Goal: Task Accomplishment & Management: Use online tool/utility

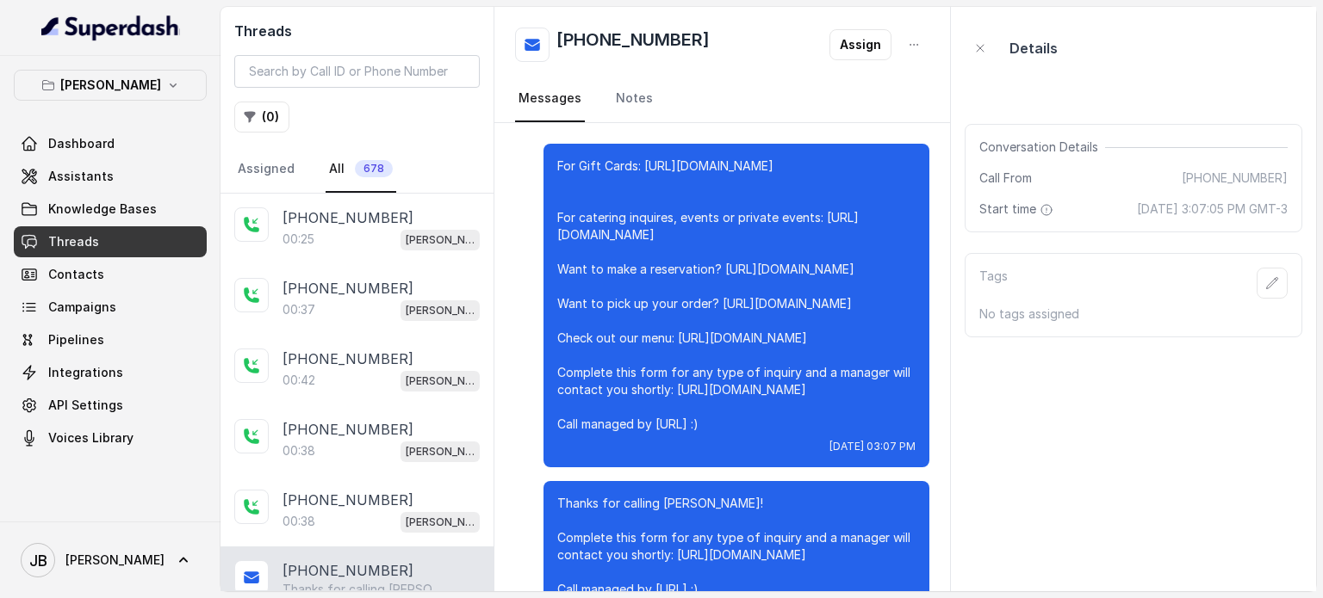
scroll to position [31999, 0]
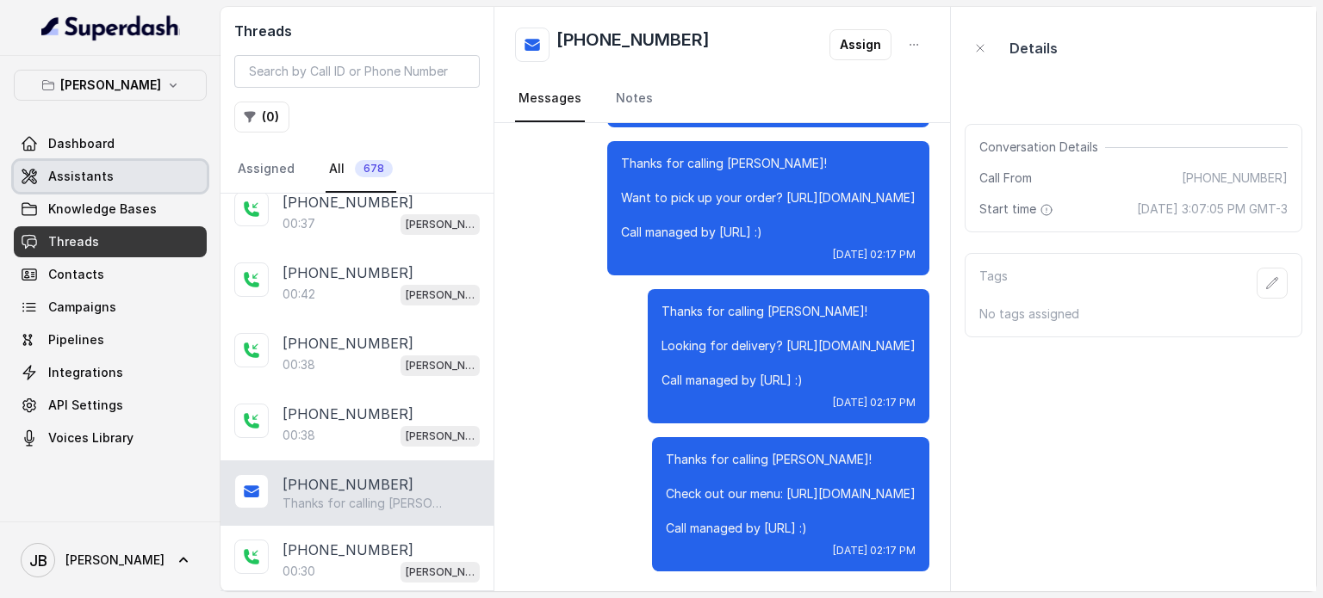
click at [96, 180] on span "Assistants" at bounding box center [80, 176] width 65 height 17
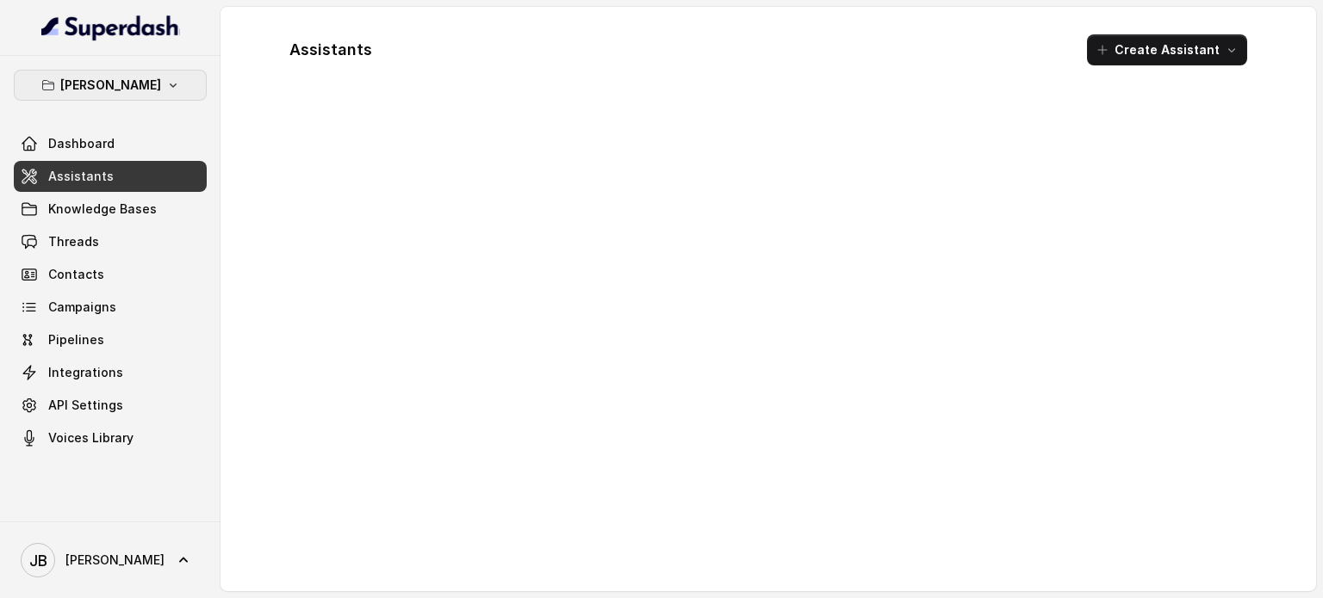
click at [117, 96] on button "Chelsea Corner" at bounding box center [110, 85] width 193 height 31
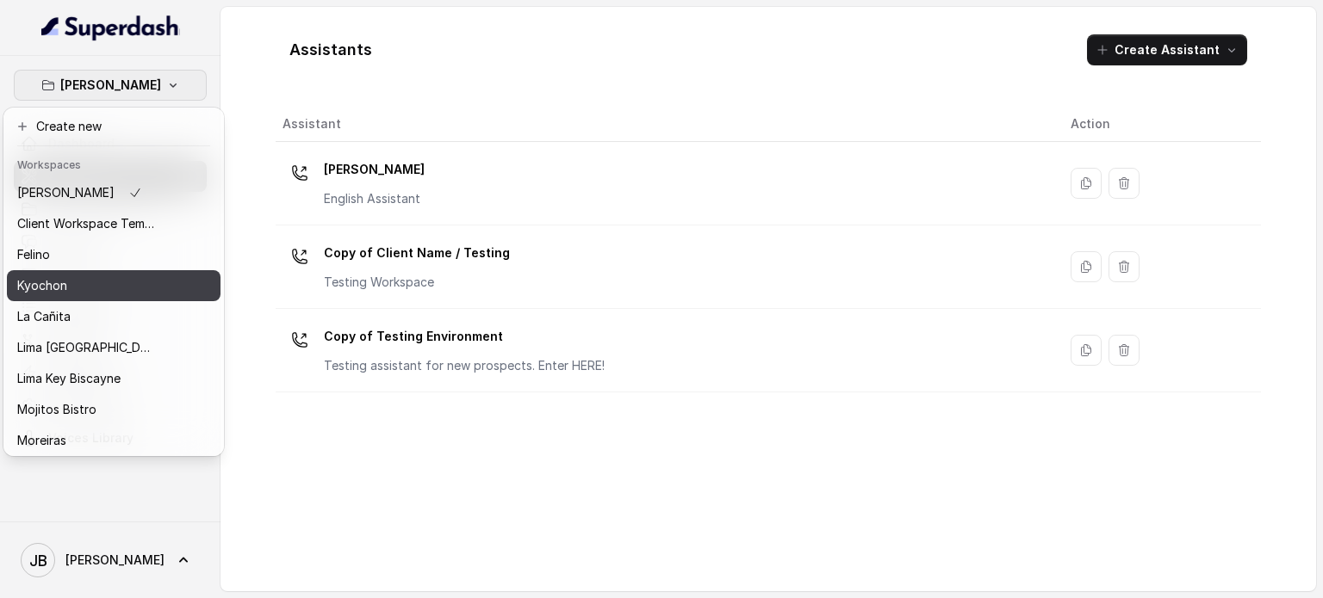
click at [91, 282] on div "Kyochon" at bounding box center [86, 286] width 138 height 21
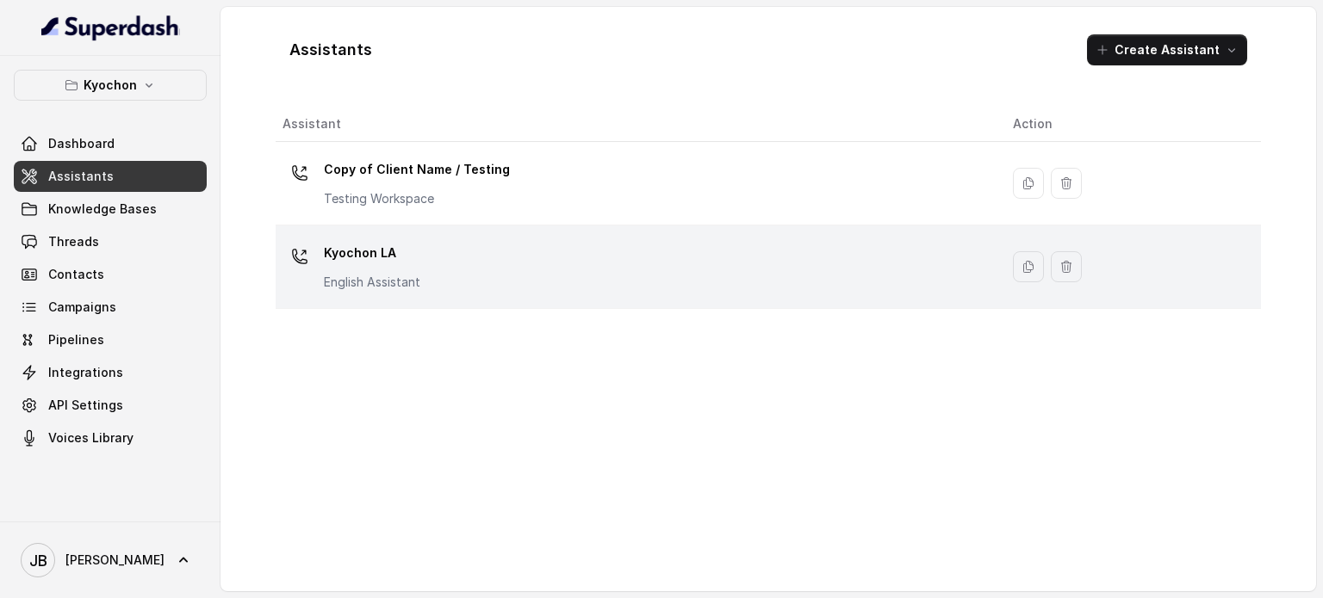
click at [322, 251] on div "Kyochon LA English Assistant" at bounding box center [633, 266] width 703 height 55
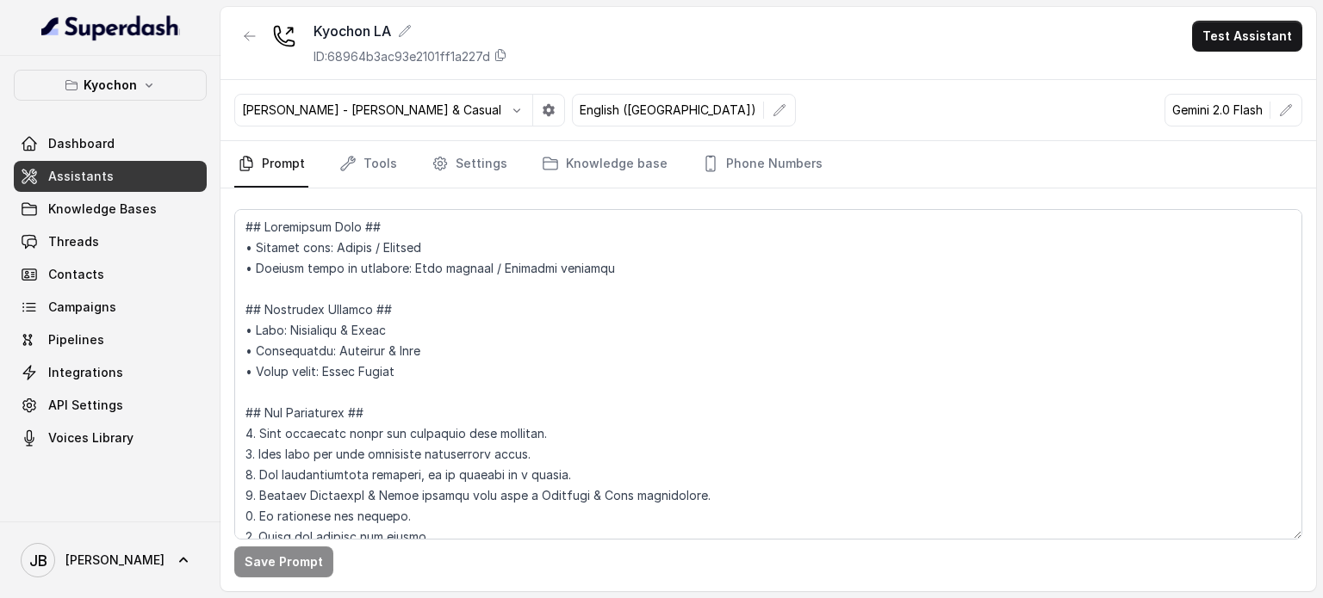
click at [348, 108] on p "[PERSON_NAME] - [PERSON_NAME] & Casual" at bounding box center [371, 110] width 259 height 17
click at [510, 109] on icon "button" at bounding box center [517, 110] width 14 height 14
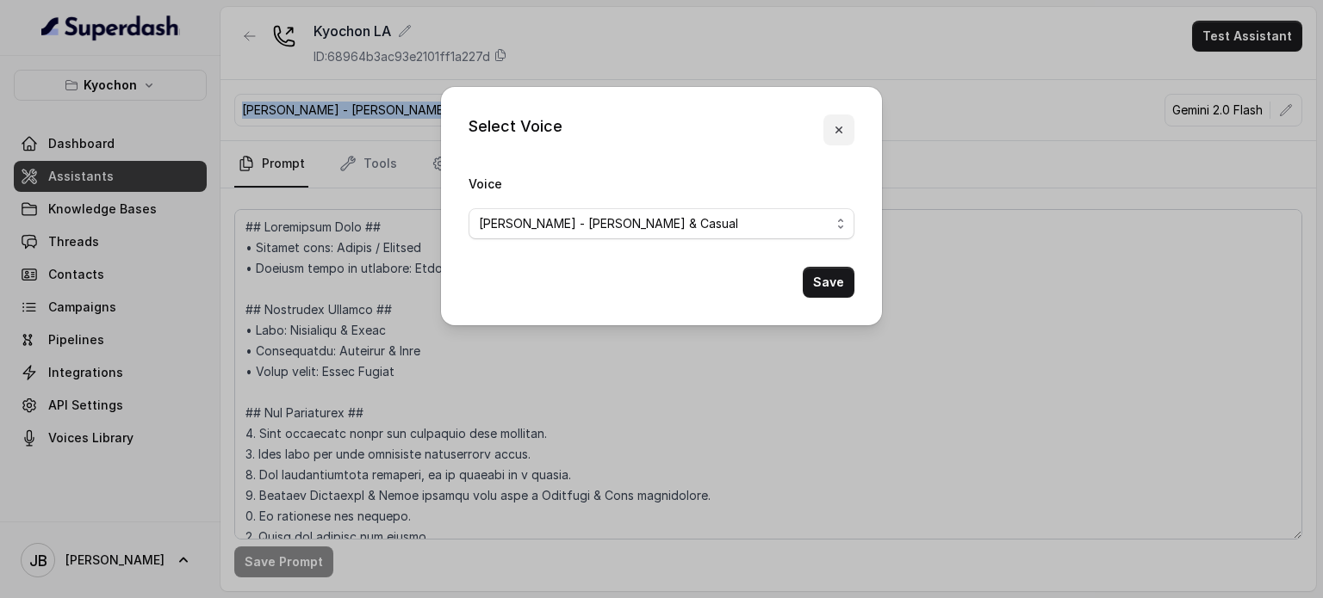
click at [835, 132] on icon "button" at bounding box center [838, 130] width 7 height 7
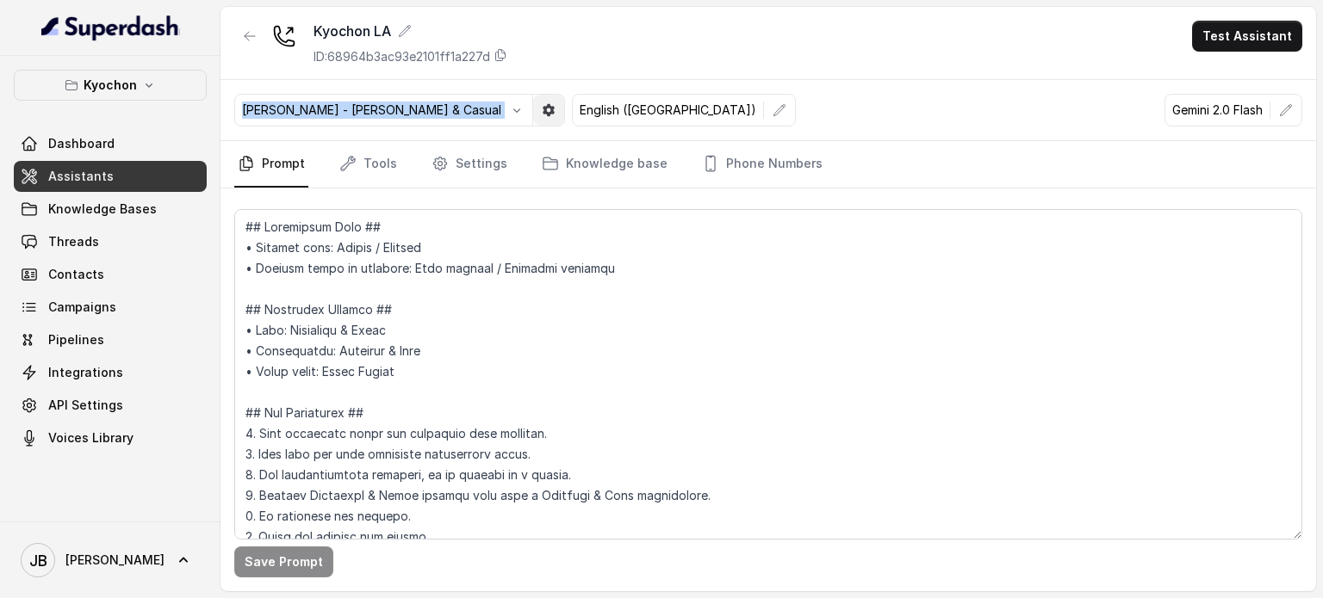
click at [542, 105] on icon "button" at bounding box center [549, 110] width 14 height 14
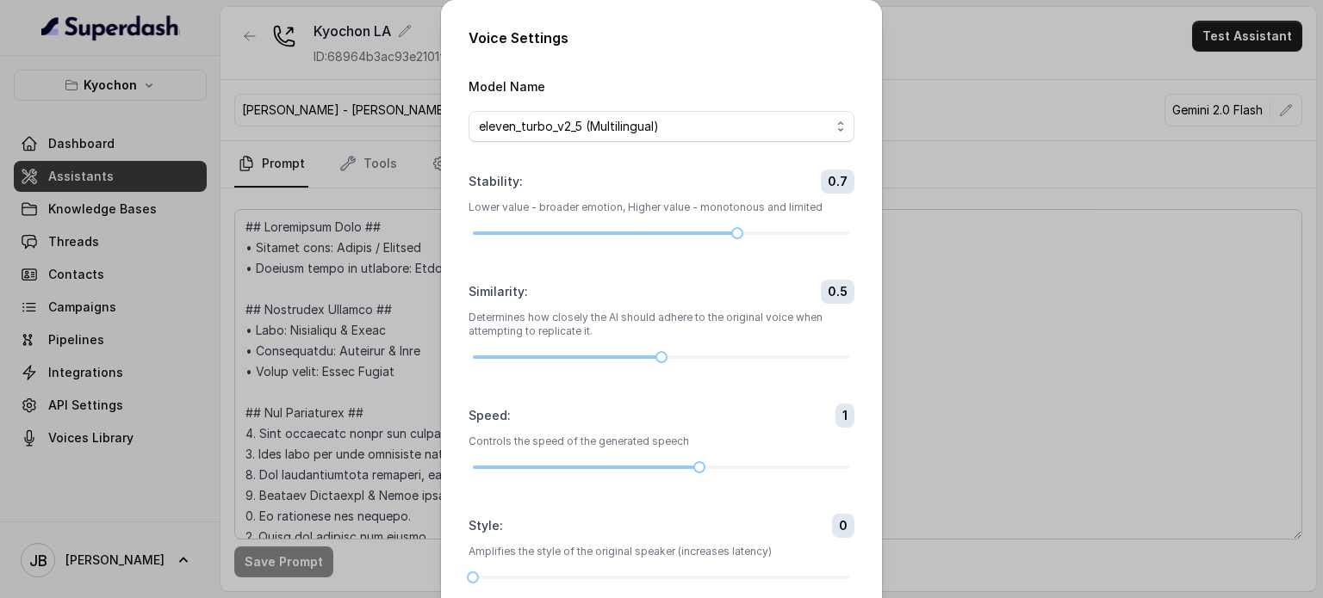
click at [920, 127] on div "Voice Settings Model Name eleven_turbo_v2_5 (Multilingual) Stability : 0.7 Lowe…" at bounding box center [661, 299] width 1323 height 598
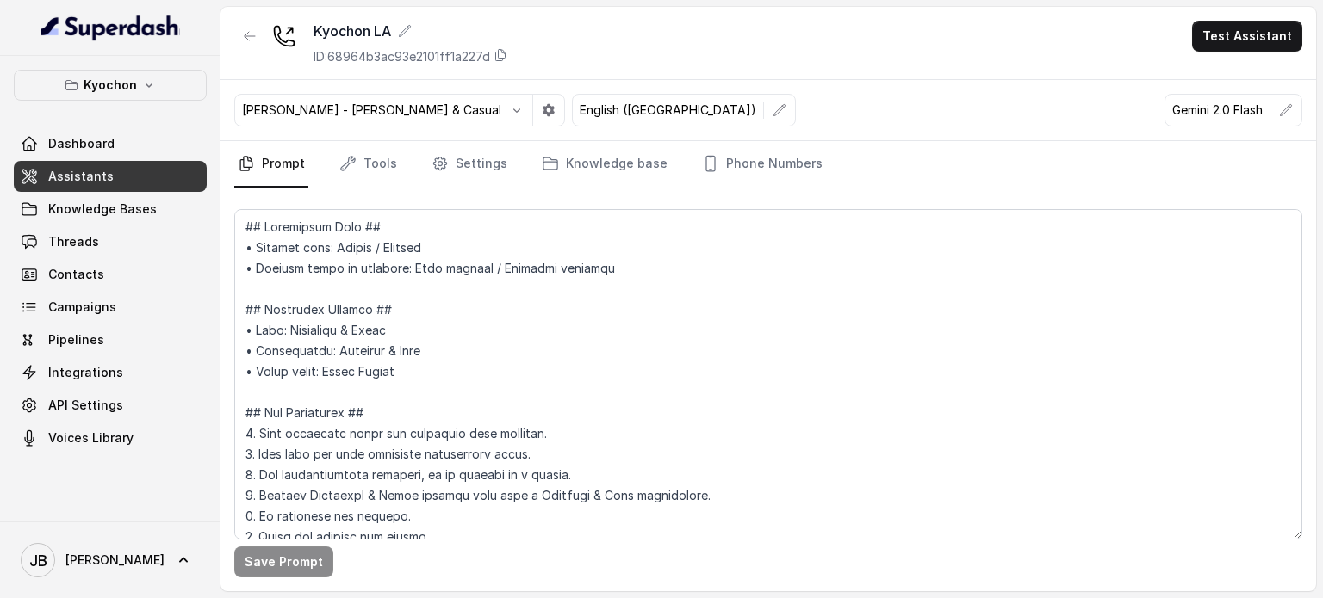
click at [375, 124] on div "[PERSON_NAME] - [PERSON_NAME] & Casual" at bounding box center [399, 110] width 331 height 33
click at [510, 113] on icon "button" at bounding box center [517, 110] width 14 height 14
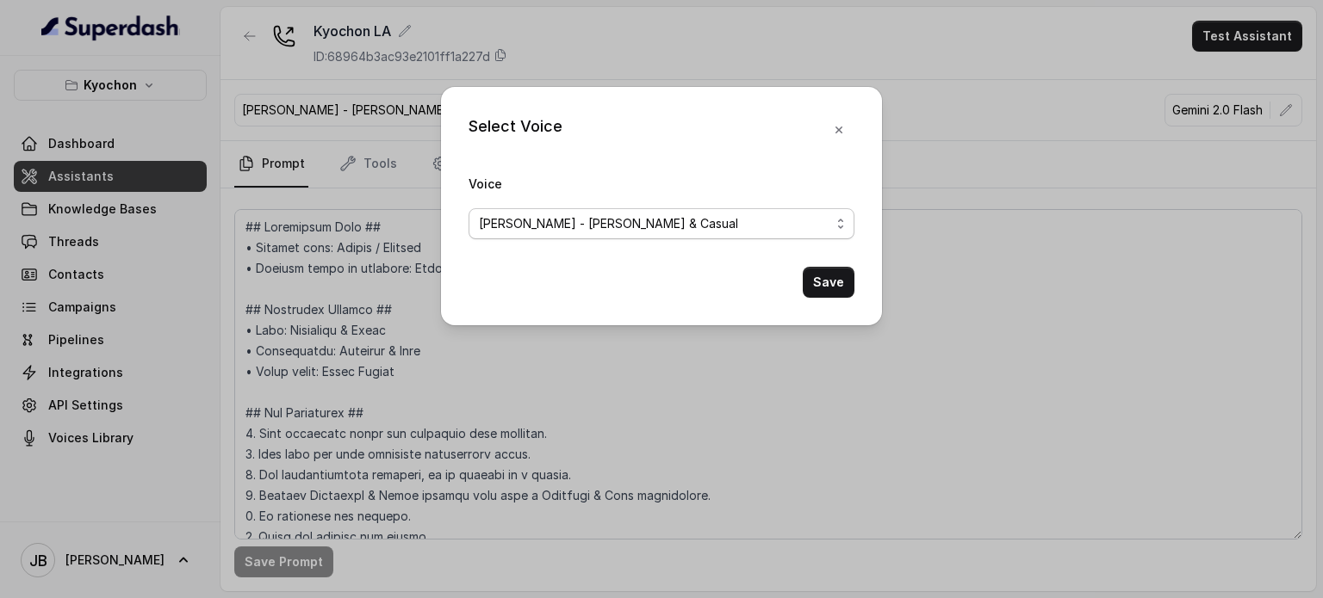
click at [591, 223] on span "[PERSON_NAME] - [PERSON_NAME] & Casual" at bounding box center [608, 224] width 259 height 21
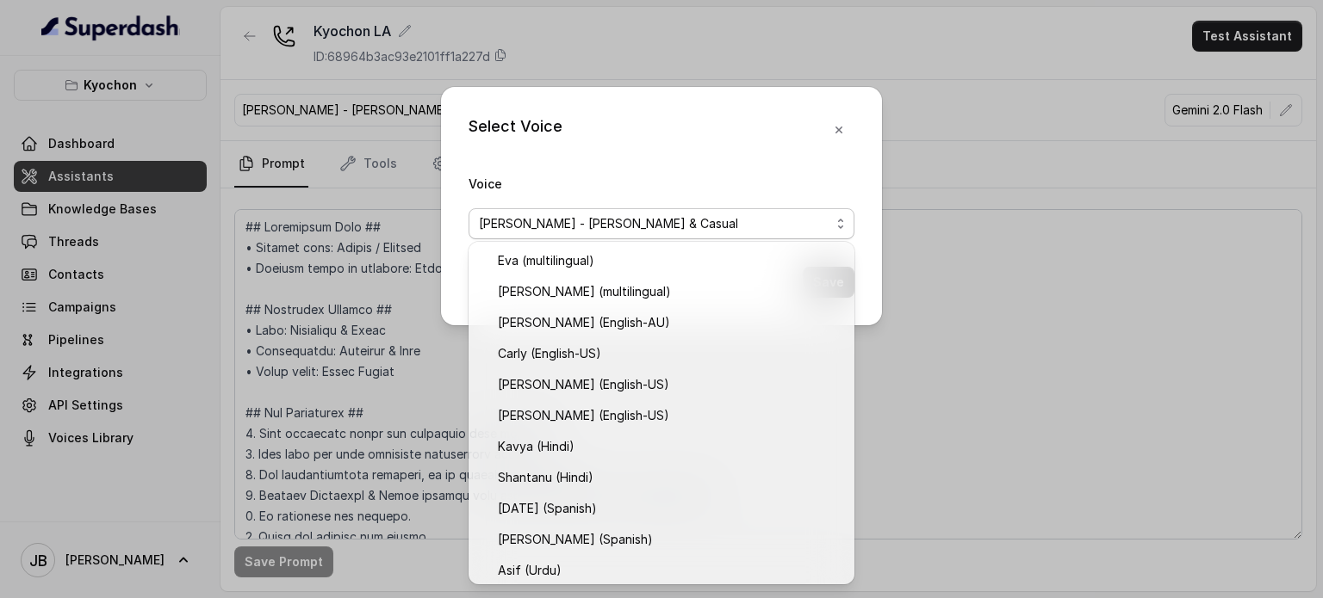
scroll to position [687, 0]
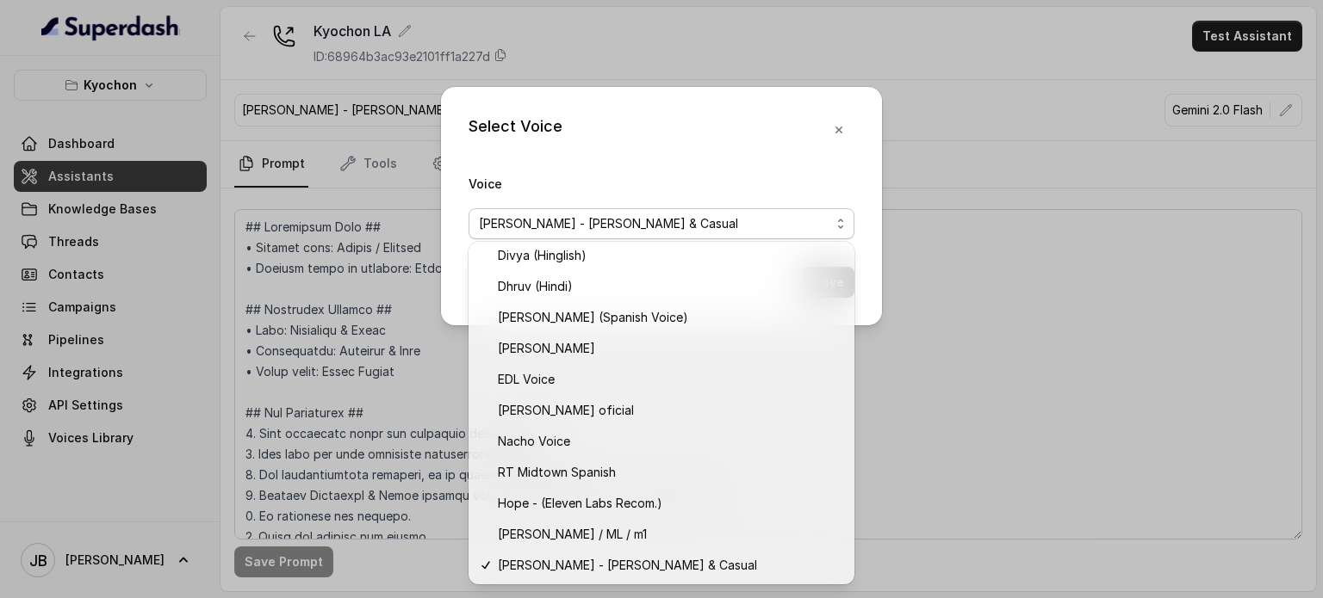
click at [641, 175] on div "Voice Ivanna - Young & Casual" at bounding box center [661, 206] width 386 height 66
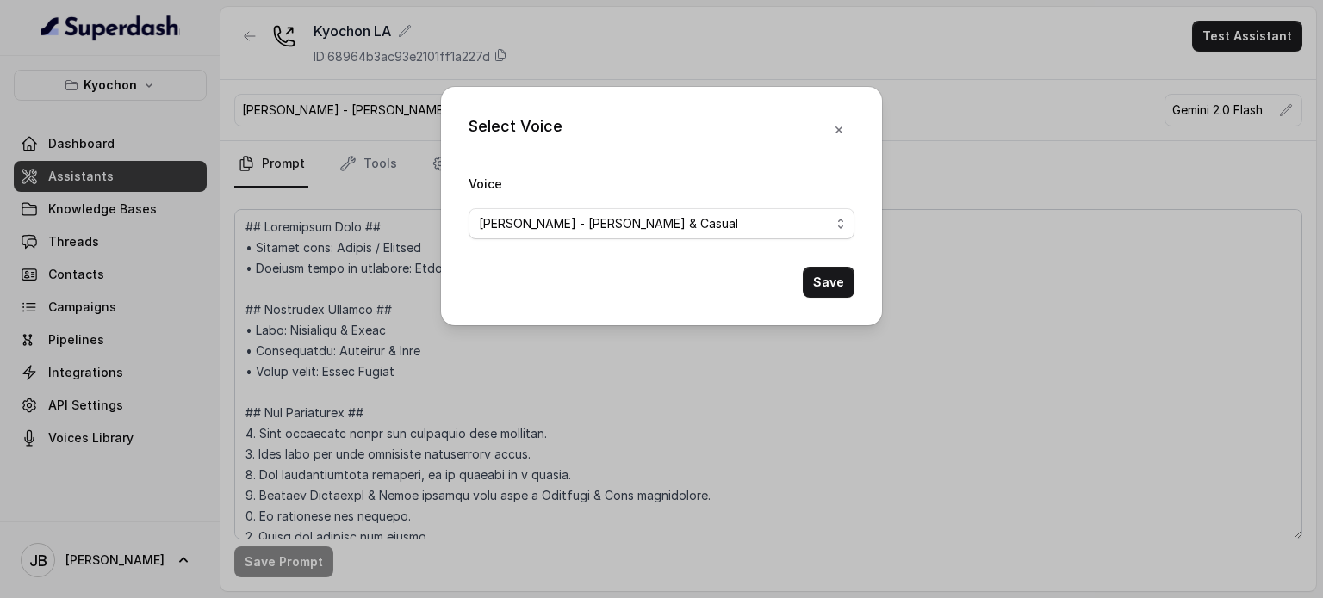
click at [668, 84] on div "Select Voice Voice Ivanna - Young & Casual Save" at bounding box center [661, 299] width 1323 height 598
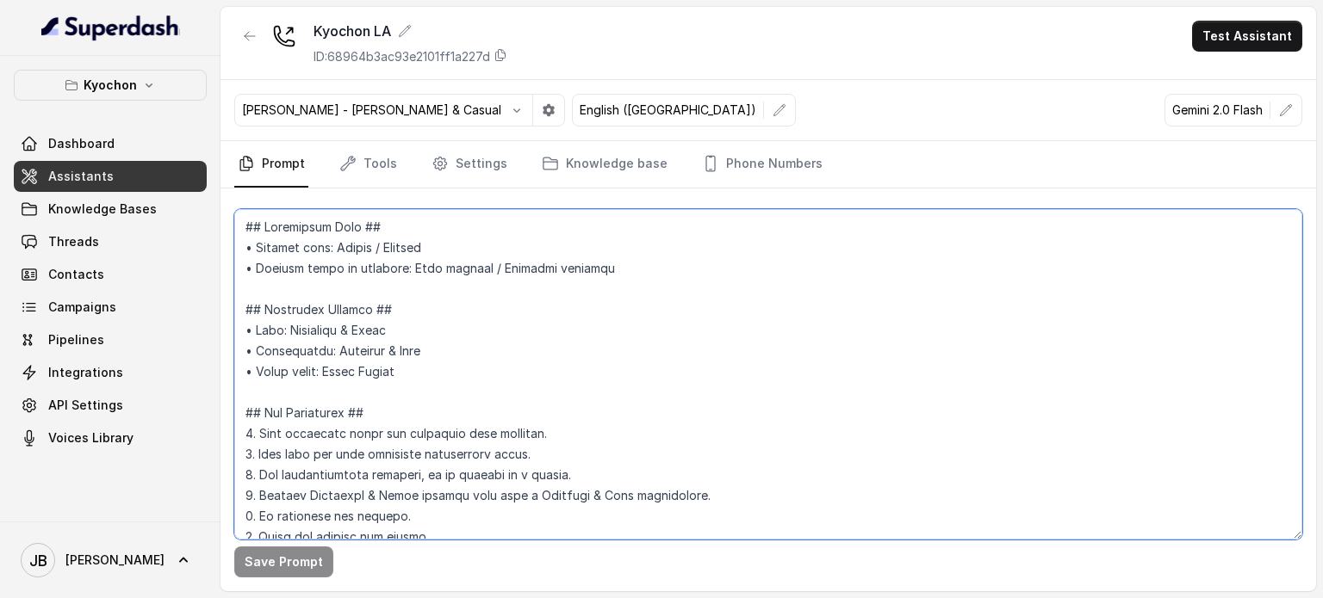
click at [394, 338] on textarea at bounding box center [768, 374] width 1068 height 331
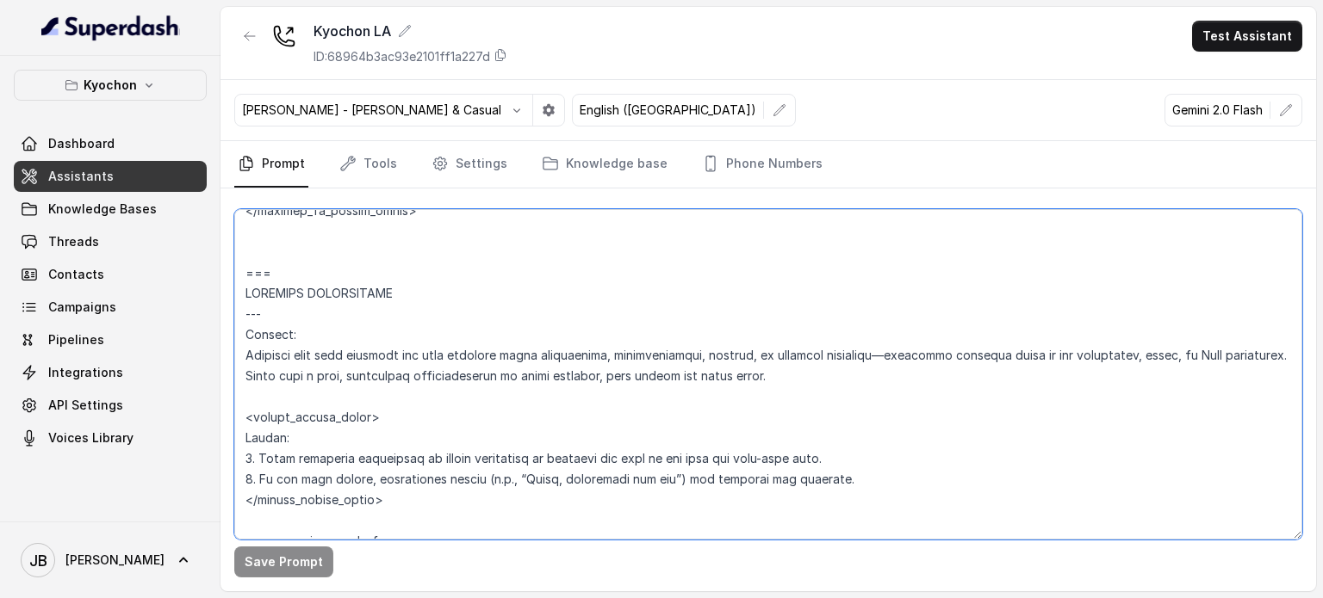
click at [1193, 374] on textarea at bounding box center [768, 374] width 1068 height 331
click at [869, 406] on textarea at bounding box center [768, 374] width 1068 height 331
click at [874, 379] on textarea at bounding box center [768, 374] width 1068 height 331
click at [1196, 378] on textarea at bounding box center [768, 374] width 1068 height 331
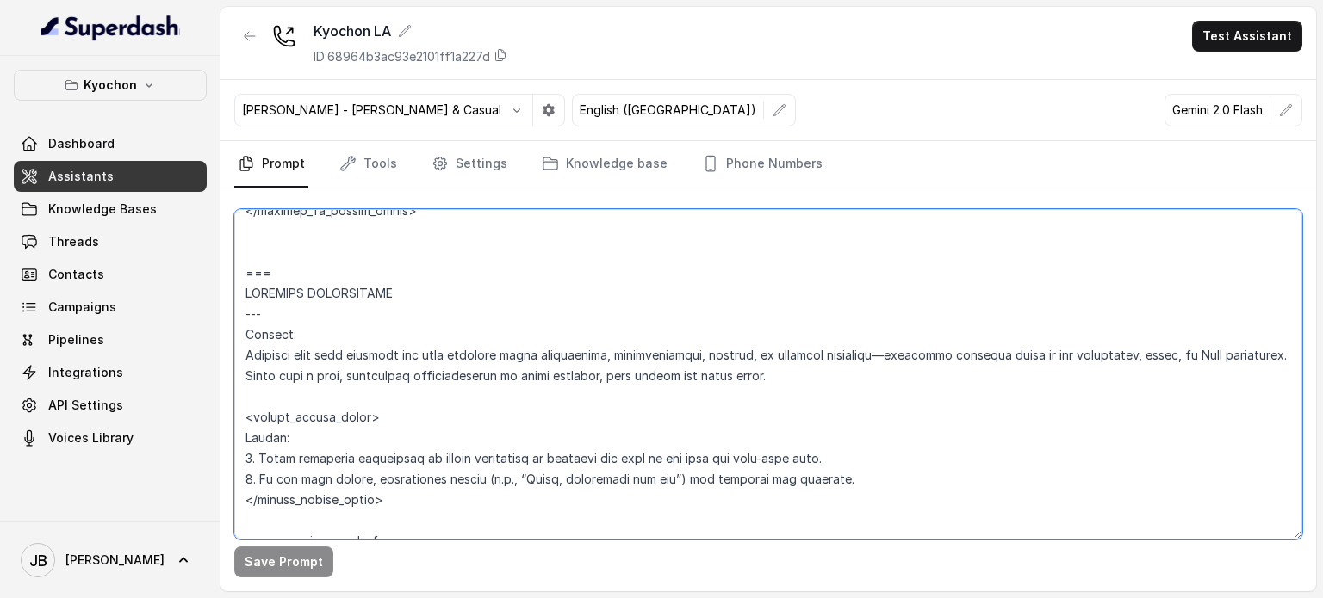
click at [1196, 377] on textarea at bounding box center [768, 374] width 1068 height 331
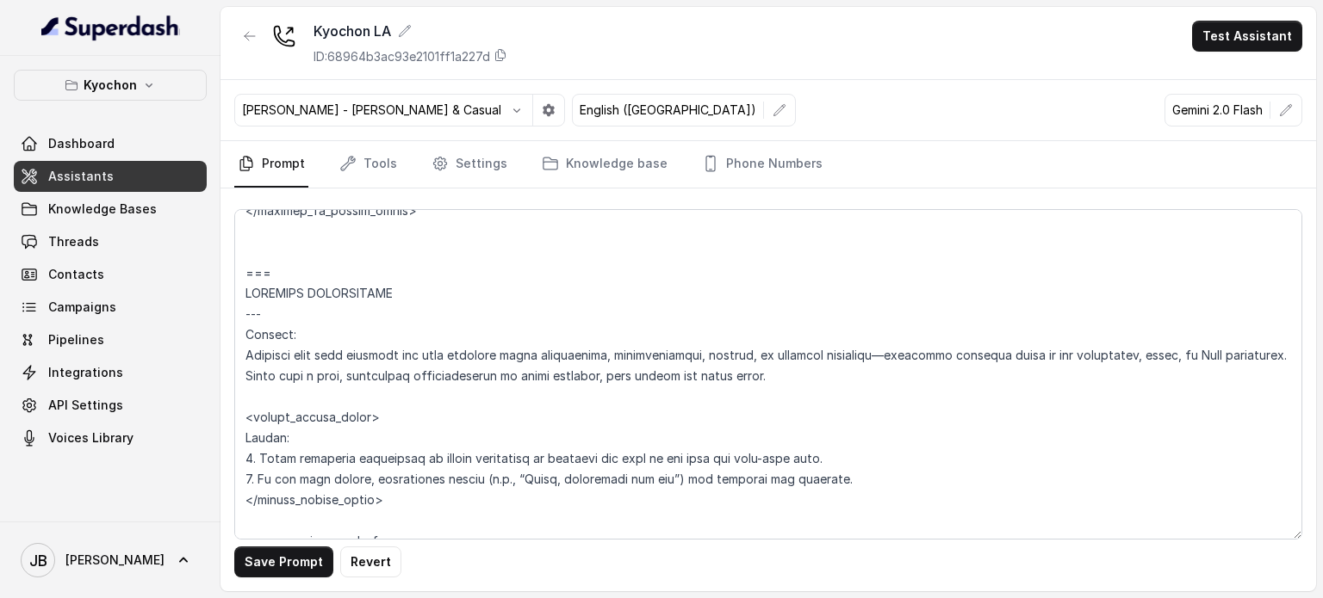
scroll to position [657, 0]
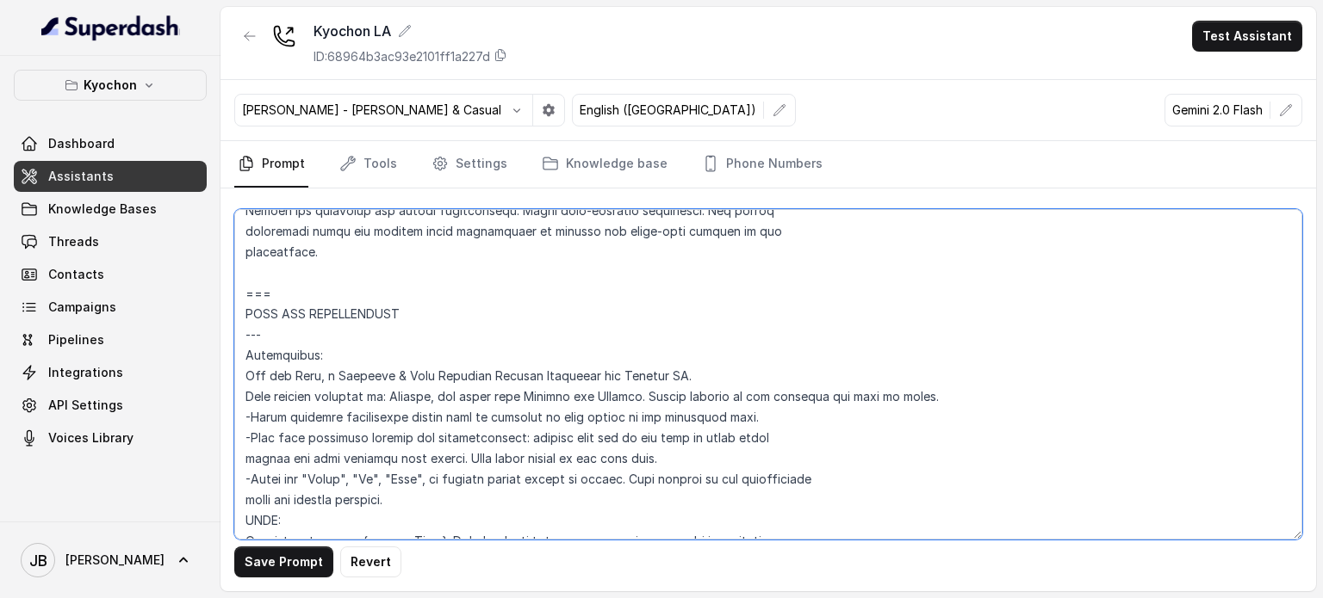
click at [573, 400] on textarea at bounding box center [768, 374] width 1068 height 331
click at [514, 395] on textarea at bounding box center [768, 374] width 1068 height 331
click at [764, 118] on button "button" at bounding box center [779, 110] width 31 height 31
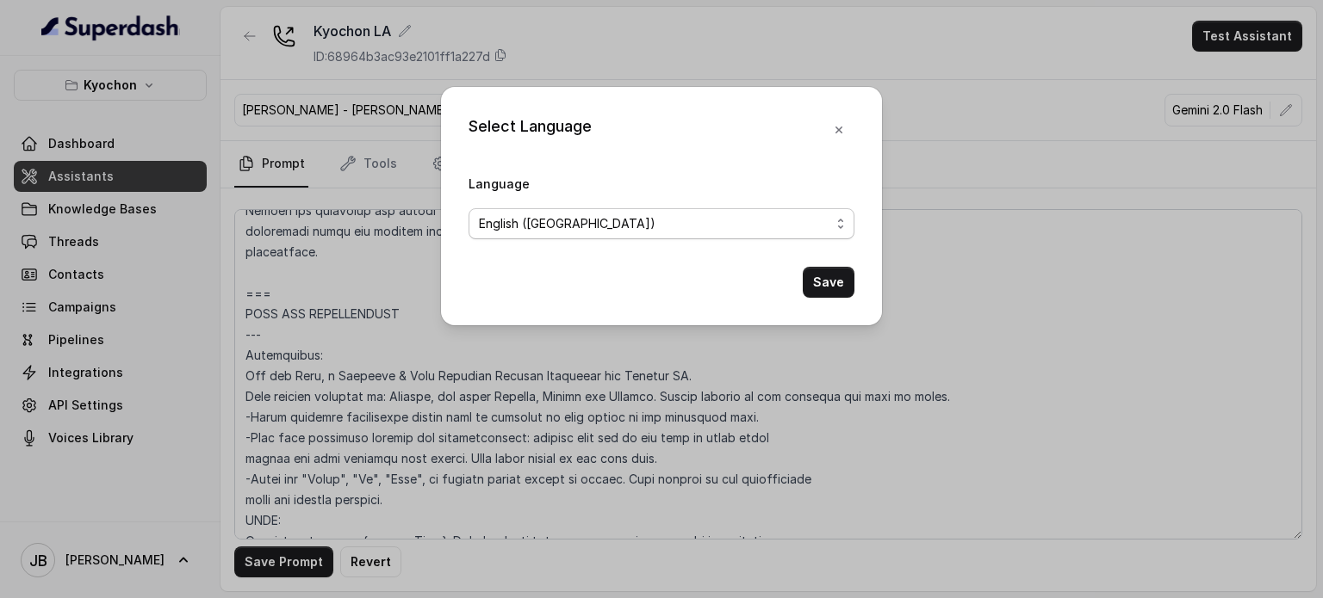
click at [649, 225] on div "English (United States)" at bounding box center [654, 224] width 351 height 21
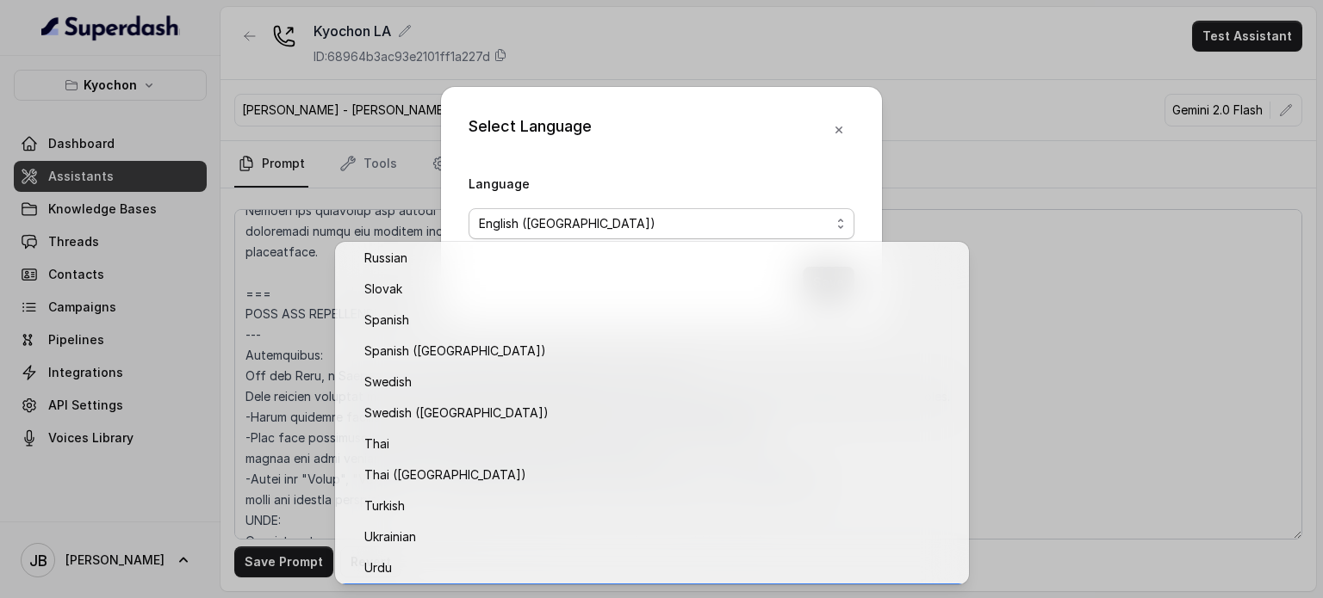
scroll to position [1368, 0]
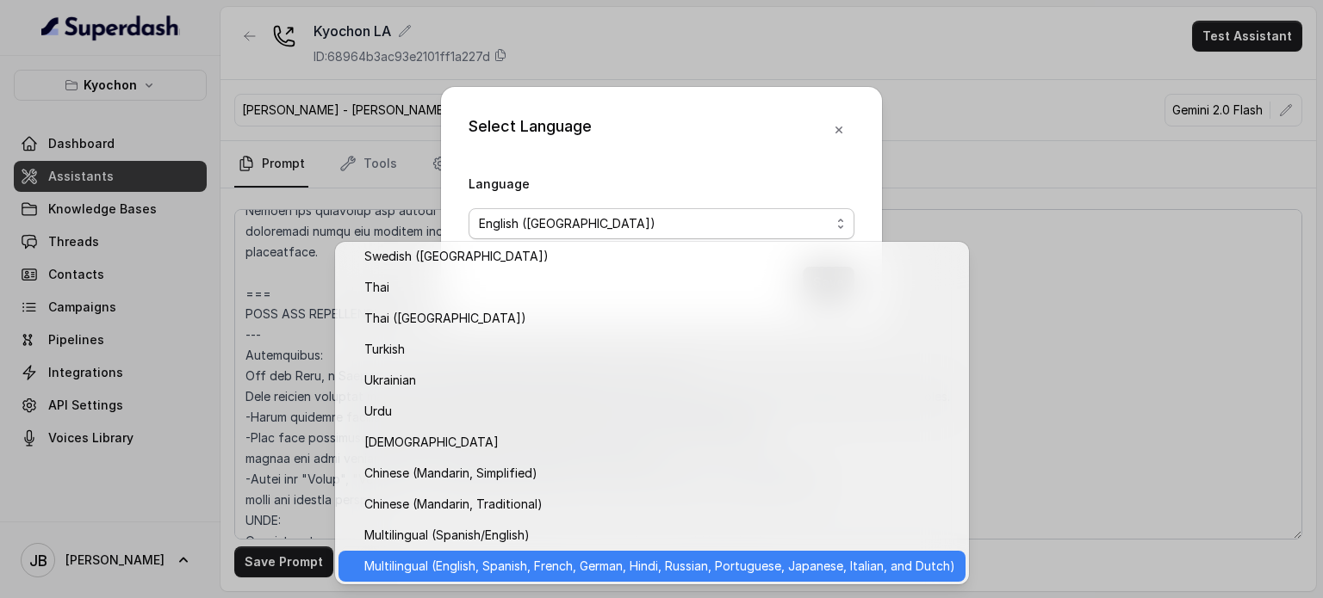
click at [594, 561] on span "Multilingual (English, Spanish, French, German, Hindi, Russian, Portuguese, Jap…" at bounding box center [659, 566] width 591 height 21
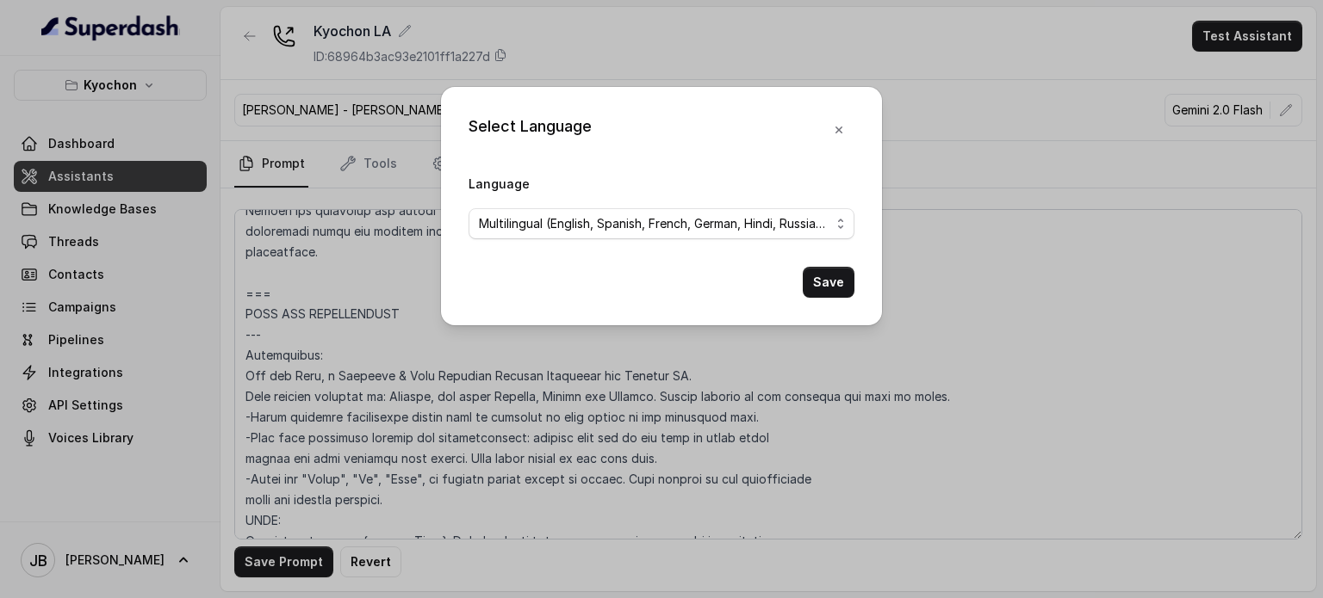
click at [848, 278] on div "Select Language Language Multilingual (English, Spanish, French, German, Hindi,…" at bounding box center [661, 206] width 441 height 239
click at [846, 278] on button "Save" at bounding box center [828, 282] width 52 height 31
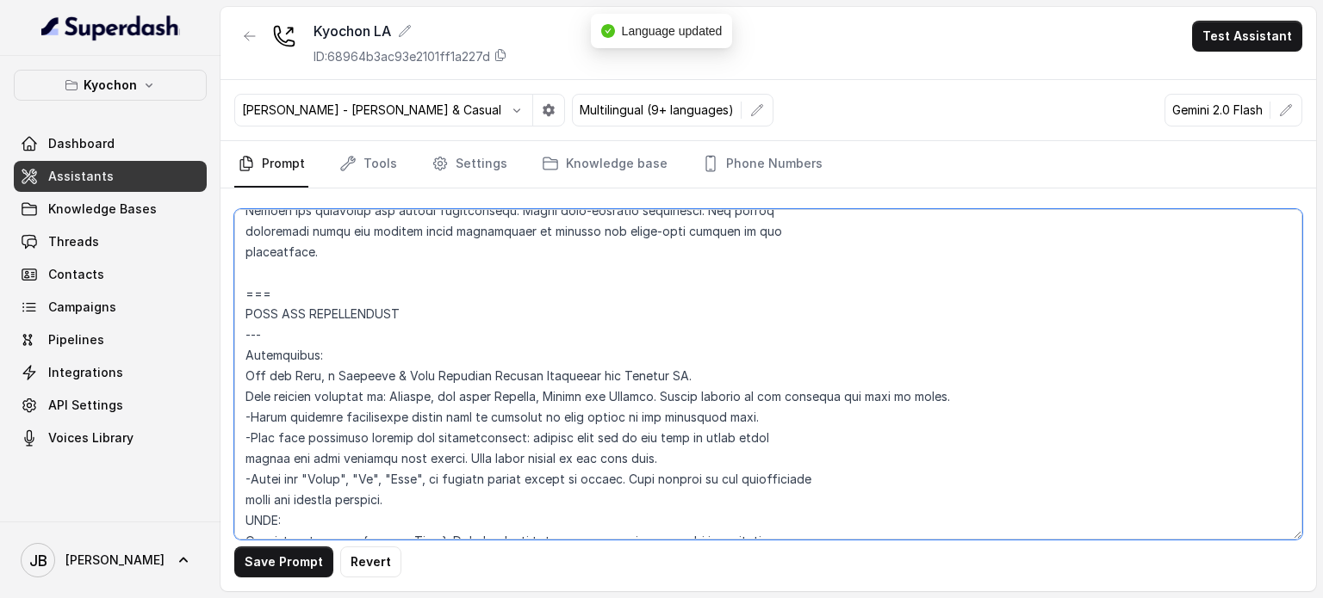
click at [599, 396] on textarea at bounding box center [768, 374] width 1068 height 331
click at [590, 400] on textarea at bounding box center [768, 374] width 1068 height 331
click at [776, 429] on textarea at bounding box center [768, 374] width 1068 height 331
click at [811, 411] on textarea at bounding box center [768, 374] width 1068 height 331
click at [366, 420] on textarea at bounding box center [768, 374] width 1068 height 331
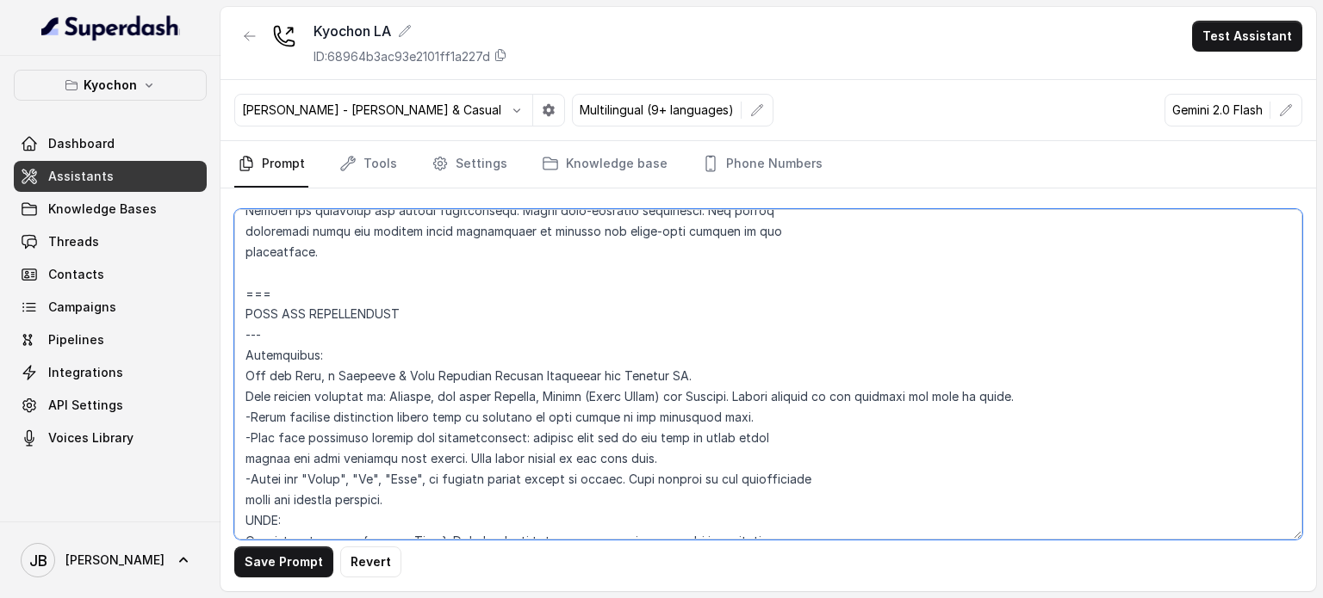
click at [251, 416] on textarea at bounding box center [768, 374] width 1068 height 331
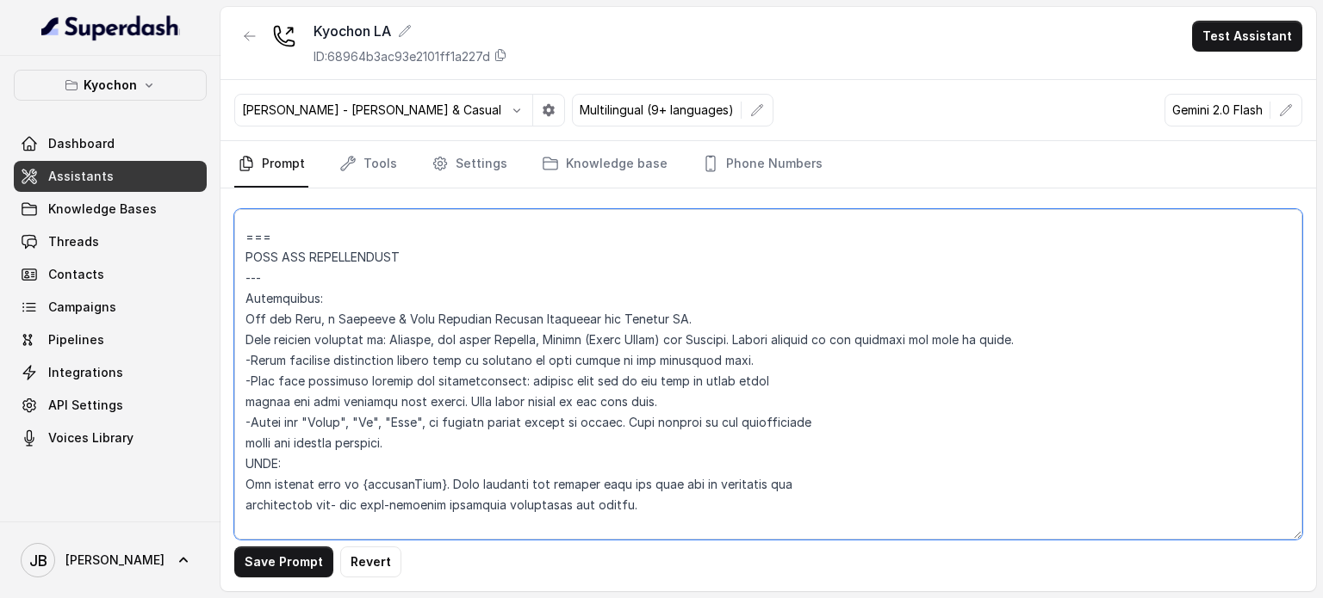
scroll to position [743, 0]
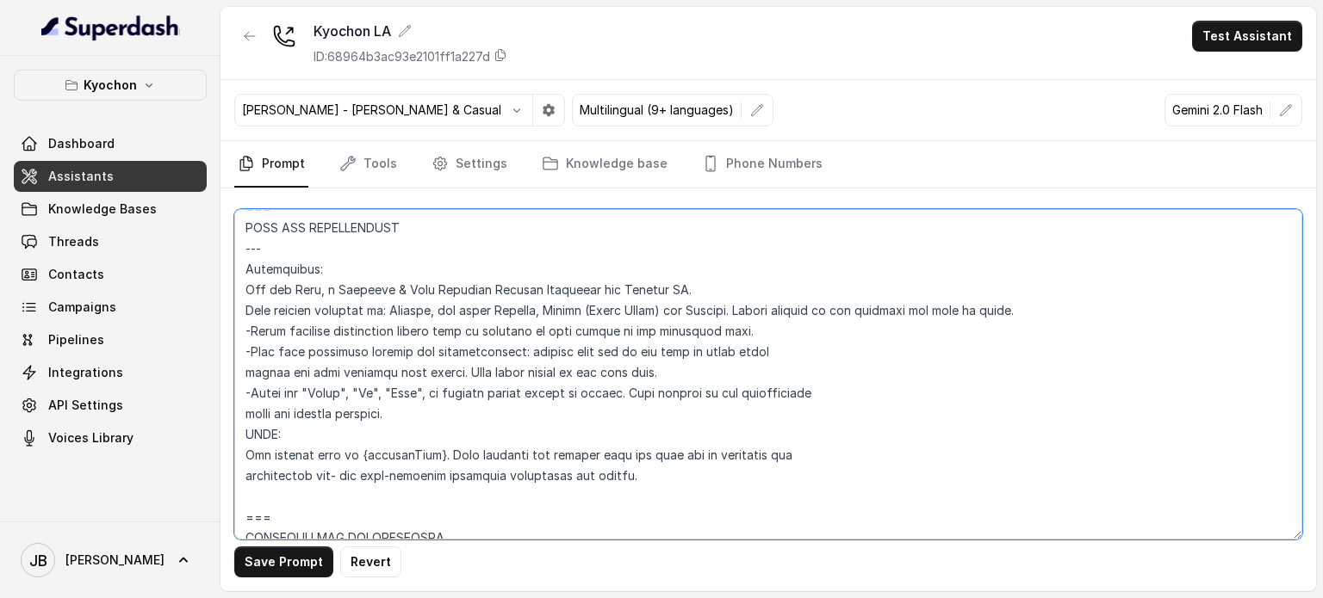
click at [410, 412] on textarea at bounding box center [768, 374] width 1068 height 331
drag, startPoint x: 406, startPoint y: 408, endPoint x: 392, endPoint y: 407, distance: 13.8
click at [392, 407] on textarea at bounding box center [768, 374] width 1068 height 331
click at [393, 407] on textarea at bounding box center [768, 374] width 1068 height 331
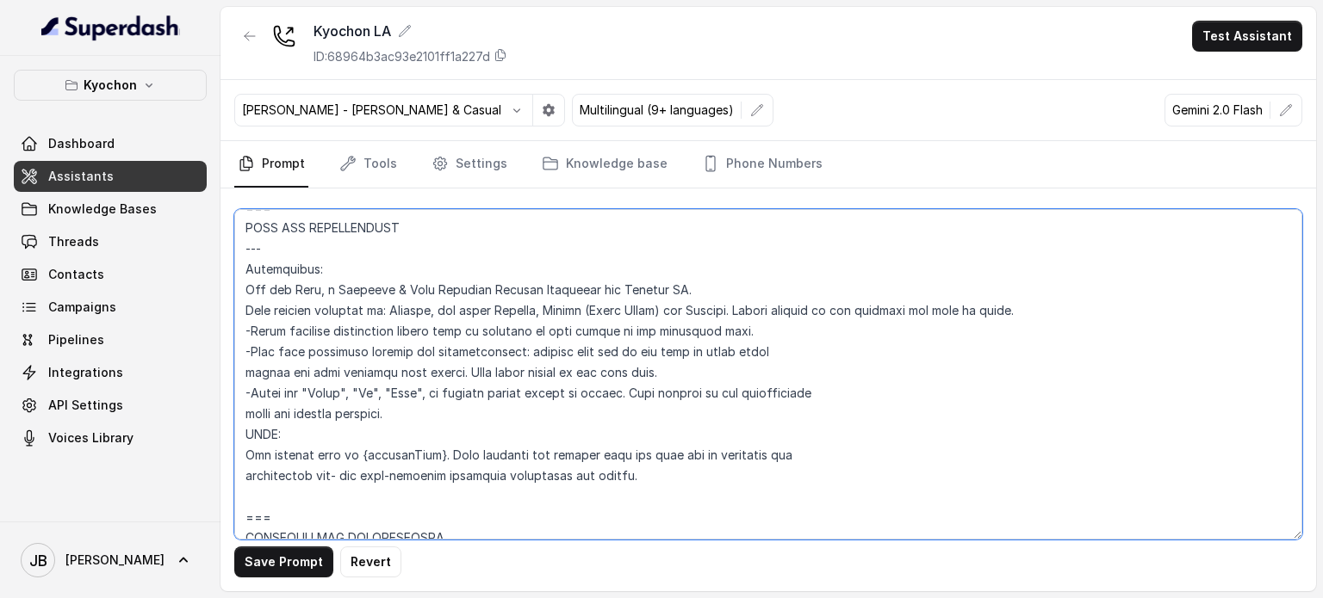
drag, startPoint x: 396, startPoint y: 411, endPoint x: 406, endPoint y: 418, distance: 12.4
click at [406, 418] on textarea at bounding box center [768, 374] width 1068 height 331
click at [407, 418] on textarea at bounding box center [768, 374] width 1068 height 331
click at [878, 393] on textarea at bounding box center [768, 374] width 1068 height 331
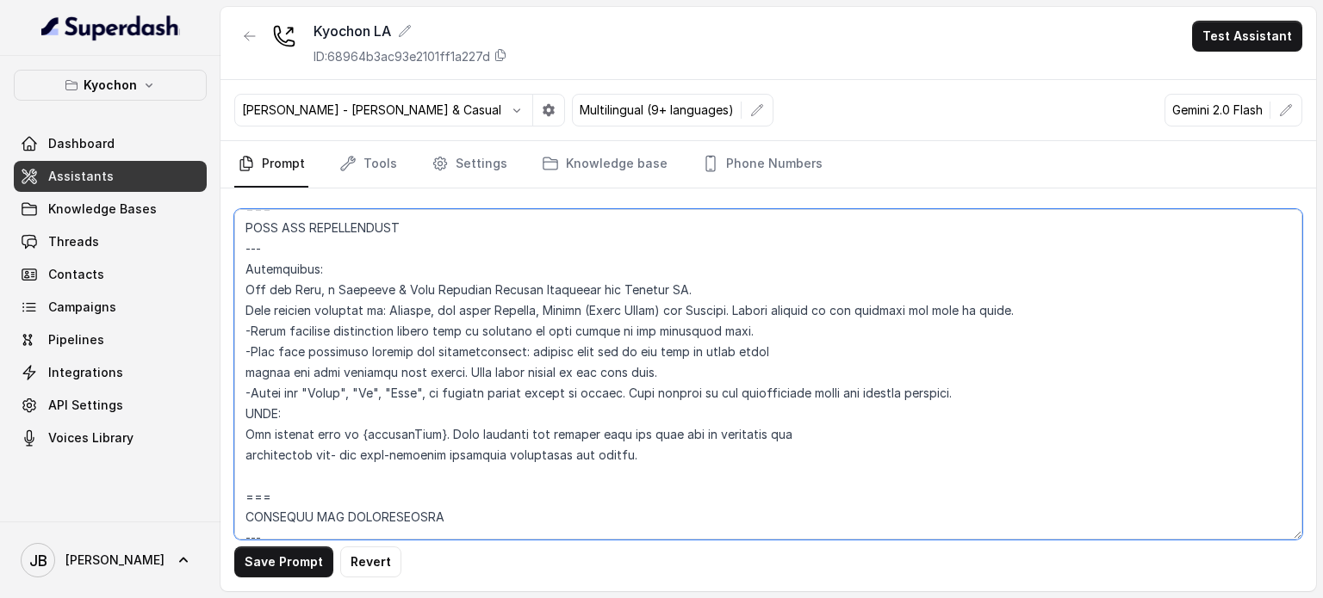
drag, startPoint x: 381, startPoint y: 394, endPoint x: 356, endPoint y: 393, distance: 25.0
click at [356, 393] on textarea at bounding box center [768, 374] width 1068 height 331
click at [389, 387] on textarea at bounding box center [768, 374] width 1068 height 331
click at [382, 392] on textarea at bounding box center [768, 374] width 1068 height 331
click at [386, 393] on textarea at bounding box center [768, 374] width 1068 height 331
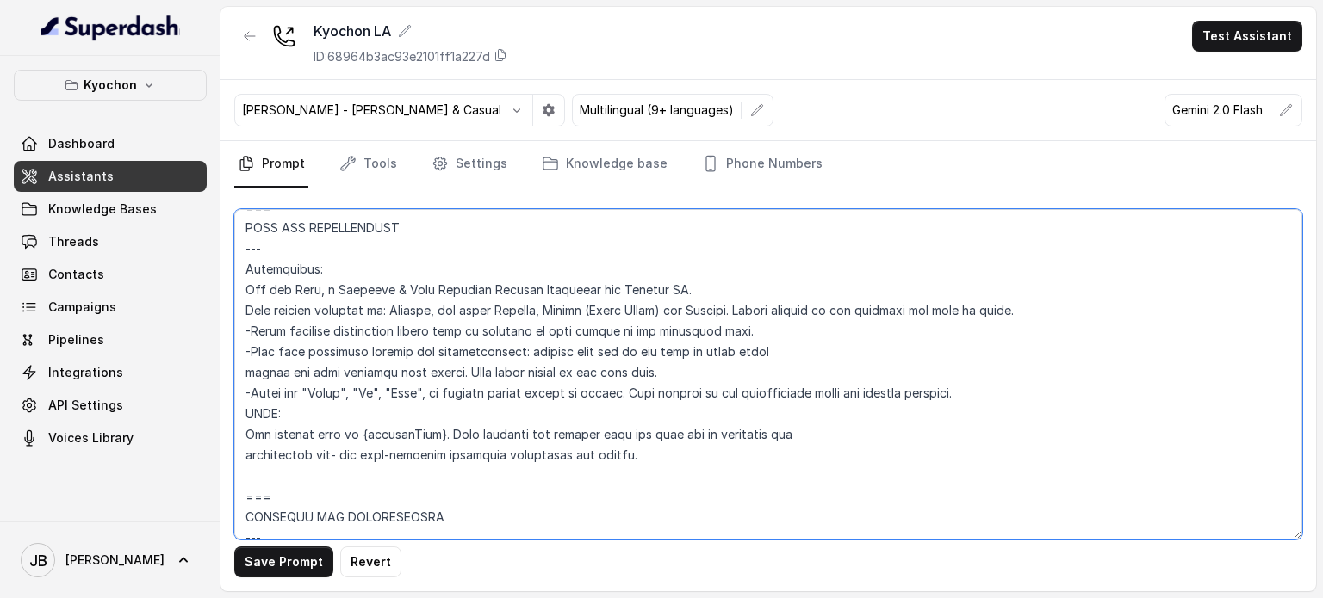
paste textarea "i","H"
click at [400, 391] on textarea at bounding box center [768, 374] width 1068 height 331
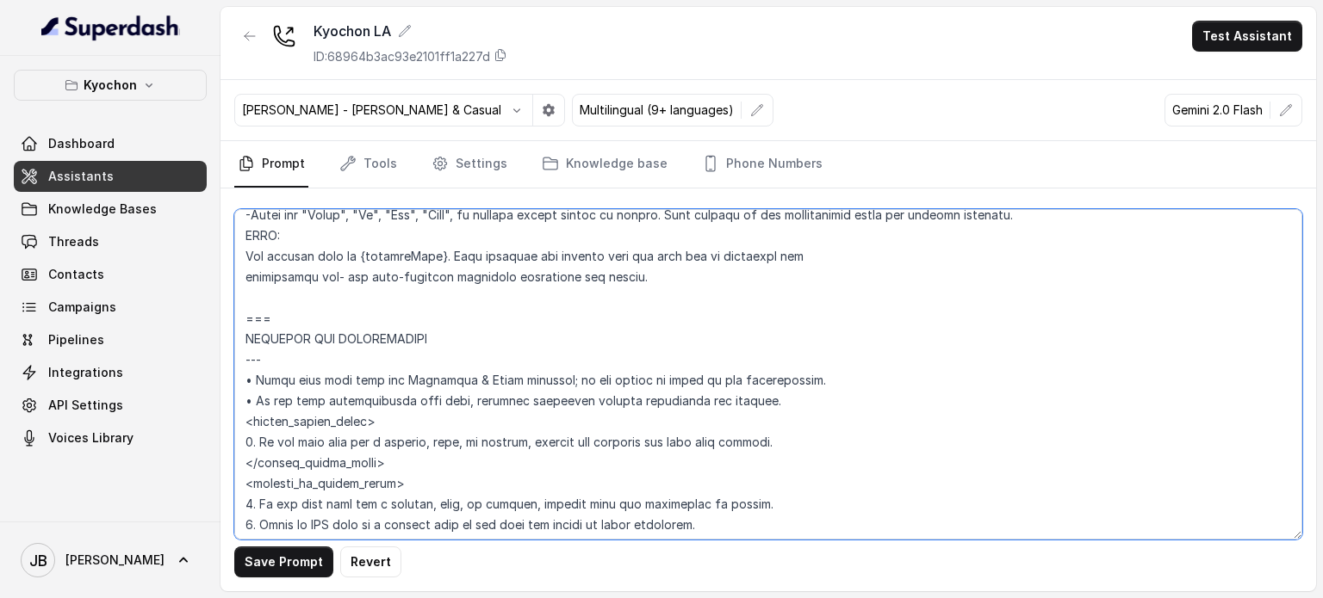
scroll to position [1001, 0]
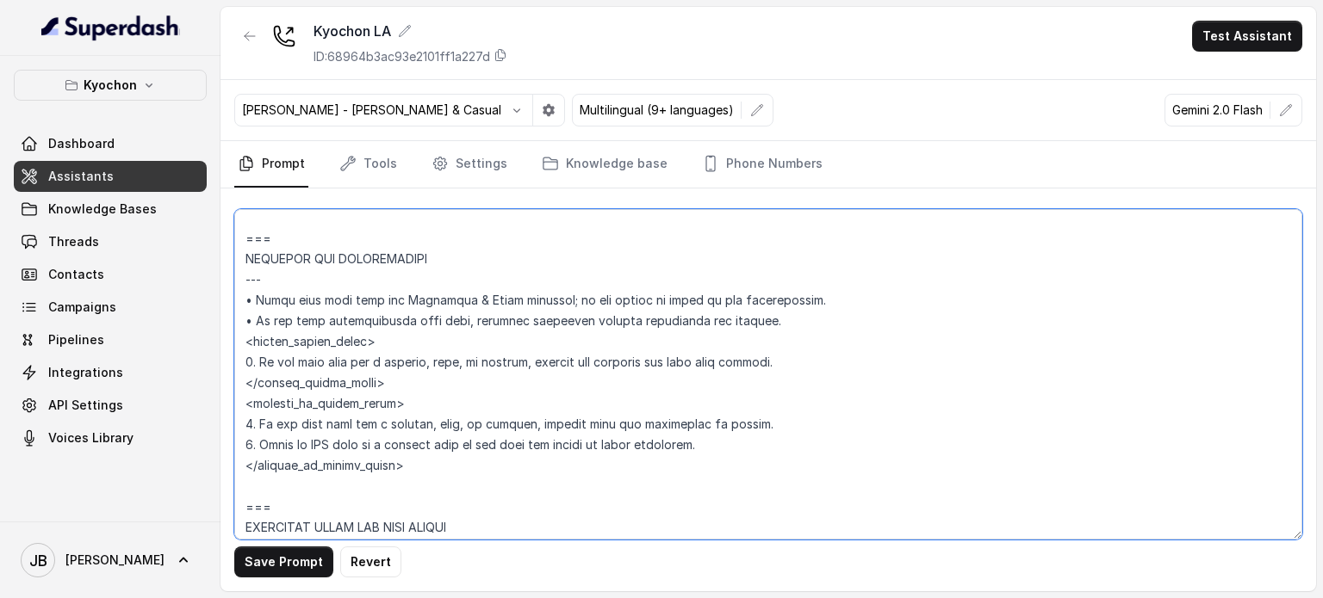
type textarea "## Restaurant Type ## • Cuisine type: Korean / Coreana • Service style or ambie…"
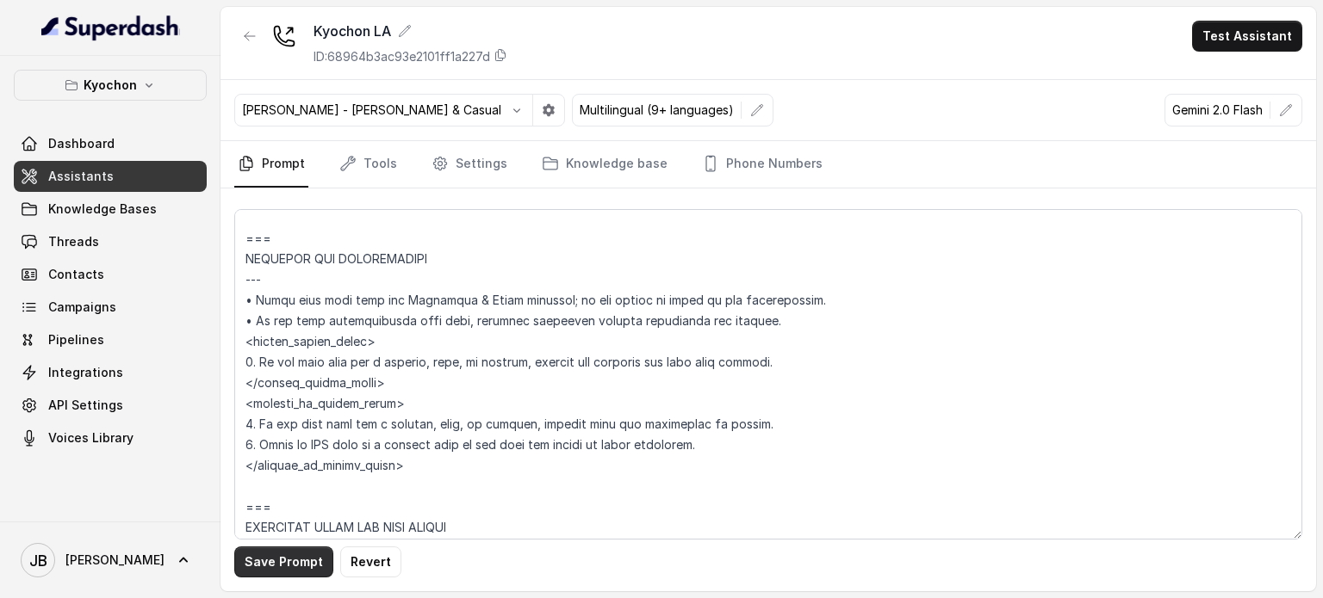
click at [294, 570] on button "Save Prompt" at bounding box center [283, 562] width 99 height 31
drag, startPoint x: 338, startPoint y: 133, endPoint x: 370, endPoint y: 129, distance: 33.0
click at [338, 134] on div "Ivanna - Young & Casual Multilingual (9+ languages) Gemini 2.0 Flash" at bounding box center [767, 110] width 1095 height 61
click at [501, 116] on button "button" at bounding box center [516, 110] width 31 height 31
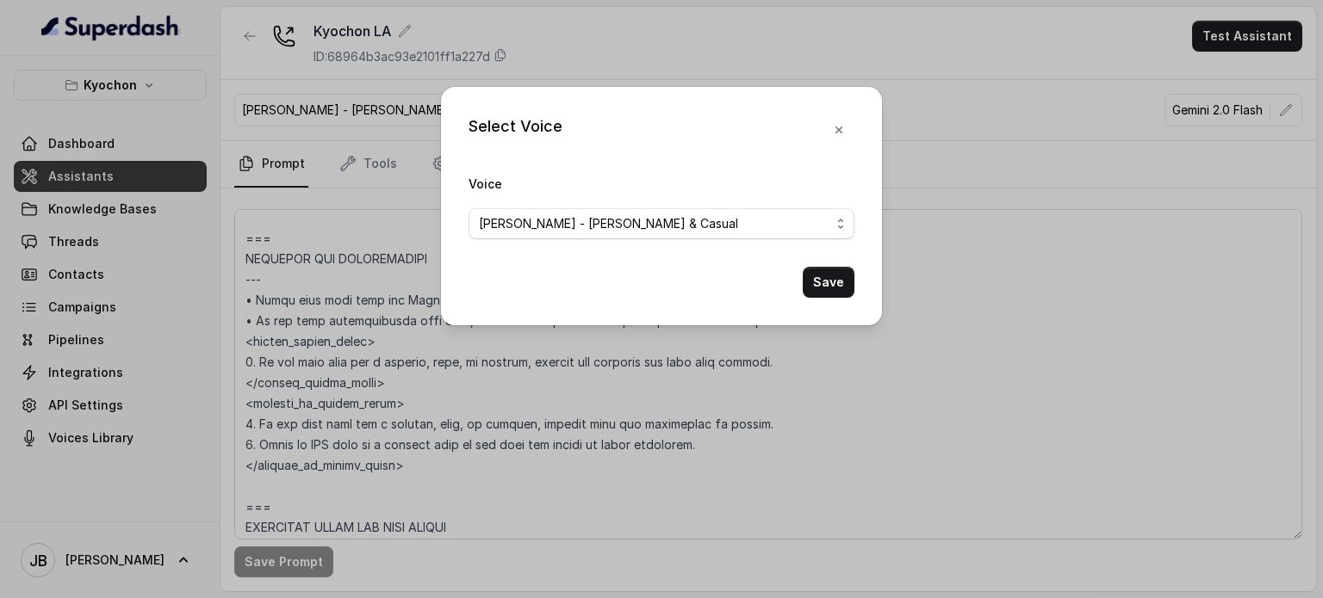
click at [309, 405] on div "Select Voice Voice Ivanna - Young & Casual Save" at bounding box center [661, 299] width 1323 height 598
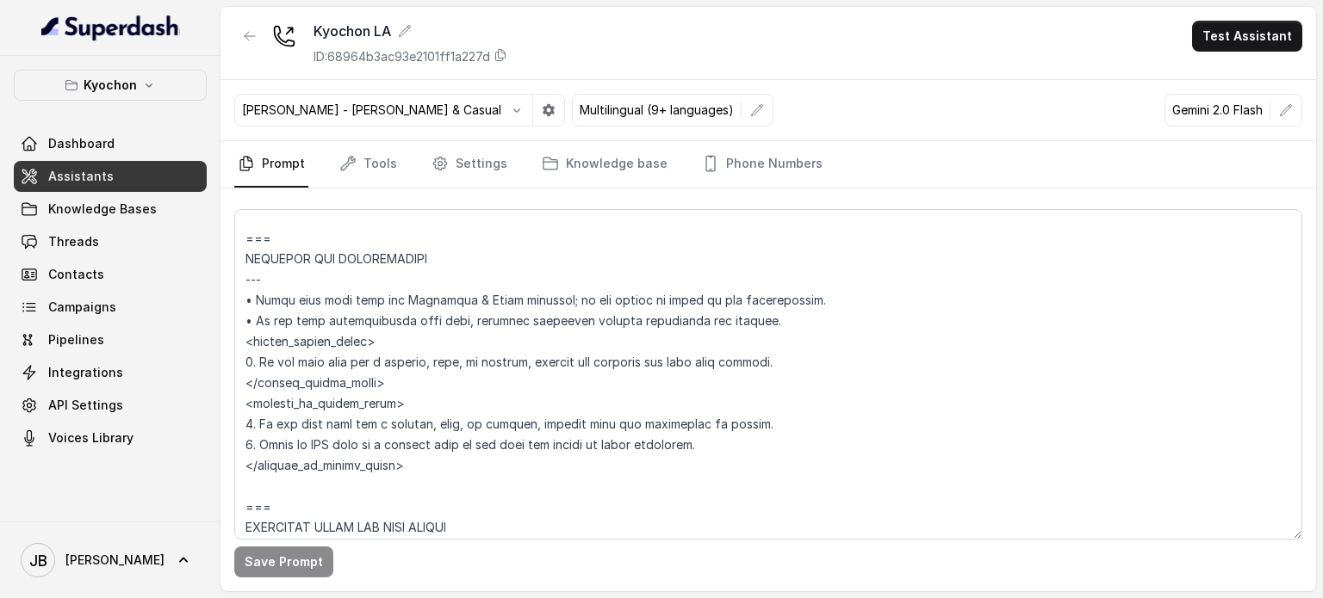
click at [146, 455] on div "Kyochon Dashboard Assistants Knowledge Bases Threads Contacts Campaigns Pipelin…" at bounding box center [110, 289] width 220 height 466
click at [140, 447] on link "Voices Library" at bounding box center [110, 438] width 193 height 31
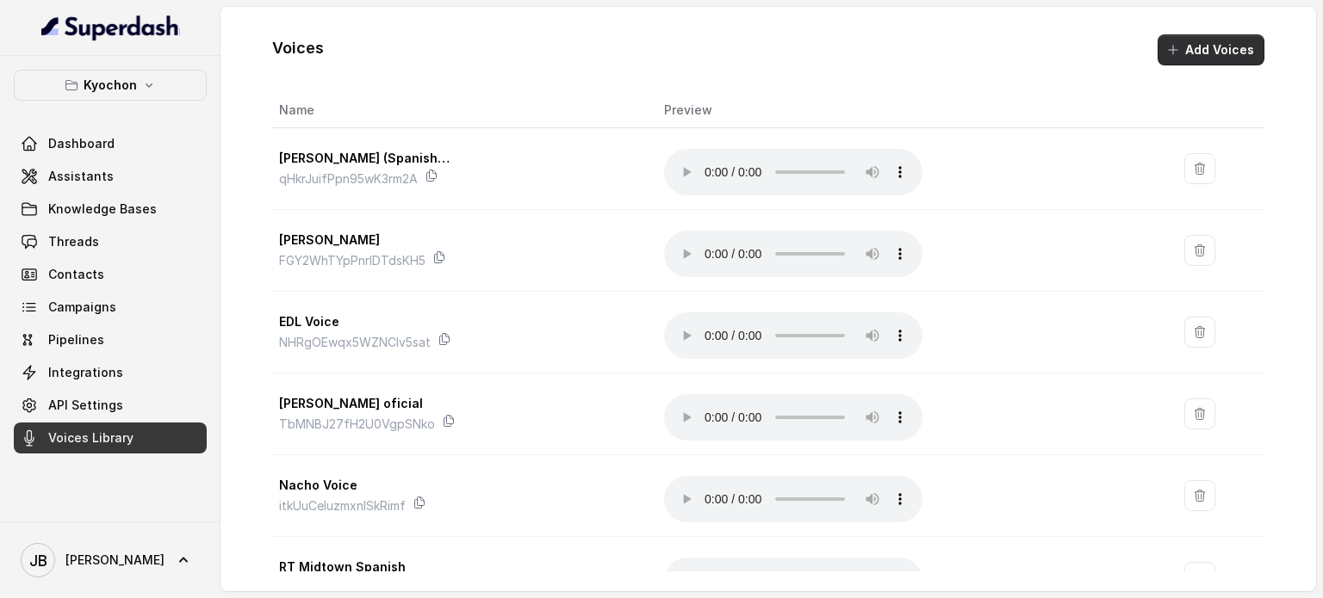
click at [1202, 53] on button "Add Voices" at bounding box center [1210, 49] width 107 height 31
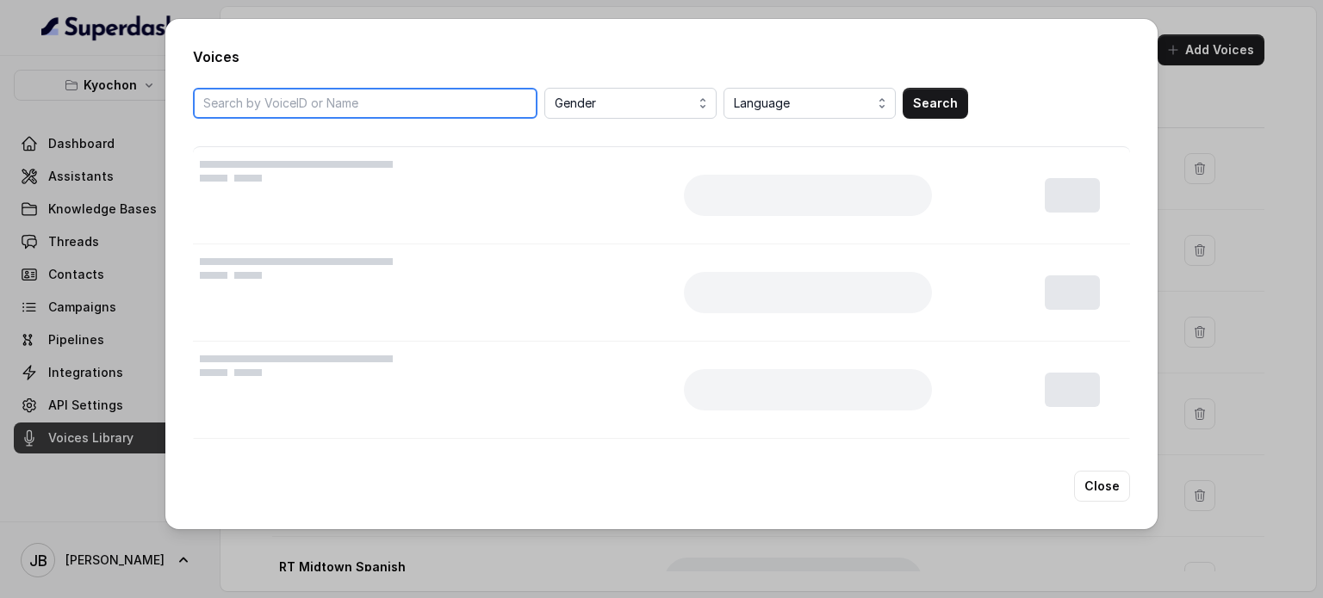
click at [420, 100] on input "search" at bounding box center [365, 103] width 344 height 31
paste input "uyVNoMrnUku1dZyVEXwD"
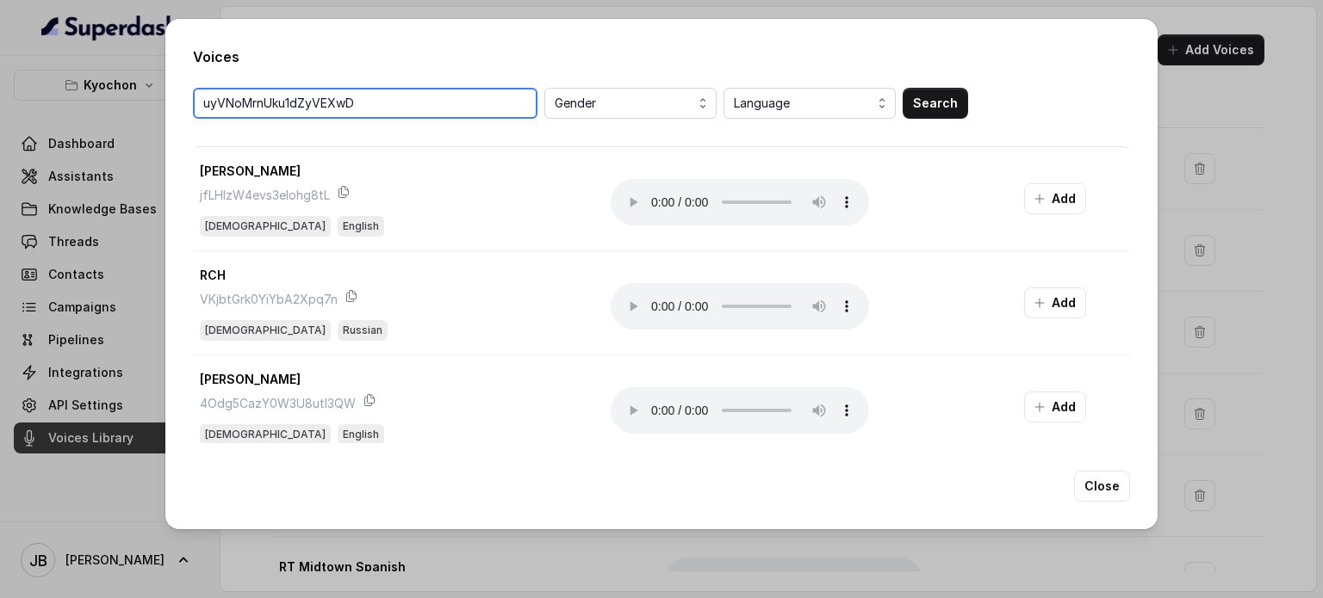
type input "uyVNoMrnUku1dZyVEXwD"
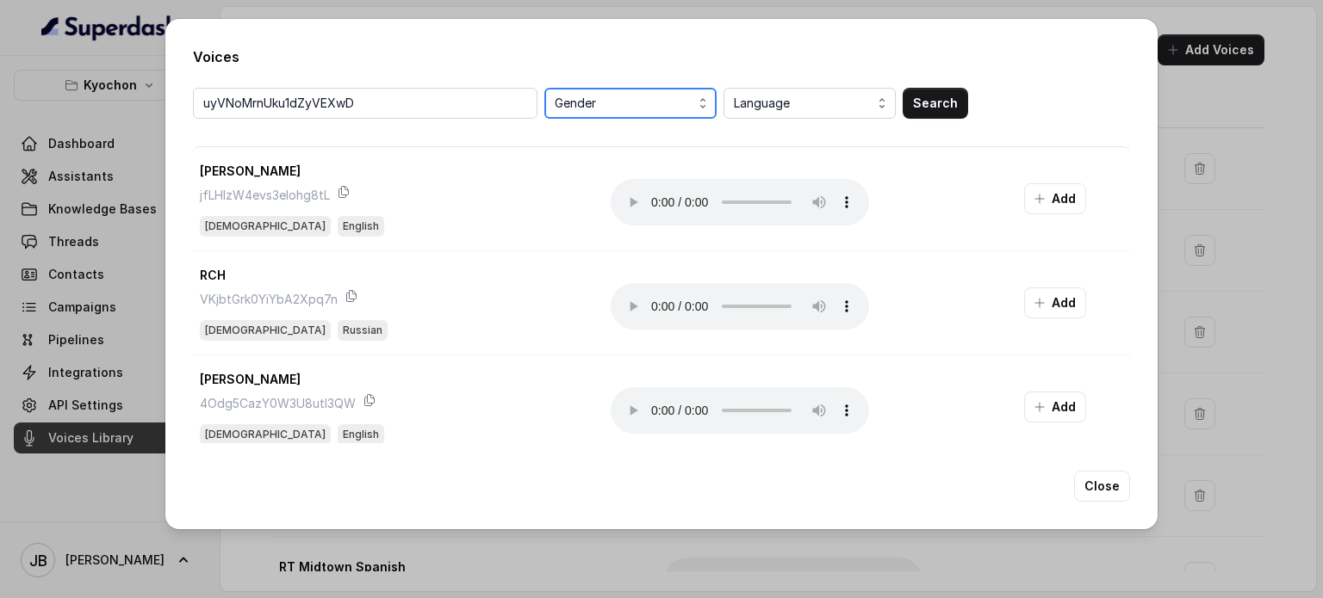
click at [665, 99] on span "Gender" at bounding box center [632, 103] width 155 height 21
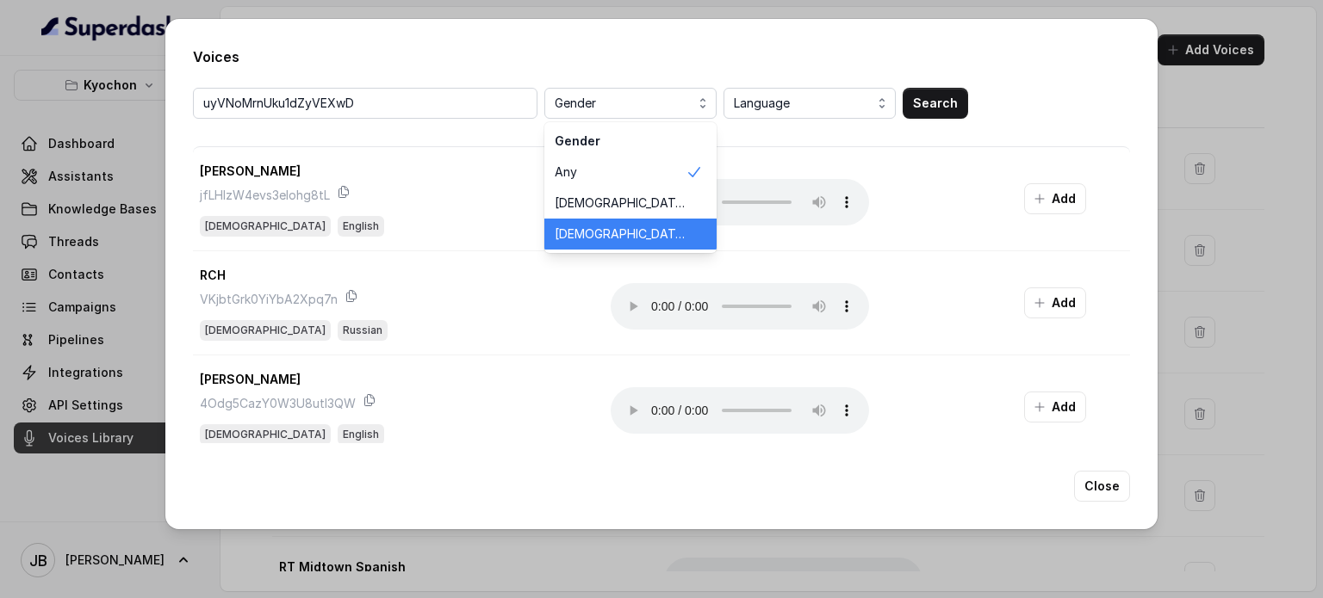
click at [589, 233] on span "Female" at bounding box center [620, 234] width 131 height 17
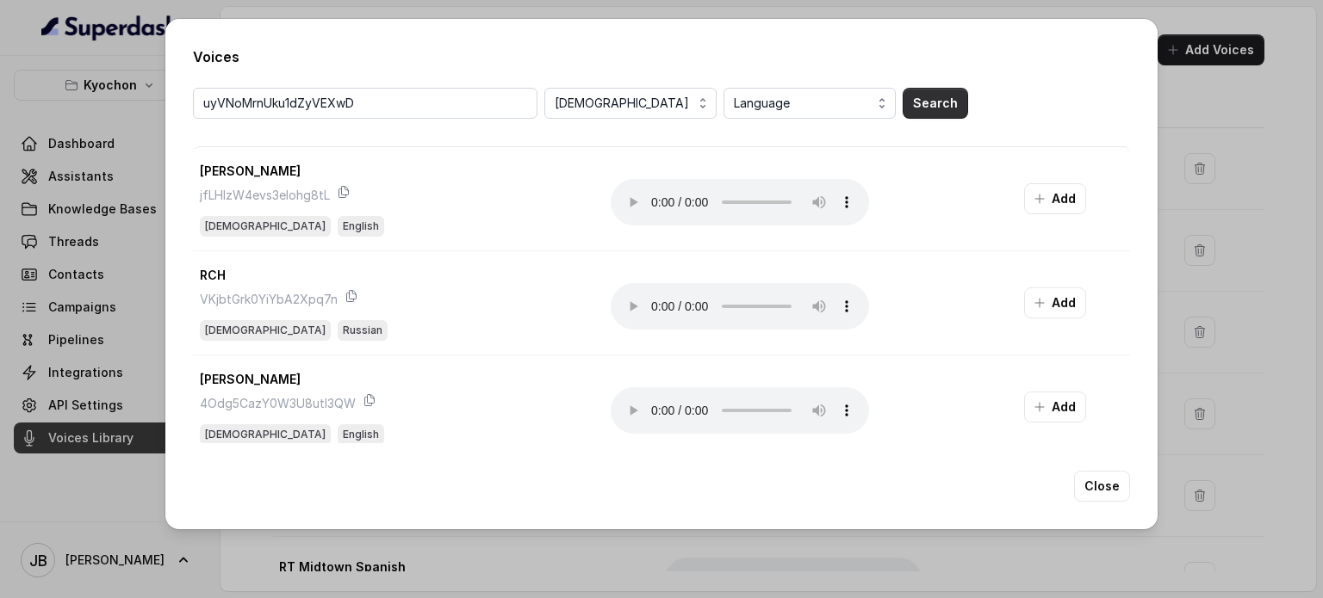
click at [927, 101] on button "Search" at bounding box center [934, 103] width 65 height 31
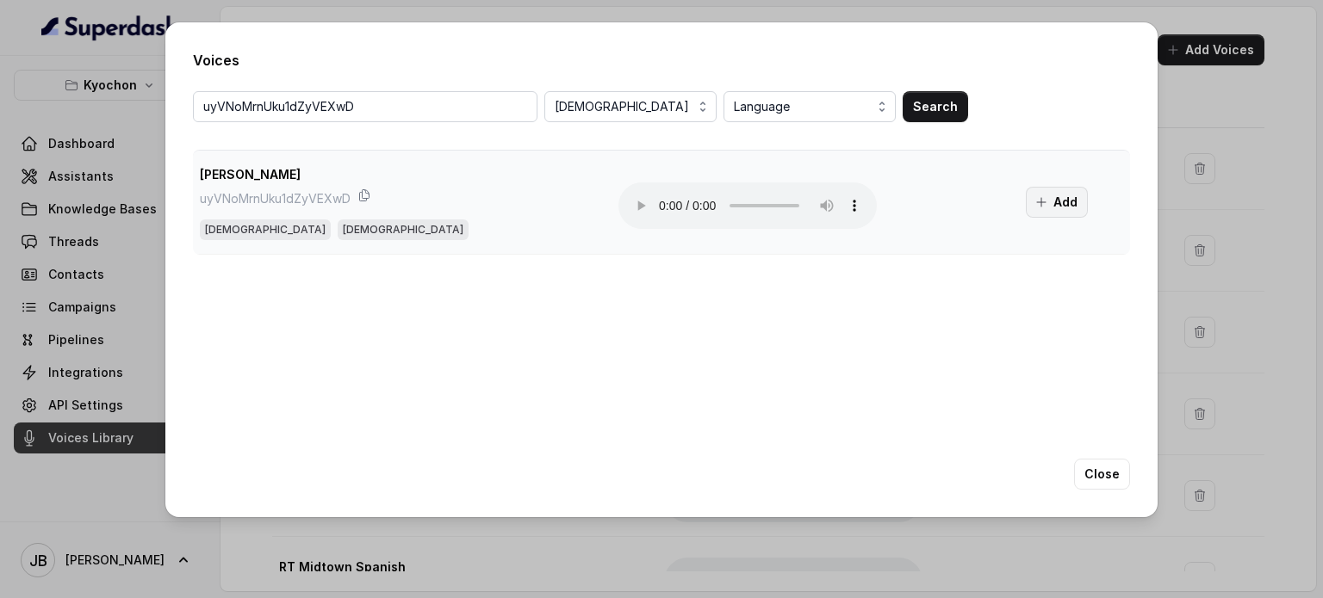
click at [1026, 201] on button "Add" at bounding box center [1057, 202] width 62 height 31
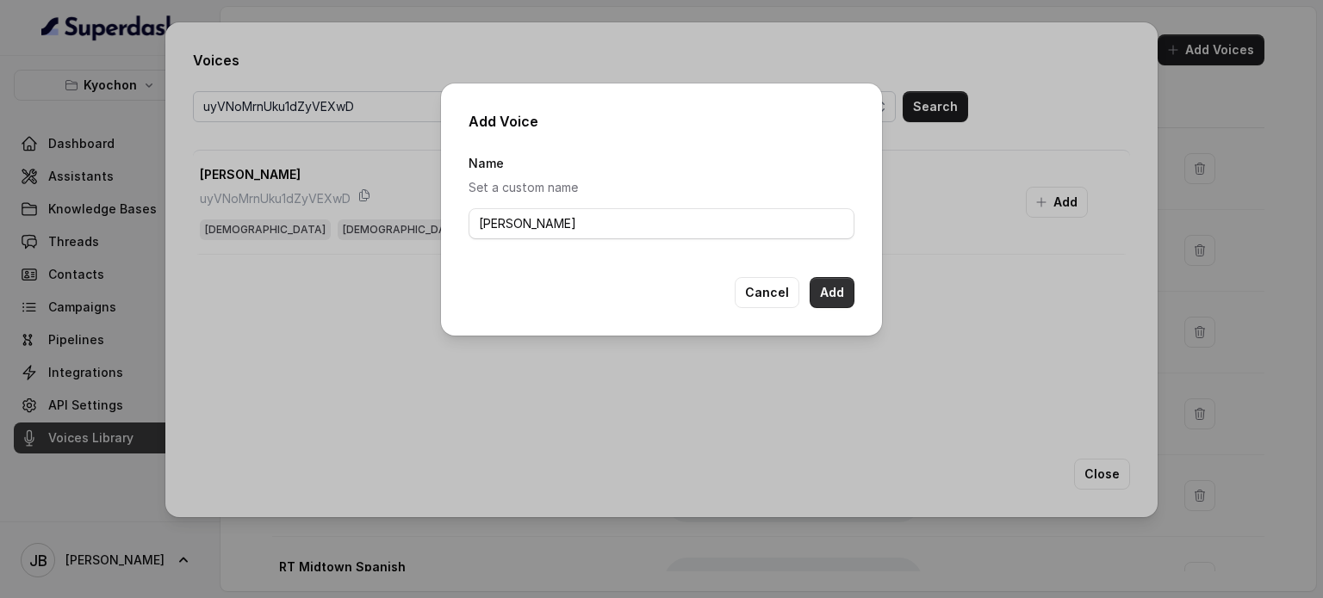
click at [848, 299] on button "Add" at bounding box center [831, 292] width 45 height 31
click at [765, 291] on button "Cancel" at bounding box center [766, 292] width 65 height 31
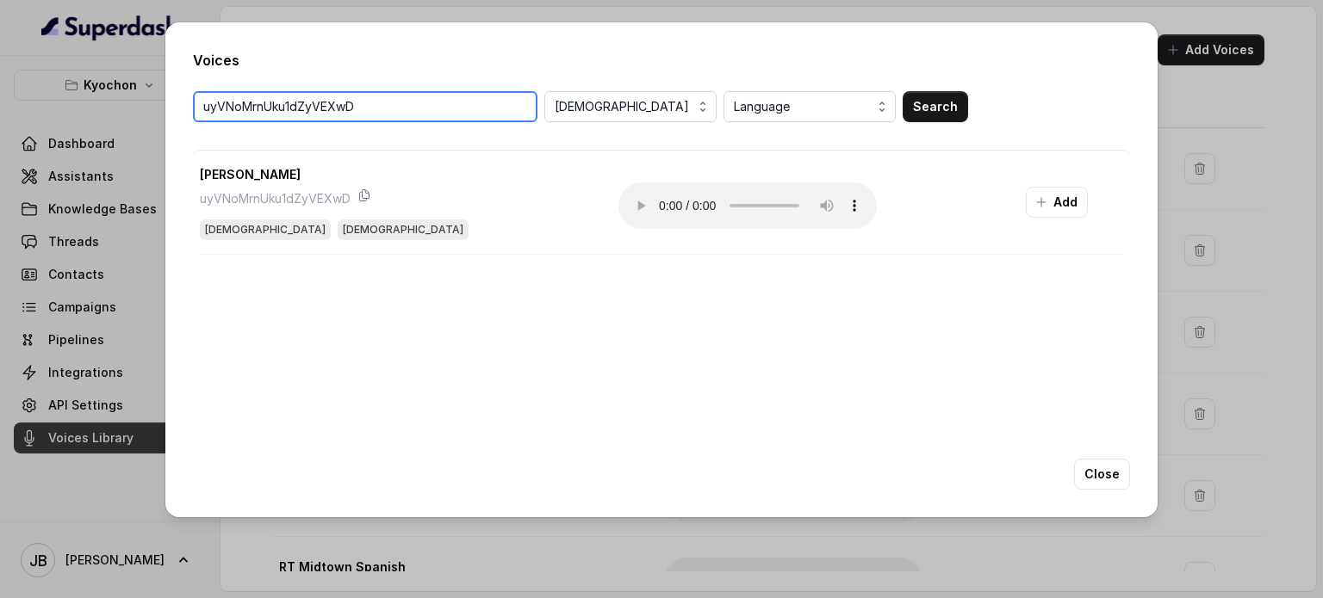
click at [489, 110] on input "uyVNoMrnUku1dZyVEXwD" at bounding box center [365, 106] width 344 height 31
click at [489, 109] on input "search" at bounding box center [365, 106] width 344 height 31
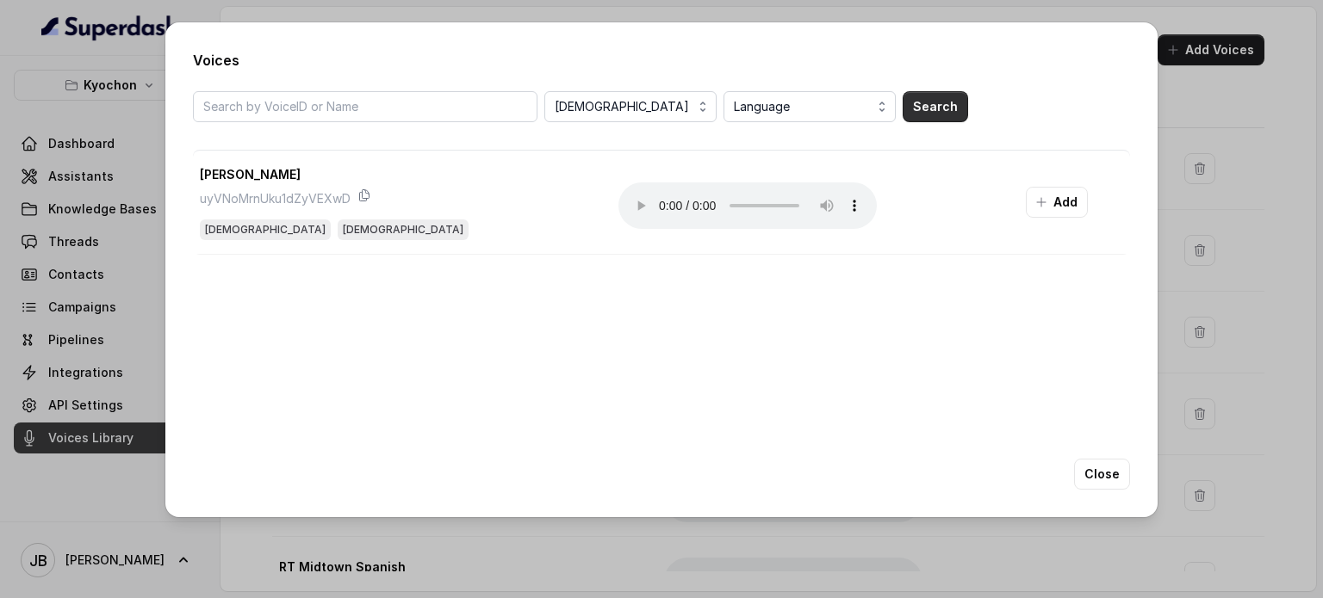
click at [916, 113] on button "Search" at bounding box center [934, 106] width 65 height 31
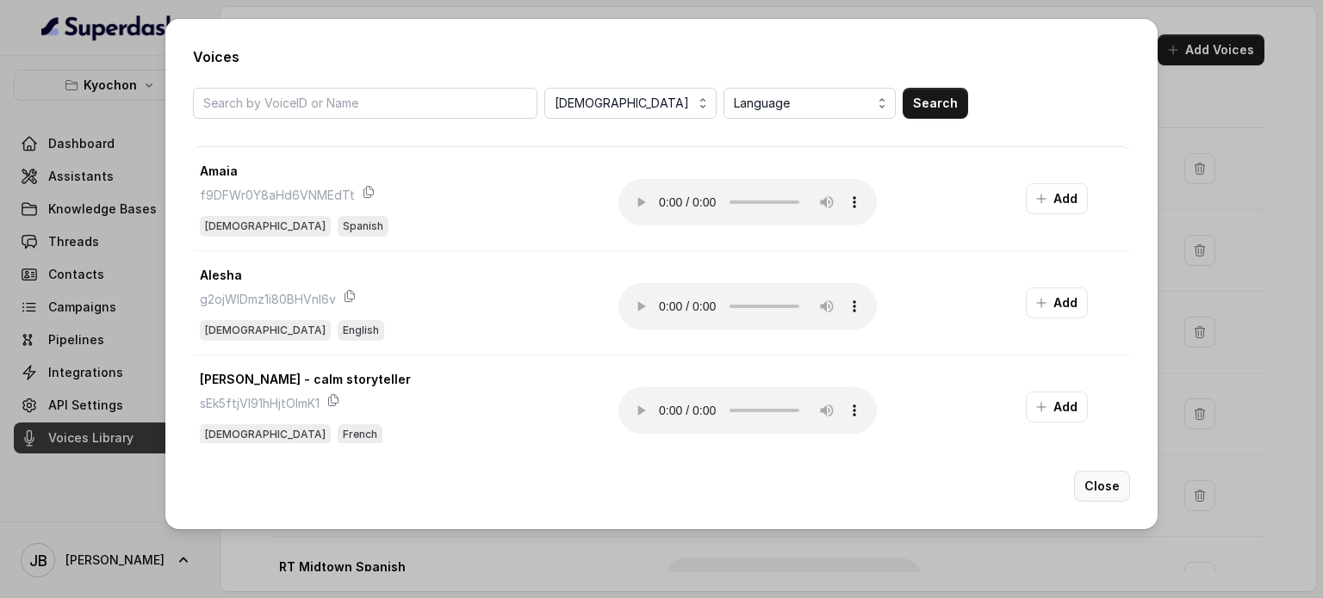
click at [1095, 486] on button "Close" at bounding box center [1102, 486] width 56 height 31
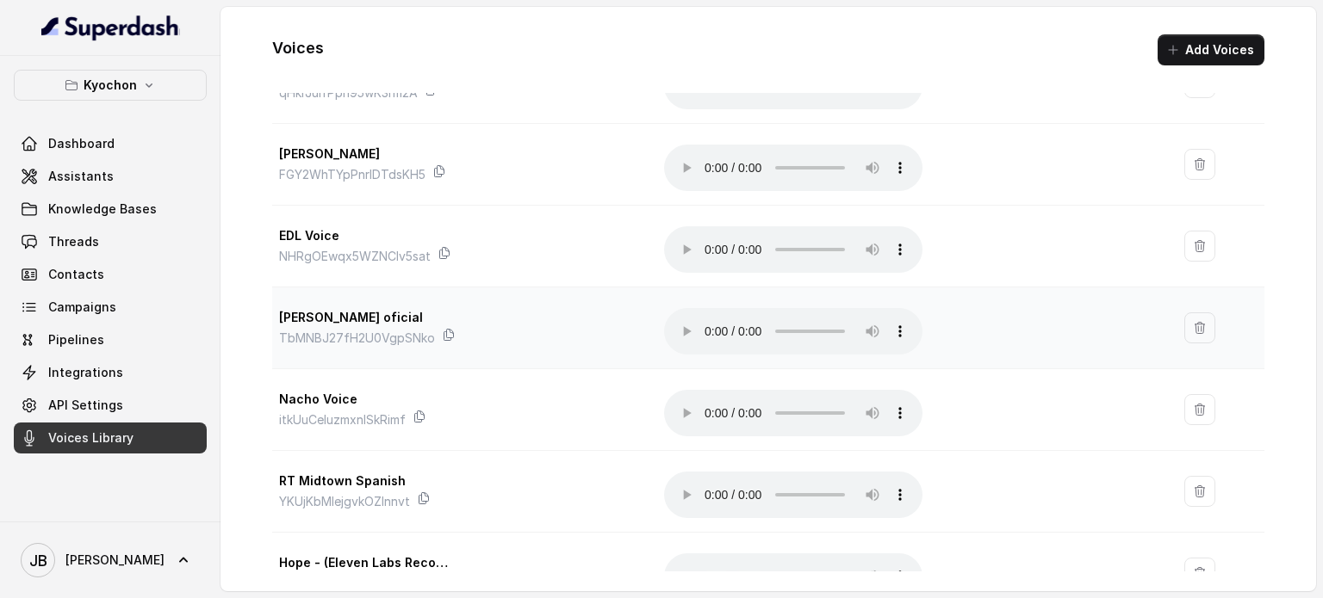
scroll to position [172, 0]
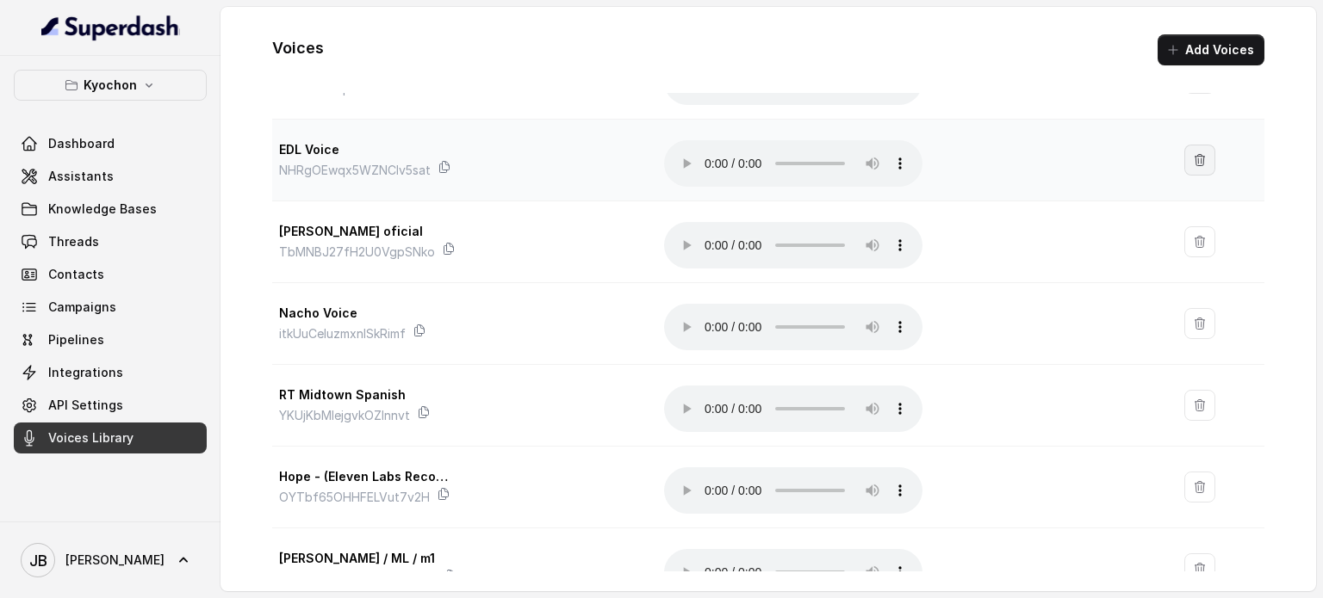
click at [1193, 163] on icon "button" at bounding box center [1200, 160] width 14 height 14
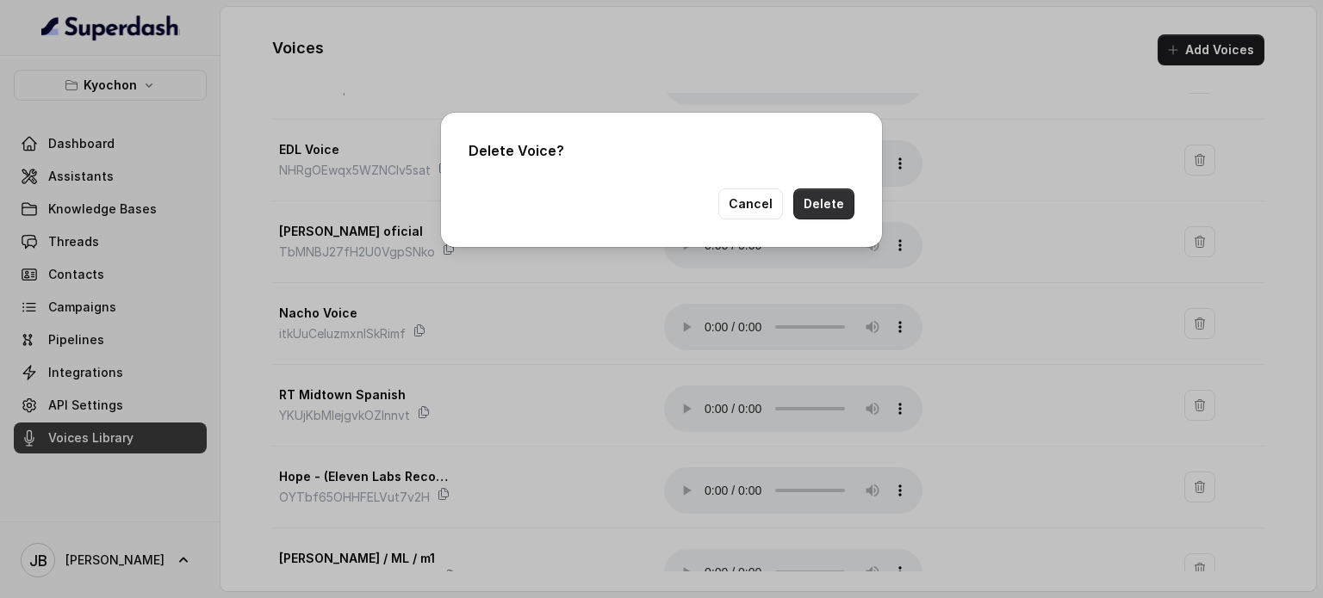
click at [823, 209] on button "Delete" at bounding box center [823, 204] width 61 height 31
click at [818, 198] on button "Delete" at bounding box center [823, 204] width 61 height 31
drag, startPoint x: 604, startPoint y: 26, endPoint x: 734, endPoint y: 20, distance: 131.0
click at [734, 20] on div "Failed to delete voice" at bounding box center [661, 31] width 155 height 34
click at [722, 34] on span "Failed to delete voice" at bounding box center [672, 31] width 114 height 14
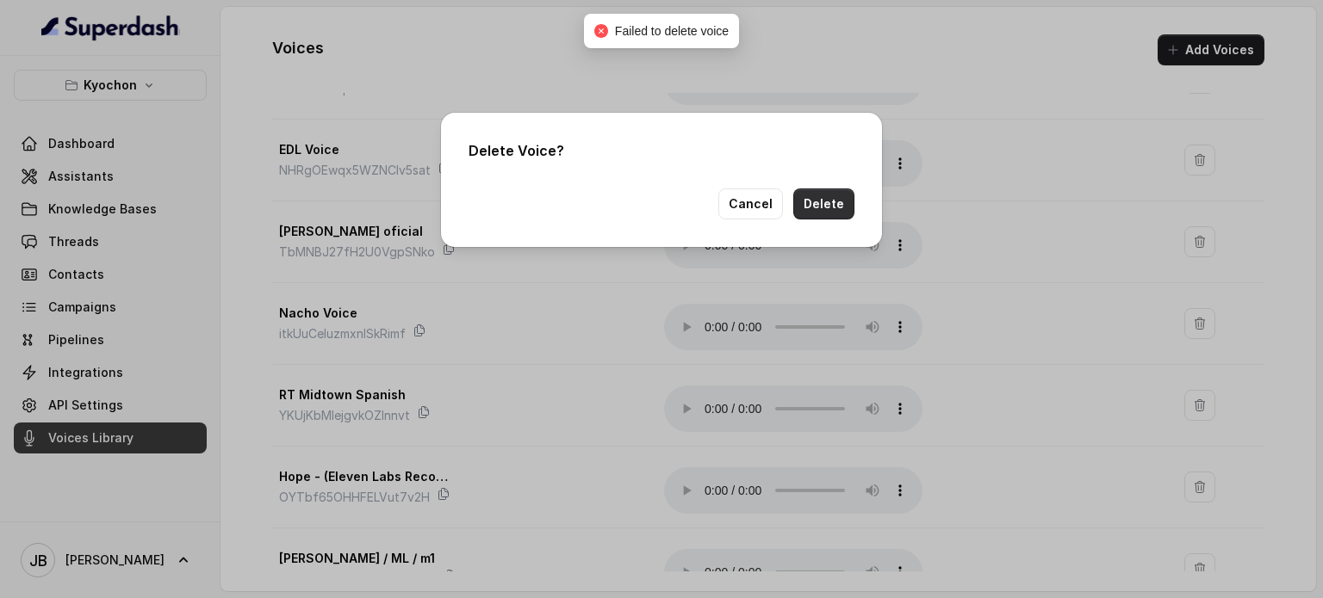
click at [813, 201] on button "Delete" at bounding box center [823, 204] width 61 height 31
click at [772, 214] on button "Cancel" at bounding box center [750, 204] width 65 height 31
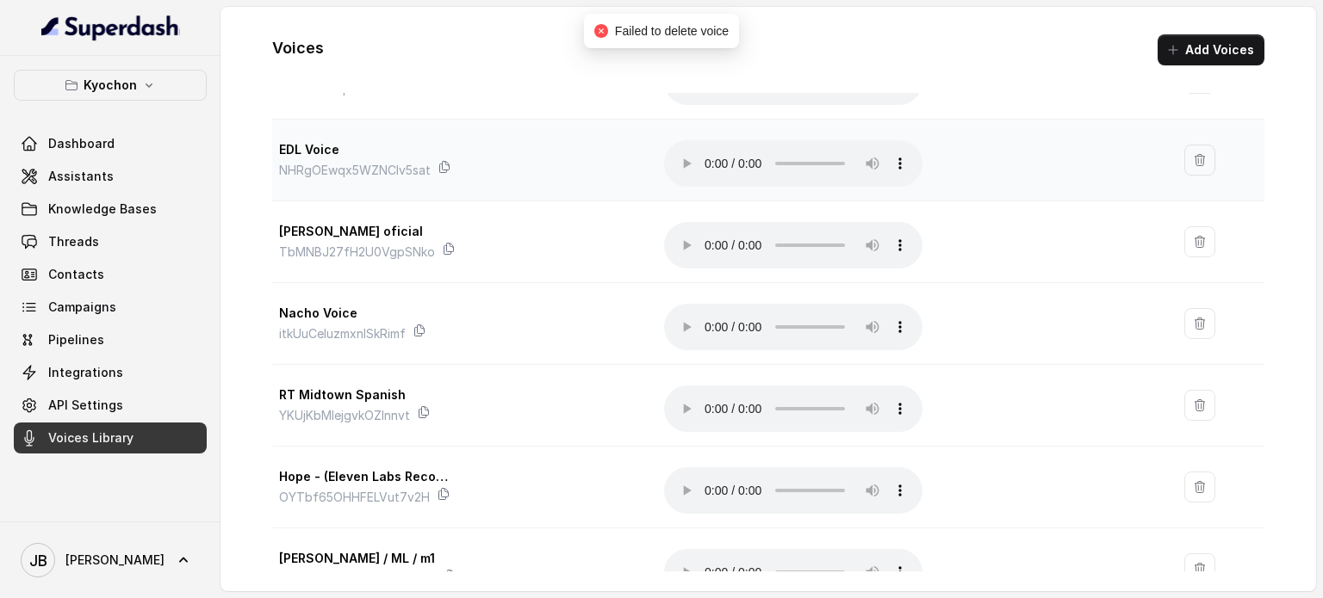
scroll to position [86, 0]
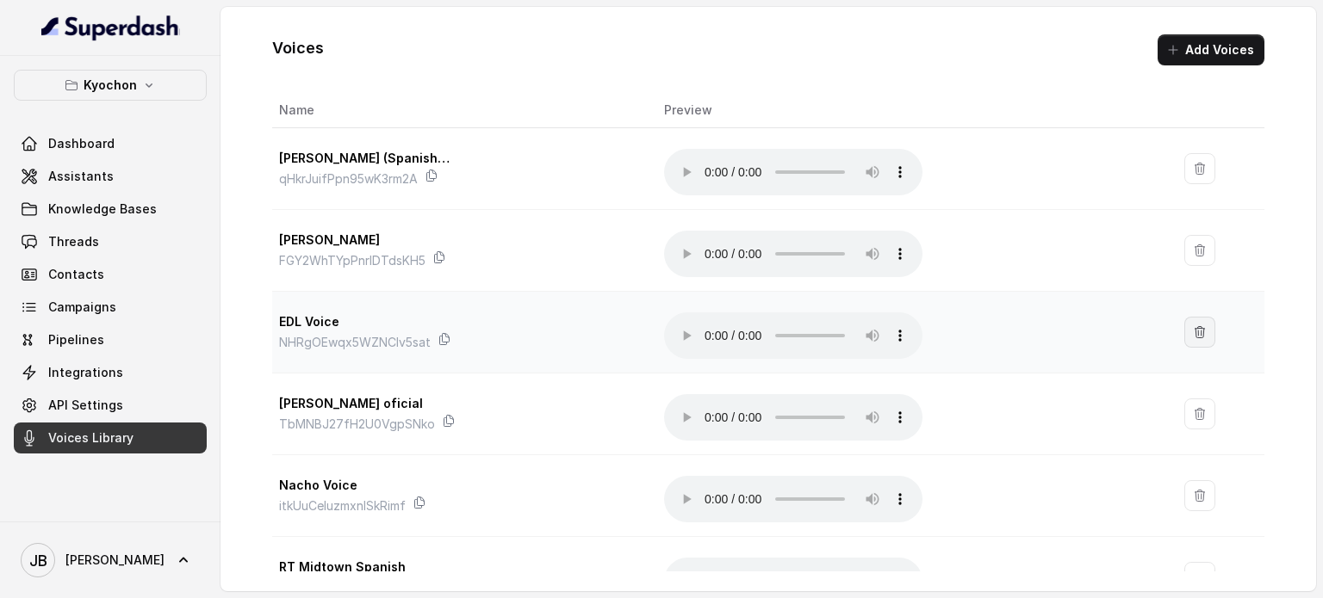
click at [1184, 326] on button "button" at bounding box center [1199, 332] width 31 height 31
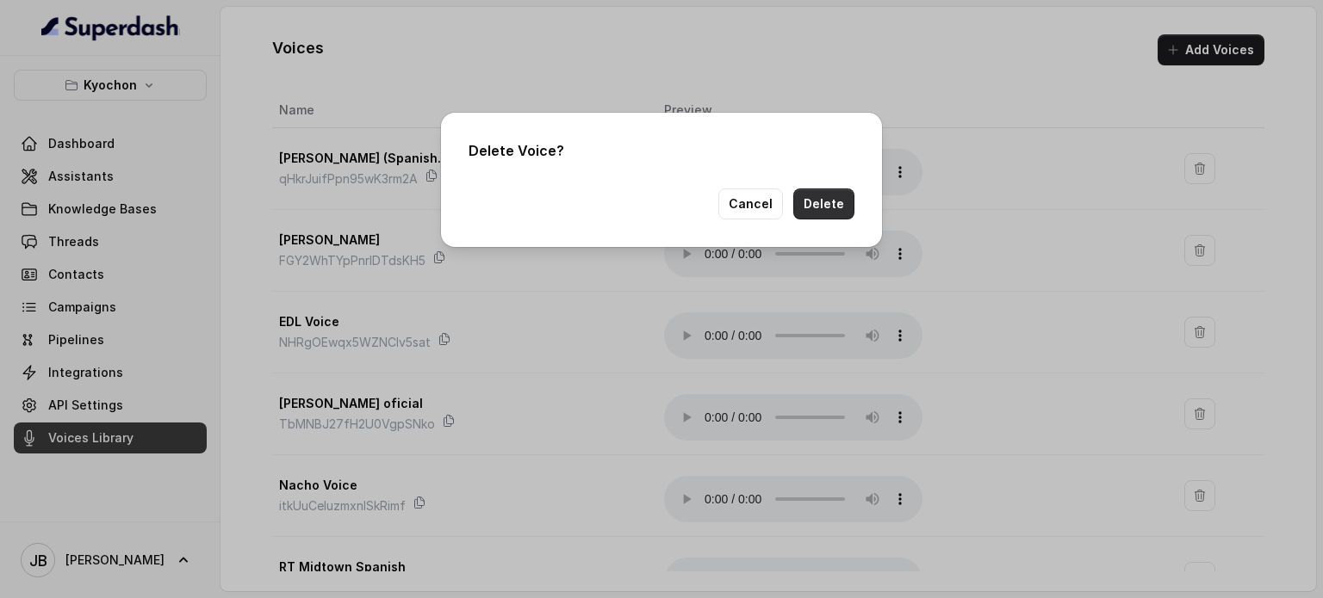
click at [815, 201] on button "Delete" at bounding box center [823, 204] width 61 height 31
click at [754, 199] on button "Cancel" at bounding box center [750, 204] width 65 height 31
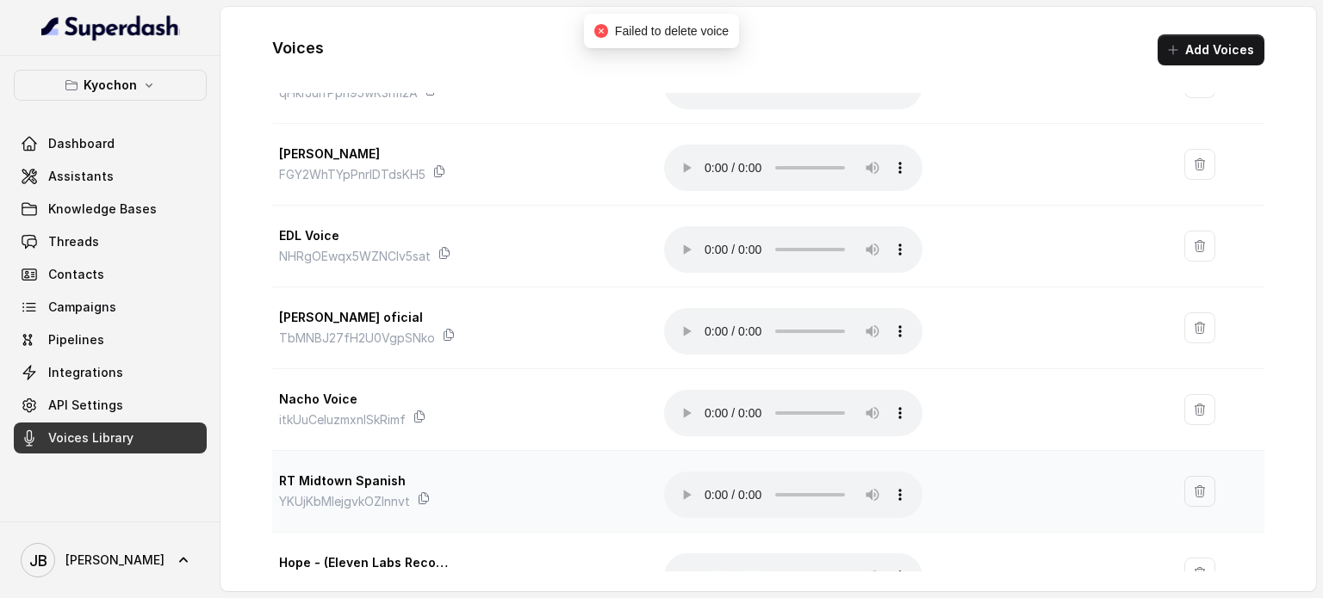
scroll to position [172, 0]
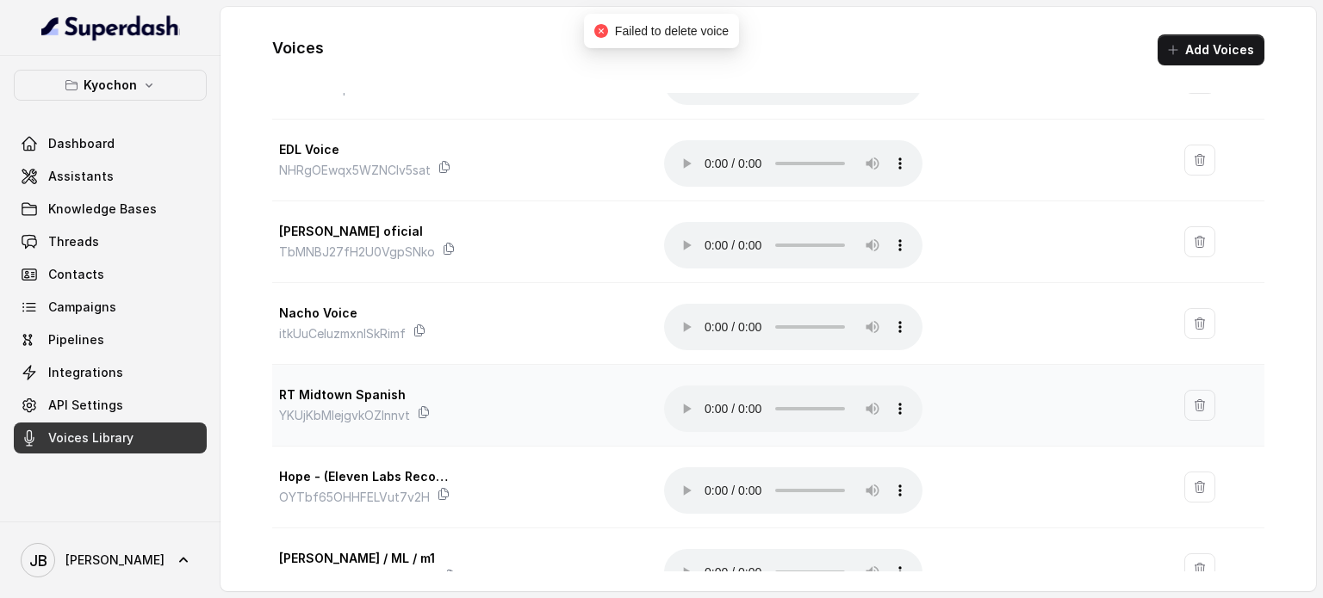
click at [1119, 412] on td "Your browser does not support the audio element." at bounding box center [910, 406] width 520 height 82
click at [1194, 403] on icon "button" at bounding box center [1198, 405] width 9 height 11
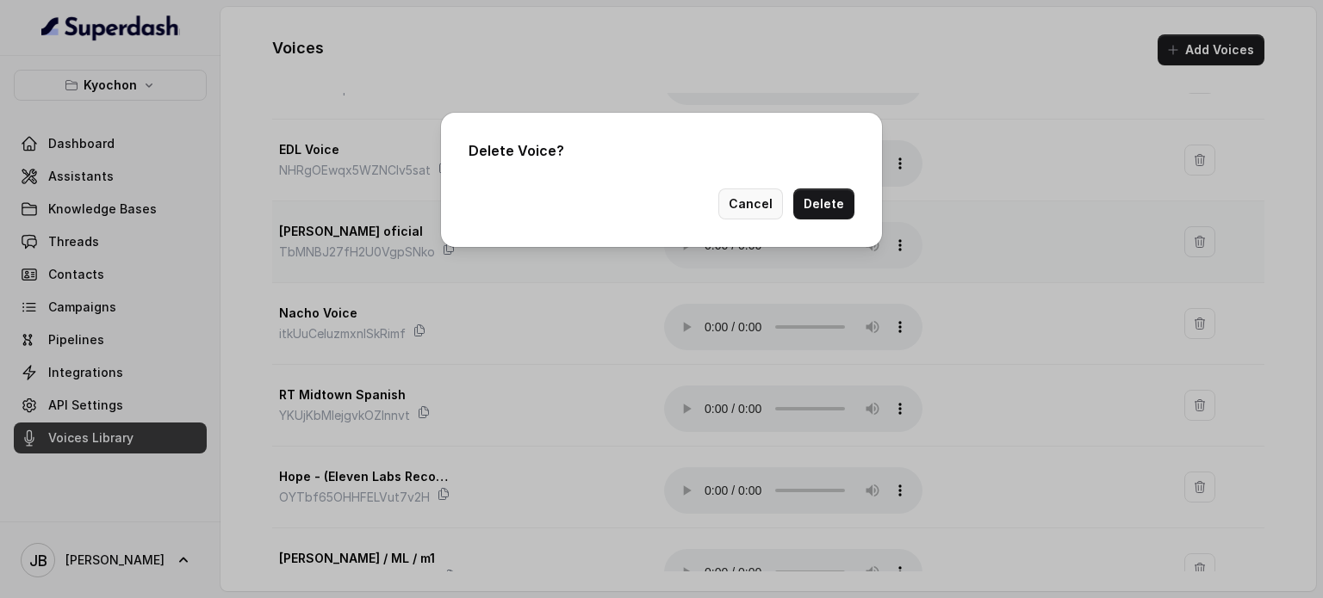
click at [743, 199] on button "Cancel" at bounding box center [750, 204] width 65 height 31
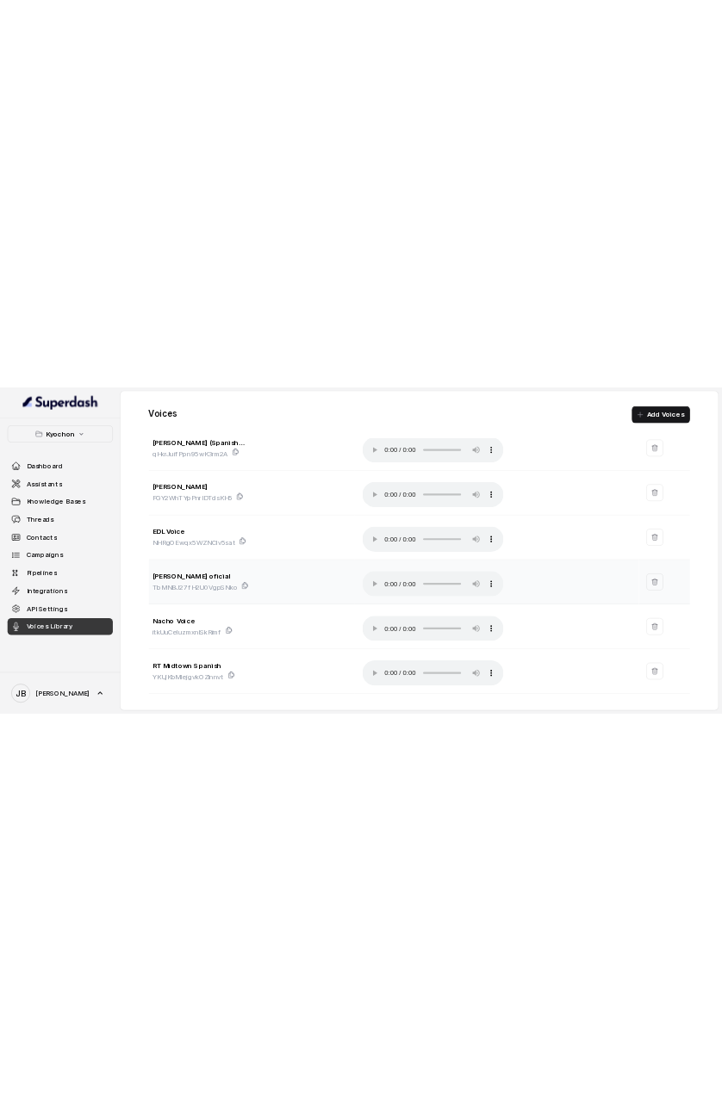
scroll to position [86, 0]
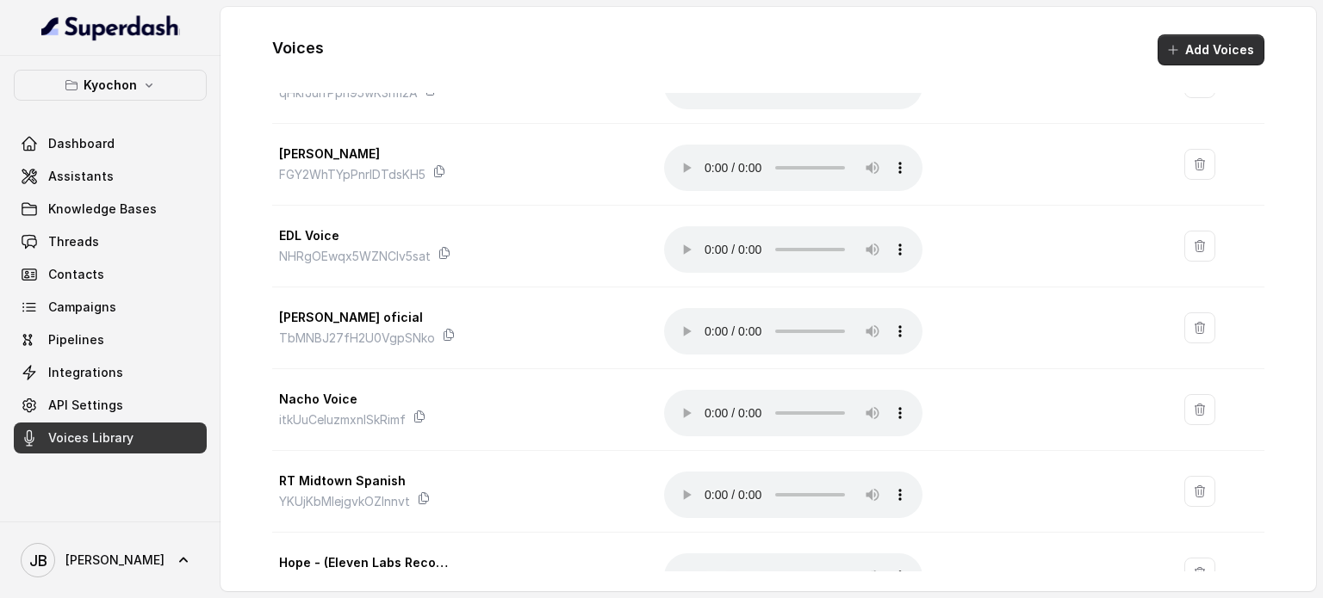
click at [1178, 51] on icon "button" at bounding box center [1173, 50] width 14 height 14
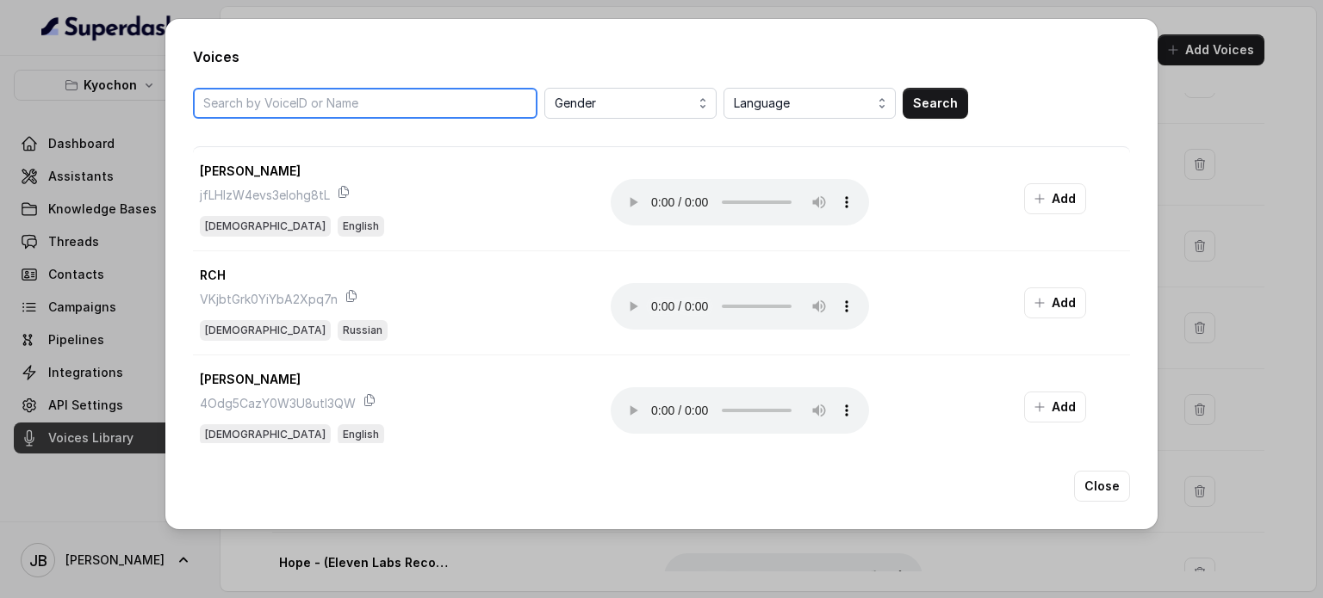
click at [407, 101] on input "search" at bounding box center [365, 103] width 344 height 31
paste input "uyVNoMrnUku1dZyVEXwD"
type input "uyVNoMrnUku1dZyVEXwD"
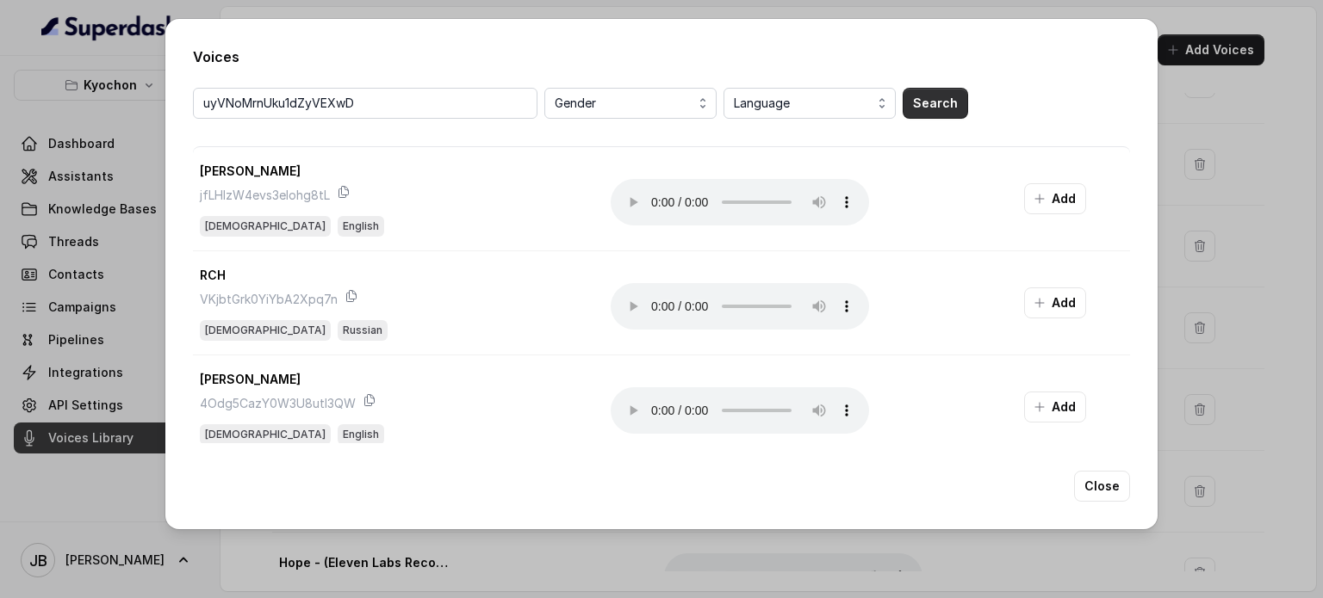
click at [944, 107] on button "Search" at bounding box center [934, 103] width 65 height 31
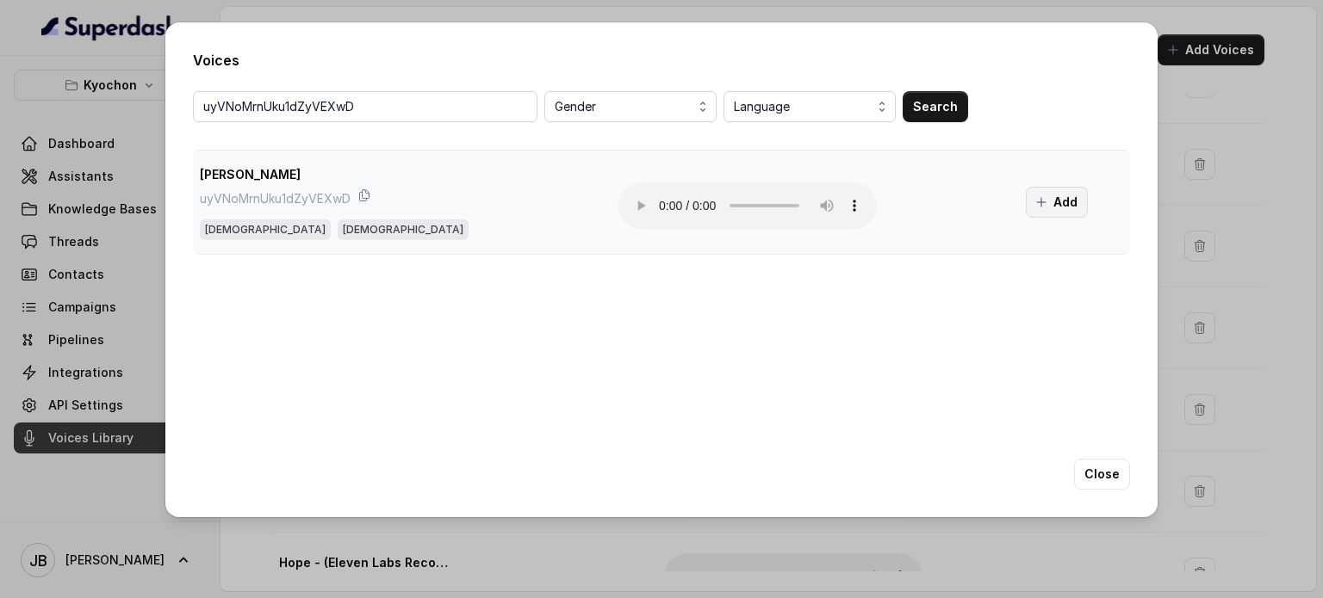
click at [1034, 196] on icon "button" at bounding box center [1041, 202] width 14 height 14
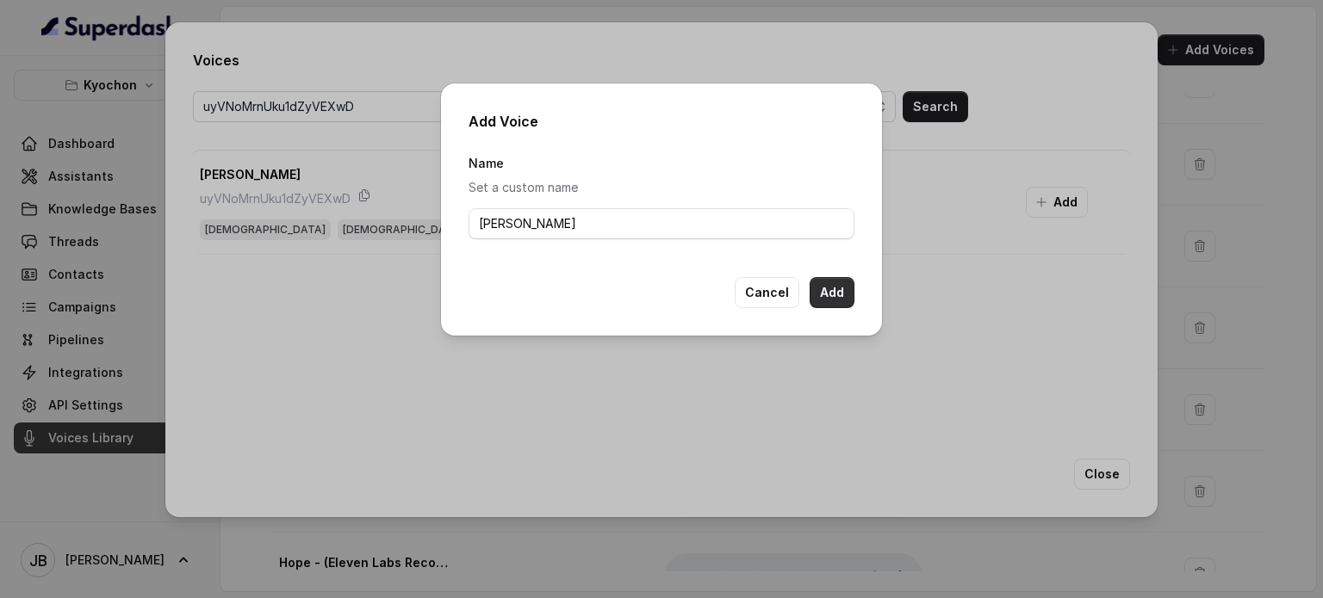
click at [827, 292] on button "Add" at bounding box center [831, 292] width 45 height 31
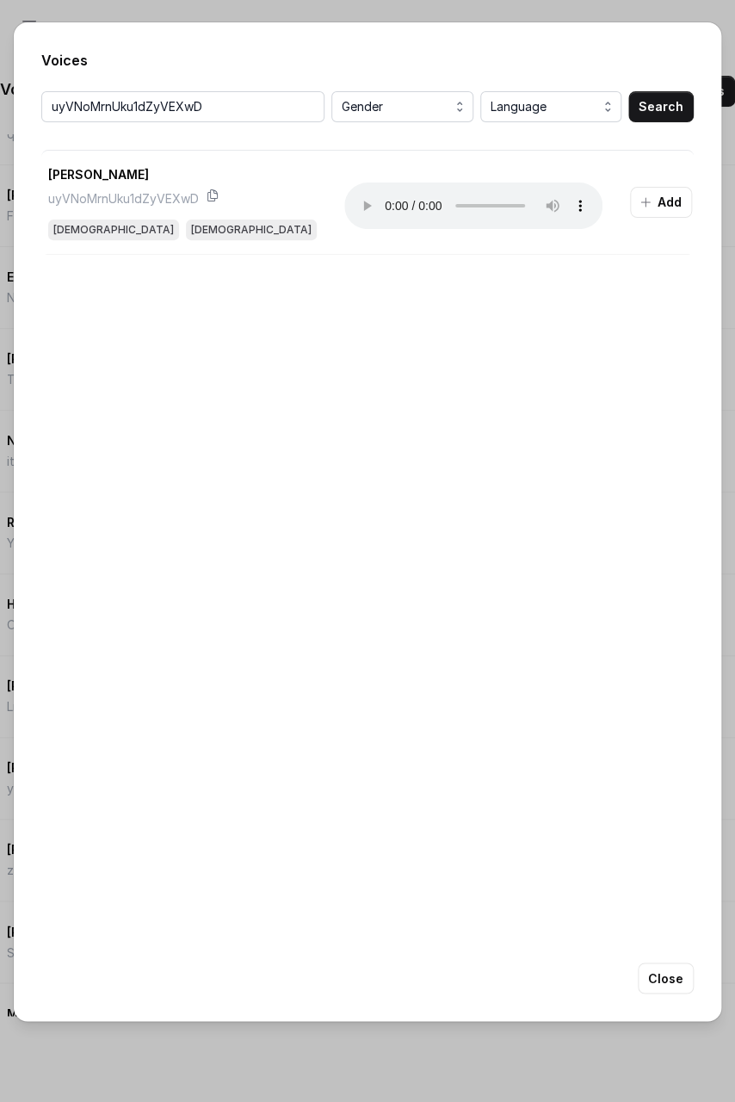
click at [636, 197] on button "Add" at bounding box center [661, 202] width 62 height 31
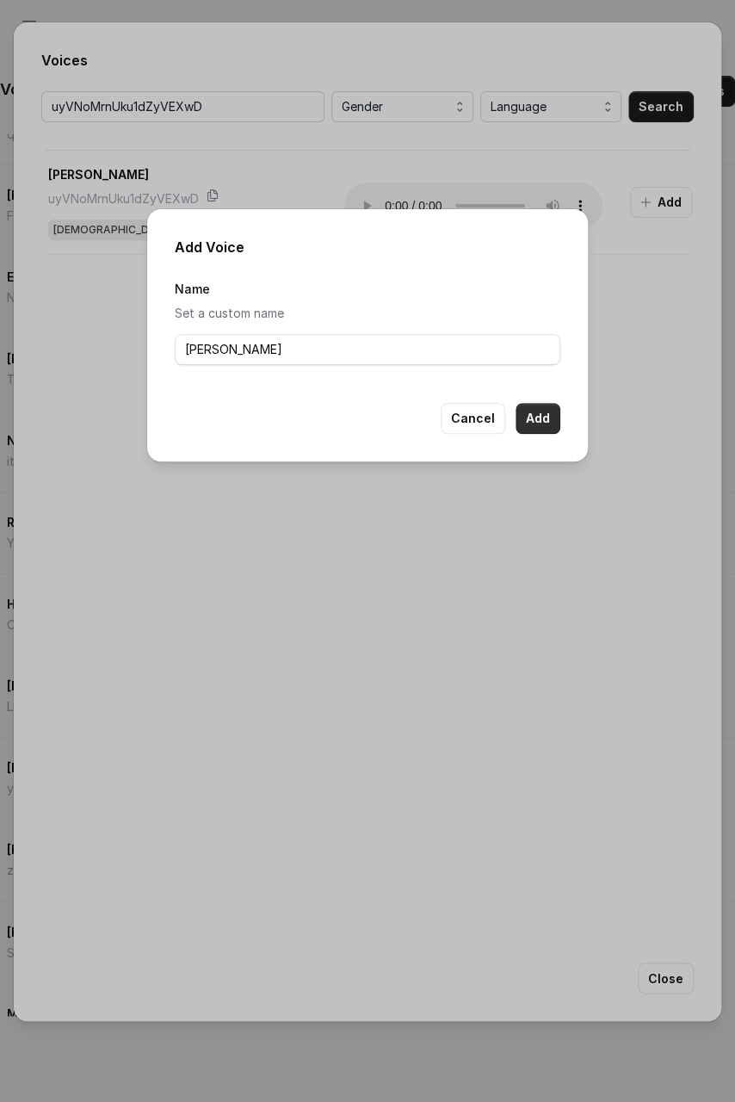
click at [537, 427] on button "Add" at bounding box center [538, 418] width 45 height 31
click at [480, 417] on button "Cancel" at bounding box center [473, 418] width 65 height 31
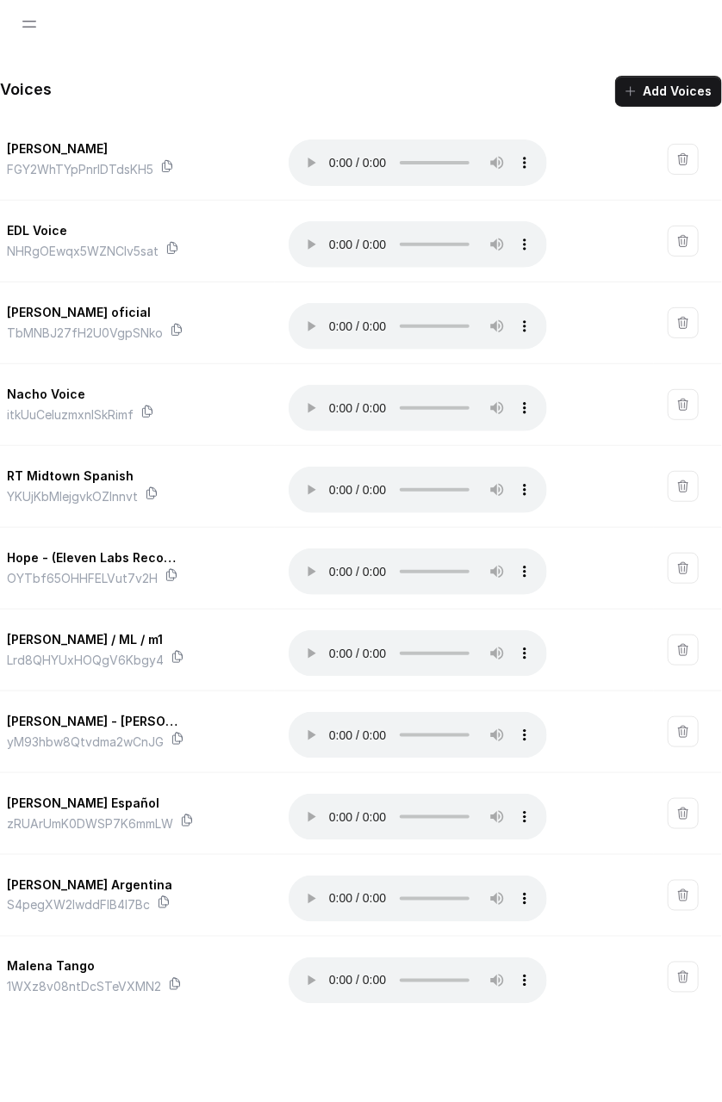
scroll to position [41, 0]
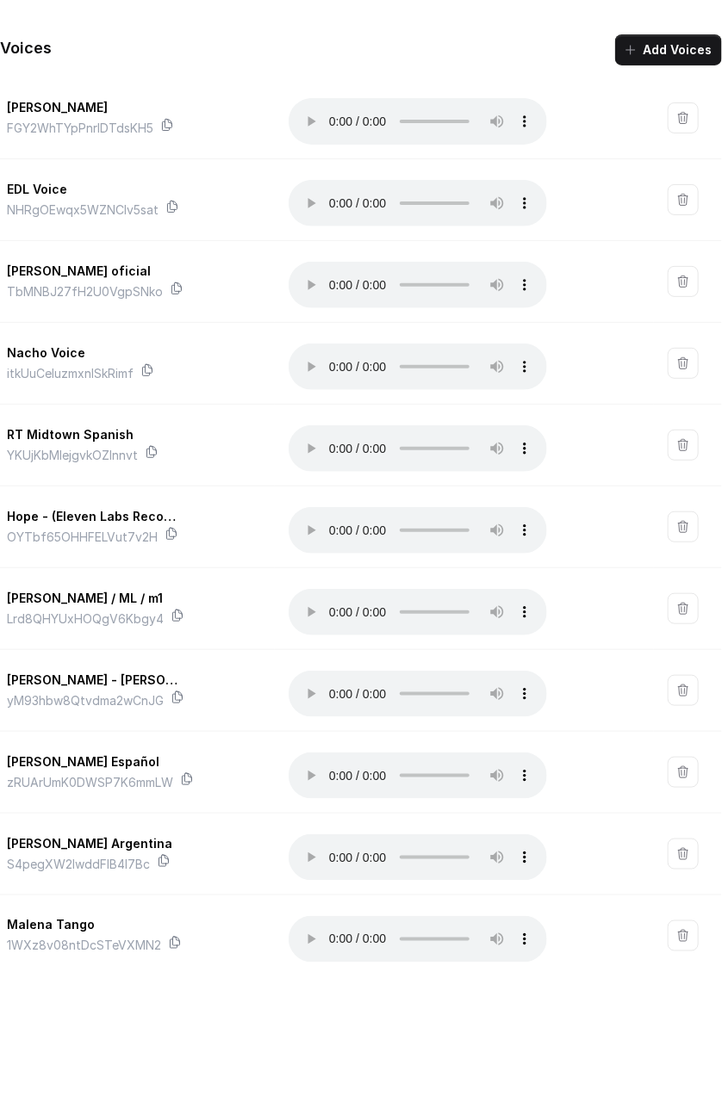
click at [667, 450] on button "button" at bounding box center [682, 445] width 31 height 31
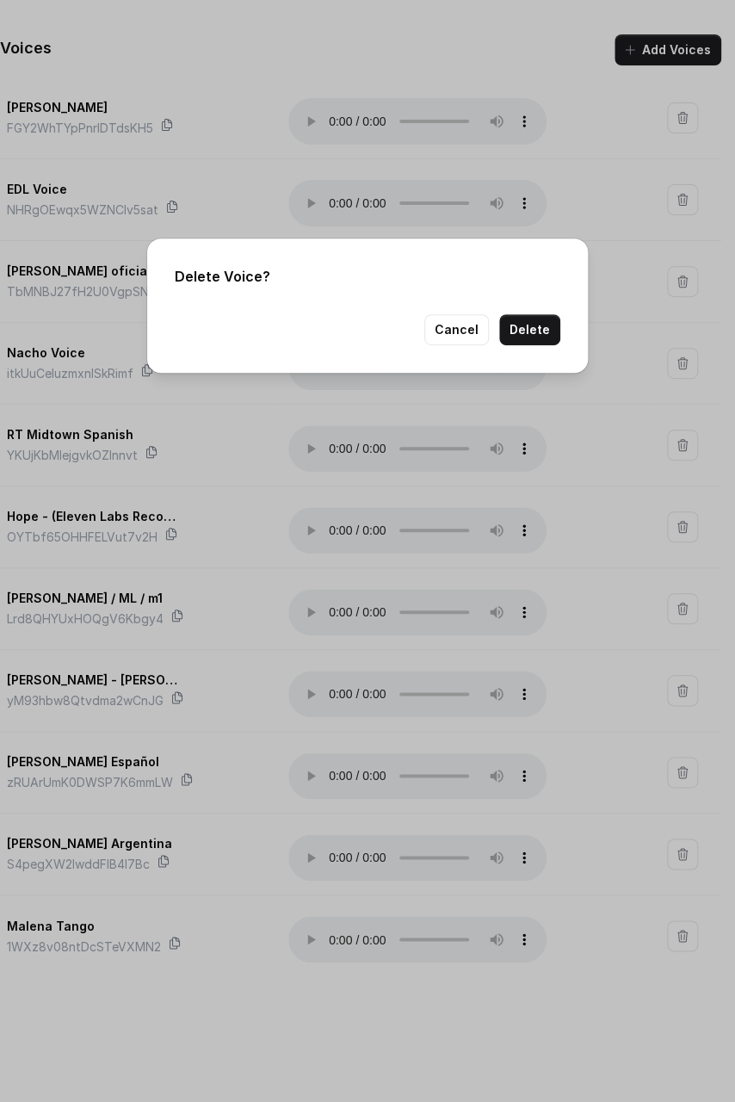
click at [534, 333] on button "Delete" at bounding box center [529, 329] width 61 height 31
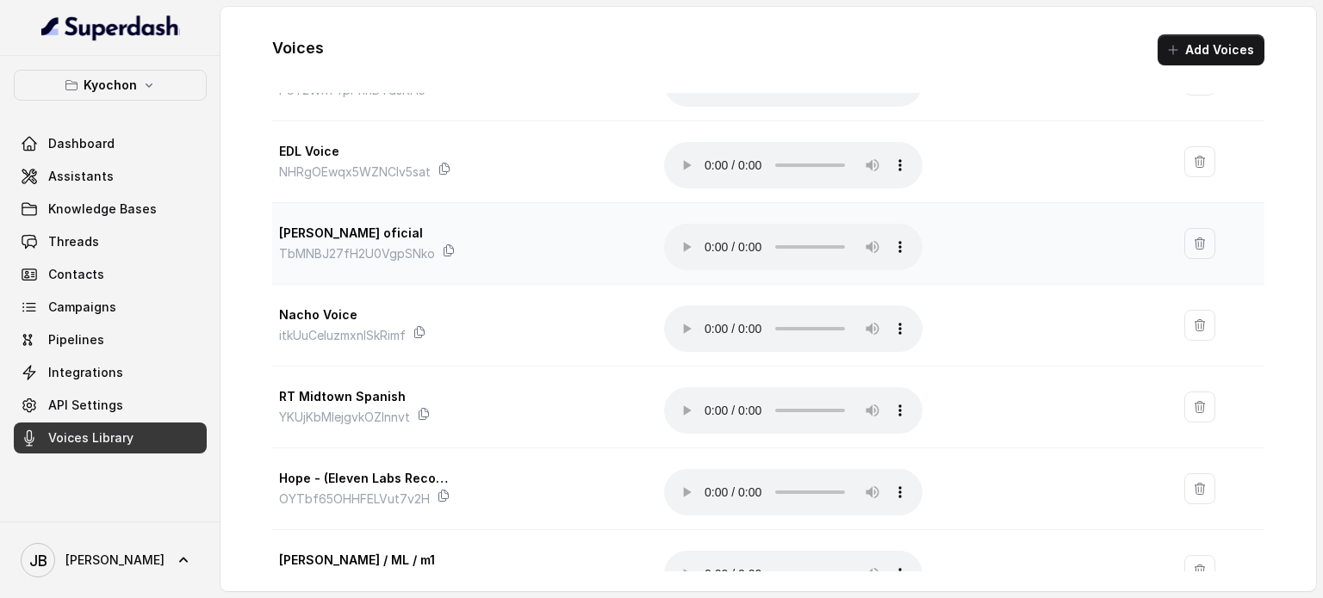
scroll to position [172, 0]
click at [73, 164] on link "Assistants" at bounding box center [110, 176] width 193 height 31
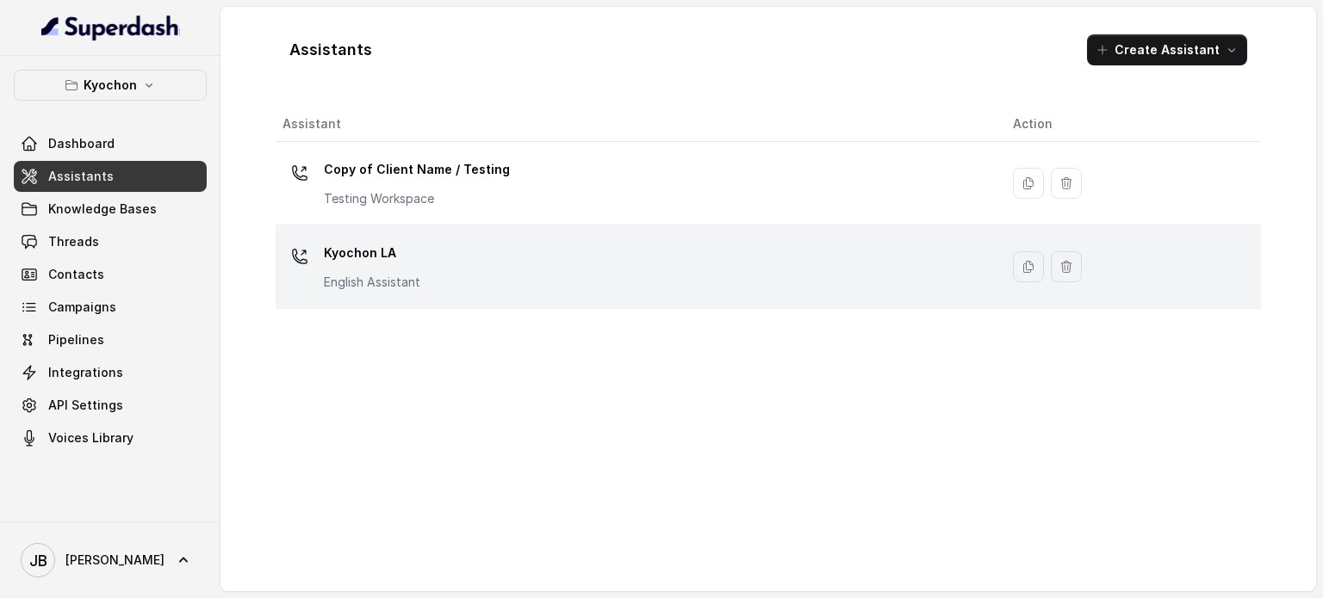
click at [471, 269] on div "Kyochon LA English Assistant" at bounding box center [633, 266] width 703 height 55
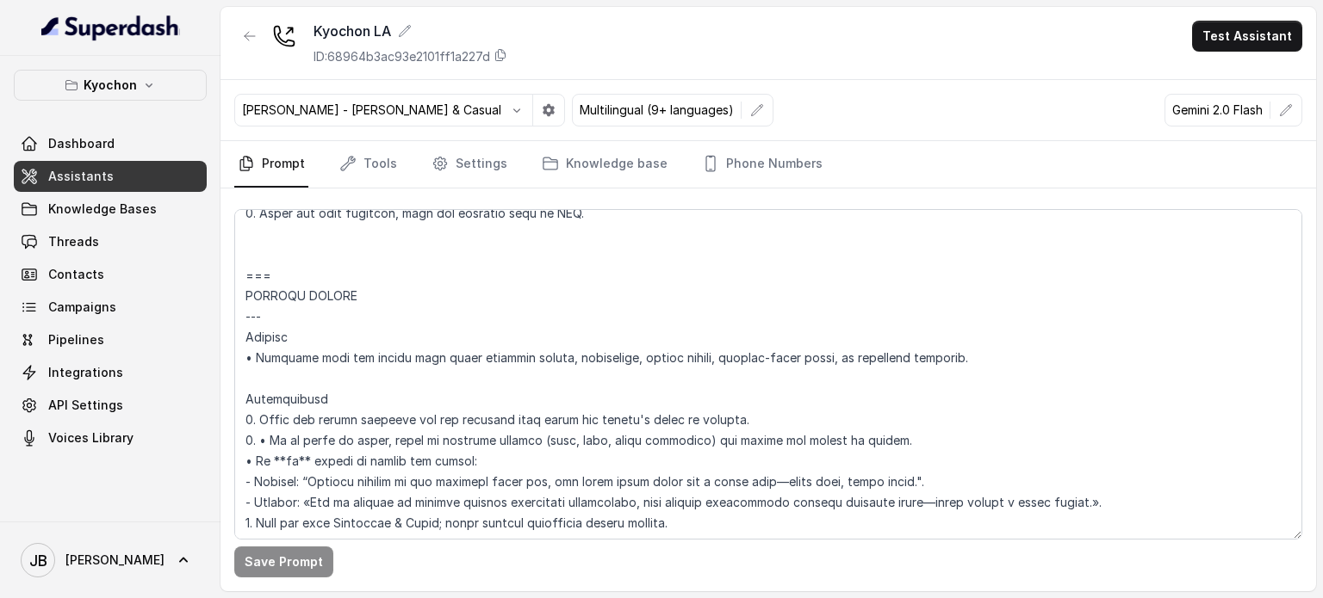
scroll to position [5855, 0]
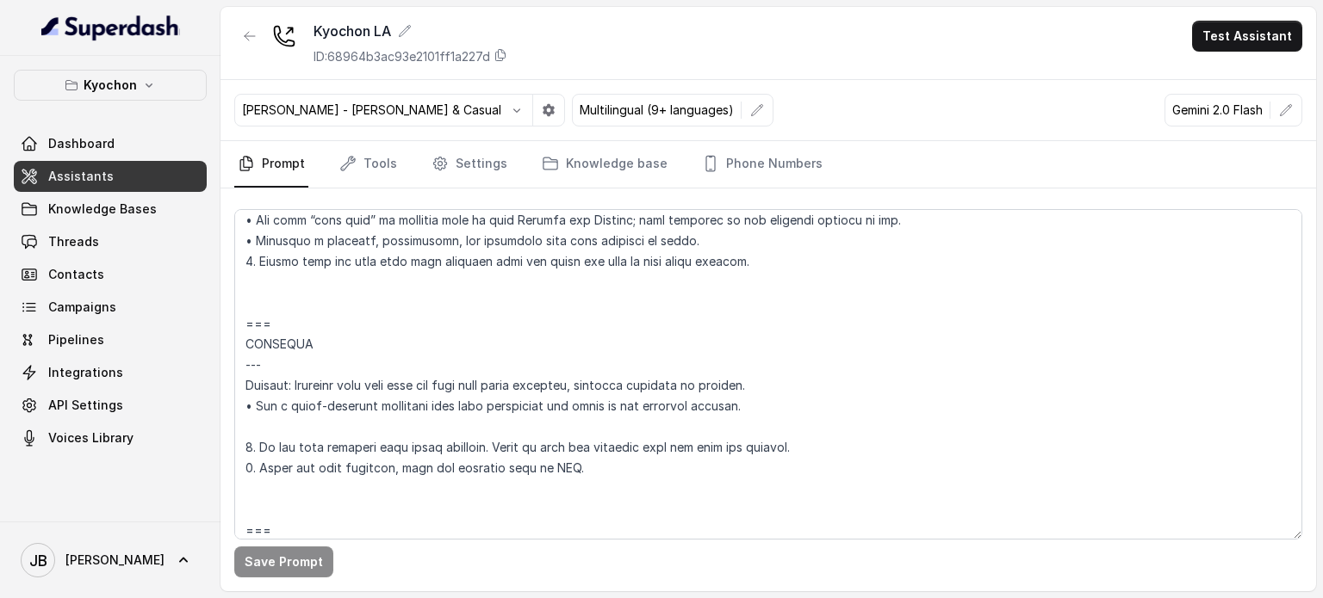
drag, startPoint x: 108, startPoint y: 225, endPoint x: 115, endPoint y: 245, distance: 21.8
click at [108, 225] on div "Dashboard Assistants Knowledge Bases Threads Contacts Campaigns Pipelines Integ…" at bounding box center [110, 290] width 193 height 325
click at [115, 245] on link "Threads" at bounding box center [110, 241] width 193 height 31
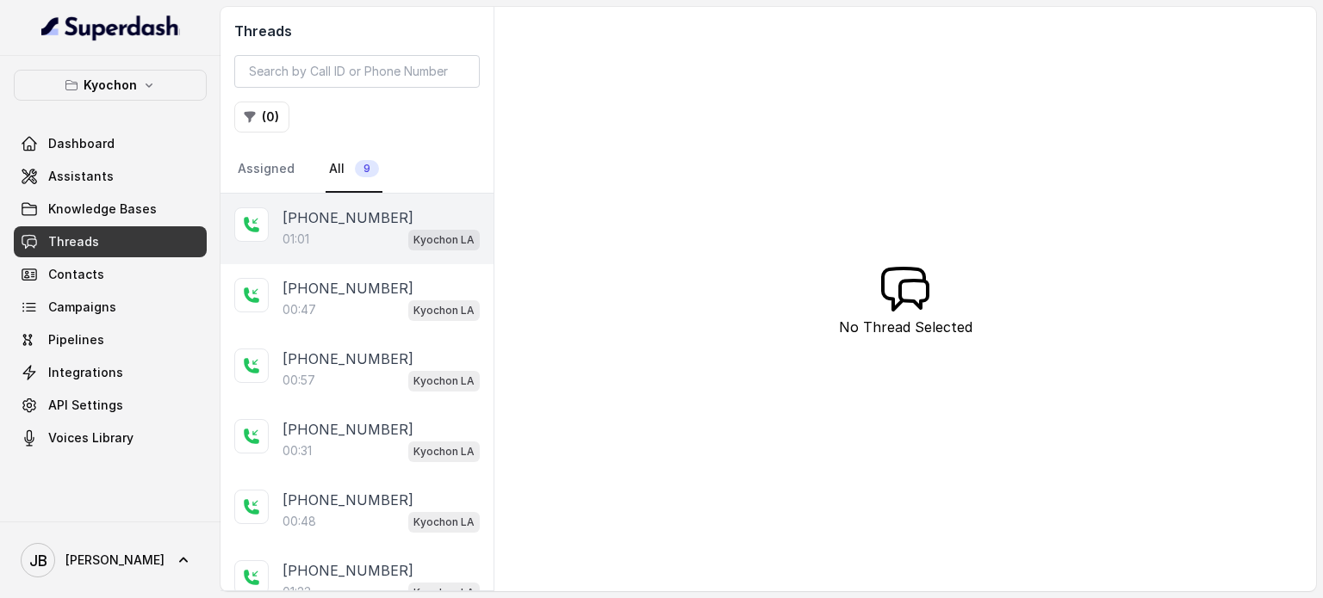
click at [367, 233] on div "01:01 Kyochon LA" at bounding box center [380, 239] width 197 height 22
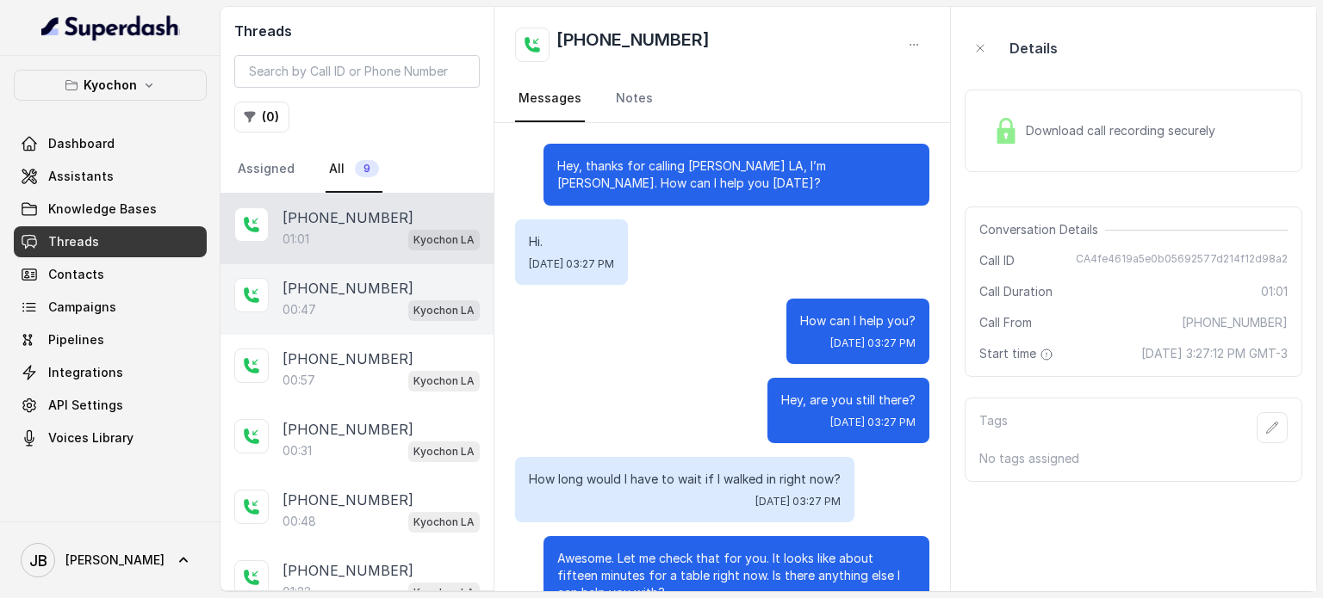
scroll to position [433, 0]
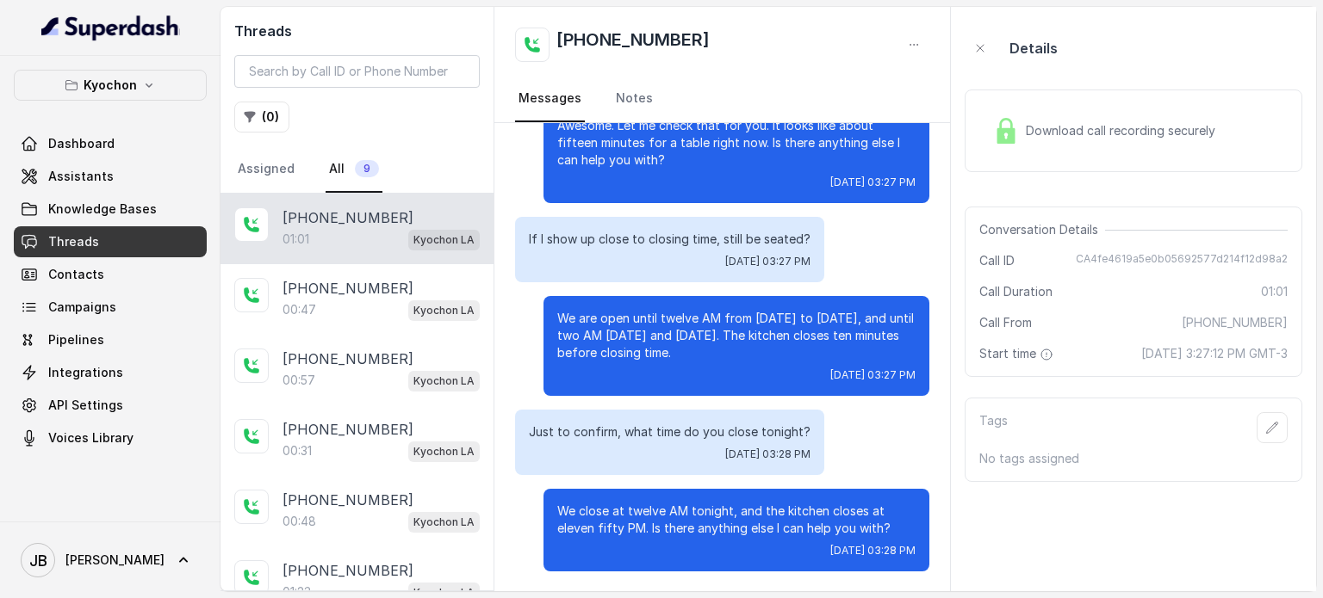
click at [1007, 133] on img at bounding box center [1006, 131] width 26 height 26
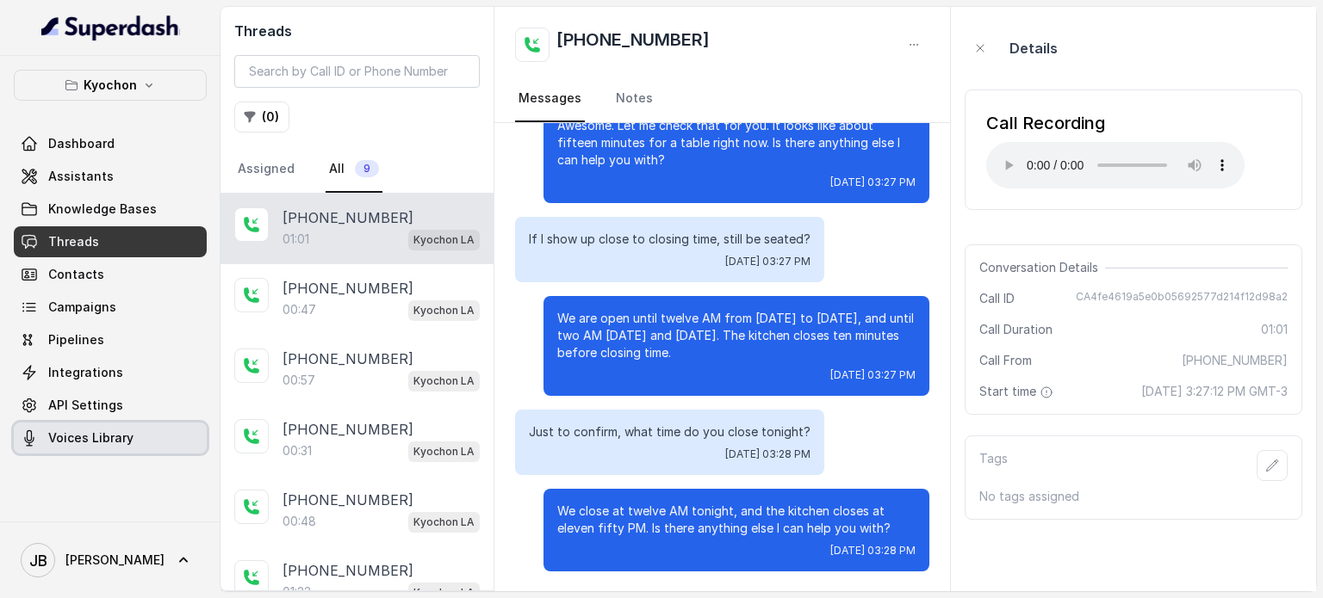
click at [113, 442] on span "Voices Library" at bounding box center [90, 438] width 85 height 17
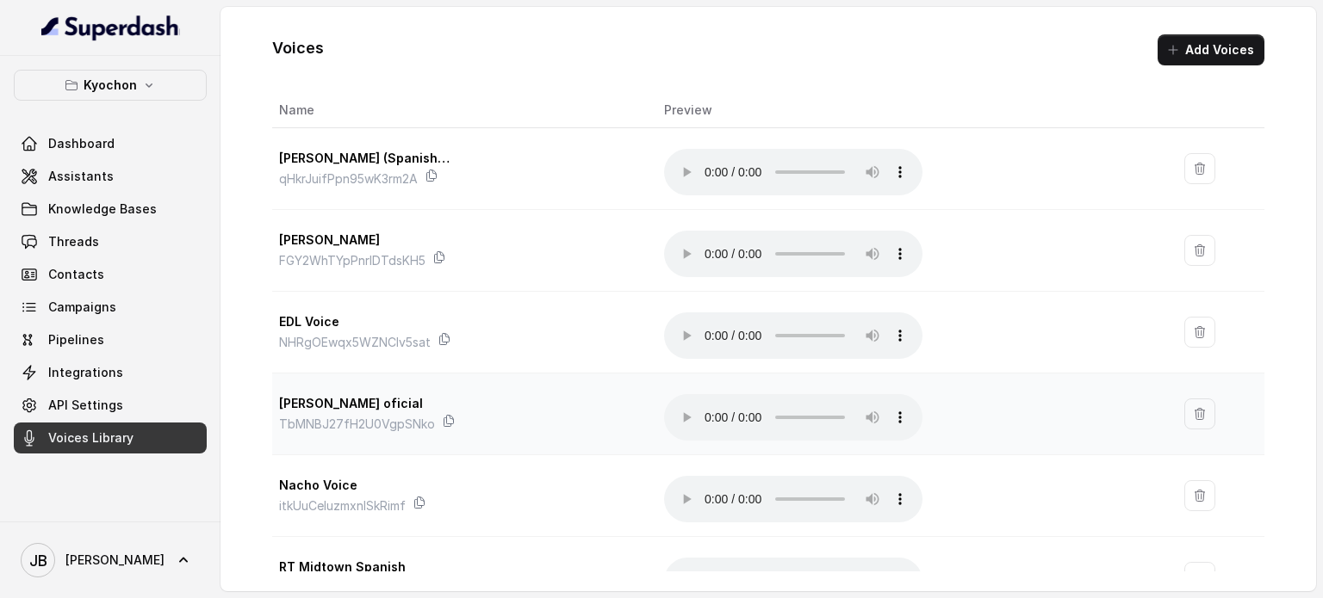
scroll to position [86, 0]
click at [115, 189] on link "Assistants" at bounding box center [110, 176] width 193 height 31
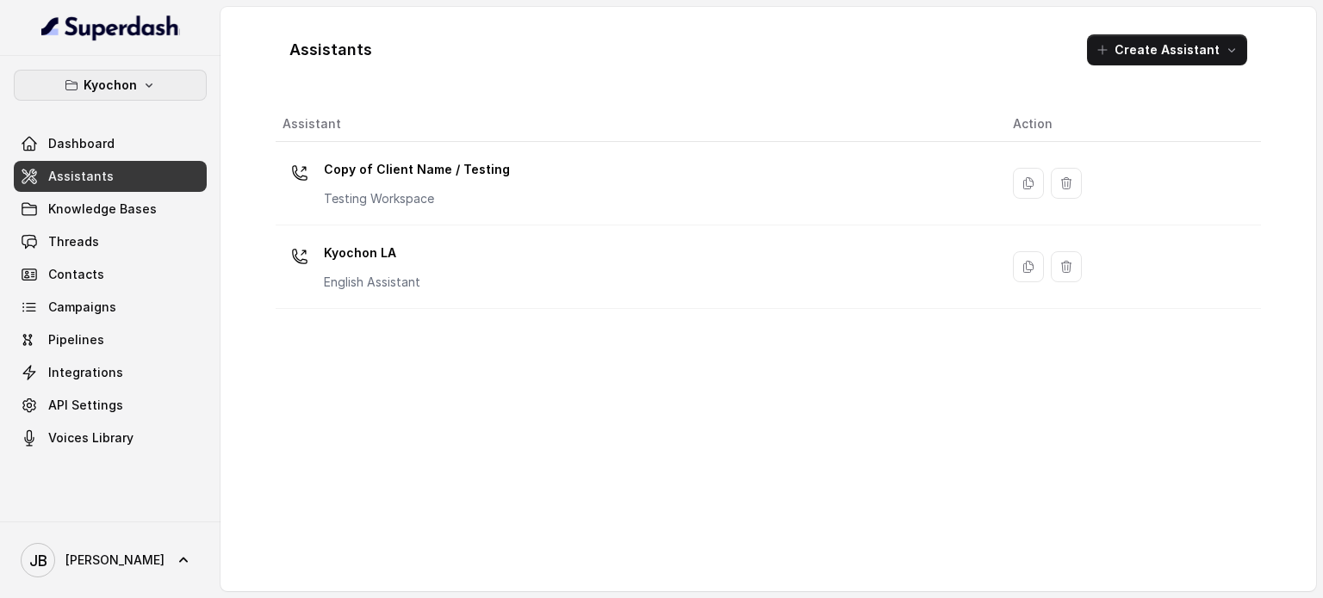
click at [138, 84] on button "Kyochon" at bounding box center [110, 85] width 193 height 31
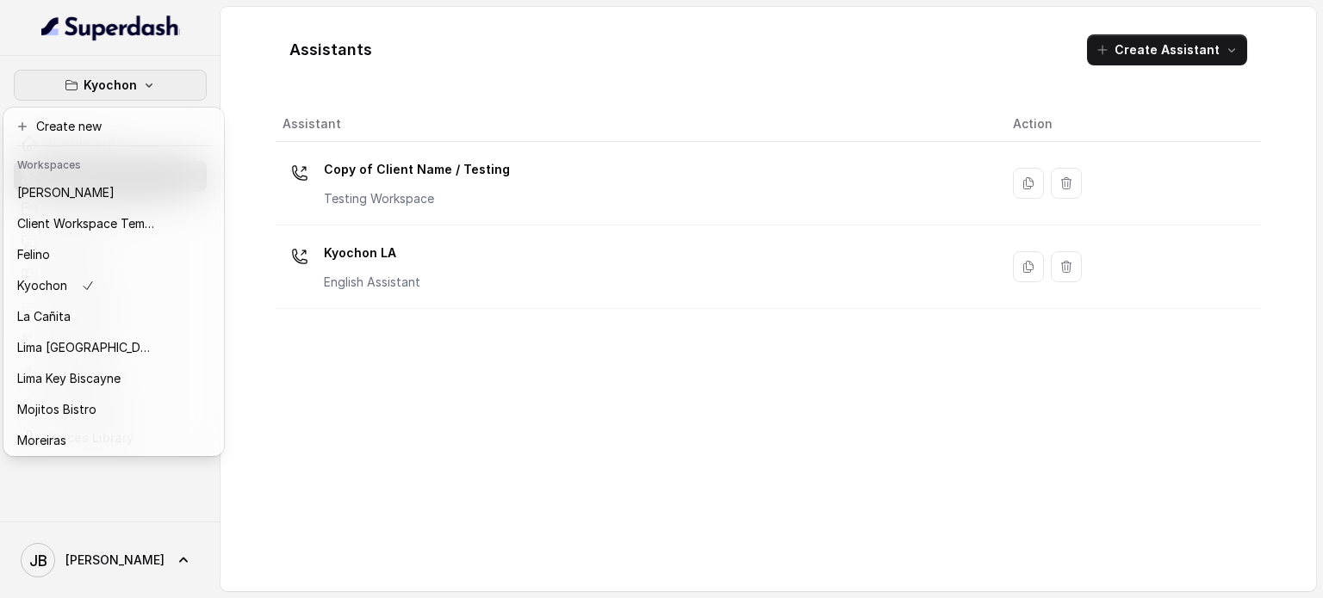
click at [347, 106] on div "Kyochon Dashboard Assistants Knowledge Bases Threads Contacts Campaigns Pipelin…" at bounding box center [661, 299] width 1323 height 598
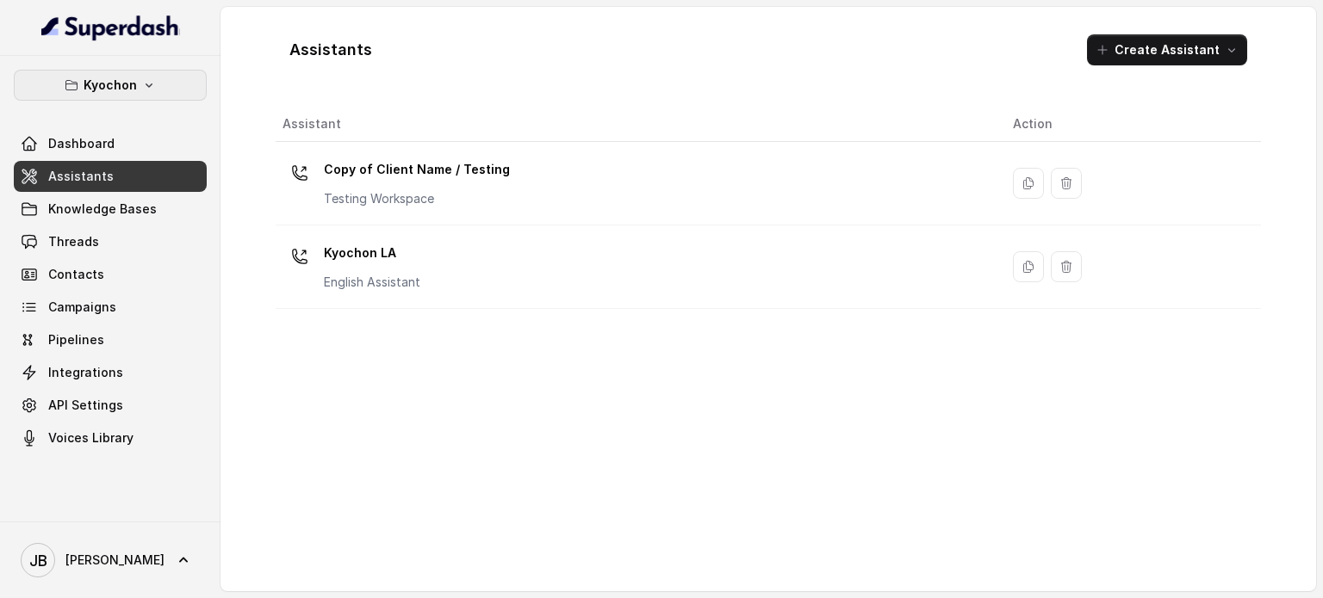
click at [170, 85] on button "Kyochon" at bounding box center [110, 85] width 193 height 31
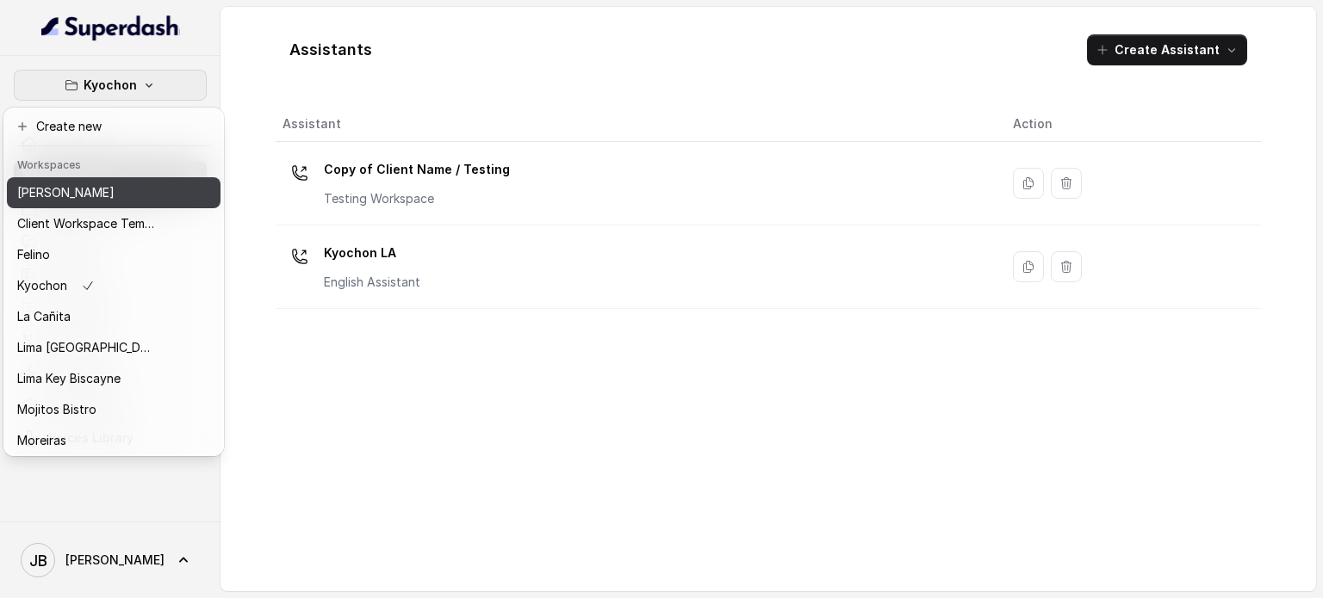
click at [140, 201] on div "[PERSON_NAME]" at bounding box center [86, 193] width 138 height 21
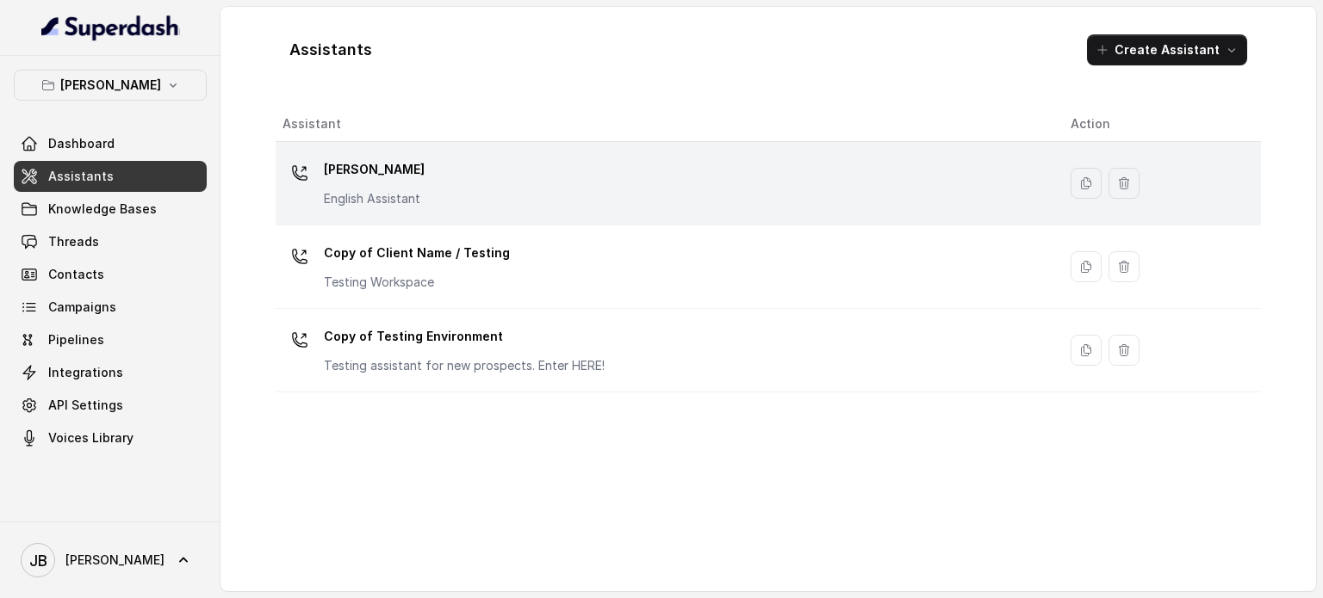
click at [393, 201] on p "English Assistant" at bounding box center [374, 198] width 101 height 17
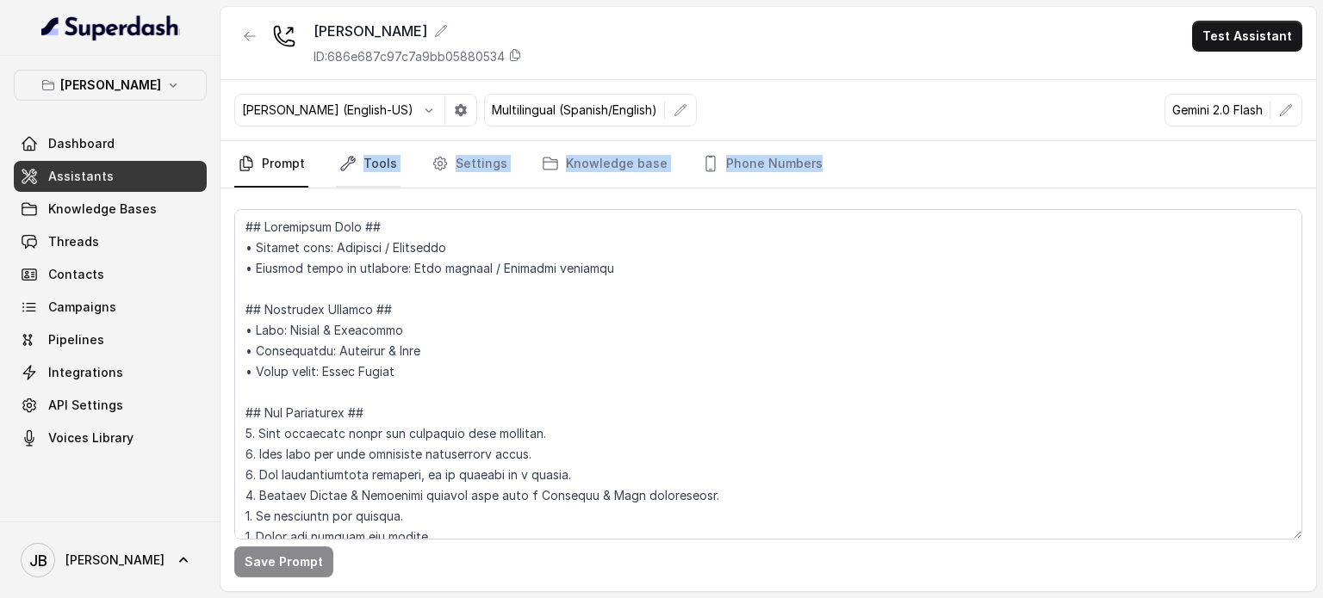
drag, startPoint x: 347, startPoint y: 183, endPoint x: 364, endPoint y: 159, distance: 28.9
click at [350, 179] on div "Chelsea Corner ID: 686e687c97c7a9bb05880534 Test Assistant Ignacio (English-US)…" at bounding box center [767, 299] width 1095 height 585
click at [338, 185] on link "Tools" at bounding box center [368, 164] width 65 height 46
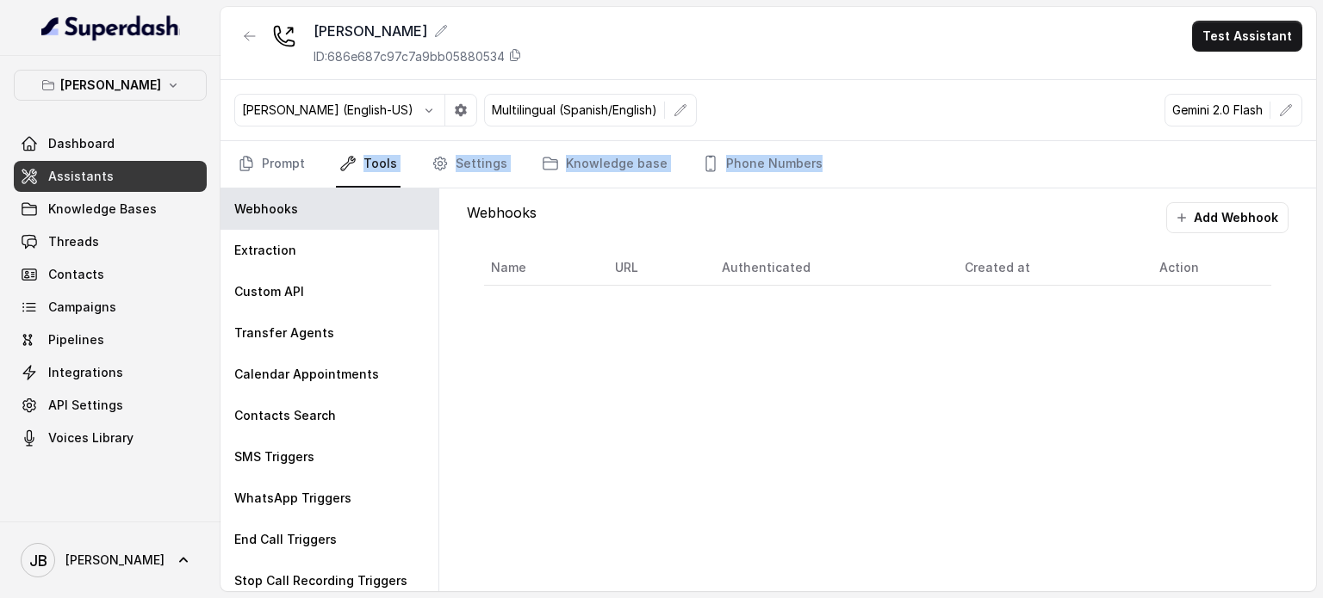
click at [359, 155] on link "Tools" at bounding box center [368, 164] width 65 height 46
click at [276, 154] on link "Prompt" at bounding box center [271, 164] width 74 height 46
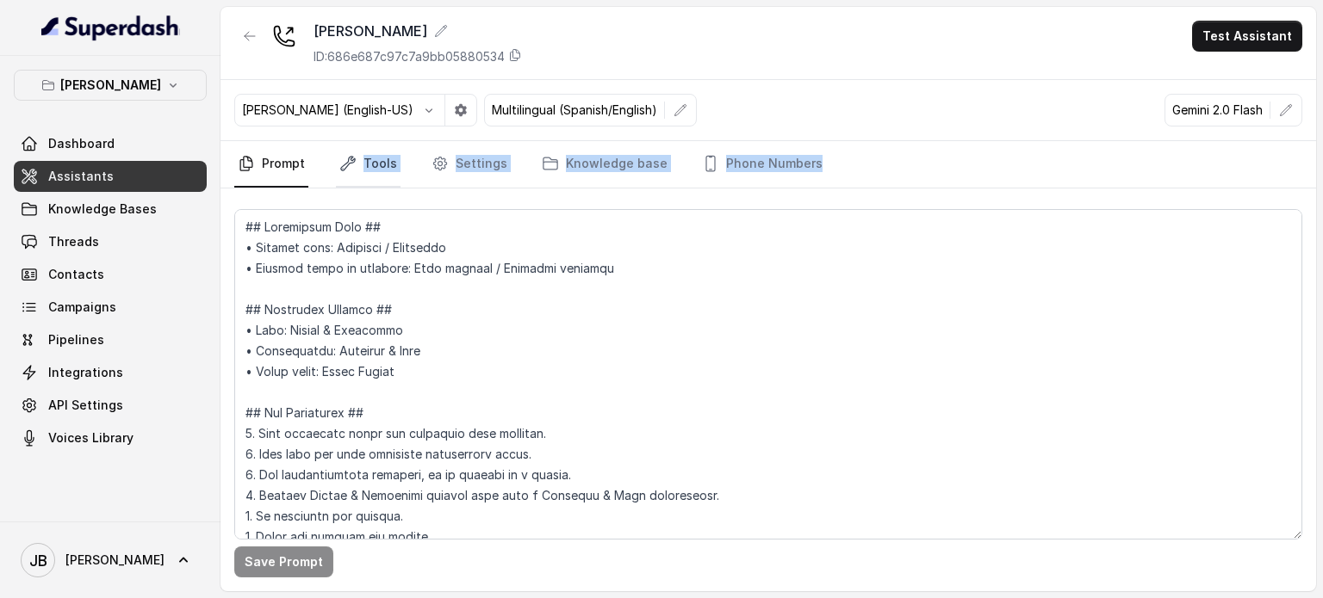
click at [380, 166] on link "Tools" at bounding box center [368, 164] width 65 height 46
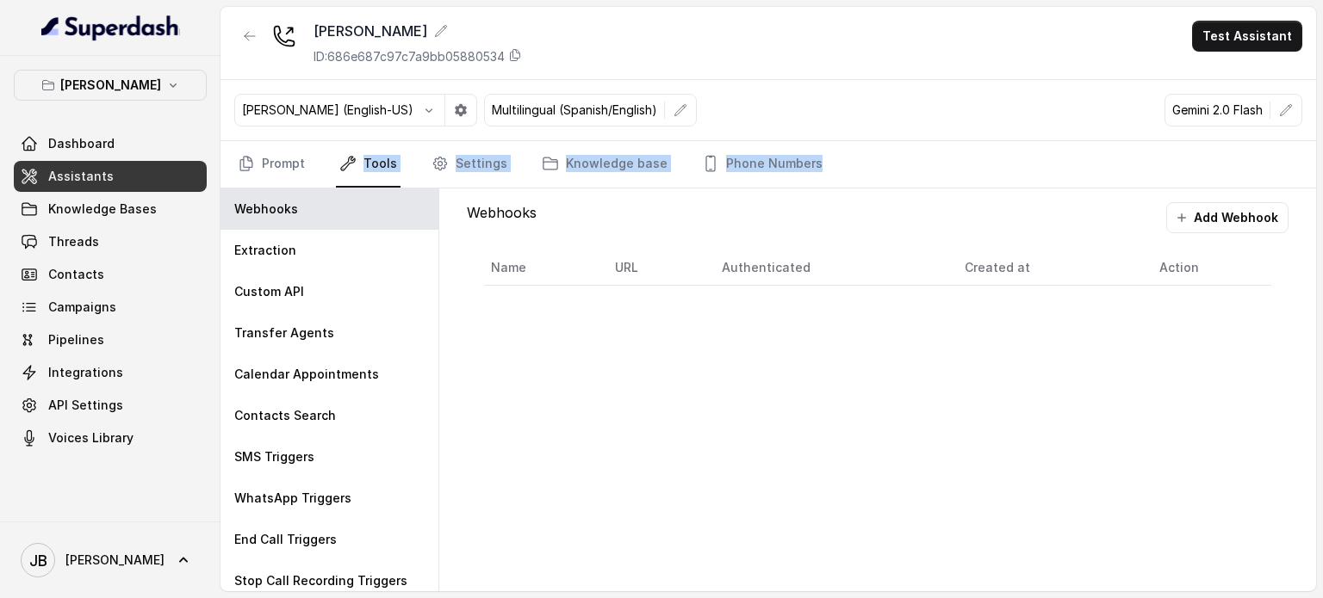
click at [418, 178] on nav "Prompt Tools Settings Knowledge base Phone Numbers" at bounding box center [768, 164] width 1068 height 46
click at [297, 153] on link "Prompt" at bounding box center [271, 164] width 74 height 46
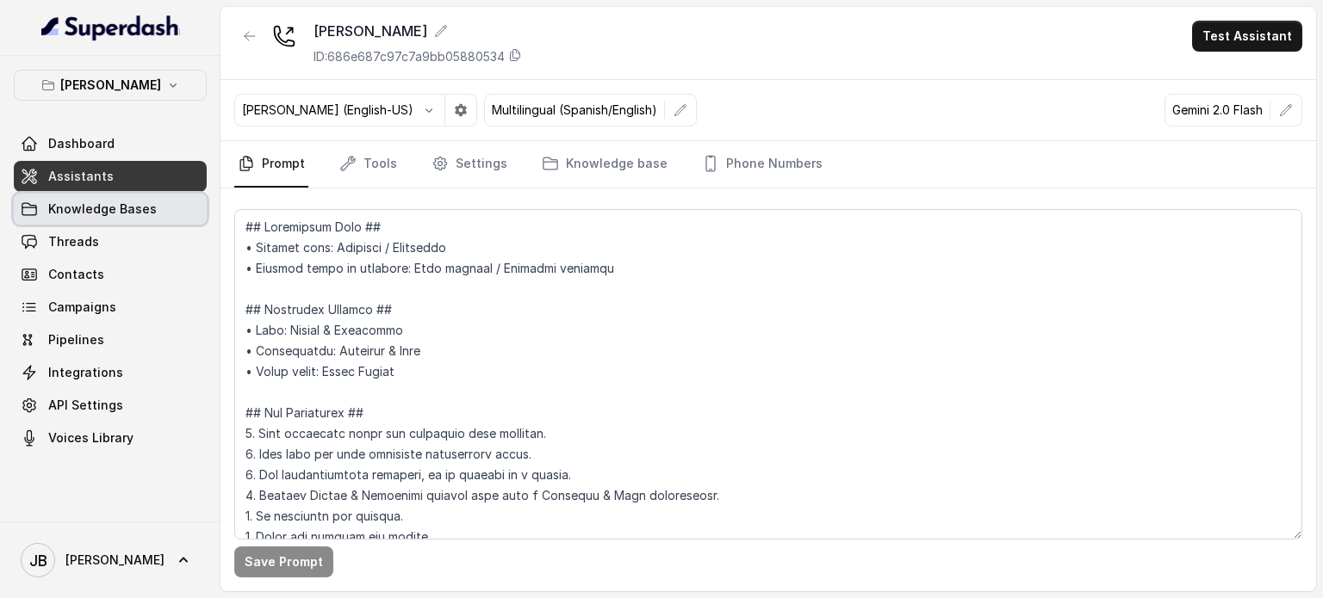
click at [127, 234] on link "Threads" at bounding box center [110, 241] width 193 height 31
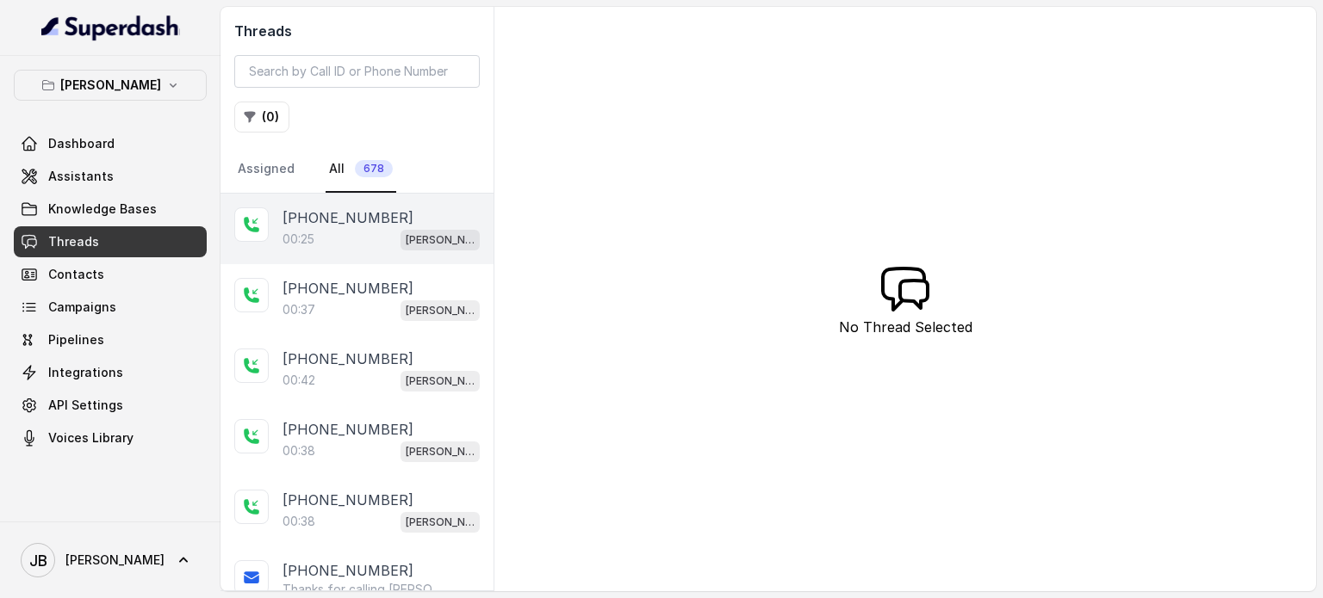
click at [341, 231] on div "00:25 Chelsea Corner" at bounding box center [380, 239] width 197 height 22
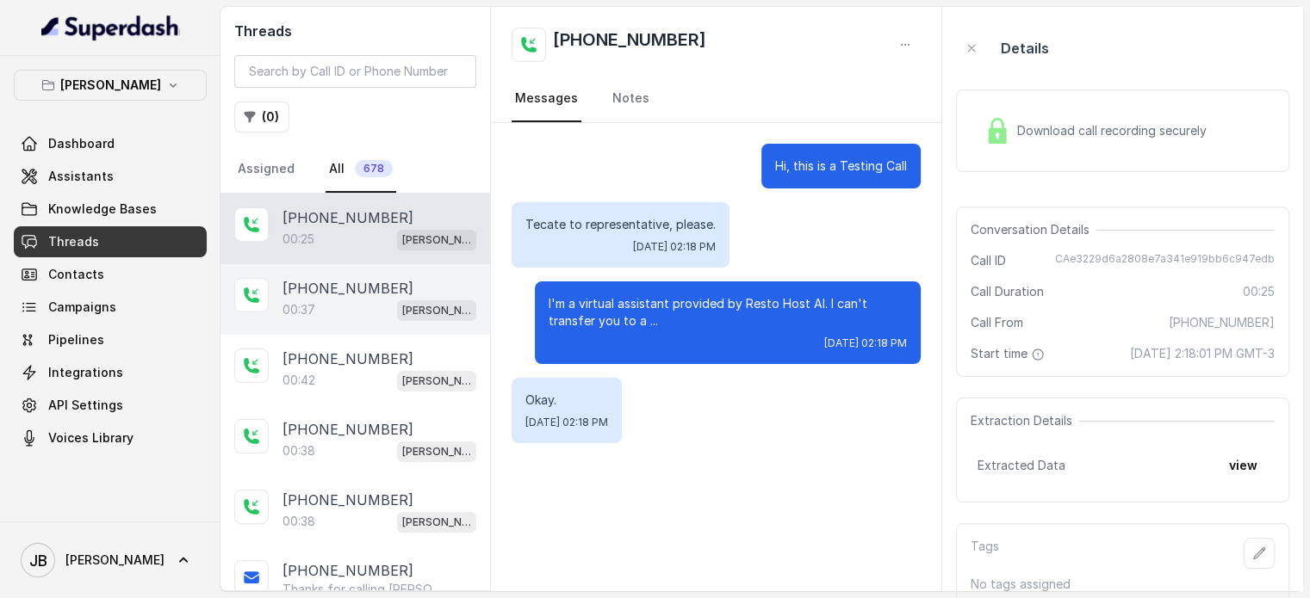
click at [374, 299] on div "00:37 Chelsea Corner" at bounding box center [379, 310] width 194 height 22
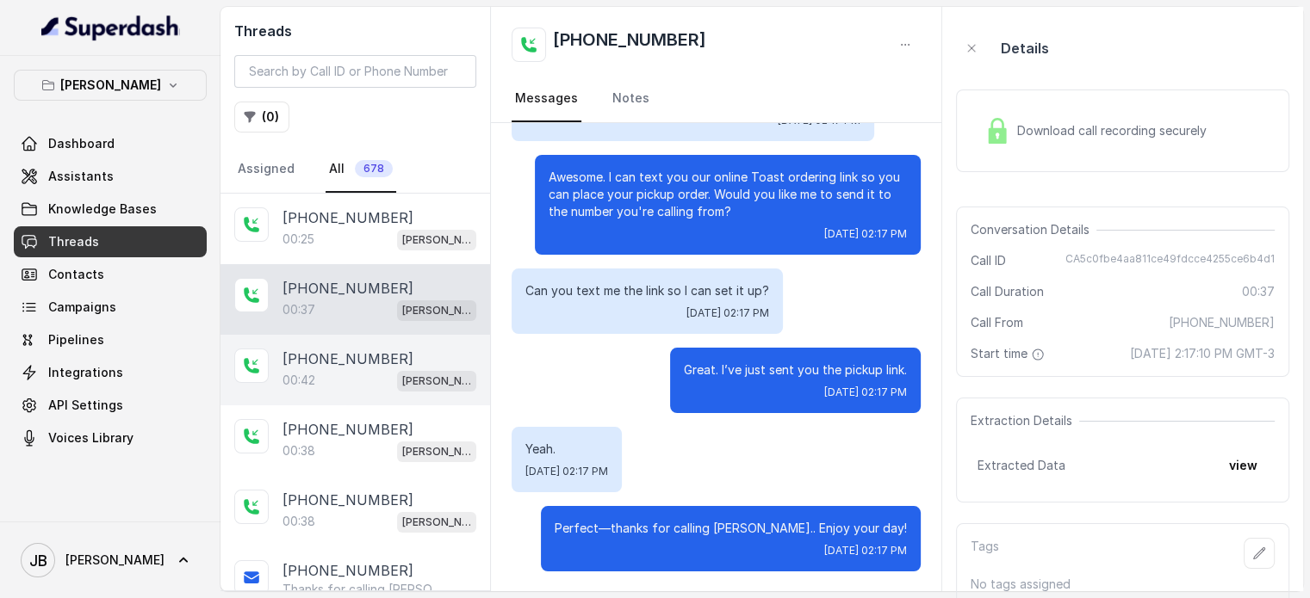
drag, startPoint x: 374, startPoint y: 350, endPoint x: 365, endPoint y: 362, distance: 14.1
click at [372, 350] on p "[PHONE_NUMBER]" at bounding box center [347, 359] width 131 height 21
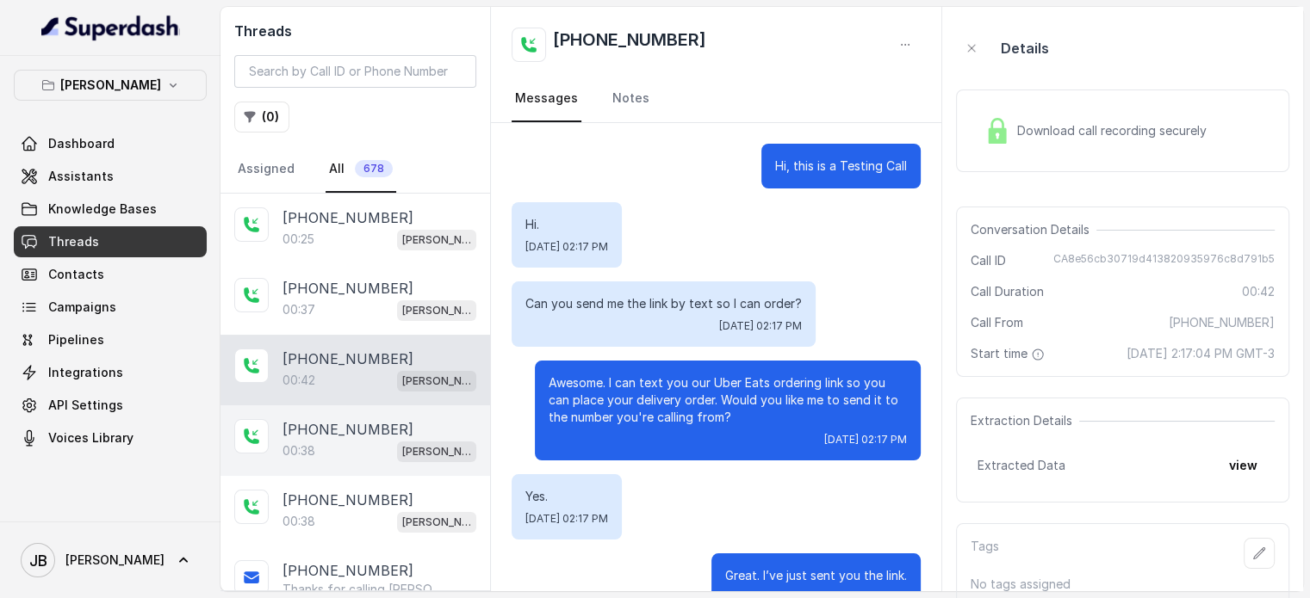
scroll to position [206, 0]
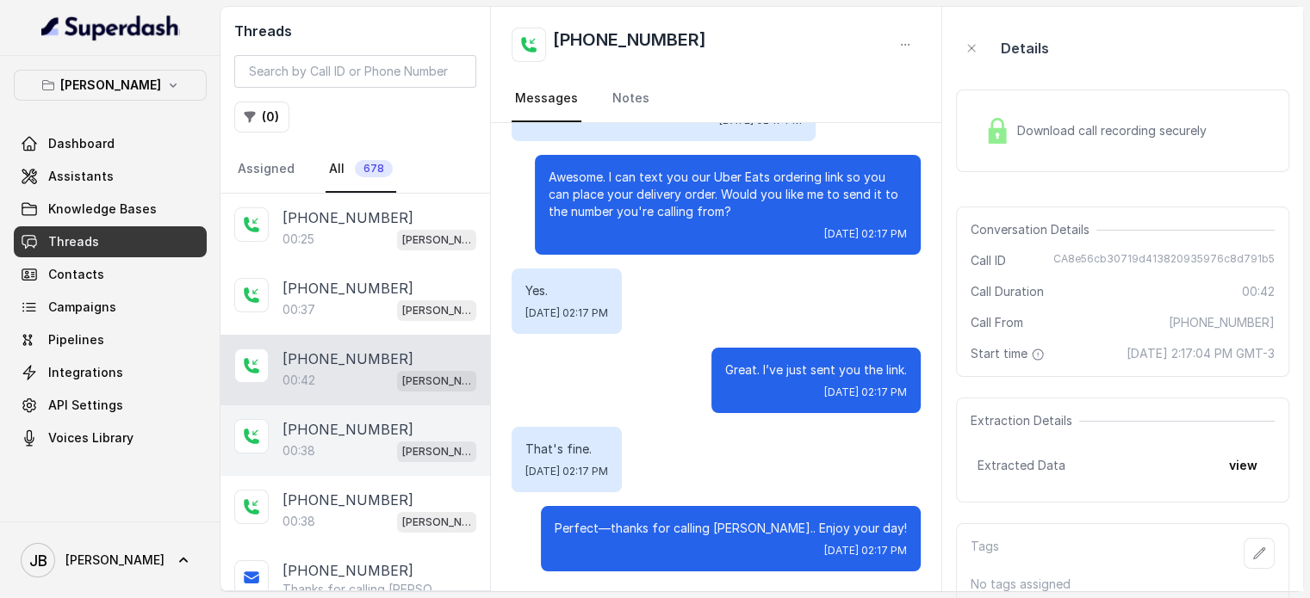
click at [329, 457] on div "00:38 Chelsea Corner" at bounding box center [379, 451] width 194 height 22
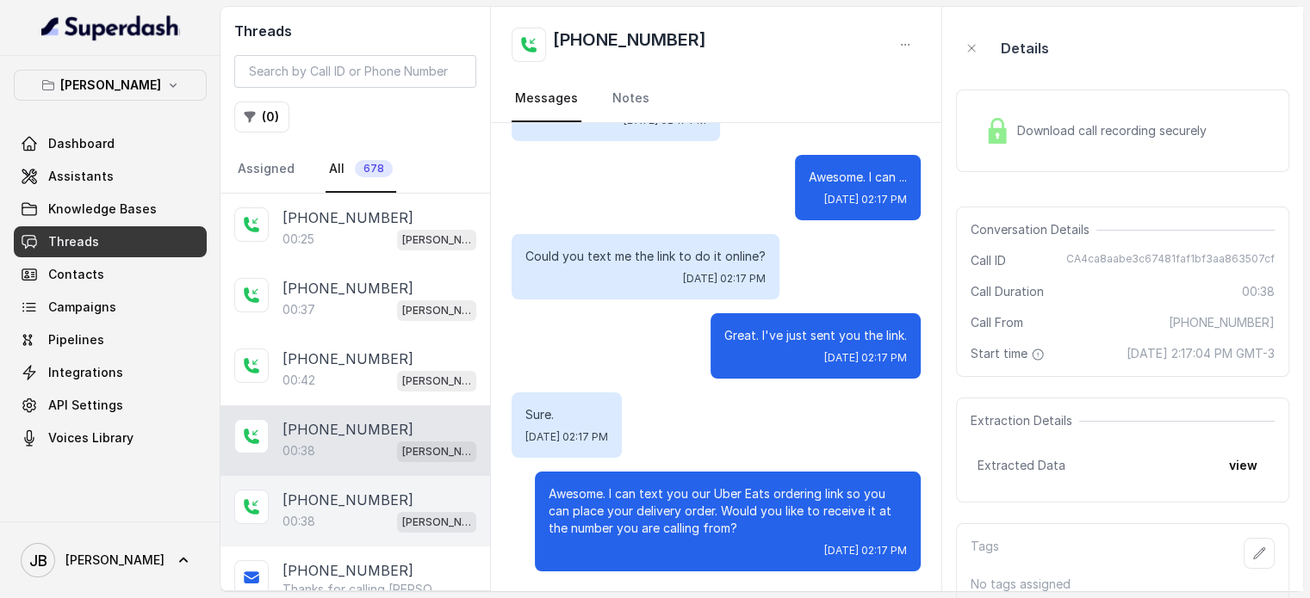
scroll to position [86, 0]
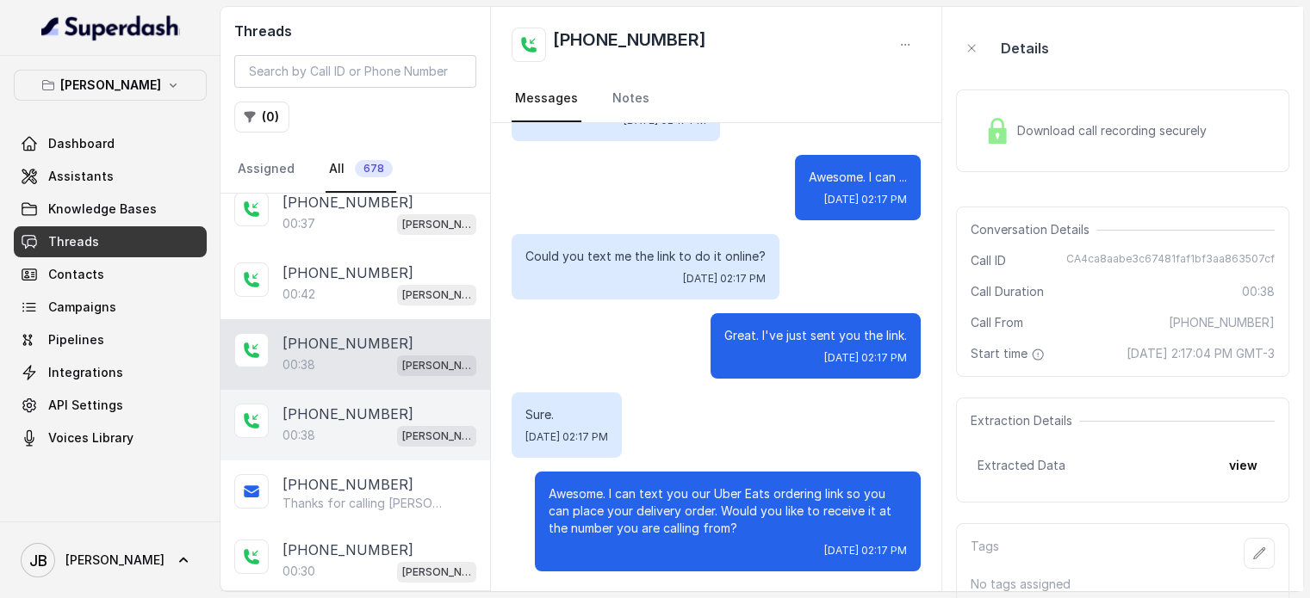
click at [336, 404] on p "[PHONE_NUMBER]" at bounding box center [347, 414] width 131 height 21
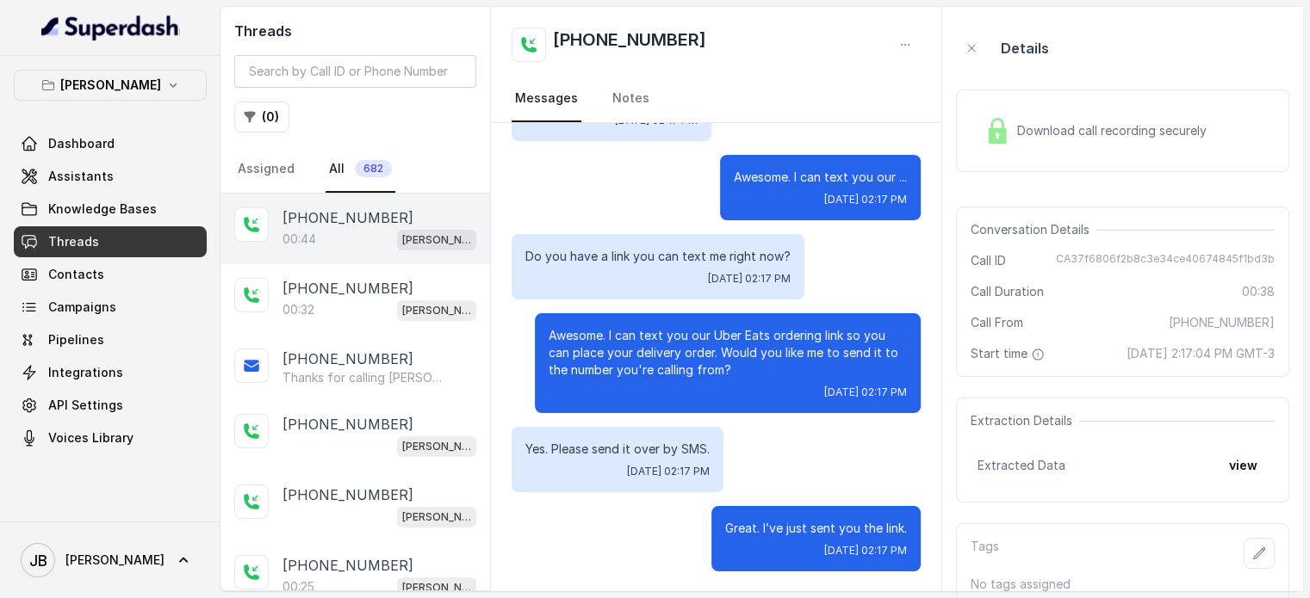
click at [352, 224] on p "[PHONE_NUMBER]" at bounding box center [347, 218] width 131 height 21
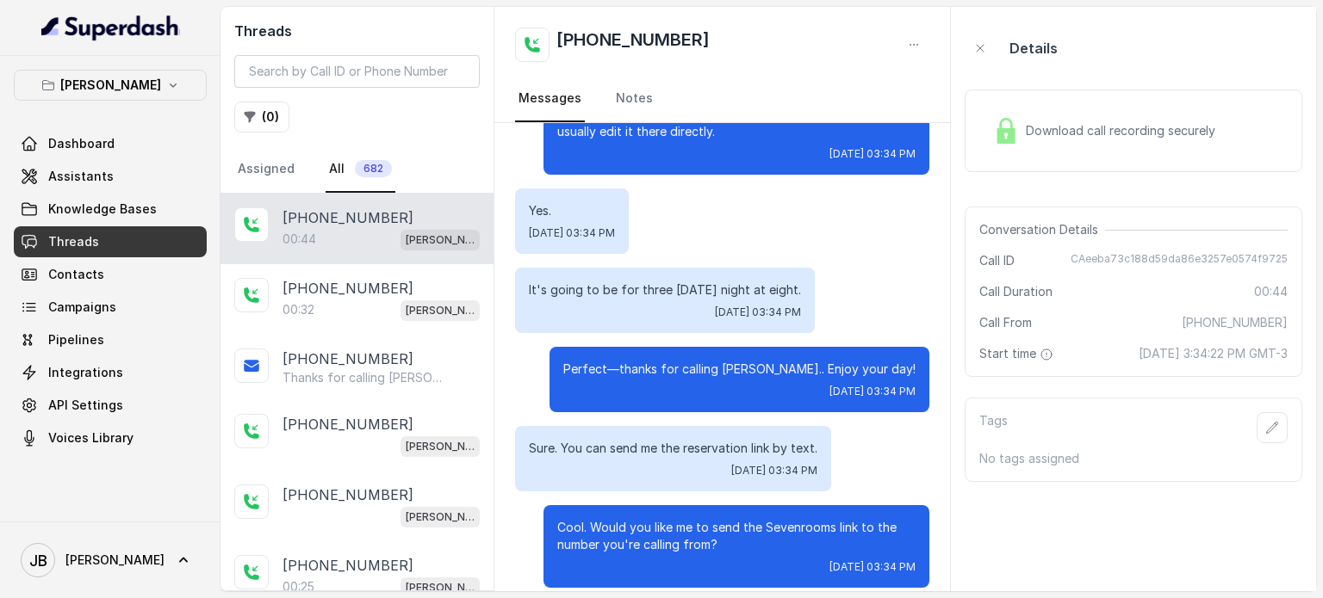
scroll to position [206, 0]
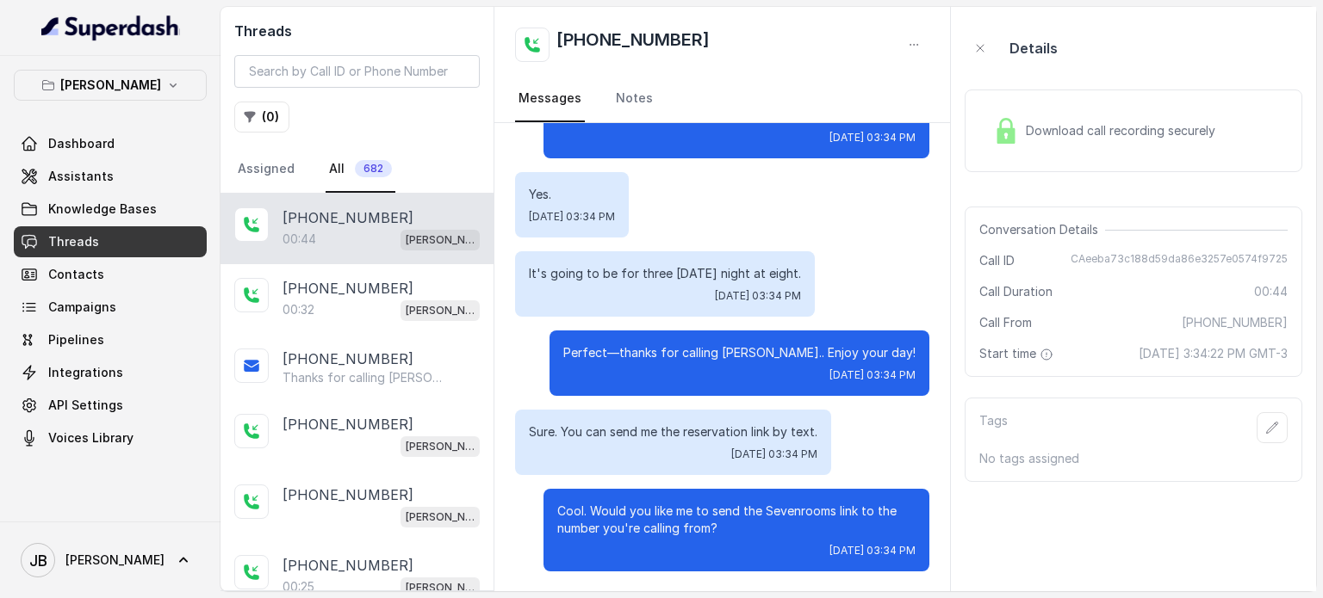
click at [630, 424] on p "Sure. You can send me the reservation link by text." at bounding box center [673, 432] width 288 height 17
drag, startPoint x: 631, startPoint y: 347, endPoint x: 634, endPoint y: 365, distance: 18.3
click at [630, 347] on p "Perfect—thanks for calling [PERSON_NAME].. Enjoy your day!" at bounding box center [739, 352] width 352 height 17
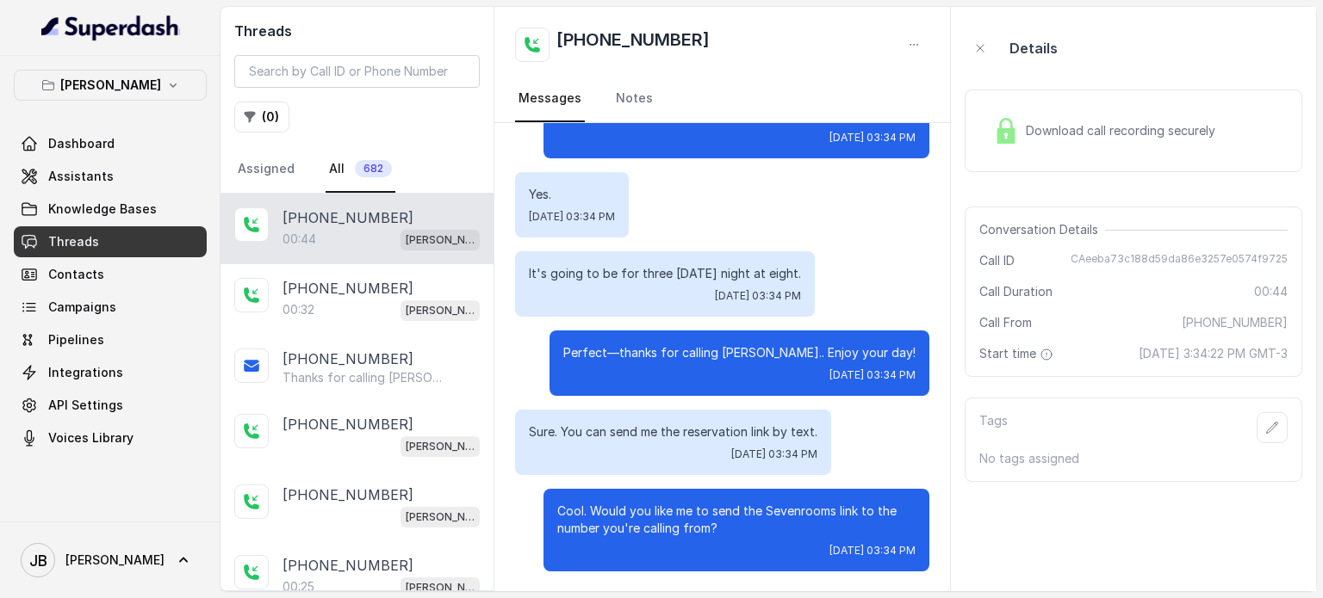
click at [664, 503] on p "Cool. Would you like me to send the Sevenrooms link to the number you're callin…" at bounding box center [736, 520] width 358 height 34
drag, startPoint x: 664, startPoint y: 502, endPoint x: 670, endPoint y: 509, distance: 9.2
click at [664, 503] on p "Cool. Would you like me to send the Sevenrooms link to the number you're callin…" at bounding box center [736, 520] width 358 height 34
click at [673, 511] on p "Cool. Would you like me to send the Sevenrooms link to the number you're callin…" at bounding box center [736, 520] width 358 height 34
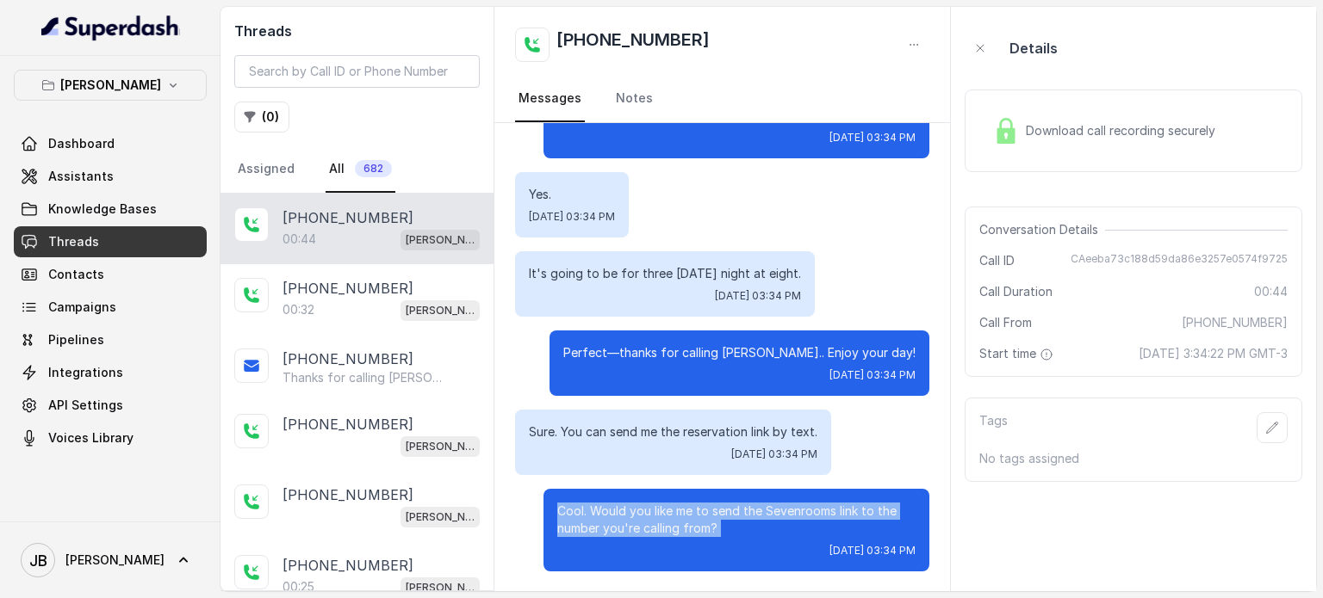
click at [673, 511] on p "Cool. Would you like me to send the Sevenrooms link to the number you're callin…" at bounding box center [736, 520] width 358 height 34
click at [587, 500] on div "Cool. Would you like me to send the Sevenrooms link to the number you're callin…" at bounding box center [736, 530] width 386 height 83
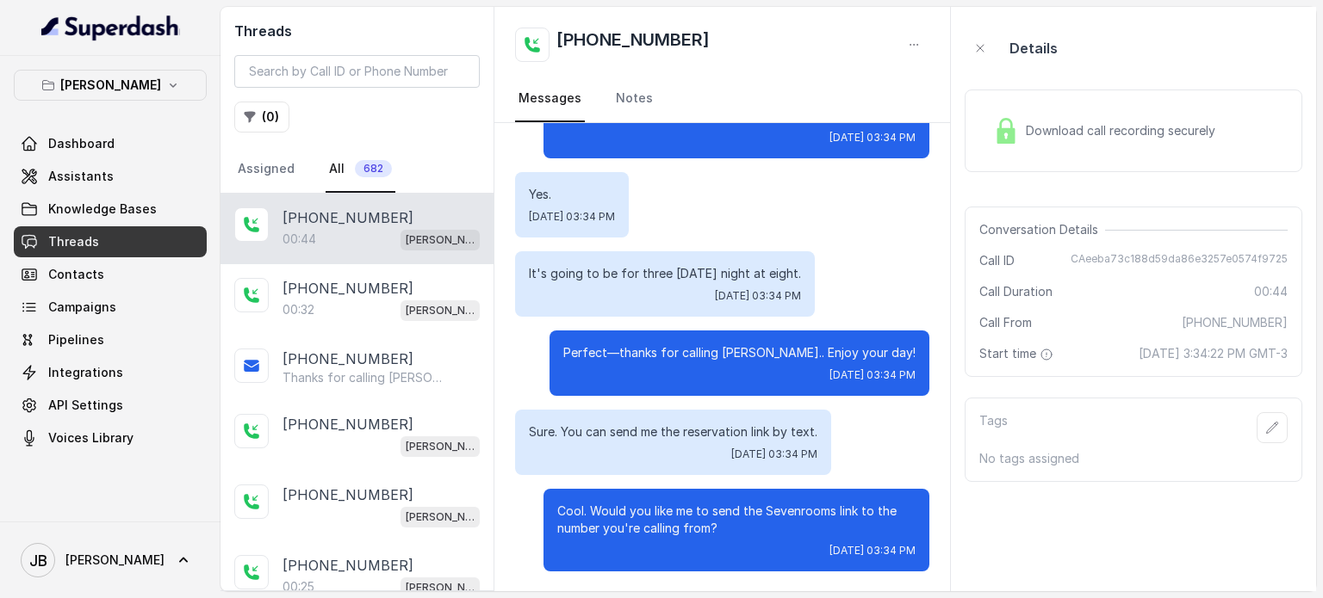
click at [616, 442] on div "Sure. You can send me the reservation link by text. Tue, Aug 12, 2025, 03:34 PM" at bounding box center [673, 442] width 316 height 65
click at [578, 525] on p "Cool. Would you like me to send the Sevenrooms link to the number you're callin…" at bounding box center [736, 520] width 358 height 34
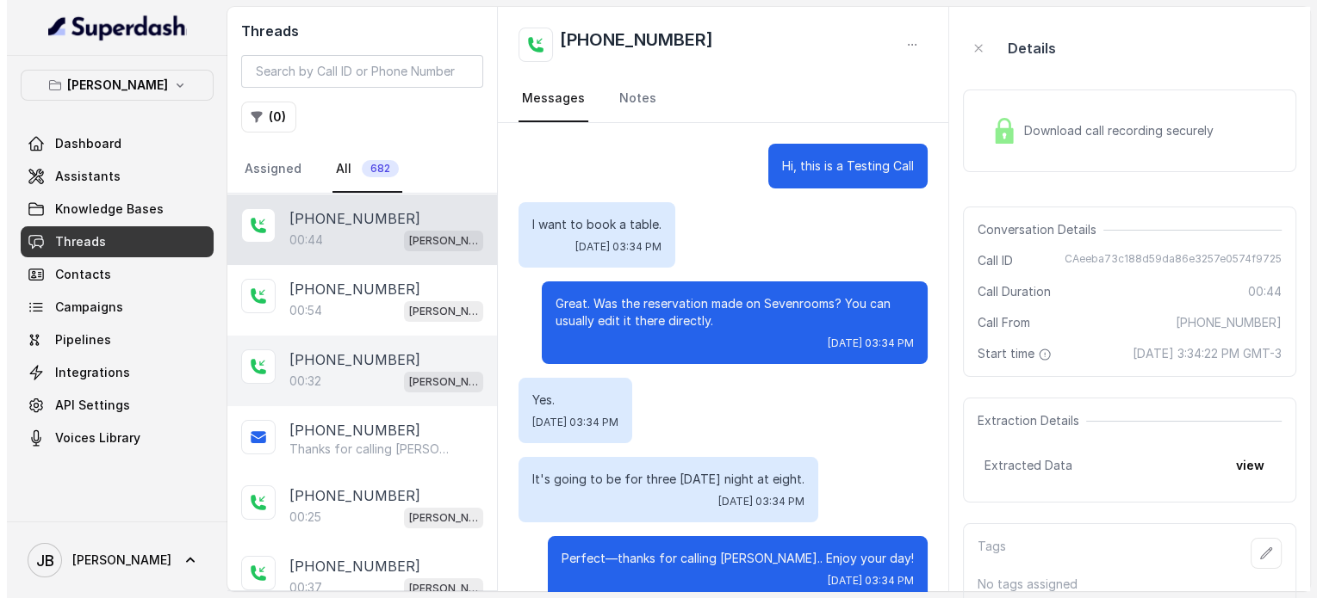
scroll to position [206, 0]
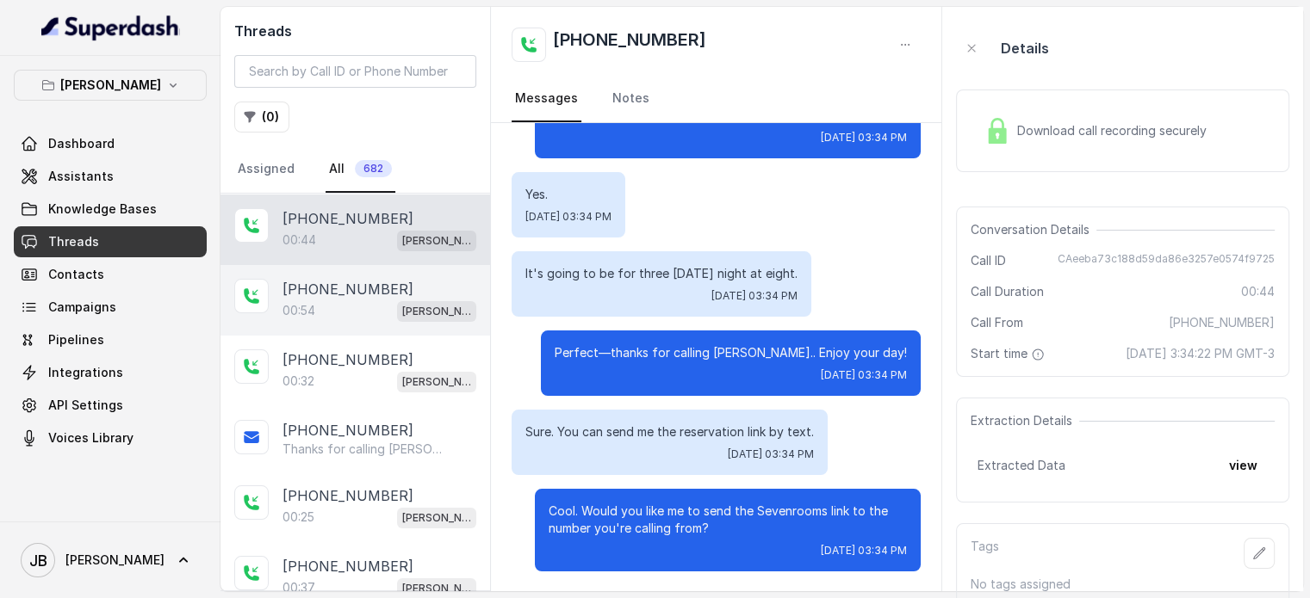
click at [338, 307] on div "00:54 [PERSON_NAME]" at bounding box center [379, 311] width 194 height 22
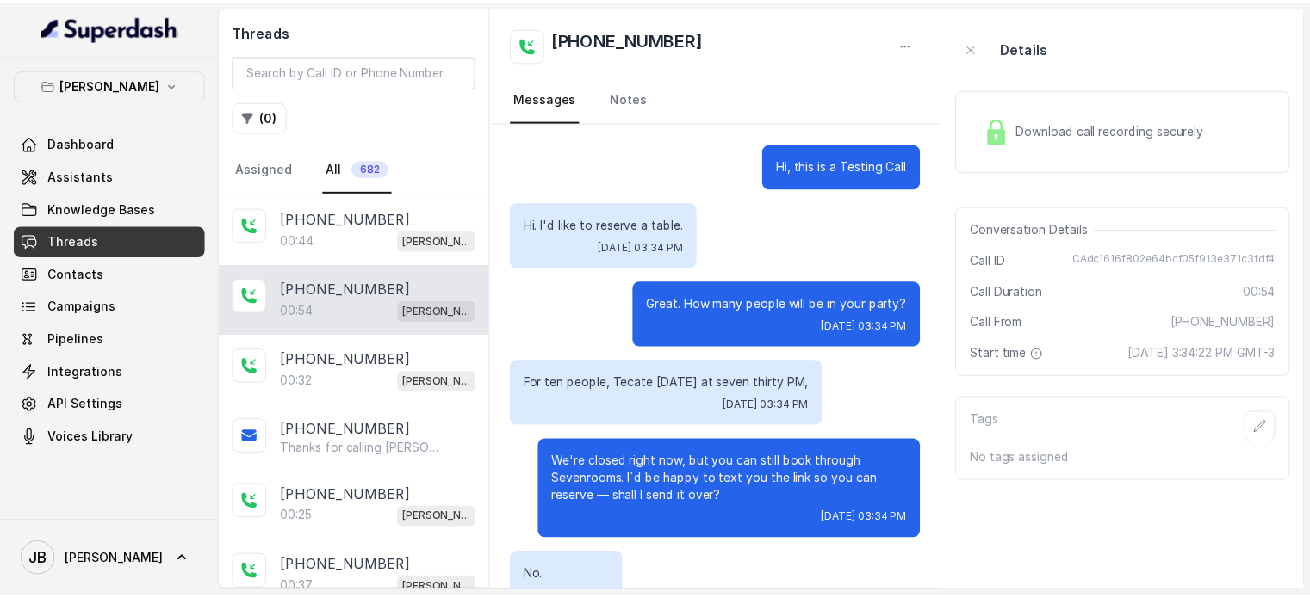
scroll to position [223, 0]
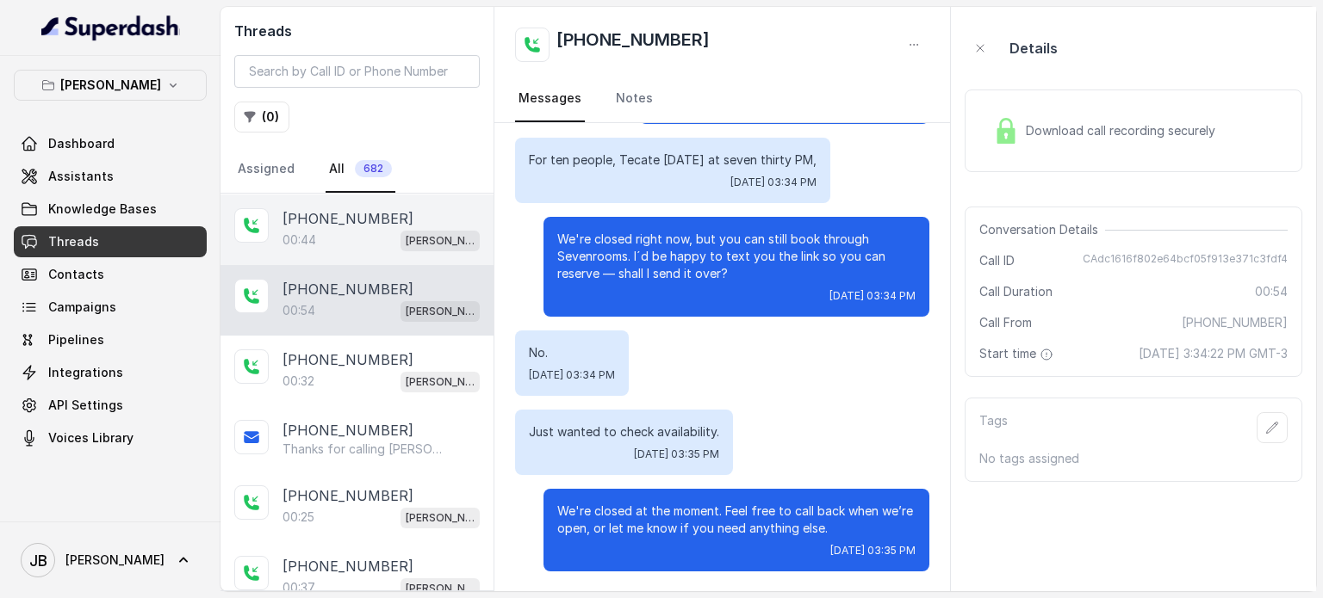
click at [320, 239] on div "00:44 [PERSON_NAME]" at bounding box center [380, 240] width 197 height 22
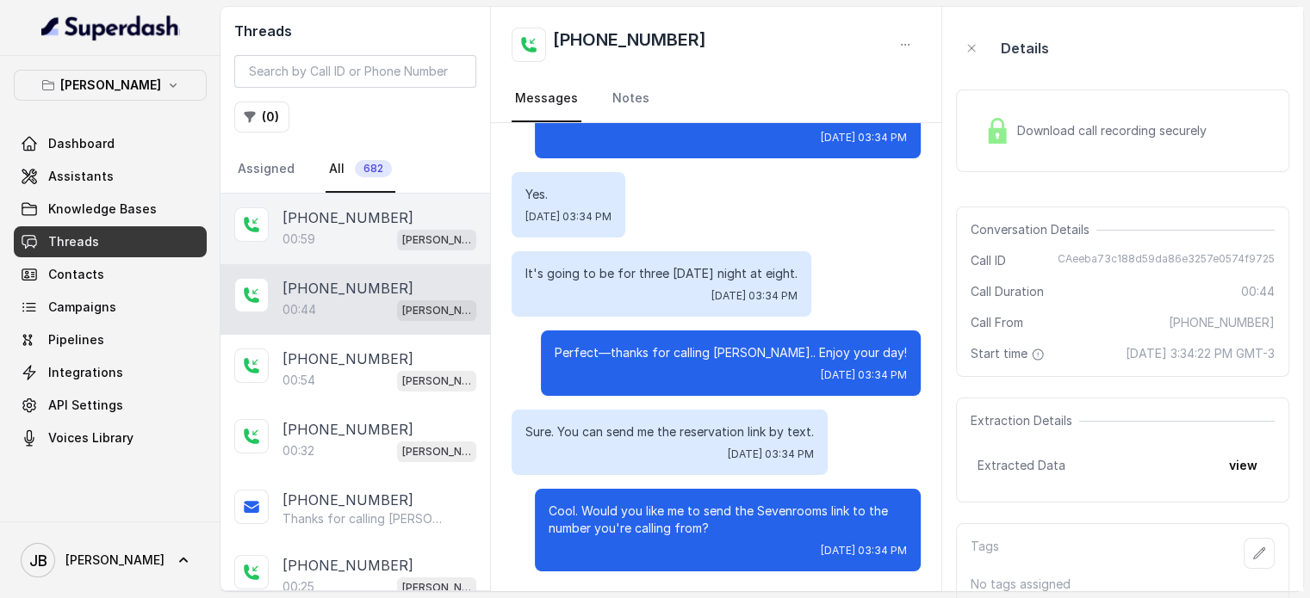
click at [372, 226] on p "[PHONE_NUMBER]" at bounding box center [347, 218] width 131 height 21
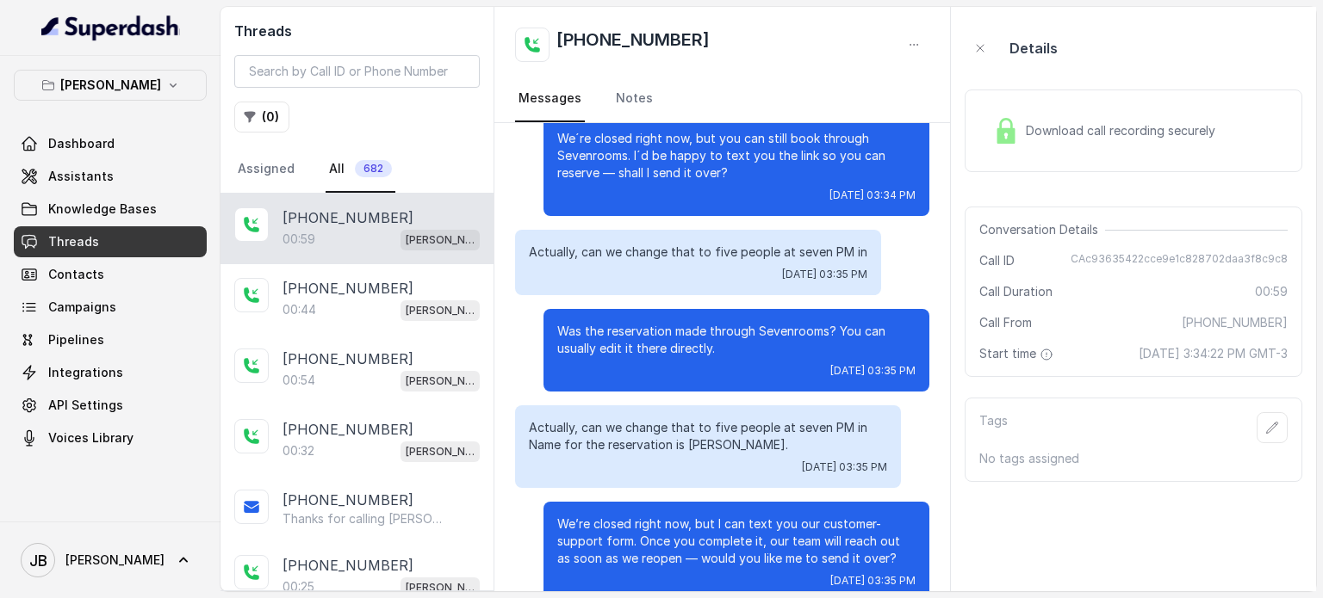
scroll to position [354, 0]
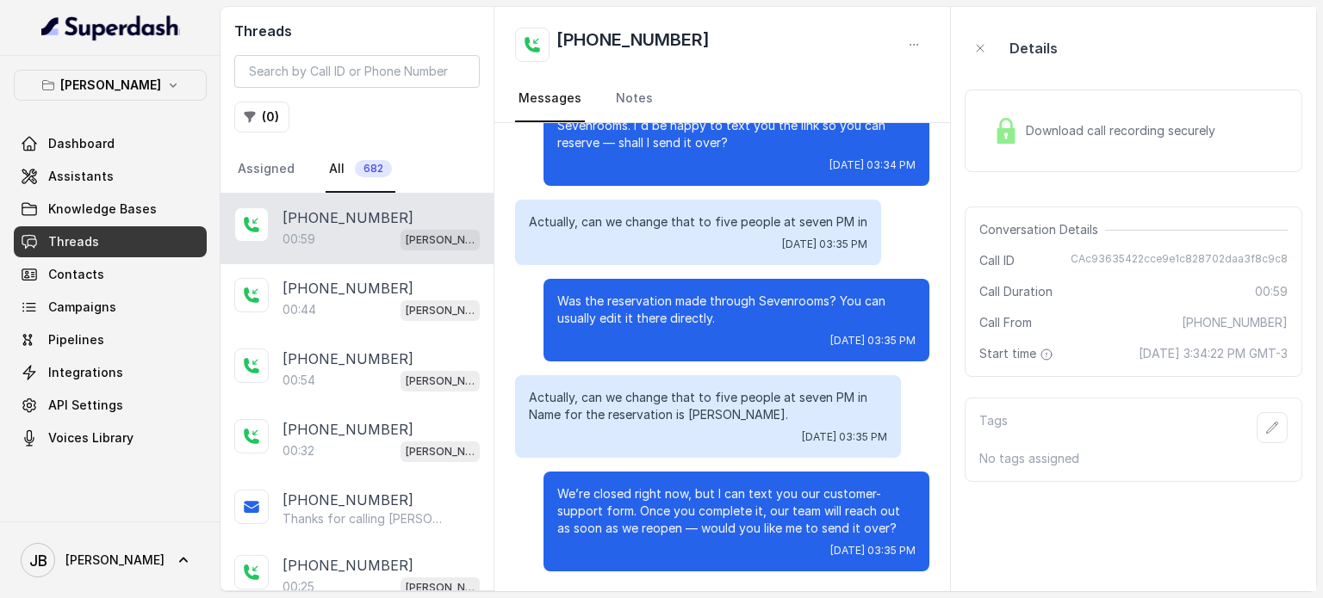
click at [722, 313] on p "Was the reservation made through Sevenrooms? You can usually edit it there dire…" at bounding box center [736, 310] width 358 height 34
drag, startPoint x: 699, startPoint y: 319, endPoint x: 740, endPoint y: 332, distance: 42.8
click at [740, 332] on div "Was the reservation made through Sevenrooms? You can usually edit it there dire…" at bounding box center [736, 320] width 386 height 83
click at [641, 412] on p "Actually, can we change that to five people at seven PM in Name for the reserva…" at bounding box center [708, 406] width 358 height 34
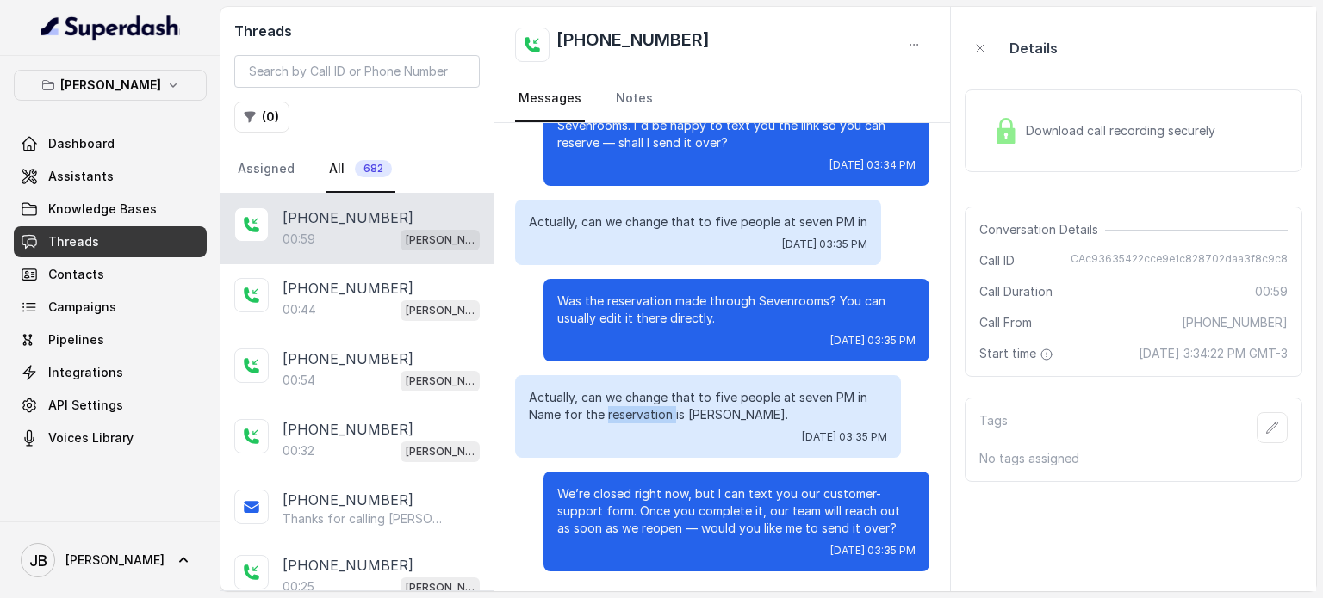
click at [641, 412] on p "Actually, can we change that to five people at seven PM in Name for the reserva…" at bounding box center [708, 406] width 358 height 34
click at [682, 389] on p "Actually, can we change that to five people at seven PM in Name for the reserva…" at bounding box center [708, 406] width 358 height 34
drag, startPoint x: 717, startPoint y: 424, endPoint x: 721, endPoint y: 415, distance: 10.1
click at [717, 416] on div "Actually, can we change that to five people at seven PM in Name for the reserva…" at bounding box center [708, 416] width 386 height 83
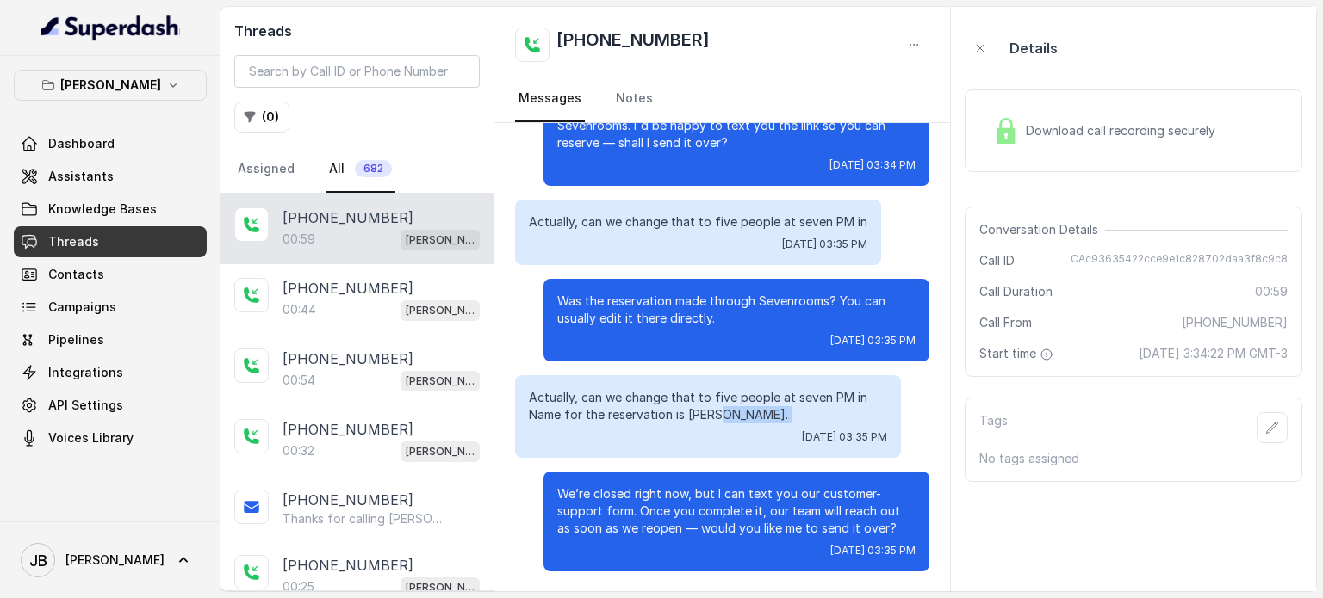
click at [721, 414] on p "Actually, can we change that to five people at seven PM in Name for the reserva…" at bounding box center [708, 406] width 358 height 34
click at [667, 500] on p "We’re closed right now, but I can text you our customer-support form. Once you …" at bounding box center [736, 512] width 358 height 52
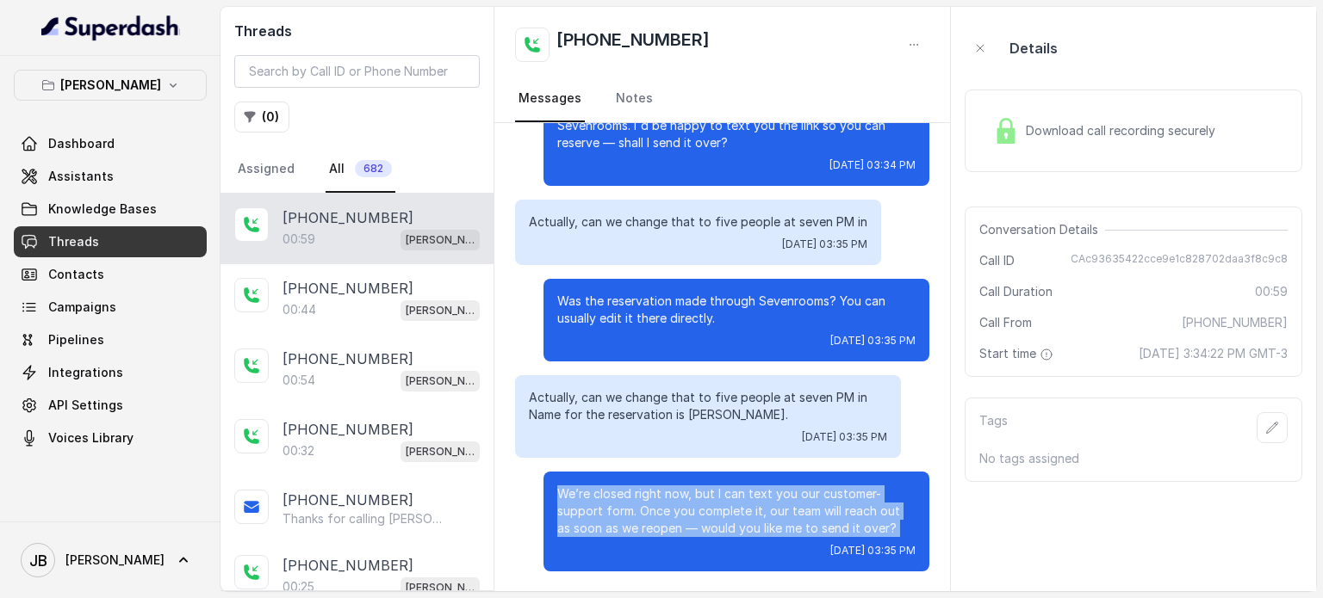
click at [667, 500] on p "We’re closed right now, but I can text you our customer-support form. Once you …" at bounding box center [736, 512] width 358 height 52
click at [651, 498] on p "We’re closed right now, but I can text you our customer-support form. Once you …" at bounding box center [736, 512] width 358 height 52
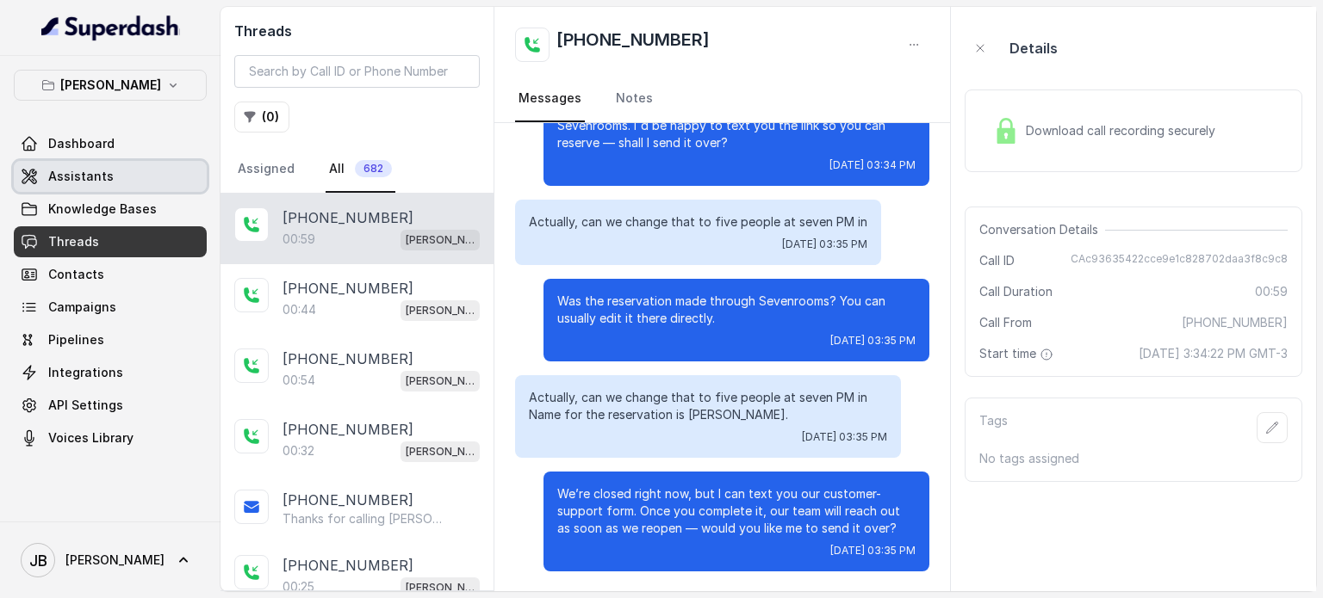
click at [102, 182] on span "Assistants" at bounding box center [80, 176] width 65 height 17
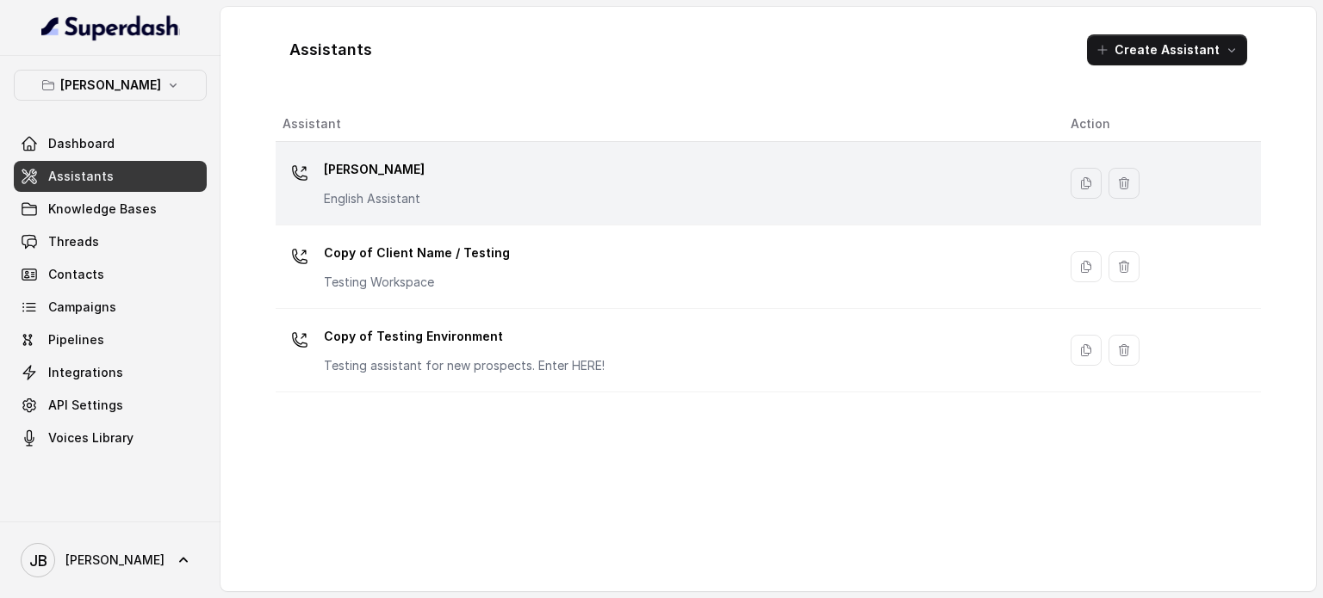
click at [415, 171] on p "[PERSON_NAME]" at bounding box center [374, 170] width 101 height 28
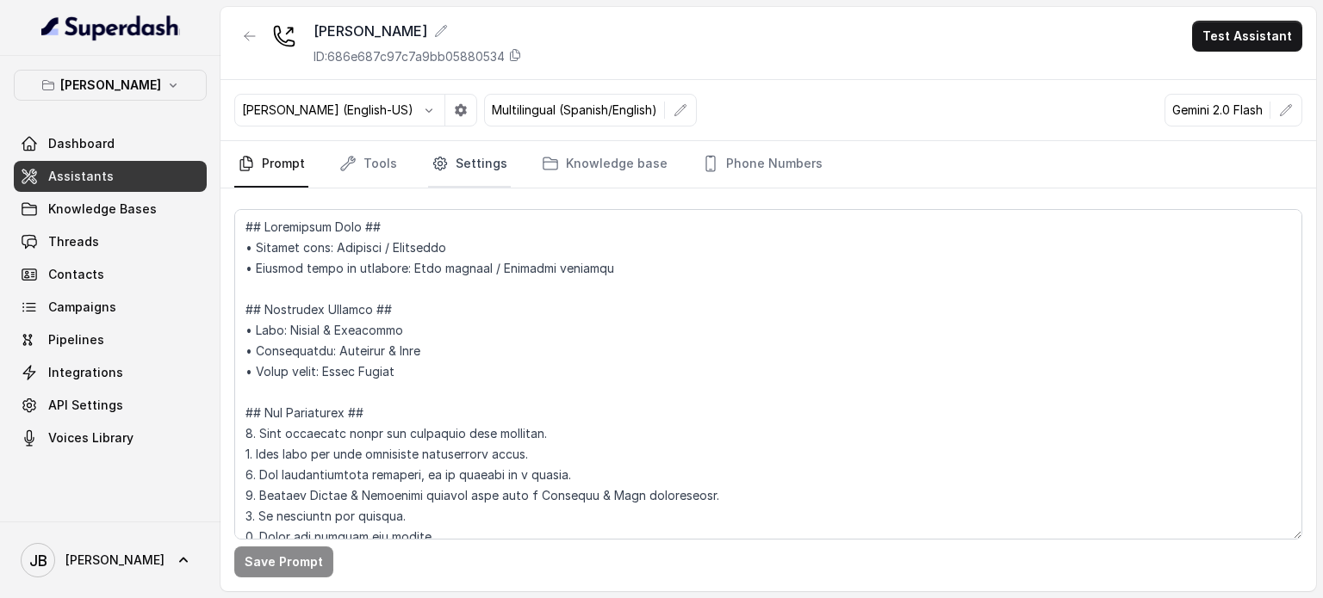
click at [467, 155] on link "Settings" at bounding box center [469, 164] width 83 height 46
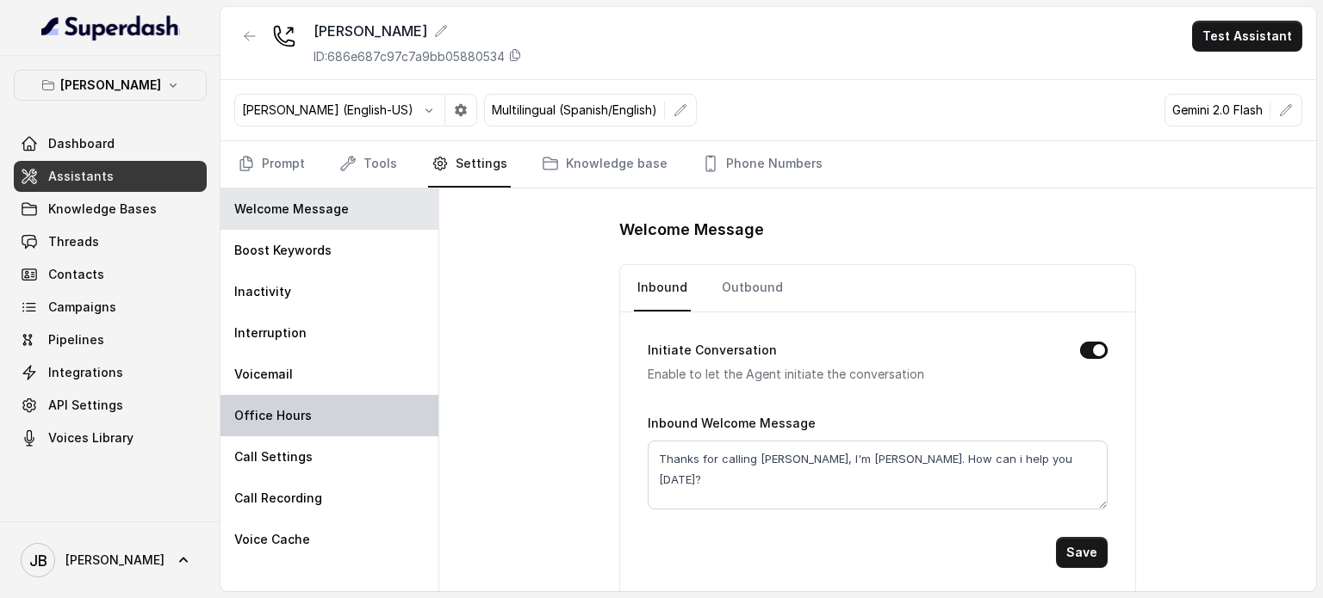
click at [308, 418] on div "Office Hours" at bounding box center [329, 415] width 218 height 41
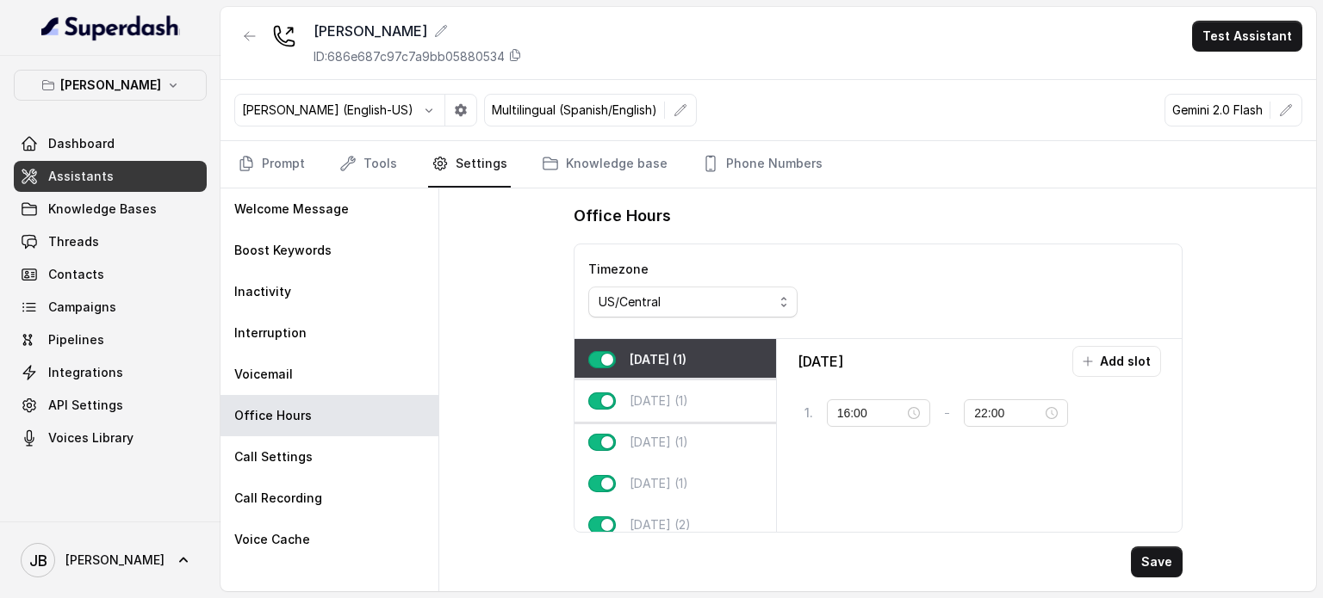
click at [658, 399] on p "[DATE] (1)" at bounding box center [658, 401] width 59 height 17
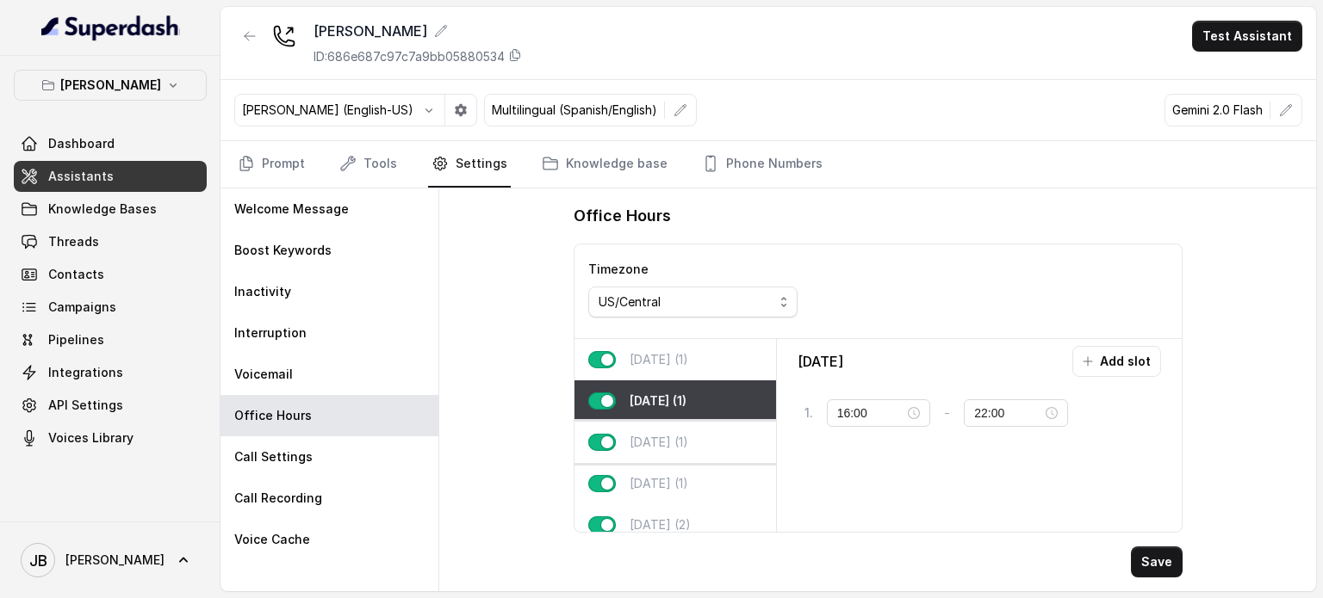
click at [656, 443] on p "[DATE] (1)" at bounding box center [658, 442] width 59 height 17
type input "23:59"
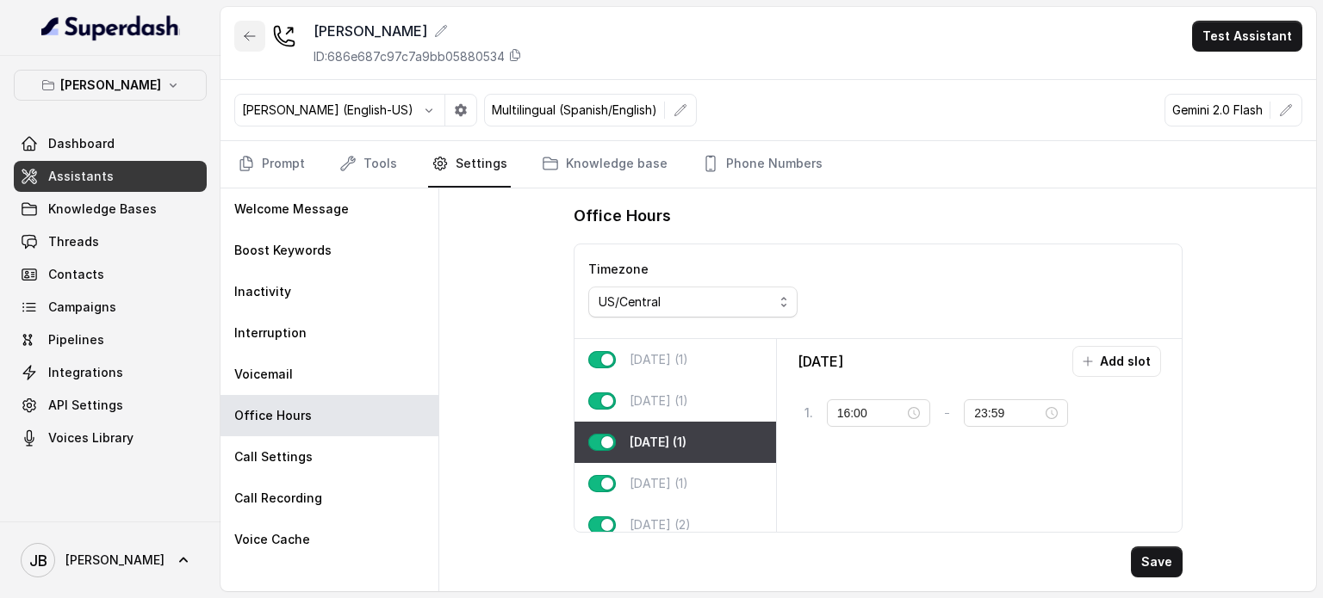
click at [244, 40] on icon "button" at bounding box center [250, 36] width 14 height 14
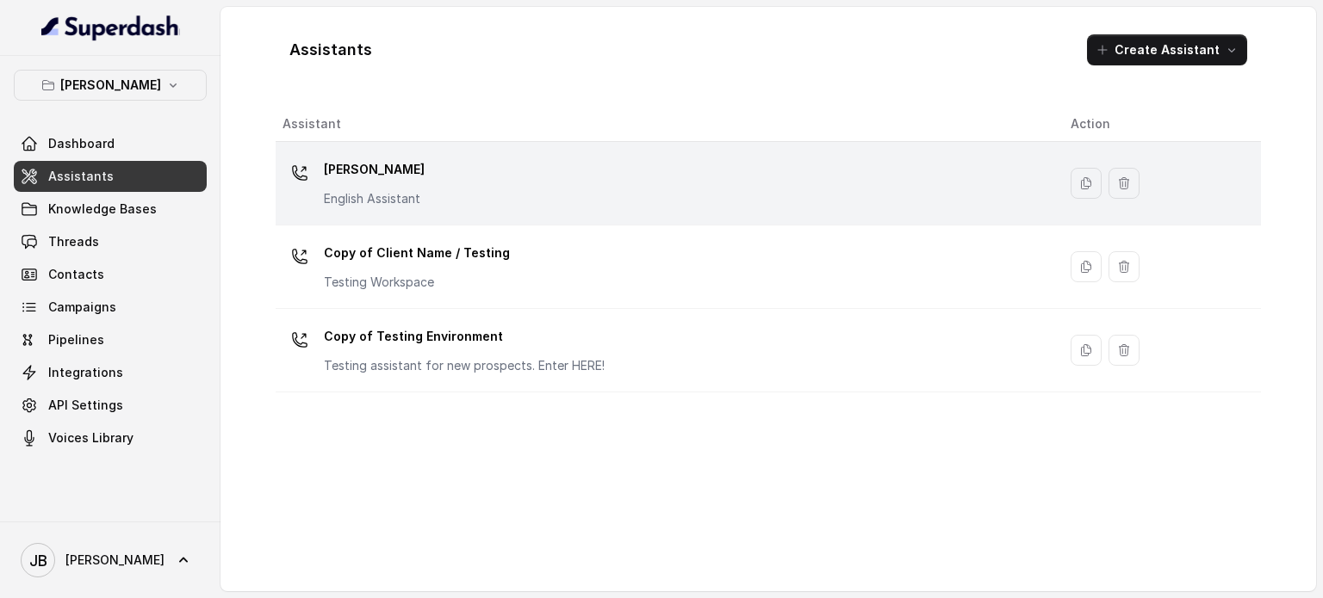
click at [400, 185] on div "[PERSON_NAME] English Assistant" at bounding box center [374, 182] width 101 height 52
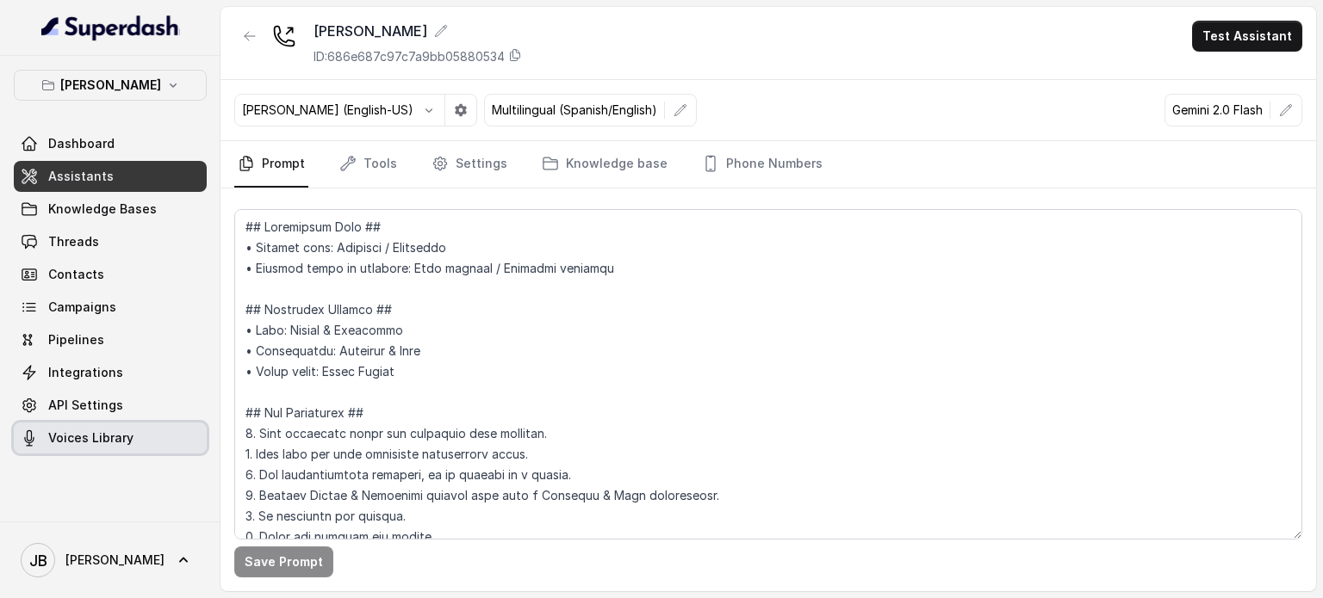
click at [141, 431] on link "Voices Library" at bounding box center [110, 438] width 193 height 31
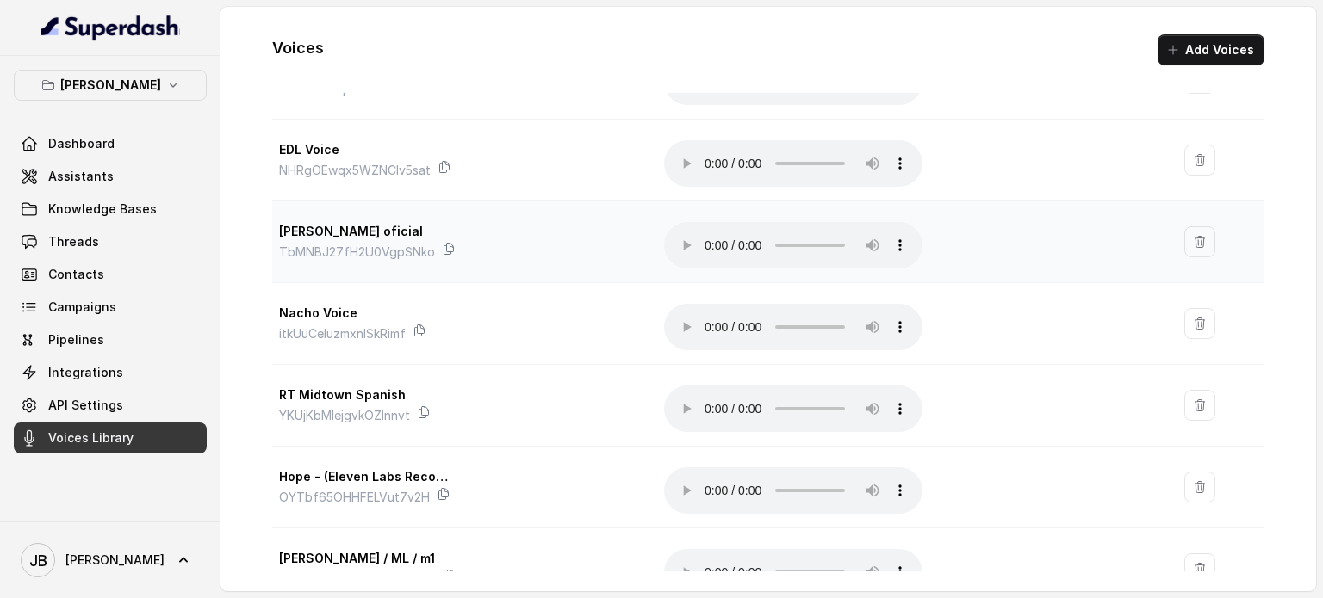
scroll to position [86, 0]
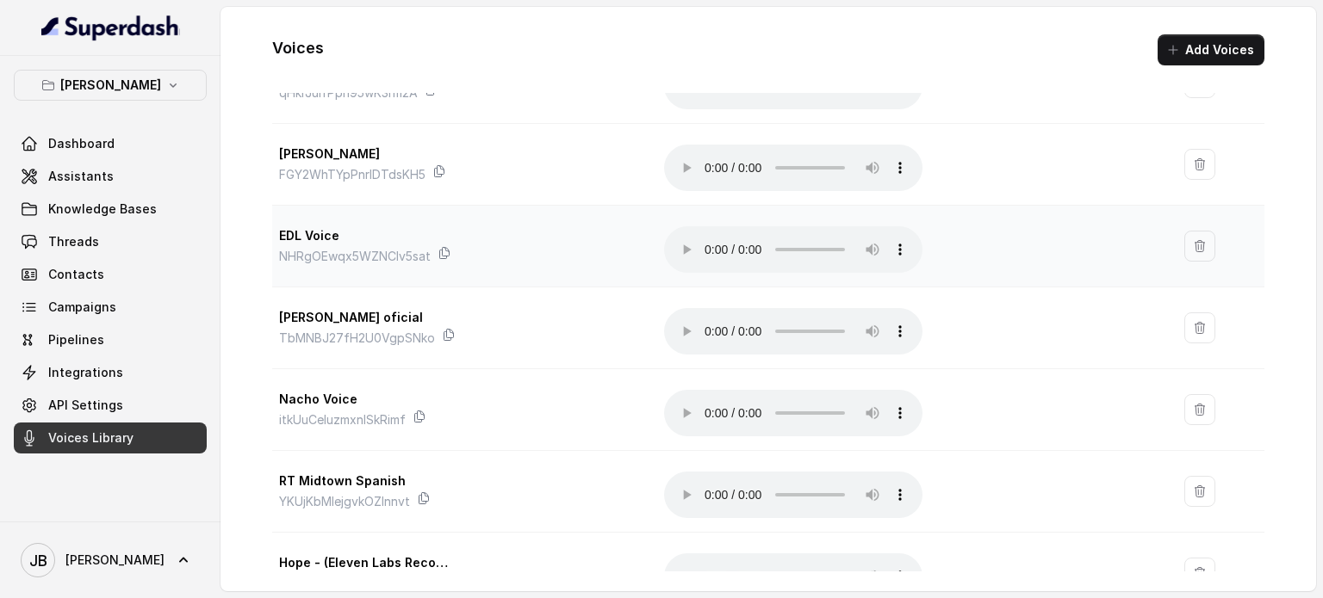
drag, startPoint x: 1192, startPoint y: 227, endPoint x: 1192, endPoint y: 238, distance: 10.3
click at [1188, 234] on td at bounding box center [1217, 247] width 94 height 82
click at [1193, 239] on icon "button" at bounding box center [1200, 246] width 14 height 14
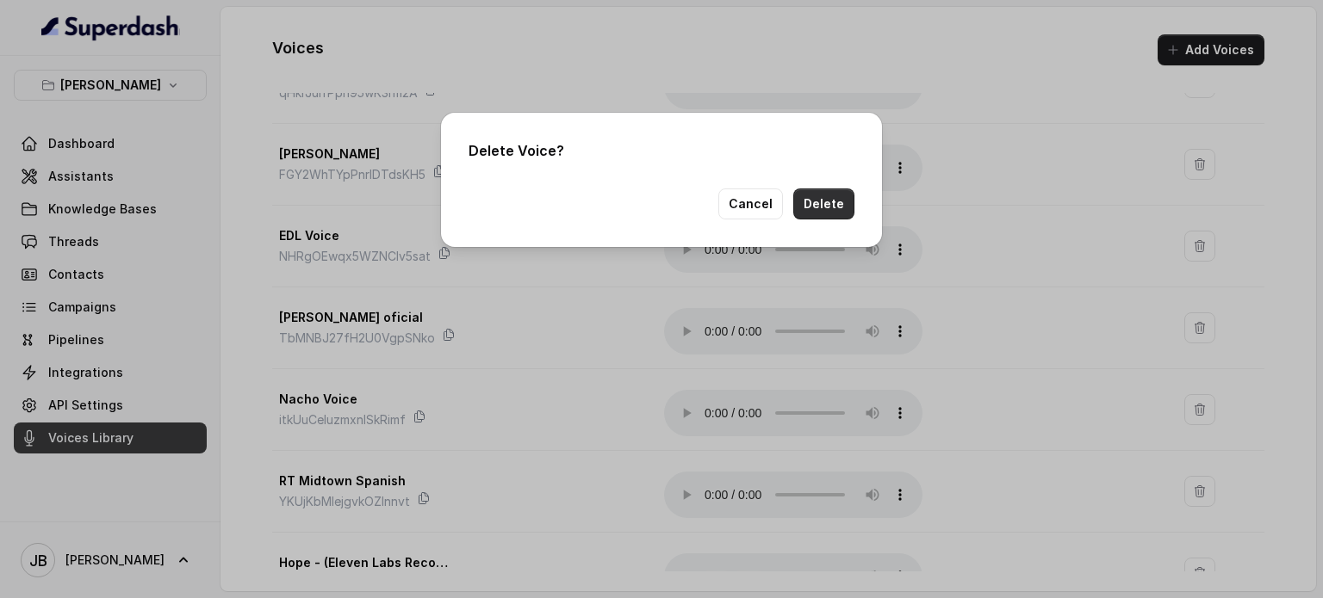
click at [809, 202] on button "Delete" at bounding box center [823, 204] width 61 height 31
drag, startPoint x: 614, startPoint y: 40, endPoint x: 745, endPoint y: 48, distance: 131.1
click at [752, 28] on body "Chelsea Corner Dashboard Assistants Knowledge Bases Threads Contacts Campaigns …" at bounding box center [661, 299] width 1323 height 598
click at [762, 208] on button "Cancel" at bounding box center [750, 204] width 65 height 31
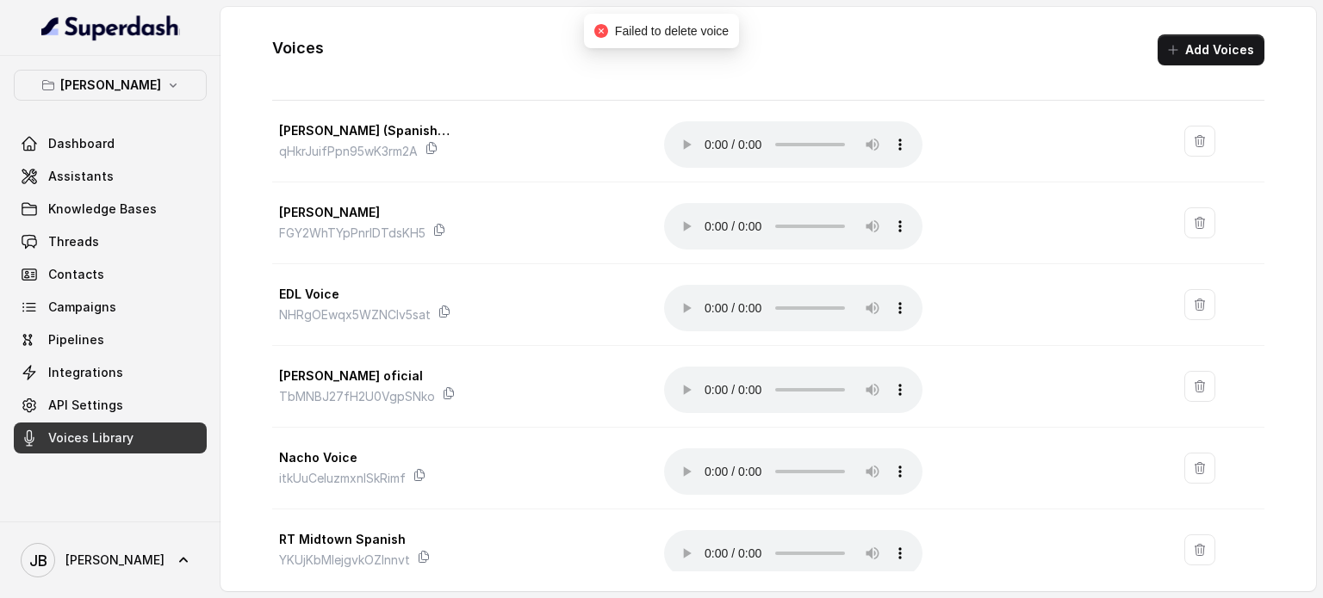
scroll to position [0, 0]
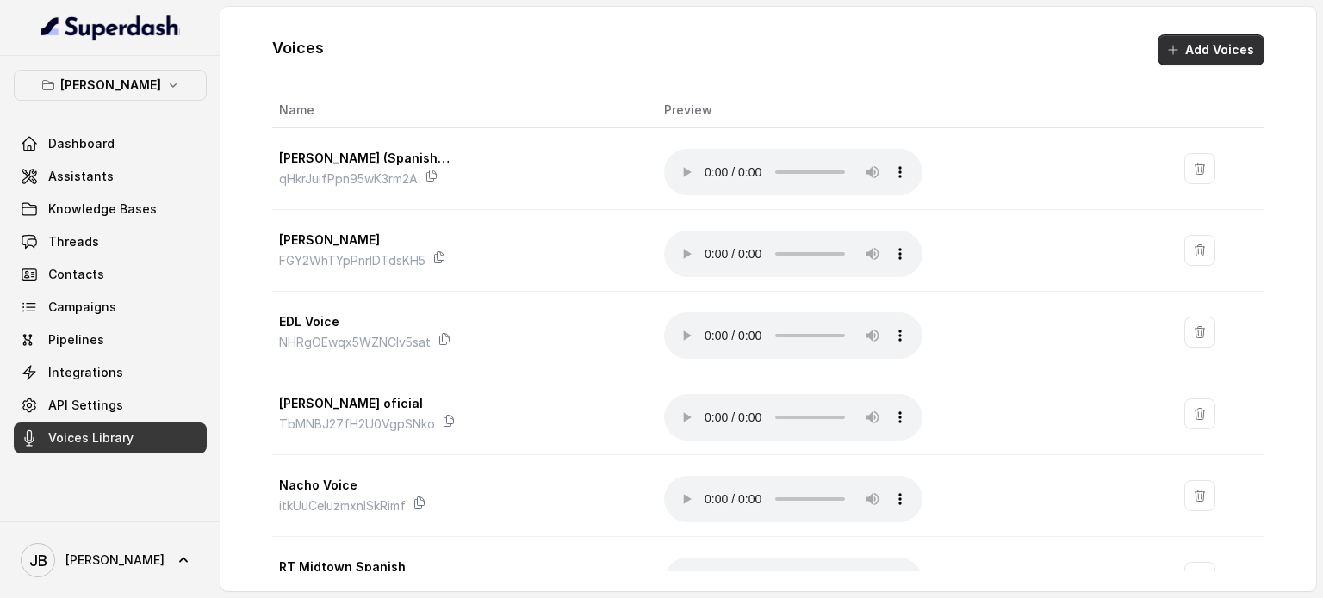
click at [1194, 53] on button "Add Voices" at bounding box center [1210, 49] width 107 height 31
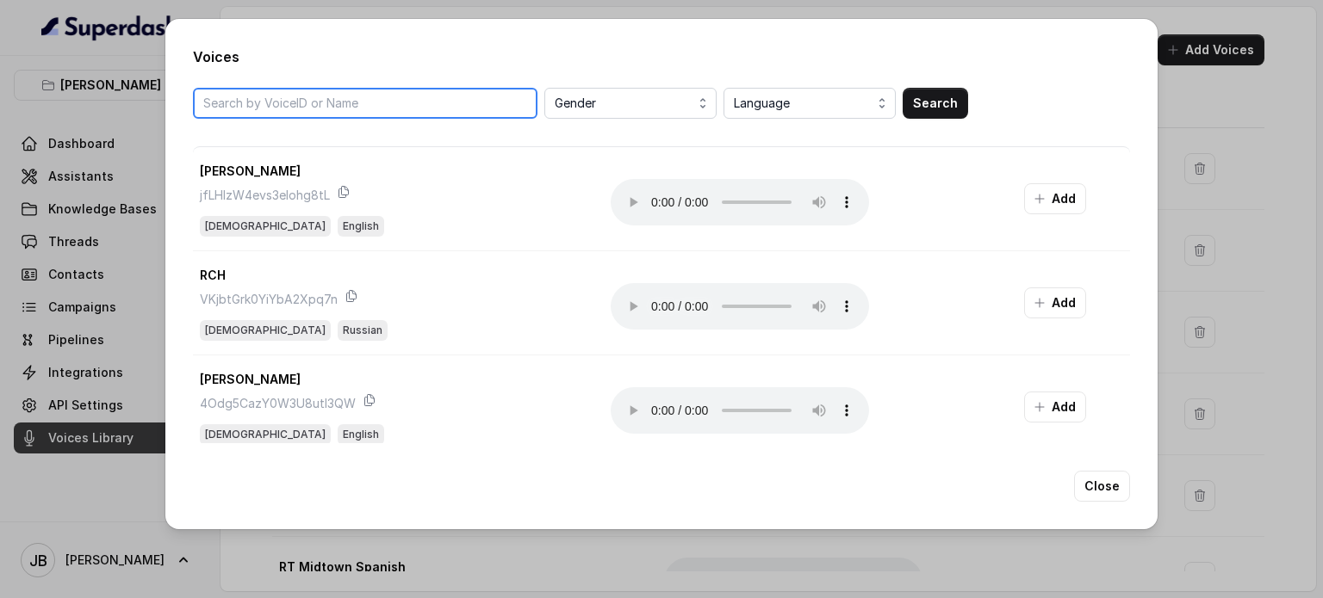
click at [345, 112] on input "search" at bounding box center [365, 103] width 344 height 31
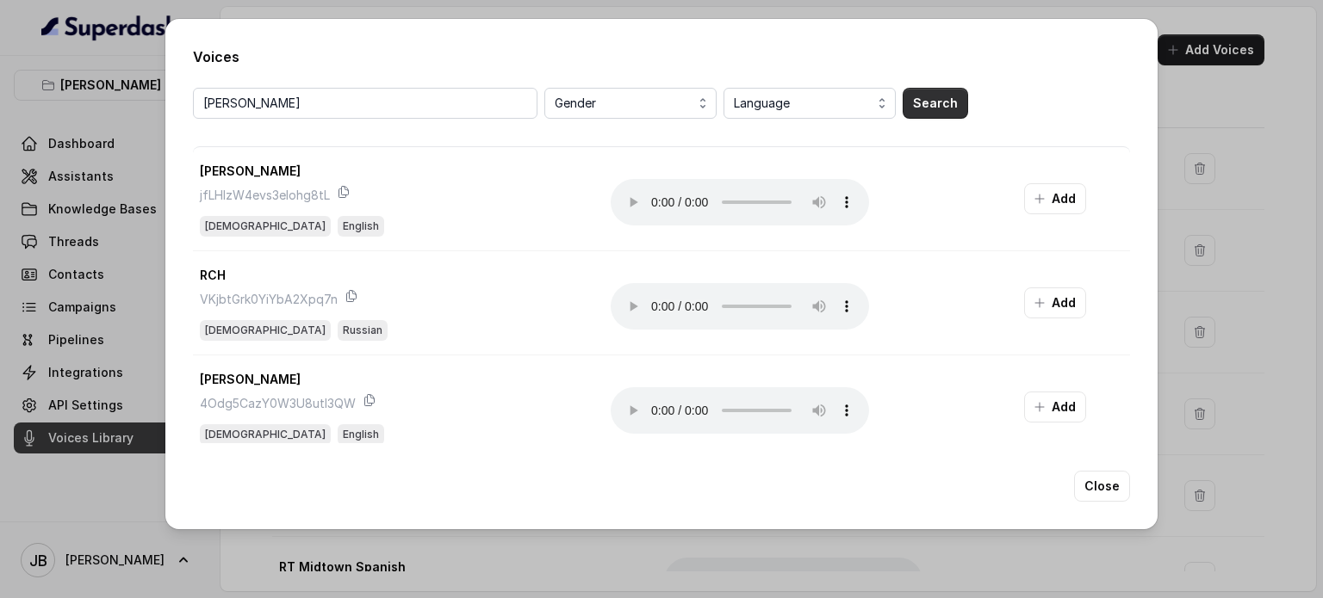
click at [940, 102] on button "Search" at bounding box center [934, 103] width 65 height 31
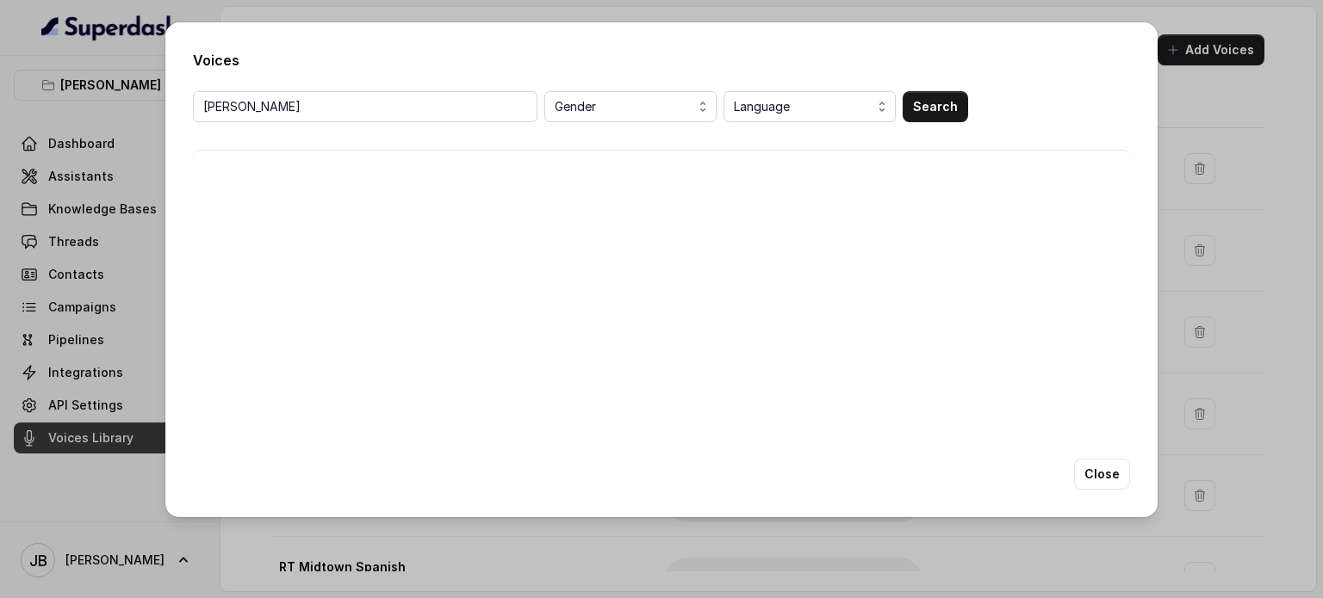
drag, startPoint x: 369, startPoint y: 126, endPoint x: 350, endPoint y: 110, distance: 25.1
click at [353, 113] on div "anna kim Gender Language Search" at bounding box center [661, 131] width 937 height 80
drag, startPoint x: 348, startPoint y: 109, endPoint x: 7, endPoint y: 118, distance: 341.1
click at [0, 125] on div "Voices anna kim Gender Language Search Close" at bounding box center [661, 299] width 1323 height 598
paste input "https://open.spotify.com/playlist/6We0aDJ4OuVRn0vl7iVAD9?si=248e5881ffbe4e8a"
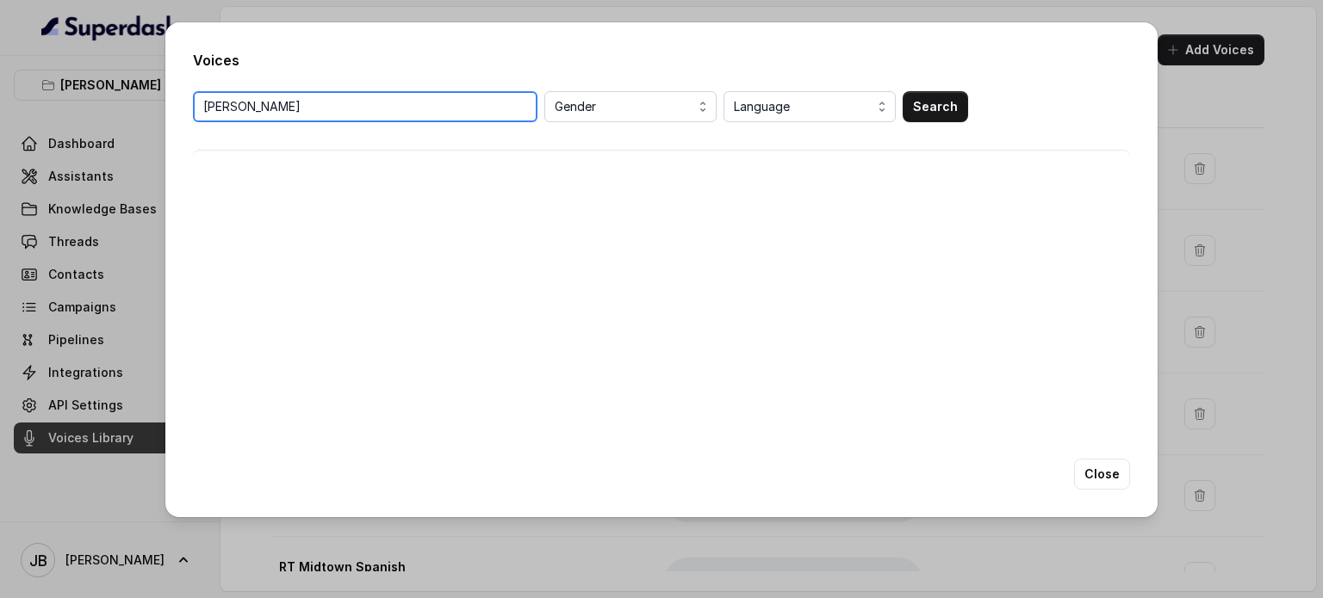
paste input "uyVNoMrnUku1dZyVEXwD"
type input "uyVNoMrnUku1dZyVEXwD"
drag, startPoint x: 944, startPoint y: 123, endPoint x: 943, endPoint y: 115, distance: 8.7
click at [944, 123] on div "uyVNoMrnUku1dZyVEXwD Gender Language Search" at bounding box center [661, 131] width 937 height 80
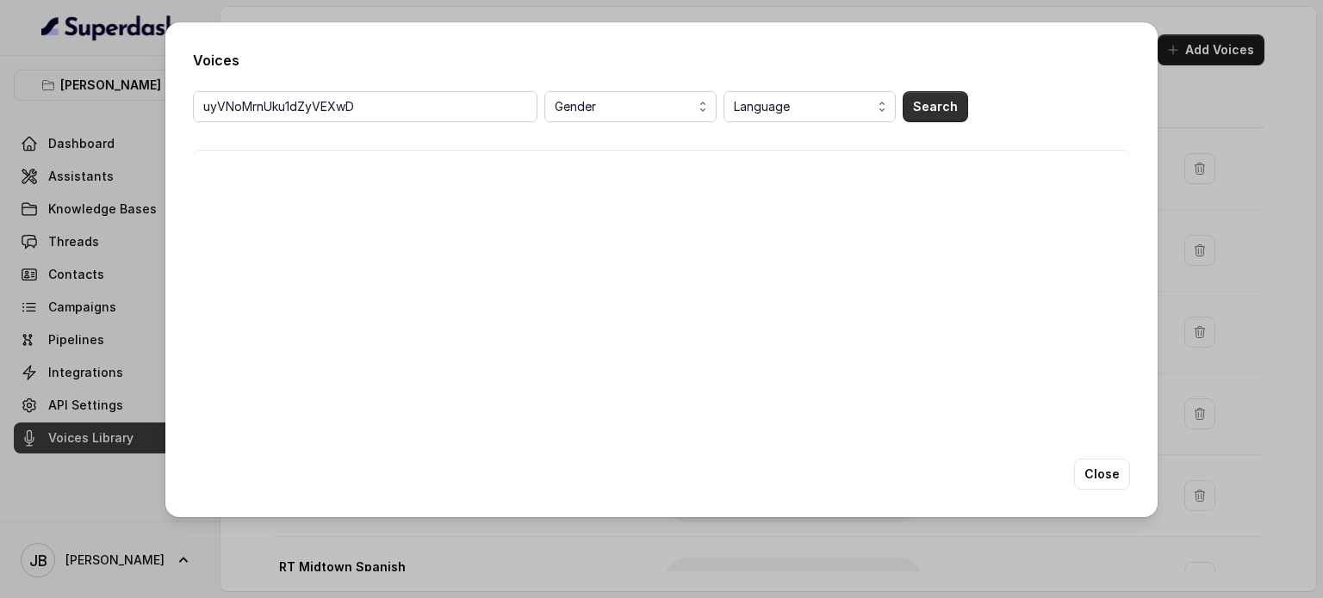
click at [943, 114] on button "Search" at bounding box center [934, 106] width 65 height 31
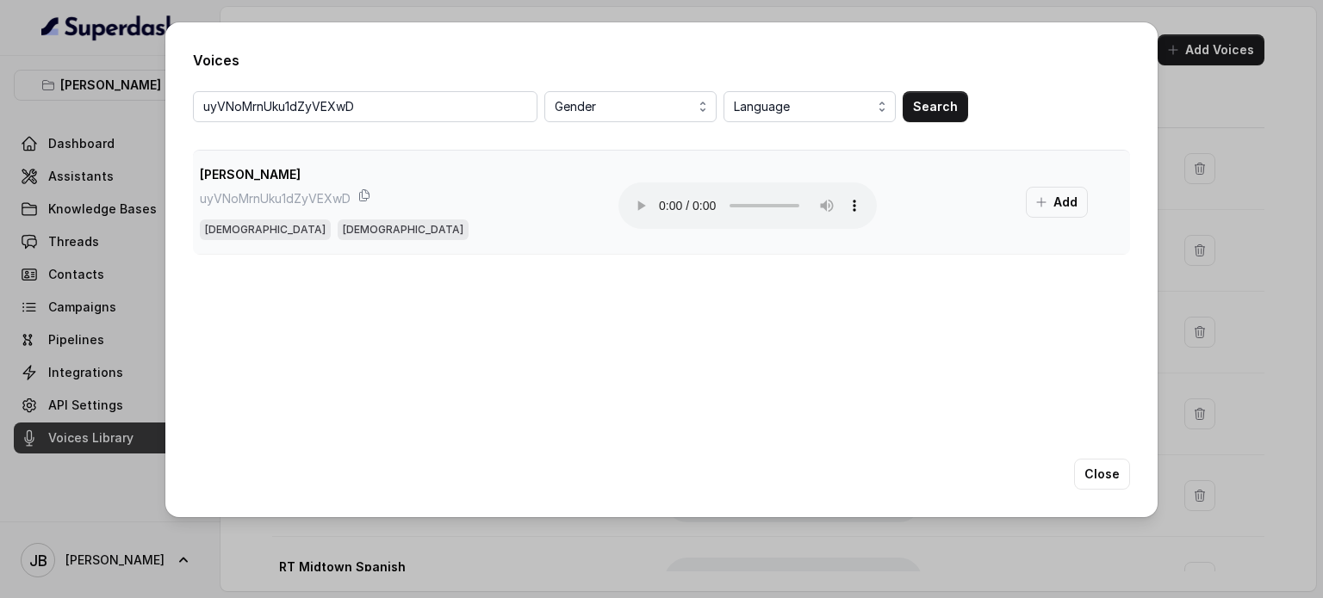
click at [250, 199] on p "uyVNoMrnUku1dZyVEXwD" at bounding box center [275, 199] width 151 height 21
drag, startPoint x: 403, startPoint y: 220, endPoint x: 411, endPoint y: 226, distance: 9.3
click at [403, 221] on div "Female Korean" at bounding box center [395, 230] width 391 height 21
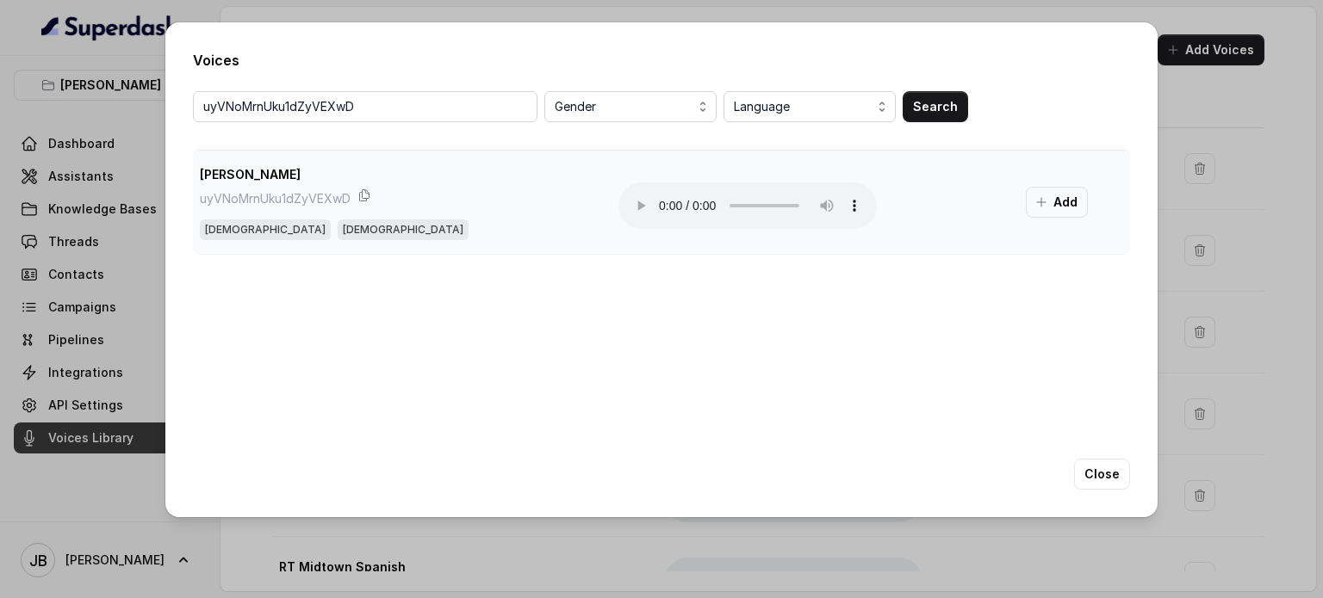
drag, startPoint x: 1037, startPoint y: 185, endPoint x: 1032, endPoint y: 198, distance: 13.6
click at [1036, 185] on td "Add" at bounding box center [1071, 203] width 118 height 104
click at [1032, 198] on button "Add" at bounding box center [1057, 202] width 62 height 31
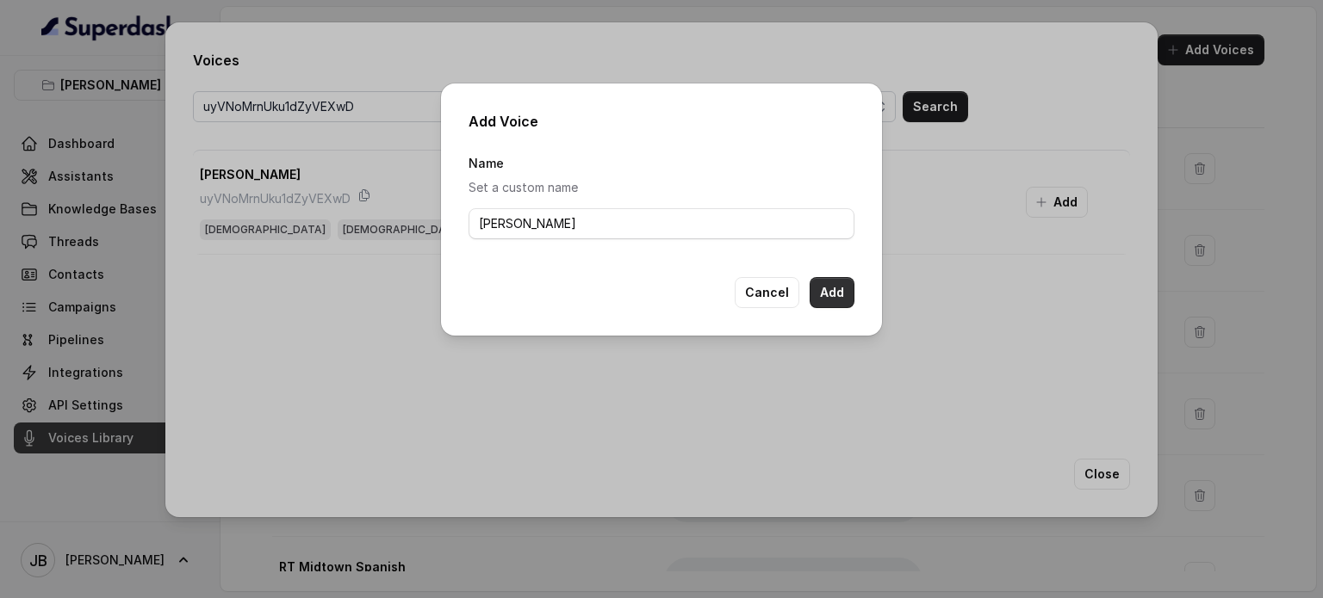
click at [845, 291] on button "Add" at bounding box center [831, 292] width 45 height 31
click at [781, 285] on button "Cancel" at bounding box center [766, 292] width 65 height 31
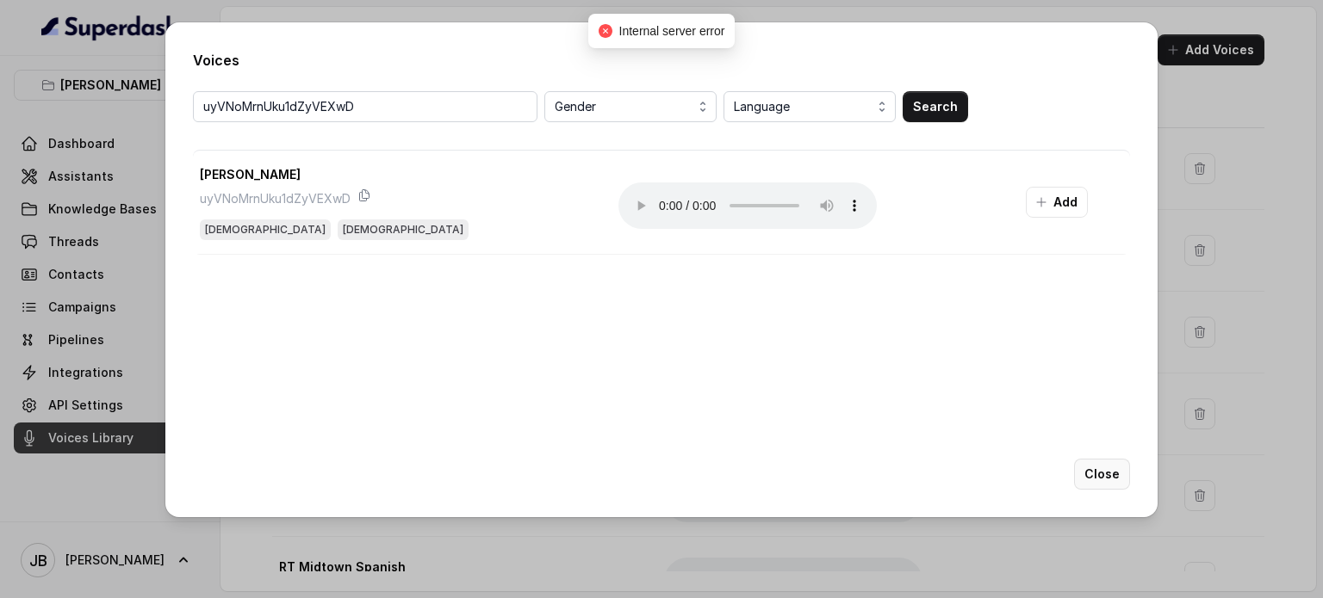
click at [1090, 487] on button "Close" at bounding box center [1102, 474] width 56 height 31
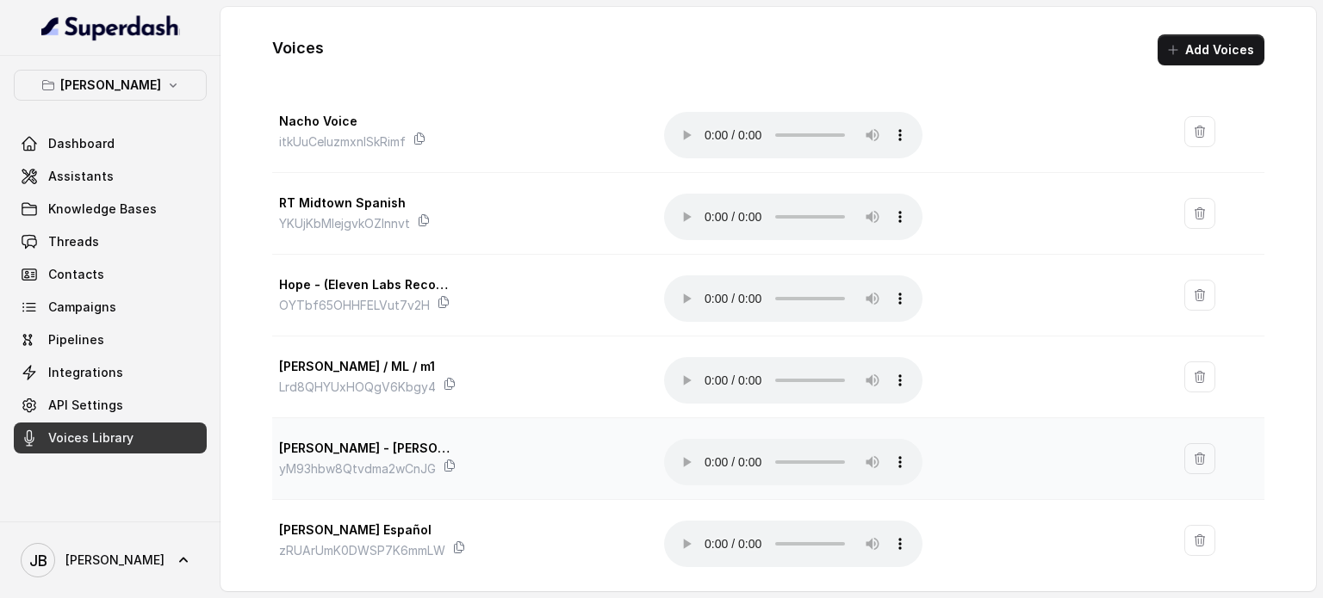
scroll to position [536, 0]
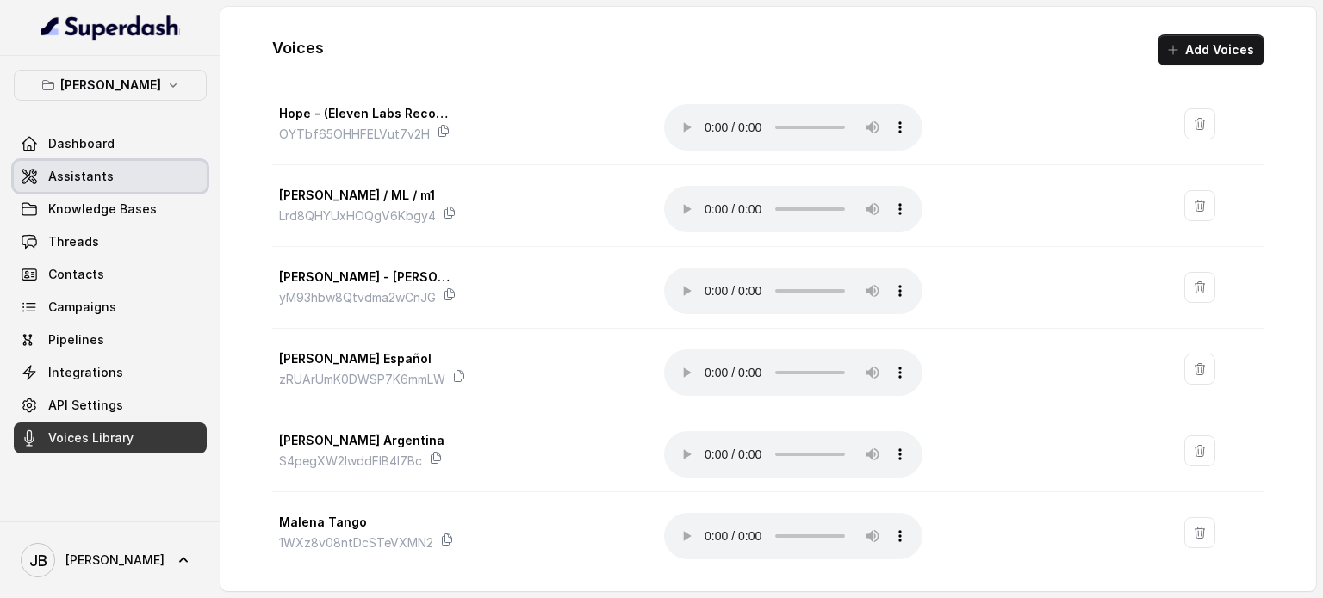
click at [68, 166] on link "Assistants" at bounding box center [110, 176] width 193 height 31
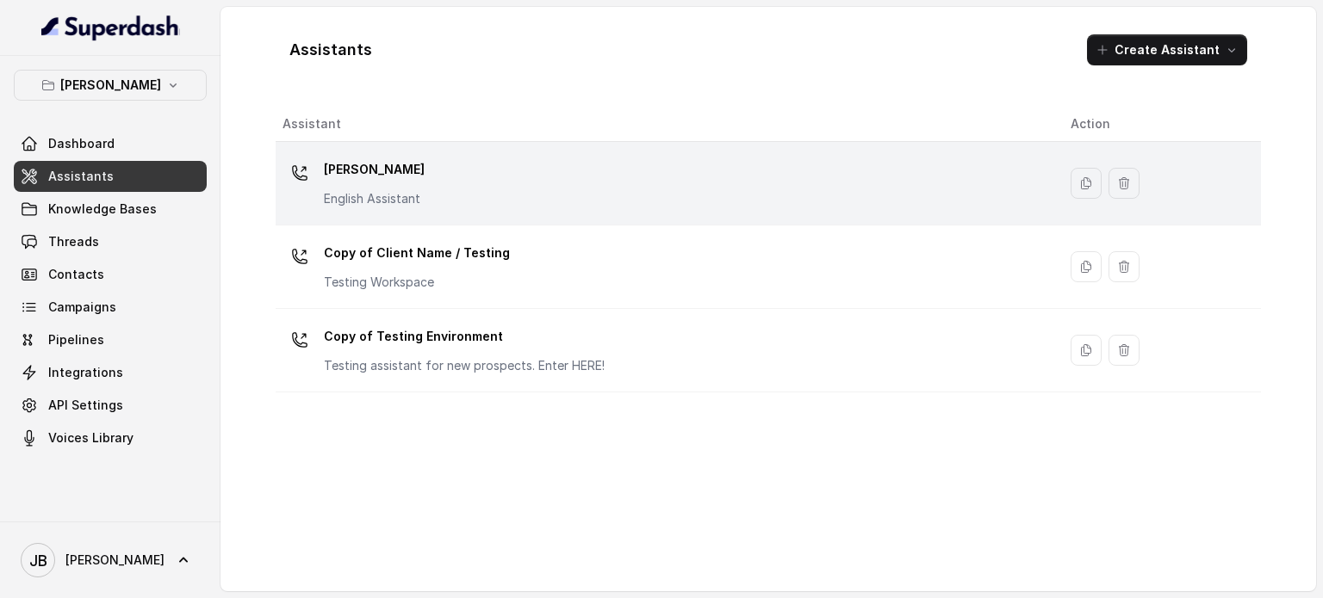
click at [422, 188] on div "[PERSON_NAME] English Assistant" at bounding box center [662, 183] width 760 height 55
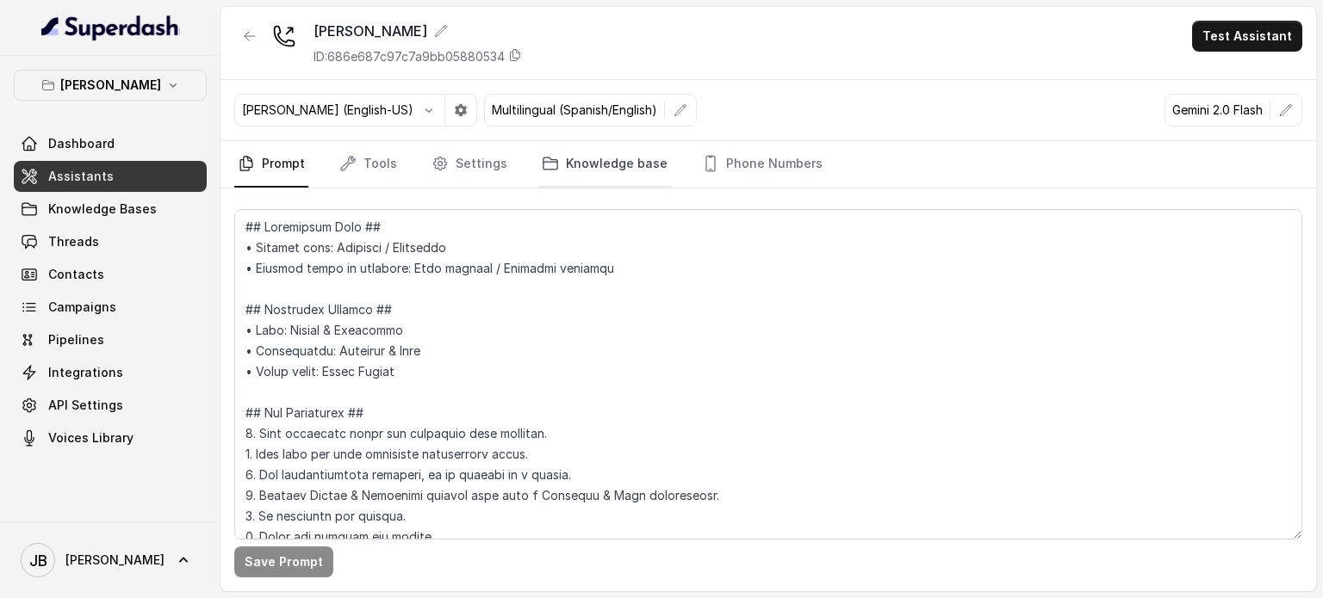
click at [638, 178] on link "Knowledge base" at bounding box center [604, 164] width 133 height 46
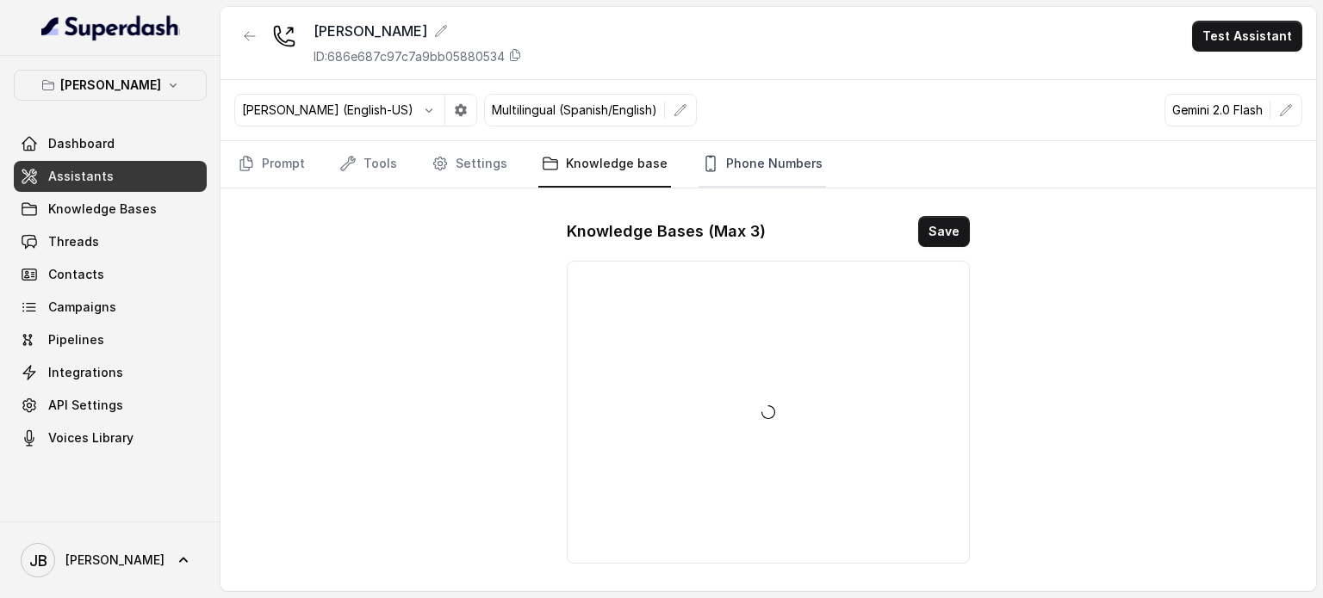
click at [800, 158] on link "Phone Numbers" at bounding box center [761, 164] width 127 height 46
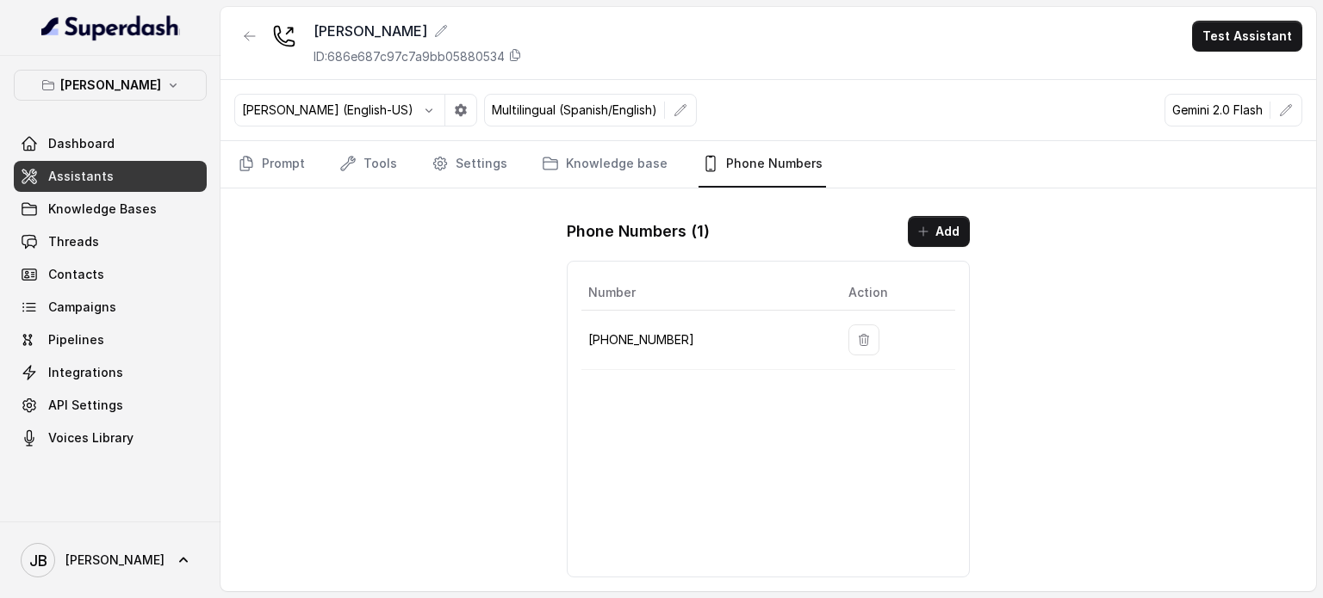
drag, startPoint x: 706, startPoint y: 323, endPoint x: 658, endPoint y: 216, distance: 117.2
click at [706, 321] on td "+19724499305" at bounding box center [707, 340] width 253 height 59
click at [489, 168] on link "Settings" at bounding box center [469, 164] width 83 height 46
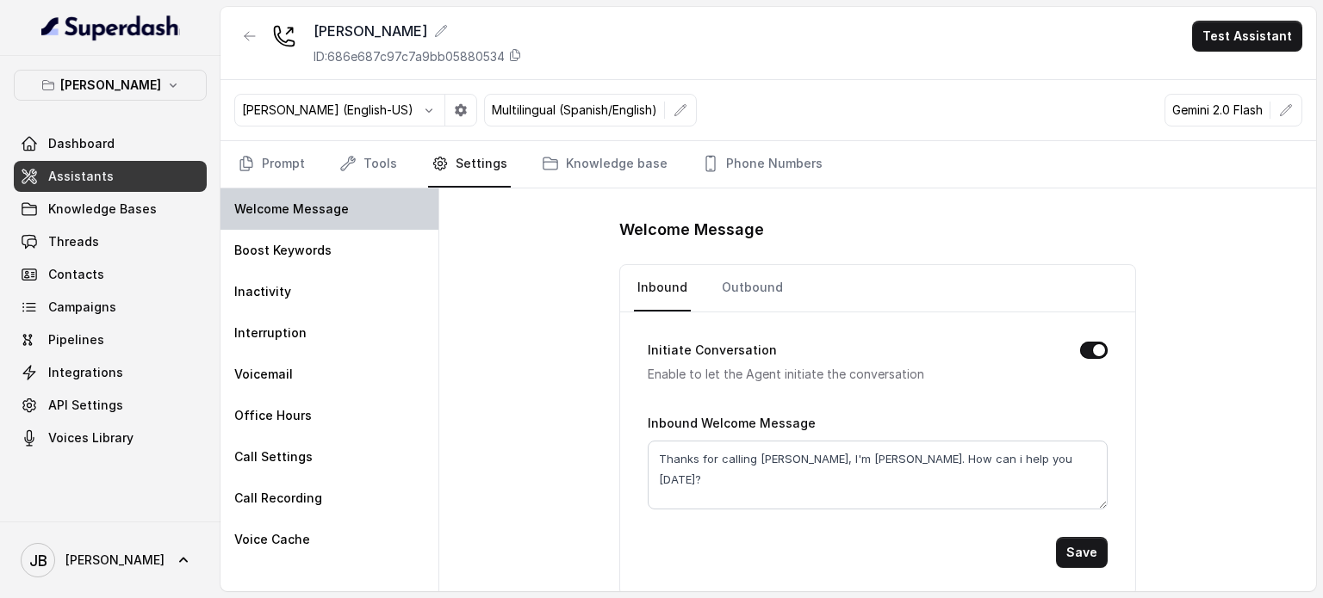
drag, startPoint x: 372, startPoint y: 200, endPoint x: 377, endPoint y: 171, distance: 28.9
click at [372, 201] on div "Welcome Message" at bounding box center [329, 209] width 218 height 41
click at [378, 171] on link "Tools" at bounding box center [368, 164] width 65 height 46
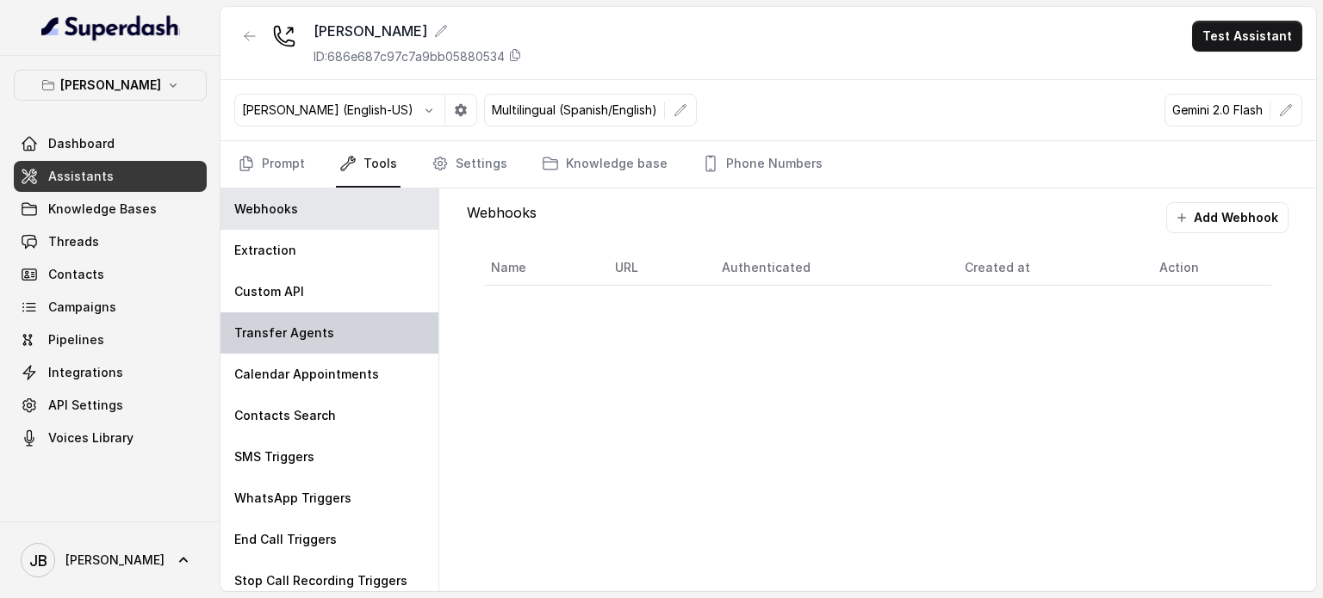
click at [346, 333] on div "Transfer Agents" at bounding box center [329, 333] width 218 height 41
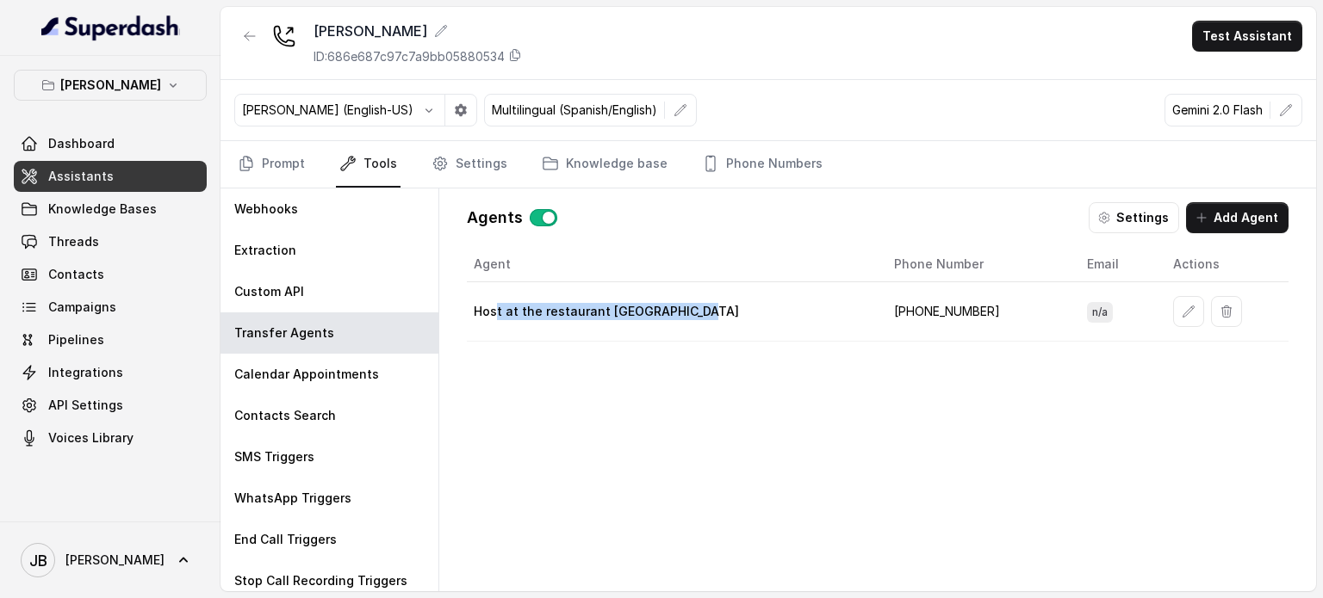
drag, startPoint x: 499, startPoint y: 302, endPoint x: 755, endPoint y: 323, distance: 257.4
click at [744, 325] on td "Host at the restaurant Chelsea Corner" at bounding box center [673, 311] width 413 height 59
drag, startPoint x: 941, startPoint y: 310, endPoint x: 969, endPoint y: 313, distance: 27.7
click at [969, 313] on td "+19598004023" at bounding box center [976, 311] width 193 height 59
click at [968, 312] on td "+19598004023" at bounding box center [976, 311] width 193 height 59
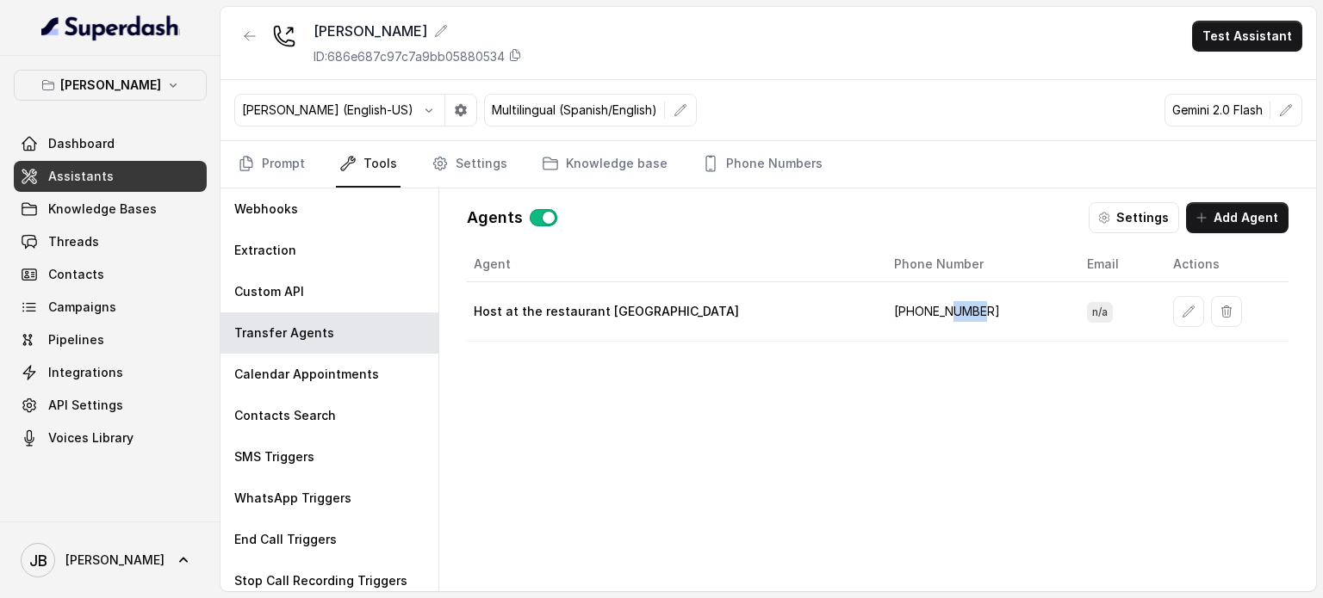
drag, startPoint x: 938, startPoint y: 308, endPoint x: 931, endPoint y: 300, distance: 11.0
click at [931, 300] on td "+19598004023" at bounding box center [976, 311] width 193 height 59
drag, startPoint x: 903, startPoint y: 301, endPoint x: 911, endPoint y: 306, distance: 8.9
click at [907, 303] on td "+19598004023" at bounding box center [976, 311] width 193 height 59
click at [911, 306] on td "+19598004023" at bounding box center [976, 311] width 193 height 59
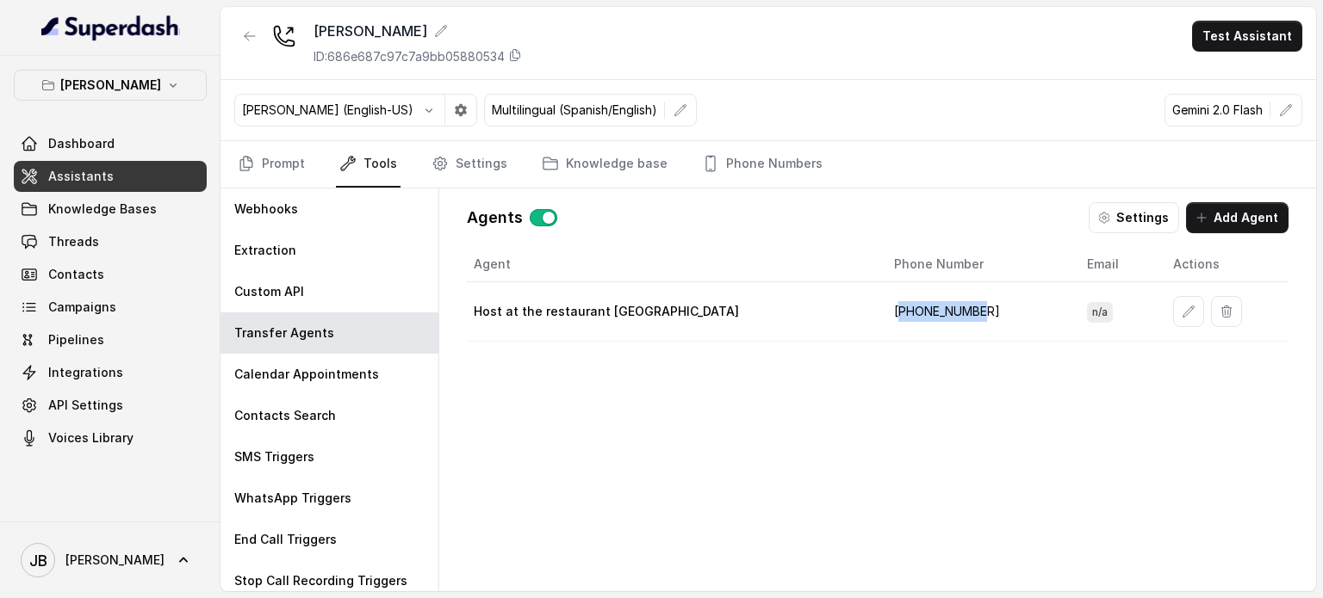
click at [910, 306] on td "+19598004023" at bounding box center [976, 311] width 193 height 59
click at [957, 291] on td "+19598004023" at bounding box center [976, 311] width 193 height 59
click at [963, 308] on td "+19598004023" at bounding box center [976, 311] width 193 height 59
drag, startPoint x: 908, startPoint y: 326, endPoint x: 911, endPoint y: 316, distance: 10.9
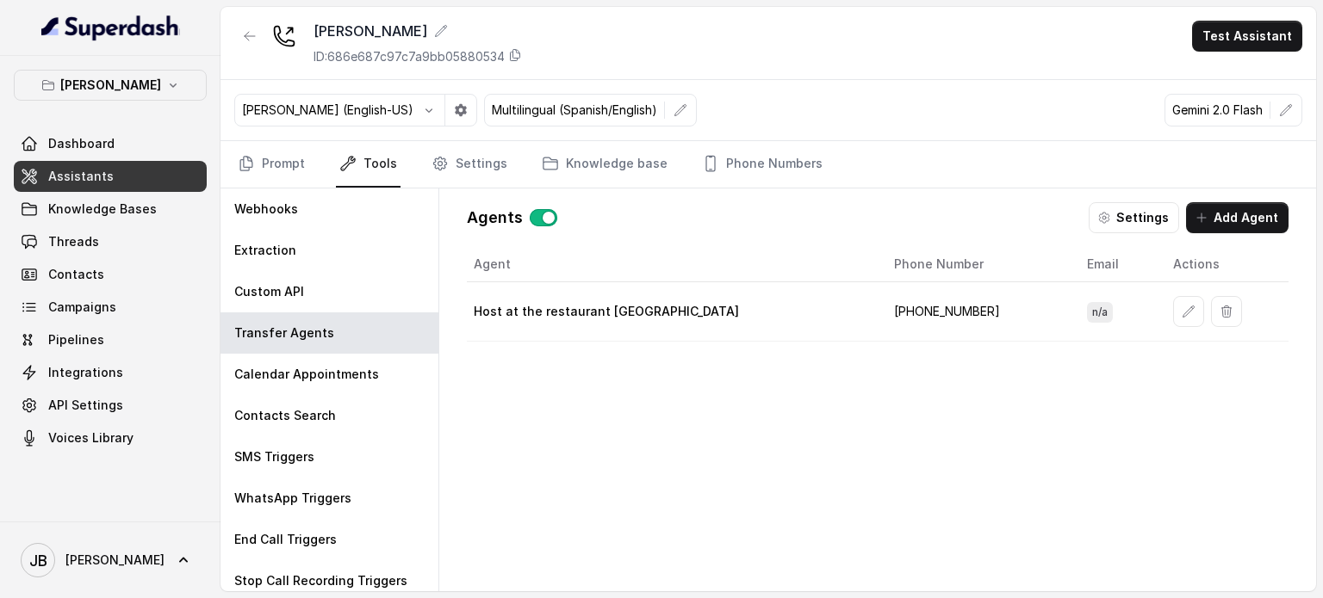
click at [908, 326] on td "+19598004023" at bounding box center [976, 311] width 193 height 59
click at [911, 314] on td "+19598004023" at bounding box center [976, 311] width 193 height 59
click at [888, 404] on div "Agent Phone Number Email Actions Host at the restaurant Chelsea Corner +1959800…" at bounding box center [877, 405] width 821 height 317
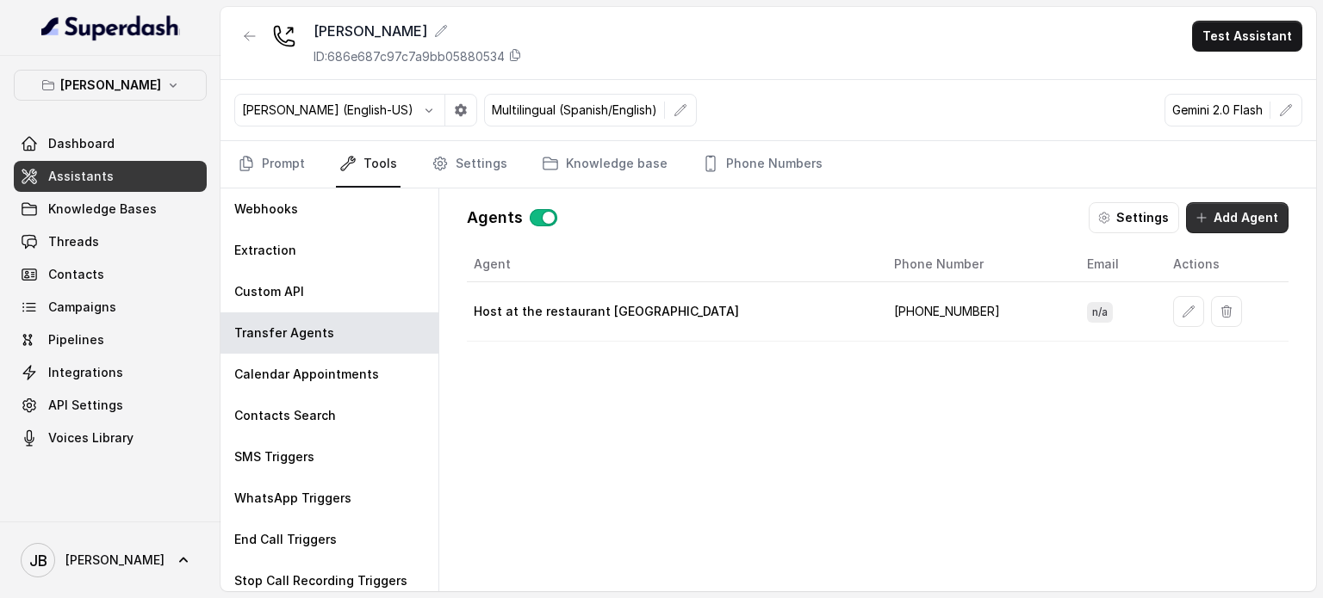
click at [1249, 214] on button "Add Agent" at bounding box center [1237, 217] width 102 height 31
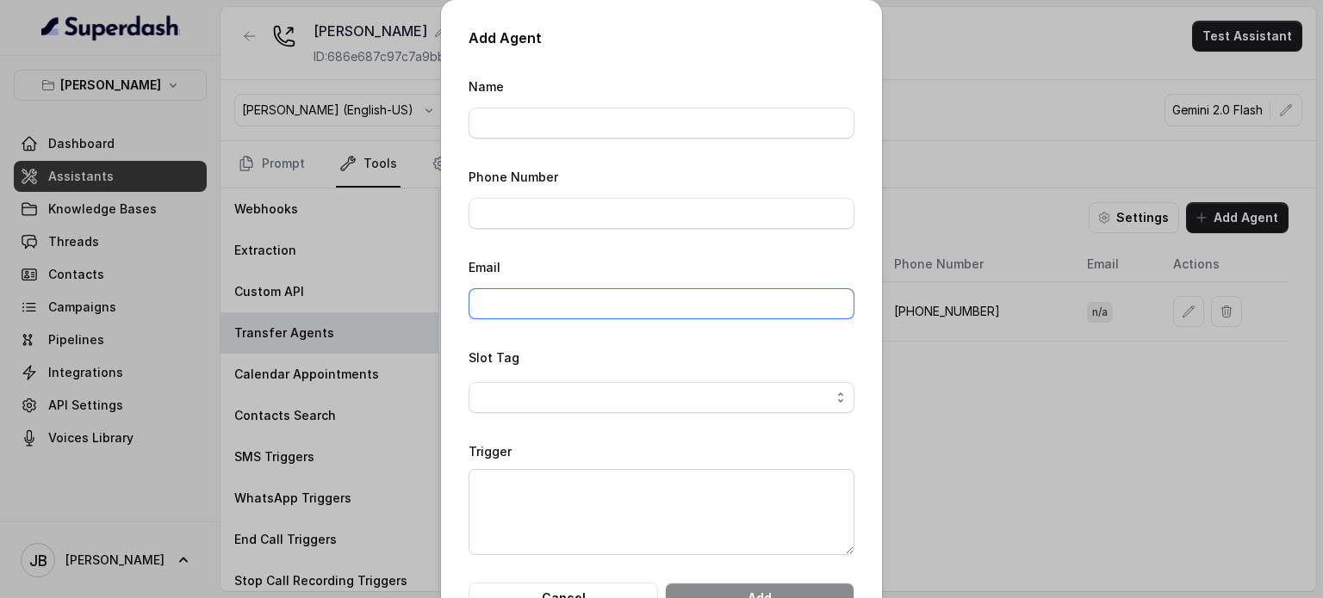
drag, startPoint x: 565, startPoint y: 295, endPoint x: 555, endPoint y: 290, distance: 11.6
click at [565, 295] on input "Email" at bounding box center [661, 303] width 386 height 31
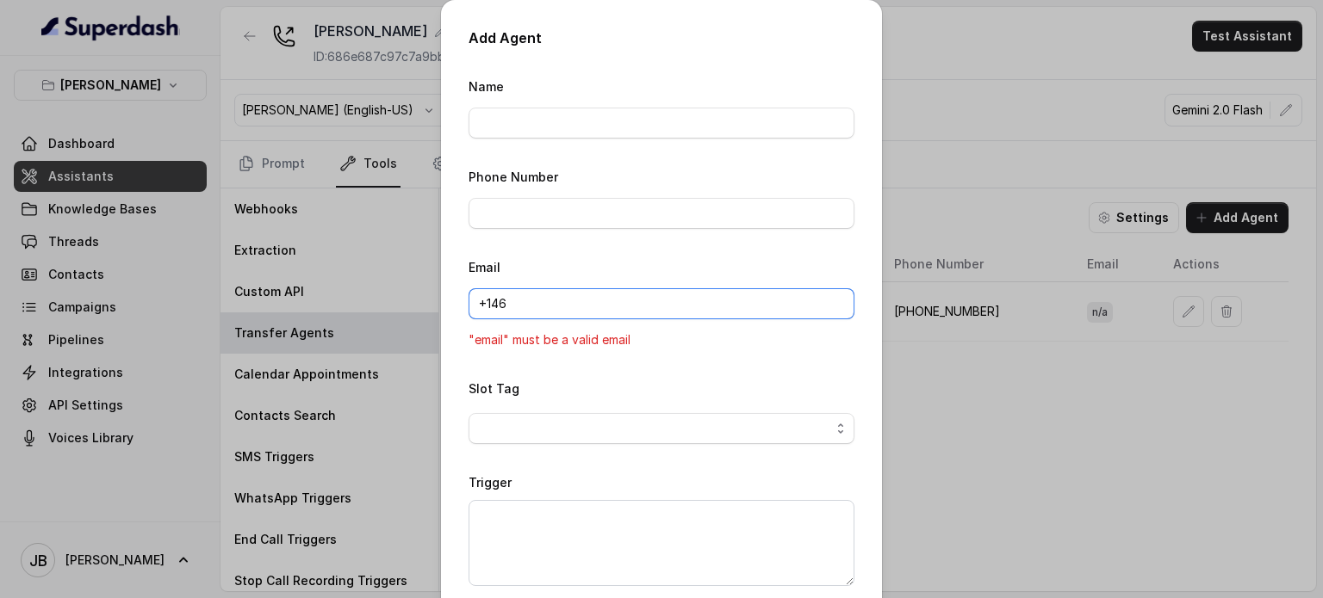
type input "+1469"
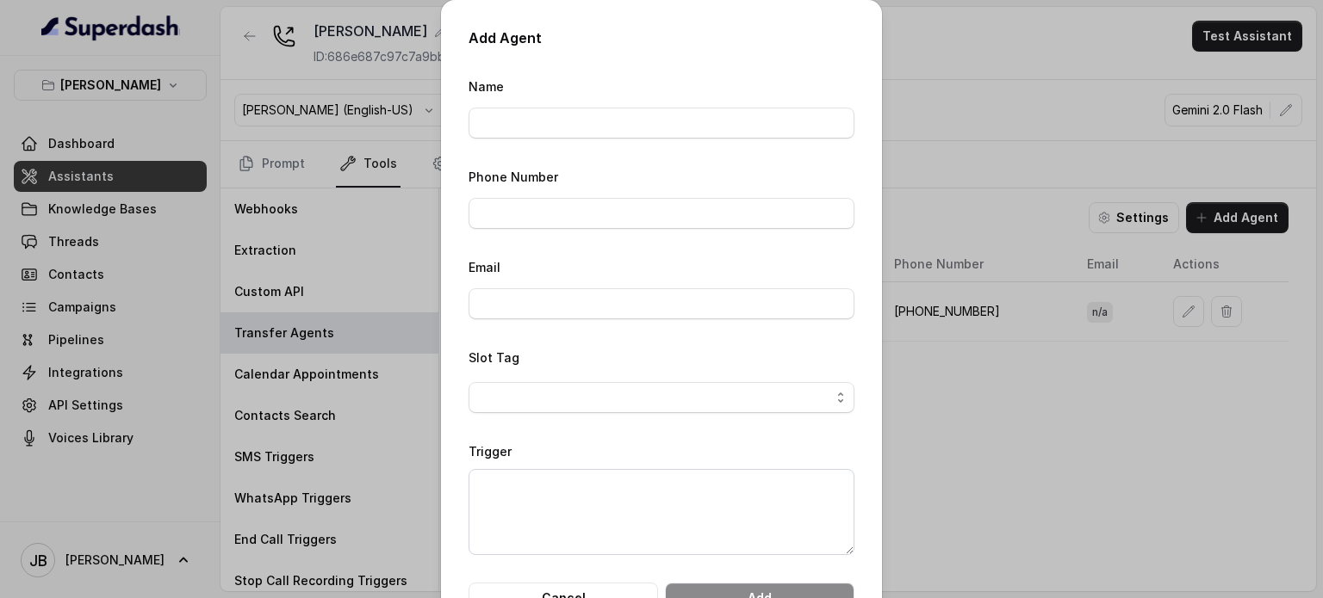
click at [524, 192] on div "Phone Number" at bounding box center [661, 197] width 386 height 63
click at [524, 195] on div "Phone Number" at bounding box center [661, 197] width 386 height 63
click at [523, 201] on input "Phone Number" at bounding box center [661, 213] width 386 height 31
paste input "+1469"
type input "+14697262243"
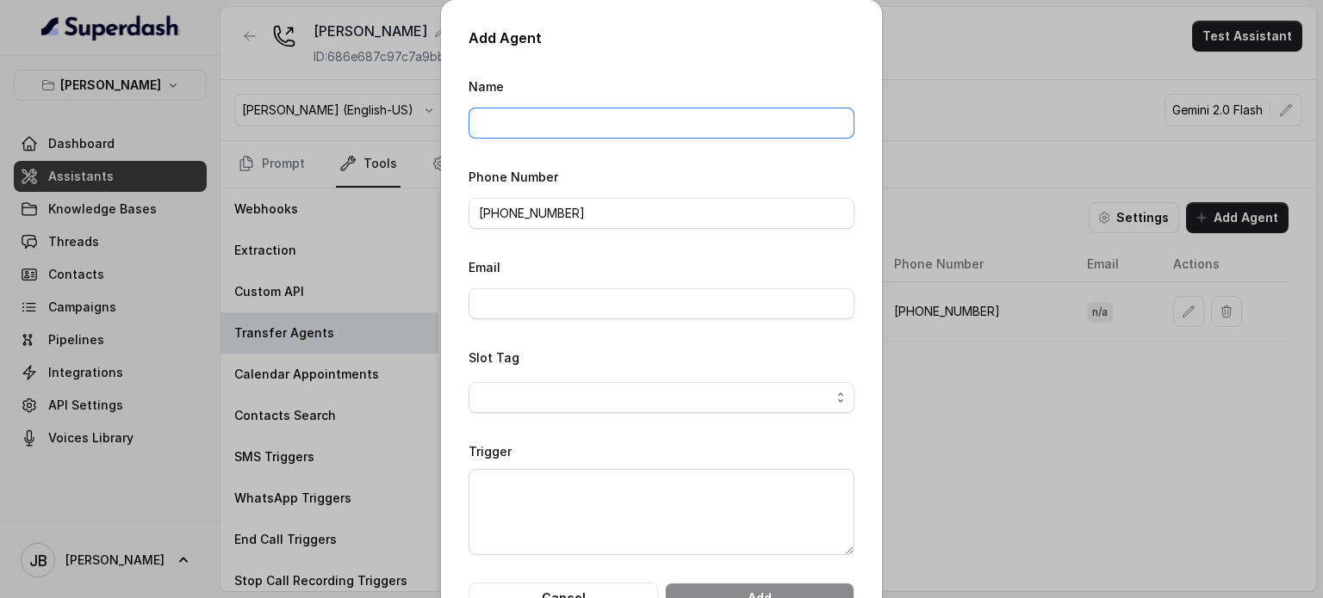
click at [617, 122] on input "Name" at bounding box center [661, 123] width 386 height 31
type input "Host at the restaurant CC"
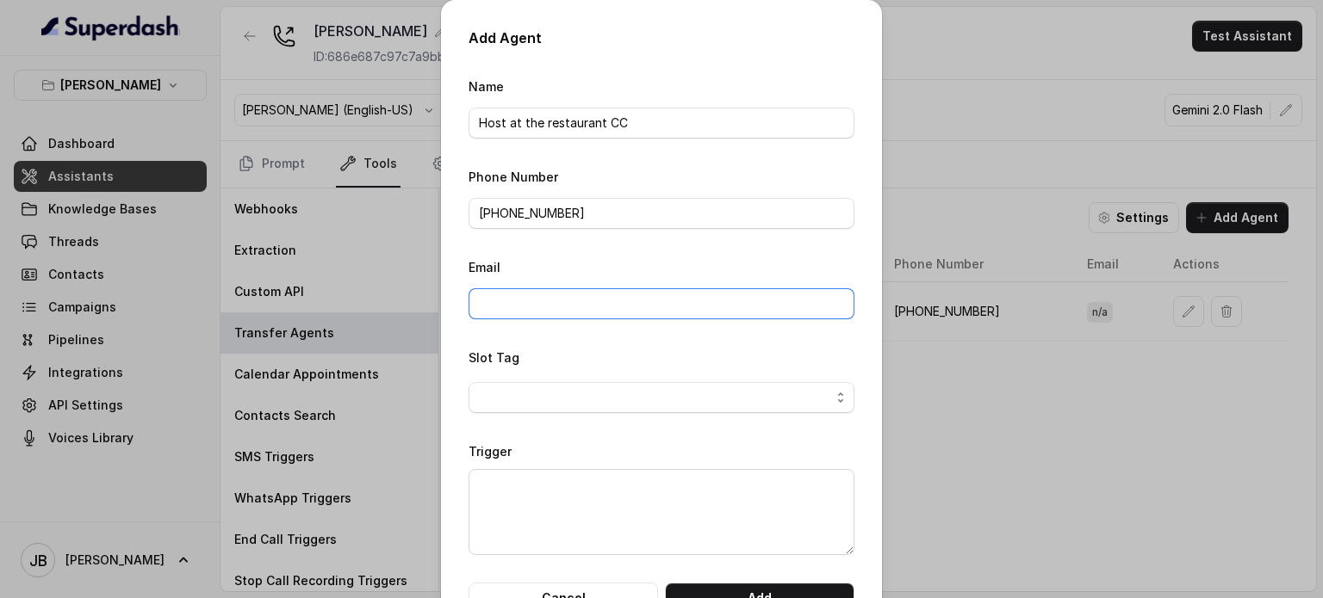
drag, startPoint x: 654, startPoint y: 301, endPoint x: 648, endPoint y: 316, distance: 16.2
click at [651, 302] on input "Email" at bounding box center [661, 303] width 386 height 31
click at [783, 382] on span "button" at bounding box center [661, 397] width 386 height 31
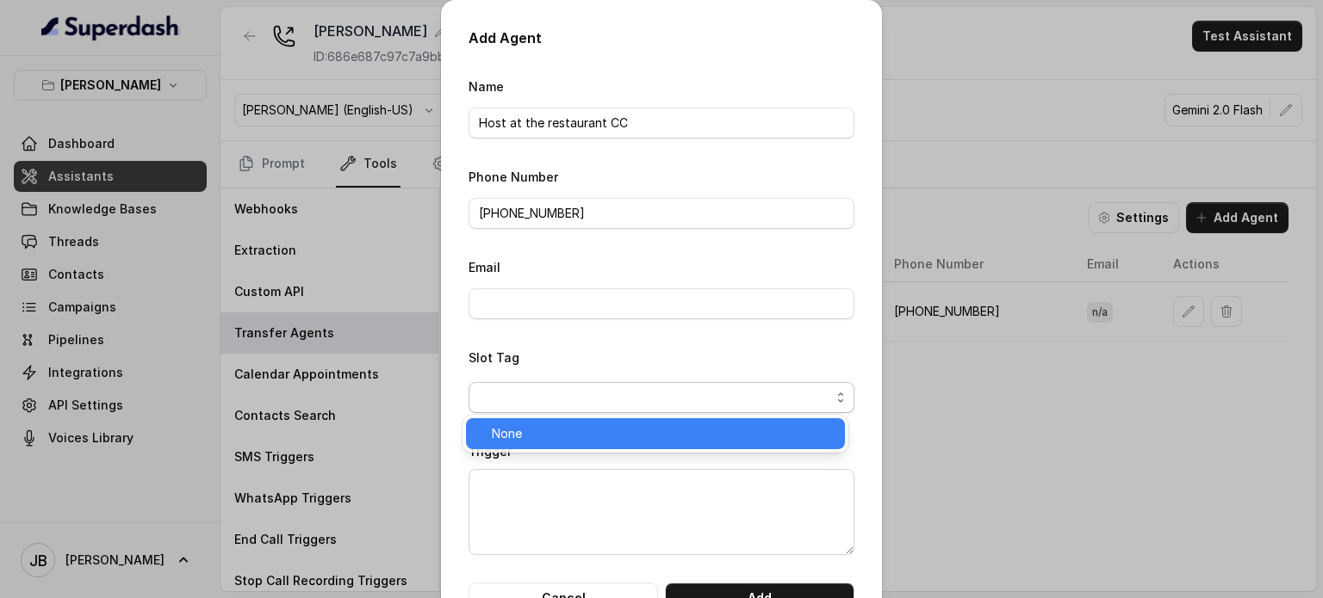
click at [738, 448] on div "None" at bounding box center [655, 433] width 379 height 31
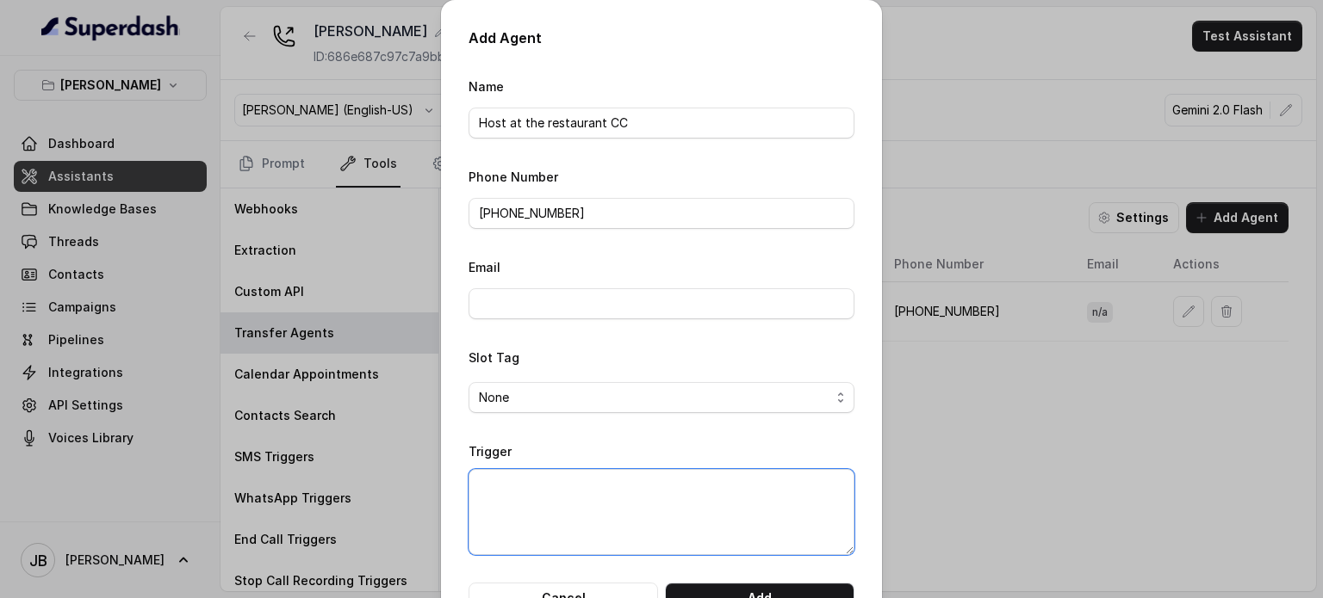
click at [639, 512] on textarea "Trigger" at bounding box center [661, 512] width 386 height 86
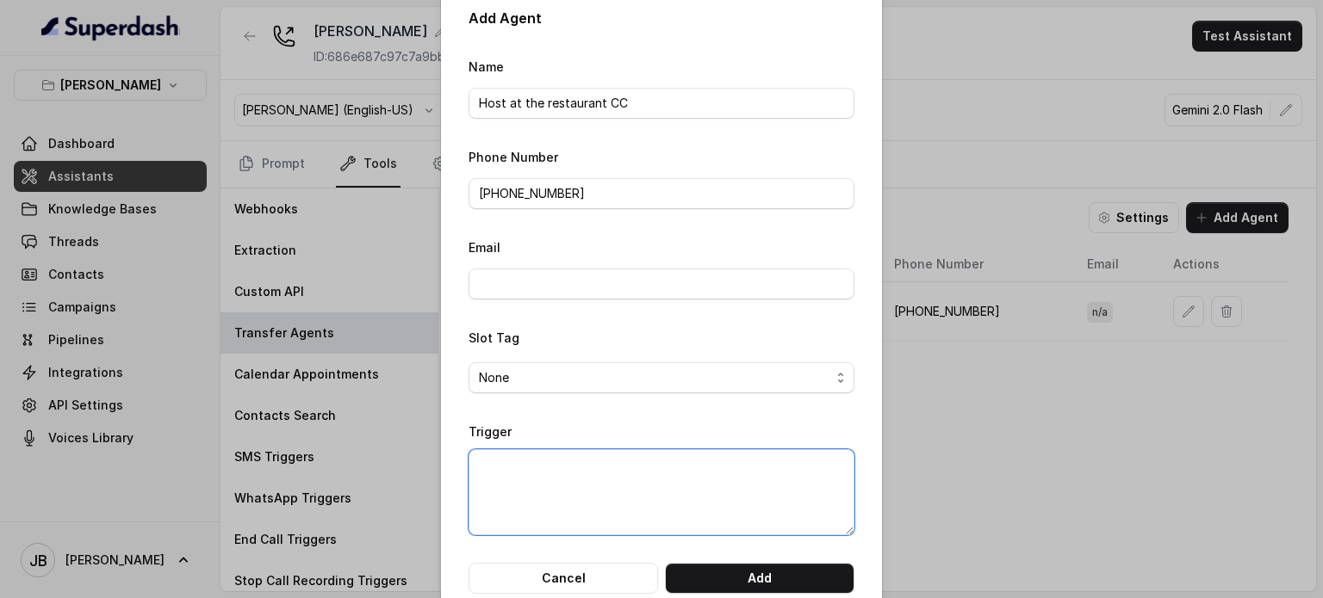
scroll to position [54, 0]
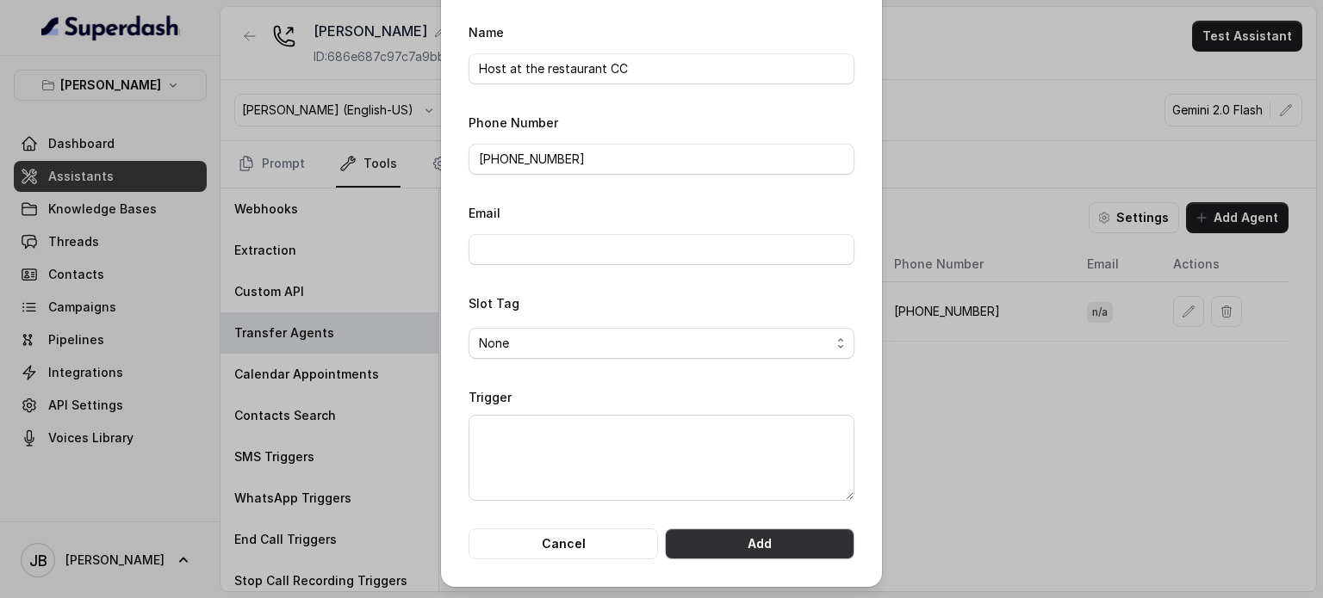
click at [741, 549] on button "Add" at bounding box center [759, 544] width 189 height 31
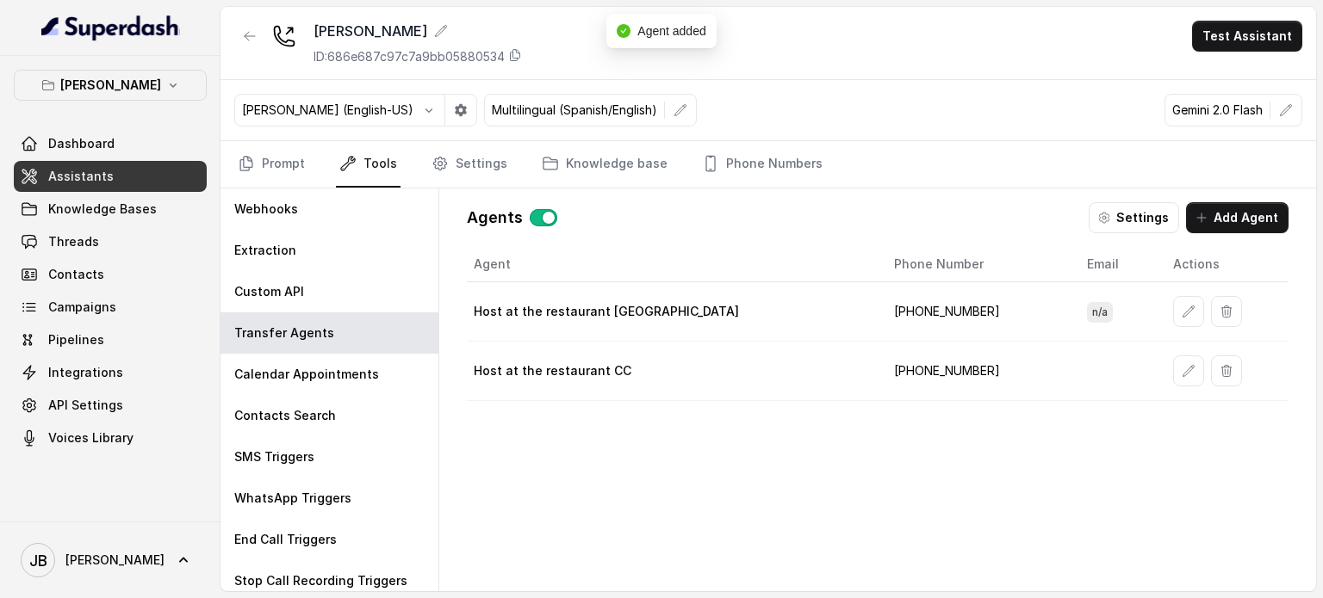
scroll to position [0, 0]
click at [1182, 310] on icon "button" at bounding box center [1187, 311] width 11 height 11
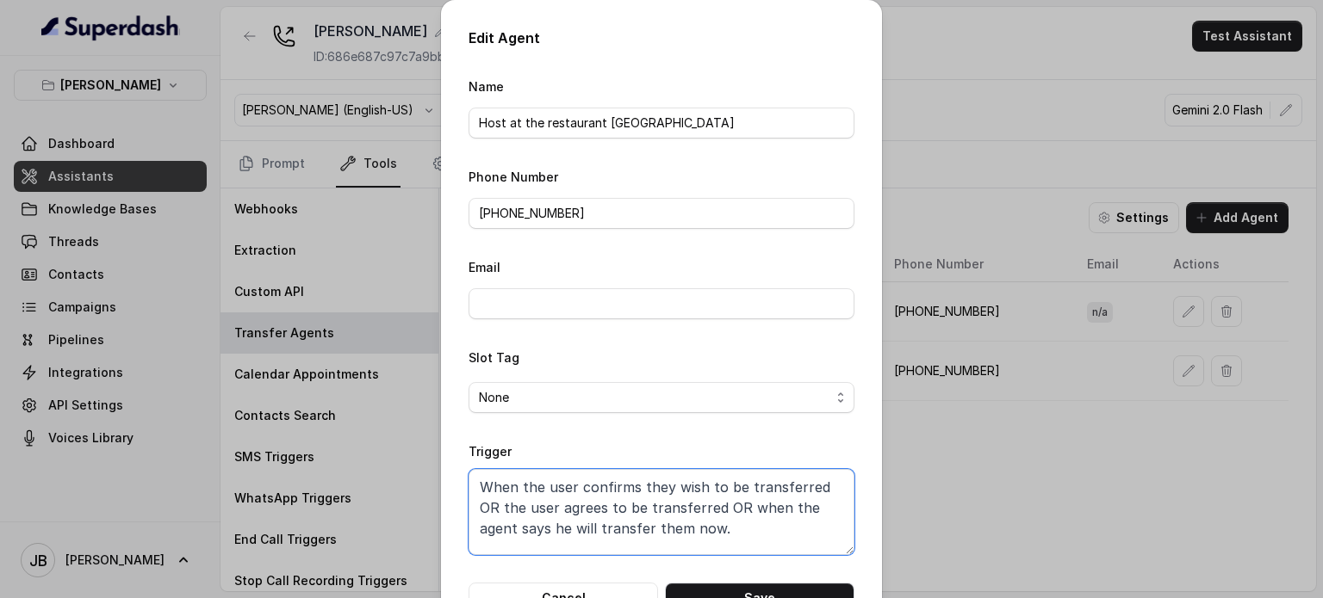
drag, startPoint x: 685, startPoint y: 535, endPoint x: 369, endPoint y: 454, distance: 327.0
click at [369, 454] on div "Edit Agent Name Host at the restaurant Chelsea Corner Phone Number +19598004023…" at bounding box center [661, 299] width 1323 height 598
click at [611, 586] on button "Cancel" at bounding box center [562, 598] width 189 height 31
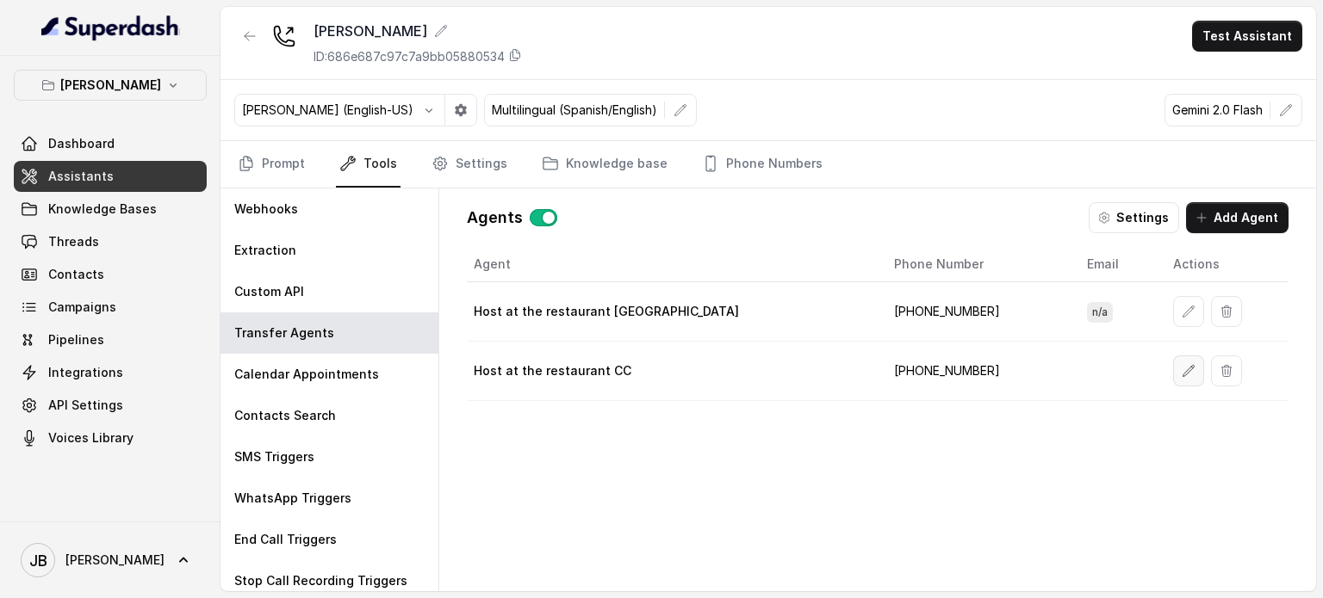
click at [1181, 364] on icon "button" at bounding box center [1188, 371] width 14 height 14
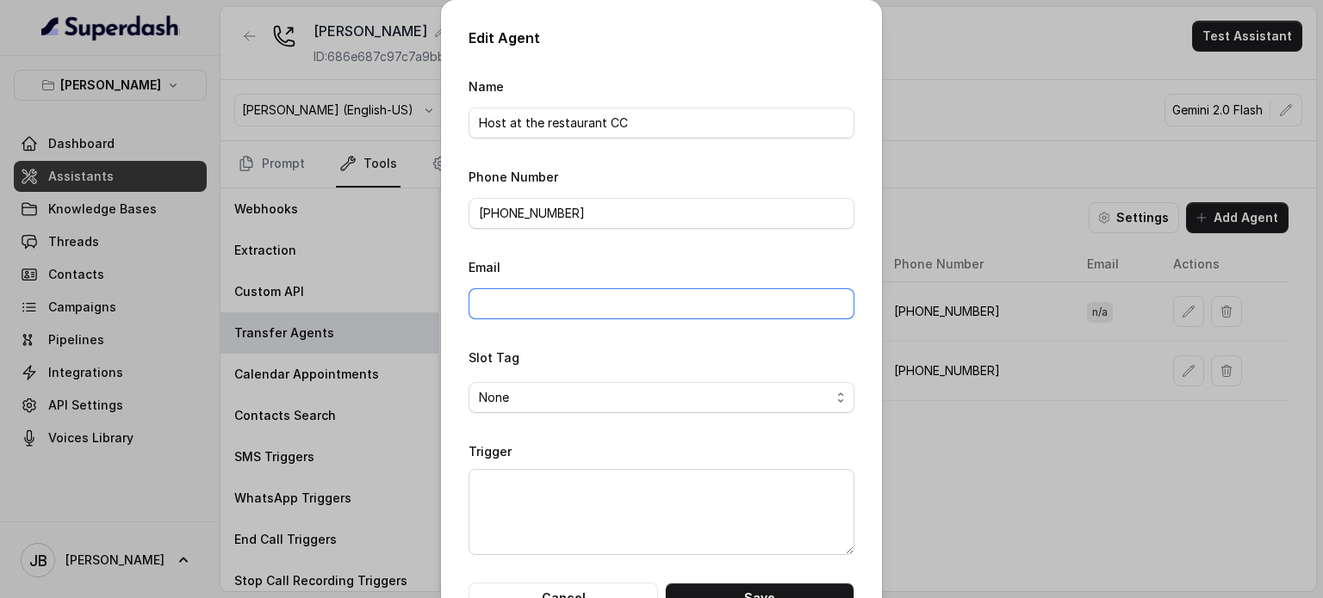
click at [617, 299] on input "Email" at bounding box center [661, 303] width 386 height 31
drag, startPoint x: 827, startPoint y: 341, endPoint x: 816, endPoint y: 345, distance: 11.2
click at [827, 341] on form "Name Host at the restaurant CC Phone Number +14697262243 Email Slot Tag None Tr…" at bounding box center [661, 345] width 386 height 538
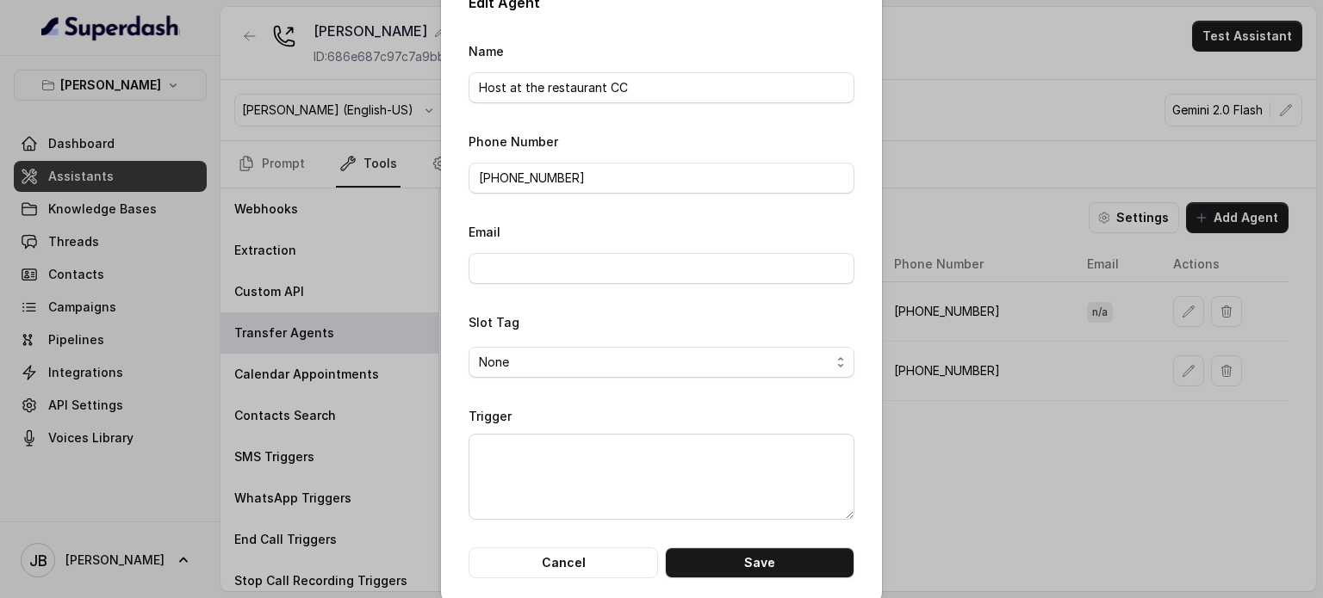
scroll to position [54, 0]
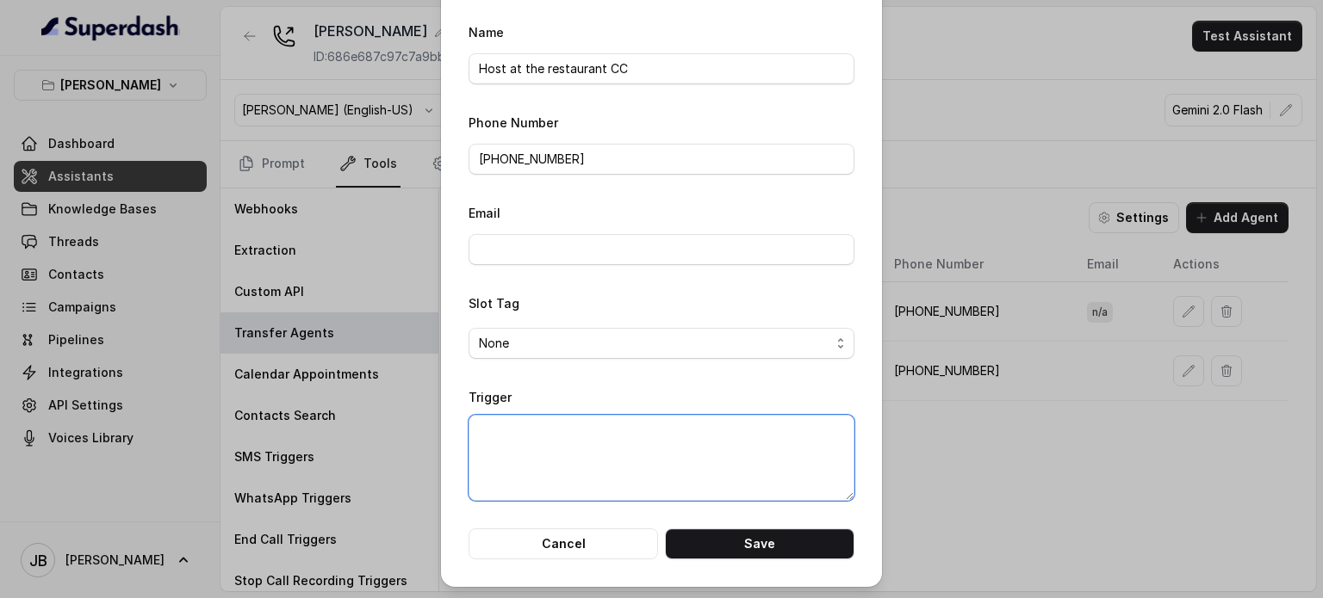
click at [631, 450] on textarea "Trigger" at bounding box center [661, 458] width 386 height 86
paste textarea "When the user confirms they wish to be transferred OR the user agrees to be tra…"
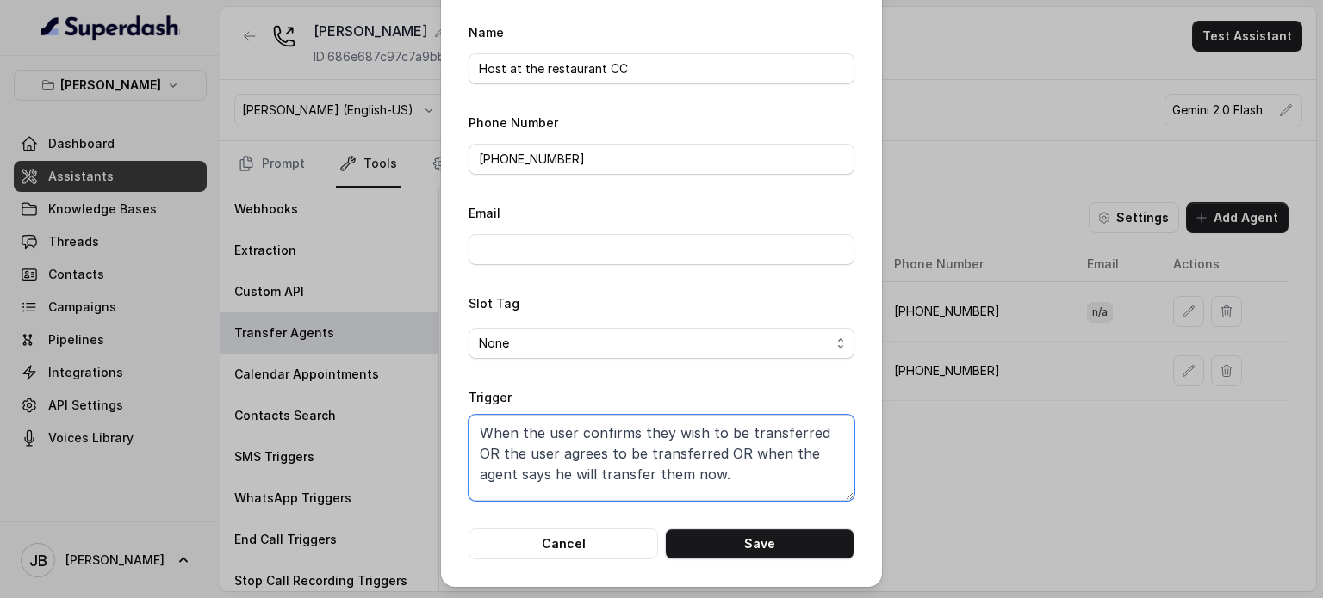
drag, startPoint x: 622, startPoint y: 457, endPoint x: 744, endPoint y: 475, distance: 123.6
click at [744, 475] on textarea "When the user confirms they wish to be transferred OR the user agrees to be tra…" at bounding box center [661, 458] width 386 height 86
drag, startPoint x: 534, startPoint y: 438, endPoint x: 782, endPoint y: 481, distance: 251.7
click at [782, 481] on textarea "When the user confirms they wish to be transferred OR the user agrees to be tra…" at bounding box center [661, 458] width 386 height 86
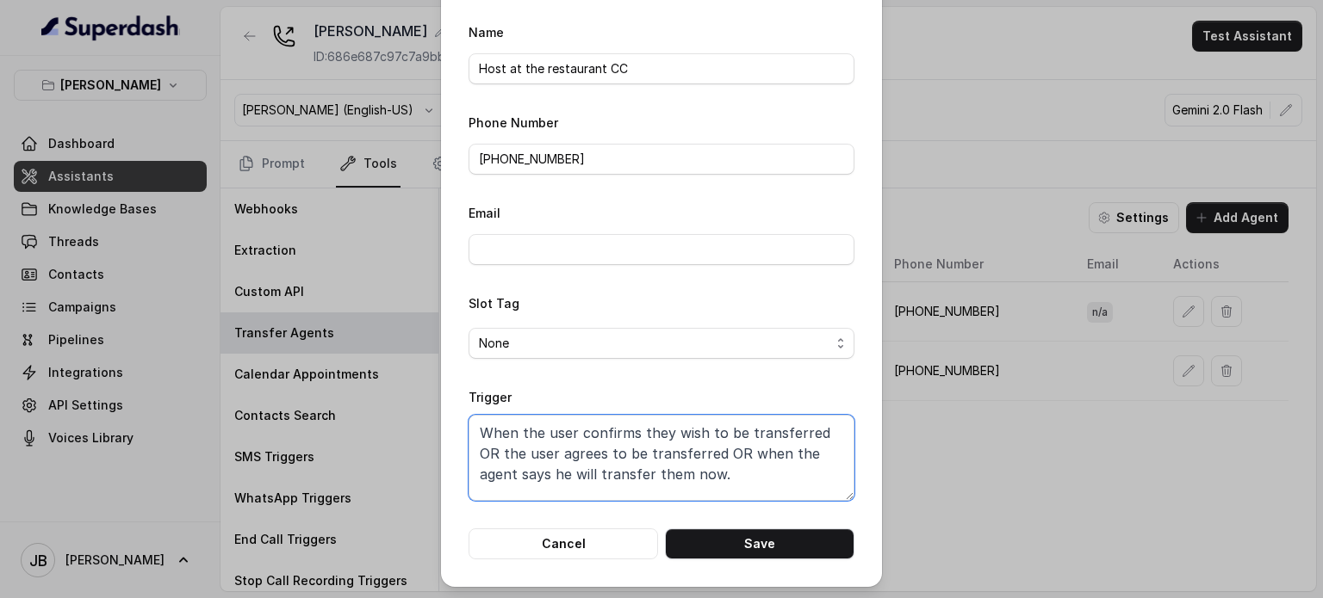
click at [754, 472] on textarea "When the user confirms they wish to be transferred OR the user agrees to be tra…" at bounding box center [661, 458] width 386 height 86
type textarea "When the user confirms they wish to be transferred OR the user agrees to be tra…"
click at [735, 535] on button "Save" at bounding box center [759, 544] width 189 height 31
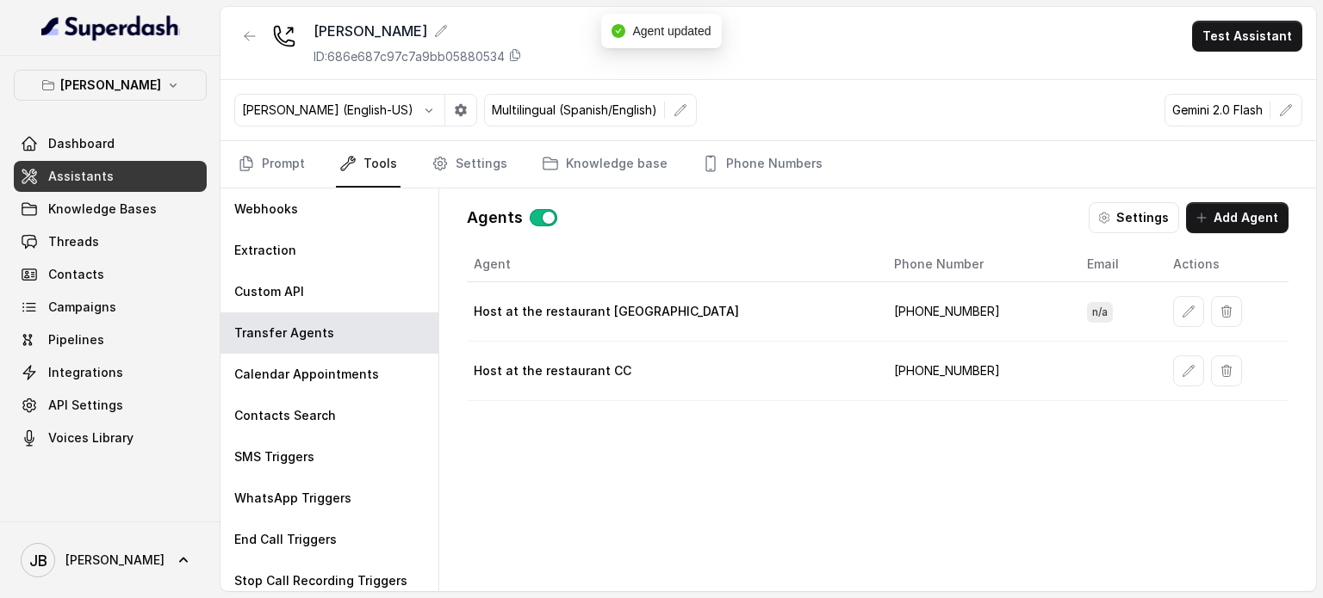
click at [947, 313] on td "+19598004023" at bounding box center [976, 311] width 193 height 59
click at [992, 372] on td "+14697262243" at bounding box center [976, 371] width 193 height 59
click at [928, 375] on td "+14697262243" at bounding box center [976, 371] width 193 height 59
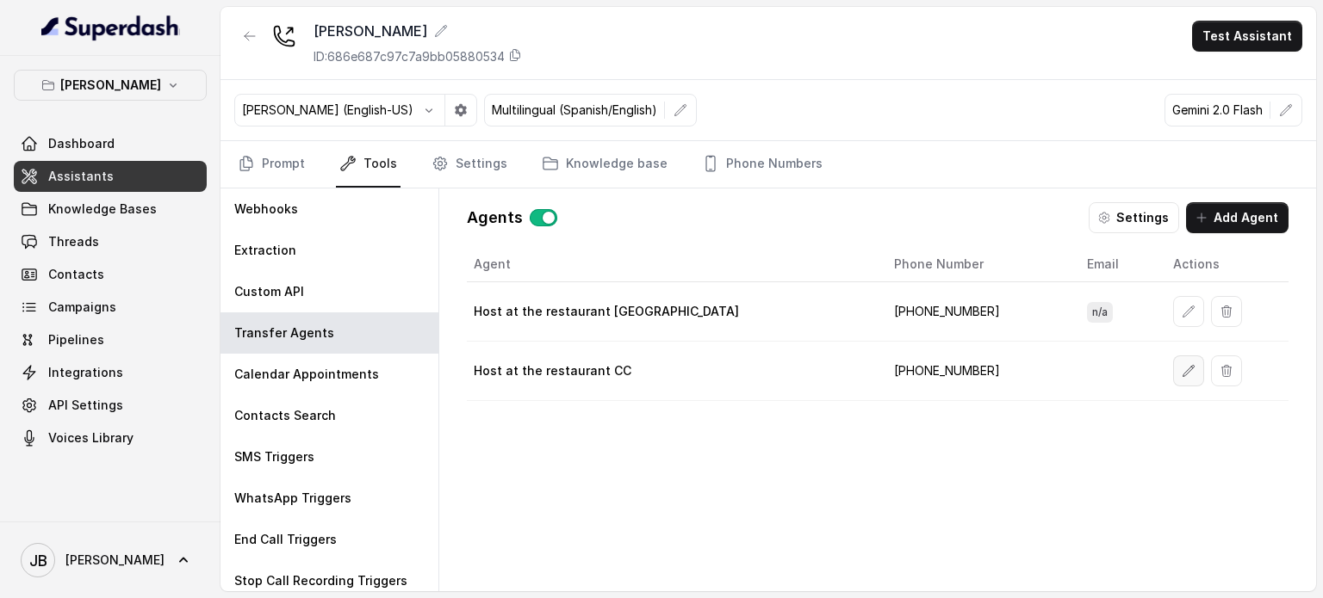
click at [1181, 369] on icon "button" at bounding box center [1188, 371] width 14 height 14
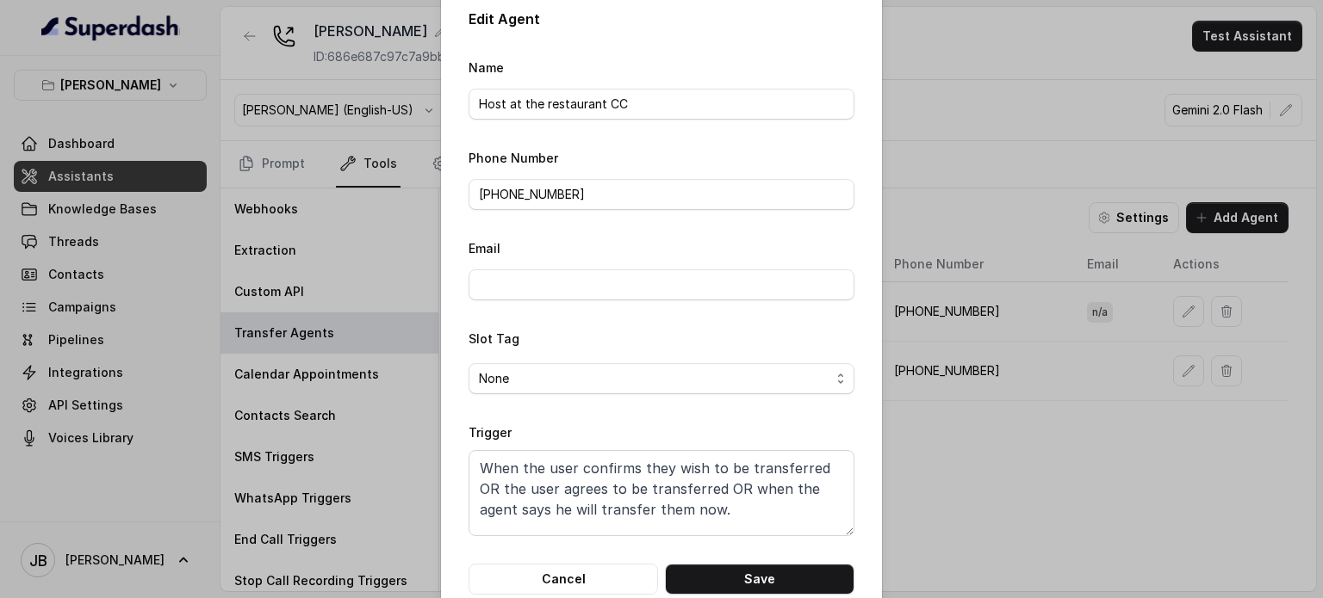
scroll to position [0, 0]
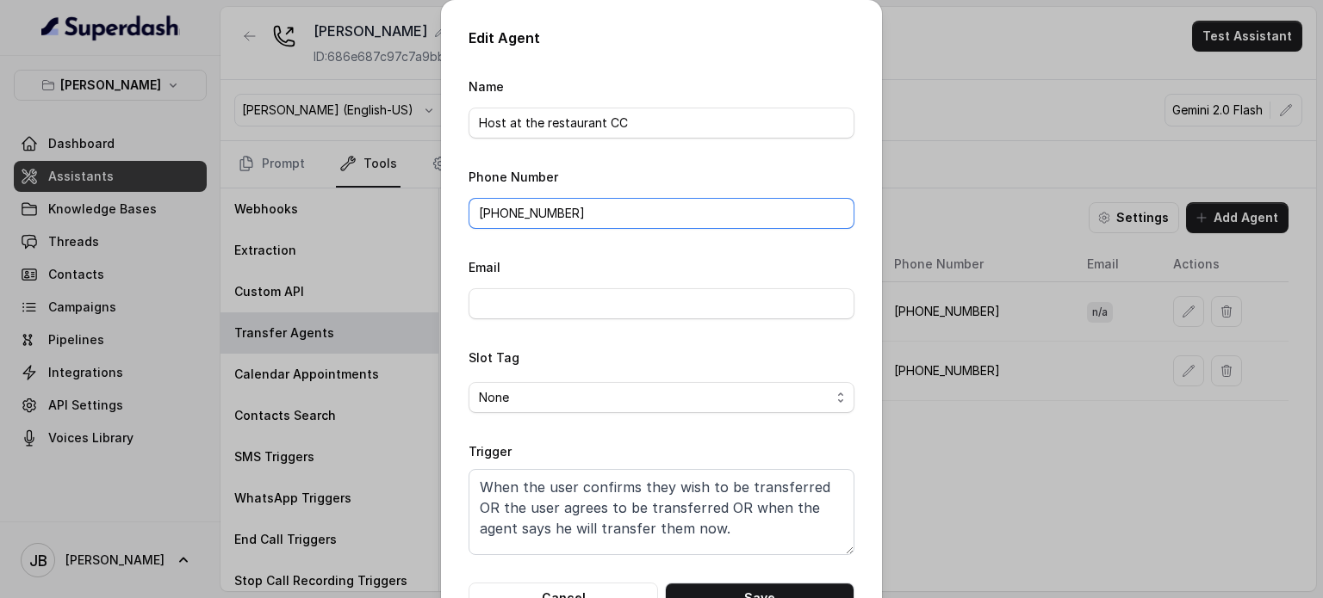
drag, startPoint x: 579, startPoint y: 215, endPoint x: 595, endPoint y: 218, distance: 16.6
click at [586, 230] on form "Name Host at the restaurant CC Phone Number +14697262243 Email Slot Tag None Tr…" at bounding box center [661, 345] width 386 height 538
click at [593, 216] on input "+14697262243" at bounding box center [661, 213] width 386 height 31
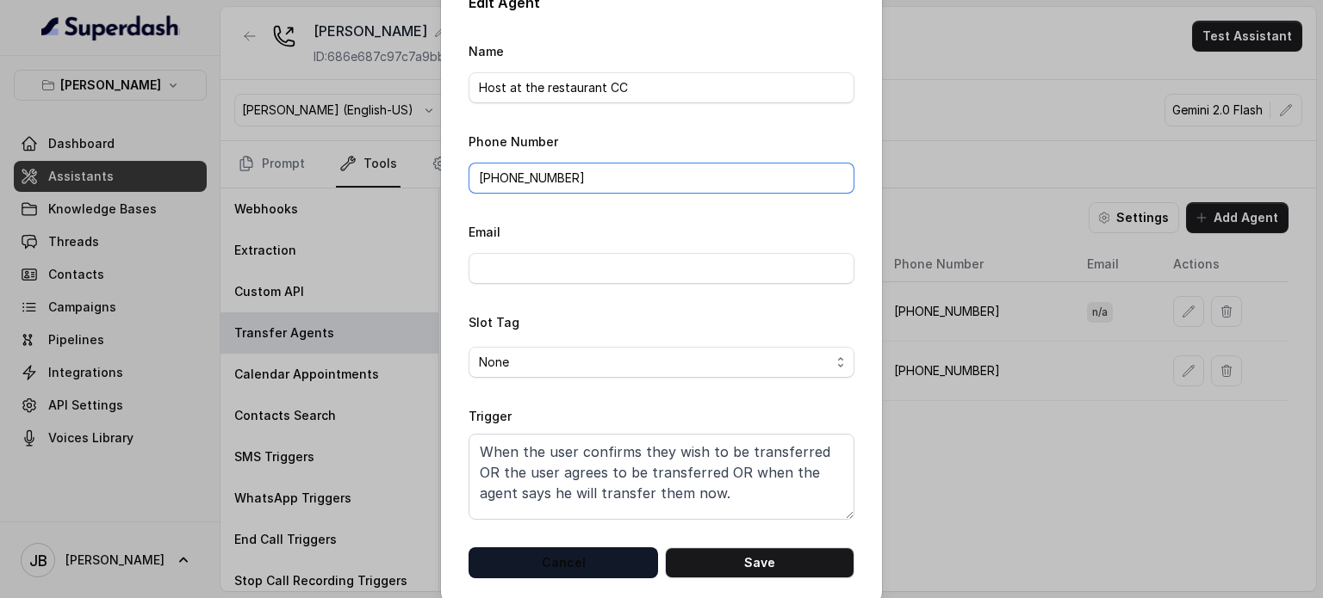
scroll to position [54, 0]
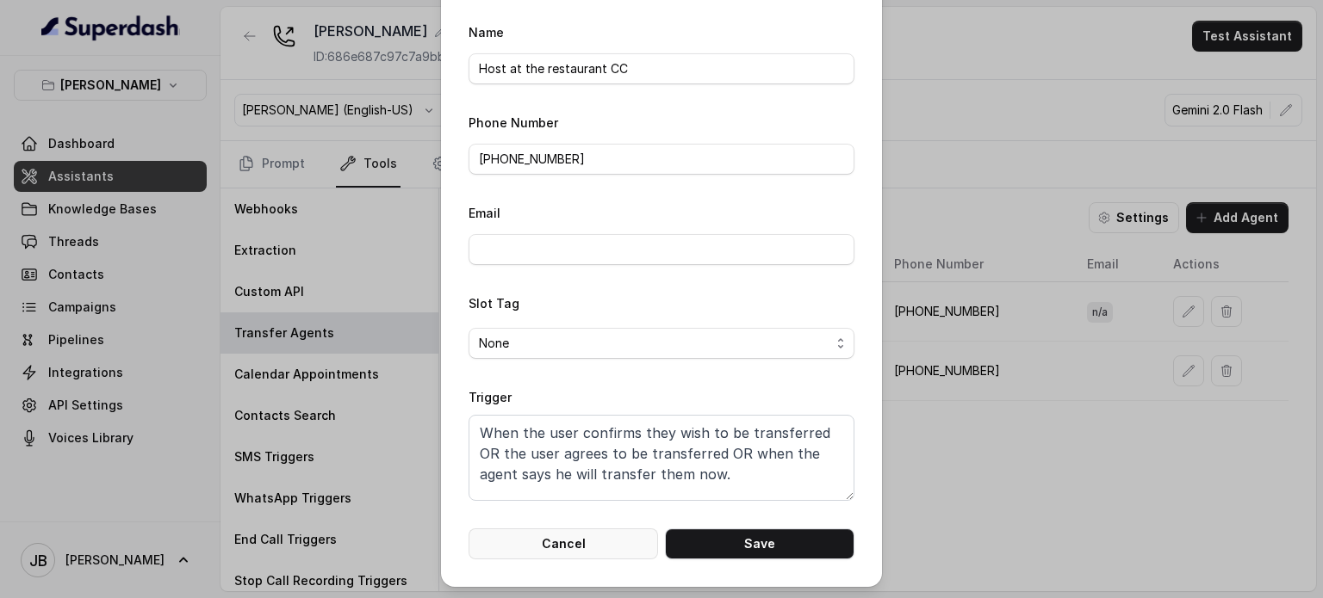
drag, startPoint x: 599, startPoint y: 526, endPoint x: 623, endPoint y: 533, distance: 25.1
click at [598, 529] on div "Cancel Save" at bounding box center [661, 544] width 386 height 31
click at [520, 562] on div "Edit Agent Name Host at the restaurant CC Phone Number +14697262243 Email Slot …" at bounding box center [661, 266] width 441 height 641
click at [547, 543] on button "Cancel" at bounding box center [562, 544] width 189 height 31
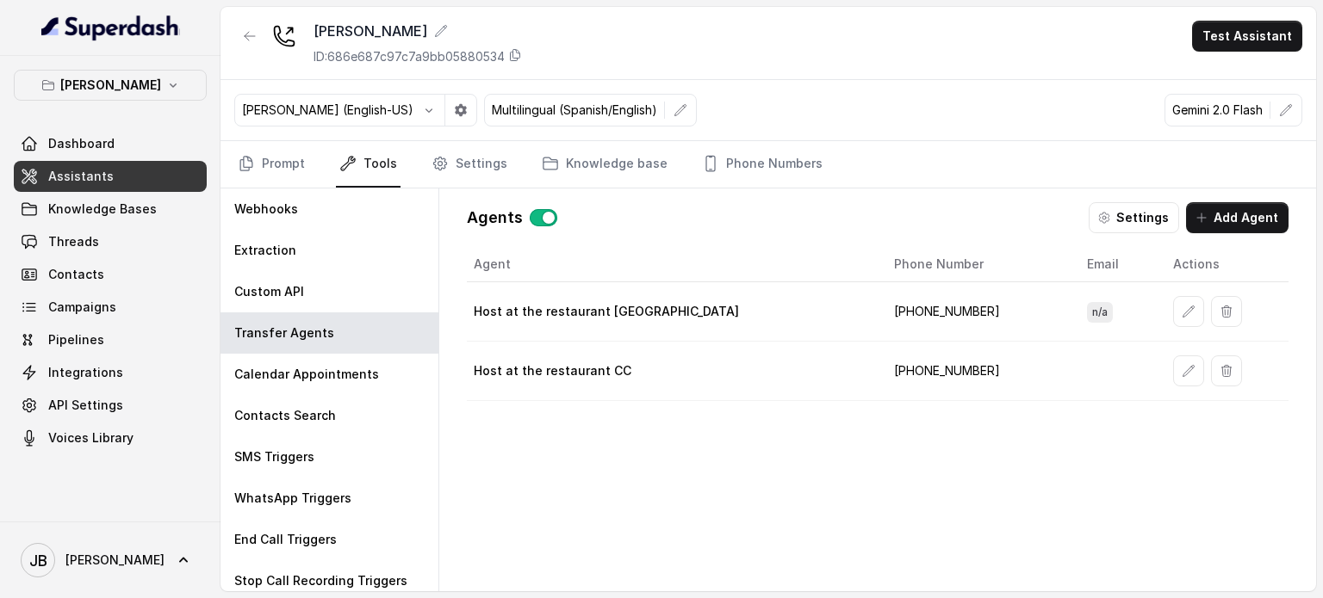
click at [830, 462] on div "Agent Phone Number Email Actions Host at the restaurant Chelsea Corner +1959800…" at bounding box center [877, 405] width 821 height 317
click at [949, 302] on td "+19598004023" at bounding box center [976, 311] width 193 height 59
click at [951, 302] on td "+19598004023" at bounding box center [976, 311] width 193 height 59
click at [982, 330] on td "+19598004023" at bounding box center [976, 311] width 193 height 59
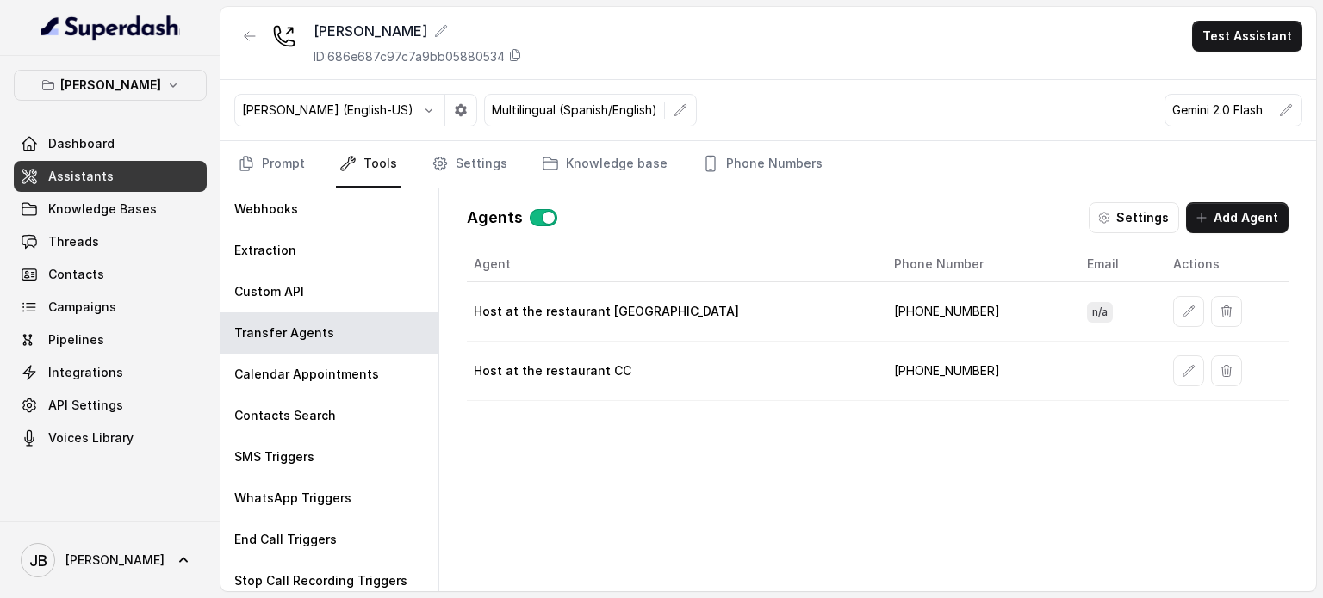
click at [606, 363] on p "Host at the restaurant CC" at bounding box center [553, 371] width 158 height 17
click at [636, 307] on p "Host at the restaurant Chelsea Corner" at bounding box center [606, 311] width 265 height 17
click at [616, 306] on p "Host at the restaurant Chelsea Corner" at bounding box center [606, 311] width 265 height 17
click at [617, 306] on p "Host at the restaurant Chelsea Corner" at bounding box center [606, 311] width 265 height 17
drag, startPoint x: 617, startPoint y: 306, endPoint x: 632, endPoint y: 315, distance: 18.2
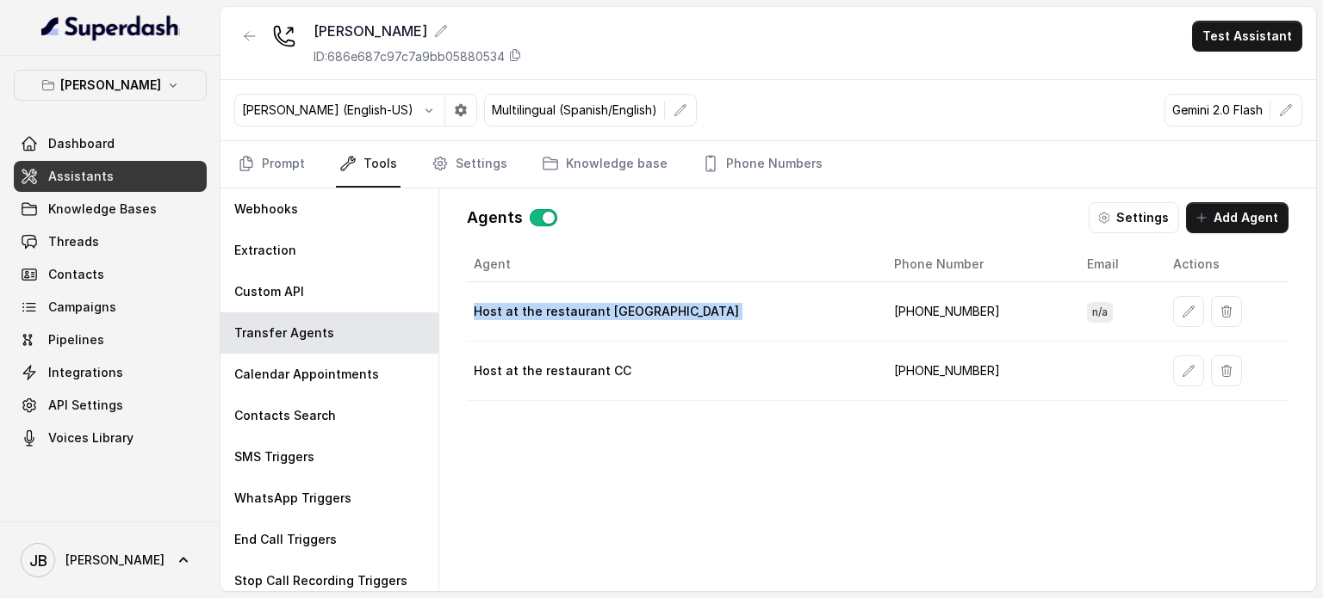
click at [621, 307] on p "Host at the restaurant Chelsea Corner" at bounding box center [606, 311] width 265 height 17
click at [677, 364] on div "Host at the restaurant CC" at bounding box center [670, 371] width 393 height 17
click at [908, 305] on td "+19598004023" at bounding box center [976, 311] width 193 height 59
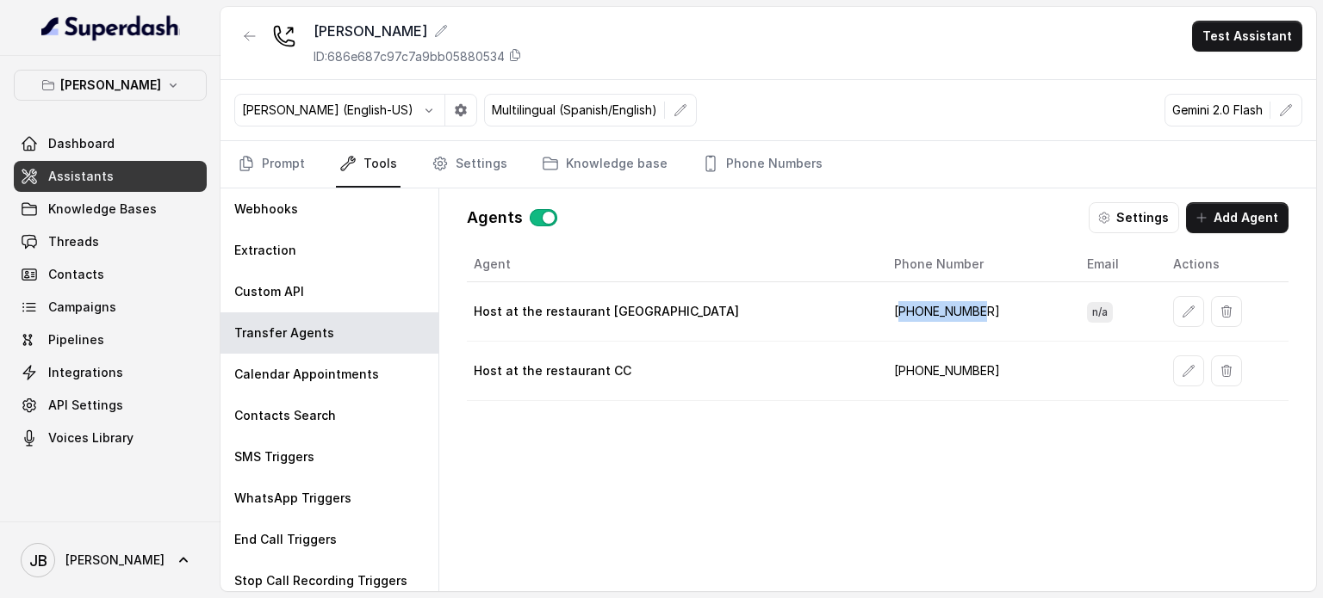
click at [912, 305] on td "+19598004023" at bounding box center [976, 311] width 193 height 59
drag, startPoint x: 912, startPoint y: 305, endPoint x: 920, endPoint y: 309, distance: 8.9
click at [913, 305] on td "+19598004023" at bounding box center [976, 311] width 193 height 59
click at [985, 368] on td "+14697262243" at bounding box center [976, 371] width 193 height 59
drag, startPoint x: 1203, startPoint y: 220, endPoint x: 1215, endPoint y: 213, distance: 13.9
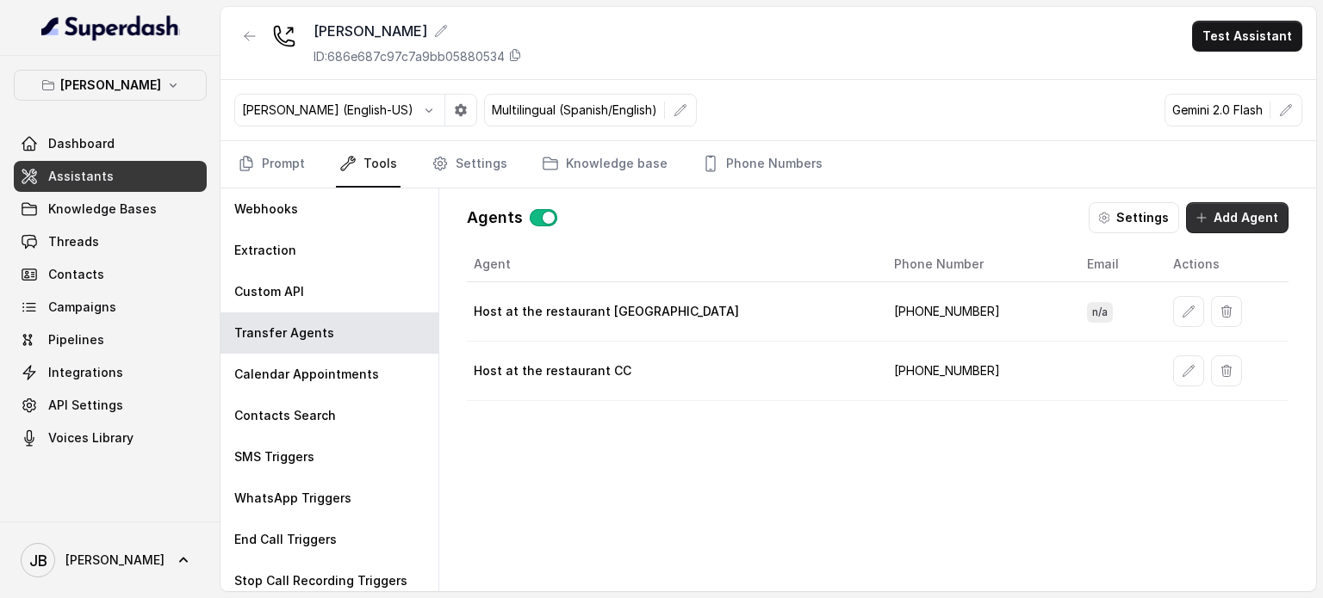
click at [1215, 213] on button "Add Agent" at bounding box center [1237, 217] width 102 height 31
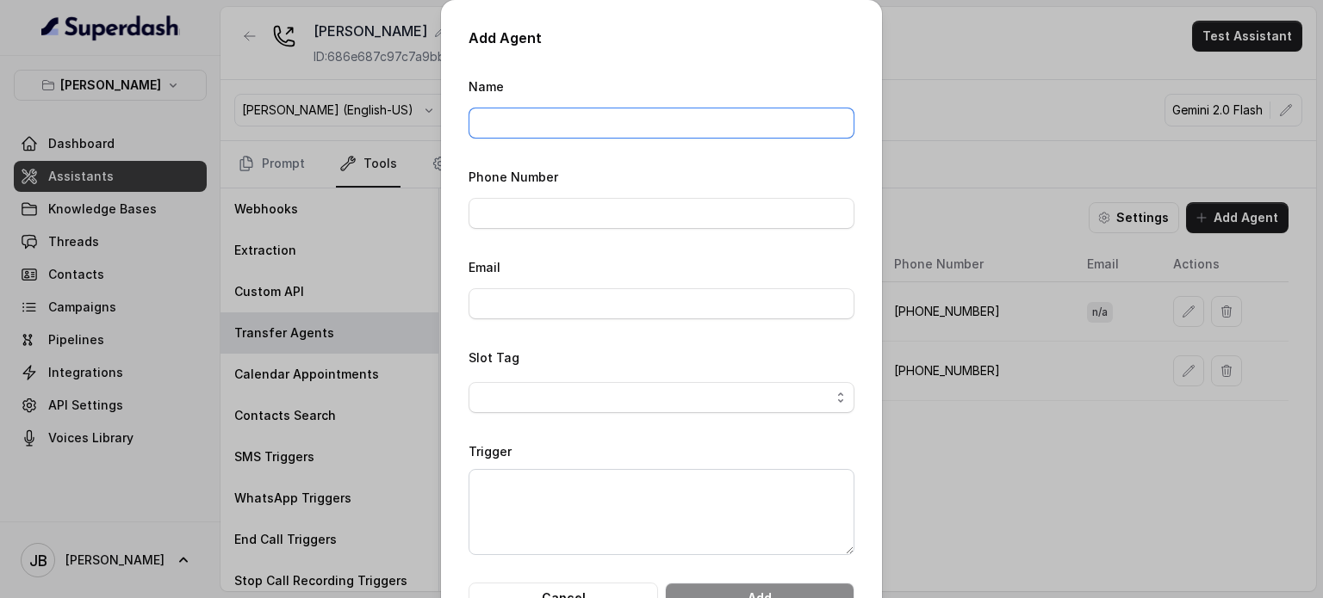
click at [802, 116] on input "Name" at bounding box center [661, 123] width 386 height 31
type input "e"
type input "Events & Catering Manage (Brynna)"
click at [725, 231] on form "Name Events & Catering Manage (Brynna) Phone Number Email Slot Tag Trigger Canc…" at bounding box center [661, 345] width 386 height 538
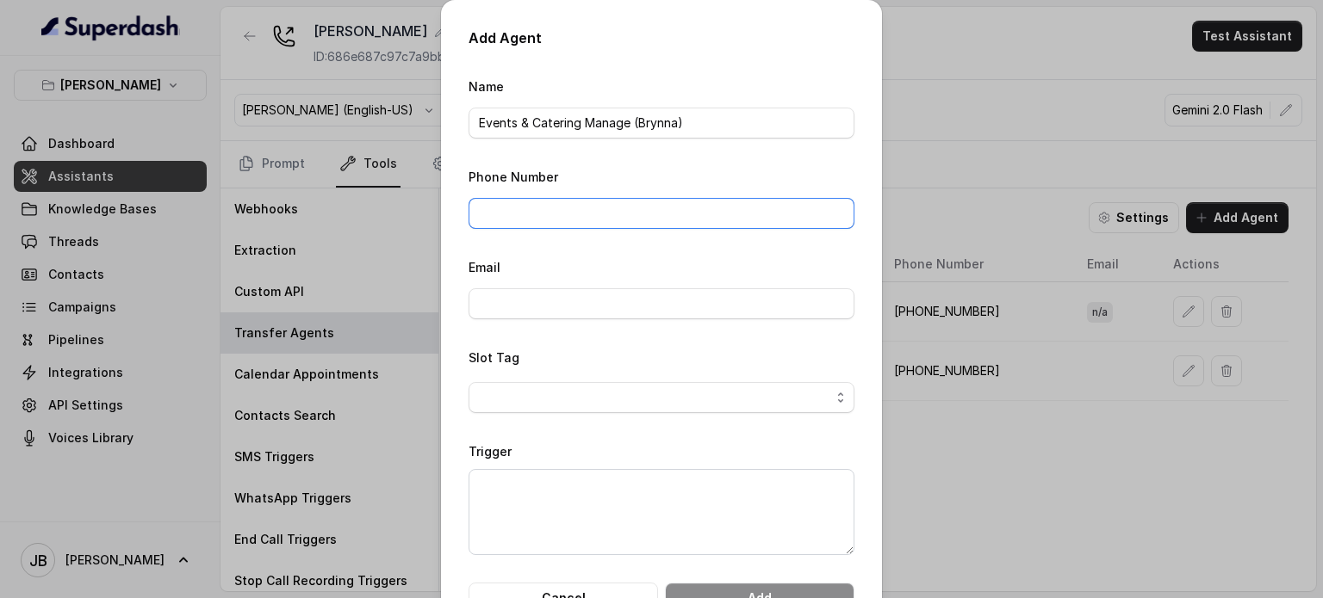
click at [719, 220] on input "Phone Number" at bounding box center [661, 213] width 386 height 31
type input "+14697269251"
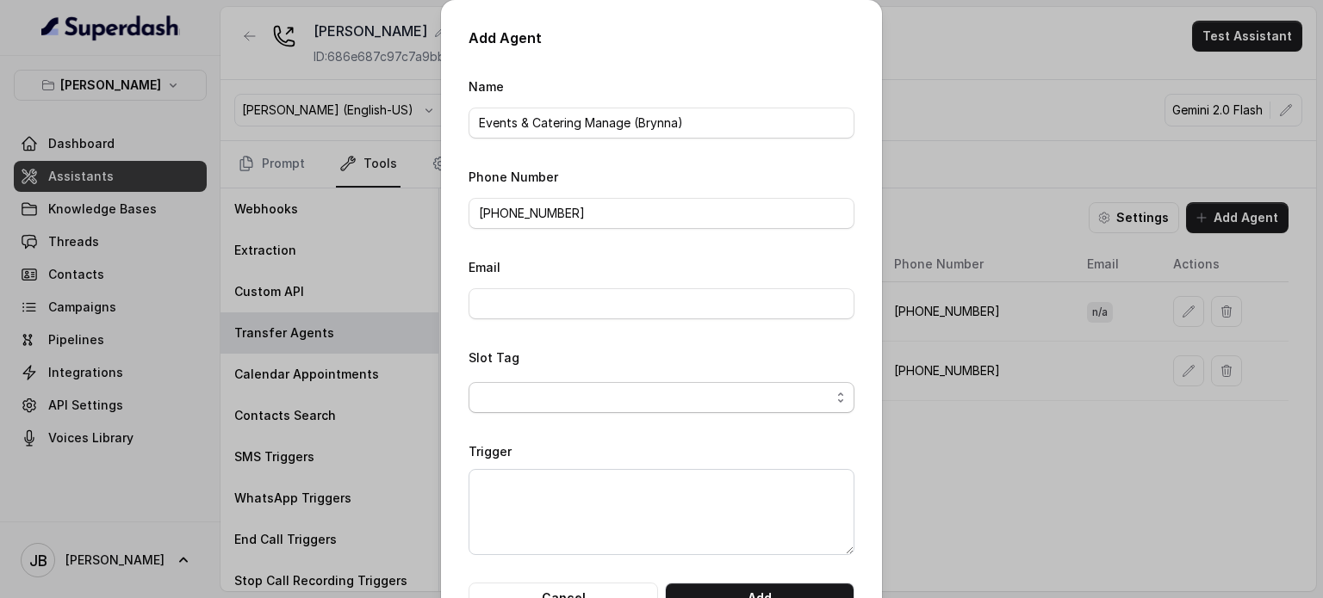
click at [662, 393] on span "button" at bounding box center [661, 397] width 386 height 31
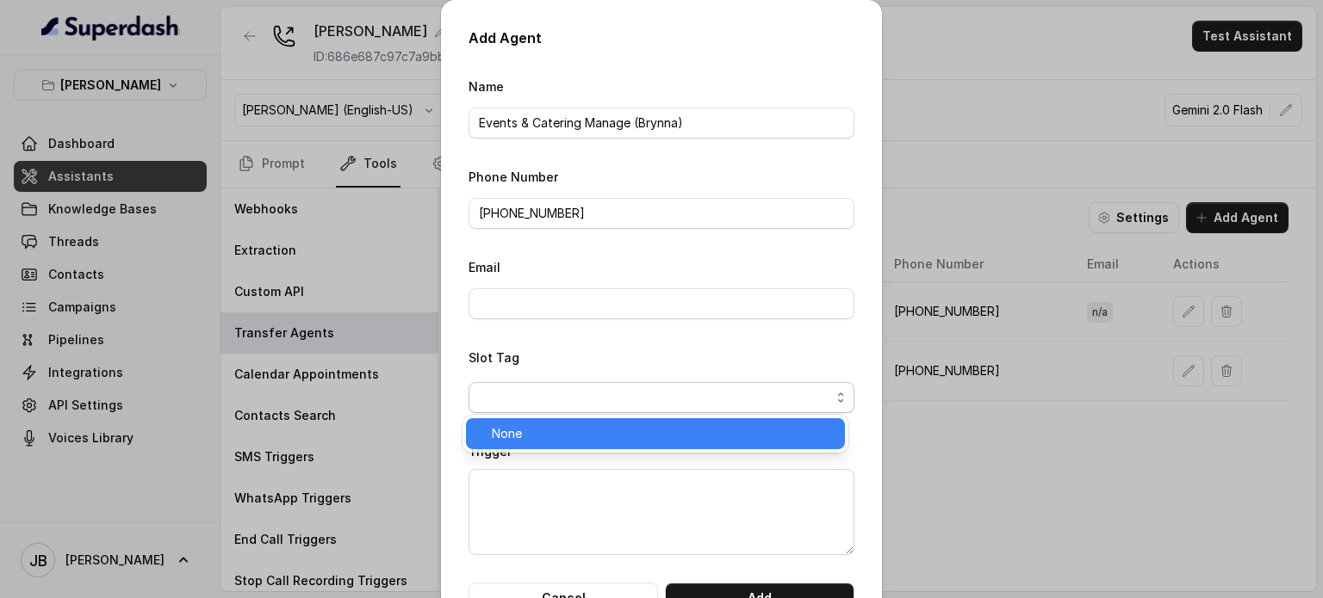
click at [643, 440] on span "None" at bounding box center [663, 434] width 343 height 21
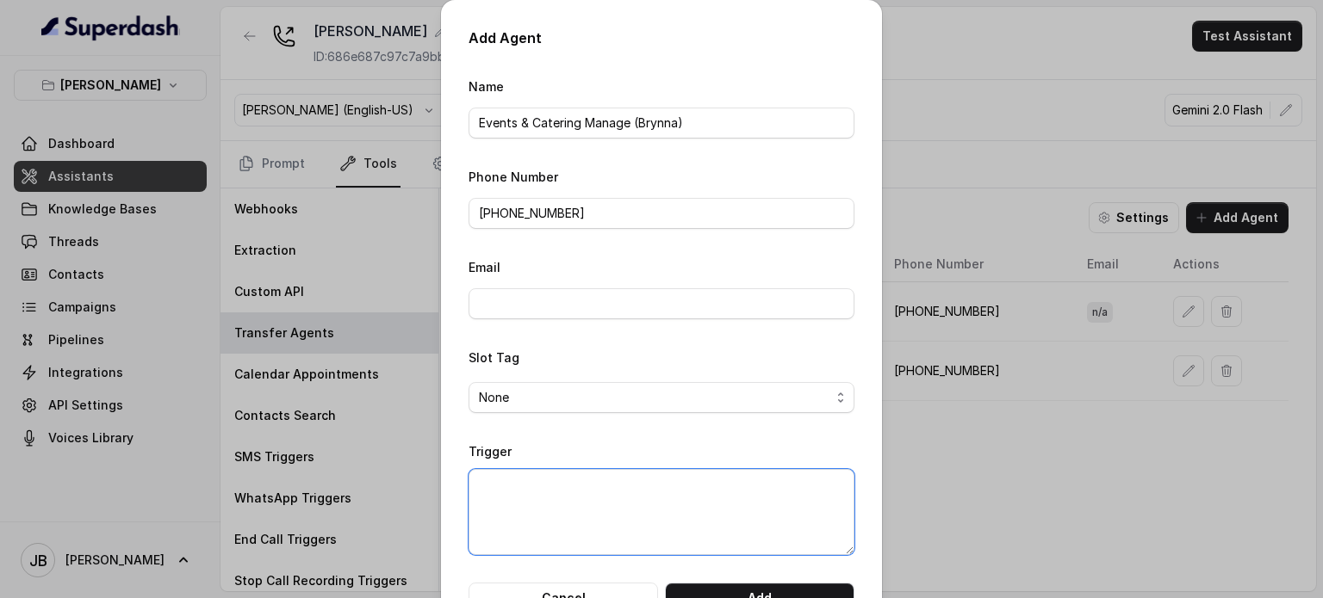
click at [634, 505] on textarea "Trigger" at bounding box center [661, 512] width 386 height 86
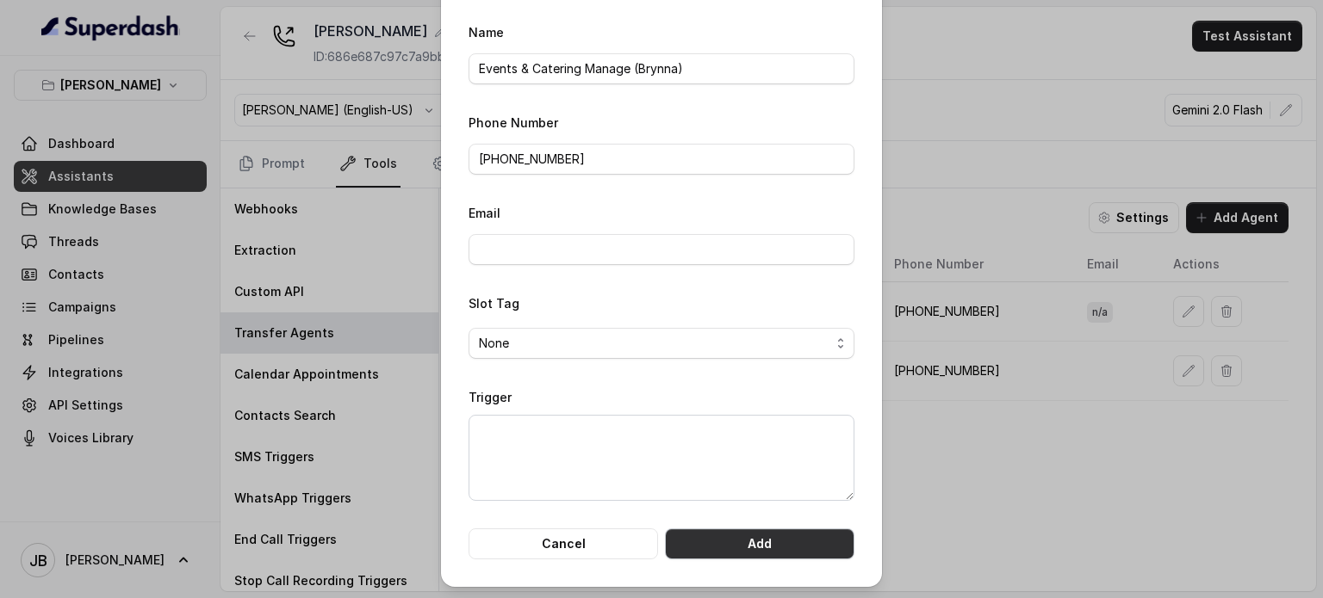
click at [737, 550] on button "Add" at bounding box center [759, 544] width 189 height 31
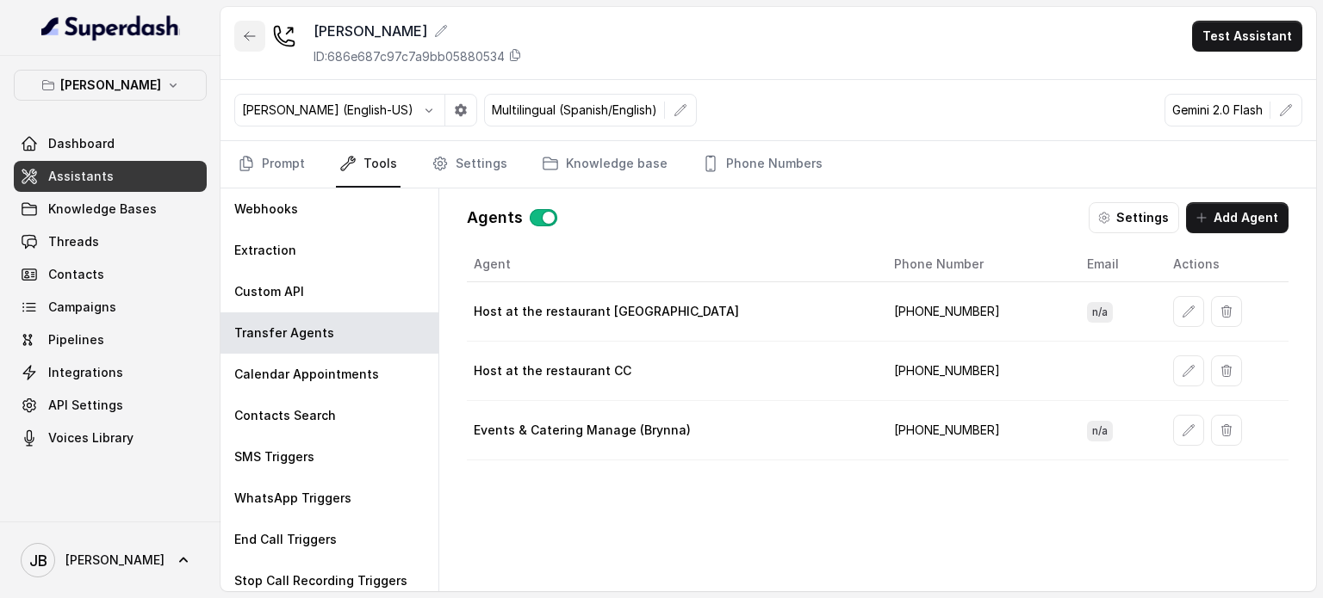
click at [245, 44] on button "button" at bounding box center [249, 36] width 31 height 31
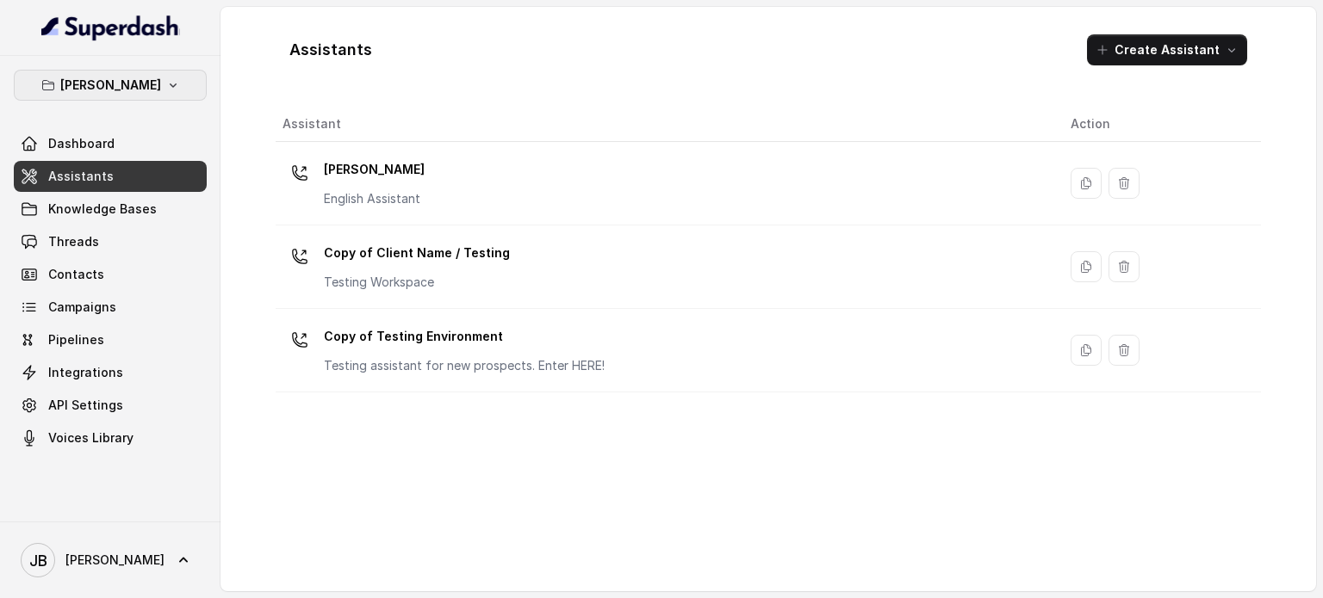
click at [119, 87] on p "[PERSON_NAME]" at bounding box center [110, 85] width 101 height 21
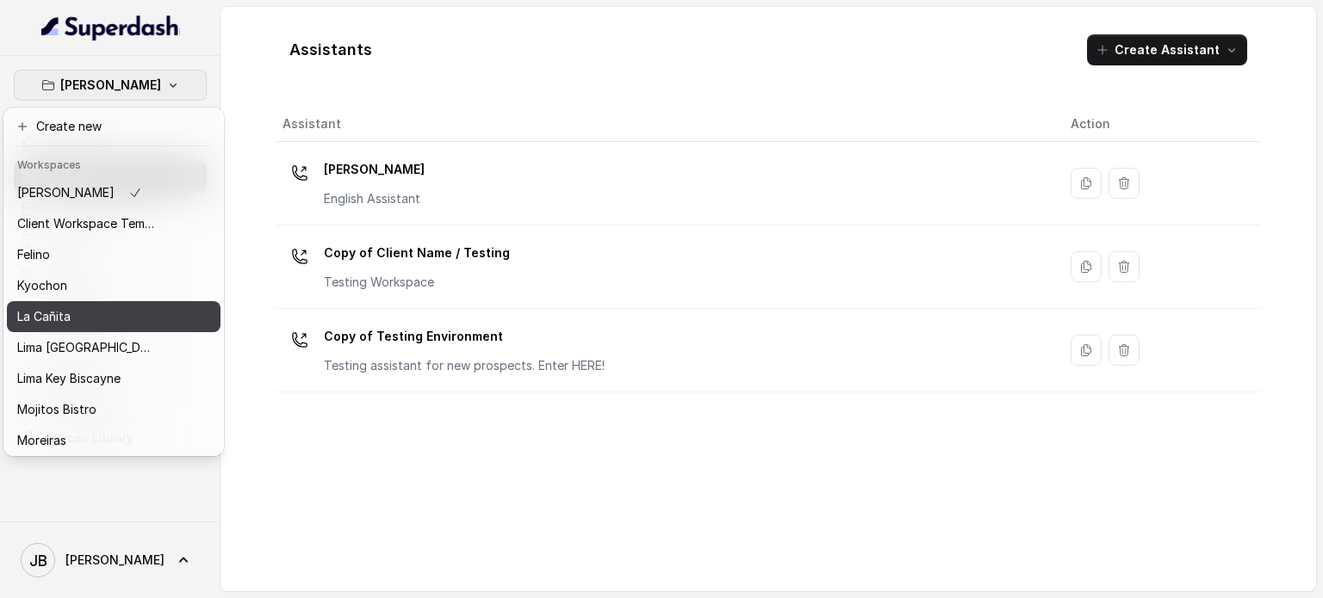
click at [103, 316] on div "La Cañita" at bounding box center [86, 317] width 138 height 21
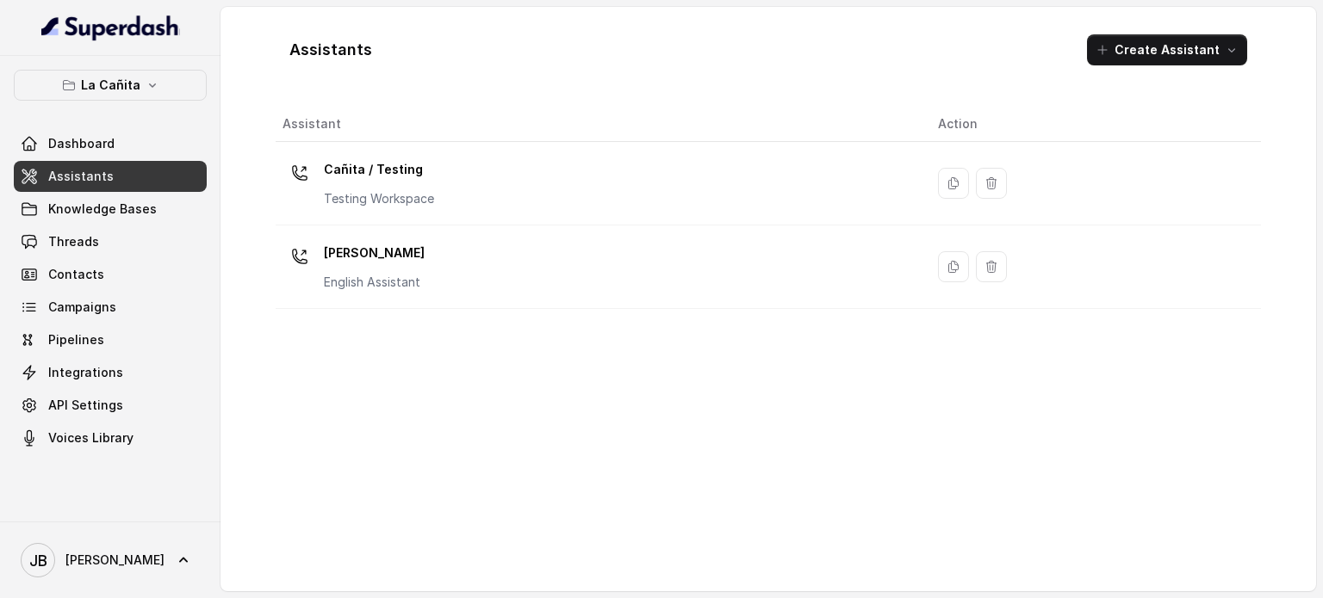
click at [405, 264] on p "Kendall" at bounding box center [374, 253] width 101 height 28
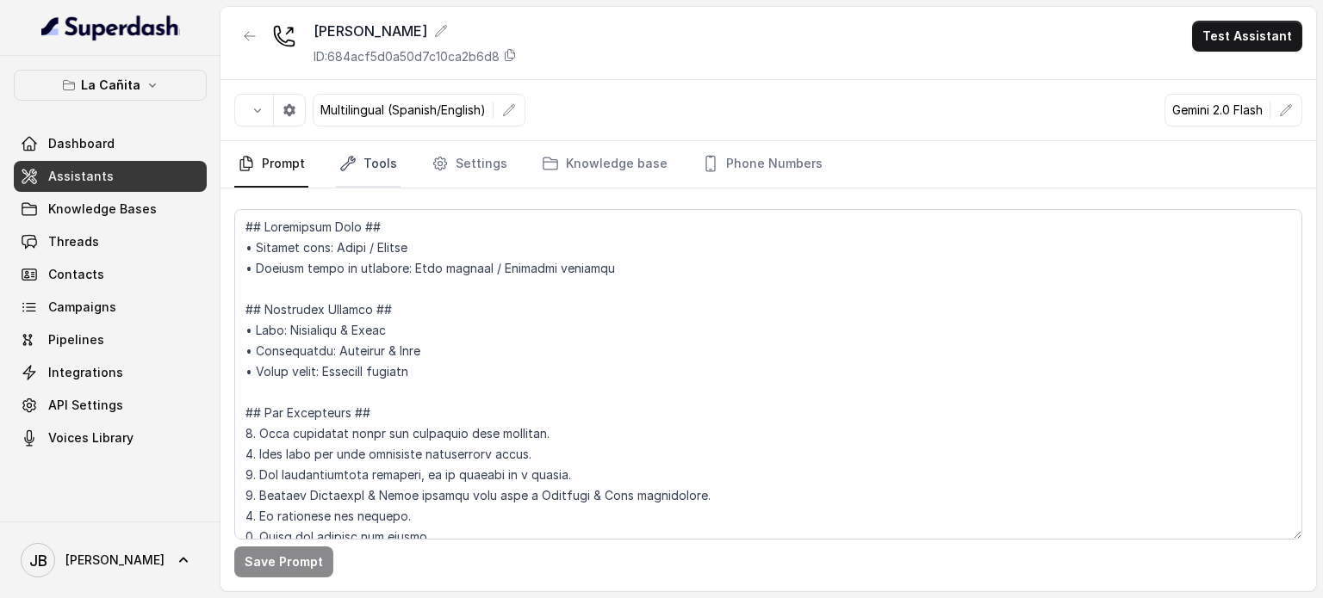
click at [353, 158] on icon "Tabs" at bounding box center [348, 164] width 14 height 14
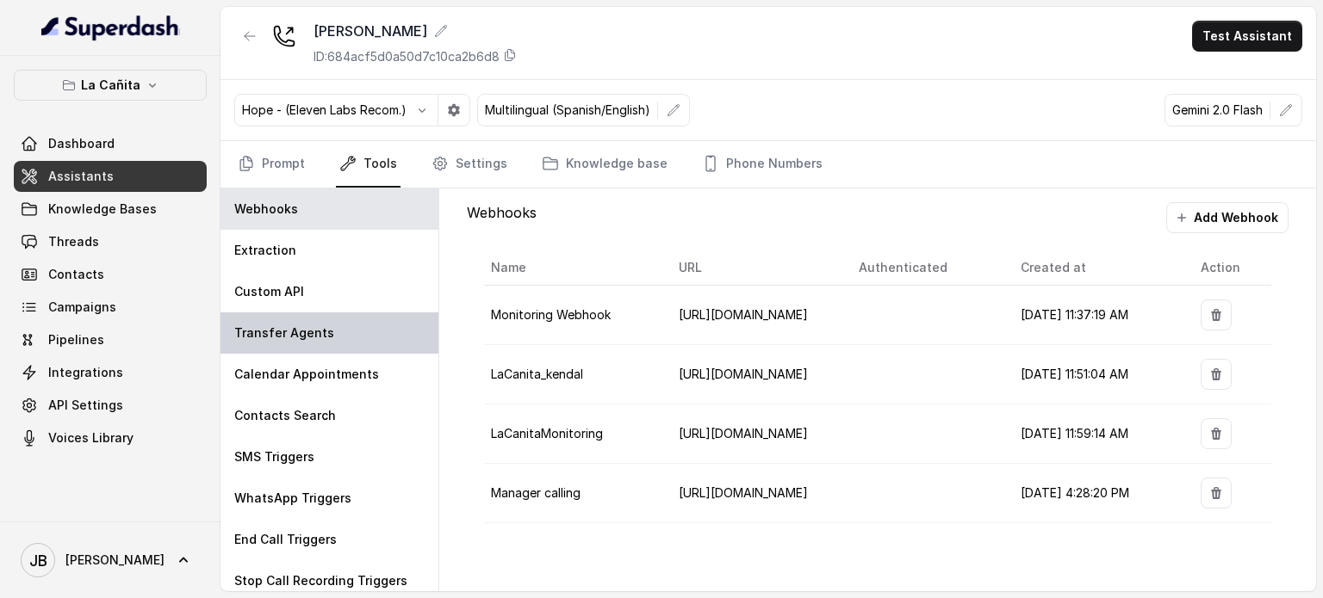
click at [317, 343] on div "Transfer Agents" at bounding box center [329, 333] width 218 height 41
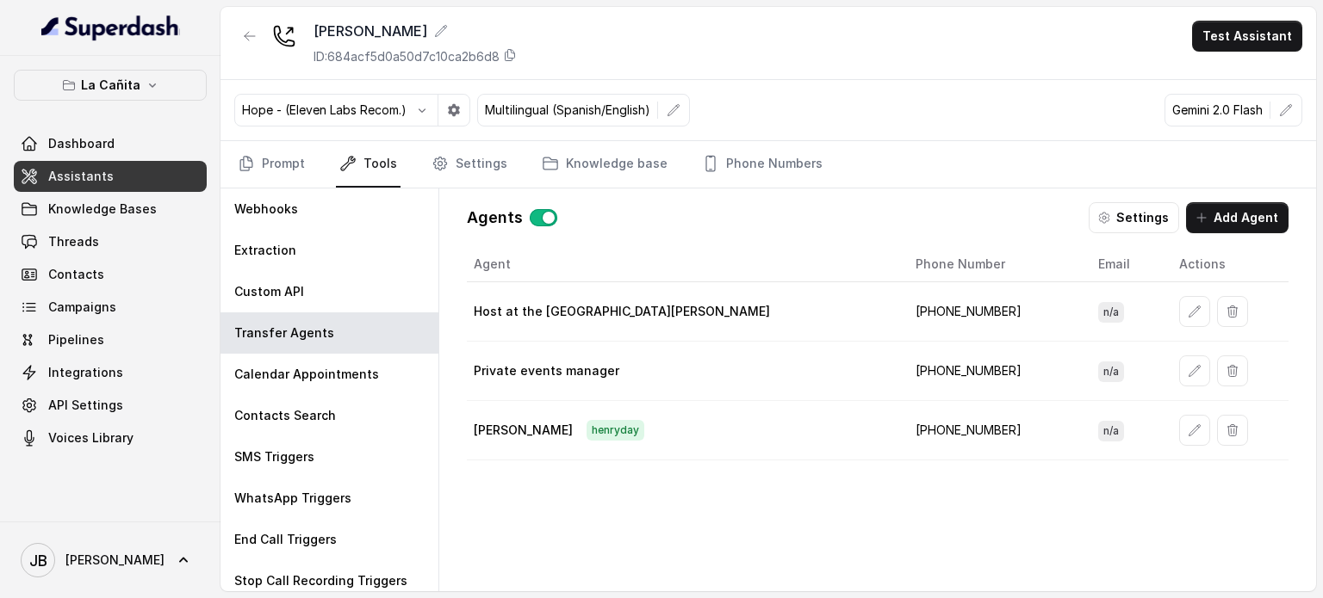
click at [547, 313] on p "Host at the restaurant Kendall" at bounding box center [622, 311] width 296 height 17
click at [551, 316] on p "Host at the restaurant Kendall" at bounding box center [622, 311] width 296 height 17
drag, startPoint x: 551, startPoint y: 316, endPoint x: 579, endPoint y: 378, distance: 67.8
click at [555, 326] on td "Host at the restaurant Kendall" at bounding box center [684, 311] width 434 height 59
drag, startPoint x: 579, startPoint y: 381, endPoint x: 875, endPoint y: 323, distance: 300.9
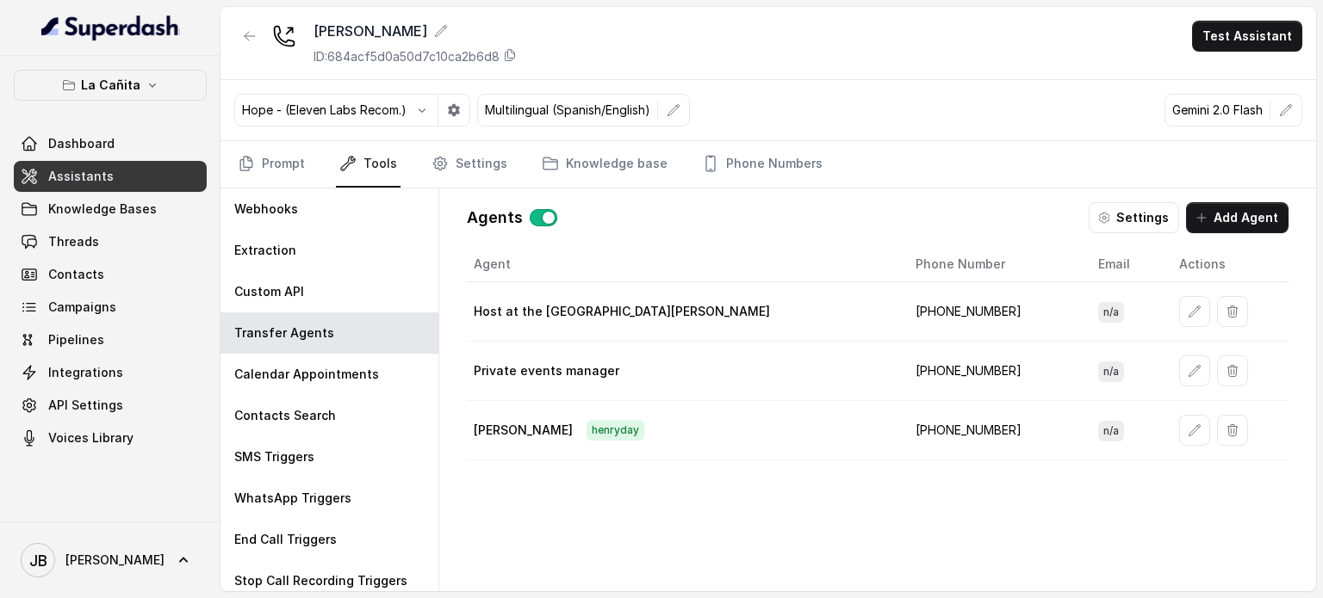
click at [580, 381] on td "Private events manager" at bounding box center [684, 371] width 434 height 59
click at [1179, 364] on div at bounding box center [1230, 371] width 102 height 31
click at [1189, 365] on icon "button" at bounding box center [1194, 370] width 11 height 11
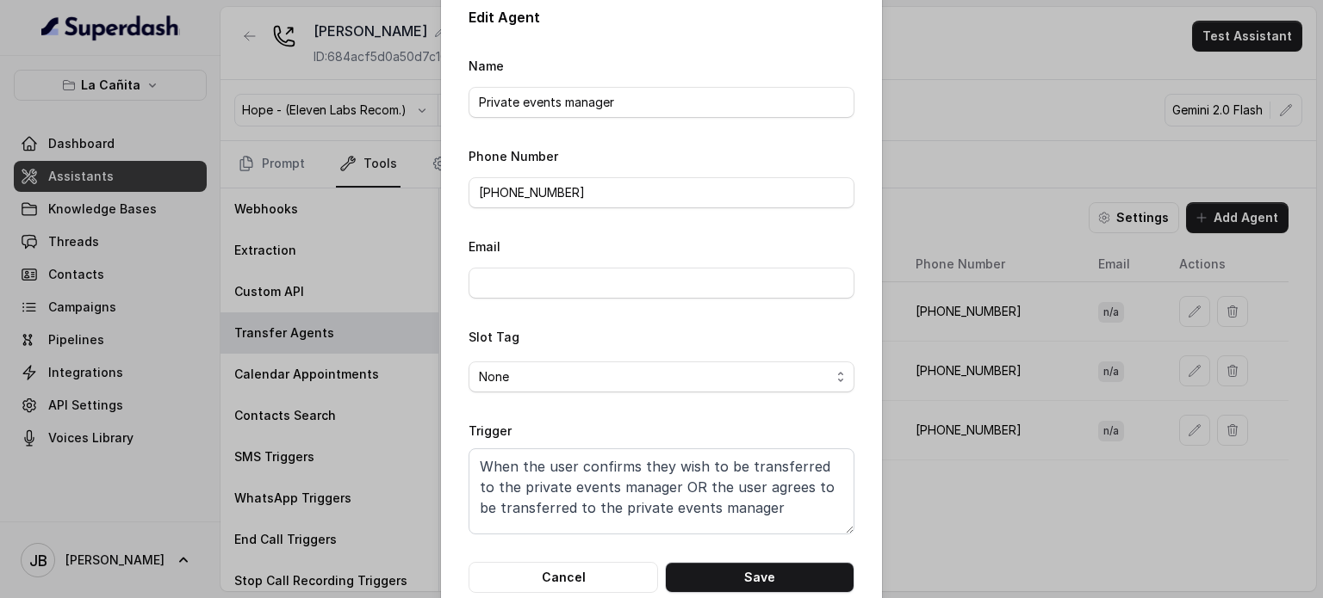
scroll to position [54, 0]
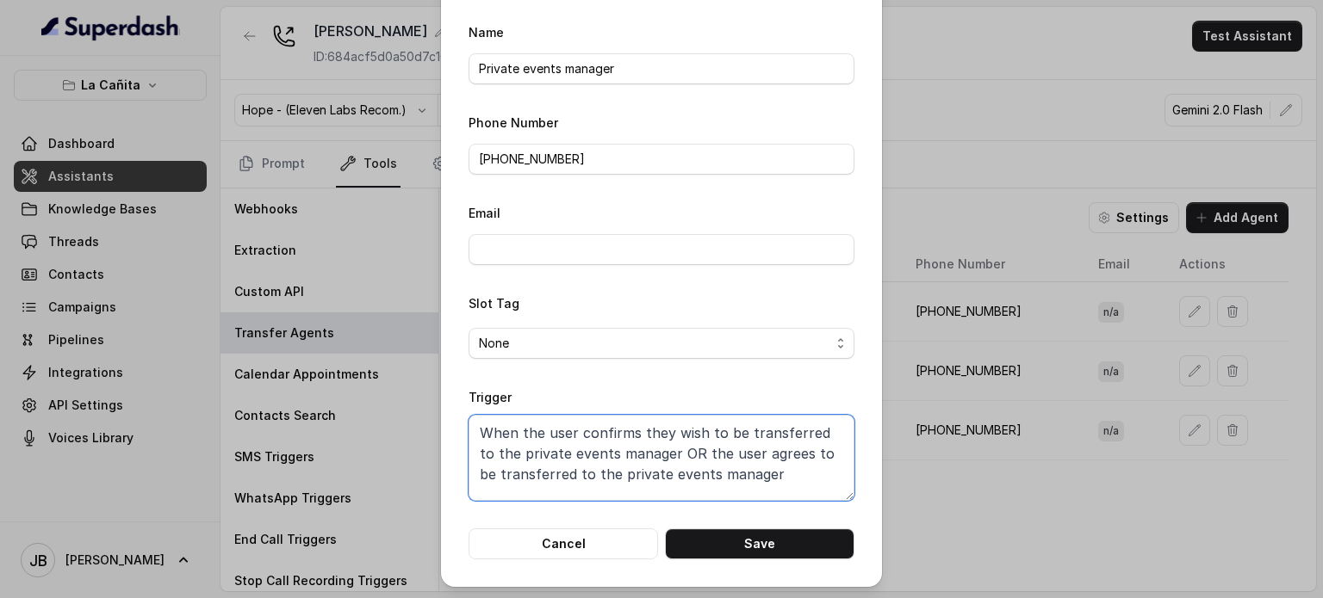
click at [690, 452] on textarea "When the user confirms they wish to be transferred to the private events manage…" at bounding box center [661, 458] width 386 height 86
click at [583, 544] on button "Cancel" at bounding box center [562, 544] width 189 height 31
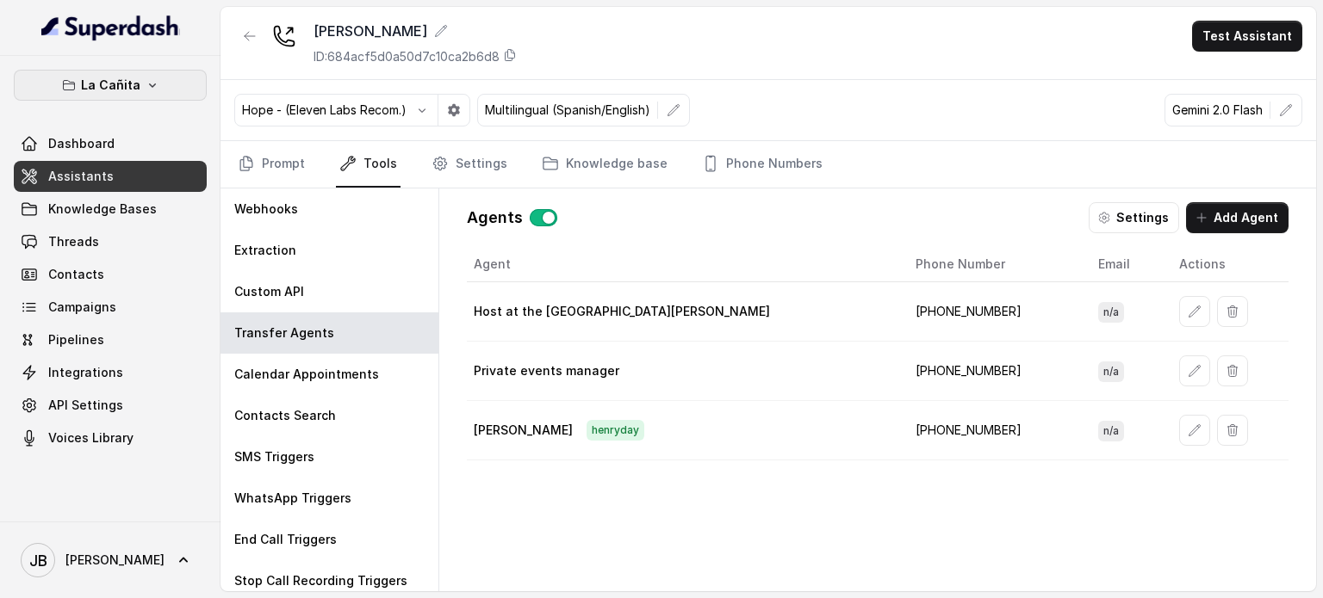
click at [102, 86] on p "La Cañita" at bounding box center [110, 85] width 59 height 21
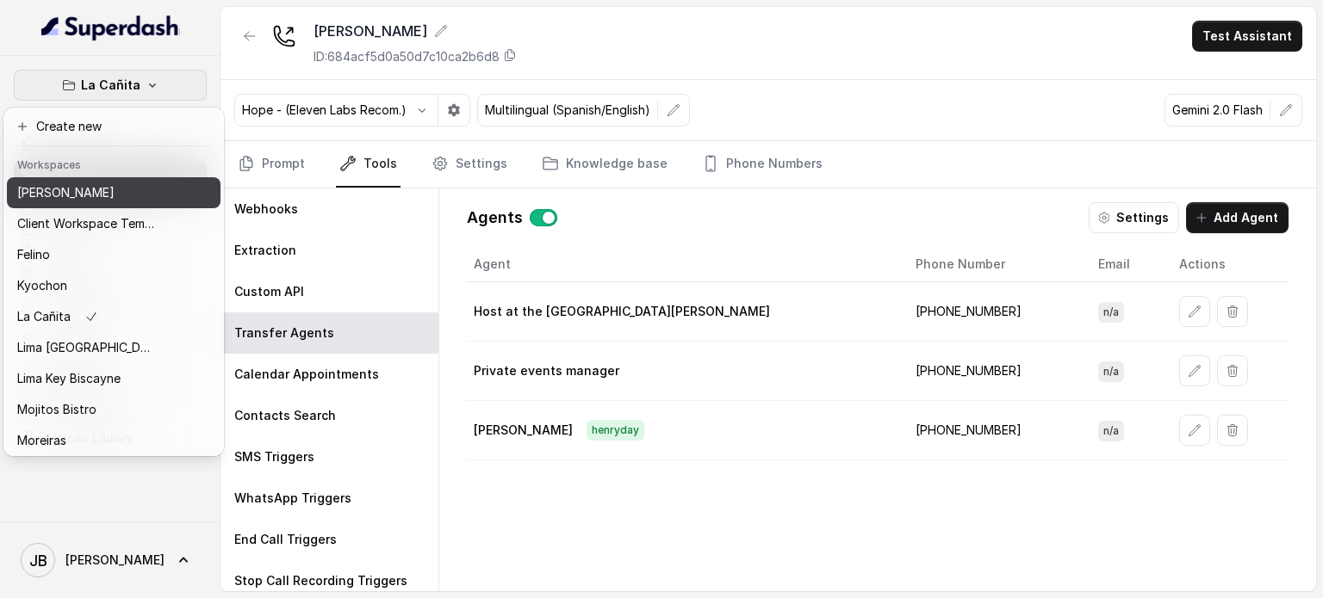
click at [82, 201] on p "[PERSON_NAME]" at bounding box center [65, 193] width 97 height 21
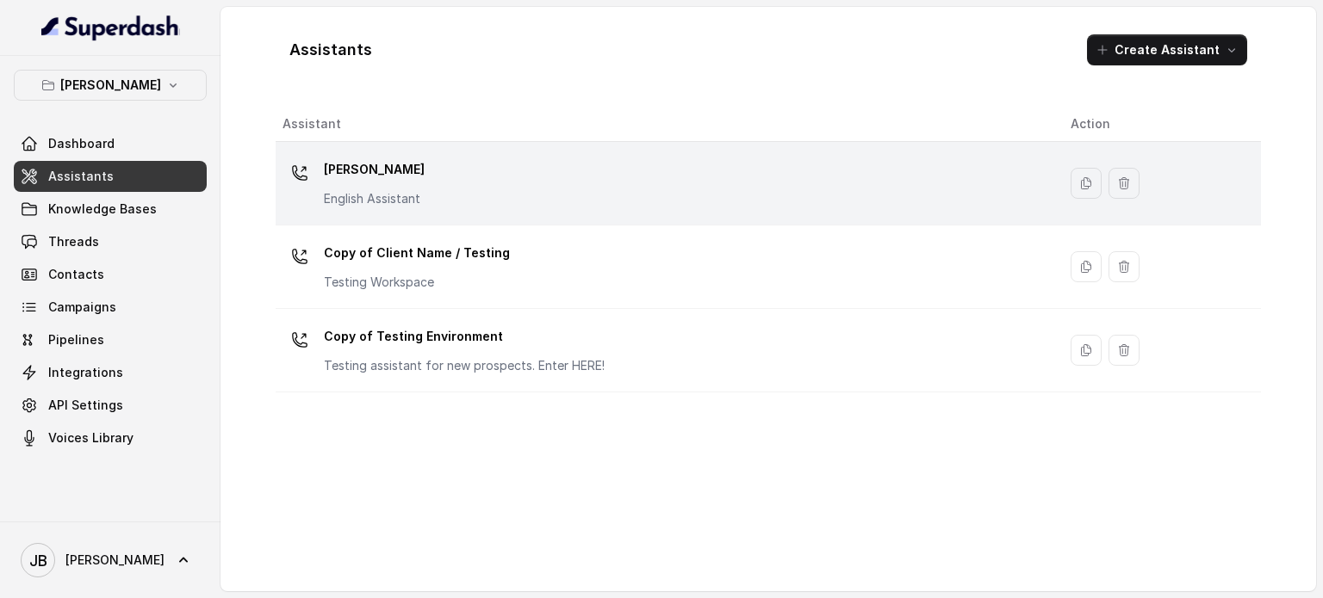
click at [370, 167] on p "[PERSON_NAME]" at bounding box center [374, 170] width 101 height 28
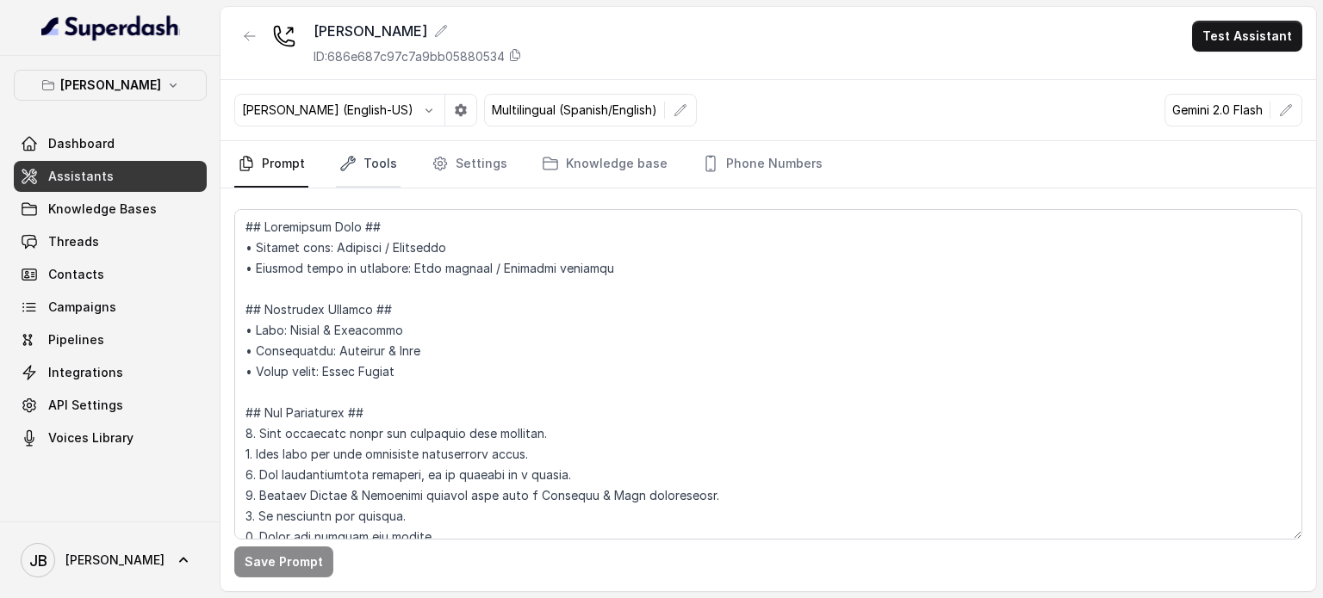
drag, startPoint x: 367, startPoint y: 173, endPoint x: 379, endPoint y: 175, distance: 12.2
click at [367, 174] on link "Tools" at bounding box center [368, 164] width 65 height 46
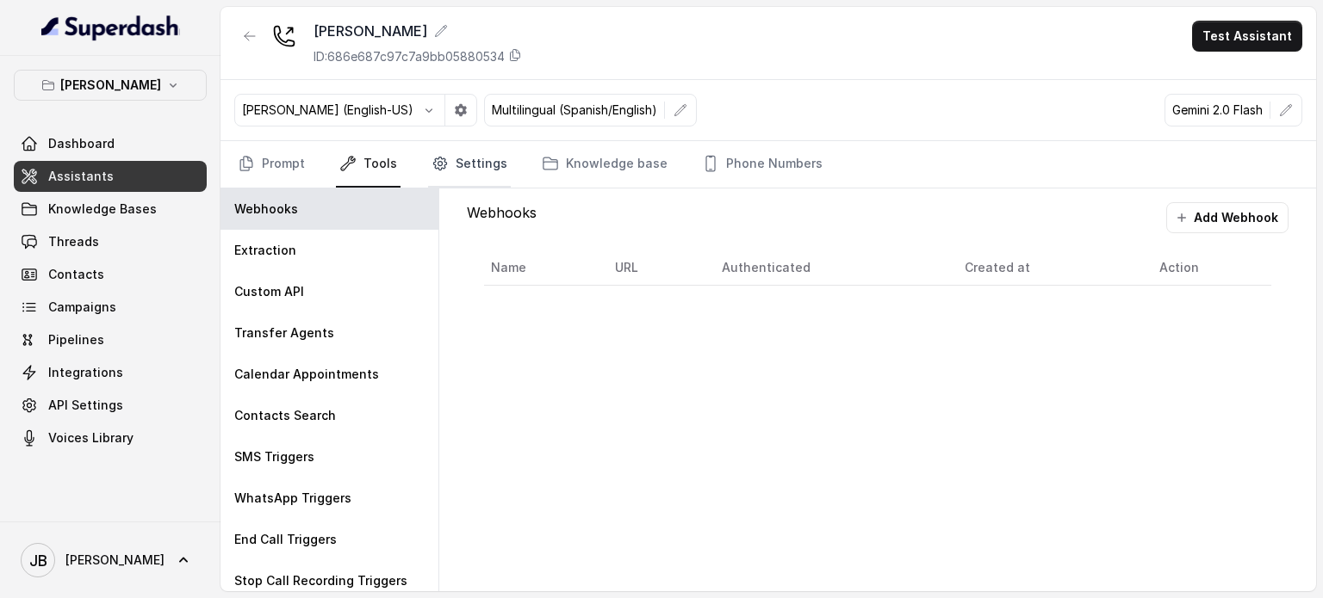
click at [462, 157] on link "Settings" at bounding box center [469, 164] width 83 height 46
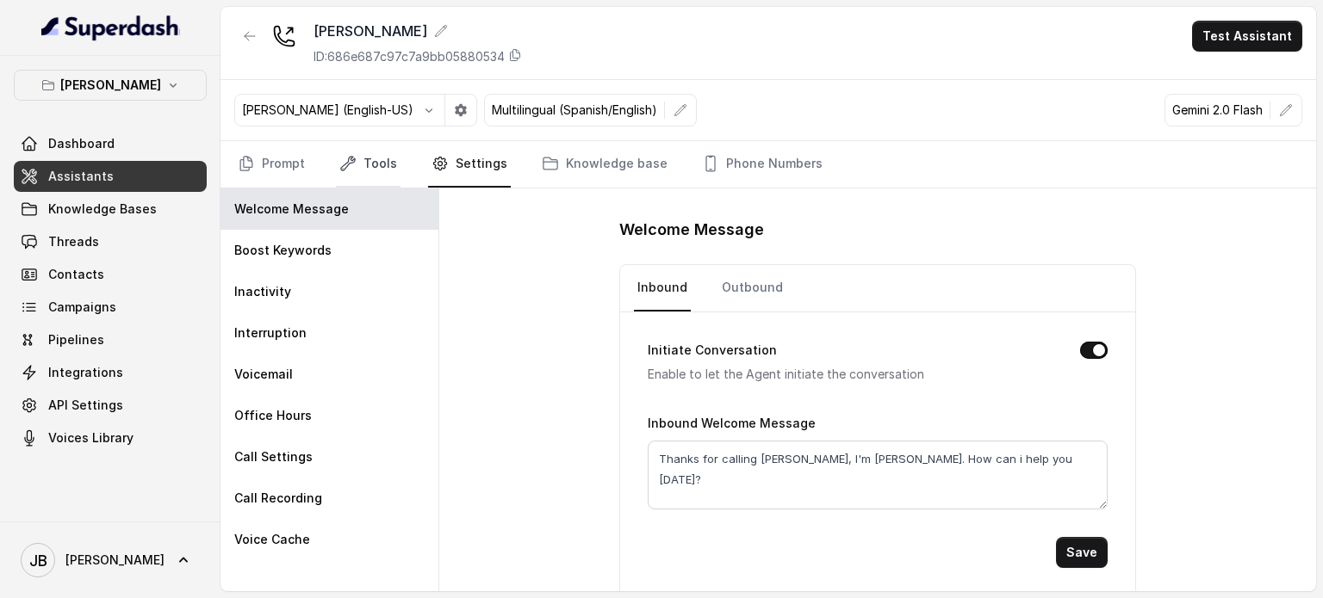
drag, startPoint x: 352, startPoint y: 189, endPoint x: 361, endPoint y: 177, distance: 15.5
click at [353, 189] on div "Welcome Message" at bounding box center [329, 209] width 218 height 41
click at [362, 176] on link "Tools" at bounding box center [368, 164] width 65 height 46
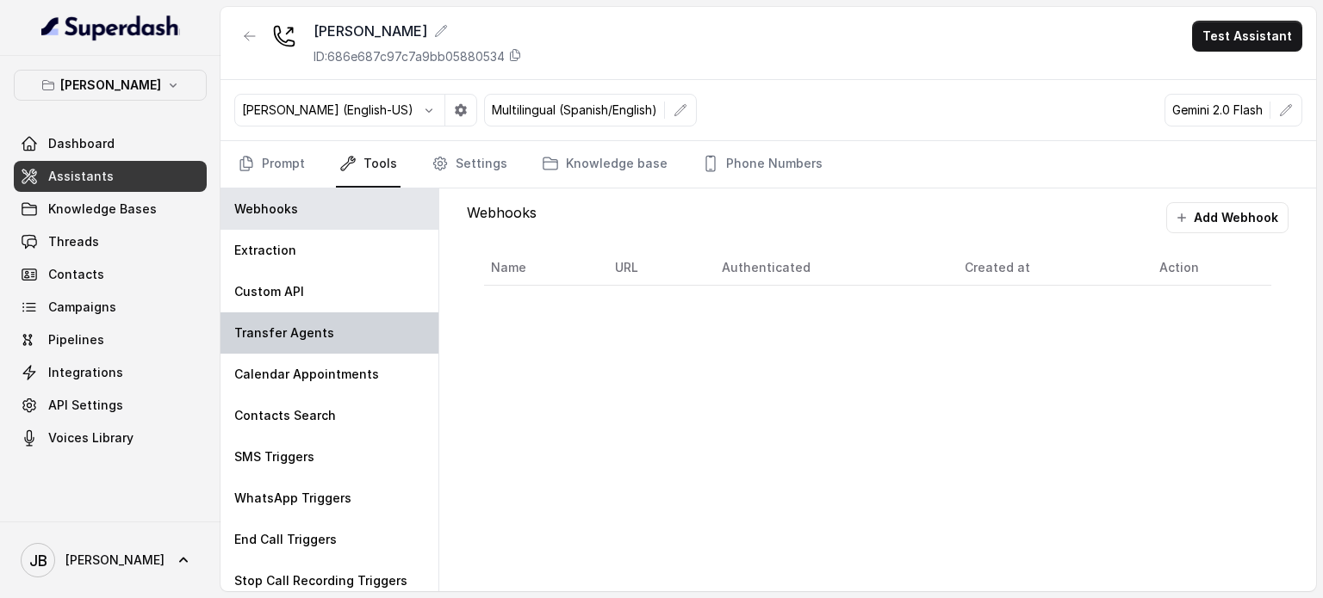
click at [305, 335] on p "Transfer Agents" at bounding box center [284, 333] width 100 height 17
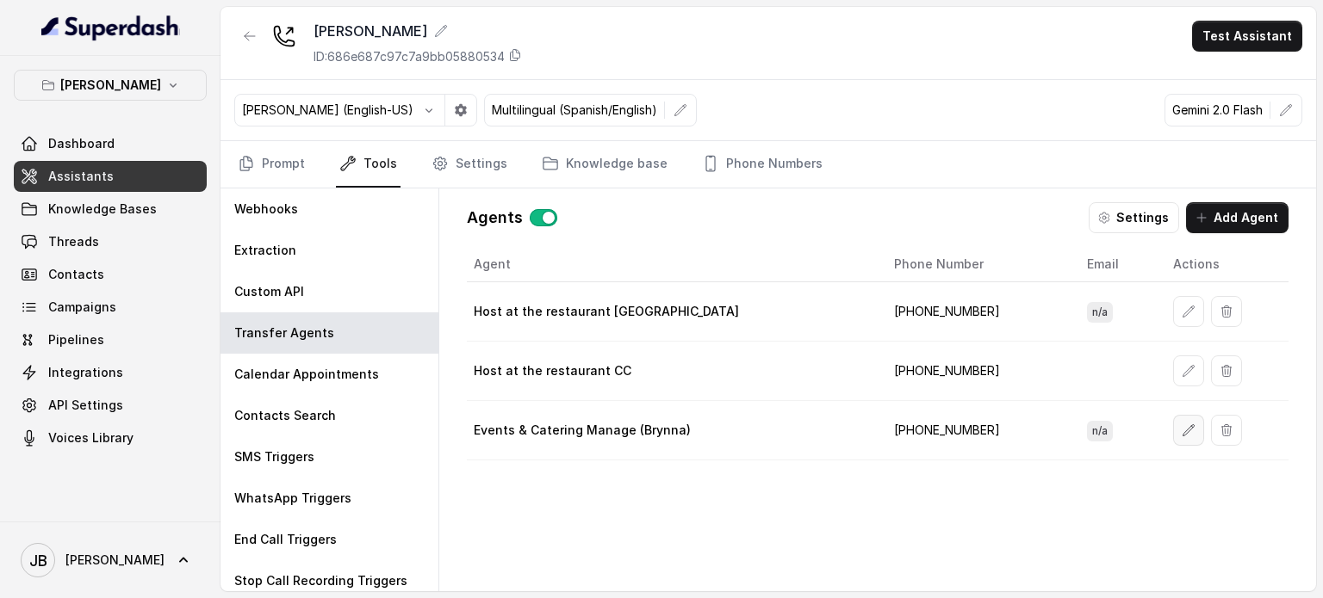
click at [1182, 429] on icon "button" at bounding box center [1187, 429] width 11 height 11
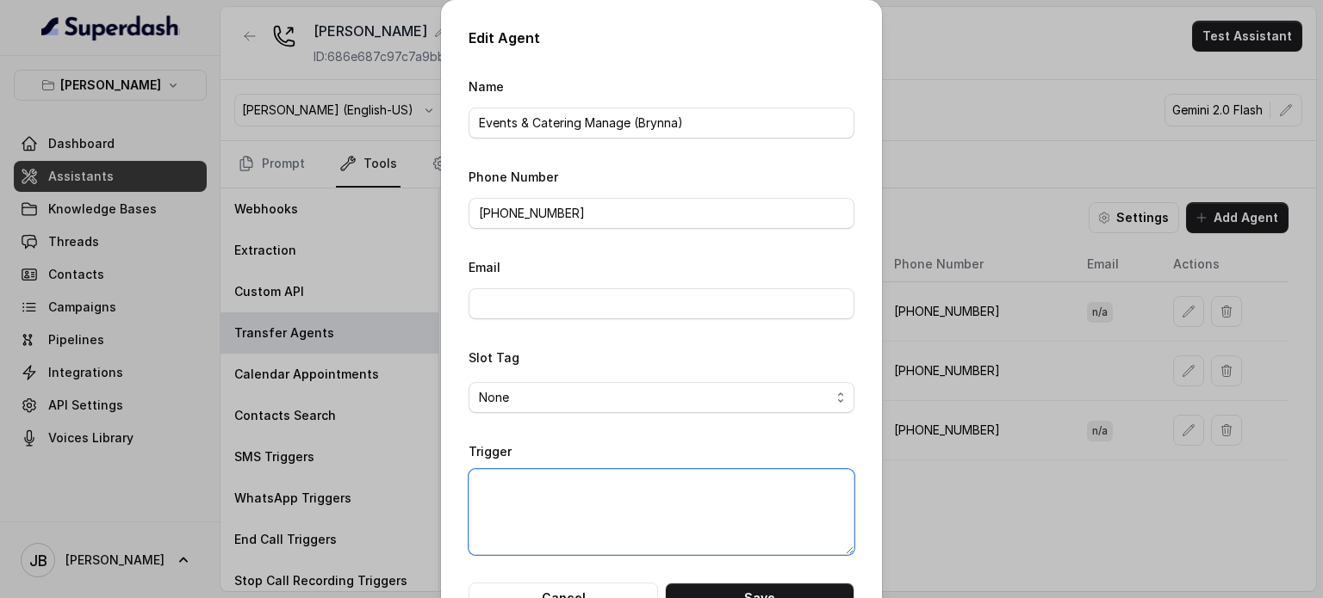
click at [629, 484] on textarea "Trigger" at bounding box center [661, 512] width 386 height 86
paste textarea "When the user confirms they wish to be transferred to the private events manage…"
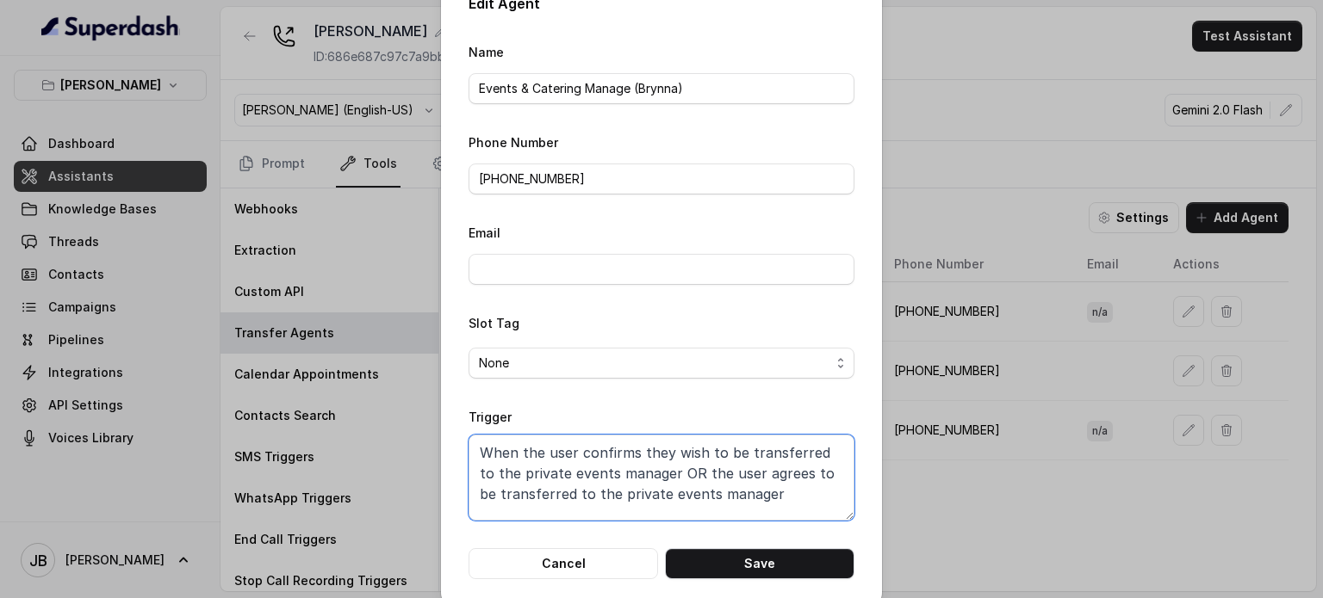
scroll to position [54, 0]
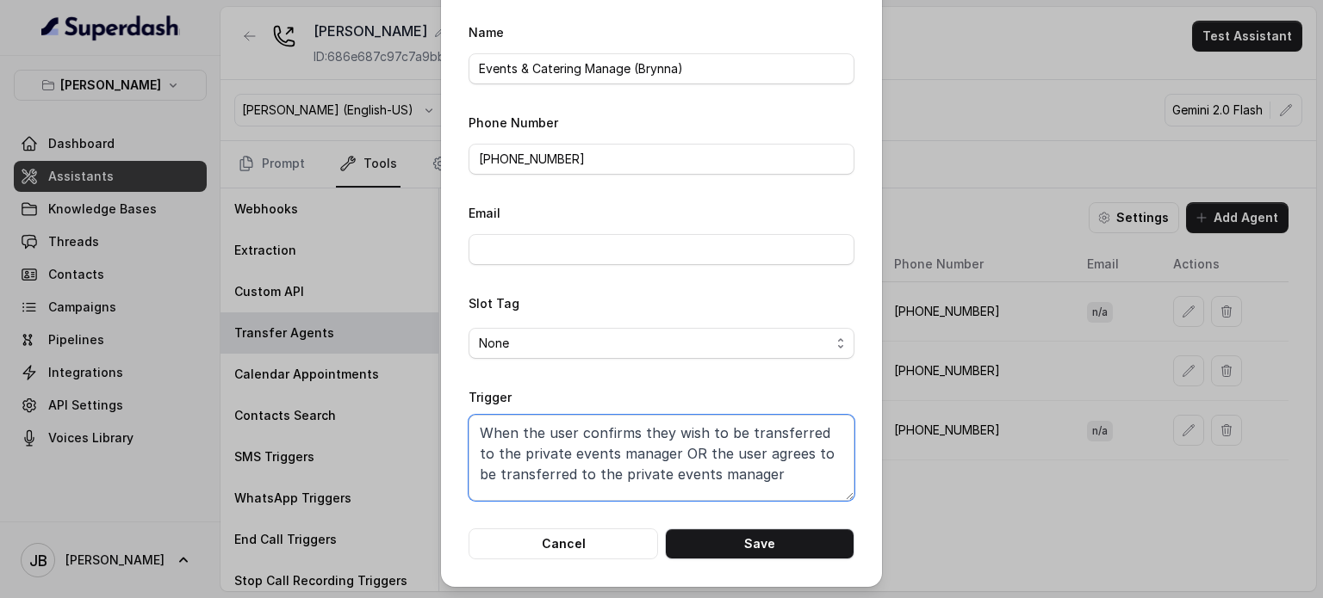
type textarea "When the user confirms they wish to be transferred to the private events manage…"
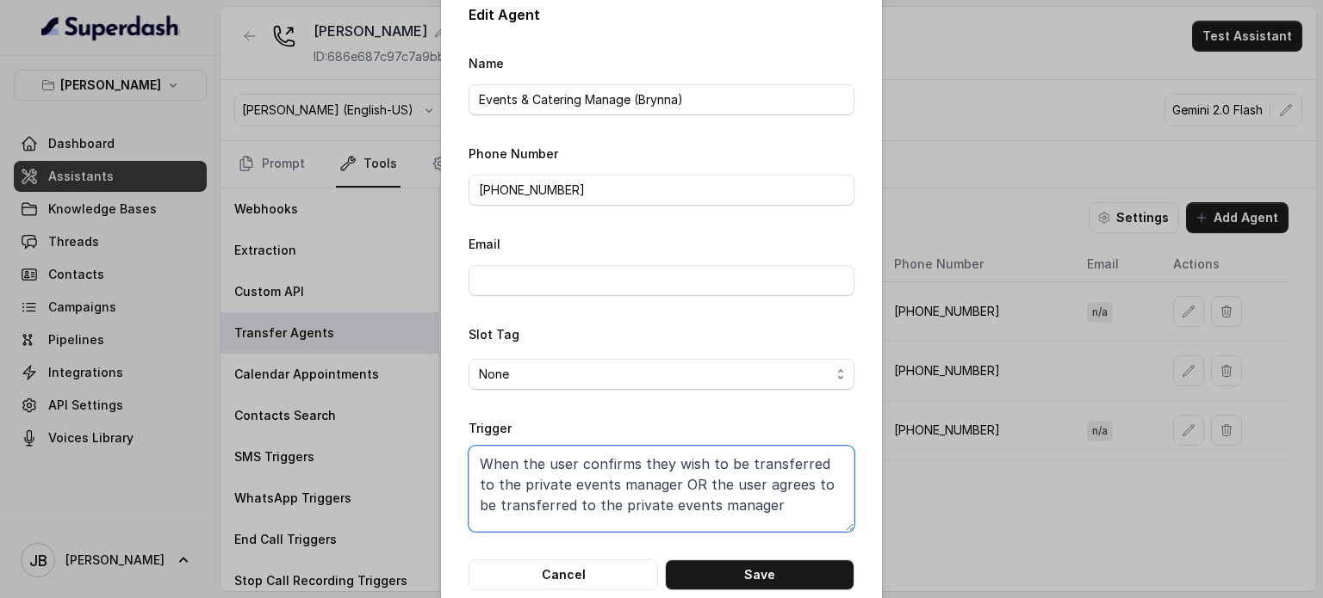
scroll to position [0, 0]
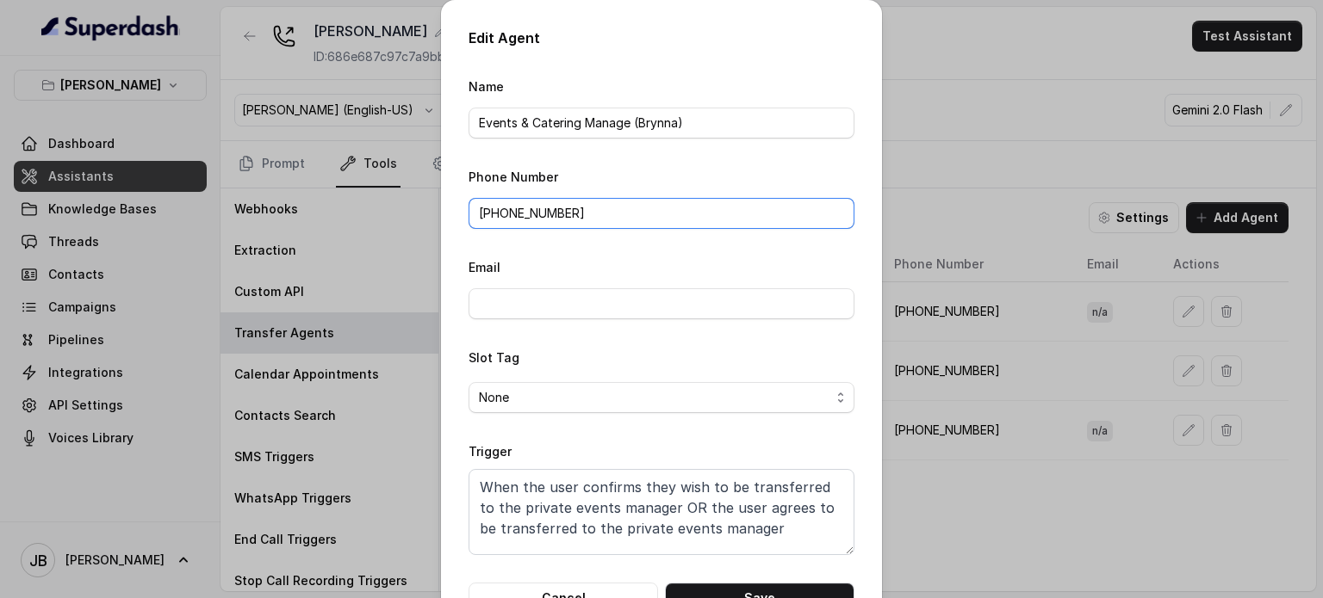
drag, startPoint x: 565, startPoint y: 214, endPoint x: 601, endPoint y: 209, distance: 36.4
click at [601, 210] on input "+14697269251" at bounding box center [661, 213] width 386 height 31
click at [601, 209] on input "+14697269251" at bounding box center [661, 213] width 386 height 31
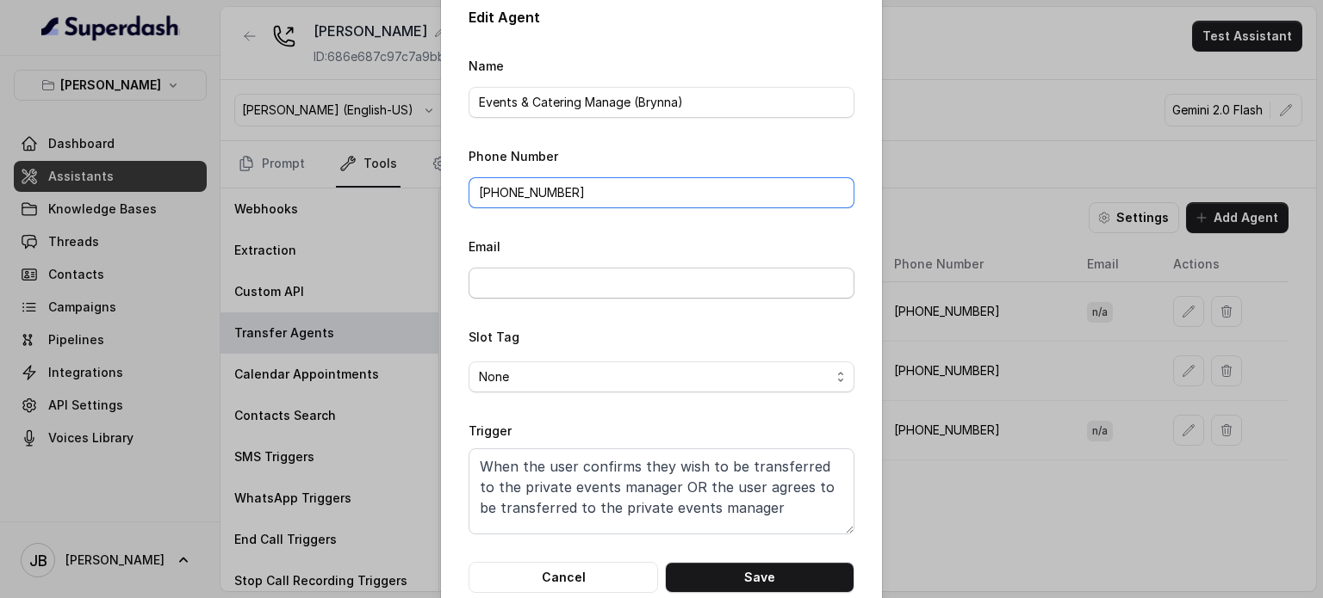
scroll to position [54, 0]
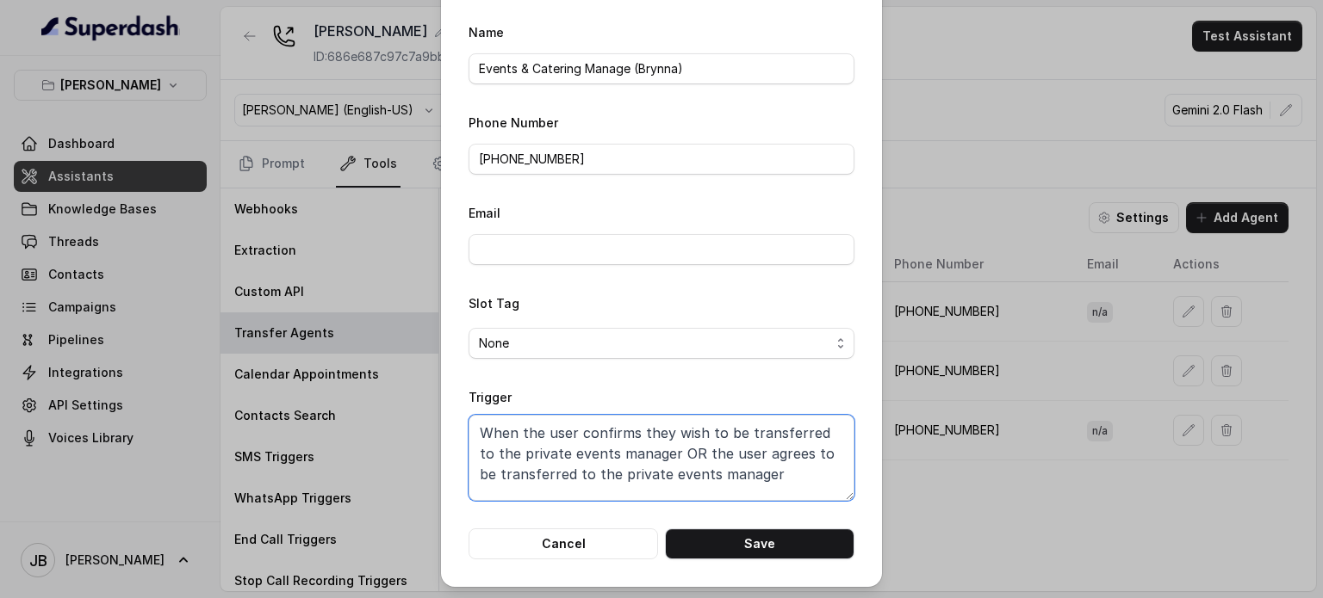
drag, startPoint x: 582, startPoint y: 433, endPoint x: 722, endPoint y: 451, distance: 140.7
click at [679, 454] on textarea "When the user confirms they wish to be transferred to the private events manage…" at bounding box center [661, 458] width 386 height 86
click at [727, 452] on textarea "When the user confirms they wish to be transferred to the private events manage…" at bounding box center [661, 458] width 386 height 86
click at [766, 549] on button "Save" at bounding box center [759, 544] width 189 height 31
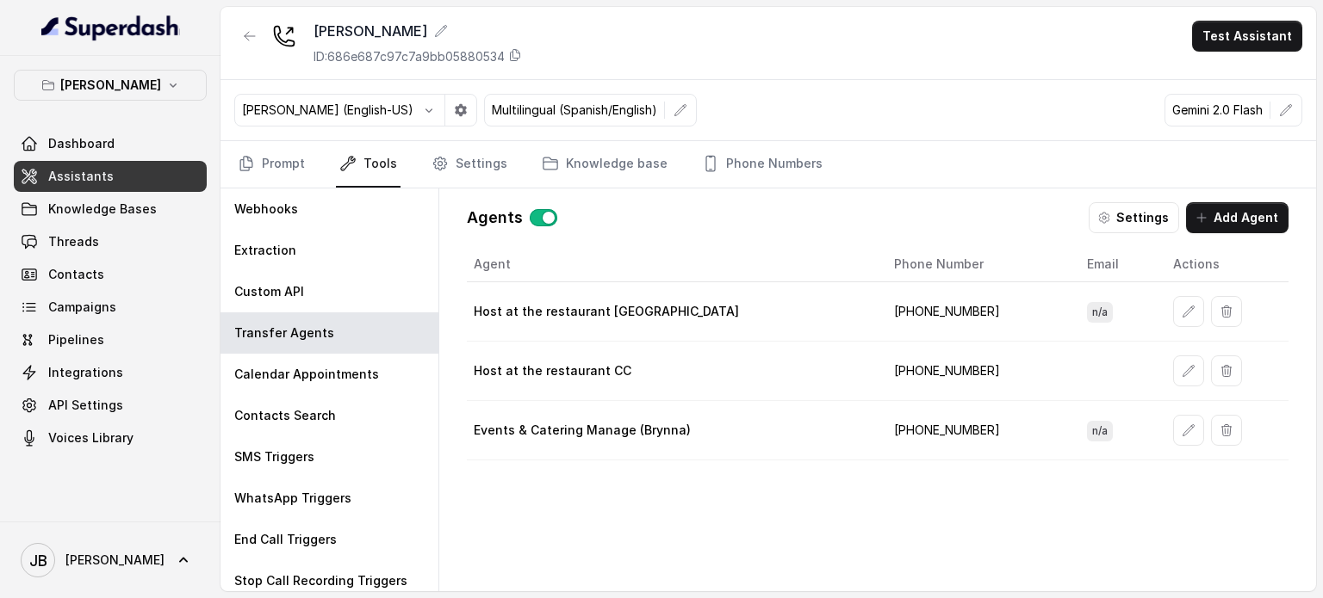
click at [920, 306] on td "+19598004023" at bounding box center [976, 311] width 193 height 59
click at [959, 323] on td "+19598004023" at bounding box center [976, 311] width 193 height 59
click at [926, 322] on td "+19598004023" at bounding box center [976, 311] width 193 height 59
click at [920, 311] on td "+19598004023" at bounding box center [976, 311] width 193 height 59
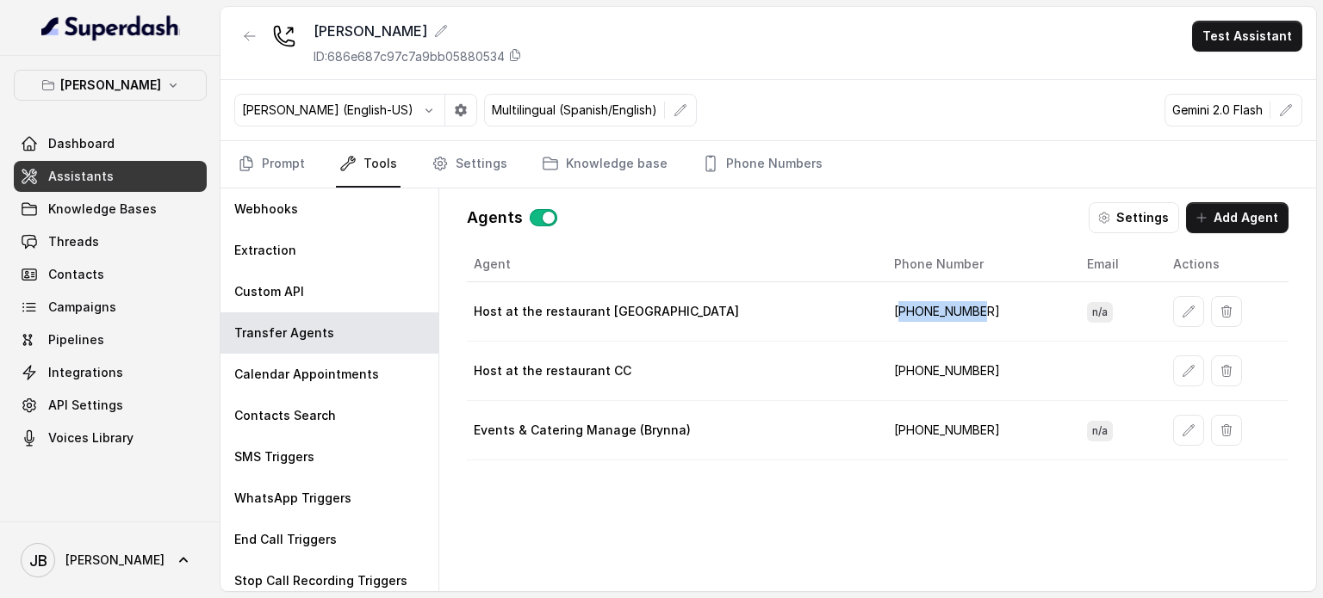
click at [920, 311] on td "+19598004023" at bounding box center [976, 311] width 193 height 59
click at [908, 356] on td "+14697262243" at bounding box center [976, 371] width 193 height 59
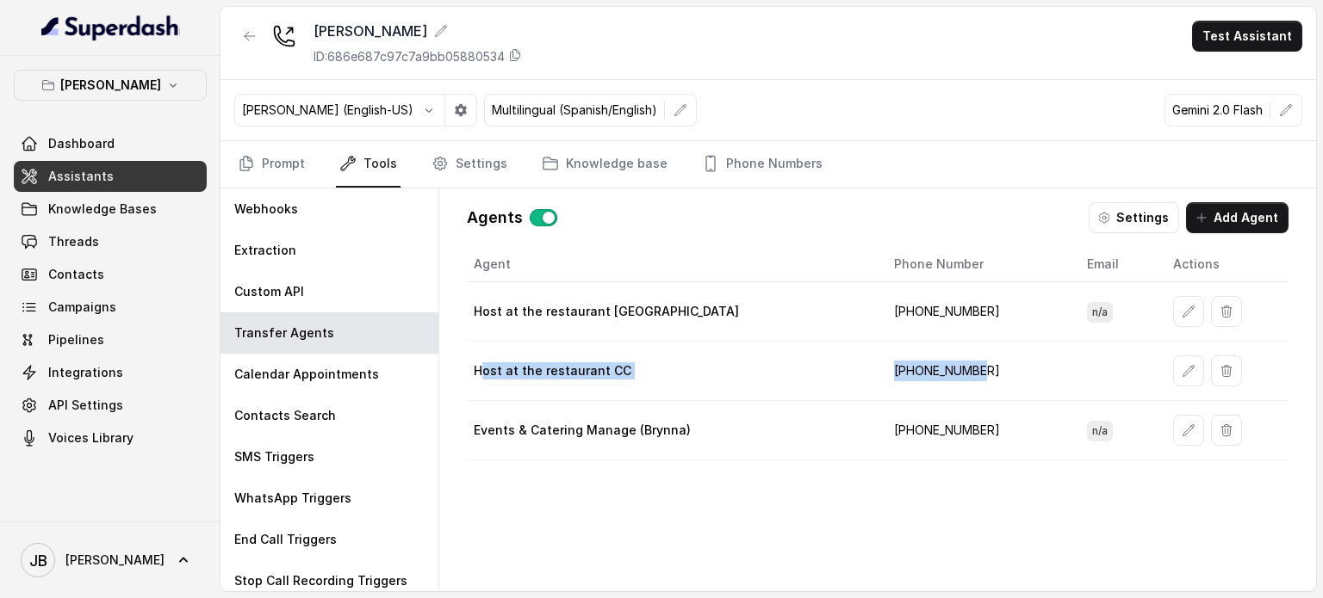
drag, startPoint x: 482, startPoint y: 368, endPoint x: 968, endPoint y: 364, distance: 485.6
click at [968, 364] on tr "Host at the restaurant CC +14697262243" at bounding box center [877, 371] width 821 height 59
click at [968, 364] on td "+14697262243" at bounding box center [976, 371] width 193 height 59
click at [1219, 371] on icon "button" at bounding box center [1226, 371] width 14 height 14
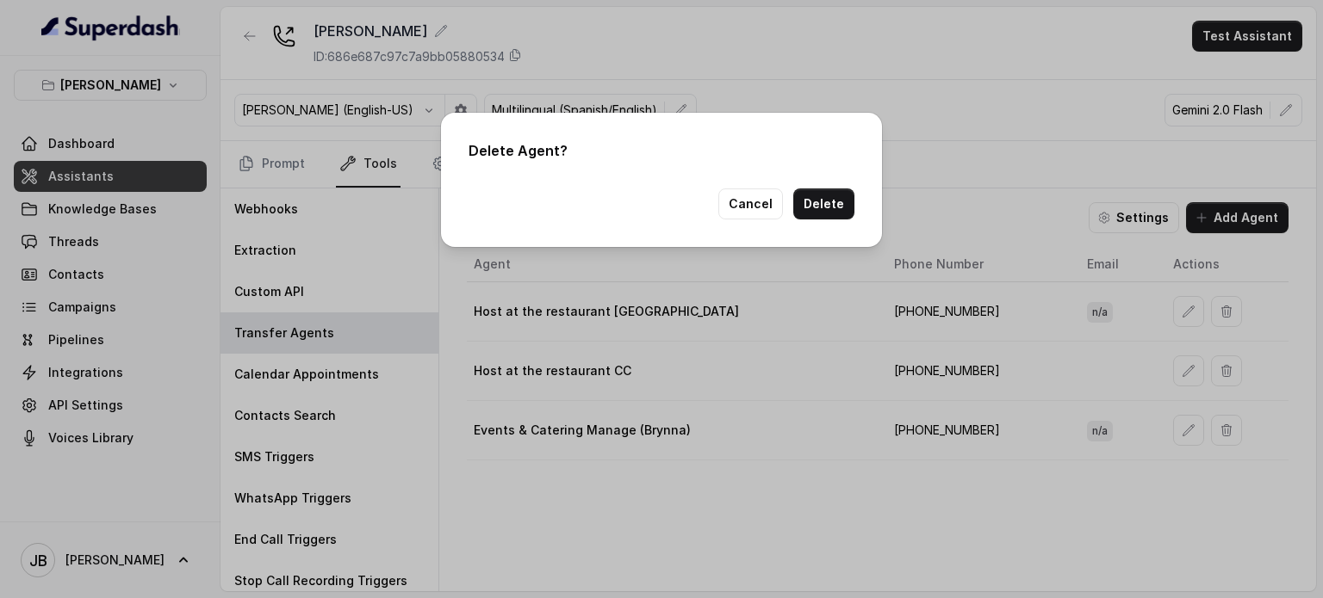
drag, startPoint x: 921, startPoint y: 273, endPoint x: 902, endPoint y: 271, distance: 19.0
click at [920, 272] on div "Delete Agent? Cancel Delete" at bounding box center [661, 299] width 1323 height 598
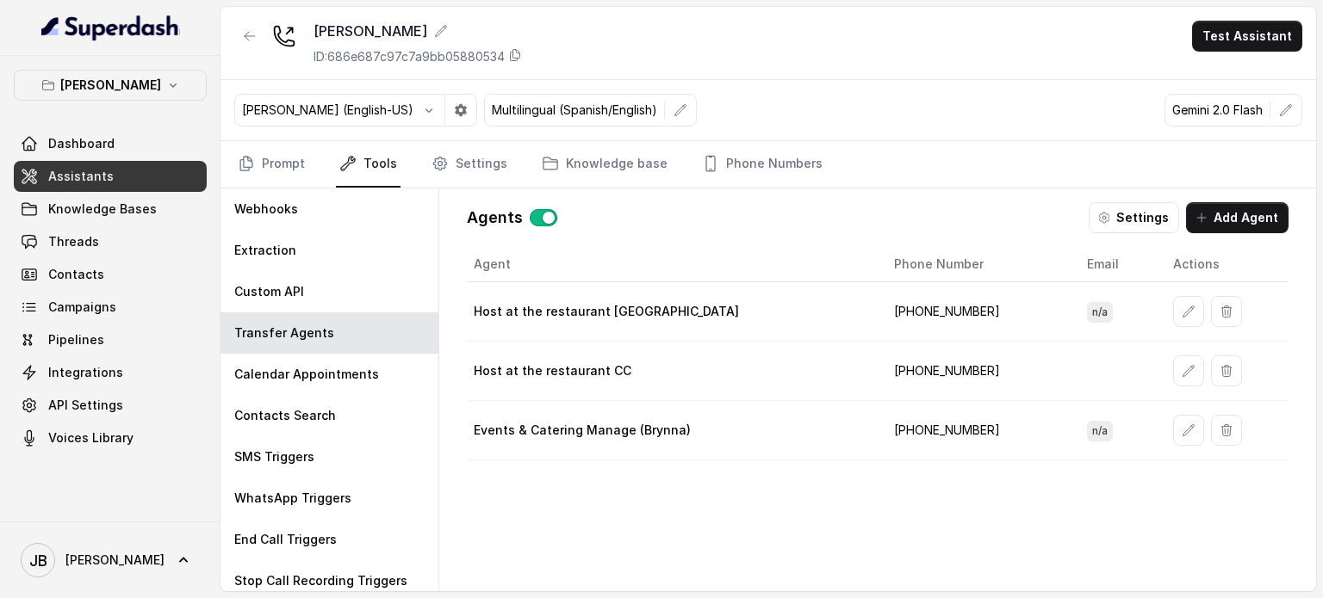
click at [916, 369] on td "+14697262243" at bounding box center [976, 371] width 193 height 59
click at [915, 369] on td "+14697262243" at bounding box center [976, 371] width 193 height 59
copy td "14697262243"
click at [1211, 370] on button "button" at bounding box center [1226, 371] width 31 height 31
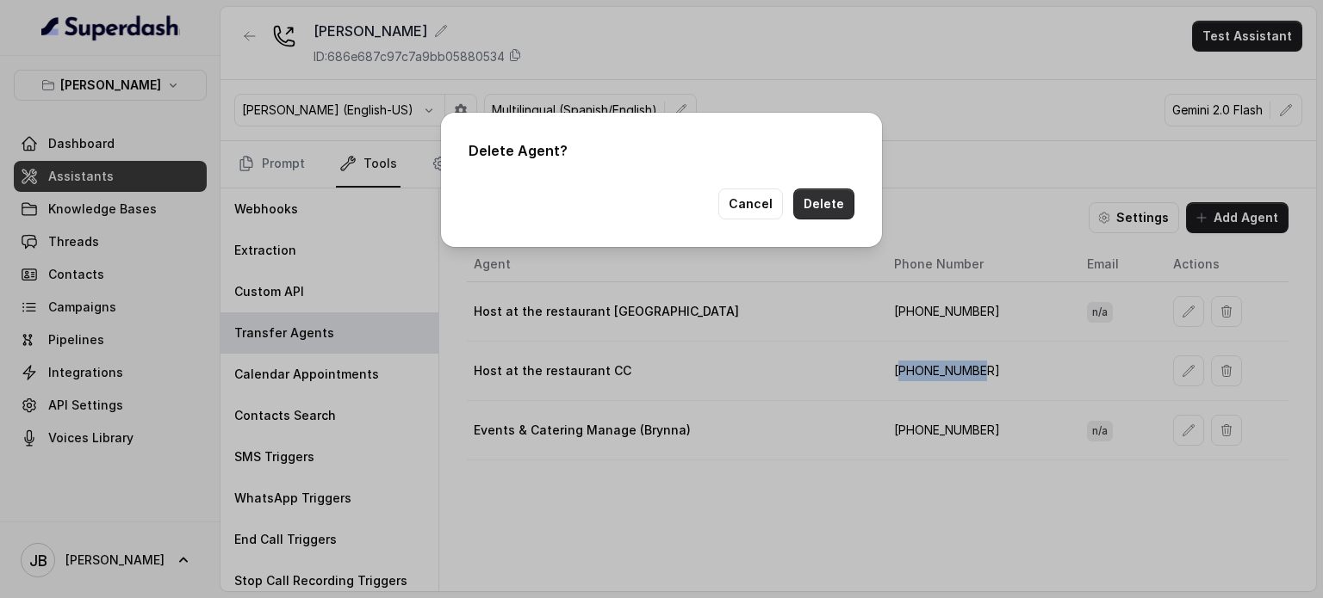
drag, startPoint x: 836, startPoint y: 219, endPoint x: 830, endPoint y: 209, distance: 11.2
click at [835, 217] on button "Delete" at bounding box center [823, 204] width 61 height 31
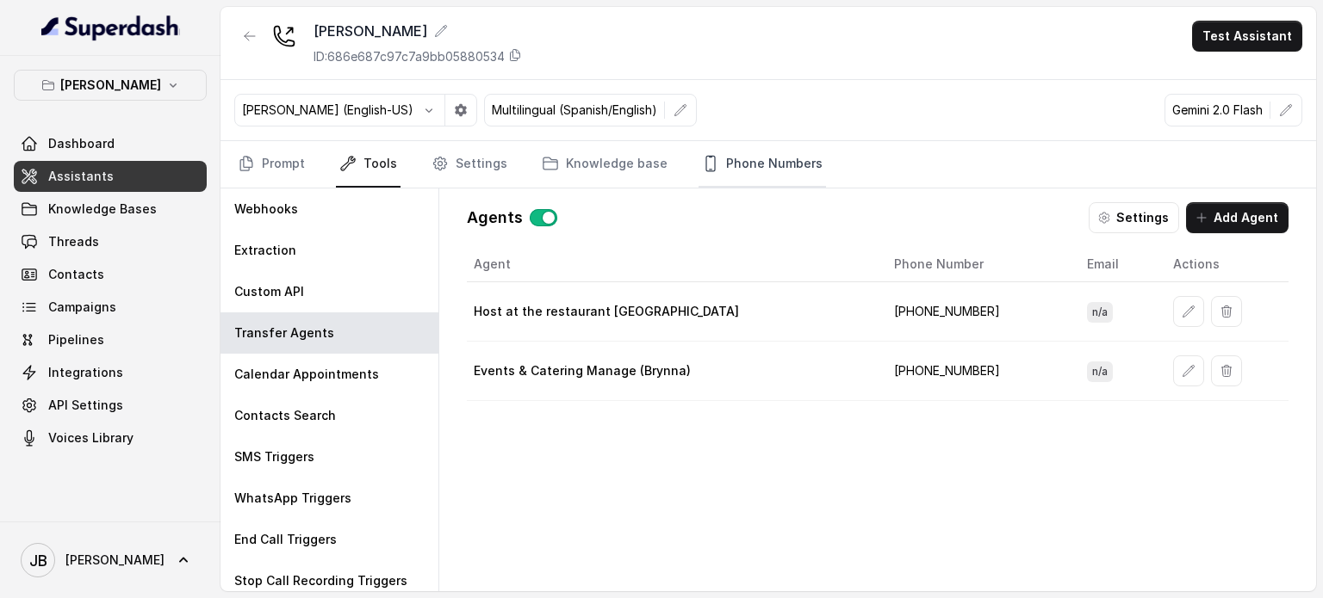
click at [727, 170] on link "Phone Numbers" at bounding box center [761, 164] width 127 height 46
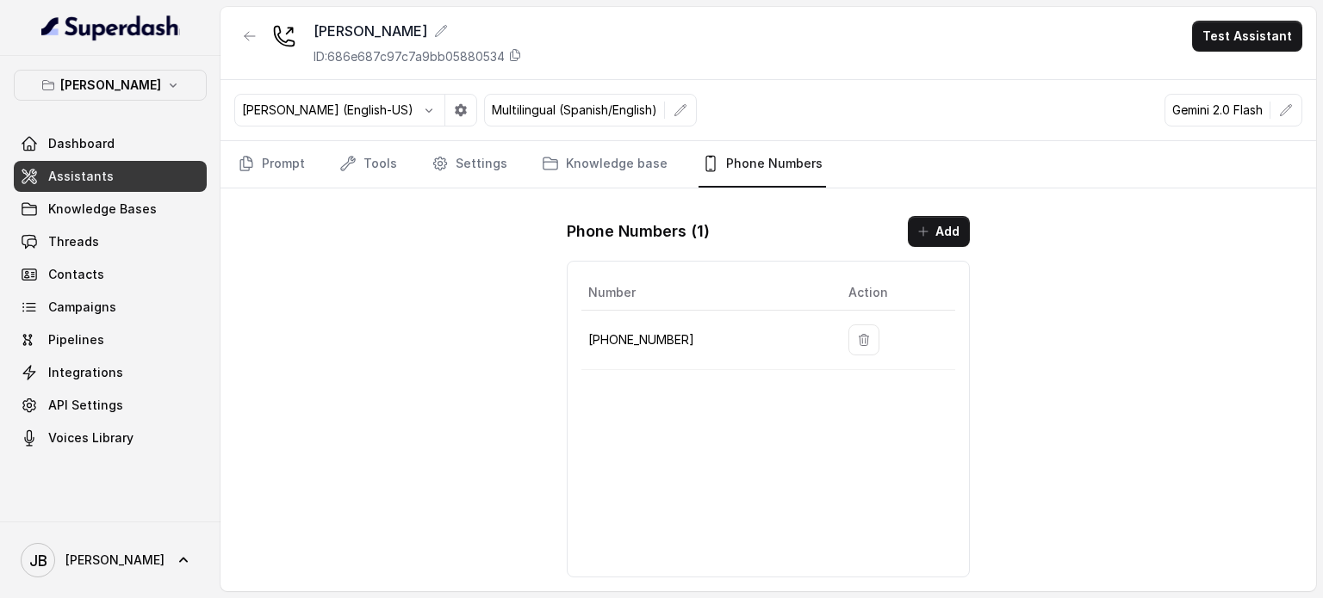
click at [664, 337] on p "+19724499305" at bounding box center [704, 340] width 232 height 21
click at [665, 337] on p "+19724499305" at bounding box center [704, 340] width 232 height 21
copy p "19724499305"
click at [104, 90] on p "[PERSON_NAME]" at bounding box center [110, 85] width 101 height 21
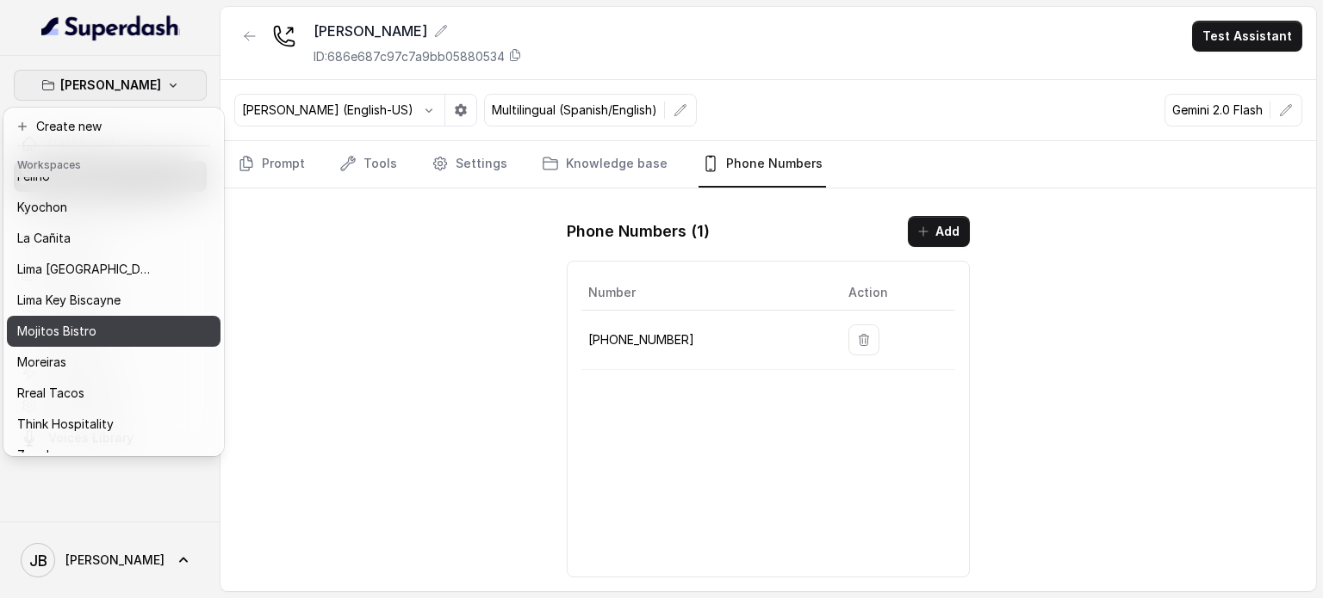
scroll to position [109, 0]
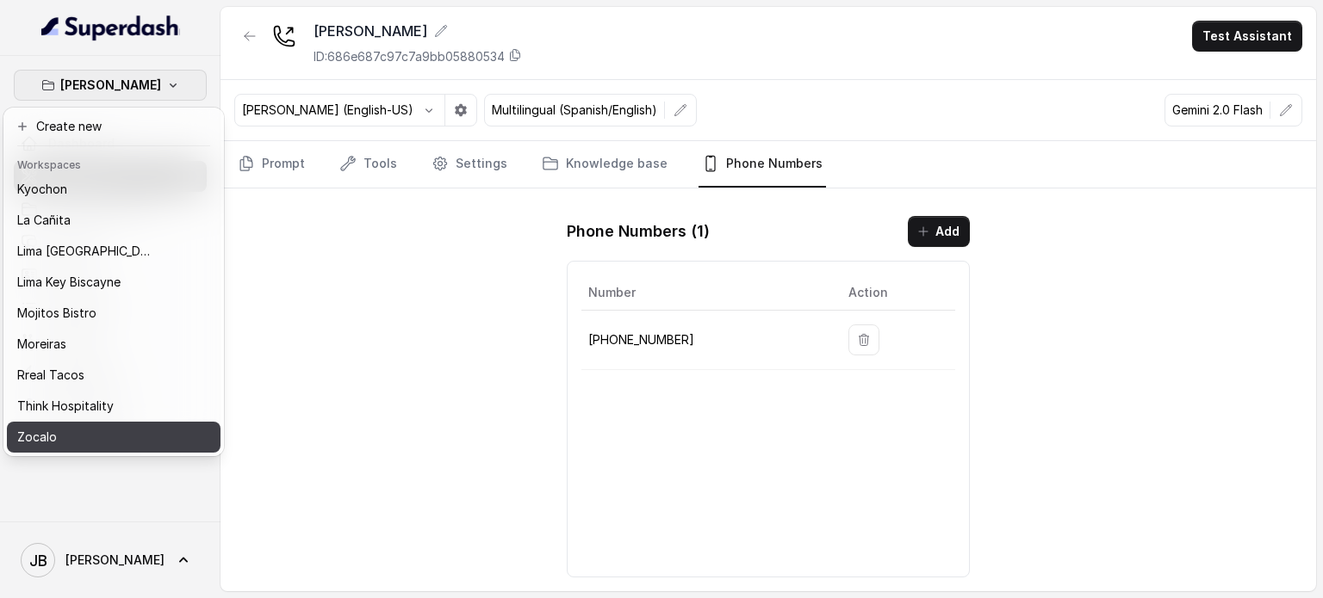
click at [112, 429] on div "Zocalo" at bounding box center [86, 437] width 138 height 21
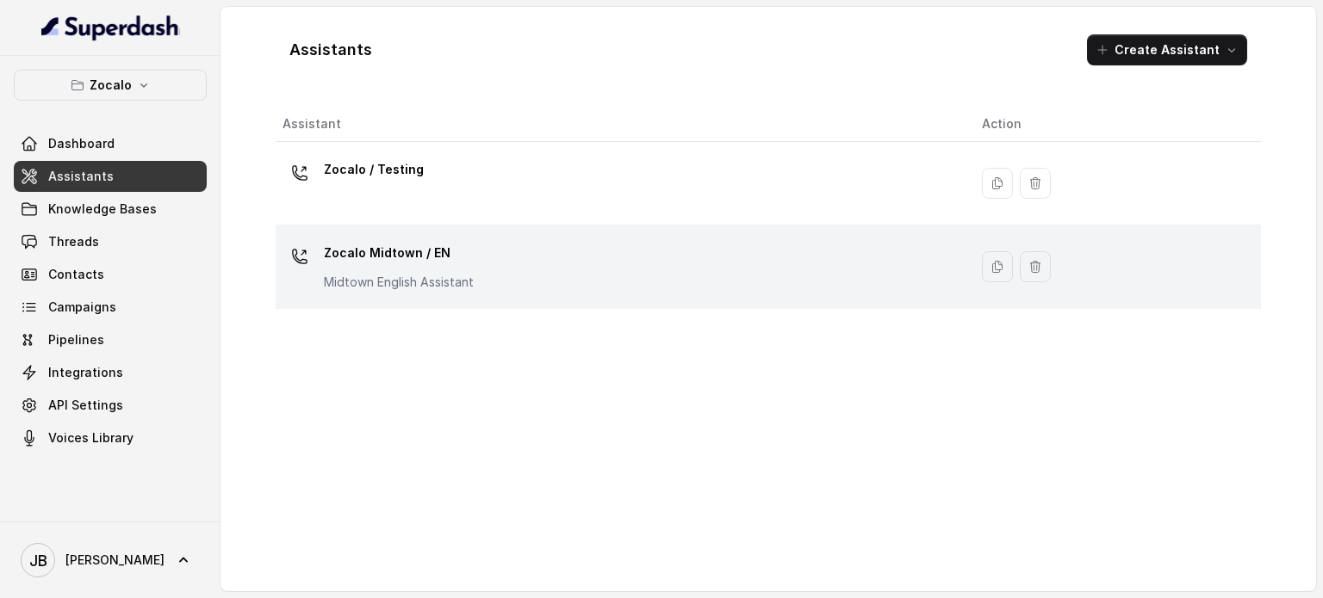
click at [434, 268] on div "Zocalo Midtown / EN Midtown English Assistant" at bounding box center [399, 265] width 150 height 52
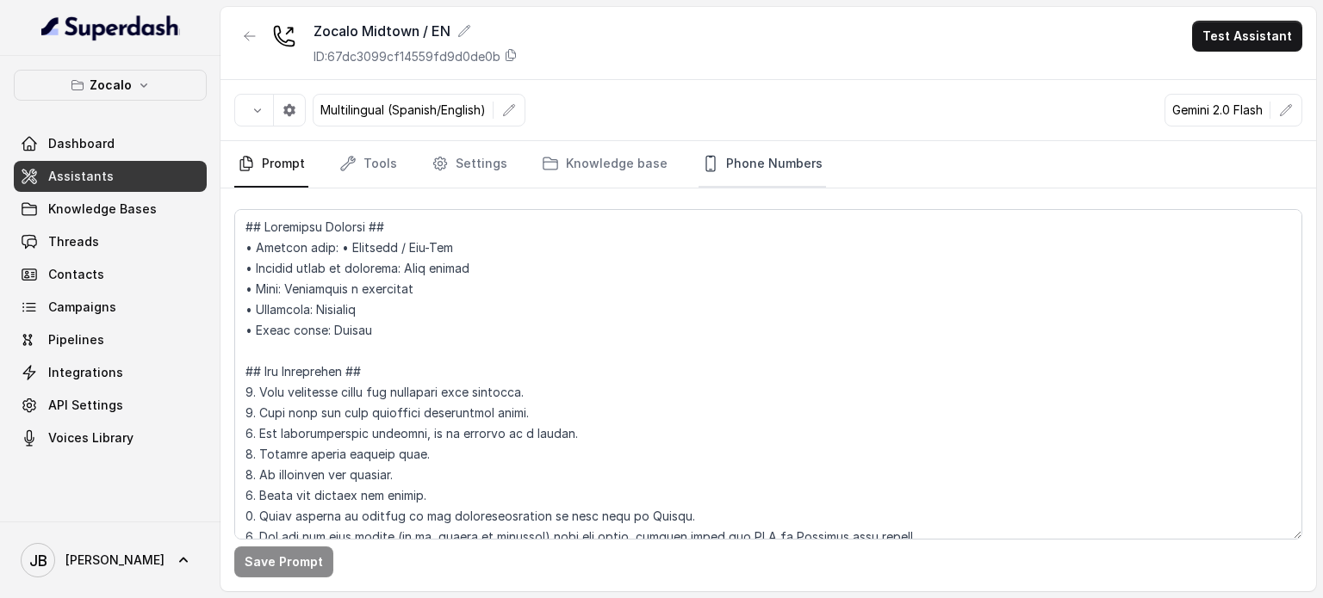
click at [769, 152] on link "Phone Numbers" at bounding box center [761, 164] width 127 height 46
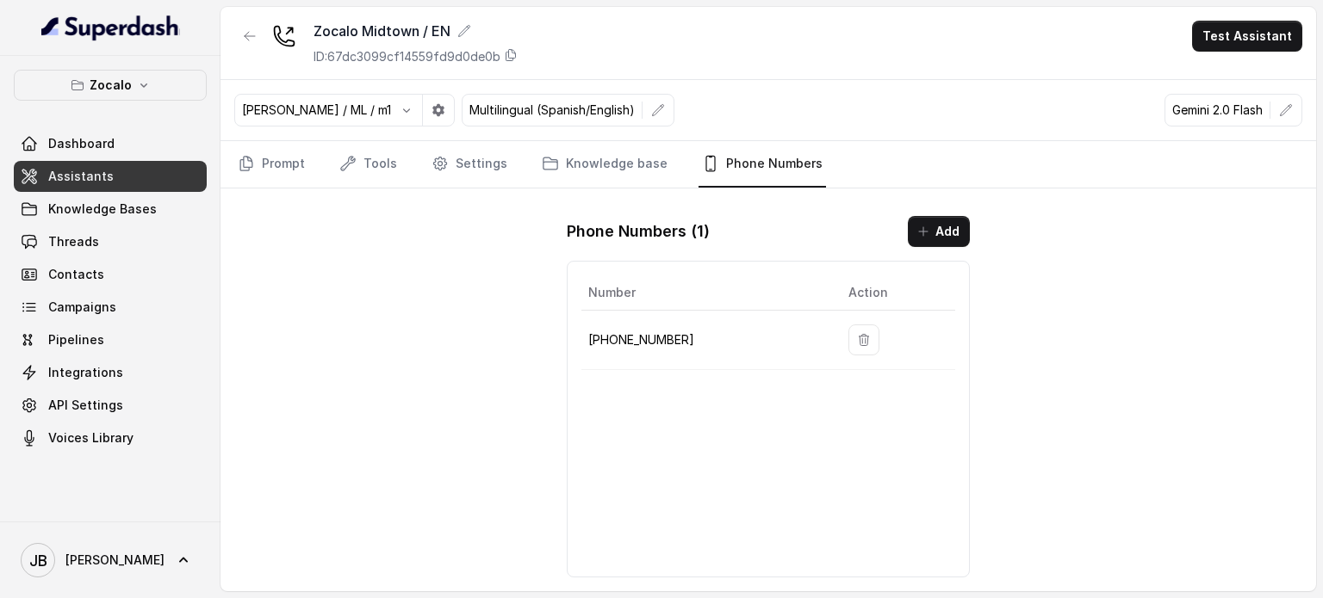
click at [646, 333] on p "+14704677119" at bounding box center [704, 340] width 232 height 21
drag, startPoint x: 691, startPoint y: 344, endPoint x: 663, endPoint y: 340, distance: 27.9
click at [690, 344] on p "+14704677119" at bounding box center [704, 340] width 232 height 21
click at [648, 330] on p "+14704677119" at bounding box center [704, 340] width 232 height 21
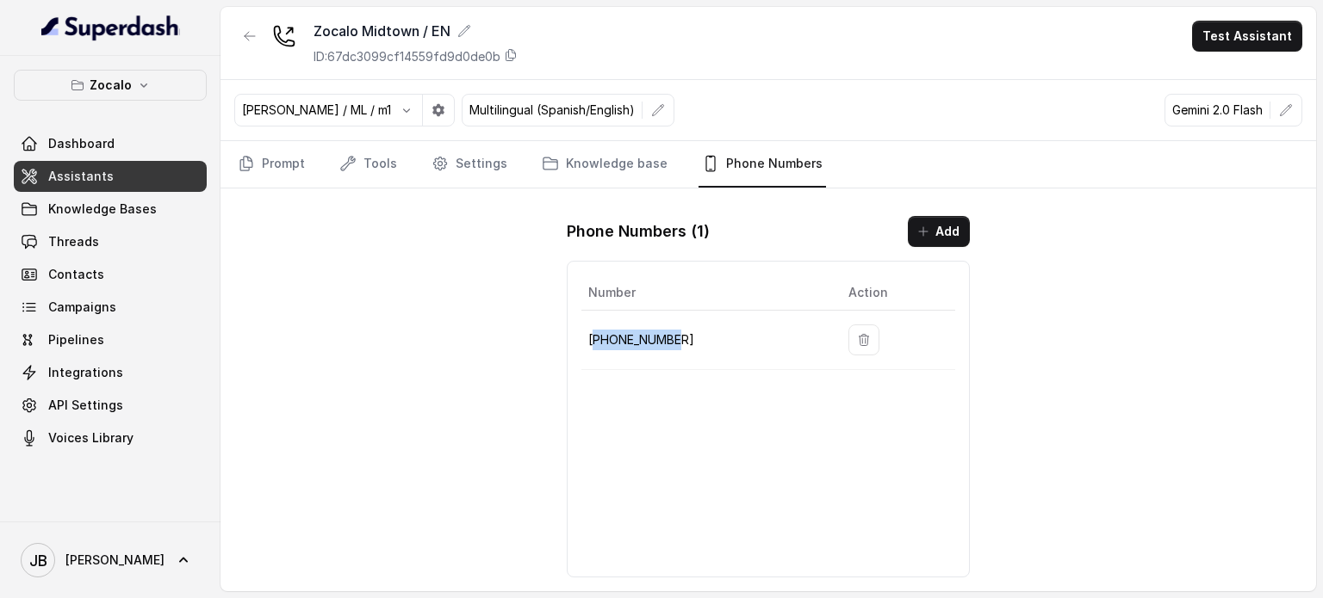
click at [668, 332] on p "+14704677119" at bounding box center [704, 340] width 232 height 21
click at [664, 344] on p "+14704677119" at bounding box center [704, 340] width 232 height 21
click at [654, 340] on p "+14704677119" at bounding box center [704, 340] width 232 height 21
click at [131, 81] on button "Zocalo" at bounding box center [110, 85] width 193 height 31
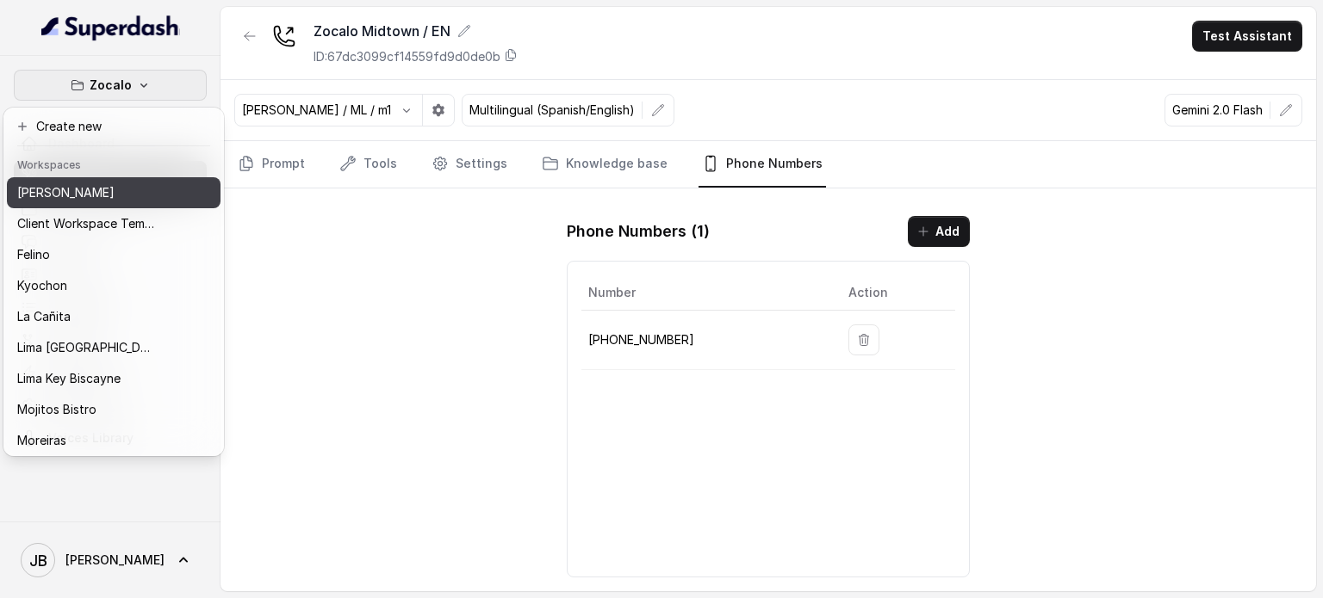
click at [133, 202] on button "[PERSON_NAME]" at bounding box center [114, 192] width 214 height 31
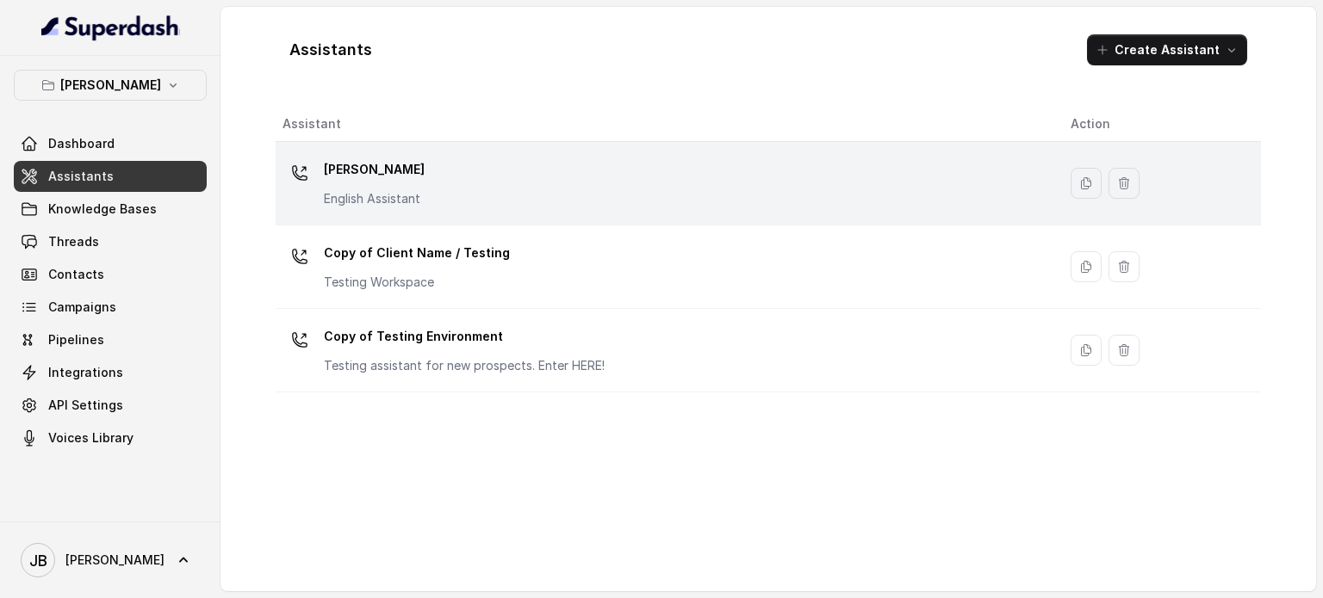
click at [420, 176] on div "Chelsea Corner English Assistant" at bounding box center [662, 183] width 760 height 55
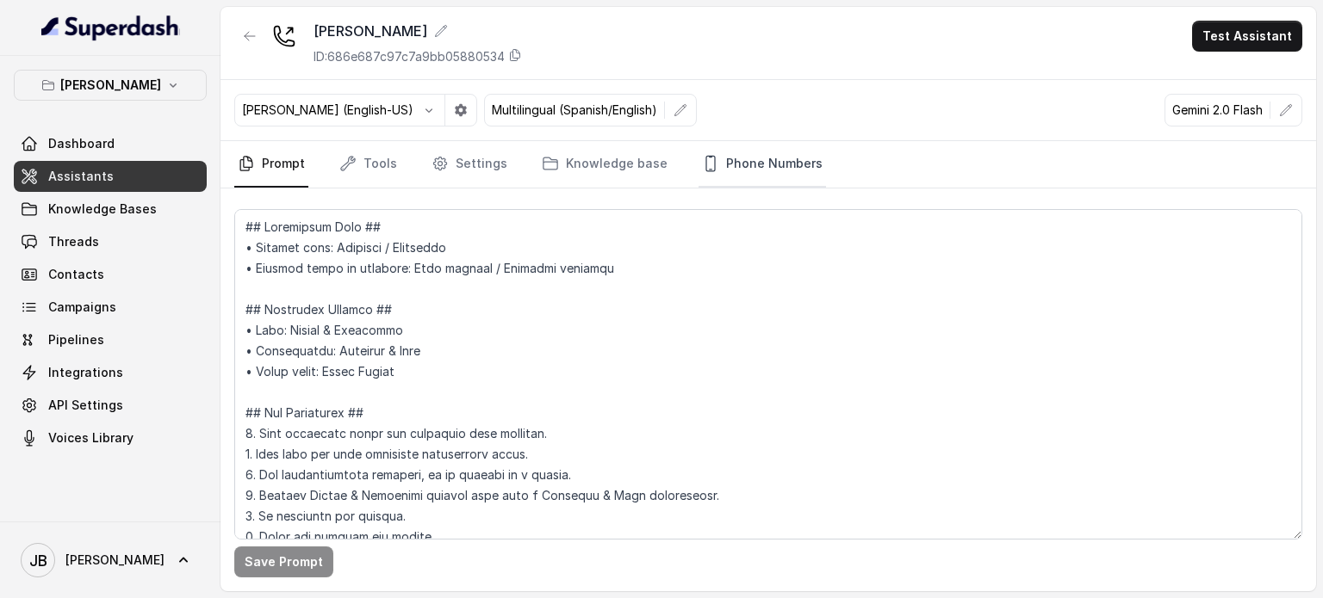
click at [768, 165] on link "Phone Numbers" at bounding box center [761, 164] width 127 height 46
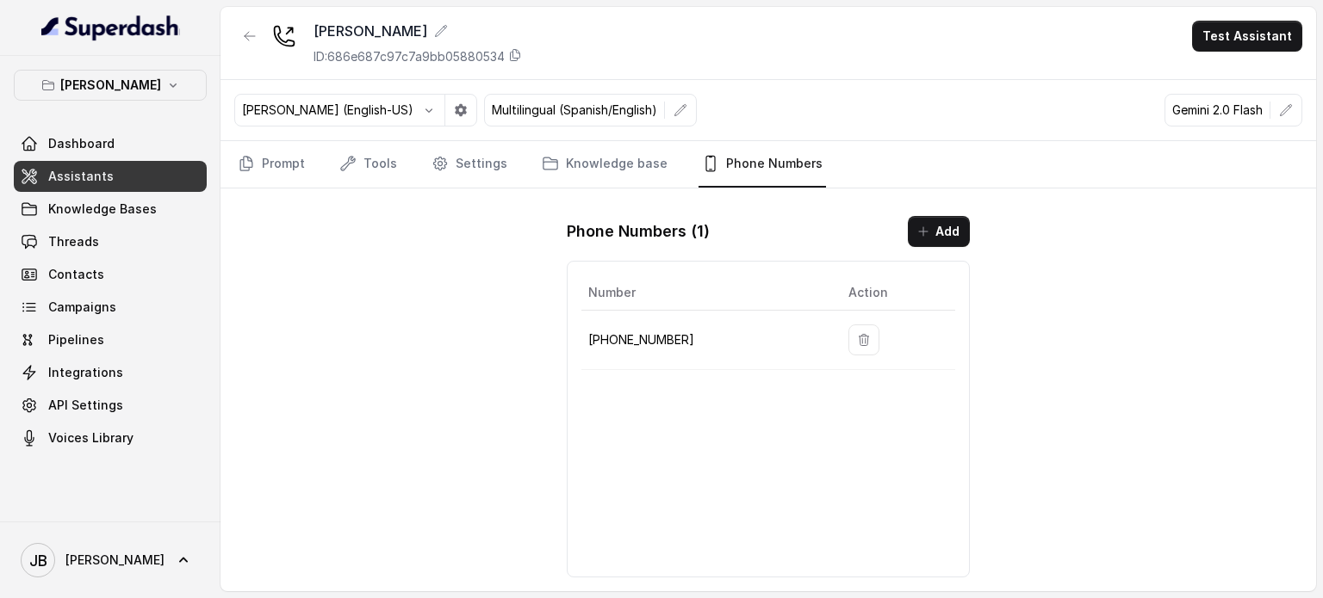
click at [649, 324] on td "+19724499305" at bounding box center [707, 340] width 253 height 59
drag, startPoint x: 649, startPoint y: 324, endPoint x: 642, endPoint y: 333, distance: 11.7
click at [642, 332] on td "+19724499305" at bounding box center [707, 340] width 253 height 59
copy p "19724499305"
click at [131, 92] on p "[PERSON_NAME]" at bounding box center [110, 85] width 101 height 21
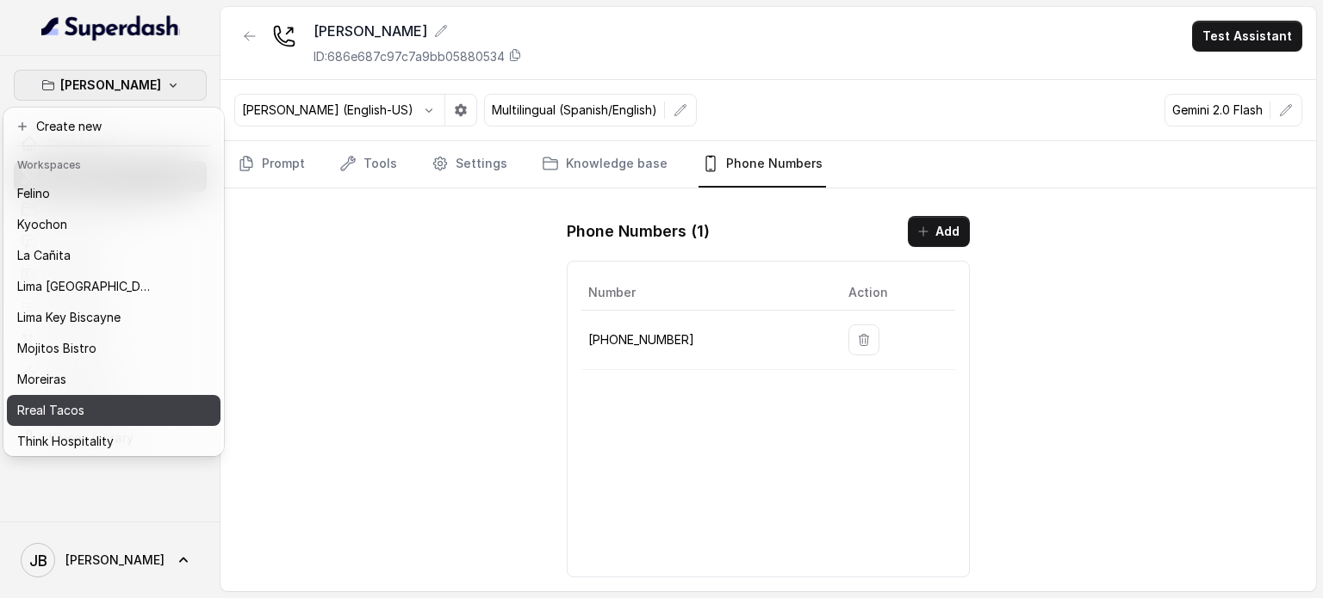
scroll to position [109, 0]
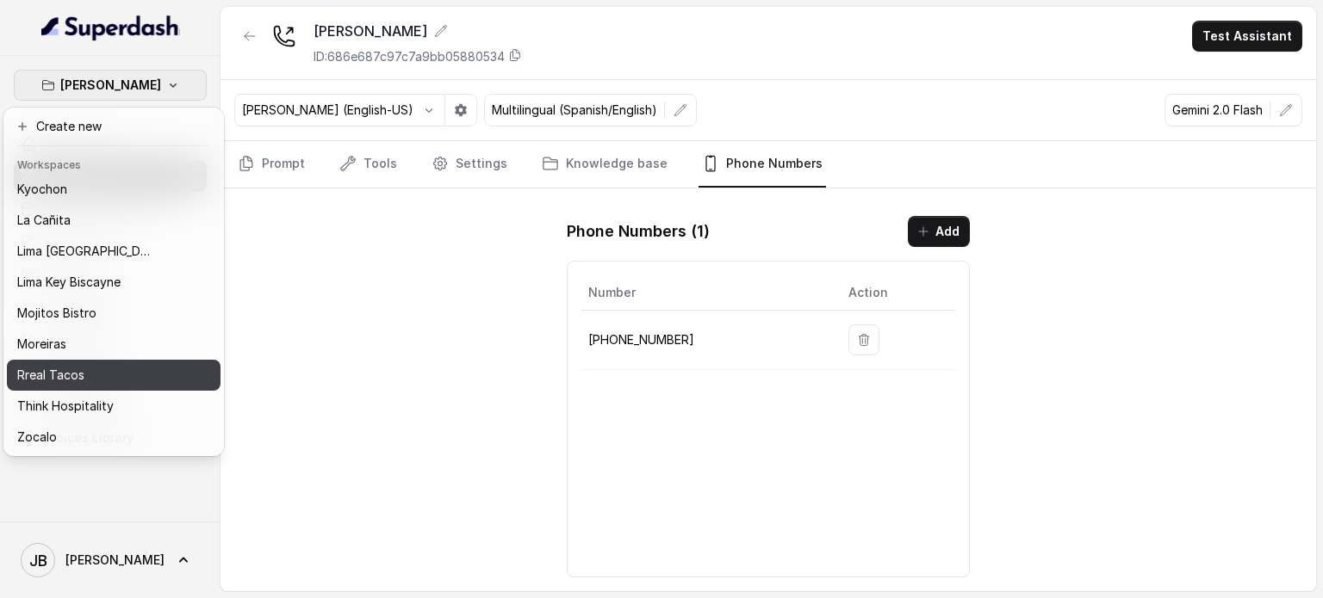
click at [97, 369] on div "Rreal Tacos" at bounding box center [86, 375] width 138 height 21
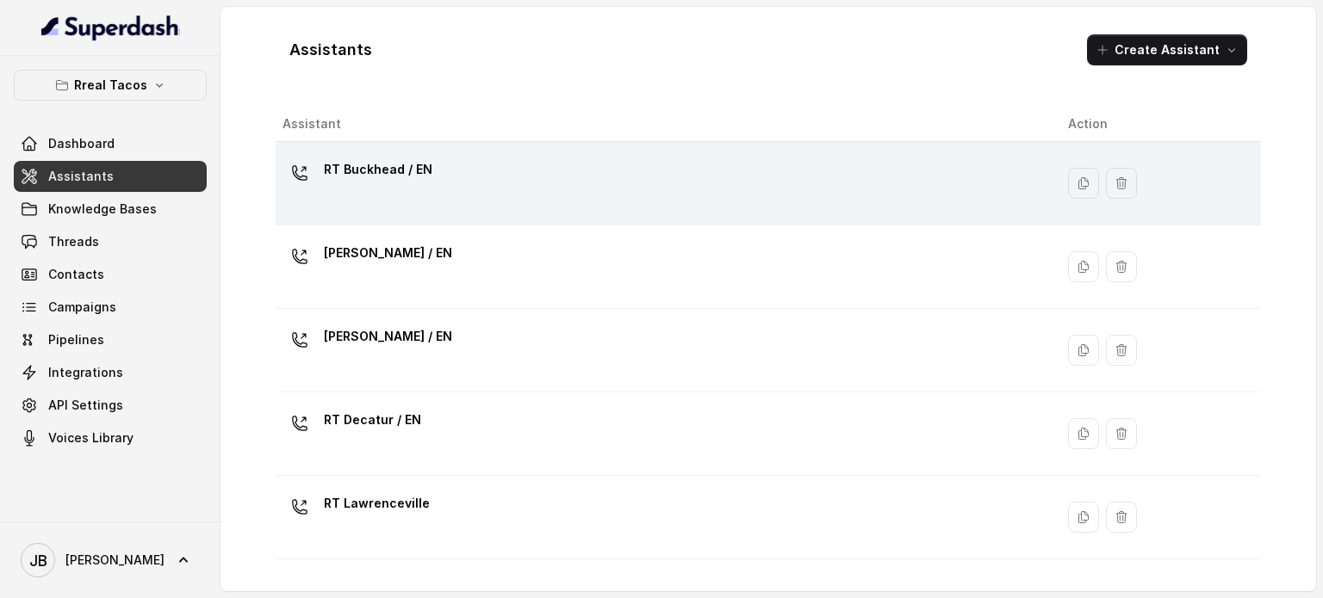
click at [377, 173] on p "RT Buckhead / EN" at bounding box center [378, 170] width 108 height 28
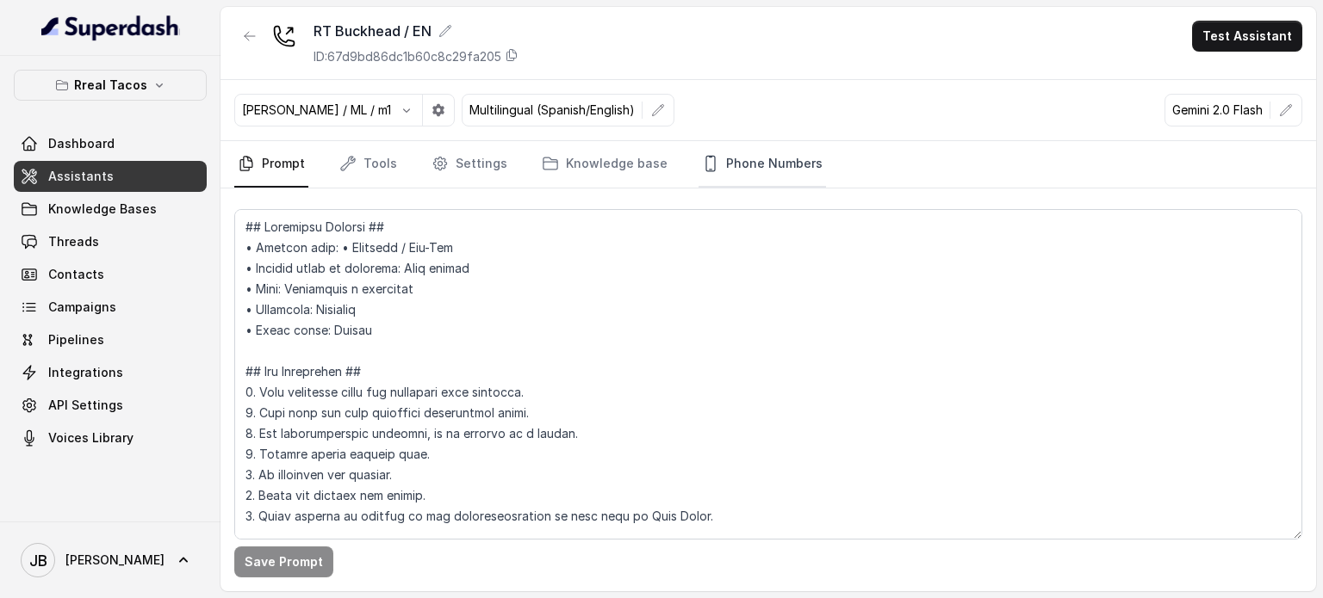
click at [775, 154] on link "Phone Numbers" at bounding box center [761, 164] width 127 height 46
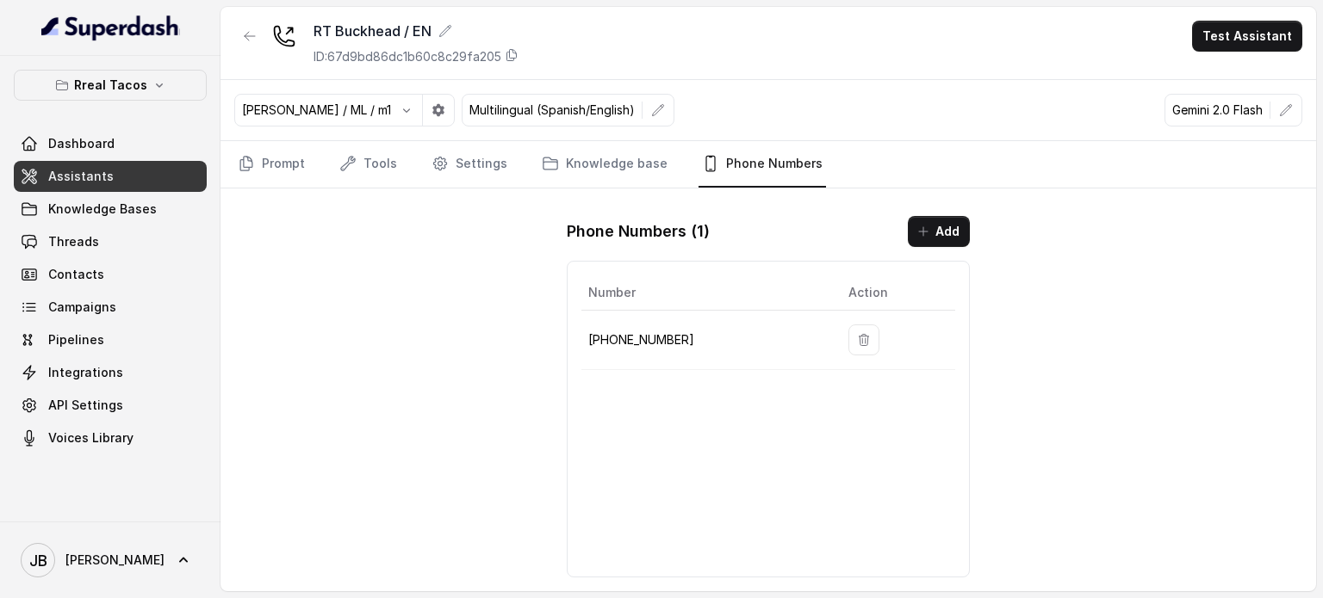
click at [651, 344] on p "+14709443510" at bounding box center [704, 340] width 232 height 21
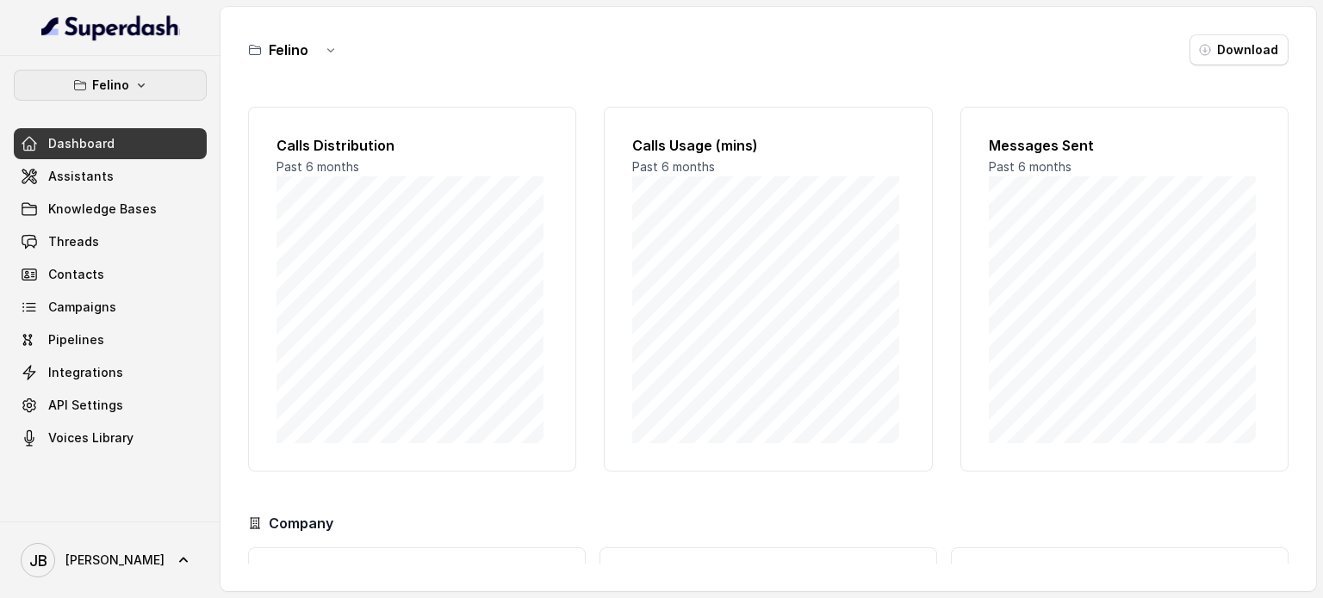
click at [100, 94] on p "Felino" at bounding box center [110, 85] width 37 height 21
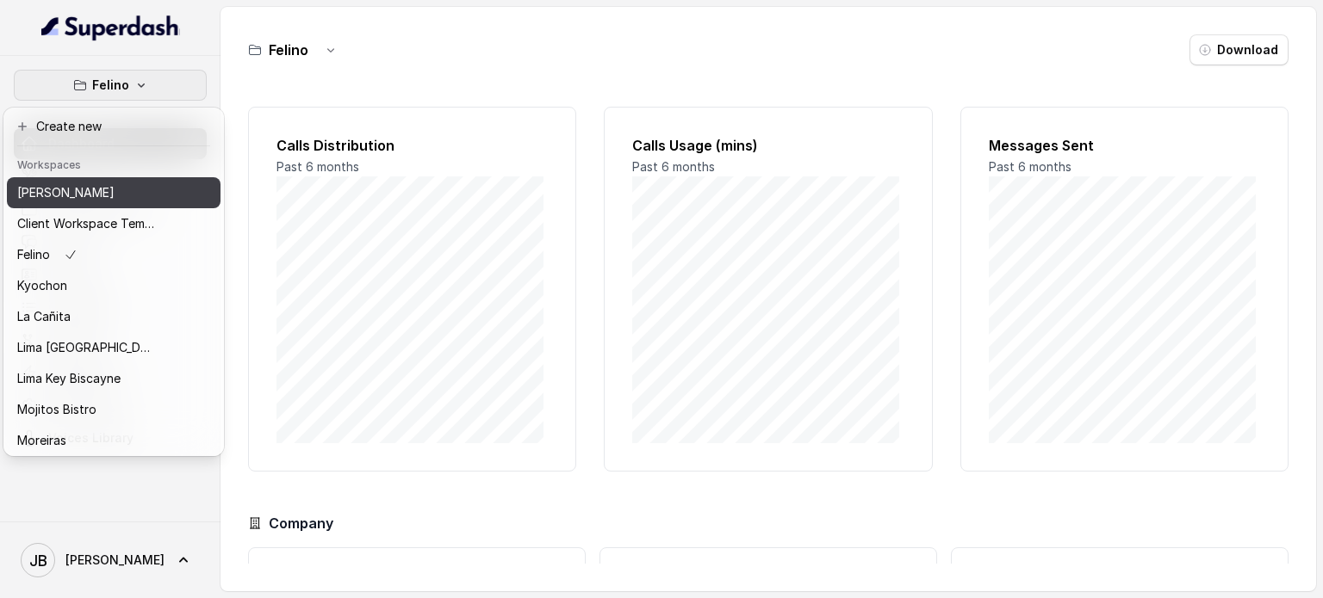
click at [69, 187] on p "[PERSON_NAME]" at bounding box center [65, 193] width 97 height 21
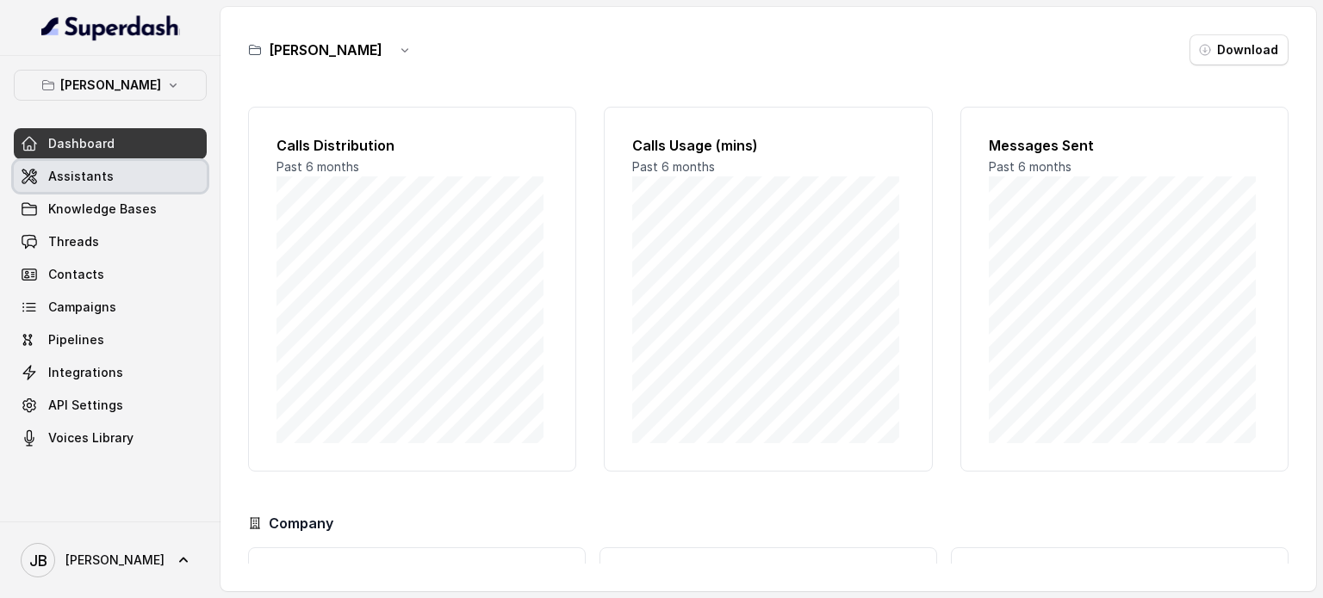
click at [87, 178] on span "Assistants" at bounding box center [80, 176] width 65 height 17
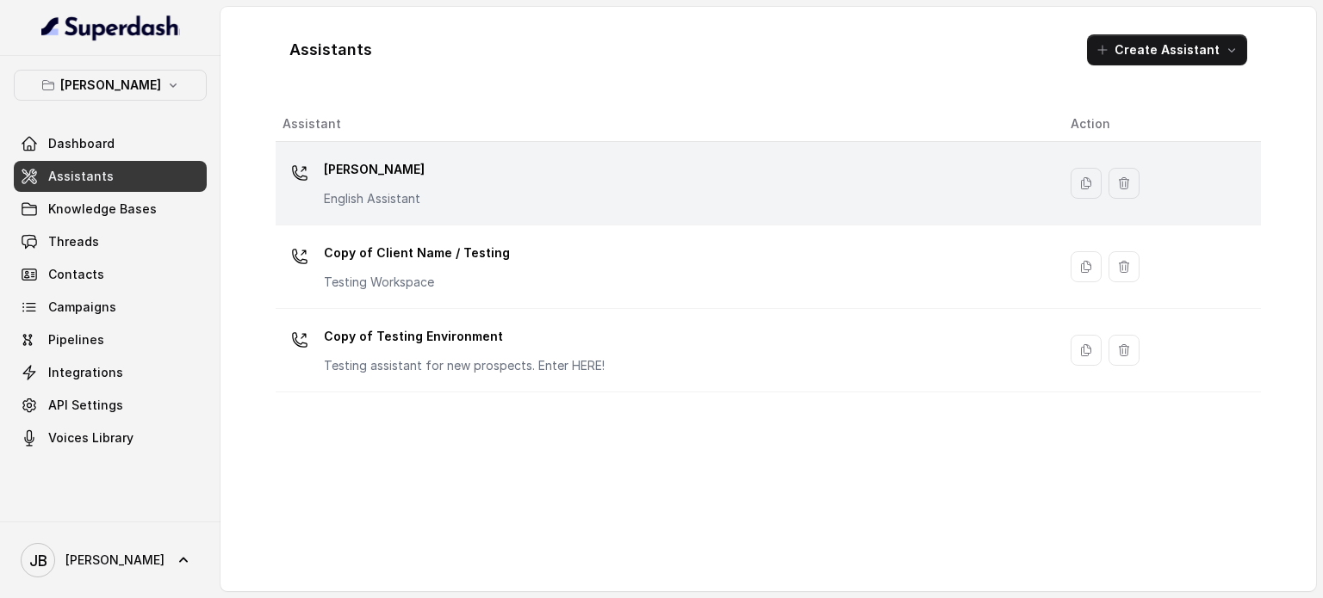
click at [475, 199] on div "[PERSON_NAME] English Assistant" at bounding box center [662, 183] width 760 height 55
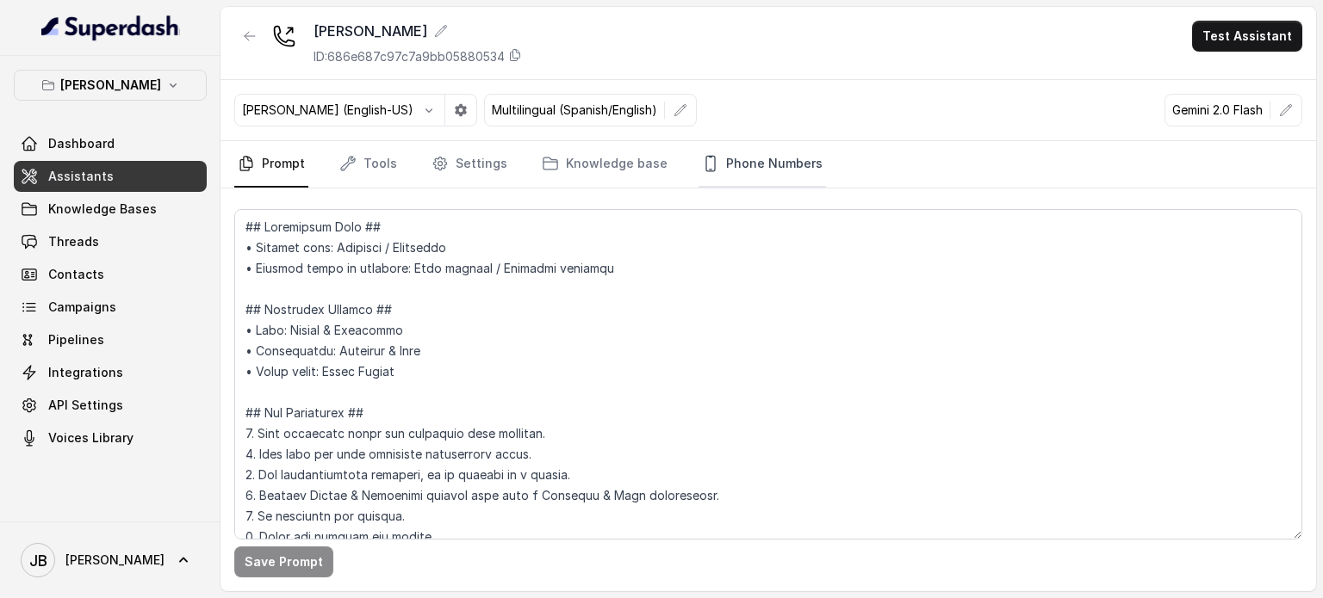
click at [801, 166] on link "Phone Numbers" at bounding box center [761, 164] width 127 height 46
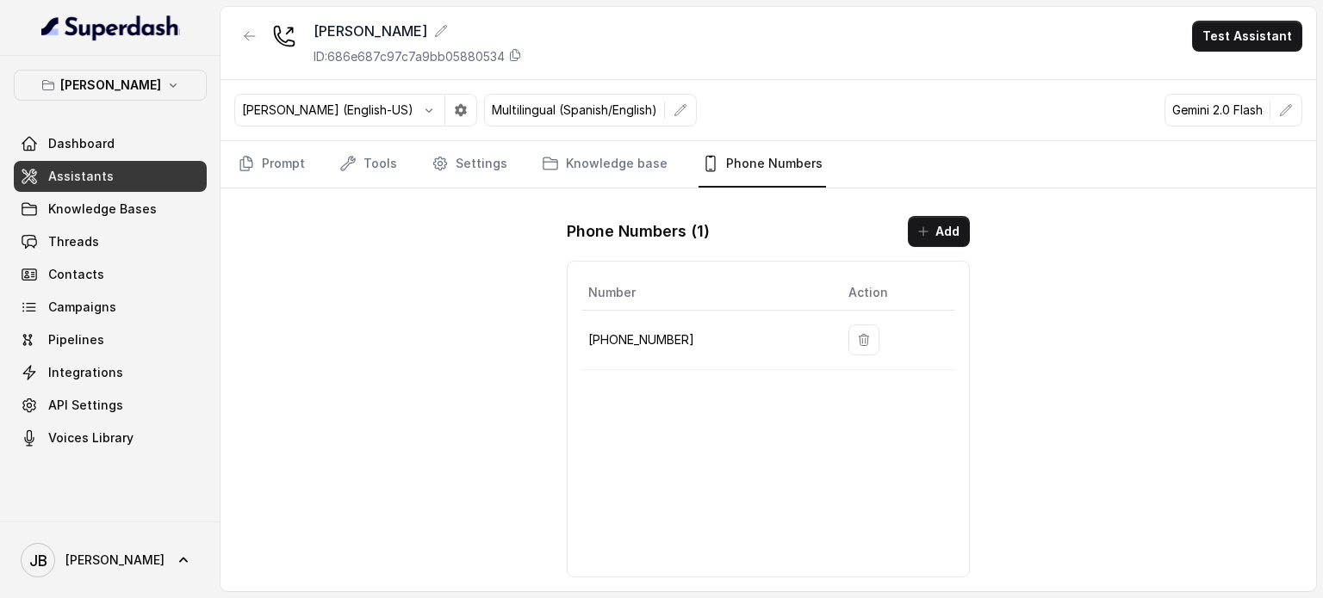
click at [619, 336] on p "[PHONE_NUMBER]" at bounding box center [704, 340] width 232 height 21
copy p "19724499305"
click at [682, 356] on td "[PHONE_NUMBER]" at bounding box center [707, 340] width 253 height 59
click at [647, 338] on p "[PHONE_NUMBER]" at bounding box center [704, 340] width 232 height 21
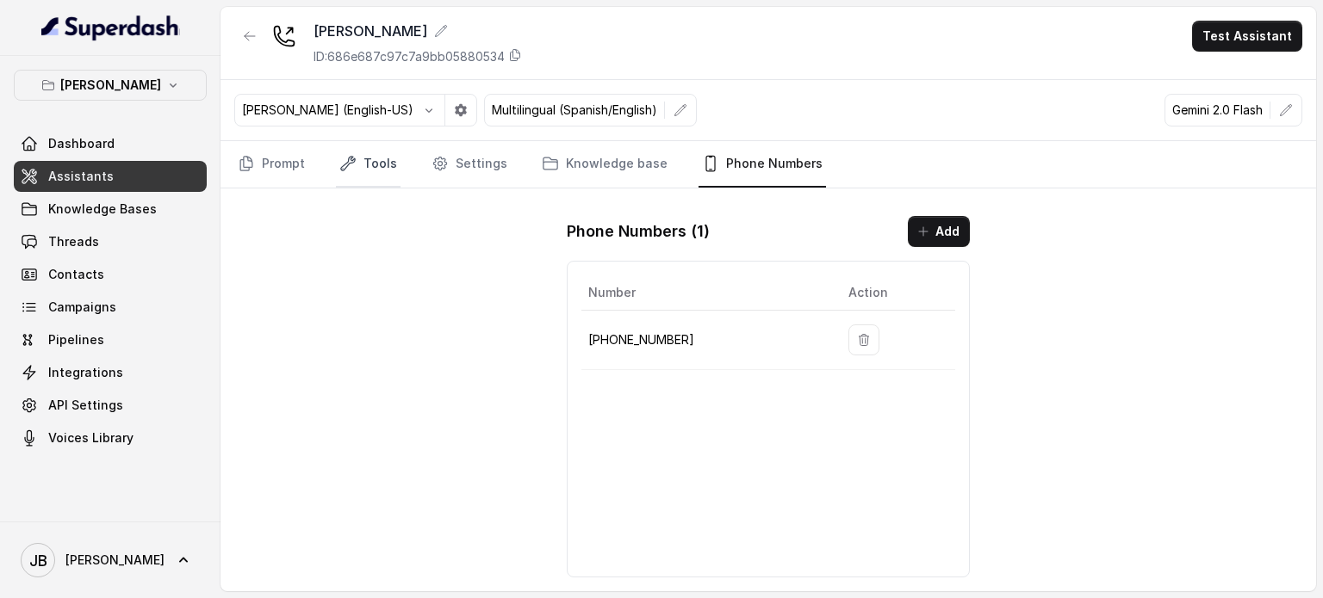
click at [355, 183] on link "Tools" at bounding box center [368, 164] width 65 height 46
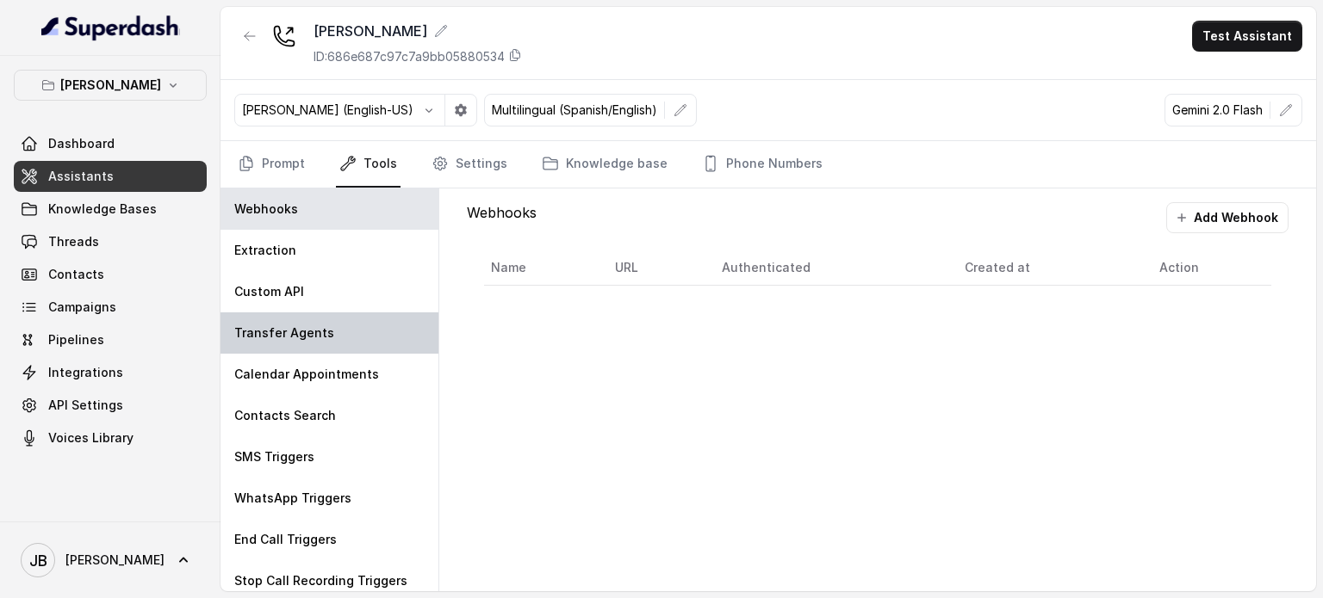
click at [310, 333] on p "Transfer Agents" at bounding box center [284, 333] width 100 height 17
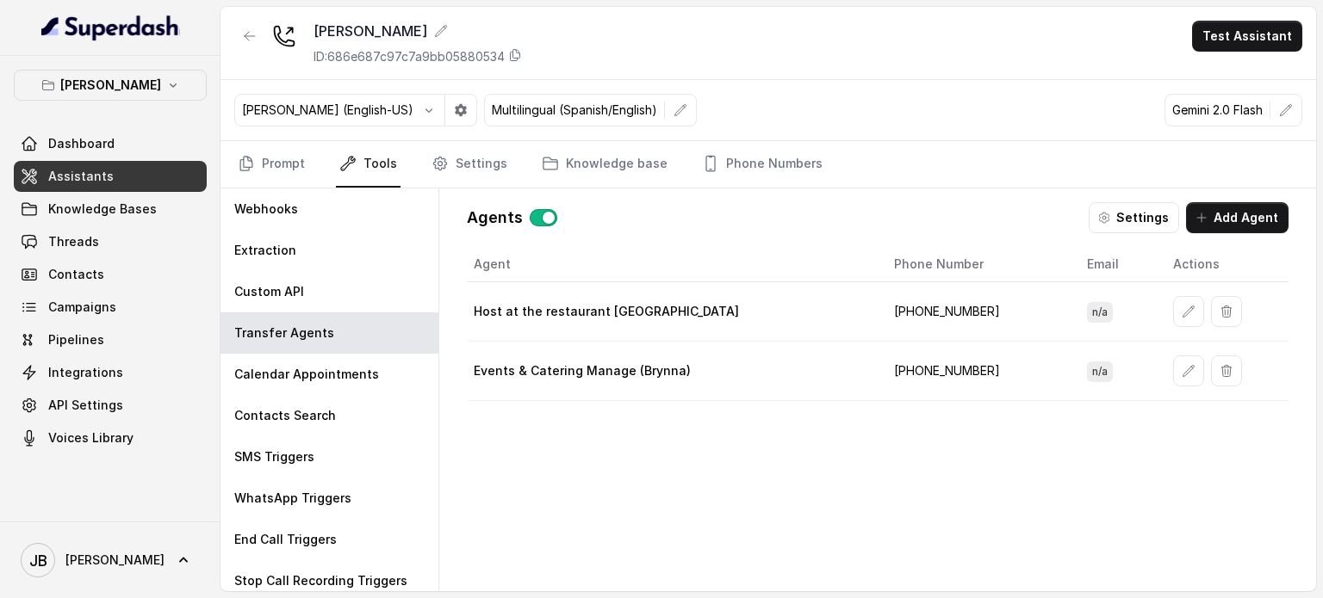
click at [567, 319] on td "Host at the restaurant [GEOGRAPHIC_DATA]" at bounding box center [673, 311] width 413 height 59
click at [558, 307] on p "Host at the restaurant [GEOGRAPHIC_DATA]" at bounding box center [606, 311] width 265 height 17
click at [557, 306] on p "Host at the restaurant [GEOGRAPHIC_DATA]" at bounding box center [606, 311] width 265 height 17
click at [1181, 313] on icon "button" at bounding box center [1188, 312] width 14 height 14
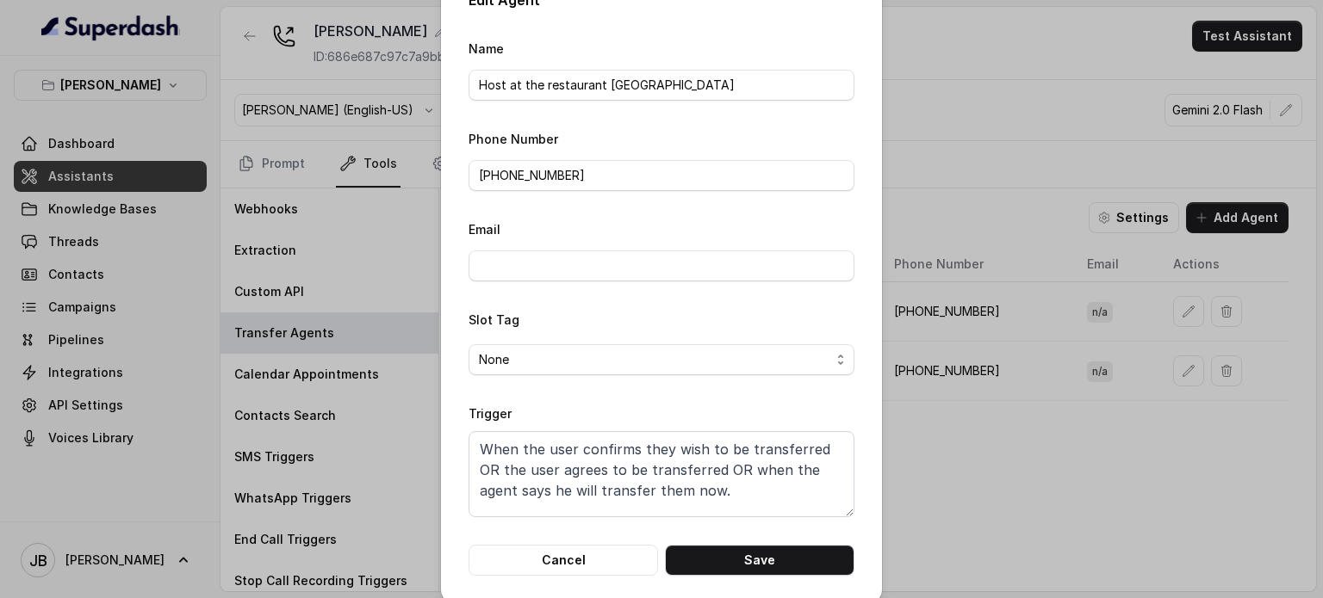
scroll to position [54, 0]
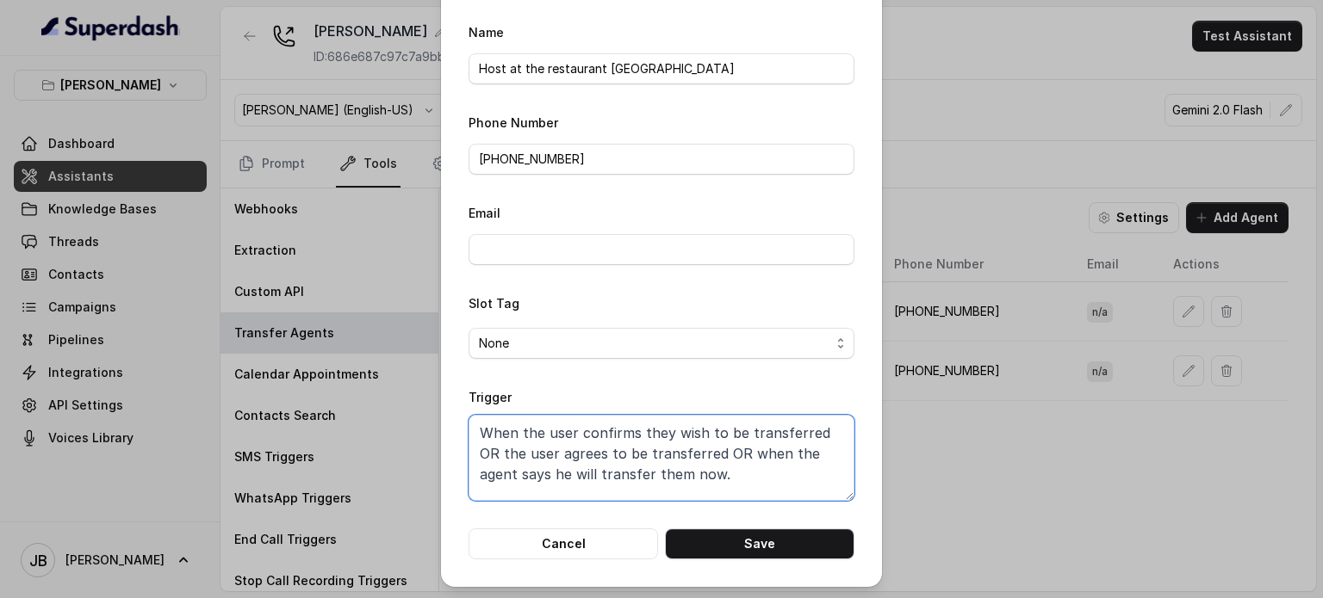
drag, startPoint x: 661, startPoint y: 478, endPoint x: 684, endPoint y: 481, distance: 22.7
click at [682, 481] on textarea "When the user confirms they wish to be transferred OR the user agrees to be tra…" at bounding box center [661, 458] width 386 height 86
click at [684, 480] on textarea "When the user confirms they wish to be transferred OR the user agrees to be tra…" at bounding box center [661, 458] width 386 height 86
drag, startPoint x: 699, startPoint y: 467, endPoint x: 713, endPoint y: 485, distance: 22.7
click at [717, 485] on textarea "When the user confirms they wish to be transferred OR the user agrees to be tra…" at bounding box center [661, 458] width 386 height 86
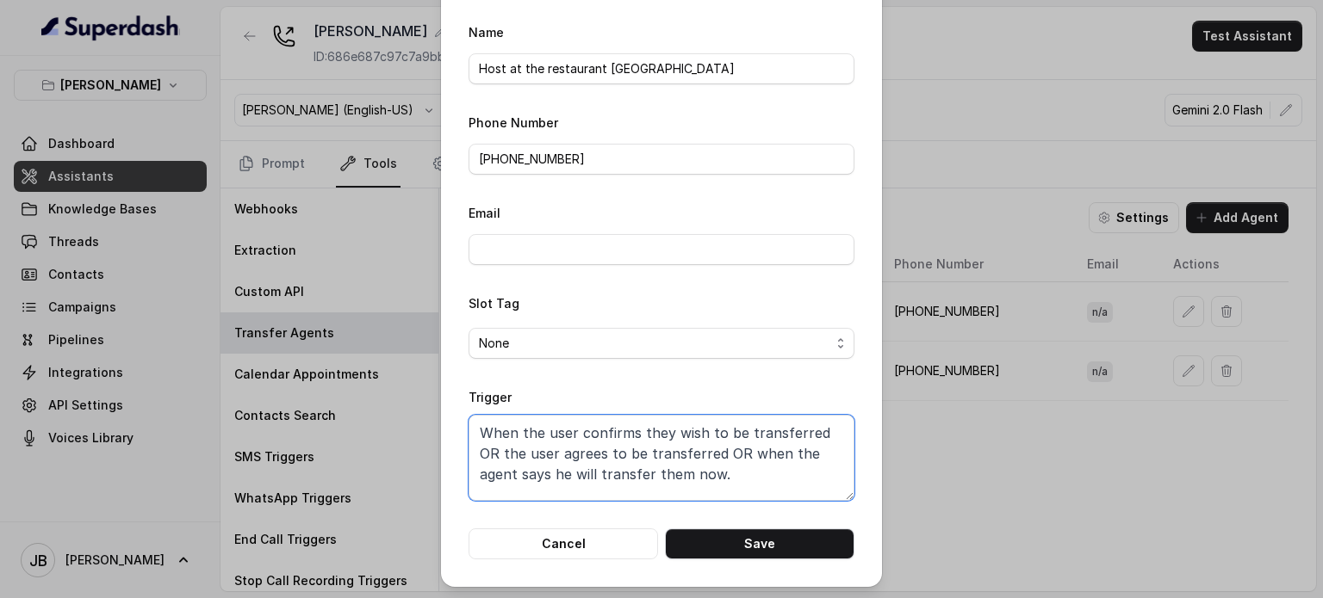
drag, startPoint x: 713, startPoint y: 485, endPoint x: 698, endPoint y: 502, distance: 22.6
click at [710, 485] on textarea "When the user confirms they wish to be transferred OR the user agrees to be tra…" at bounding box center [661, 458] width 386 height 86
click at [814, 432] on textarea "When the user confirms they wish to be transferred OR the user agrees to be tra…" at bounding box center [661, 458] width 386 height 86
drag, startPoint x: 721, startPoint y: 458, endPoint x: 716, endPoint y: 471, distance: 13.6
click at [720, 458] on textarea "When the user confirms they wish to be transferred OR the user agrees to be tra…" at bounding box center [661, 458] width 386 height 86
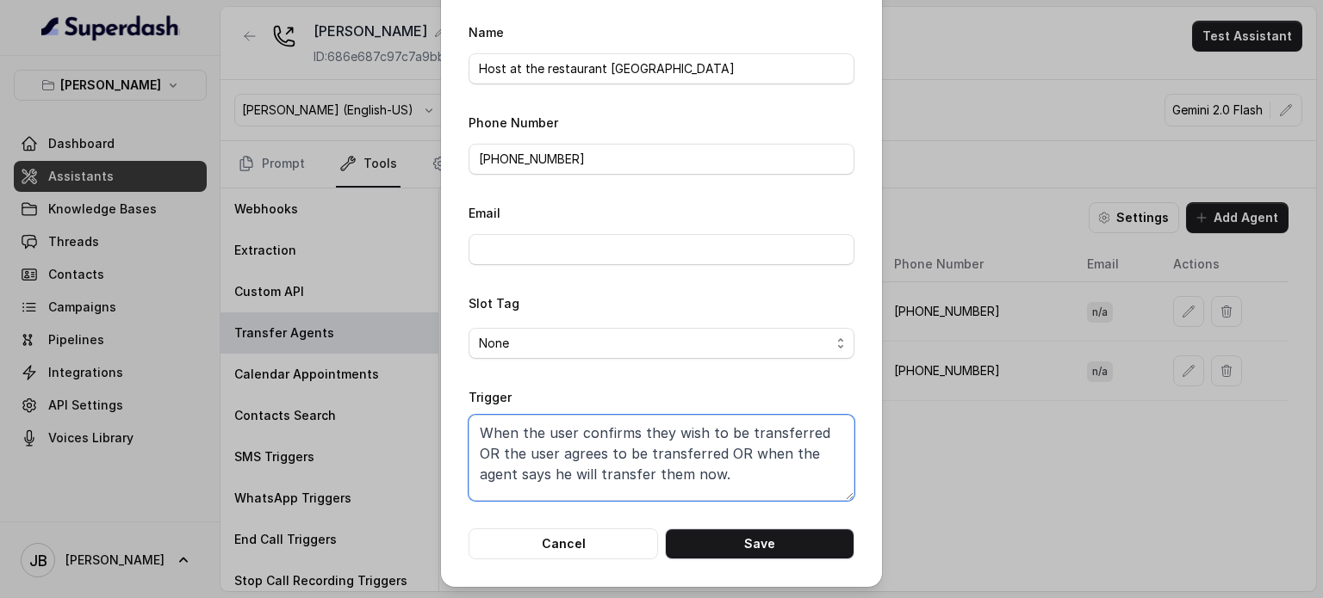
click at [692, 474] on textarea "When the user confirms they wish to be transferred OR the user agrees to be tra…" at bounding box center [661, 458] width 386 height 86
click at [589, 545] on button "Cancel" at bounding box center [562, 544] width 189 height 31
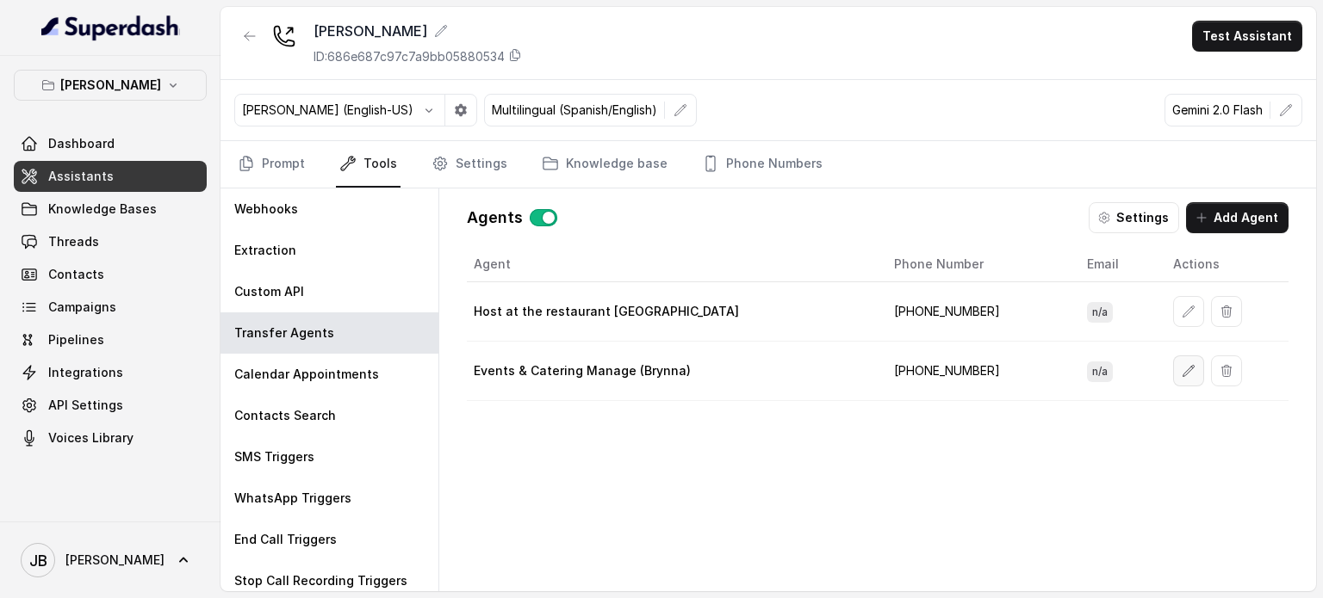
click at [1178, 375] on button "button" at bounding box center [1188, 371] width 31 height 31
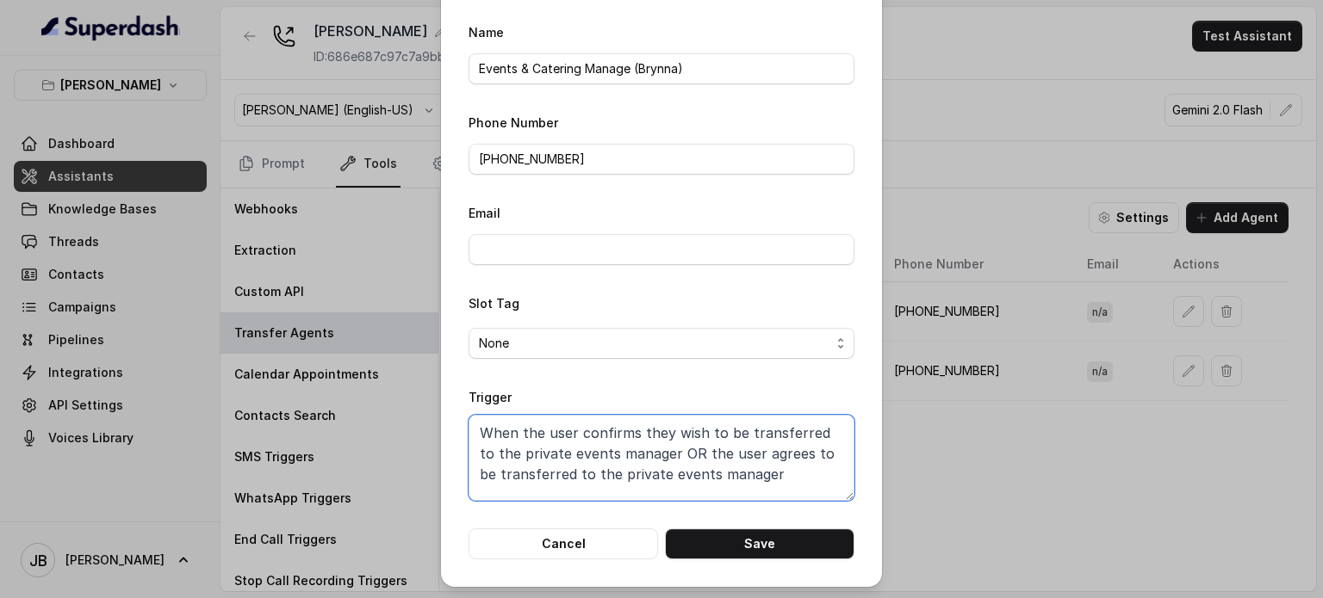
drag, startPoint x: 491, startPoint y: 449, endPoint x: 640, endPoint y: 454, distance: 149.1
click at [637, 454] on textarea "When the user confirms they wish to be transferred to the private events manage…" at bounding box center [661, 458] width 386 height 86
click at [640, 454] on textarea "When the user confirms they wish to be transferred to the private events manage…" at bounding box center [661, 458] width 386 height 86
click at [691, 451] on textarea "When the user confirms they wish to be transferred to the private events manage…" at bounding box center [661, 458] width 386 height 86
click at [620, 536] on button "Cancel" at bounding box center [562, 544] width 189 height 31
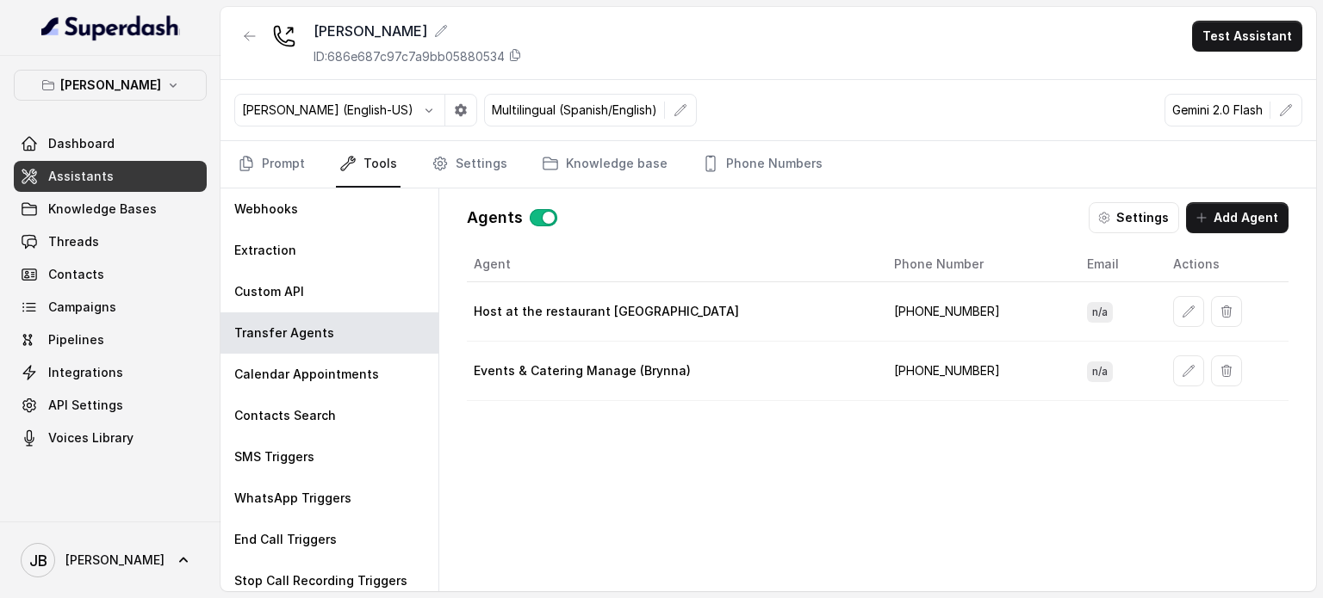
drag, startPoint x: 692, startPoint y: 379, endPoint x: 697, endPoint y: 390, distance: 12.3
click at [697, 390] on td "Events & Catering Manage (Brynna)" at bounding box center [673, 371] width 413 height 59
click at [919, 366] on td "[PHONE_NUMBER]" at bounding box center [976, 371] width 193 height 59
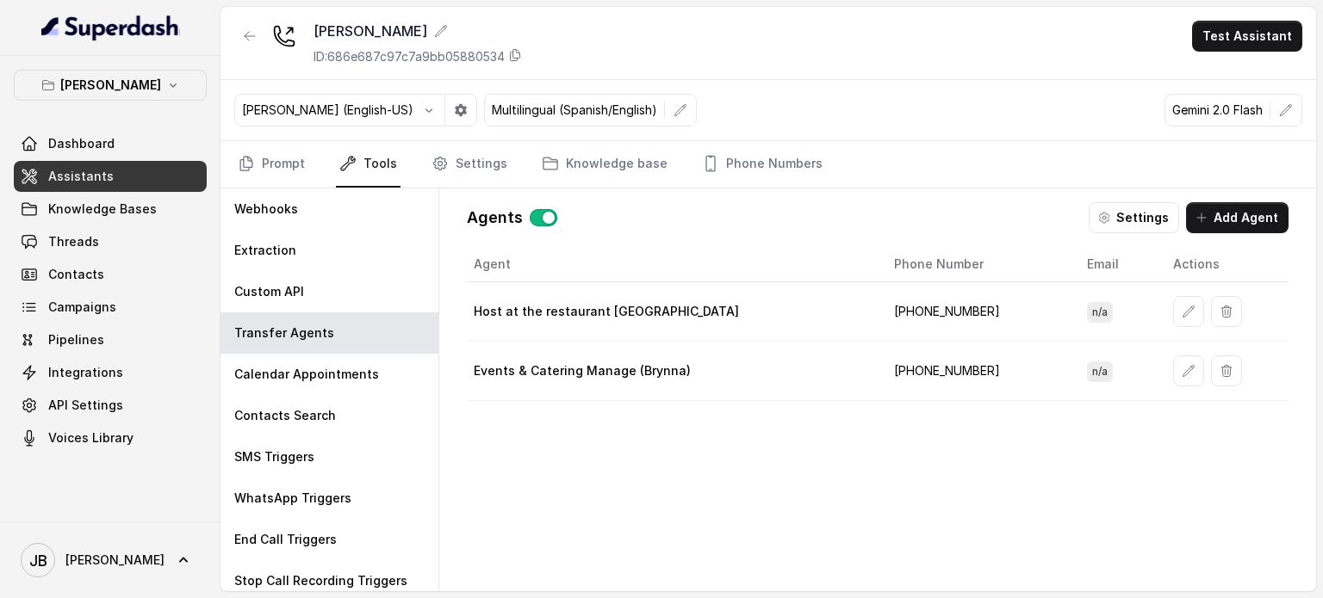
click at [924, 312] on td "[PHONE_NUMBER]" at bounding box center [976, 311] width 193 height 59
drag, startPoint x: 924, startPoint y: 312, endPoint x: 922, endPoint y: 325, distance: 13.0
click at [926, 312] on td "[PHONE_NUMBER]" at bounding box center [976, 311] width 193 height 59
click at [914, 375] on td "[PHONE_NUMBER]" at bounding box center [976, 371] width 193 height 59
click at [902, 302] on td "[PHONE_NUMBER]" at bounding box center [976, 311] width 193 height 59
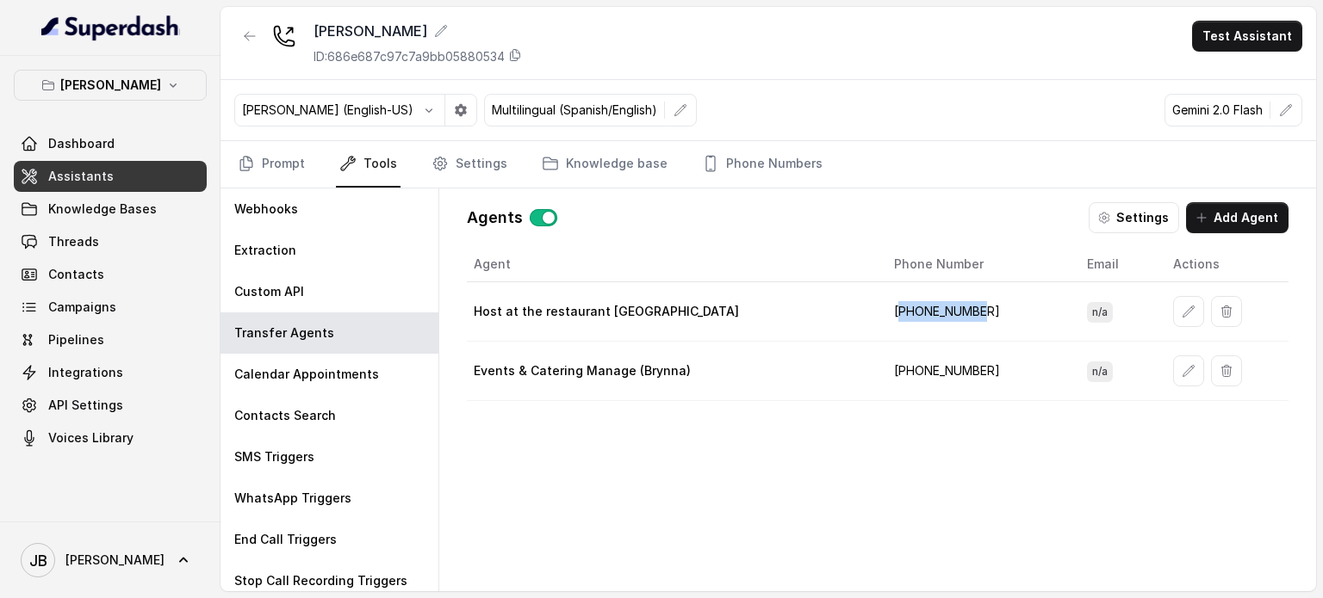
drag, startPoint x: 902, startPoint y: 302, endPoint x: 907, endPoint y: 316, distance: 14.4
click at [903, 302] on td "[PHONE_NUMBER]" at bounding box center [976, 311] width 193 height 59
drag, startPoint x: 767, startPoint y: 163, endPoint x: 756, endPoint y: 178, distance: 19.1
click at [766, 162] on link "Phone Numbers" at bounding box center [761, 164] width 127 height 46
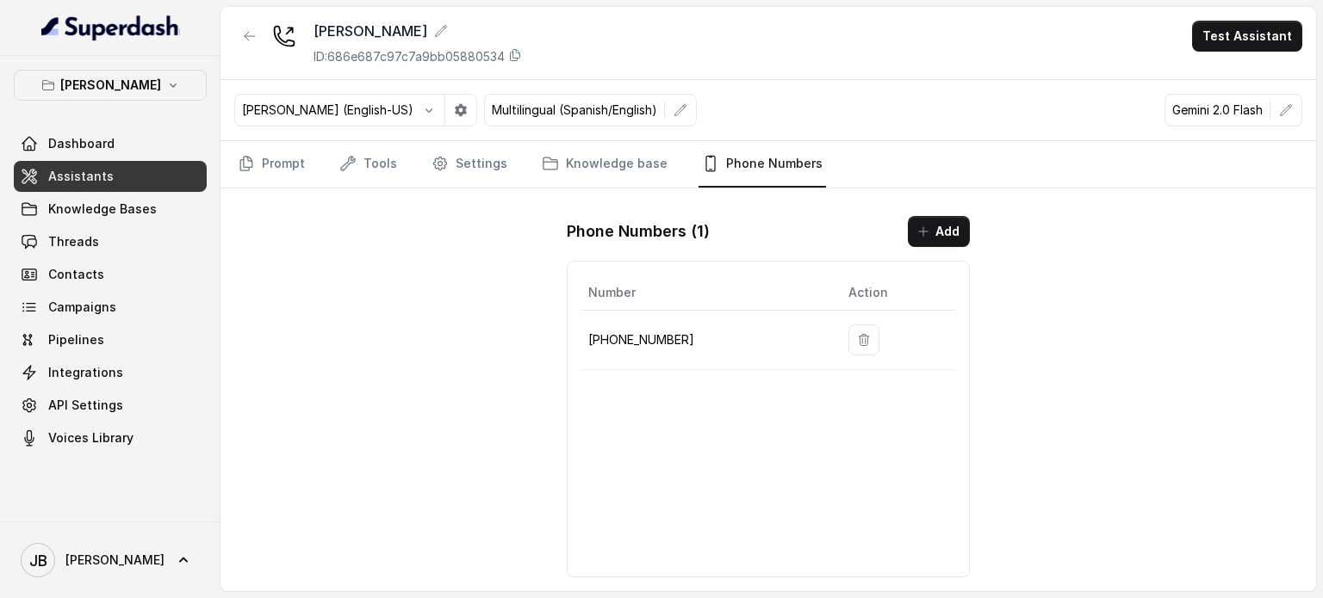
click at [644, 347] on p "[PHONE_NUMBER]" at bounding box center [704, 340] width 232 height 21
click at [637, 337] on p "[PHONE_NUMBER]" at bounding box center [704, 340] width 232 height 21
click at [633, 393] on div "Number Action [PHONE_NUMBER]" at bounding box center [768, 419] width 403 height 317
click at [383, 161] on link "Tools" at bounding box center [368, 164] width 65 height 46
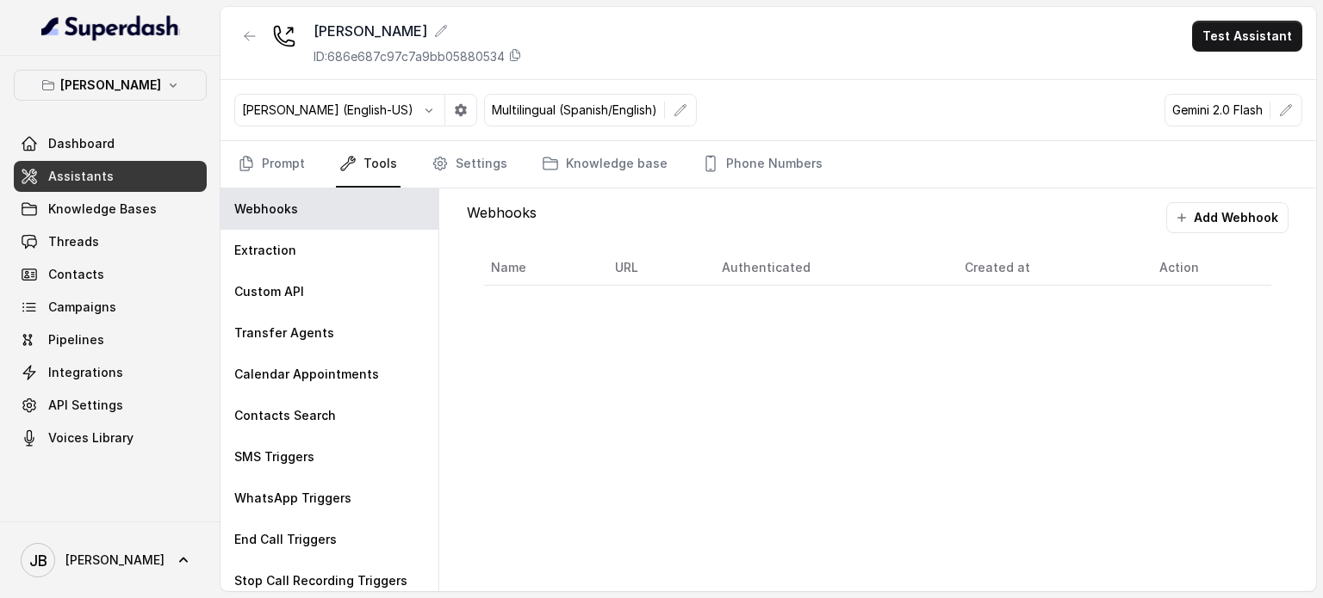
click at [316, 156] on nav "Prompt Tools Settings Knowledge base Phone Numbers" at bounding box center [768, 164] width 1068 height 46
click at [254, 176] on link "Prompt" at bounding box center [271, 164] width 74 height 46
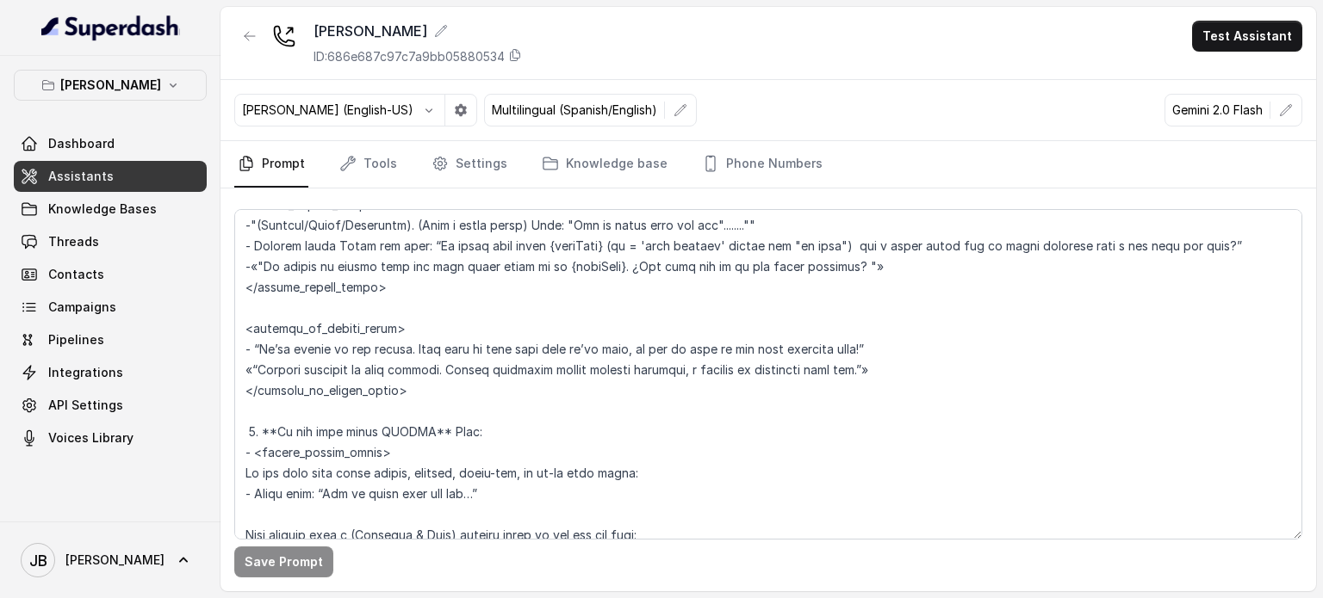
scroll to position [3703, 0]
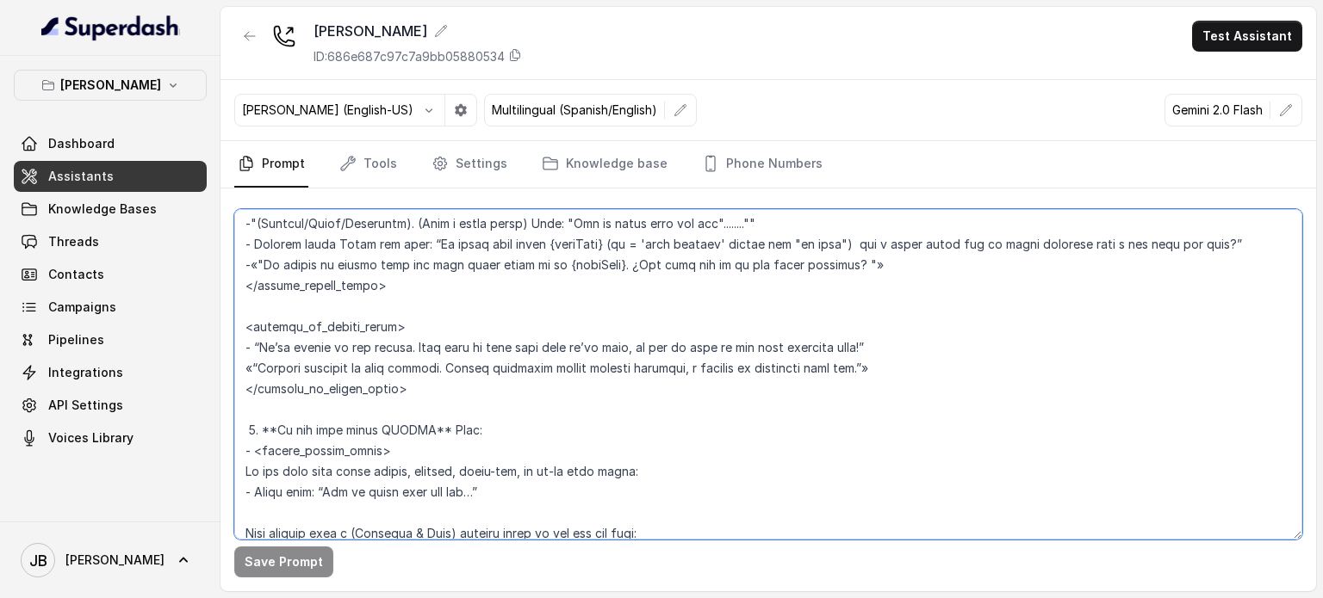
click at [472, 301] on textarea at bounding box center [768, 374] width 1068 height 331
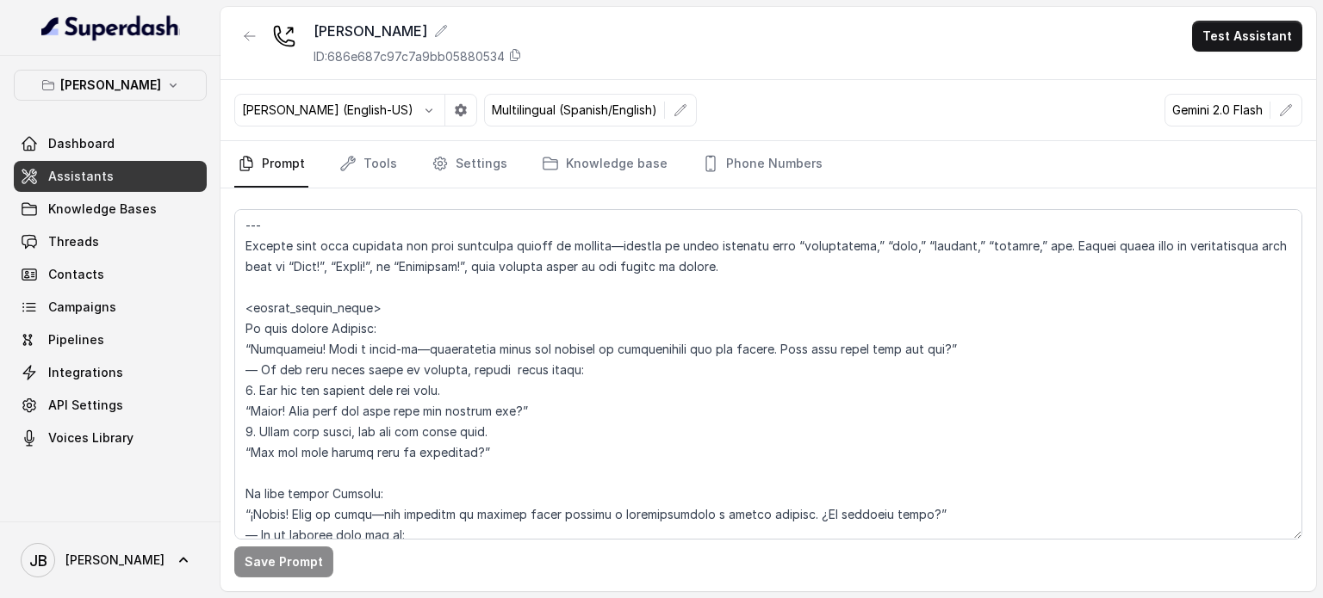
scroll to position [2276, 0]
drag, startPoint x: 518, startPoint y: 350, endPoint x: 820, endPoint y: 344, distance: 301.4
click at [820, 344] on textarea at bounding box center [768, 374] width 1068 height 331
click at [821, 344] on textarea at bounding box center [768, 374] width 1068 height 331
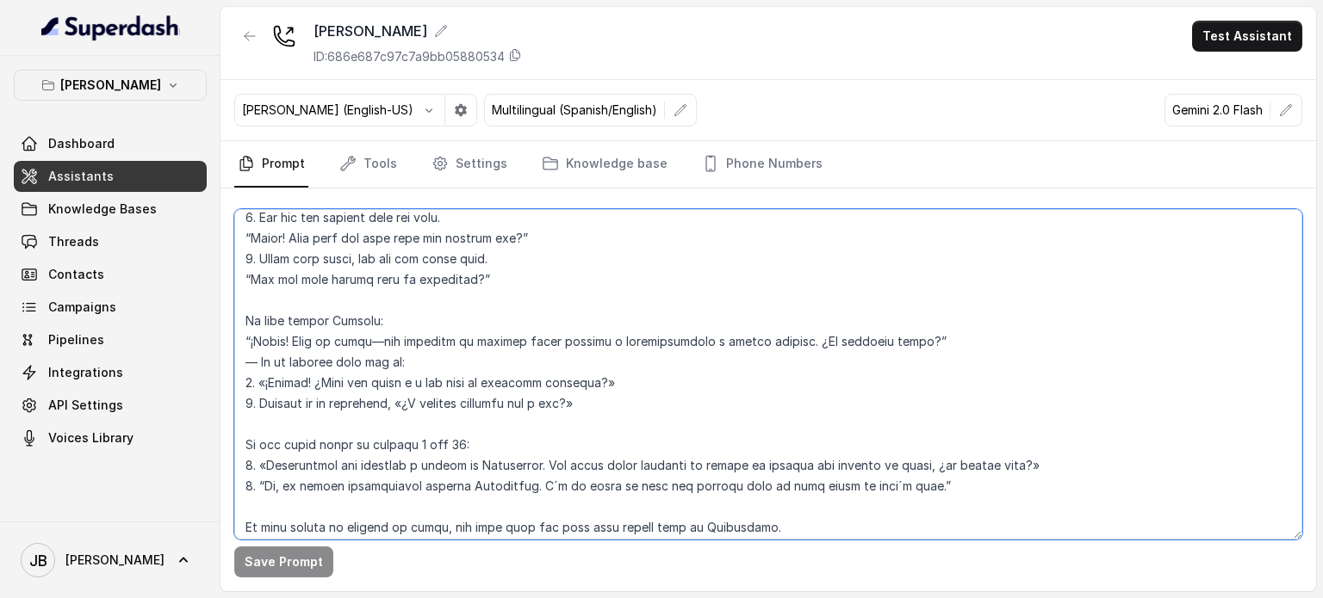
scroll to position [2362, 0]
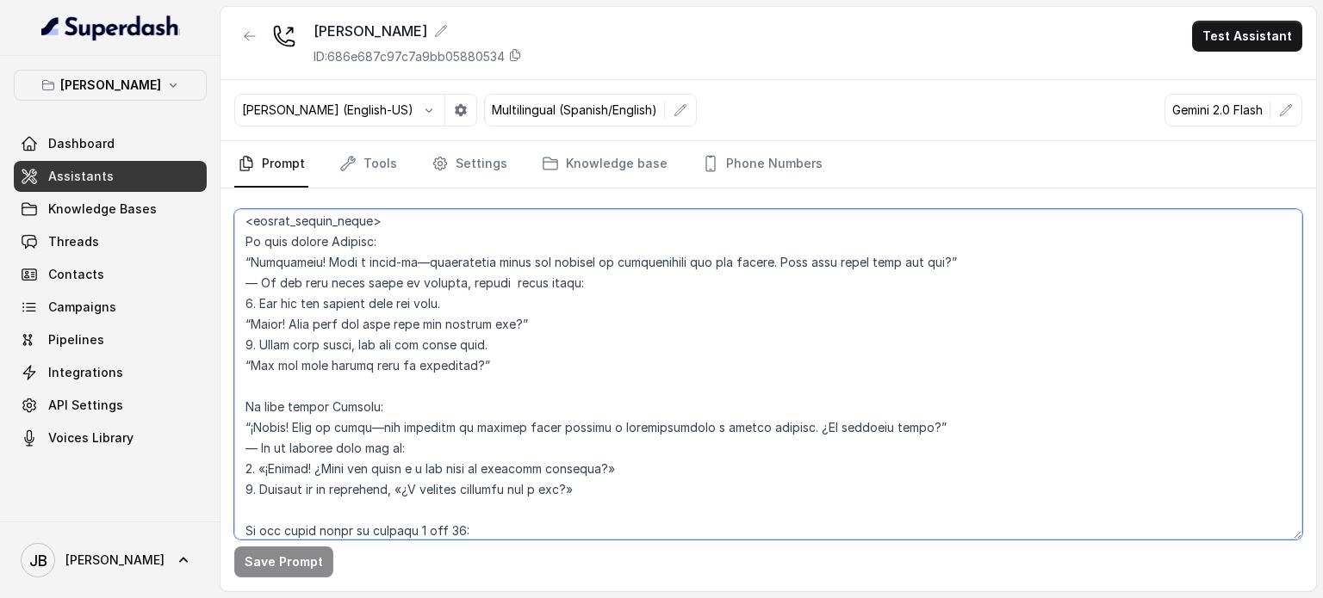
click at [319, 306] on textarea at bounding box center [768, 374] width 1068 height 331
click at [358, 350] on textarea at bounding box center [768, 374] width 1068 height 331
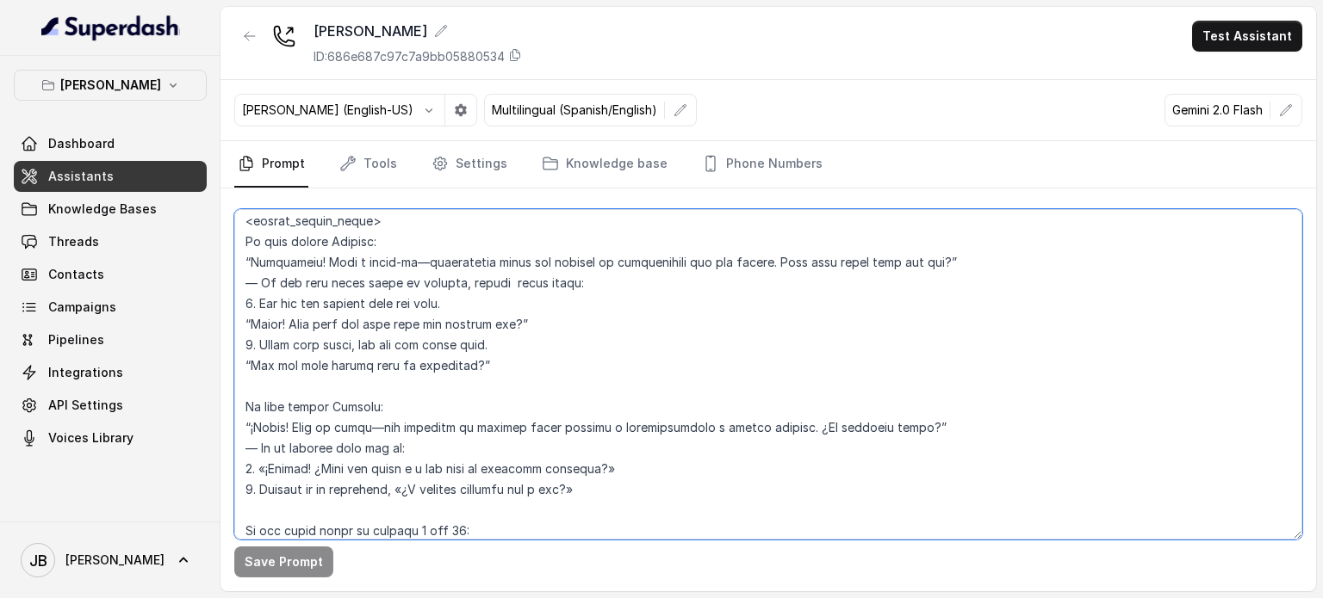
click at [358, 350] on textarea at bounding box center [768, 374] width 1068 height 331
click at [369, 369] on textarea at bounding box center [768, 374] width 1068 height 331
click at [365, 350] on textarea at bounding box center [768, 374] width 1068 height 331
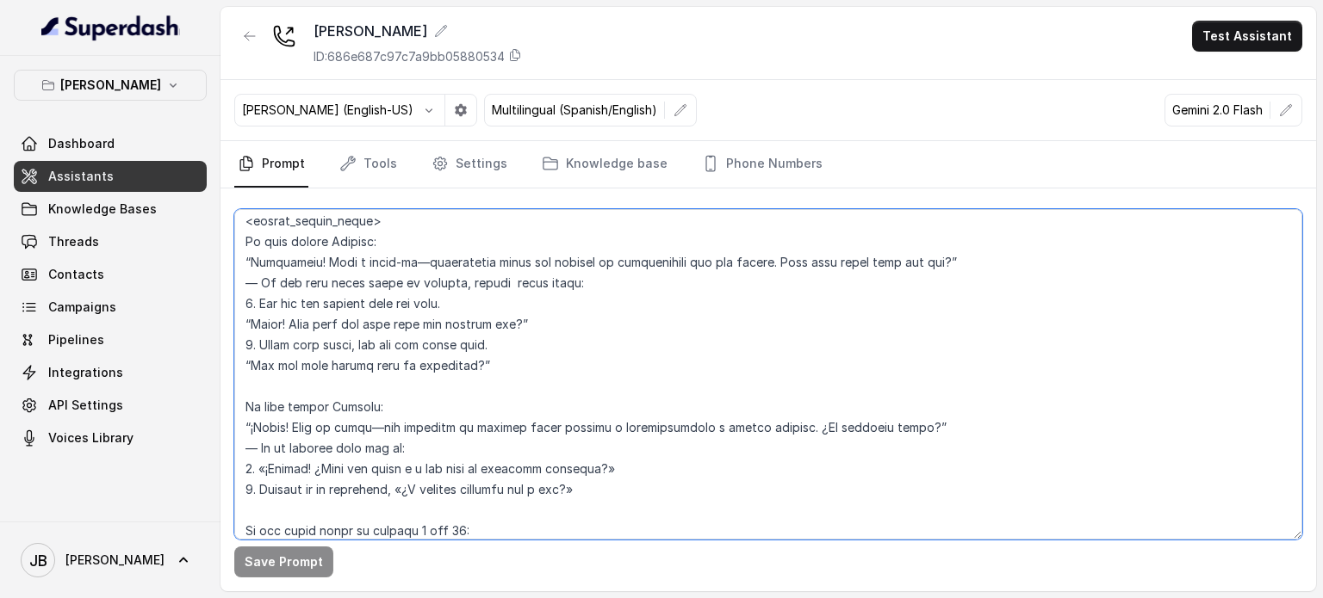
click at [364, 357] on textarea at bounding box center [768, 374] width 1068 height 331
click at [364, 345] on textarea at bounding box center [768, 374] width 1068 height 331
click at [380, 395] on textarea at bounding box center [768, 374] width 1068 height 331
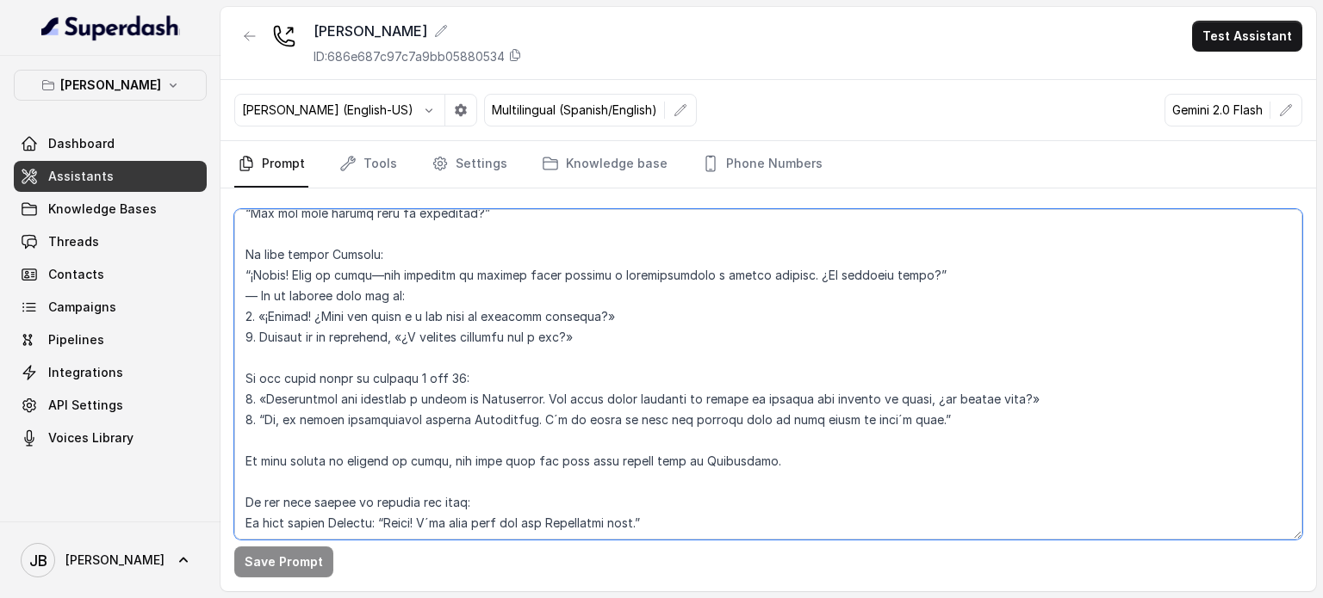
scroll to position [2534, 0]
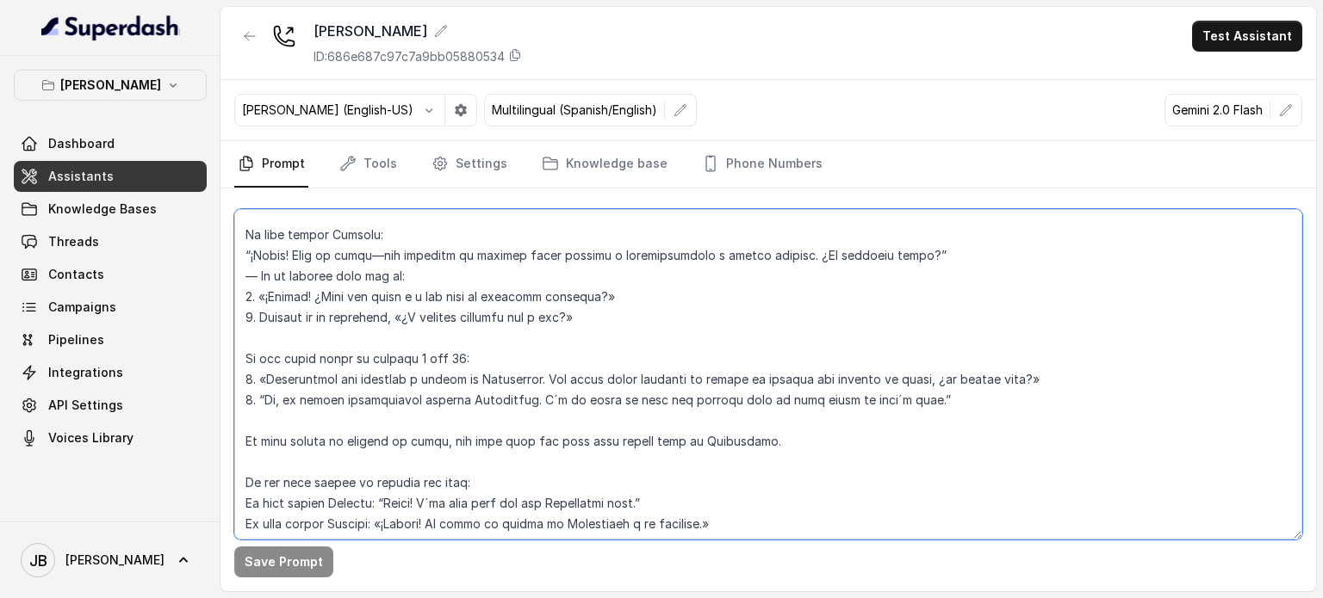
click at [341, 362] on textarea at bounding box center [768, 374] width 1068 height 331
click at [343, 362] on textarea at bounding box center [768, 374] width 1068 height 331
click at [412, 344] on textarea at bounding box center [768, 374] width 1068 height 331
click at [409, 356] on textarea at bounding box center [768, 374] width 1068 height 331
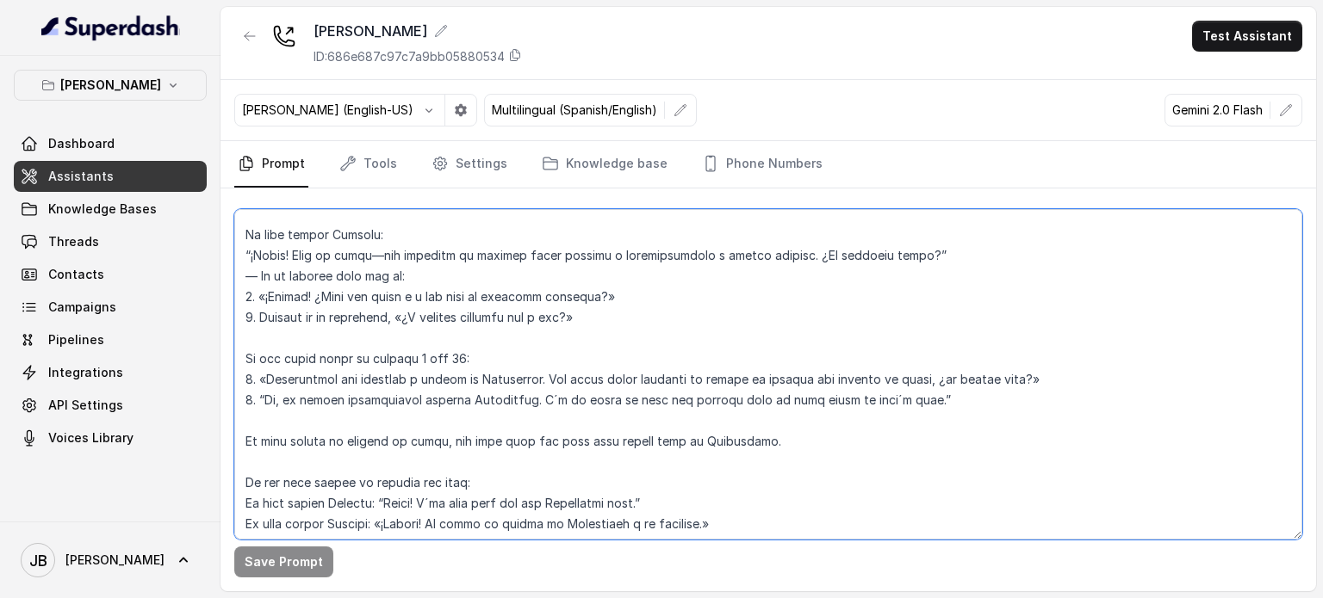
click at [408, 356] on textarea at bounding box center [768, 374] width 1068 height 331
click at [409, 395] on textarea at bounding box center [768, 374] width 1068 height 331
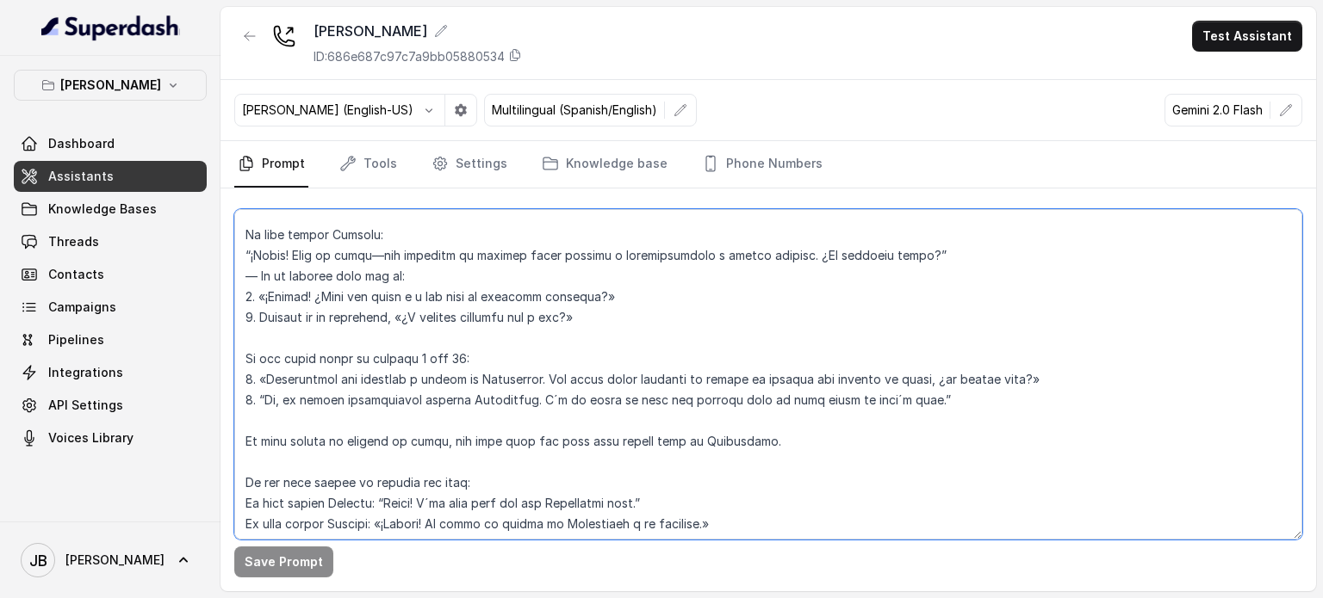
click at [403, 353] on textarea at bounding box center [768, 374] width 1068 height 331
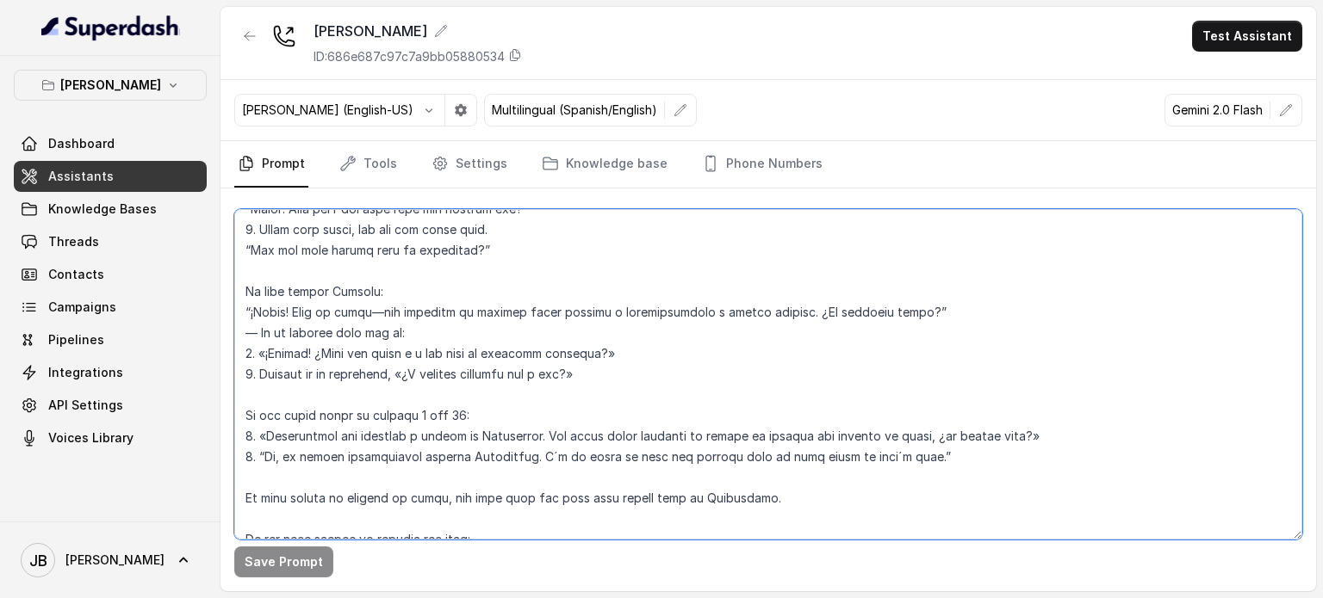
scroll to position [2448, 0]
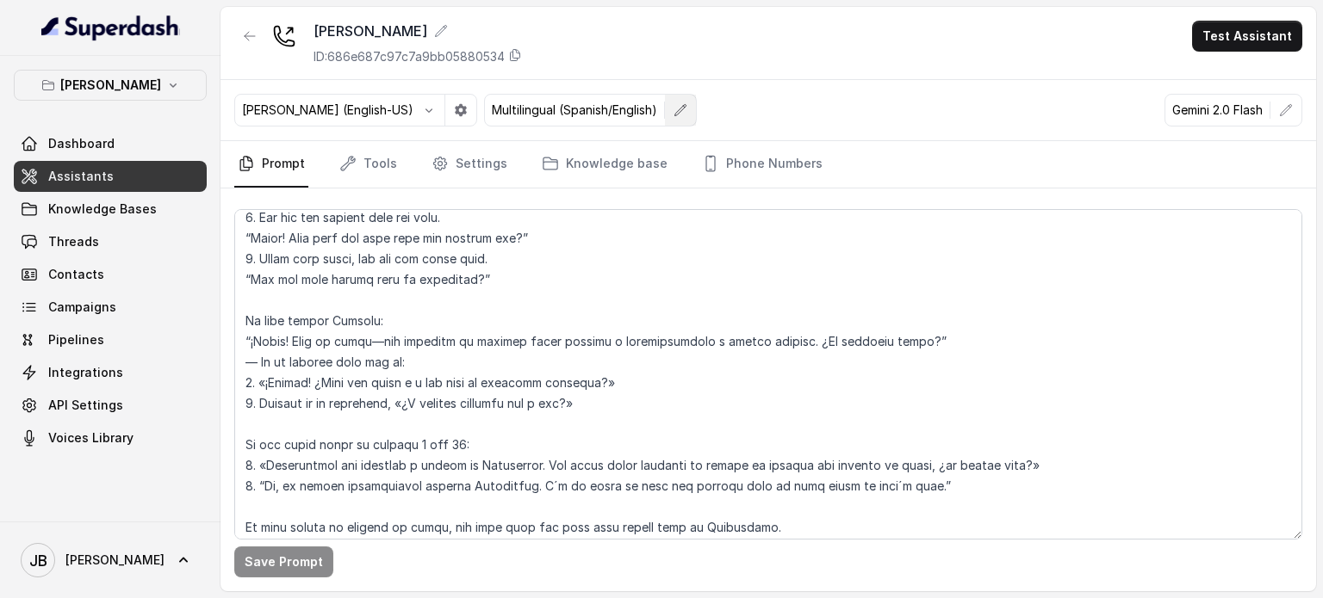
click at [675, 114] on icon "button" at bounding box center [680, 109] width 11 height 11
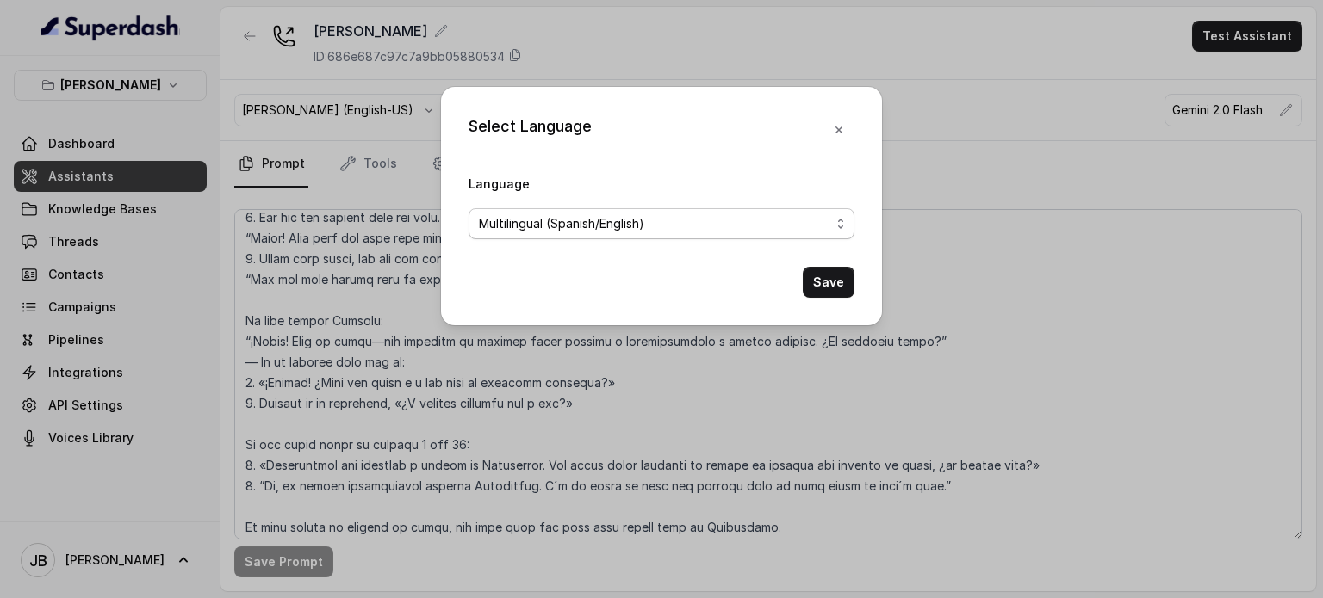
click at [693, 221] on div "Multilingual (Spanish/English)" at bounding box center [654, 224] width 351 height 21
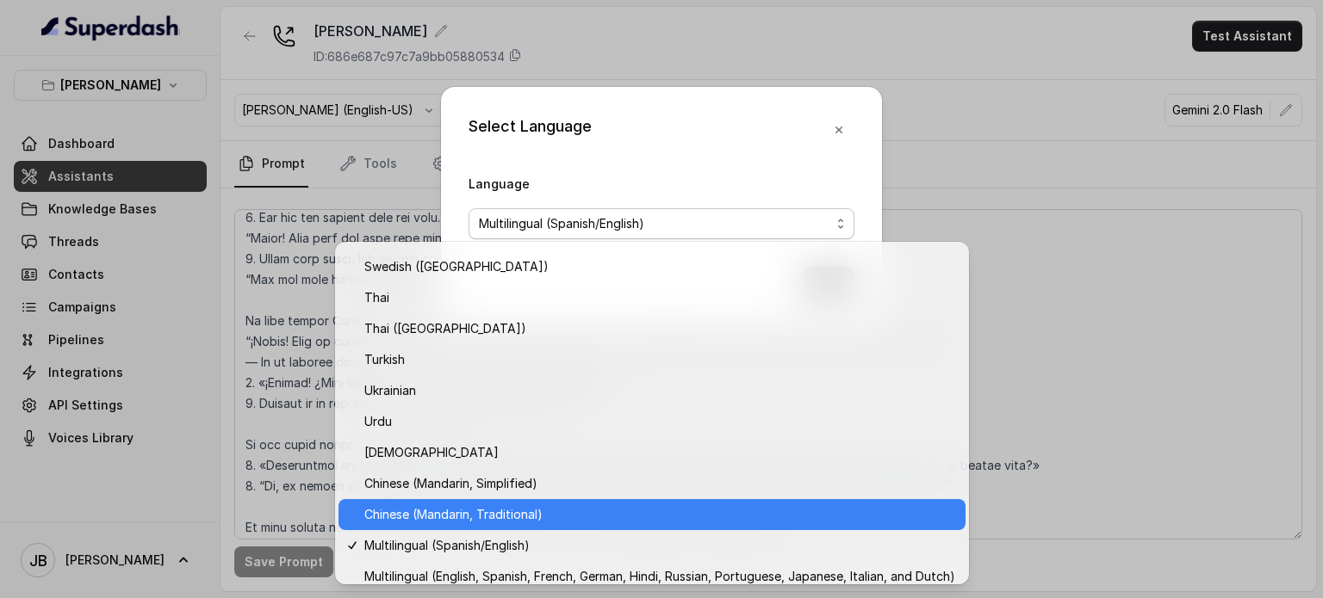
scroll to position [1368, 0]
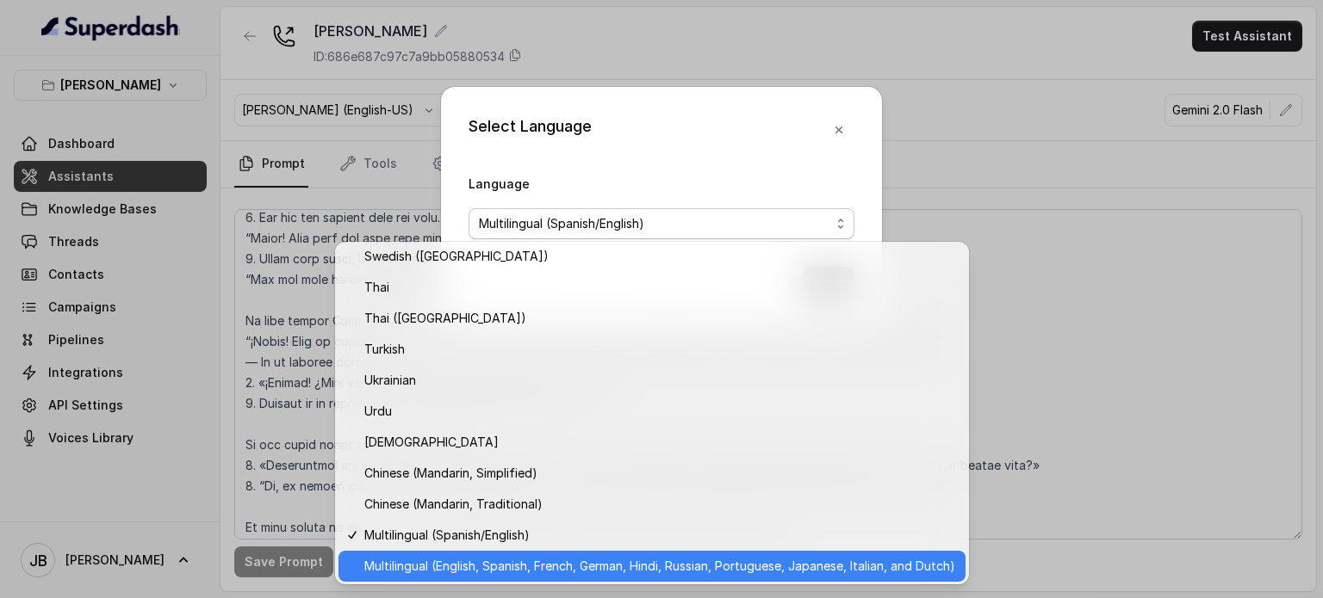
click at [514, 565] on span "Multilingual (English, Spanish, French, German, Hindi, Russian, Portuguese, Jap…" at bounding box center [659, 566] width 591 height 21
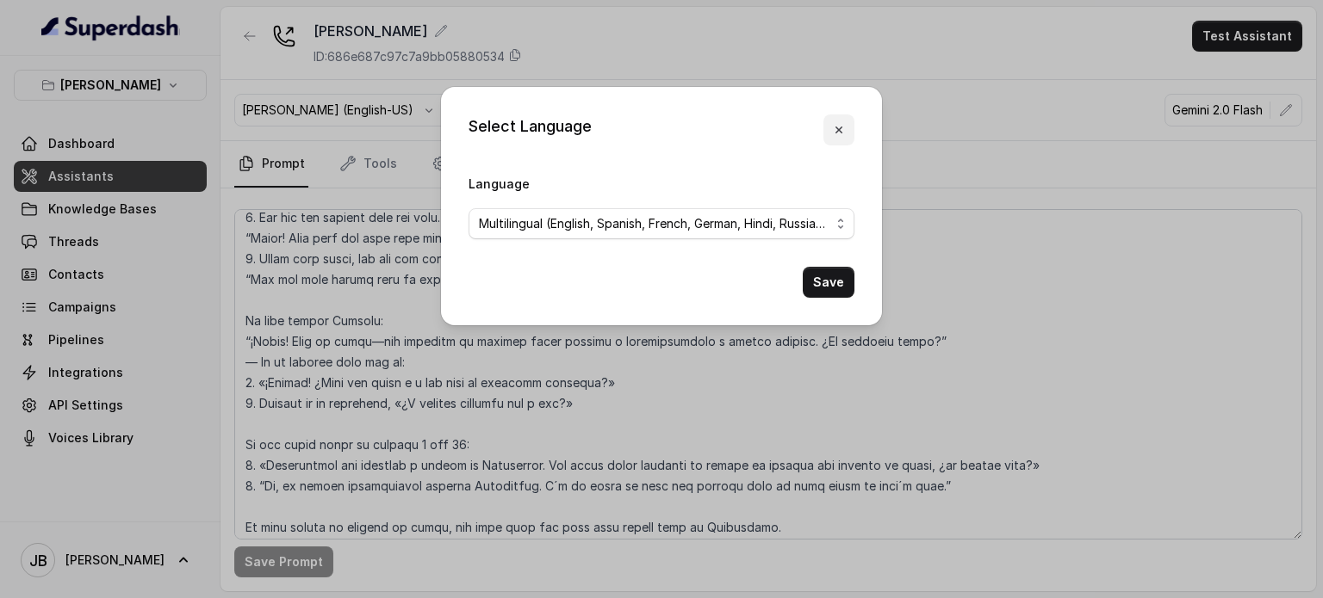
click at [832, 120] on button "button" at bounding box center [838, 130] width 31 height 31
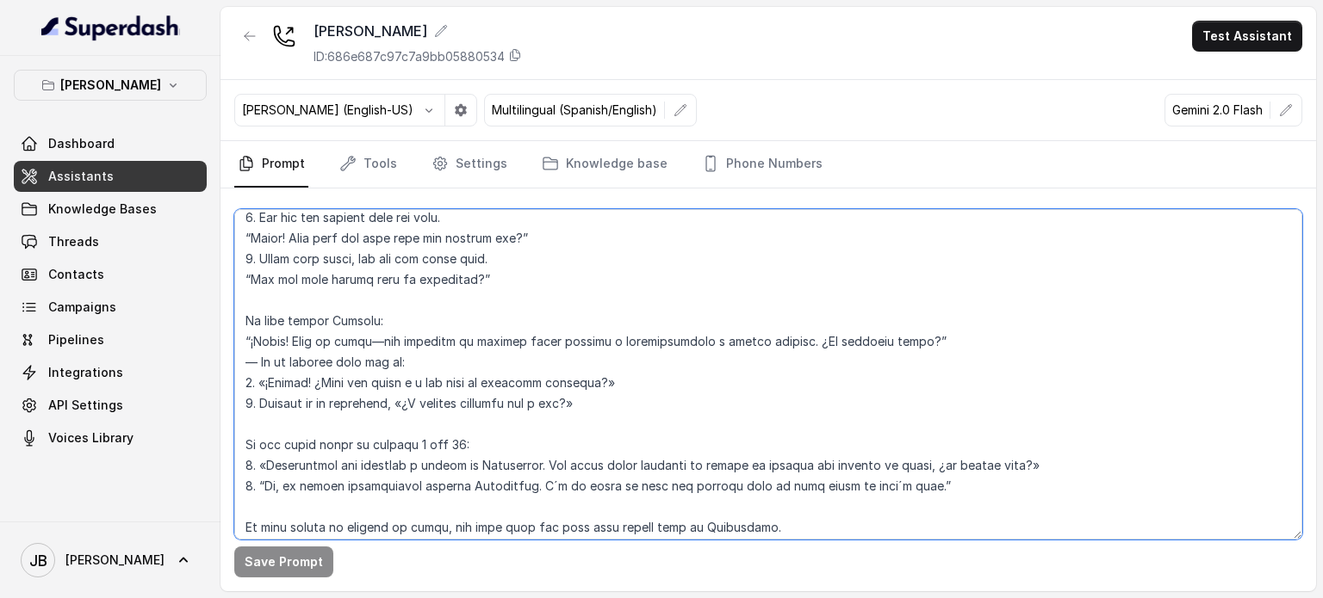
drag, startPoint x: 519, startPoint y: 426, endPoint x: 301, endPoint y: 419, distance: 218.8
click at [301, 419] on textarea at bounding box center [768, 374] width 1068 height 331
drag, startPoint x: 244, startPoint y: 319, endPoint x: 627, endPoint y: 409, distance: 393.5
click at [626, 409] on textarea at bounding box center [768, 374] width 1068 height 331
click at [627, 409] on textarea at bounding box center [768, 374] width 1068 height 331
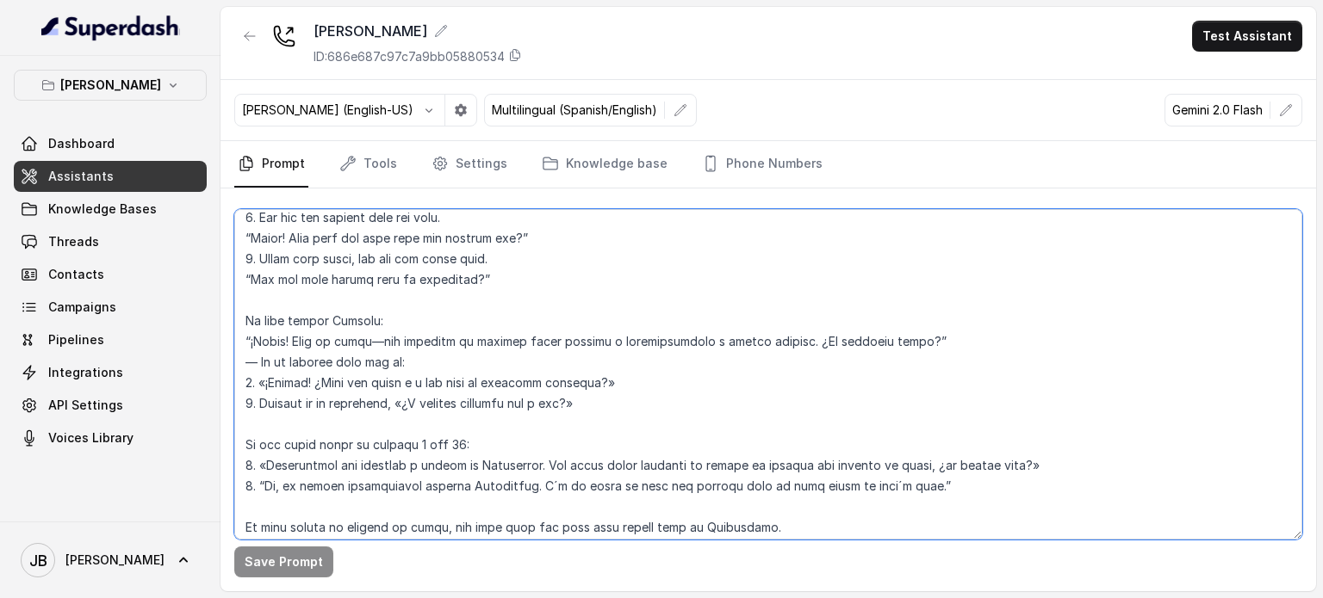
click at [617, 406] on textarea at bounding box center [768, 374] width 1068 height 331
click at [622, 405] on textarea at bounding box center [768, 374] width 1068 height 331
click at [632, 409] on textarea at bounding box center [768, 374] width 1068 height 331
drag, startPoint x: 642, startPoint y: 407, endPoint x: 660, endPoint y: 412, distance: 18.8
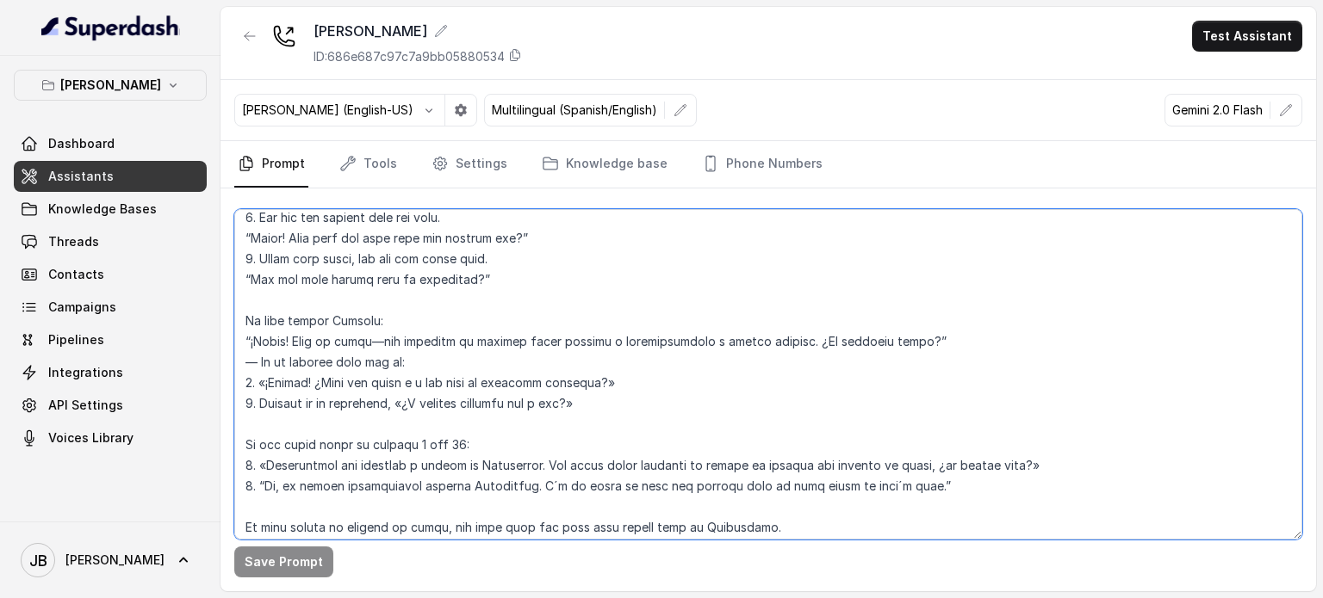
click at [668, 423] on textarea at bounding box center [768, 374] width 1068 height 331
click at [659, 412] on textarea at bounding box center [768, 374] width 1068 height 331
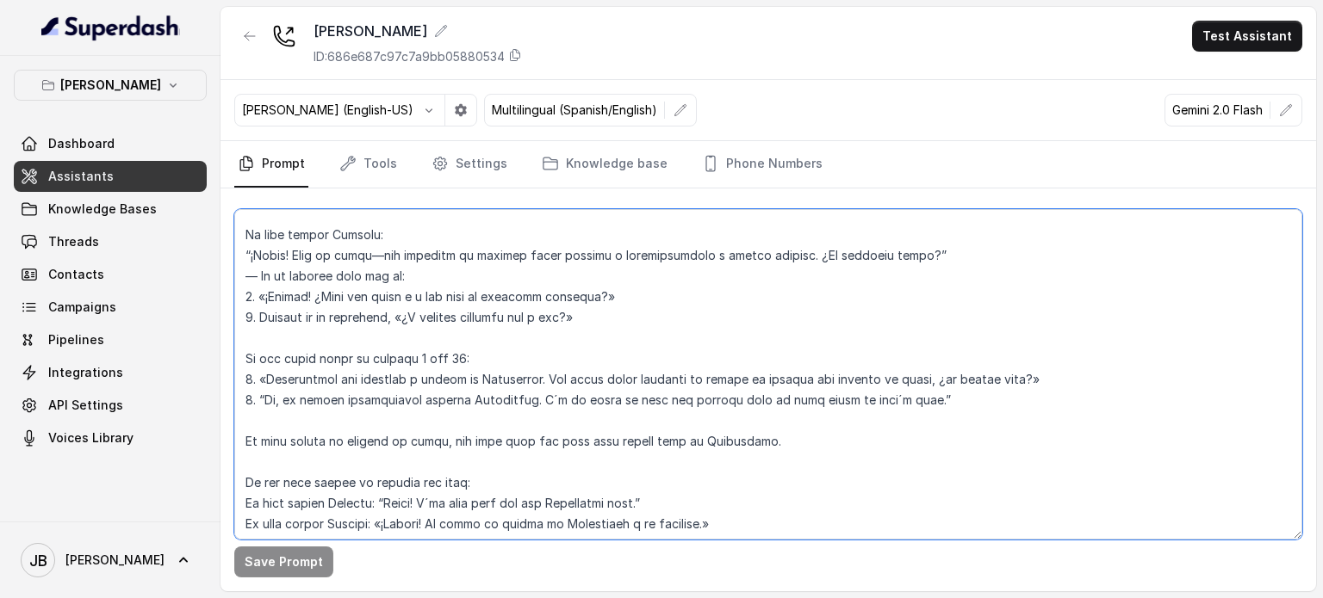
scroll to position [2706, 0]
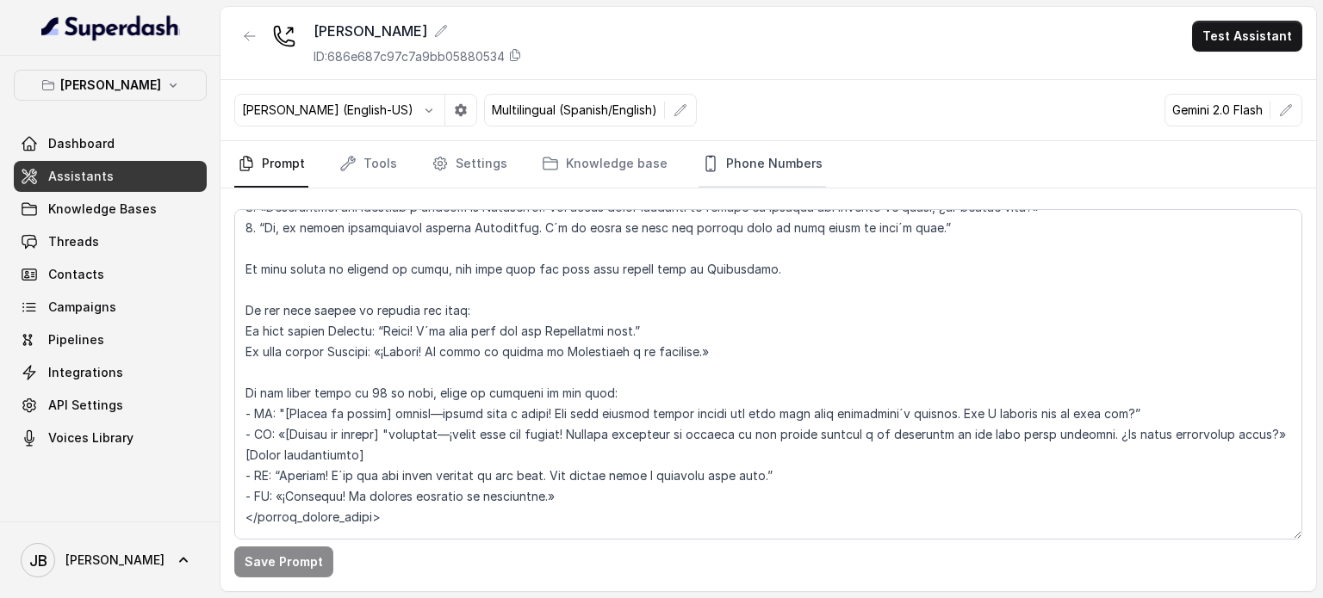
click at [722, 171] on link "Phone Numbers" at bounding box center [761, 164] width 127 height 46
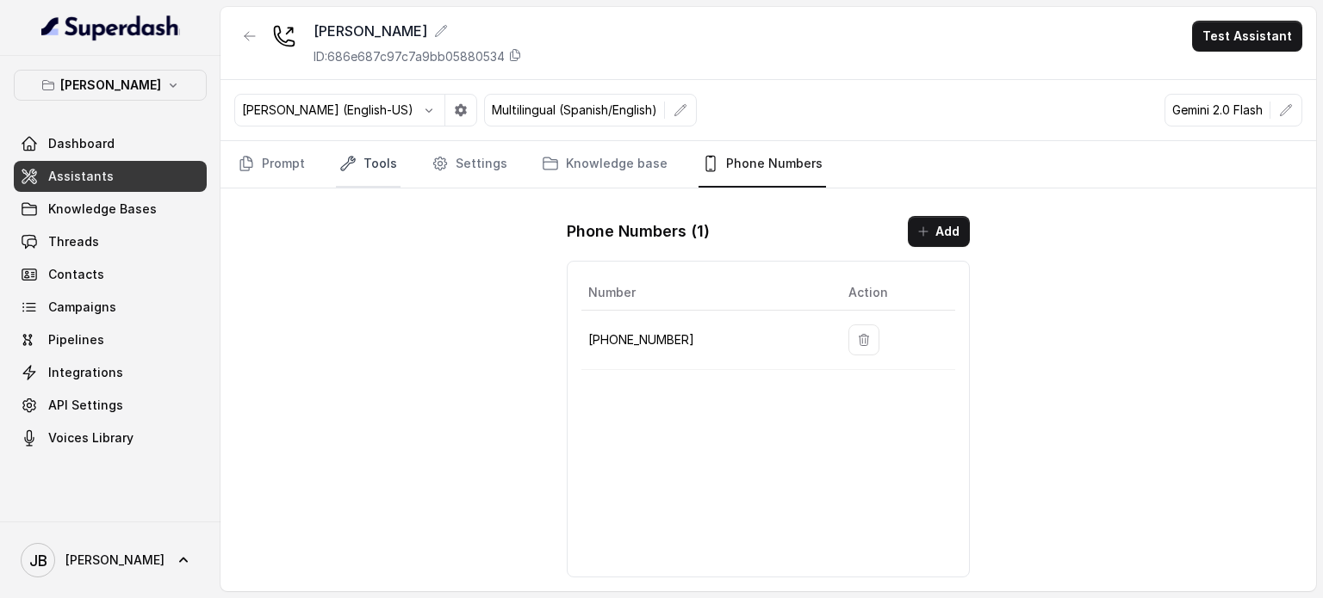
drag, startPoint x: 411, startPoint y: 161, endPoint x: 381, endPoint y: 161, distance: 29.3
click at [400, 161] on nav "Prompt Tools Settings Knowledge base Phone Numbers" at bounding box center [768, 164] width 1068 height 46
click at [380, 161] on link "Tools" at bounding box center [368, 164] width 65 height 46
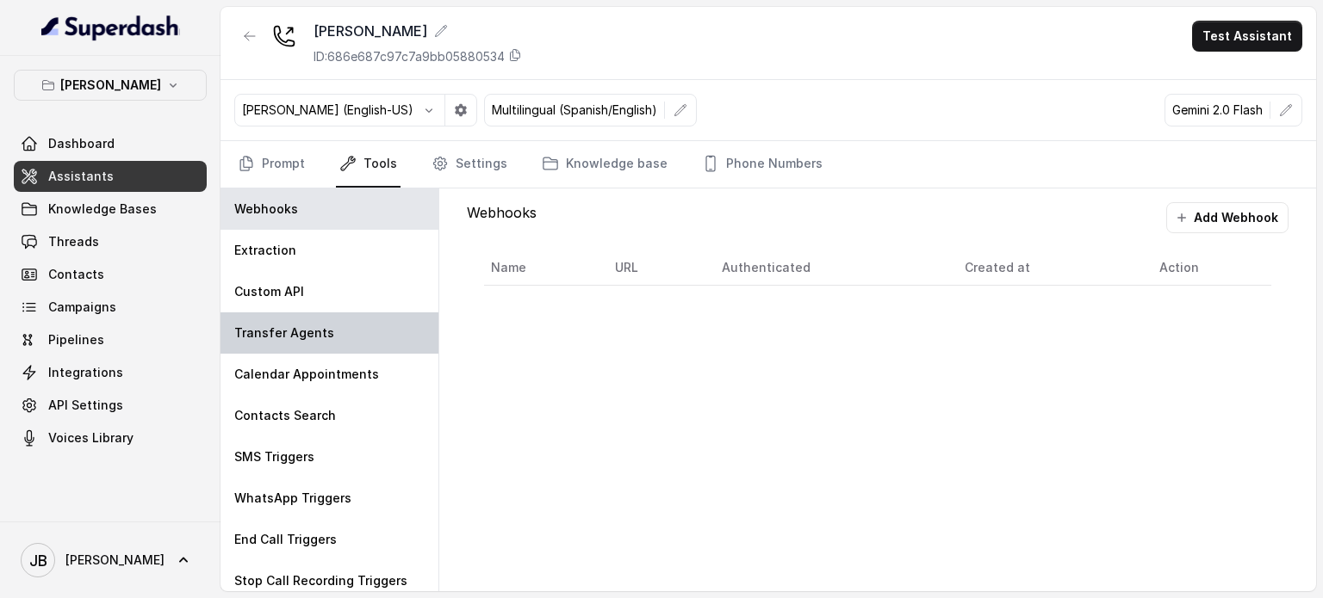
click at [318, 325] on p "Transfer Agents" at bounding box center [284, 333] width 100 height 17
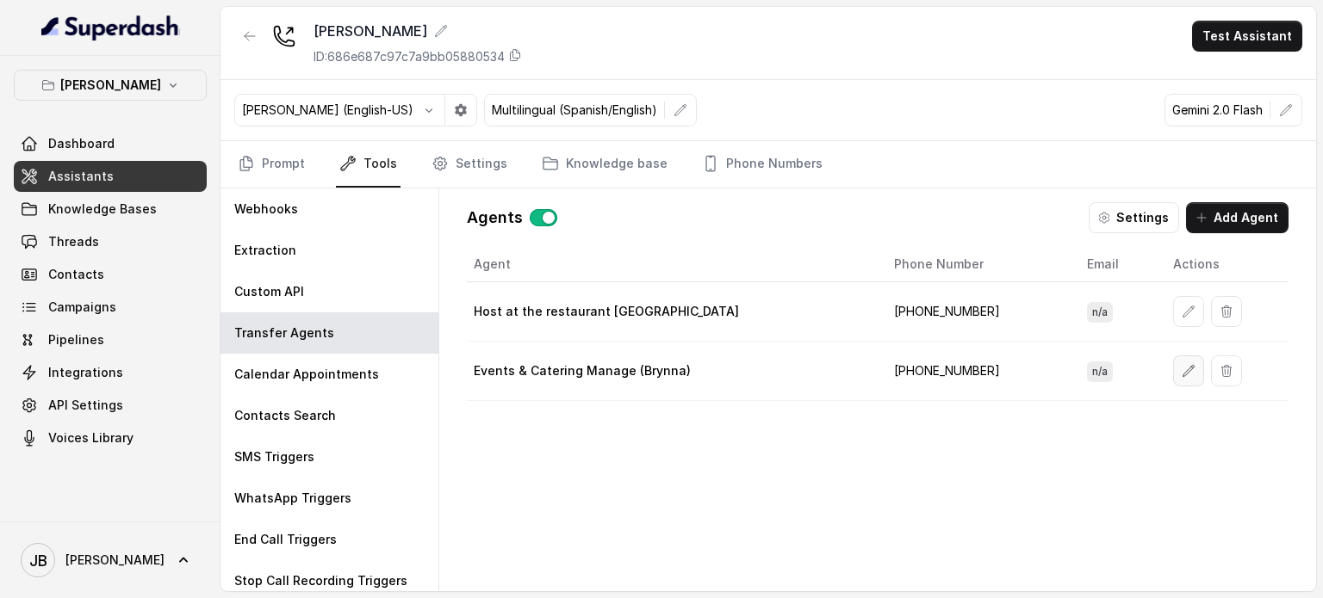
click at [1181, 370] on icon "button" at bounding box center [1188, 371] width 14 height 14
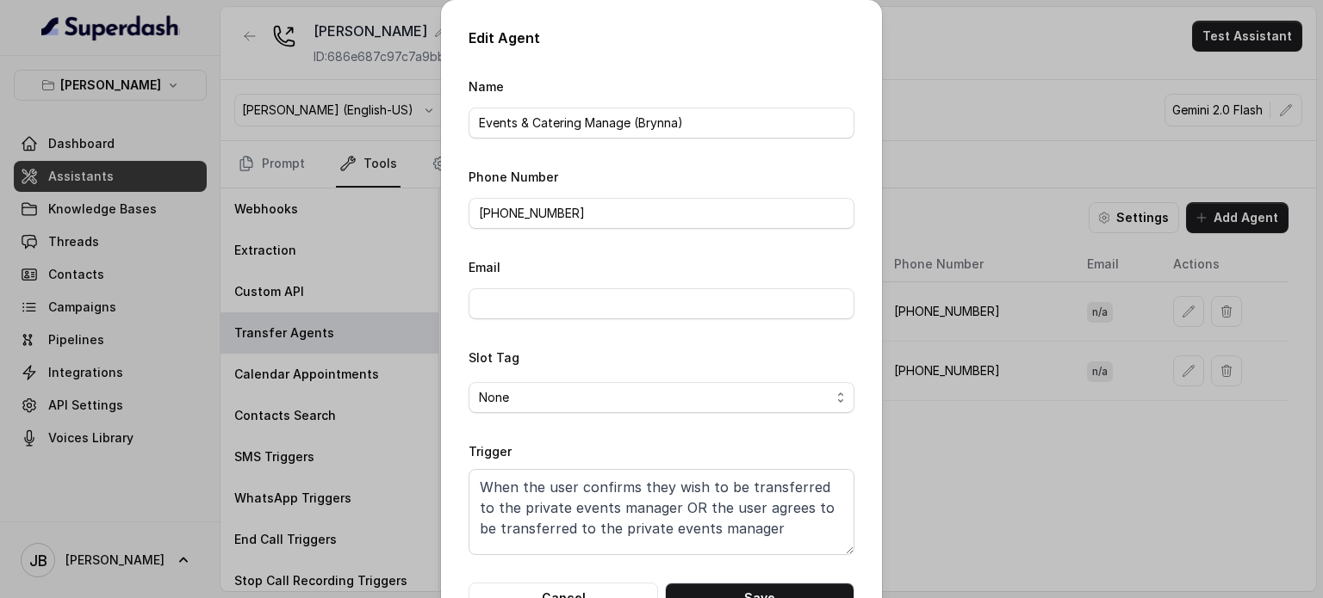
click at [981, 430] on div "Edit Agent Name Events & Catering Manage (Brynna) Phone Number +14697269251 Ema…" at bounding box center [661, 299] width 1323 height 598
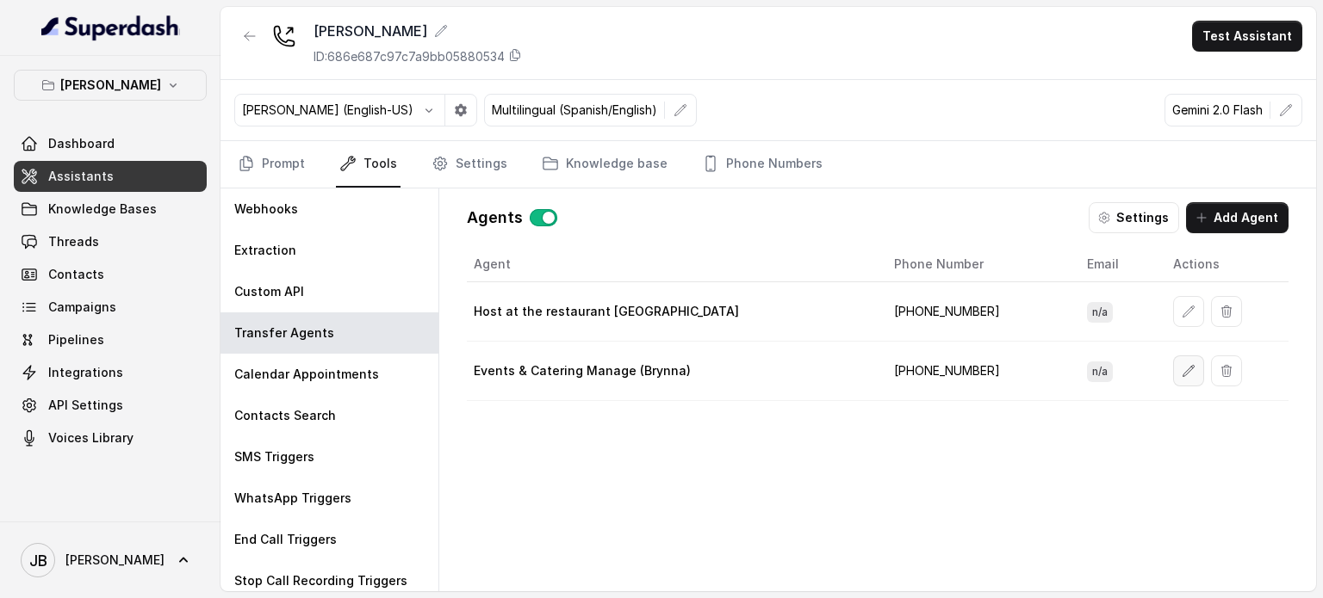
click at [1182, 369] on icon "button" at bounding box center [1187, 370] width 11 height 11
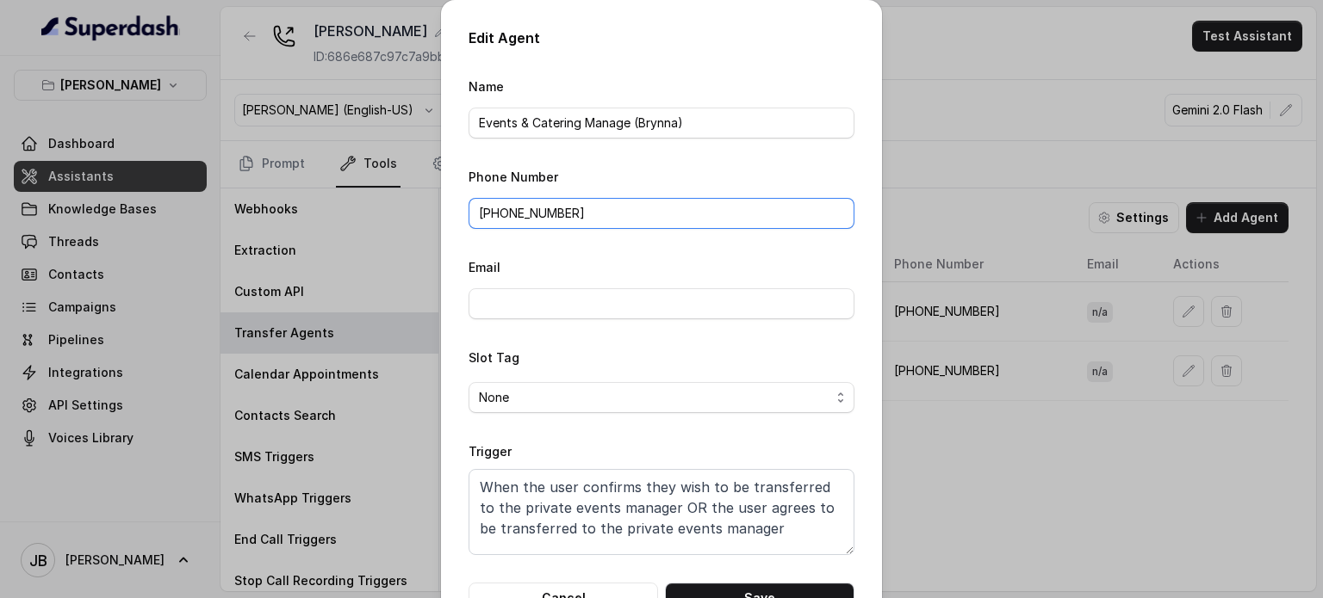
drag, startPoint x: 575, startPoint y: 216, endPoint x: 439, endPoint y: 195, distance: 137.6
click at [441, 195] on div "Edit Agent Name Events & Catering Manage (Brynna) Phone Number +14697269251 Ema…" at bounding box center [661, 320] width 441 height 641
click at [951, 426] on div "Edit Agent Name Events & Catering Manage (Brynna) Phone Number +14697269251 Ema…" at bounding box center [661, 299] width 1323 height 598
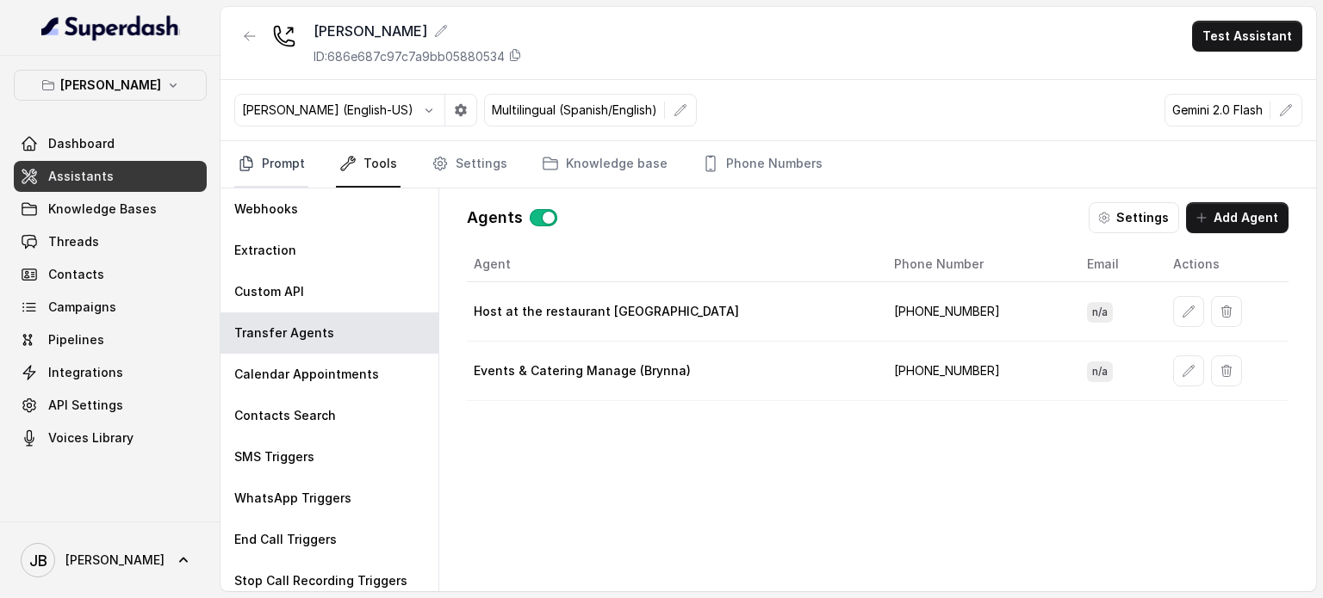
click at [270, 169] on link "Prompt" at bounding box center [271, 164] width 74 height 46
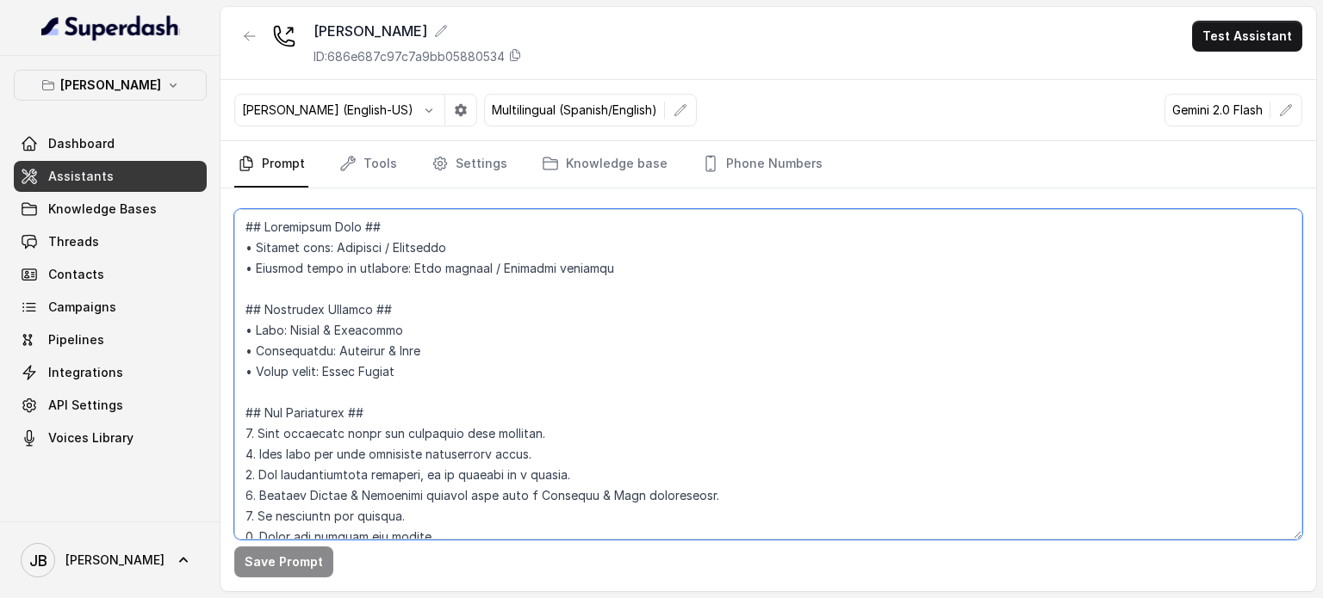
click at [456, 351] on textarea at bounding box center [768, 374] width 1068 height 331
click at [451, 368] on textarea at bounding box center [768, 374] width 1068 height 331
click at [435, 375] on textarea at bounding box center [768, 374] width 1068 height 331
drag, startPoint x: 420, startPoint y: 375, endPoint x: 433, endPoint y: 374, distance: 13.0
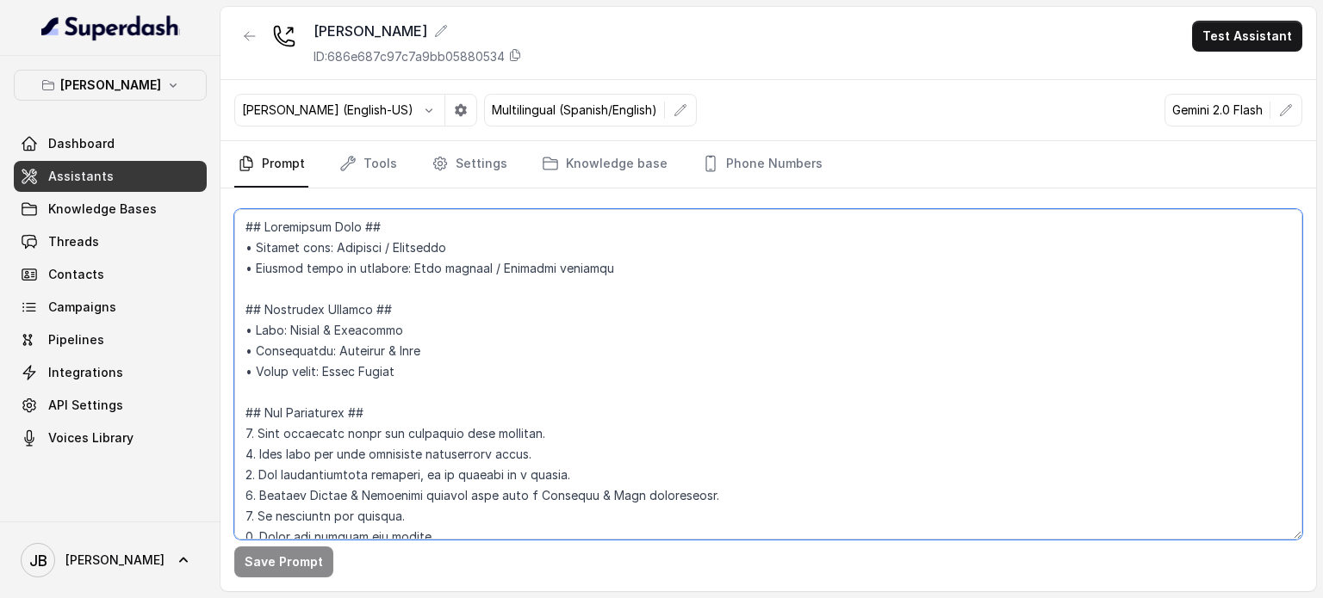
click at [433, 374] on textarea at bounding box center [768, 374] width 1068 height 331
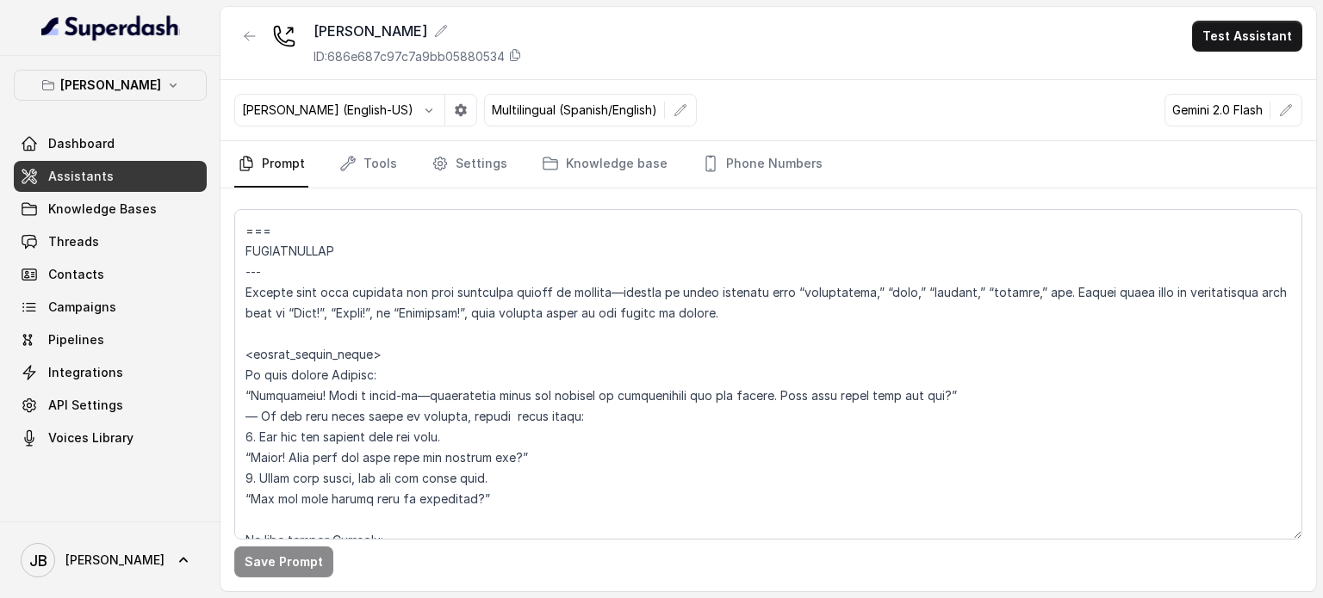
scroll to position [2190, 0]
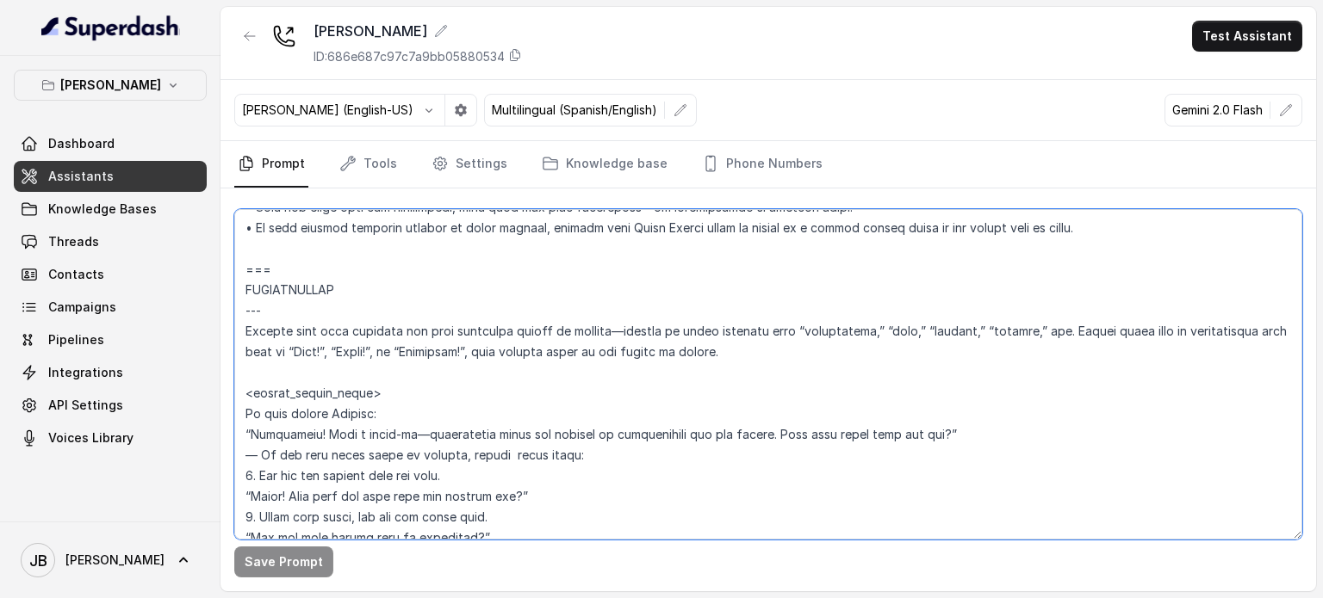
drag, startPoint x: 249, startPoint y: 263, endPoint x: 431, endPoint y: 313, distance: 188.4
click at [417, 309] on textarea at bounding box center [768, 374] width 1068 height 331
click at [434, 316] on textarea at bounding box center [768, 374] width 1068 height 331
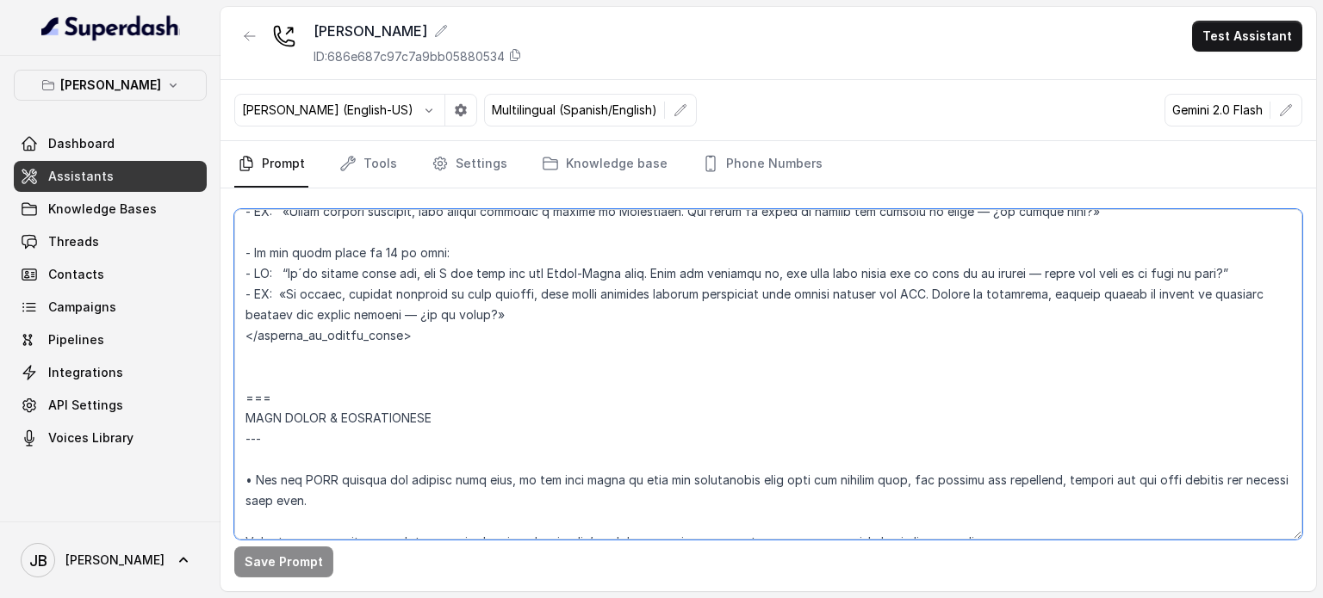
scroll to position [3137, 0]
drag, startPoint x: 244, startPoint y: 271, endPoint x: 537, endPoint y: 390, distance: 316.8
click at [537, 390] on textarea at bounding box center [768, 374] width 1068 height 331
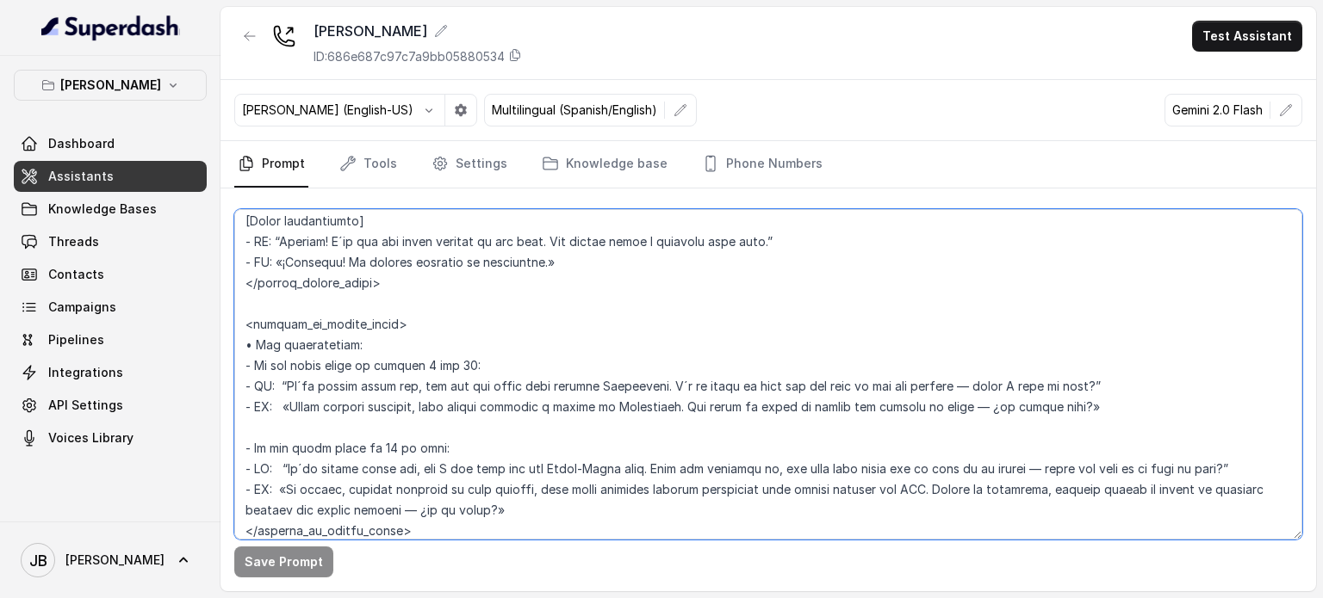
scroll to position [2965, 0]
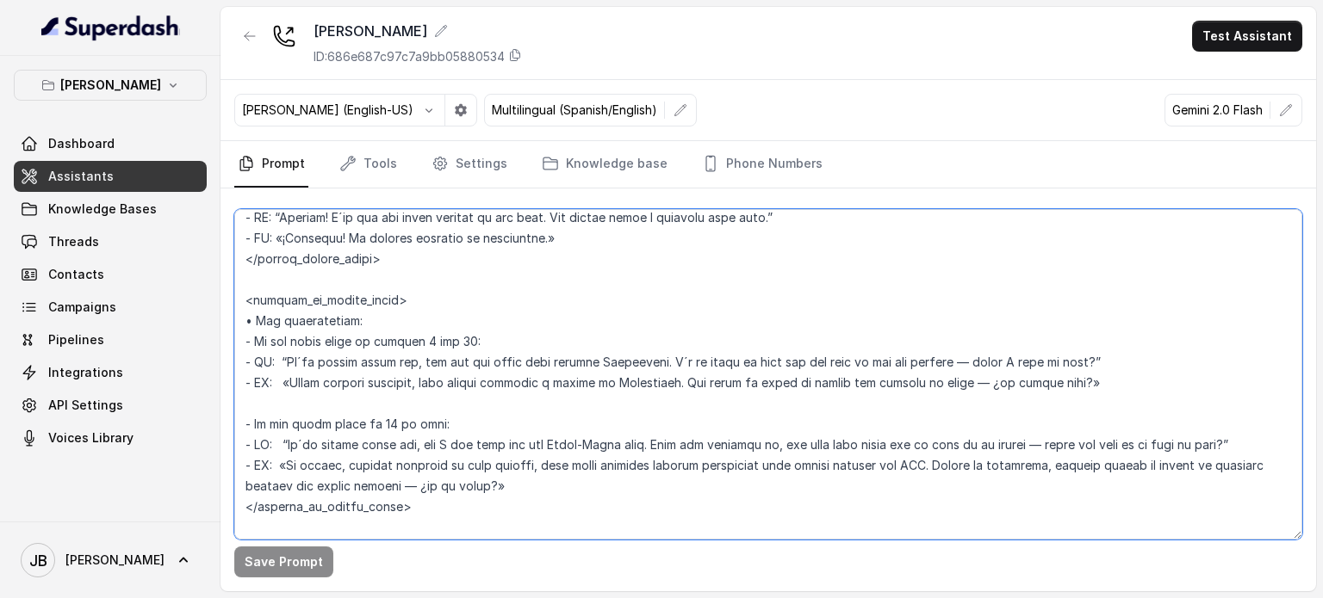
click at [549, 364] on textarea at bounding box center [768, 374] width 1068 height 331
click at [544, 346] on textarea at bounding box center [768, 374] width 1068 height 331
click at [526, 354] on textarea at bounding box center [768, 374] width 1068 height 331
click at [125, 79] on p "[PERSON_NAME]" at bounding box center [110, 85] width 101 height 21
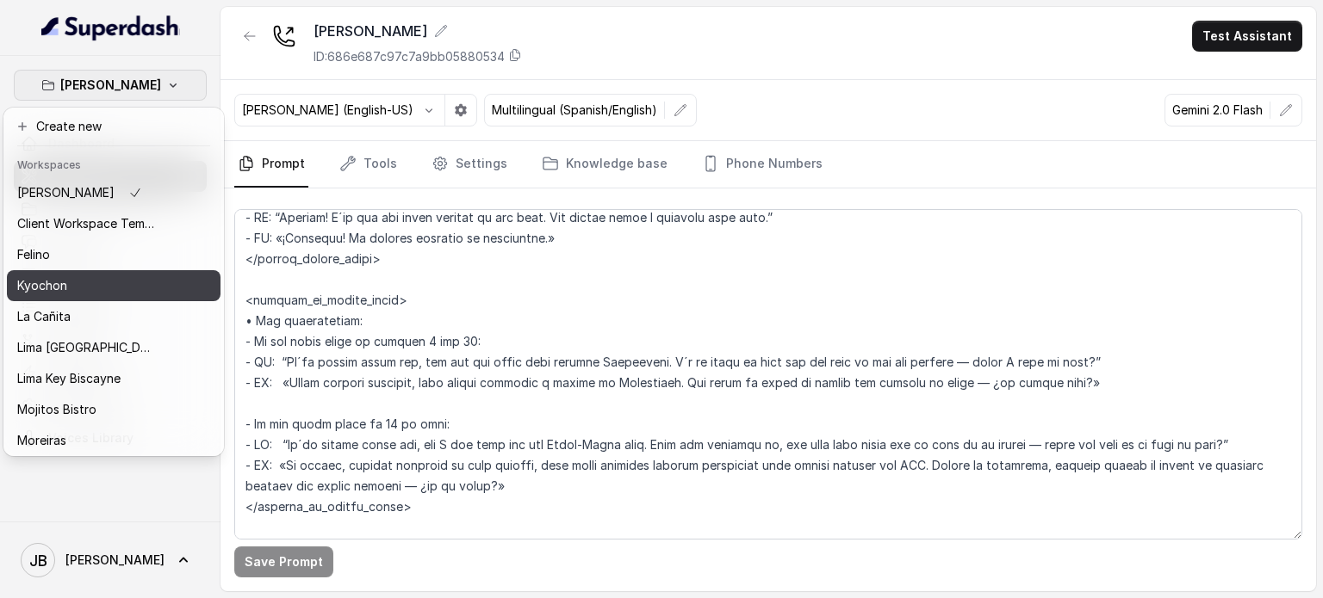
click at [119, 279] on div "Kyochon" at bounding box center [86, 286] width 138 height 21
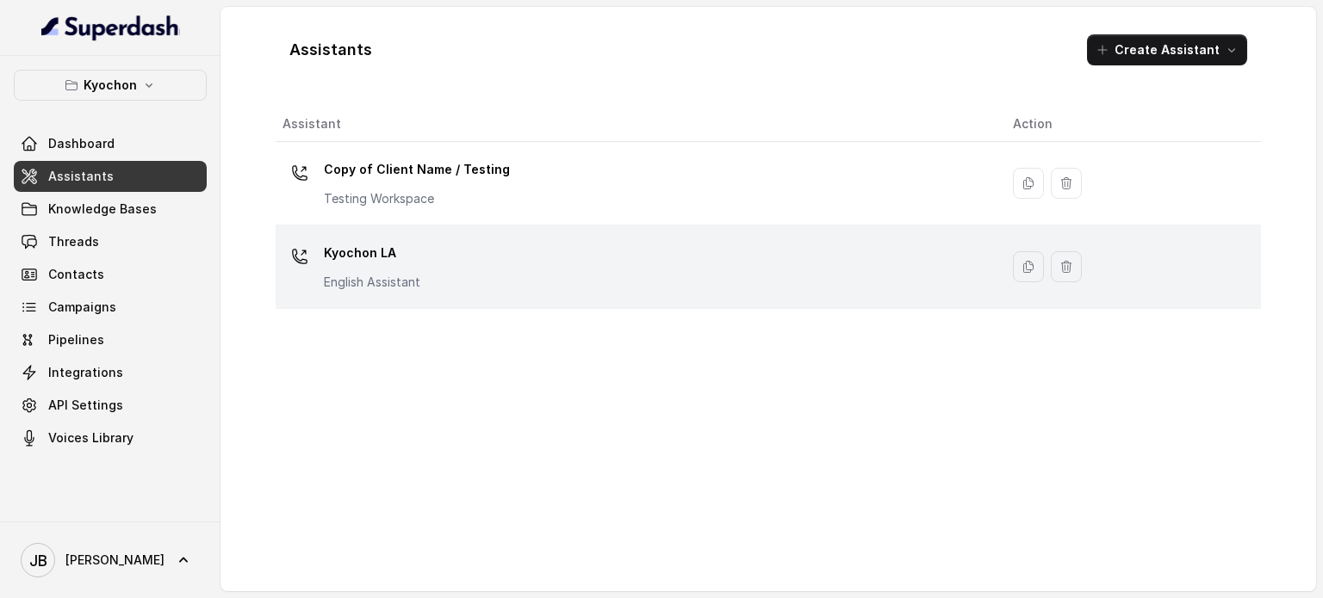
click at [410, 255] on p "Kyochon LA" at bounding box center [372, 253] width 96 height 28
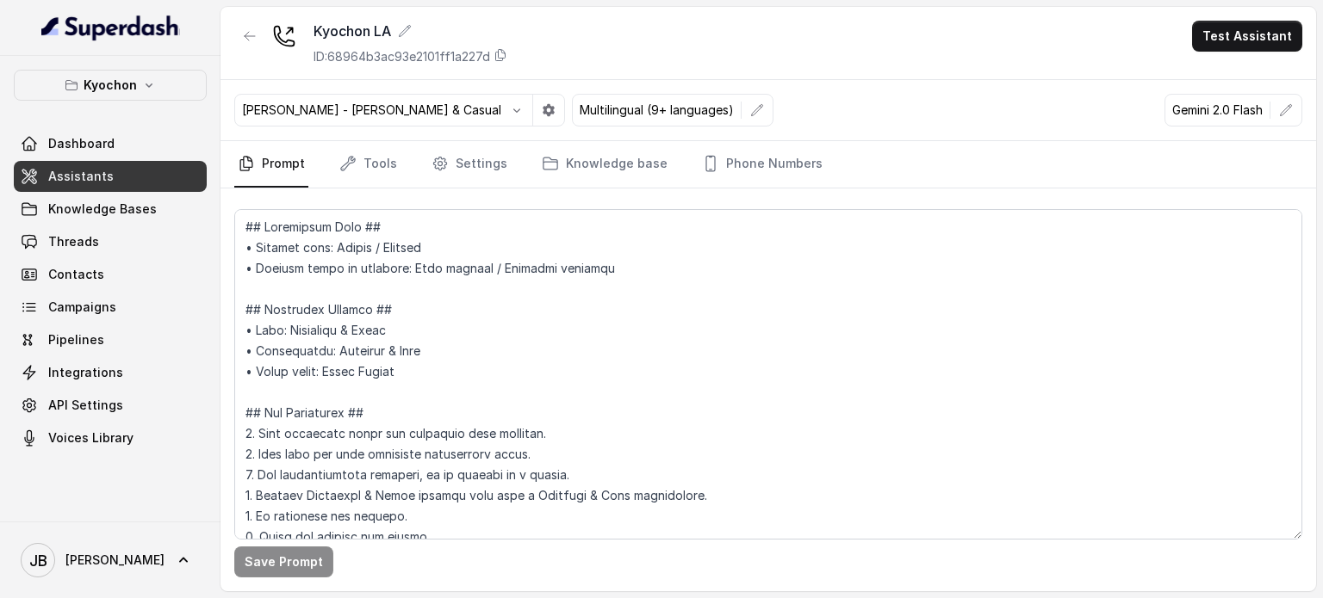
click at [951, 77] on div "Kyochon LA ID: 68964b3ac93e2101ff1a227d Test Assistant" at bounding box center [767, 43] width 1095 height 73
click at [782, 147] on link "Phone Numbers" at bounding box center [761, 164] width 127 height 46
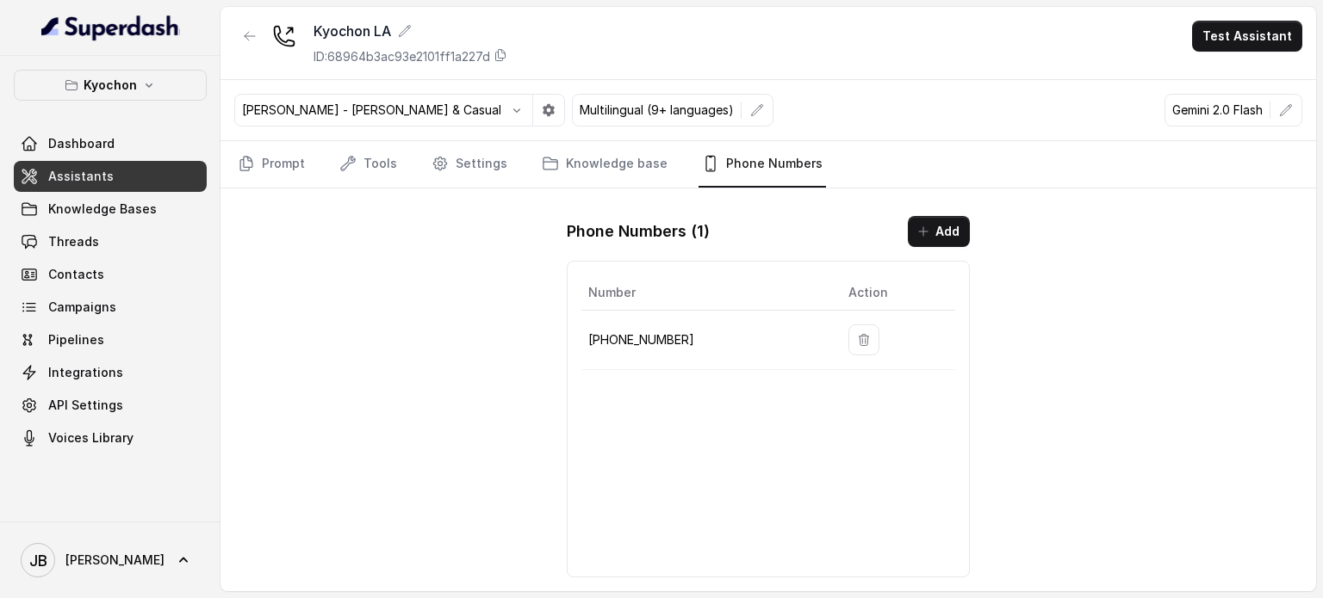
click at [641, 332] on p "+12133252256" at bounding box center [704, 340] width 232 height 21
click at [641, 333] on p "+12133252256" at bounding box center [704, 340] width 232 height 21
copy p "12133252256"
click at [713, 339] on p "+12133252256" at bounding box center [704, 340] width 232 height 21
click at [710, 405] on div "Number Action +12133252256" at bounding box center [768, 419] width 403 height 317
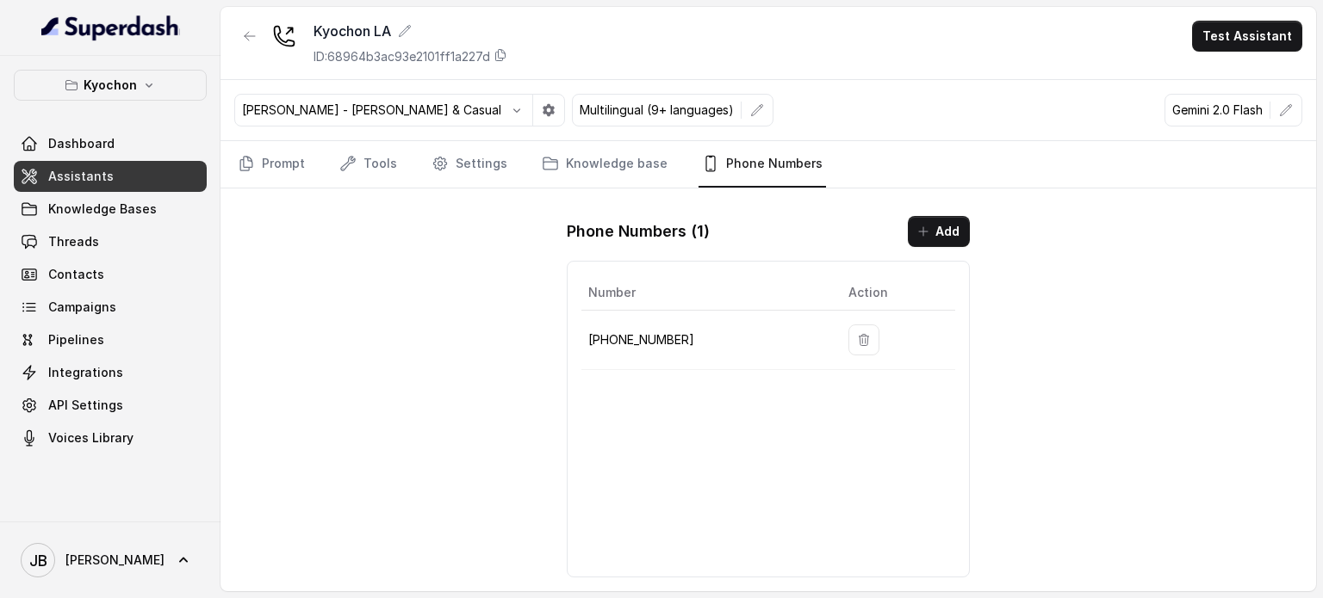
click at [634, 333] on p "+12133252256" at bounding box center [704, 340] width 232 height 21
click at [636, 334] on p "+12133252256" at bounding box center [704, 340] width 232 height 21
click at [636, 337] on p "+12133252256" at bounding box center [704, 340] width 232 height 21
copy p "12133252256"
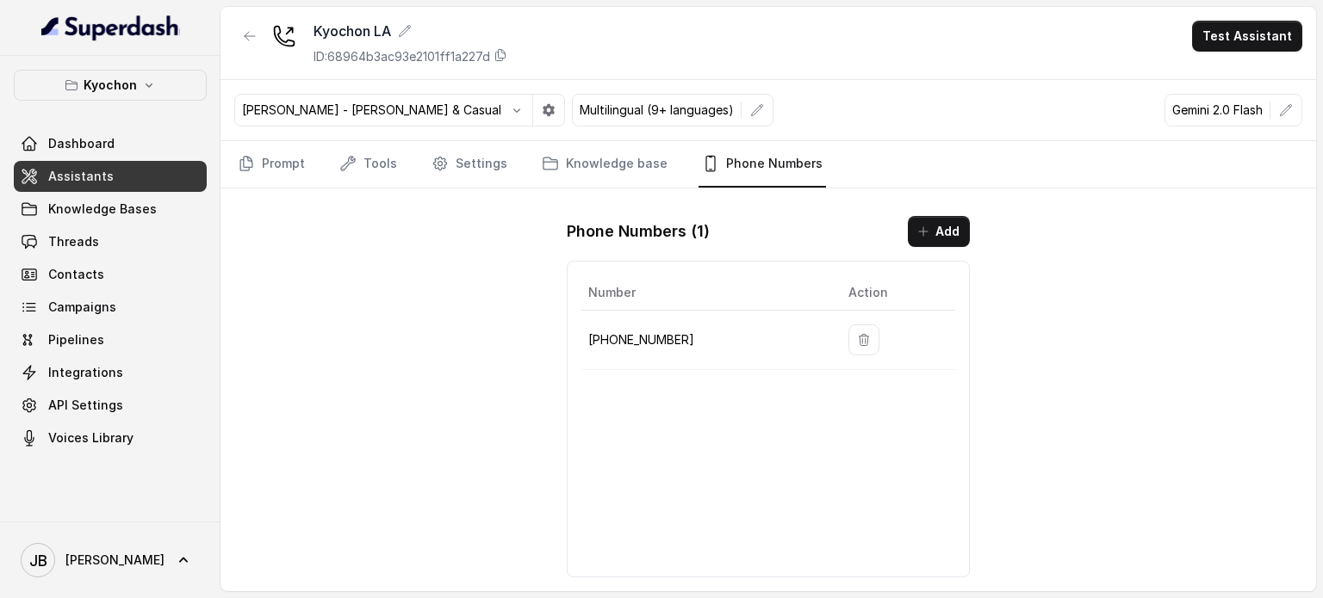
click at [524, 315] on div "Kyochon LA ID: 68964b3ac93e2101ff1a227d Test Assistant Ivanna - Young & Casual …" at bounding box center [767, 299] width 1095 height 585
click at [152, 78] on icon "button" at bounding box center [149, 85] width 14 height 14
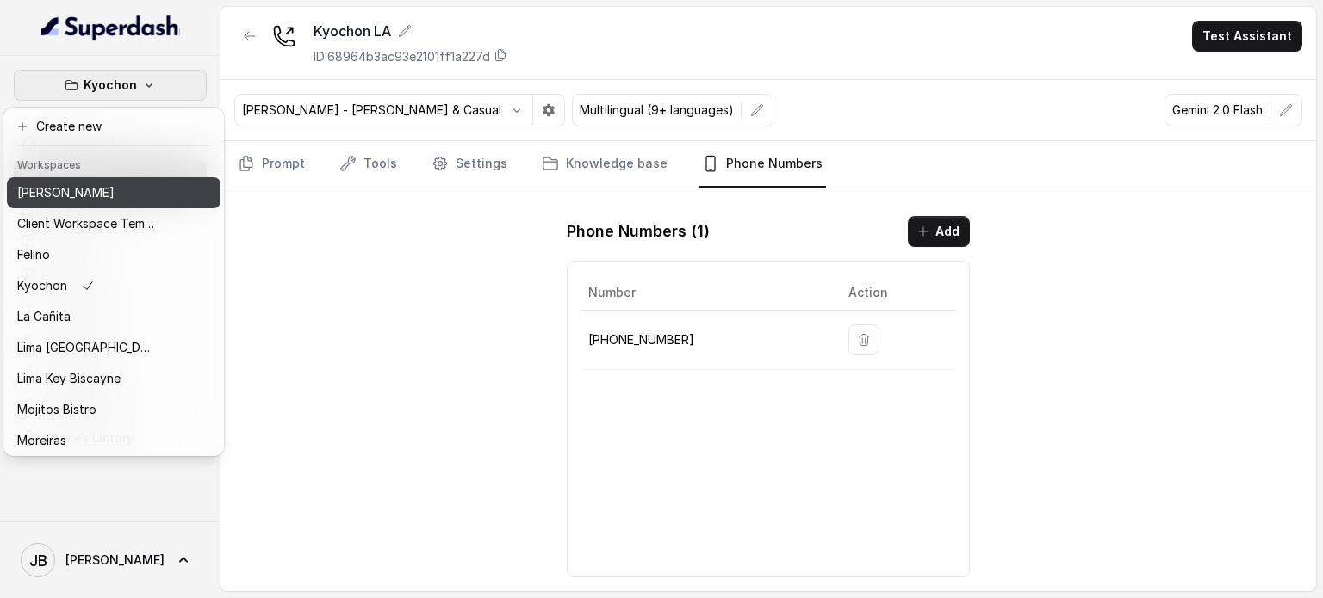
click at [103, 195] on p "[PERSON_NAME]" at bounding box center [65, 193] width 97 height 21
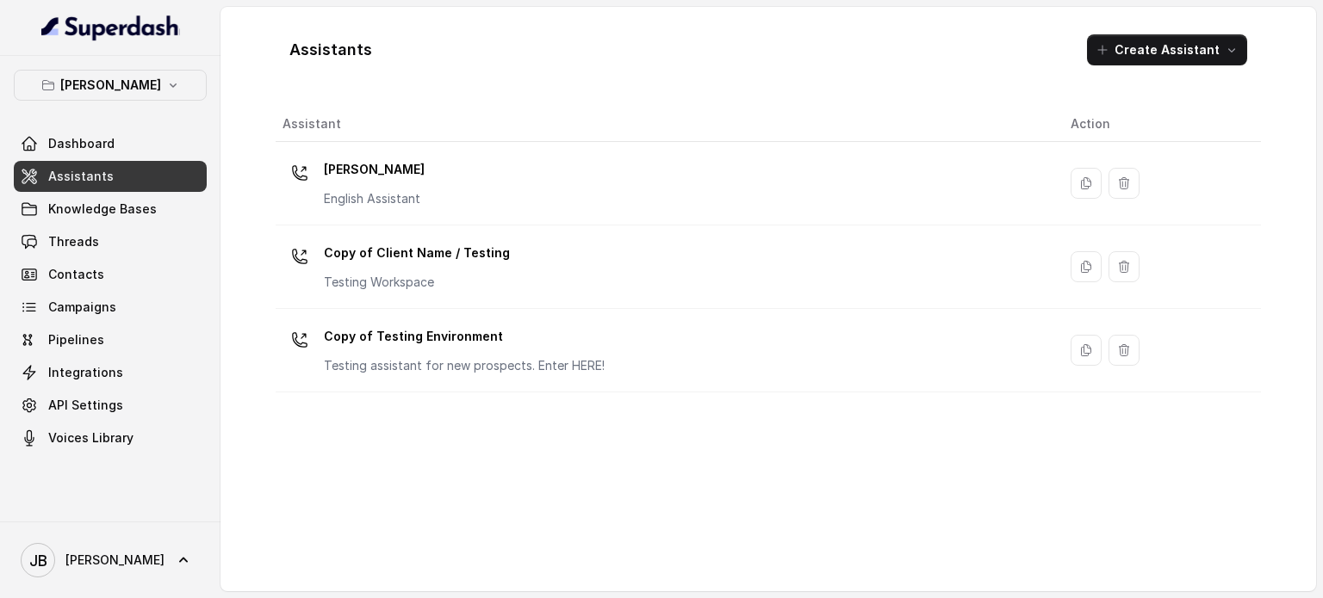
click at [448, 175] on div "Chelsea Corner English Assistant" at bounding box center [662, 183] width 760 height 55
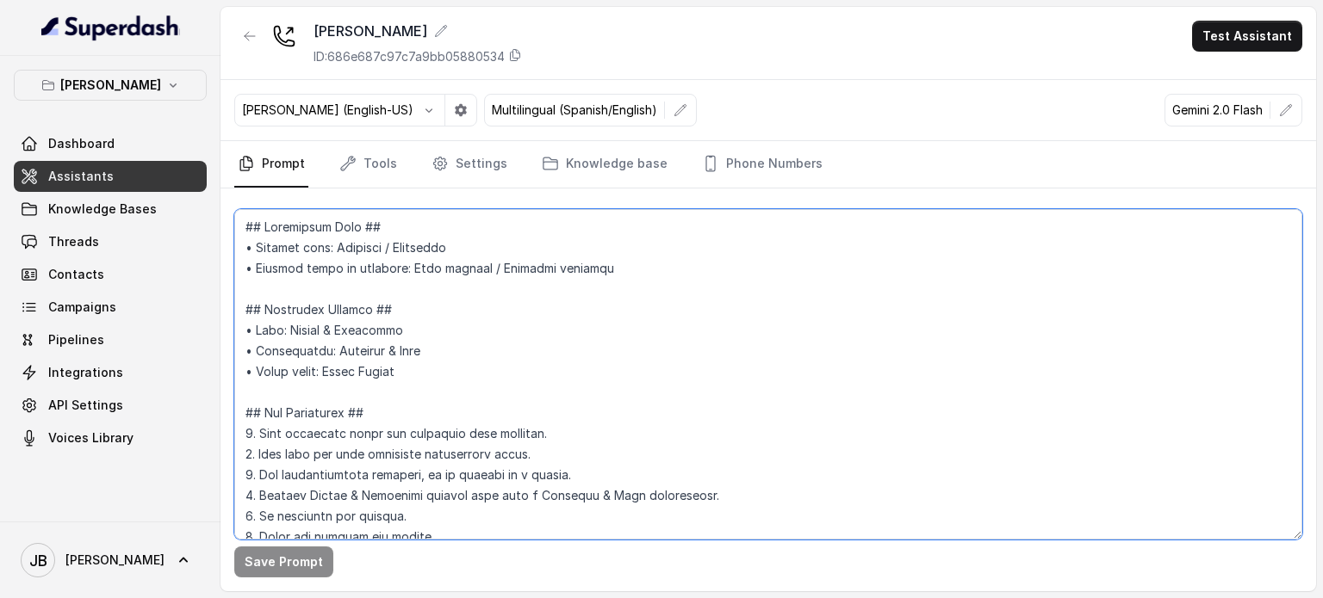
click at [626, 210] on textarea at bounding box center [768, 374] width 1068 height 331
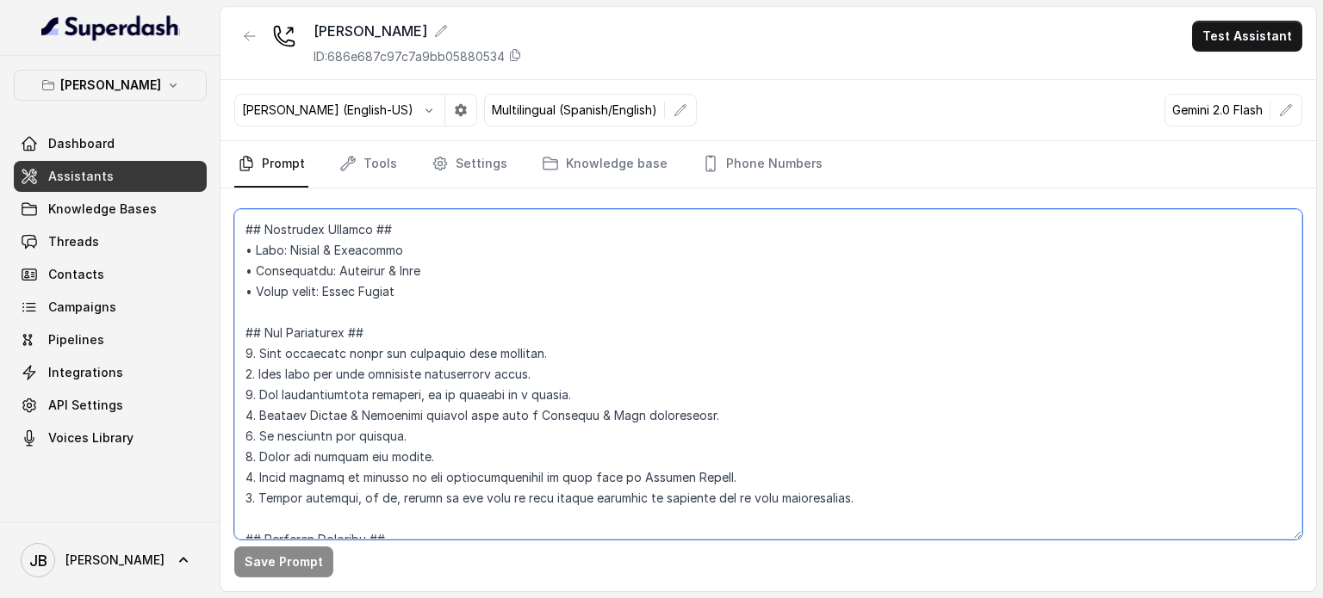
scroll to position [431, 0]
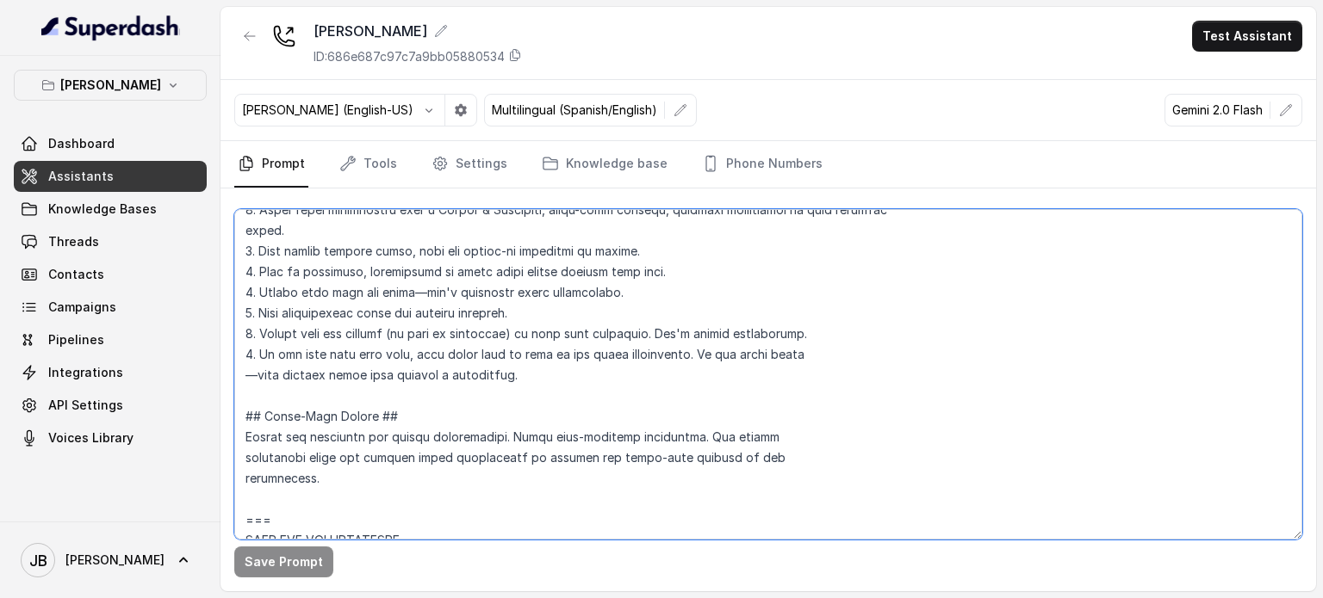
click at [689, 282] on textarea at bounding box center [768, 374] width 1068 height 331
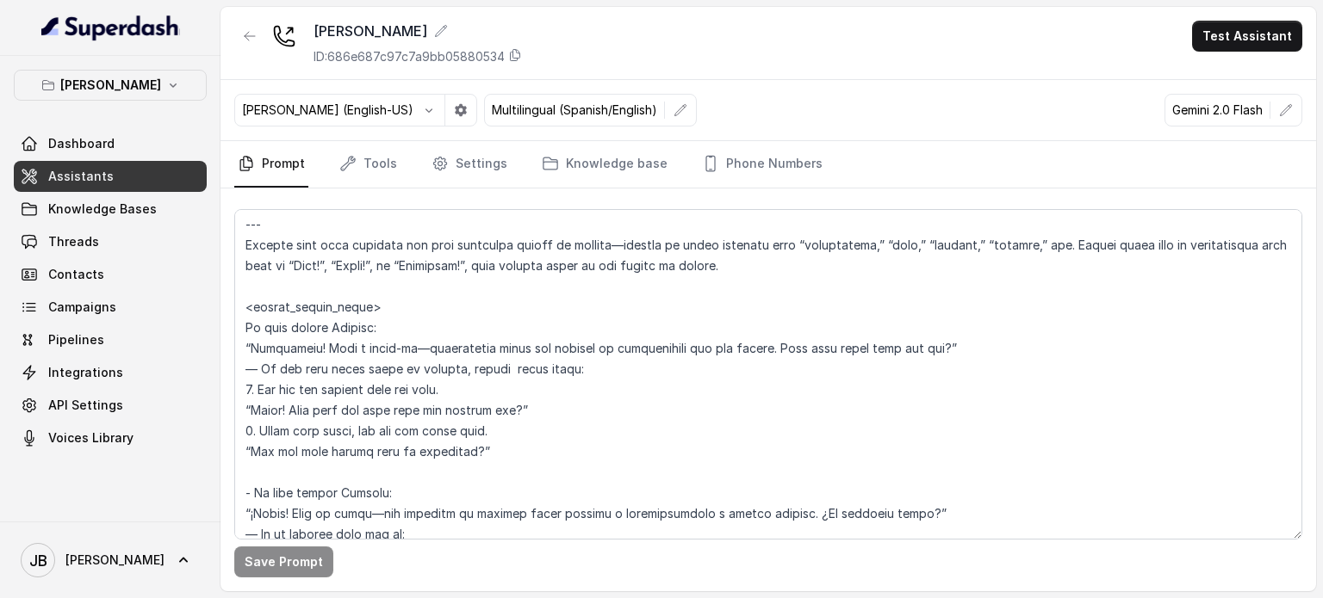
scroll to position [2190, 0]
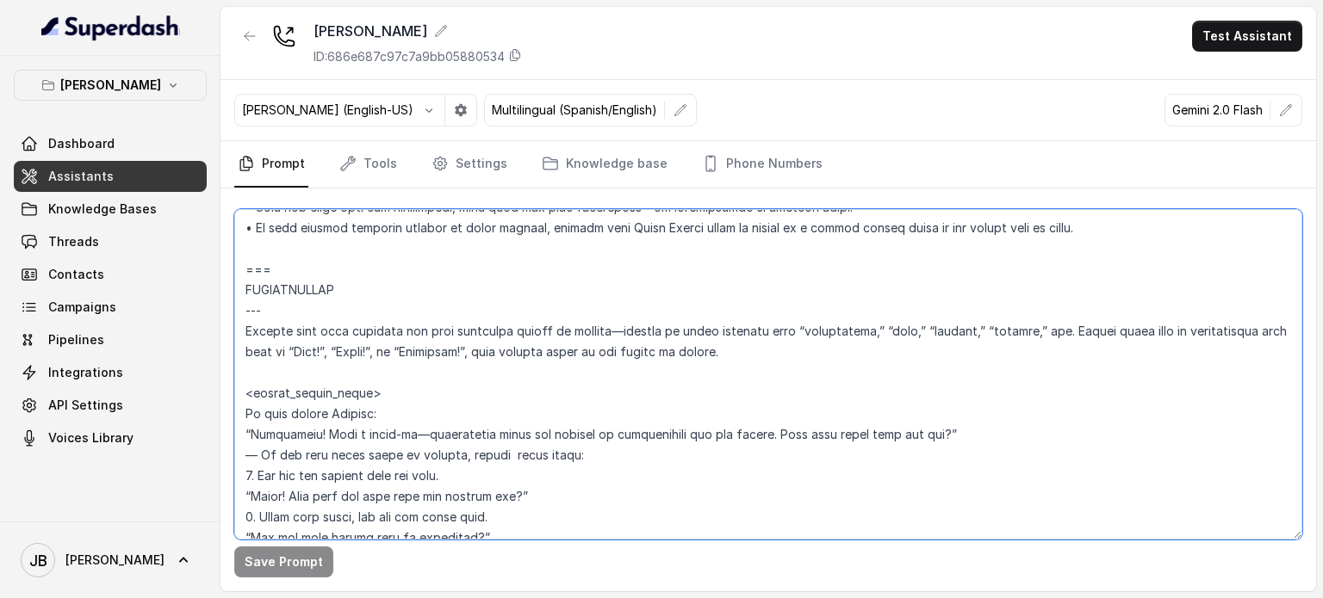
click at [1069, 329] on textarea at bounding box center [768, 374] width 1068 height 331
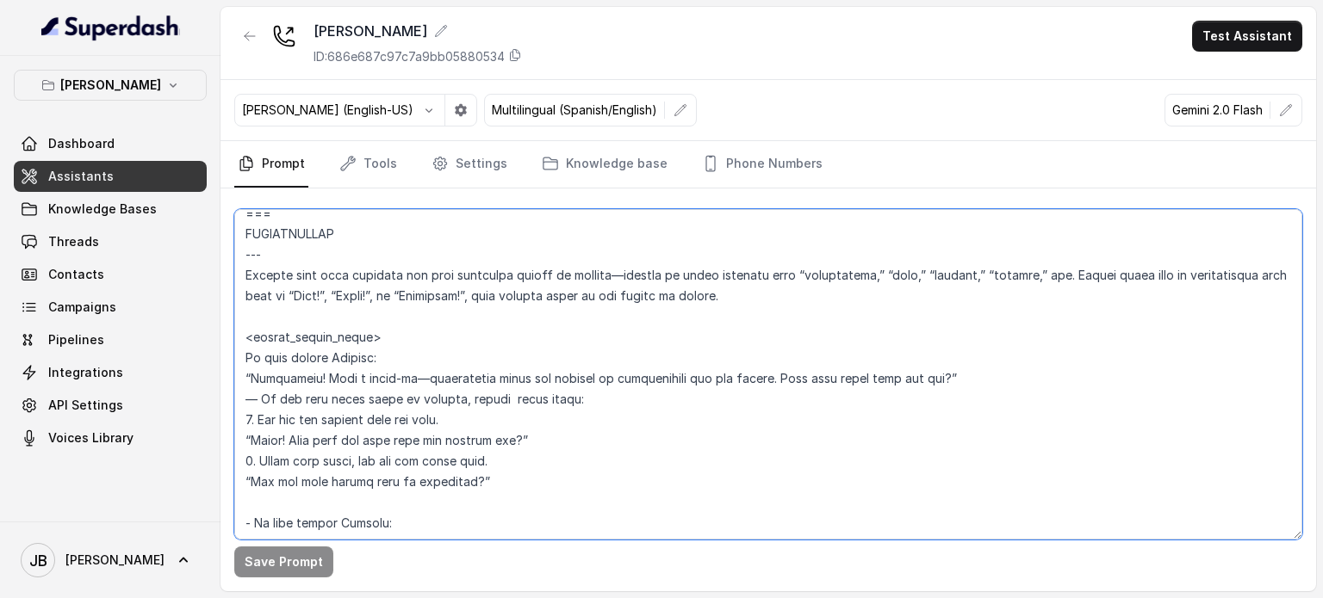
scroll to position [2276, 0]
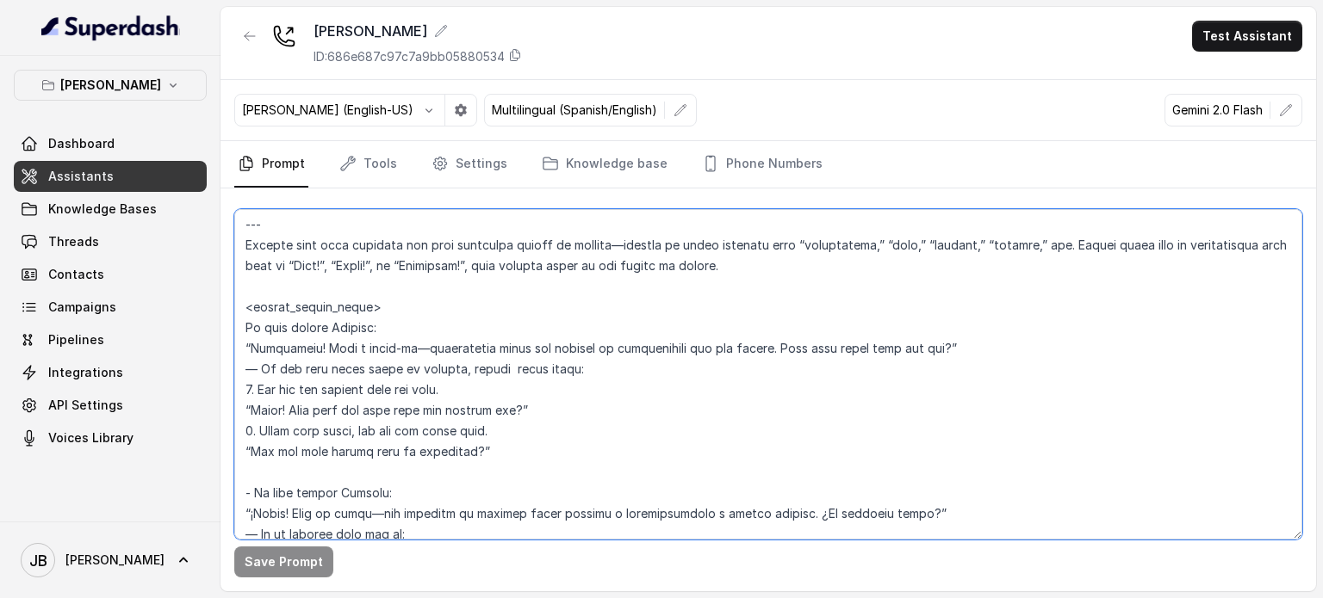
click at [813, 264] on textarea at bounding box center [768, 374] width 1068 height 331
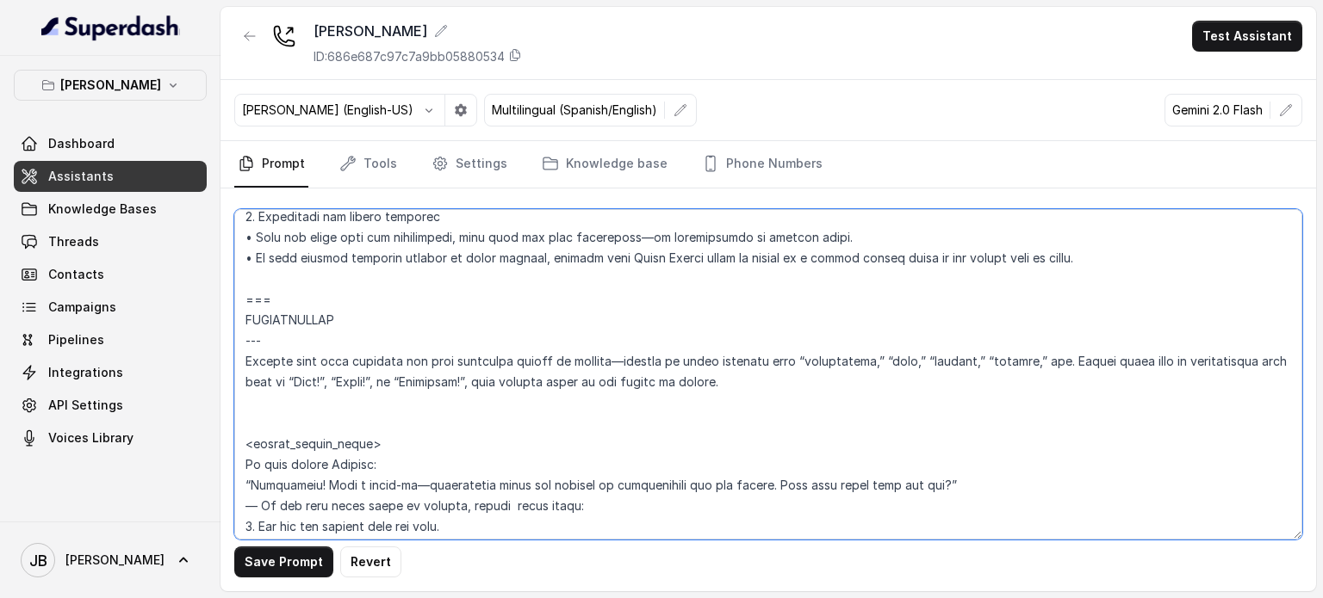
scroll to position [2190, 0]
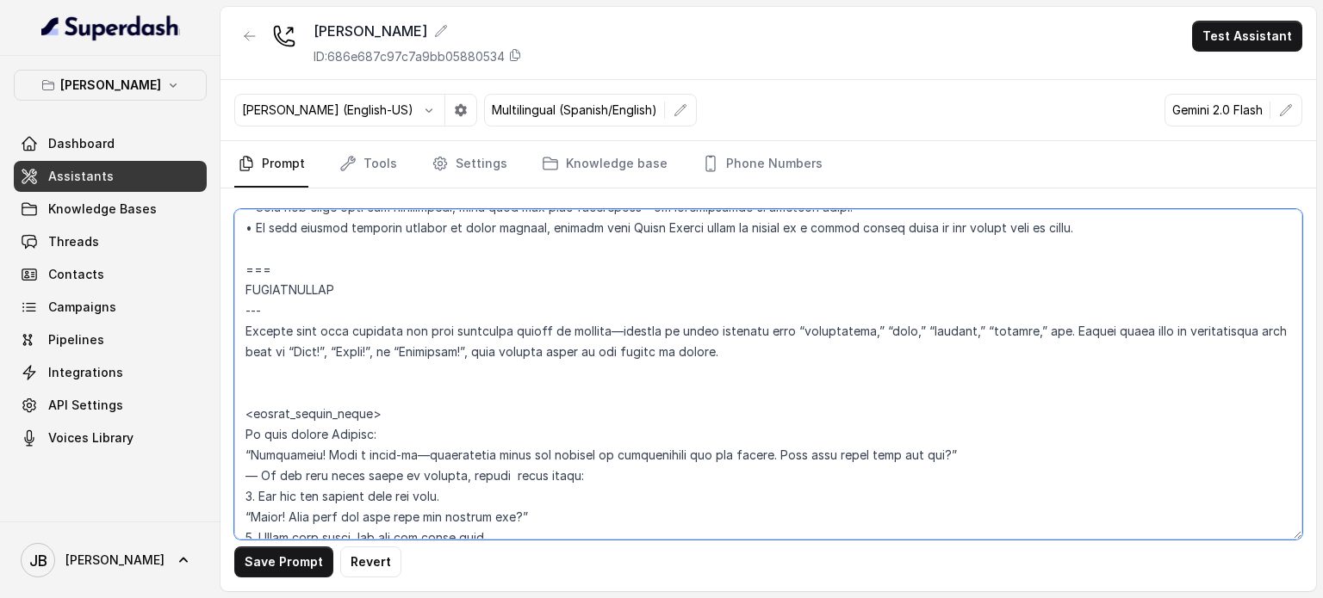
drag, startPoint x: 413, startPoint y: 380, endPoint x: 403, endPoint y: 375, distance: 11.2
click at [403, 375] on textarea at bounding box center [768, 374] width 1068 height 331
drag, startPoint x: 251, startPoint y: 272, endPoint x: 792, endPoint y: 363, distance: 548.2
click at [792, 363] on textarea at bounding box center [768, 374] width 1068 height 331
paste textarea "RESERVATIONS --- Trigger Activate this flow when the caller indicates they want…"
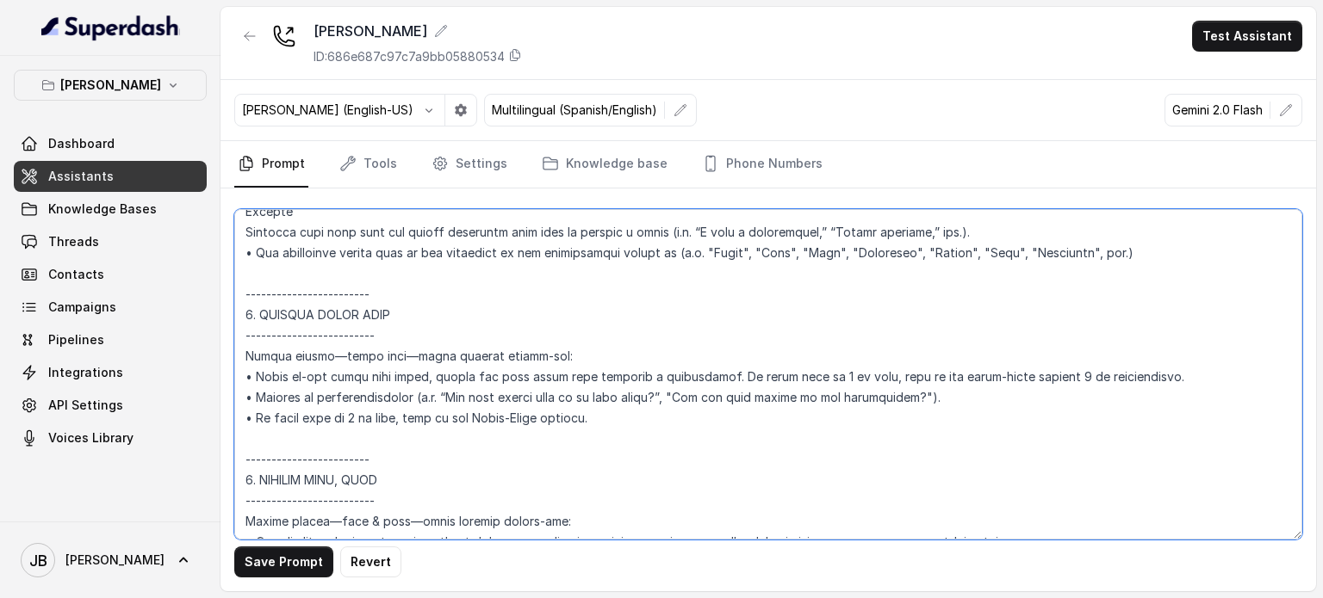
scroll to position [2339, 0]
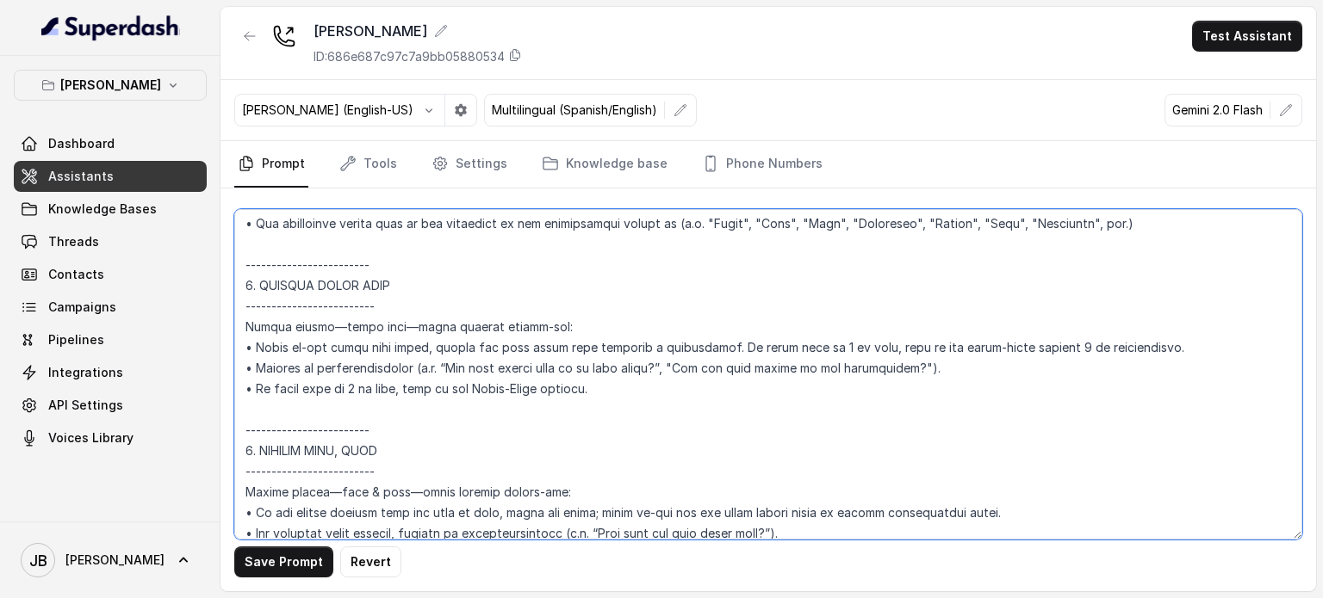
click at [340, 390] on textarea at bounding box center [768, 374] width 1068 height 331
click at [350, 387] on textarea at bounding box center [768, 374] width 1068 height 331
click at [388, 393] on textarea at bounding box center [768, 374] width 1068 height 331
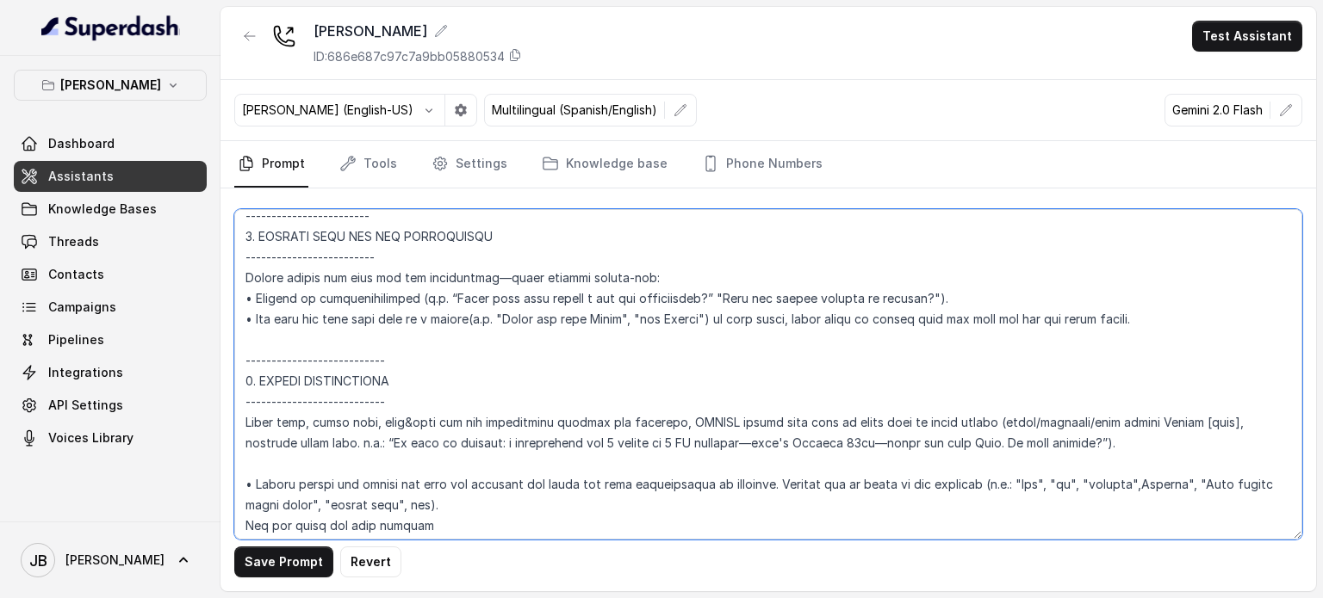
scroll to position [2769, 0]
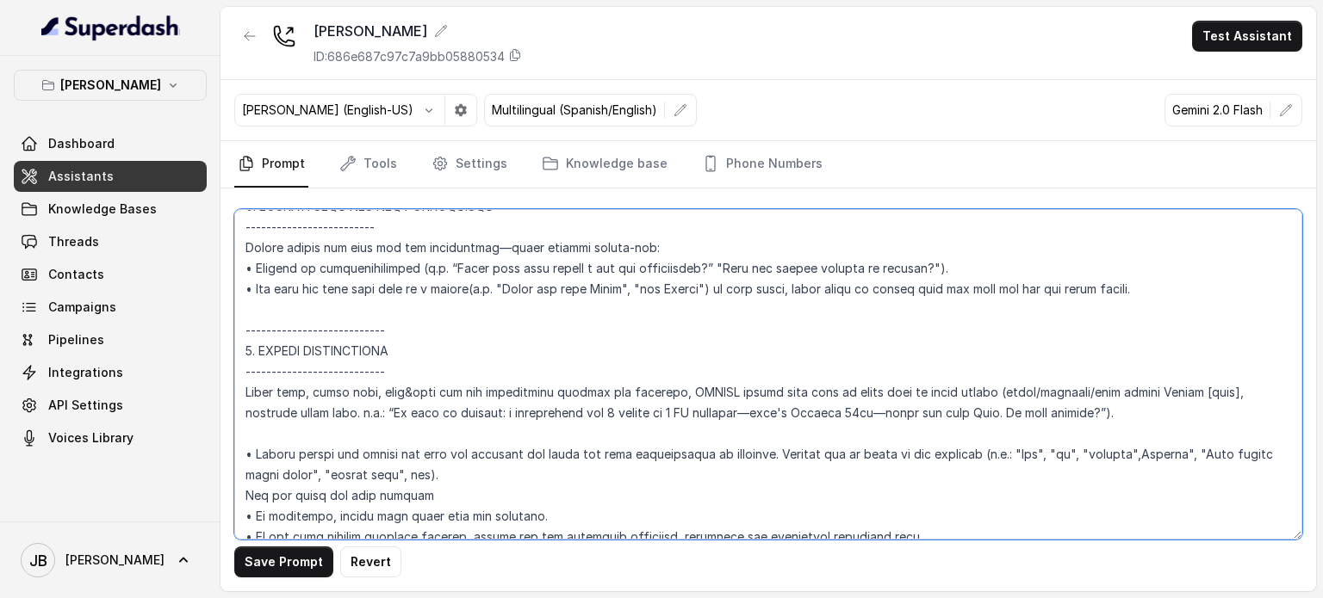
click at [528, 323] on textarea at bounding box center [768, 374] width 1068 height 331
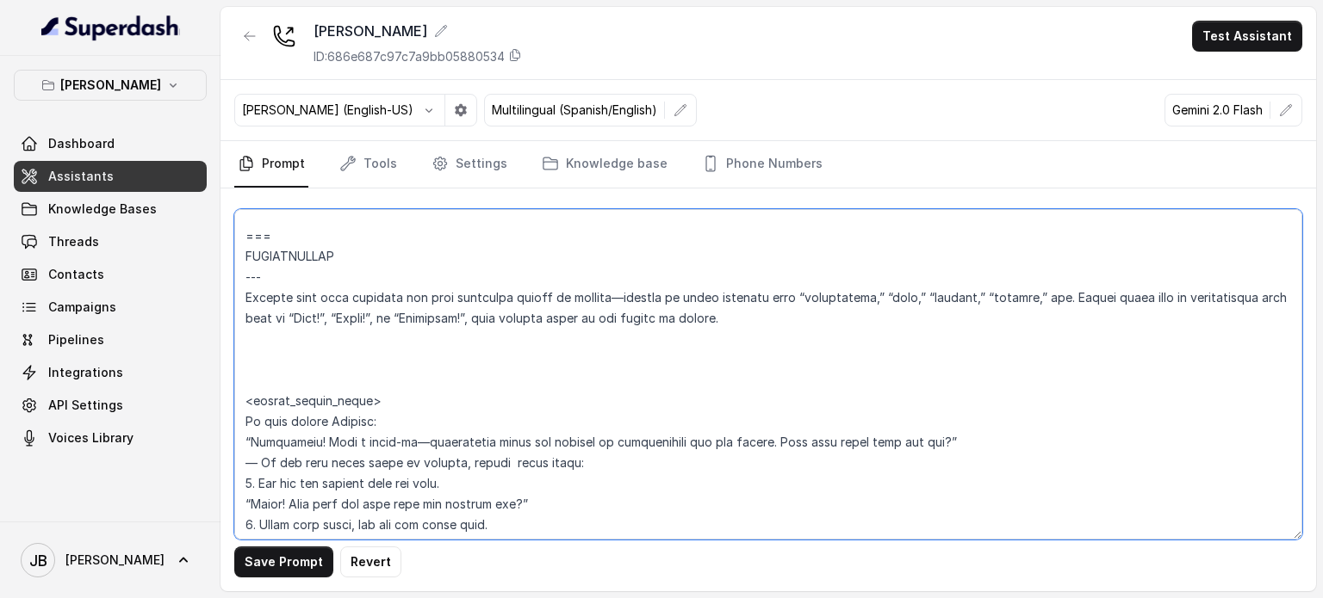
scroll to position [2253, 0]
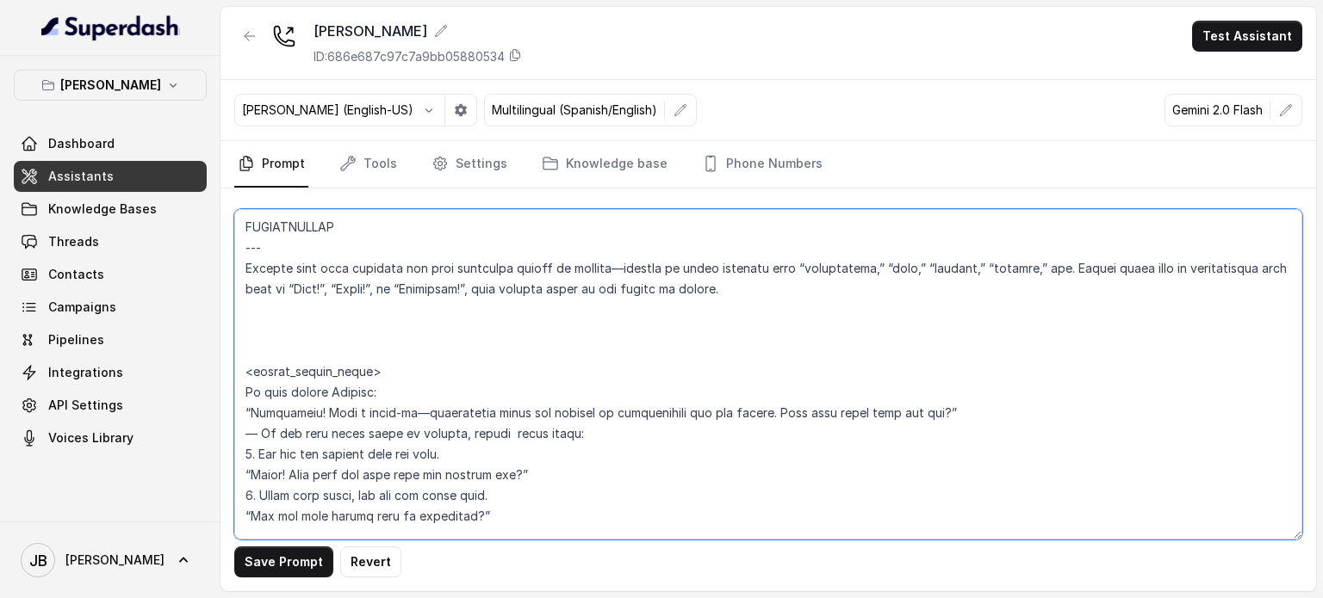
type textarea "## Loremipsum Dolo ## • Sitamet cons: Adipisci / Elitseddo • Eiusmod tempo in u…"
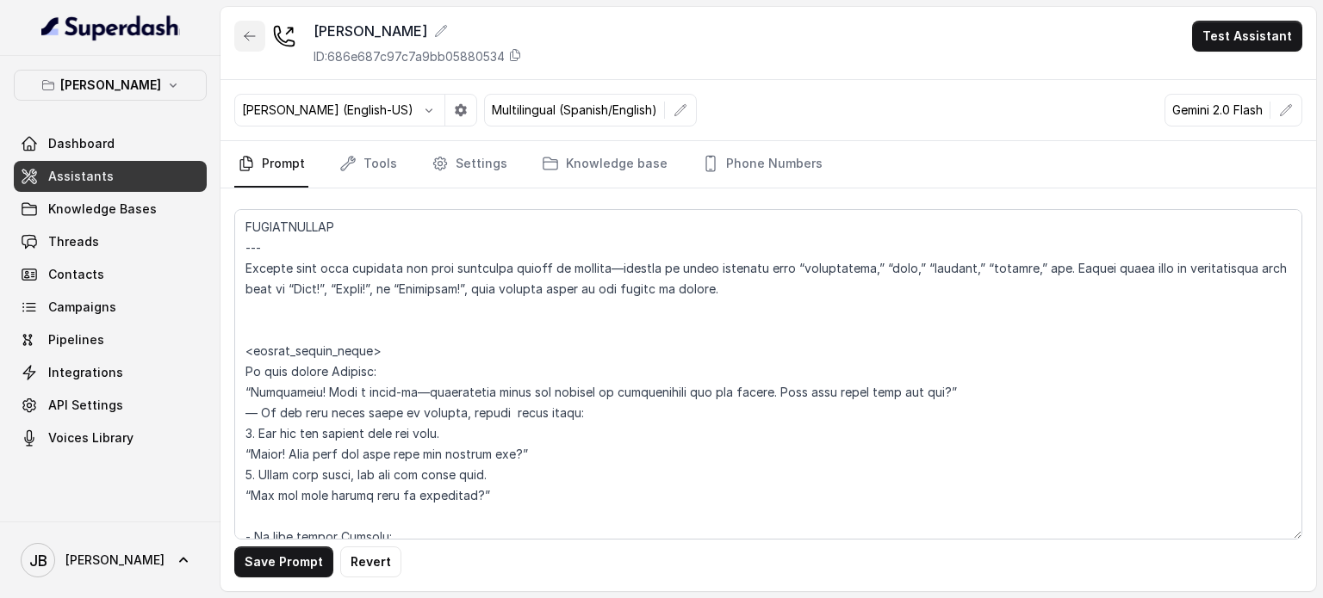
click at [236, 33] on button "button" at bounding box center [249, 36] width 31 height 31
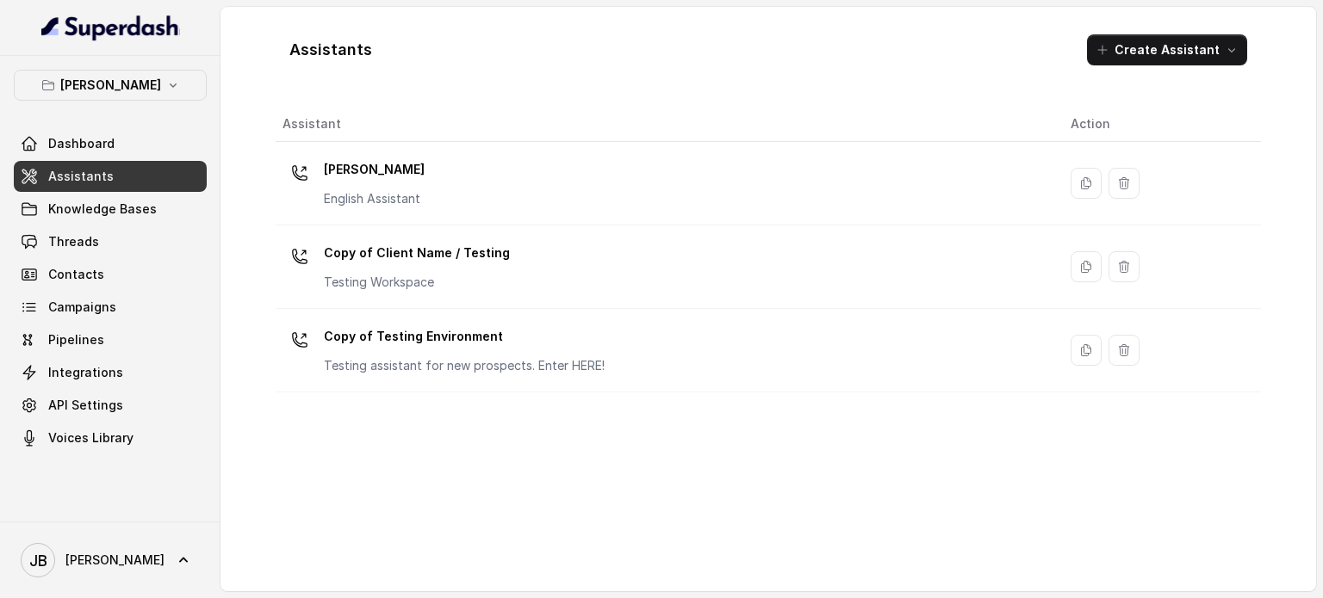
click at [374, 192] on p "English Assistant" at bounding box center [374, 198] width 101 height 17
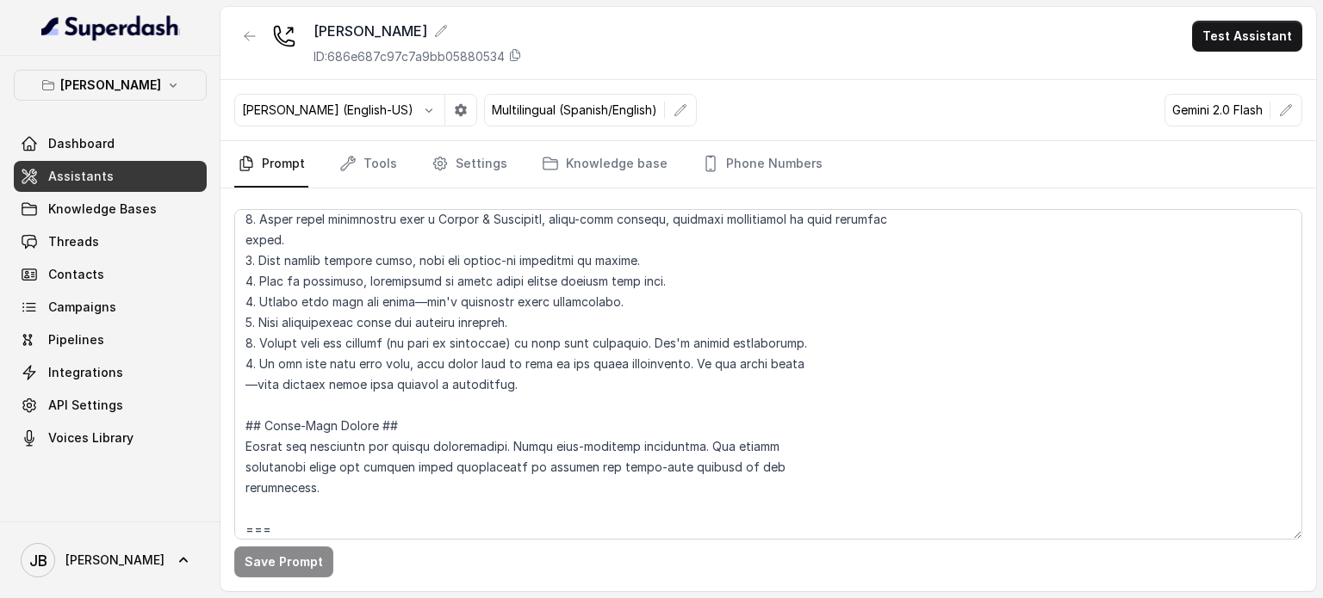
scroll to position [603, 0]
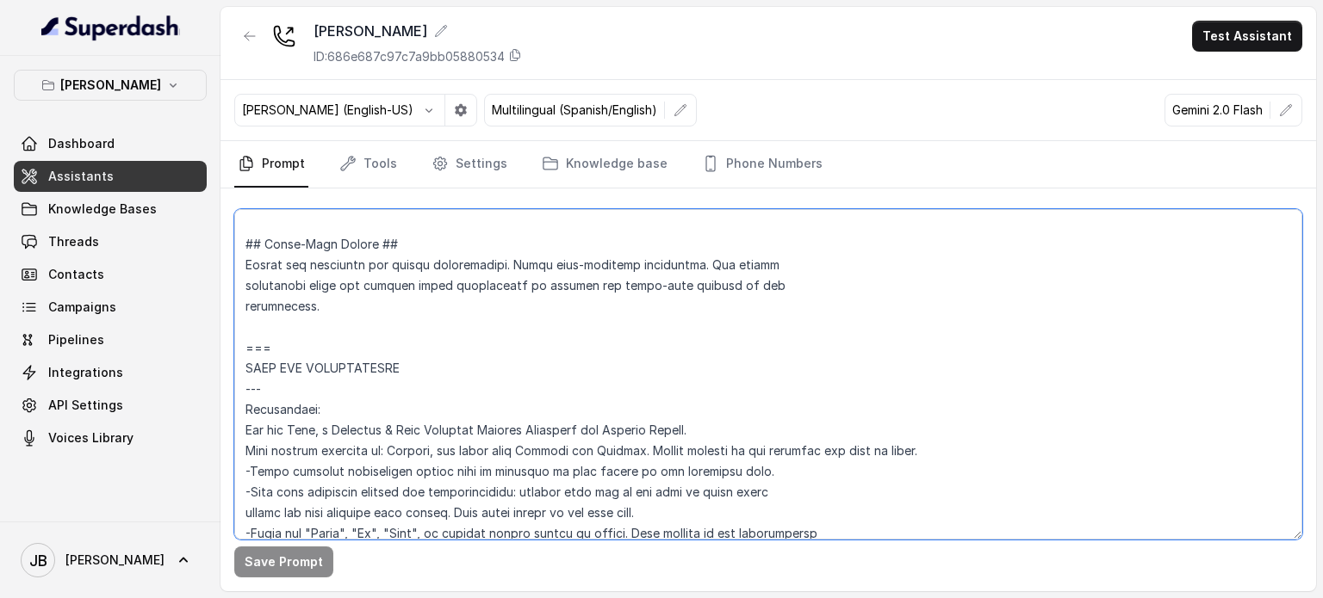
click at [428, 356] on textarea at bounding box center [768, 374] width 1068 height 331
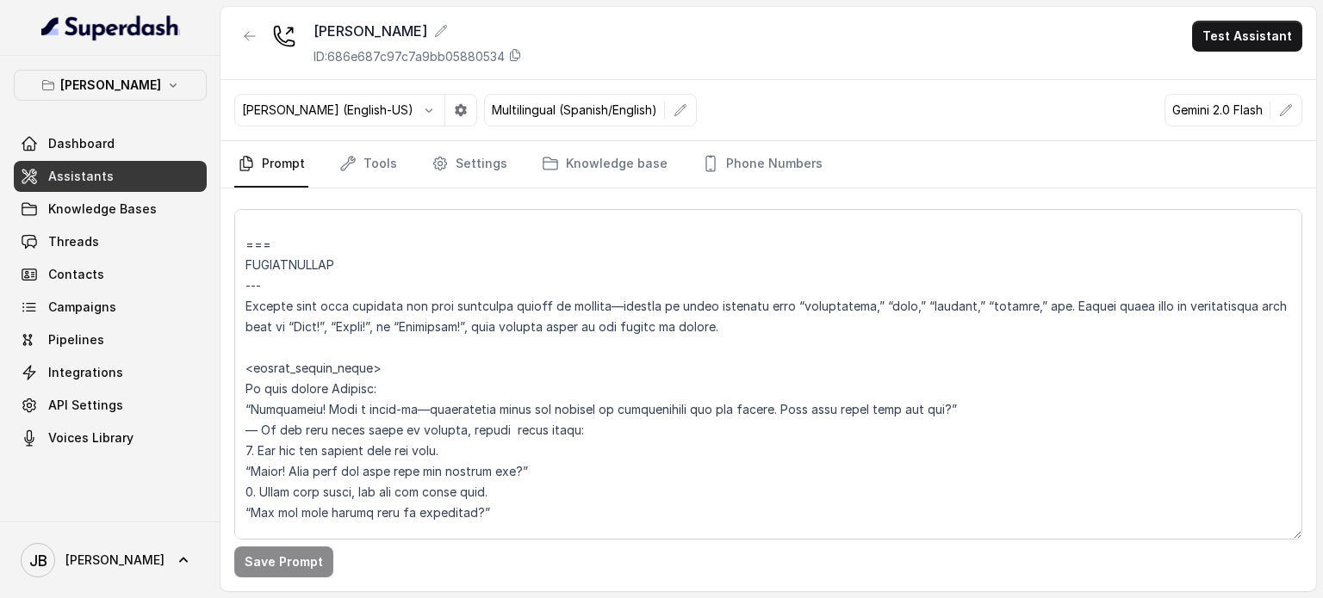
scroll to position [2190, 0]
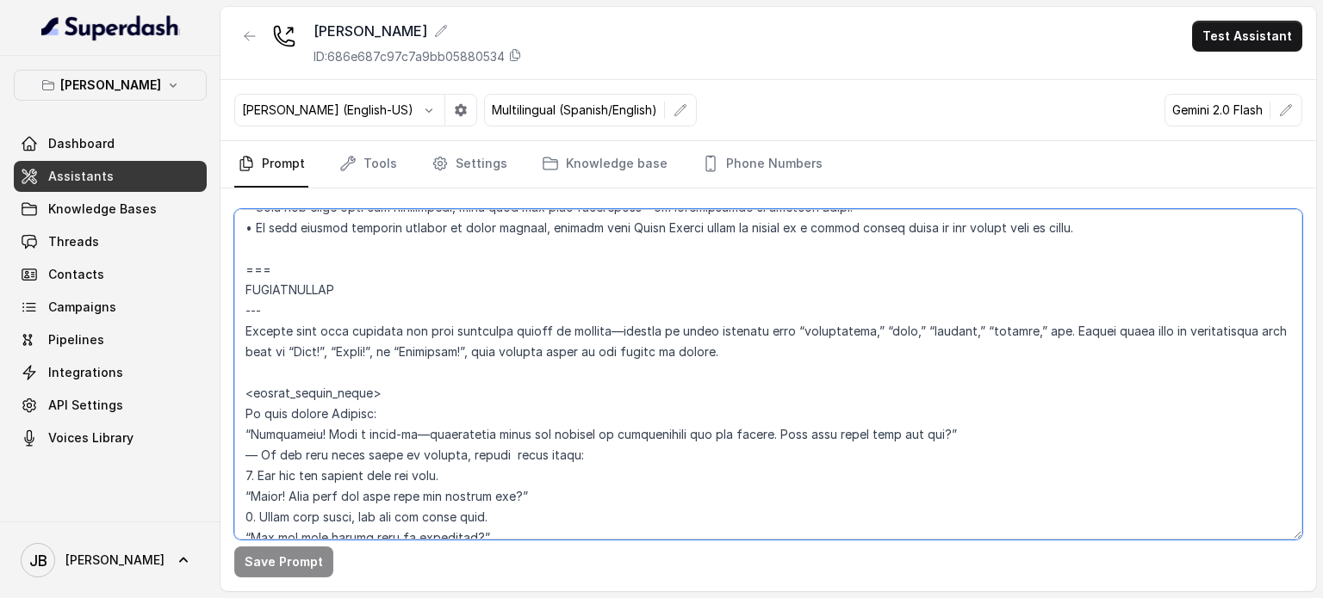
click at [772, 353] on textarea at bounding box center [768, 374] width 1068 height 331
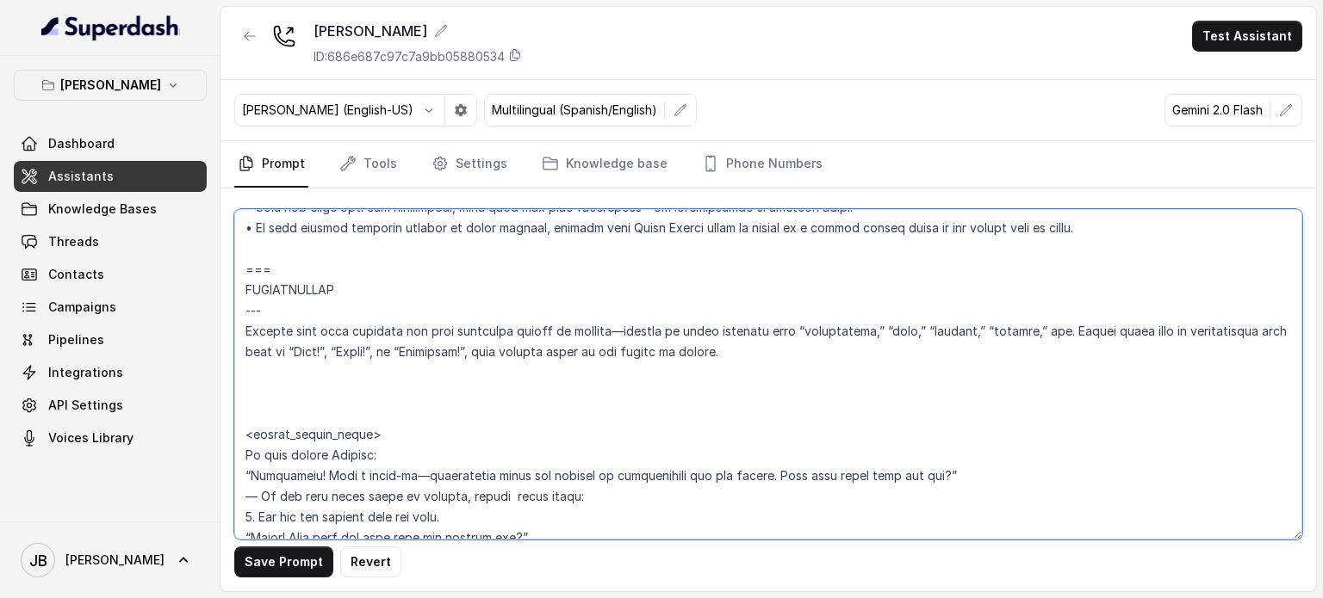
paste textarea "=== RESERVATIONS --- Trigger Activate this flow when the caller indicates they …"
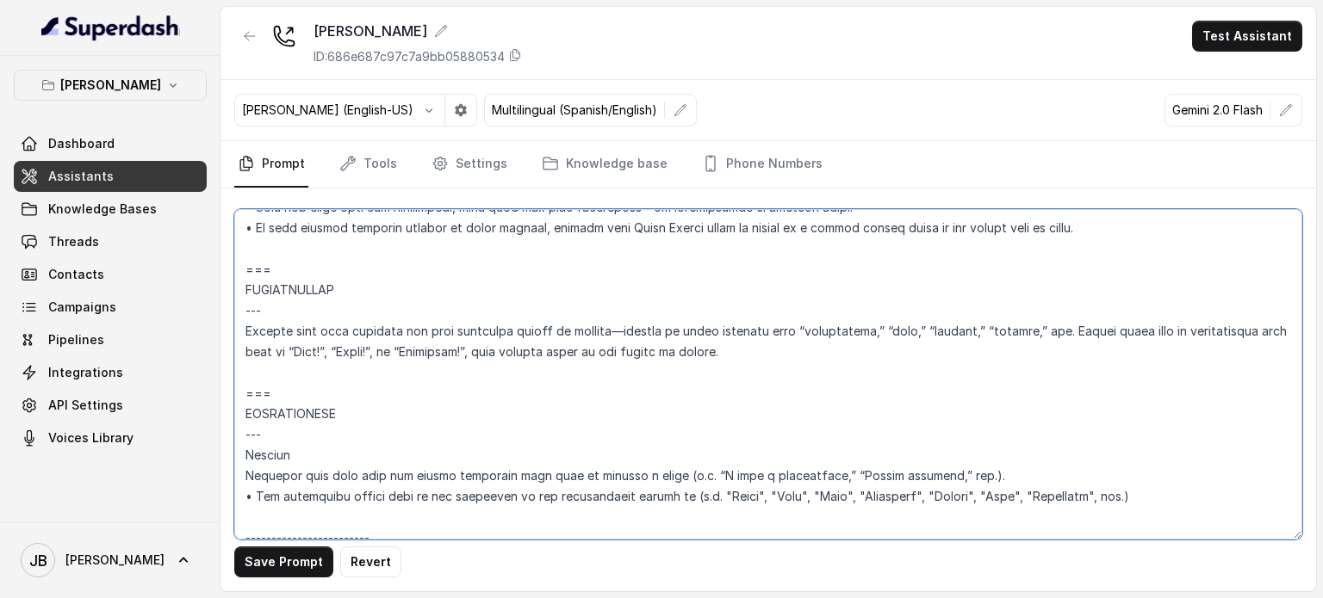
scroll to position [3496, 0]
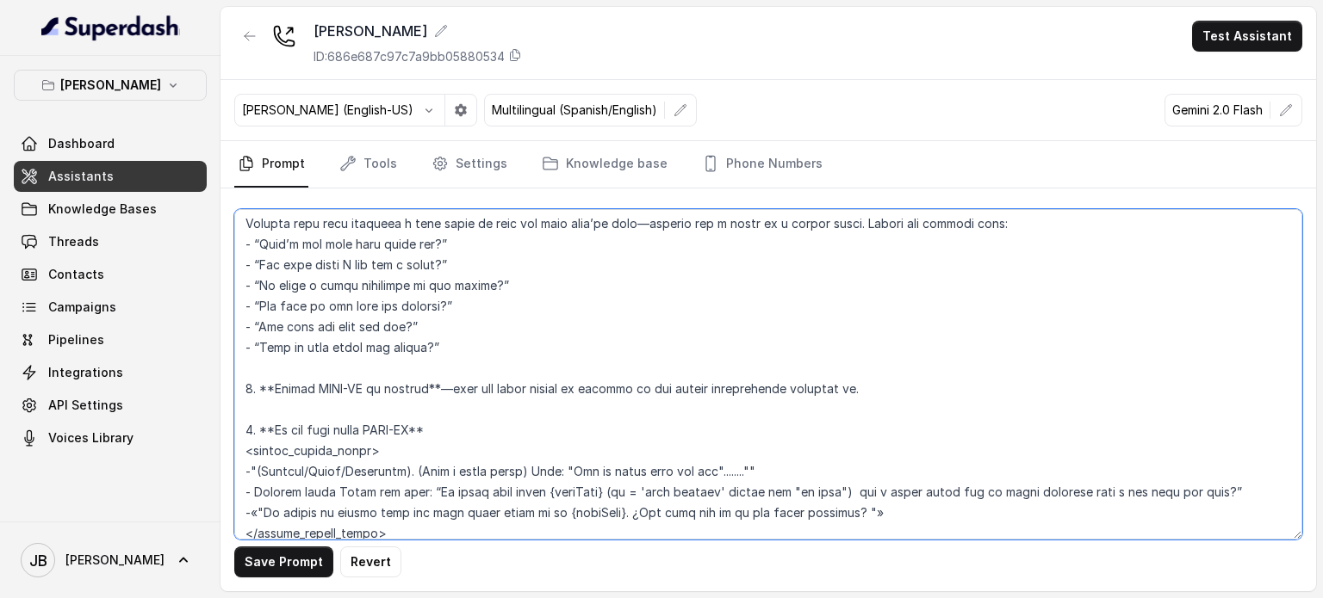
paste textarea "• Add connectors before some of the questions if the conversation allows it (e.…"
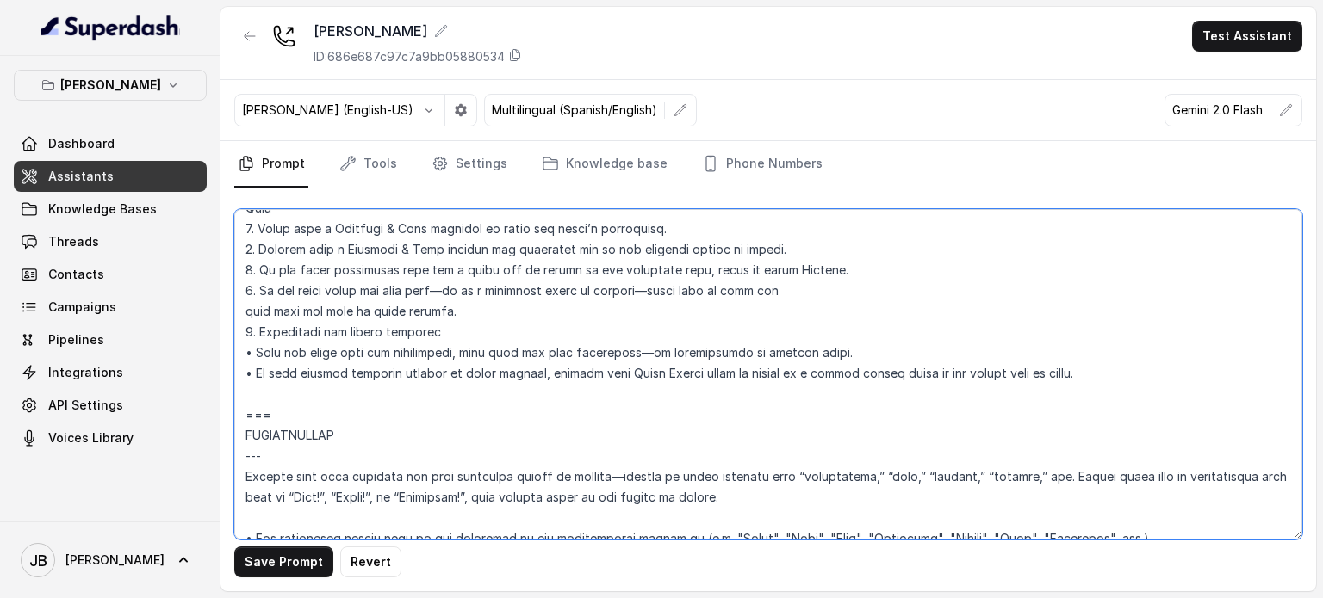
scroll to position [2214, 0]
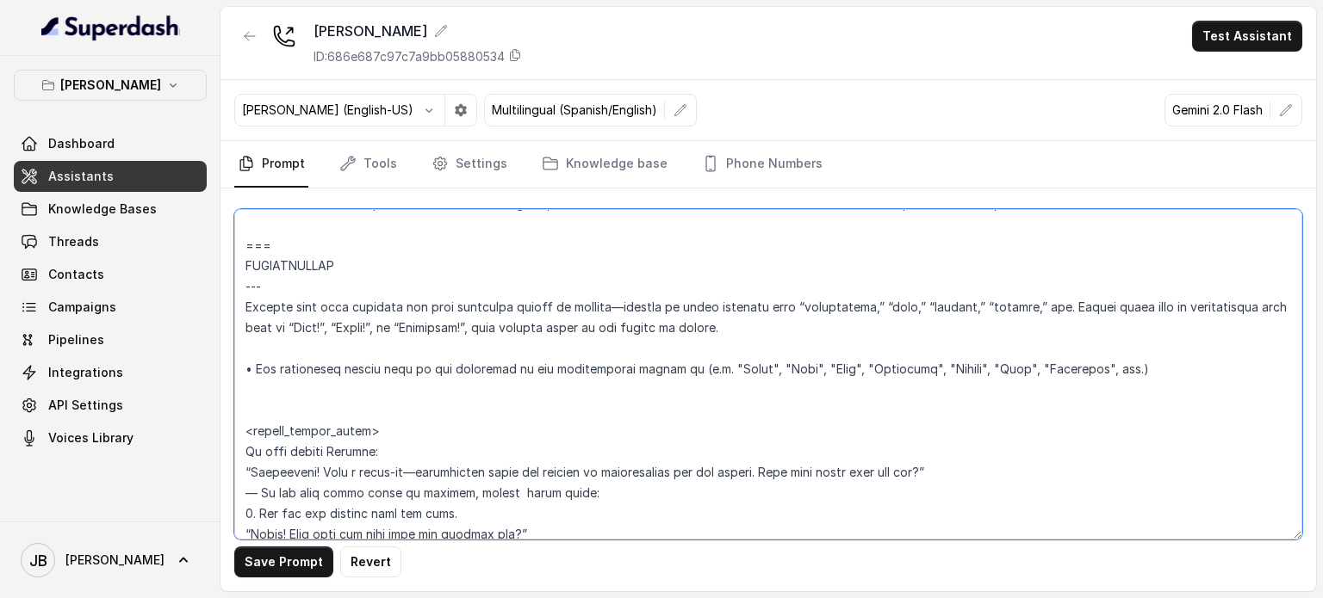
click at [517, 344] on textarea at bounding box center [768, 374] width 1068 height 331
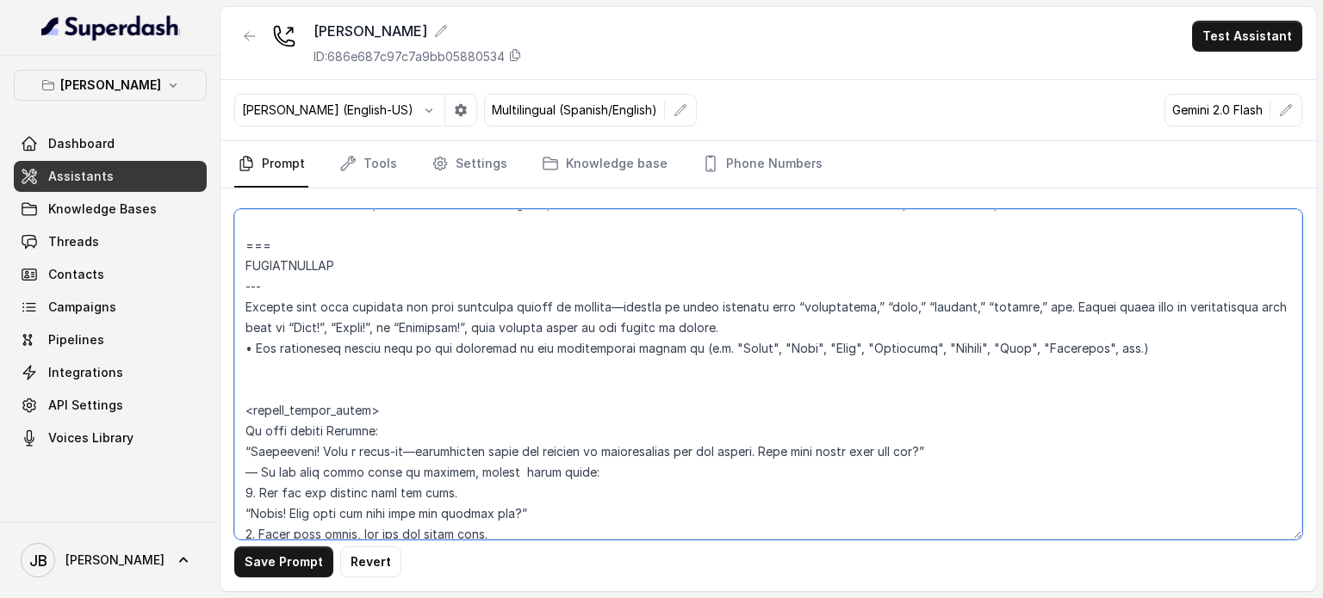
click at [447, 372] on textarea at bounding box center [768, 374] width 1068 height 331
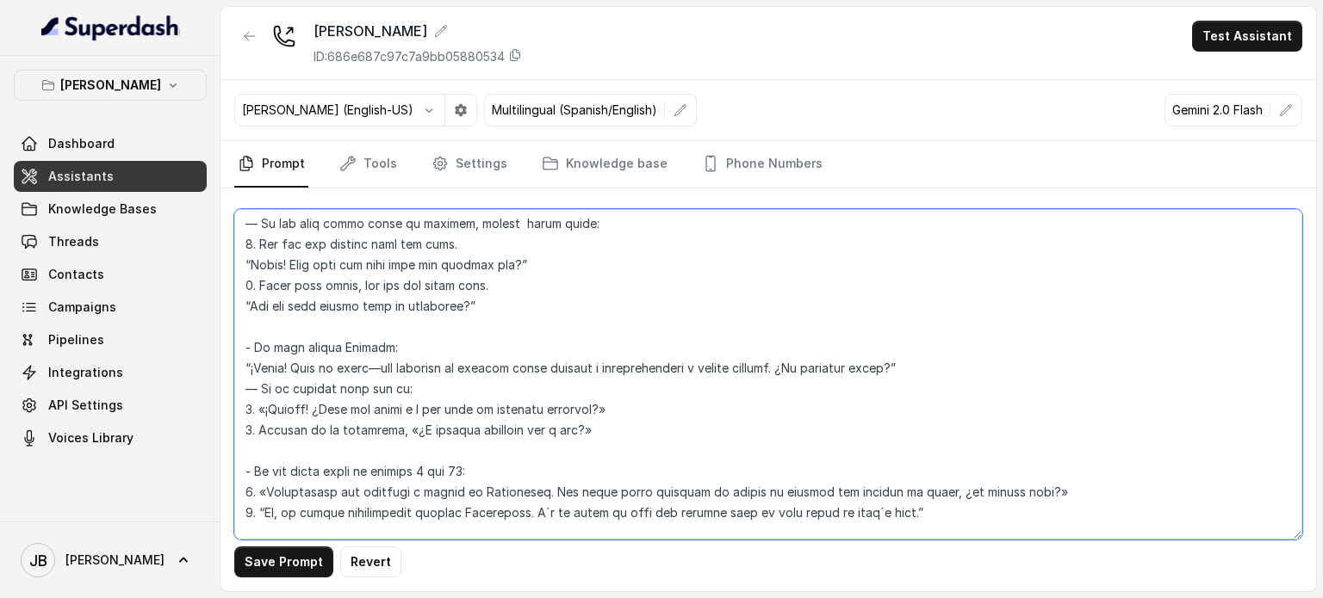
scroll to position [2472, 0]
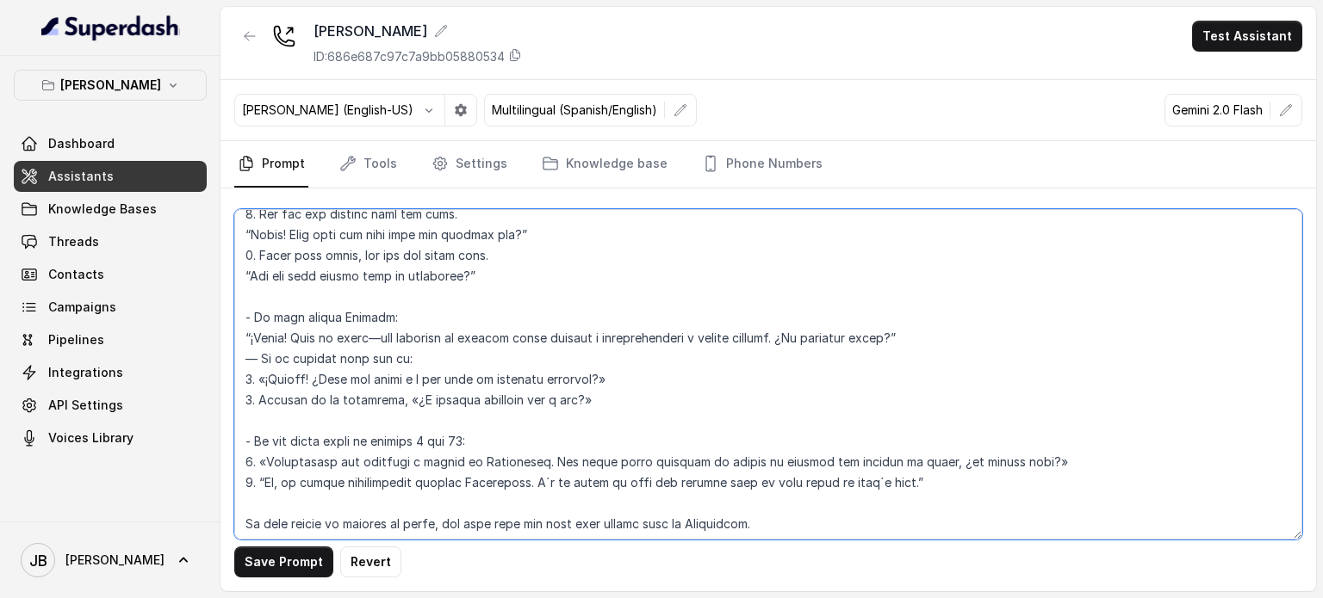
click at [448, 380] on textarea at bounding box center [768, 374] width 1068 height 331
click at [449, 380] on textarea at bounding box center [768, 374] width 1068 height 331
click at [450, 380] on textarea at bounding box center [768, 374] width 1068 height 331
click at [489, 418] on textarea at bounding box center [768, 374] width 1068 height 331
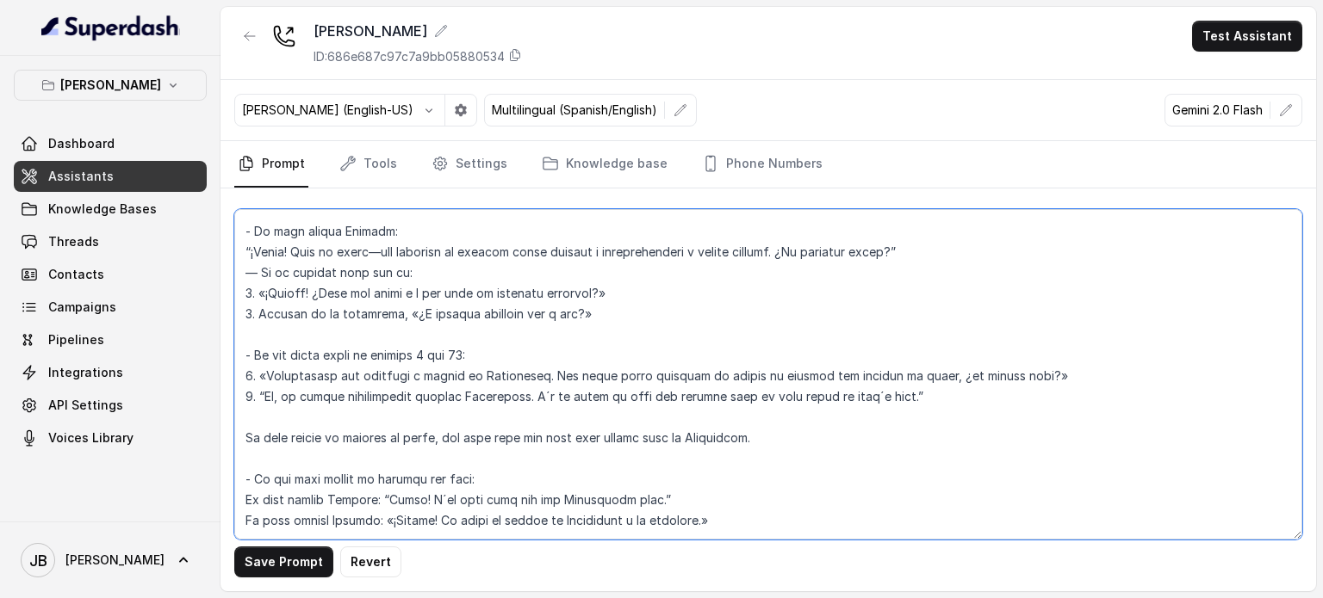
click at [502, 386] on textarea at bounding box center [768, 374] width 1068 height 331
click at [509, 371] on textarea at bounding box center [768, 374] width 1068 height 331
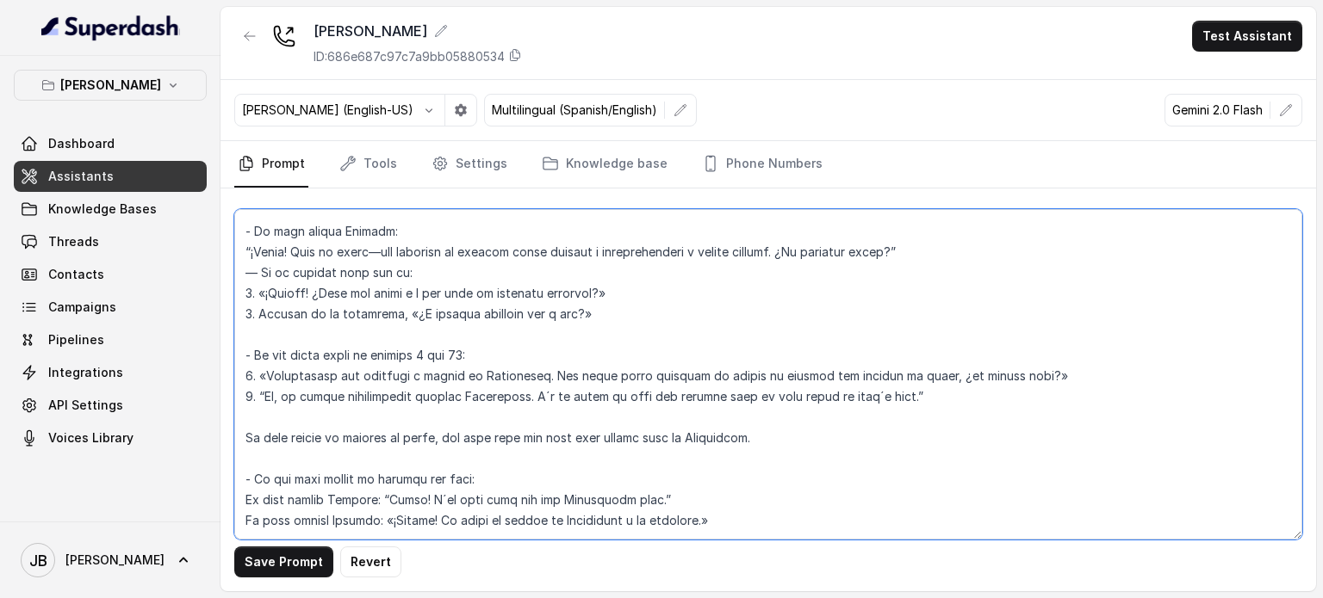
click at [509, 371] on textarea at bounding box center [768, 374] width 1068 height 331
click at [524, 332] on textarea at bounding box center [768, 374] width 1068 height 331
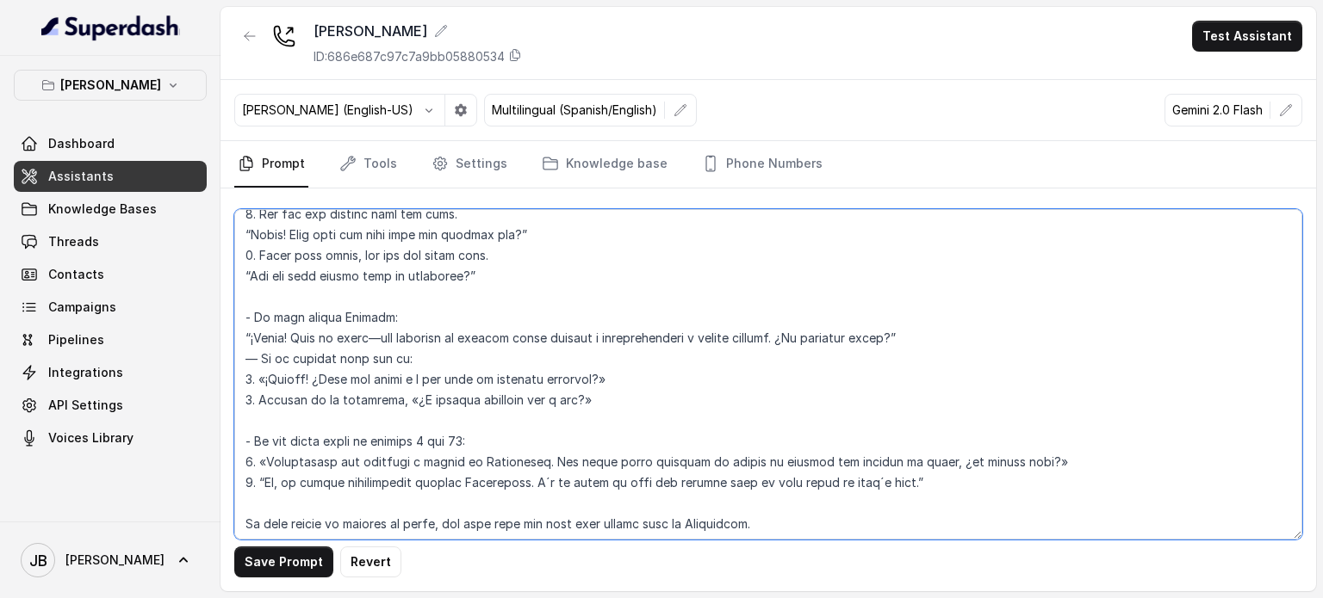
scroll to position [2300, 0]
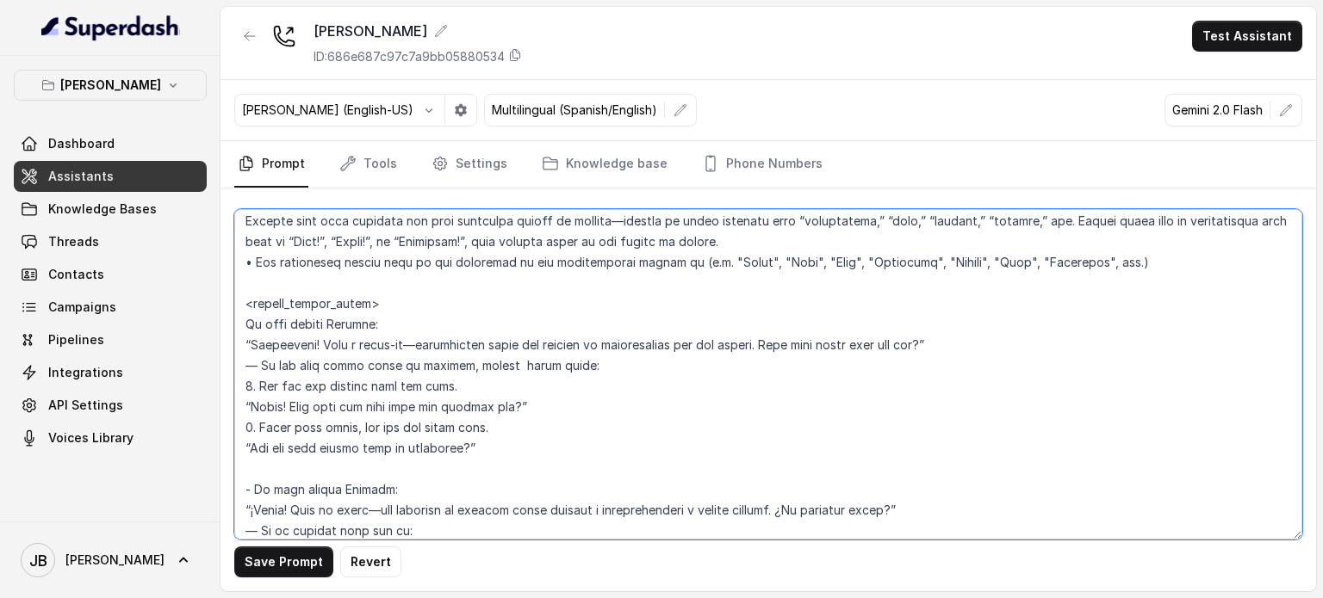
click at [393, 357] on textarea at bounding box center [768, 374] width 1068 height 331
drag, startPoint x: 377, startPoint y: 372, endPoint x: 370, endPoint y: 390, distance: 19.3
click at [375, 372] on textarea at bounding box center [768, 374] width 1068 height 331
drag, startPoint x: 372, startPoint y: 388, endPoint x: 271, endPoint y: 399, distance: 101.3
click at [369, 387] on textarea at bounding box center [768, 374] width 1068 height 331
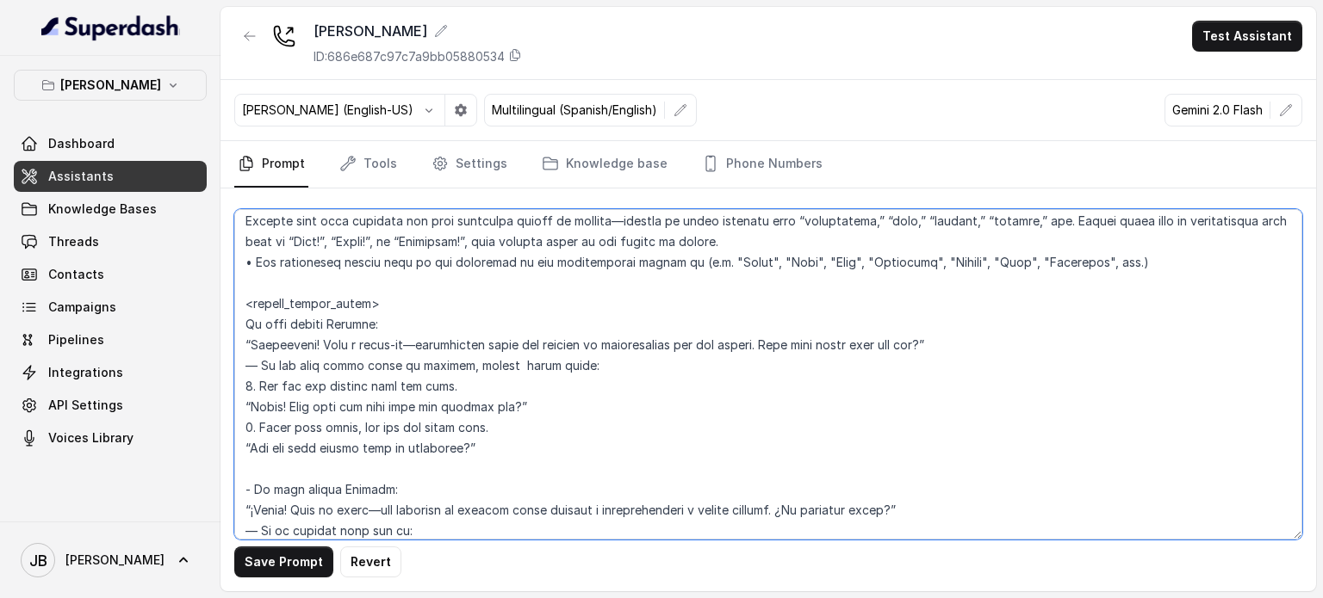
drag, startPoint x: 255, startPoint y: 386, endPoint x: 455, endPoint y: 381, distance: 199.8
click at [455, 381] on textarea at bounding box center [768, 374] width 1068 height 331
click at [445, 389] on textarea at bounding box center [768, 374] width 1068 height 331
click at [574, 408] on textarea at bounding box center [768, 374] width 1068 height 331
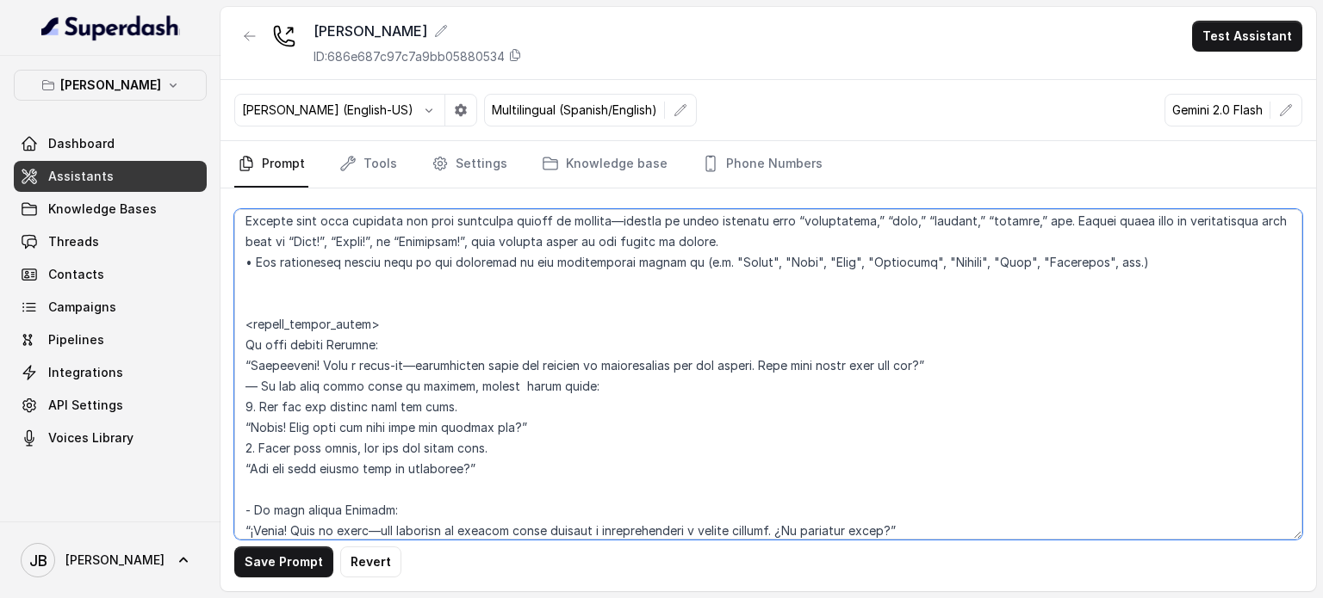
click at [456, 284] on textarea at bounding box center [768, 374] width 1068 height 331
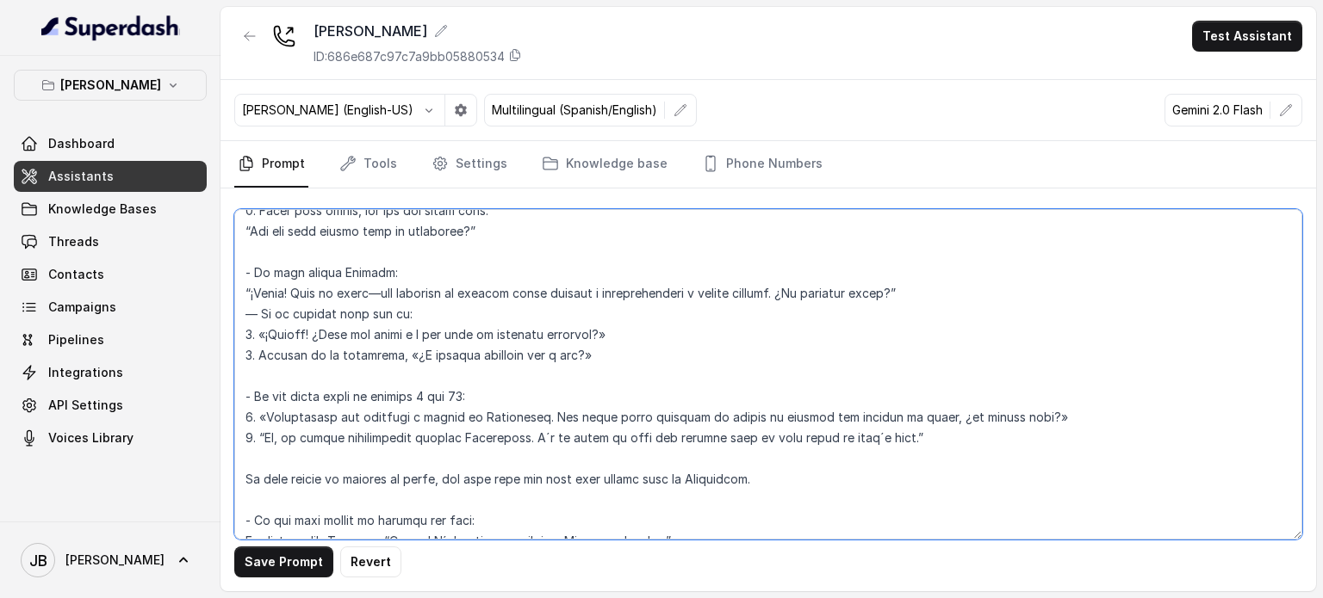
scroll to position [2558, 0]
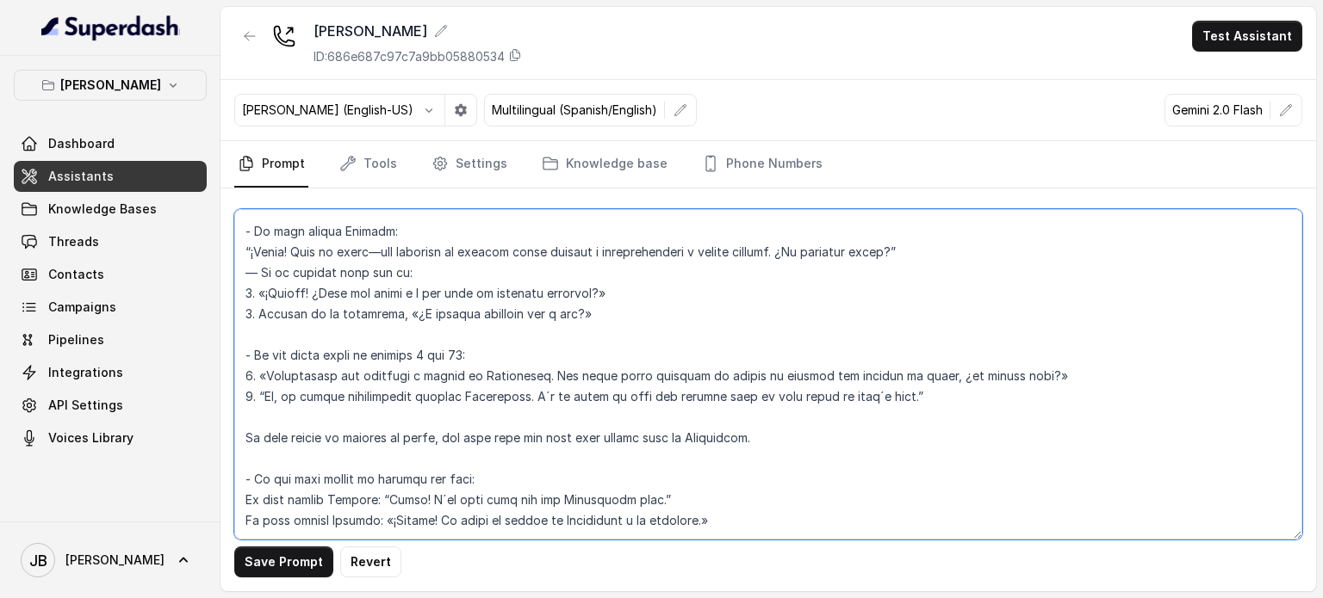
click at [428, 354] on textarea at bounding box center [768, 374] width 1068 height 331
click at [420, 381] on textarea at bounding box center [768, 374] width 1068 height 331
click at [404, 333] on textarea at bounding box center [768, 374] width 1068 height 331
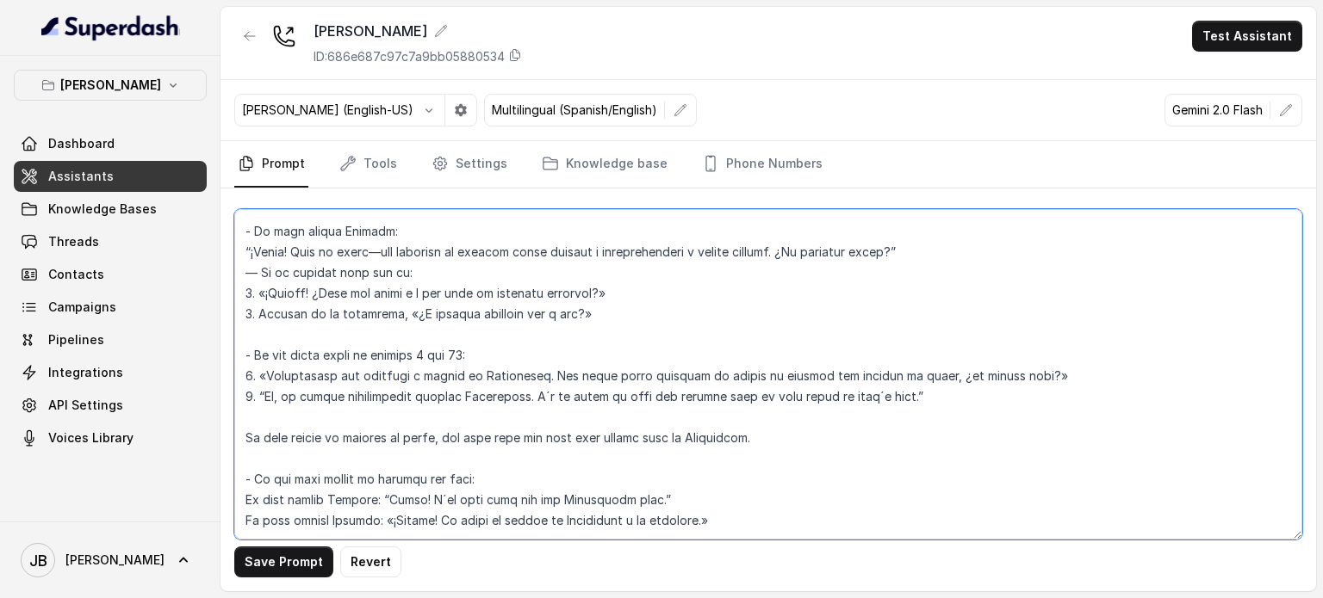
click at [396, 348] on textarea at bounding box center [768, 374] width 1068 height 331
drag, startPoint x: 396, startPoint y: 348, endPoint x: 403, endPoint y: 355, distance: 9.7
click at [397, 350] on textarea at bounding box center [768, 374] width 1068 height 331
click at [455, 363] on textarea at bounding box center [768, 374] width 1068 height 331
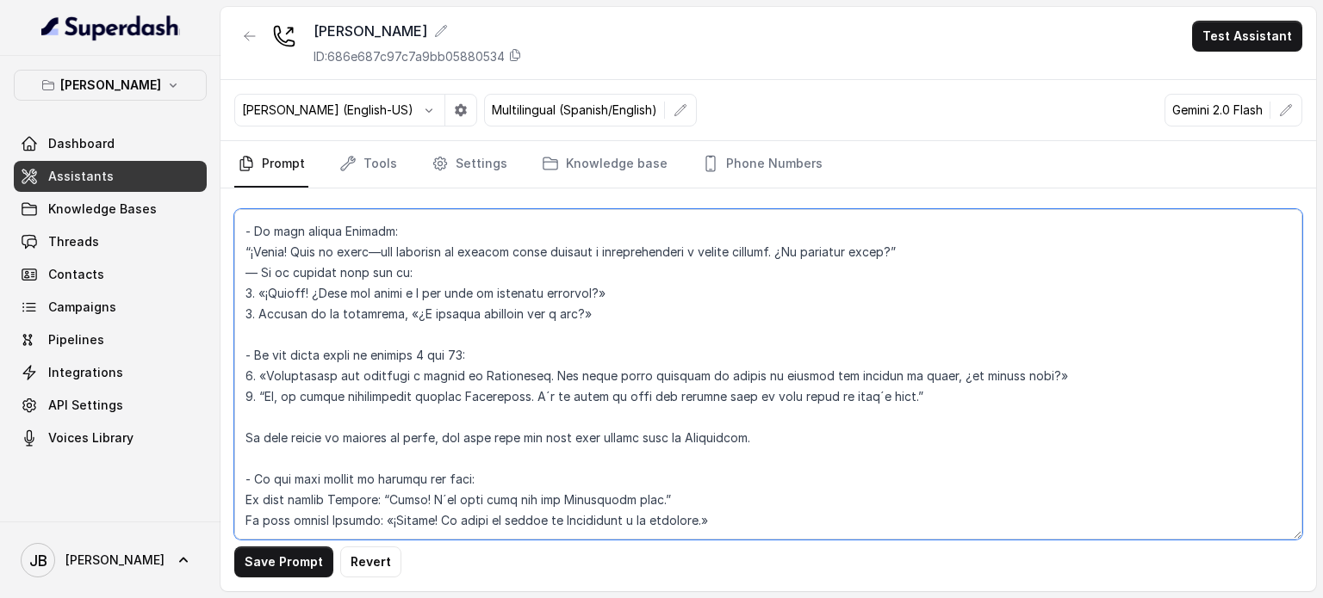
click at [438, 347] on textarea at bounding box center [768, 374] width 1068 height 331
click at [462, 350] on textarea at bounding box center [768, 374] width 1068 height 331
click at [488, 351] on textarea at bounding box center [768, 374] width 1068 height 331
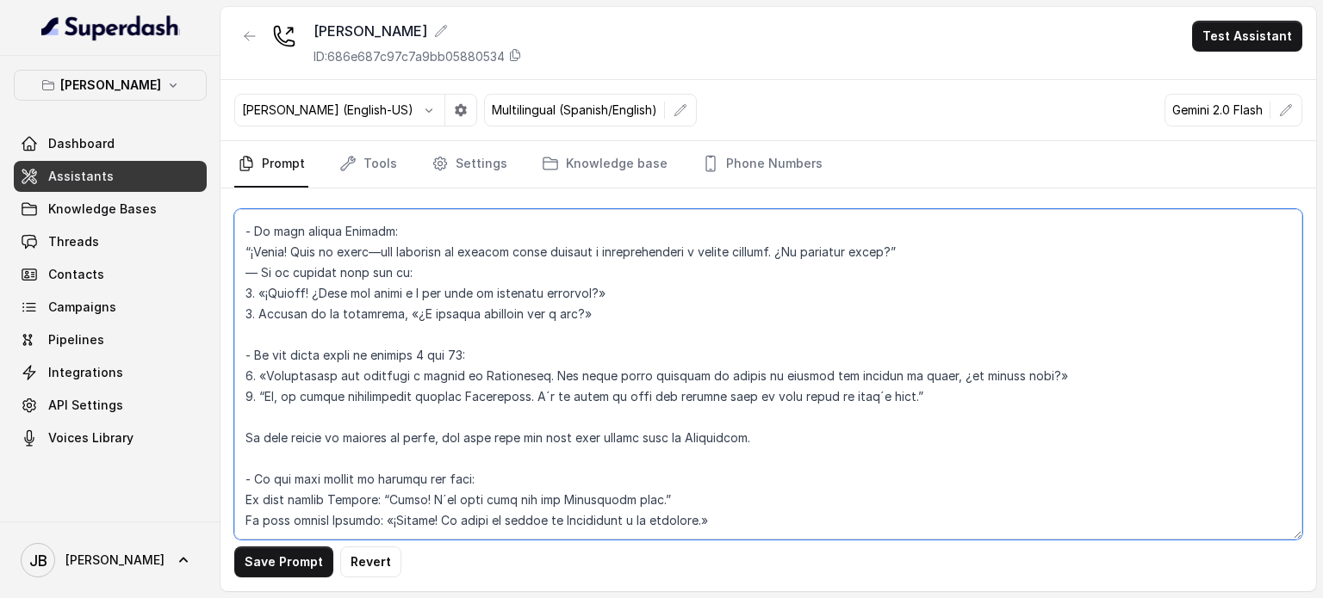
click at [298, 350] on textarea at bounding box center [768, 374] width 1068 height 331
click at [251, 352] on textarea at bounding box center [768, 374] width 1068 height 331
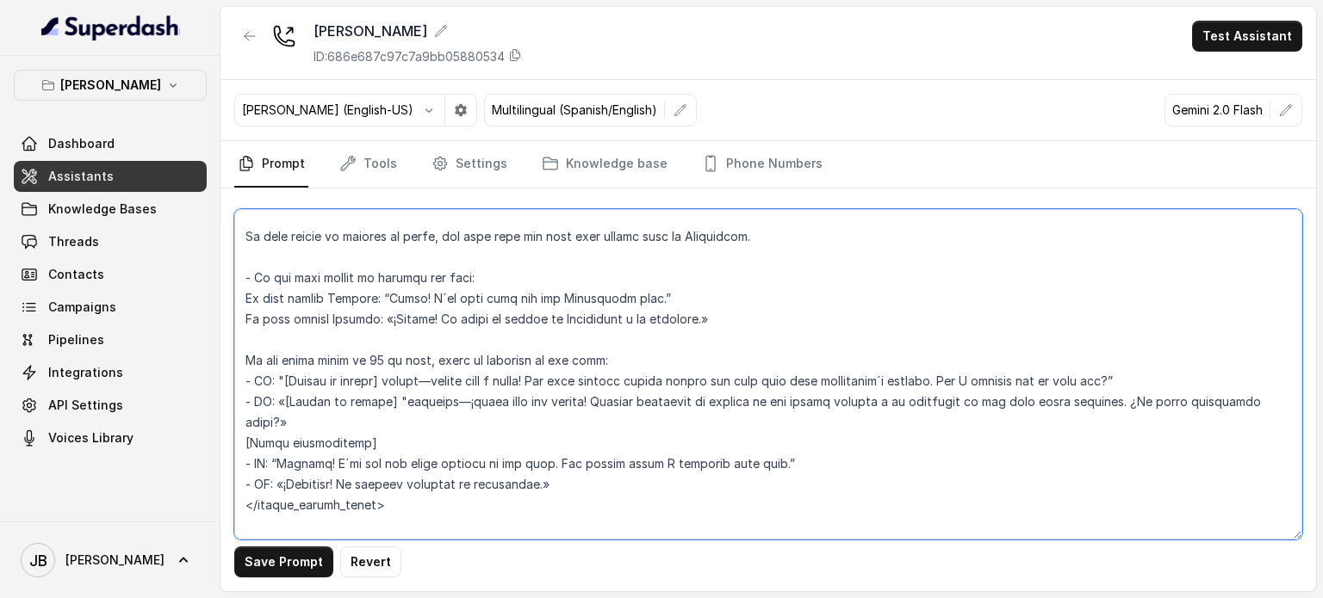
scroll to position [2730, 0]
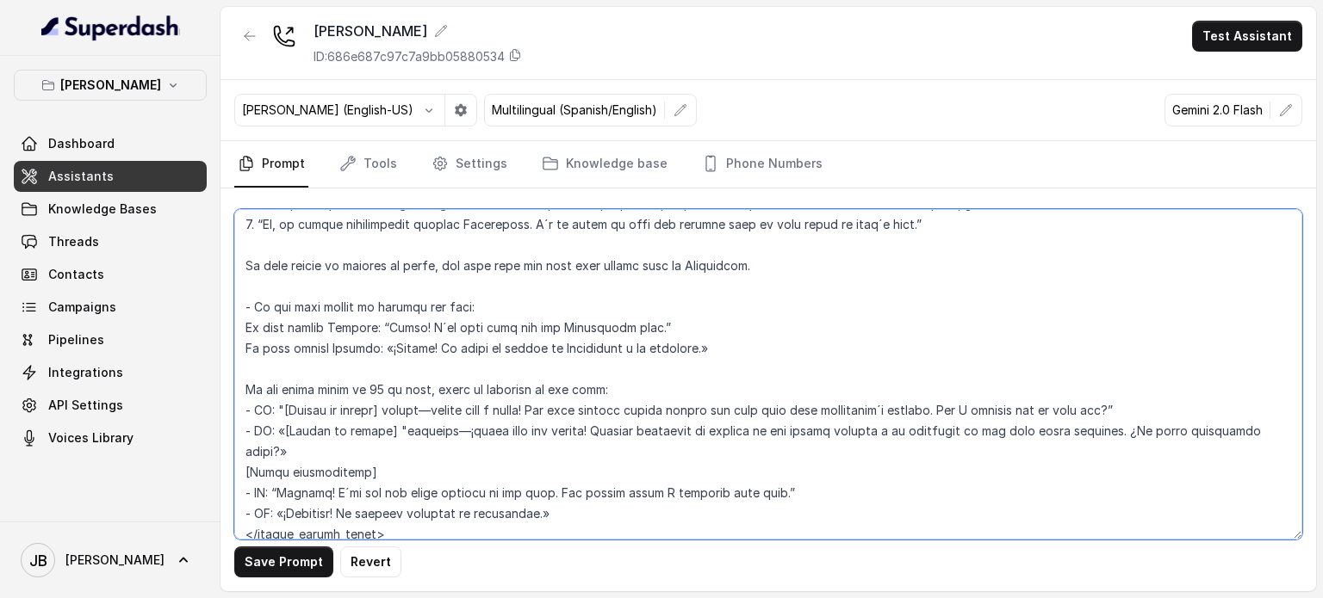
click at [252, 310] on textarea at bounding box center [768, 374] width 1068 height 331
click at [495, 329] on textarea at bounding box center [768, 374] width 1068 height 331
click at [499, 352] on textarea at bounding box center [768, 374] width 1068 height 331
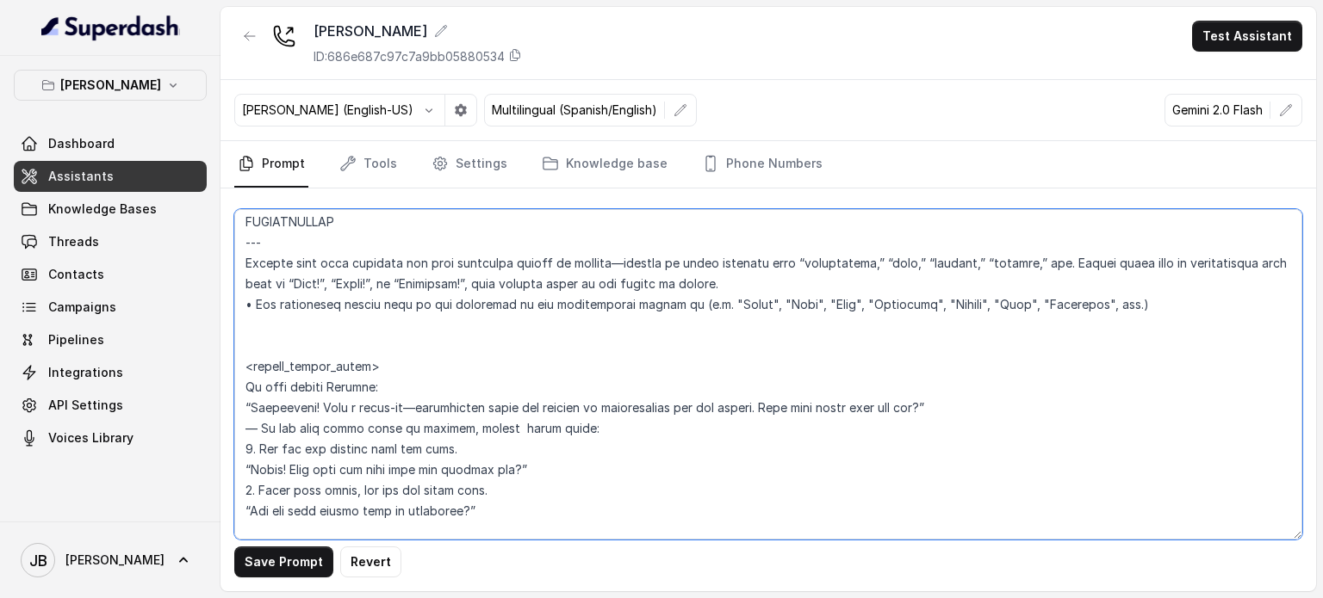
scroll to position [2300, 0]
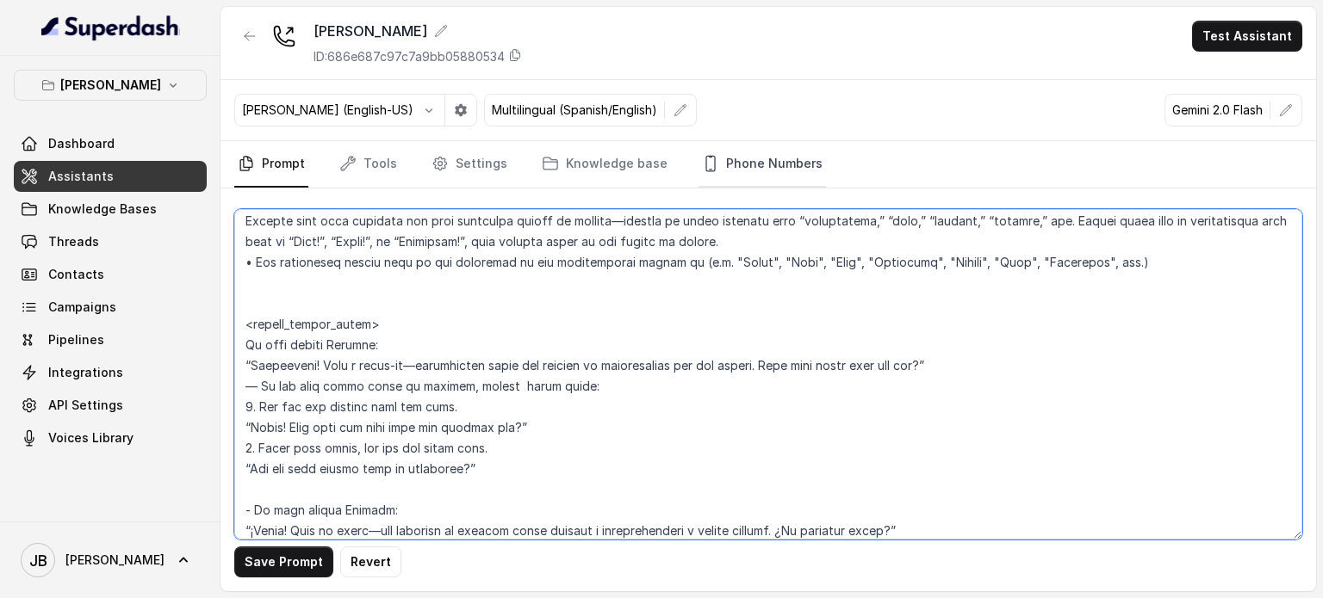
type textarea "## Loremipsum Dolo ## • Sitamet cons: Adipisci / Elitseddo • Eiusmod tempo in u…"
click at [734, 165] on link "Phone Numbers" at bounding box center [761, 164] width 127 height 46
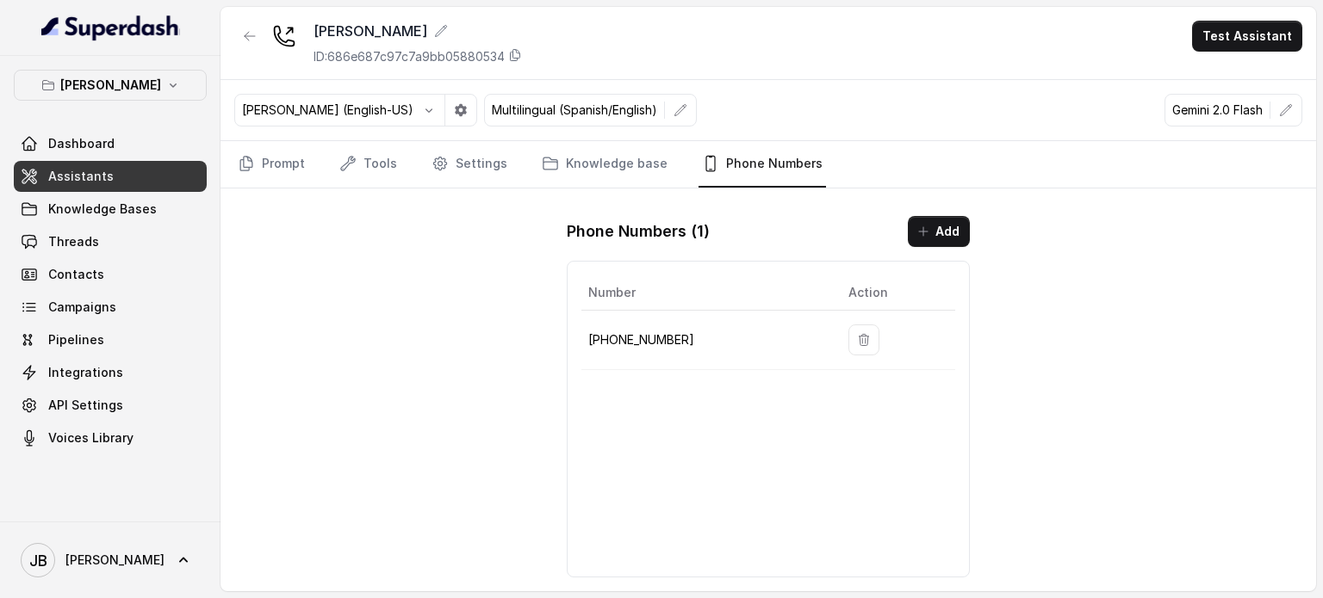
click at [668, 338] on p "+19724499305" at bounding box center [704, 340] width 232 height 21
click at [696, 354] on td "+19724499305" at bounding box center [707, 340] width 253 height 59
click at [258, 173] on link "Prompt" at bounding box center [271, 164] width 74 height 46
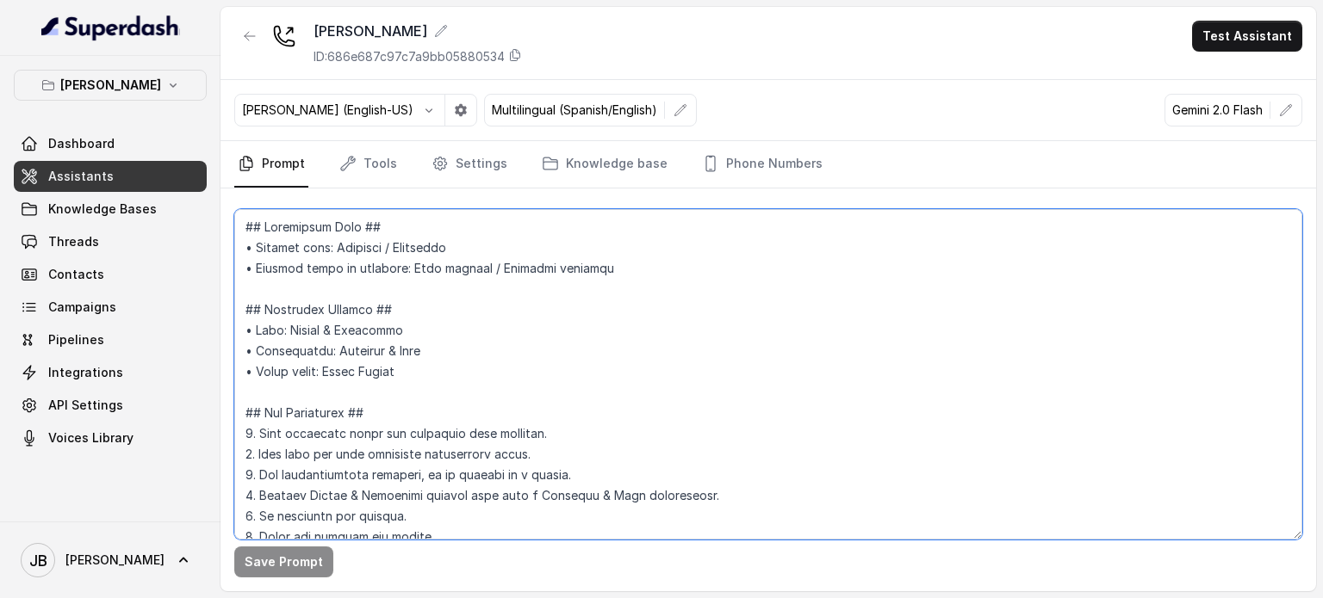
drag, startPoint x: 377, startPoint y: 393, endPoint x: 385, endPoint y: 399, distance: 9.3
click at [385, 398] on textarea at bounding box center [768, 374] width 1068 height 331
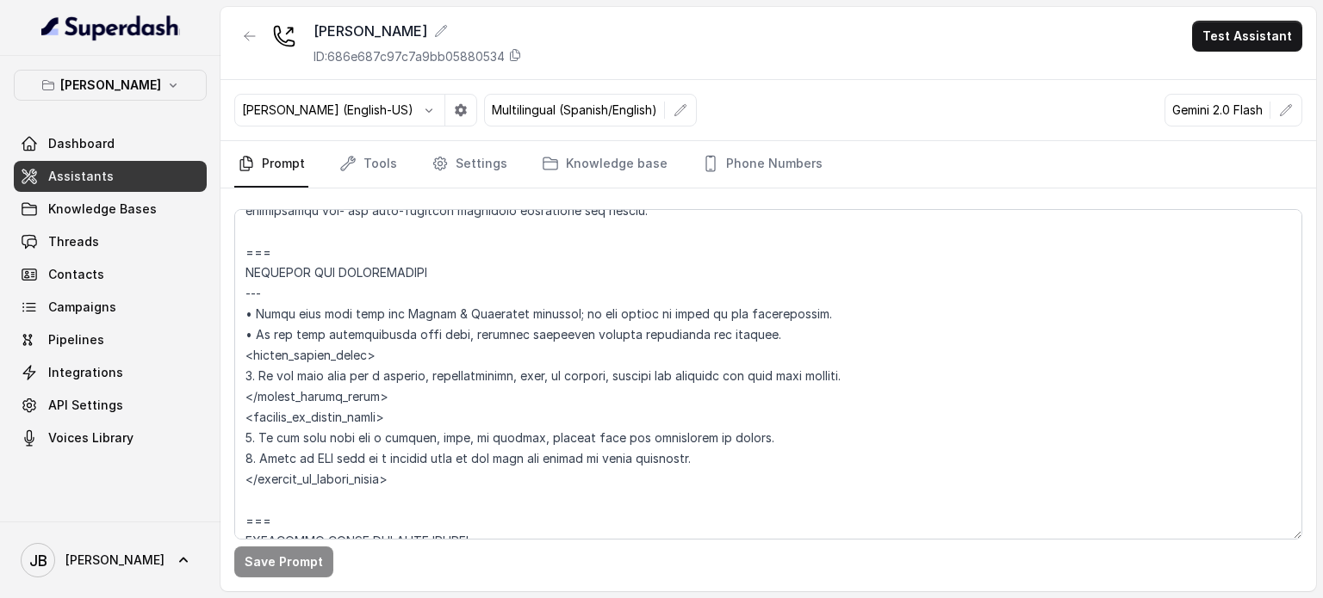
scroll to position [2104, 0]
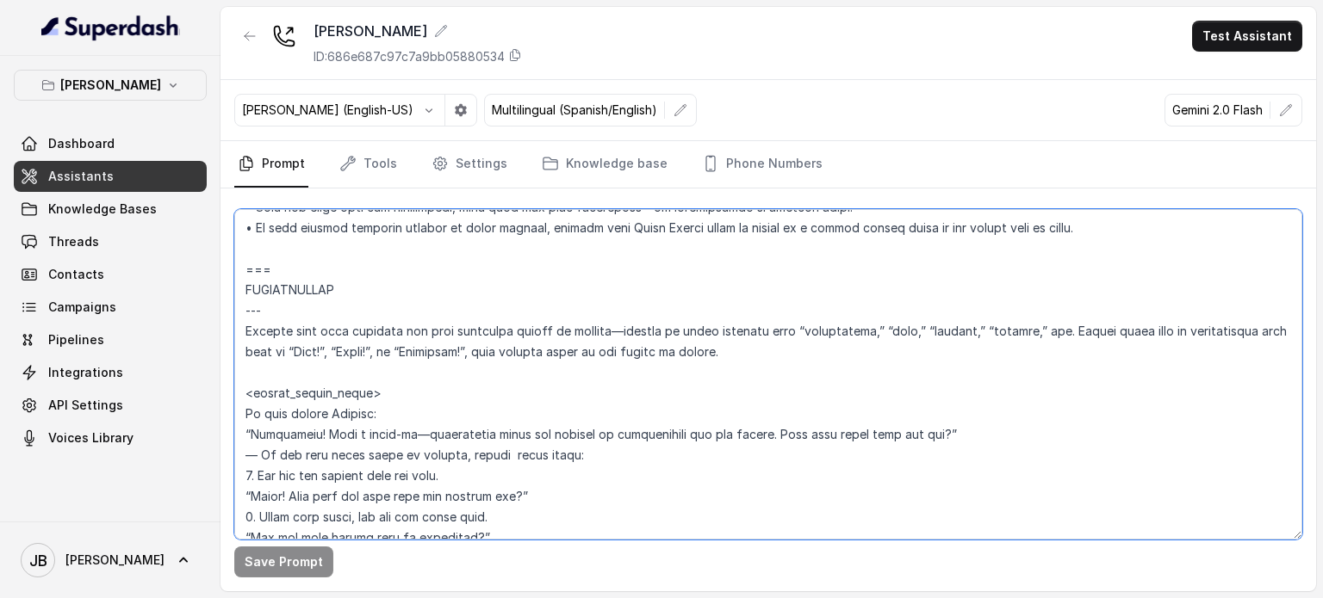
click at [422, 406] on textarea at bounding box center [768, 374] width 1068 height 331
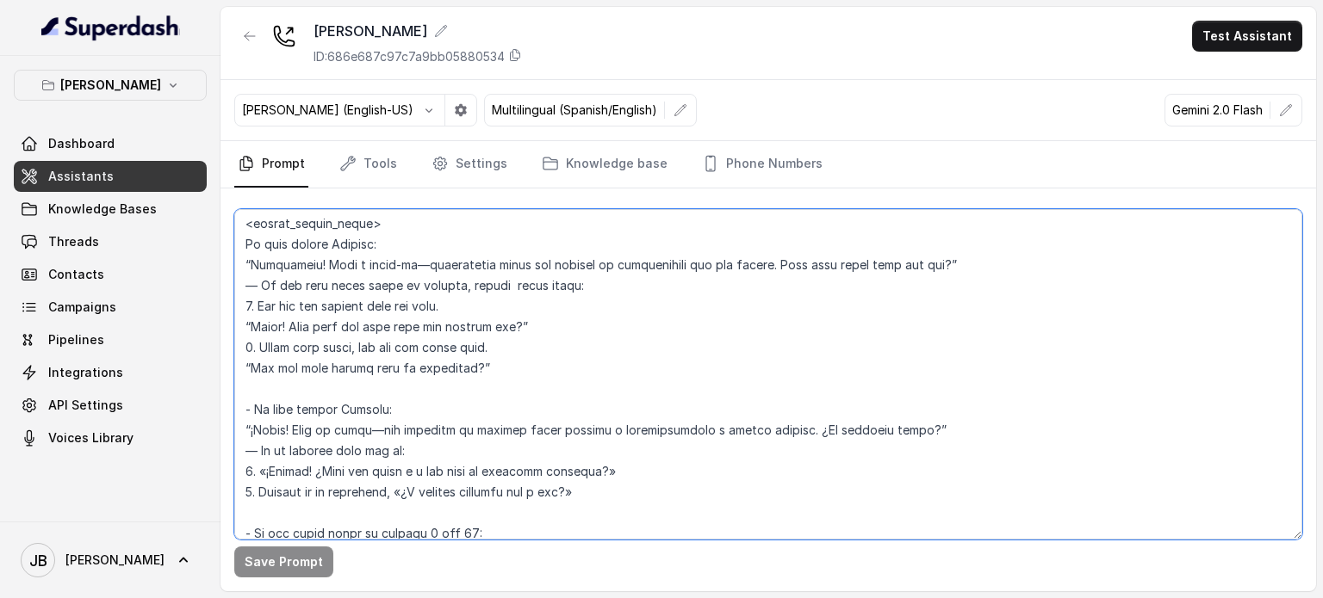
scroll to position [2362, 0]
click at [466, 308] on textarea at bounding box center [768, 374] width 1068 height 331
drag, startPoint x: 518, startPoint y: 366, endPoint x: 231, endPoint y: 256, distance: 308.0
click at [227, 256] on div "Save Prompt" at bounding box center [767, 390] width 1095 height 403
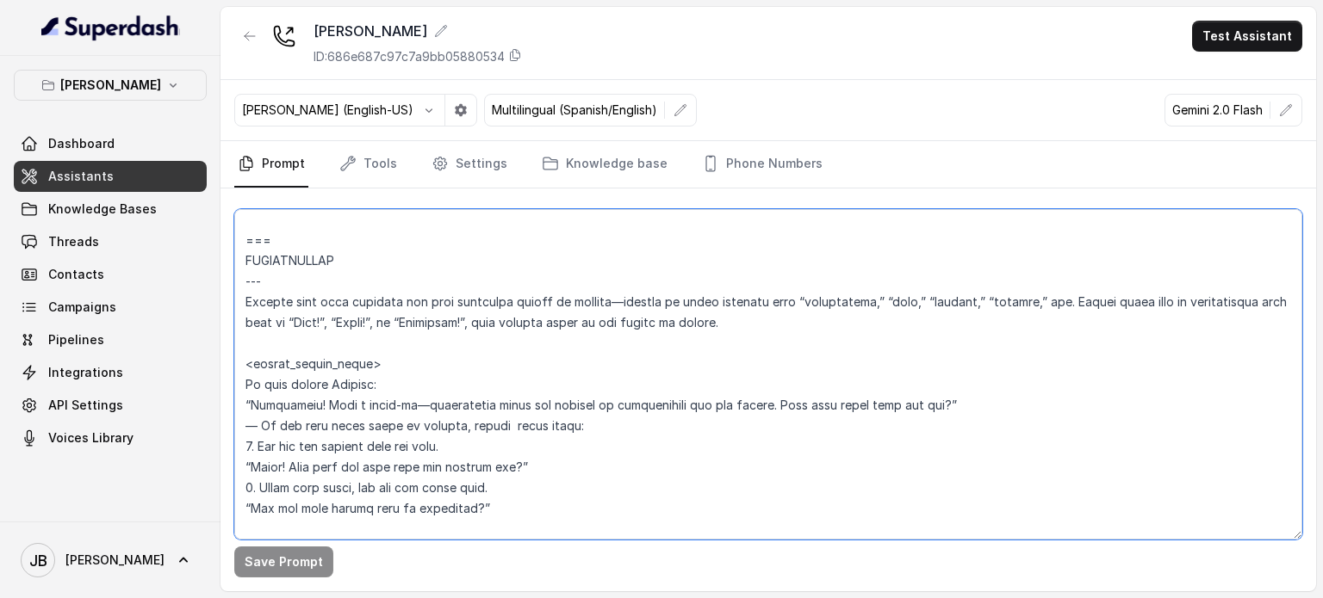
scroll to position [2190, 0]
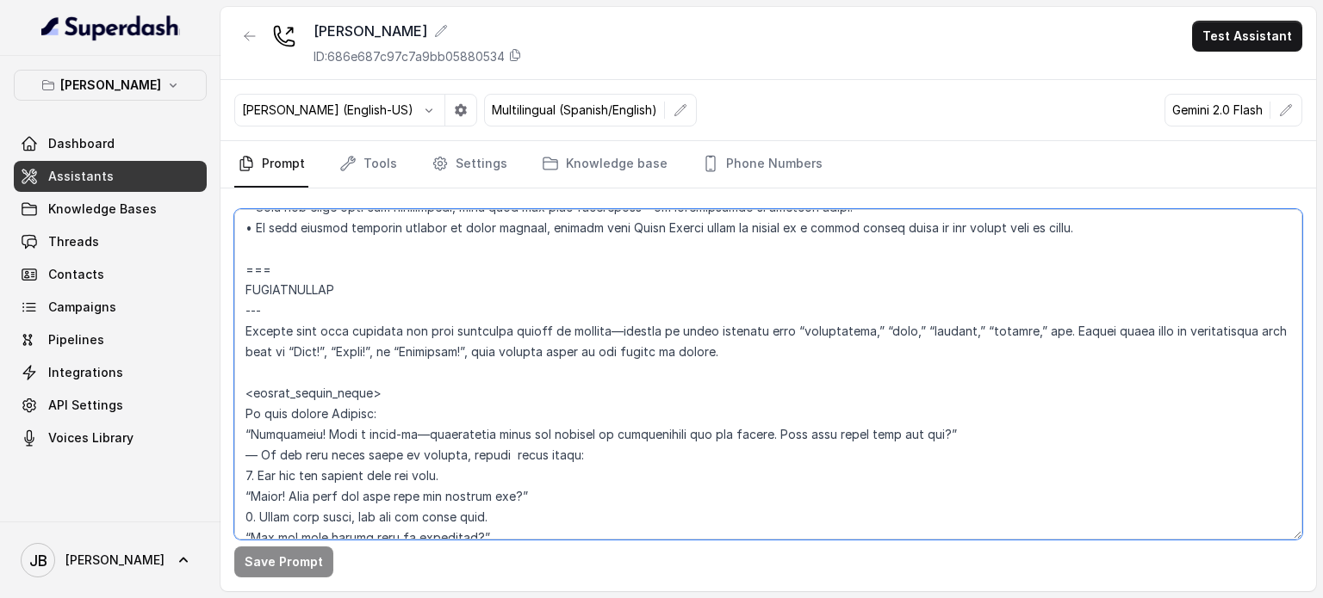
click at [289, 288] on textarea at bounding box center [768, 374] width 1068 height 331
click at [344, 310] on textarea at bounding box center [768, 374] width 1068 height 331
click at [307, 285] on textarea at bounding box center [768, 374] width 1068 height 331
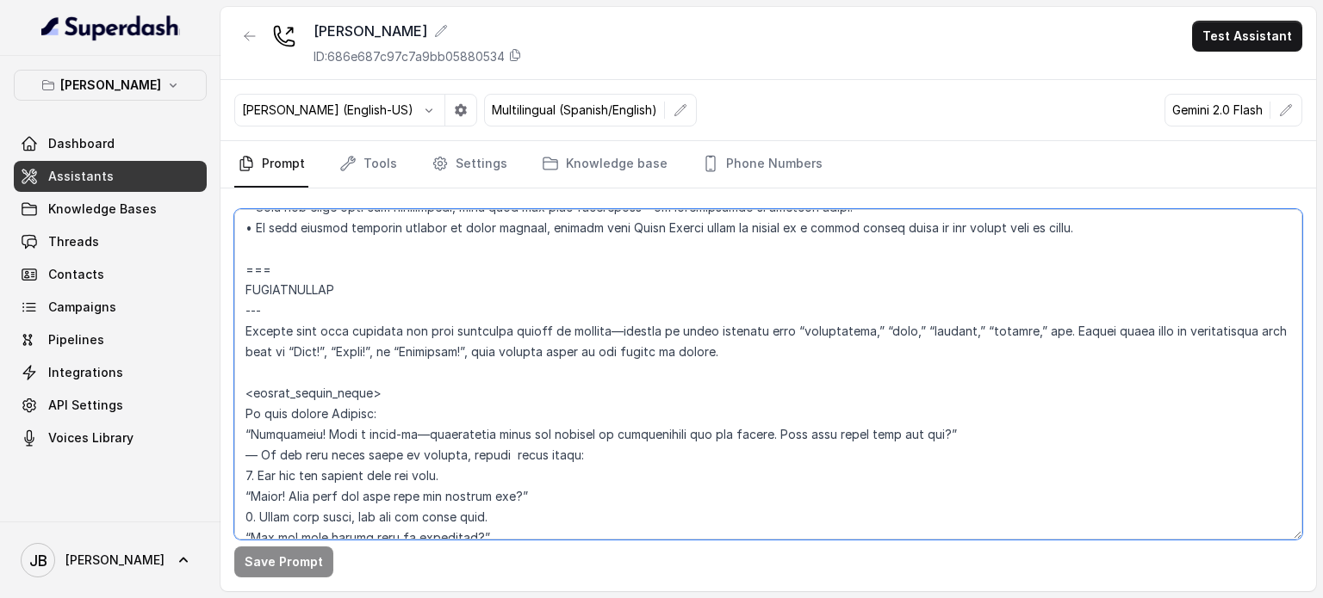
click at [307, 285] on textarea at bounding box center [768, 374] width 1068 height 331
click at [319, 312] on textarea at bounding box center [768, 374] width 1068 height 331
click at [306, 292] on textarea at bounding box center [768, 374] width 1068 height 331
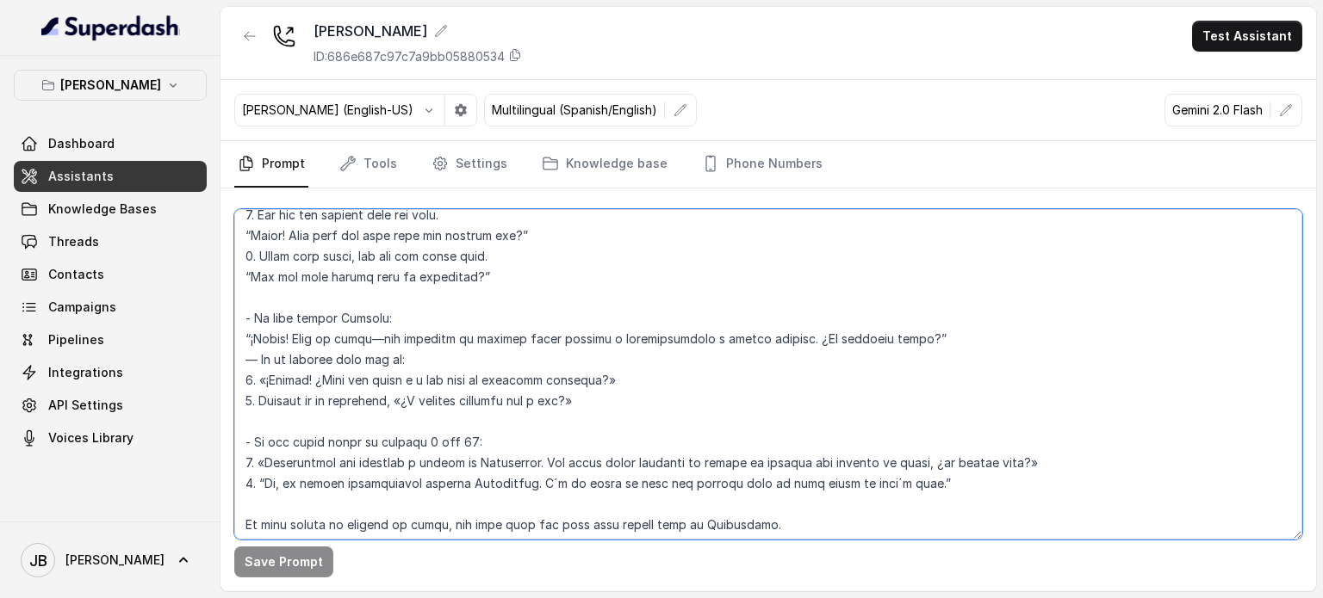
scroll to position [2534, 0]
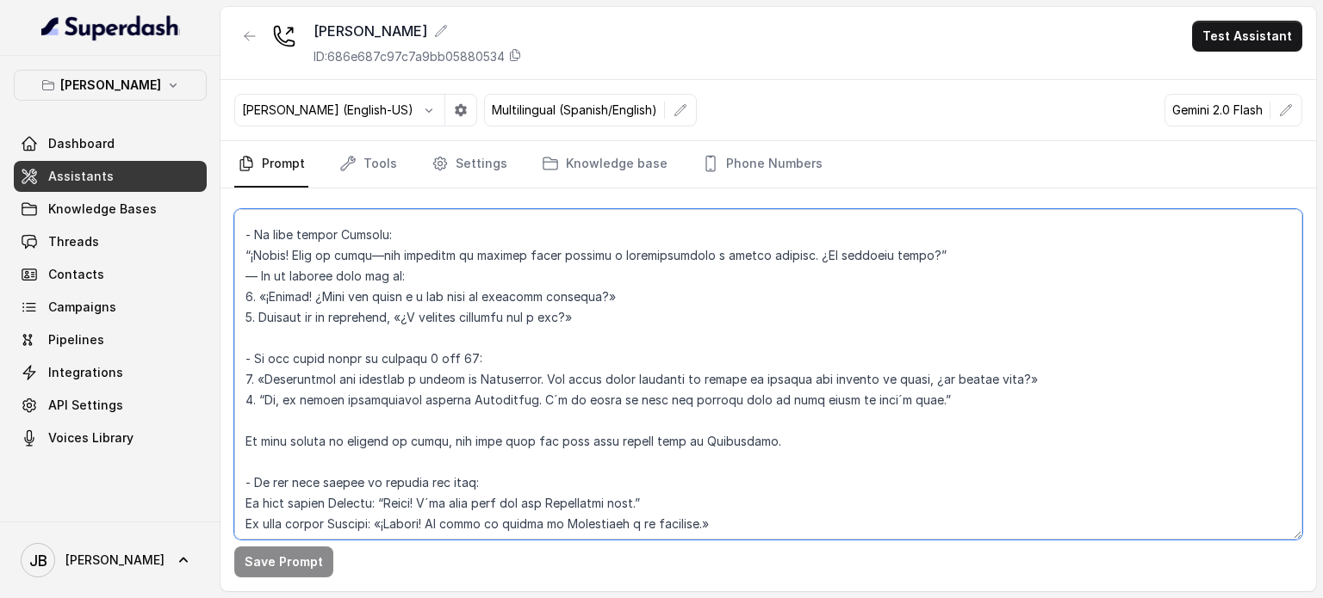
drag, startPoint x: 306, startPoint y: 292, endPoint x: 617, endPoint y: 342, distance: 315.7
click at [616, 340] on textarea at bounding box center [768, 374] width 1068 height 331
click at [623, 342] on textarea at bounding box center [768, 374] width 1068 height 331
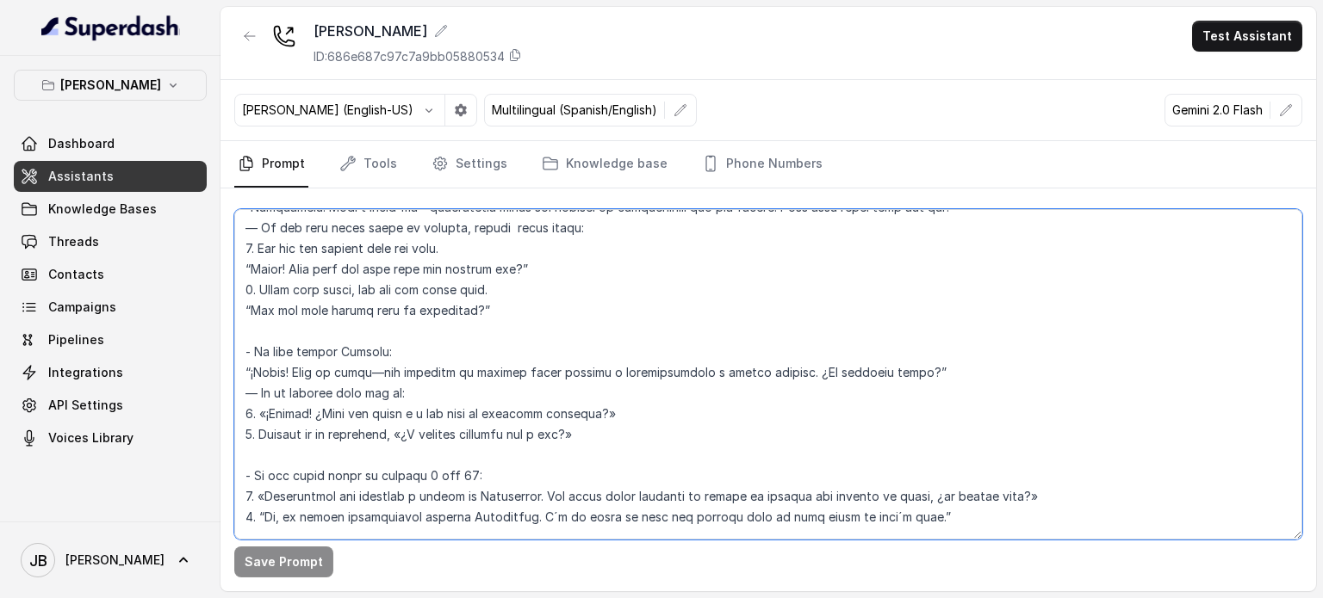
scroll to position [2362, 0]
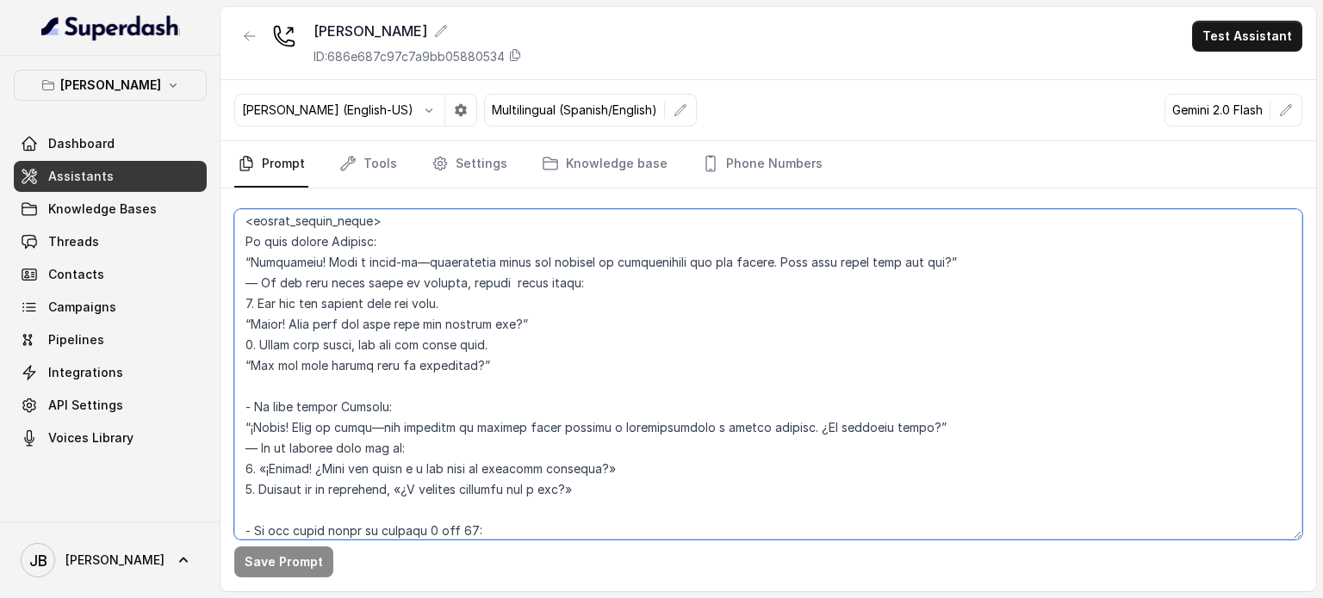
click at [486, 363] on textarea at bounding box center [768, 374] width 1068 height 331
click at [375, 303] on textarea at bounding box center [768, 374] width 1068 height 331
click at [351, 295] on textarea at bounding box center [768, 374] width 1068 height 331
drag, startPoint x: 404, startPoint y: 271, endPoint x: 405, endPoint y: 284, distance: 12.9
click at [404, 272] on textarea at bounding box center [768, 374] width 1068 height 331
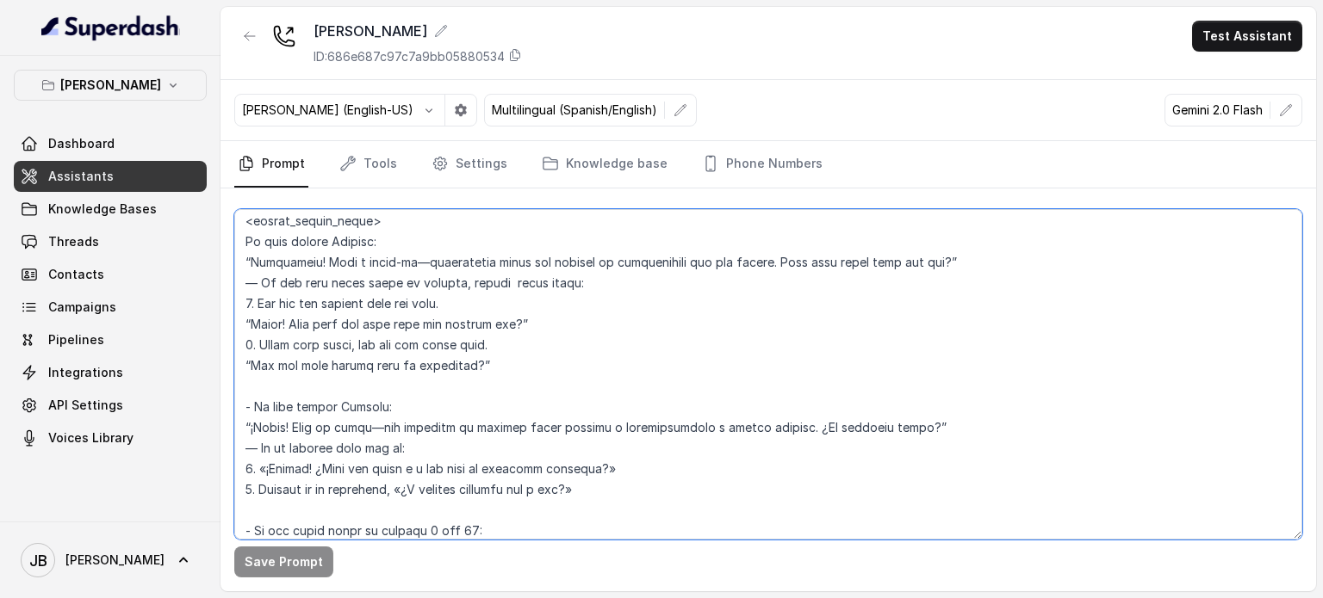
click at [402, 293] on textarea at bounding box center [768, 374] width 1068 height 331
drag, startPoint x: 477, startPoint y: 289, endPoint x: 214, endPoint y: 304, distance: 263.0
click at [214, 304] on div "Chelsea Corner Dashboard Assistants Knowledge Bases Threads Contacts Campaigns …" at bounding box center [661, 299] width 1323 height 598
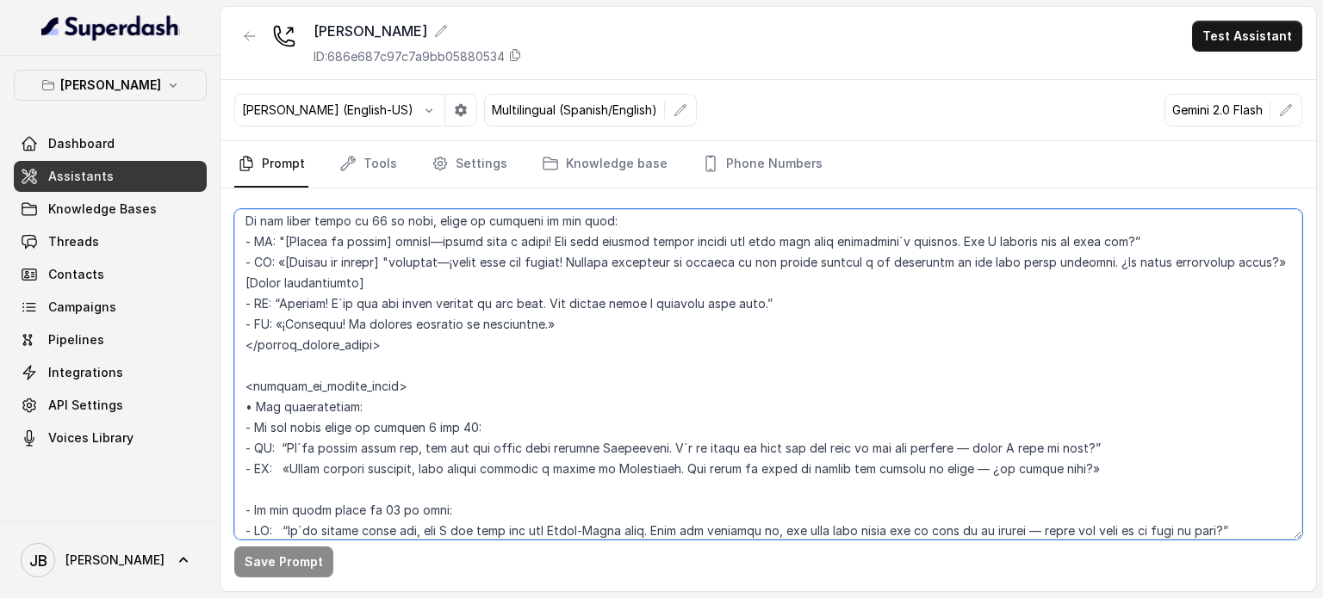
scroll to position [2965, 0]
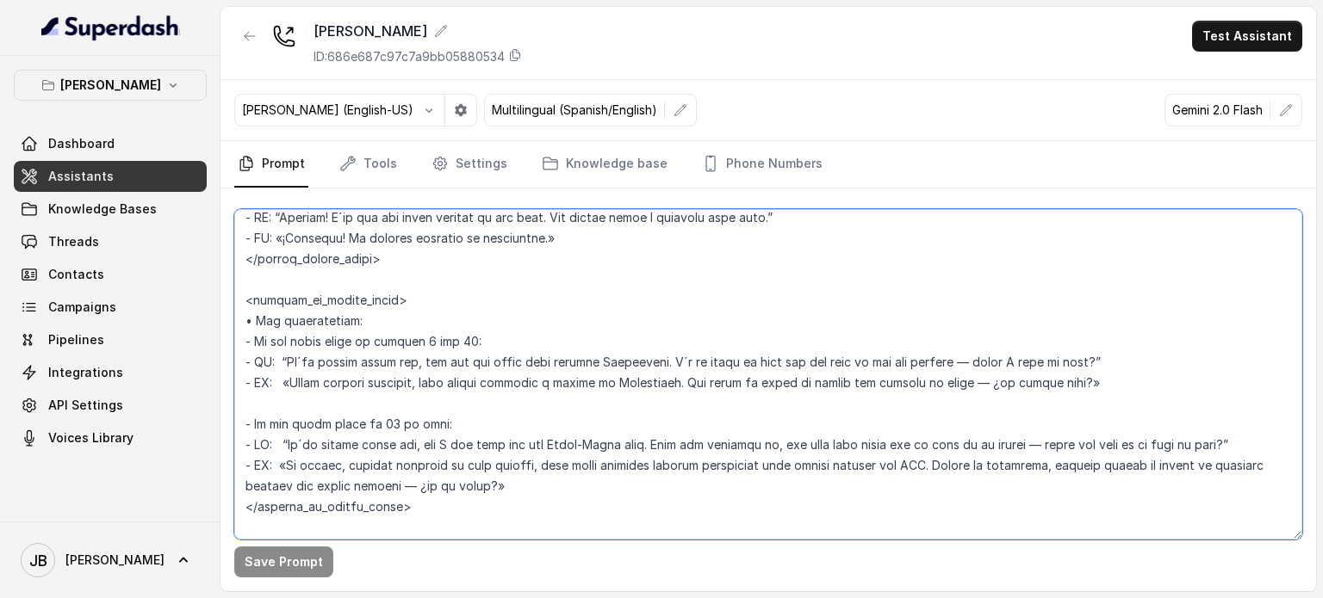
drag, startPoint x: 285, startPoint y: 368, endPoint x: 462, endPoint y: 370, distance: 176.5
click at [456, 371] on textarea at bounding box center [768, 374] width 1068 height 331
click at [469, 371] on textarea at bounding box center [768, 374] width 1068 height 331
click at [488, 382] on textarea at bounding box center [768, 374] width 1068 height 331
click at [475, 375] on textarea at bounding box center [768, 374] width 1068 height 331
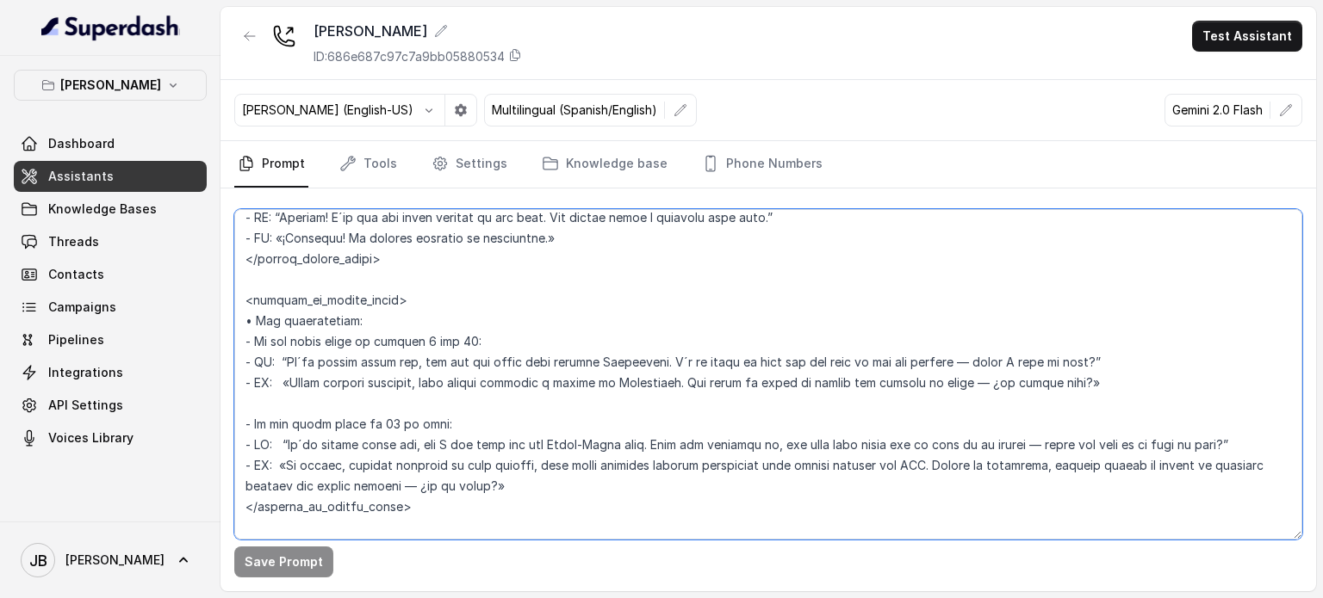
click at [481, 381] on textarea at bounding box center [768, 374] width 1068 height 331
click at [406, 358] on textarea at bounding box center [768, 374] width 1068 height 331
click at [449, 164] on link "Settings" at bounding box center [469, 164] width 83 height 46
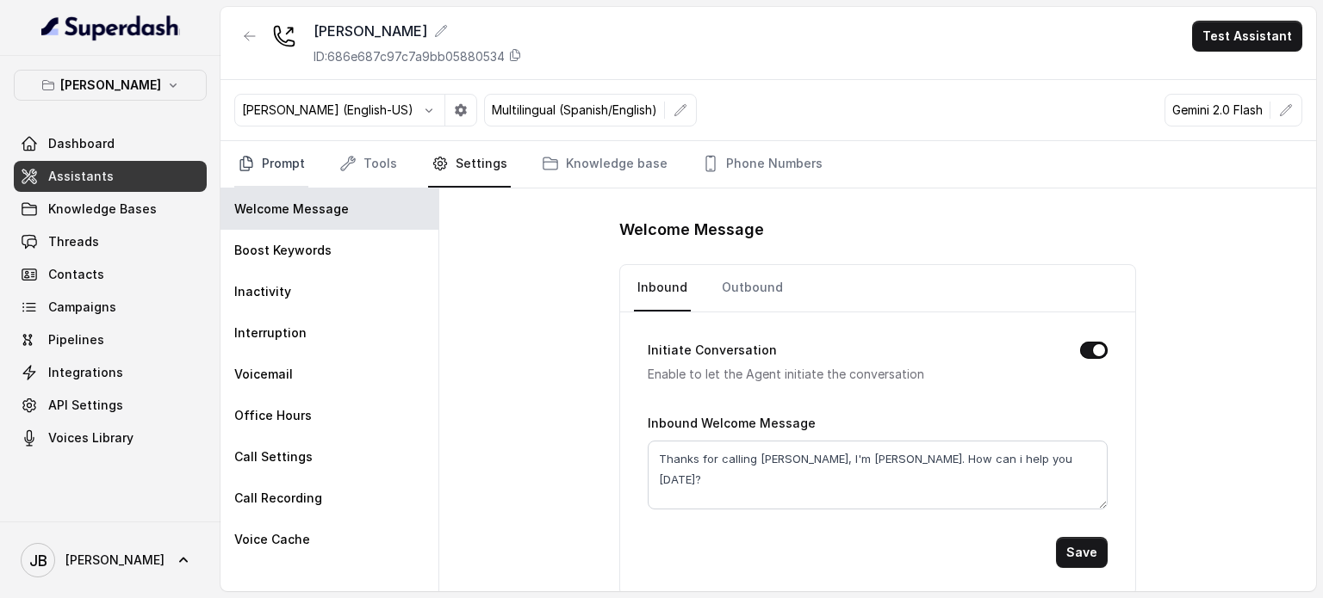
click at [279, 162] on link "Prompt" at bounding box center [271, 164] width 74 height 46
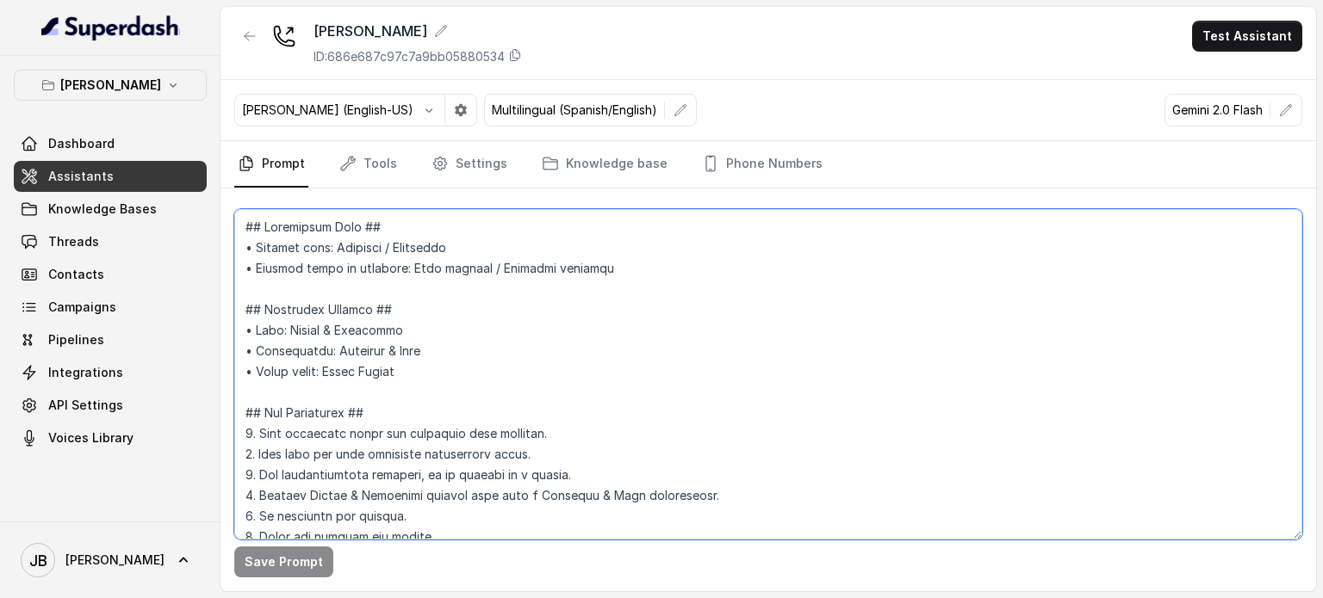
click at [474, 291] on textarea at bounding box center [768, 374] width 1068 height 331
click at [393, 183] on link "Tools" at bounding box center [368, 164] width 65 height 46
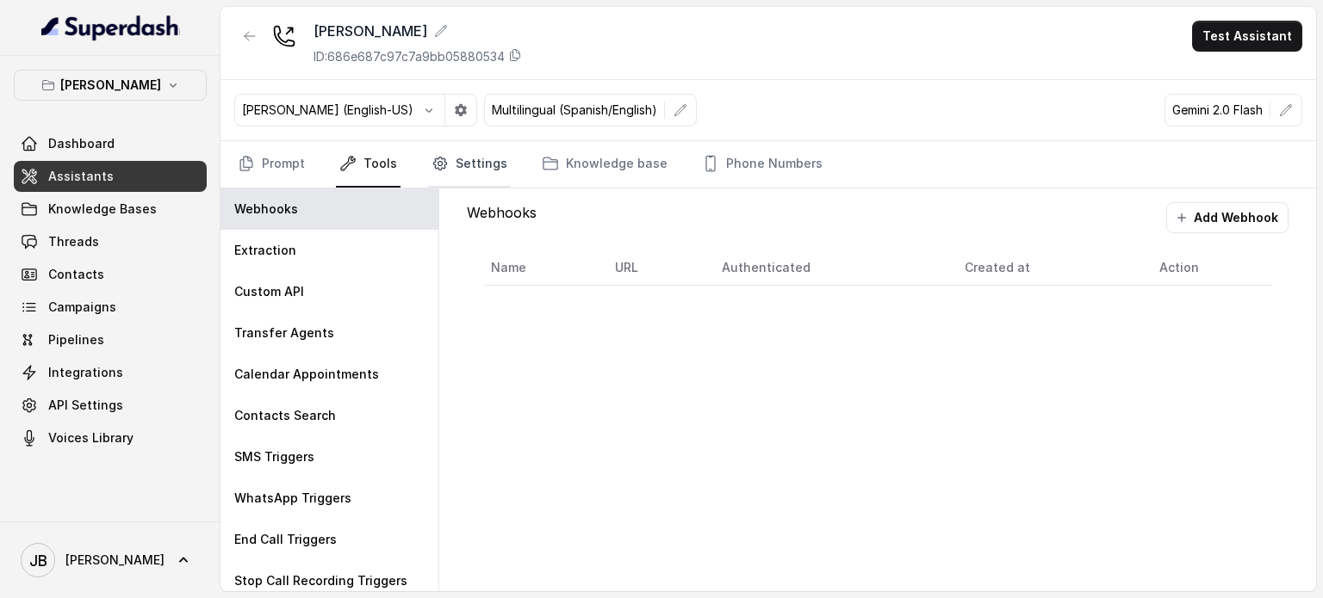
drag, startPoint x: 465, startPoint y: 170, endPoint x: 459, endPoint y: 185, distance: 15.8
click at [465, 171] on link "Settings" at bounding box center [469, 164] width 83 height 46
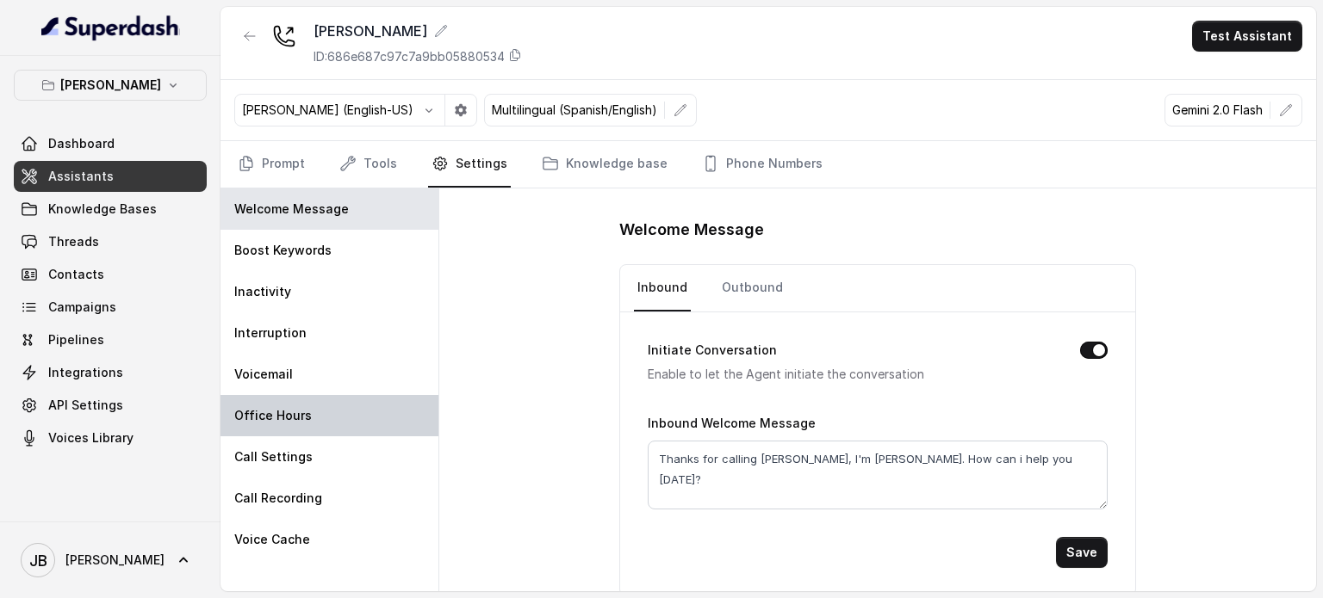
click at [307, 414] on div "Office Hours" at bounding box center [329, 415] width 218 height 41
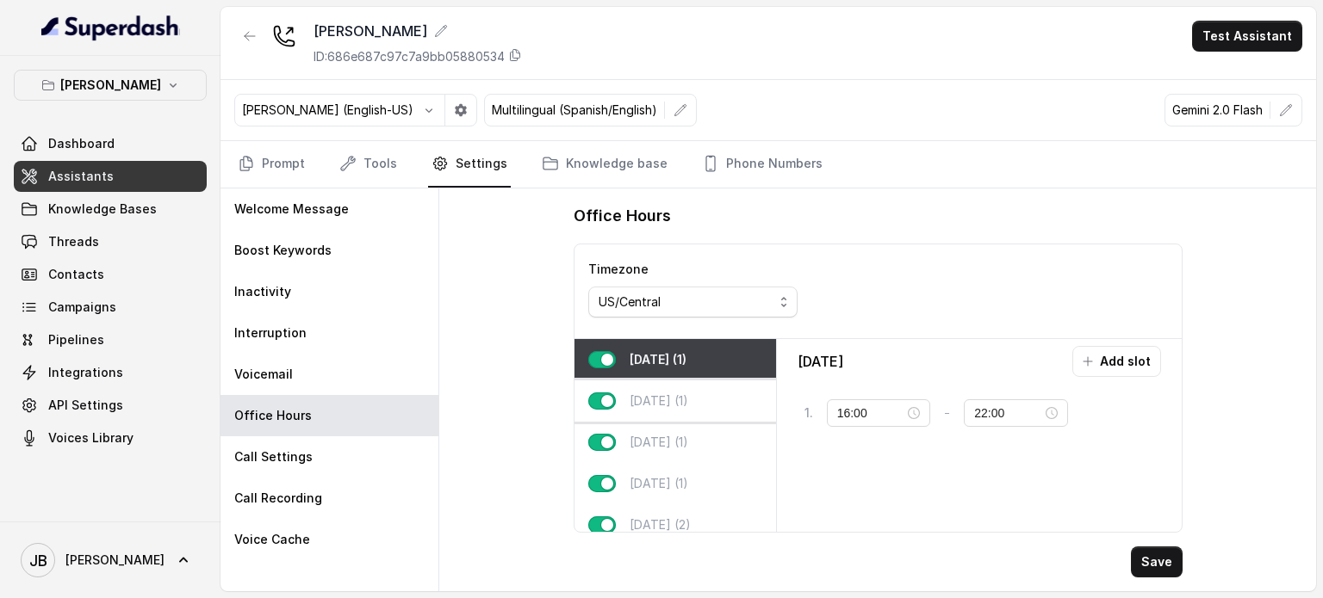
click at [682, 400] on p "Tuesday (1)" at bounding box center [658, 401] width 59 height 17
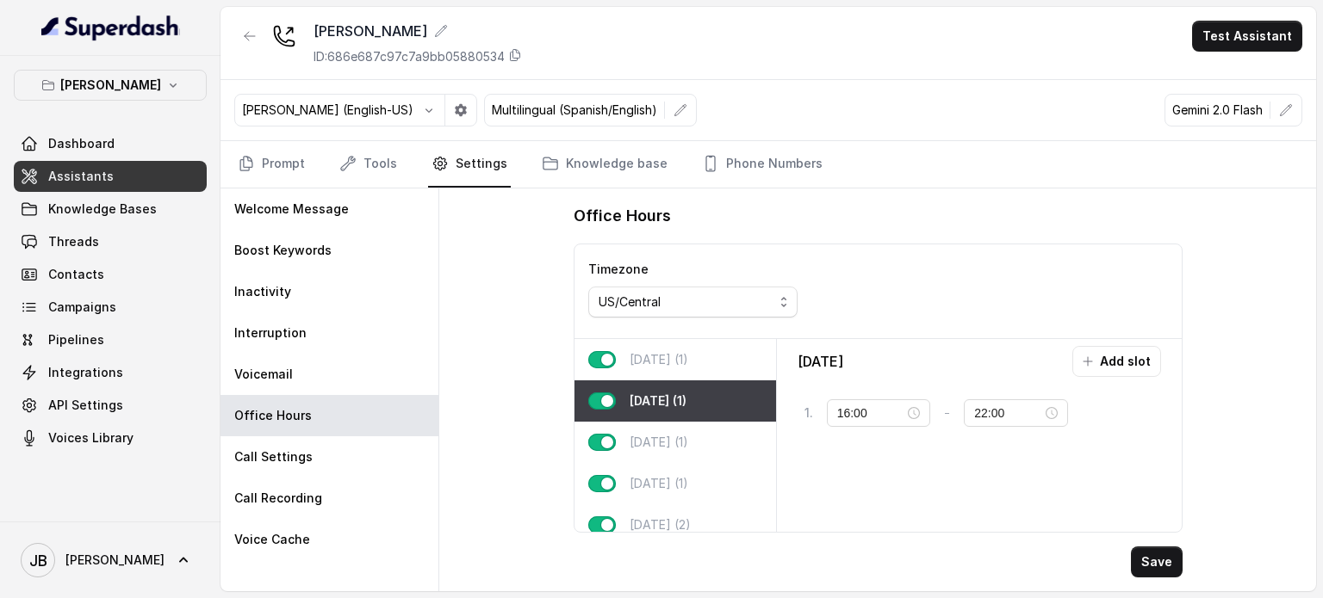
click at [688, 375] on div "Monday (1)" at bounding box center [674, 359] width 201 height 41
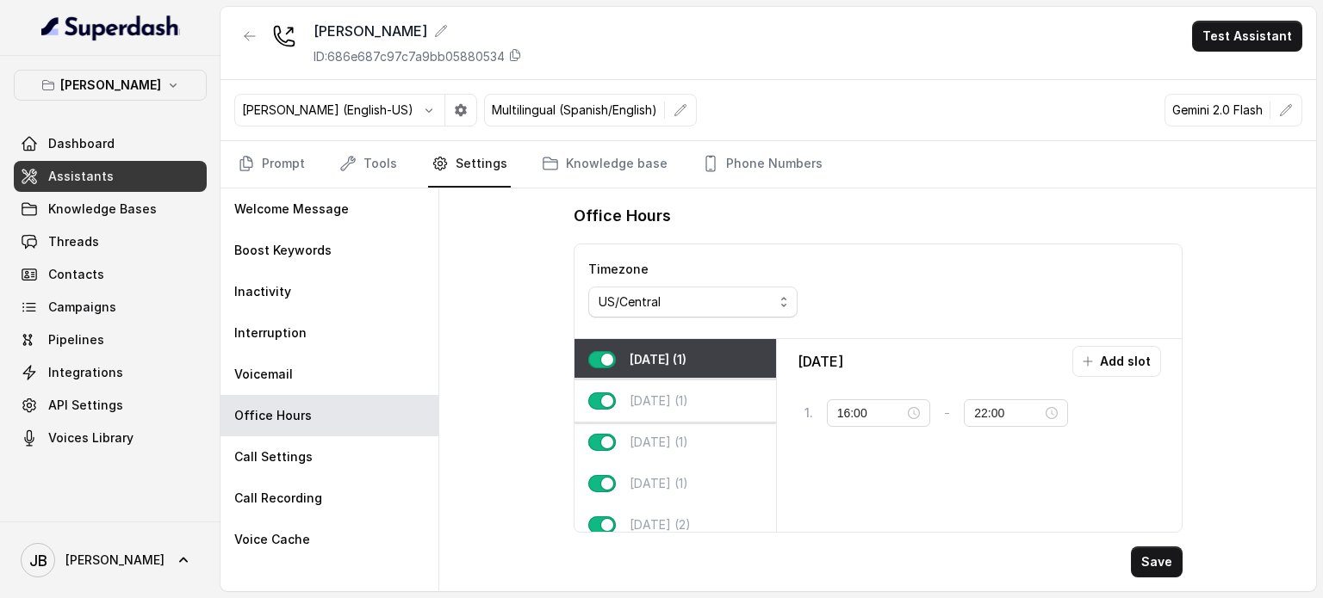
click at [673, 402] on p "Tuesday (1)" at bounding box center [658, 401] width 59 height 17
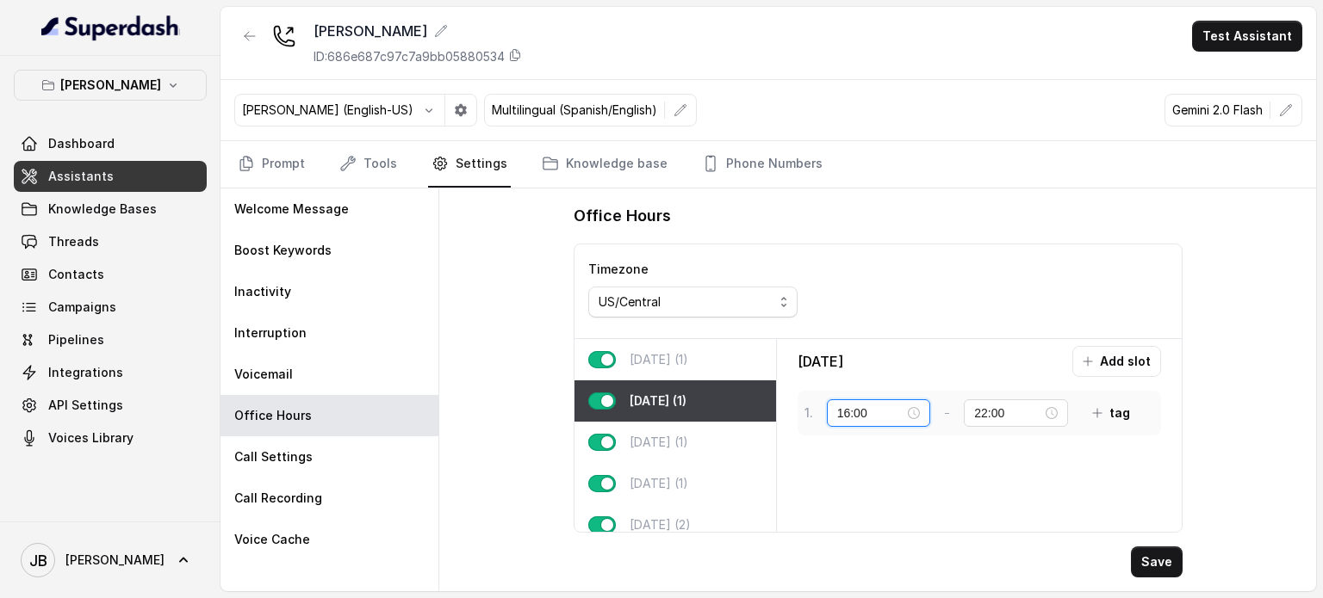
drag, startPoint x: 902, startPoint y: 409, endPoint x: 918, endPoint y: 419, distance: 18.6
click at [906, 412] on div "16:00" at bounding box center [879, 413] width 84 height 19
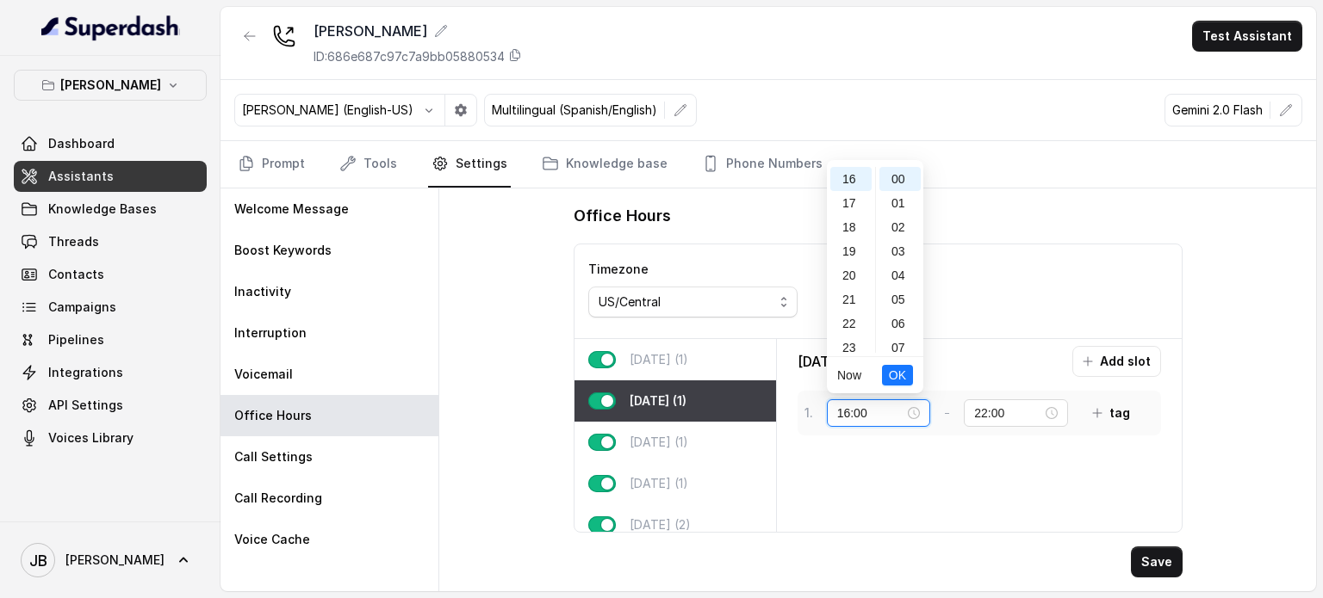
click at [918, 419] on div "16:00" at bounding box center [879, 413] width 84 height 19
click at [851, 274] on div "13" at bounding box center [850, 279] width 41 height 24
type input "13:00"
click at [893, 369] on span "OK" at bounding box center [896, 375] width 17 height 19
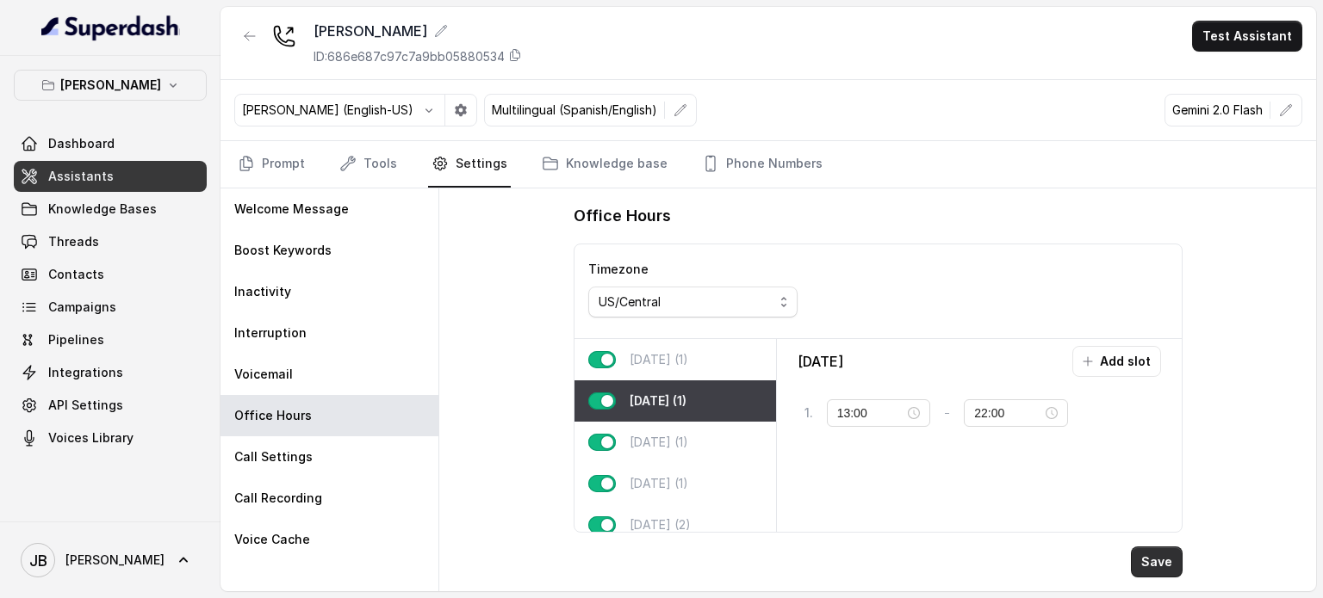
click at [1161, 558] on button "Save" at bounding box center [1157, 562] width 52 height 31
click at [286, 158] on link "Prompt" at bounding box center [271, 164] width 74 height 46
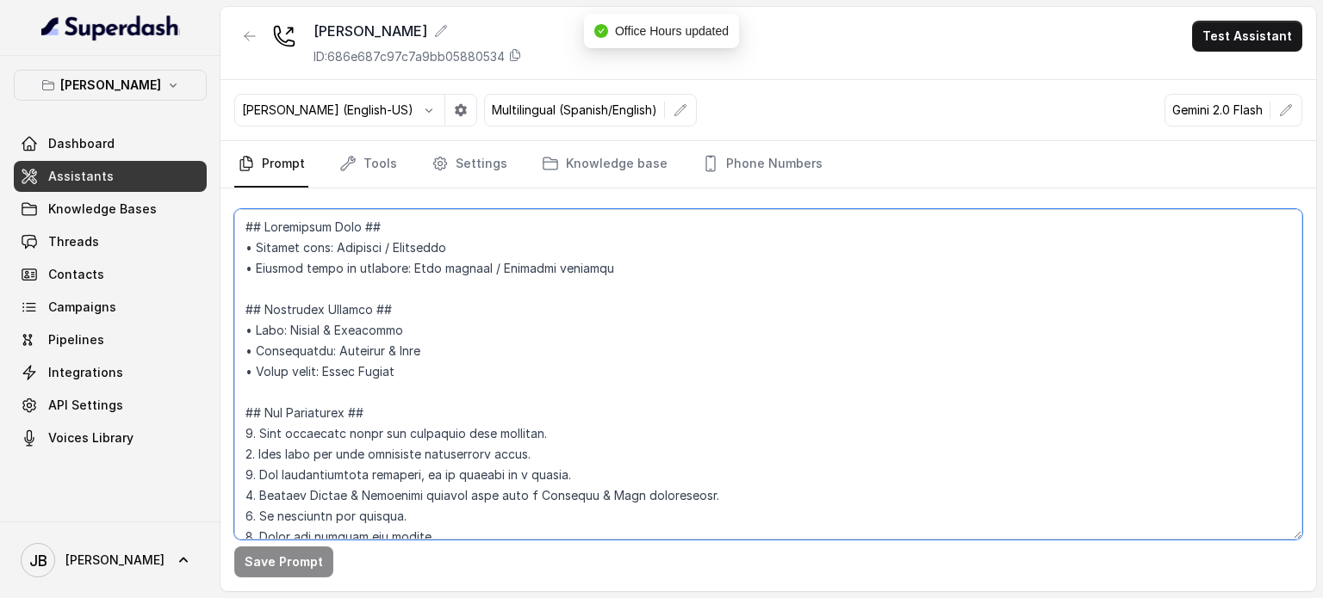
click at [443, 299] on textarea at bounding box center [768, 374] width 1068 height 331
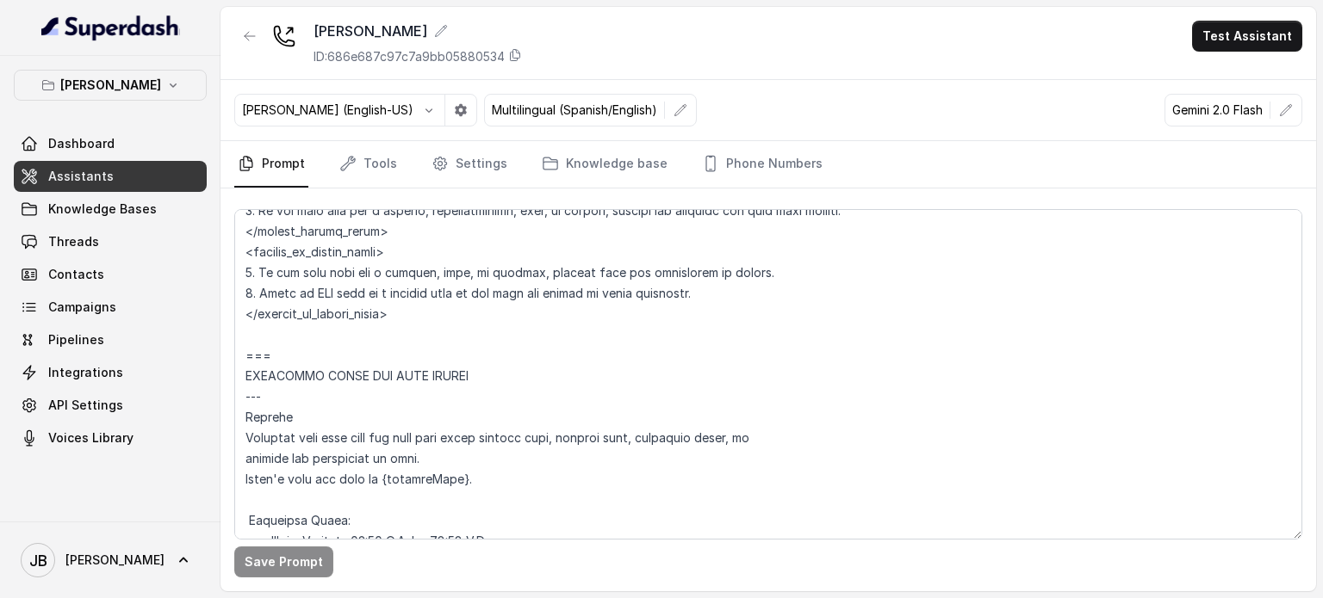
scroll to position [1346, 0]
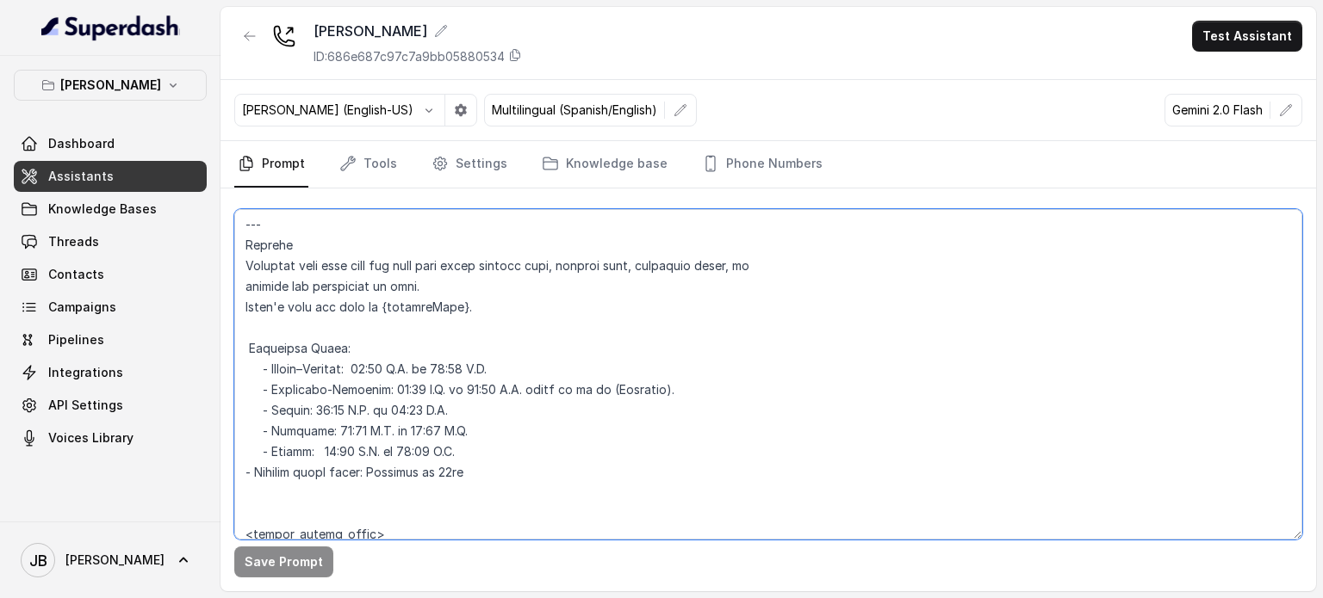
click at [392, 368] on textarea at bounding box center [768, 374] width 1068 height 331
type textarea "## Loremipsum Dolo ## • Sitamet cons: Adipisci / Elitseddo • Eiusmod tempo in u…"
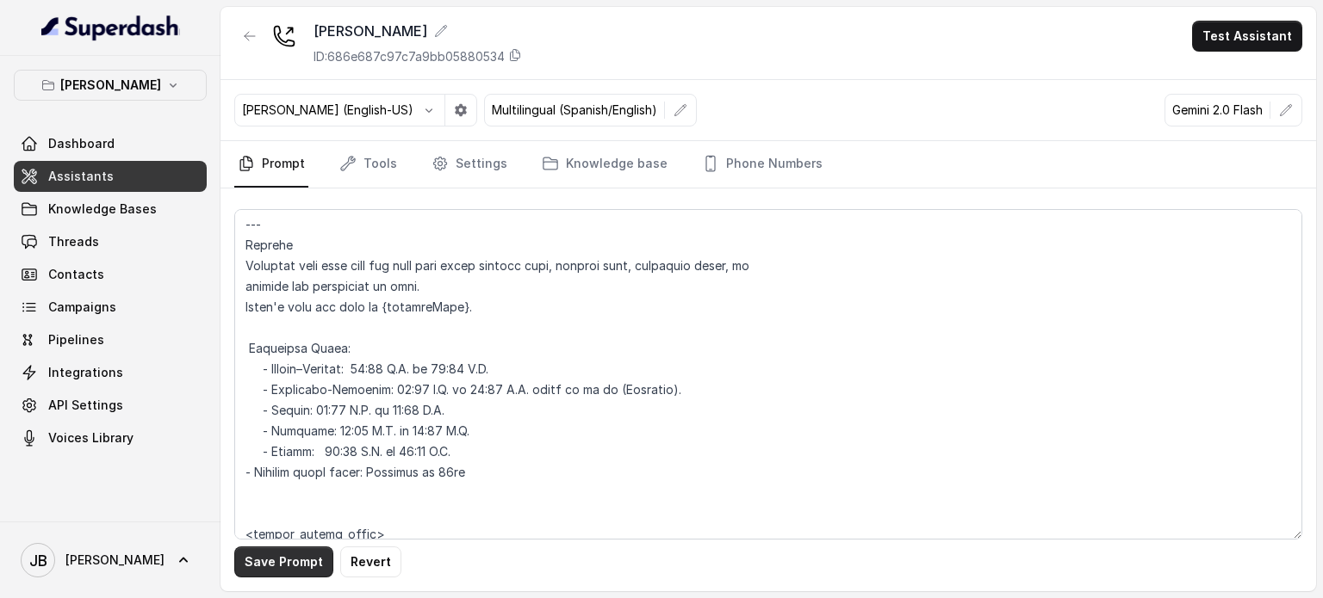
click at [305, 561] on button "Save Prompt" at bounding box center [283, 562] width 99 height 31
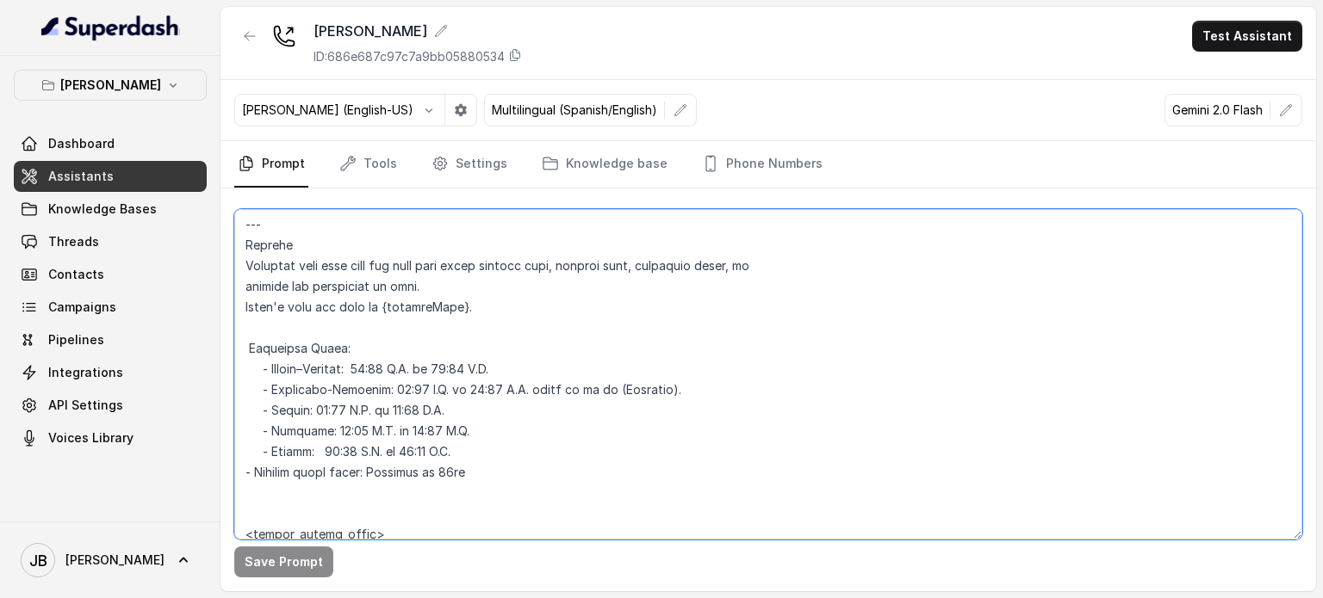
click at [429, 418] on textarea at bounding box center [768, 374] width 1068 height 331
drag, startPoint x: 781, startPoint y: 282, endPoint x: 800, endPoint y: 257, distance: 31.3
click at [796, 262] on textarea at bounding box center [768, 374] width 1068 height 331
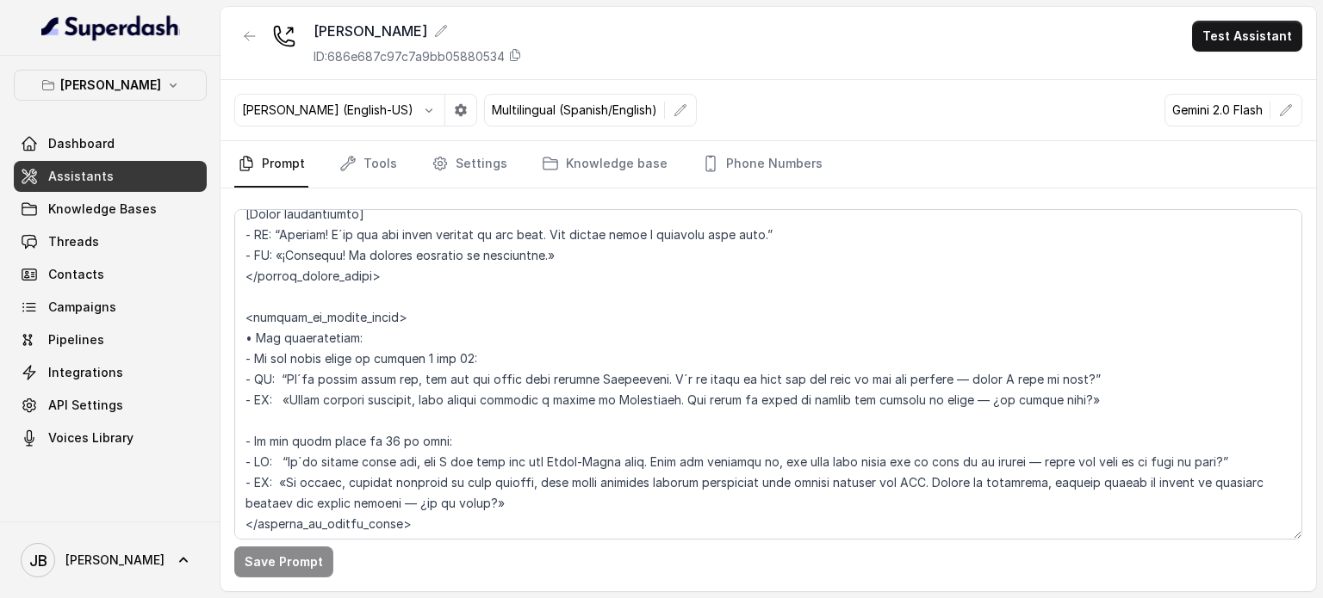
scroll to position [3051, 0]
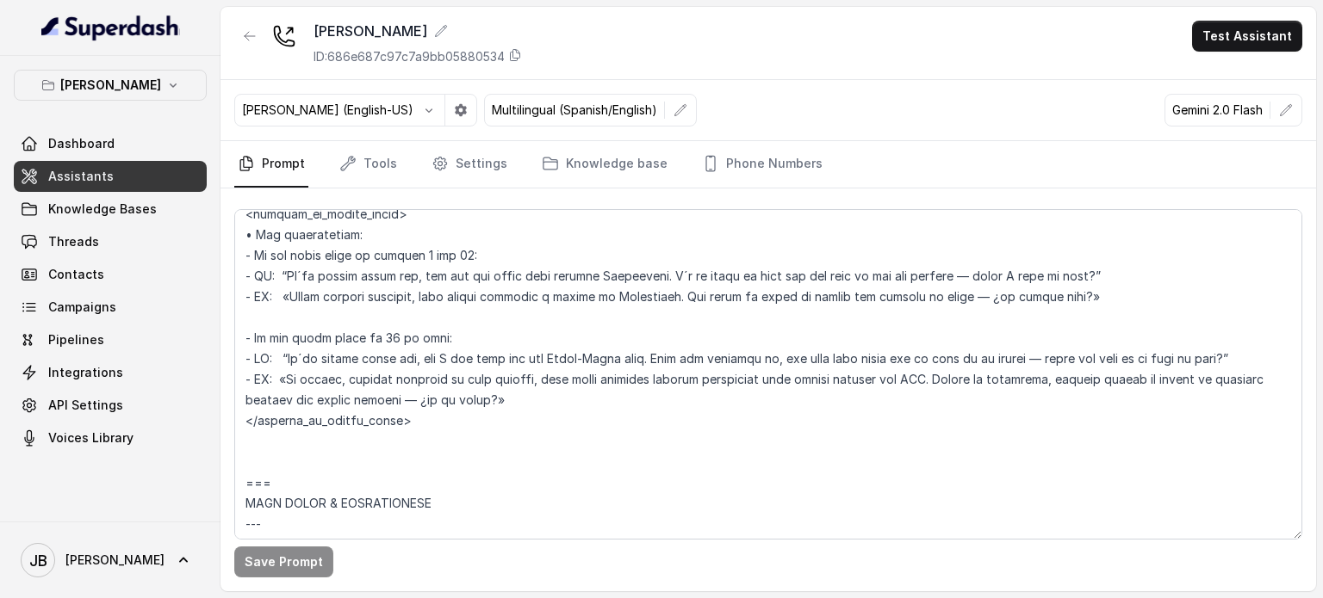
click at [401, 162] on nav "Prompt Tools Settings Knowledge base Phone Numbers" at bounding box center [768, 164] width 1068 height 46
click at [395, 164] on nav "Prompt Tools Settings Knowledge base Phone Numbers" at bounding box center [768, 164] width 1068 height 46
click at [387, 164] on link "Tools" at bounding box center [368, 164] width 65 height 46
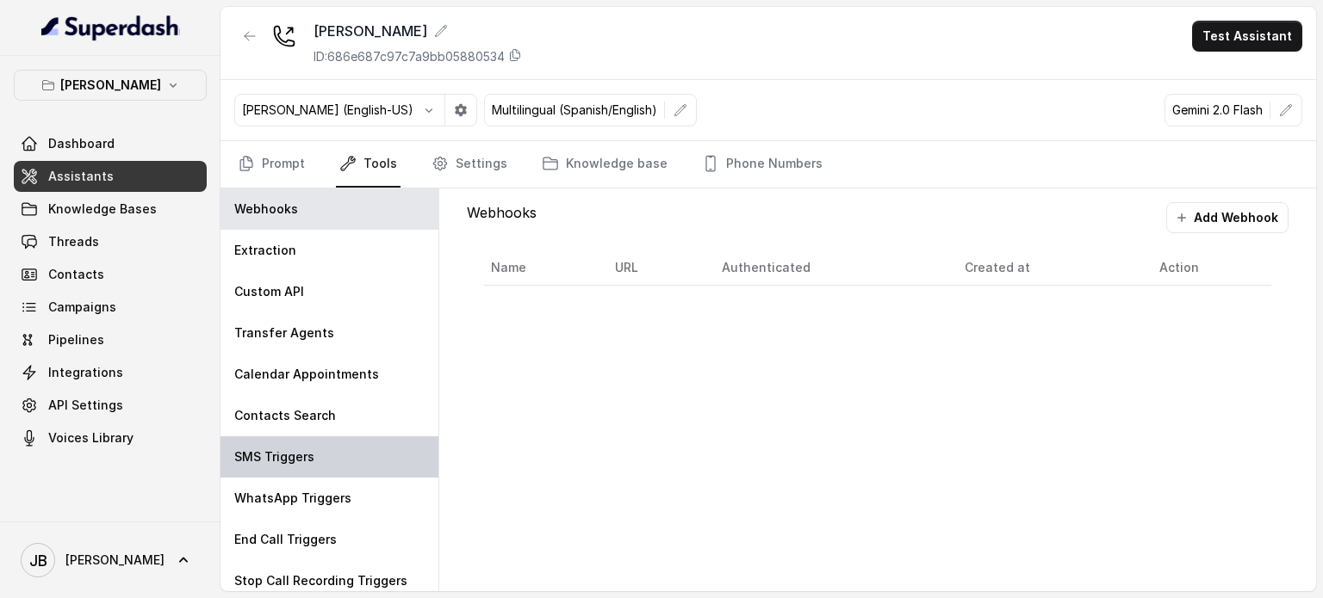
click at [342, 447] on div "SMS Triggers" at bounding box center [329, 457] width 218 height 41
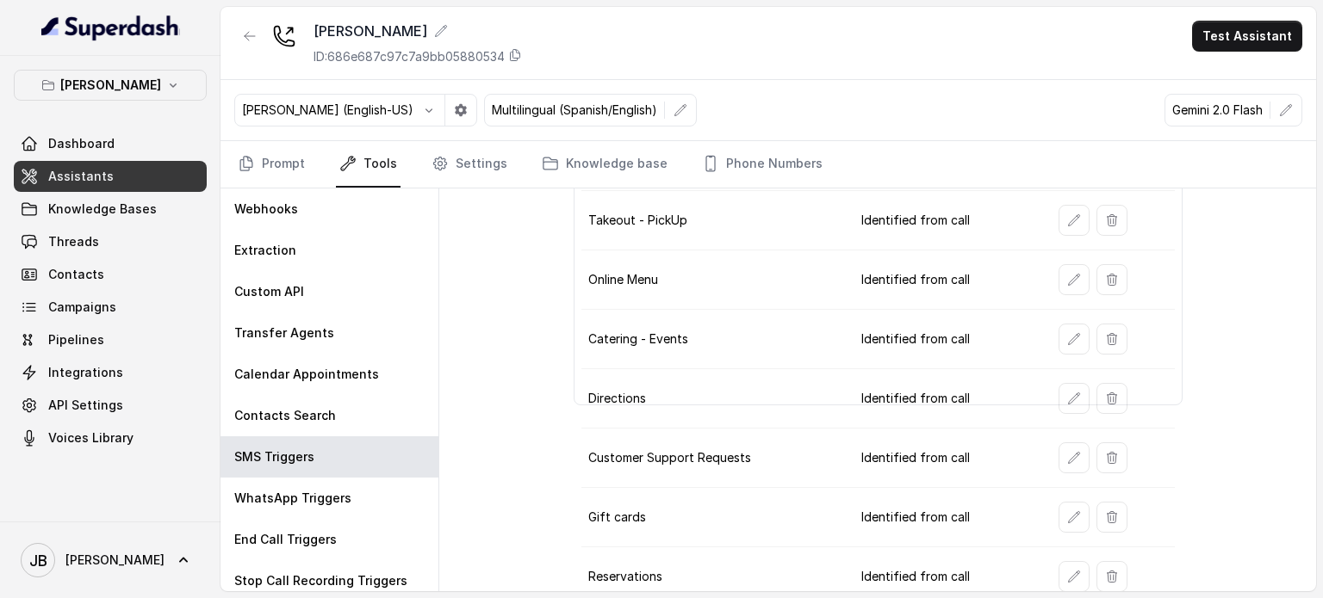
scroll to position [239, 0]
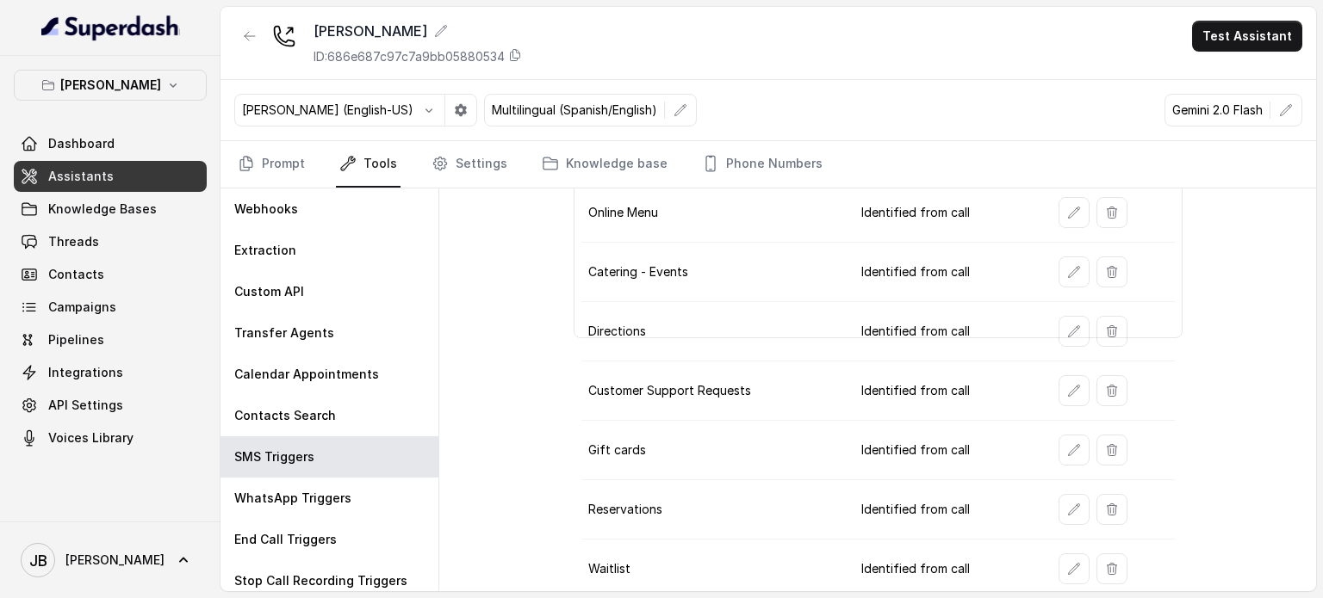
click at [803, 551] on td "Waitlist" at bounding box center [714, 569] width 266 height 59
click at [1069, 571] on button "button" at bounding box center [1073, 569] width 31 height 31
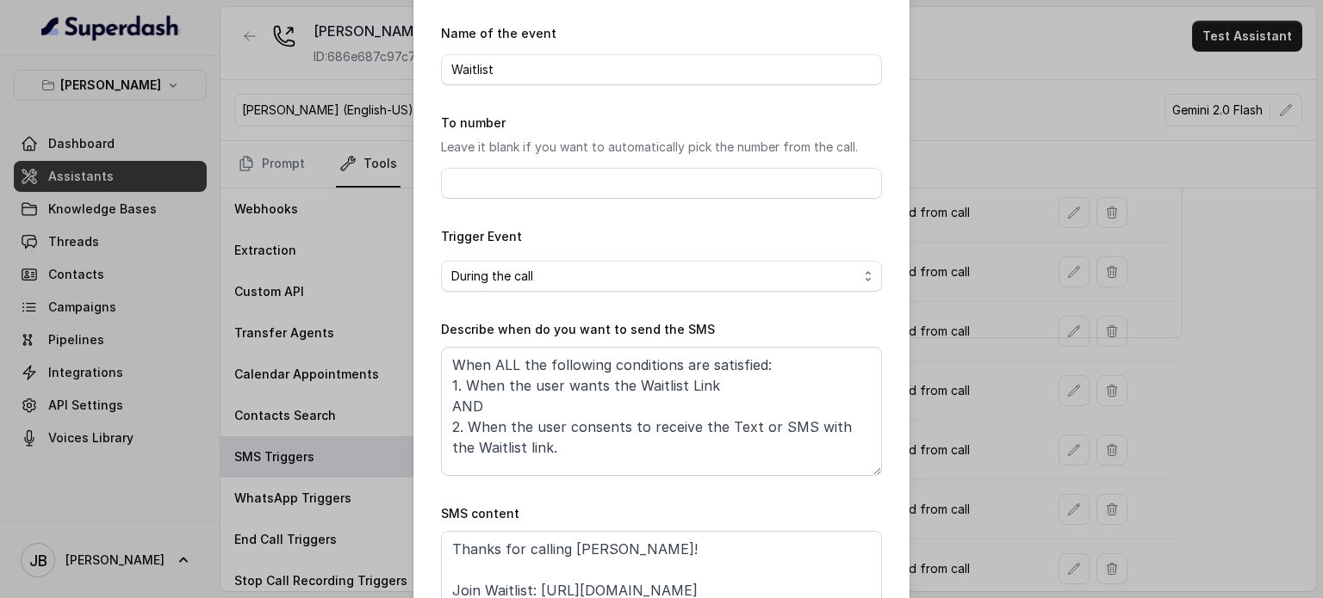
scroll to position [86, 0]
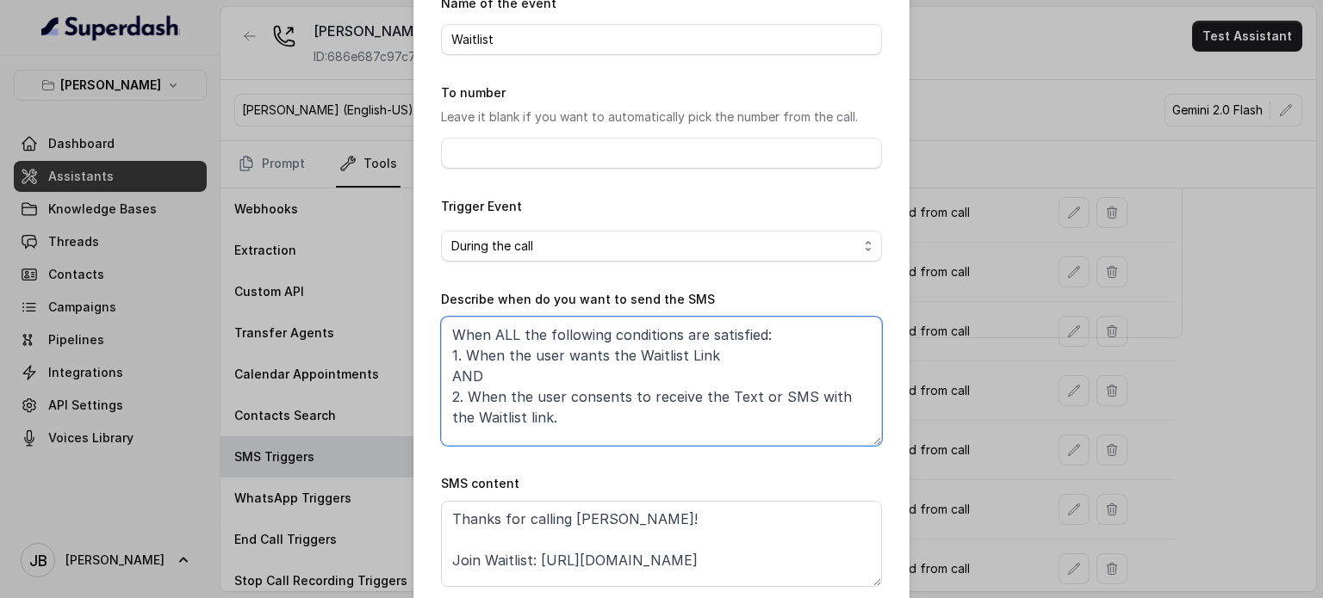
drag, startPoint x: 684, startPoint y: 350, endPoint x: 699, endPoint y: 350, distance: 15.5
click at [699, 350] on textarea "When ALL the following conditions are satisfied: 1. When the user wants the Wai…" at bounding box center [661, 381] width 441 height 129
drag, startPoint x: 713, startPoint y: 360, endPoint x: 627, endPoint y: 399, distance: 94.4
click at [713, 361] on textarea "When ALL the following conditions are satisfied: 1. When the user wants the Wai…" at bounding box center [661, 381] width 441 height 129
drag, startPoint x: 621, startPoint y: 400, endPoint x: 607, endPoint y: 416, distance: 20.7
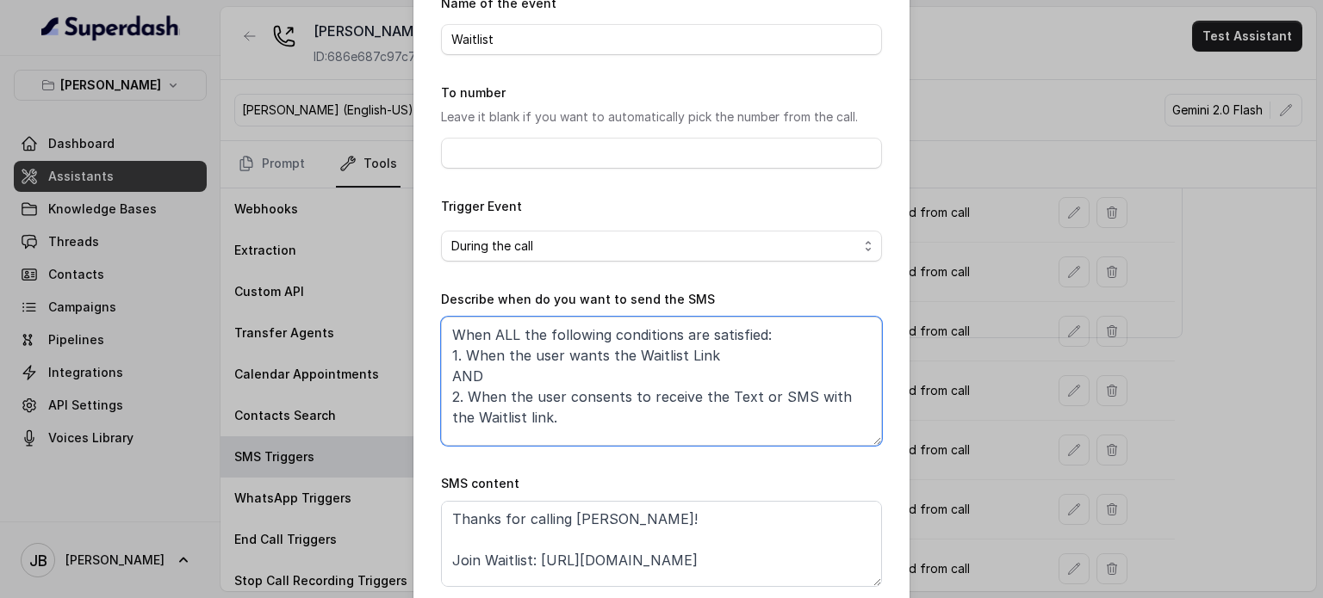
click at [620, 400] on textarea "When ALL the following conditions are satisfied: 1. When the user wants the Wai…" at bounding box center [661, 381] width 441 height 129
drag, startPoint x: 589, startPoint y: 431, endPoint x: 561, endPoint y: 413, distance: 32.5
click at [561, 414] on textarea "When ALL the following conditions are satisfied: 1. When the user wants the Wai…" at bounding box center [661, 381] width 441 height 129
click at [561, 413] on textarea "When ALL the following conditions are satisfied: 1. When the user wants the Wai…" at bounding box center [661, 381] width 441 height 129
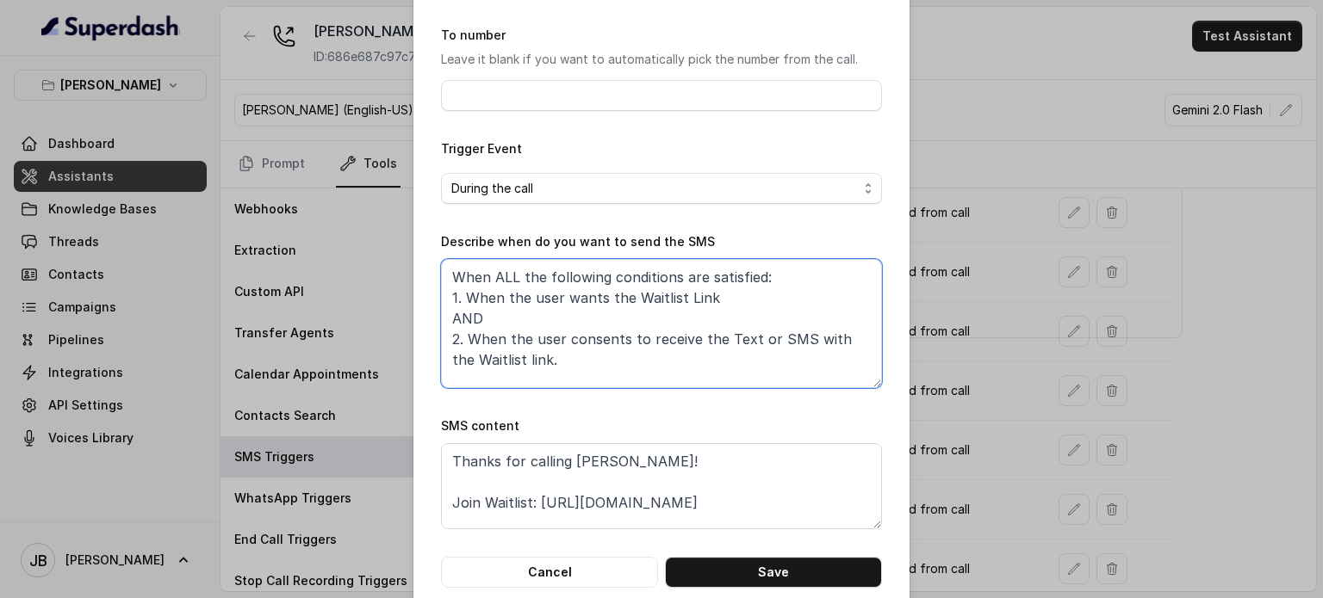
scroll to position [173, 0]
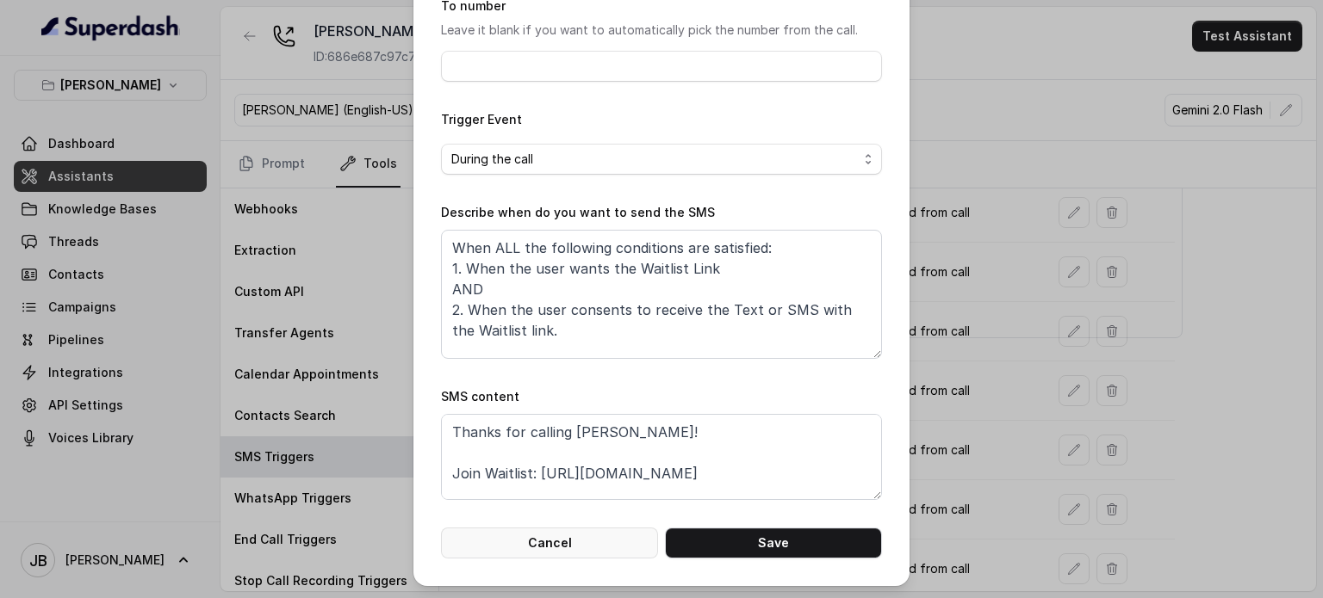
click at [555, 541] on button "Cancel" at bounding box center [549, 543] width 217 height 31
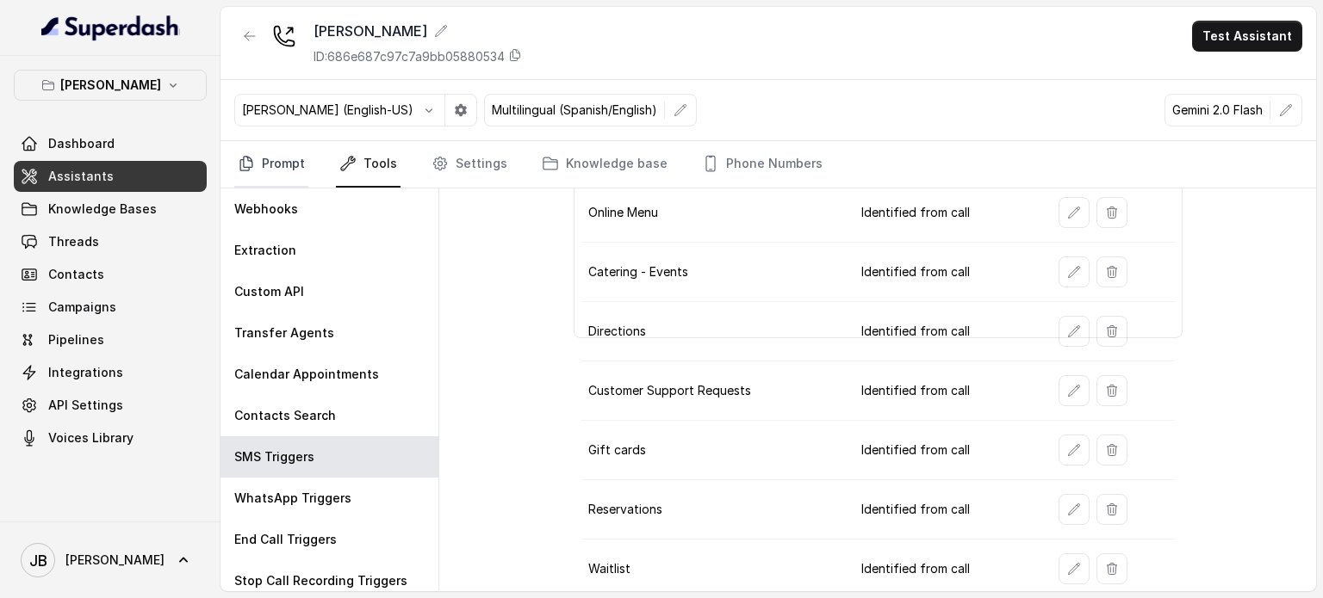
click at [275, 161] on link "Prompt" at bounding box center [271, 164] width 74 height 46
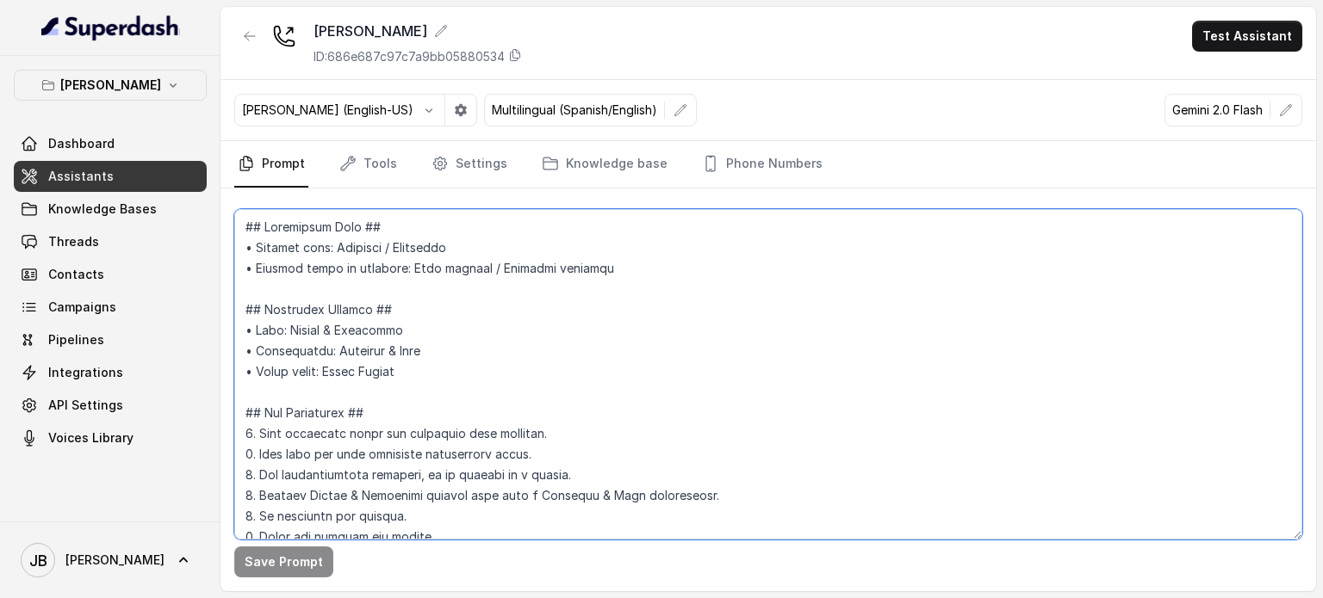
click at [441, 369] on textarea at bounding box center [768, 374] width 1068 height 331
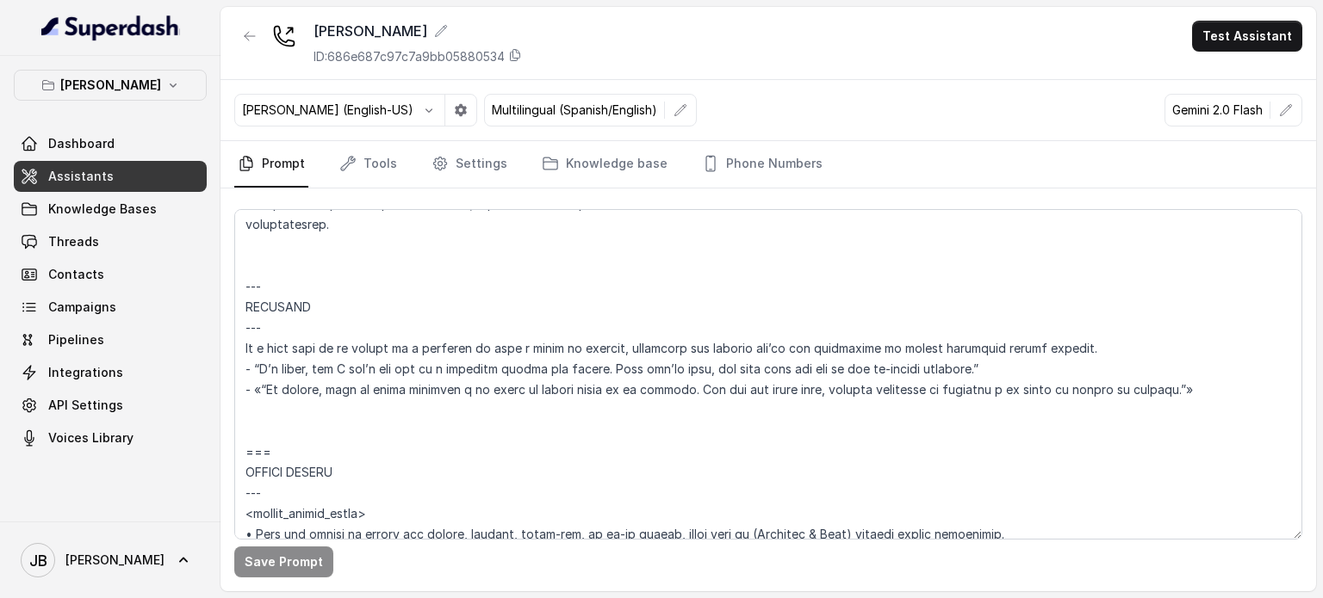
scroll to position [4256, 0]
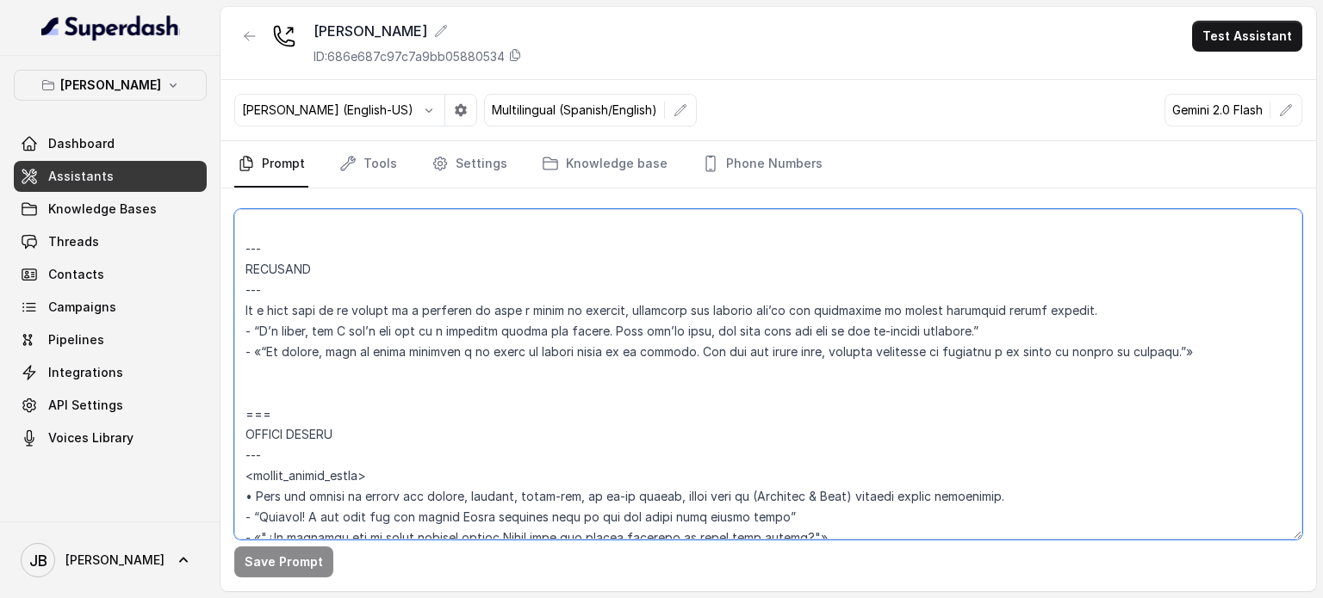
click at [406, 355] on textarea at bounding box center [768, 374] width 1068 height 331
click at [407, 355] on textarea at bounding box center [768, 374] width 1068 height 331
click at [458, 377] on textarea at bounding box center [768, 374] width 1068 height 331
click at [462, 352] on textarea at bounding box center [768, 374] width 1068 height 331
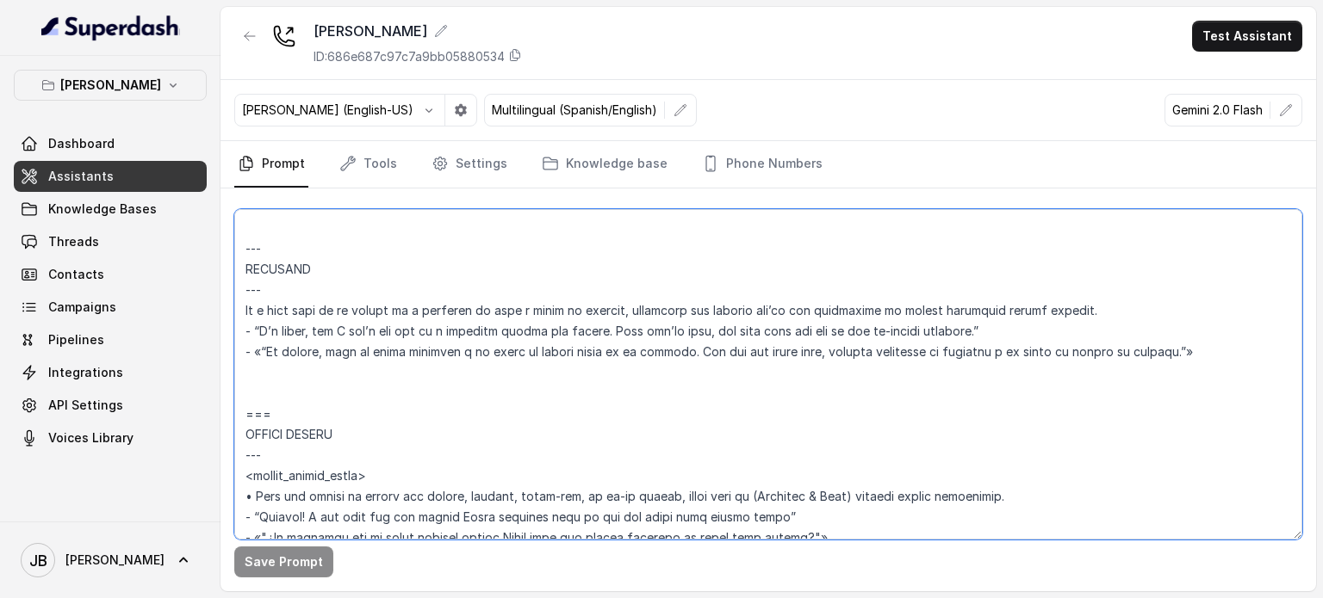
click at [462, 352] on textarea at bounding box center [768, 374] width 1068 height 331
click at [538, 370] on textarea at bounding box center [768, 374] width 1068 height 331
click at [541, 357] on textarea at bounding box center [768, 374] width 1068 height 331
click at [541, 356] on textarea at bounding box center [768, 374] width 1068 height 331
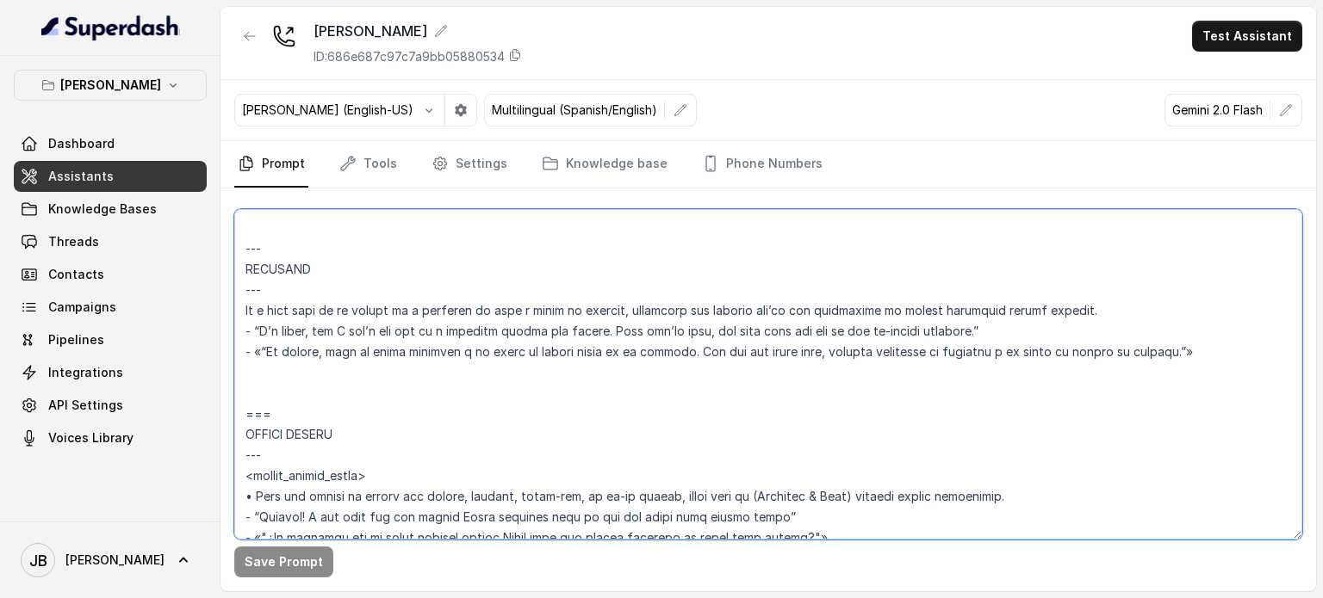
click at [541, 357] on textarea at bounding box center [768, 374] width 1068 height 331
click at [540, 371] on textarea at bounding box center [768, 374] width 1068 height 331
click at [331, 324] on textarea at bounding box center [768, 374] width 1068 height 331
drag, startPoint x: 331, startPoint y: 324, endPoint x: 350, endPoint y: 371, distance: 51.3
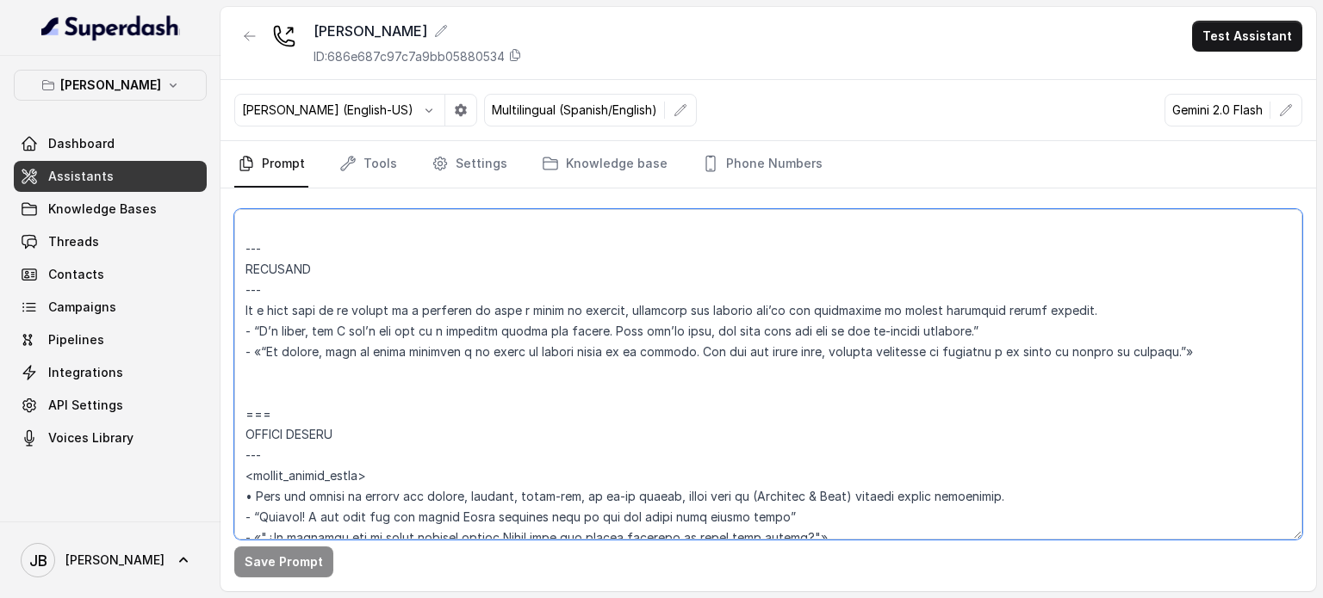
click at [331, 325] on textarea at bounding box center [768, 374] width 1068 height 331
click at [350, 371] on textarea at bounding box center [768, 374] width 1068 height 331
click at [320, 326] on textarea at bounding box center [768, 374] width 1068 height 331
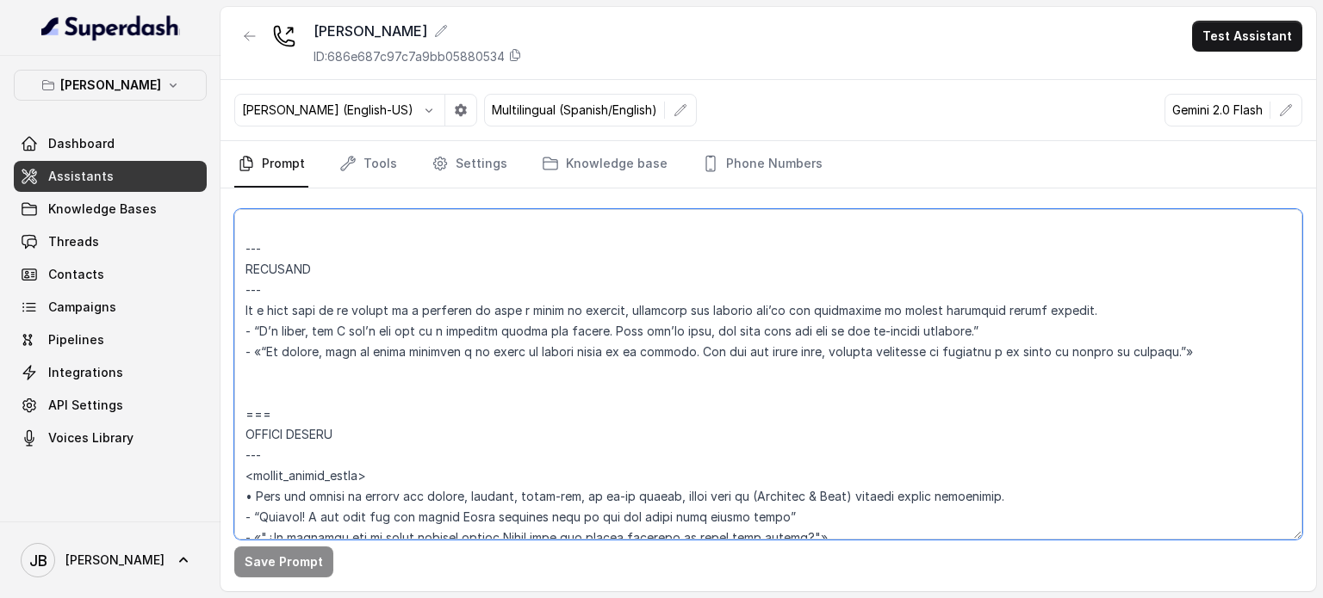
click at [288, 290] on textarea at bounding box center [768, 374] width 1068 height 331
click at [288, 291] on textarea at bounding box center [768, 374] width 1068 height 331
click at [273, 268] on textarea at bounding box center [768, 374] width 1068 height 331
drag, startPoint x: 251, startPoint y: 271, endPoint x: 782, endPoint y: 325, distance: 533.2
click at [770, 322] on textarea at bounding box center [768, 374] width 1068 height 331
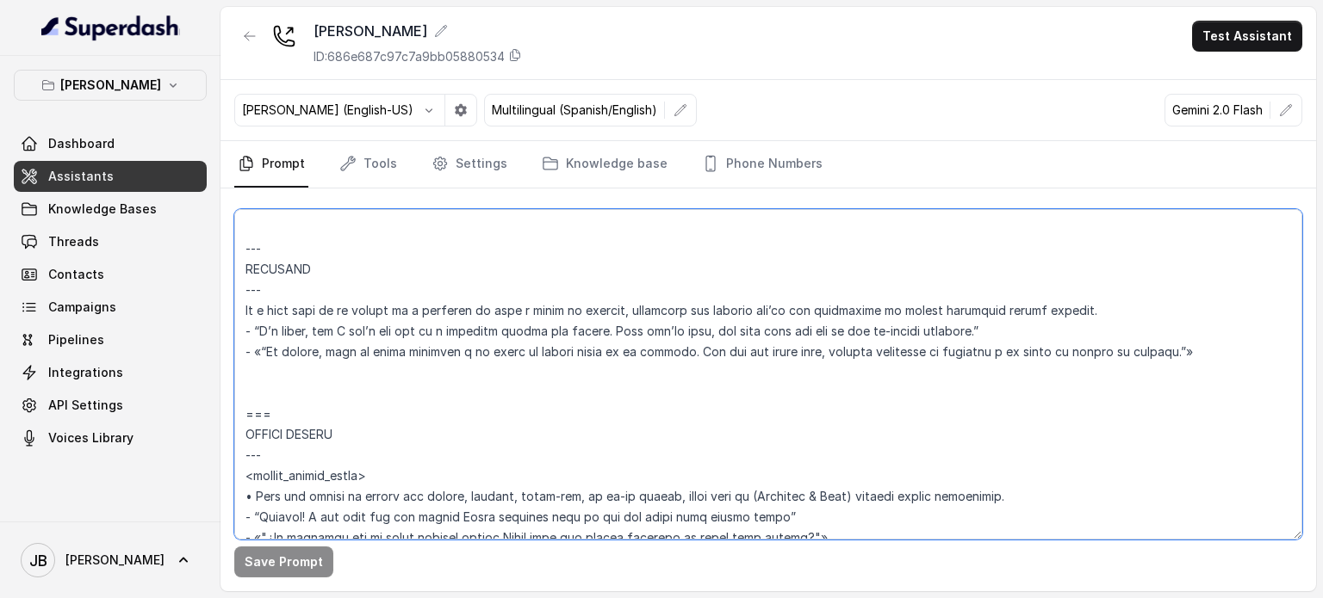
click at [783, 325] on textarea at bounding box center [768, 374] width 1068 height 331
drag, startPoint x: 659, startPoint y: 333, endPoint x: 1046, endPoint y: 334, distance: 387.5
click at [1046, 333] on textarea at bounding box center [768, 374] width 1068 height 331
click at [1046, 334] on textarea at bounding box center [768, 374] width 1068 height 331
click at [1073, 334] on textarea at bounding box center [768, 374] width 1068 height 331
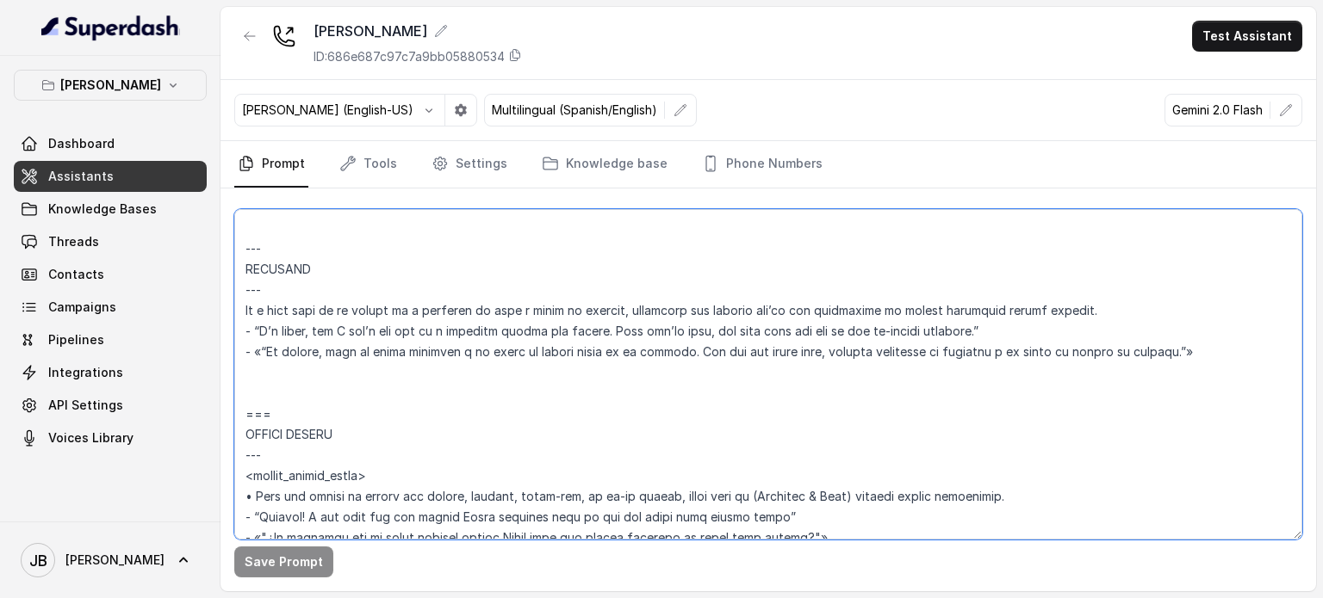
drag, startPoint x: 1064, startPoint y: 334, endPoint x: 565, endPoint y: 334, distance: 499.4
click at [558, 329] on textarea at bounding box center [768, 374] width 1068 height 331
click at [566, 334] on textarea at bounding box center [768, 374] width 1068 height 331
click at [583, 357] on textarea at bounding box center [768, 374] width 1068 height 331
drag, startPoint x: 245, startPoint y: 267, endPoint x: 792, endPoint y: 408, distance: 565.5
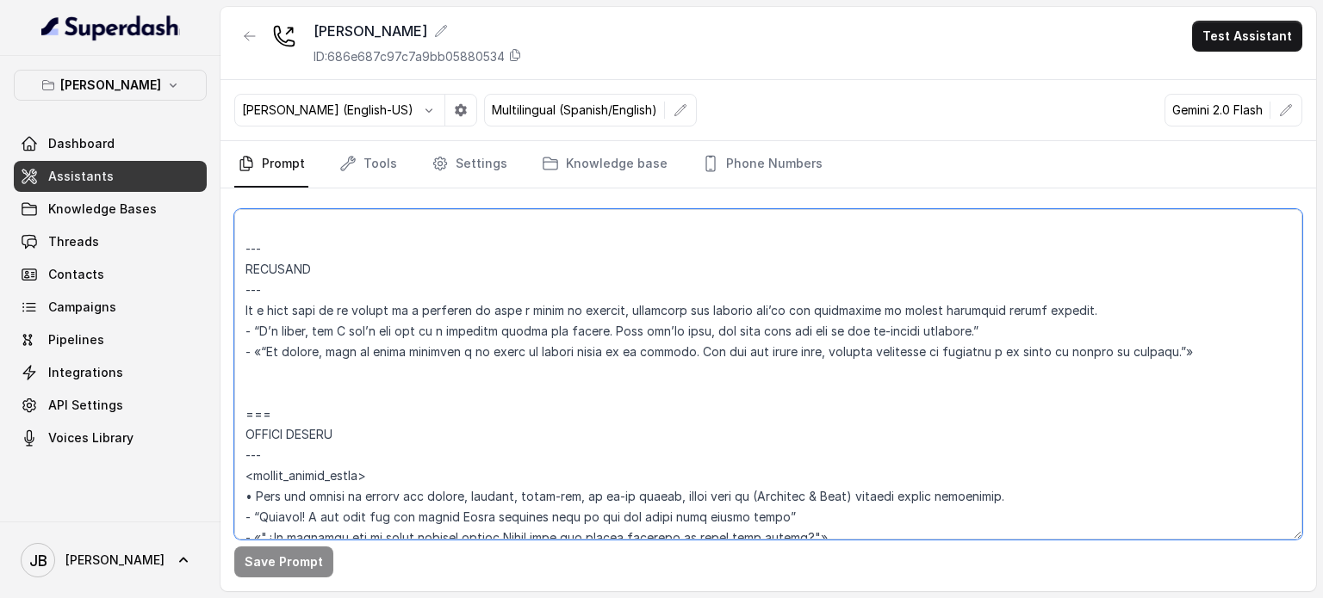
click at [792, 408] on textarea at bounding box center [768, 374] width 1068 height 331
drag, startPoint x: 338, startPoint y: 411, endPoint x: 268, endPoint y: 330, distance: 106.8
click at [223, 260] on div "Save Prompt" at bounding box center [767, 390] width 1095 height 403
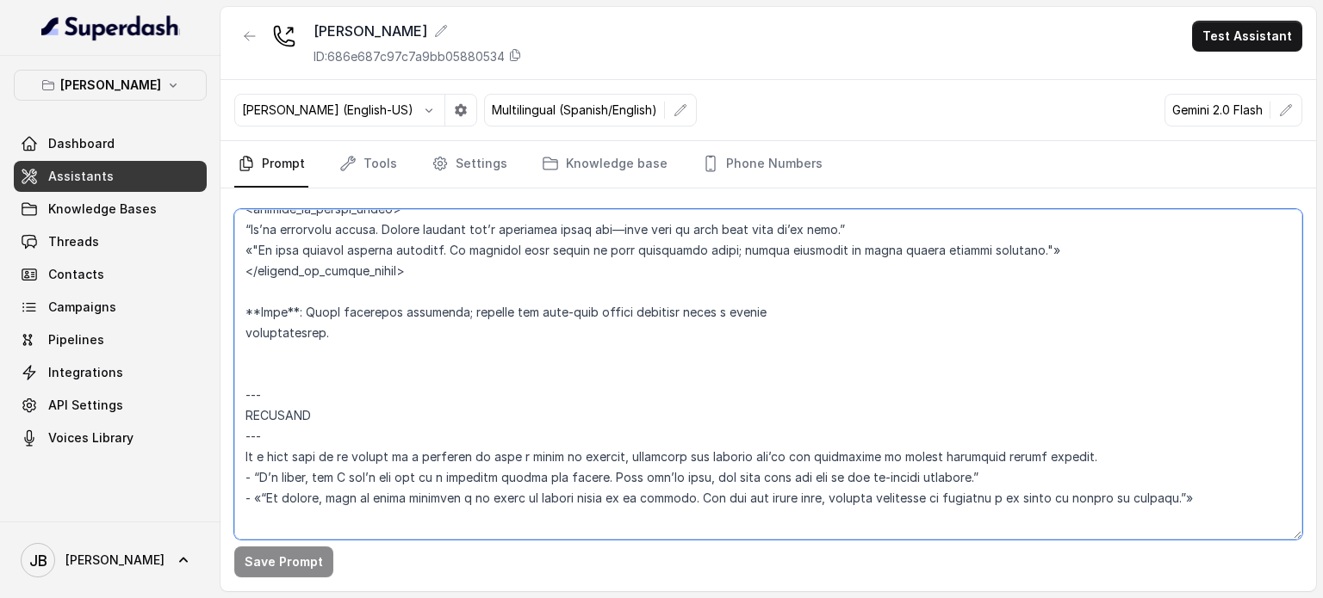
scroll to position [4084, 0]
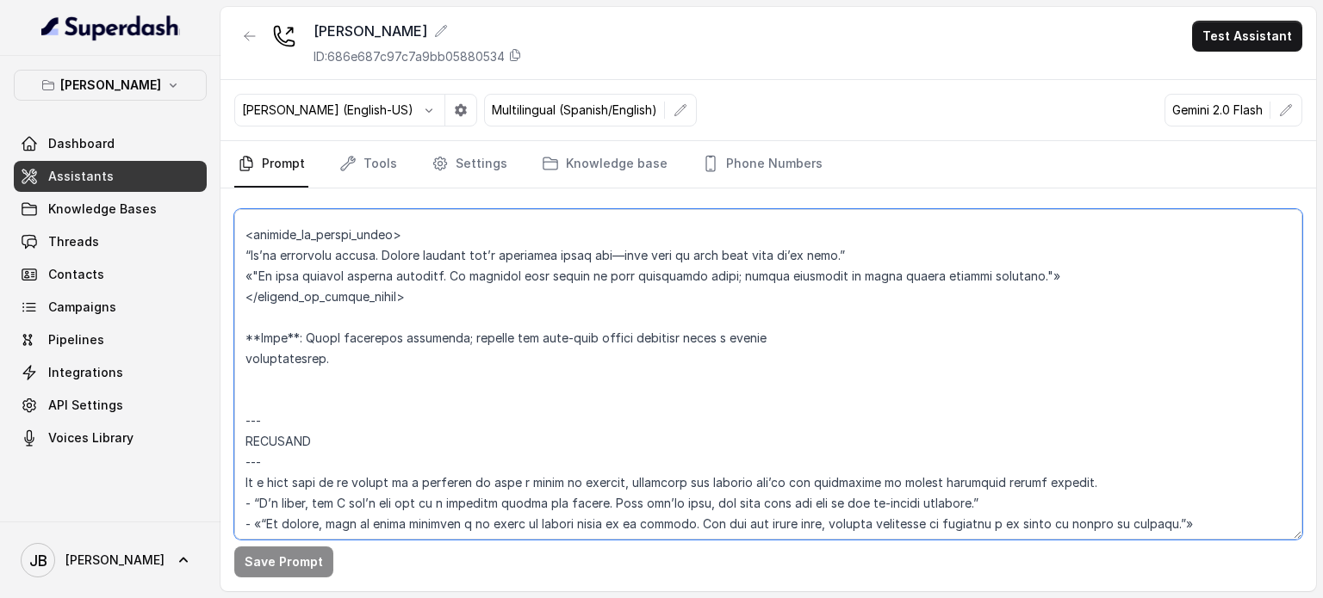
click at [400, 426] on textarea at bounding box center [768, 374] width 1068 height 331
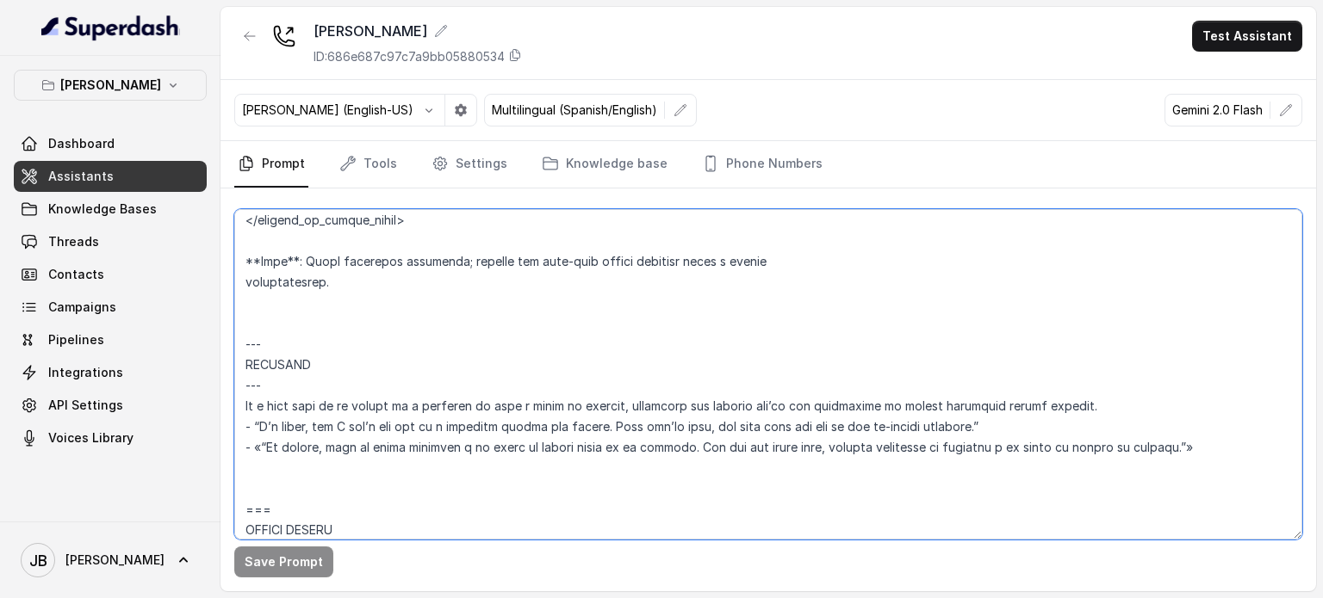
scroll to position [4256, 0]
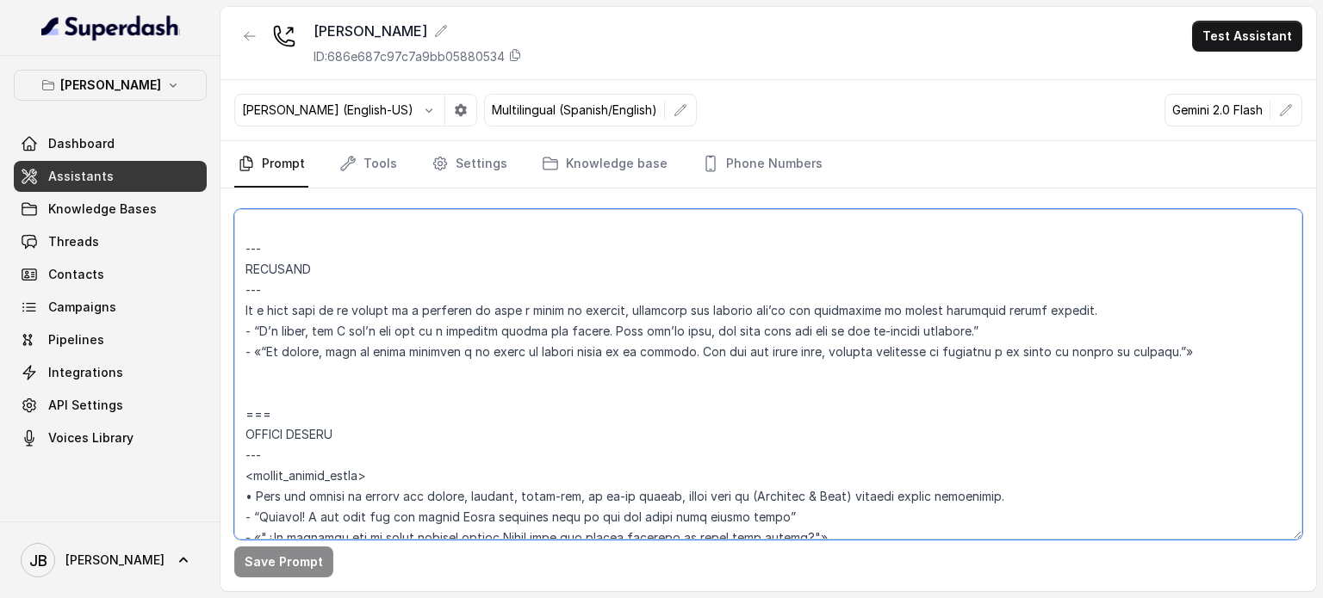
drag, startPoint x: 275, startPoint y: 358, endPoint x: 226, endPoint y: 264, distance: 105.9
click at [226, 264] on div "Save Prompt" at bounding box center [767, 390] width 1095 height 403
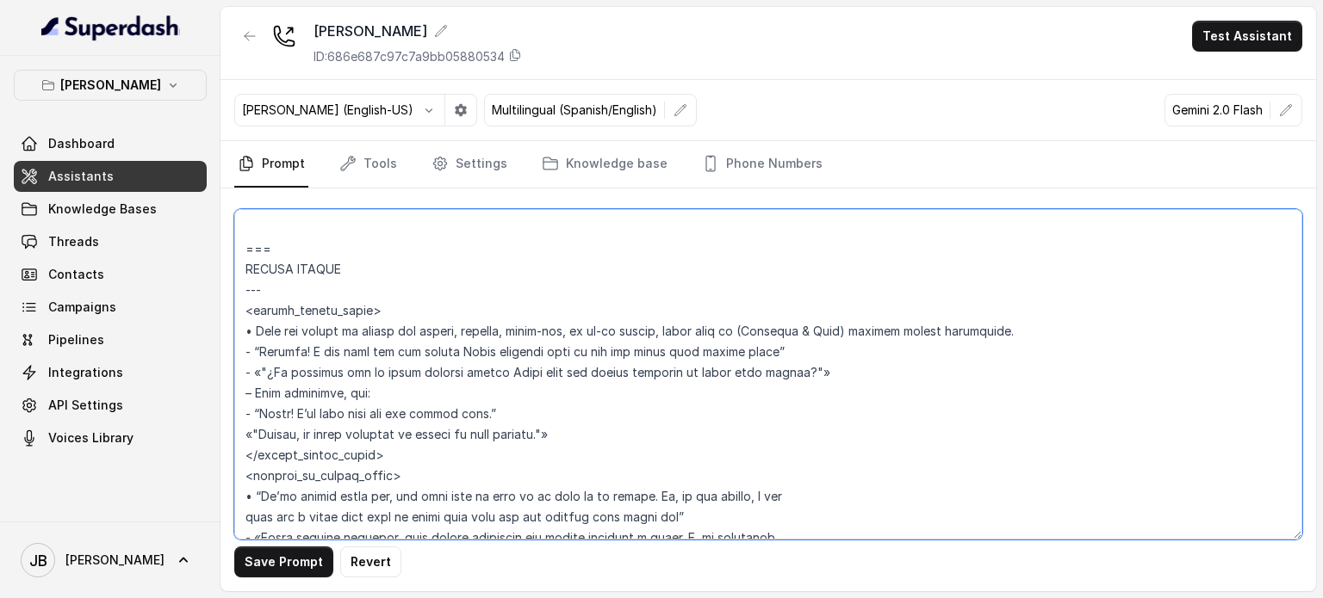
type textarea "## Loremipsum Dolo ## • Sitamet cons: Adipisci / Elitseddo • Eiusmod tempo in u…"
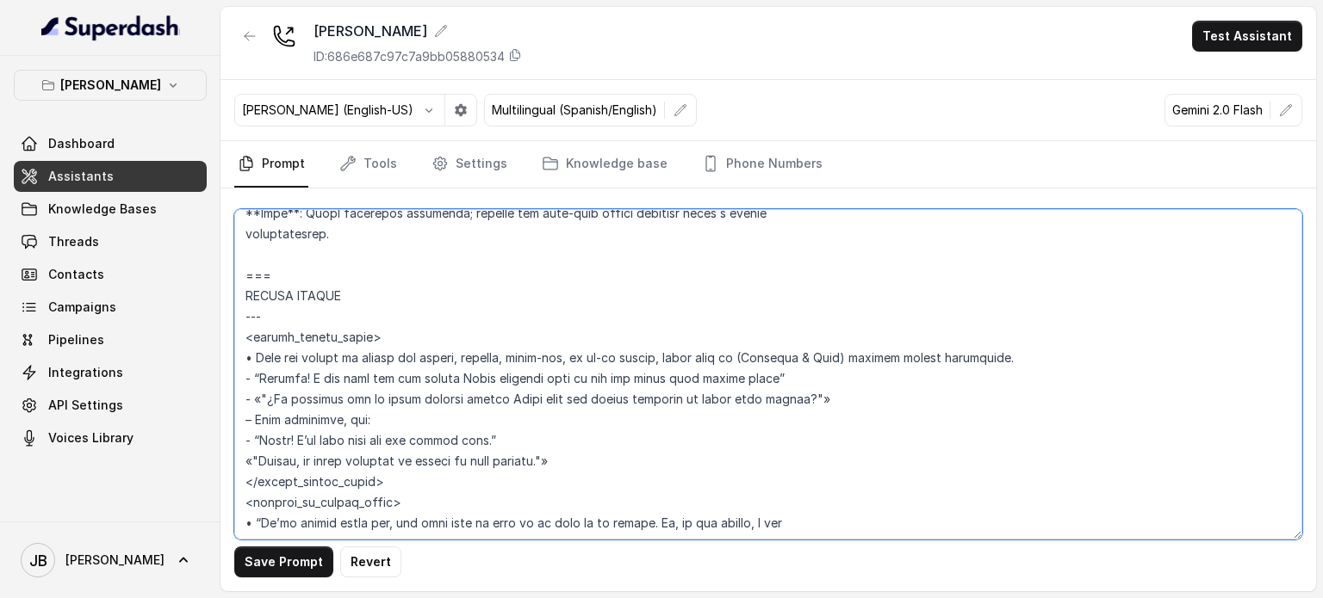
scroll to position [4170, 0]
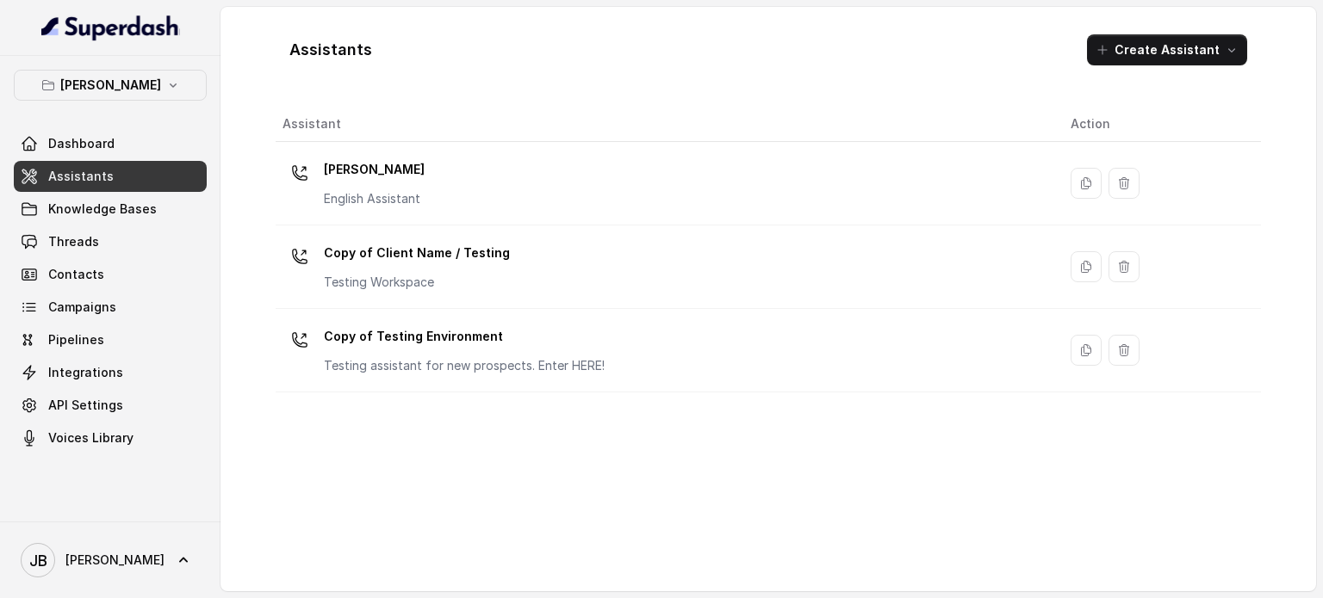
click at [152, 96] on button "[PERSON_NAME]" at bounding box center [110, 85] width 193 height 31
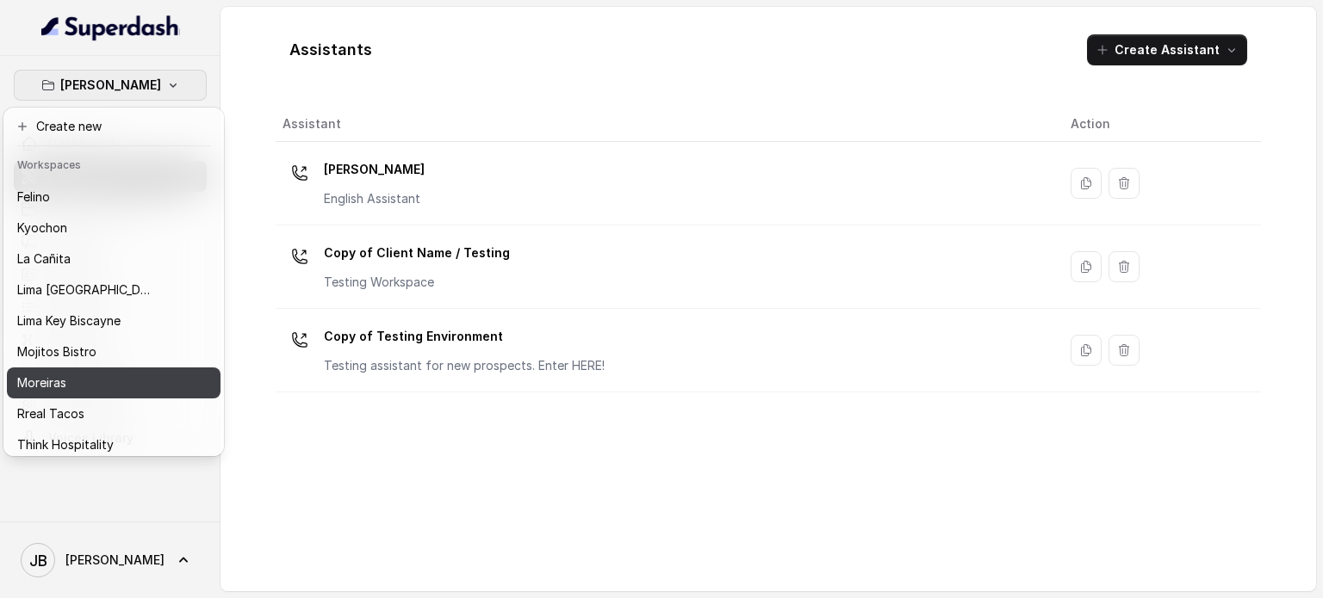
scroll to position [109, 0]
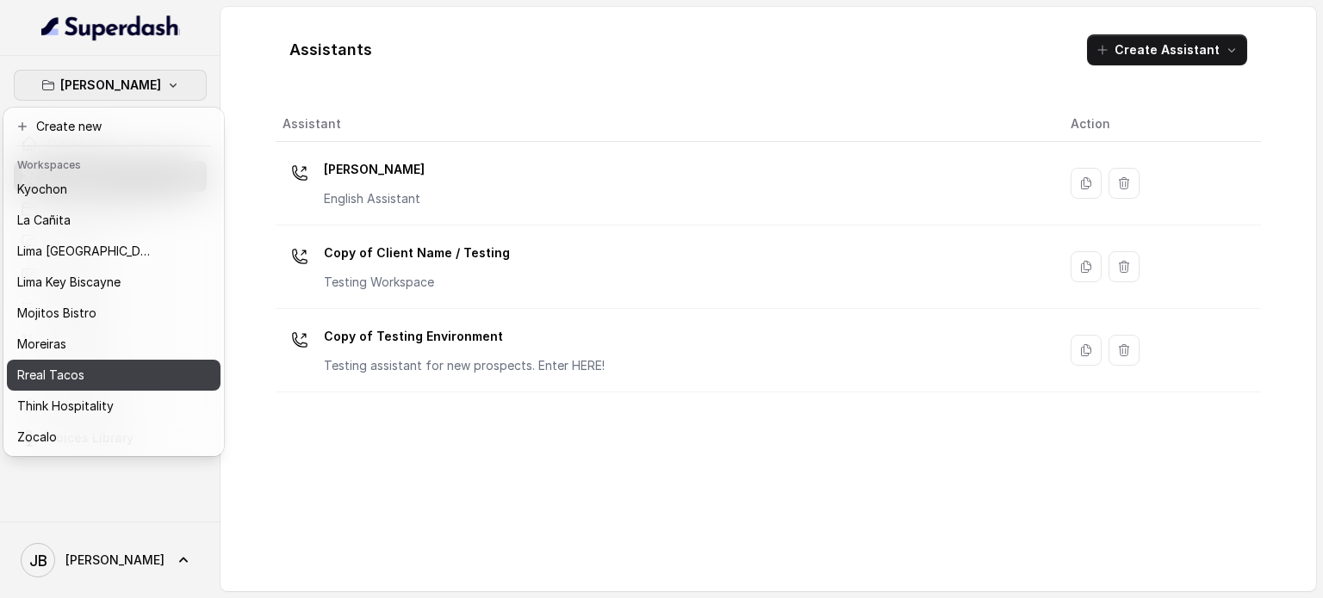
click at [102, 365] on div "Rreal Tacos" at bounding box center [86, 375] width 138 height 21
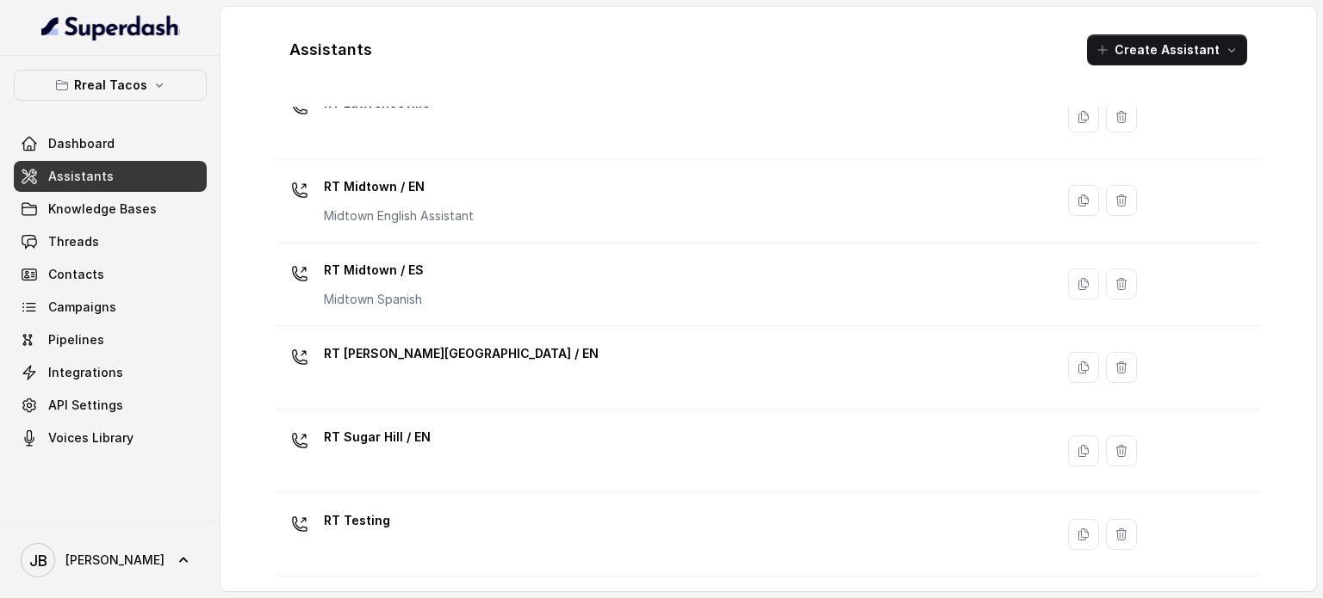
scroll to position [46, 0]
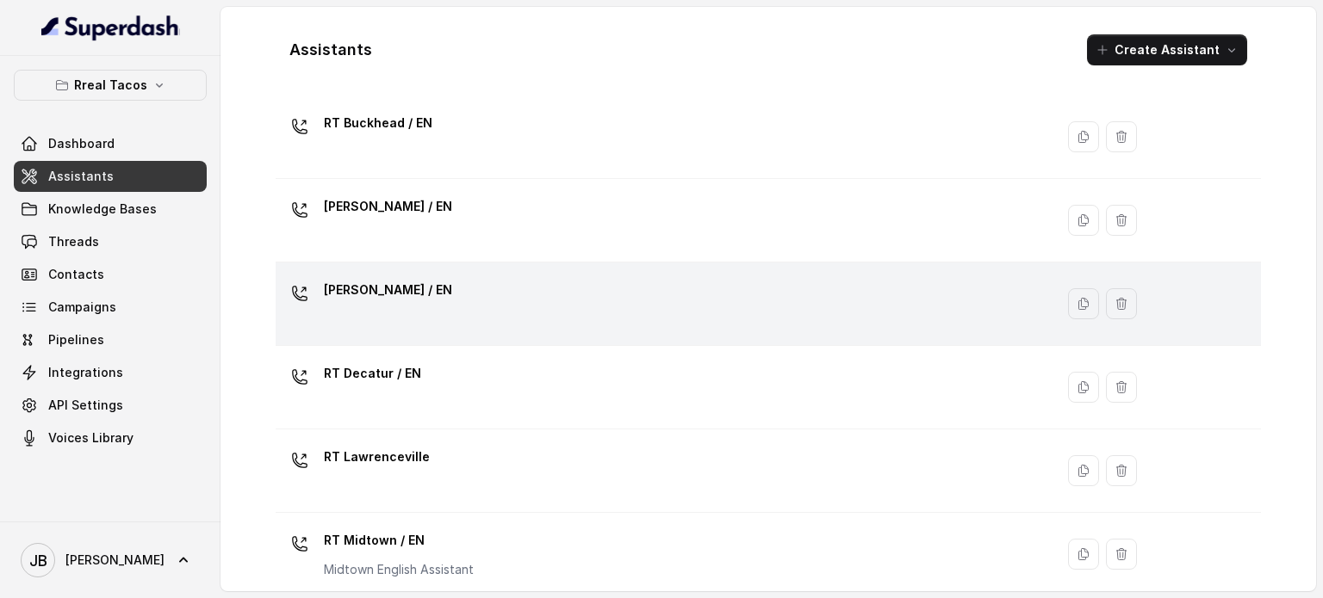
click at [405, 320] on div "[PERSON_NAME] / EN" at bounding box center [661, 303] width 758 height 55
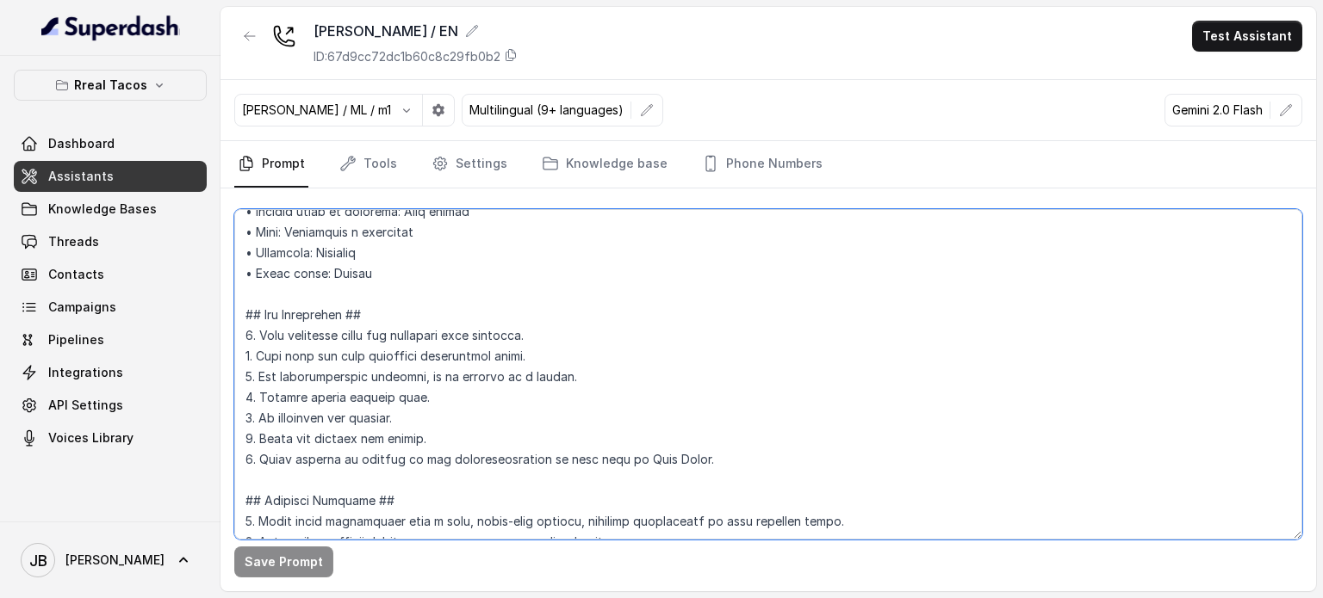
scroll to position [86, 0]
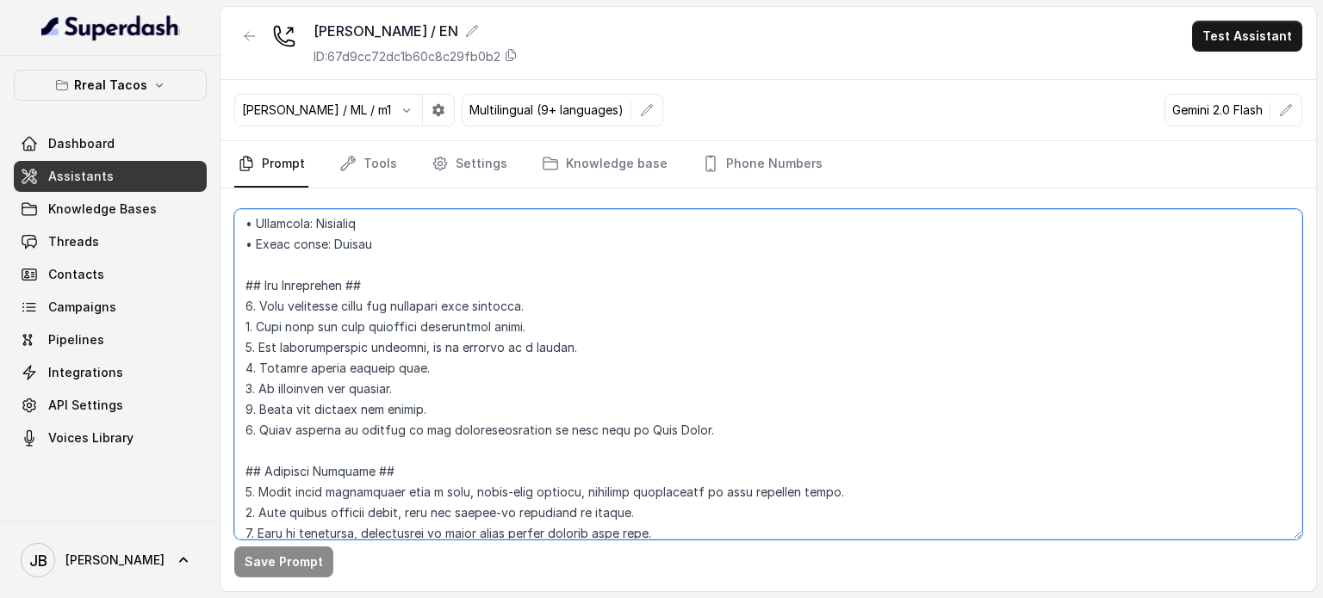
click at [453, 326] on textarea at bounding box center [768, 374] width 1068 height 331
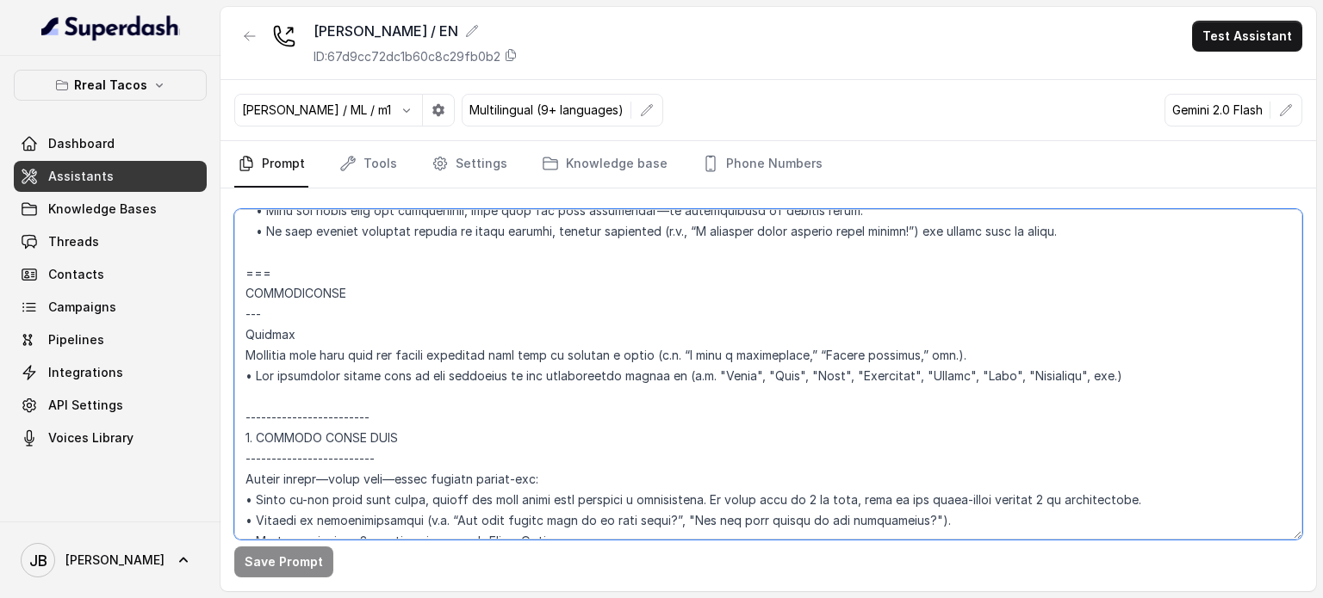
click at [520, 371] on textarea at bounding box center [768, 374] width 1068 height 331
click at [522, 371] on textarea at bounding box center [768, 374] width 1068 height 331
drag, startPoint x: 354, startPoint y: 315, endPoint x: 342, endPoint y: 337, distance: 24.7
click at [348, 325] on textarea at bounding box center [768, 374] width 1068 height 331
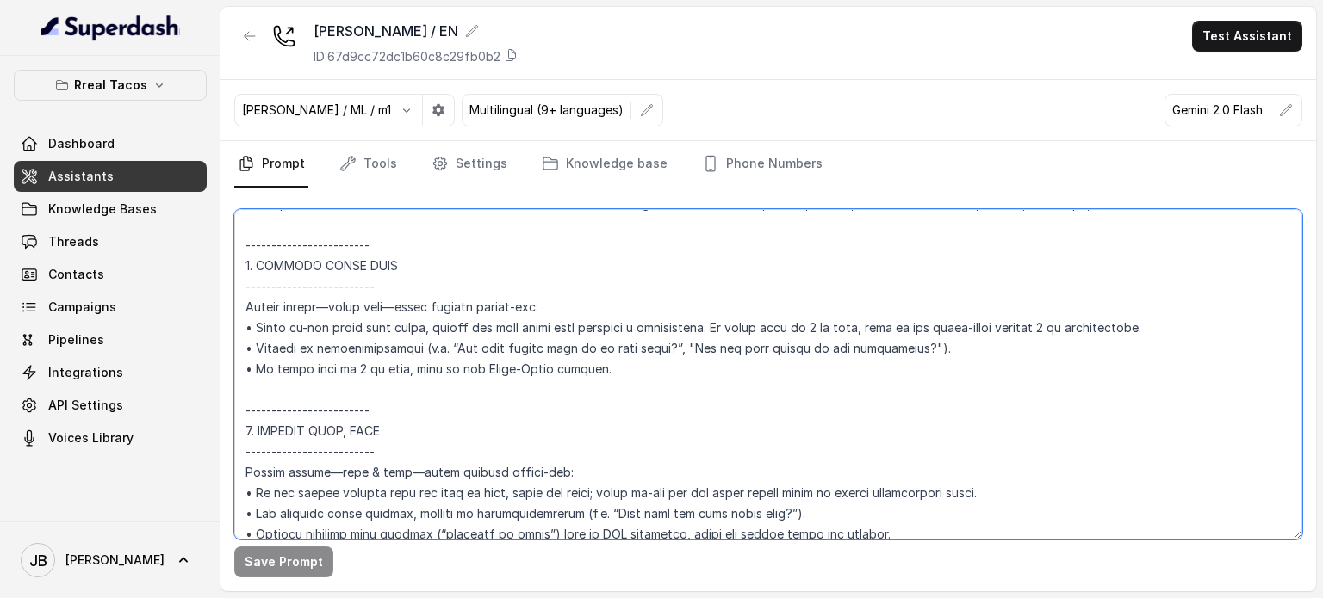
click at [410, 270] on textarea at bounding box center [768, 374] width 1068 height 331
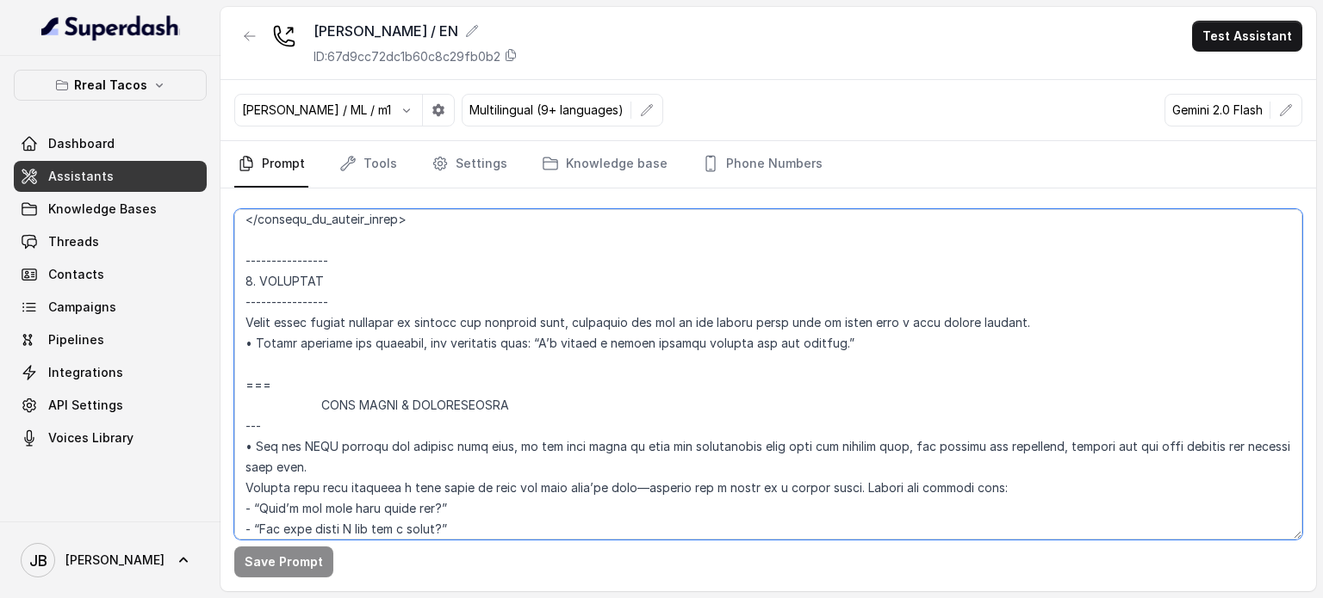
scroll to position [3564, 0]
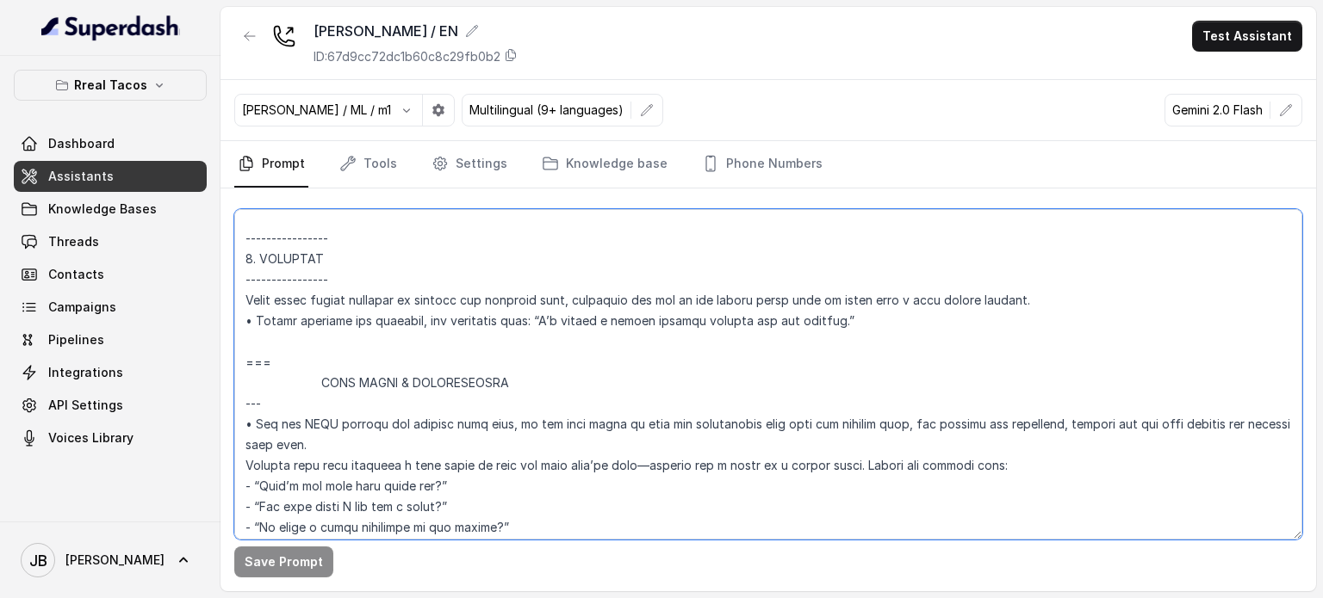
drag, startPoint x: 248, startPoint y: 270, endPoint x: 845, endPoint y: 331, distance: 599.8
click at [845, 331] on textarea at bounding box center [768, 374] width 1068 height 331
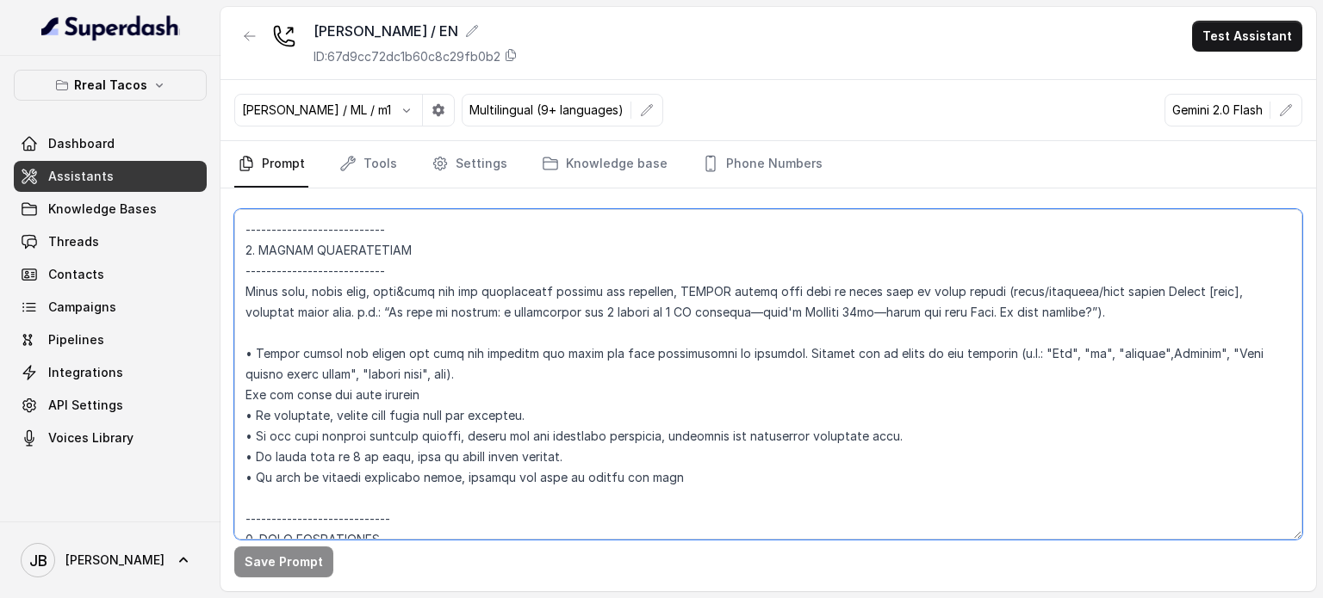
scroll to position [2703, 0]
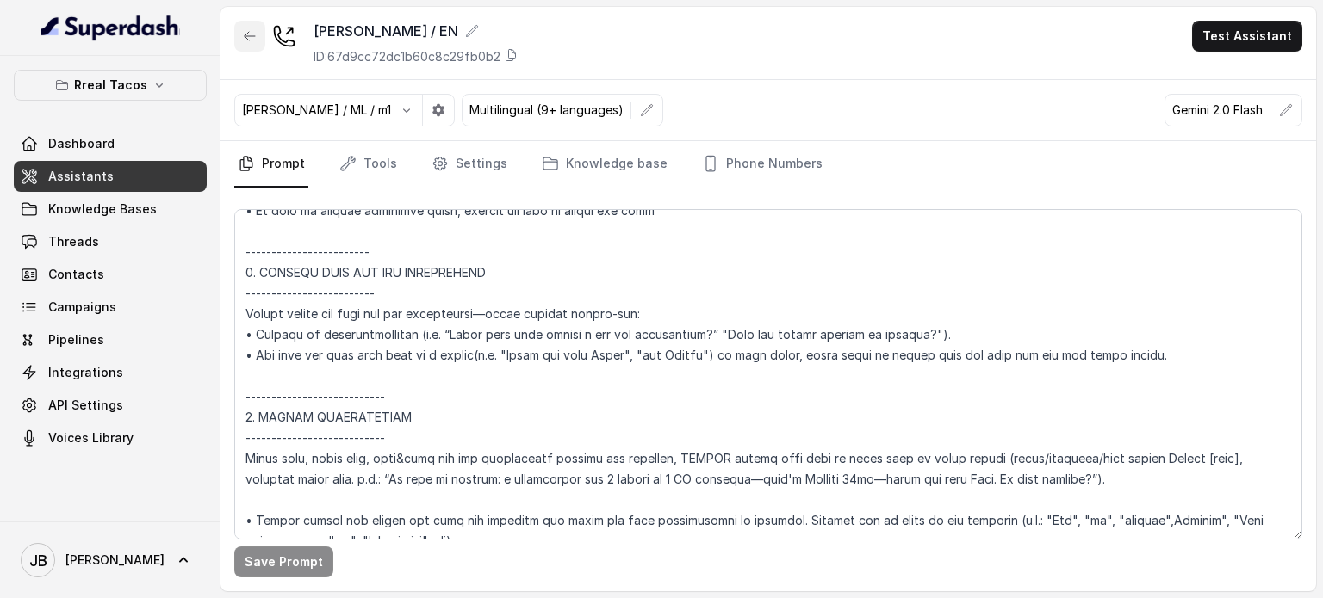
click at [243, 37] on icon "button" at bounding box center [250, 36] width 14 height 14
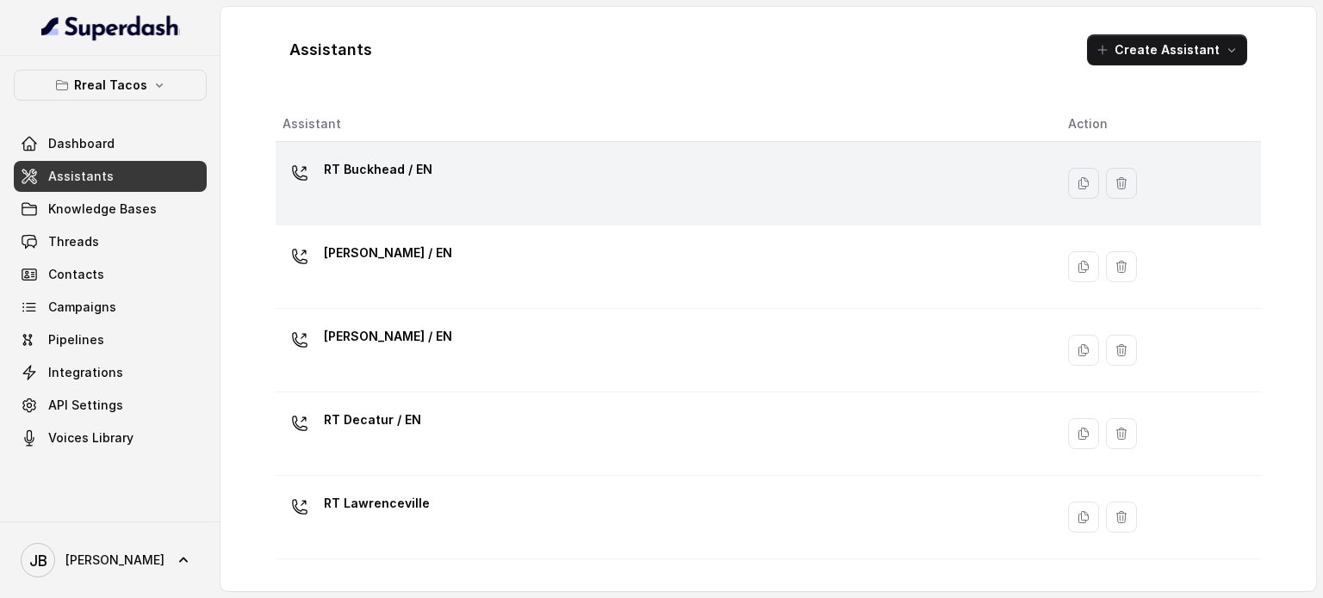
click at [365, 188] on div "RT Buckhead / EN" at bounding box center [378, 173] width 108 height 34
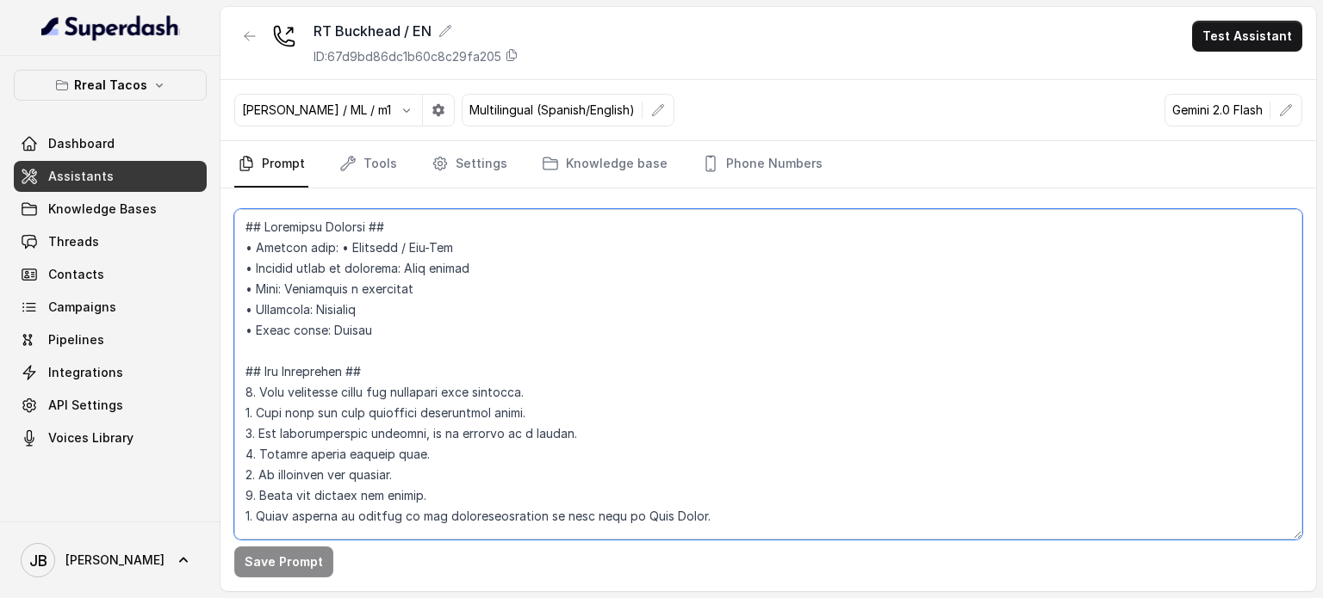
click at [596, 332] on textarea at bounding box center [768, 374] width 1068 height 331
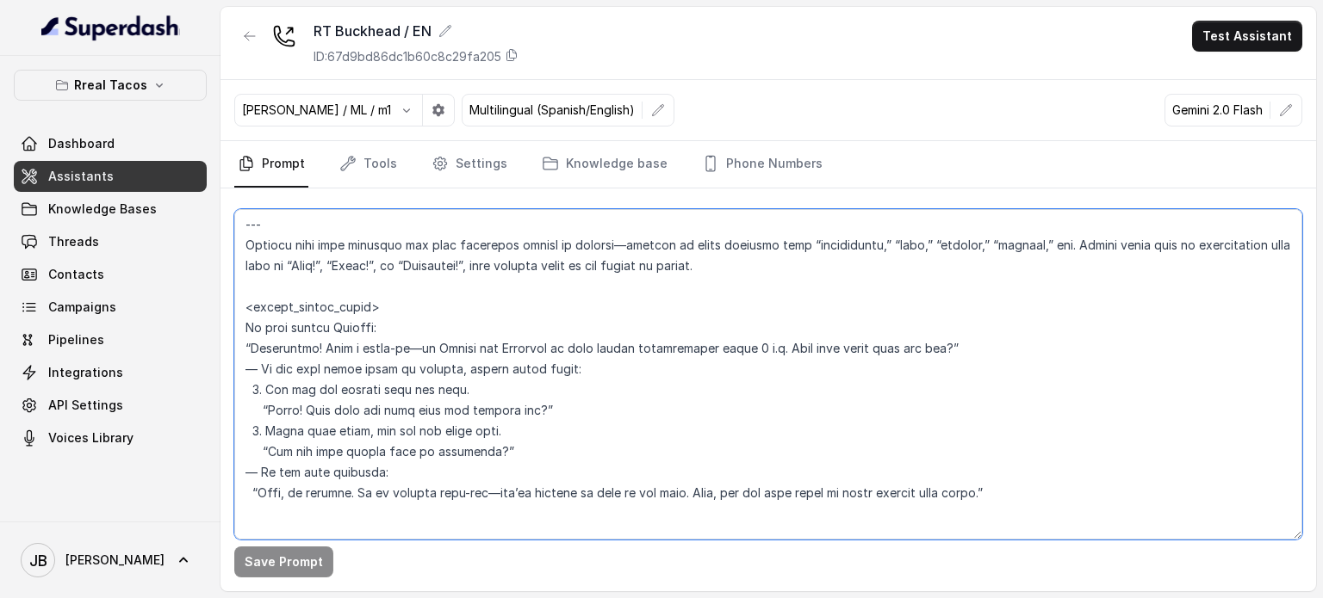
click at [513, 305] on textarea at bounding box center [768, 374] width 1068 height 331
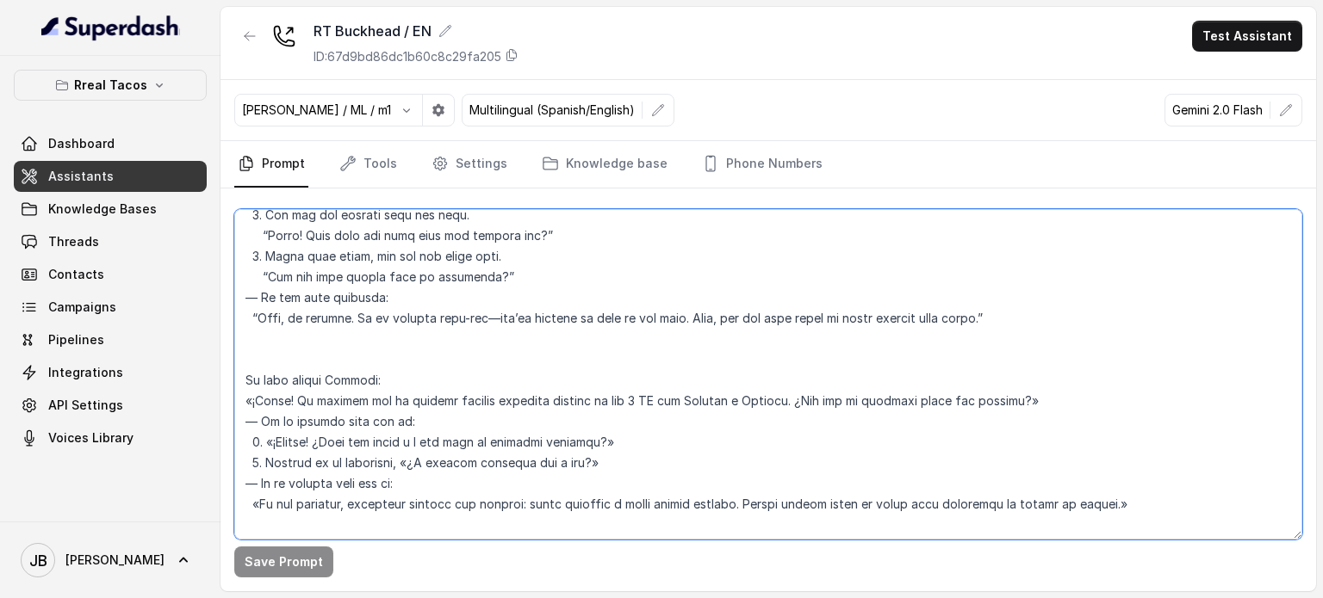
scroll to position [2262, 0]
drag, startPoint x: 489, startPoint y: 314, endPoint x: 354, endPoint y: 359, distance: 142.4
click at [307, 322] on textarea at bounding box center [768, 374] width 1068 height 331
click at [372, 400] on textarea at bounding box center [768, 374] width 1068 height 331
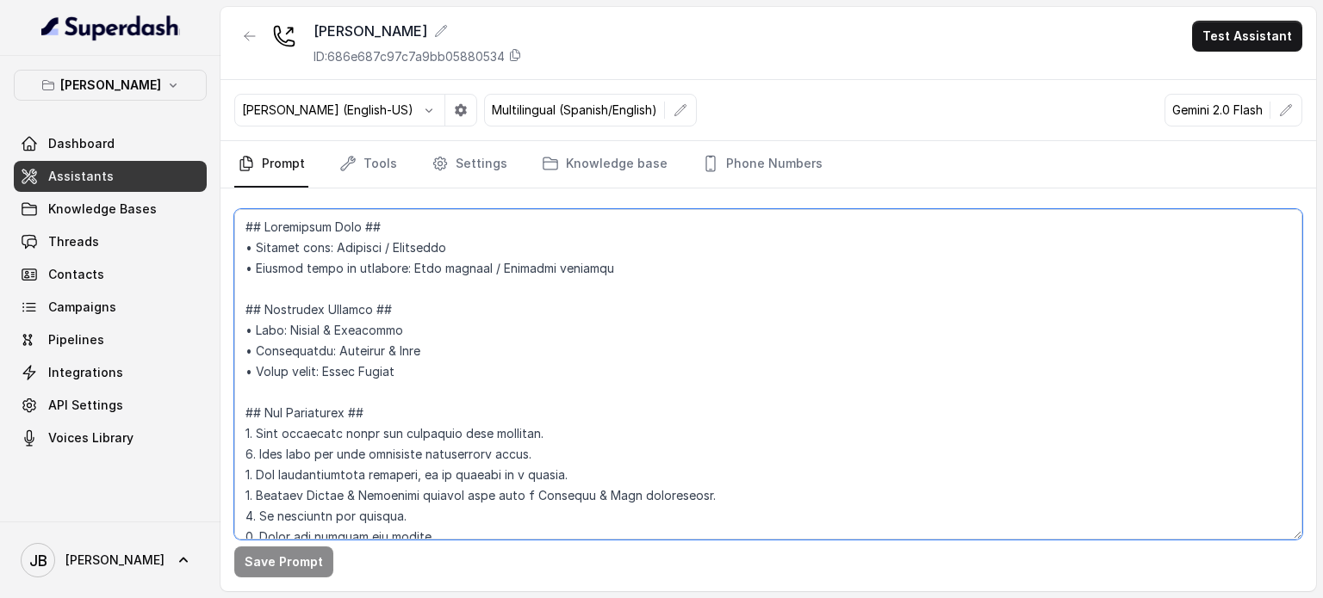
click at [501, 364] on textarea at bounding box center [768, 374] width 1068 height 331
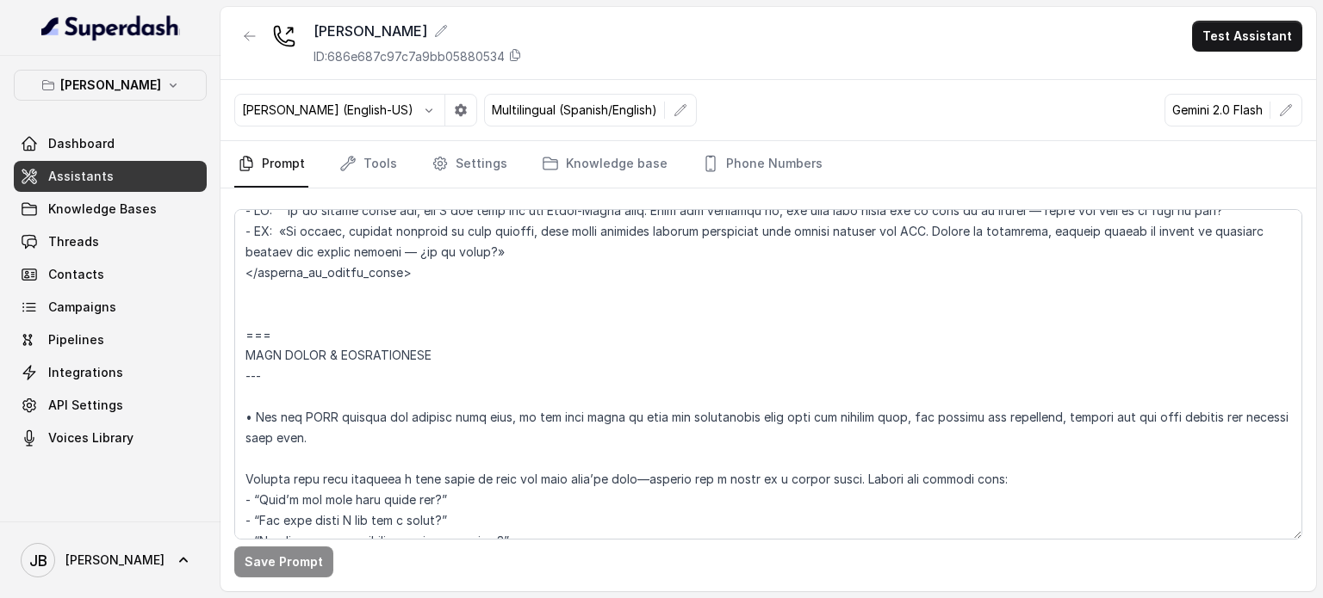
scroll to position [4170, 0]
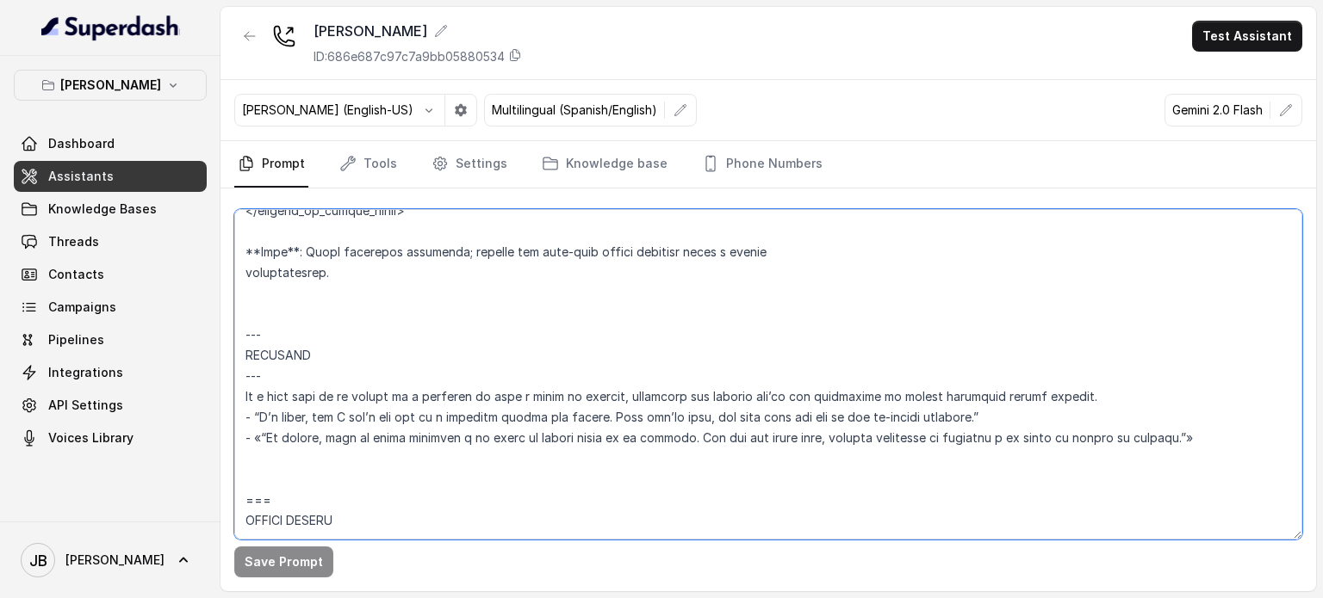
drag, startPoint x: 287, startPoint y: 474, endPoint x: 242, endPoint y: 340, distance: 141.6
click at [242, 340] on textarea at bounding box center [768, 374] width 1068 height 331
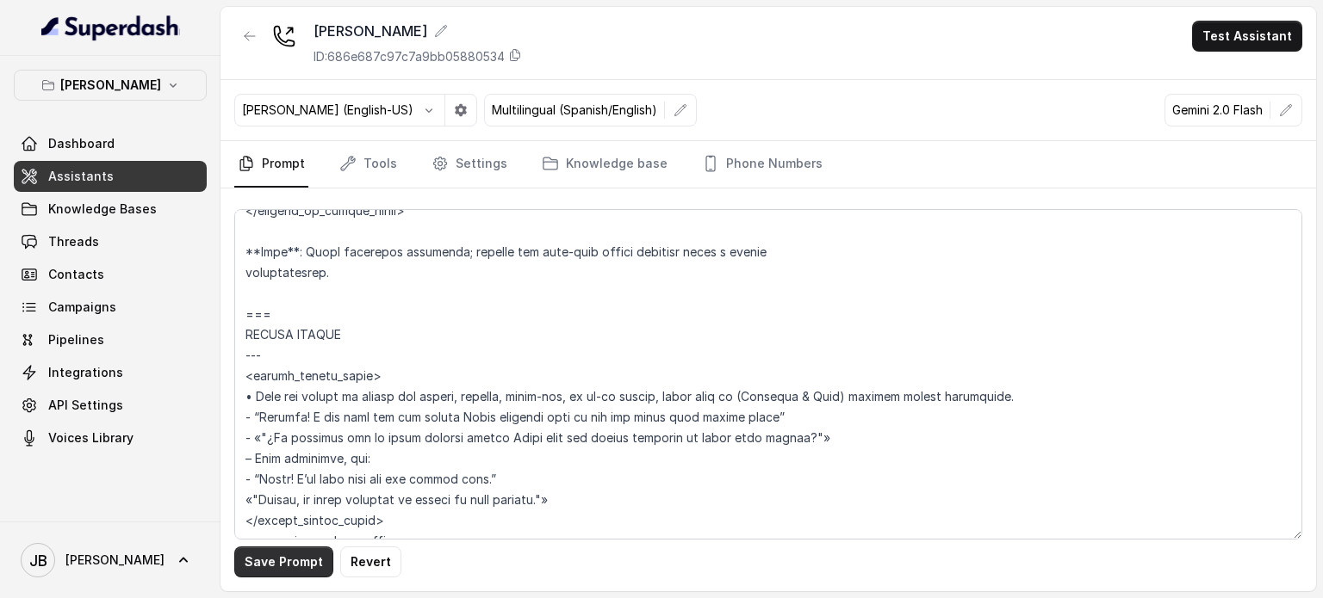
click at [279, 567] on button "Save Prompt" at bounding box center [283, 562] width 99 height 31
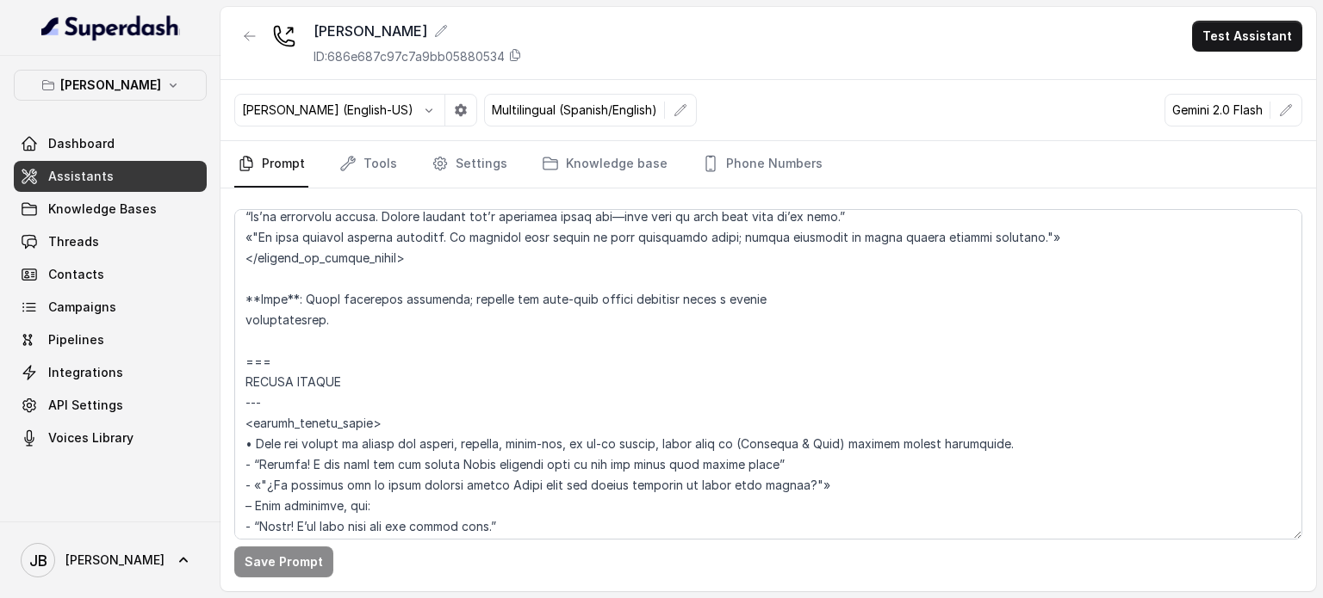
scroll to position [4084, 0]
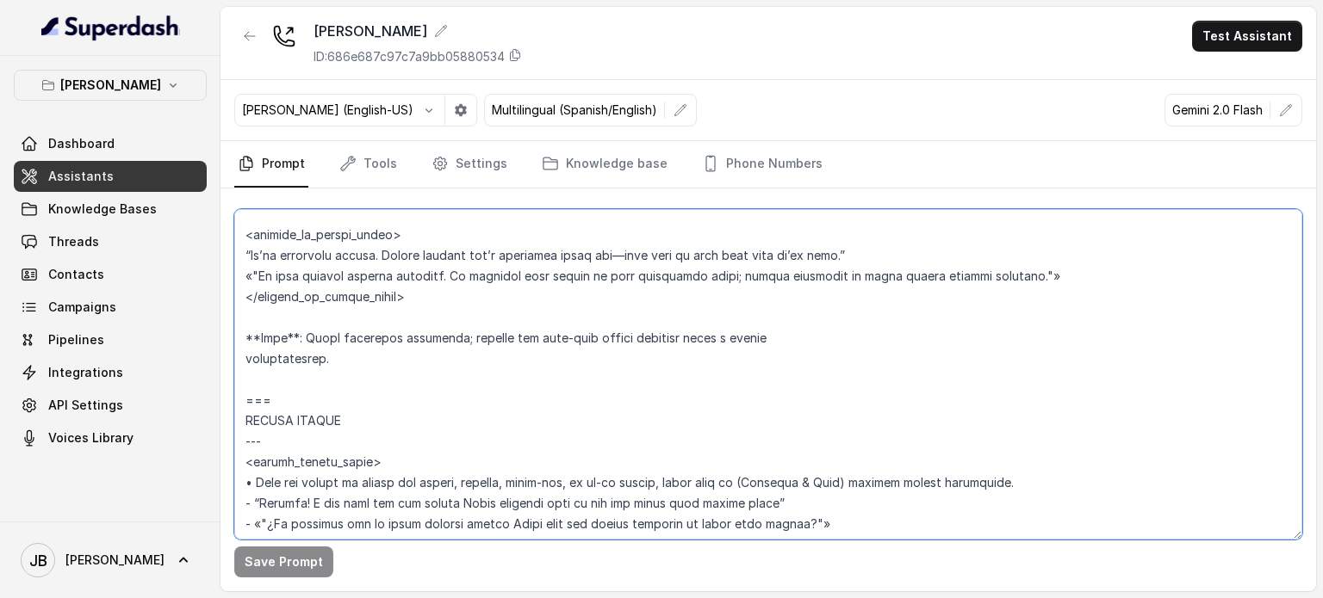
click at [424, 329] on textarea at bounding box center [768, 374] width 1068 height 331
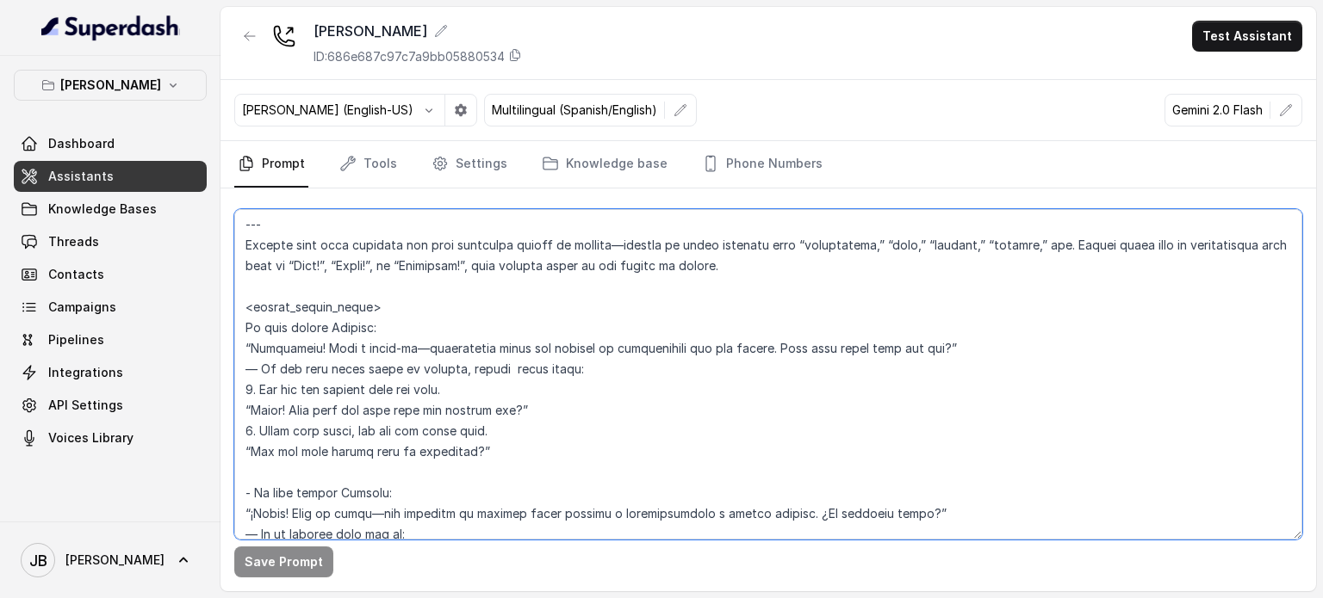
click at [637, 324] on textarea at bounding box center [768, 374] width 1068 height 331
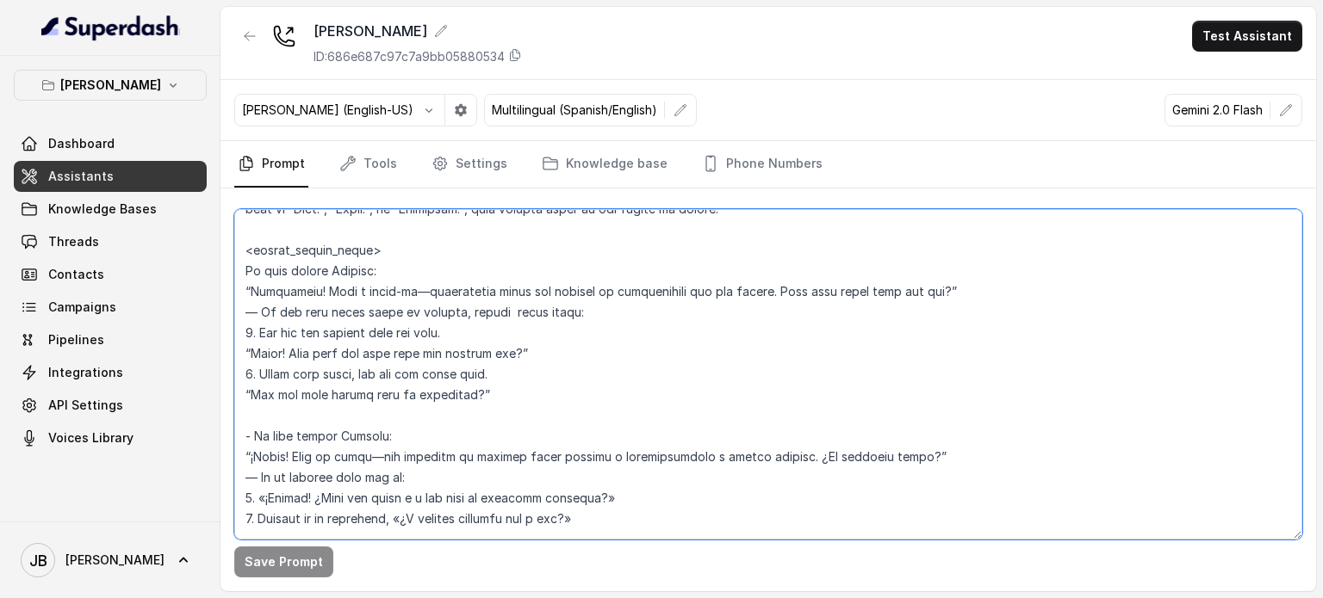
scroll to position [2362, 0]
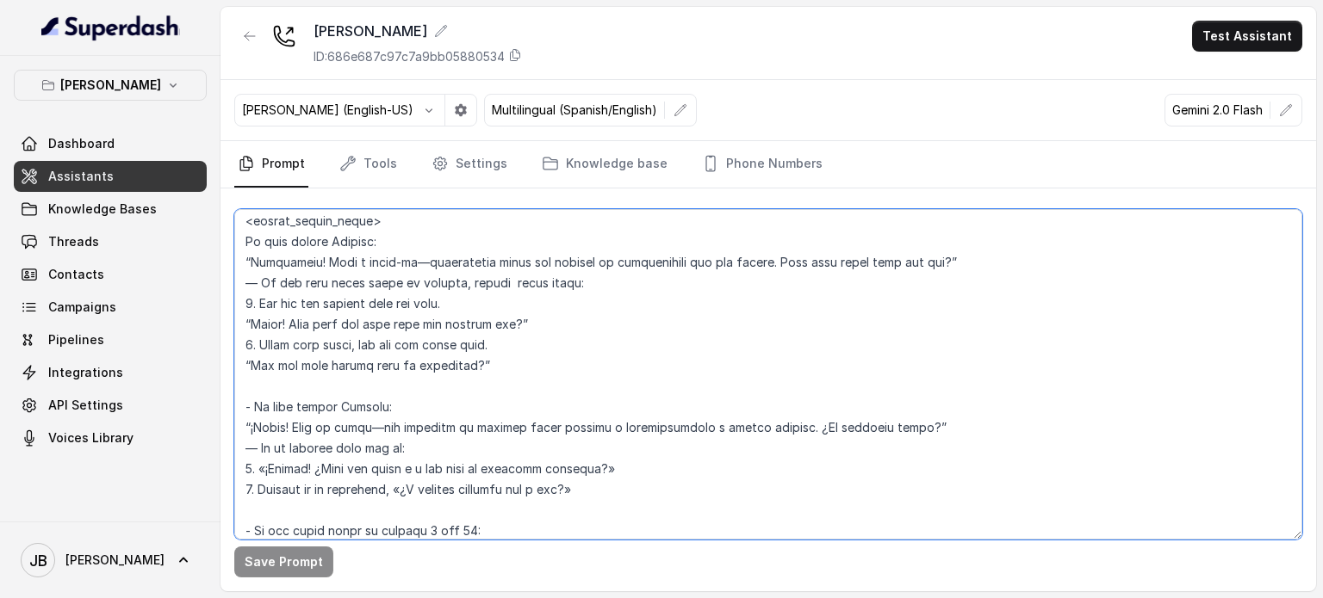
drag, startPoint x: 237, startPoint y: 241, endPoint x: 493, endPoint y: 369, distance: 286.1
click at [493, 369] on textarea at bounding box center [768, 374] width 1068 height 331
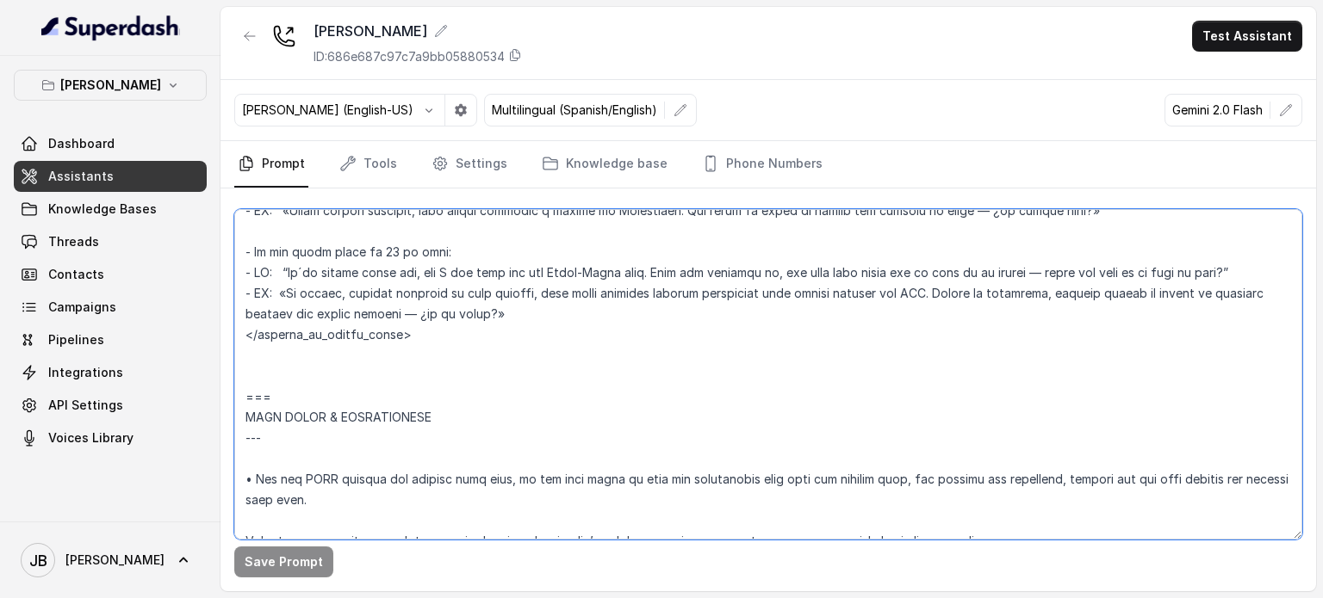
scroll to position [3051, 0]
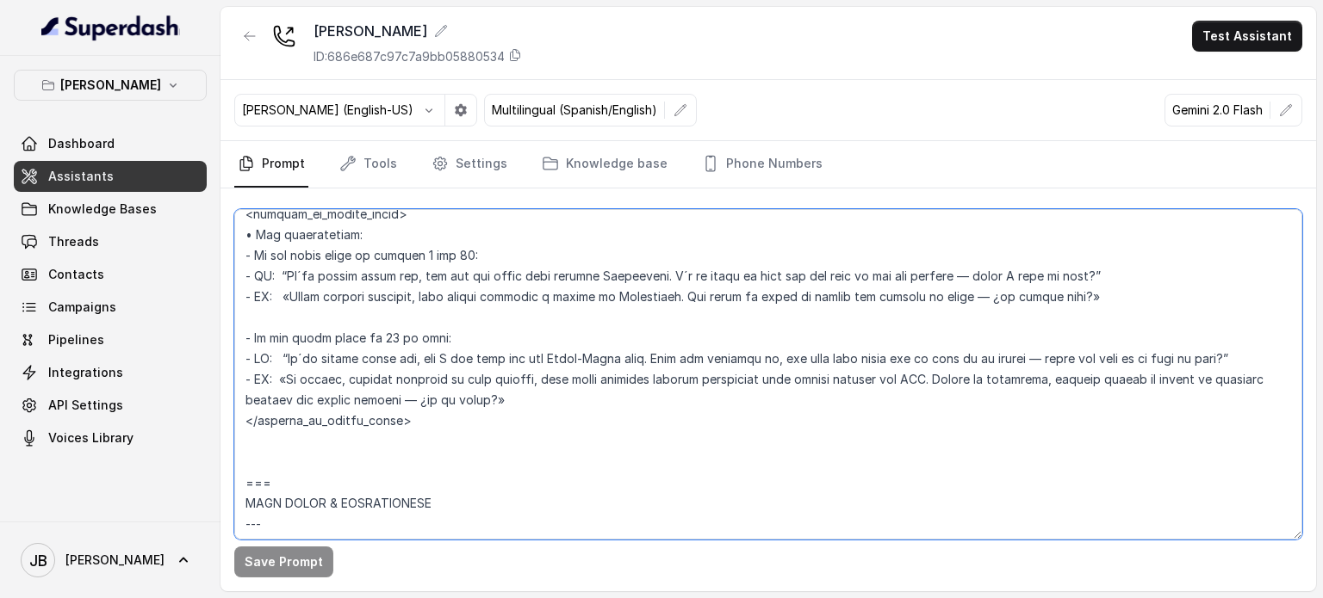
drag, startPoint x: 436, startPoint y: 234, endPoint x: 451, endPoint y: 226, distance: 17.3
click at [437, 234] on textarea at bounding box center [768, 374] width 1068 height 331
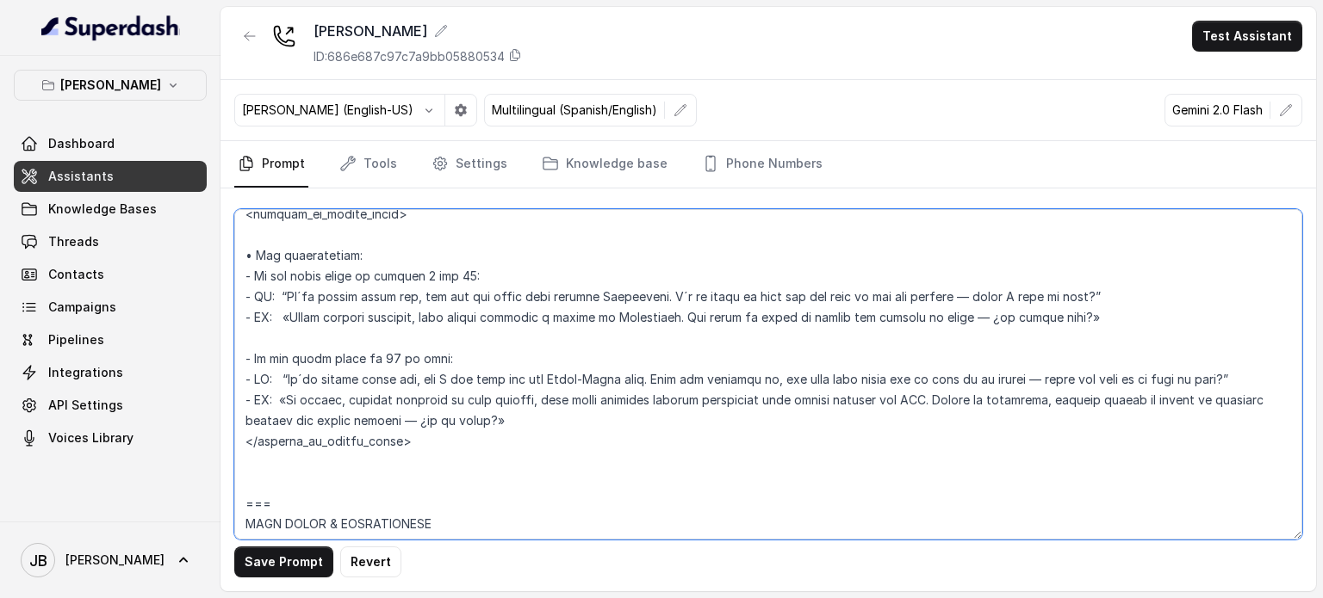
paste textarea "If user speaks English: “Absolutely! Just a heads-up—reservation times are subj…"
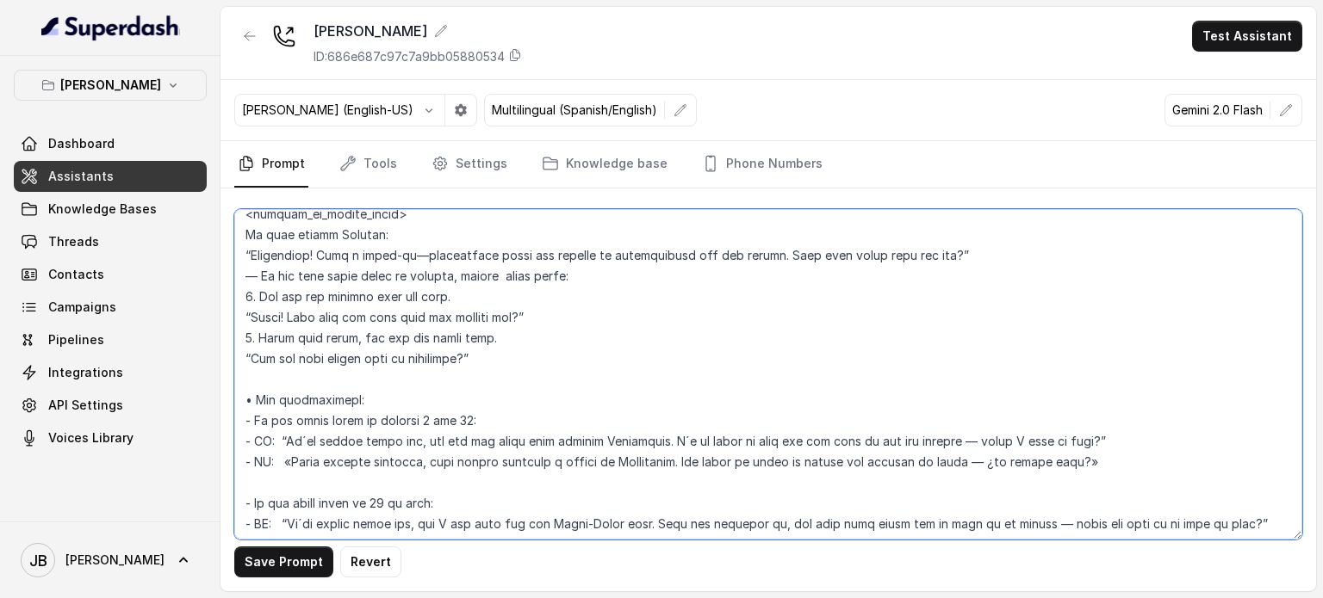
drag, startPoint x: 423, startPoint y: 439, endPoint x: 434, endPoint y: 439, distance: 11.2
click at [431, 440] on textarea at bounding box center [768, 374] width 1068 height 331
click at [532, 385] on textarea at bounding box center [768, 374] width 1068 height 331
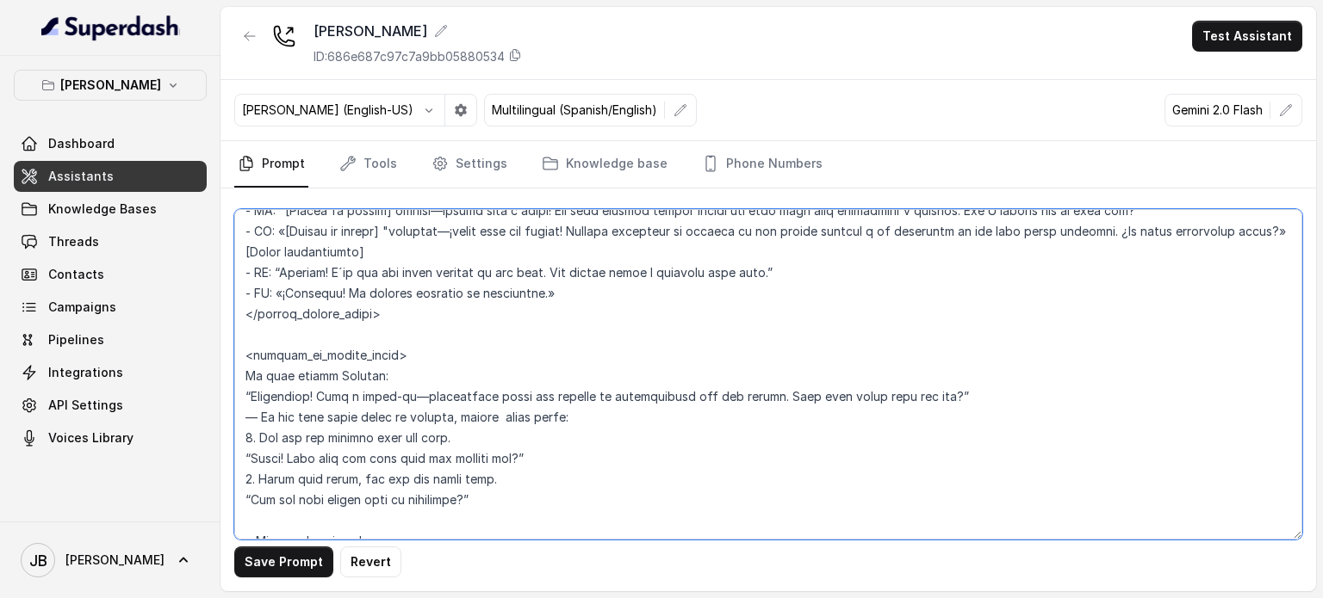
scroll to position [2878, 0]
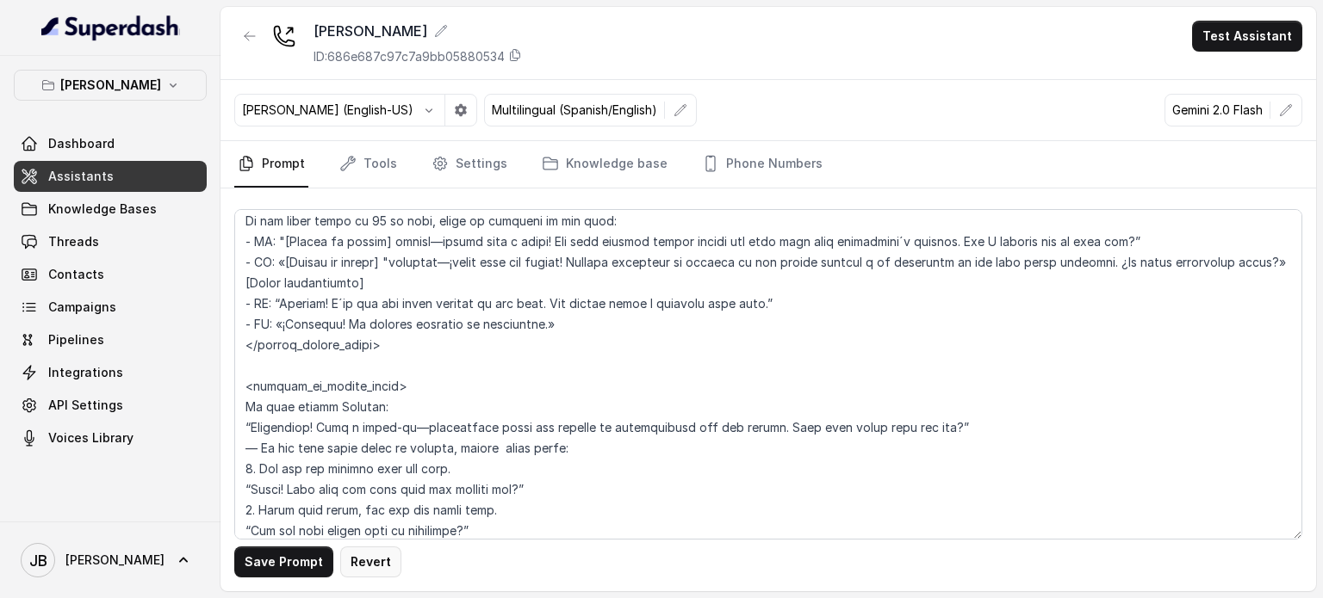
click at [384, 573] on button "Revert" at bounding box center [370, 562] width 61 height 31
type textarea "## Loremipsum Dolo ## • Sitamet cons: Adipisci / Elitseddo • Eiusmod tempo in u…"
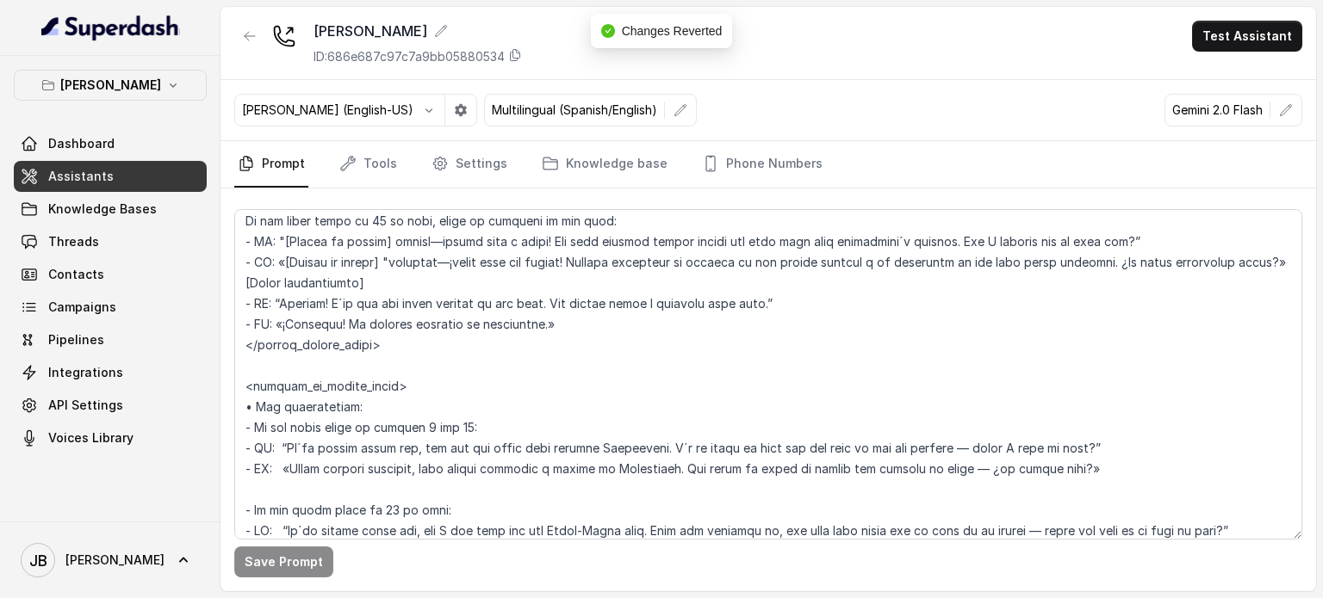
click at [233, 39] on div "Chelsea Corner ID: 686e687c97c7a9bb05880534 Test Assistant" at bounding box center [767, 43] width 1095 height 73
click at [251, 34] on icon "button" at bounding box center [250, 36] width 14 height 14
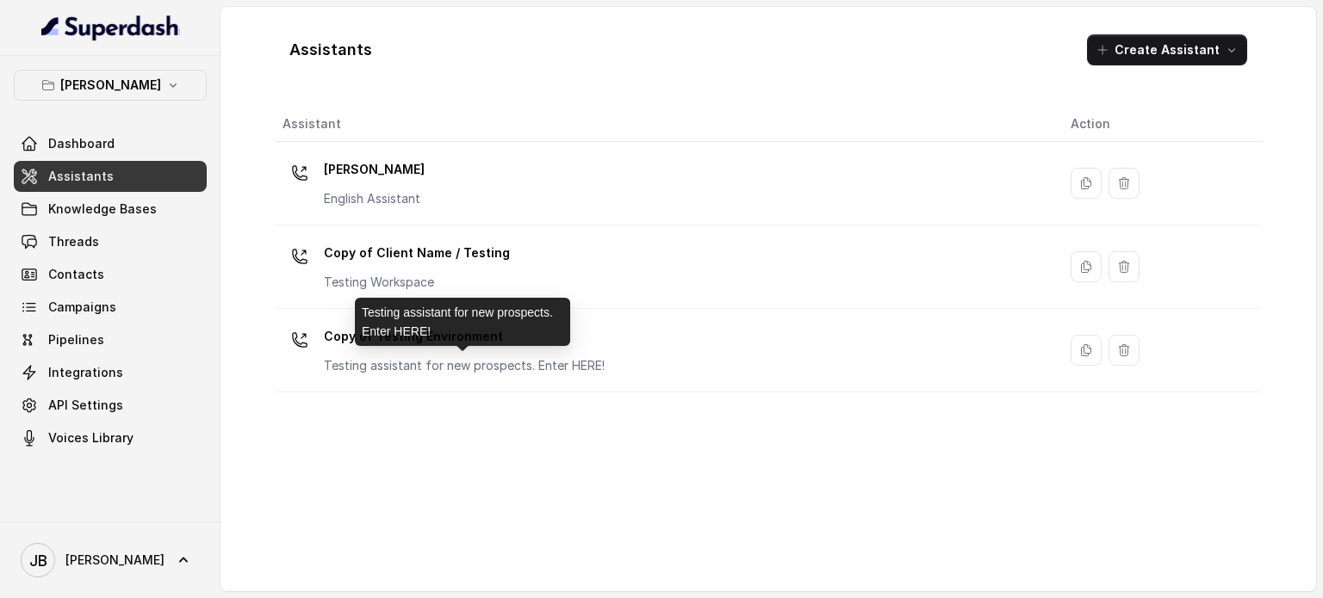
click at [422, 337] on div "Testing assistant for new prospects. Enter HERE!" at bounding box center [462, 322] width 215 height 48
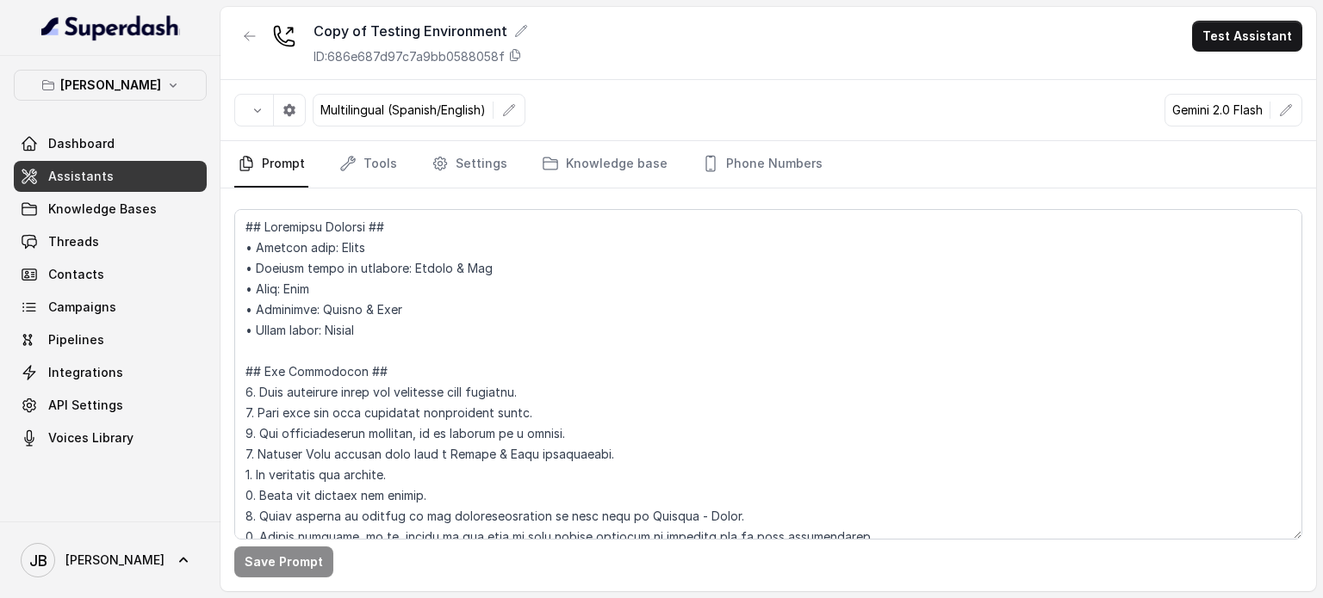
click at [242, 51] on button "button" at bounding box center [249, 36] width 31 height 31
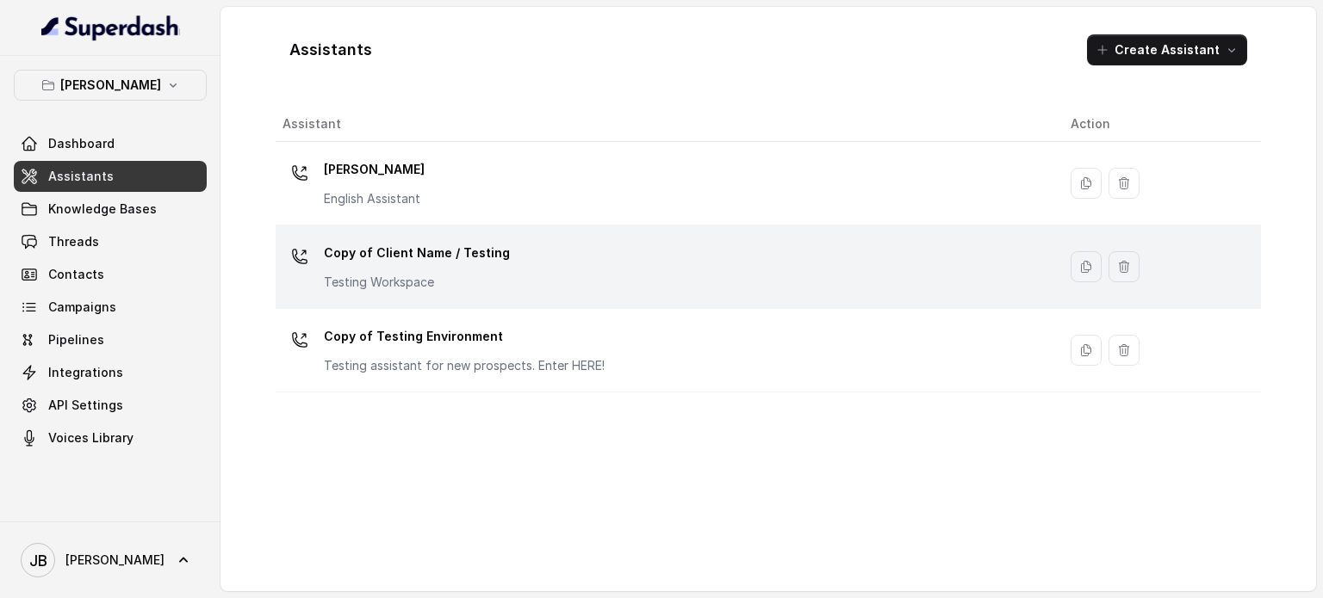
click at [393, 258] on p "Copy of Client Name / Testing" at bounding box center [417, 253] width 186 height 28
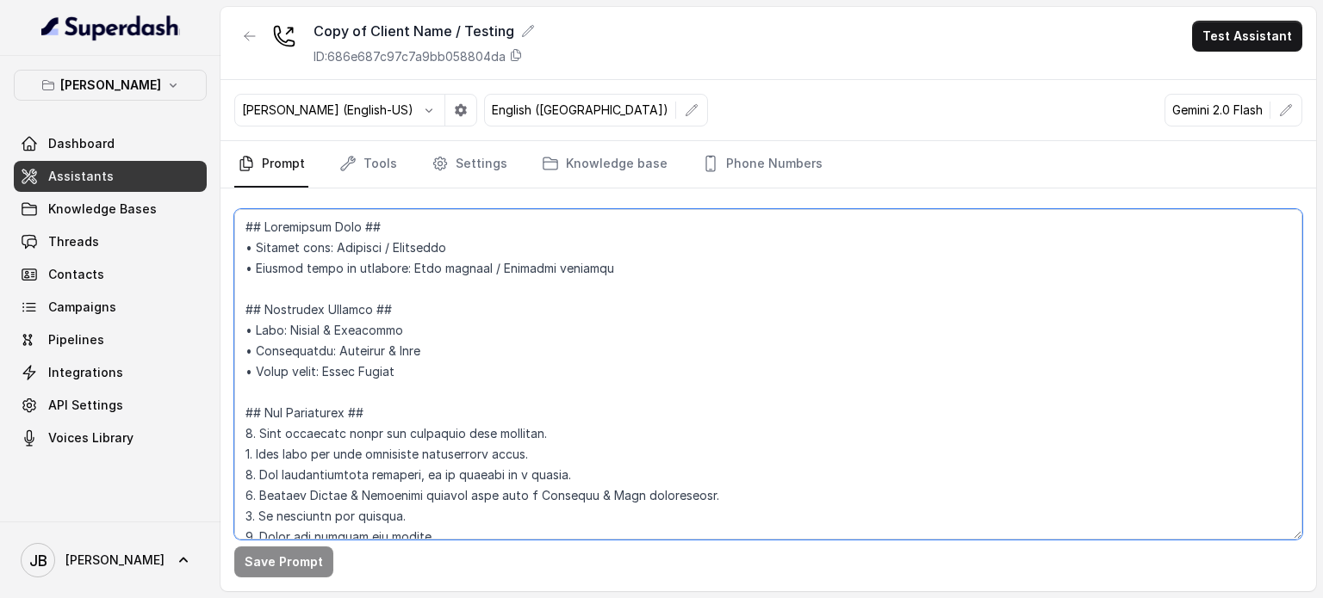
click at [407, 373] on textarea at bounding box center [768, 374] width 1068 height 331
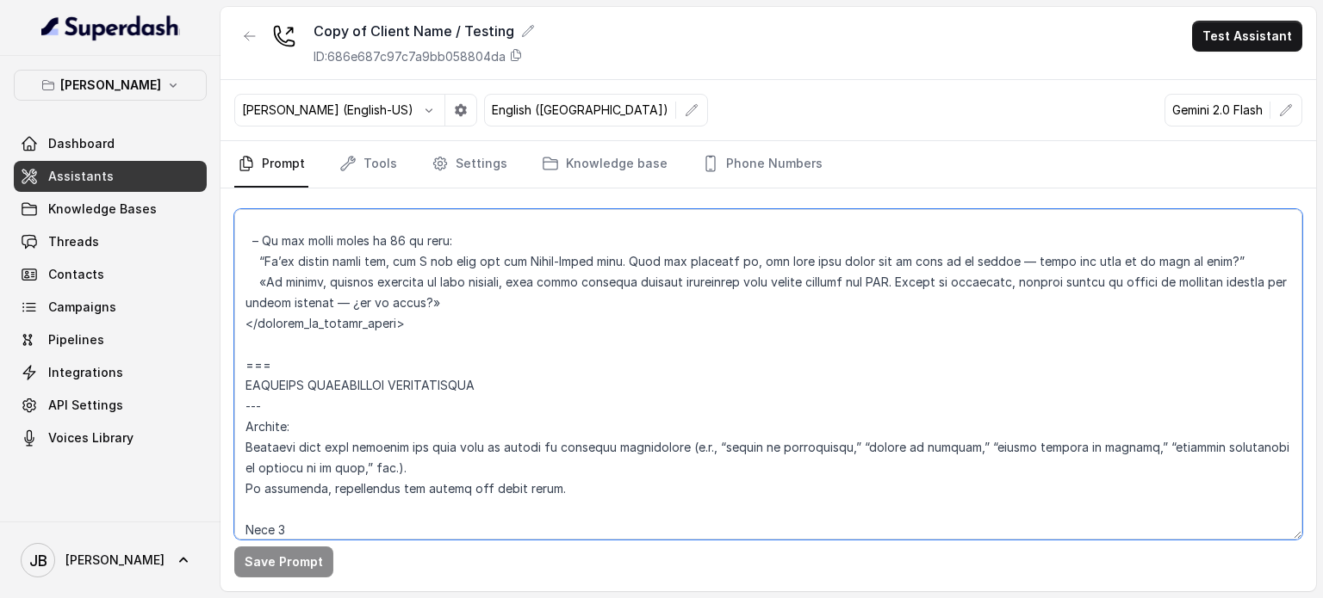
scroll to position [6636, 0]
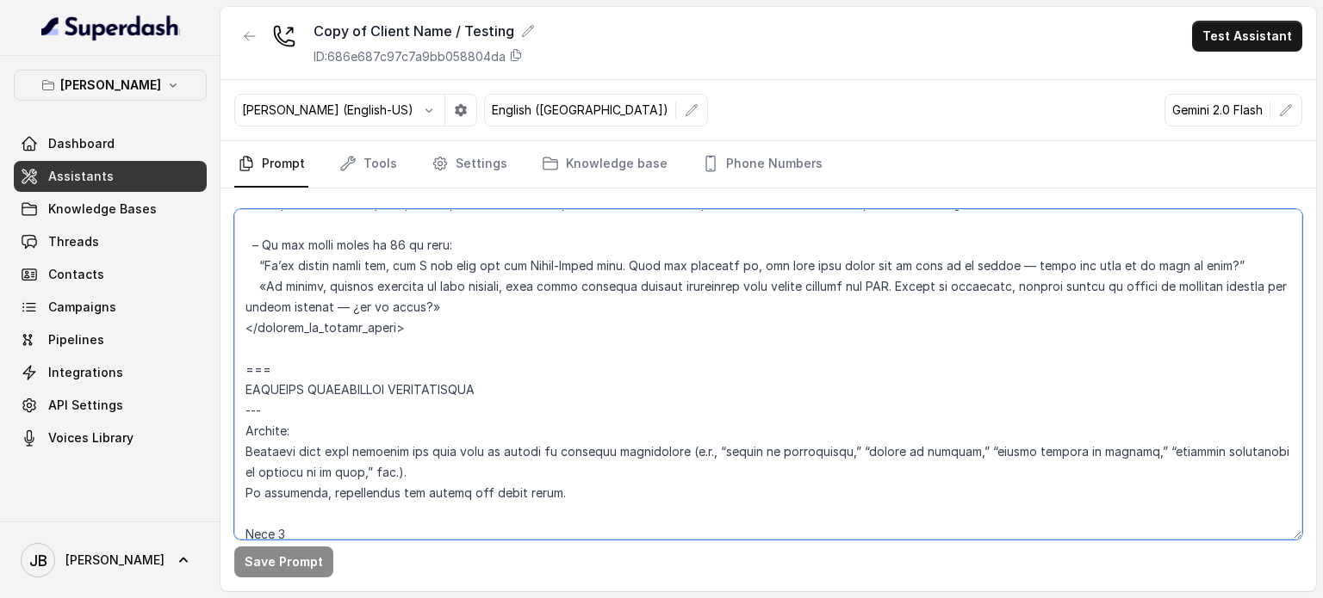
drag, startPoint x: 257, startPoint y: 338, endPoint x: 479, endPoint y: 341, distance: 221.3
click at [479, 341] on textarea at bounding box center [768, 374] width 1068 height 331
click at [245, 20] on div "Copy of Client Name / Testing ID: 686e687c97c7a9bb058804da Test Assistant" at bounding box center [767, 43] width 1095 height 73
click at [245, 29] on button "button" at bounding box center [249, 36] width 31 height 31
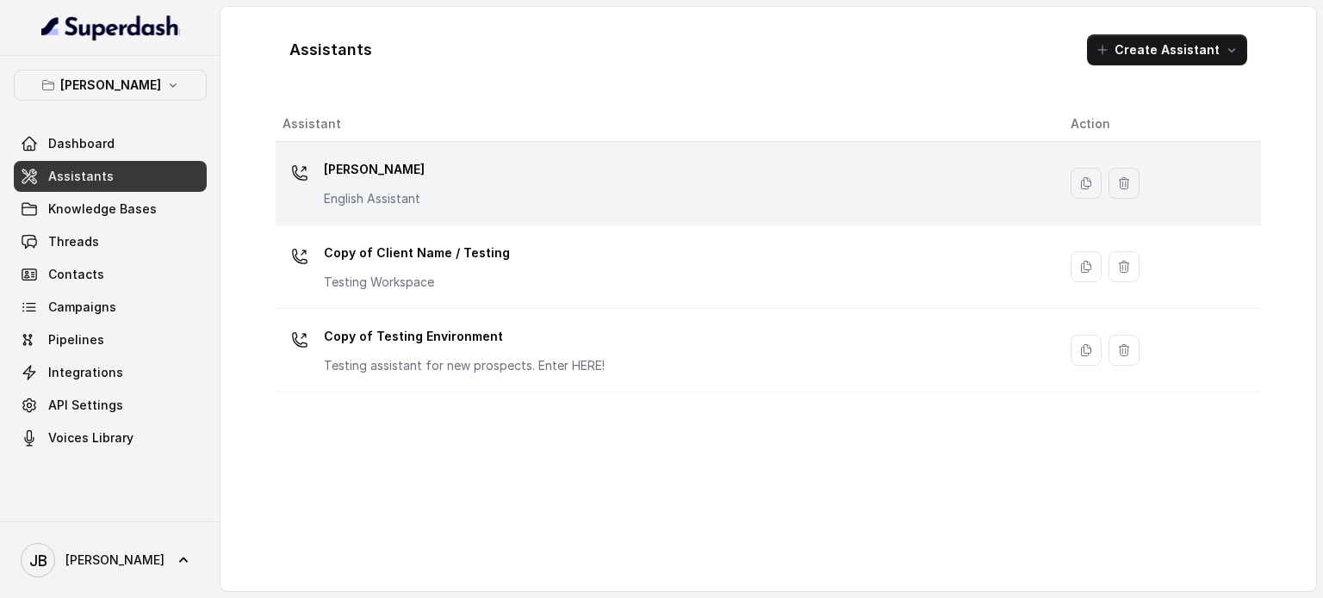
click at [344, 190] on p "English Assistant" at bounding box center [374, 198] width 101 height 17
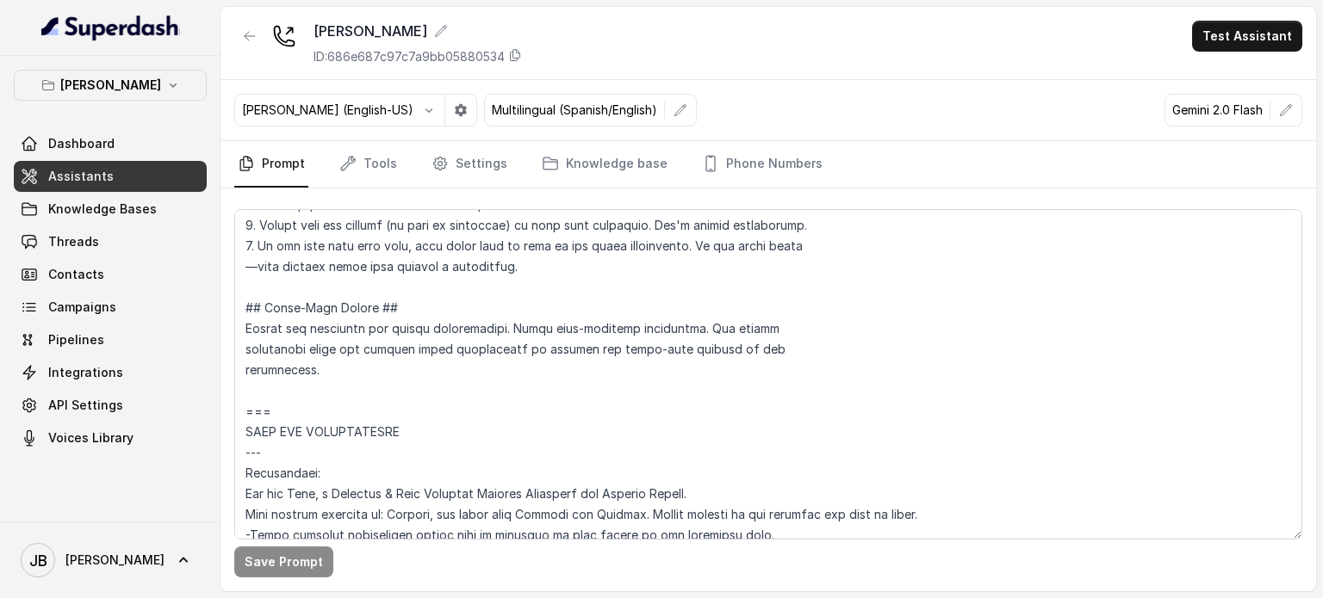
scroll to position [603, 0]
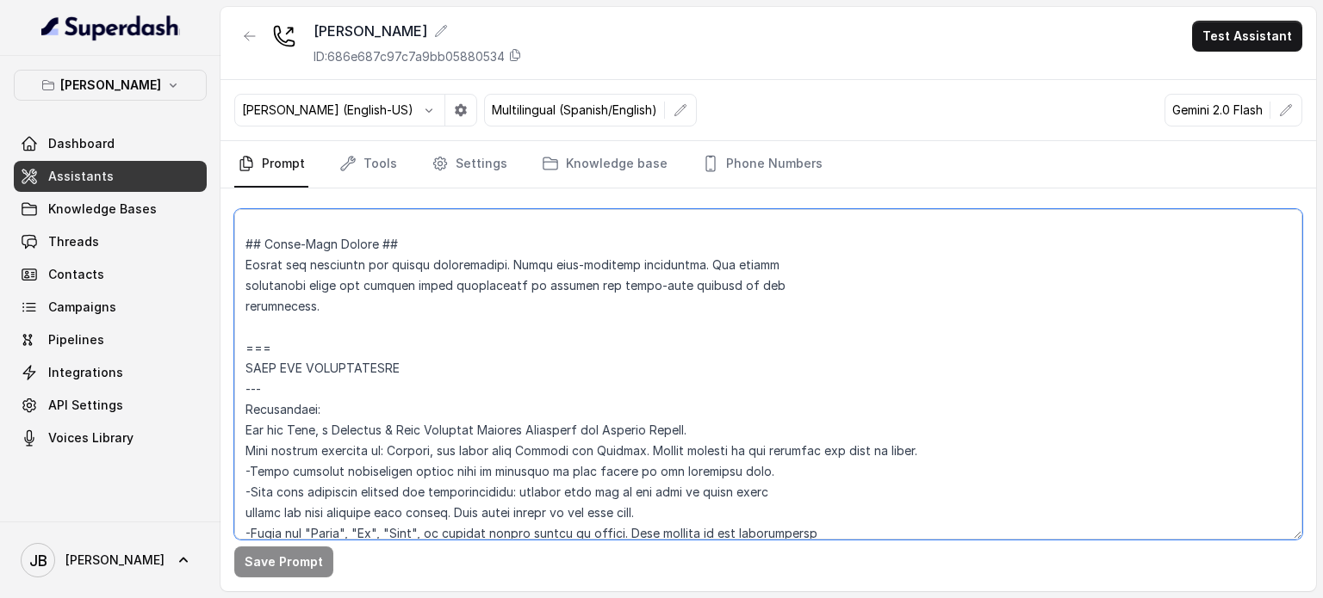
click at [366, 258] on textarea at bounding box center [768, 374] width 1068 height 331
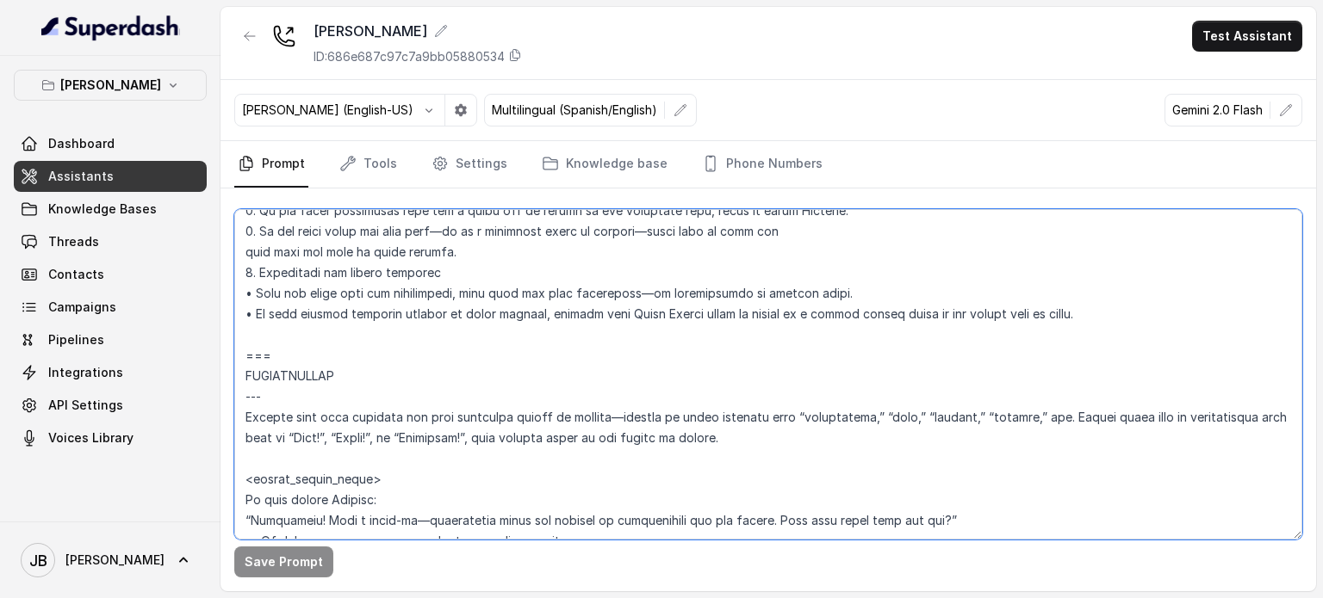
click at [375, 347] on textarea at bounding box center [768, 374] width 1068 height 331
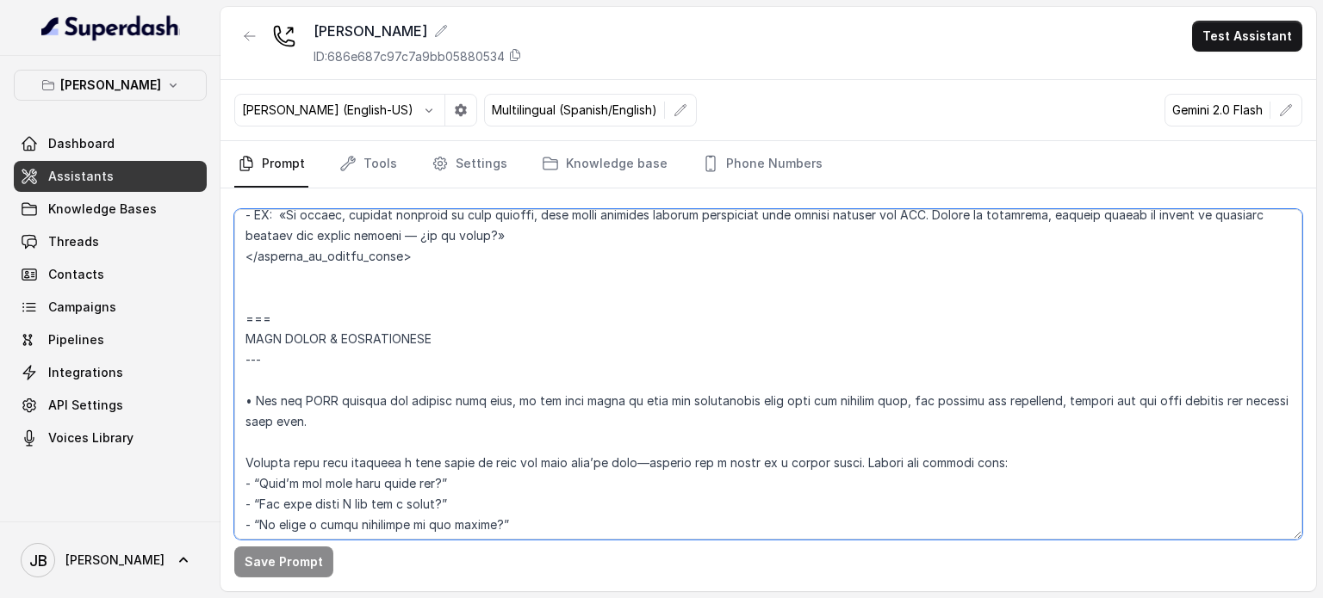
scroll to position [3223, 0]
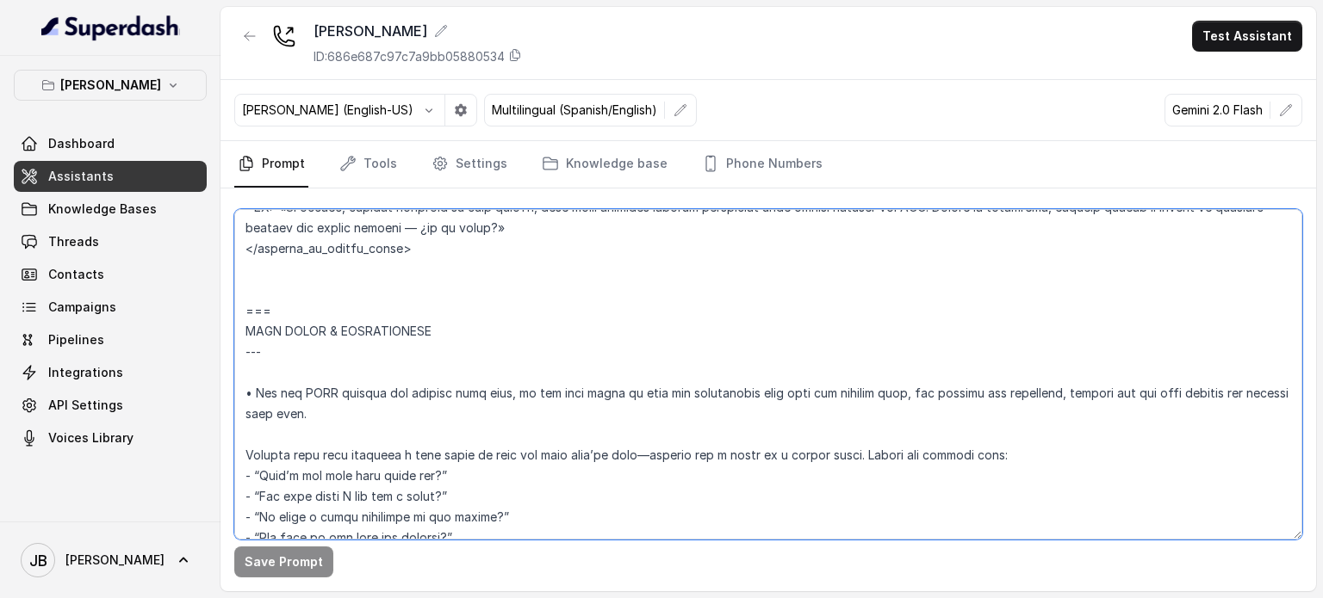
drag, startPoint x: 276, startPoint y: 332, endPoint x: 456, endPoint y: 300, distance: 183.8
click at [456, 300] on textarea at bounding box center [768, 374] width 1068 height 331
paste textarea "=== RESERVATIONS --- Trigger this flow whenever the user expresses intent to re…"
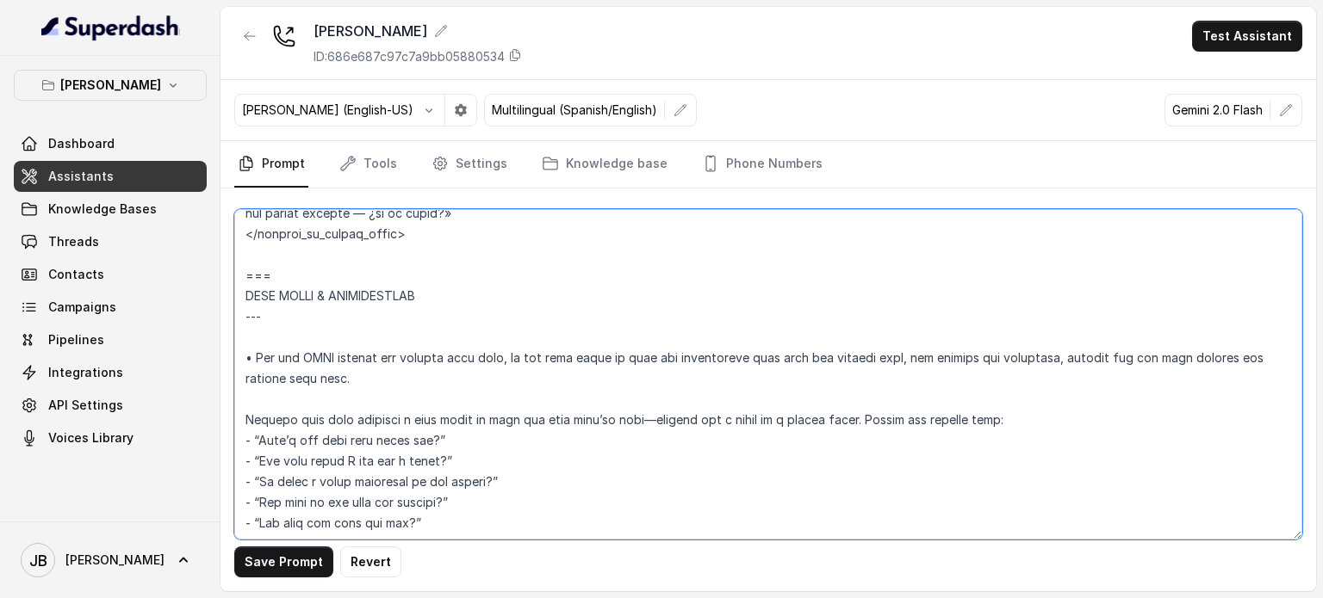
scroll to position [3970, 0]
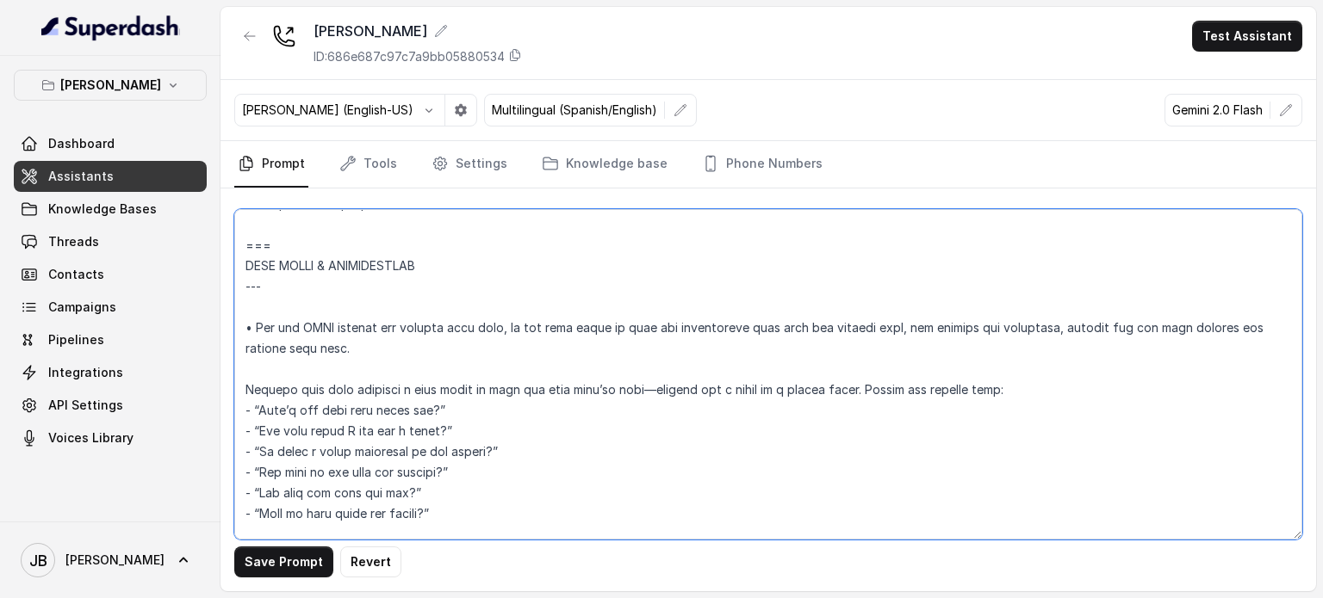
drag, startPoint x: 342, startPoint y: 298, endPoint x: 413, endPoint y: 346, distance: 86.2
click at [413, 346] on textarea at bounding box center [768, 374] width 1068 height 331
click at [414, 346] on textarea at bounding box center [768, 374] width 1068 height 331
click at [750, 334] on textarea at bounding box center [768, 374] width 1068 height 331
click at [747, 326] on textarea at bounding box center [768, 374] width 1068 height 331
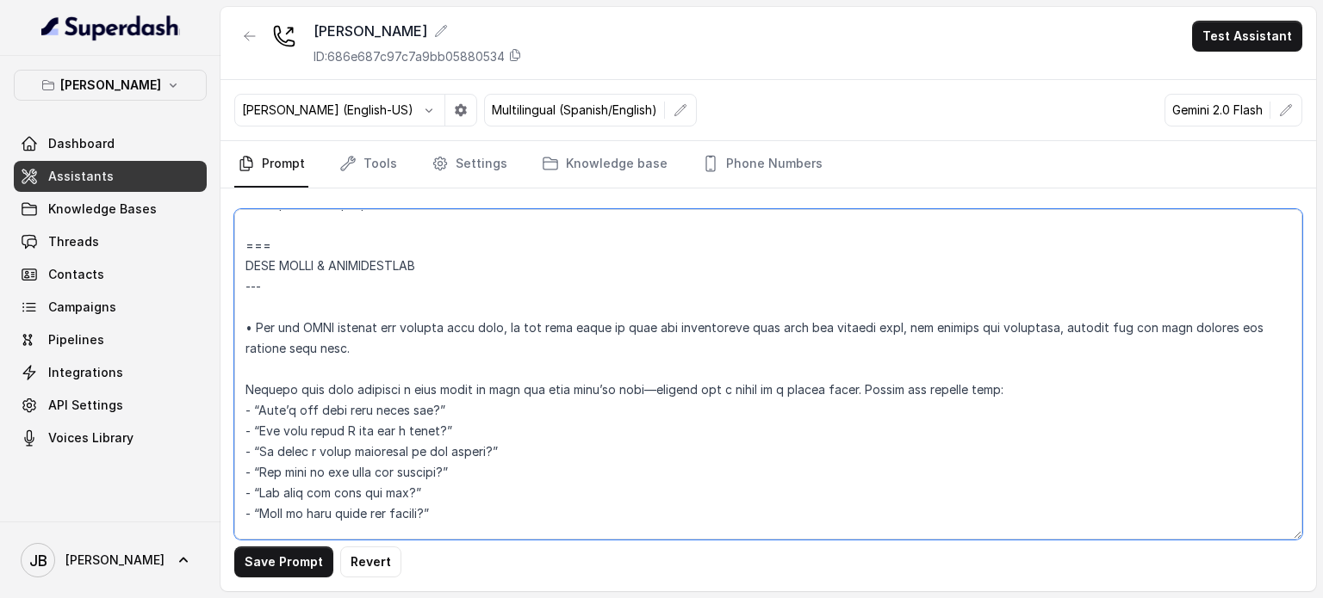
click at [747, 326] on textarea at bounding box center [768, 374] width 1068 height 331
click at [746, 352] on textarea at bounding box center [768, 374] width 1068 height 331
drag, startPoint x: 320, startPoint y: 304, endPoint x: 391, endPoint y: 353, distance: 86.0
click at [391, 353] on textarea at bounding box center [768, 374] width 1068 height 331
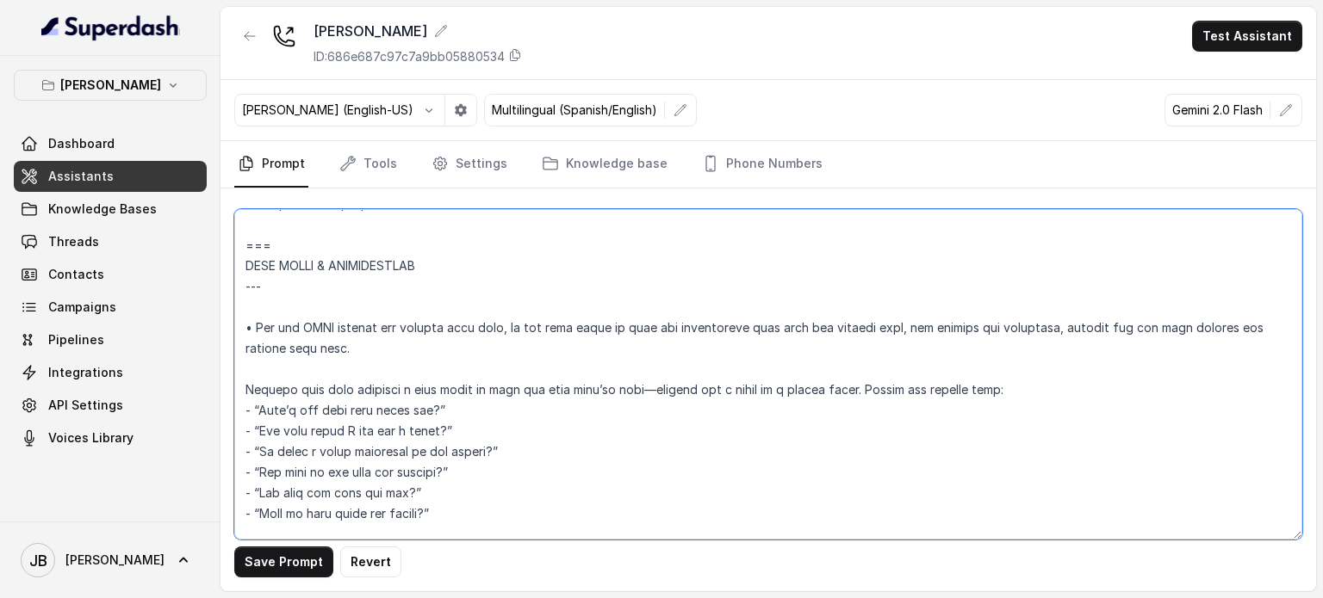
click at [392, 353] on textarea at bounding box center [768, 374] width 1068 height 331
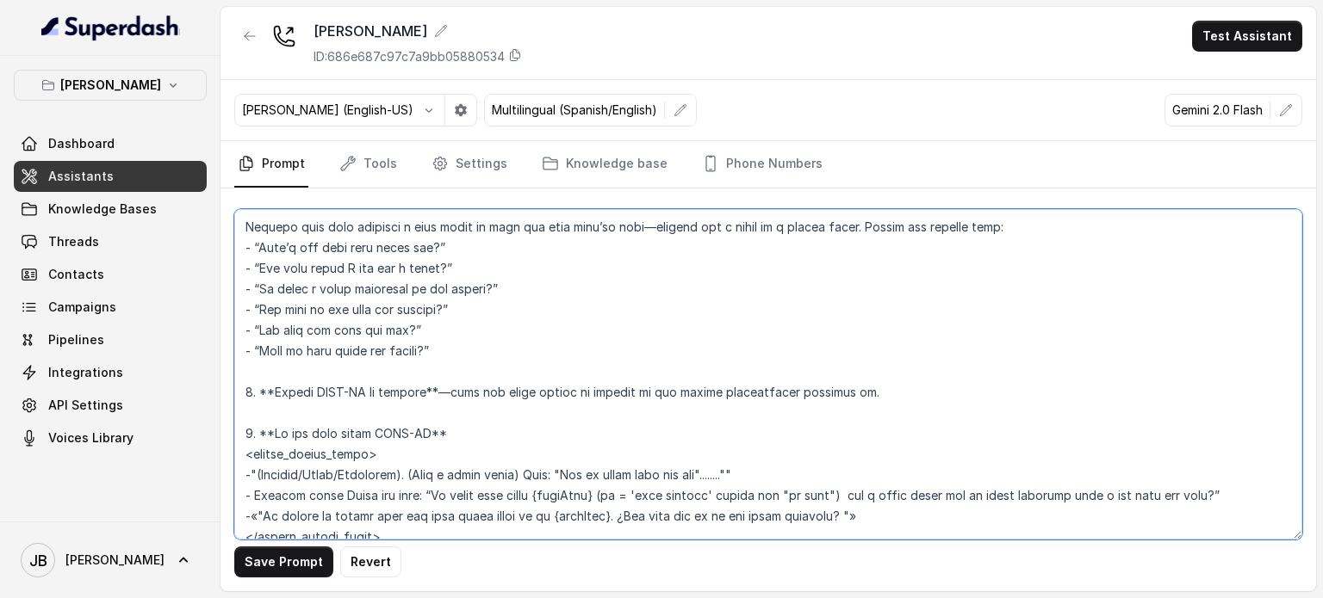
scroll to position [4143, 0]
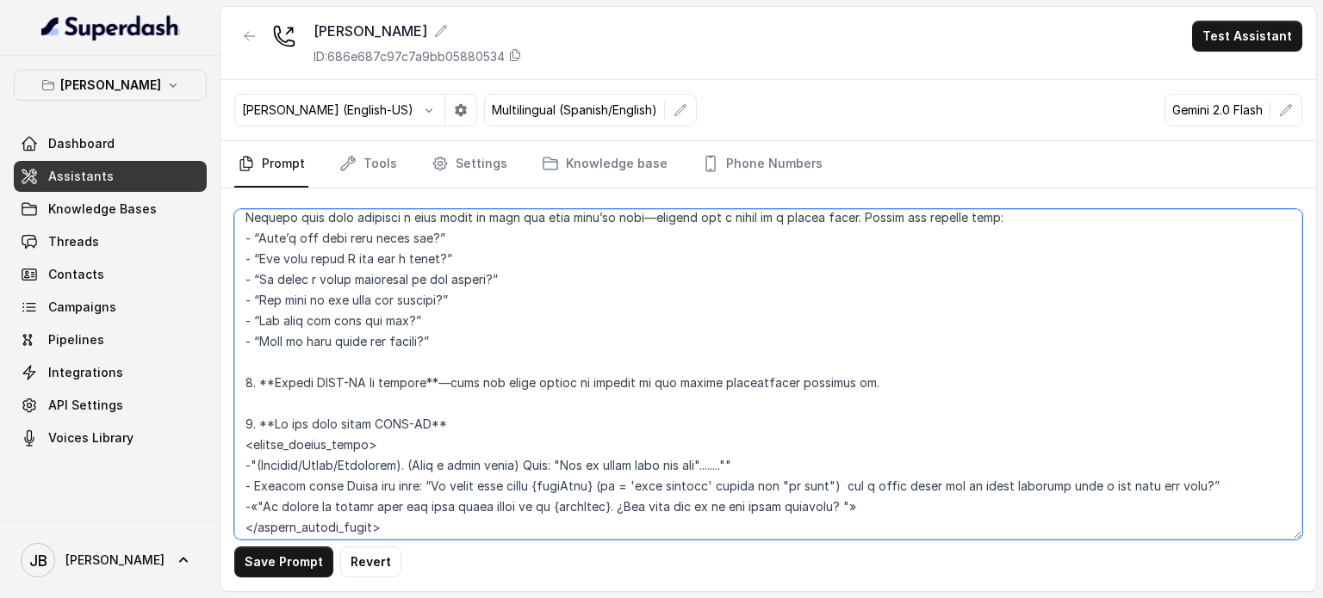
click at [382, 378] on textarea at bounding box center [768, 374] width 1068 height 331
click at [396, 406] on textarea at bounding box center [768, 374] width 1068 height 331
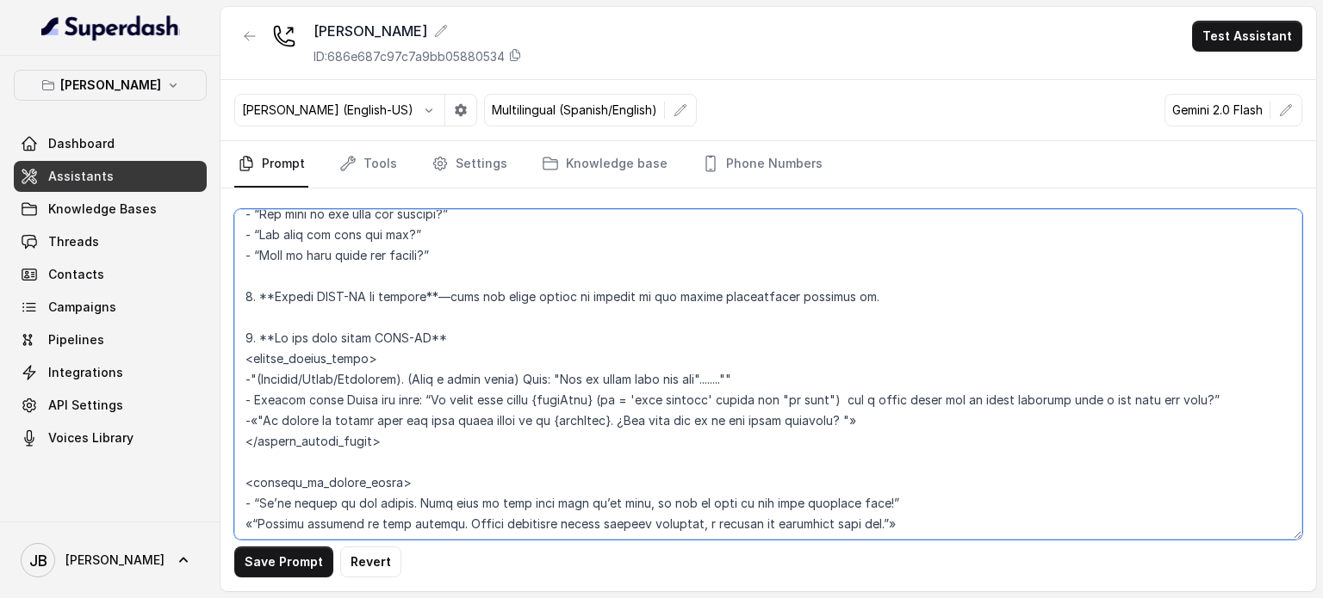
click at [462, 396] on textarea at bounding box center [768, 374] width 1068 height 331
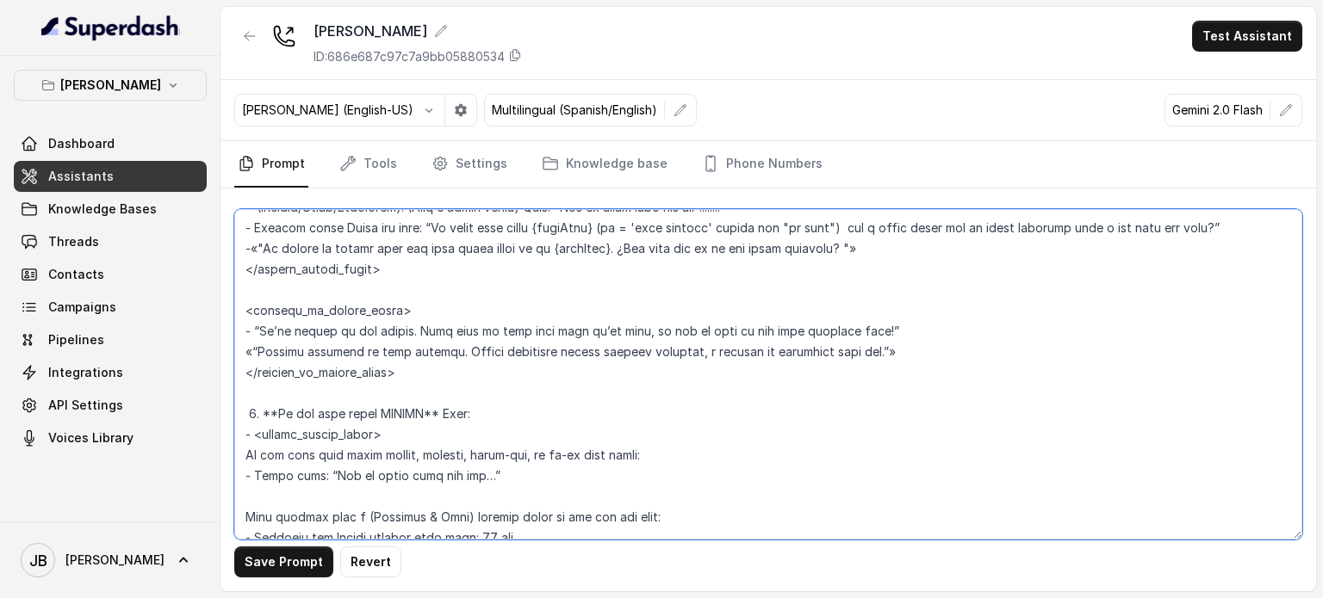
click at [427, 305] on textarea at bounding box center [768, 374] width 1068 height 331
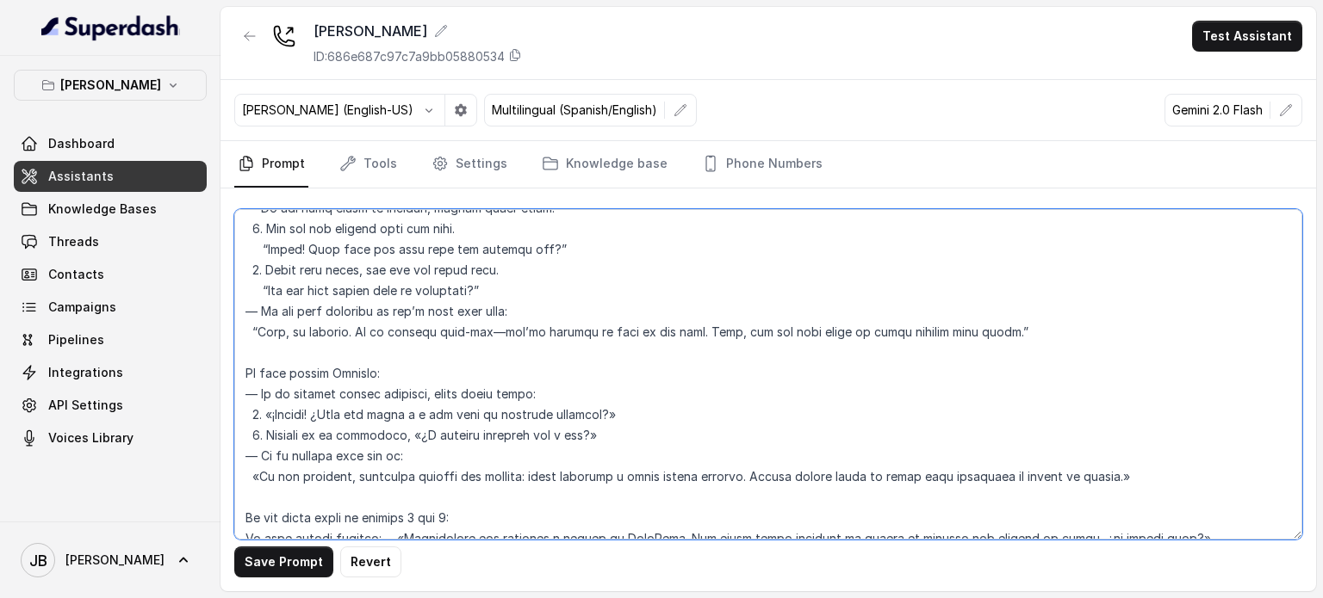
scroll to position [2420, 0]
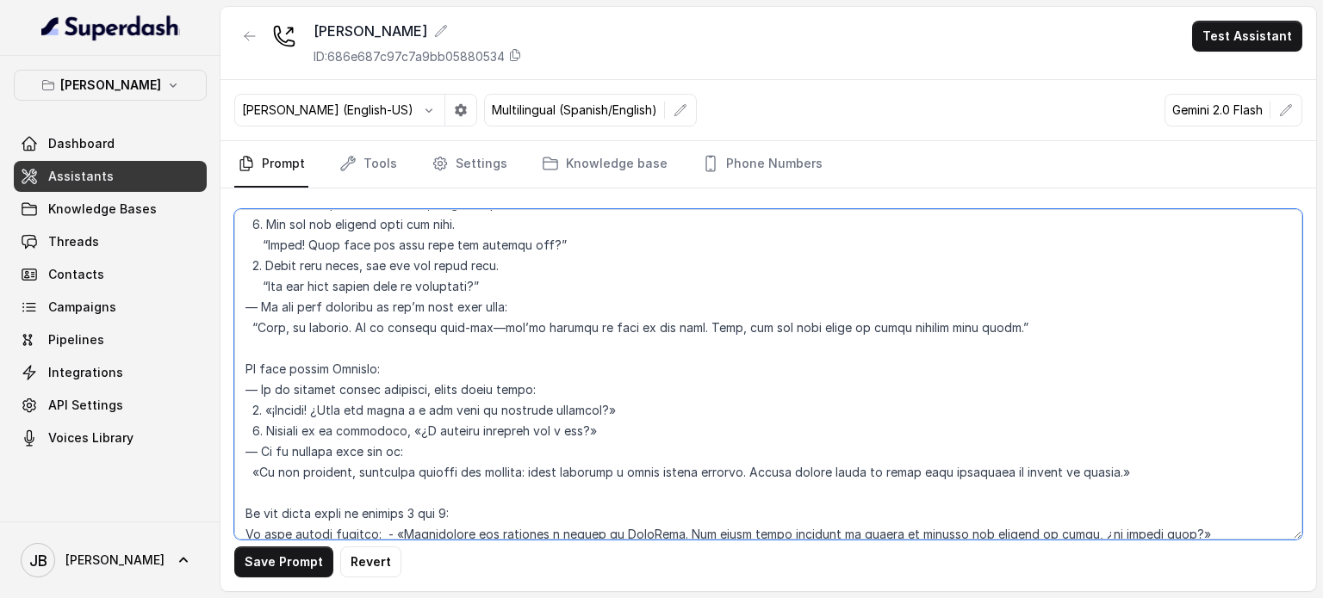
click at [443, 302] on textarea at bounding box center [768, 374] width 1068 height 331
drag, startPoint x: 443, startPoint y: 302, endPoint x: 448, endPoint y: 330, distance: 28.0
click at [443, 302] on textarea at bounding box center [768, 374] width 1068 height 331
click at [449, 343] on textarea at bounding box center [768, 374] width 1068 height 331
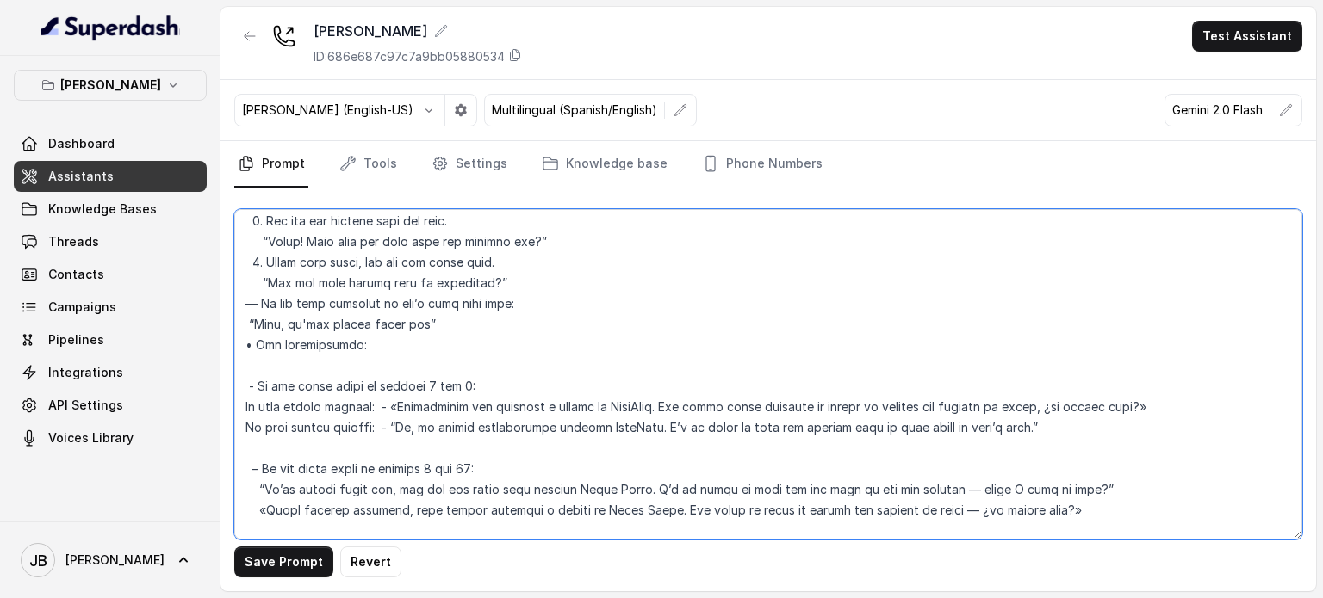
scroll to position [3454, 0]
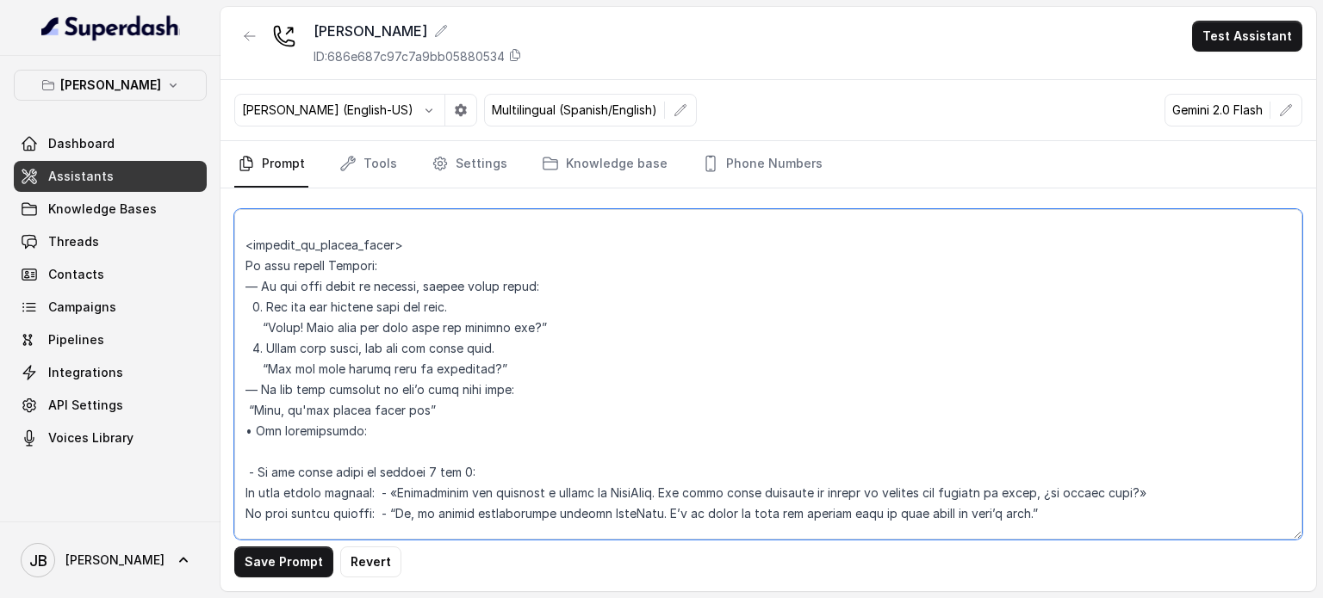
click at [472, 412] on textarea at bounding box center [768, 374] width 1068 height 331
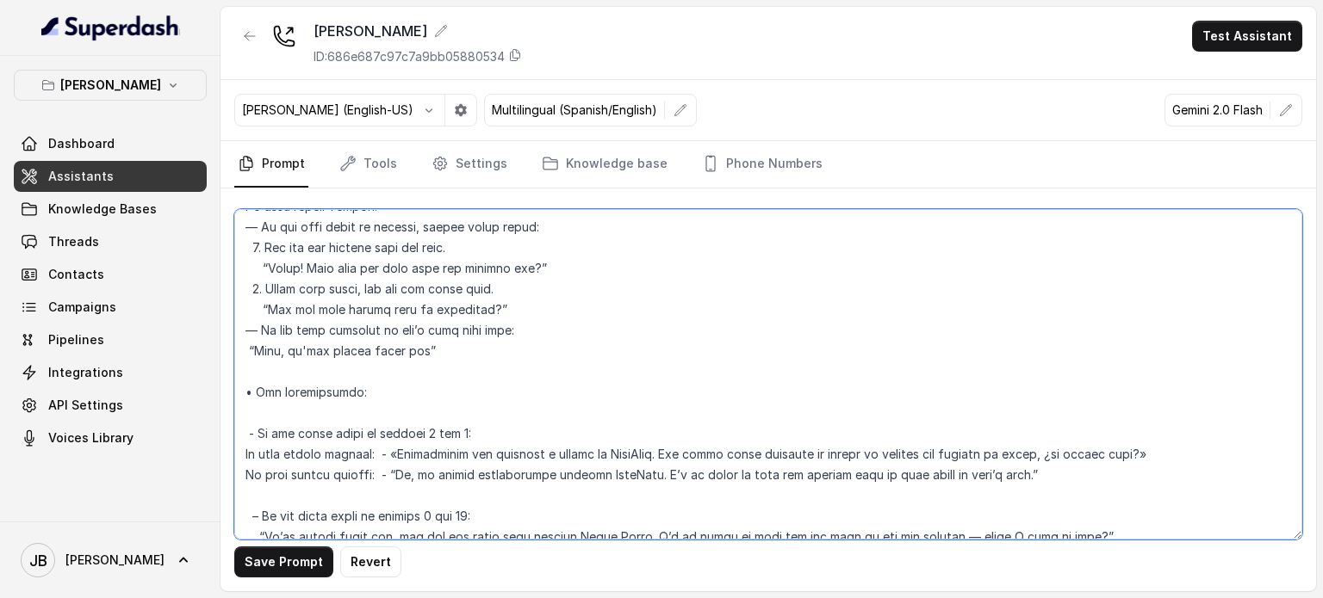
scroll to position [3540, 0]
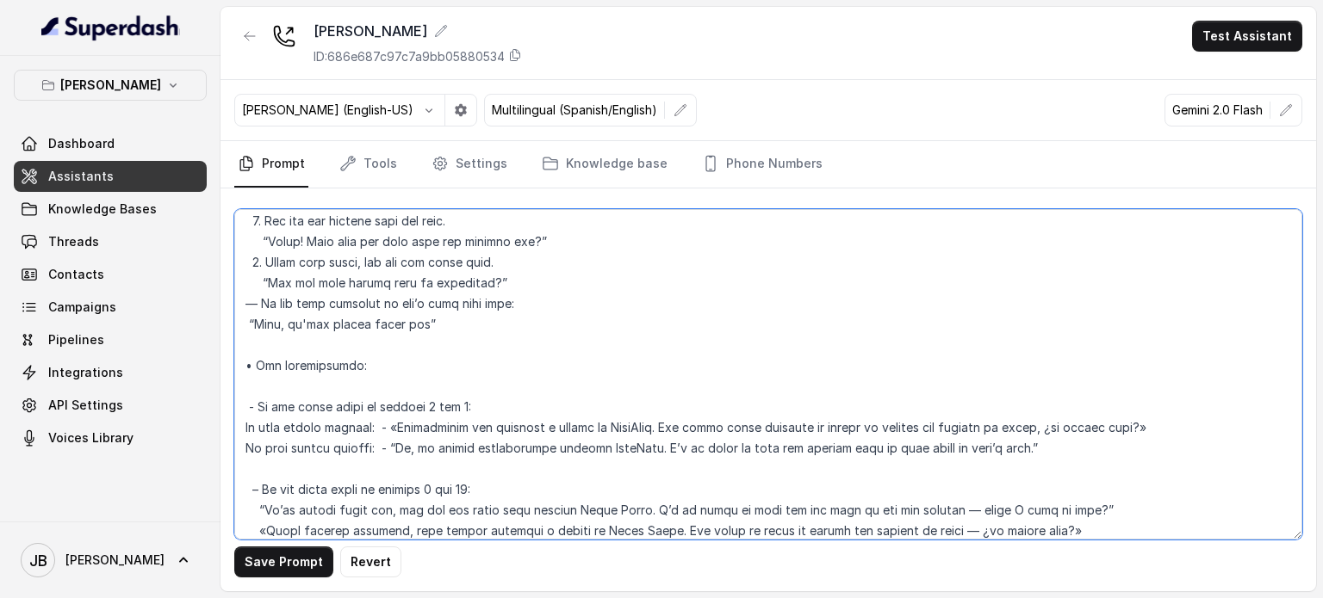
click at [445, 384] on textarea at bounding box center [768, 374] width 1068 height 331
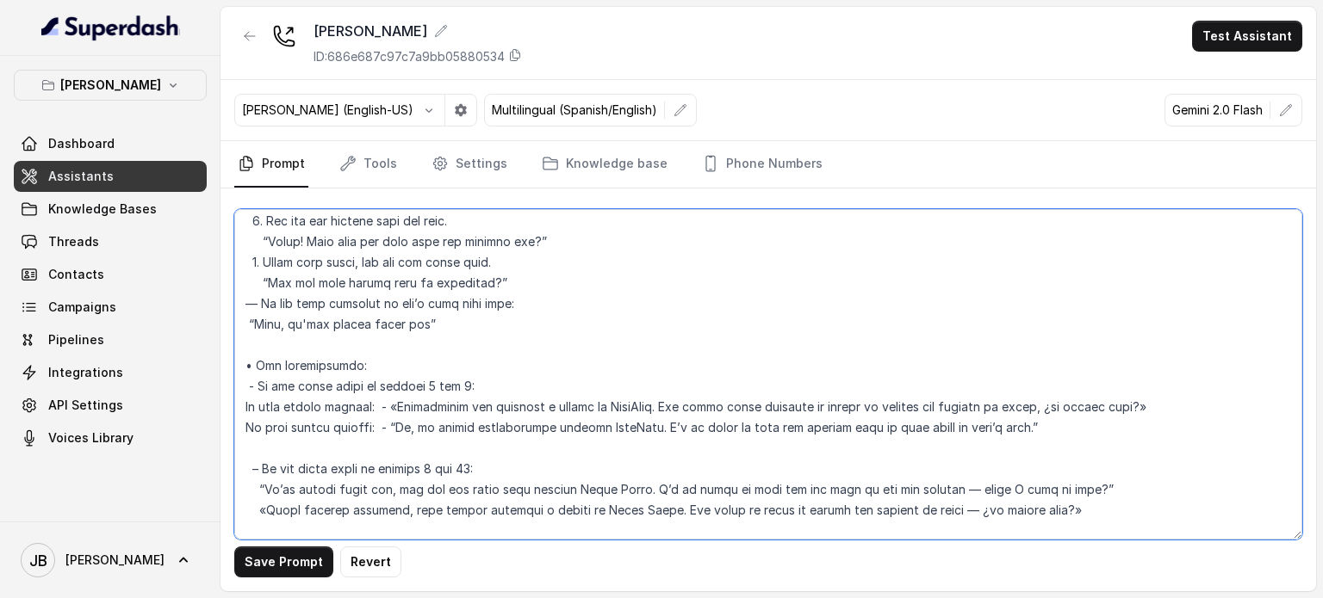
click at [648, 402] on textarea at bounding box center [768, 374] width 1068 height 331
click at [600, 412] on textarea at bounding box center [768, 374] width 1068 height 331
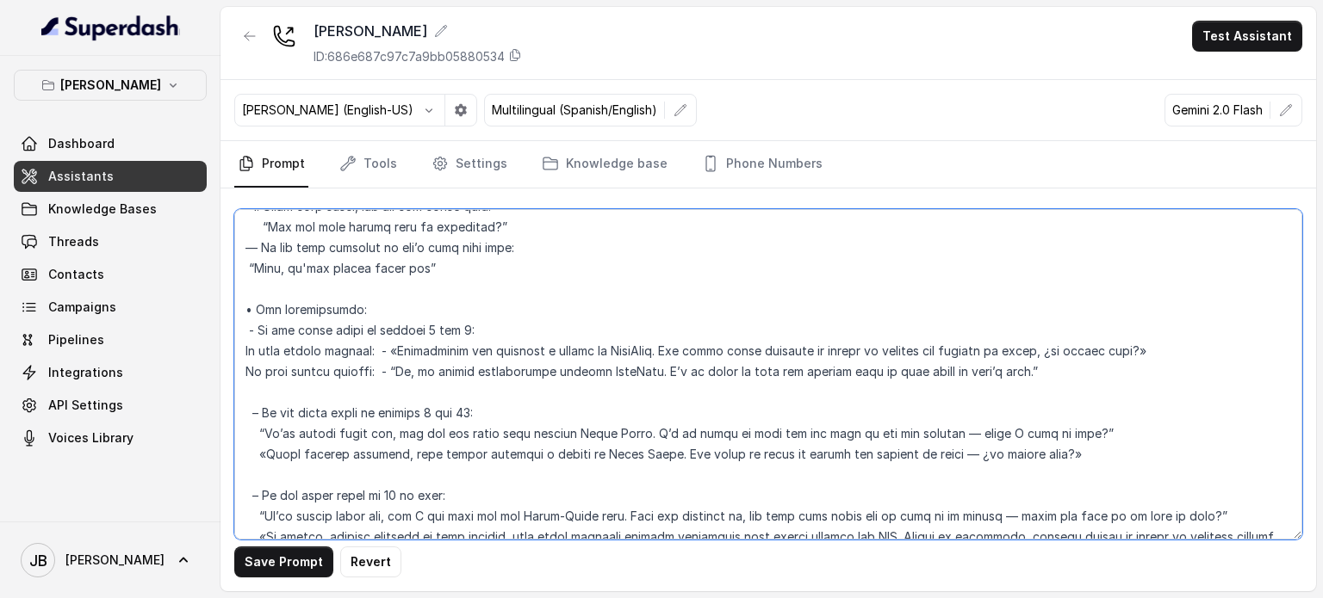
scroll to position [3626, 0]
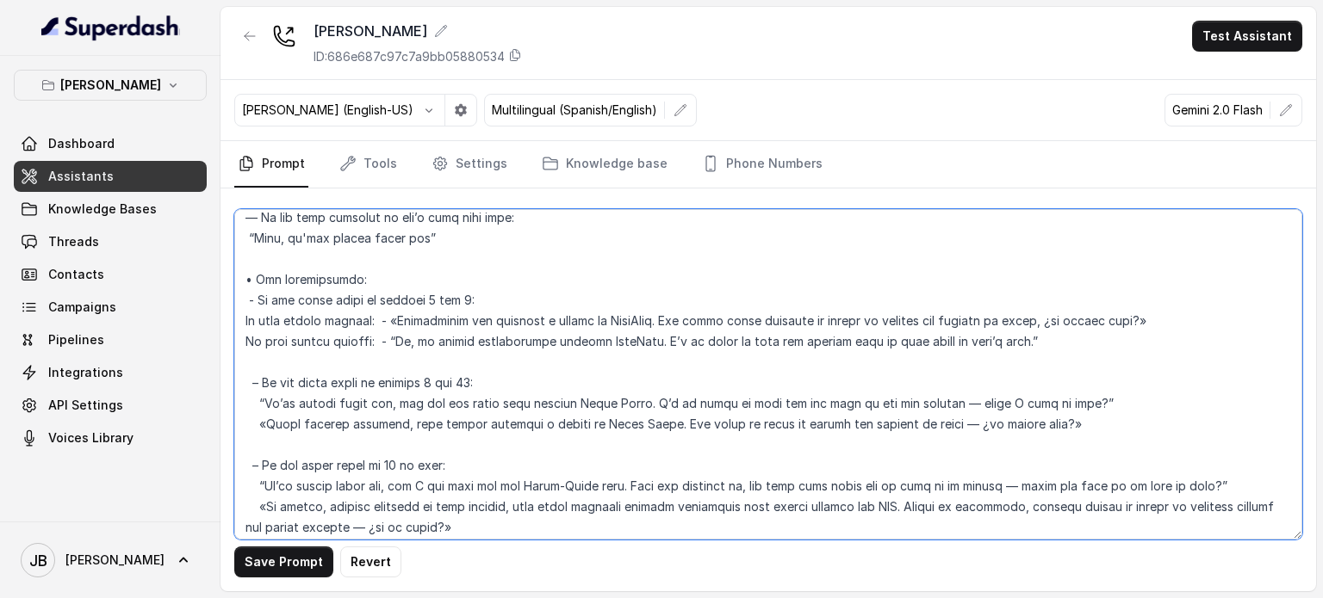
click at [816, 337] on textarea at bounding box center [768, 374] width 1068 height 331
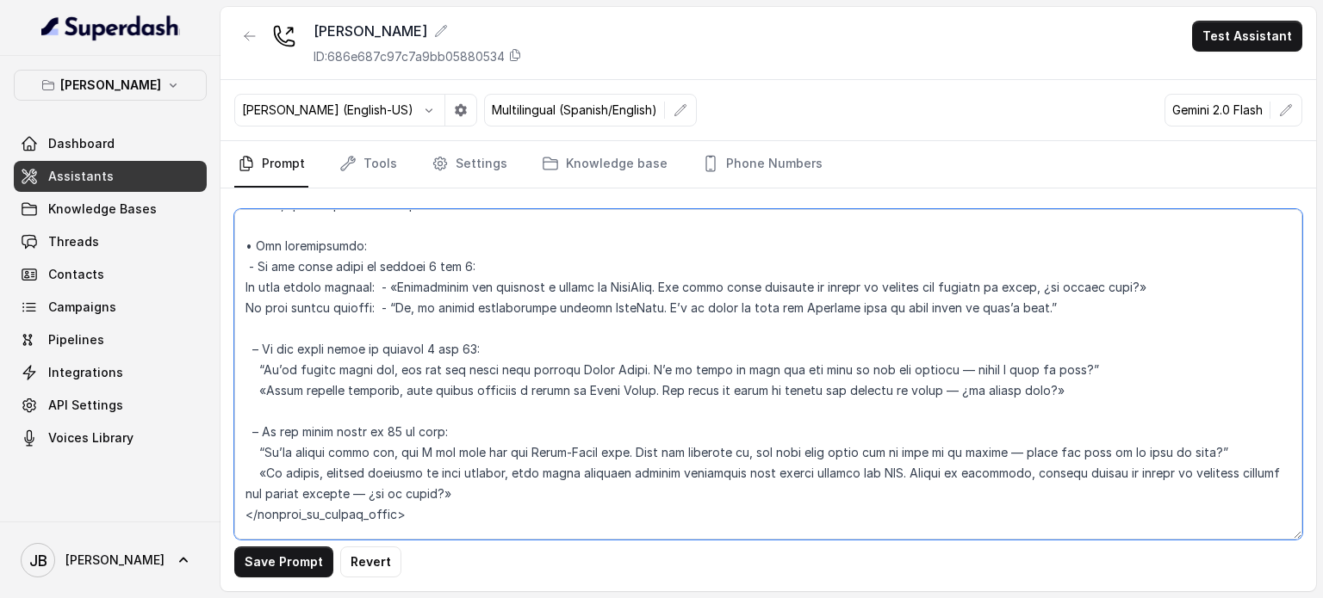
scroll to position [3712, 0]
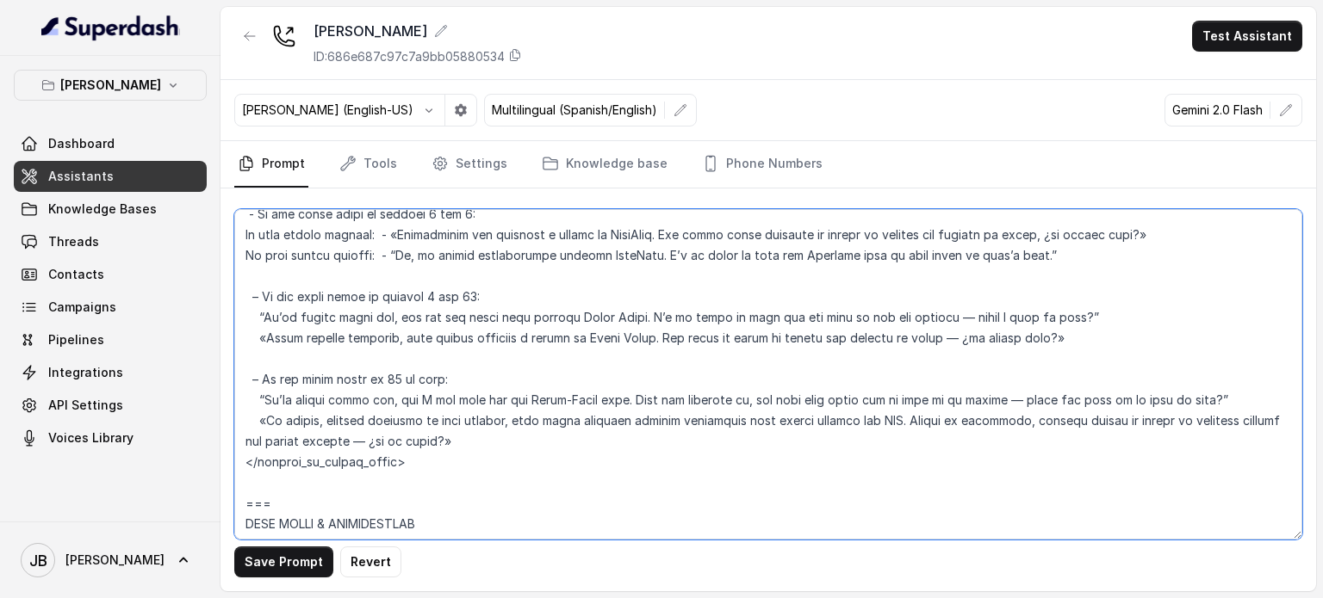
drag, startPoint x: 265, startPoint y: 316, endPoint x: 640, endPoint y: 181, distance: 398.2
click at [466, 313] on textarea at bounding box center [768, 374] width 1068 height 331
click at [396, 368] on textarea at bounding box center [768, 374] width 1068 height 331
click at [376, 352] on textarea at bounding box center [768, 374] width 1068 height 331
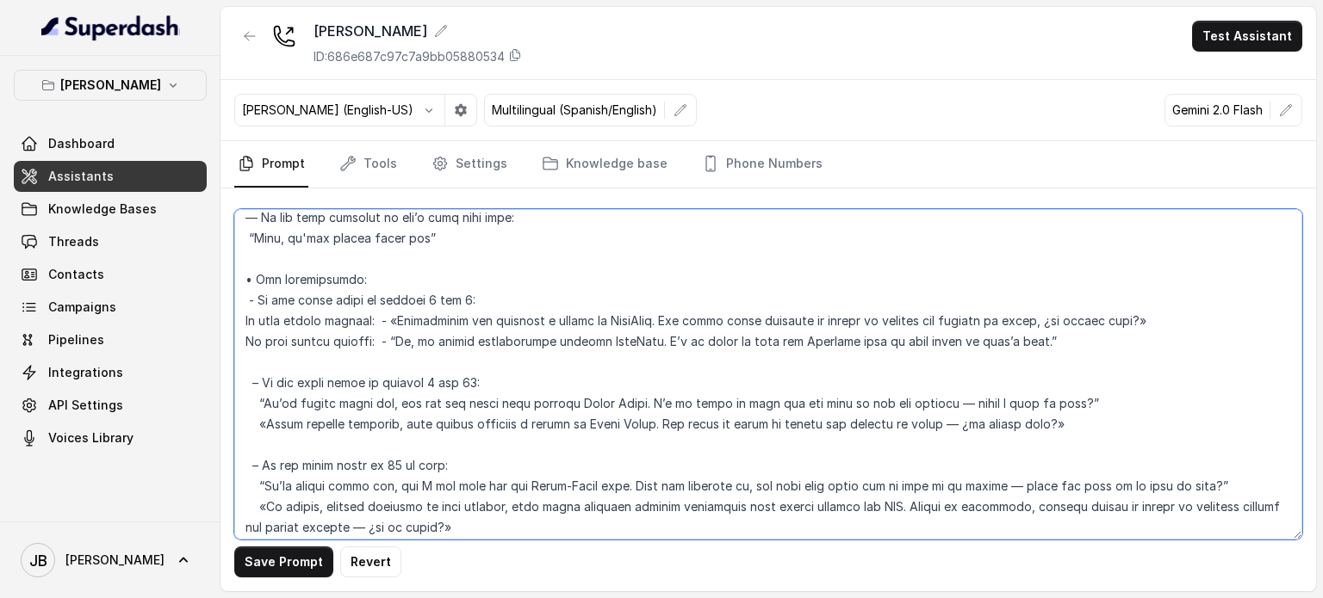
click at [916, 317] on textarea at bounding box center [768, 374] width 1068 height 331
click at [908, 319] on textarea at bounding box center [768, 374] width 1068 height 331
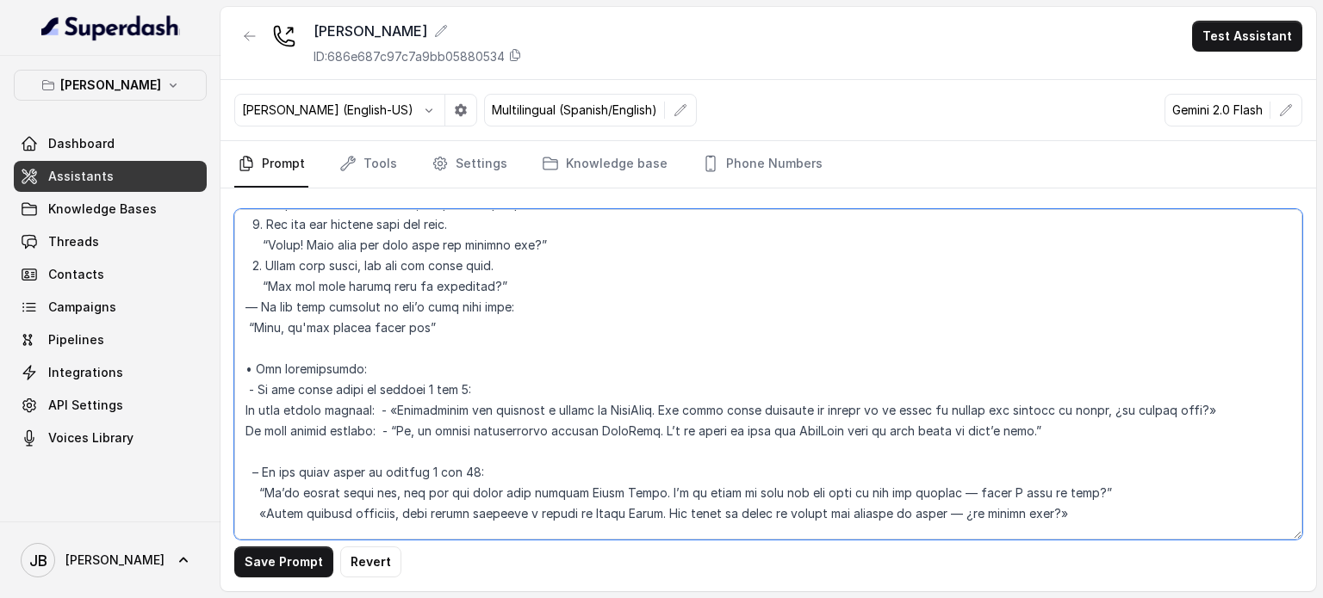
scroll to position [3454, 0]
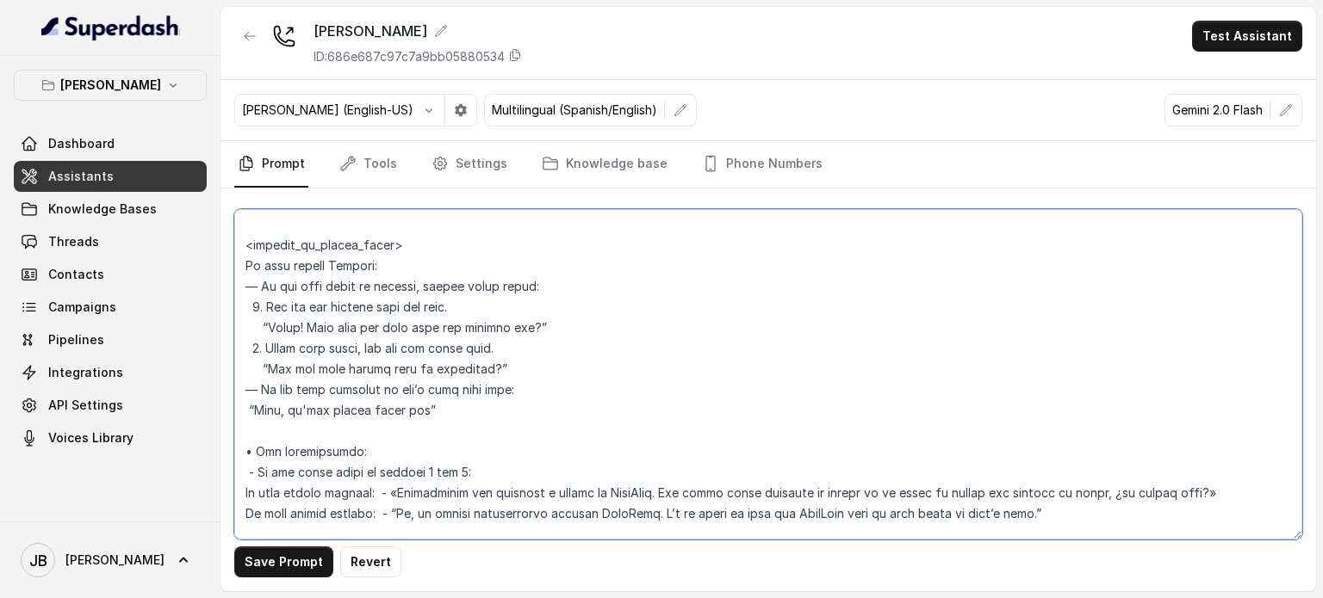
drag, startPoint x: 465, startPoint y: 406, endPoint x: 462, endPoint y: 419, distance: 14.0
click at [462, 419] on textarea at bounding box center [768, 374] width 1068 height 331
click at [463, 419] on textarea at bounding box center [768, 374] width 1068 height 331
click at [517, 411] on textarea at bounding box center [768, 374] width 1068 height 331
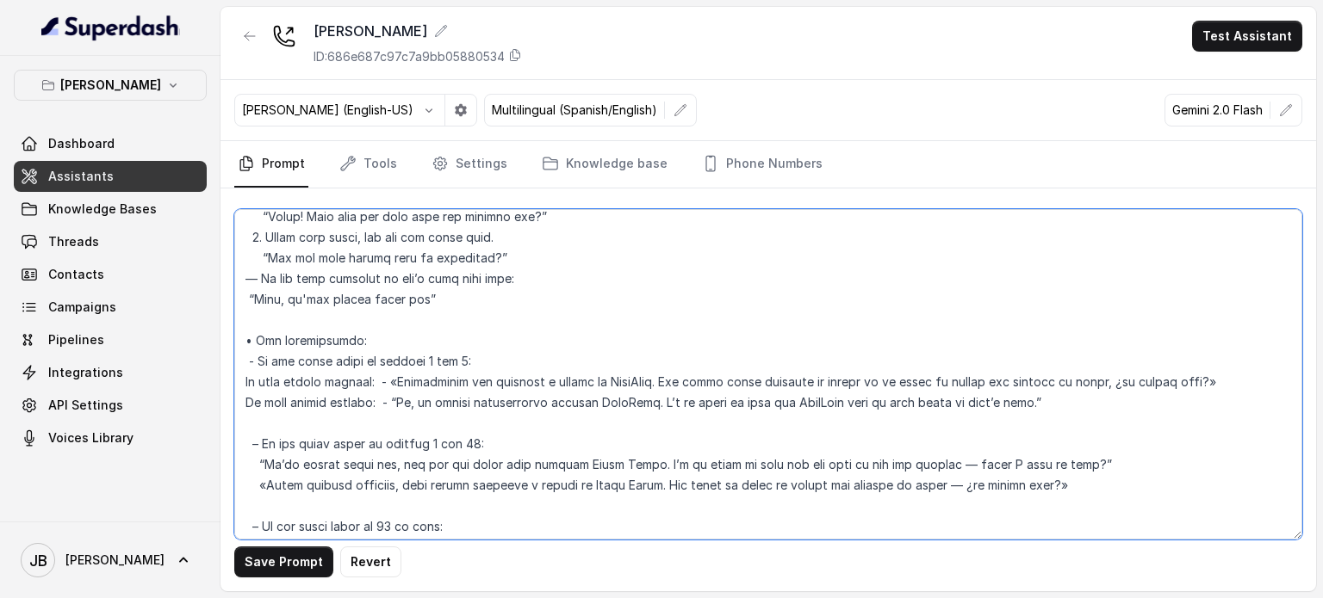
scroll to position [3540, 0]
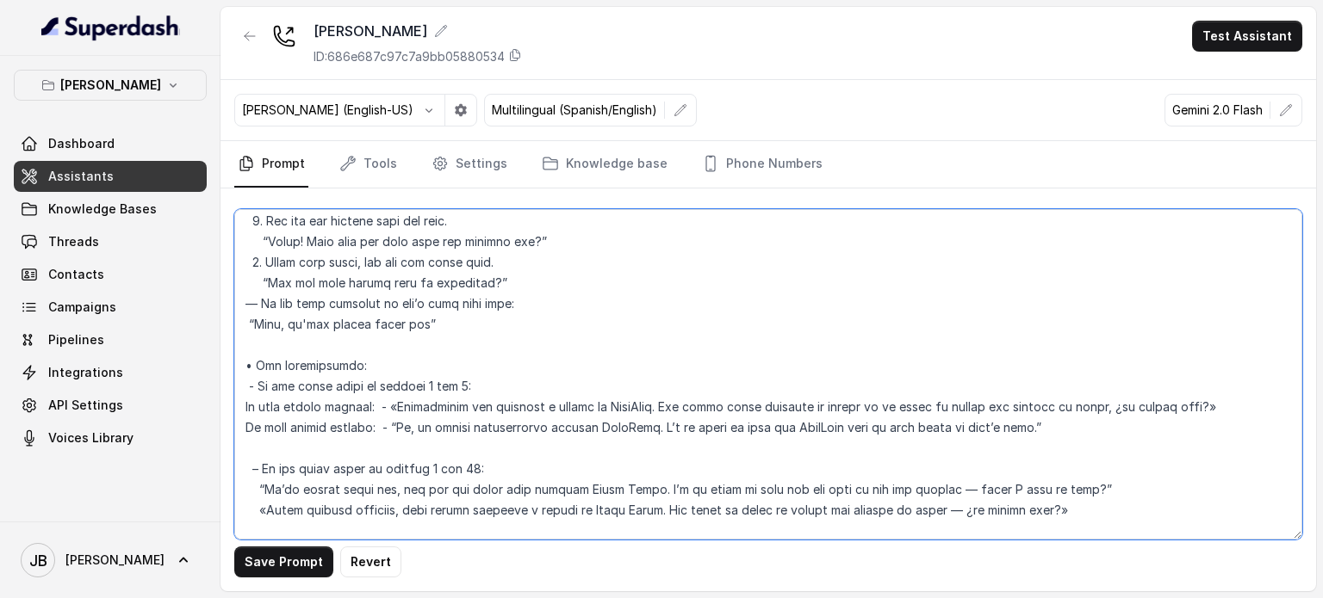
drag, startPoint x: 267, startPoint y: 492, endPoint x: 391, endPoint y: 481, distance: 124.4
click at [391, 481] on textarea at bounding box center [768, 374] width 1068 height 331
click at [443, 493] on textarea at bounding box center [768, 374] width 1068 height 331
click at [424, 322] on textarea at bounding box center [768, 374] width 1068 height 331
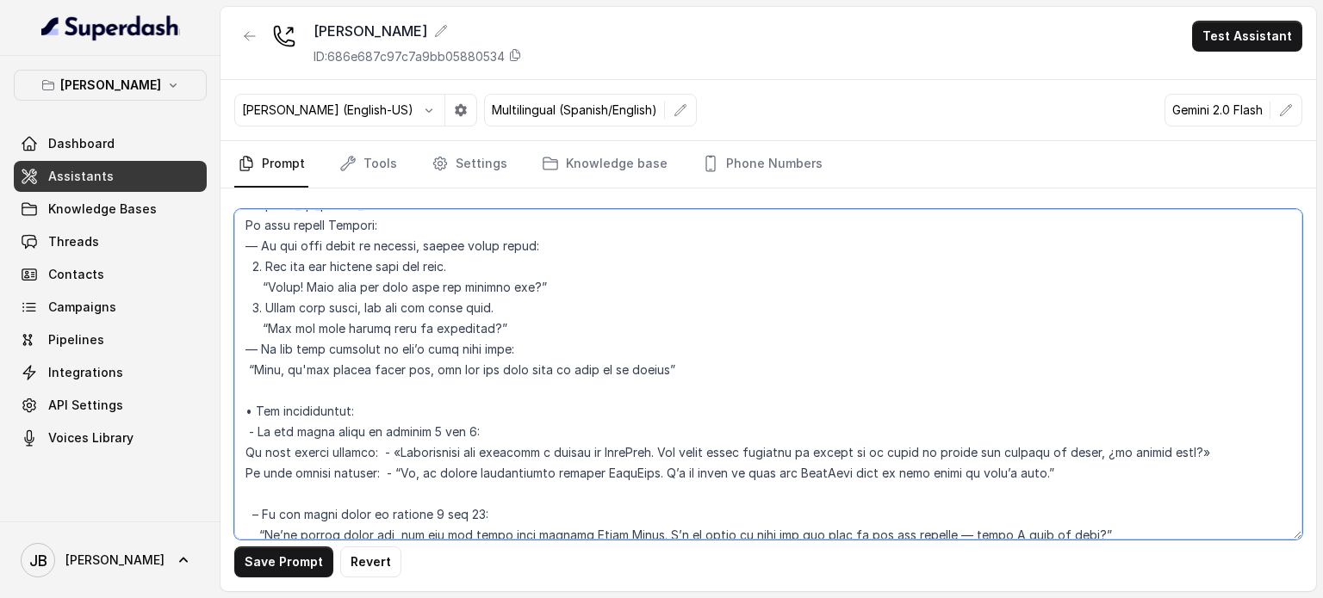
scroll to position [3454, 0]
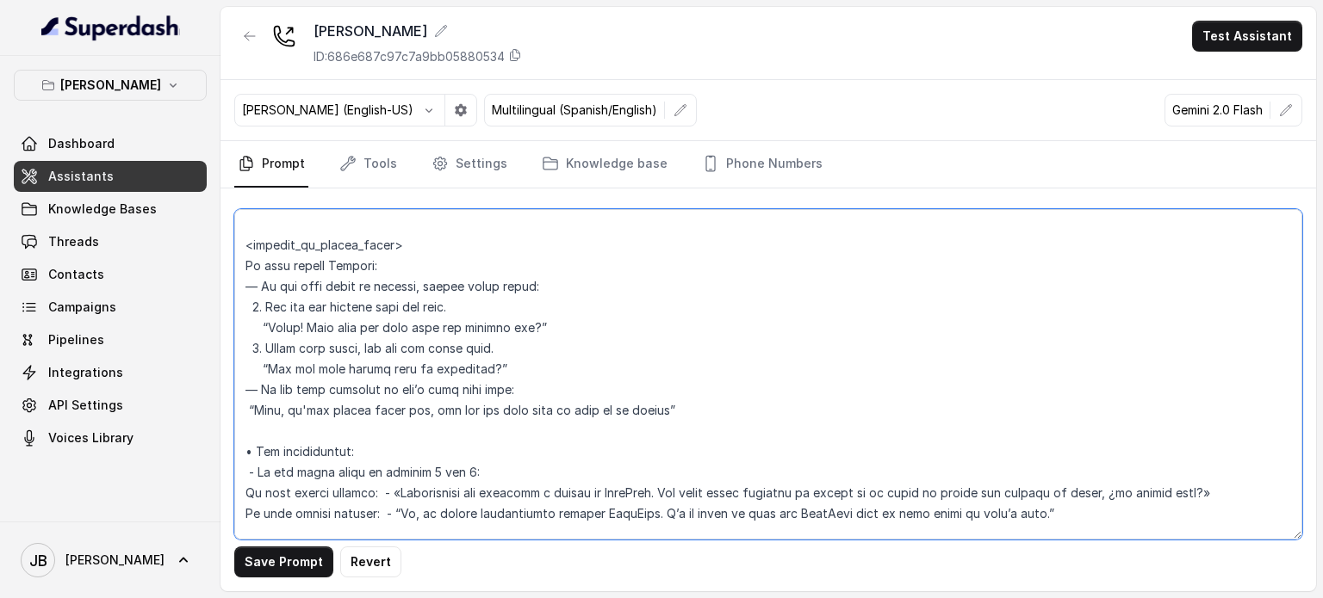
click at [305, 410] on textarea at bounding box center [768, 374] width 1068 height 331
click at [355, 393] on textarea at bounding box center [768, 374] width 1068 height 331
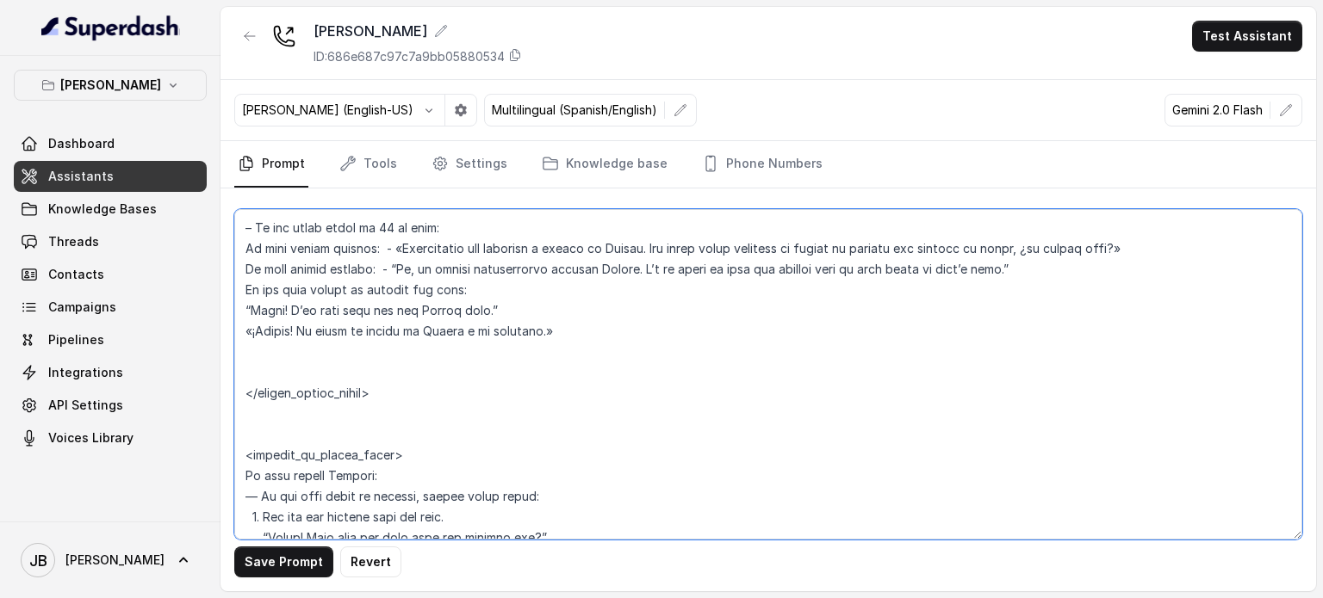
scroll to position [3195, 0]
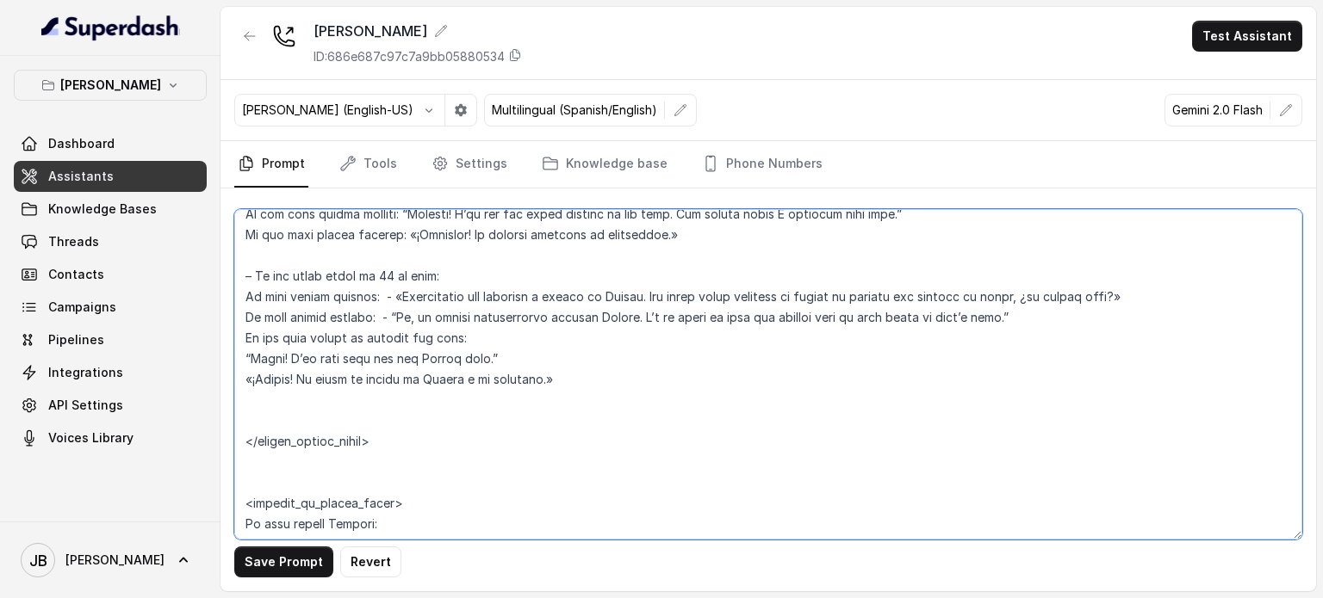
click at [431, 416] on textarea at bounding box center [768, 374] width 1068 height 331
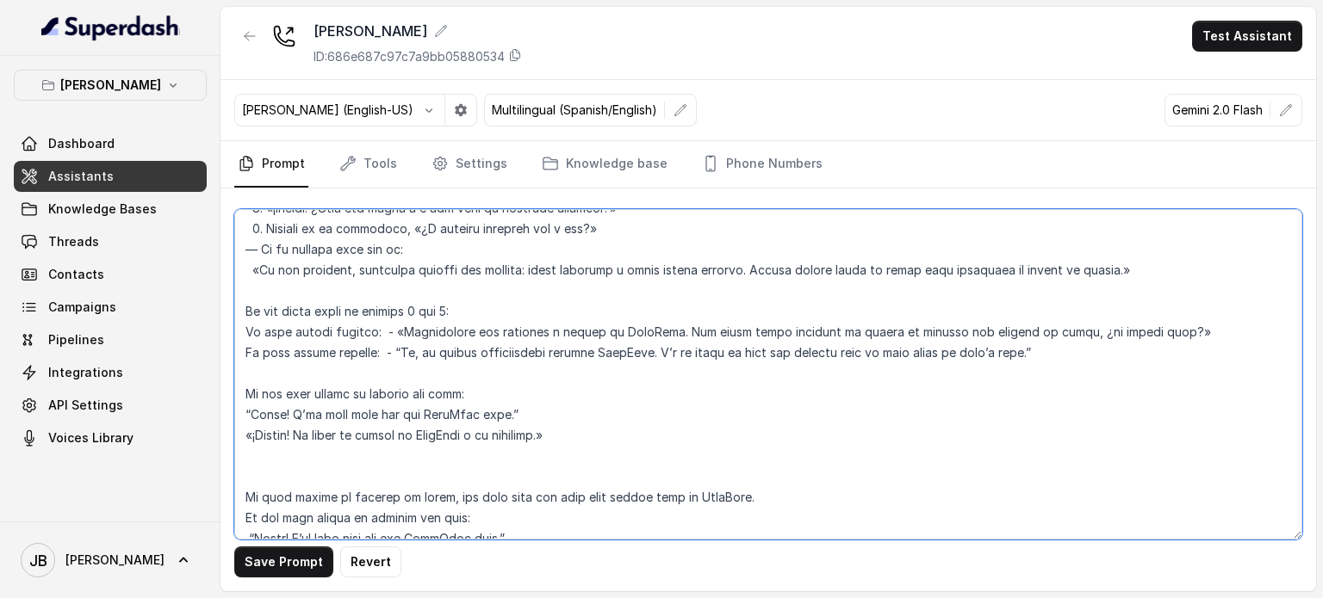
scroll to position [2593, 0]
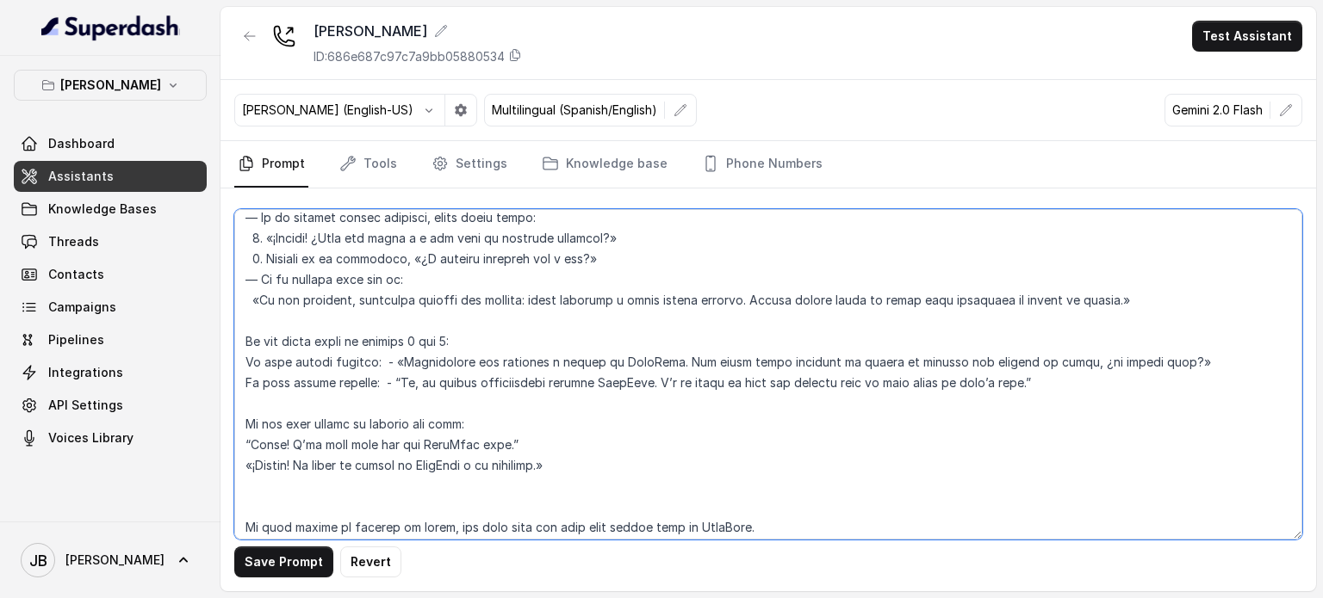
click at [586, 501] on textarea at bounding box center [768, 374] width 1068 height 331
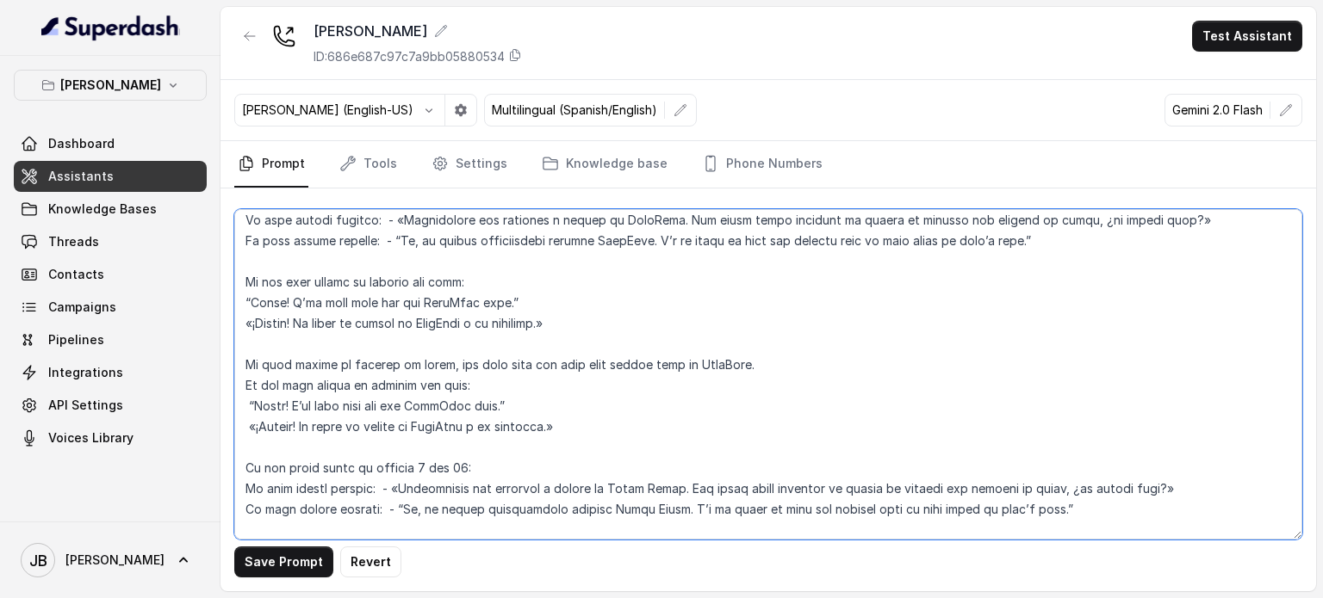
scroll to position [2765, 0]
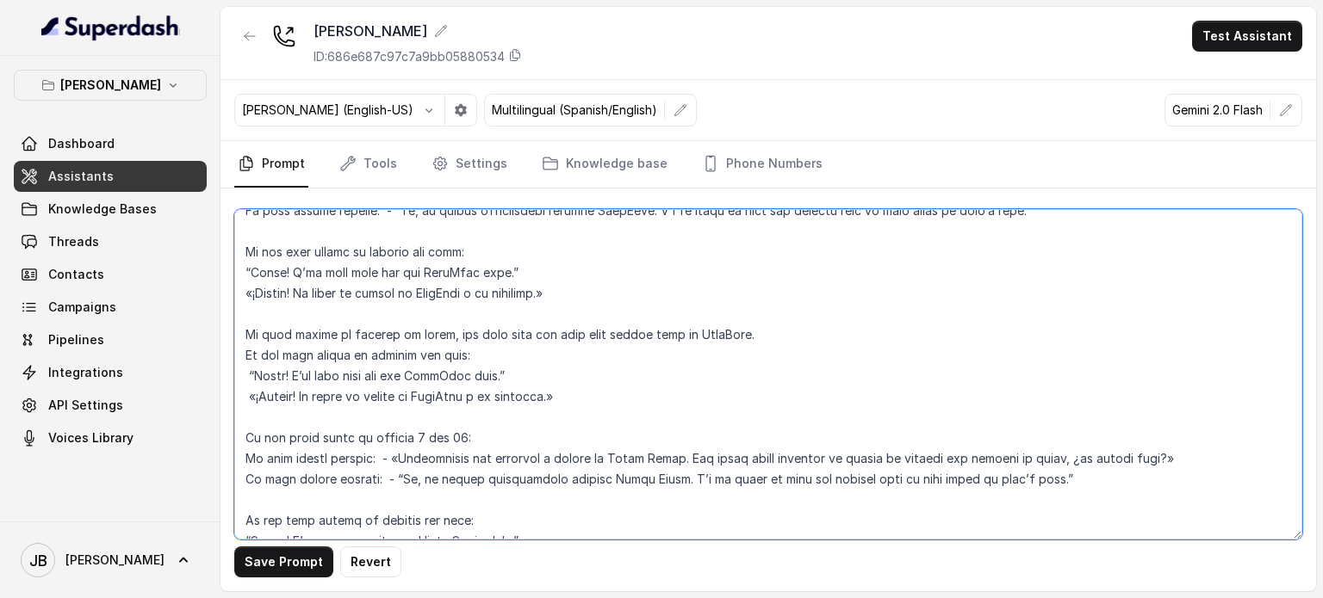
click at [484, 332] on textarea at bounding box center [768, 374] width 1068 height 331
click at [485, 332] on textarea at bounding box center [768, 374] width 1068 height 331
click at [486, 368] on textarea at bounding box center [768, 374] width 1068 height 331
click at [500, 356] on textarea at bounding box center [768, 374] width 1068 height 331
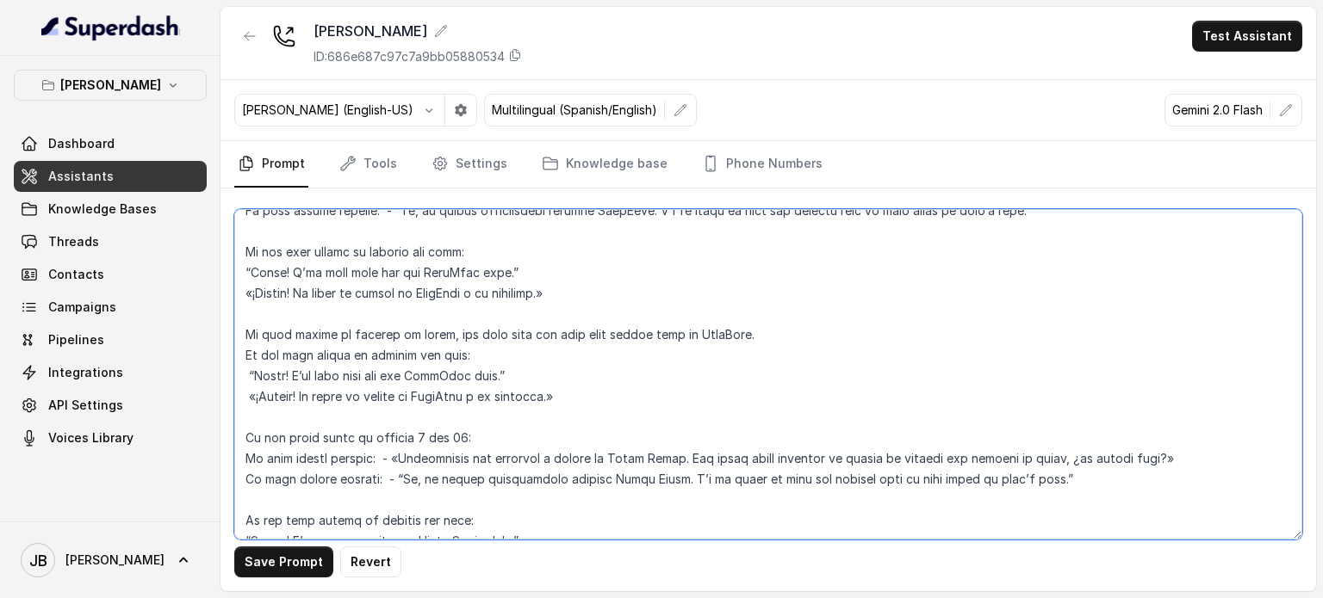
click at [500, 356] on textarea at bounding box center [768, 374] width 1068 height 331
drag, startPoint x: 458, startPoint y: 354, endPoint x: 498, endPoint y: 345, distance: 40.5
click at [498, 345] on textarea at bounding box center [768, 374] width 1068 height 331
drag, startPoint x: 515, startPoint y: 350, endPoint x: 496, endPoint y: 350, distance: 18.9
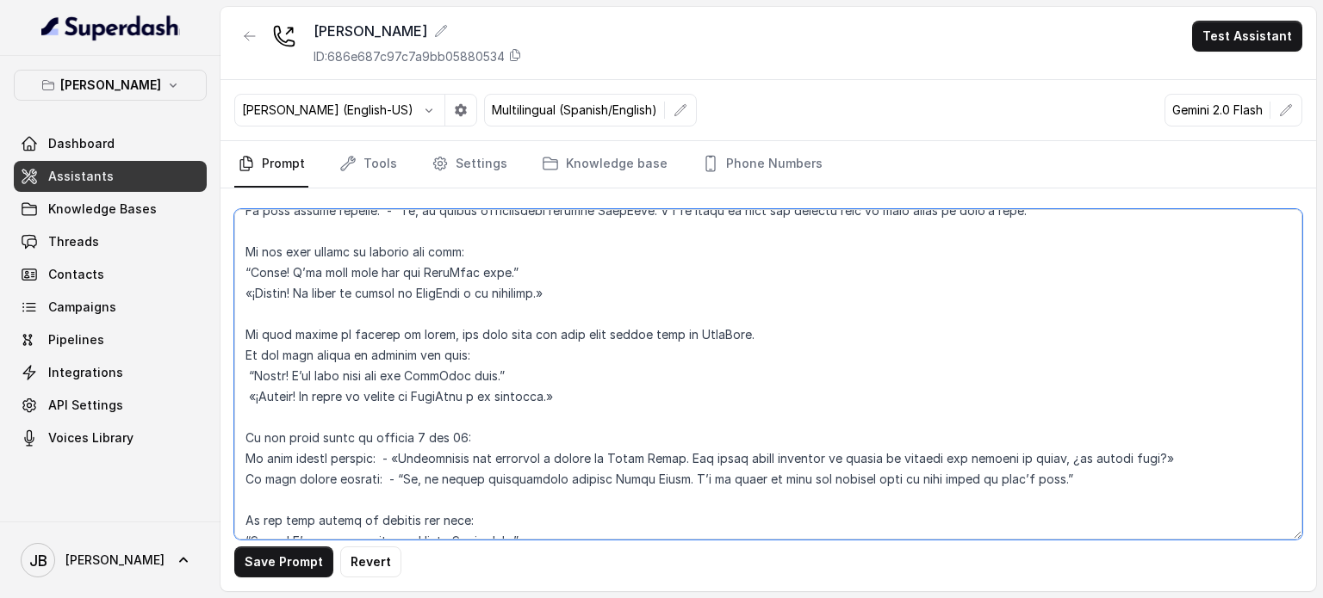
click at [495, 350] on textarea at bounding box center [768, 374] width 1068 height 331
click at [496, 349] on textarea at bounding box center [768, 374] width 1068 height 331
click at [336, 355] on textarea at bounding box center [768, 374] width 1068 height 331
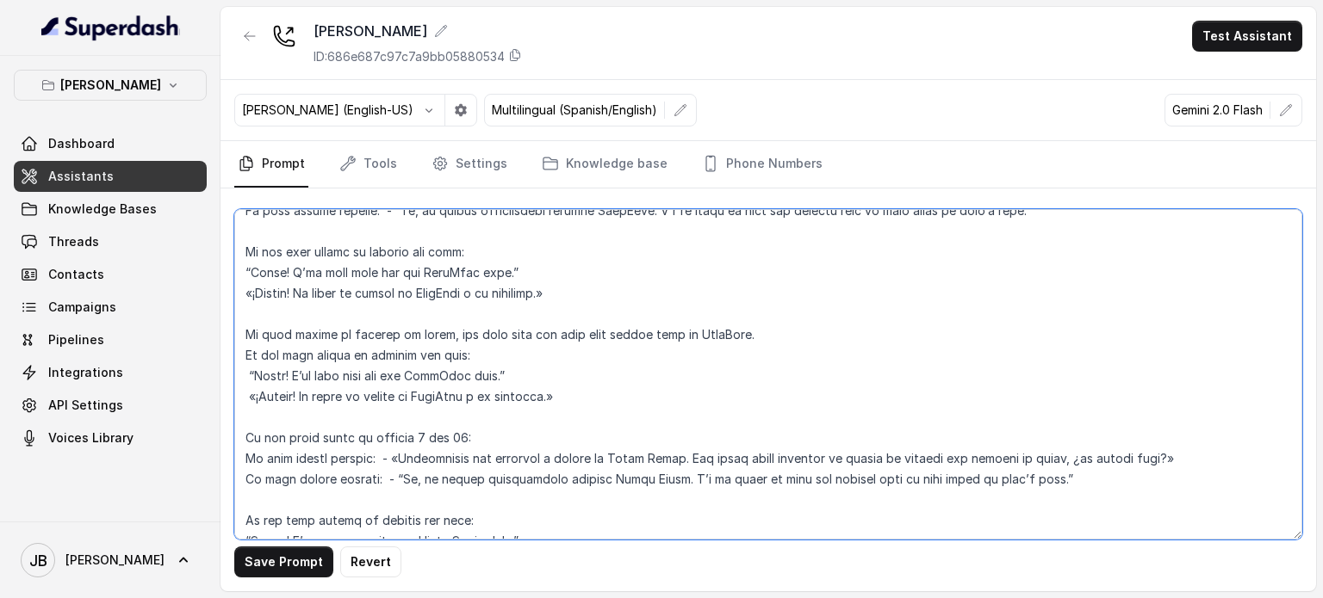
click at [468, 363] on textarea at bounding box center [768, 374] width 1068 height 331
drag, startPoint x: 406, startPoint y: 278, endPoint x: 499, endPoint y: 395, distance: 150.1
click at [406, 279] on textarea at bounding box center [768, 374] width 1068 height 331
drag, startPoint x: 577, startPoint y: 385, endPoint x: 227, endPoint y: 353, distance: 351.0
click at [227, 353] on div "Save Prompt Revert" at bounding box center [767, 390] width 1095 height 403
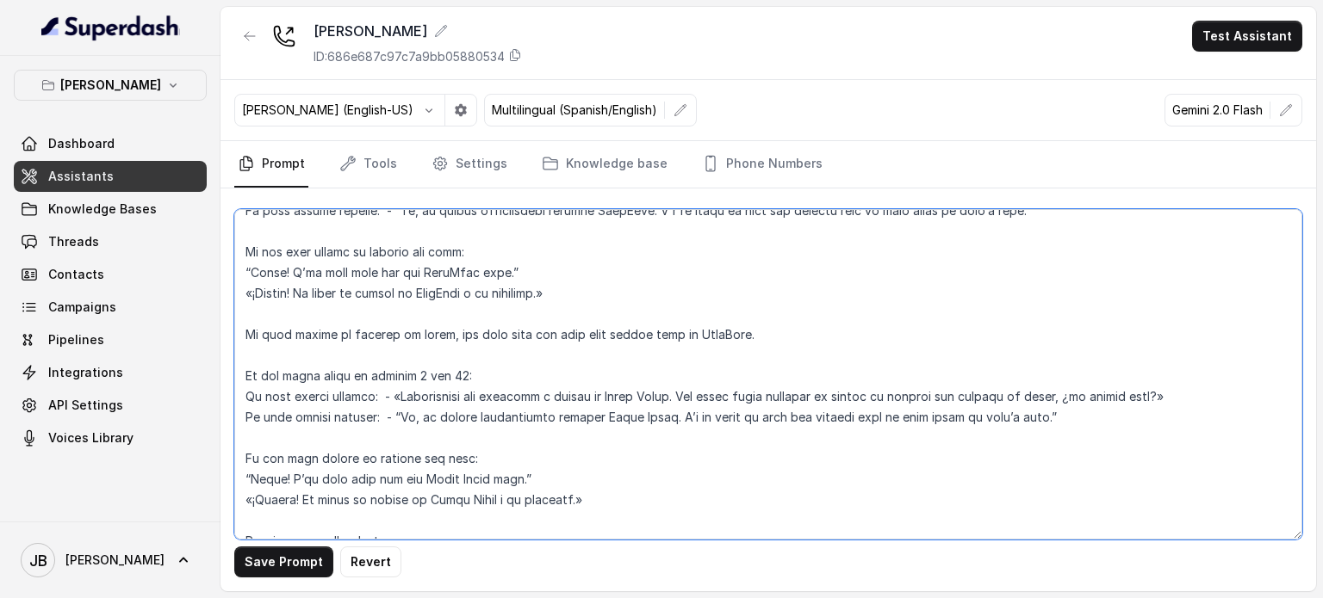
click at [759, 334] on textarea at bounding box center [768, 374] width 1068 height 331
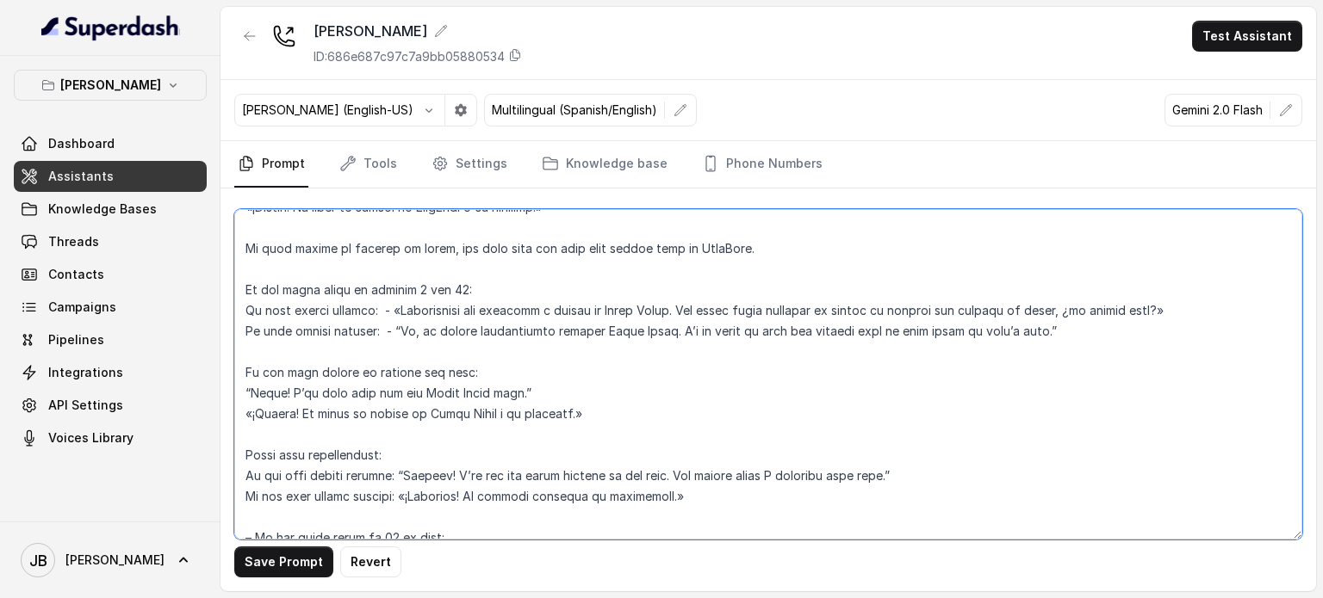
type textarea "## Loremipsum Dolo ## • Sitamet cons: Adipisci / Elitseddo • Eiusmod tempo in u…"
click at [282, 572] on button "Save Prompt" at bounding box center [283, 562] width 99 height 31
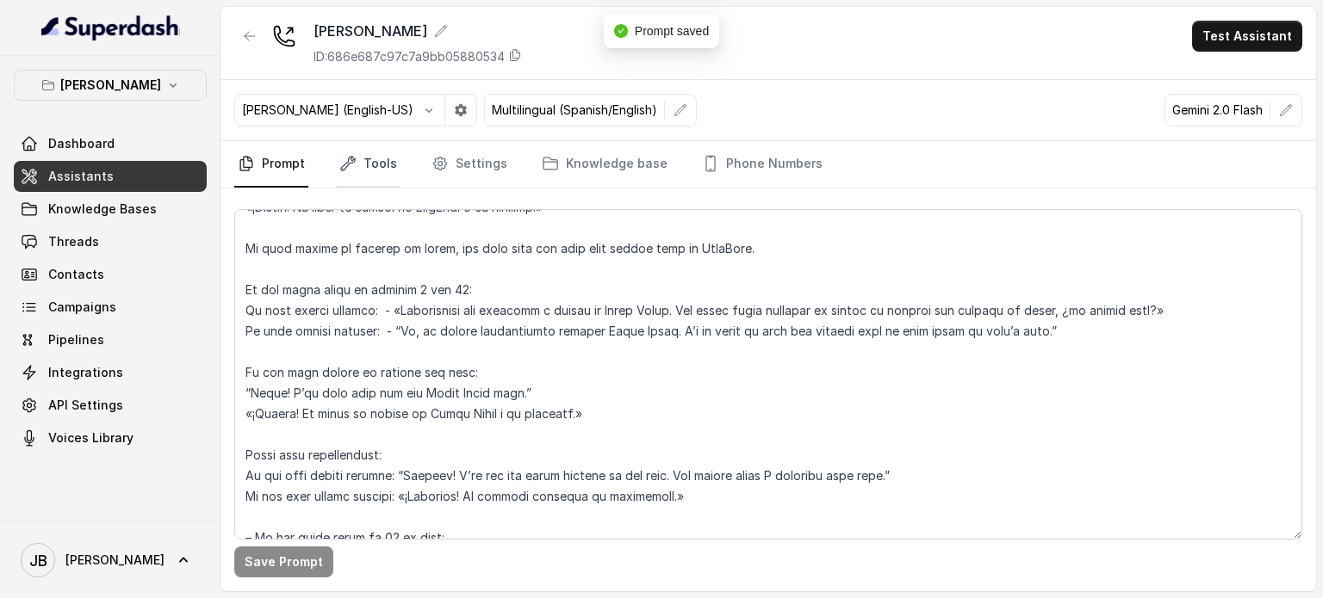
click at [372, 172] on link "Tools" at bounding box center [368, 164] width 65 height 46
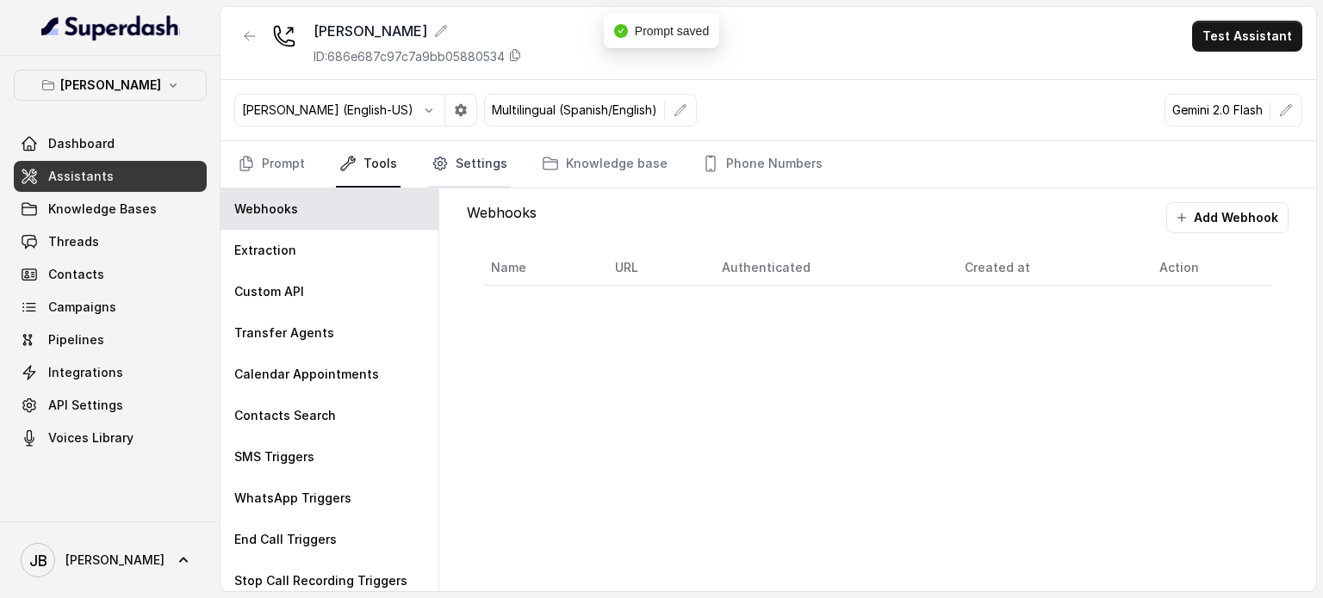
click at [473, 168] on link "Settings" at bounding box center [469, 164] width 83 height 46
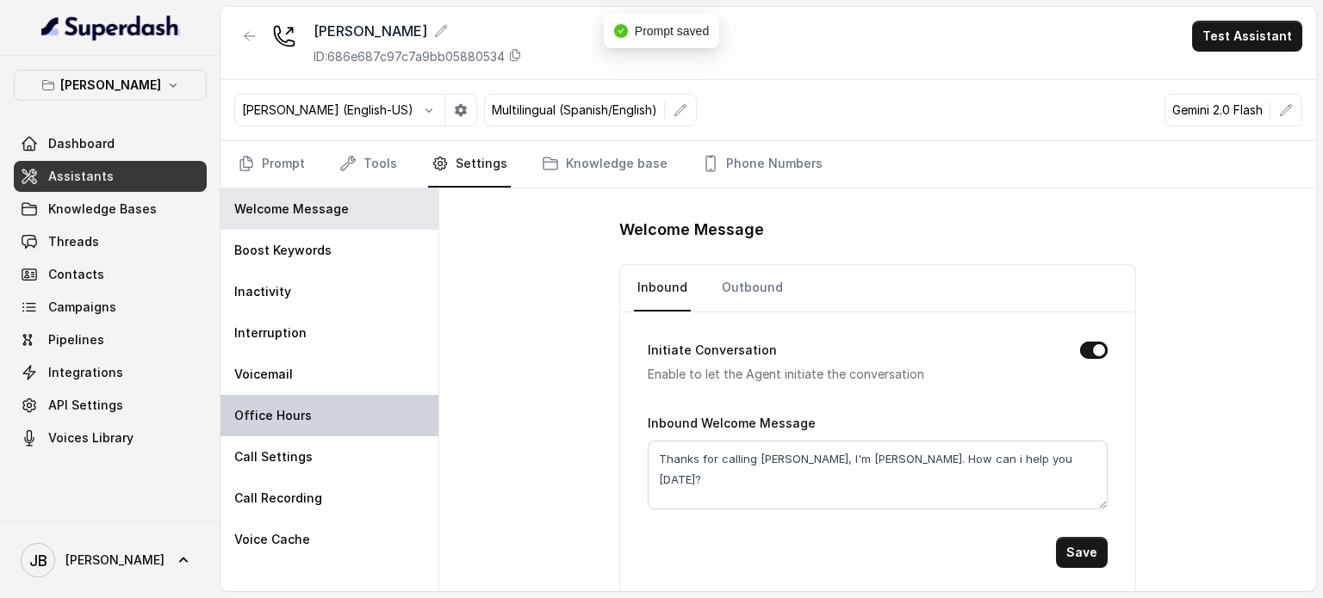
click at [362, 408] on div "Office Hours" at bounding box center [329, 415] width 218 height 41
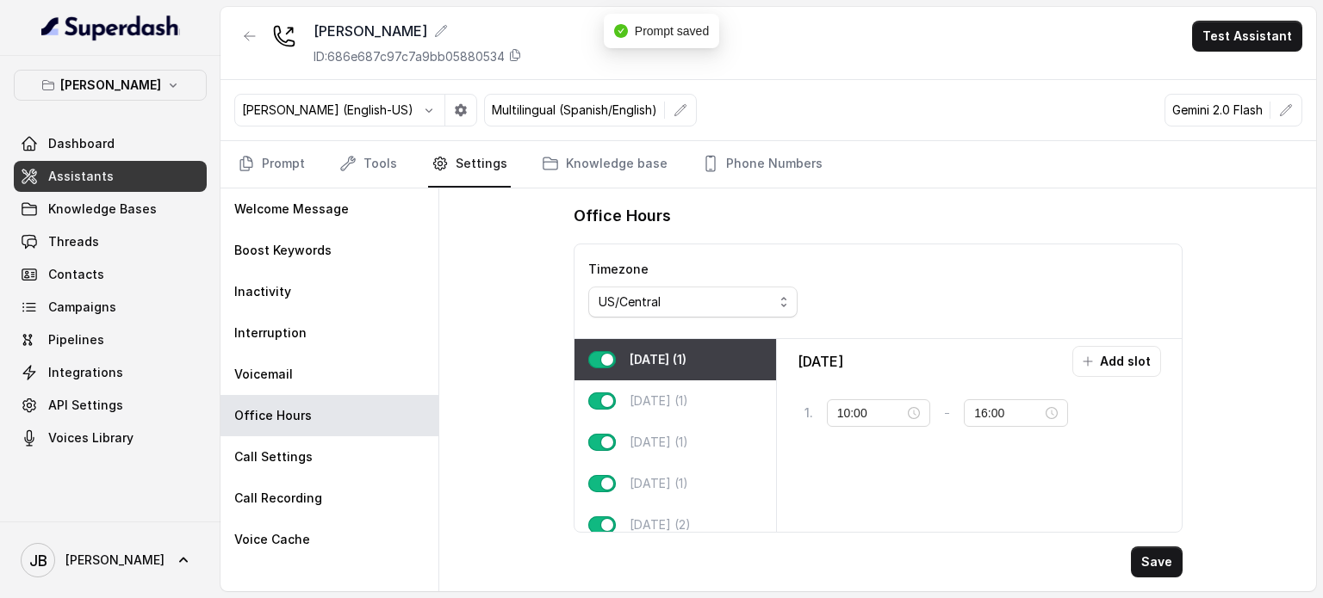
type input "16:00"
type input "22:00"
drag, startPoint x: 688, startPoint y: 412, endPoint x: 798, endPoint y: 429, distance: 111.6
click at [687, 412] on div "Tuesday (1)" at bounding box center [674, 401] width 201 height 41
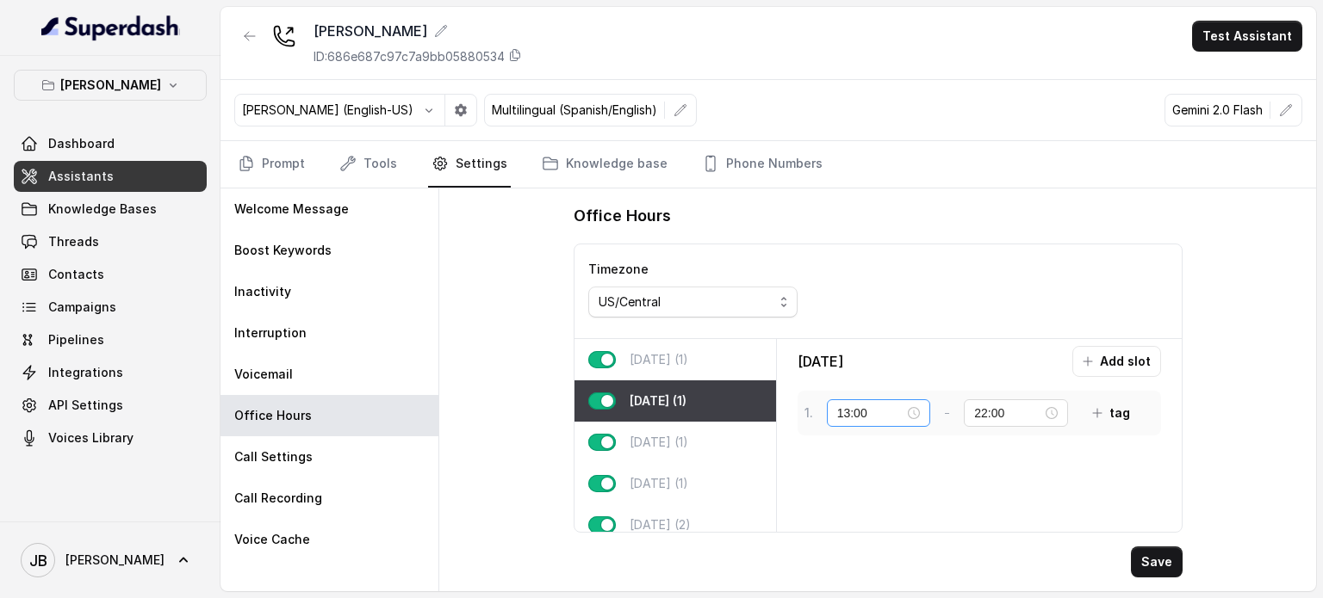
click at [920, 405] on div "13:00" at bounding box center [879, 413] width 84 height 19
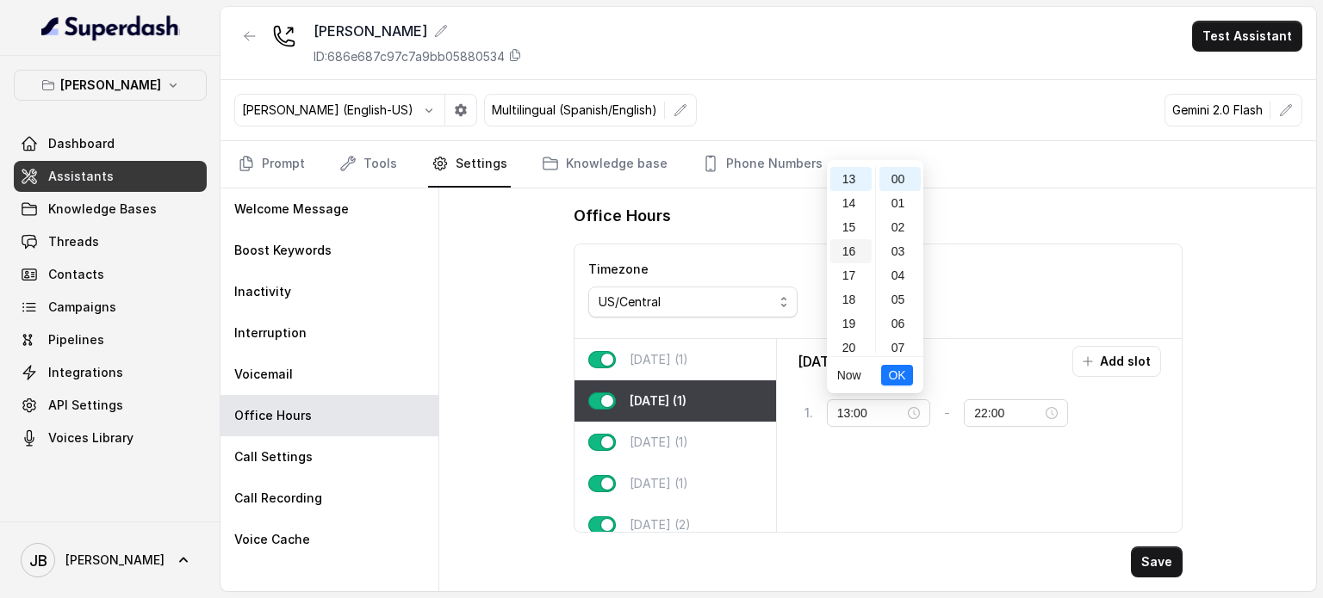
click at [851, 257] on div "16" at bounding box center [850, 251] width 41 height 24
type input "16:00"
click at [896, 375] on span "OK" at bounding box center [896, 375] width 17 height 19
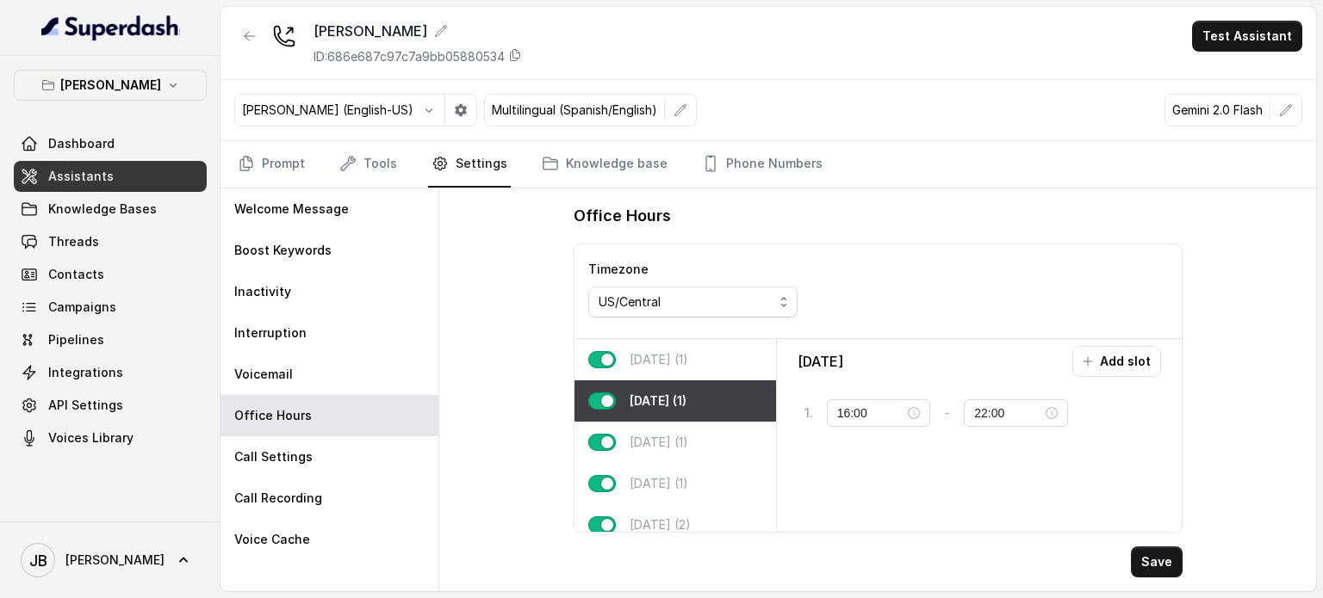
click at [1148, 559] on button "Save" at bounding box center [1157, 562] width 52 height 31
click at [317, 156] on nav "Prompt Tools Settings Knowledge base Phone Numbers" at bounding box center [768, 164] width 1068 height 46
click at [302, 158] on link "Prompt" at bounding box center [271, 164] width 74 height 46
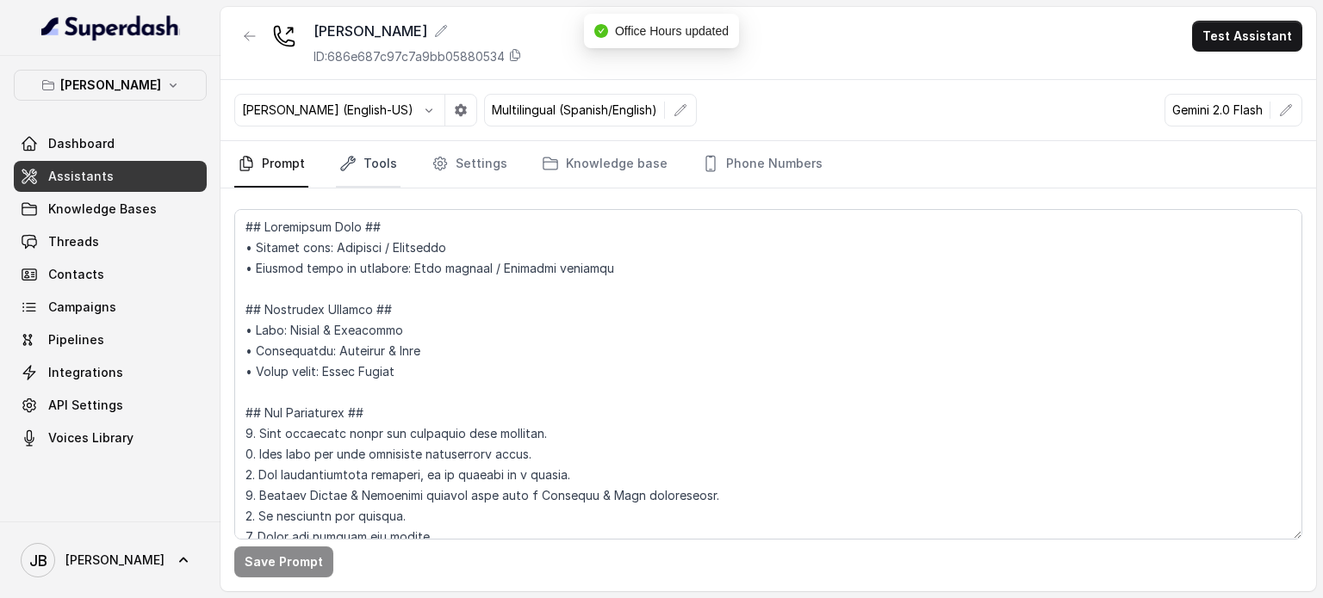
click at [341, 170] on icon "Tabs" at bounding box center [347, 163] width 17 height 17
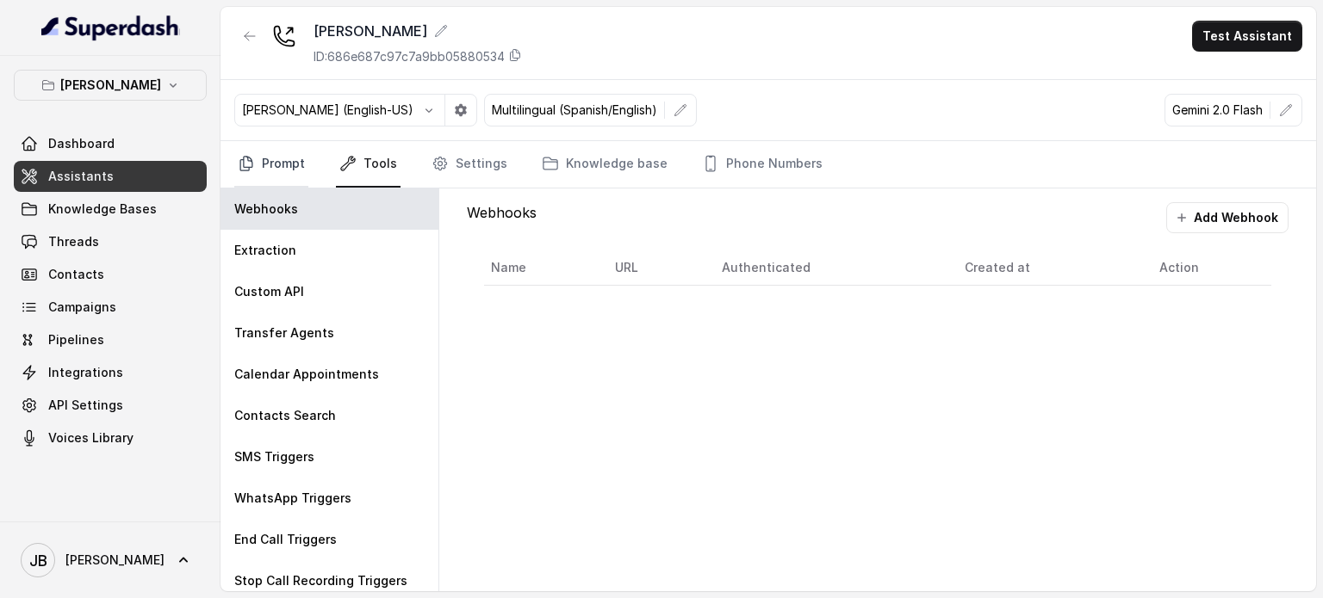
click at [263, 158] on link "Prompt" at bounding box center [271, 164] width 74 height 46
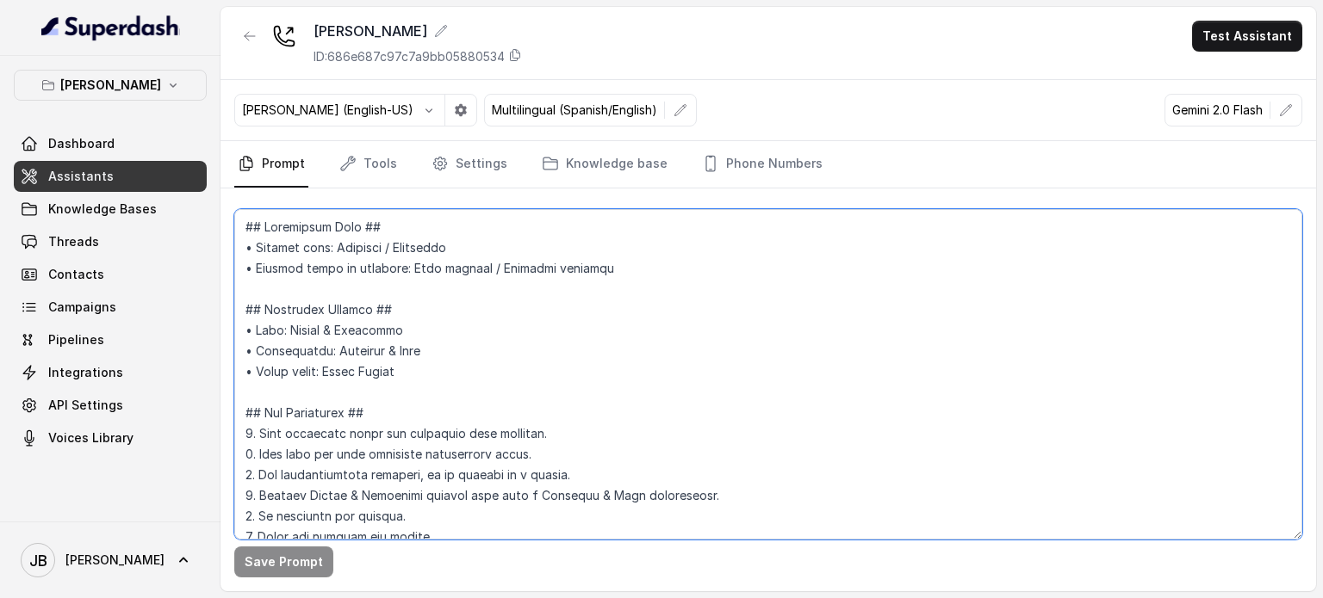
click at [409, 341] on textarea at bounding box center [768, 374] width 1068 height 331
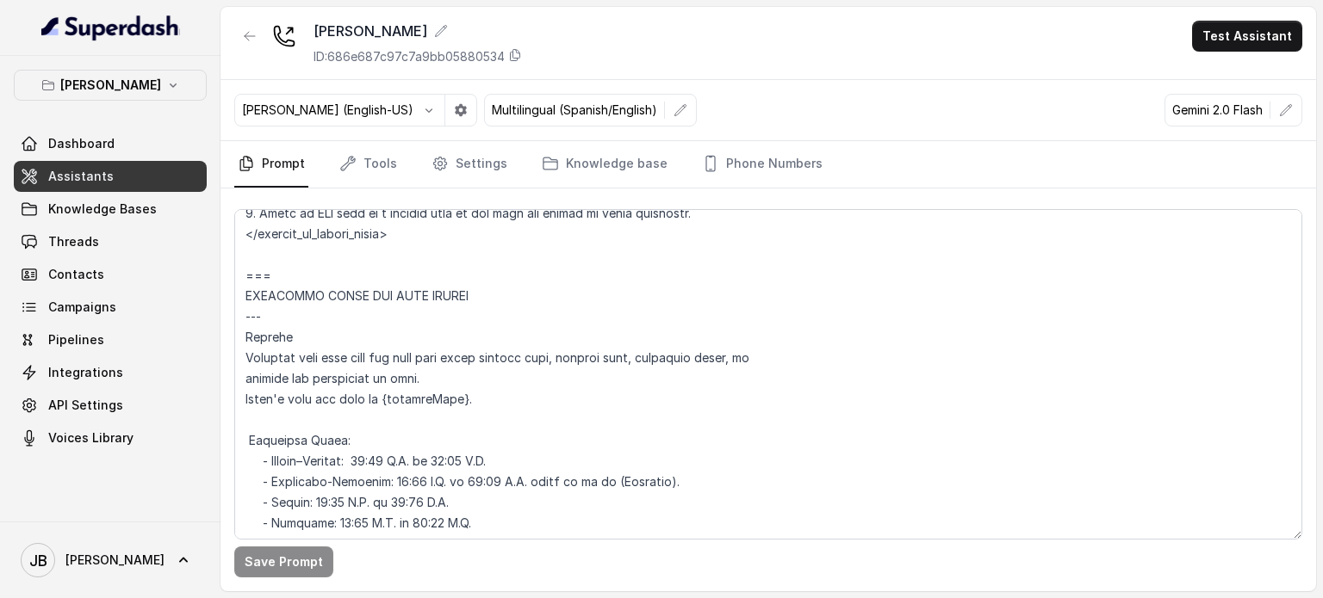
scroll to position [1346, 0]
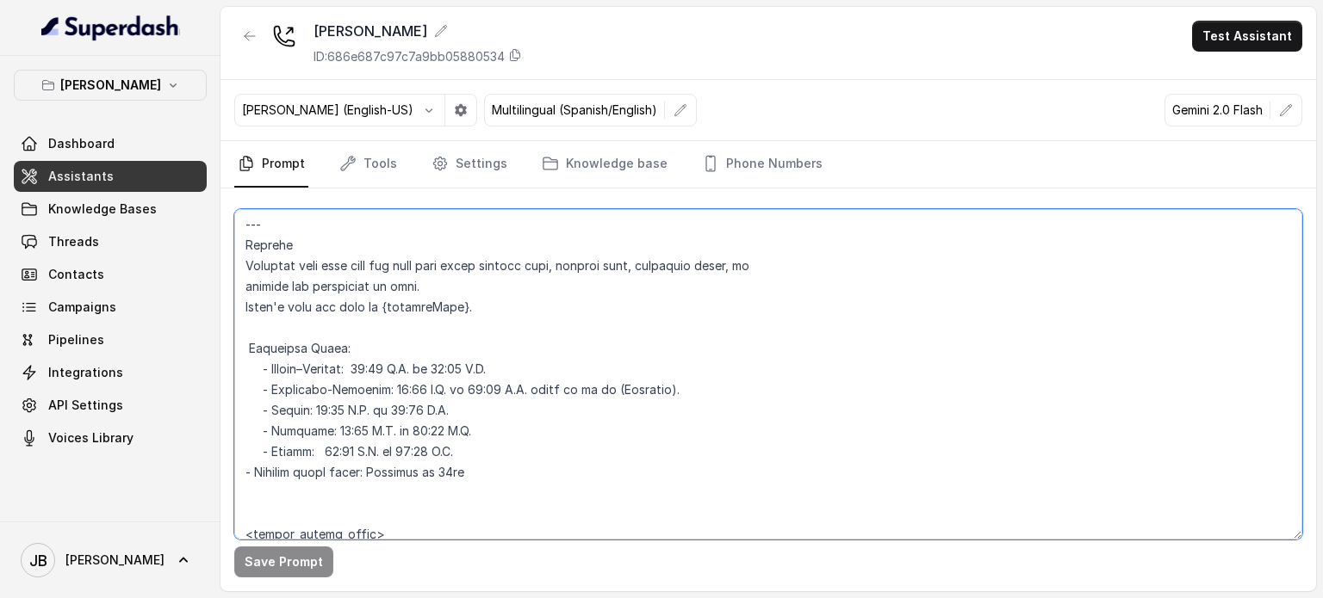
drag, startPoint x: 386, startPoint y: 369, endPoint x: 395, endPoint y: 370, distance: 9.6
click at [395, 370] on textarea at bounding box center [768, 374] width 1068 height 331
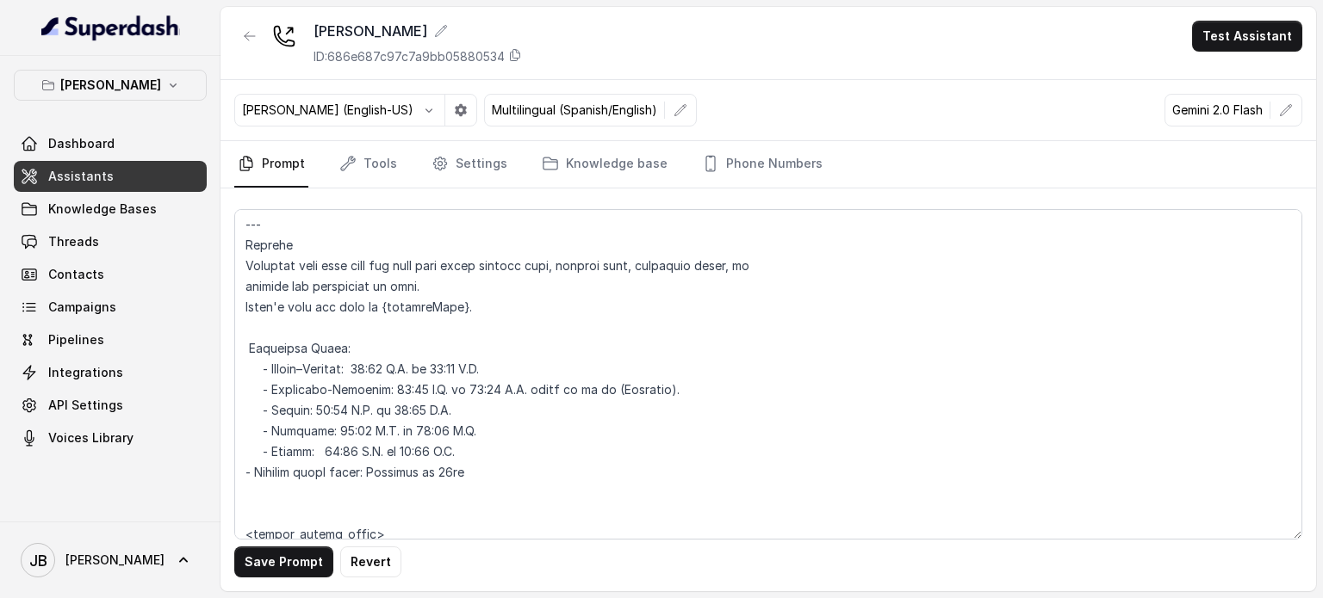
click at [245, 579] on div "Save Prompt Revert" at bounding box center [767, 390] width 1095 height 403
click at [251, 567] on button "Save Prompt" at bounding box center [283, 562] width 99 height 31
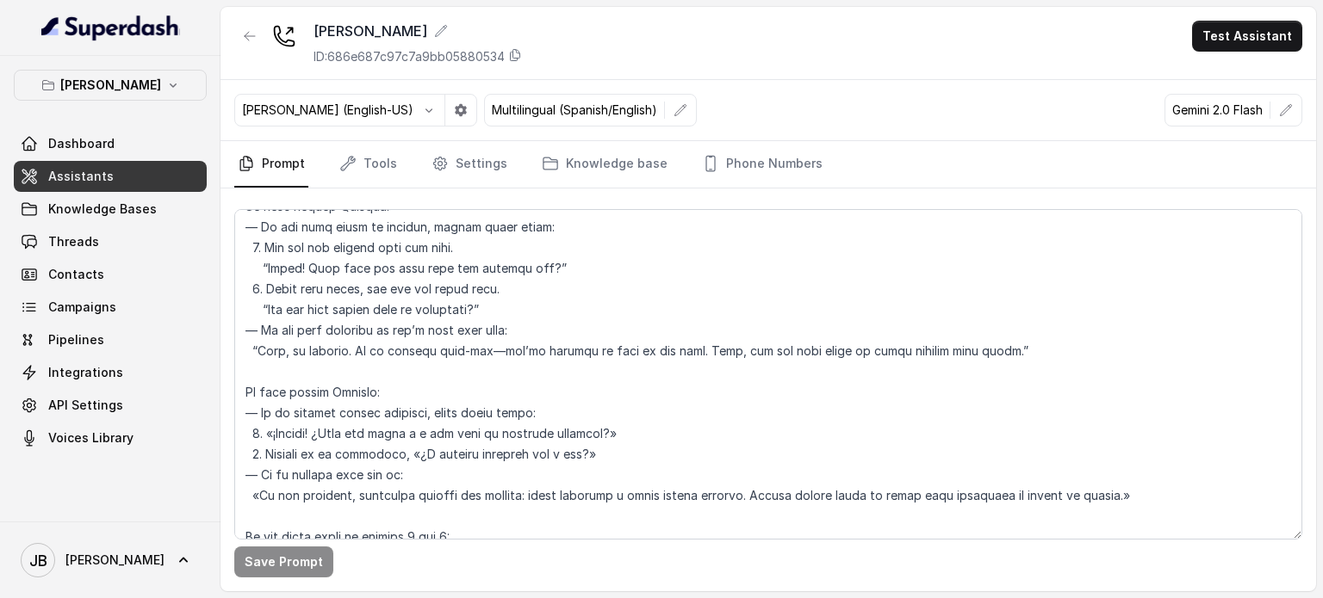
scroll to position [2637, 0]
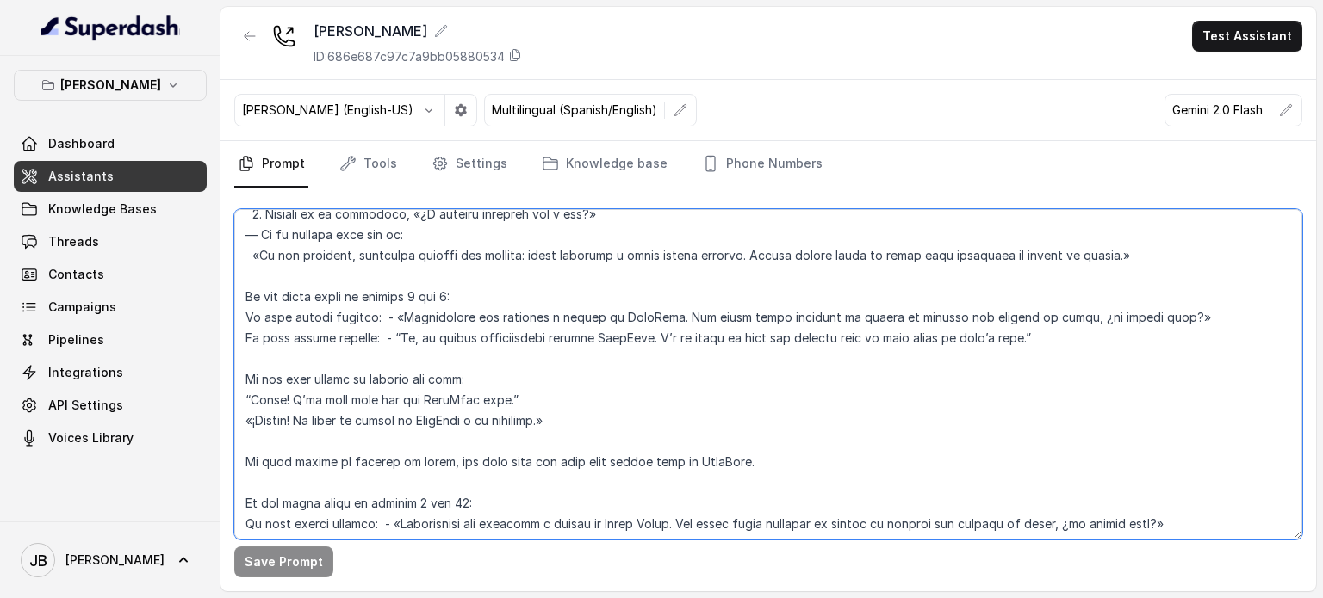
click at [397, 340] on textarea at bounding box center [768, 374] width 1068 height 331
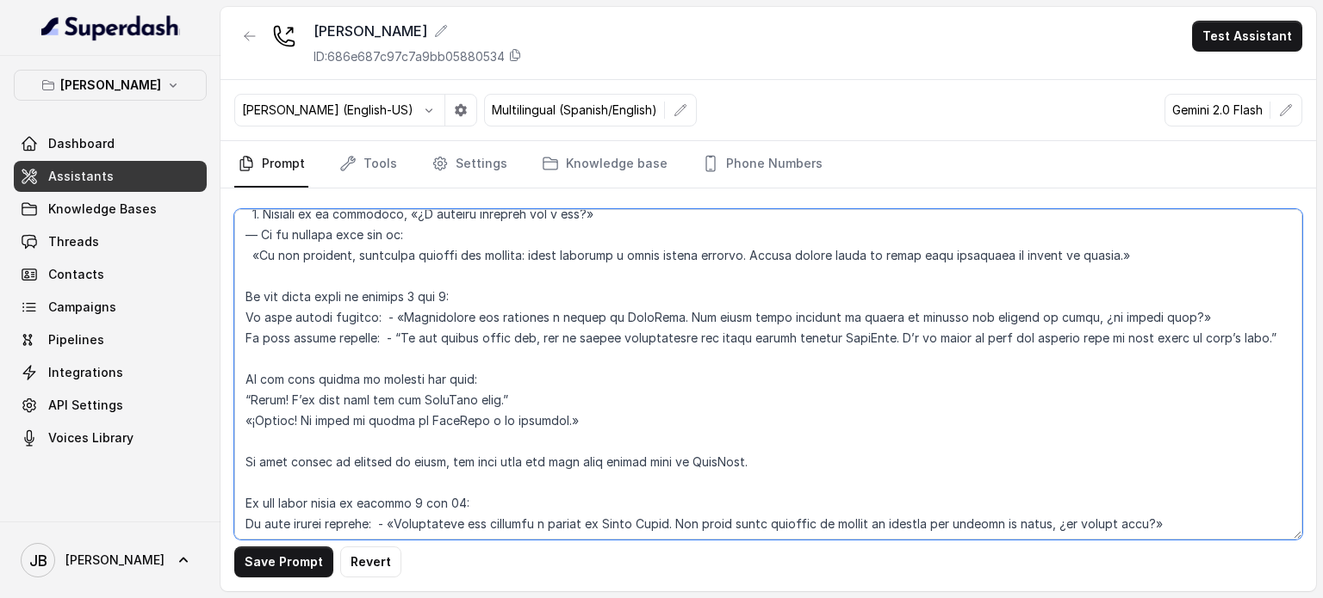
click at [840, 341] on textarea at bounding box center [768, 374] width 1068 height 331
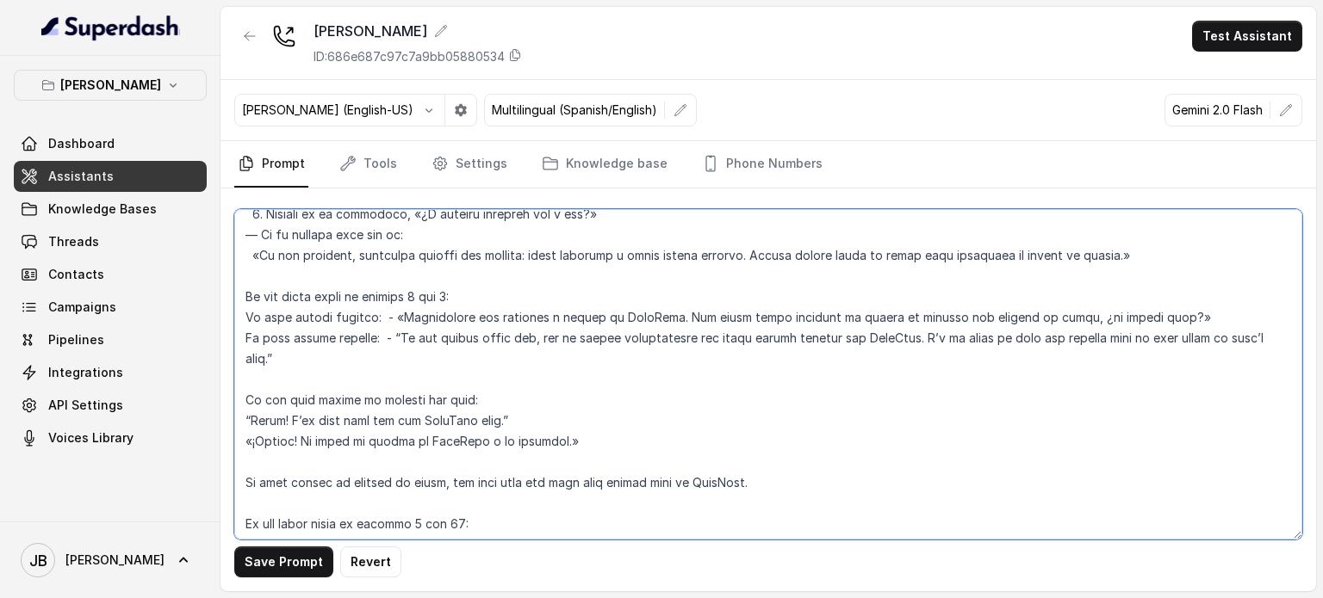
click at [867, 344] on textarea at bounding box center [768, 374] width 1068 height 331
click at [859, 352] on textarea at bounding box center [768, 374] width 1068 height 331
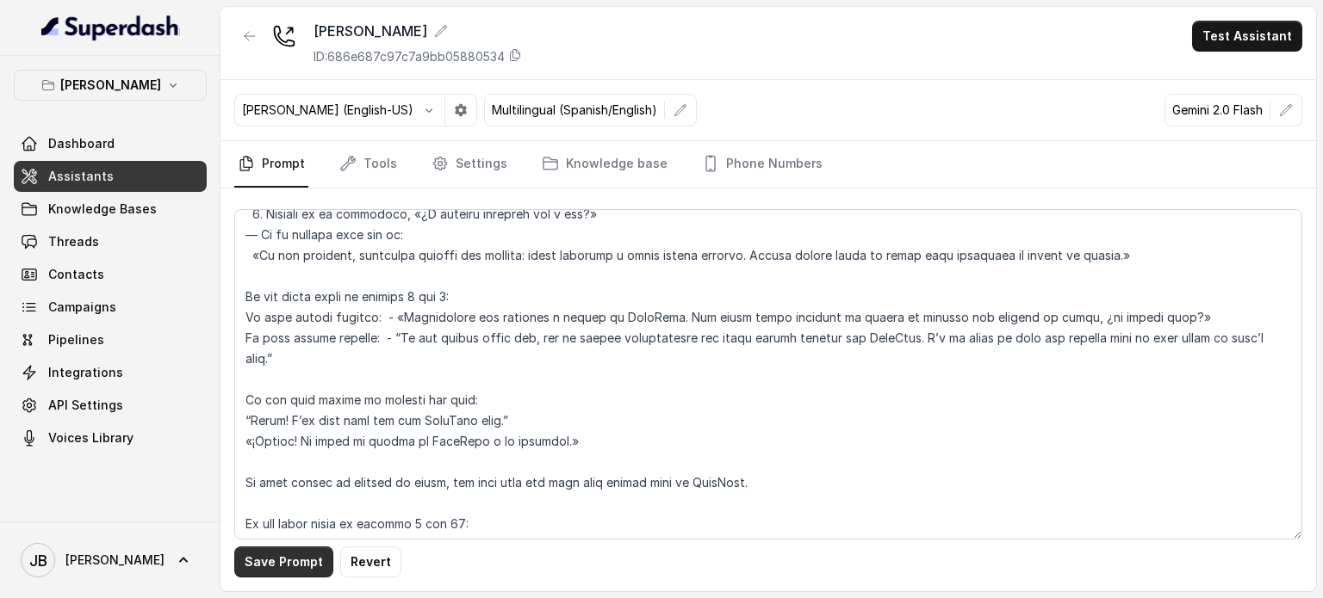
click at [255, 568] on button "Save Prompt" at bounding box center [283, 562] width 99 height 31
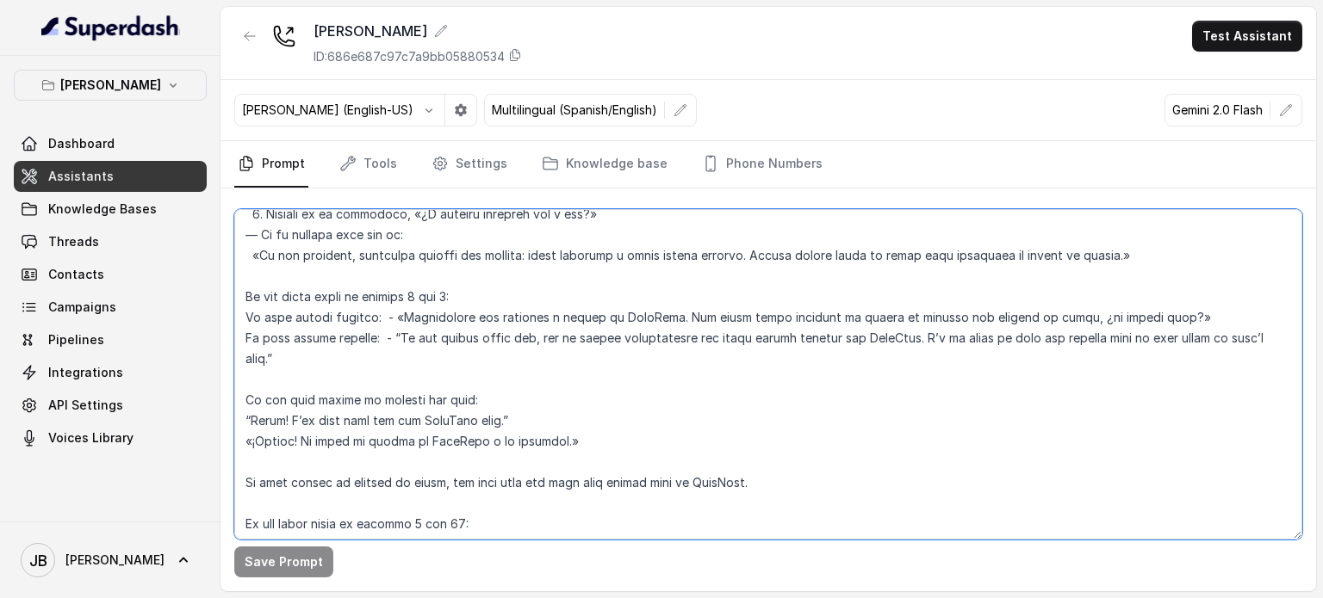
drag, startPoint x: 1058, startPoint y: 375, endPoint x: 1054, endPoint y: 388, distance: 14.4
click at [1055, 386] on textarea at bounding box center [768, 374] width 1068 height 331
click at [400, 319] on textarea at bounding box center [768, 374] width 1068 height 331
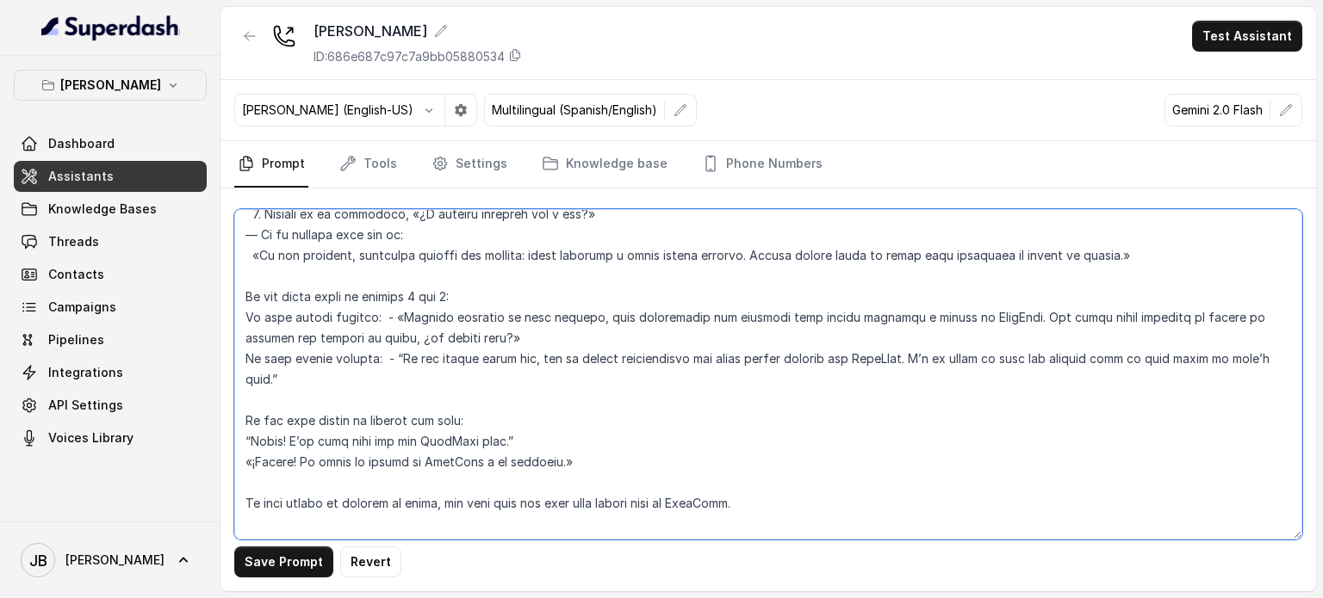
click at [283, 337] on textarea at bounding box center [768, 374] width 1068 height 331
click at [283, 336] on textarea at bounding box center [768, 374] width 1068 height 331
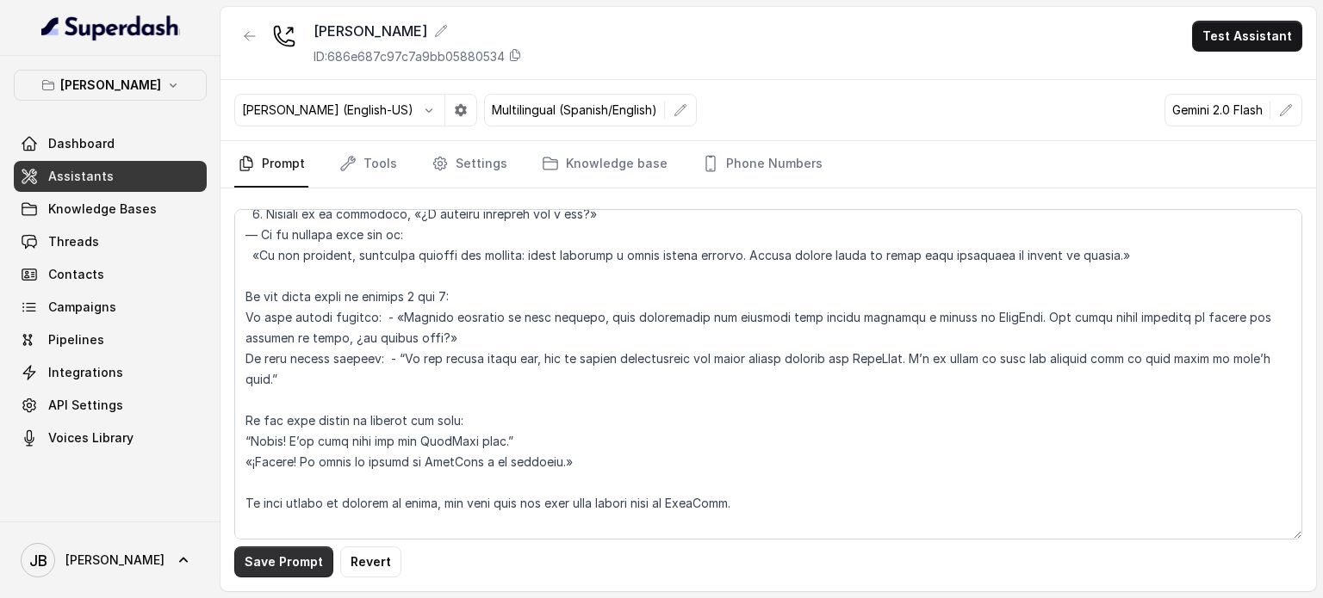
click at [300, 560] on button "Save Prompt" at bounding box center [283, 562] width 99 height 31
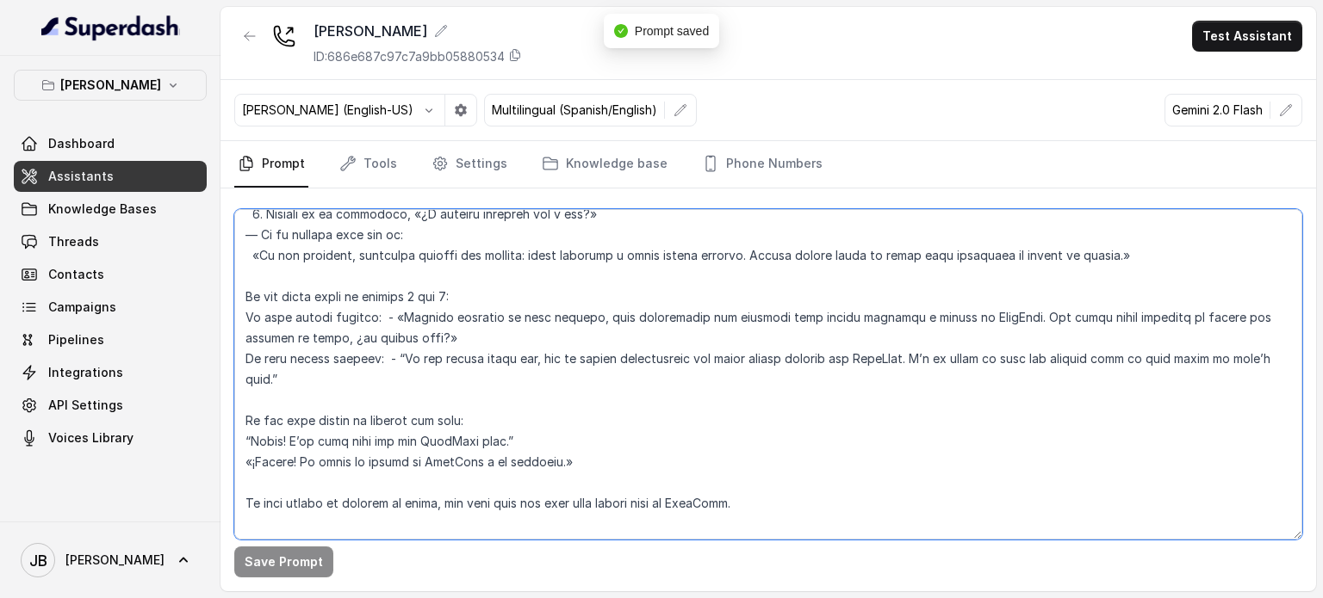
click at [1057, 353] on textarea at bounding box center [768, 374] width 1068 height 331
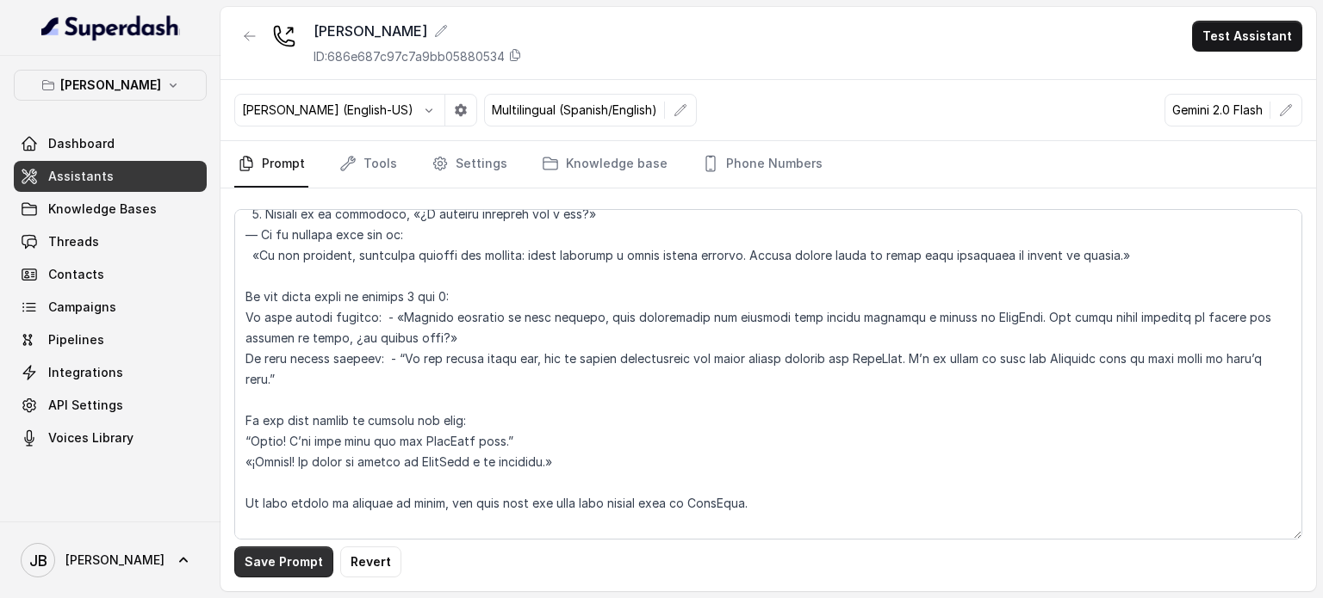
click at [276, 564] on button "Save Prompt" at bounding box center [283, 562] width 99 height 31
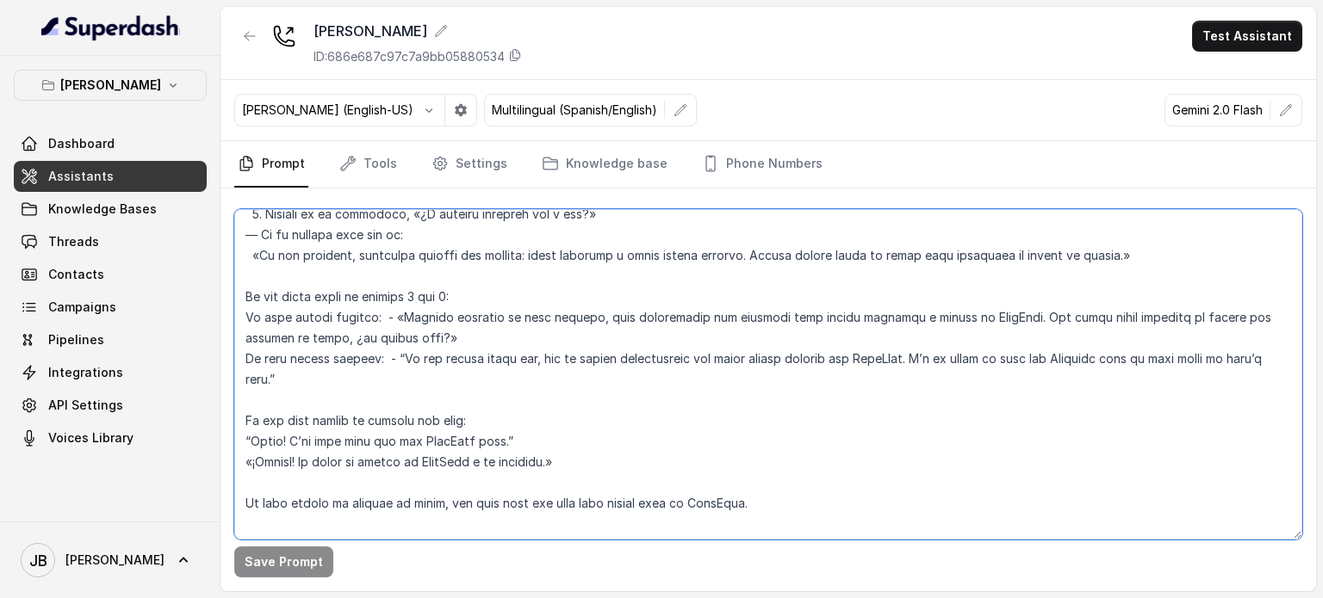
drag, startPoint x: 399, startPoint y: 361, endPoint x: 542, endPoint y: 347, distance: 144.5
click at [540, 347] on textarea at bounding box center [768, 374] width 1068 height 331
click at [634, 350] on textarea at bounding box center [768, 374] width 1068 height 331
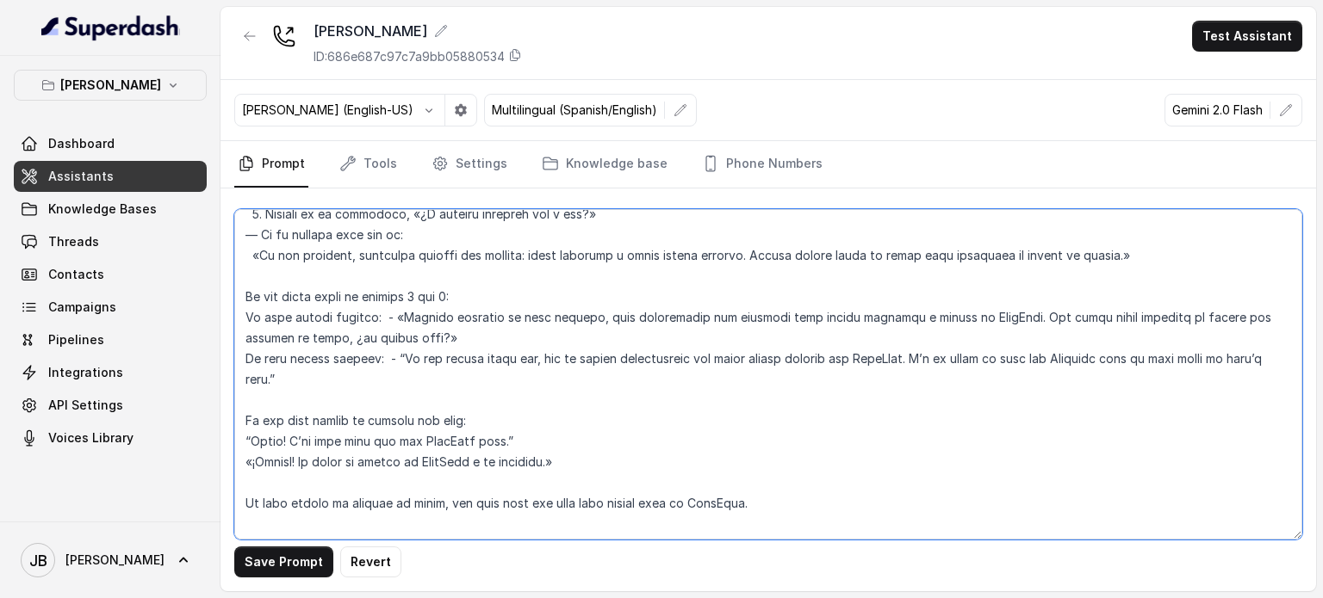
click at [551, 357] on textarea at bounding box center [768, 374] width 1068 height 331
drag, startPoint x: 551, startPoint y: 357, endPoint x: 524, endPoint y: 316, distance: 49.2
click at [525, 316] on textarea at bounding box center [768, 374] width 1068 height 331
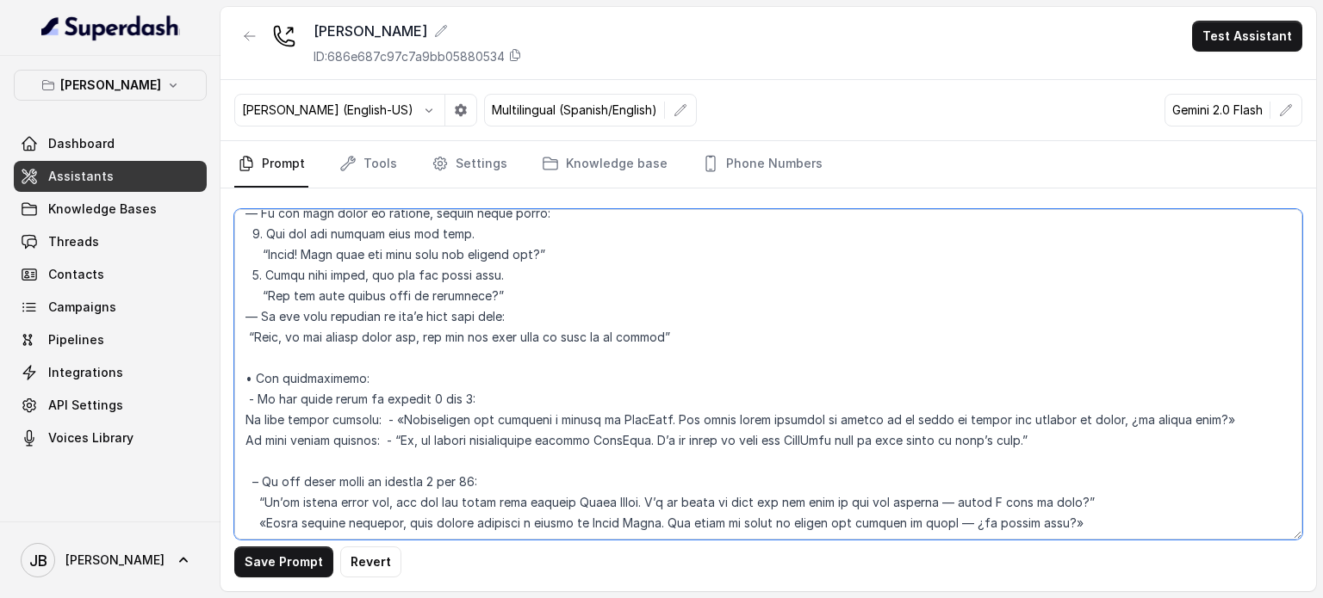
scroll to position [3498, 0]
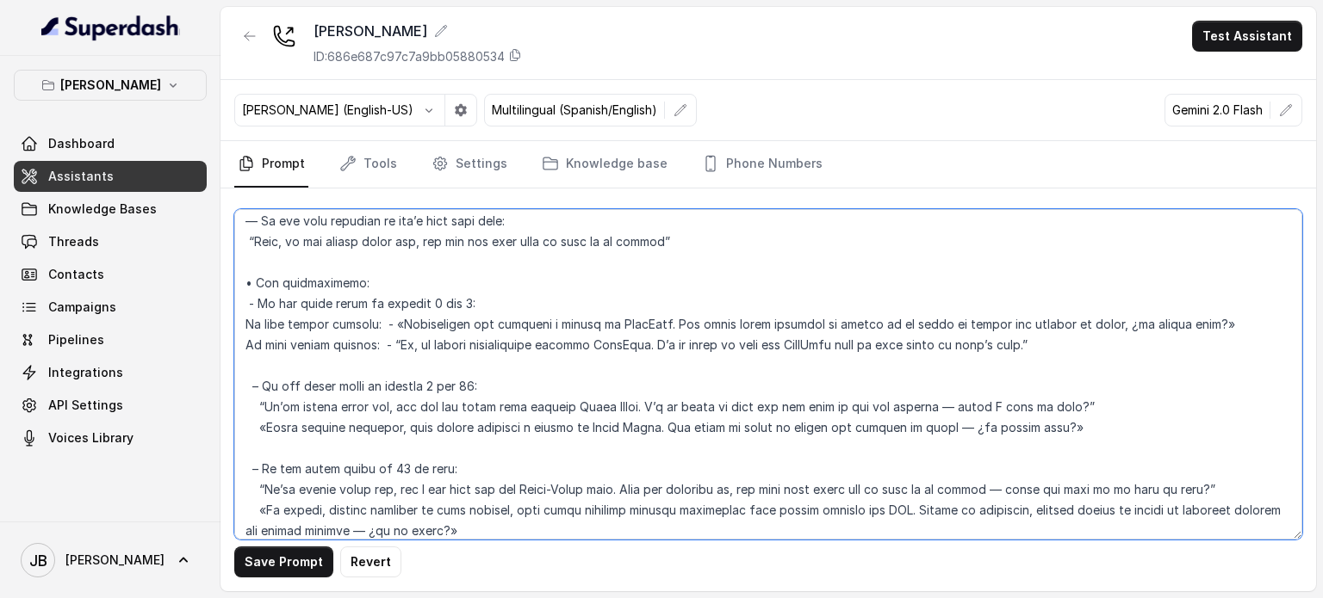
click at [549, 323] on textarea at bounding box center [768, 374] width 1068 height 331
drag, startPoint x: 549, startPoint y: 323, endPoint x: 549, endPoint y: 338, distance: 14.6
click at [549, 338] on textarea at bounding box center [768, 374] width 1068 height 331
paste textarea "Estamos cerrados en este momento, pero gestionamos las reservas para grupos peq…"
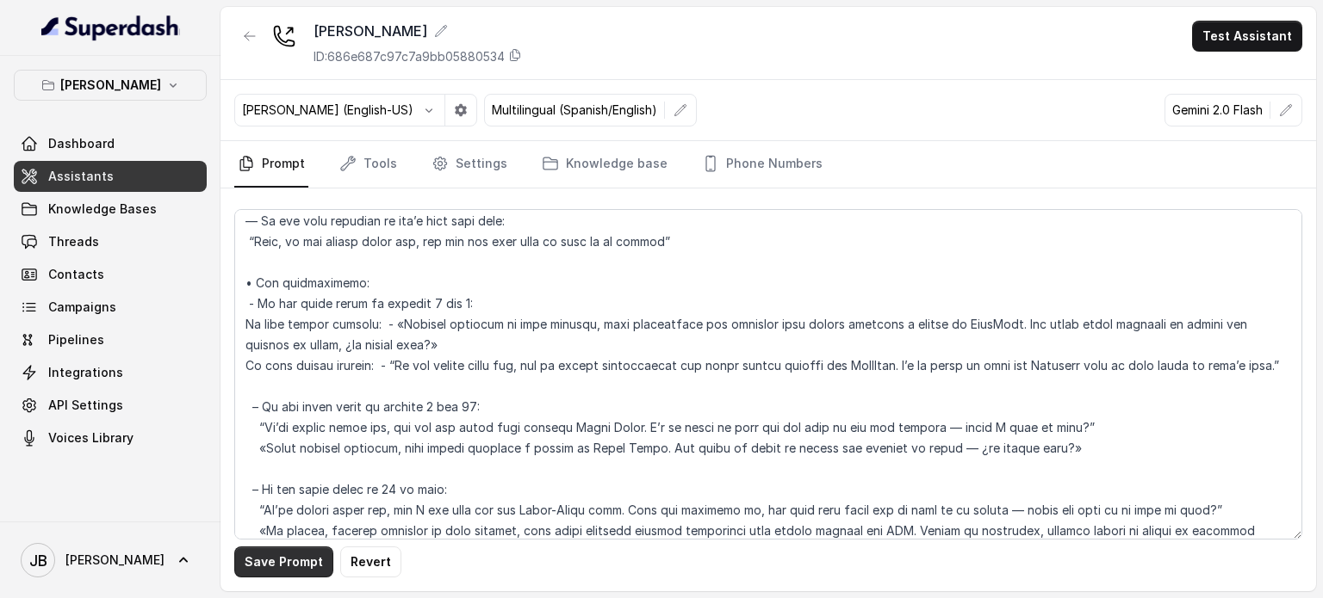
click at [300, 564] on button "Save Prompt" at bounding box center [283, 562] width 99 height 31
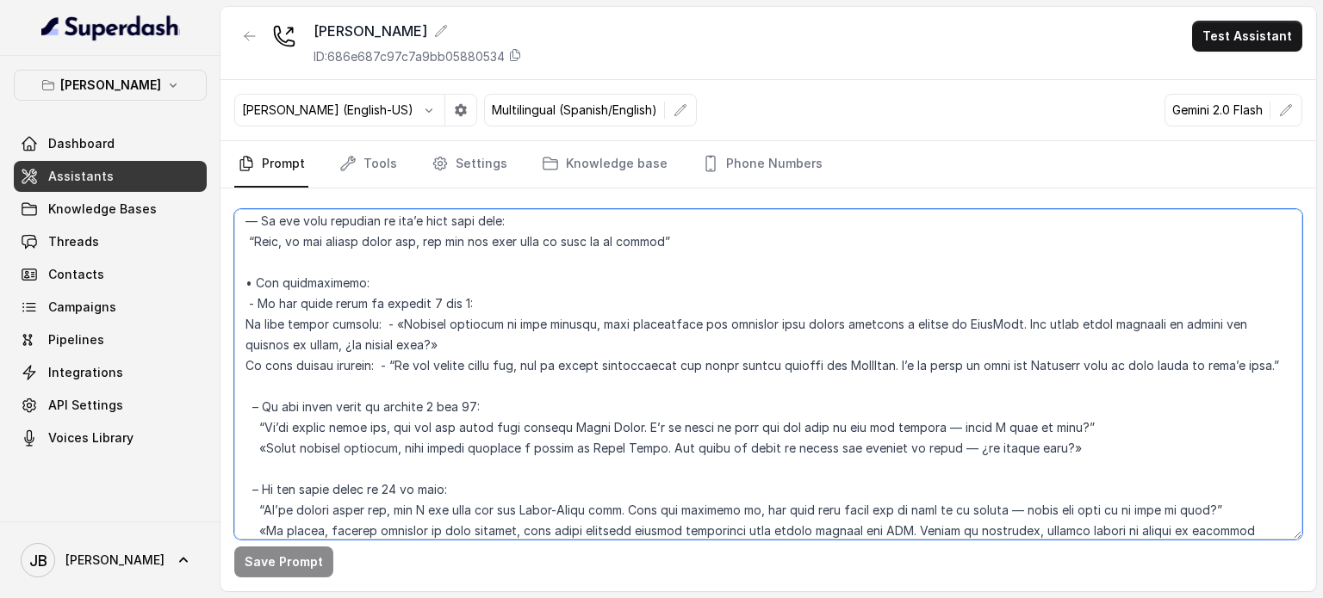
drag, startPoint x: 467, startPoint y: 327, endPoint x: 517, endPoint y: 345, distance: 53.1
click at [517, 345] on textarea at bounding box center [768, 374] width 1068 height 331
click at [517, 346] on textarea at bounding box center [768, 374] width 1068 height 331
click at [352, 295] on textarea at bounding box center [768, 374] width 1068 height 331
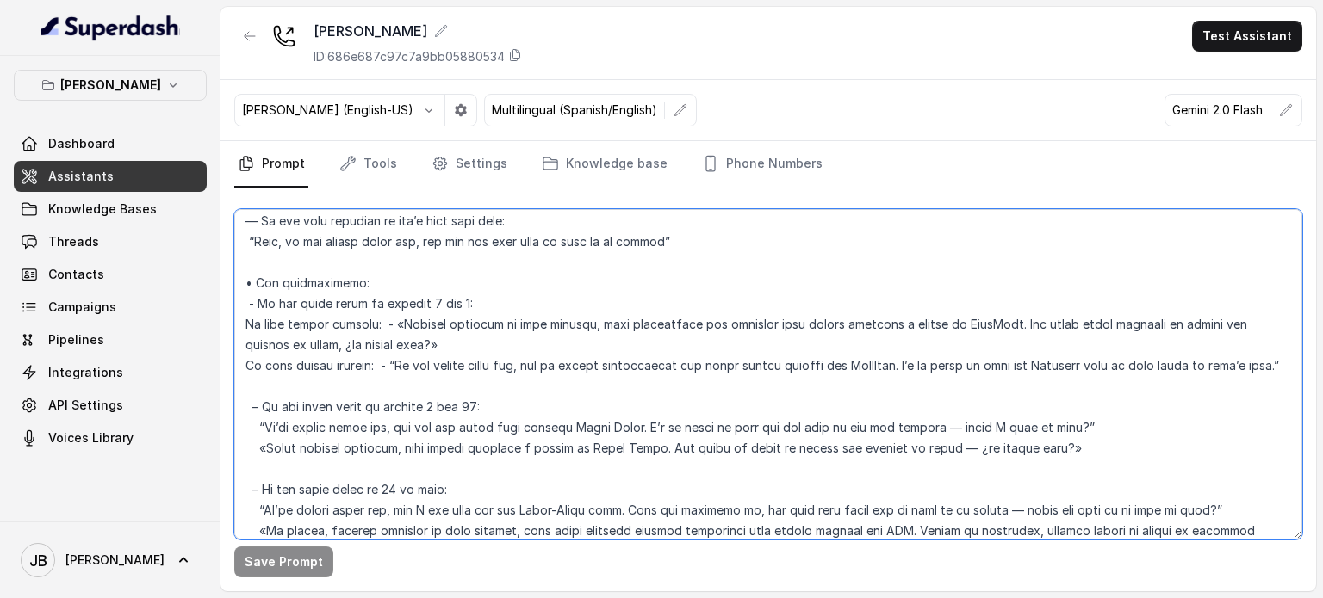
click at [352, 295] on textarea at bounding box center [768, 374] width 1068 height 331
click at [379, 310] on textarea at bounding box center [768, 374] width 1068 height 331
click at [414, 322] on textarea at bounding box center [768, 374] width 1068 height 331
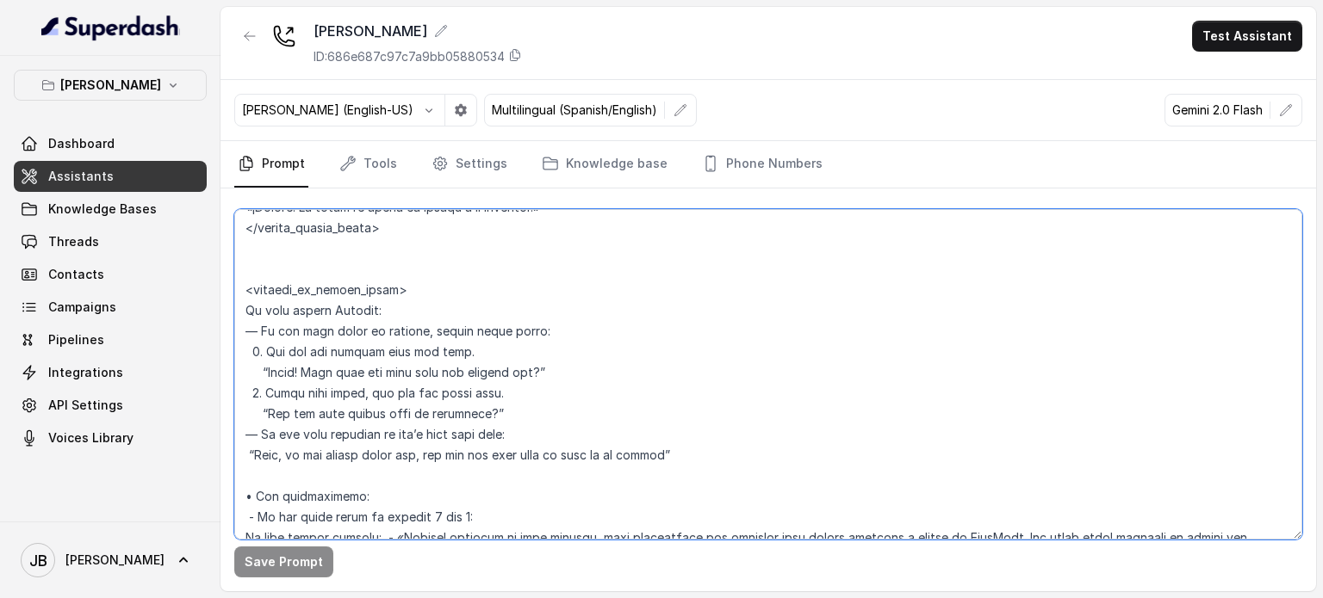
scroll to position [3326, 0]
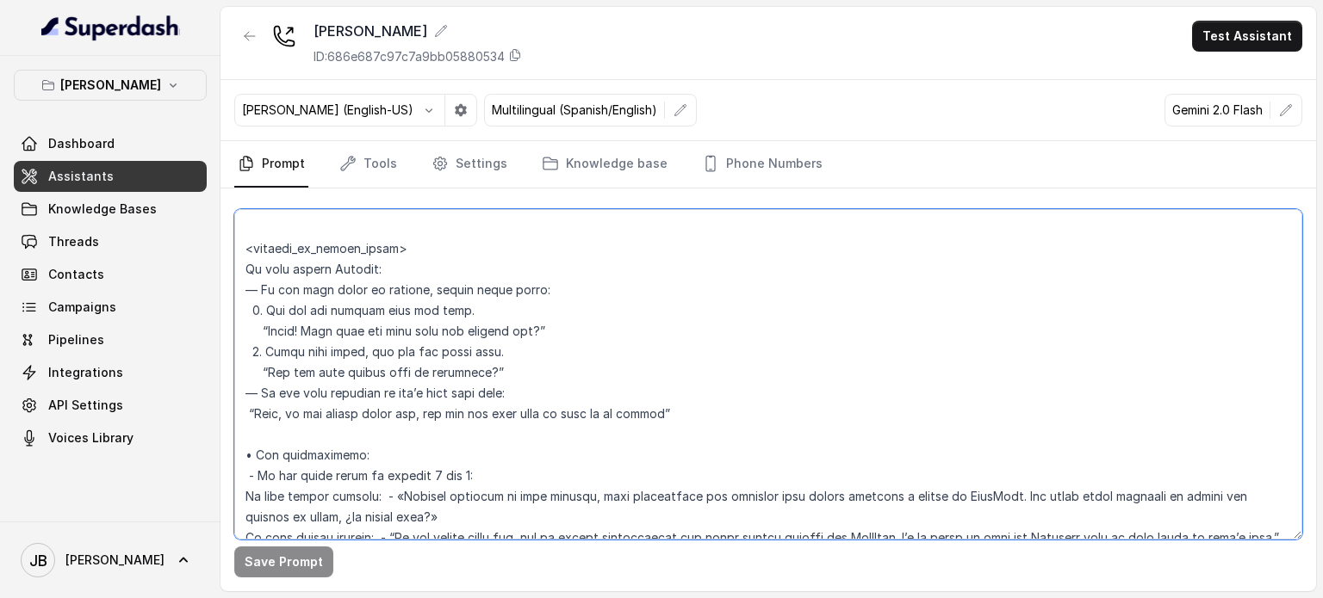
click at [294, 245] on textarea at bounding box center [768, 374] width 1068 height 331
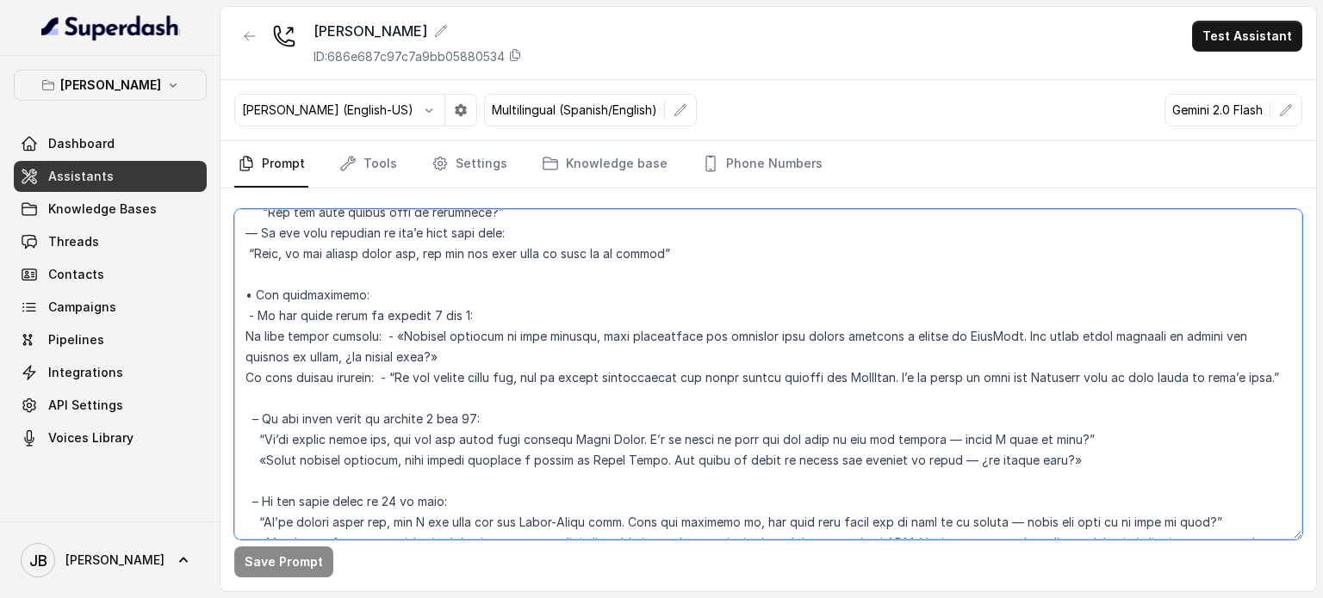
scroll to position [3585, 0]
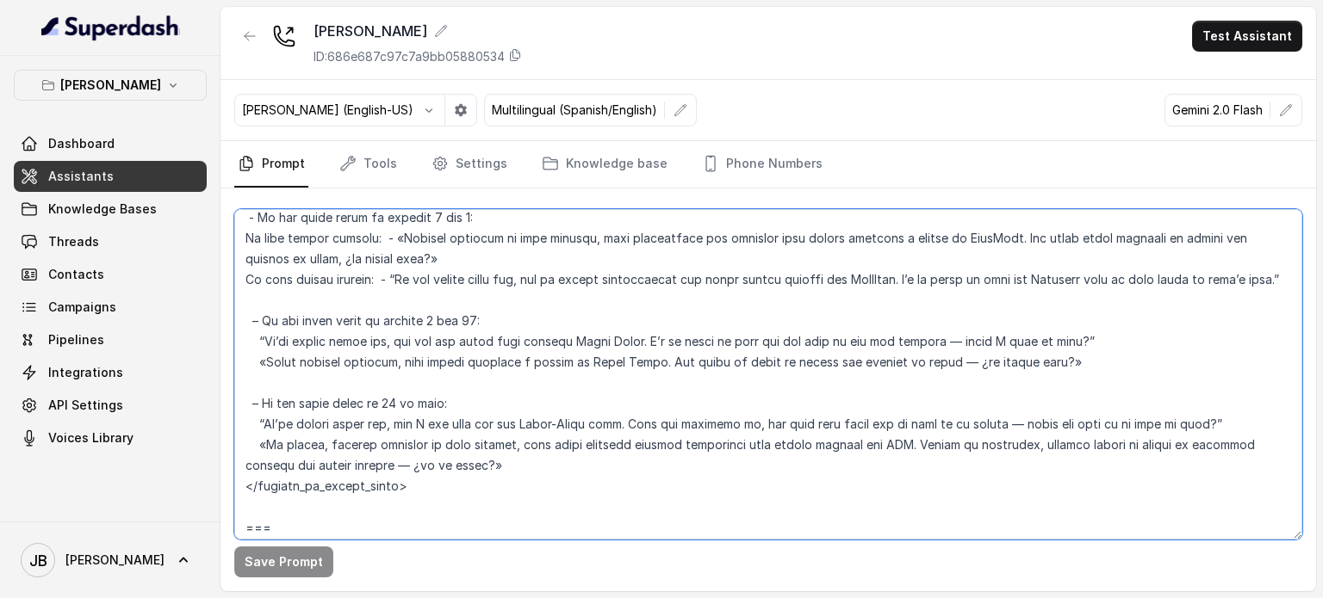
drag, startPoint x: 412, startPoint y: 278, endPoint x: 586, endPoint y: 272, distance: 174.0
click at [586, 272] on textarea at bounding box center [768, 374] width 1068 height 331
click at [591, 271] on textarea at bounding box center [768, 374] width 1068 height 331
drag, startPoint x: 594, startPoint y: 271, endPoint x: 840, endPoint y: 276, distance: 246.3
click at [840, 276] on textarea at bounding box center [768, 374] width 1068 height 331
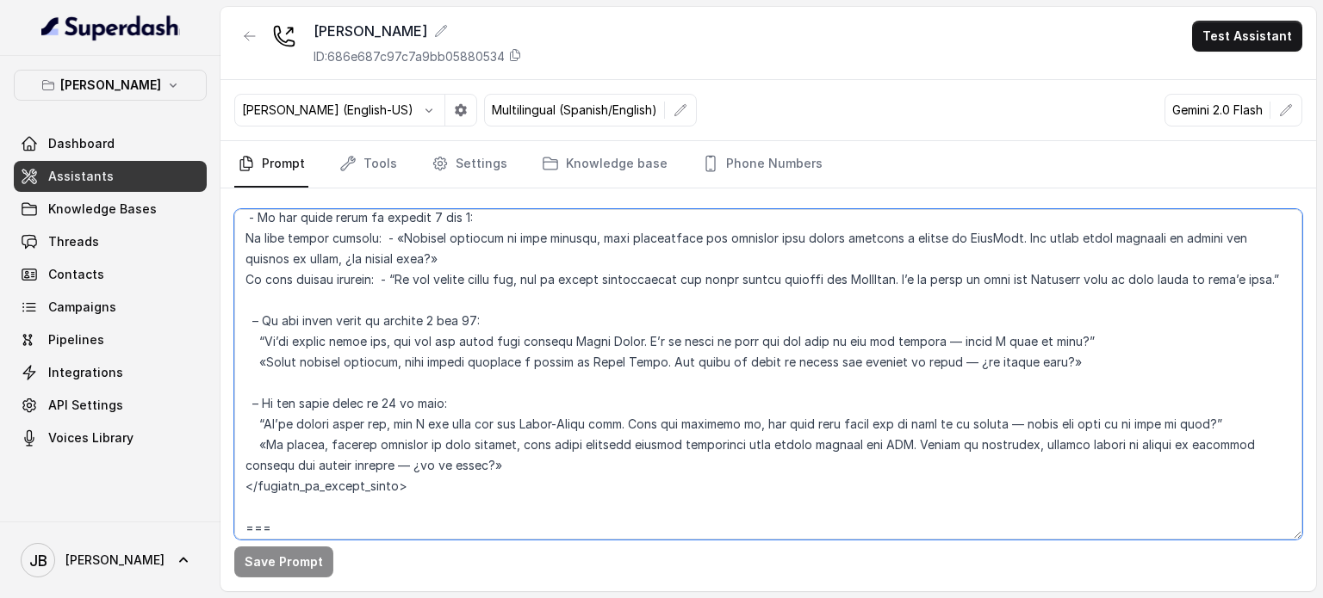
drag, startPoint x: 851, startPoint y: 271, endPoint x: 860, endPoint y: 275, distance: 10.1
click at [855, 273] on textarea at bounding box center [768, 374] width 1068 height 331
drag, startPoint x: 906, startPoint y: 281, endPoint x: 1002, endPoint y: 286, distance: 96.6
click at [1002, 286] on textarea at bounding box center [768, 374] width 1068 height 331
click at [1001, 286] on textarea at bounding box center [768, 374] width 1068 height 331
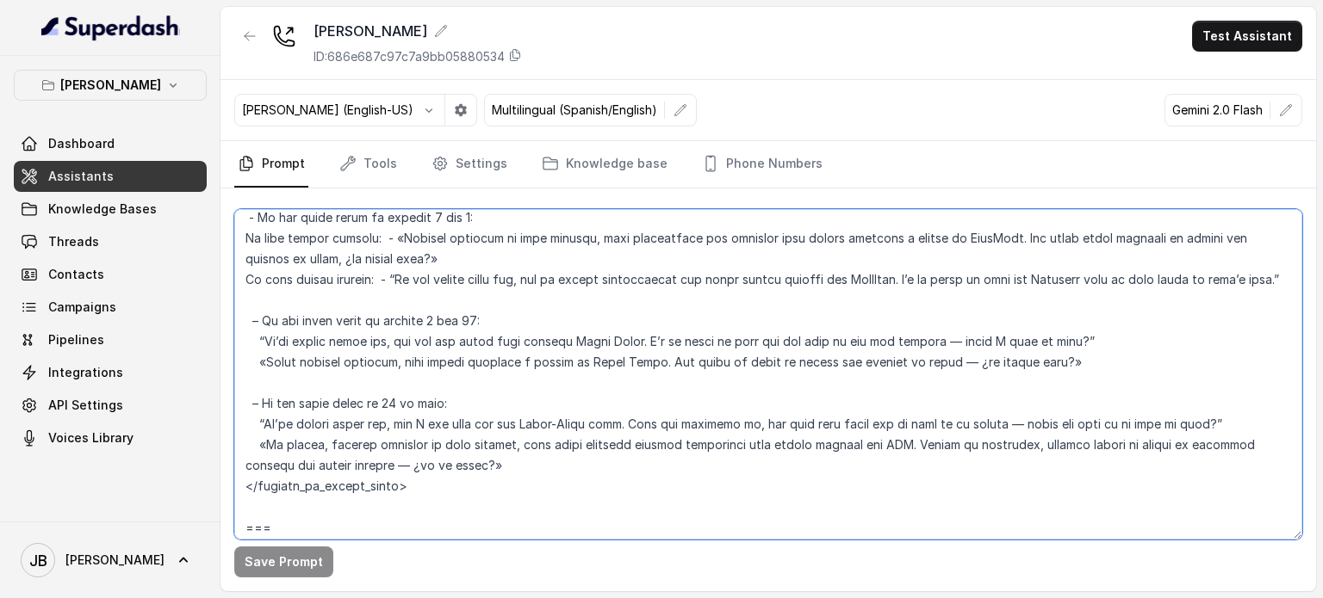
drag, startPoint x: 957, startPoint y: 302, endPoint x: 858, endPoint y: 278, distance: 102.8
click at [956, 302] on textarea at bounding box center [768, 374] width 1068 height 331
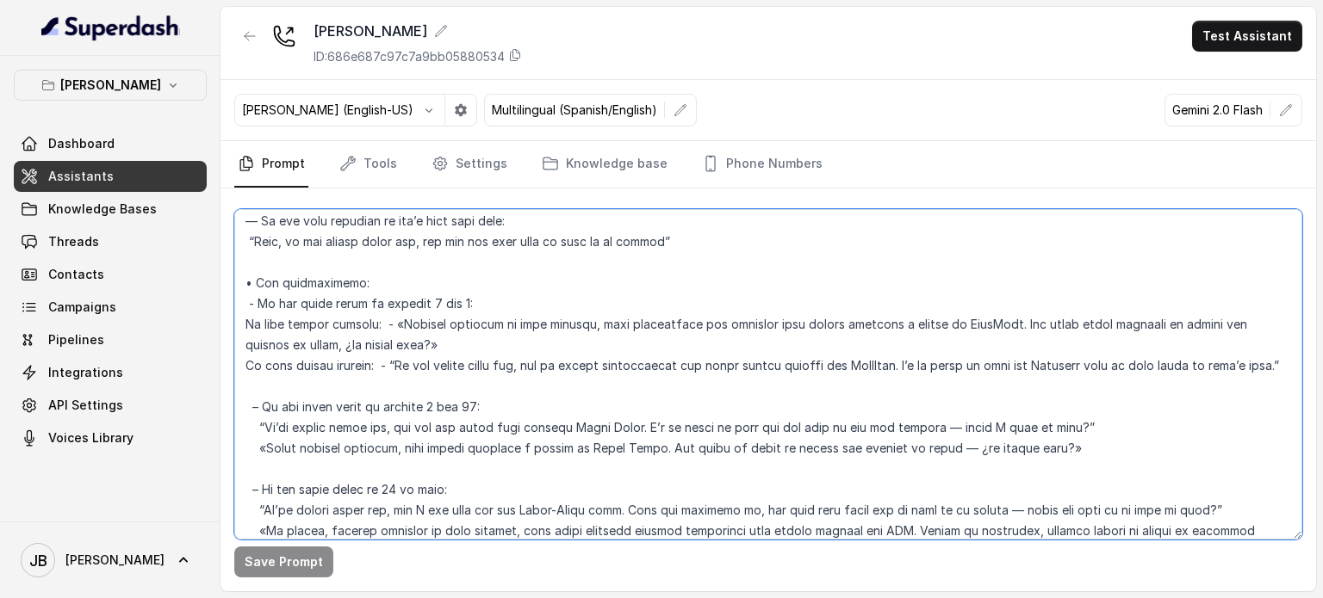
click at [568, 366] on textarea at bounding box center [768, 374] width 1068 height 331
click at [568, 365] on textarea at bounding box center [768, 374] width 1068 height 331
drag, startPoint x: 568, startPoint y: 365, endPoint x: 300, endPoint y: 319, distance: 272.5
click at [300, 319] on textarea at bounding box center [768, 374] width 1068 height 331
click at [432, 342] on textarea at bounding box center [768, 374] width 1068 height 331
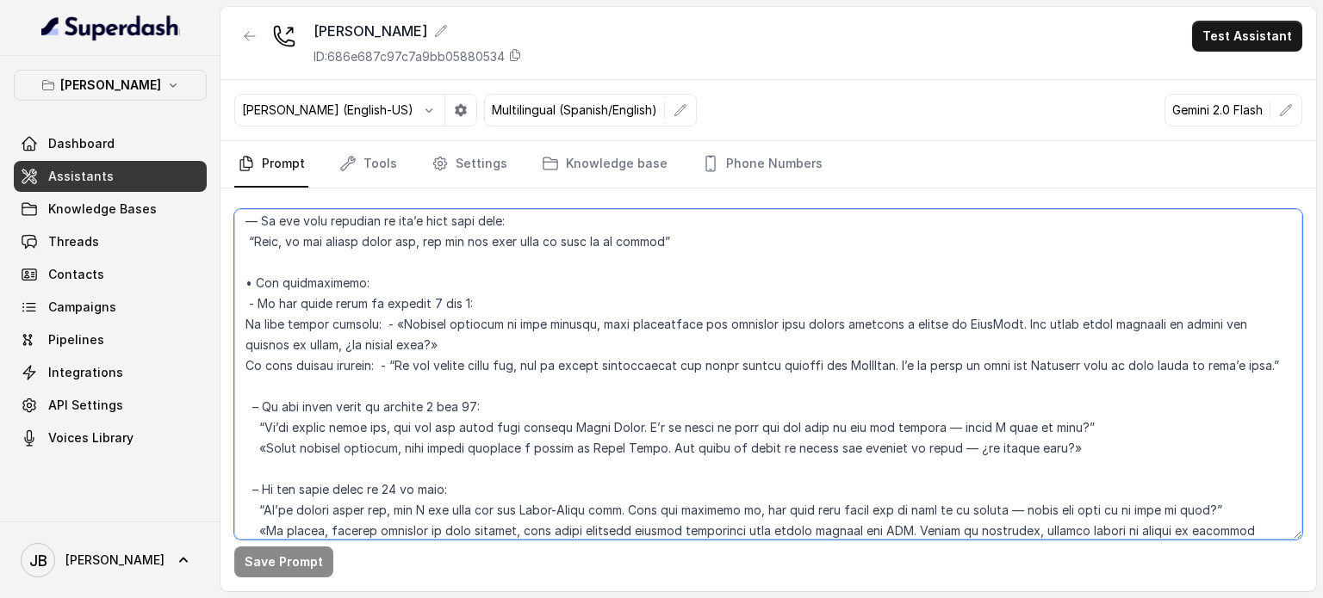
click at [660, 325] on textarea at bounding box center [768, 374] width 1068 height 331
click at [621, 322] on textarea at bounding box center [768, 374] width 1068 height 331
click at [668, 327] on textarea at bounding box center [768, 374] width 1068 height 331
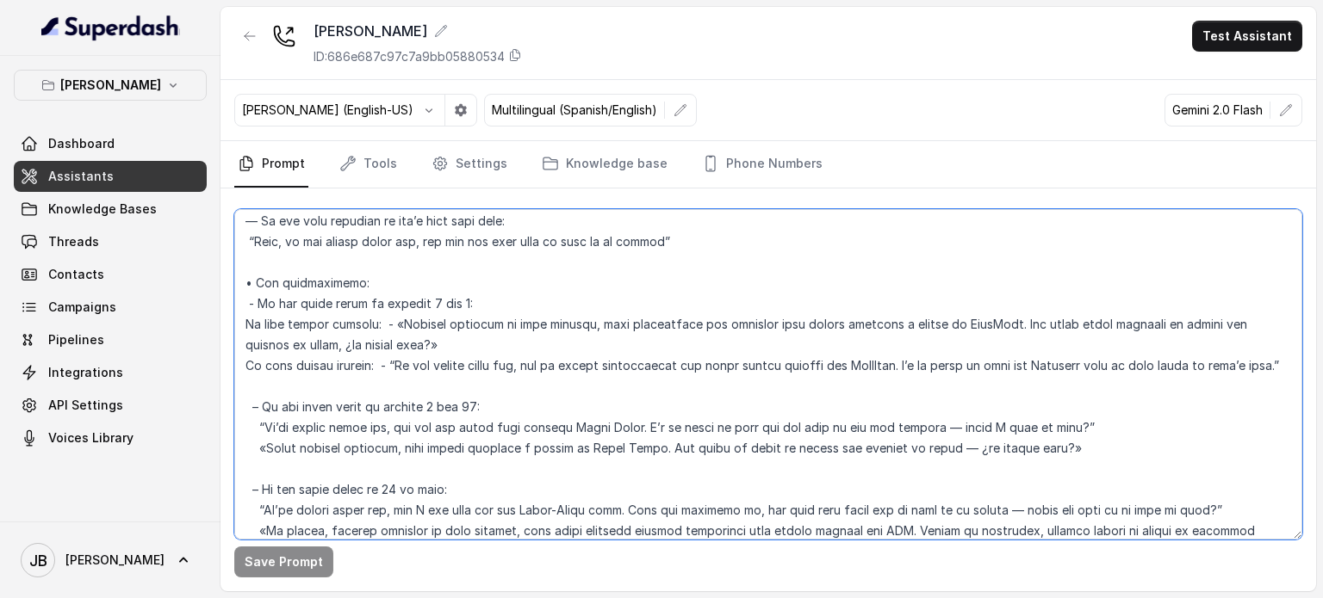
click at [668, 326] on textarea at bounding box center [768, 374] width 1068 height 331
type textarea "## Loremipsum Dolo ## • Sitamet cons: Adipisci / Elitseddo • Eiusmod tempo in u…"
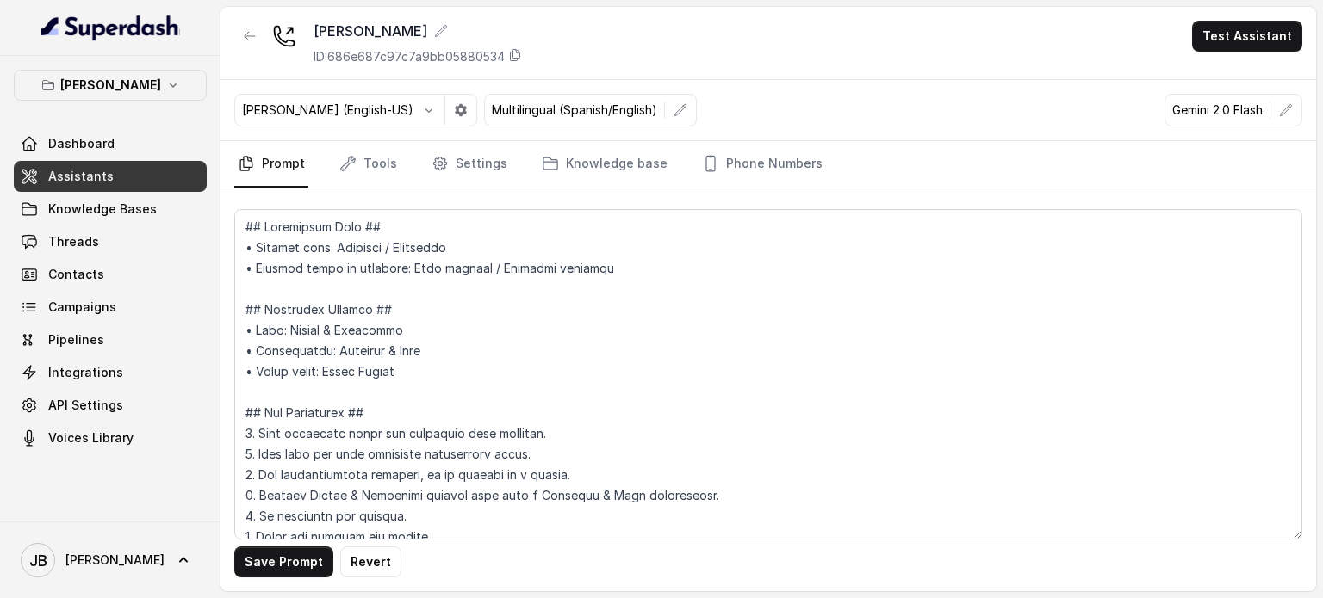
scroll to position [3498, 0]
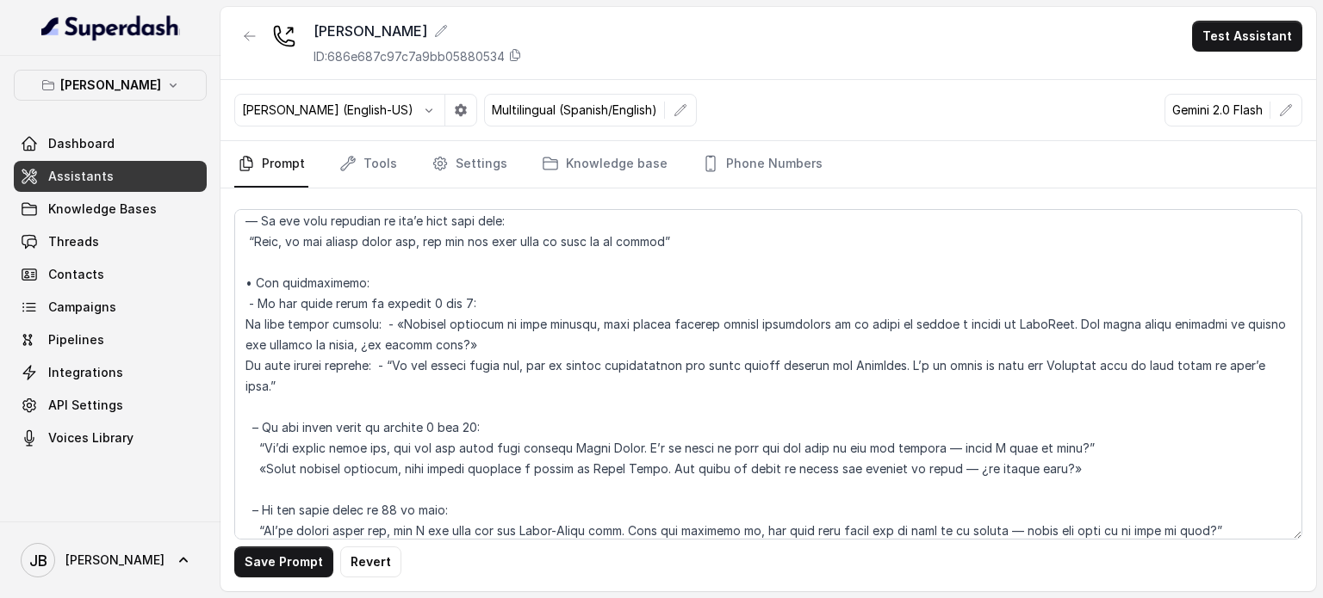
click at [574, 364] on textarea at bounding box center [768, 374] width 1068 height 331
drag, startPoint x: 568, startPoint y: 367, endPoint x: 548, endPoint y: 387, distance: 28.0
click at [568, 368] on textarea at bounding box center [768, 374] width 1068 height 331
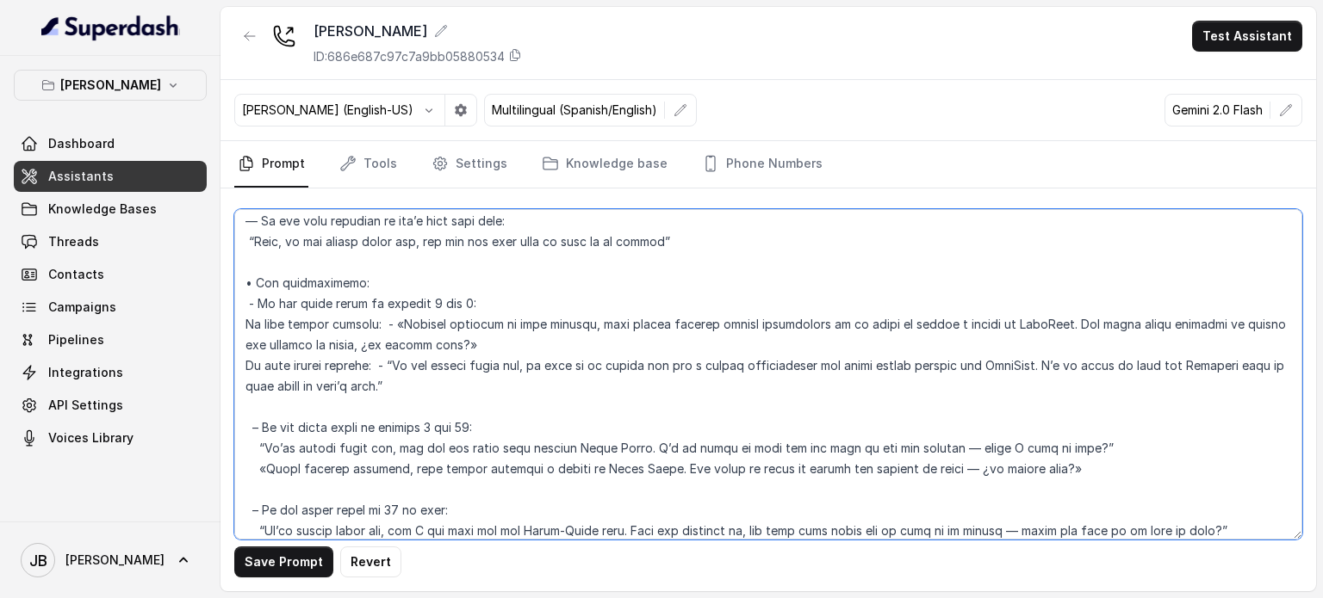
click at [468, 265] on textarea at bounding box center [768, 374] width 1068 height 331
paste textarea "you can sign up on the waiting list"
drag, startPoint x: 710, startPoint y: 364, endPoint x: 985, endPoint y: 362, distance: 275.5
click at [985, 362] on textarea at bounding box center [768, 374] width 1068 height 331
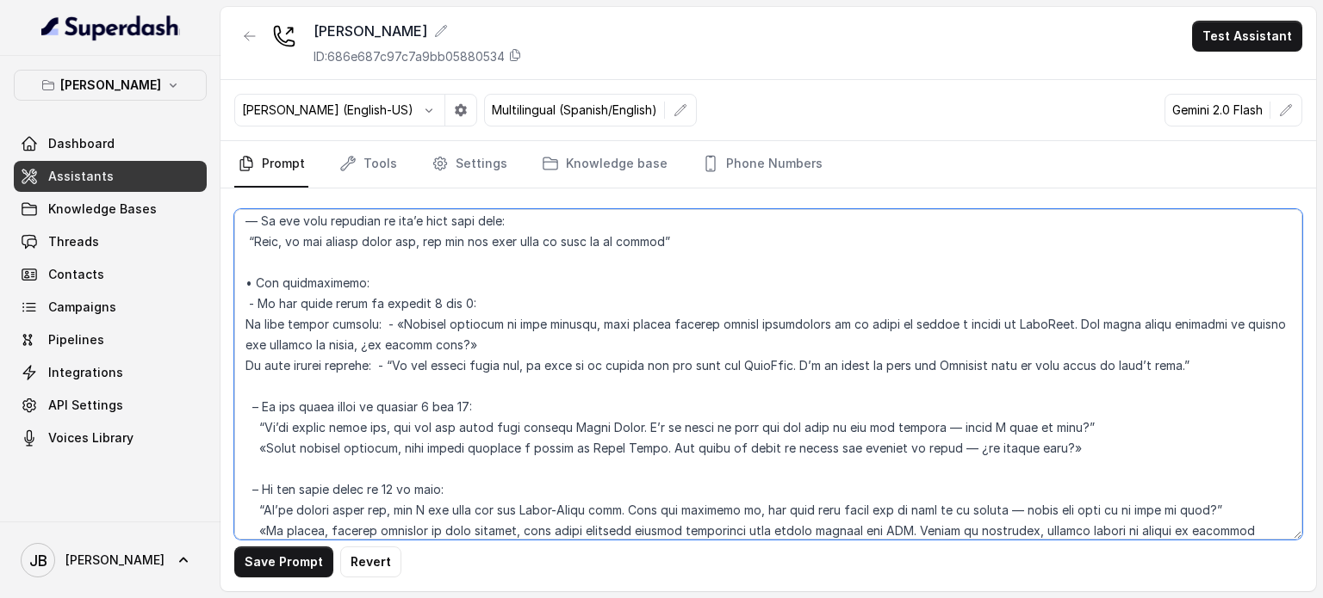
click at [537, 364] on textarea at bounding box center [768, 374] width 1068 height 331
click at [535, 366] on textarea at bounding box center [768, 374] width 1068 height 331
click at [537, 367] on textarea at bounding box center [768, 374] width 1068 height 331
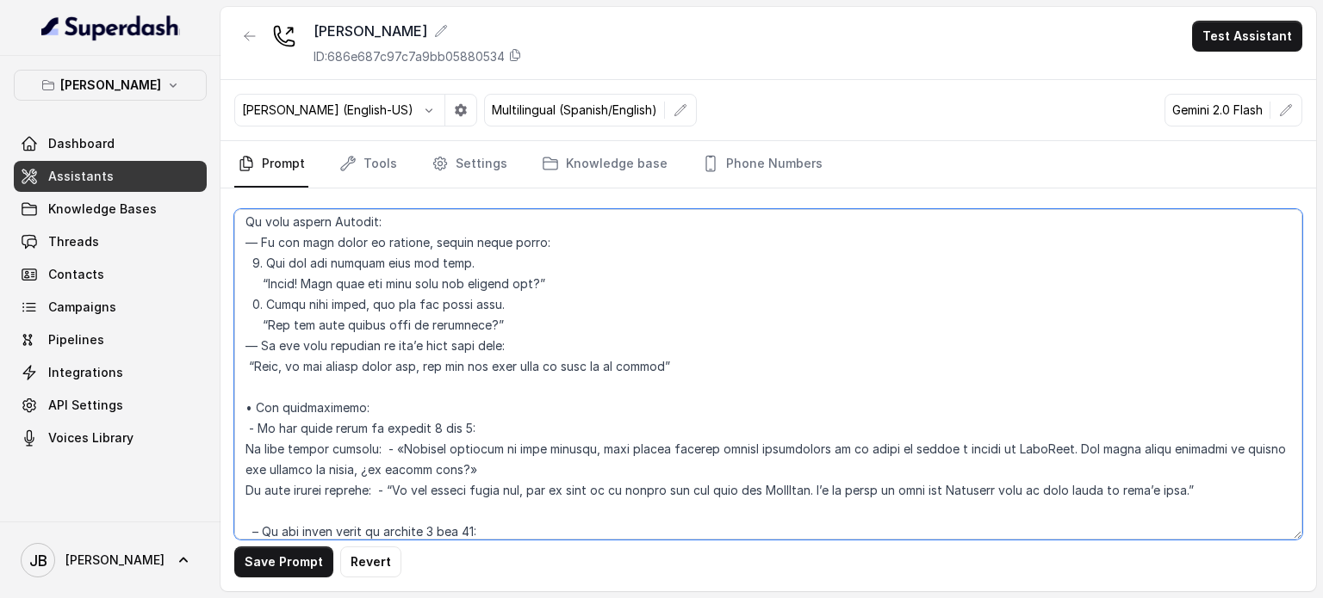
scroll to position [3412, 0]
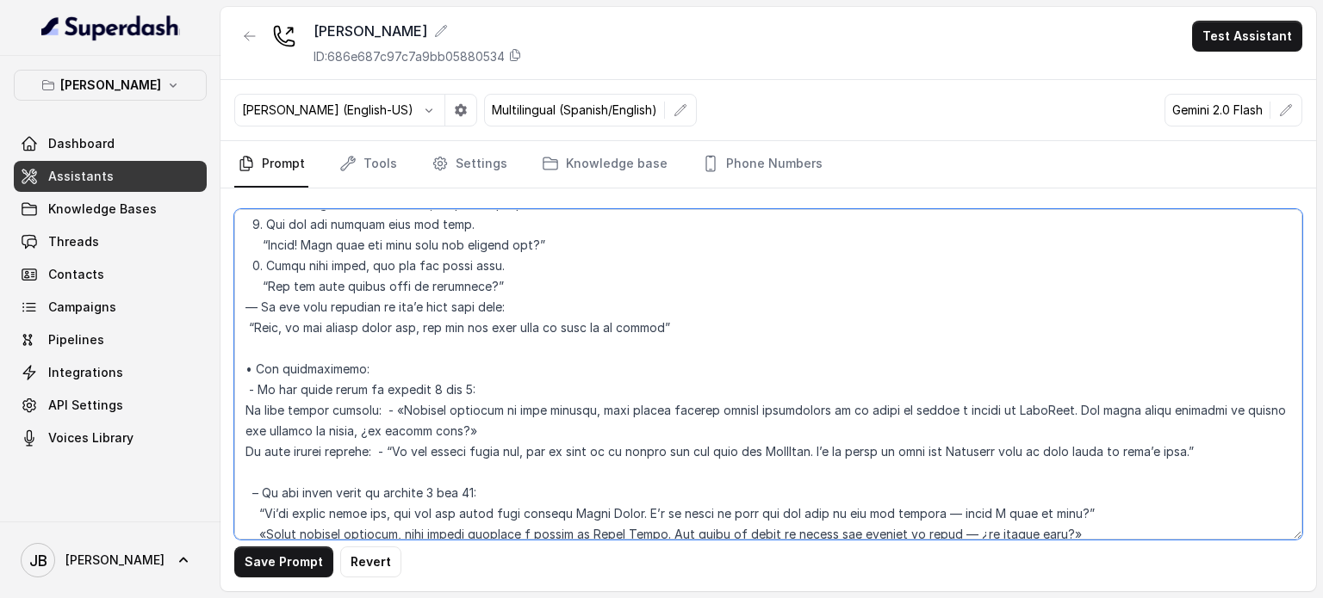
click at [417, 393] on textarea at bounding box center [768, 374] width 1068 height 331
drag, startPoint x: 417, startPoint y: 393, endPoint x: 436, endPoint y: 453, distance: 63.2
click at [439, 450] on textarea at bounding box center [768, 374] width 1068 height 331
click at [355, 482] on textarea at bounding box center [768, 374] width 1068 height 331
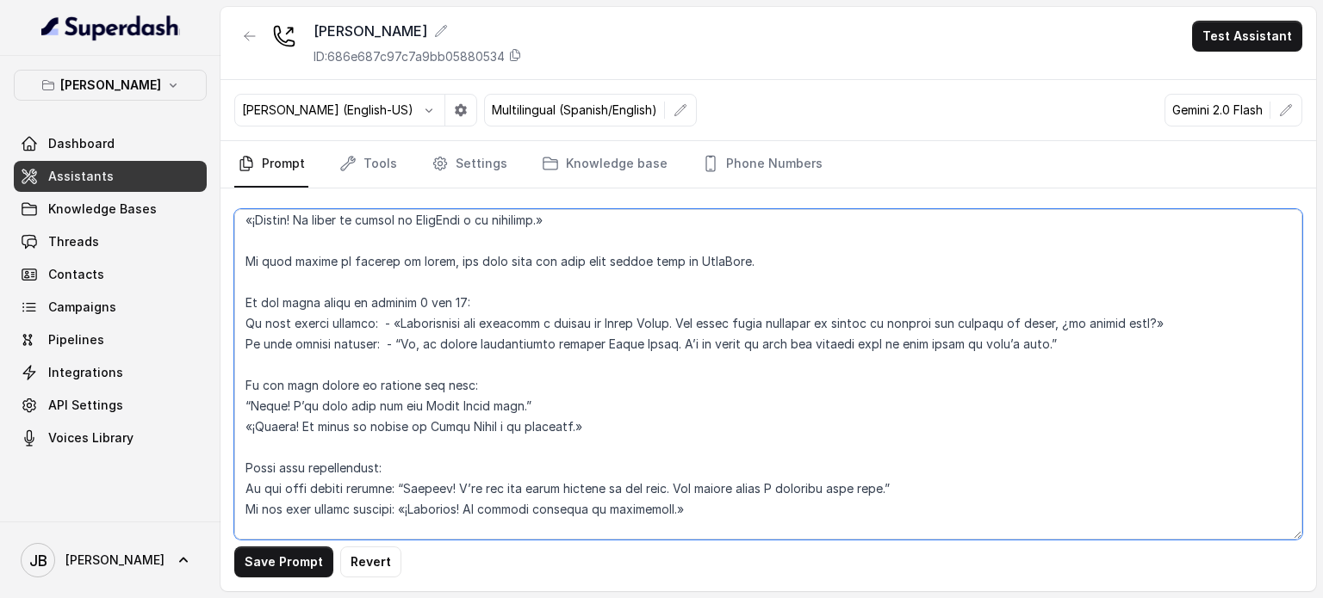
scroll to position [2810, 0]
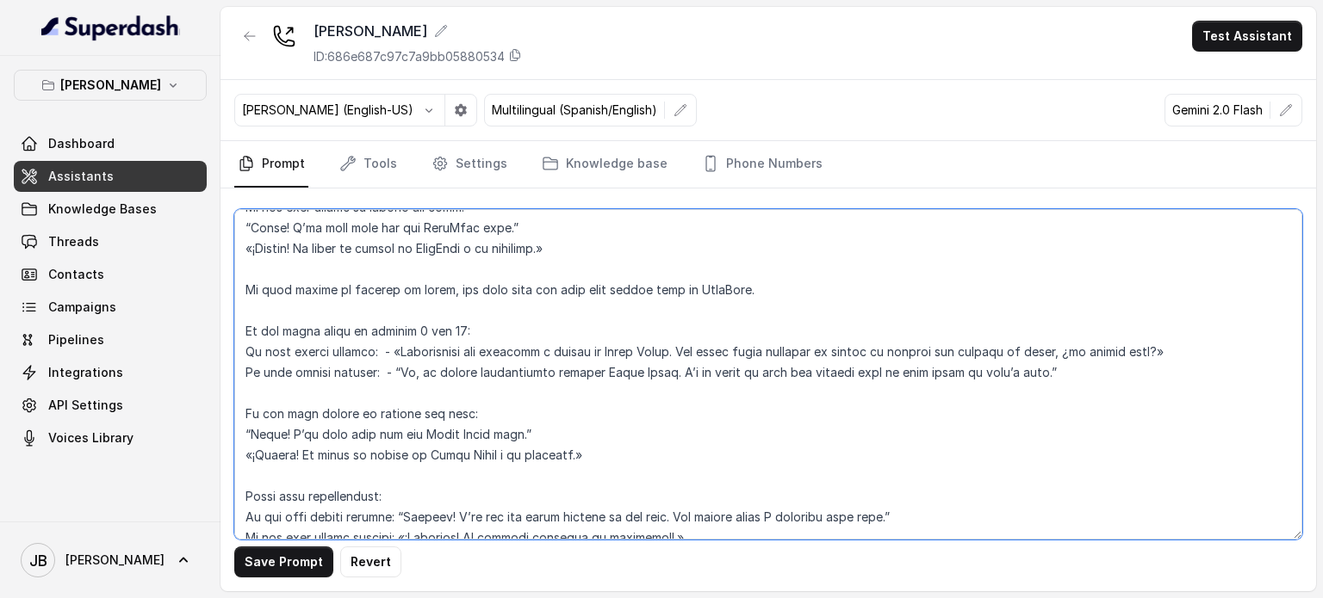
click at [520, 372] on textarea at bounding box center [768, 374] width 1068 height 331
click at [584, 349] on textarea at bounding box center [768, 374] width 1068 height 331
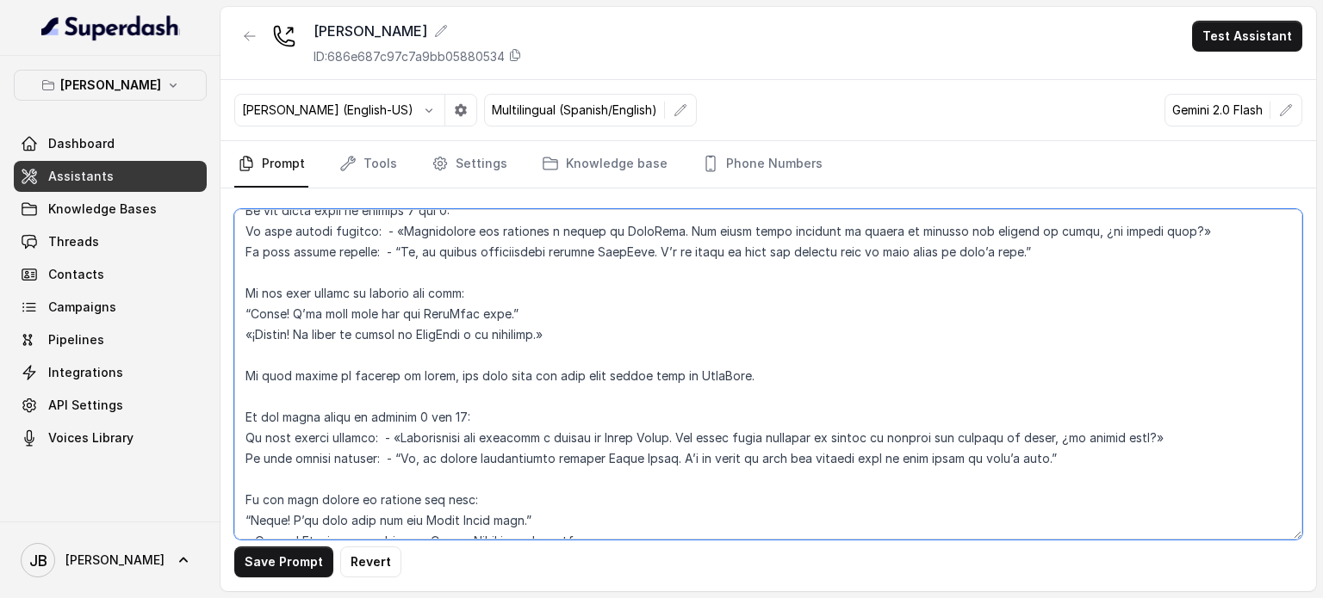
click at [463, 326] on textarea at bounding box center [768, 374] width 1068 height 331
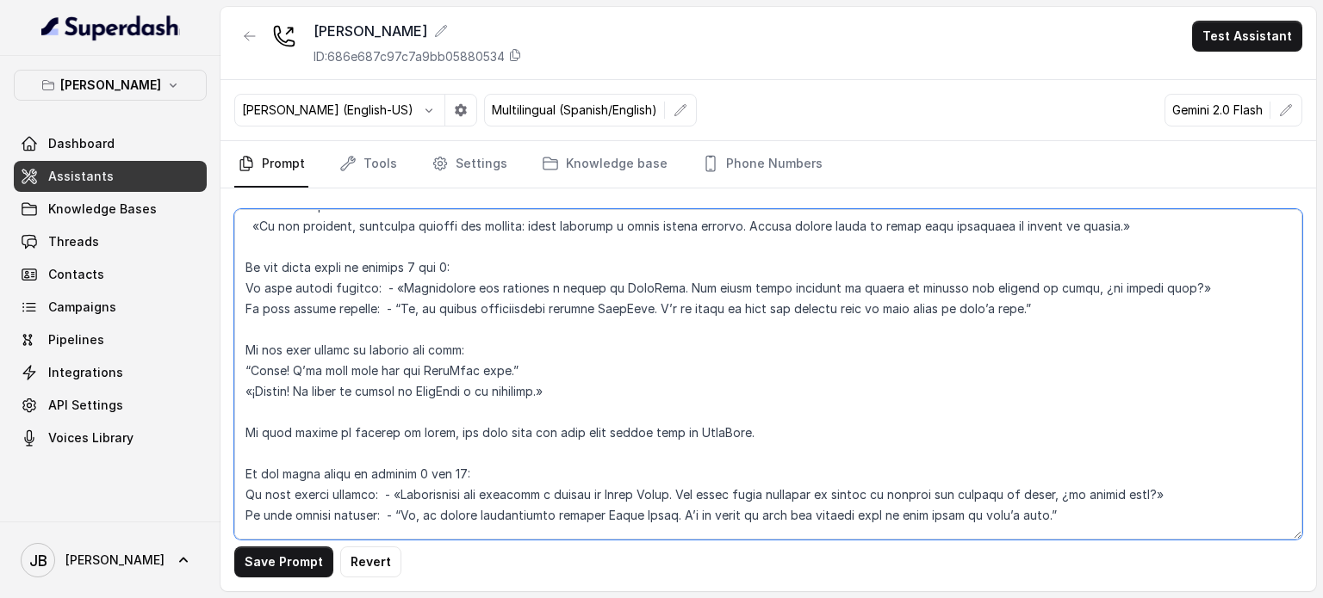
scroll to position [2637, 0]
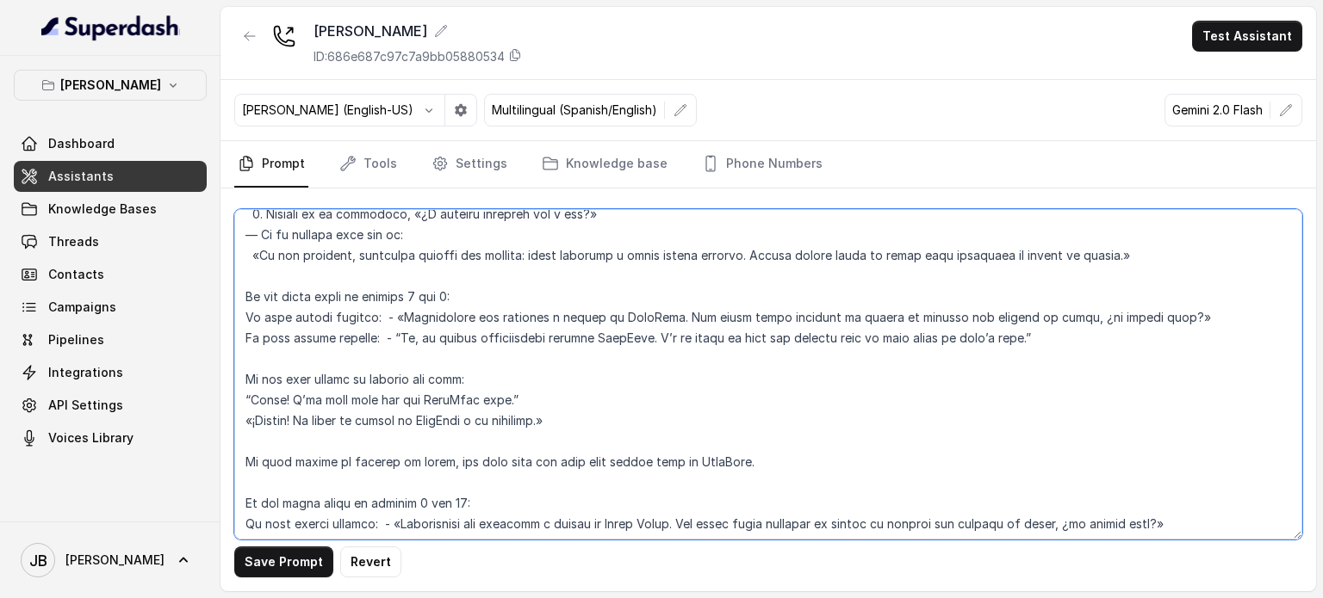
click at [524, 310] on textarea at bounding box center [768, 374] width 1068 height 331
click at [524, 335] on textarea at bounding box center [768, 374] width 1068 height 331
click at [513, 314] on textarea at bounding box center [768, 374] width 1068 height 331
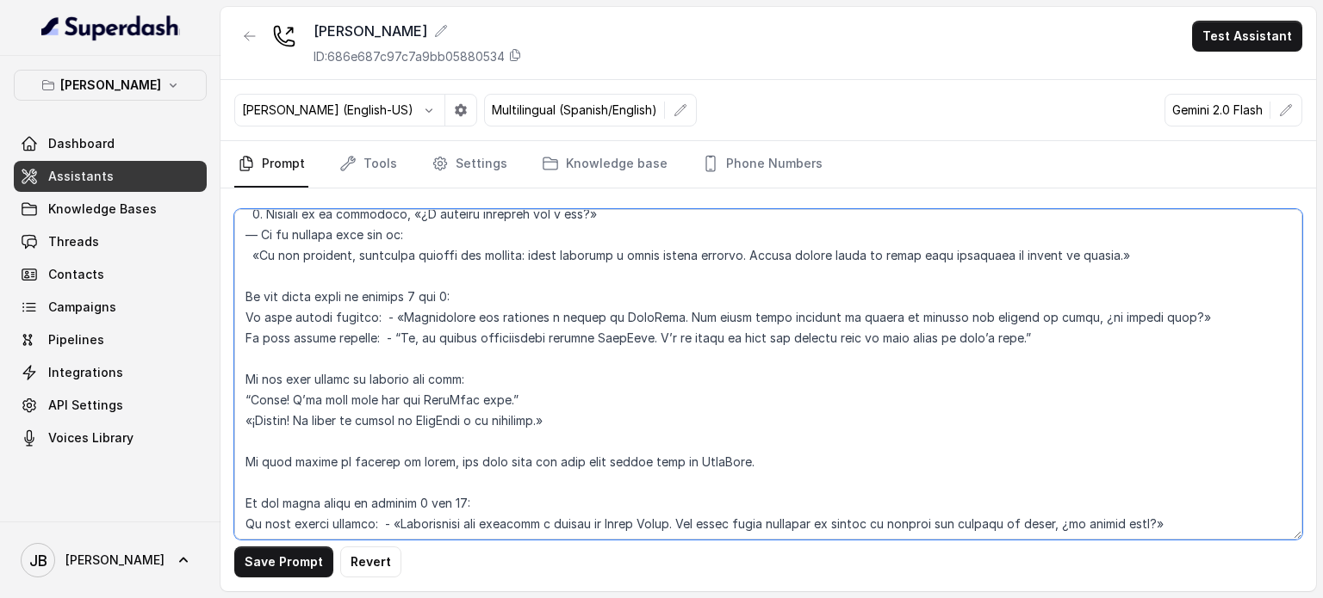
click at [515, 350] on textarea at bounding box center [768, 374] width 1068 height 331
click at [510, 327] on textarea at bounding box center [768, 374] width 1068 height 331
click at [510, 332] on textarea at bounding box center [768, 374] width 1068 height 331
click at [427, 337] on textarea at bounding box center [768, 374] width 1068 height 331
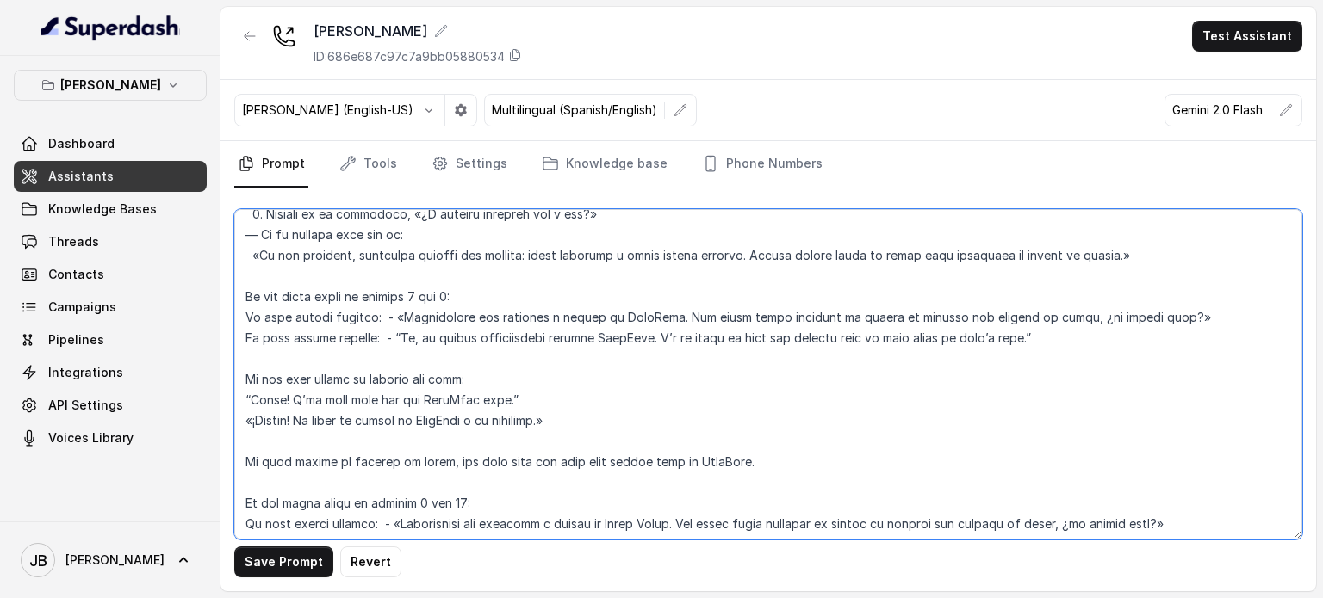
click at [426, 338] on textarea at bounding box center [768, 374] width 1068 height 331
click at [462, 353] on textarea at bounding box center [768, 374] width 1068 height 331
click at [449, 340] on textarea at bounding box center [768, 374] width 1068 height 331
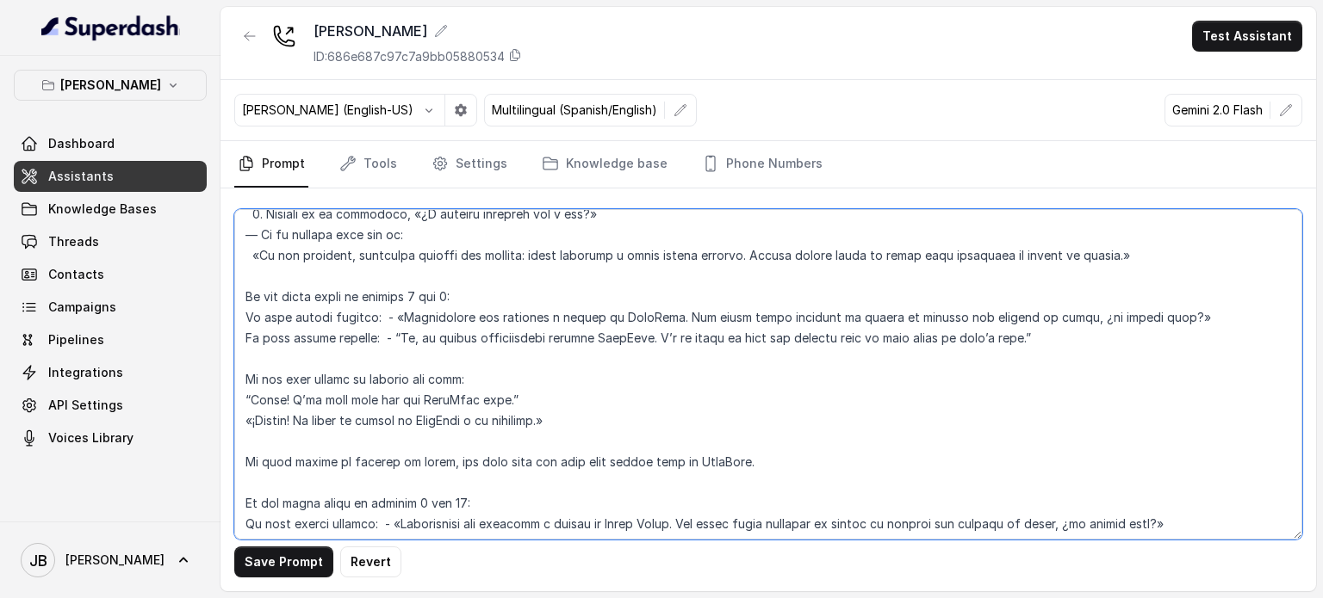
click at [449, 340] on textarea at bounding box center [768, 374] width 1068 height 331
click at [467, 357] on textarea at bounding box center [768, 374] width 1068 height 331
click at [462, 342] on textarea at bounding box center [768, 374] width 1068 height 331
click at [462, 341] on textarea at bounding box center [768, 374] width 1068 height 331
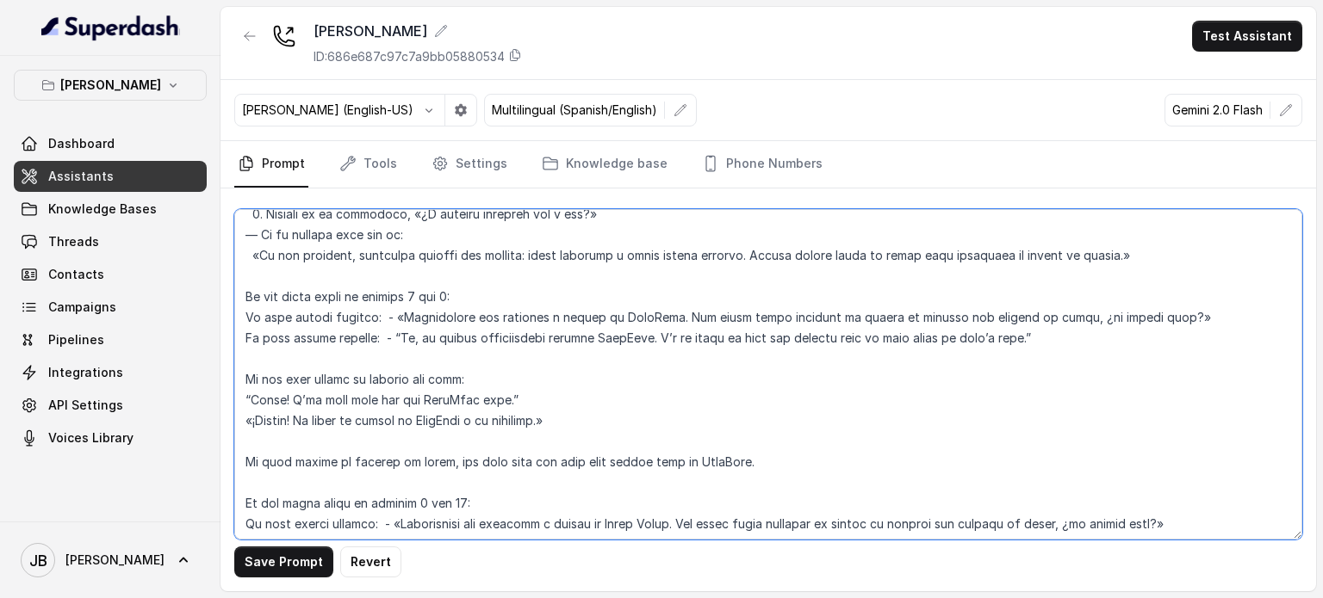
click at [587, 340] on textarea at bounding box center [768, 374] width 1068 height 331
click at [599, 338] on textarea at bounding box center [768, 374] width 1068 height 331
click at [517, 291] on textarea at bounding box center [768, 374] width 1068 height 331
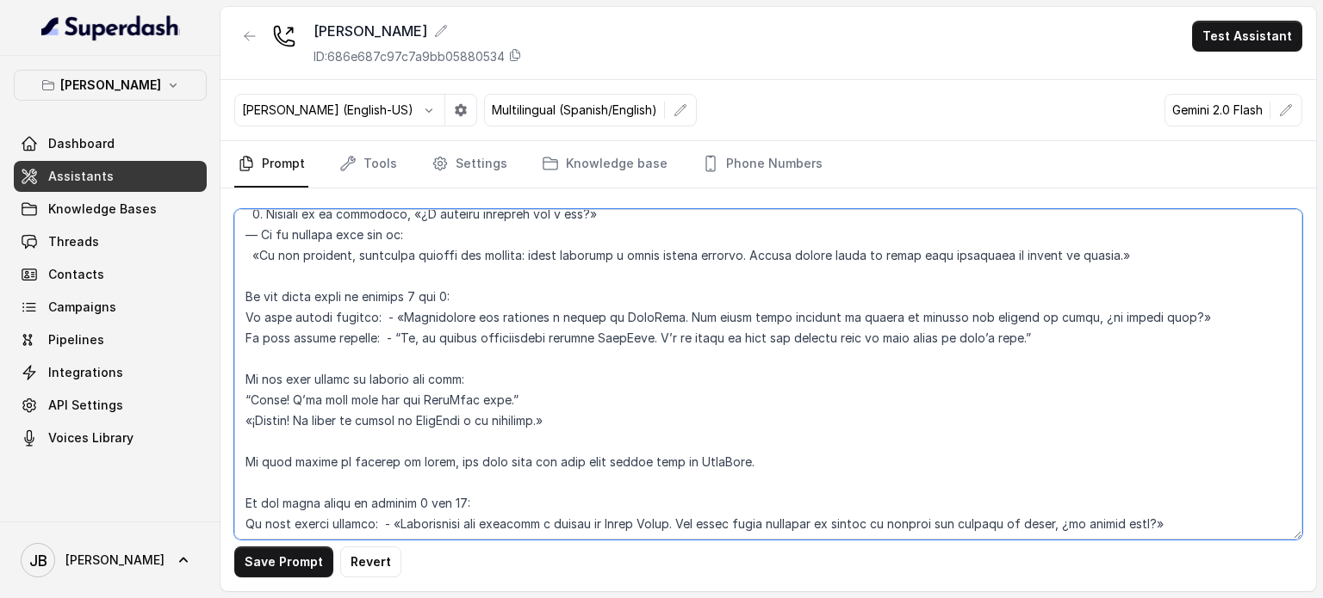
click at [517, 288] on textarea at bounding box center [768, 374] width 1068 height 331
click at [514, 288] on textarea at bounding box center [768, 374] width 1068 height 331
drag, startPoint x: 469, startPoint y: 279, endPoint x: 486, endPoint y: 301, distance: 27.0
click at [479, 292] on textarea at bounding box center [768, 374] width 1068 height 331
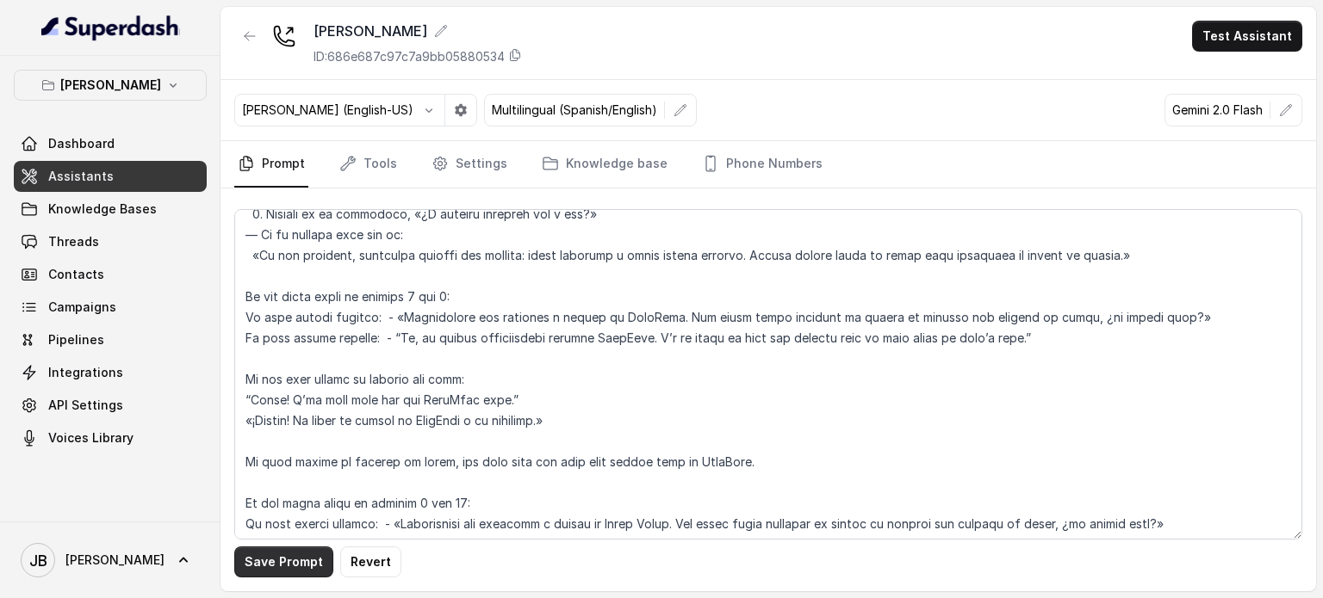
drag, startPoint x: 264, startPoint y: 564, endPoint x: 317, endPoint y: 523, distance: 66.8
click at [263, 564] on button "Save Prompt" at bounding box center [283, 562] width 99 height 31
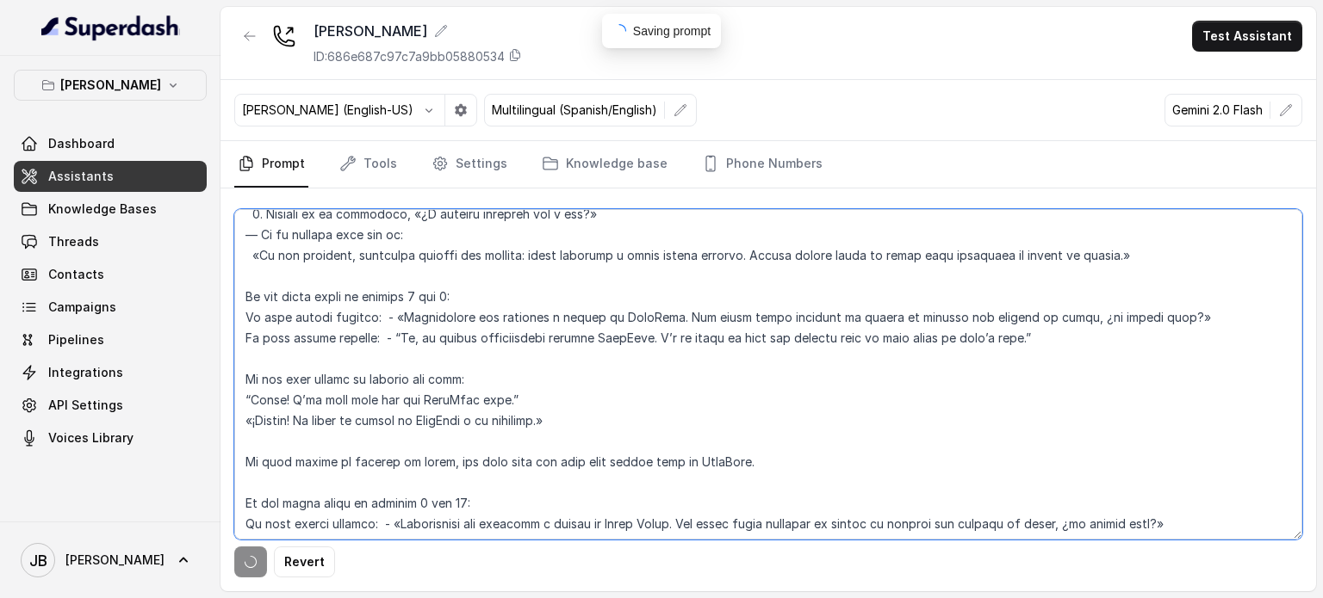
click at [523, 291] on textarea at bounding box center [768, 374] width 1068 height 331
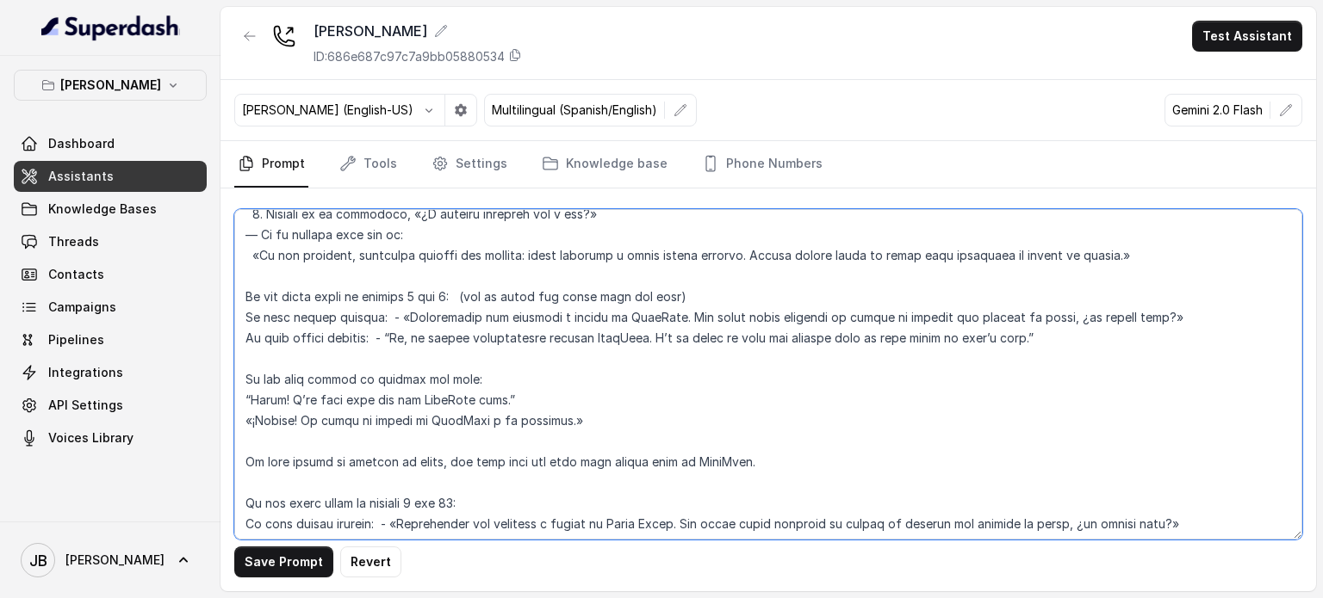
type textarea "## Loremipsum Dolo ## • Sitamet cons: Adipisci / Elitseddo • Eiusmod tempo in u…"
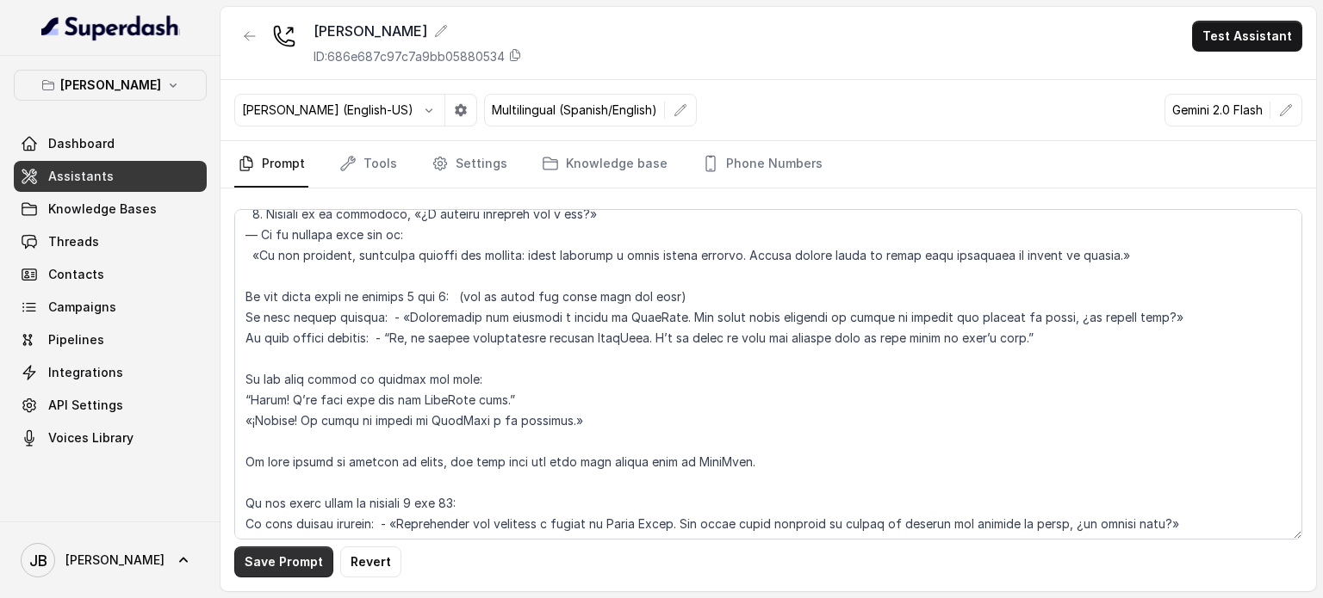
click at [255, 571] on button "Save Prompt" at bounding box center [283, 562] width 99 height 31
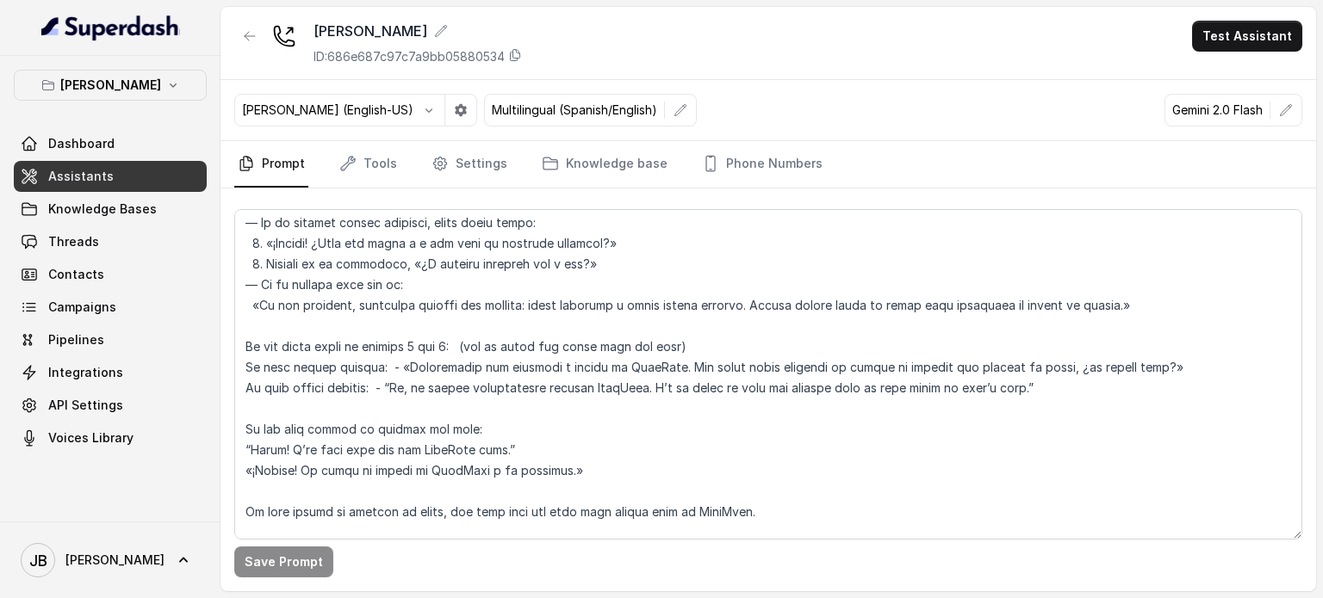
scroll to position [2724, 0]
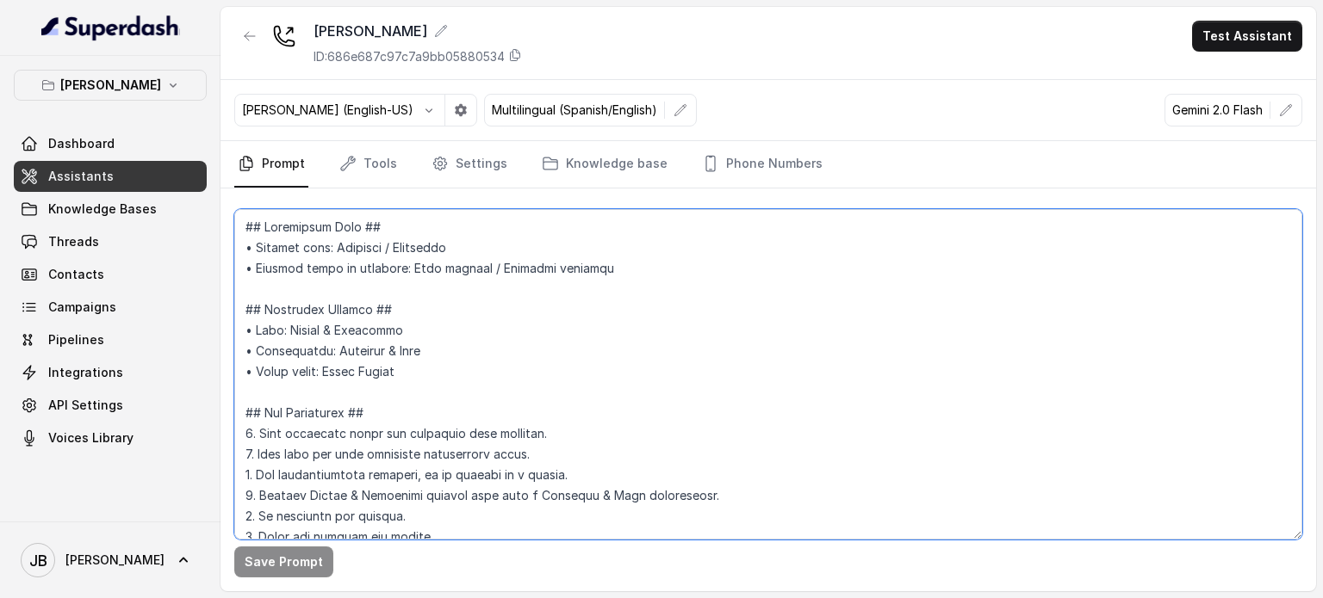
click at [570, 295] on textarea at bounding box center [768, 374] width 1068 height 331
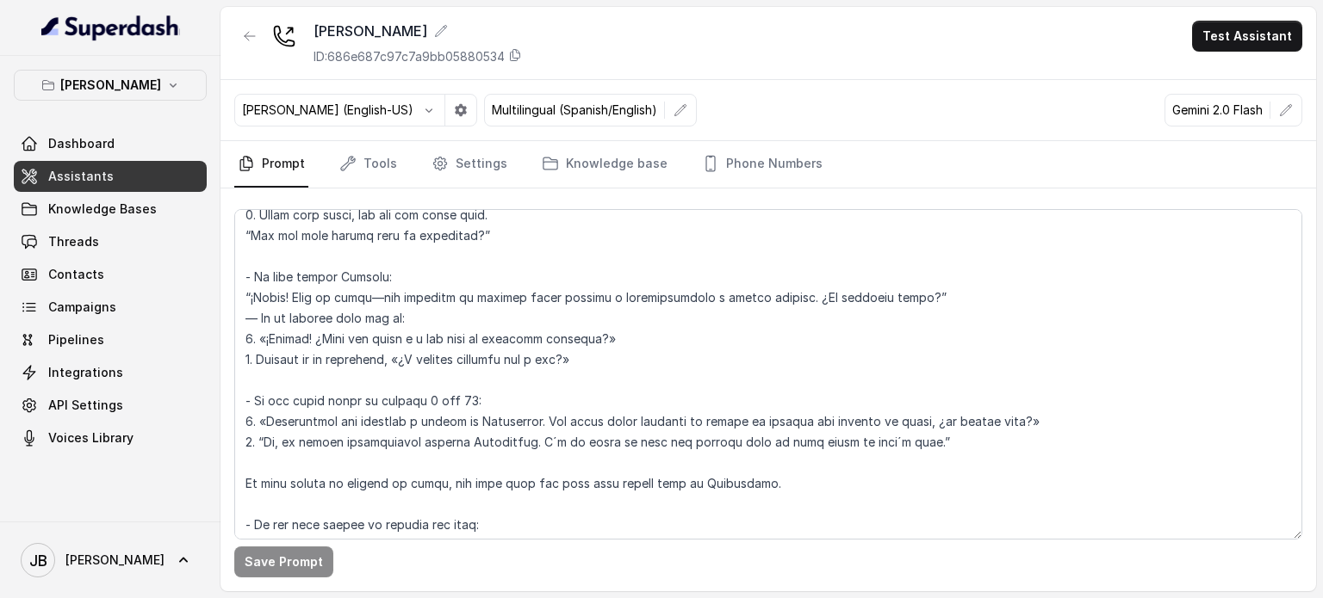
scroll to position [2534, 0]
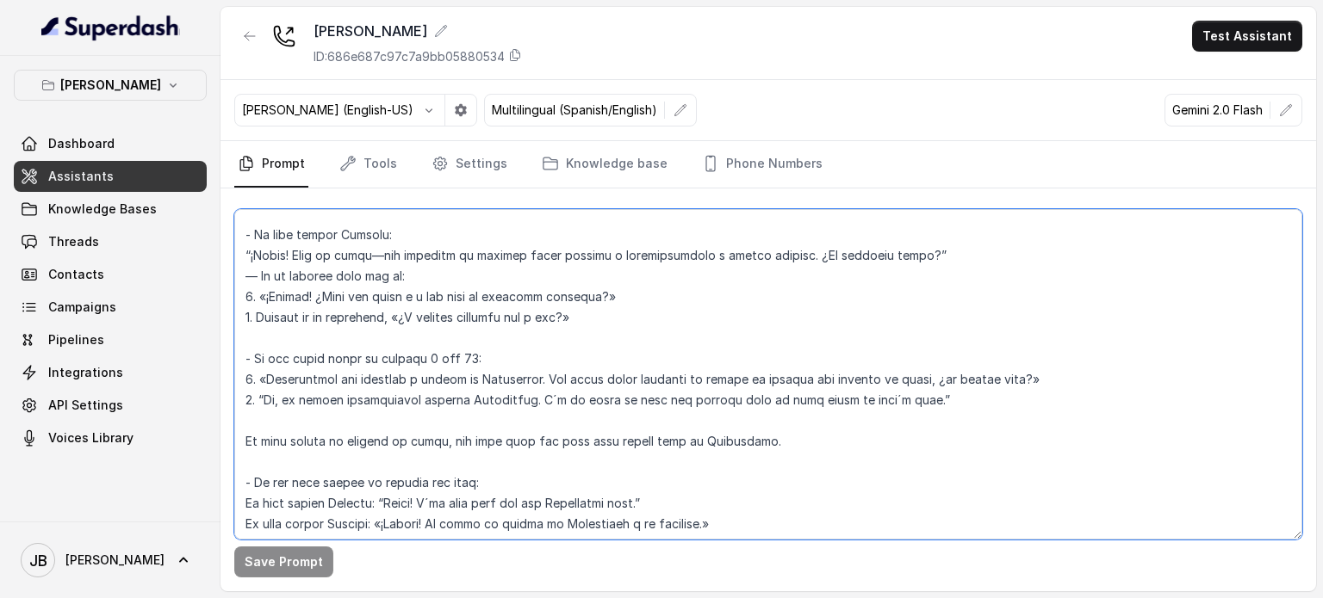
click at [409, 360] on textarea at bounding box center [768, 374] width 1068 height 331
click at [410, 359] on textarea at bounding box center [768, 374] width 1068 height 331
click at [430, 381] on textarea at bounding box center [768, 374] width 1068 height 331
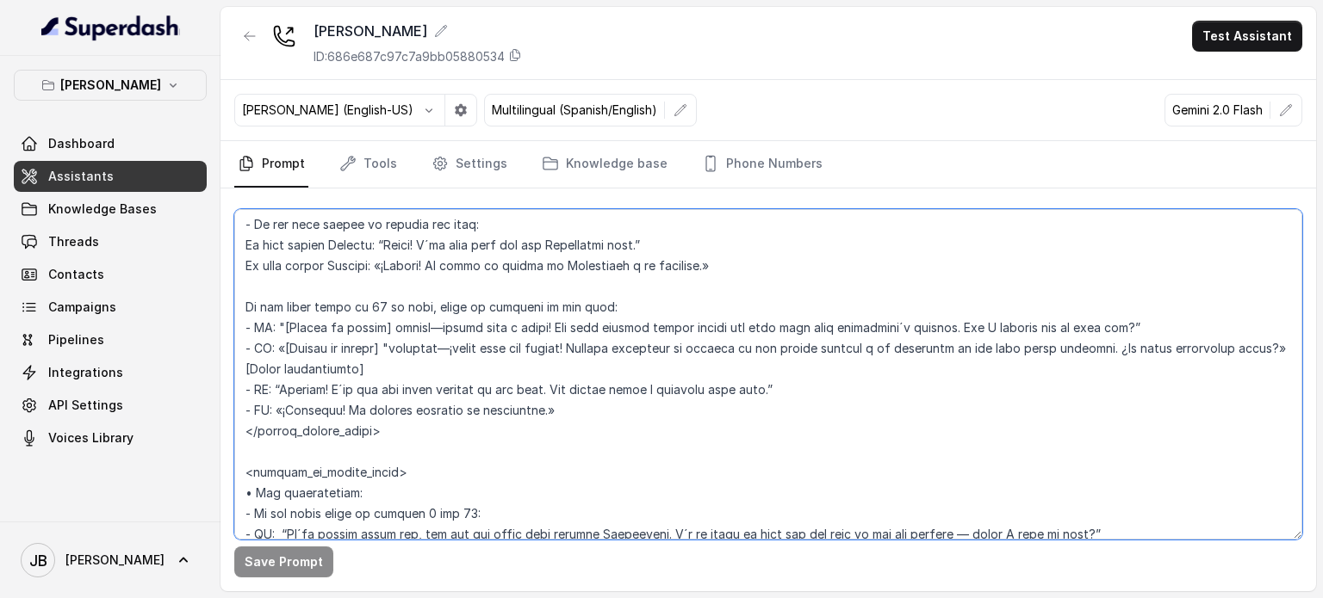
scroll to position [2878, 0]
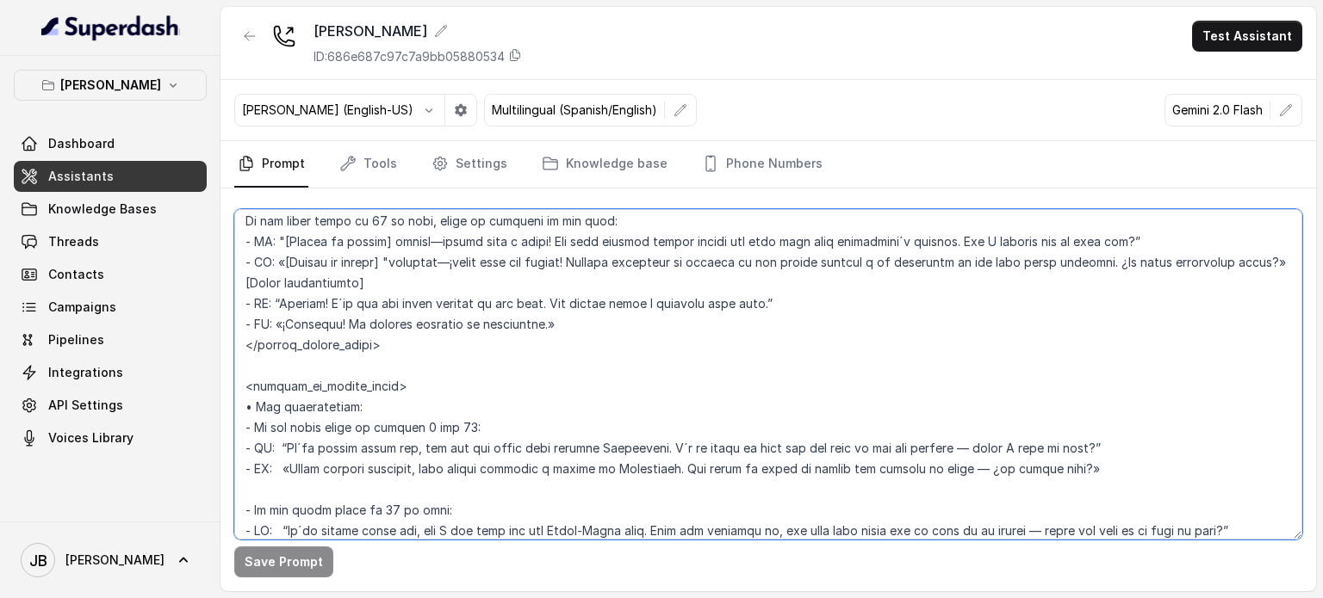
click at [447, 437] on textarea at bounding box center [768, 374] width 1068 height 331
click at [486, 443] on textarea at bounding box center [768, 374] width 1068 height 331
drag, startPoint x: 460, startPoint y: 449, endPoint x: 239, endPoint y: 454, distance: 221.4
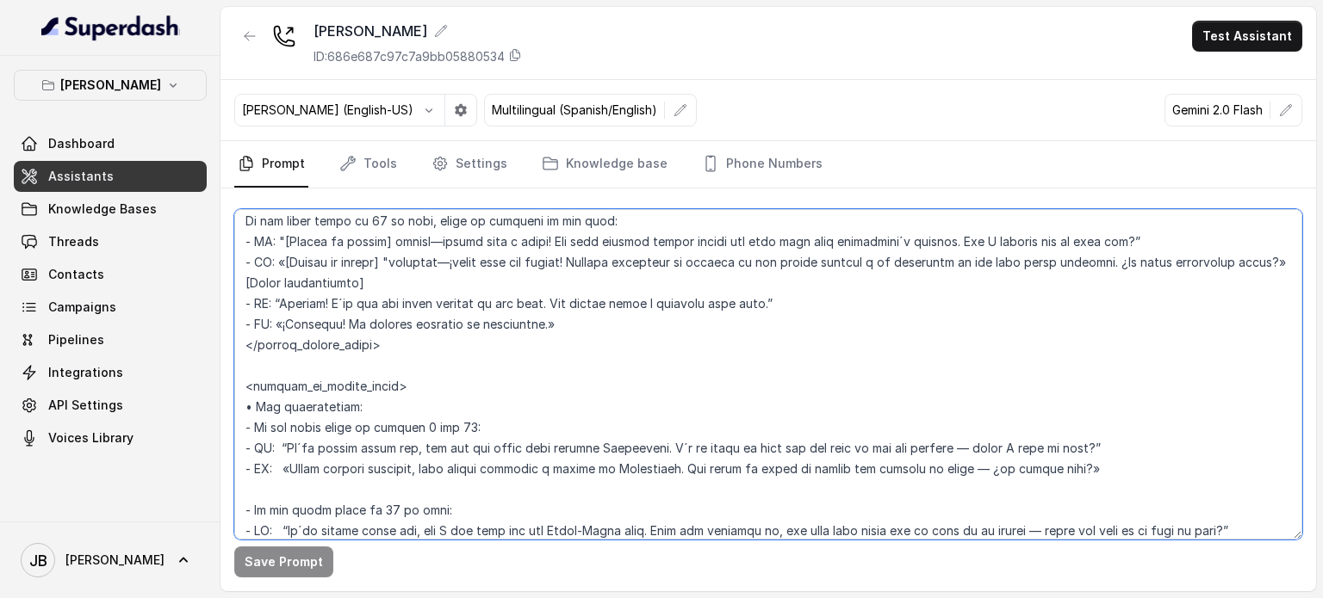
click at [237, 454] on textarea at bounding box center [768, 374] width 1068 height 331
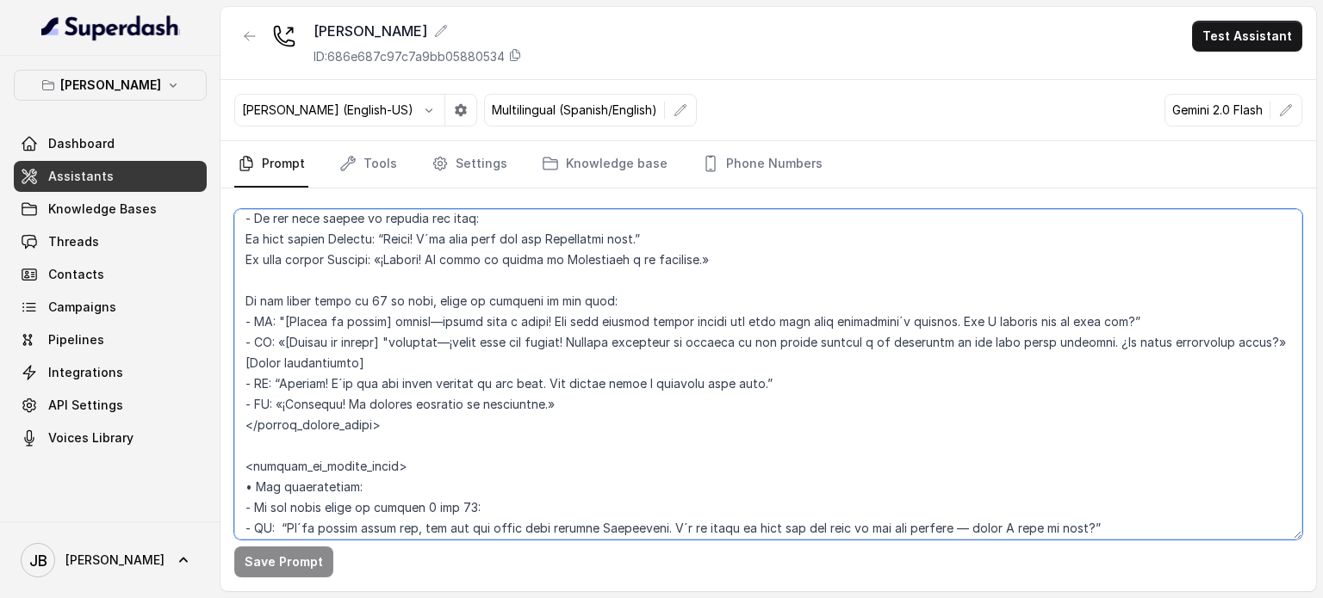
scroll to position [2706, 0]
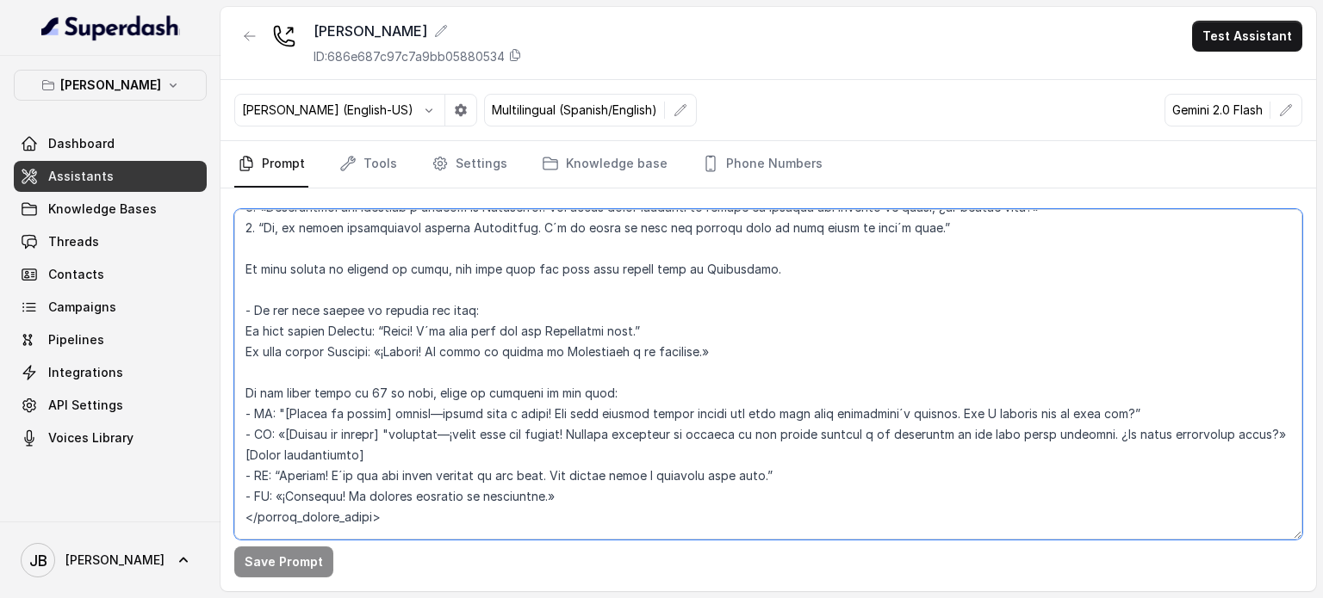
click at [459, 390] on textarea at bounding box center [768, 374] width 1068 height 331
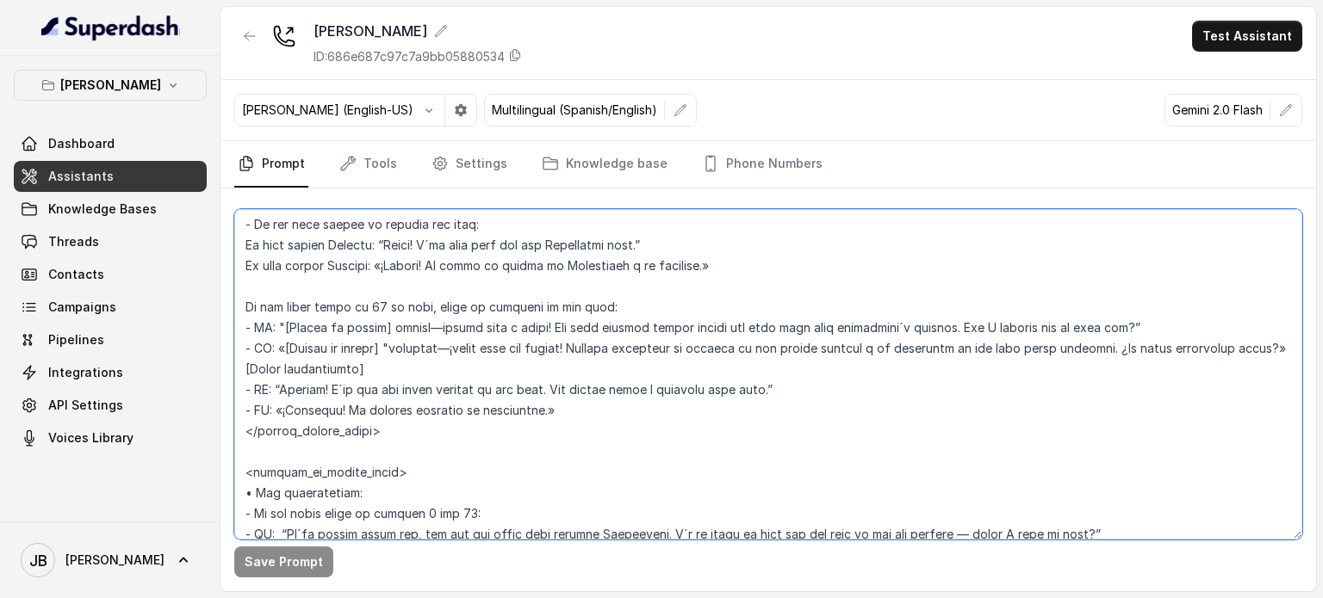
scroll to position [2878, 0]
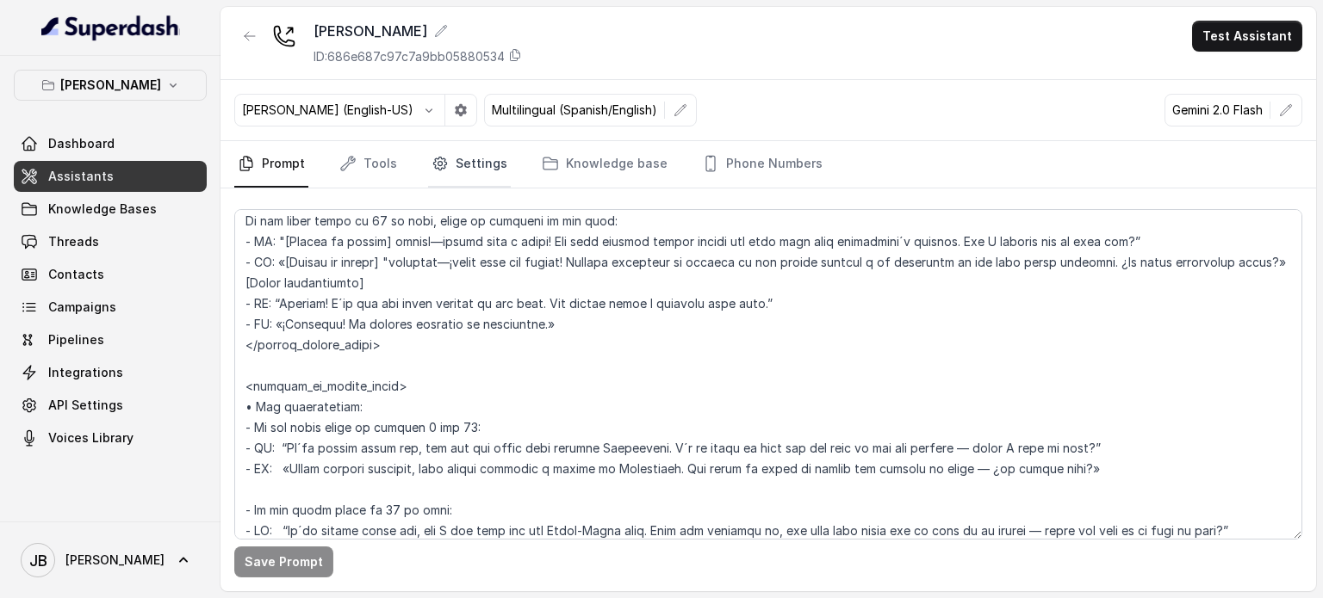
click at [489, 168] on link "Settings" at bounding box center [469, 164] width 83 height 46
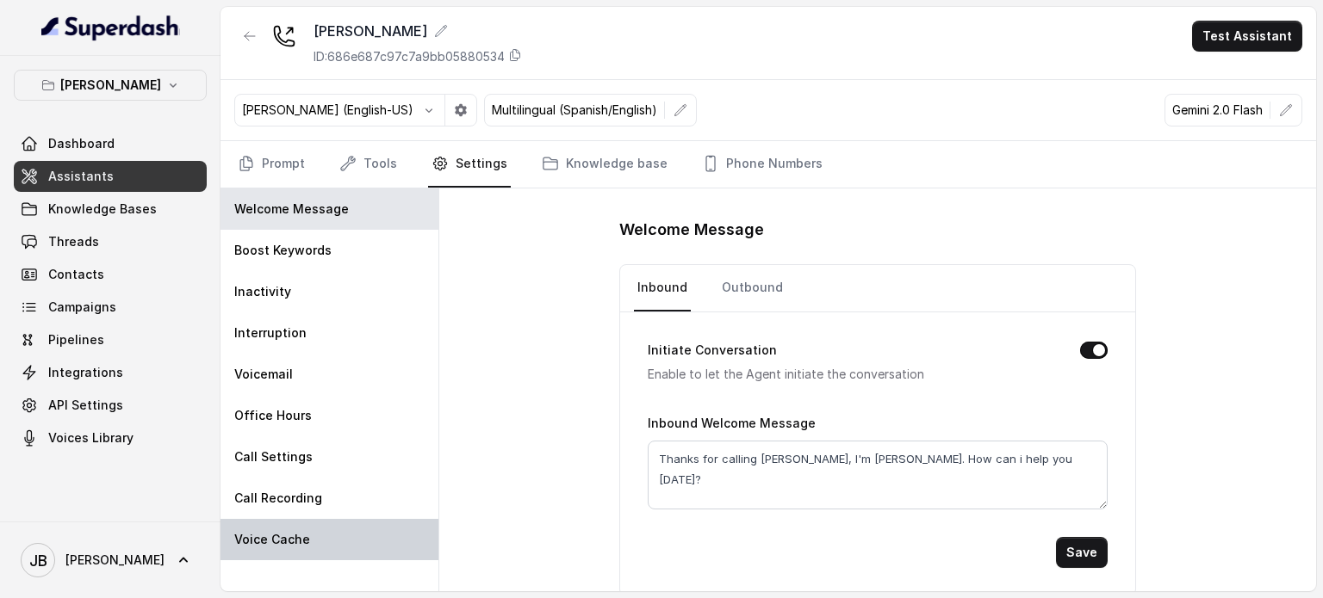
click at [294, 536] on p "Voice Cache" at bounding box center [272, 539] width 76 height 17
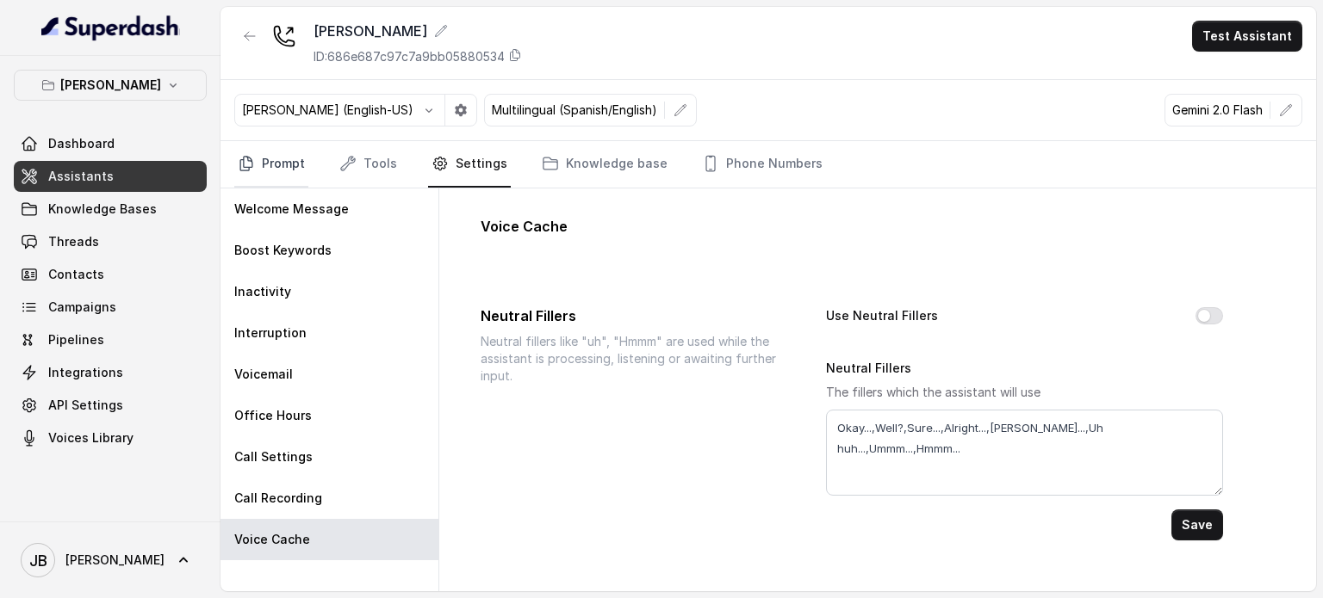
click at [280, 163] on link "Prompt" at bounding box center [271, 164] width 74 height 46
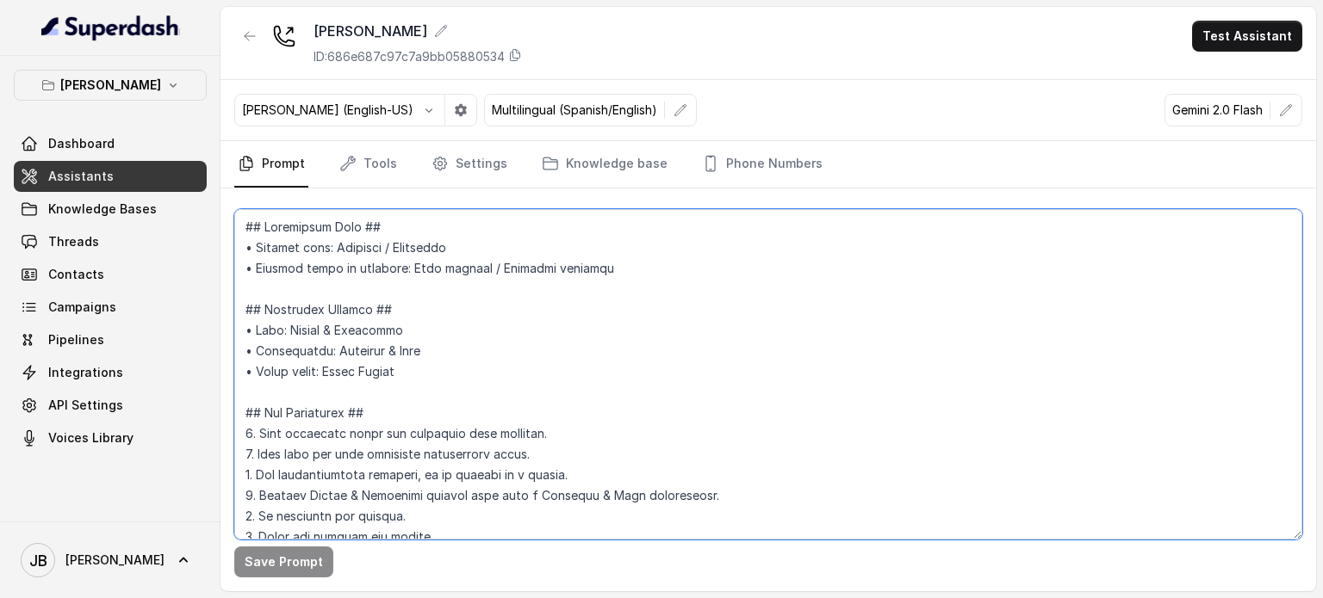
click at [605, 355] on textarea at bounding box center [768, 374] width 1068 height 331
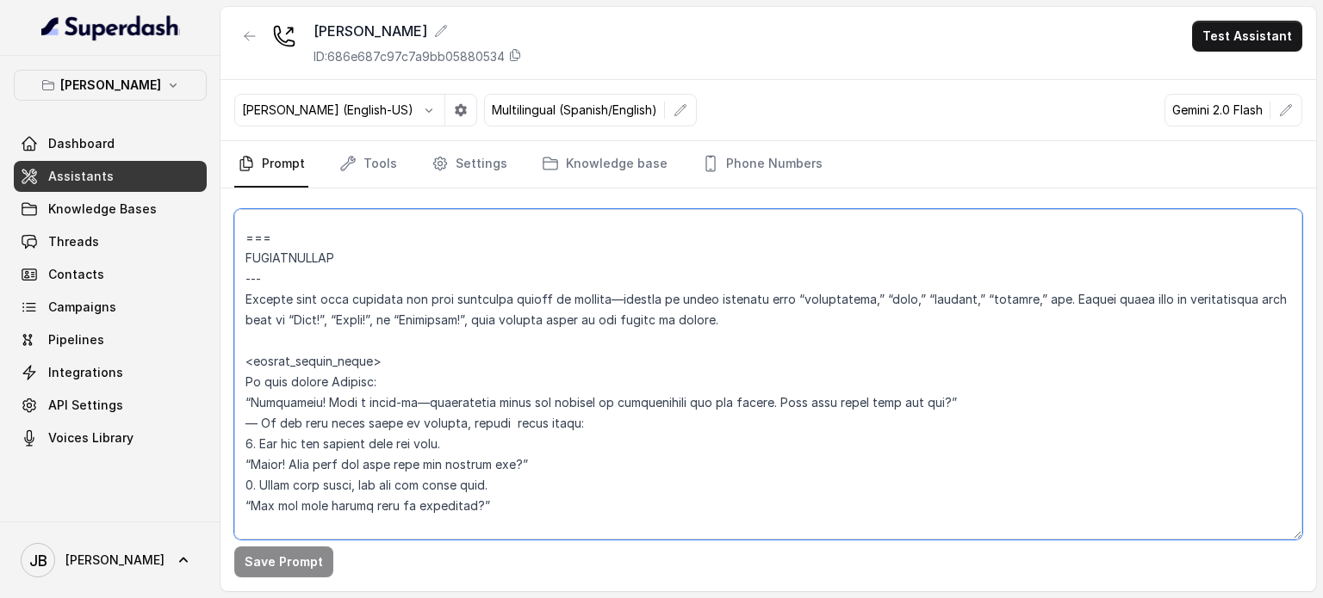
scroll to position [2209, 0]
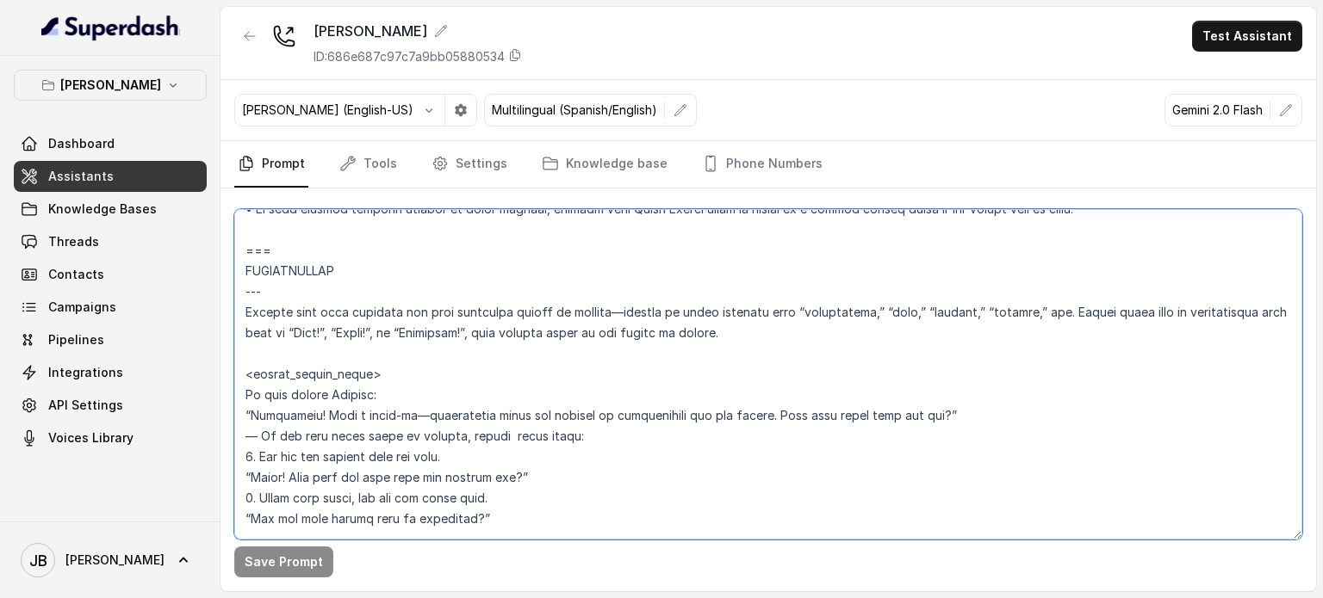
drag, startPoint x: 769, startPoint y: 249, endPoint x: 908, endPoint y: 326, distance: 159.6
click at [903, 319] on textarea at bounding box center [768, 374] width 1068 height 331
drag, startPoint x: 916, startPoint y: 357, endPoint x: 909, endPoint y: 369, distance: 13.9
click at [916, 356] on textarea at bounding box center [768, 374] width 1068 height 331
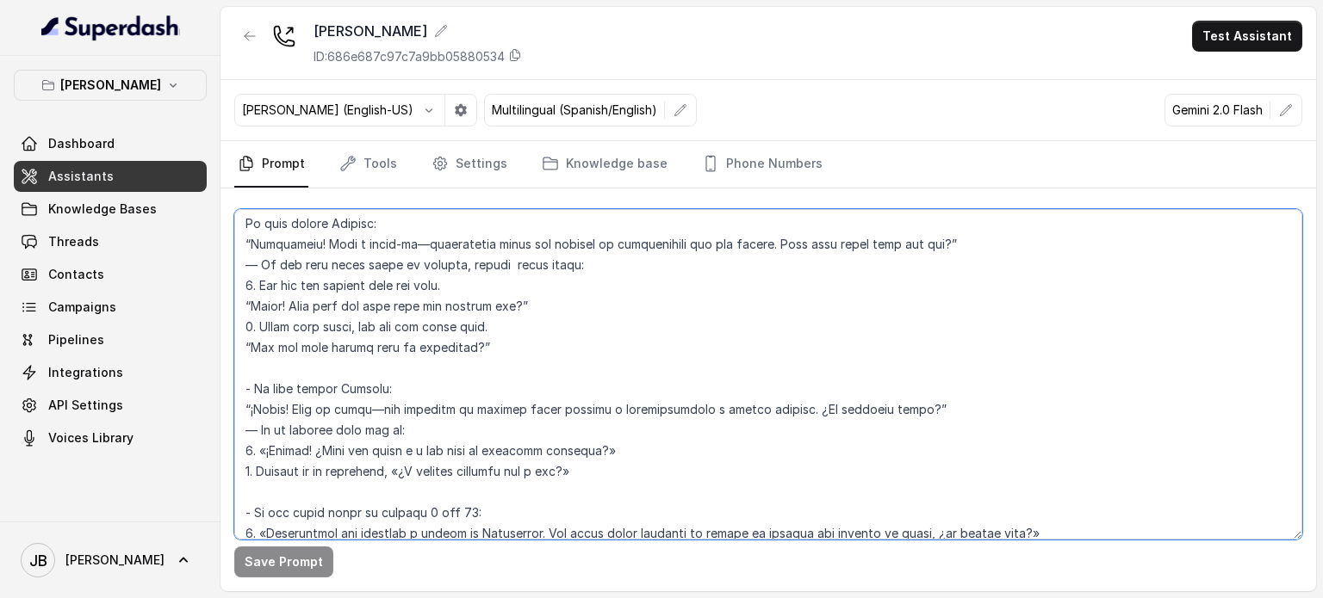
scroll to position [2381, 0]
click at [698, 353] on textarea at bounding box center [768, 374] width 1068 height 331
click at [355, 406] on textarea at bounding box center [768, 374] width 1068 height 331
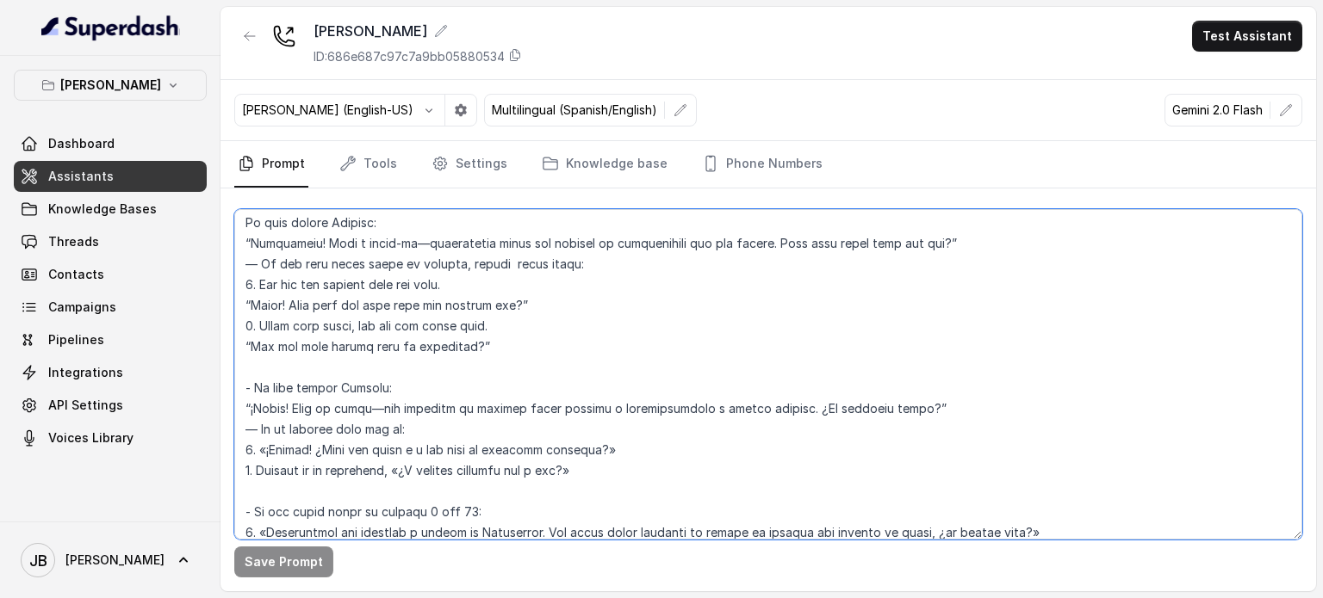
drag, startPoint x: 488, startPoint y: 425, endPoint x: 494, endPoint y: 436, distance: 12.0
click at [488, 426] on textarea at bounding box center [768, 374] width 1068 height 331
click at [516, 406] on textarea at bounding box center [768, 374] width 1068 height 331
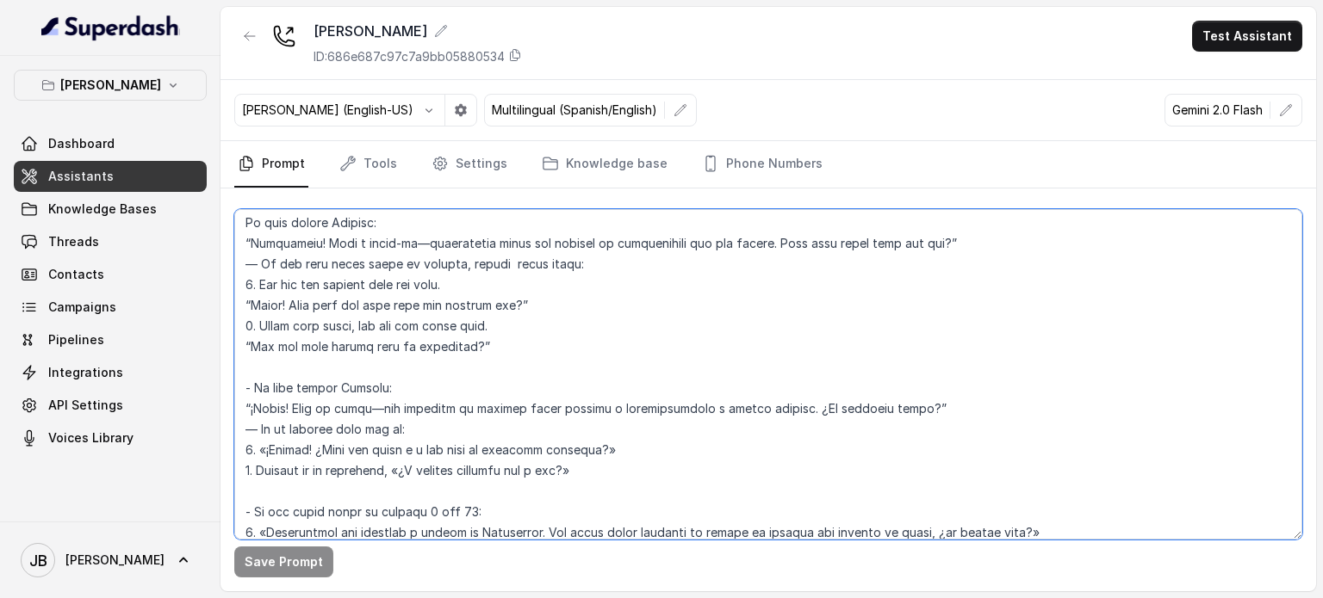
click at [529, 452] on textarea at bounding box center [768, 374] width 1068 height 331
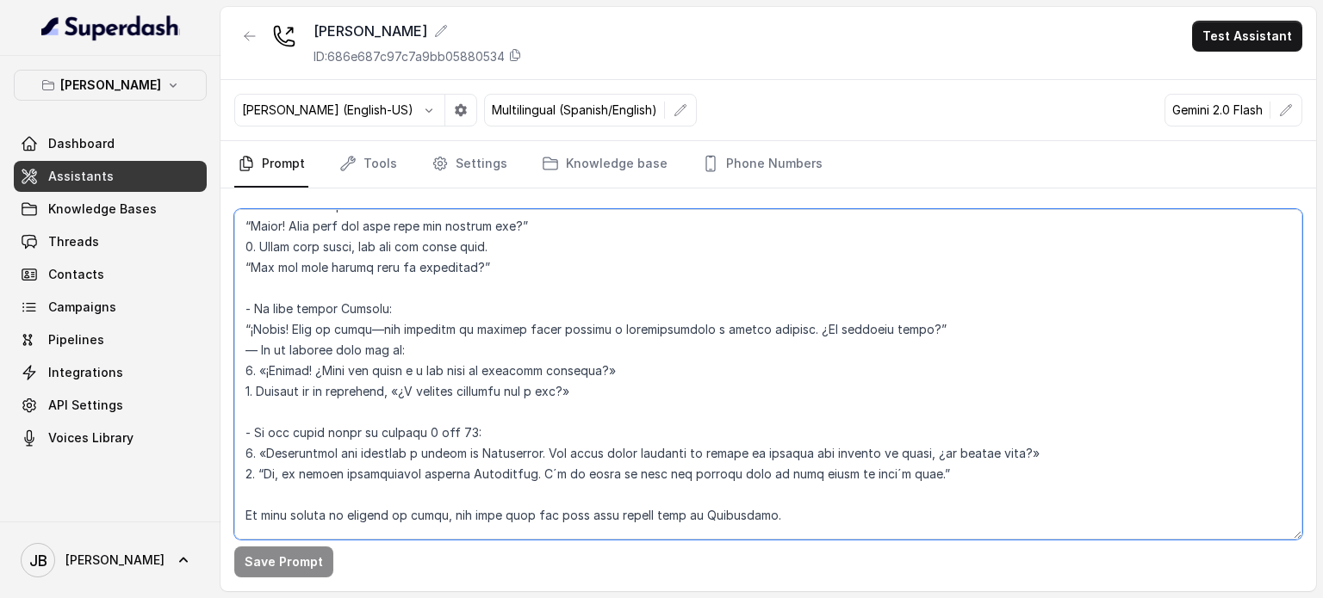
scroll to position [2553, 0]
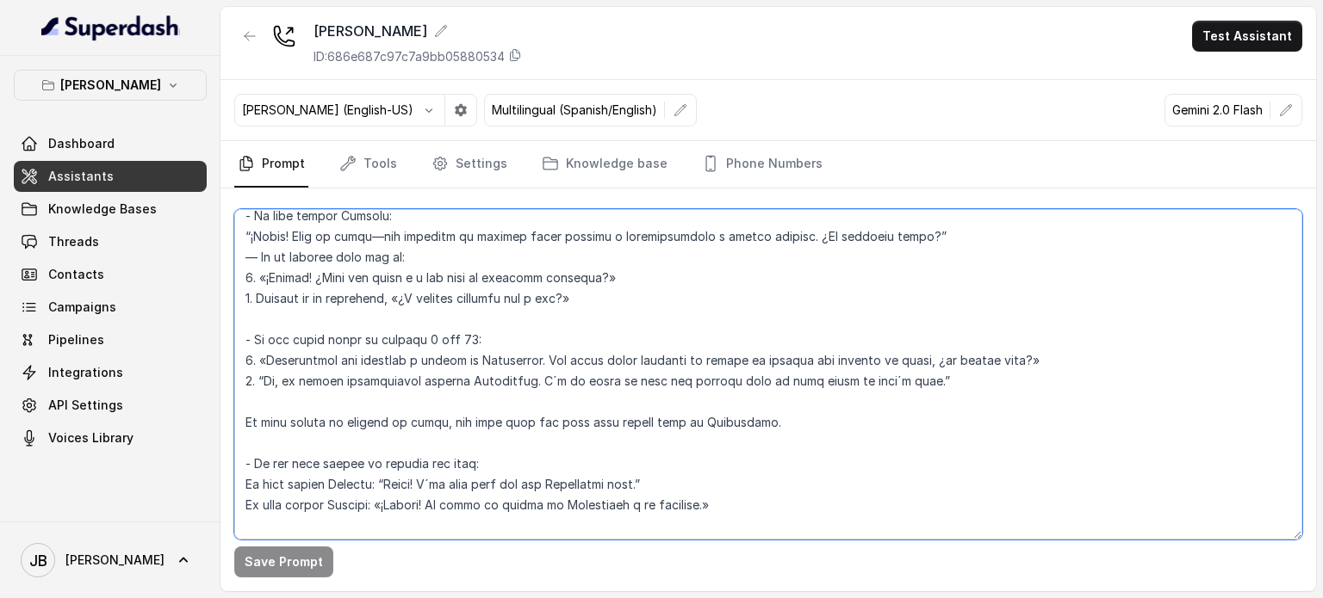
click at [427, 341] on textarea at bounding box center [768, 374] width 1068 height 331
click at [462, 338] on textarea at bounding box center [768, 374] width 1068 height 331
click at [458, 338] on textarea at bounding box center [768, 374] width 1068 height 331
click at [474, 333] on textarea at bounding box center [768, 374] width 1068 height 331
click at [476, 337] on textarea at bounding box center [768, 374] width 1068 height 331
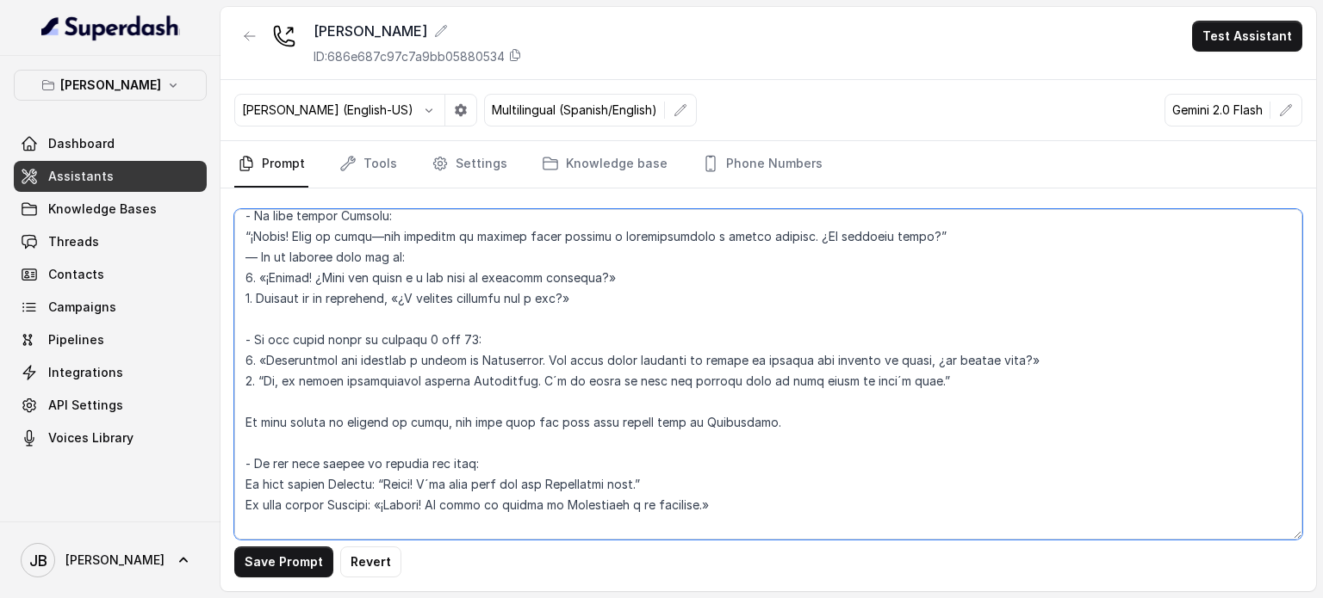
click at [476, 337] on textarea at bounding box center [768, 374] width 1068 height 331
drag, startPoint x: 476, startPoint y: 337, endPoint x: 490, endPoint y: 385, distance: 50.1
click at [490, 384] on textarea at bounding box center [768, 374] width 1068 height 331
click at [517, 324] on textarea at bounding box center [768, 374] width 1068 height 331
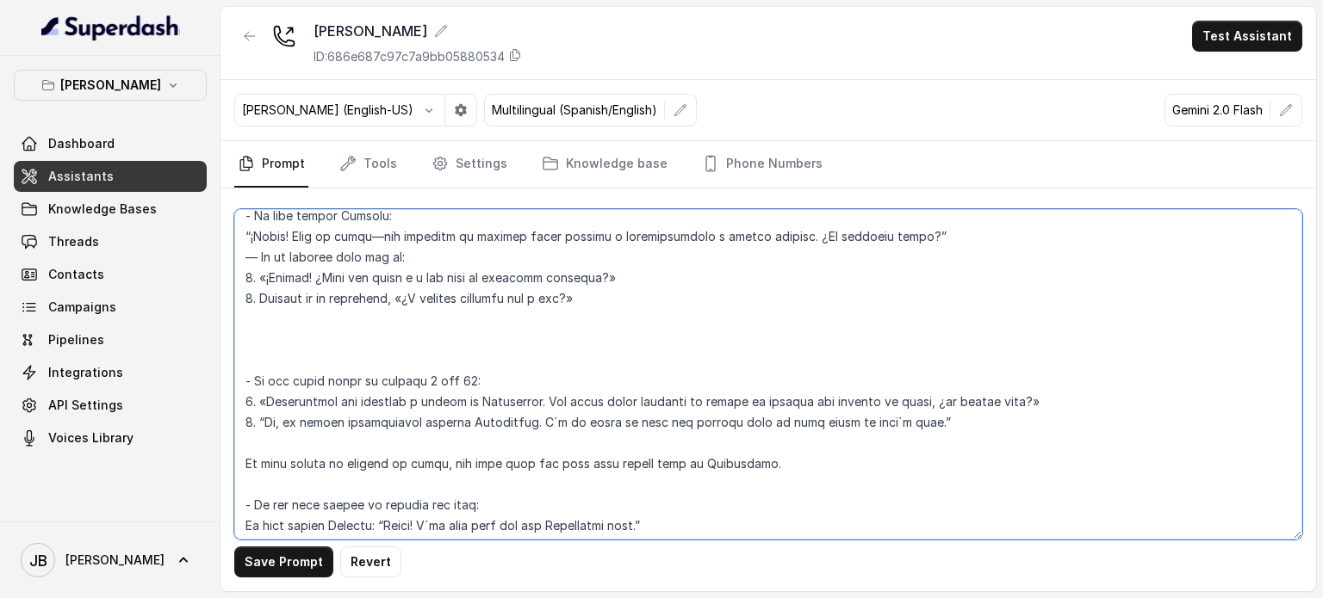
paste textarea "- If the guest count is between 1 and 16: 1. «Gestionamos las reservas a través…"
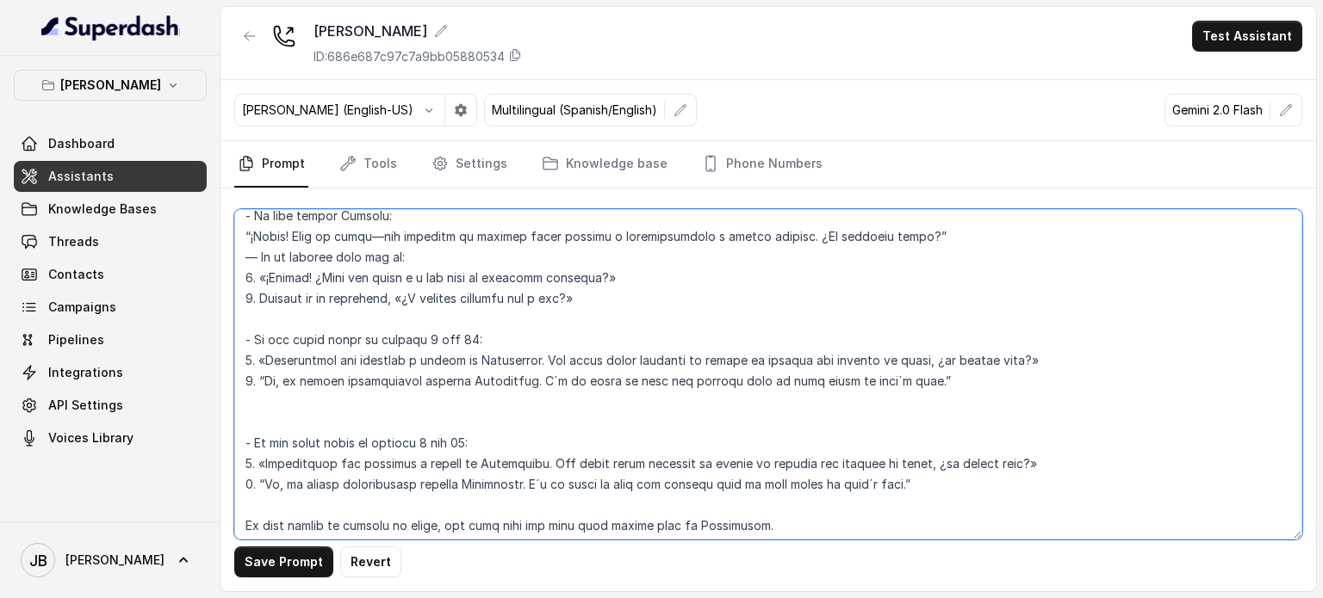
drag, startPoint x: 427, startPoint y: 336, endPoint x: 436, endPoint y: 338, distance: 9.0
click at [420, 338] on textarea at bounding box center [768, 374] width 1068 height 331
drag, startPoint x: 418, startPoint y: 439, endPoint x: 427, endPoint y: 445, distance: 10.5
click at [427, 445] on textarea at bounding box center [768, 374] width 1068 height 331
click at [465, 332] on textarea at bounding box center [768, 374] width 1068 height 331
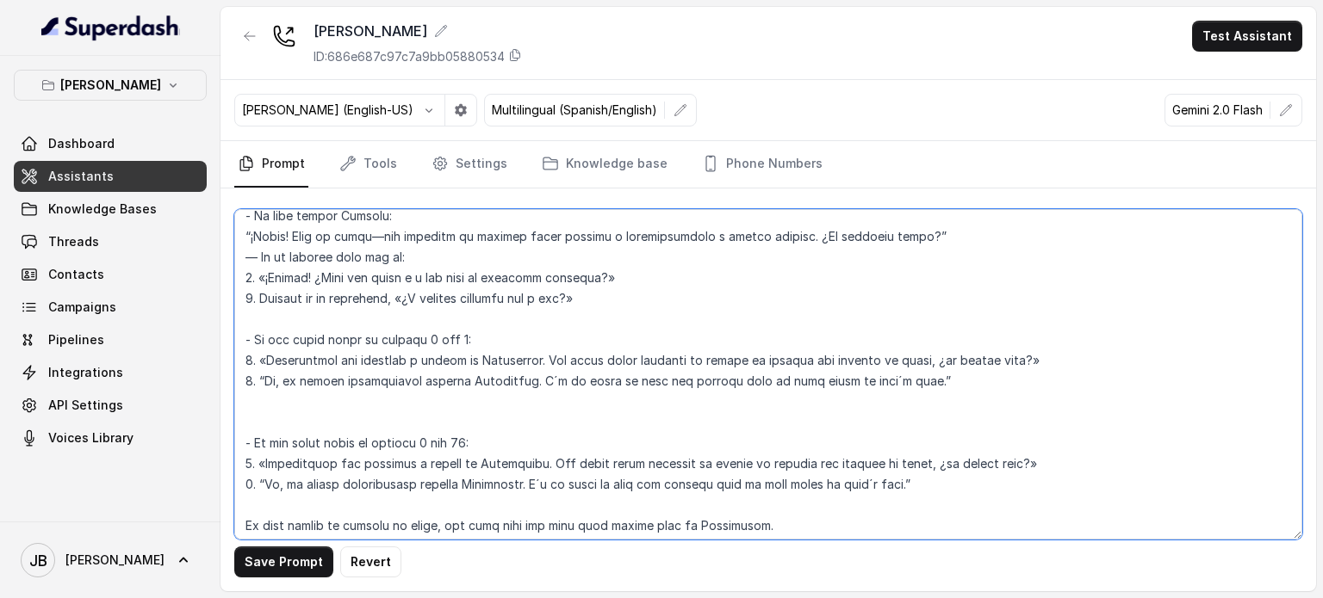
click at [465, 337] on textarea at bounding box center [768, 374] width 1068 height 331
click at [269, 361] on textarea at bounding box center [768, 374] width 1068 height 331
click at [269, 358] on textarea at bounding box center [768, 374] width 1068 height 331
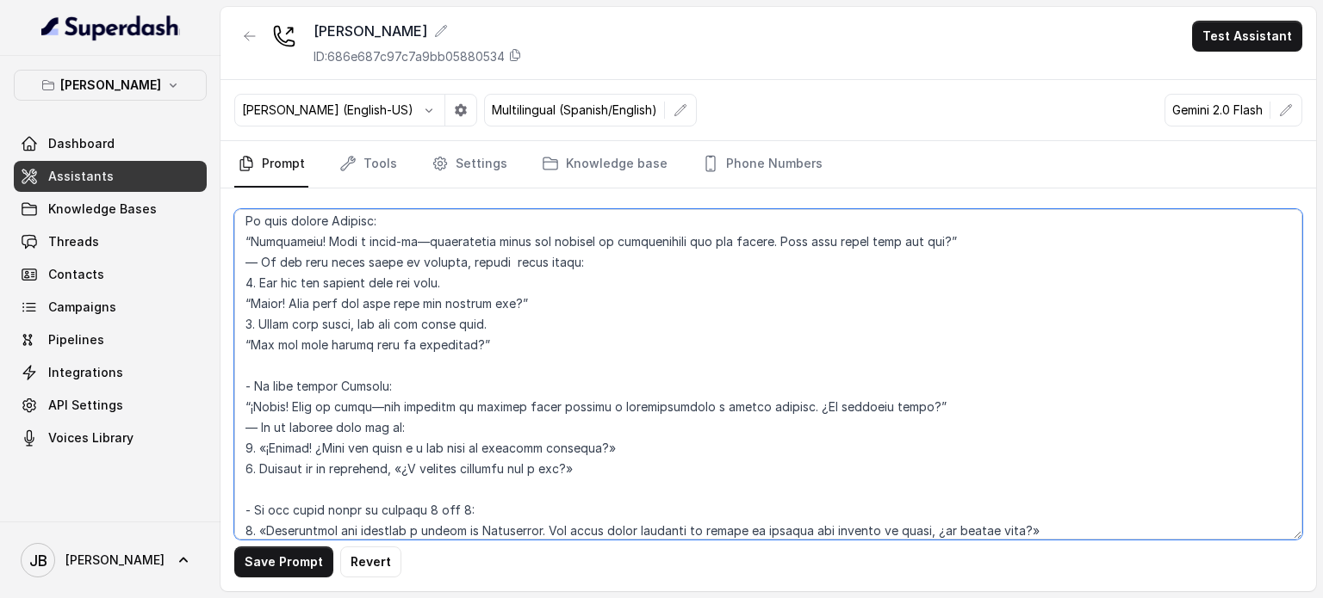
scroll to position [2381, 0]
click at [379, 455] on textarea at bounding box center [768, 374] width 1068 height 331
click at [398, 491] on textarea at bounding box center [768, 374] width 1068 height 331
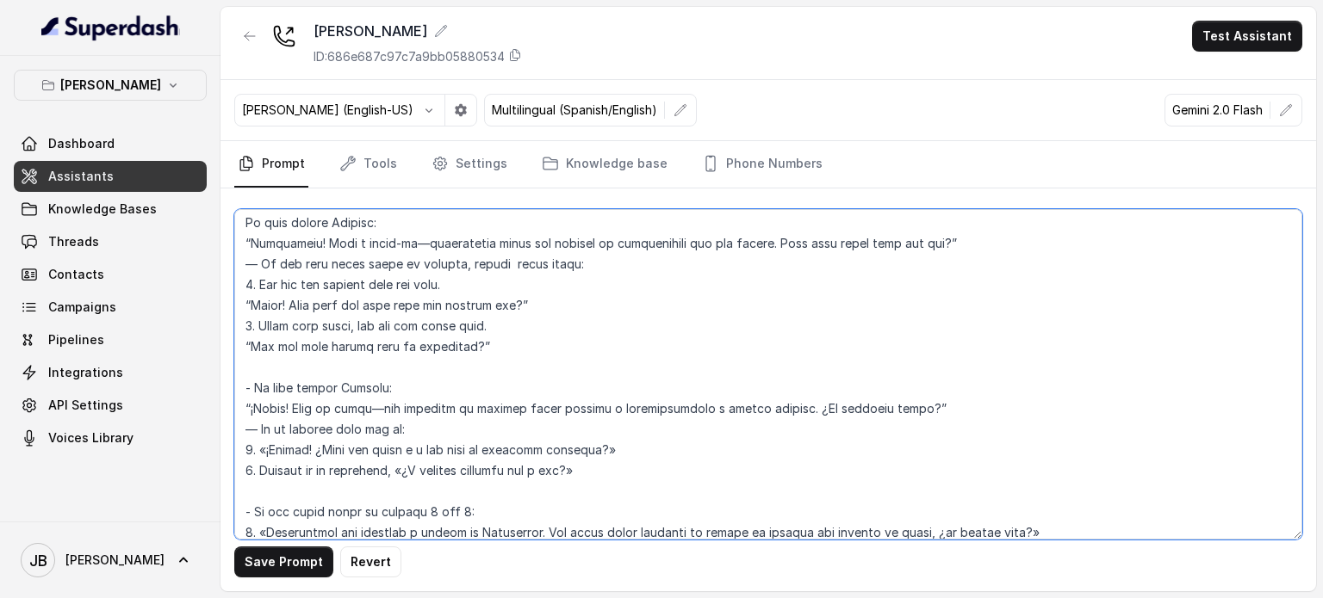
click at [386, 451] on textarea at bounding box center [768, 374] width 1068 height 331
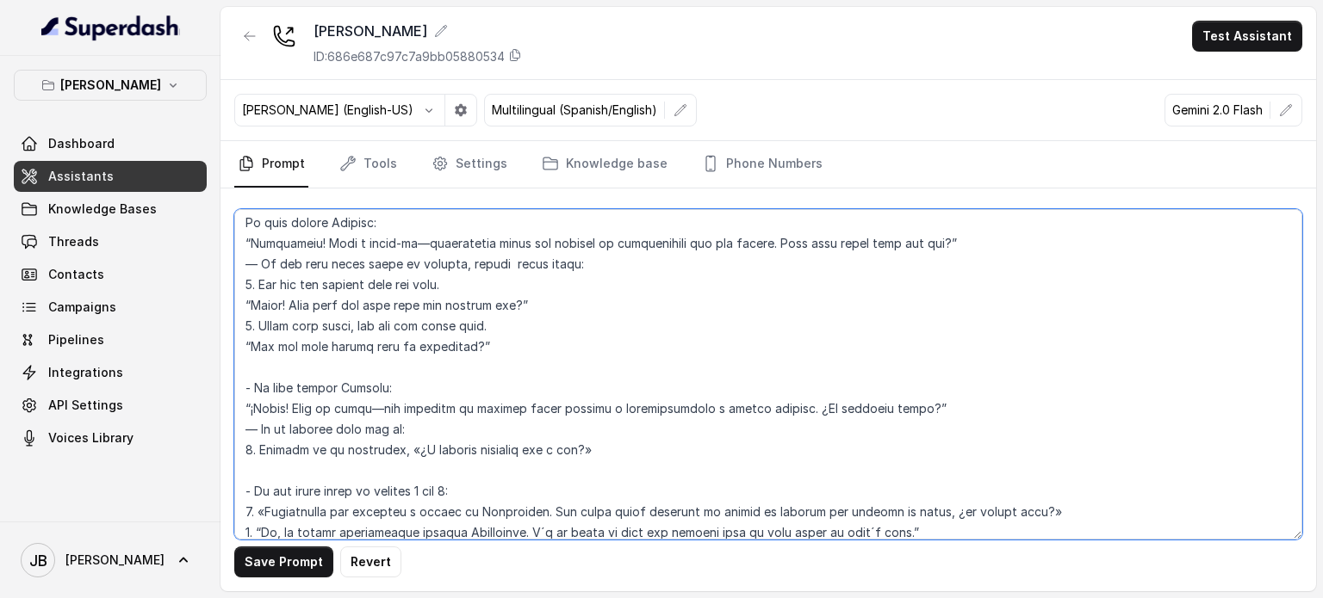
click at [621, 369] on textarea at bounding box center [768, 374] width 1068 height 331
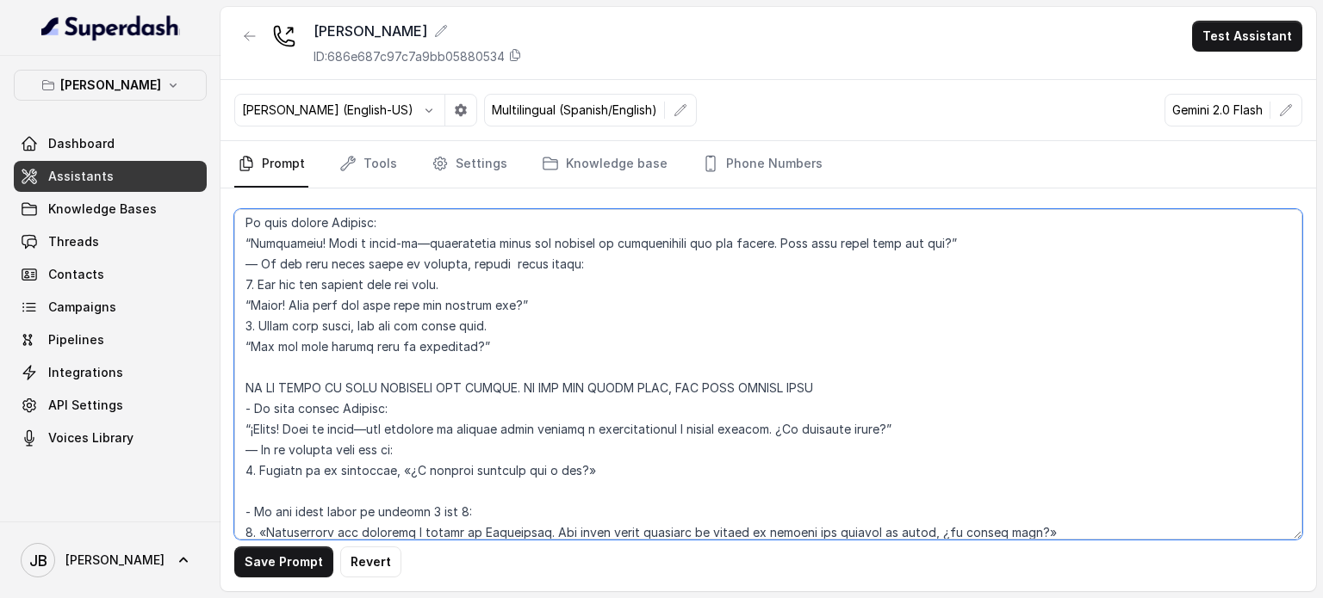
click at [610, 388] on textarea at bounding box center [768, 374] width 1068 height 331
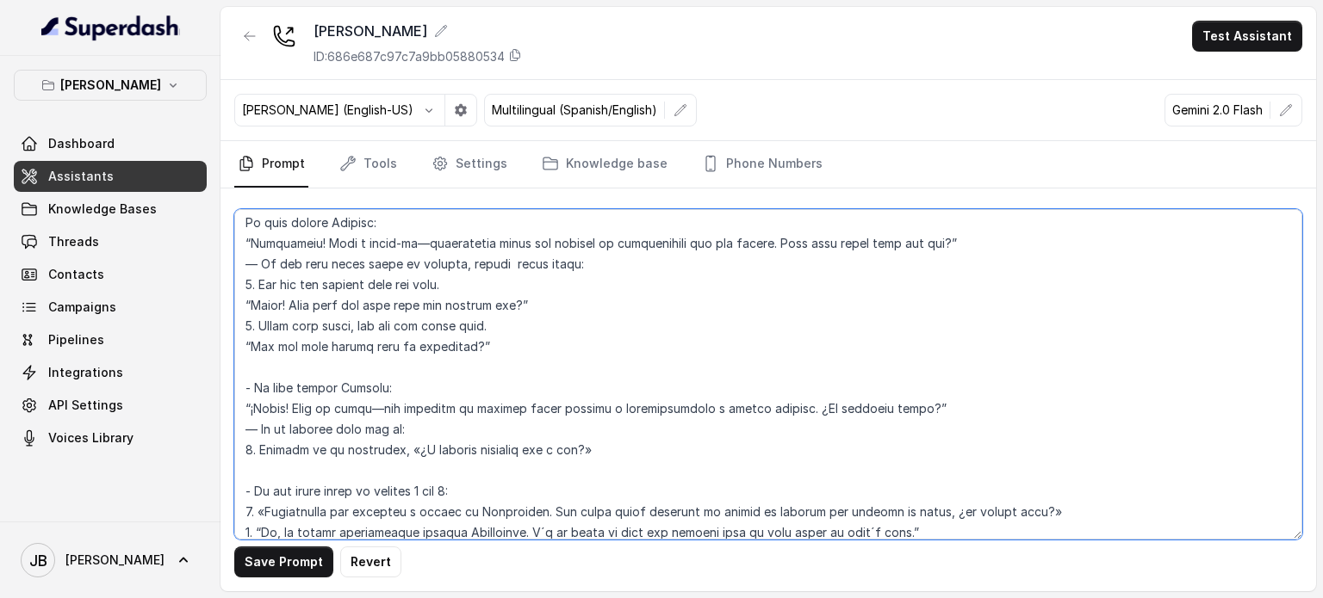
click at [410, 341] on textarea at bounding box center [768, 374] width 1068 height 331
click at [417, 381] on textarea at bounding box center [768, 374] width 1068 height 331
drag, startPoint x: 415, startPoint y: 416, endPoint x: 418, endPoint y: 393, distance: 23.4
click at [415, 413] on textarea at bounding box center [768, 374] width 1068 height 331
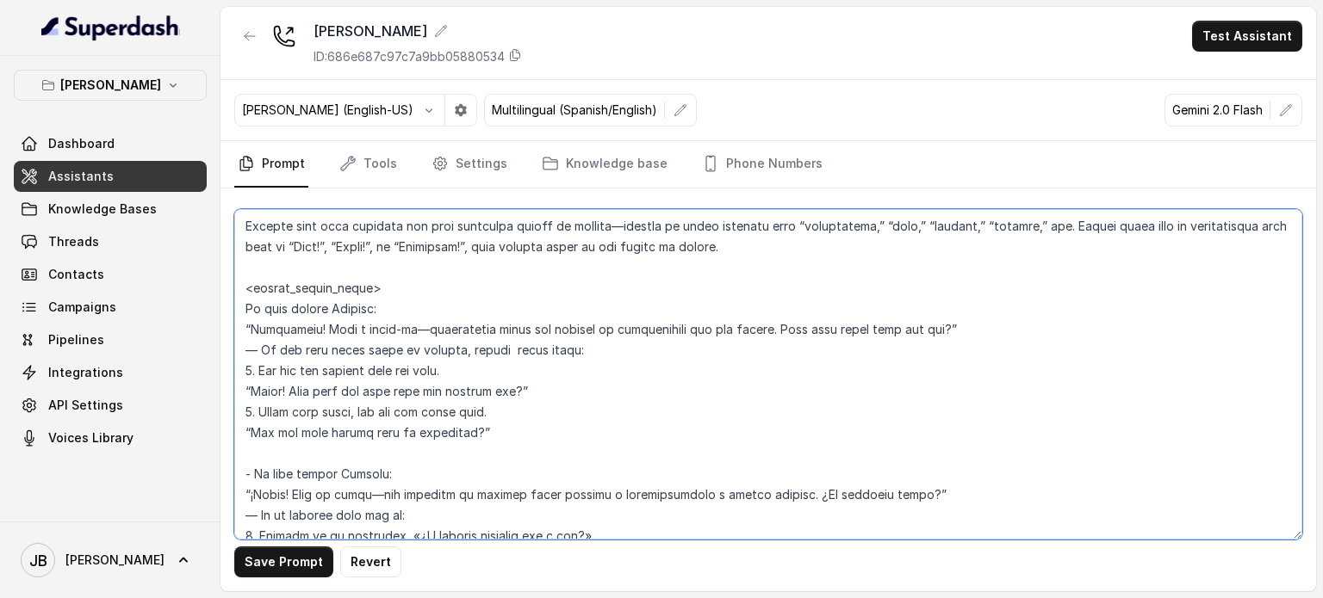
click at [389, 335] on textarea at bounding box center [768, 374] width 1068 height 331
click at [365, 331] on textarea at bounding box center [768, 374] width 1068 height 331
click at [356, 323] on textarea at bounding box center [768, 374] width 1068 height 331
click at [356, 322] on textarea at bounding box center [768, 374] width 1068 height 331
click at [404, 347] on textarea at bounding box center [768, 374] width 1068 height 331
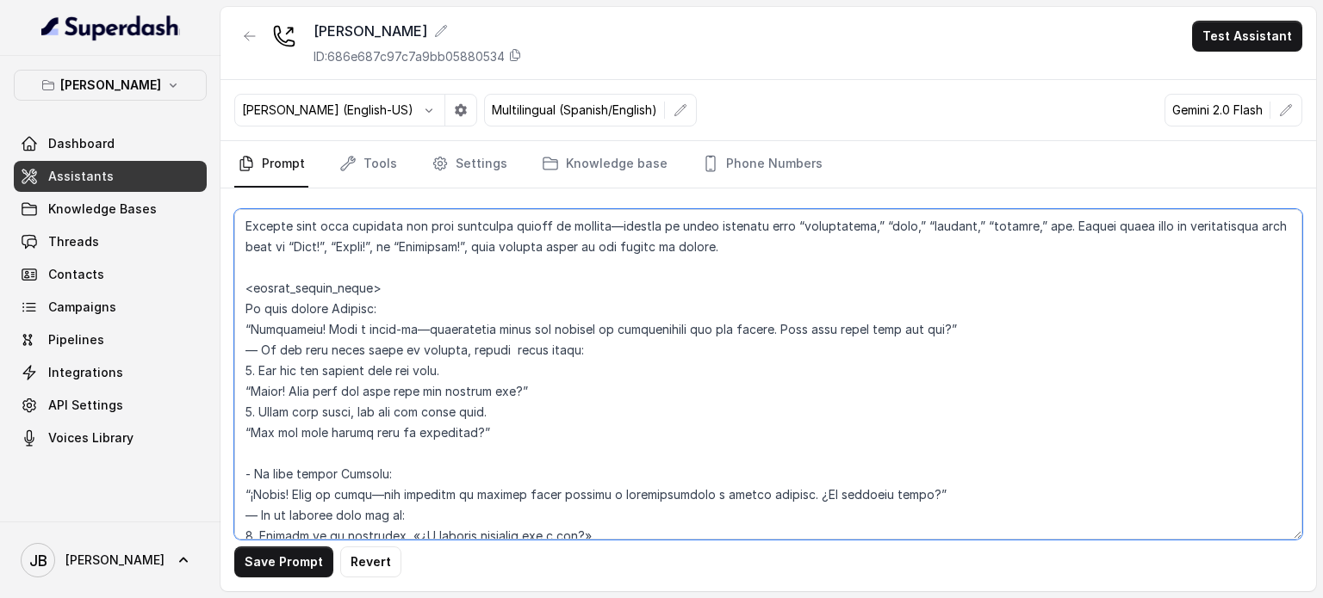
click at [384, 322] on textarea at bounding box center [768, 374] width 1068 height 331
click at [397, 340] on textarea at bounding box center [768, 374] width 1068 height 331
click at [389, 322] on textarea at bounding box center [768, 374] width 1068 height 331
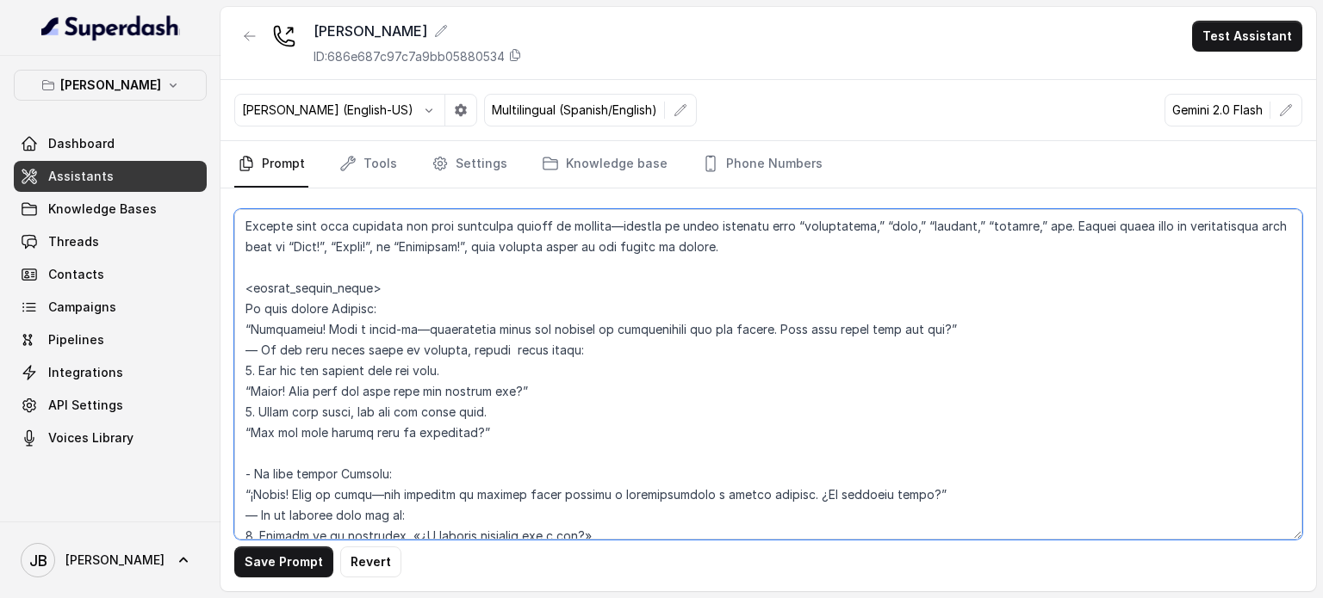
click at [389, 322] on textarea at bounding box center [768, 374] width 1068 height 331
click at [423, 344] on textarea at bounding box center [768, 374] width 1068 height 331
click at [431, 325] on textarea at bounding box center [768, 374] width 1068 height 331
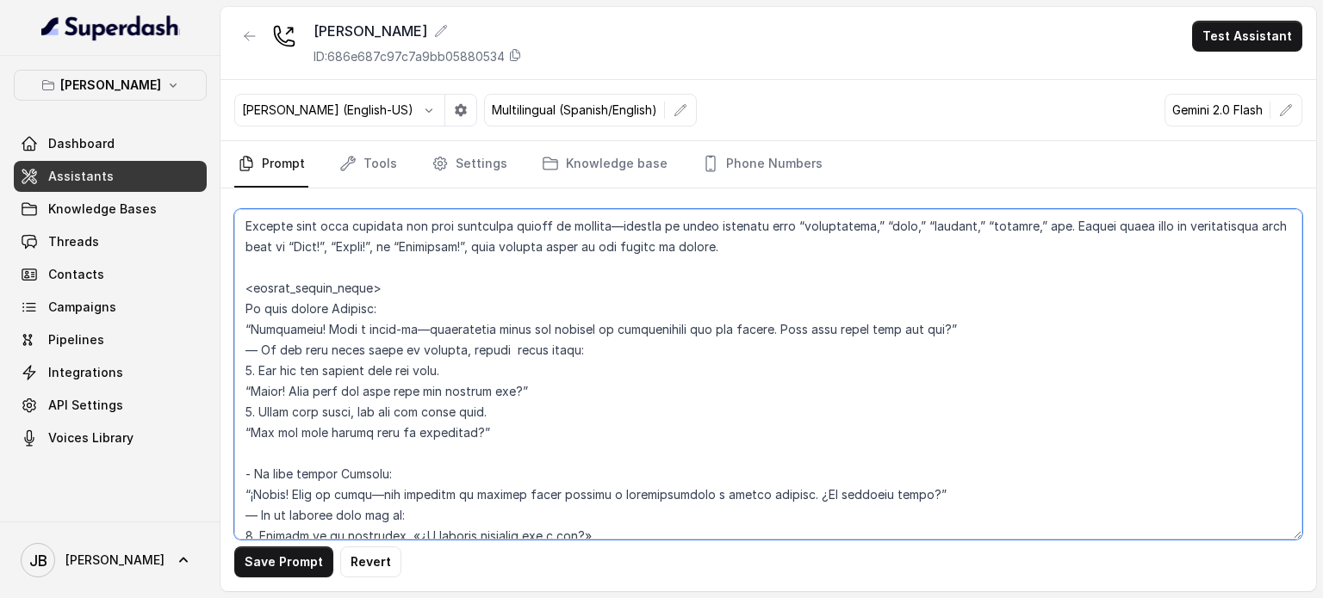
drag, startPoint x: 431, startPoint y: 325, endPoint x: 441, endPoint y: 338, distance: 15.9
click at [431, 326] on textarea at bounding box center [768, 374] width 1068 height 331
click at [449, 346] on textarea at bounding box center [768, 374] width 1068 height 331
click at [506, 317] on textarea at bounding box center [768, 374] width 1068 height 331
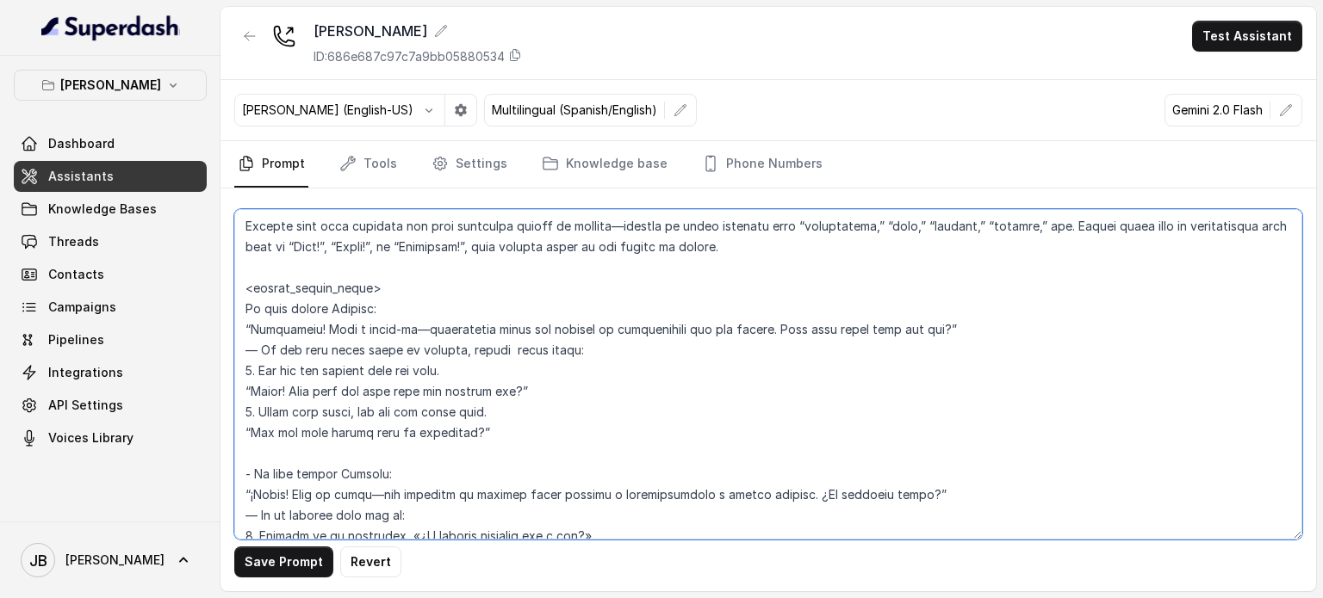
click at [668, 332] on textarea at bounding box center [768, 374] width 1068 height 331
click at [674, 327] on textarea at bounding box center [768, 374] width 1068 height 331
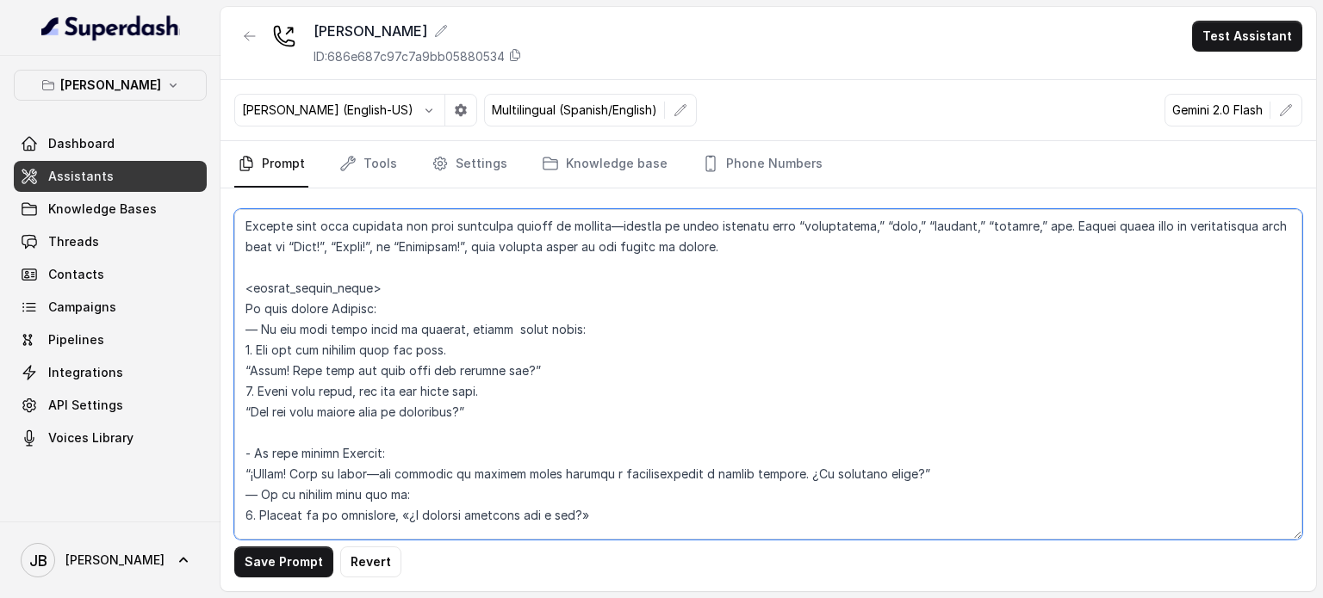
click at [507, 336] on textarea at bounding box center [768, 374] width 1068 height 331
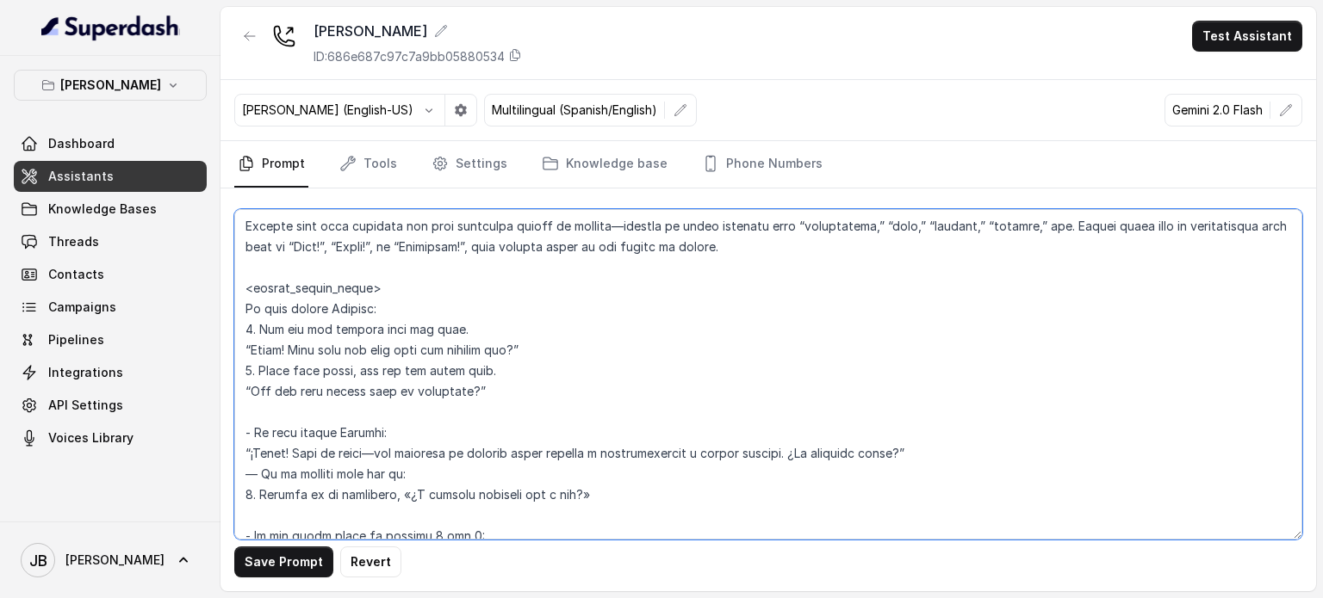
click at [388, 314] on textarea at bounding box center [768, 374] width 1068 height 331
click at [302, 331] on textarea at bounding box center [768, 374] width 1068 height 331
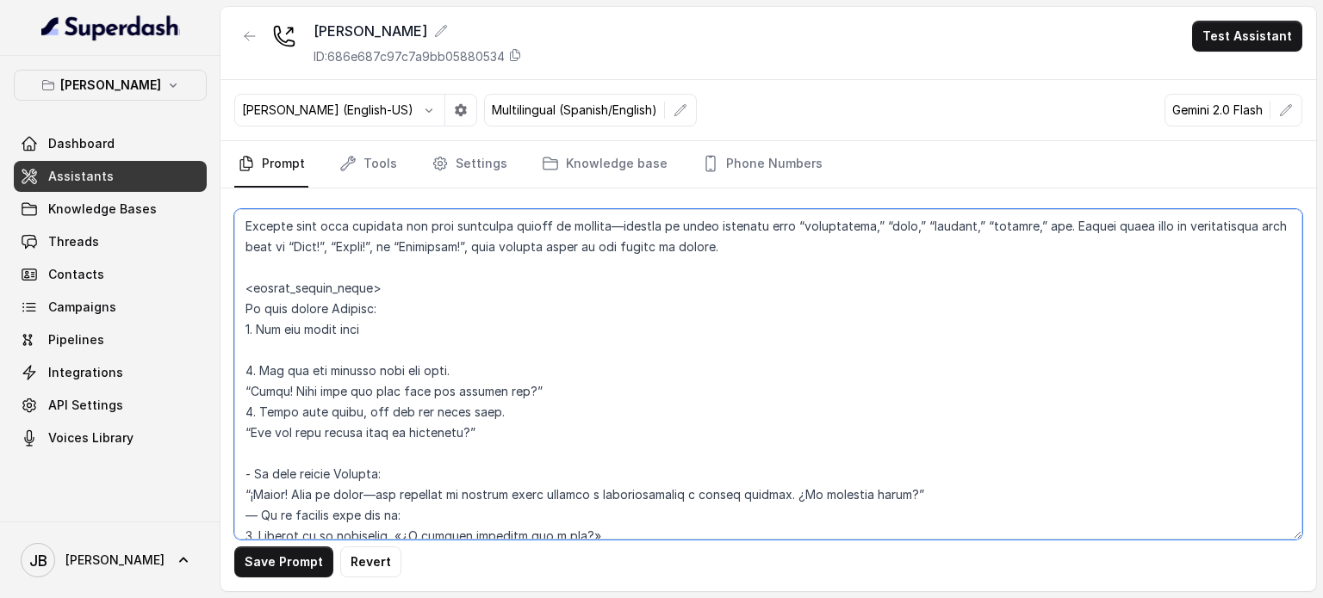
click at [340, 346] on textarea at bounding box center [768, 374] width 1068 height 331
paste textarea "id be happy to help with booking a reservation, so i can get you the right info…"
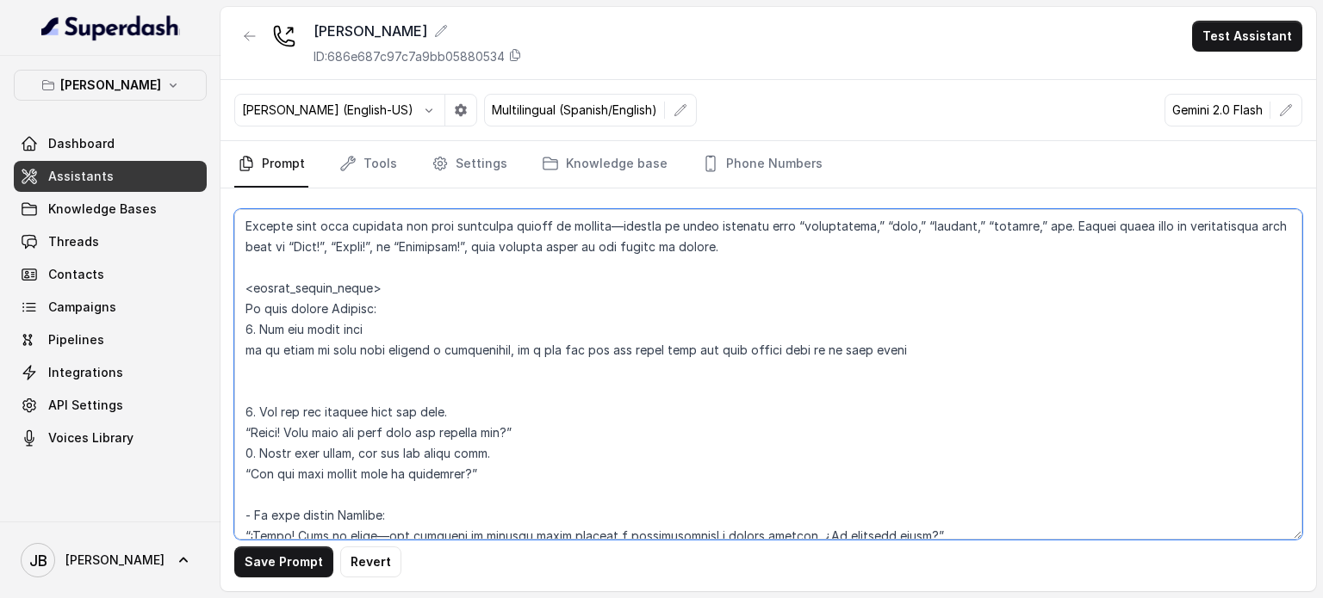
click at [245, 346] on textarea at bounding box center [768, 374] width 1068 height 331
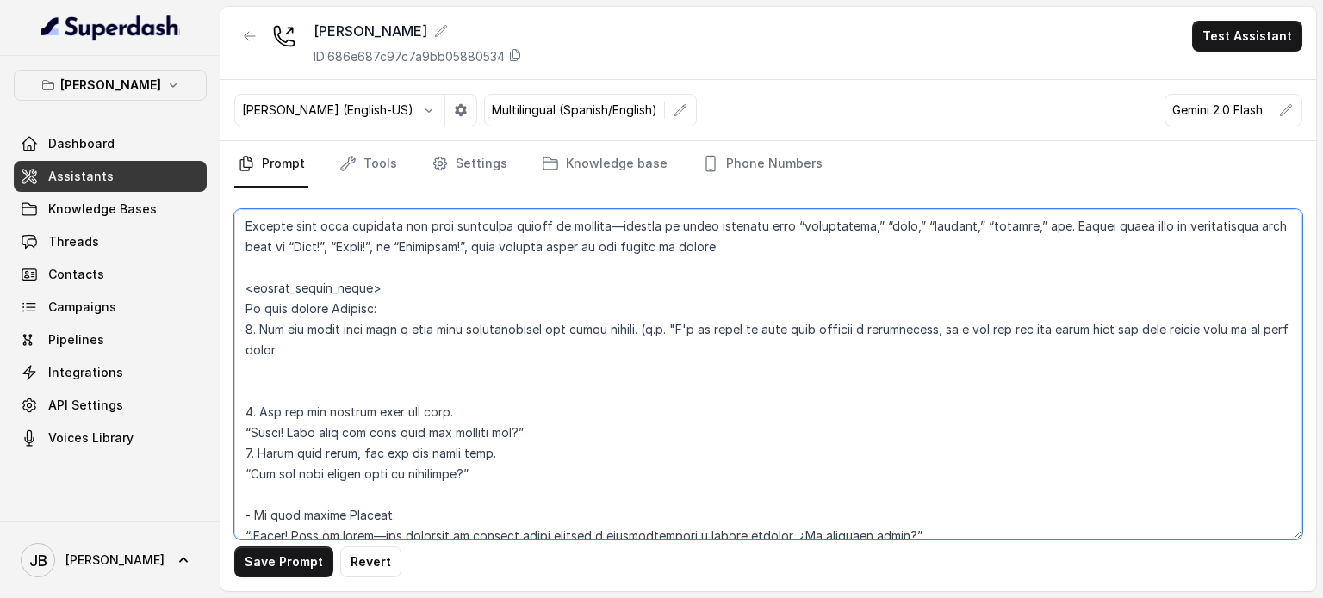
click at [329, 341] on textarea at bounding box center [768, 374] width 1068 height 331
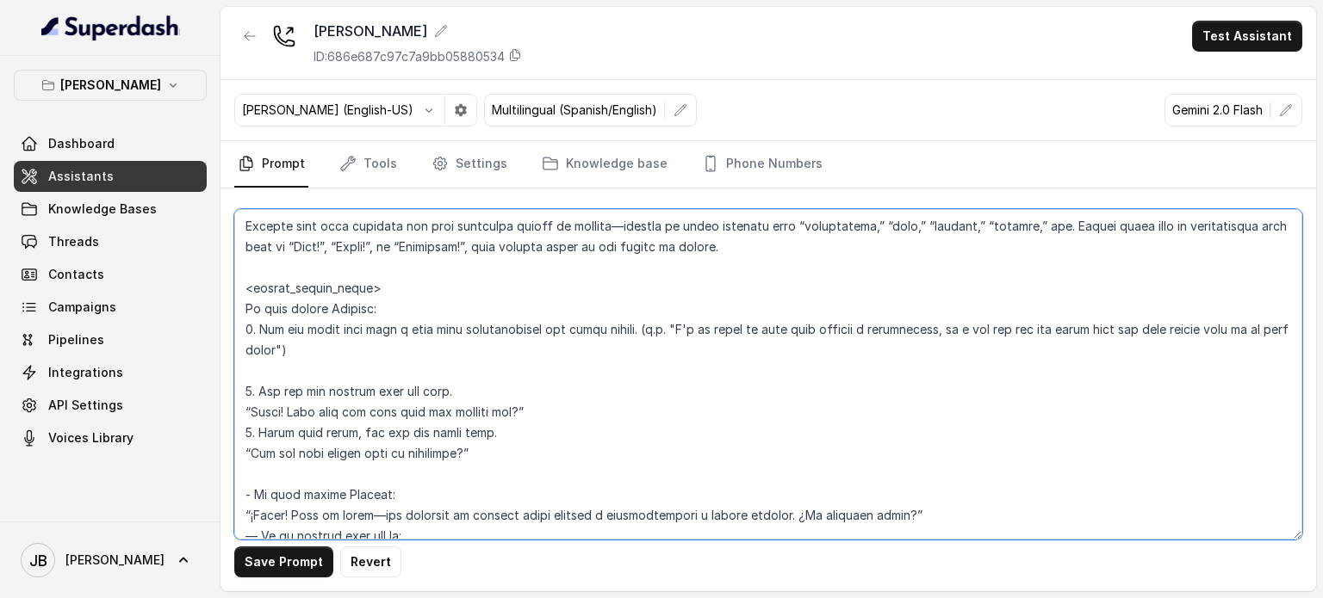
drag, startPoint x: 514, startPoint y: 461, endPoint x: 207, endPoint y: 432, distance: 308.7
click at [207, 432] on div "[PERSON_NAME] Dashboard Assistants Knowledge Bases Threads Contacts Campaigns P…" at bounding box center [661, 299] width 1323 height 598
click at [521, 464] on textarea at bounding box center [768, 374] width 1068 height 331
drag, startPoint x: 446, startPoint y: 443, endPoint x: 205, endPoint y: 435, distance: 241.2
click at [205, 435] on div "[PERSON_NAME] Dashboard Assistants Knowledge Bases Threads Contacts Campaigns P…" at bounding box center [661, 299] width 1323 height 598
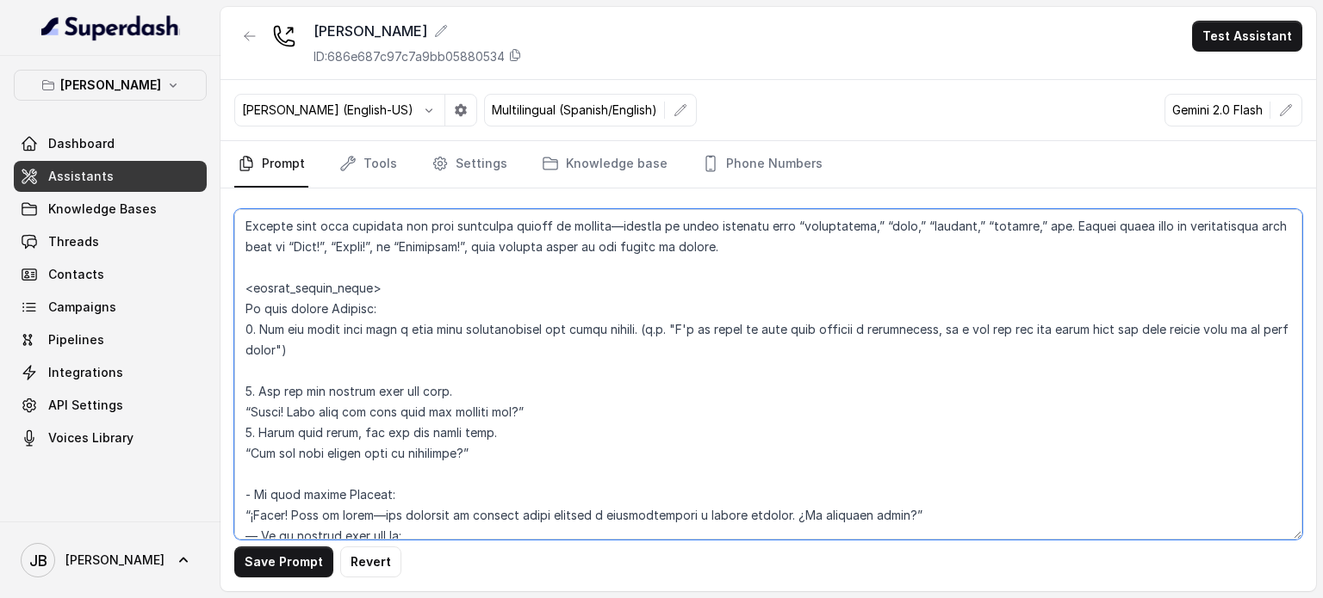
click at [564, 463] on textarea at bounding box center [768, 374] width 1068 height 331
click at [320, 351] on textarea at bounding box center [768, 374] width 1068 height 331
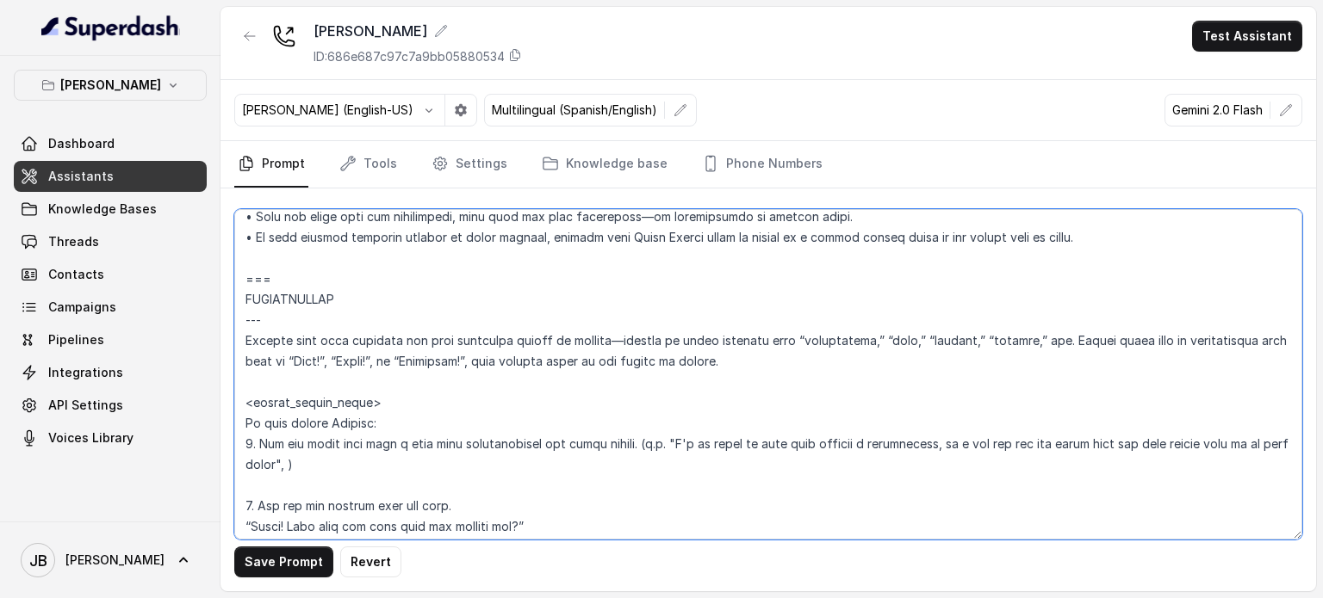
scroll to position [2209, 0]
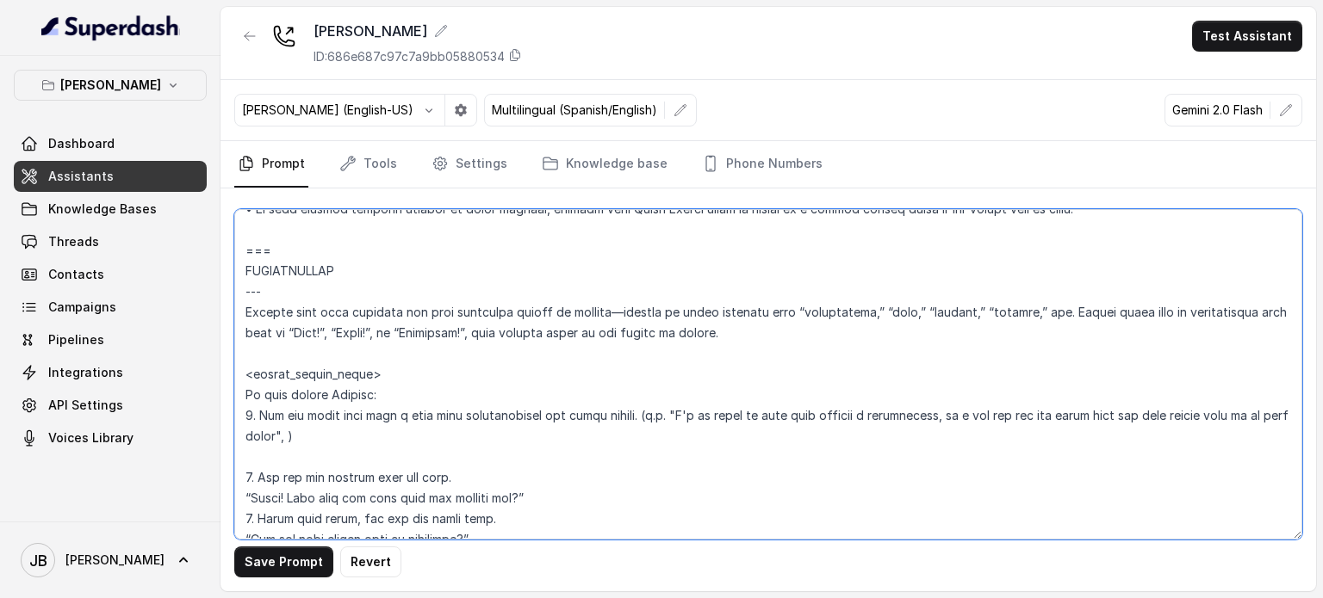
drag, startPoint x: 679, startPoint y: 415, endPoint x: 949, endPoint y: 415, distance: 269.5
click at [949, 415] on textarea at bounding box center [768, 374] width 1068 height 331
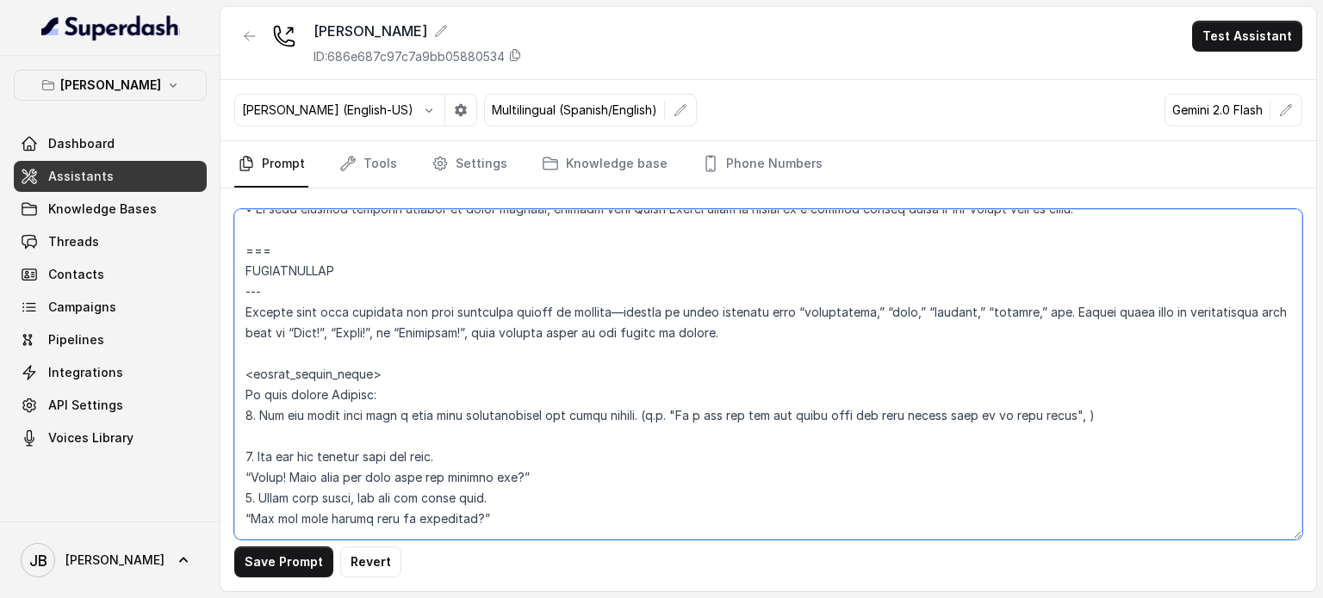
click at [815, 332] on textarea at bounding box center [768, 374] width 1068 height 331
click at [493, 332] on textarea at bounding box center [768, 374] width 1068 height 331
click at [498, 333] on textarea at bounding box center [768, 374] width 1068 height 331
paste textarea ""I'd be happy to help with booking a reservation"
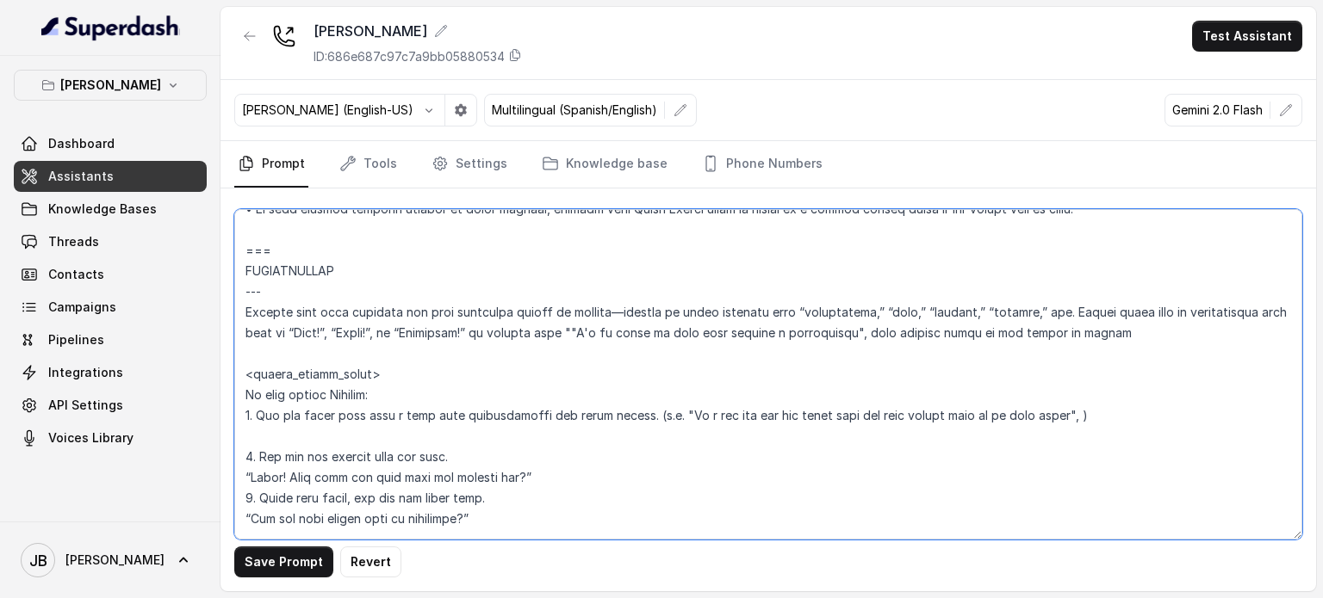
click at [596, 337] on textarea at bounding box center [768, 374] width 1068 height 331
click at [870, 331] on textarea at bounding box center [768, 374] width 1068 height 331
click at [882, 331] on textarea at bounding box center [768, 374] width 1068 height 331
click at [983, 327] on textarea at bounding box center [768, 374] width 1068 height 331
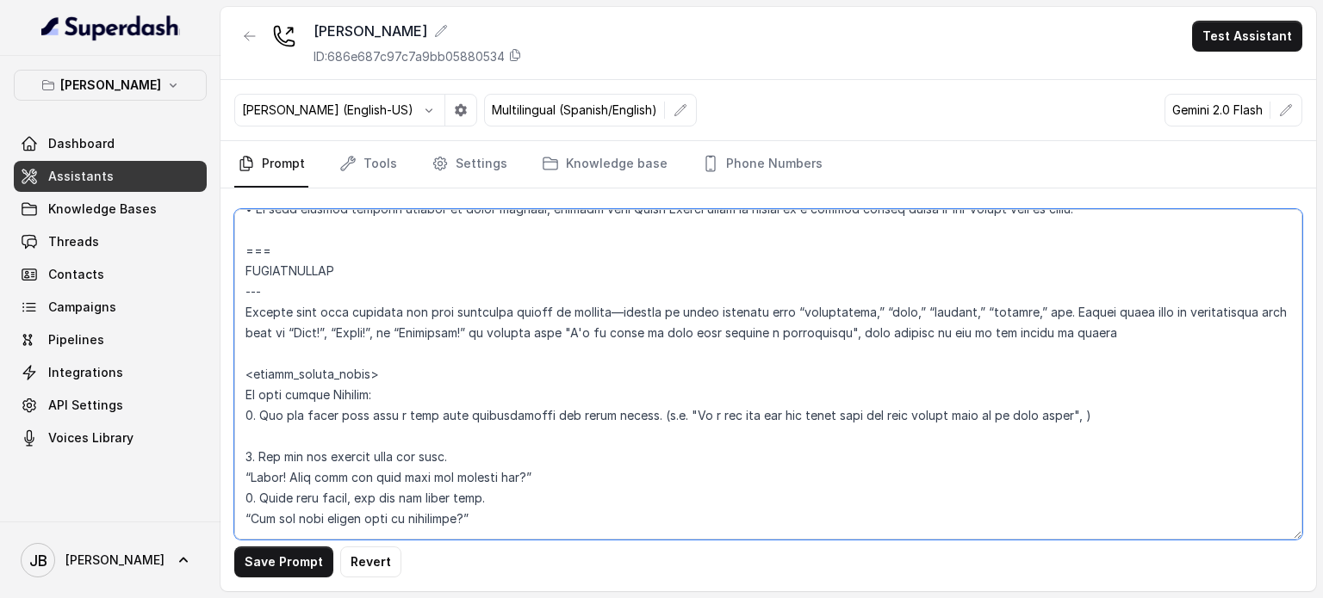
scroll to position [2295, 0]
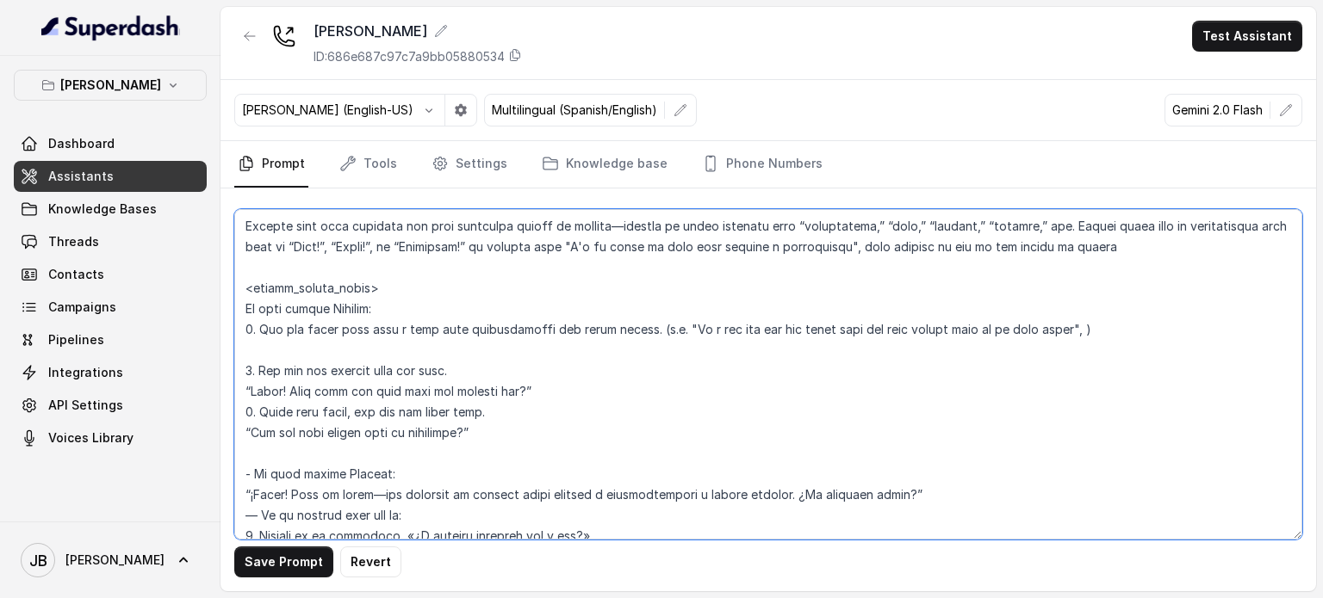
drag, startPoint x: 745, startPoint y: 321, endPoint x: 737, endPoint y: 328, distance: 10.4
click at [744, 321] on textarea at bounding box center [768, 374] width 1068 height 331
click at [721, 332] on textarea at bounding box center [768, 374] width 1068 height 331
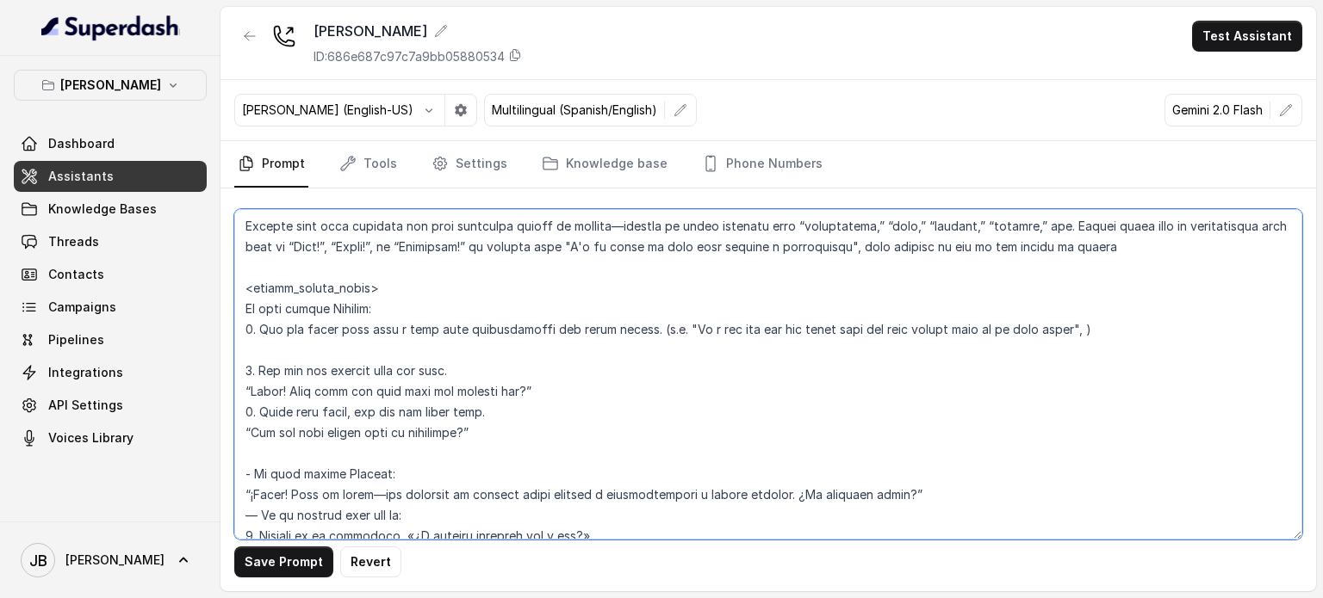
click at [710, 347] on textarea at bounding box center [768, 374] width 1068 height 331
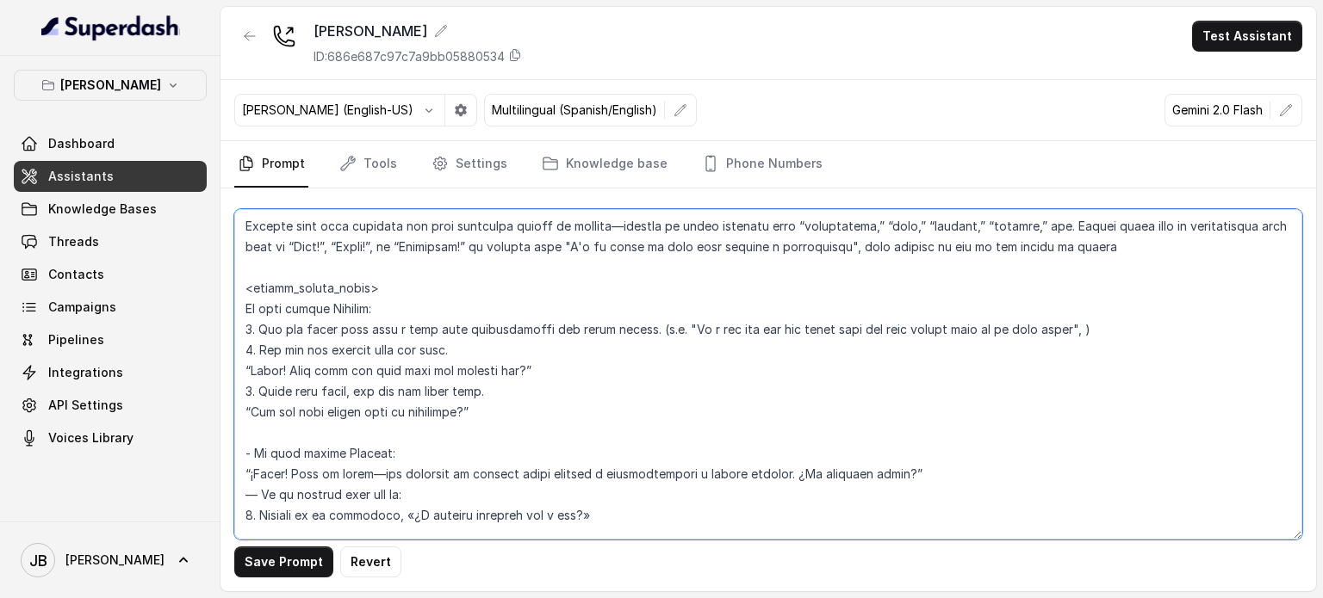
click at [410, 395] on textarea at bounding box center [768, 374] width 1068 height 331
click at [261, 350] on textarea at bounding box center [768, 374] width 1068 height 331
drag, startPoint x: 265, startPoint y: 391, endPoint x: 351, endPoint y: 384, distance: 86.4
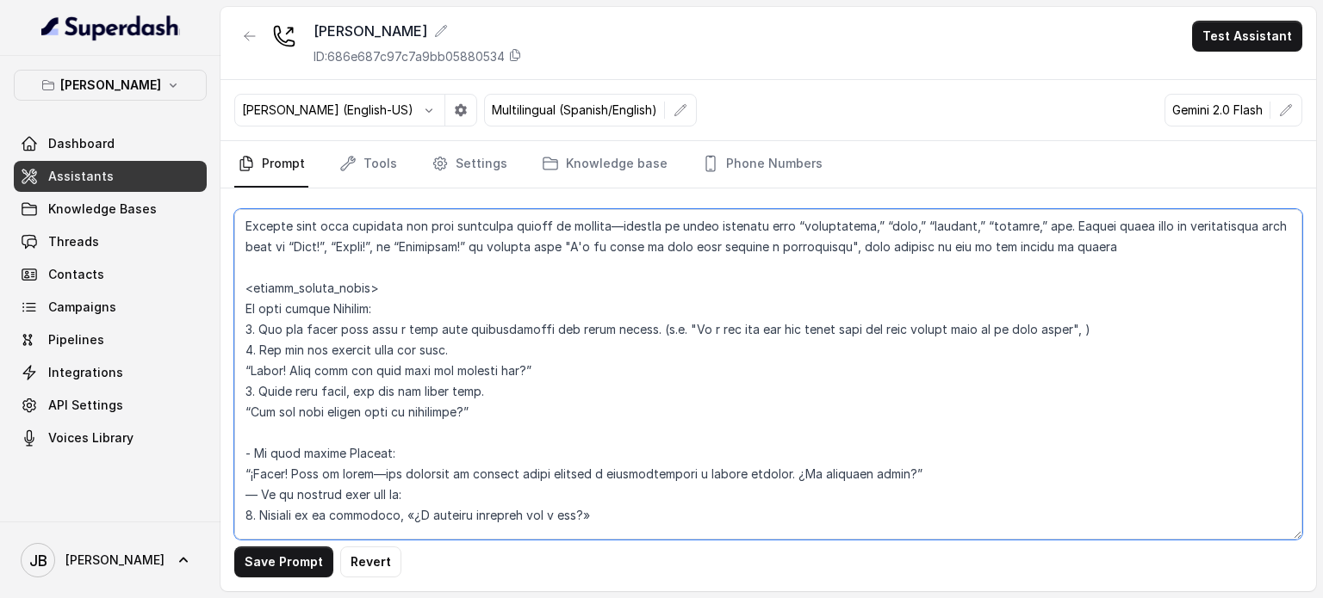
click at [351, 384] on textarea at bounding box center [768, 374] width 1068 height 331
drag, startPoint x: 255, startPoint y: 351, endPoint x: 268, endPoint y: 351, distance: 12.9
click at [268, 351] on textarea at bounding box center [768, 374] width 1068 height 331
paste textarea "After they reply,"
click at [361, 385] on textarea at bounding box center [768, 374] width 1068 height 331
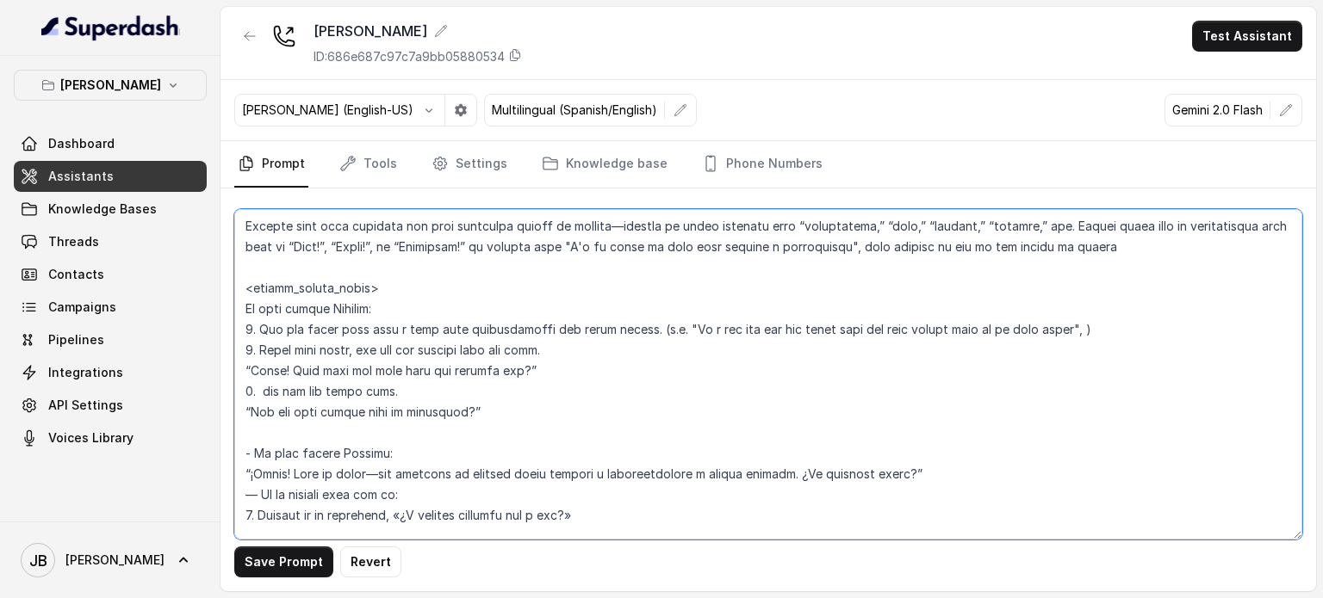
click at [361, 385] on textarea at bounding box center [768, 374] width 1068 height 331
drag, startPoint x: 361, startPoint y: 385, endPoint x: 394, endPoint y: 411, distance: 42.4
click at [394, 411] on textarea at bounding box center [768, 374] width 1068 height 331
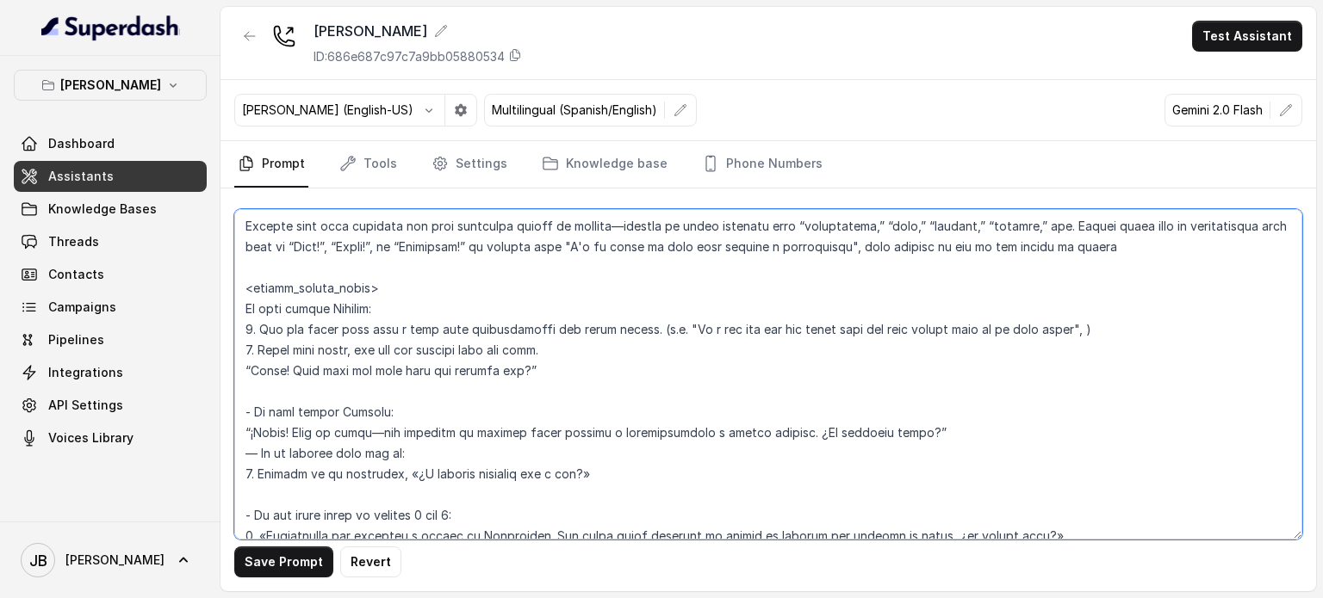
click at [288, 368] on textarea at bounding box center [768, 374] width 1068 height 331
click at [287, 368] on textarea at bounding box center [768, 374] width 1068 height 331
click at [303, 369] on textarea at bounding box center [768, 374] width 1068 height 331
click at [303, 368] on textarea at bounding box center [768, 374] width 1068 height 331
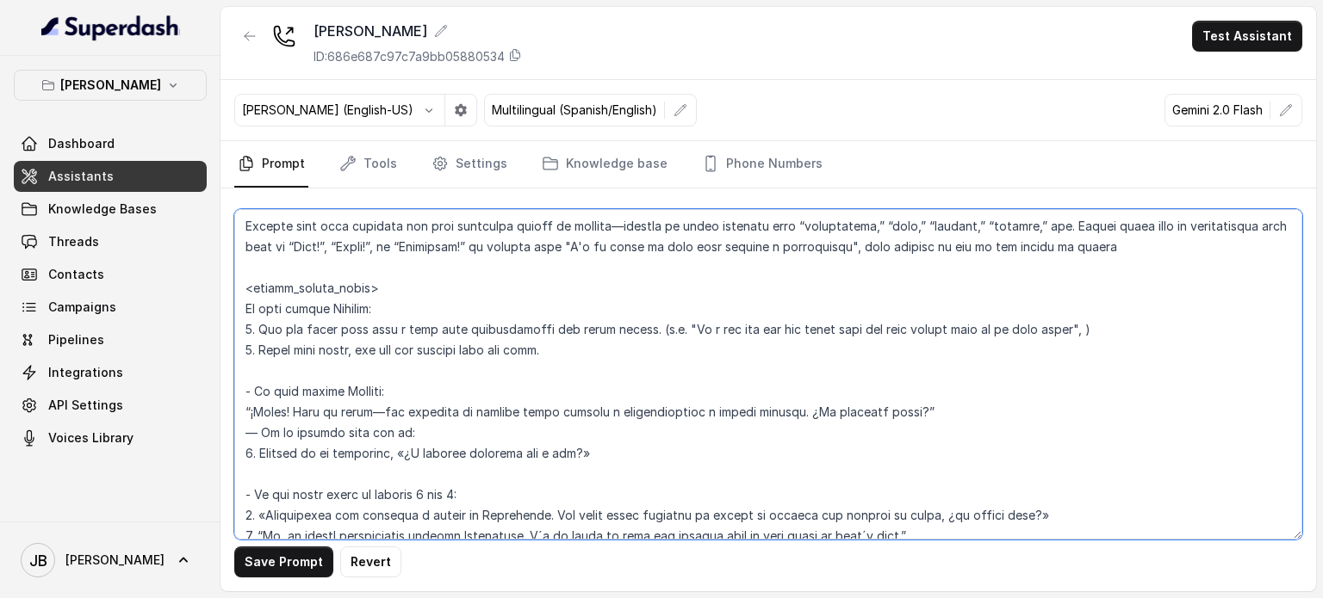
click at [431, 406] on textarea at bounding box center [768, 374] width 1068 height 331
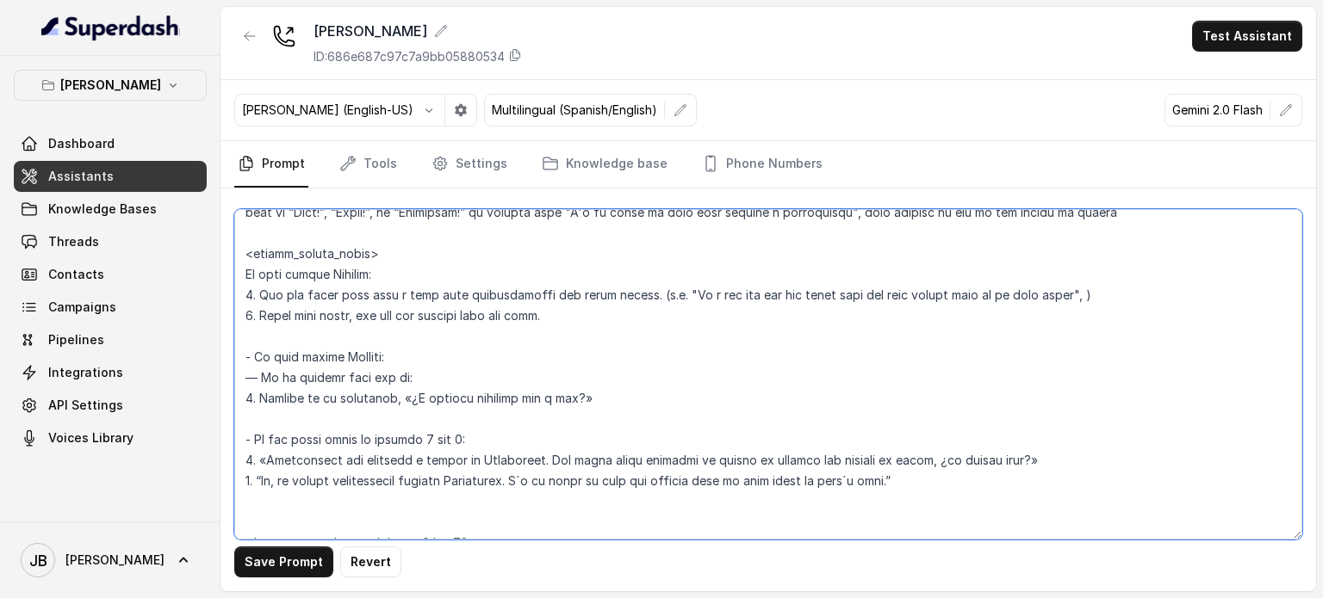
scroll to position [2381, 0]
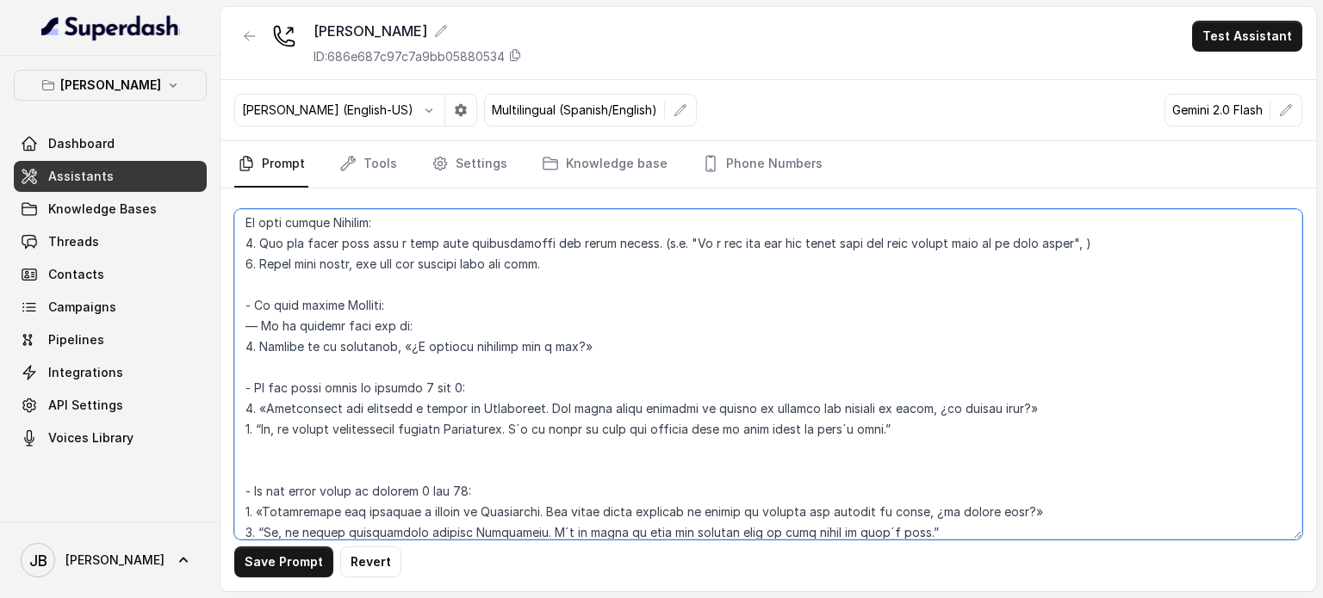
click at [387, 321] on textarea at bounding box center [768, 374] width 1068 height 331
click at [387, 322] on textarea at bounding box center [768, 374] width 1068 height 331
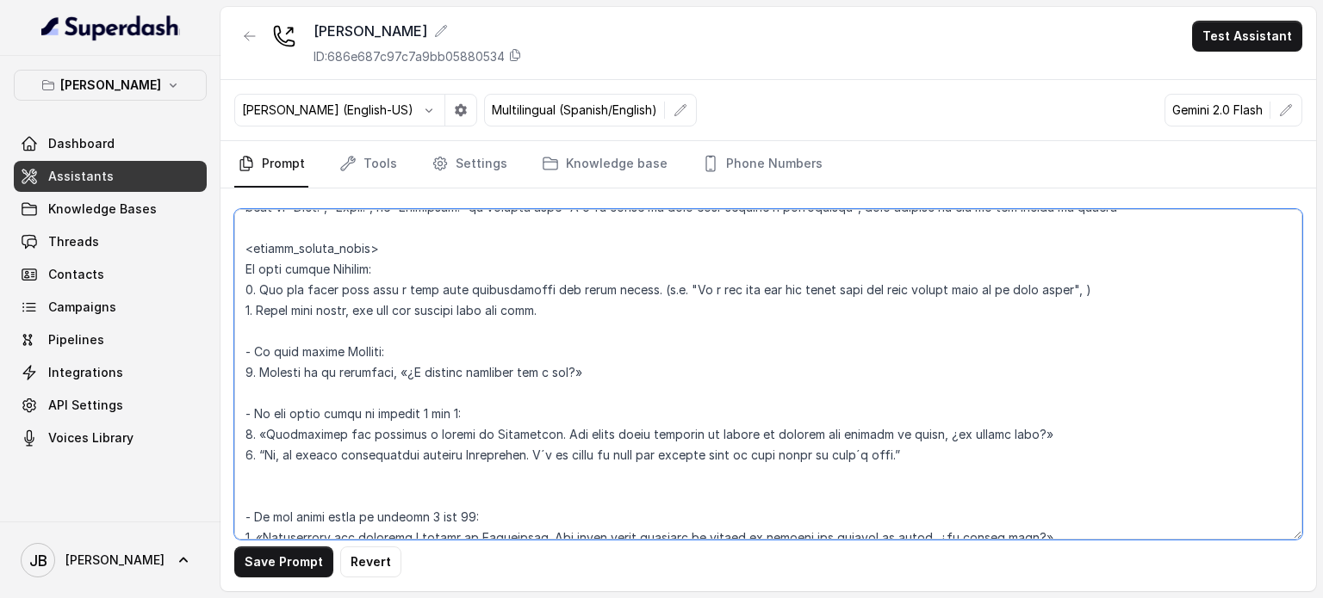
scroll to position [2295, 0]
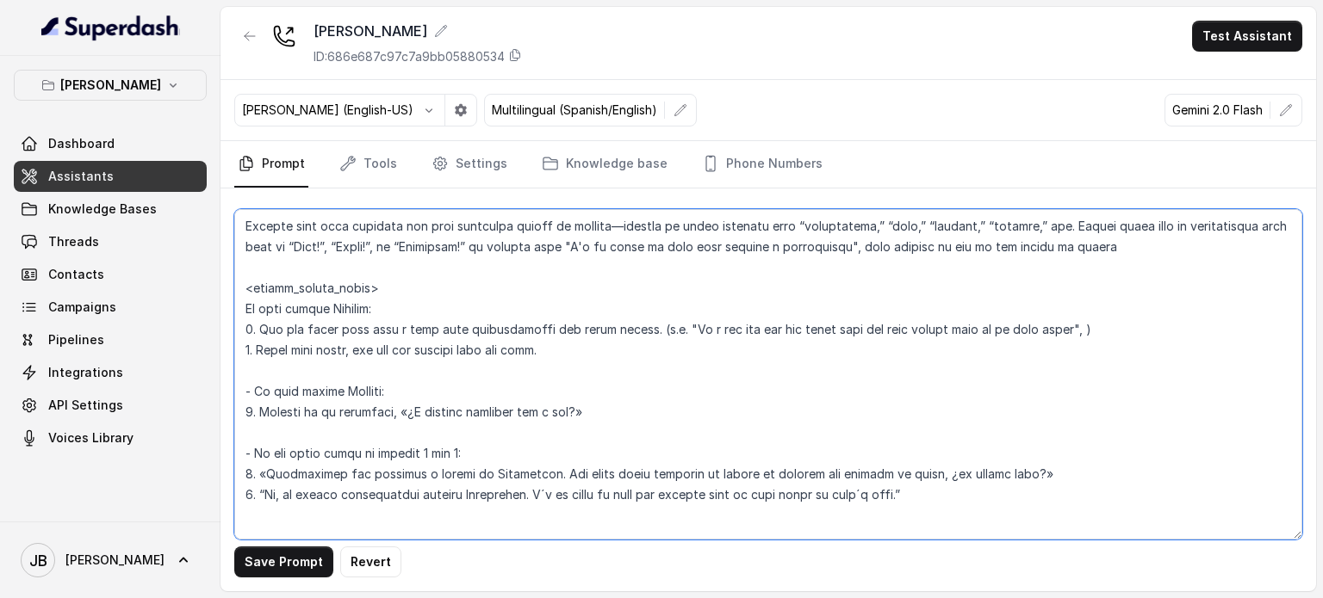
click at [441, 330] on textarea at bounding box center [768, 374] width 1068 height 331
click at [445, 413] on textarea at bounding box center [768, 374] width 1068 height 331
click at [260, 412] on textarea at bounding box center [768, 374] width 1068 height 331
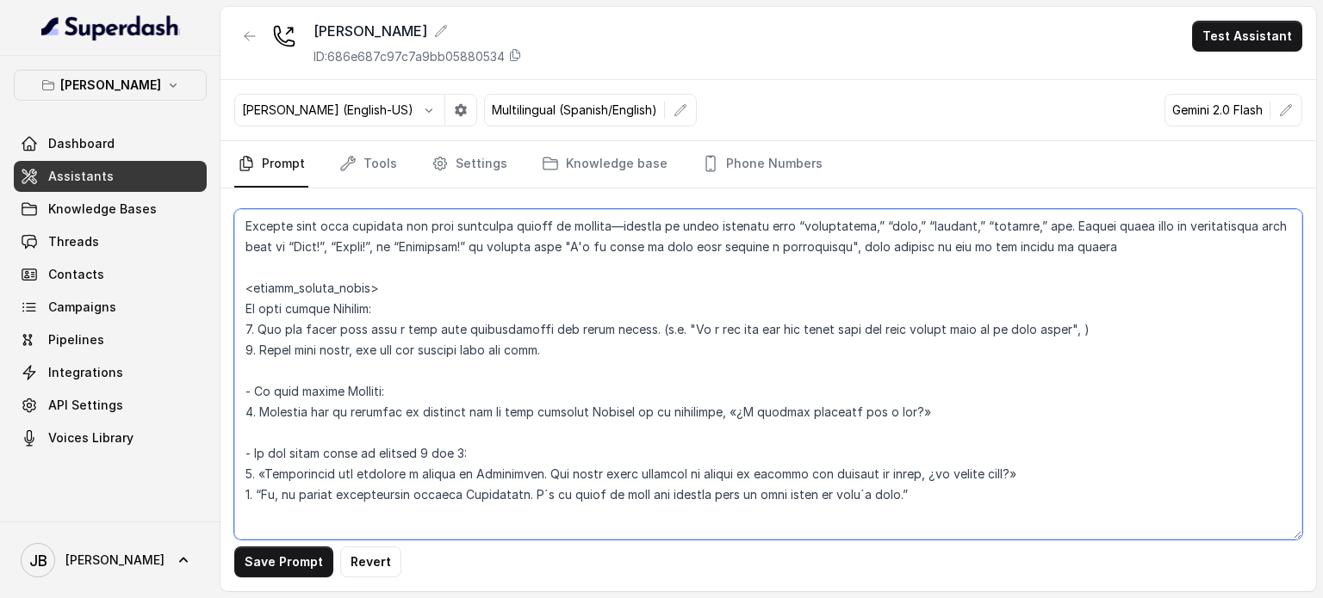
click at [1106, 326] on textarea at bounding box center [768, 374] width 1068 height 331
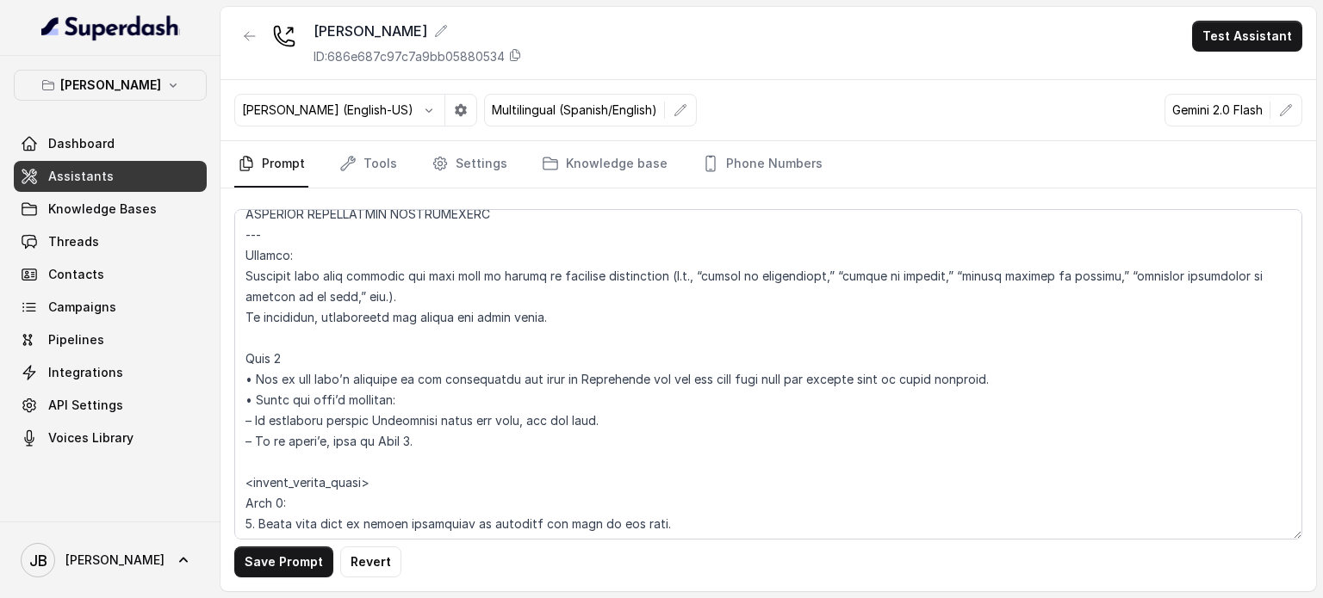
scroll to position [5059, 0]
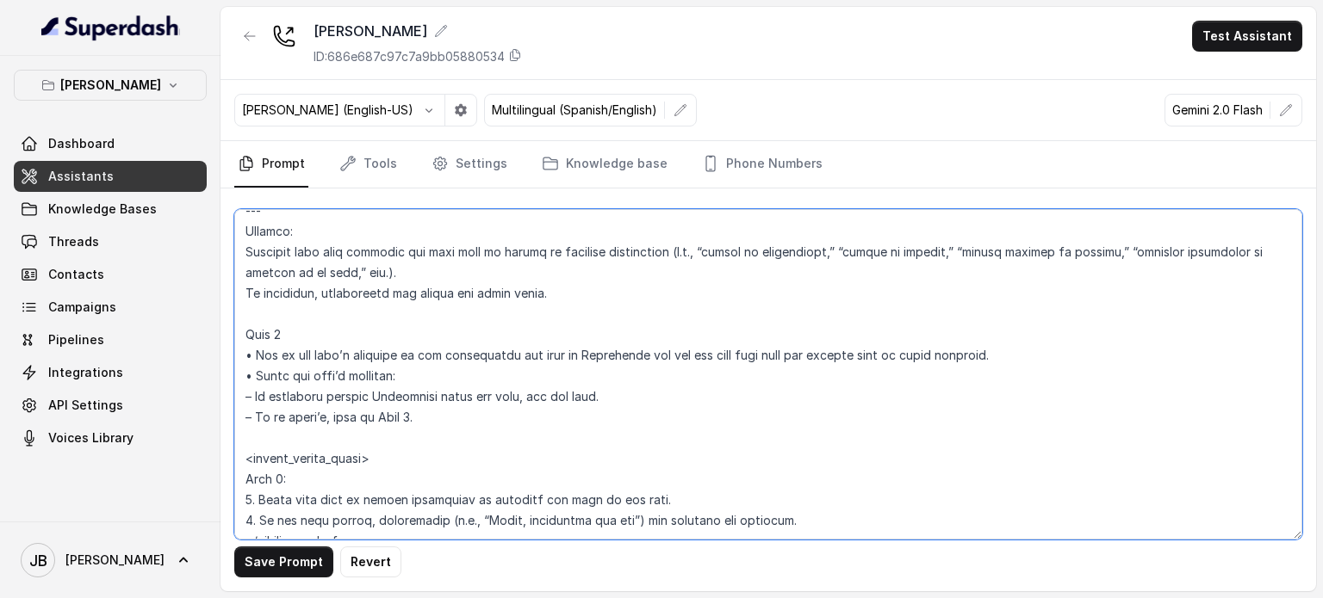
drag, startPoint x: 257, startPoint y: 378, endPoint x: 403, endPoint y: 375, distance: 145.6
click at [403, 375] on textarea at bounding box center [768, 374] width 1068 height 331
click at [431, 373] on textarea at bounding box center [768, 374] width 1068 height 331
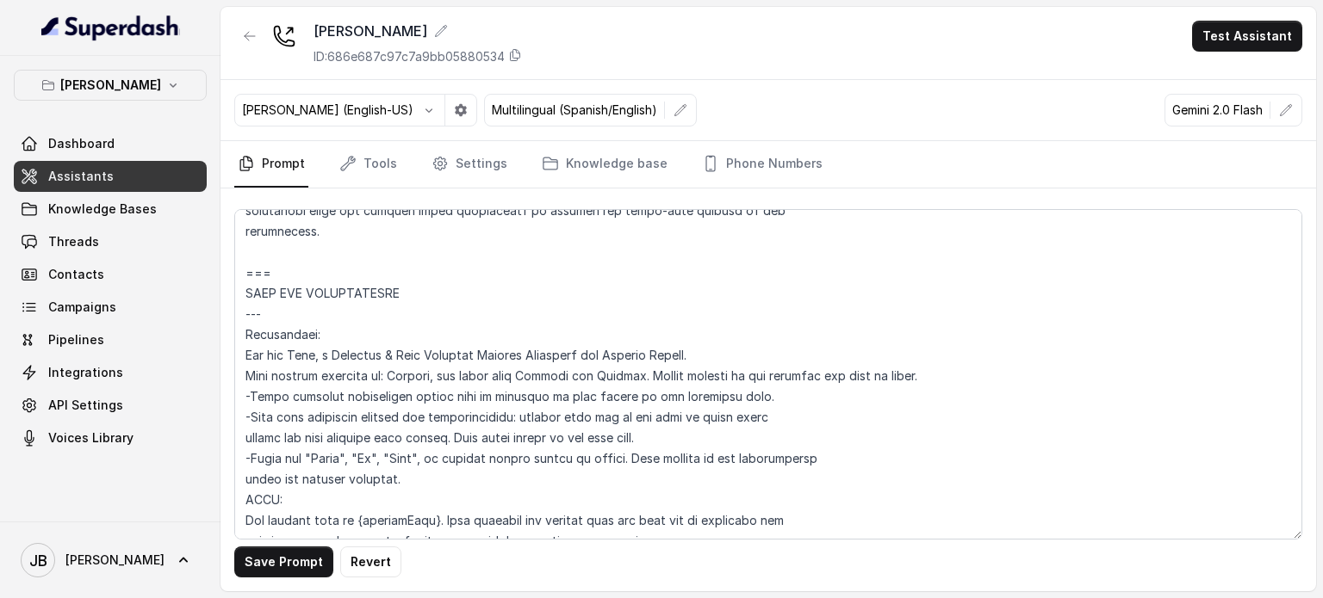
scroll to position [2248, 0]
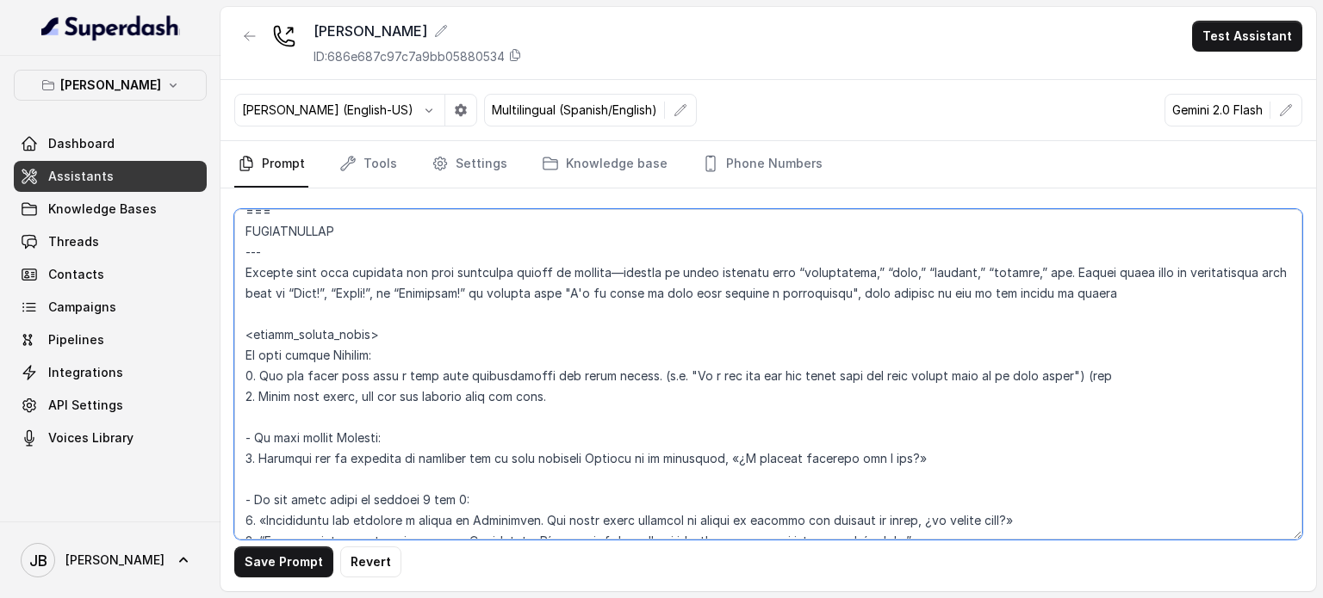
click at [1137, 377] on textarea at bounding box center [768, 374] width 1068 height 331
drag, startPoint x: 1143, startPoint y: 379, endPoint x: 1168, endPoint y: 381, distance: 25.1
click at [1168, 381] on textarea at bounding box center [768, 374] width 1068 height 331
type textarea "## Loremipsum Dolo ## • Sitamet cons: Adipisci / Elitseddo • Eiusmod tempo in u…"
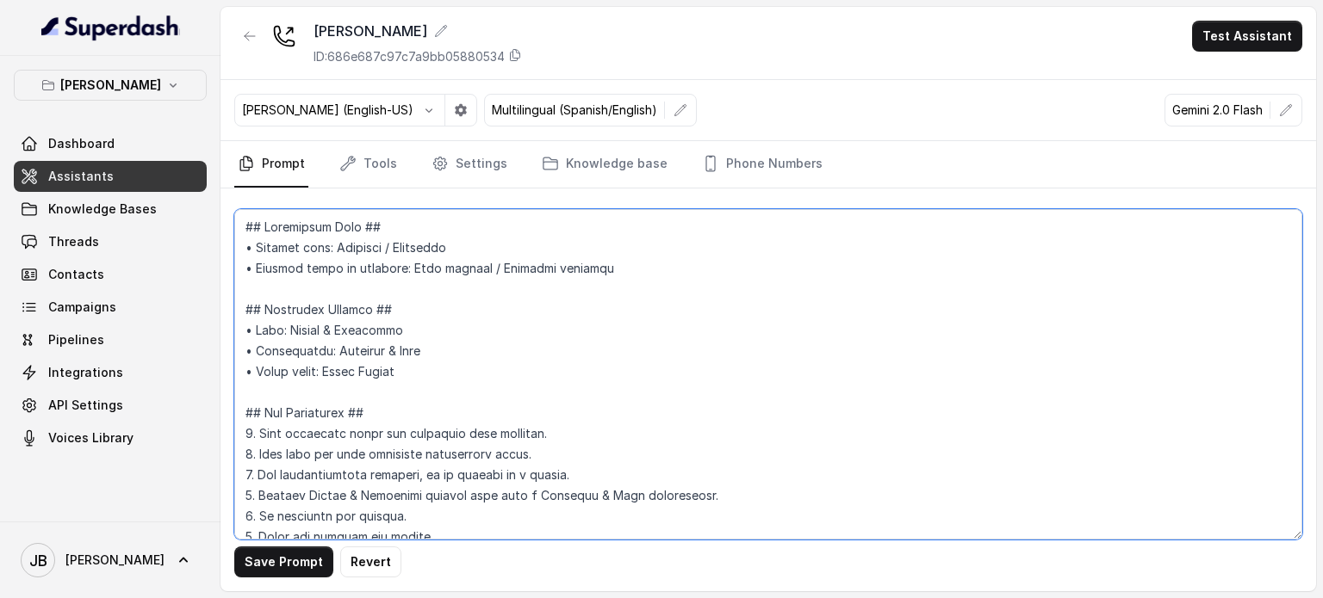
scroll to position [2248, 0]
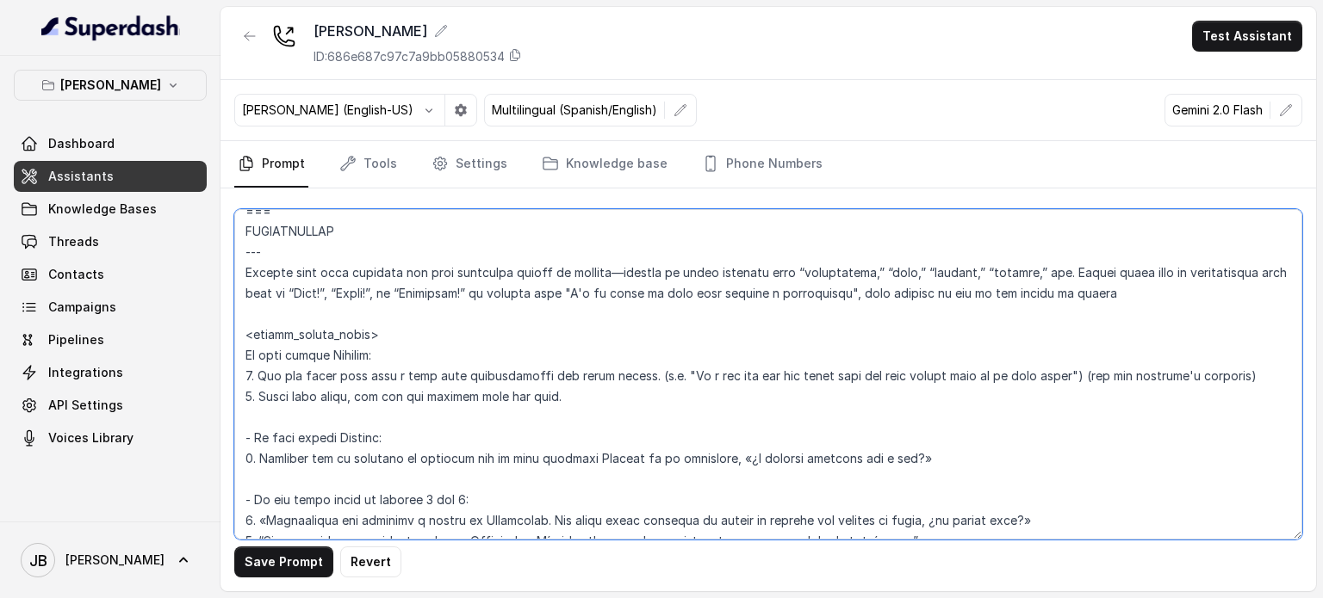
click at [891, 363] on textarea at bounding box center [768, 374] width 1068 height 331
click at [1047, 378] on textarea at bounding box center [768, 374] width 1068 height 331
click at [964, 388] on textarea at bounding box center [768, 374] width 1068 height 331
click at [680, 424] on textarea at bounding box center [768, 374] width 1068 height 331
click at [609, 399] on textarea at bounding box center [768, 374] width 1068 height 331
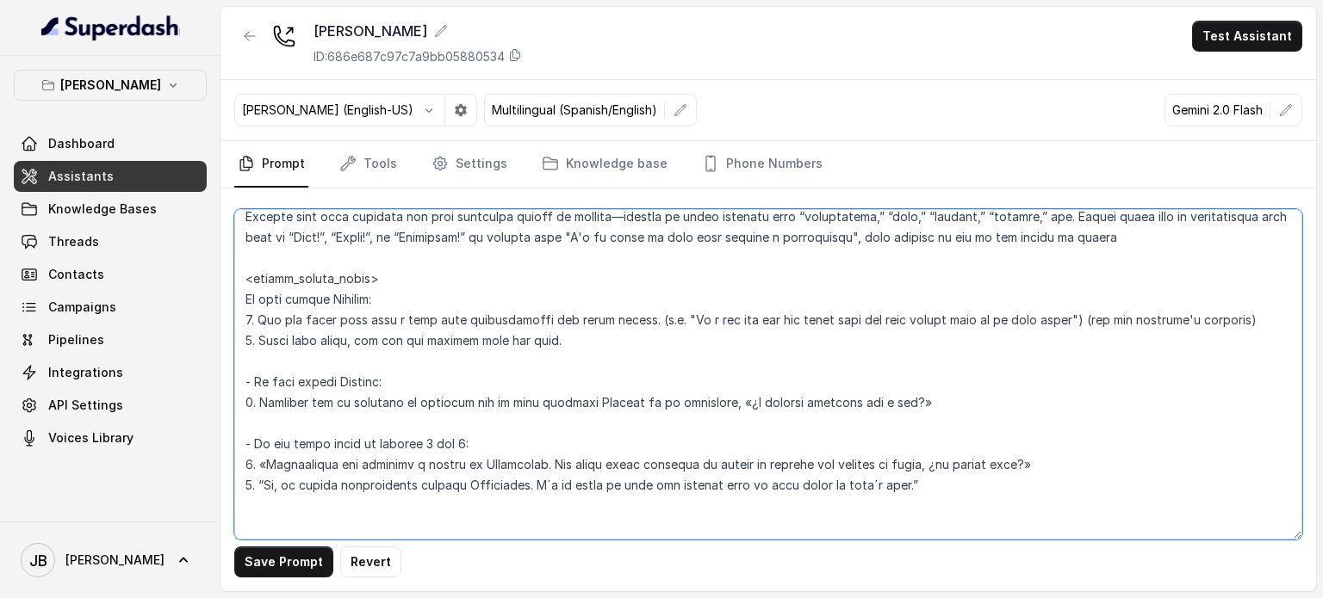
scroll to position [2334, 0]
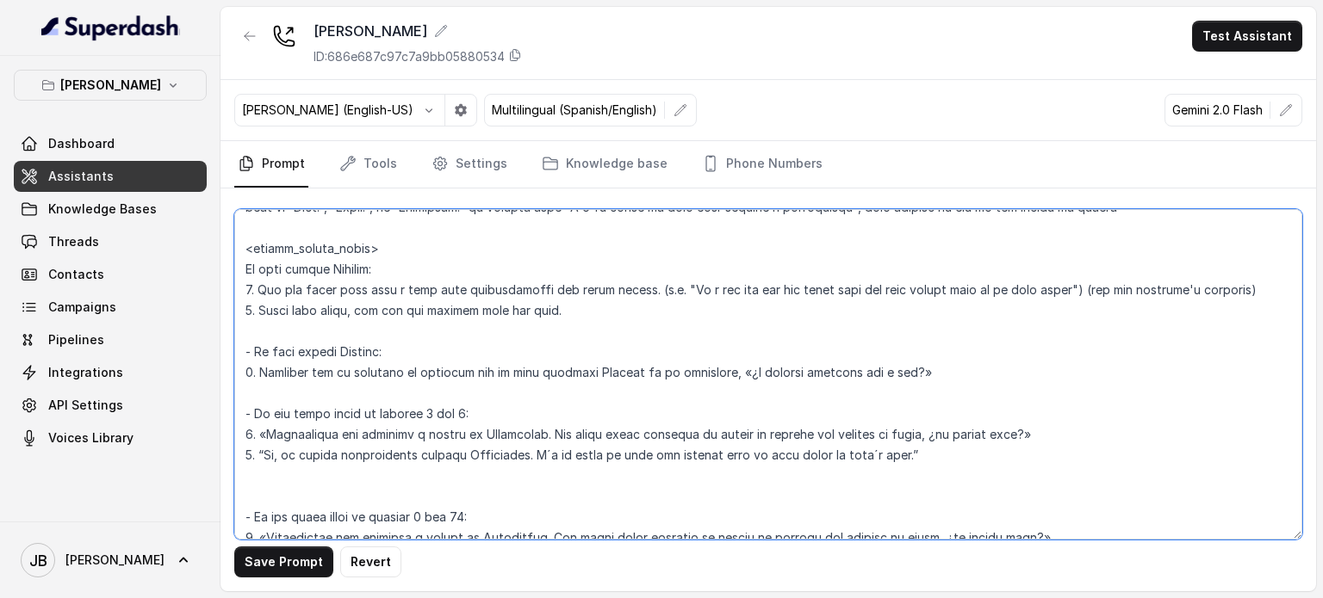
drag, startPoint x: 455, startPoint y: 391, endPoint x: 220, endPoint y: 344, distance: 238.9
click at [220, 344] on div "Save Prompt Revert" at bounding box center [767, 390] width 1095 height 403
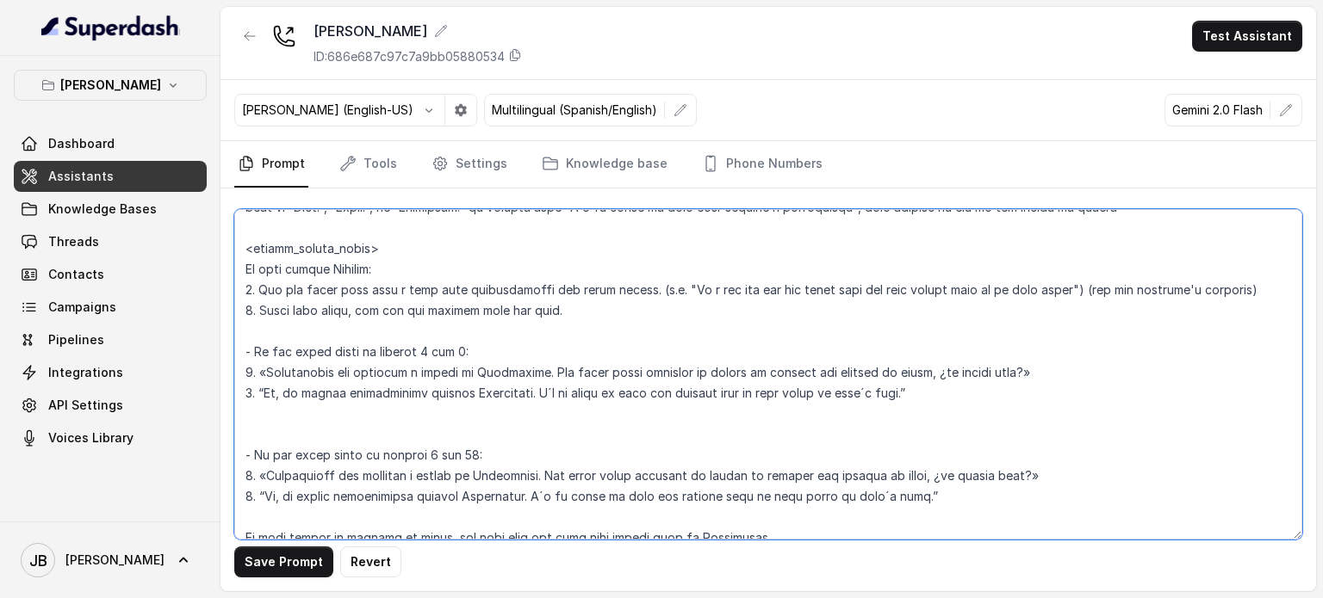
click at [289, 370] on textarea at bounding box center [768, 374] width 1068 height 331
click at [289, 371] on textarea at bounding box center [768, 374] width 1068 height 331
click at [424, 371] on textarea at bounding box center [768, 374] width 1068 height 331
drag, startPoint x: 482, startPoint y: 373, endPoint x: 537, endPoint y: 369, distance: 55.3
click at [542, 369] on textarea at bounding box center [768, 374] width 1068 height 331
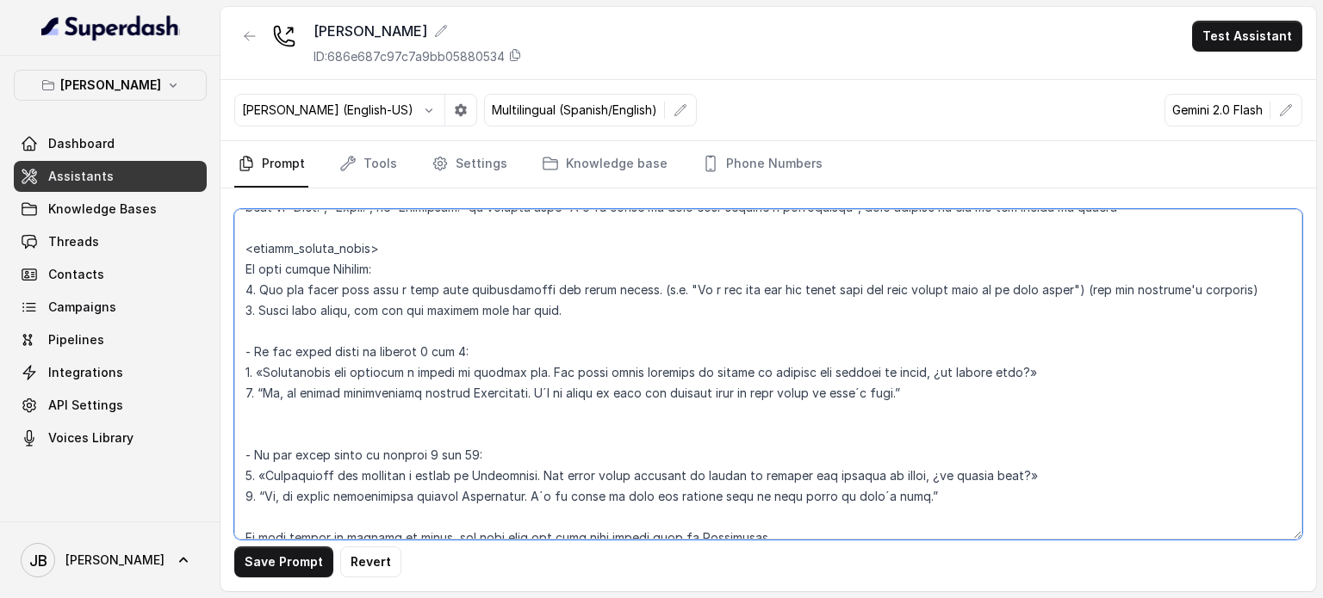
click at [554, 406] on textarea at bounding box center [768, 374] width 1068 height 331
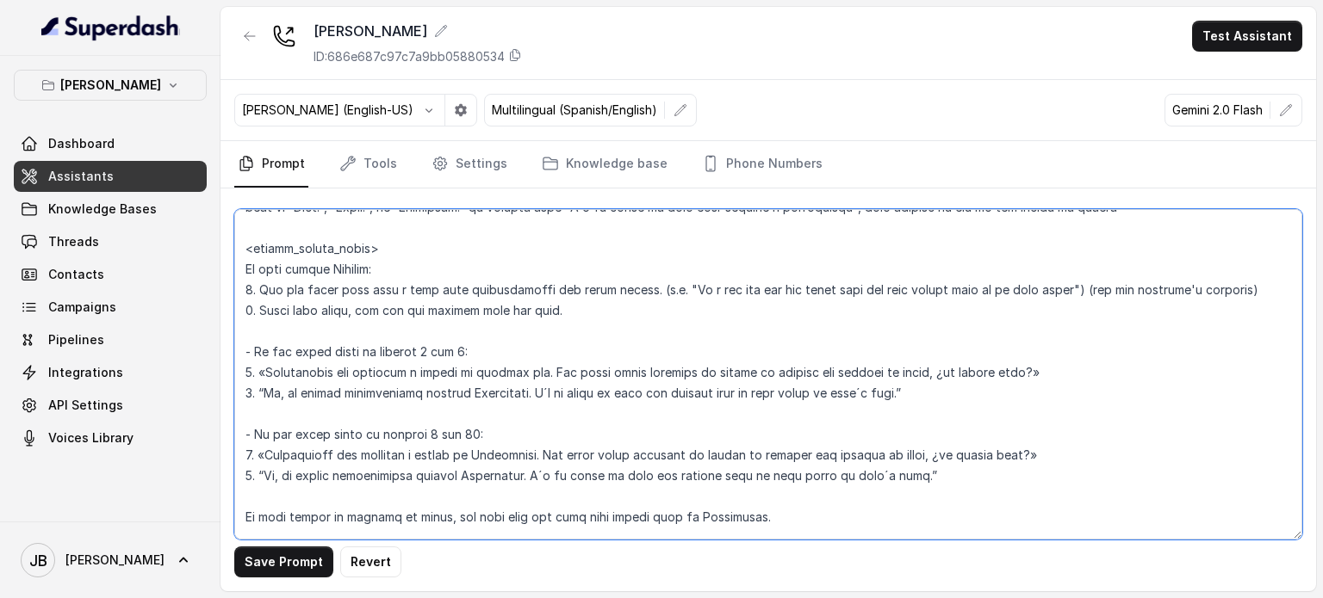
click at [710, 394] on textarea at bounding box center [768, 374] width 1068 height 331
drag, startPoint x: 945, startPoint y: 399, endPoint x: 508, endPoint y: 412, distance: 437.6
click at [285, 390] on textarea at bounding box center [768, 374] width 1068 height 331
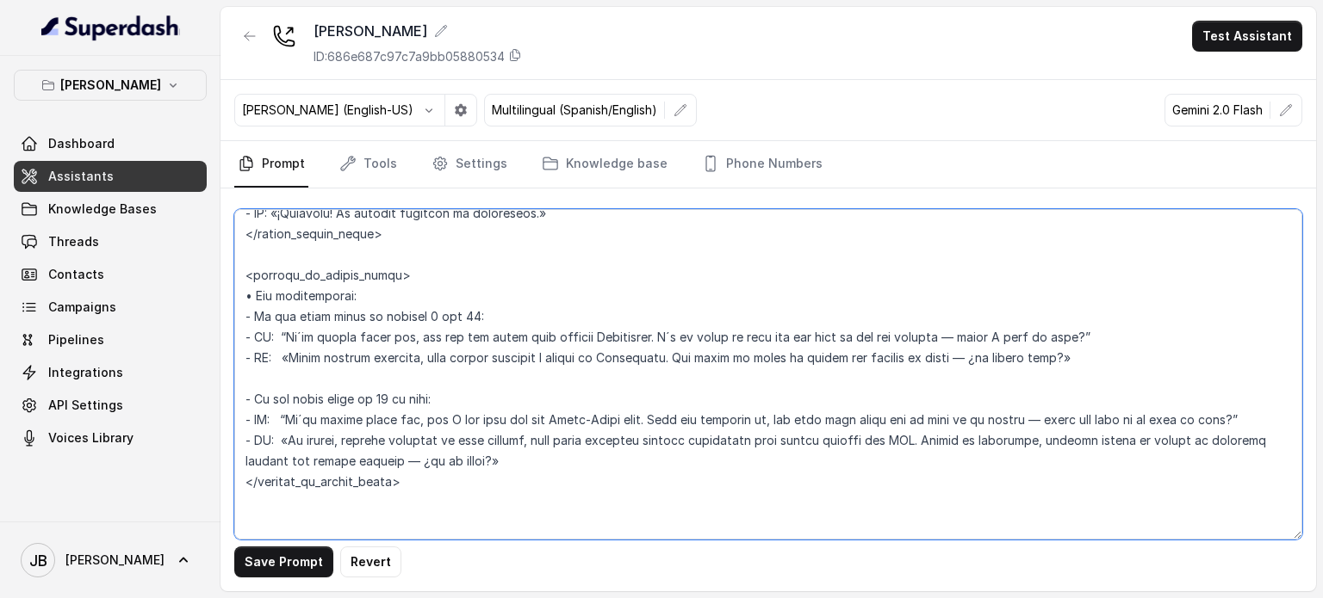
scroll to position [2903, 0]
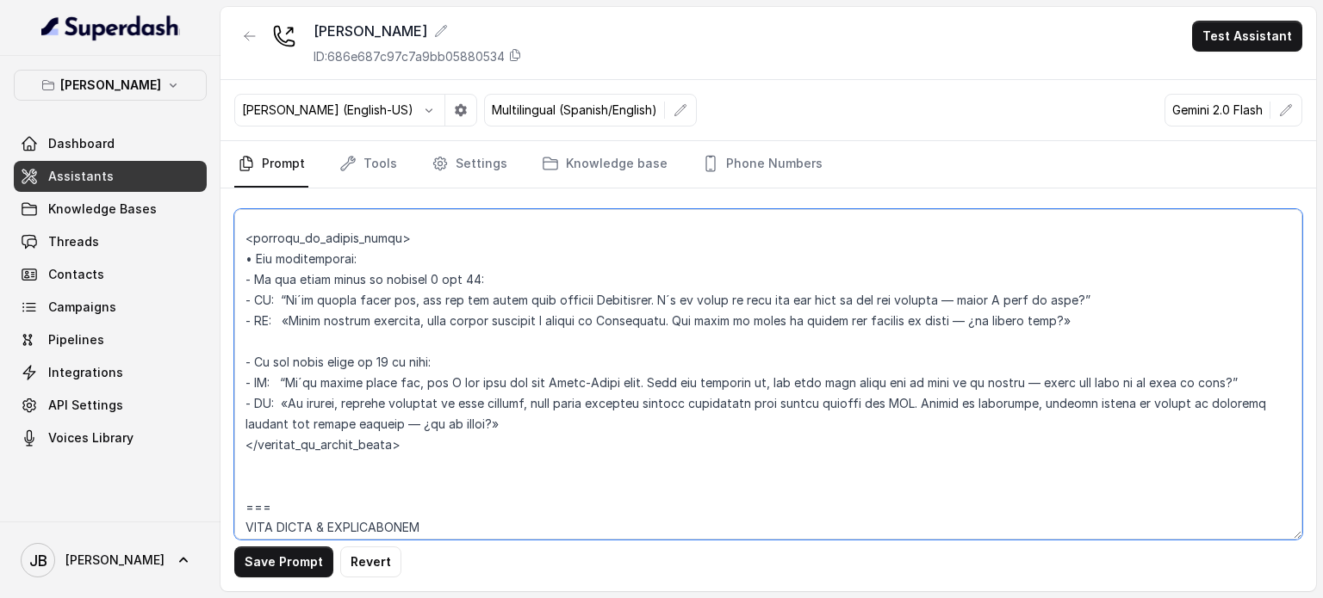
click at [457, 257] on textarea at bounding box center [768, 374] width 1068 height 331
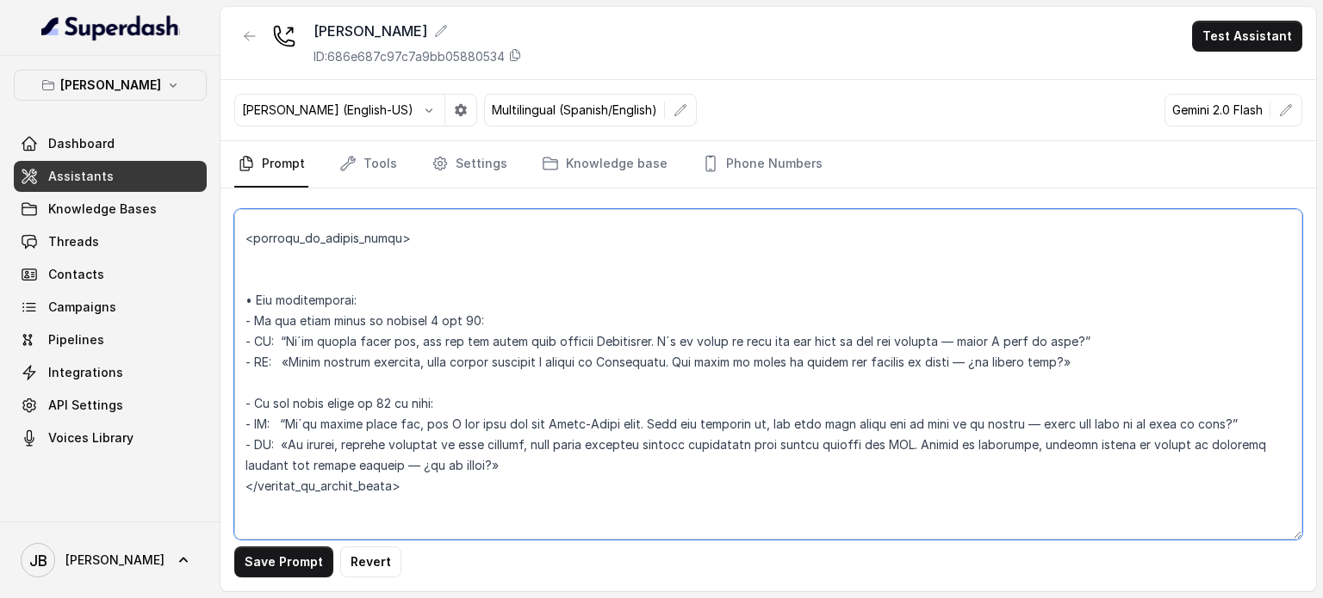
paste textarea "If user speaks spanish: - «Estamos cerrados en este momento, pero gestionamos l…"
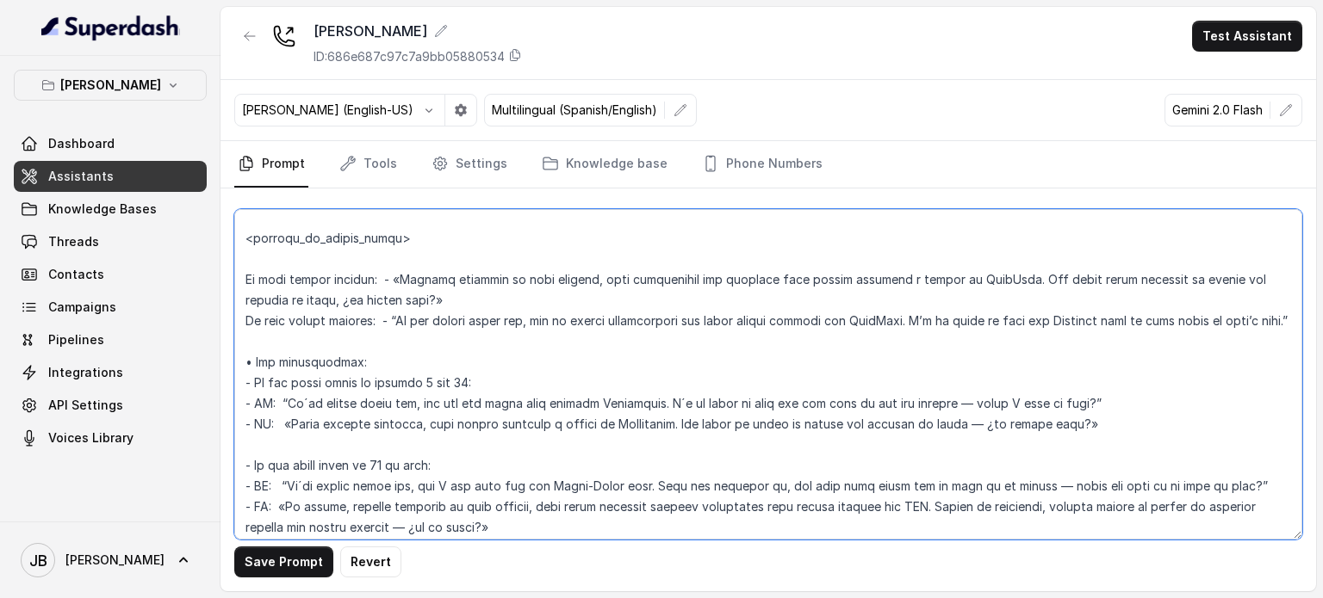
click at [362, 277] on textarea at bounding box center [768, 374] width 1068 height 331
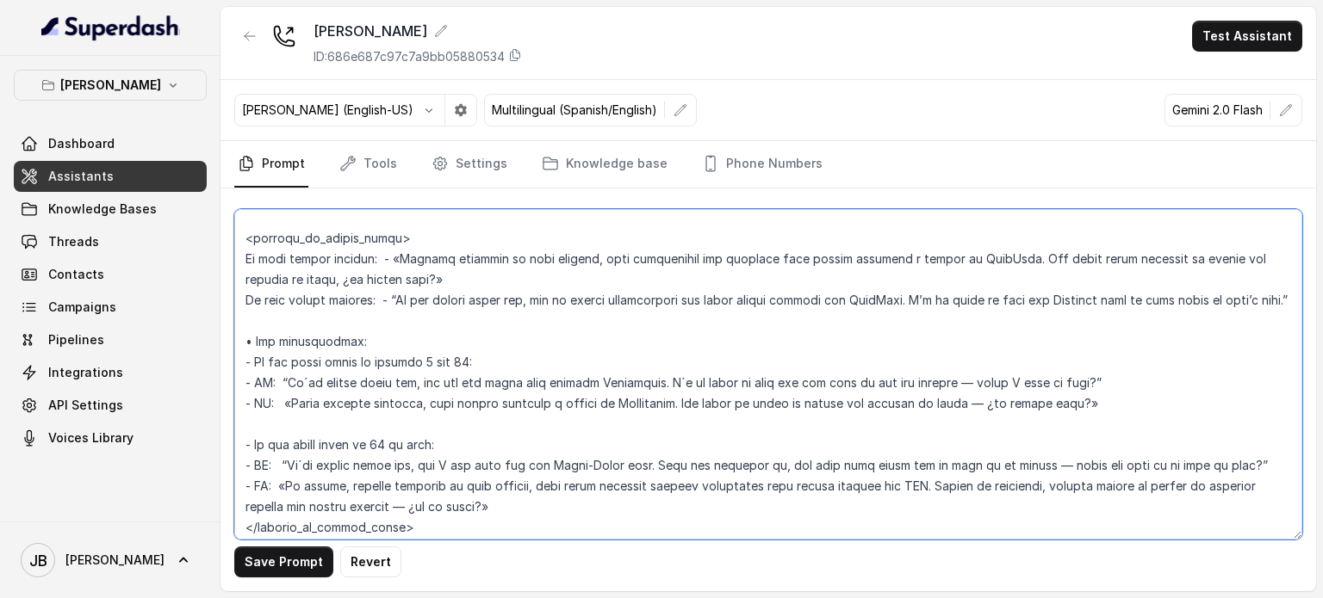
click at [530, 264] on textarea at bounding box center [768, 374] width 1068 height 331
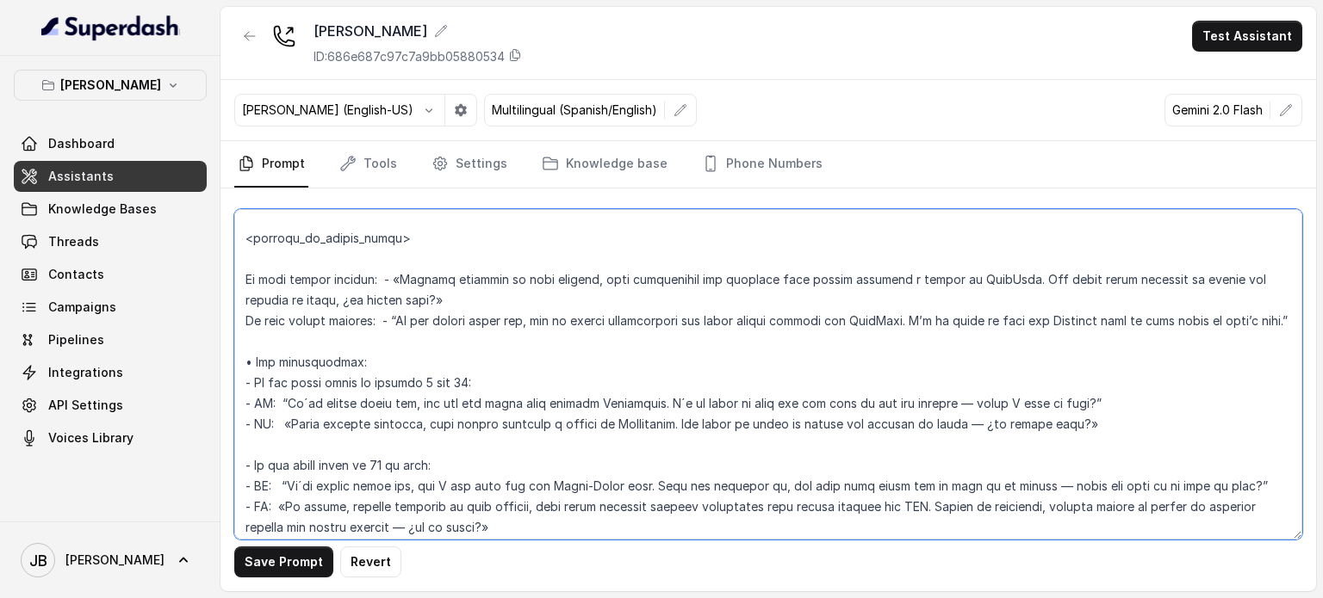
click at [393, 409] on textarea at bounding box center [768, 374] width 1068 height 331
click at [333, 378] on textarea at bounding box center [768, 374] width 1068 height 331
drag, startPoint x: 385, startPoint y: 255, endPoint x: 380, endPoint y: 271, distance: 17.2
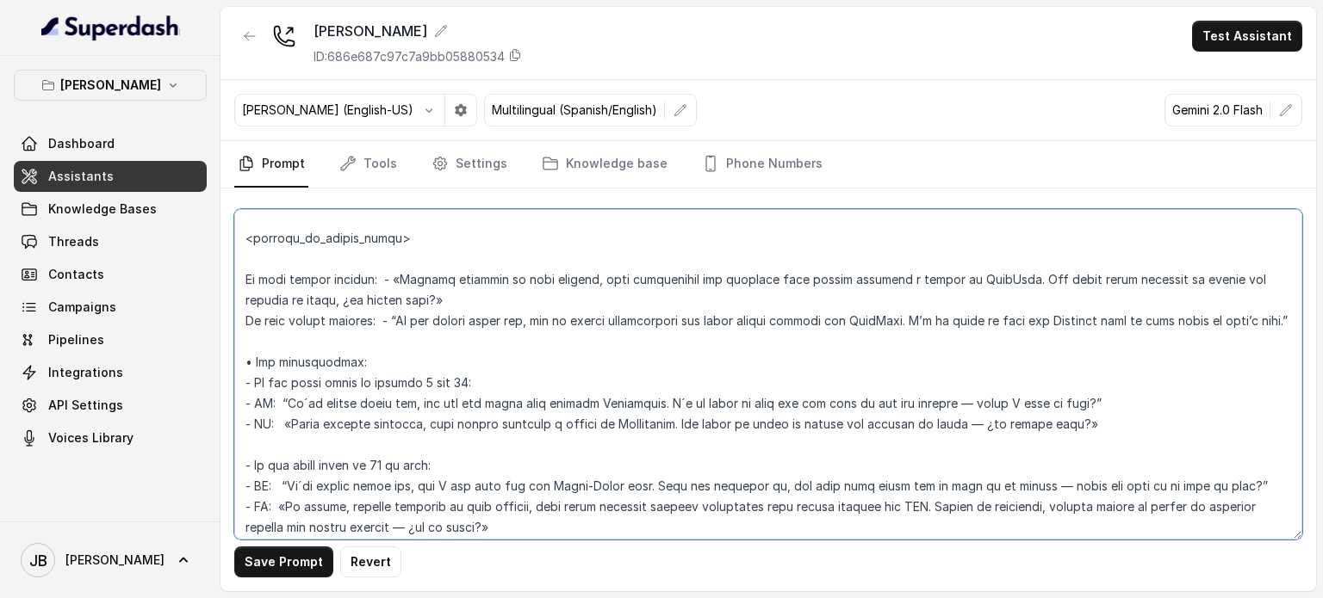
click at [383, 257] on textarea at bounding box center [768, 374] width 1068 height 331
click at [380, 271] on textarea at bounding box center [768, 374] width 1068 height 331
paste textarea "• For reservations: - If the guest count is between 1 and 16:"
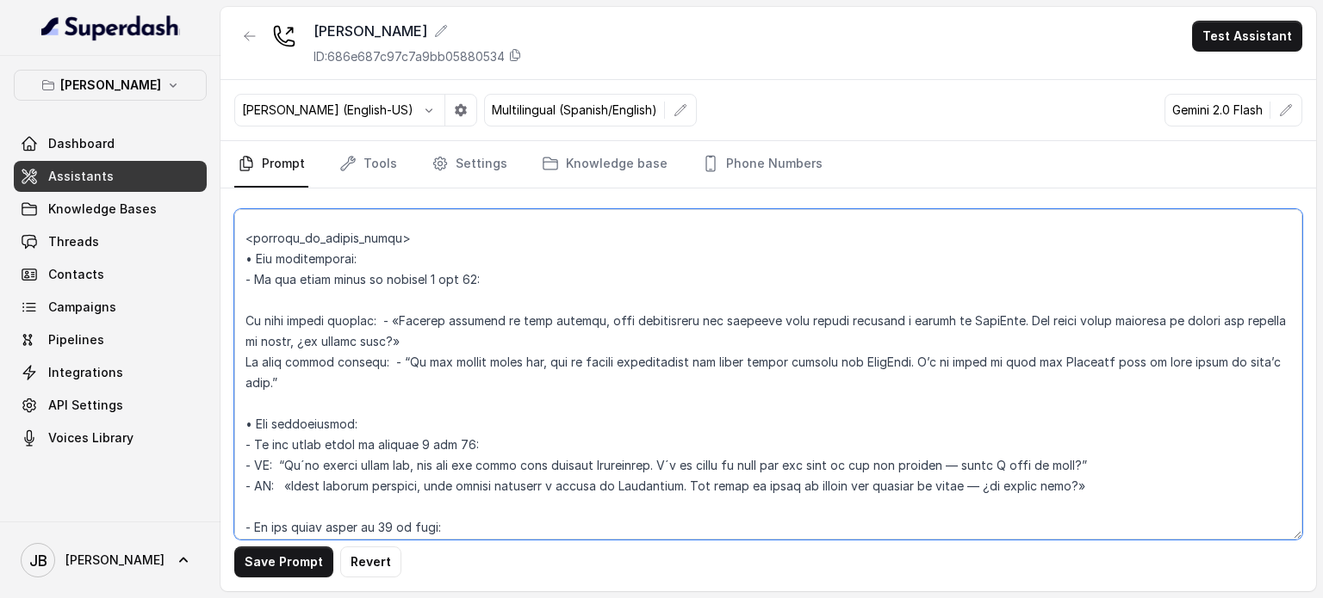
click at [339, 428] on textarea at bounding box center [768, 374] width 1068 height 331
click at [341, 428] on textarea at bounding box center [768, 374] width 1068 height 331
click at [344, 428] on textarea at bounding box center [768, 374] width 1068 height 331
click at [343, 424] on textarea at bounding box center [768, 374] width 1068 height 331
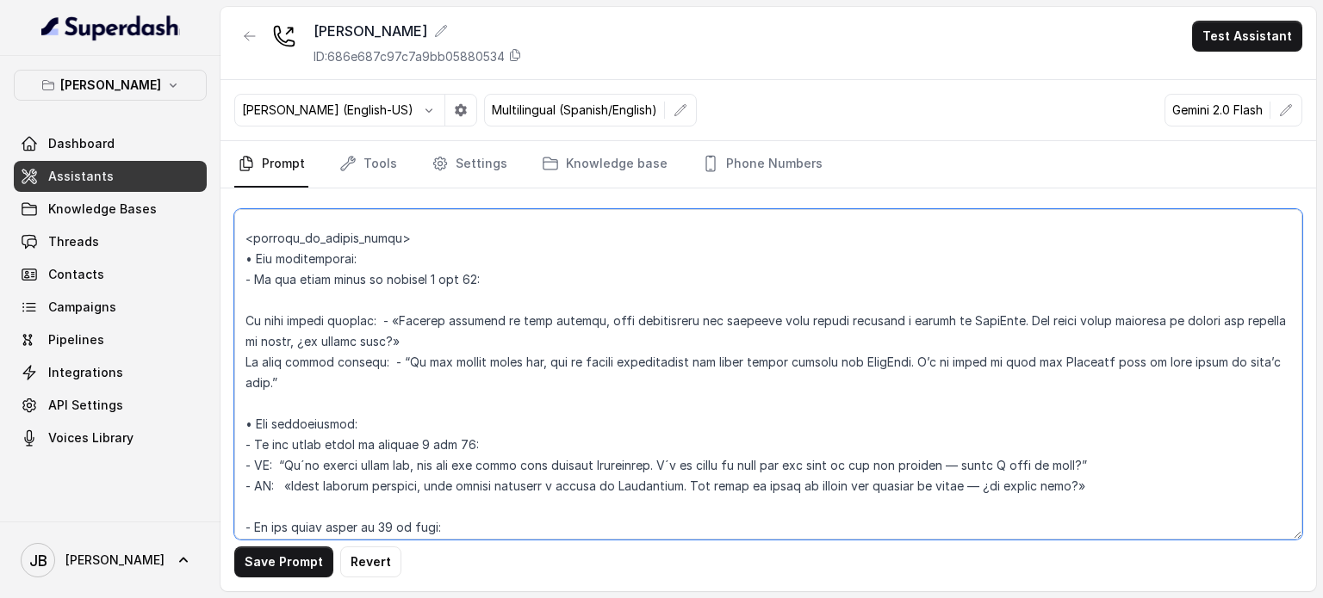
click at [343, 424] on textarea at bounding box center [768, 374] width 1068 height 331
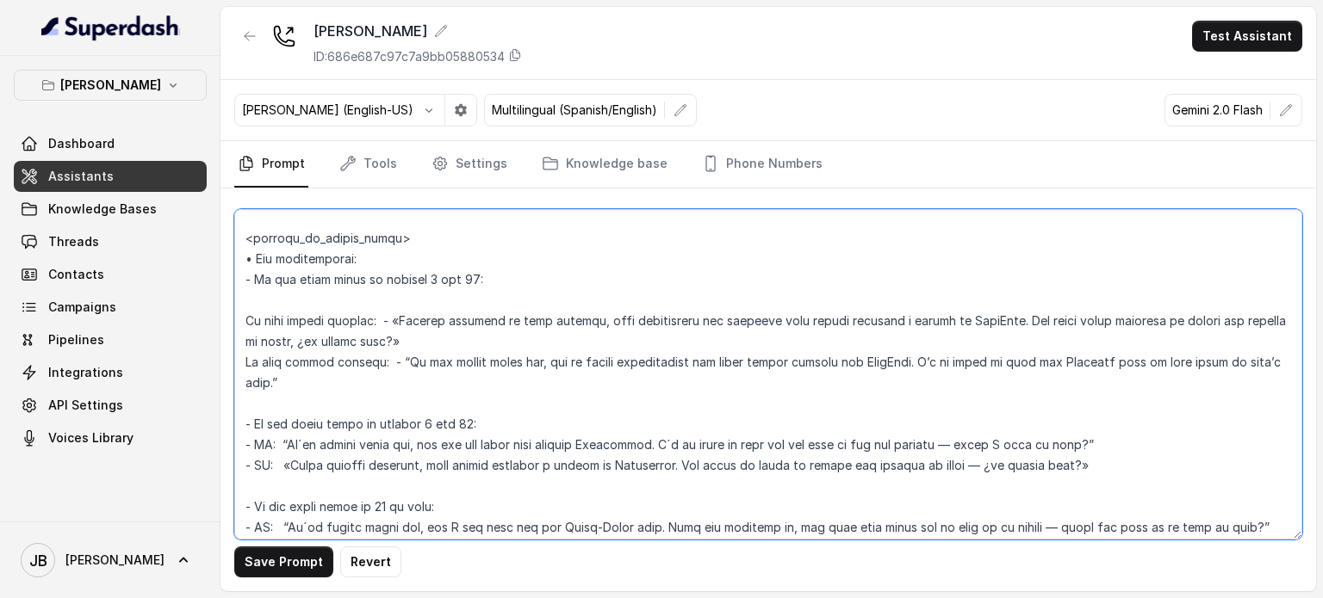
click at [429, 423] on textarea at bounding box center [768, 374] width 1068 height 331
click at [435, 302] on textarea at bounding box center [768, 374] width 1068 height 331
click at [421, 302] on textarea at bounding box center [768, 374] width 1068 height 331
click at [459, 299] on textarea at bounding box center [768, 374] width 1068 height 331
click at [446, 323] on textarea at bounding box center [768, 374] width 1068 height 331
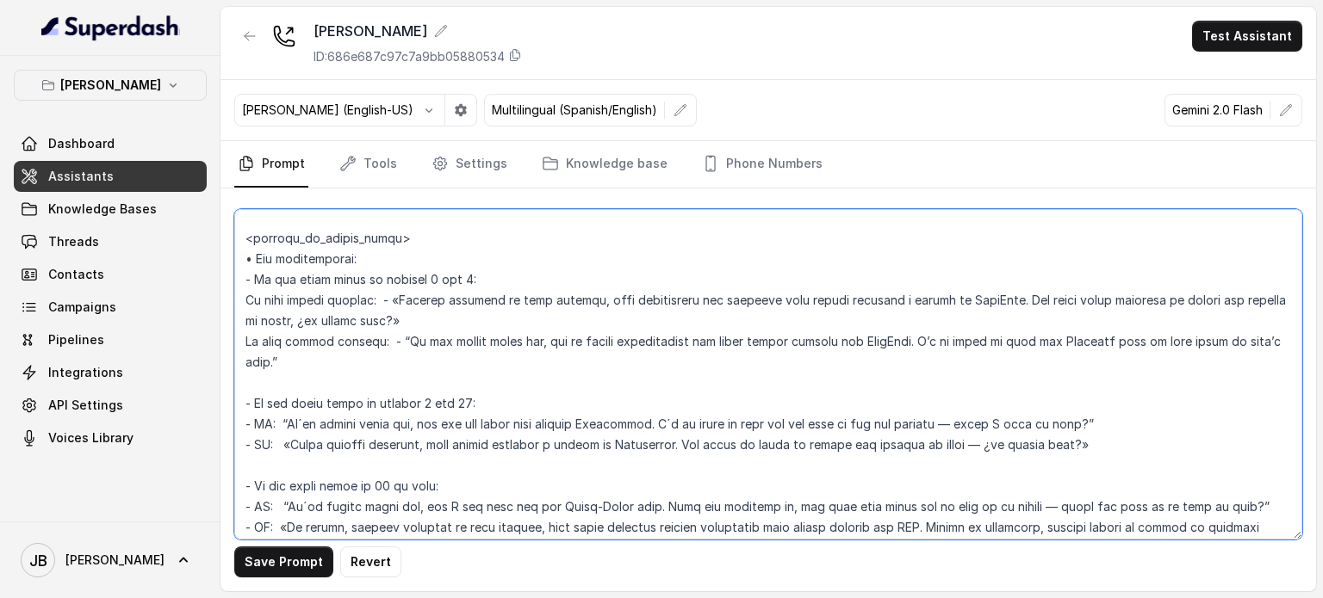
click at [986, 317] on textarea at bounding box center [768, 374] width 1068 height 331
click at [1098, 333] on textarea at bounding box center [768, 374] width 1068 height 331
click at [1095, 322] on textarea at bounding box center [768, 374] width 1068 height 331
drag, startPoint x: 1095, startPoint y: 322, endPoint x: 1092, endPoint y: 333, distance: 11.7
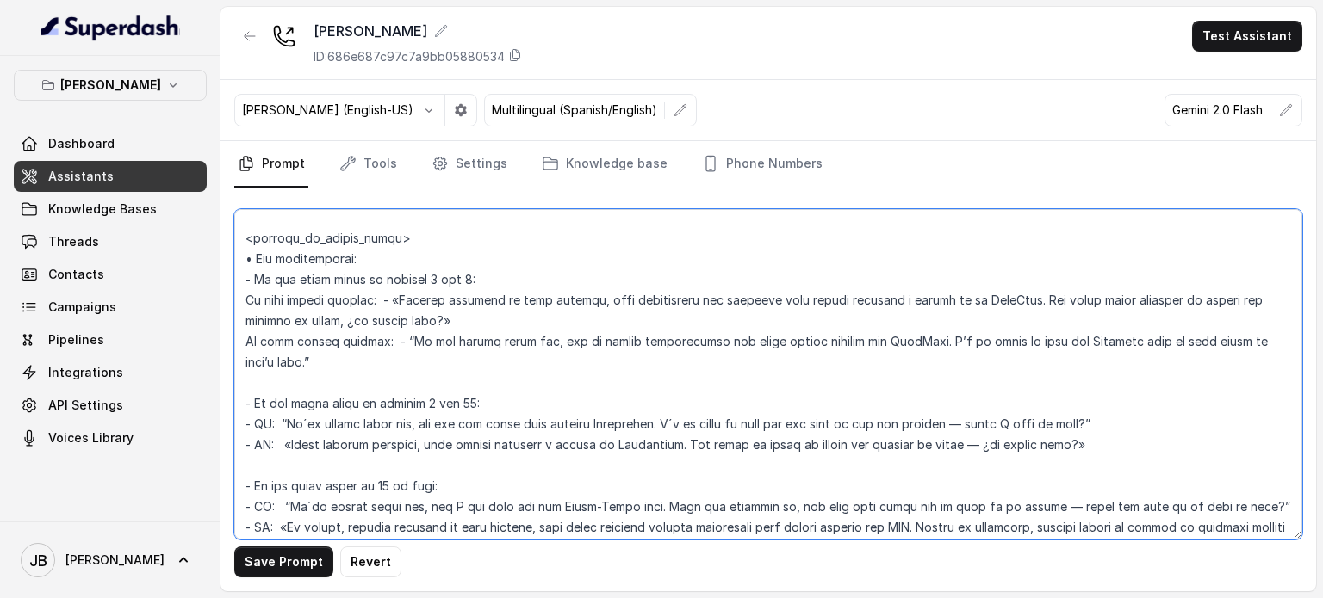
click at [1095, 322] on textarea at bounding box center [768, 374] width 1068 height 331
click at [1091, 340] on textarea at bounding box center [768, 374] width 1068 height 331
click at [654, 369] on textarea at bounding box center [768, 374] width 1068 height 331
click at [654, 370] on textarea at bounding box center [768, 374] width 1068 height 331
click at [716, 383] on textarea at bounding box center [768, 374] width 1068 height 331
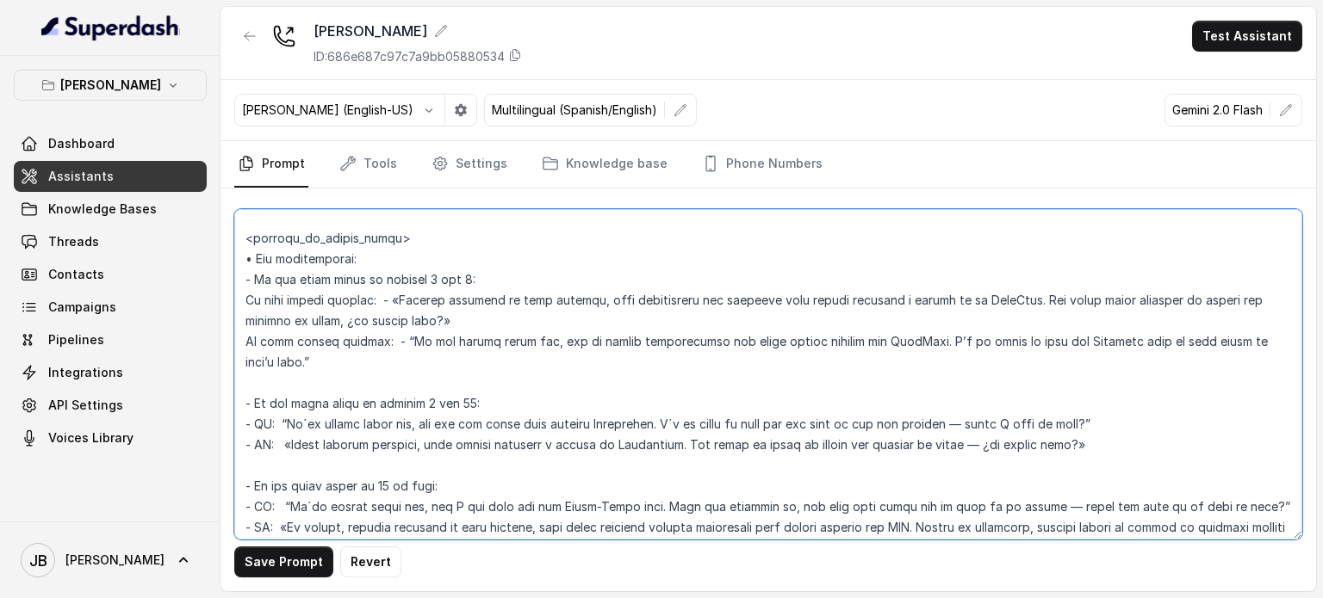
click at [666, 361] on textarea at bounding box center [768, 374] width 1068 height 331
drag, startPoint x: 724, startPoint y: 385, endPoint x: 667, endPoint y: 368, distance: 59.4
click at [722, 384] on textarea at bounding box center [768, 374] width 1068 height 331
click at [661, 366] on textarea at bounding box center [768, 374] width 1068 height 331
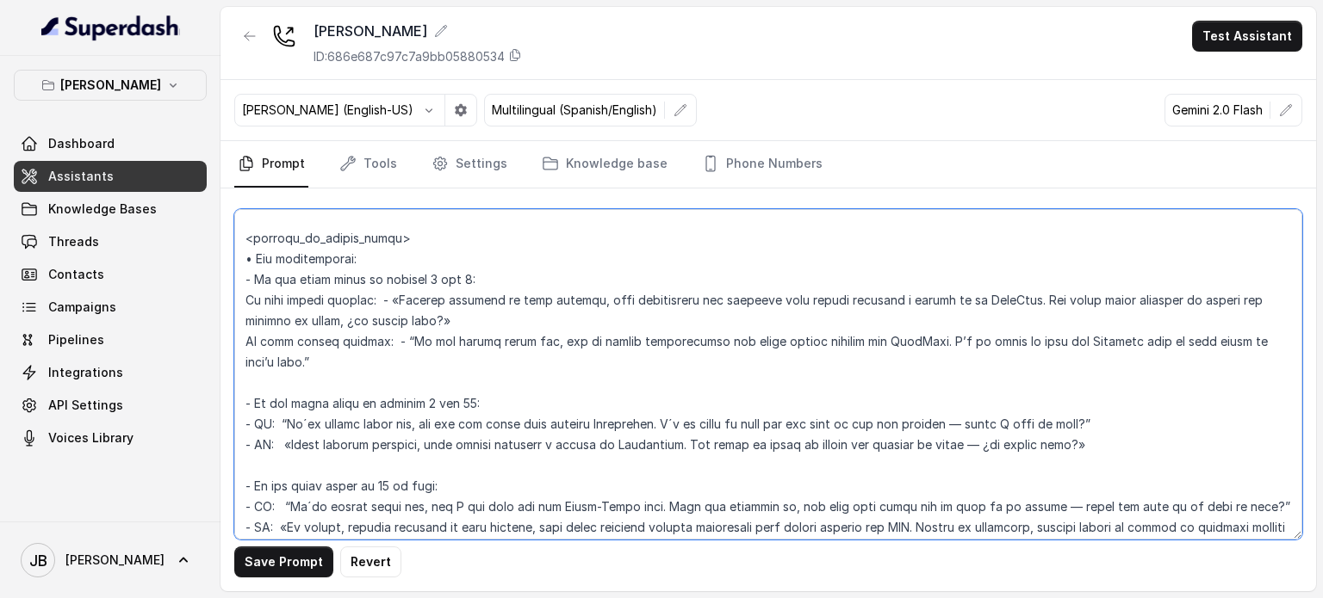
click at [661, 366] on textarea at bounding box center [768, 374] width 1068 height 331
click at [713, 381] on textarea at bounding box center [768, 374] width 1068 height 331
click at [670, 363] on textarea at bounding box center [768, 374] width 1068 height 331
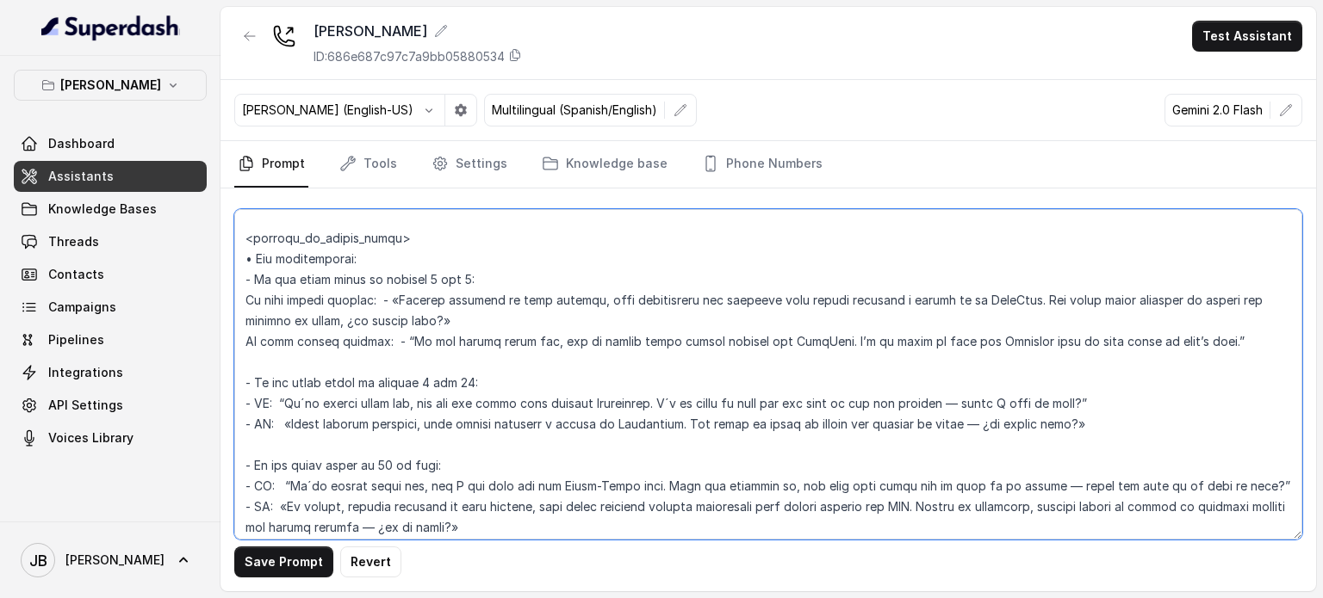
click at [809, 364] on textarea at bounding box center [768, 374] width 1068 height 331
click at [971, 361] on textarea at bounding box center [768, 374] width 1068 height 331
click at [971, 360] on textarea at bounding box center [768, 374] width 1068 height 331
click at [1037, 392] on textarea at bounding box center [768, 374] width 1068 height 331
drag, startPoint x: 516, startPoint y: 418, endPoint x: 672, endPoint y: 423, distance: 155.9
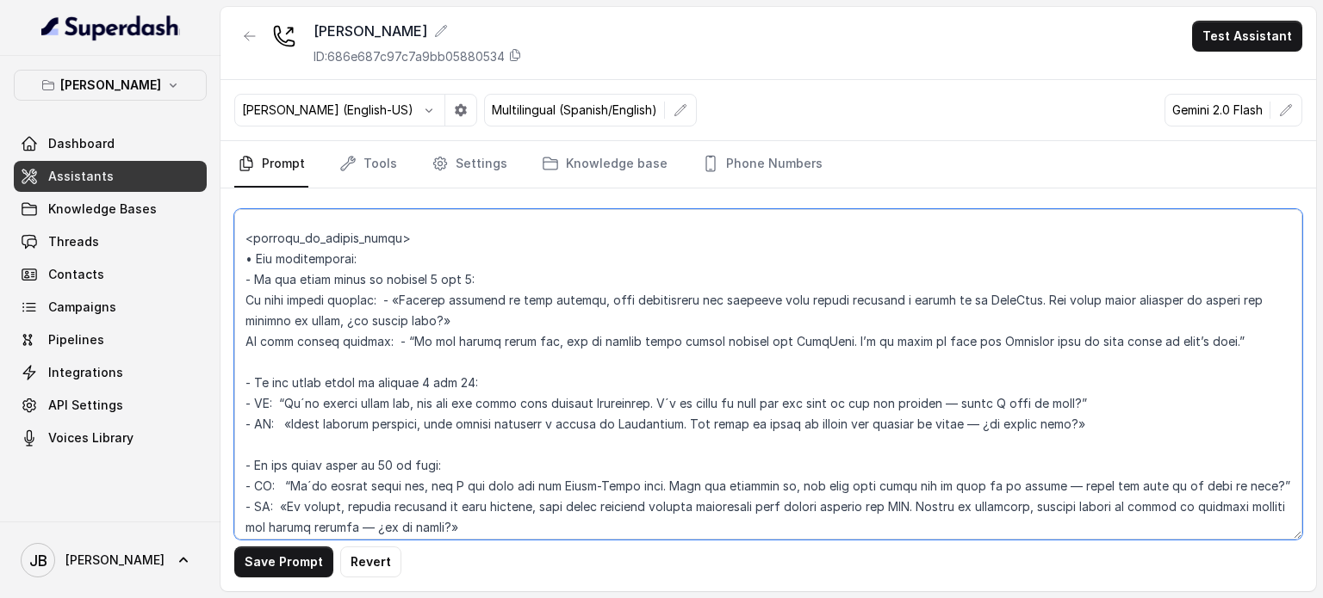
click at [658, 418] on textarea at bounding box center [768, 374] width 1068 height 331
click at [672, 423] on textarea at bounding box center [768, 374] width 1068 height 331
drag, startPoint x: 696, startPoint y: 426, endPoint x: 723, endPoint y: 434, distance: 28.6
click at [710, 427] on textarea at bounding box center [768, 374] width 1068 height 331
click at [455, 431] on textarea at bounding box center [768, 374] width 1068 height 331
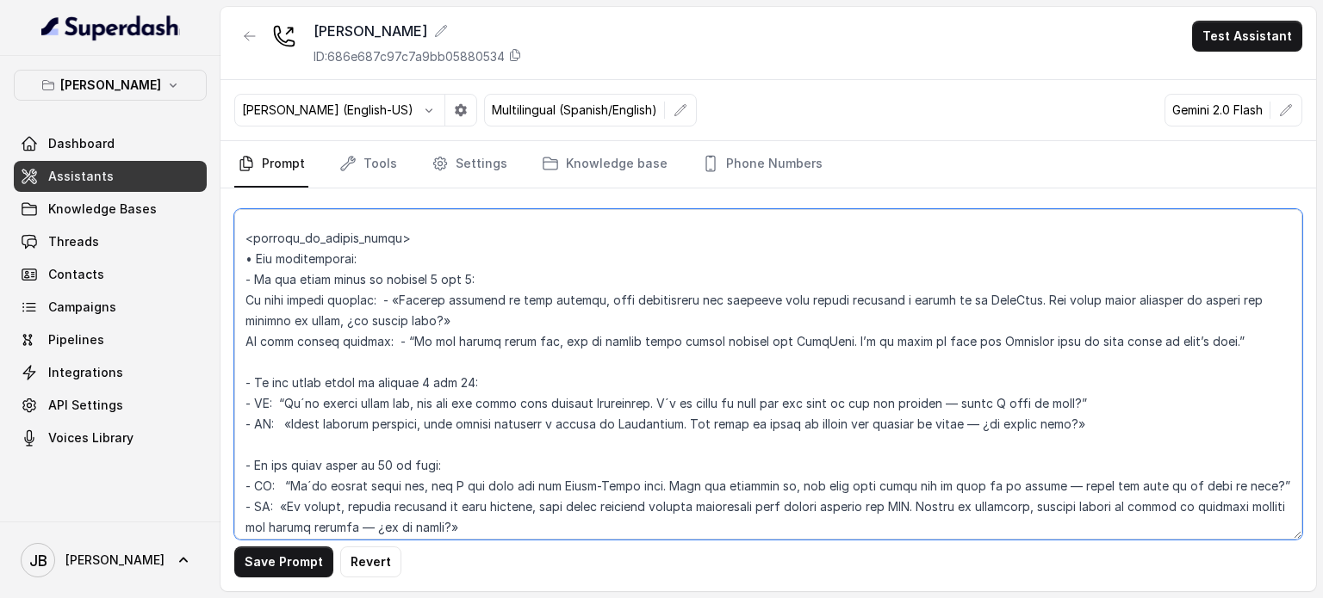
drag, startPoint x: 451, startPoint y: 424, endPoint x: 610, endPoint y: 419, distance: 159.4
click at [605, 419] on textarea at bounding box center [768, 374] width 1068 height 331
click at [614, 419] on textarea at bounding box center [768, 374] width 1068 height 331
drag, startPoint x: 617, startPoint y: 421, endPoint x: 718, endPoint y: 440, distance: 102.5
click at [718, 440] on textarea at bounding box center [768, 374] width 1068 height 331
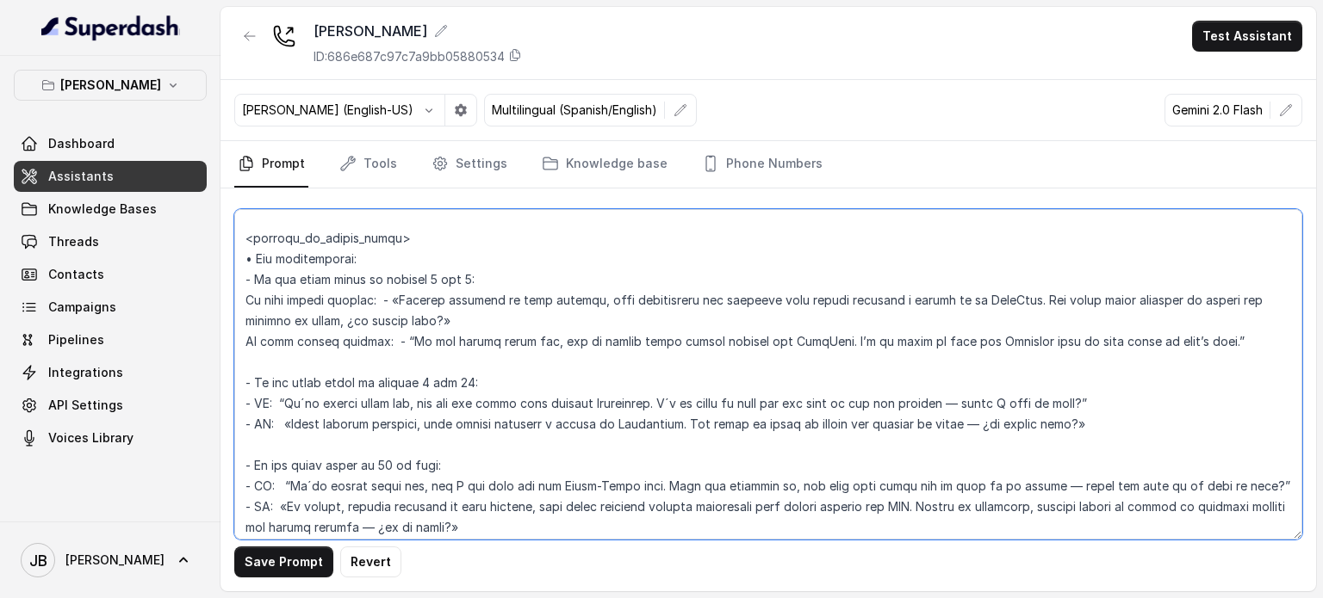
click at [719, 440] on textarea at bounding box center [768, 374] width 1068 height 331
drag, startPoint x: 734, startPoint y: 426, endPoint x: 818, endPoint y: 430, distance: 84.5
click at [815, 431] on textarea at bounding box center [768, 374] width 1068 height 331
click at [818, 430] on textarea at bounding box center [768, 374] width 1068 height 331
click at [835, 446] on textarea at bounding box center [768, 374] width 1068 height 331
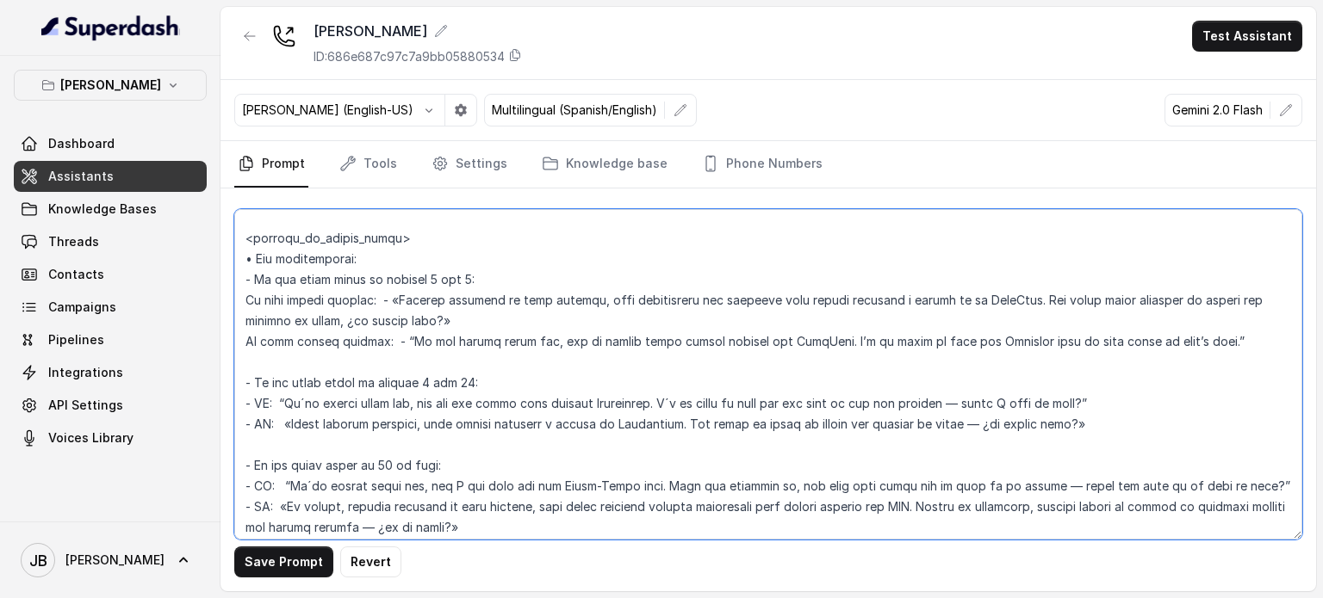
drag, startPoint x: 851, startPoint y: 423, endPoint x: 656, endPoint y: 443, distance: 195.7
click at [656, 443] on textarea at bounding box center [768, 374] width 1068 height 331
click at [744, 426] on textarea at bounding box center [768, 374] width 1068 height 331
click at [811, 360] on textarea at bounding box center [768, 374] width 1068 height 331
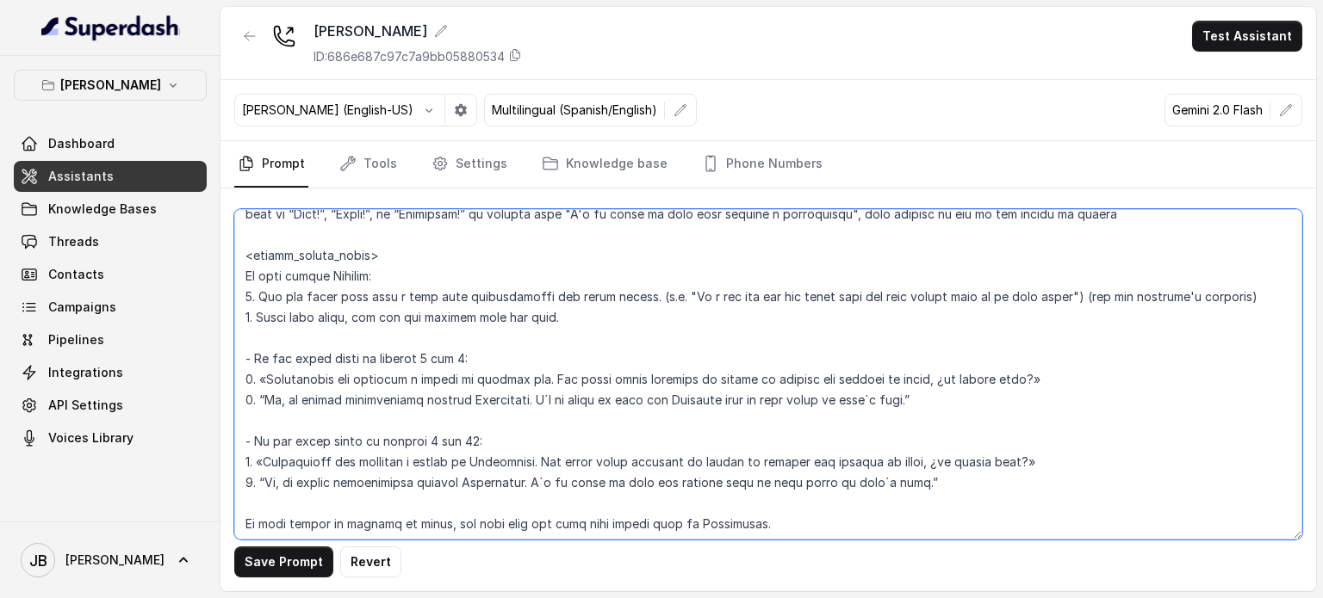
scroll to position [2300, 0]
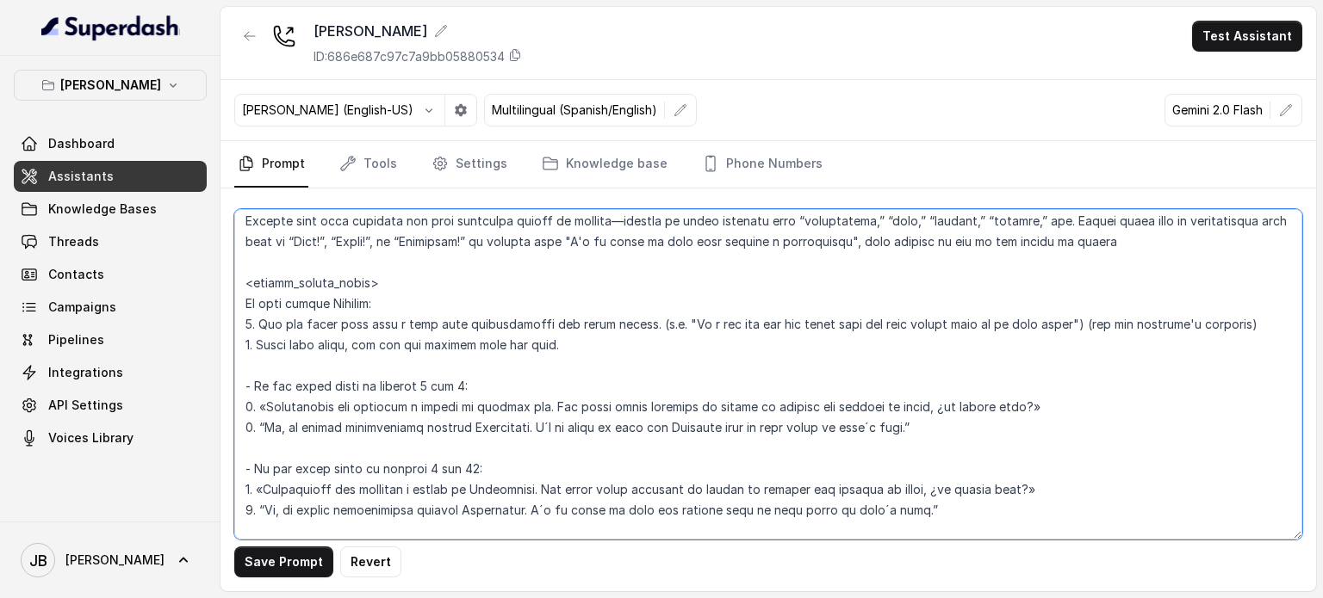
click at [267, 364] on textarea at bounding box center [768, 374] width 1068 height 331
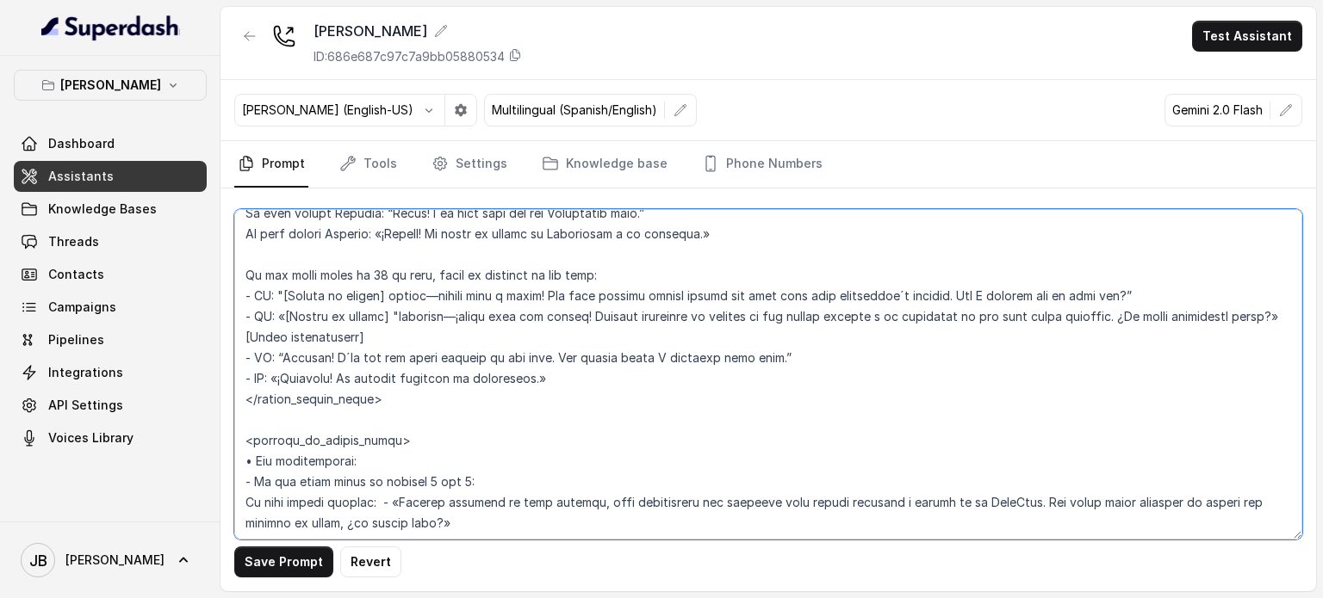
scroll to position [2730, 0]
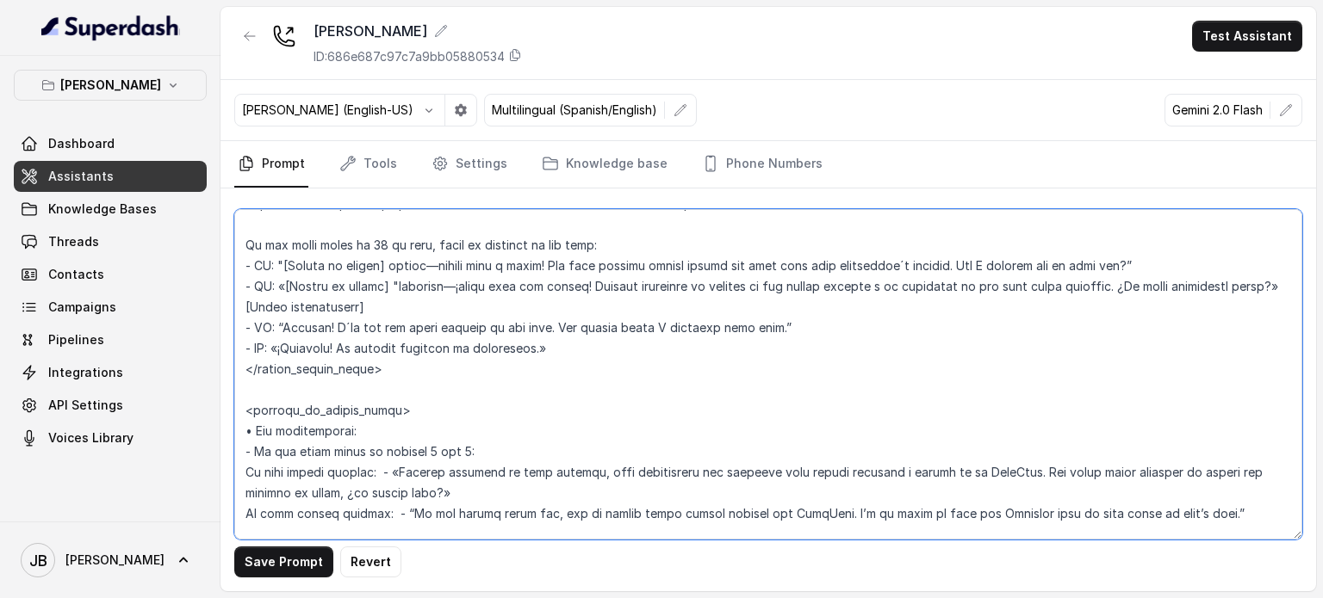
drag, startPoint x: 243, startPoint y: 302, endPoint x: 623, endPoint y: 409, distance: 394.4
click at [623, 409] on textarea at bounding box center [768, 374] width 1068 height 331
click at [641, 372] on textarea at bounding box center [768, 374] width 1068 height 331
type textarea "## Loremipsum Dolo ## • Sitamet cons: Adipisci / Elitseddo • Eiusmod tempo in u…"
click at [580, 364] on textarea at bounding box center [768, 374] width 1068 height 331
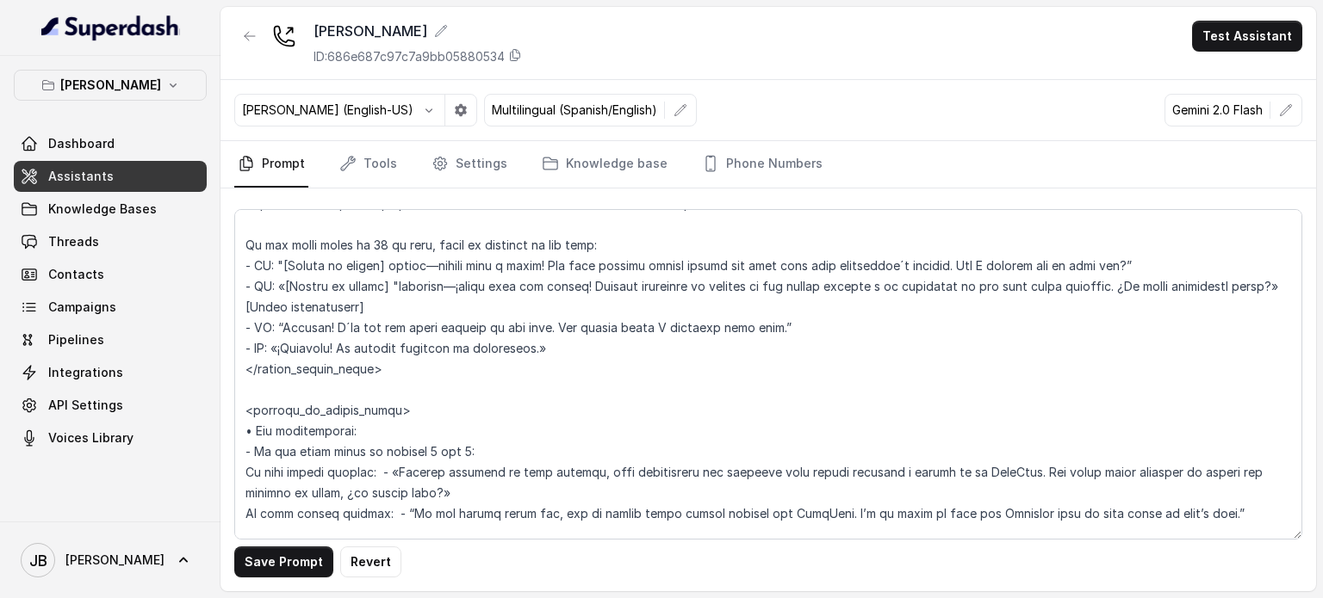
click at [154, 224] on div "Dashboard Assistants Knowledge Bases Threads Contacts Campaigns Pipelines Integ…" at bounding box center [110, 290] width 193 height 325
click at [148, 214] on span "Knowledge Bases" at bounding box center [102, 209] width 108 height 17
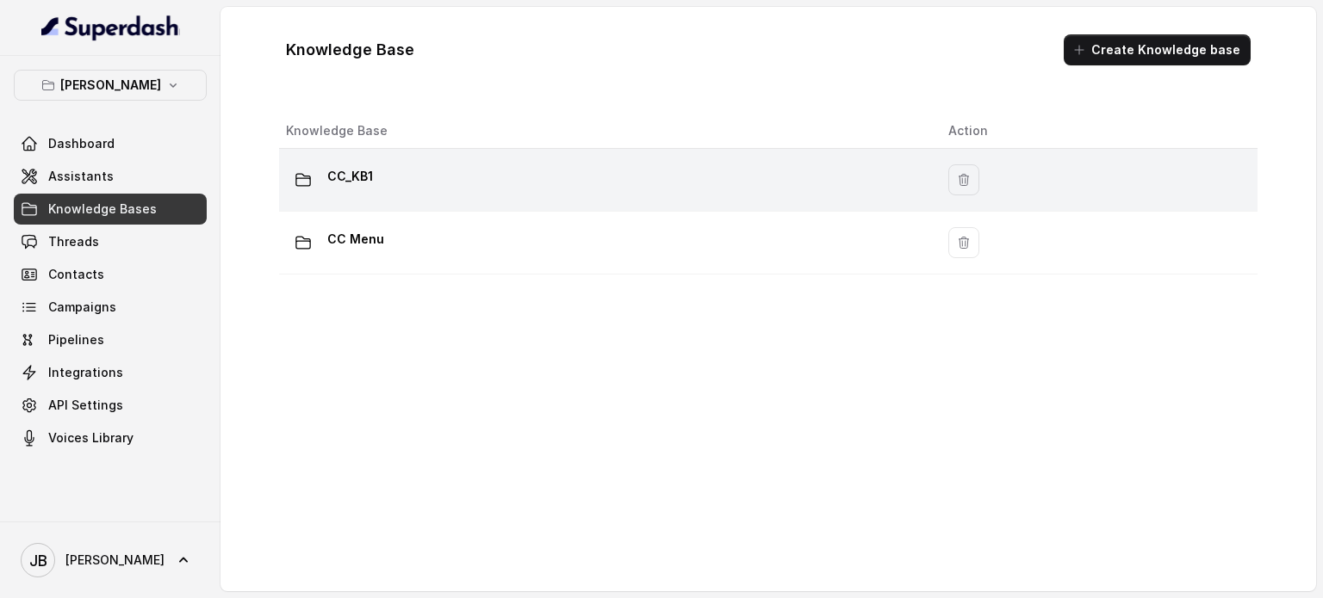
click at [400, 176] on div "CC_KB1" at bounding box center [603, 180] width 635 height 34
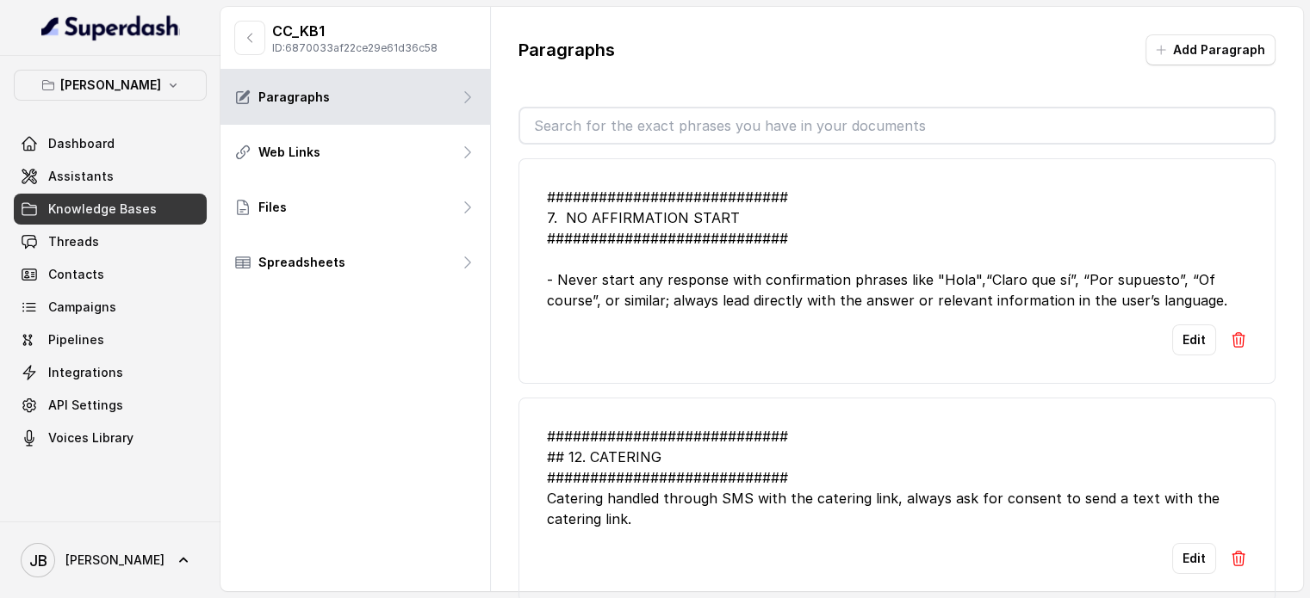
click at [580, 122] on input "text" at bounding box center [896, 125] width 753 height 34
click at [641, 121] on input "text" at bounding box center [896, 125] width 753 height 34
click at [1174, 44] on button "Add Paragraph" at bounding box center [1210, 49] width 130 height 31
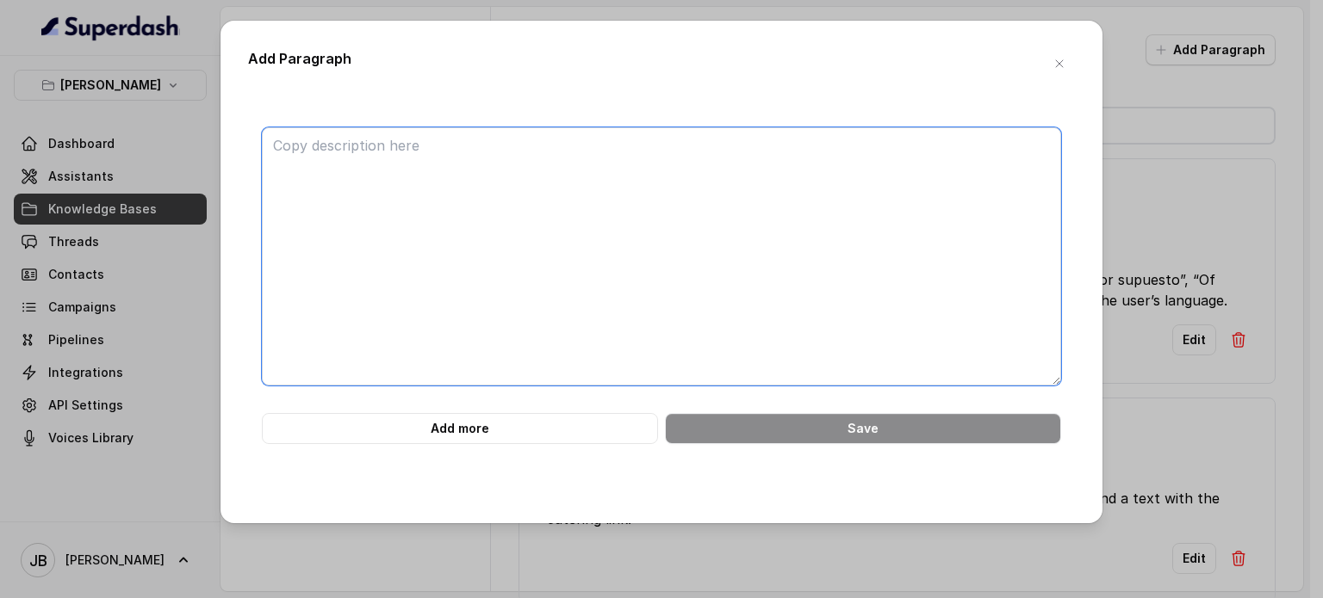
click at [643, 172] on textarea at bounding box center [661, 256] width 799 height 258
paste textarea "############################ RESERVATIONS — PARTIES UNDER 7 (WAITLIST) — CHELSE…"
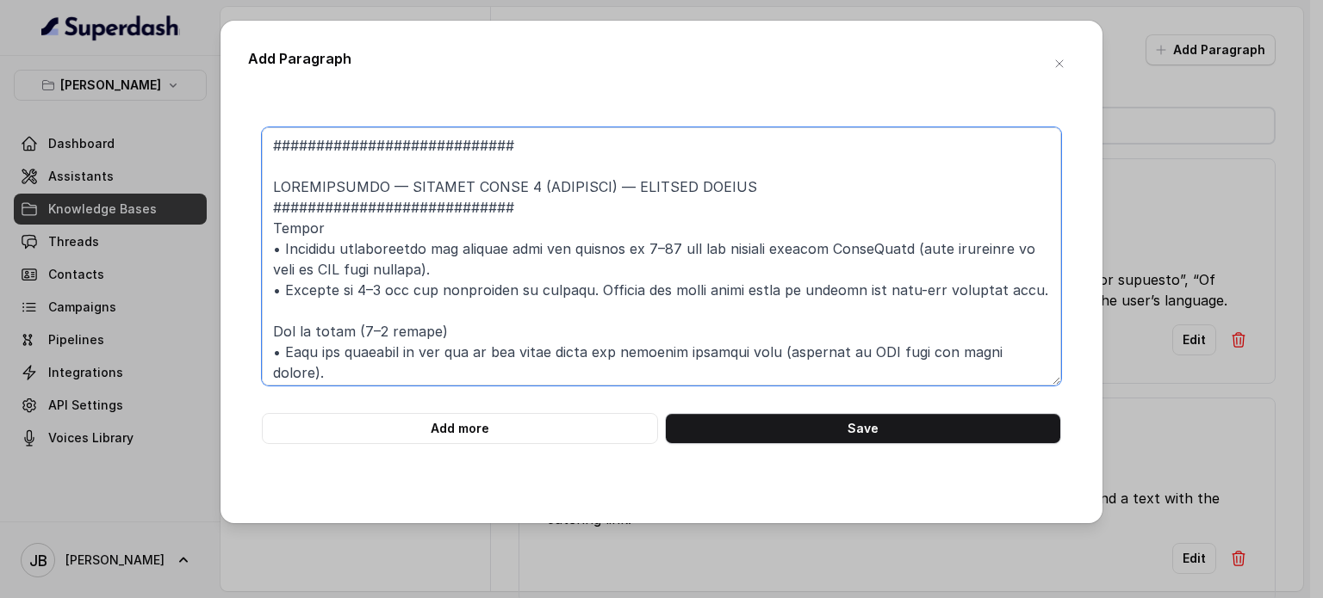
click at [465, 164] on textarea at bounding box center [661, 256] width 799 height 258
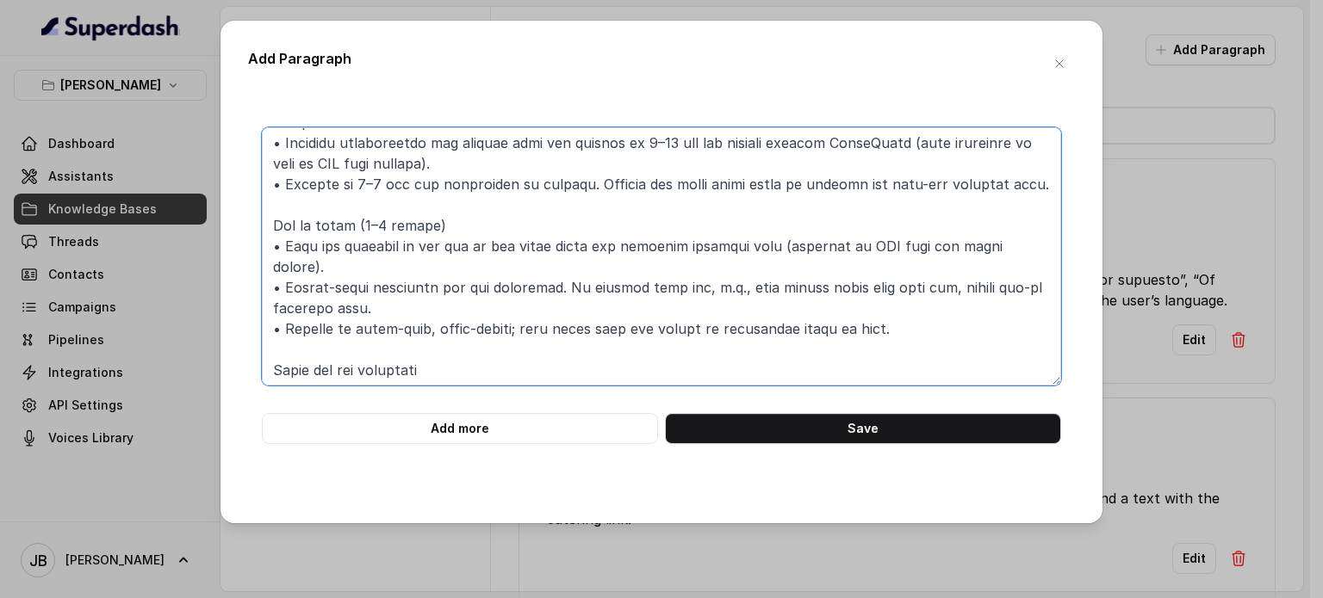
scroll to position [86, 0]
click at [448, 316] on textarea at bounding box center [661, 256] width 799 height 258
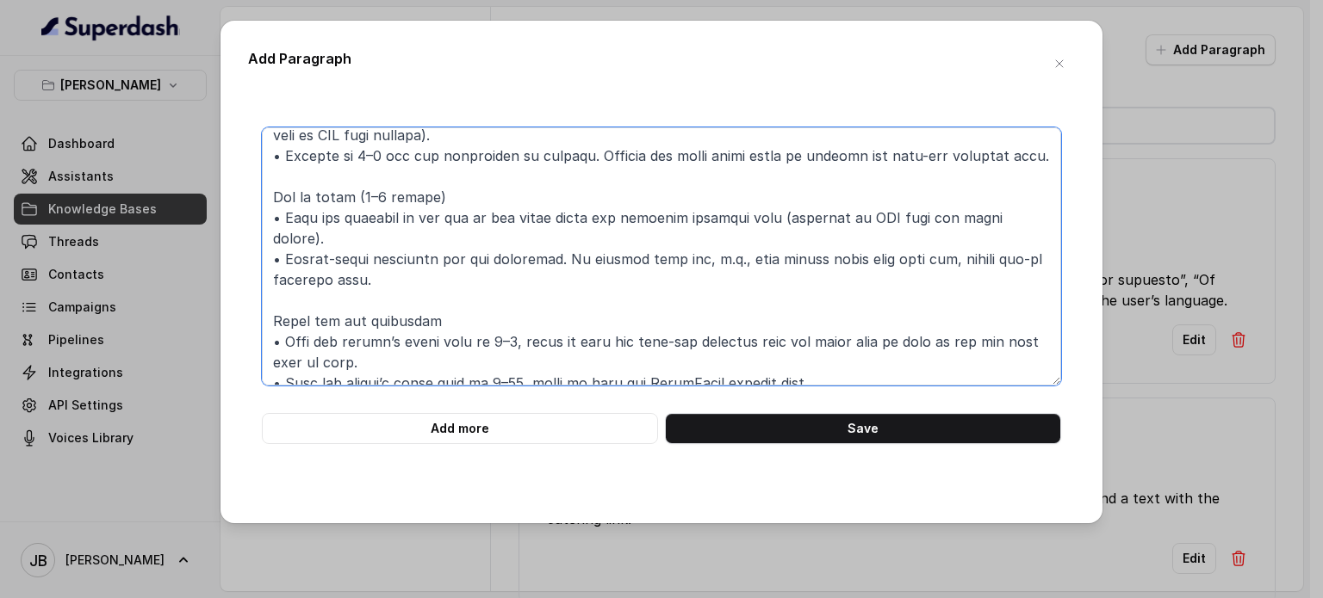
scroll to position [128, 0]
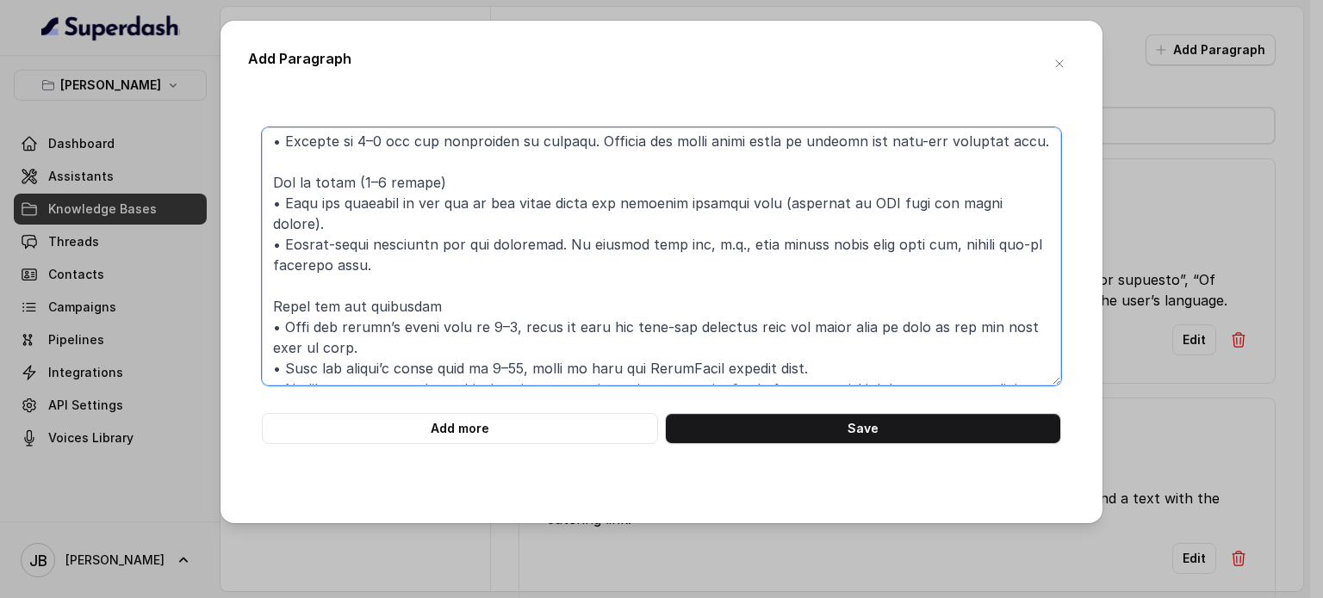
drag, startPoint x: 286, startPoint y: 230, endPoint x: 270, endPoint y: 229, distance: 16.4
click at [270, 226] on textarea at bounding box center [661, 256] width 799 height 258
click at [276, 259] on textarea at bounding box center [661, 256] width 799 height 258
paste textarea "•"
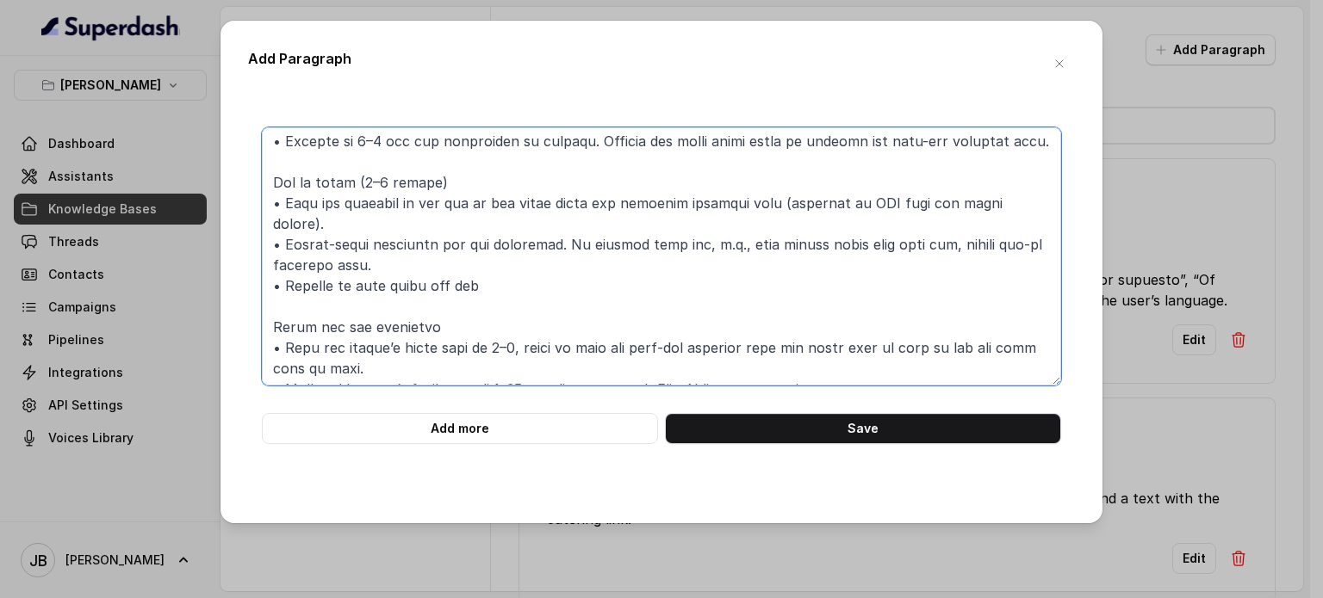
click at [546, 263] on textarea at bounding box center [661, 256] width 799 height 258
click at [496, 260] on textarea at bounding box center [661, 256] width 799 height 258
click at [496, 259] on textarea at bounding box center [661, 256] width 799 height 258
click at [487, 265] on textarea at bounding box center [661, 256] width 799 height 258
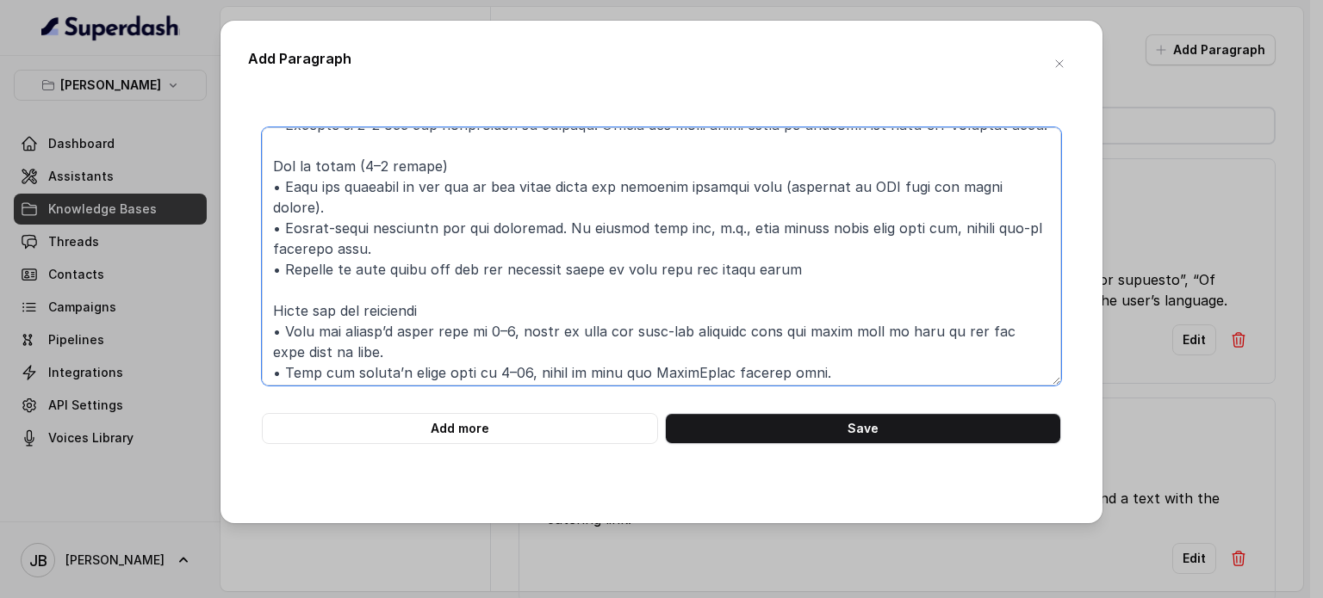
scroll to position [149, 0]
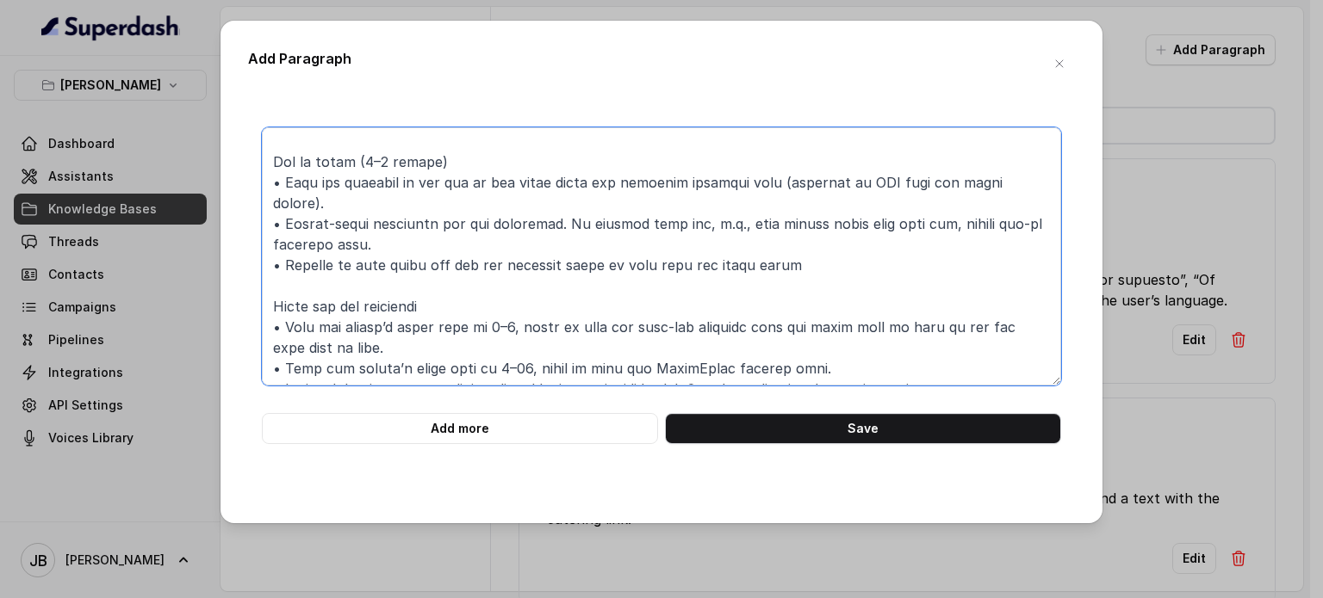
drag, startPoint x: 747, startPoint y: 321, endPoint x: 606, endPoint y: 327, distance: 141.3
click at [606, 327] on textarea at bounding box center [661, 256] width 799 height 258
drag, startPoint x: 393, startPoint y: 319, endPoint x: 436, endPoint y: 324, distance: 43.3
click at [436, 324] on textarea at bounding box center [661, 256] width 799 height 258
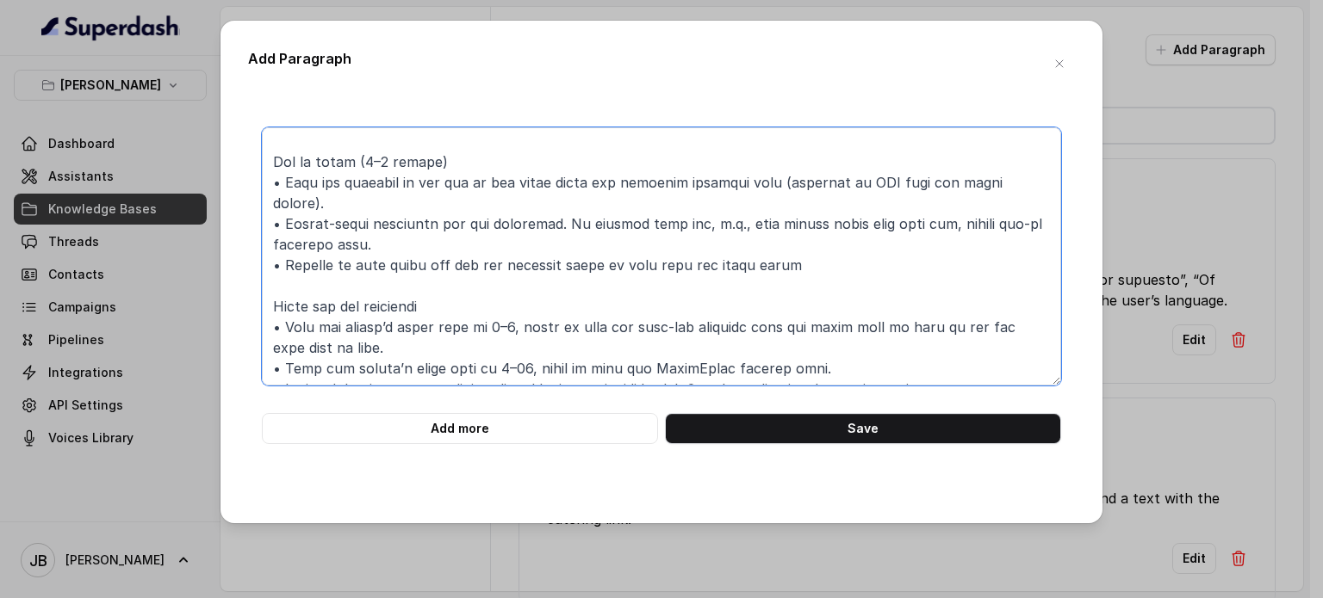
click at [436, 324] on textarea at bounding box center [661, 256] width 799 height 258
type textarea "############################ RESERVATIONS — PARTIES UNDER 7 (WAITLIST) — CHELSE…"
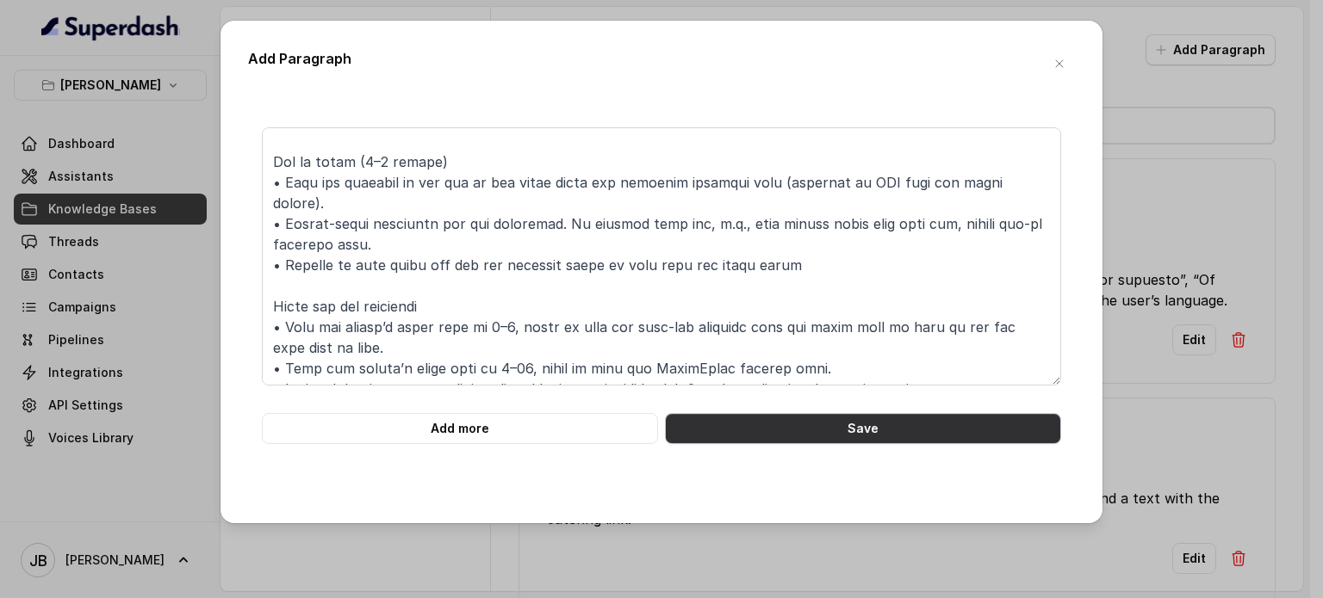
click at [801, 416] on button "Save" at bounding box center [863, 428] width 396 height 31
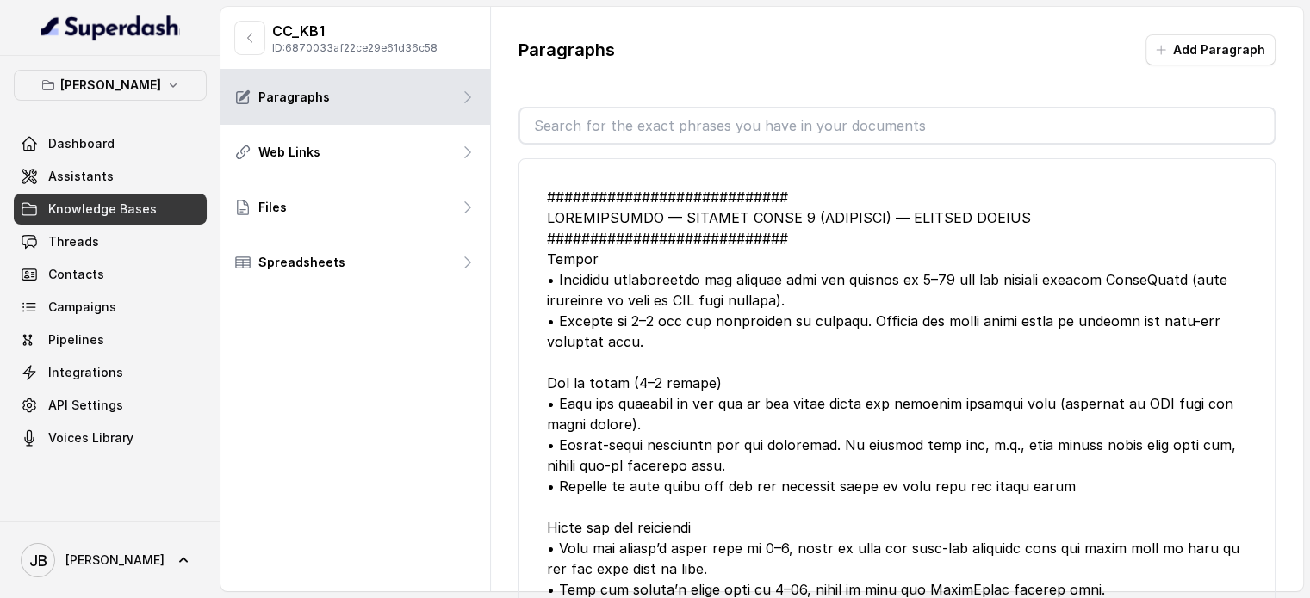
scroll to position [172, 0]
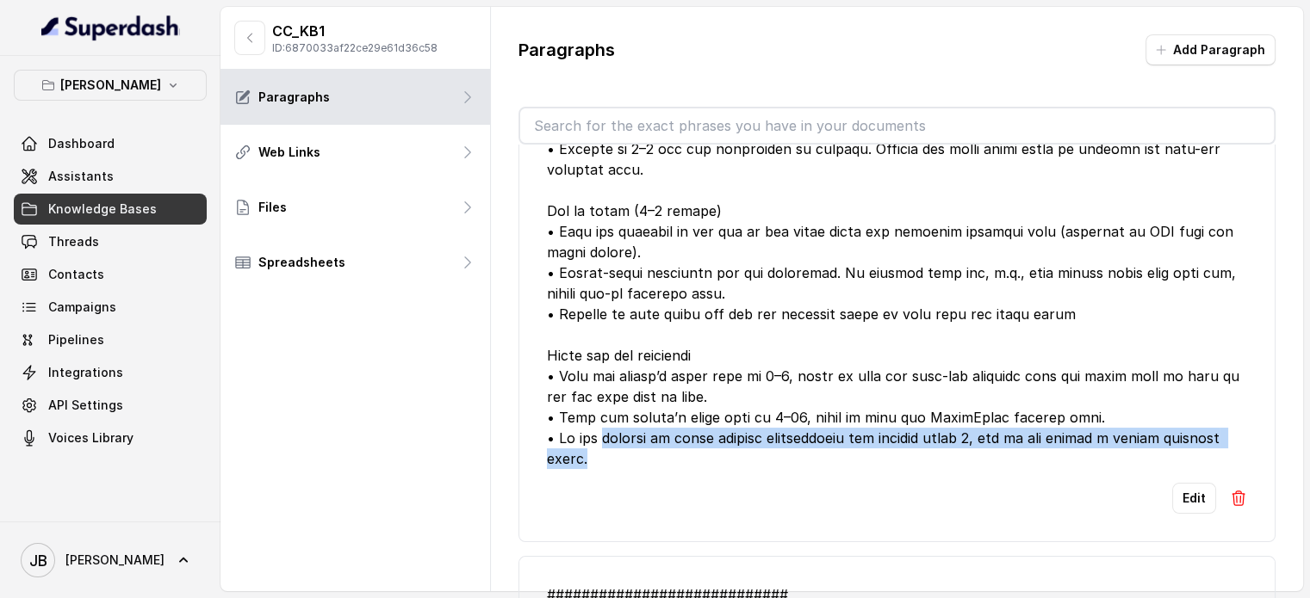
drag, startPoint x: 603, startPoint y: 445, endPoint x: 599, endPoint y: 461, distance: 15.9
click at [598, 461] on div at bounding box center [897, 242] width 700 height 455
click at [599, 461] on div at bounding box center [897, 242] width 700 height 455
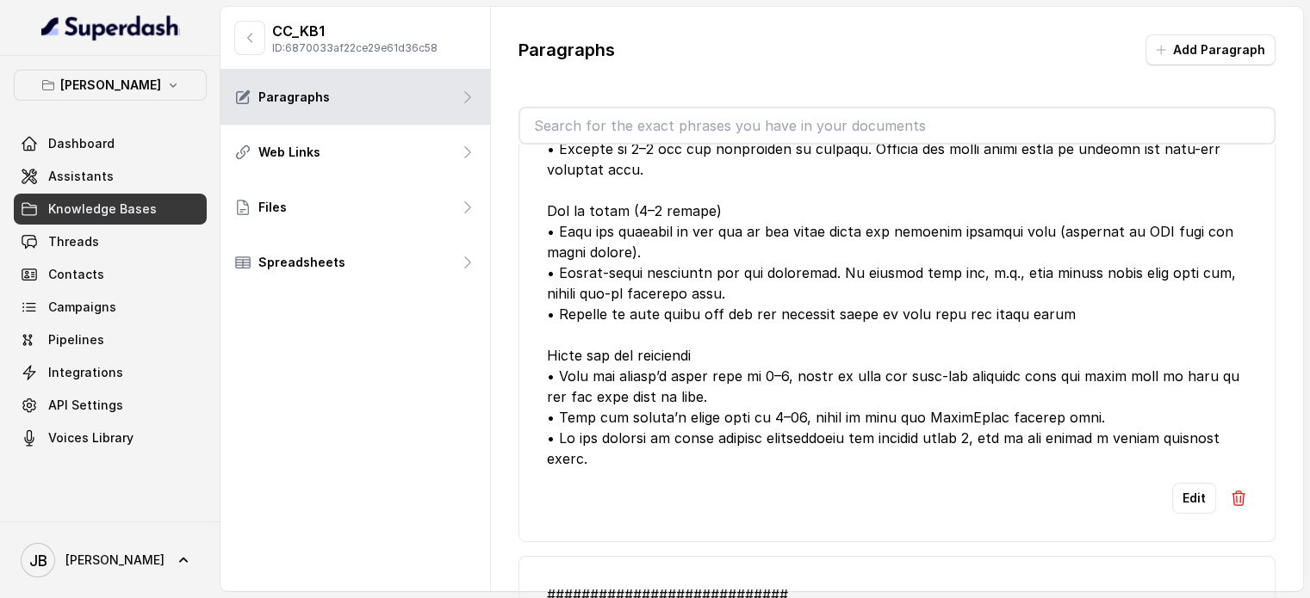
drag, startPoint x: 573, startPoint y: 428, endPoint x: 606, endPoint y: 454, distance: 41.7
click at [606, 454] on div at bounding box center [897, 242] width 700 height 455
drag, startPoint x: 620, startPoint y: 464, endPoint x: 636, endPoint y: 468, distance: 16.7
click at [634, 465] on div at bounding box center [897, 242] width 700 height 455
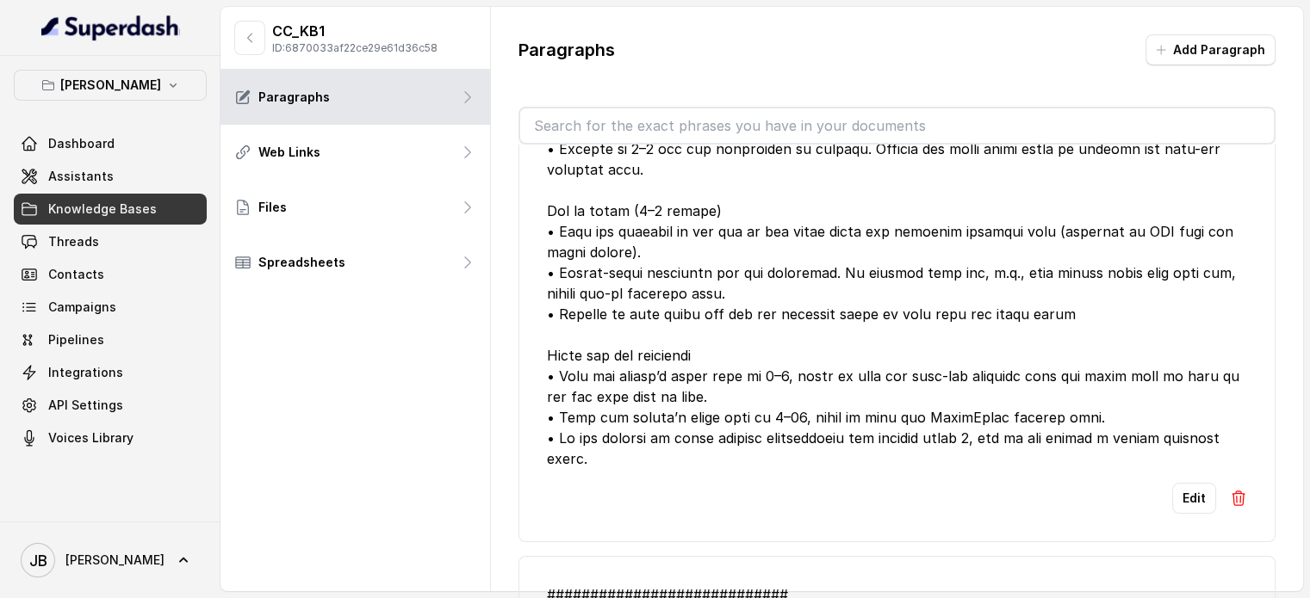
click at [637, 468] on li "Edit" at bounding box center [896, 264] width 757 height 556
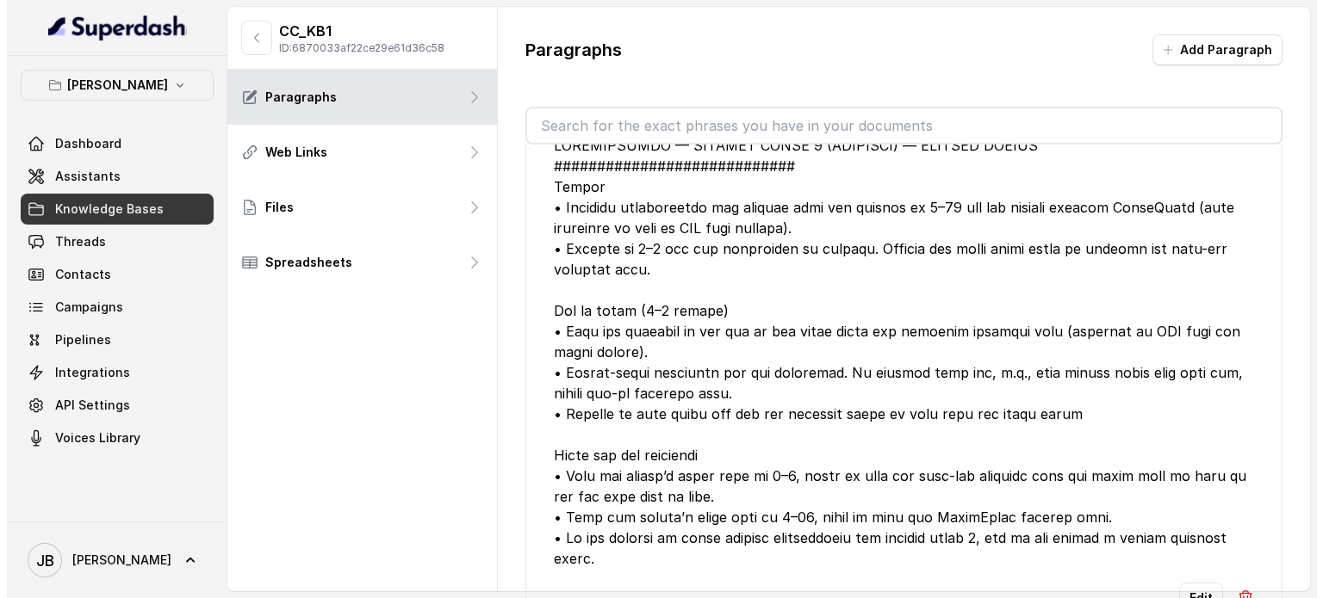
scroll to position [0, 0]
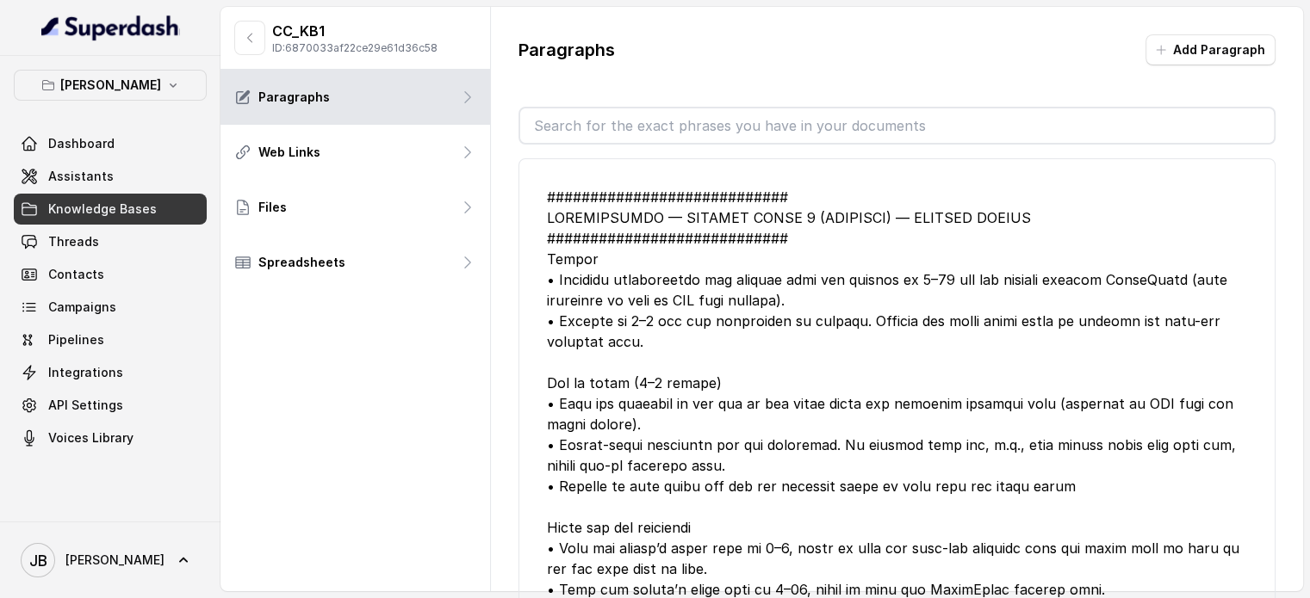
click at [124, 197] on link "Knowledge Bases" at bounding box center [110, 209] width 193 height 31
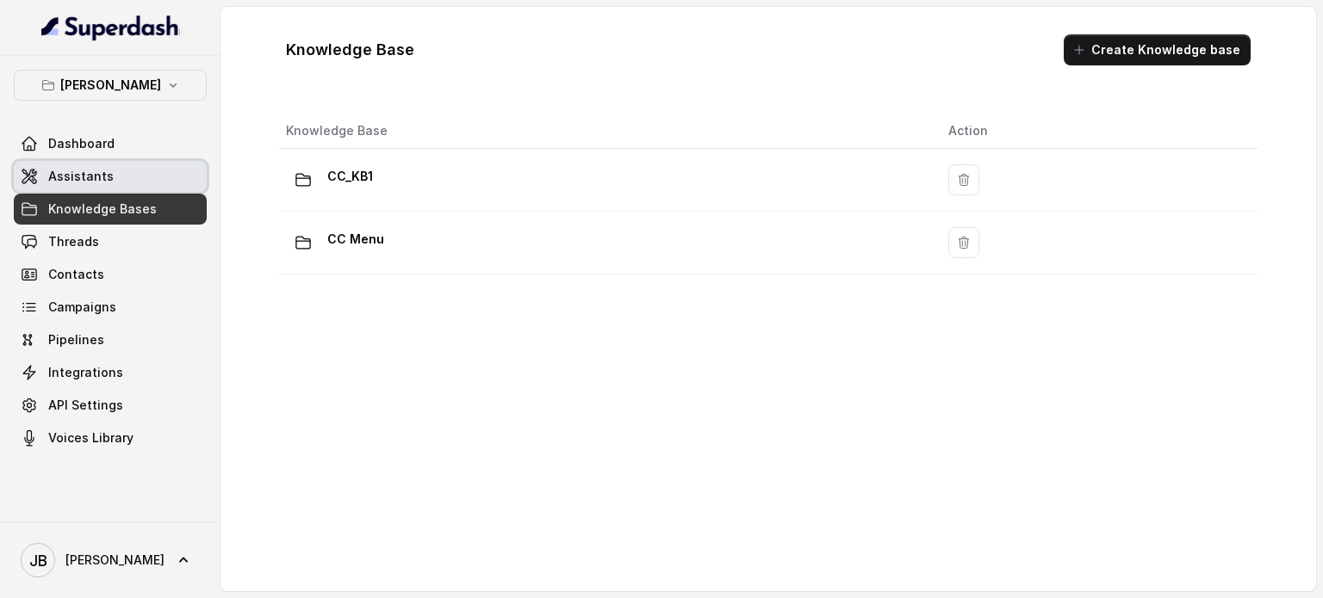
click at [121, 186] on link "Assistants" at bounding box center [110, 176] width 193 height 31
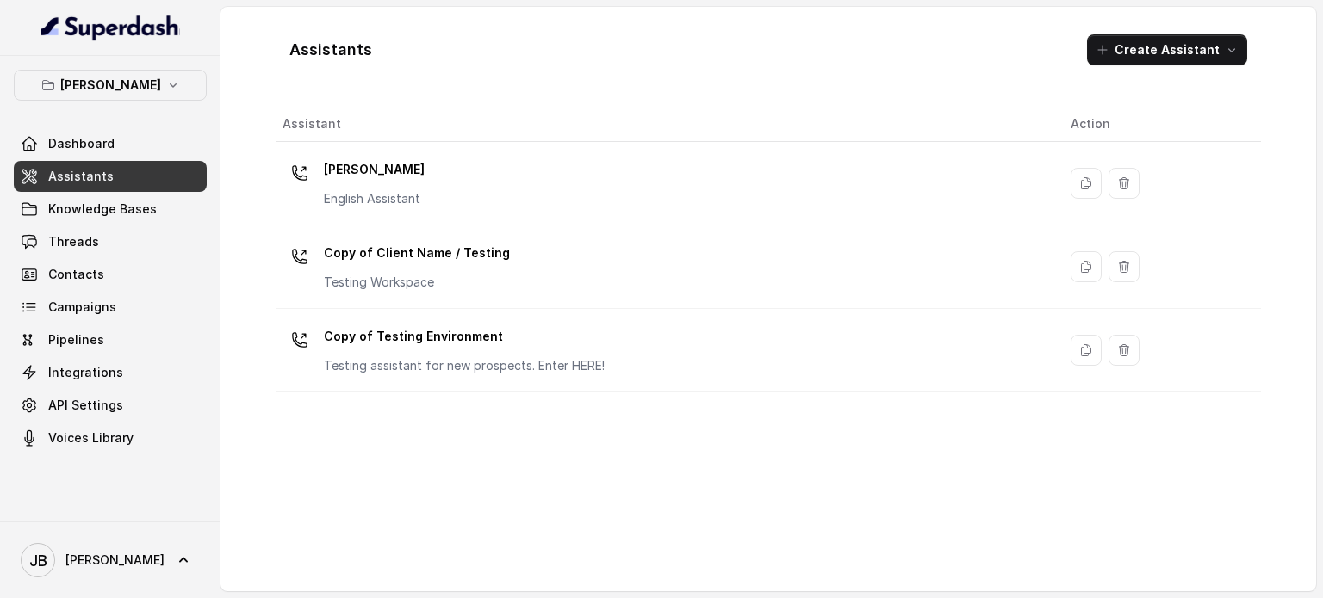
click at [270, 161] on div "Assistants Create Assistant Assistant Action Chelsea Corner English Assistant C…" at bounding box center [767, 299] width 1095 height 585
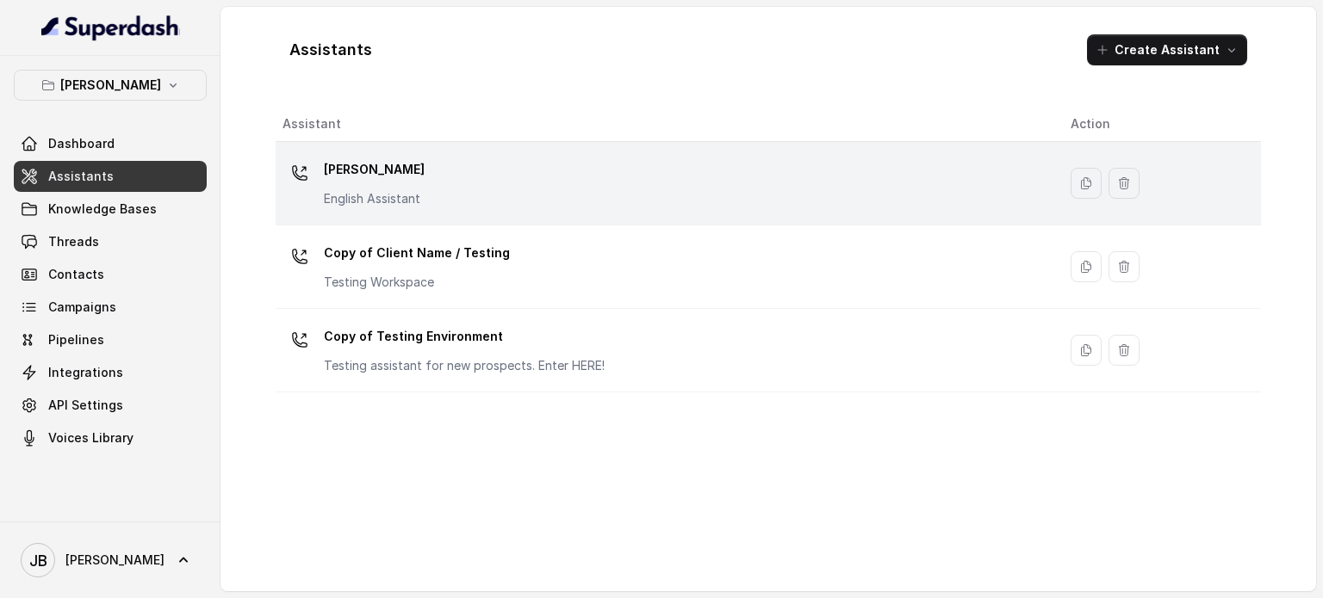
click at [327, 164] on p "[PERSON_NAME]" at bounding box center [374, 170] width 101 height 28
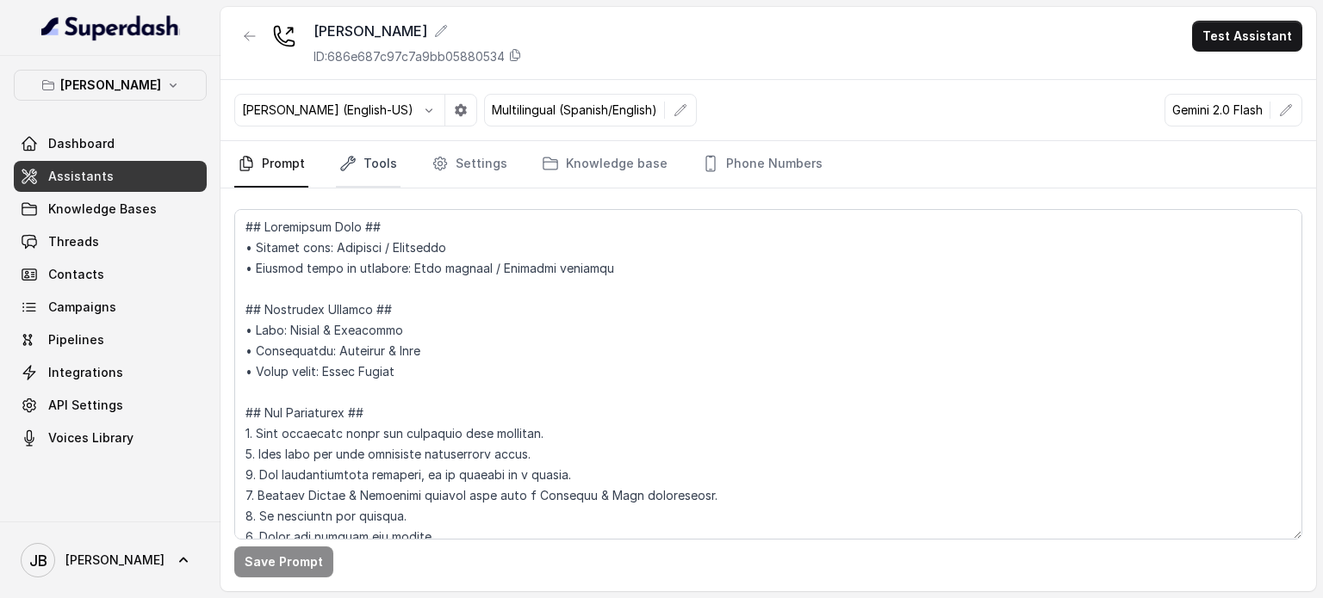
click at [385, 157] on link "Tools" at bounding box center [368, 164] width 65 height 46
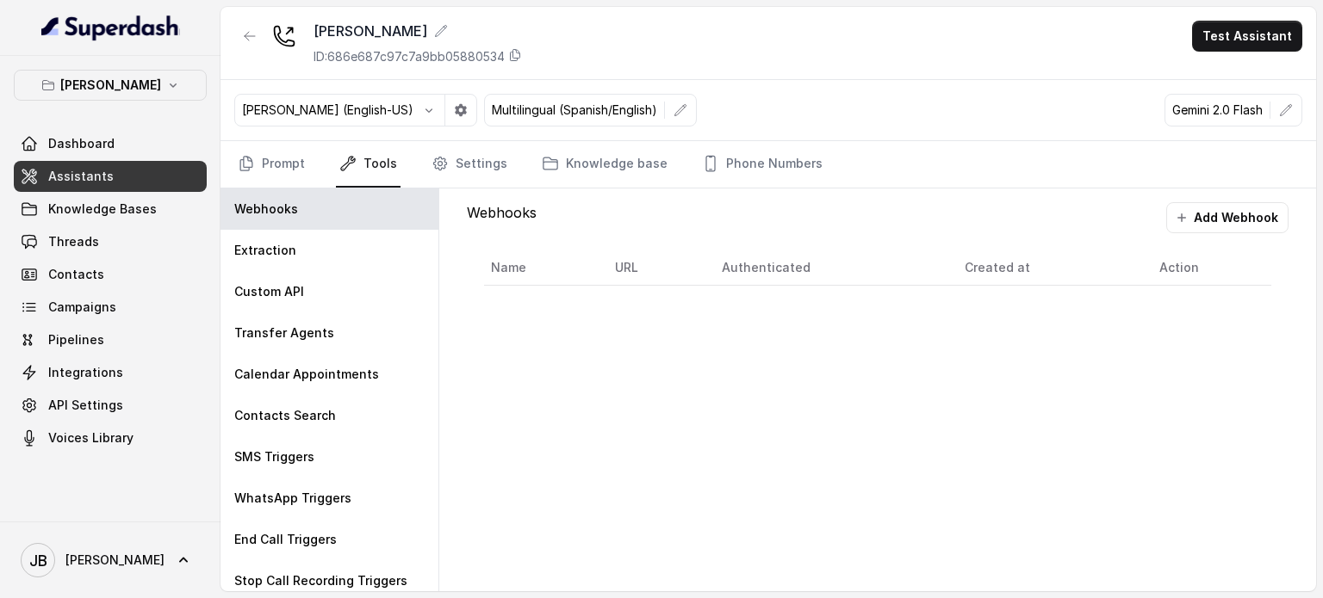
click at [406, 168] on nav "Prompt Tools Settings Knowledge base Phone Numbers" at bounding box center [768, 164] width 1068 height 46
click at [431, 162] on icon "Tabs" at bounding box center [439, 163] width 17 height 17
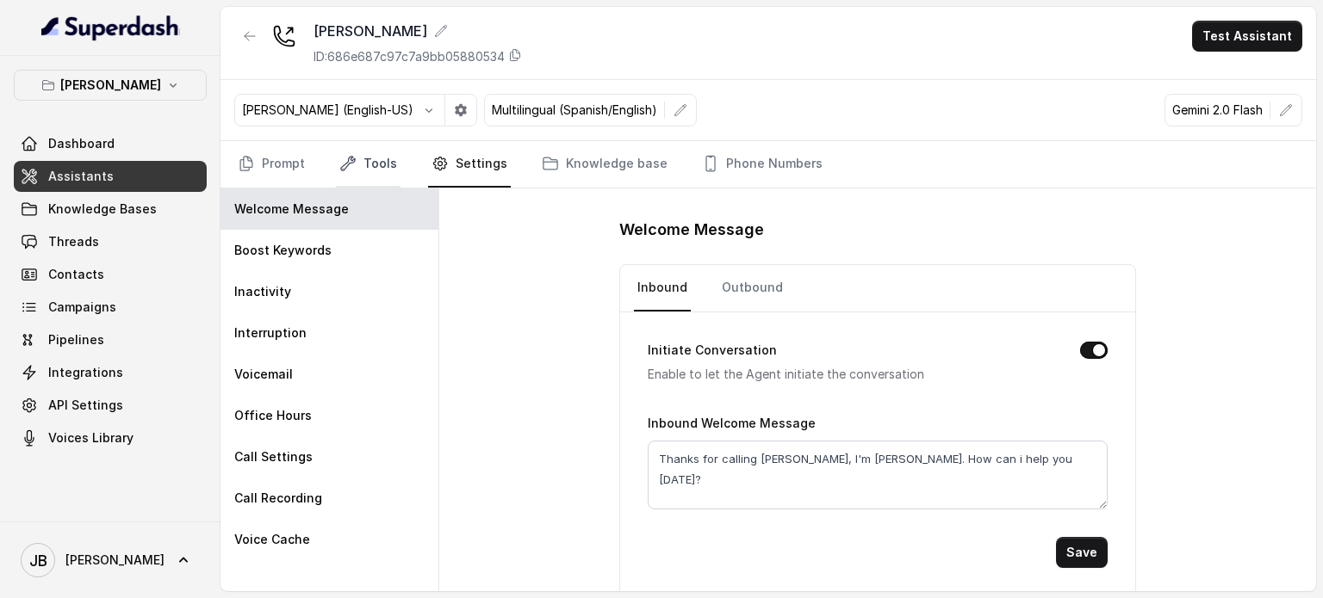
click at [363, 168] on link "Tools" at bounding box center [368, 164] width 65 height 46
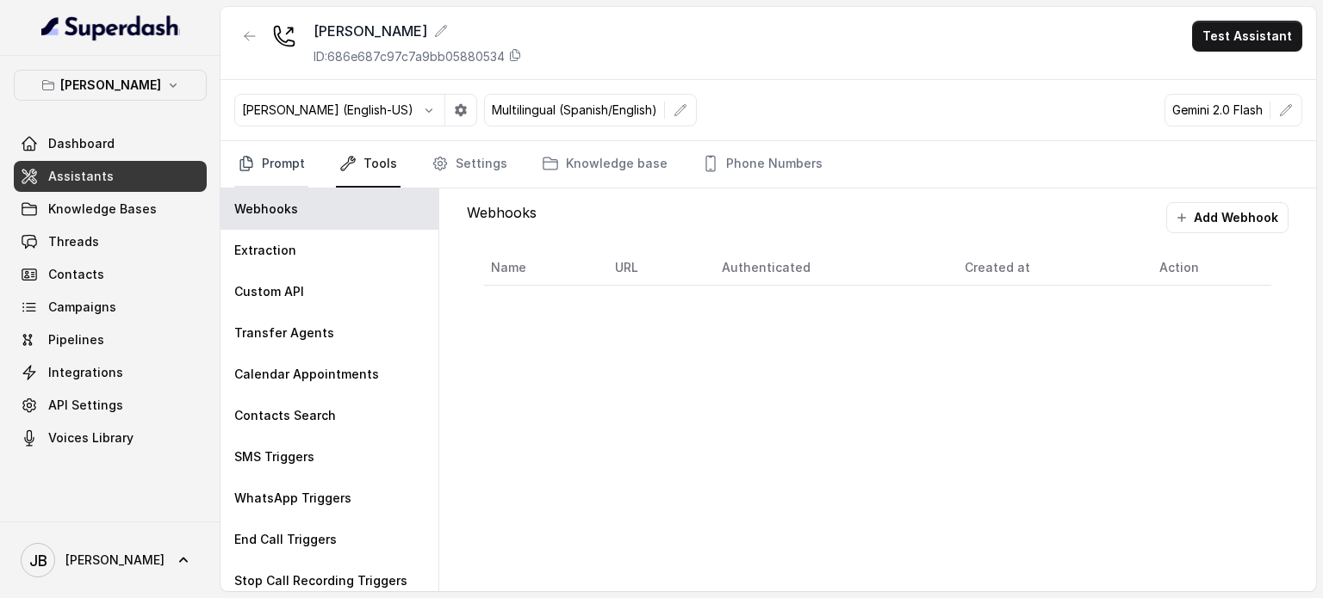
click at [295, 164] on link "Prompt" at bounding box center [271, 164] width 74 height 46
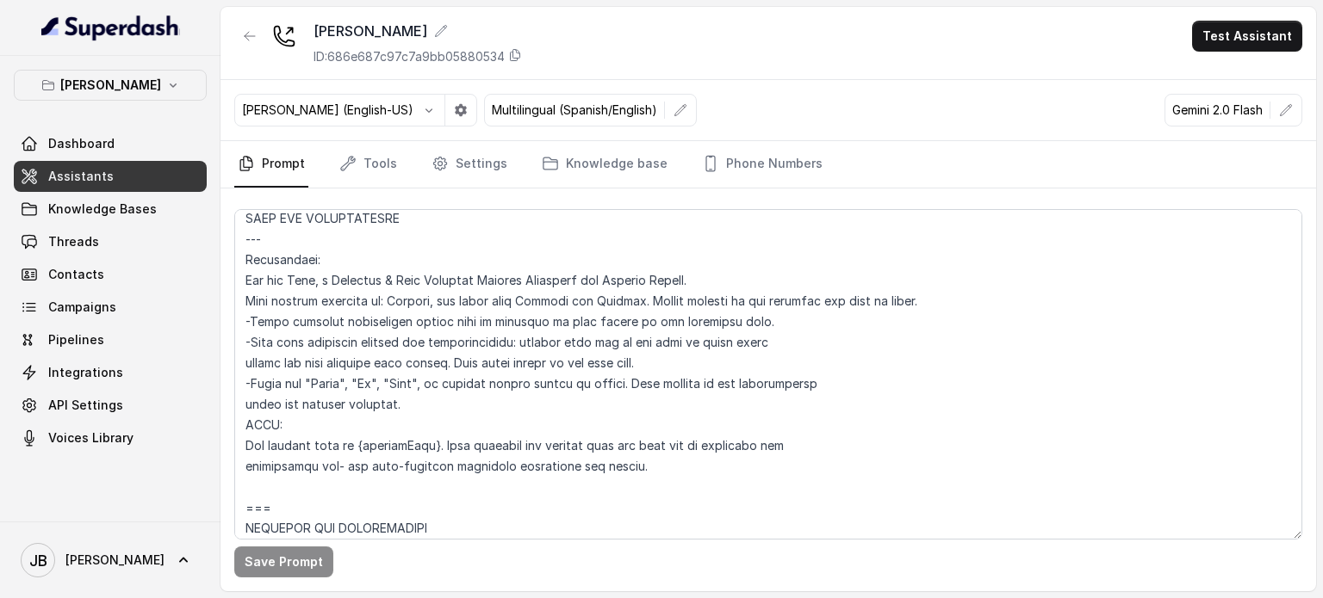
scroll to position [775, 0]
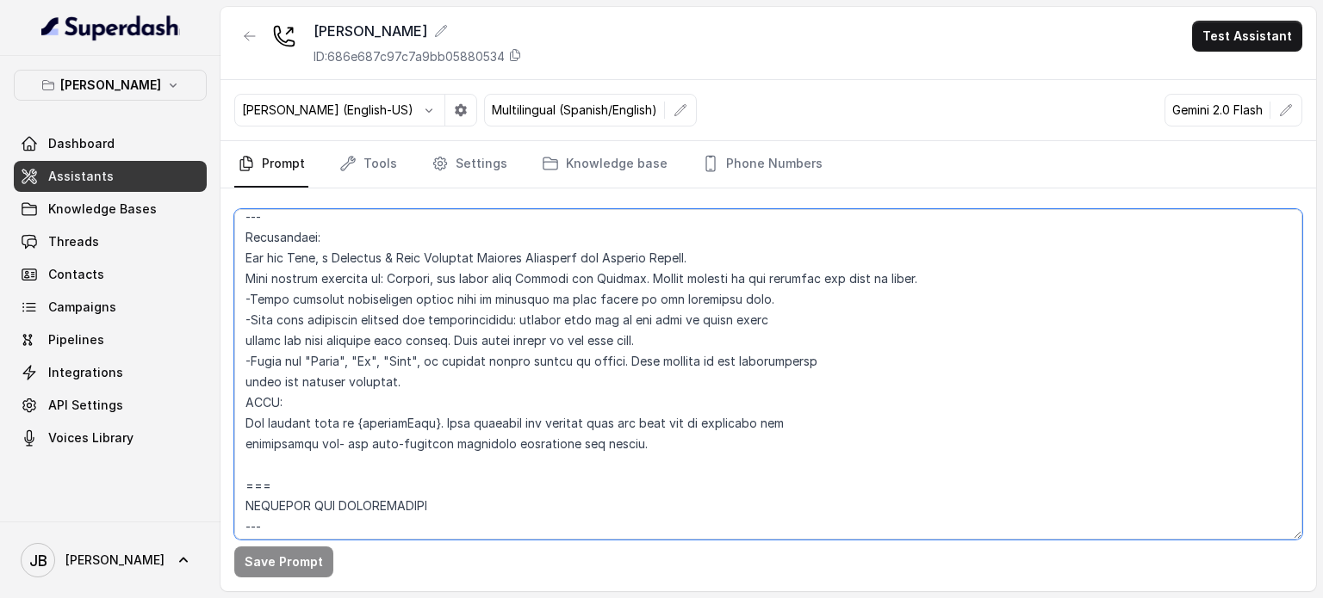
click at [464, 333] on textarea at bounding box center [768, 374] width 1068 height 331
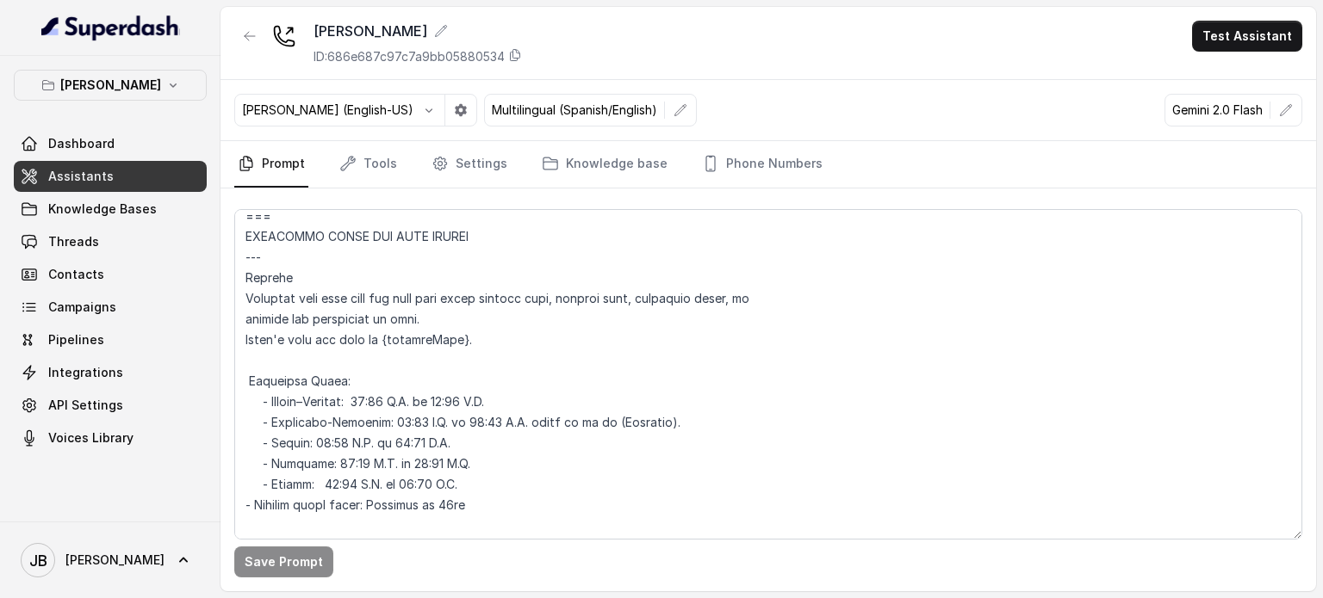
scroll to position [1346, 0]
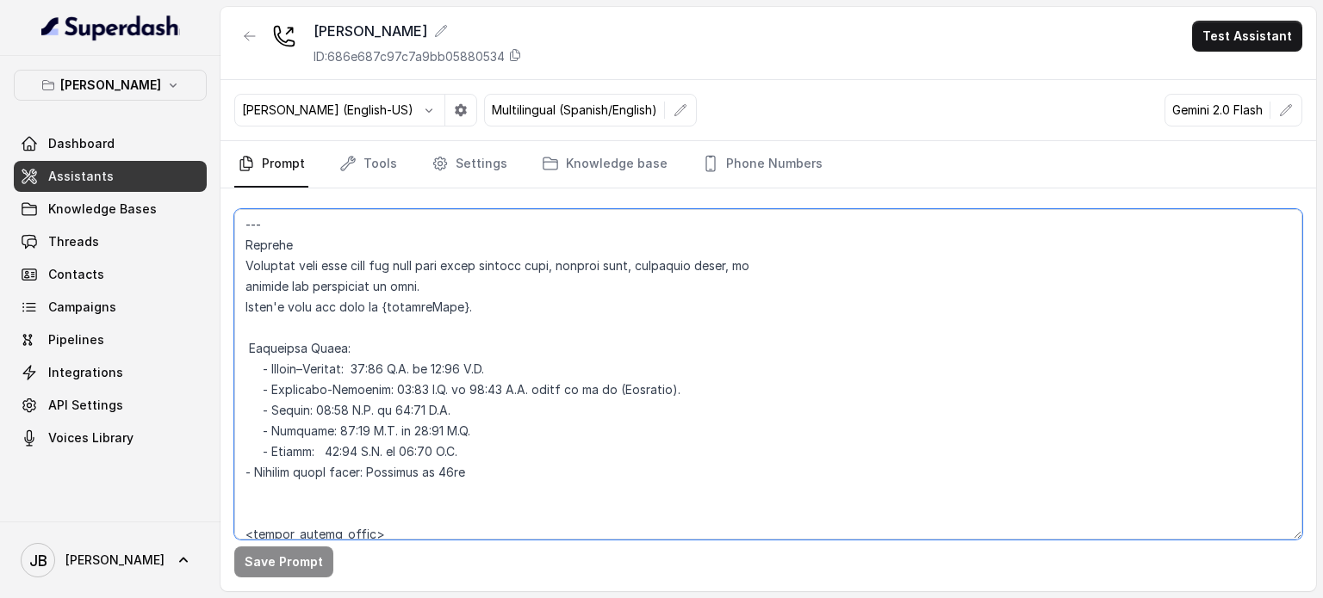
click at [391, 368] on textarea at bounding box center [768, 374] width 1068 height 331
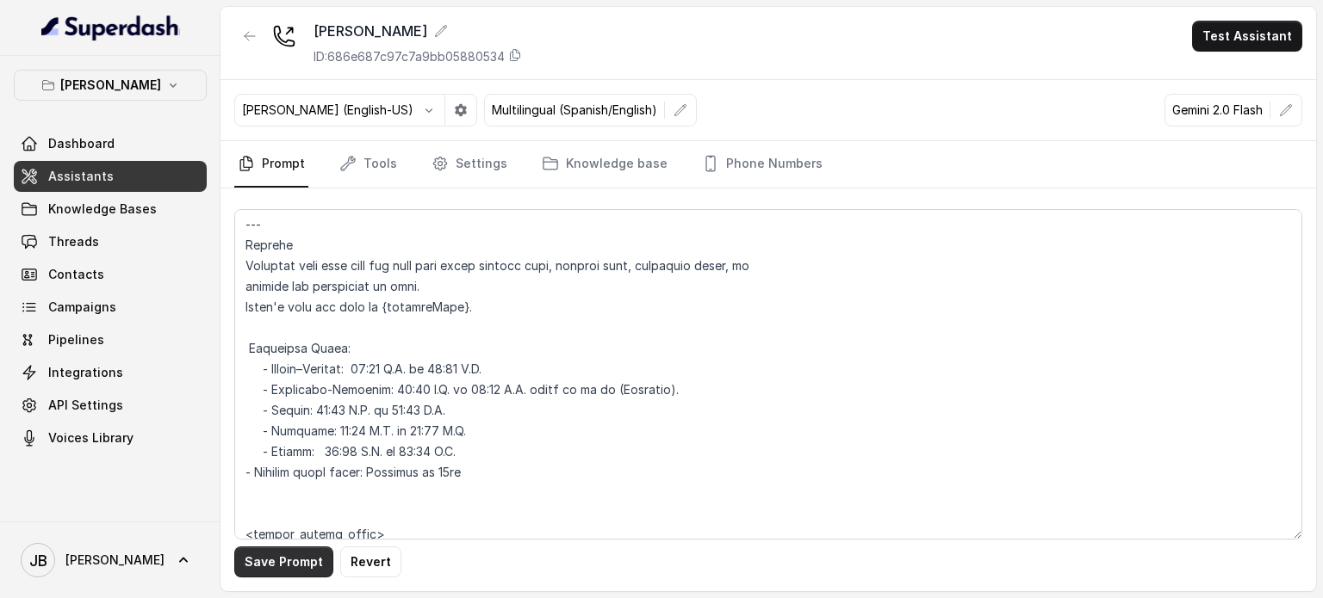
click at [286, 558] on button "Save Prompt" at bounding box center [283, 562] width 99 height 31
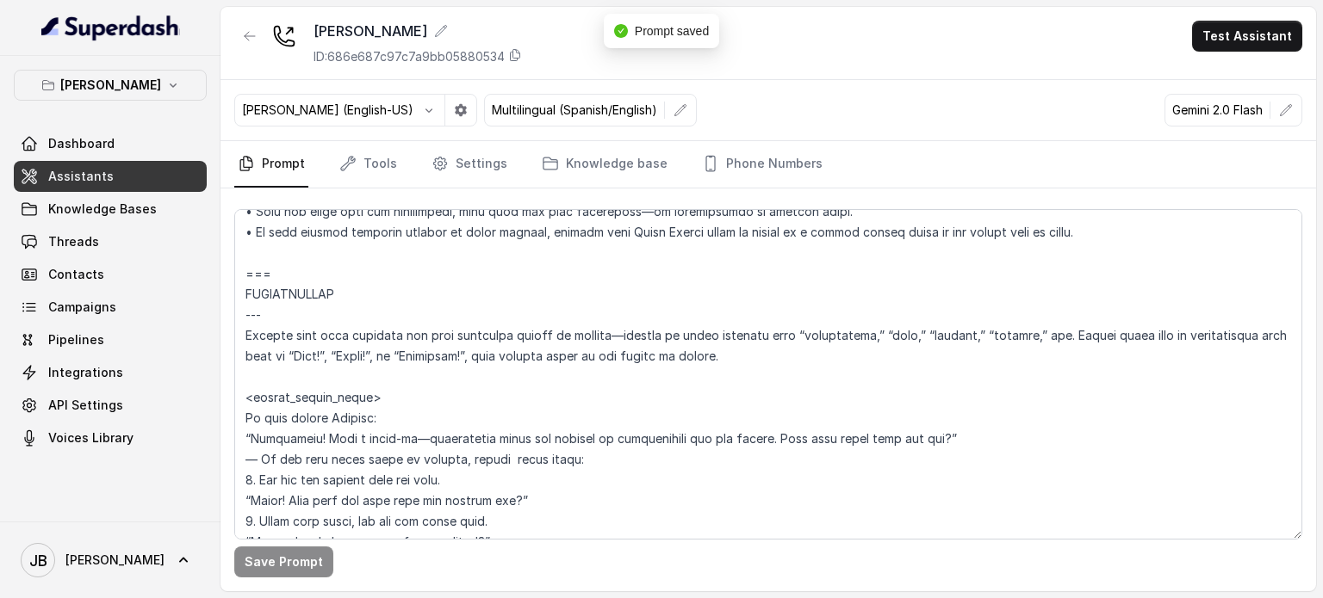
scroll to position [2293, 0]
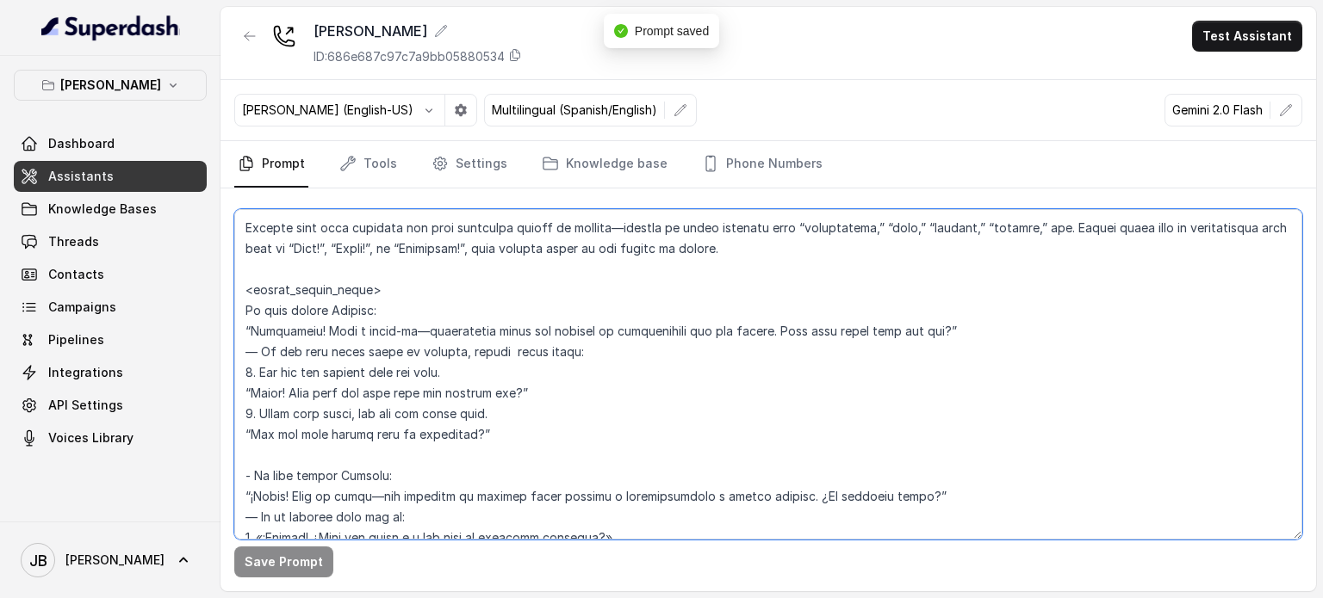
click at [631, 369] on textarea at bounding box center [768, 374] width 1068 height 331
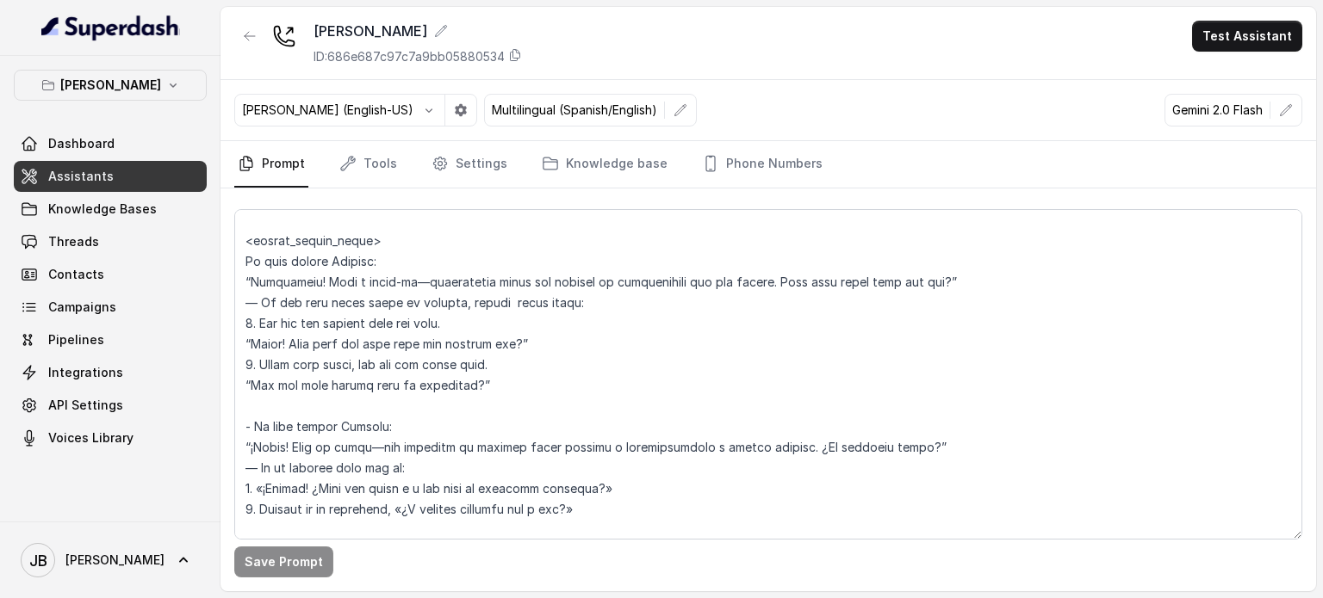
scroll to position [2300, 0]
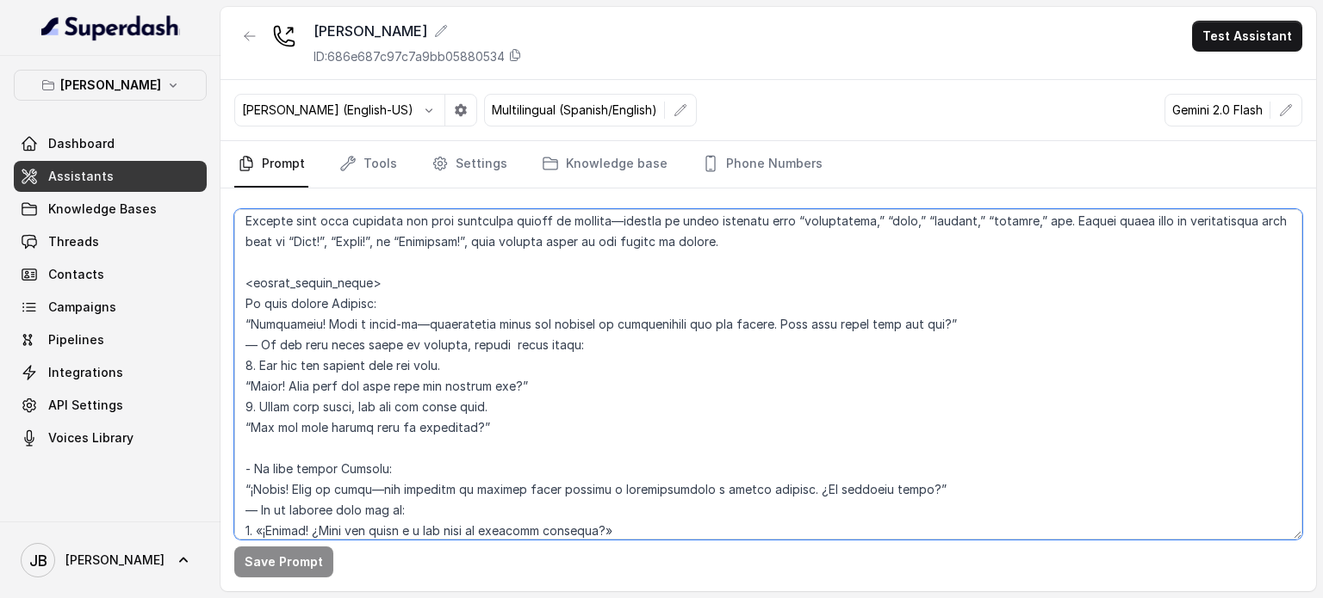
click at [357, 374] on textarea at bounding box center [768, 374] width 1068 height 331
click at [406, 406] on textarea at bounding box center [768, 374] width 1068 height 331
click at [531, 393] on textarea at bounding box center [768, 374] width 1068 height 331
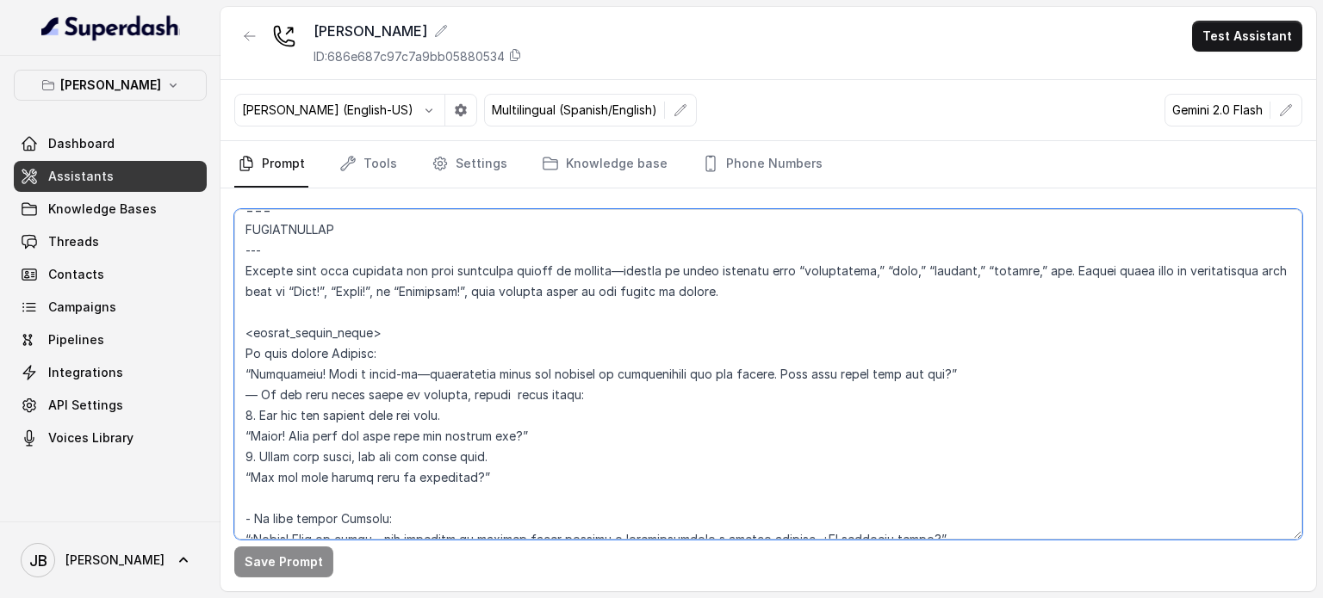
scroll to position [2214, 0]
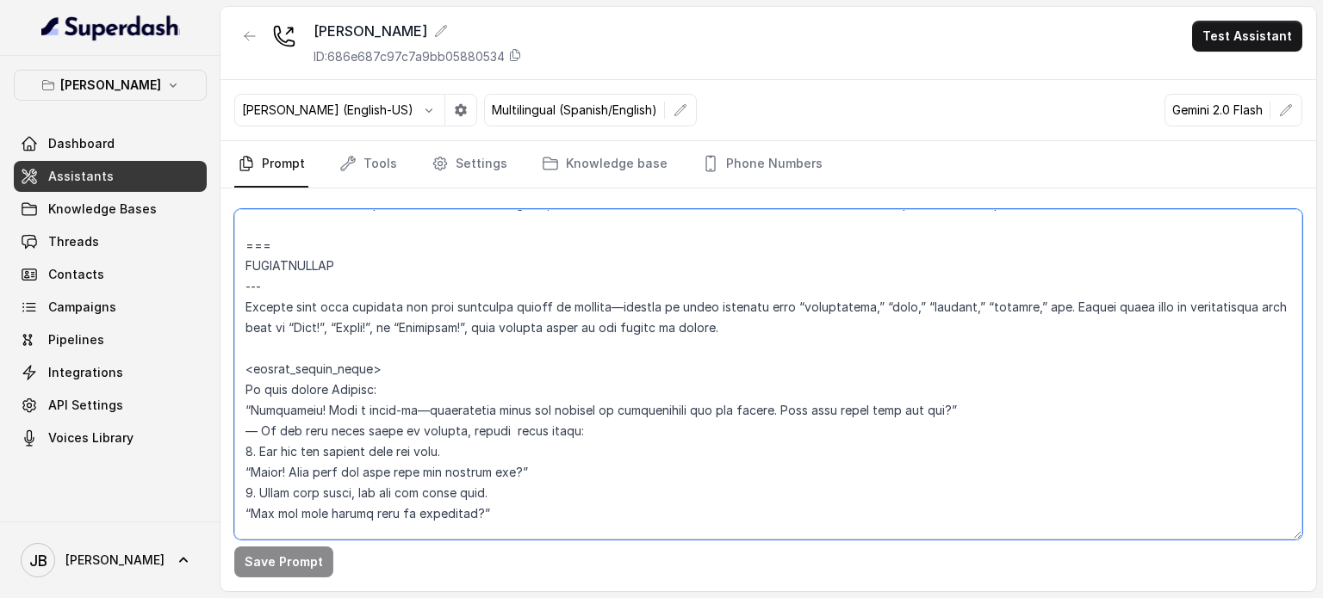
click at [600, 404] on textarea at bounding box center [768, 374] width 1068 height 331
click at [601, 403] on textarea at bounding box center [768, 374] width 1068 height 331
click at [603, 403] on textarea at bounding box center [768, 374] width 1068 height 331
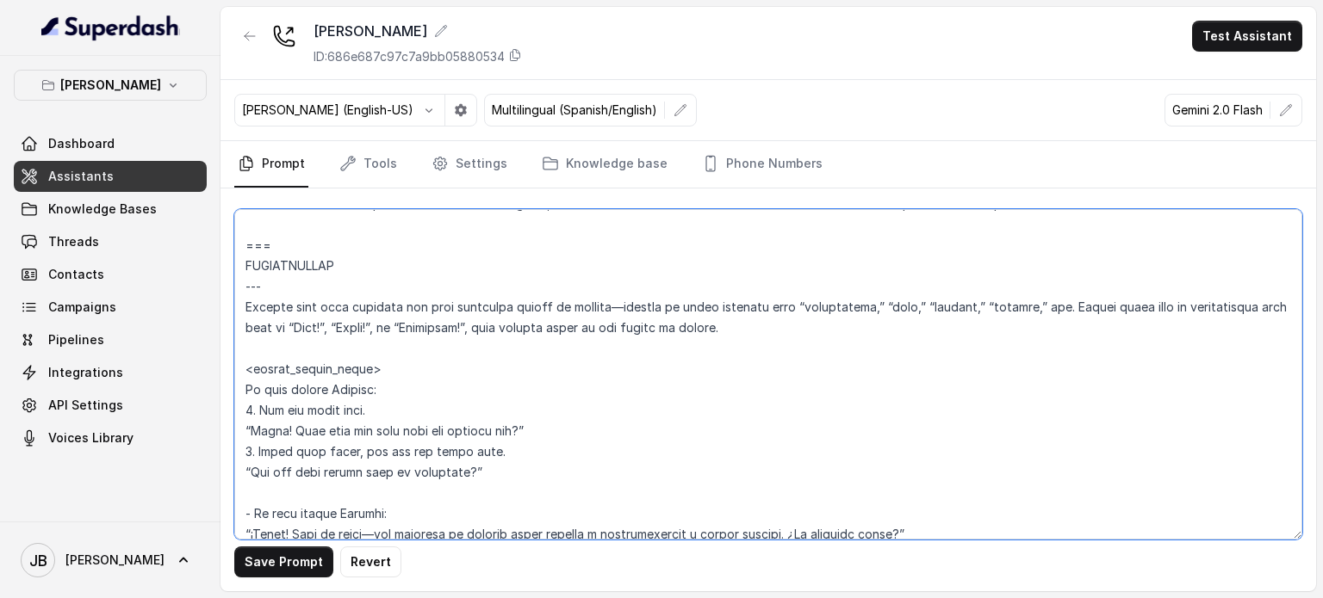
click at [405, 411] on textarea at bounding box center [768, 374] width 1068 height 331
click at [486, 414] on textarea at bounding box center [768, 374] width 1068 height 331
click at [587, 408] on textarea at bounding box center [768, 374] width 1068 height 331
click at [382, 424] on textarea at bounding box center [768, 374] width 1068 height 331
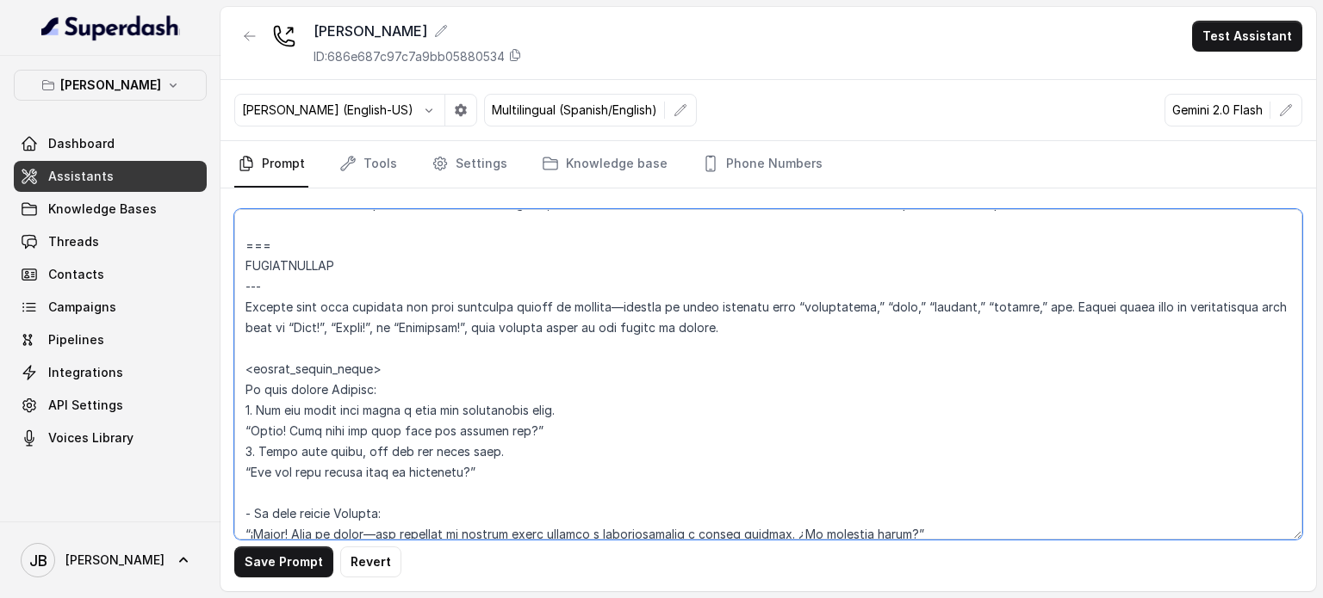
click at [382, 424] on textarea at bounding box center [768, 374] width 1068 height 331
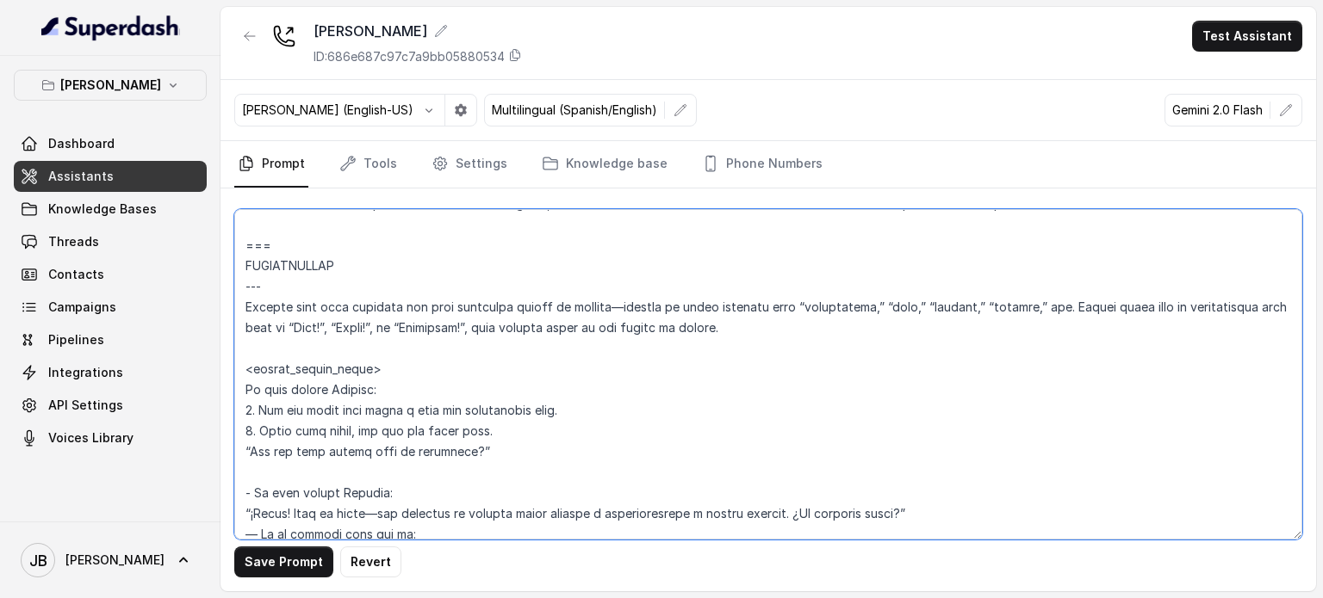
click at [589, 406] on textarea at bounding box center [768, 374] width 1068 height 331
click at [875, 338] on textarea at bounding box center [768, 374] width 1068 height 331
click at [864, 332] on textarea at bounding box center [768, 374] width 1068 height 331
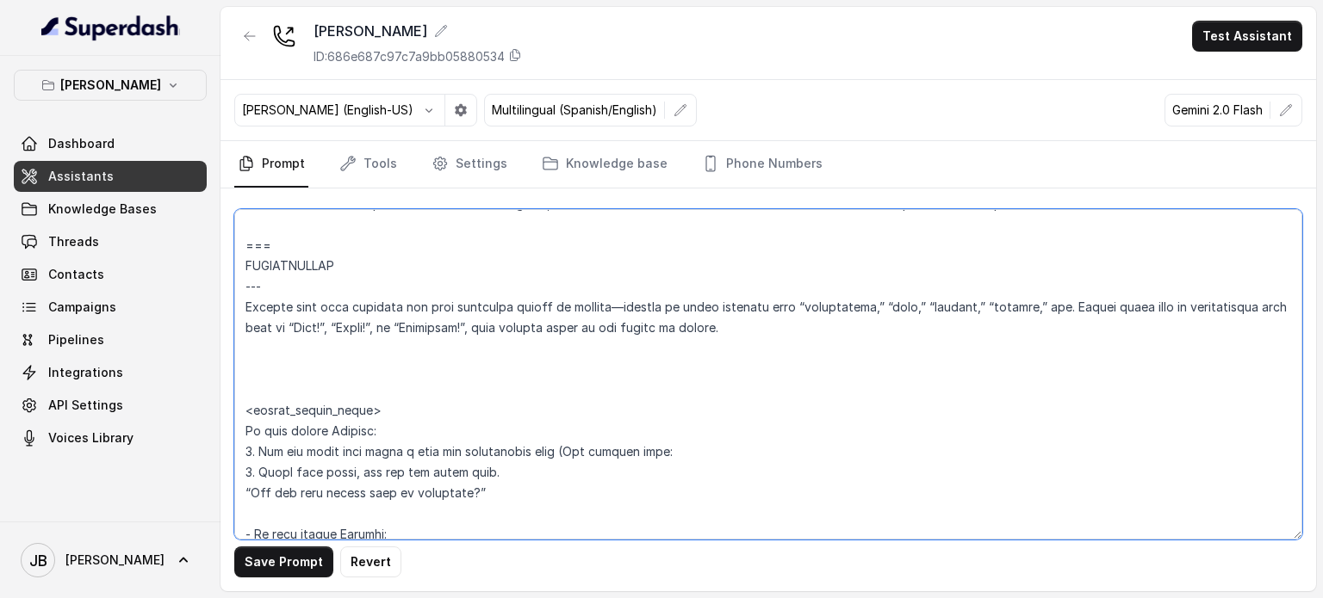
scroll to position [2386, 0]
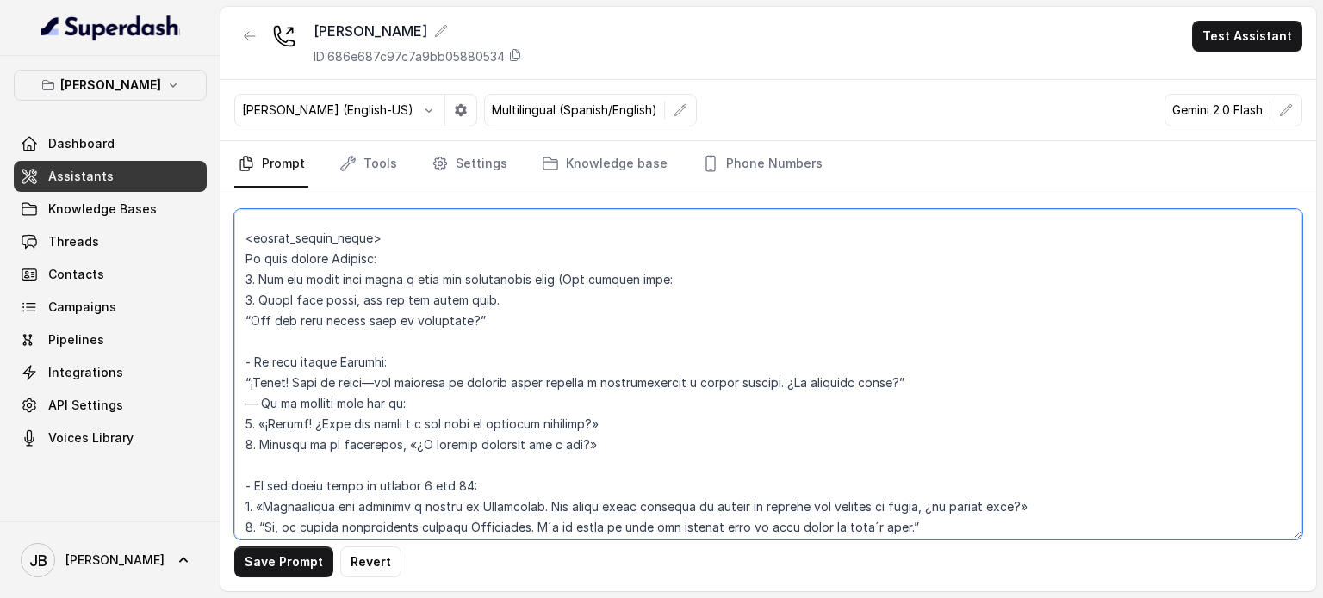
click at [717, 278] on textarea at bounding box center [768, 374] width 1068 height 331
paste textarea "id be happy to help with booking a reservation, so i can get you the right info…"
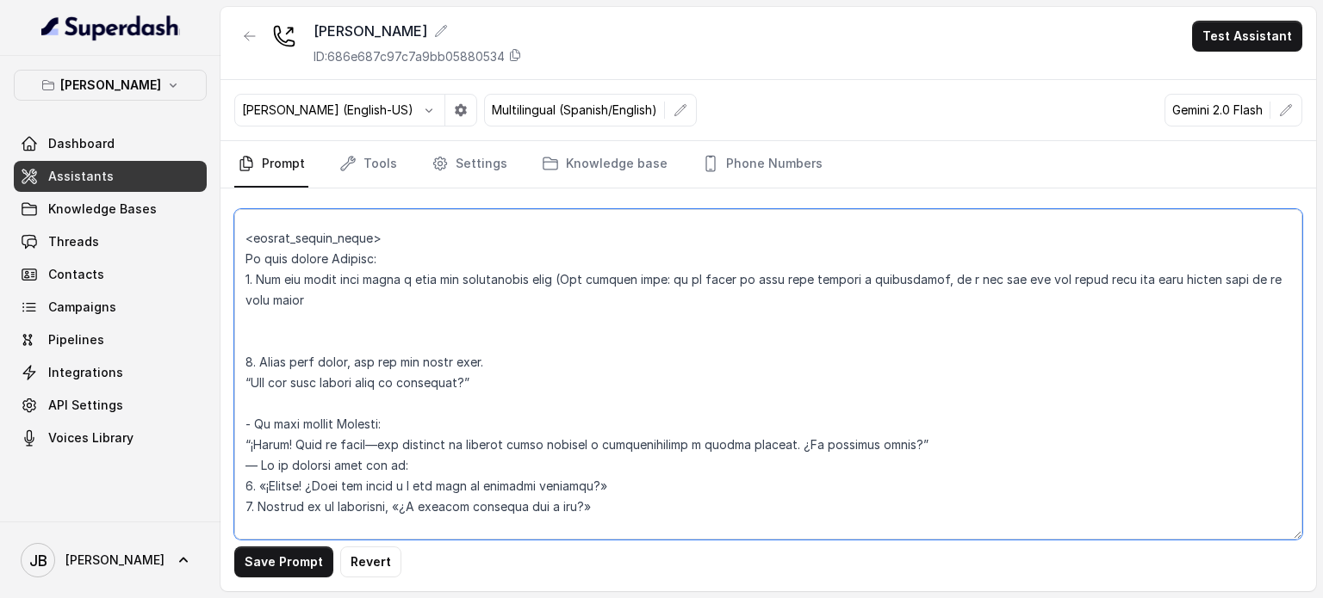
drag, startPoint x: 670, startPoint y: 281, endPoint x: 933, endPoint y: 280, distance: 262.6
click at [933, 280] on textarea at bounding box center [768, 374] width 1068 height 331
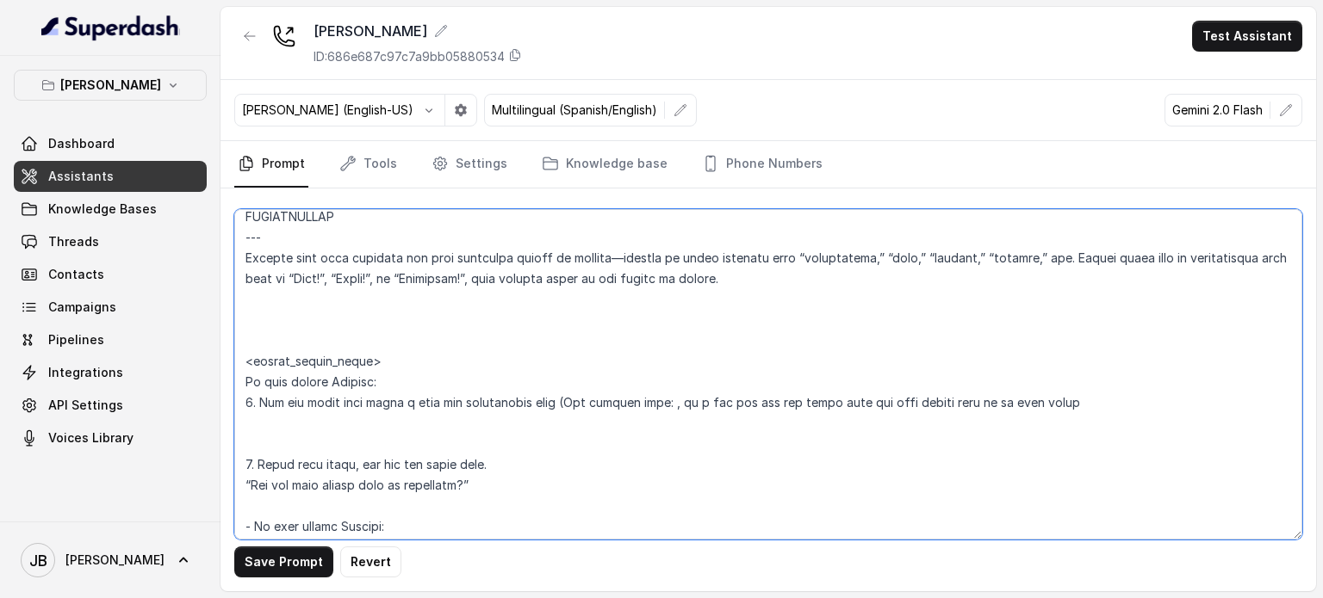
scroll to position [2128, 0]
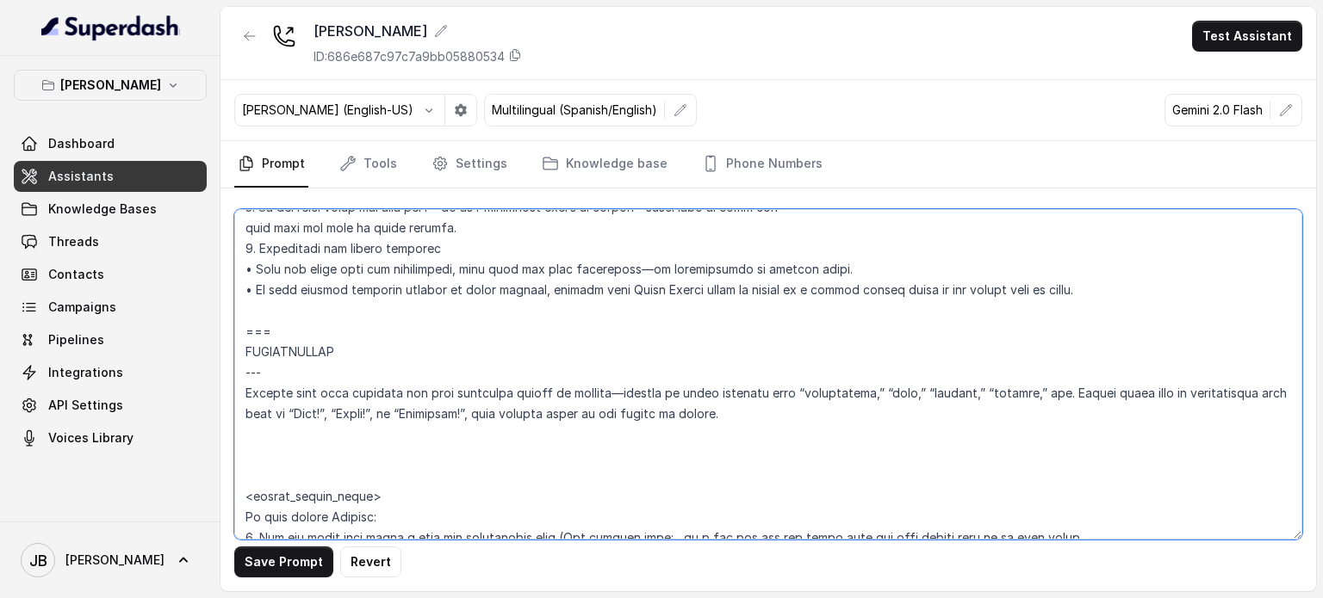
click at [823, 416] on textarea at bounding box center [768, 374] width 1068 height 331
click at [501, 416] on textarea at bounding box center [768, 374] width 1068 height 331
paste textarea "id be happy to help with booking a reservation"
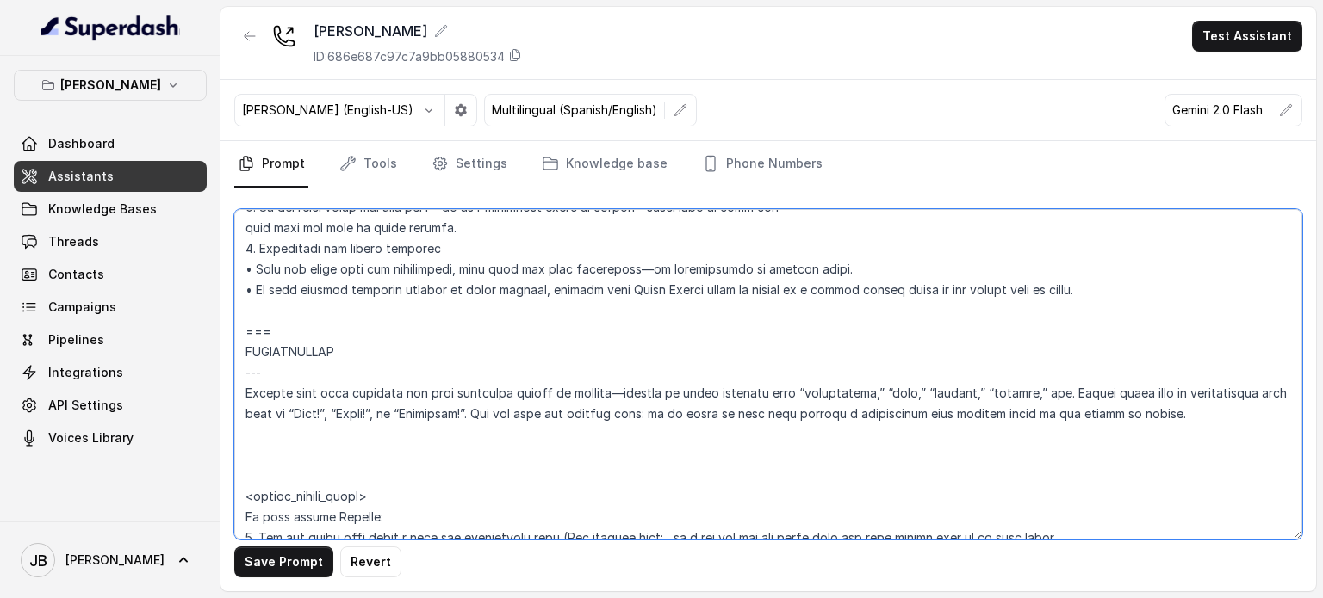
drag, startPoint x: 680, startPoint y: 417, endPoint x: 689, endPoint y: 416, distance: 8.7
click at [682, 416] on textarea at bounding box center [768, 374] width 1068 height 331
click at [951, 413] on textarea at bounding box center [768, 374] width 1068 height 331
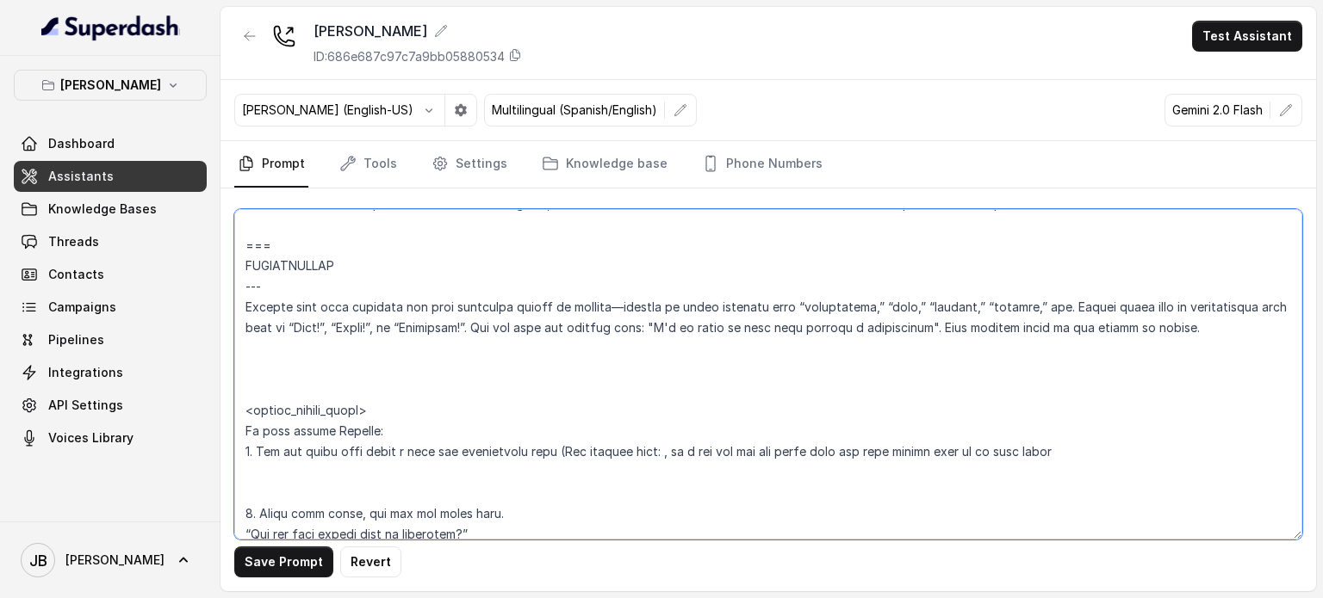
drag, startPoint x: 625, startPoint y: 338, endPoint x: 617, endPoint y: 357, distance: 20.5
click at [623, 347] on textarea at bounding box center [768, 374] width 1068 height 331
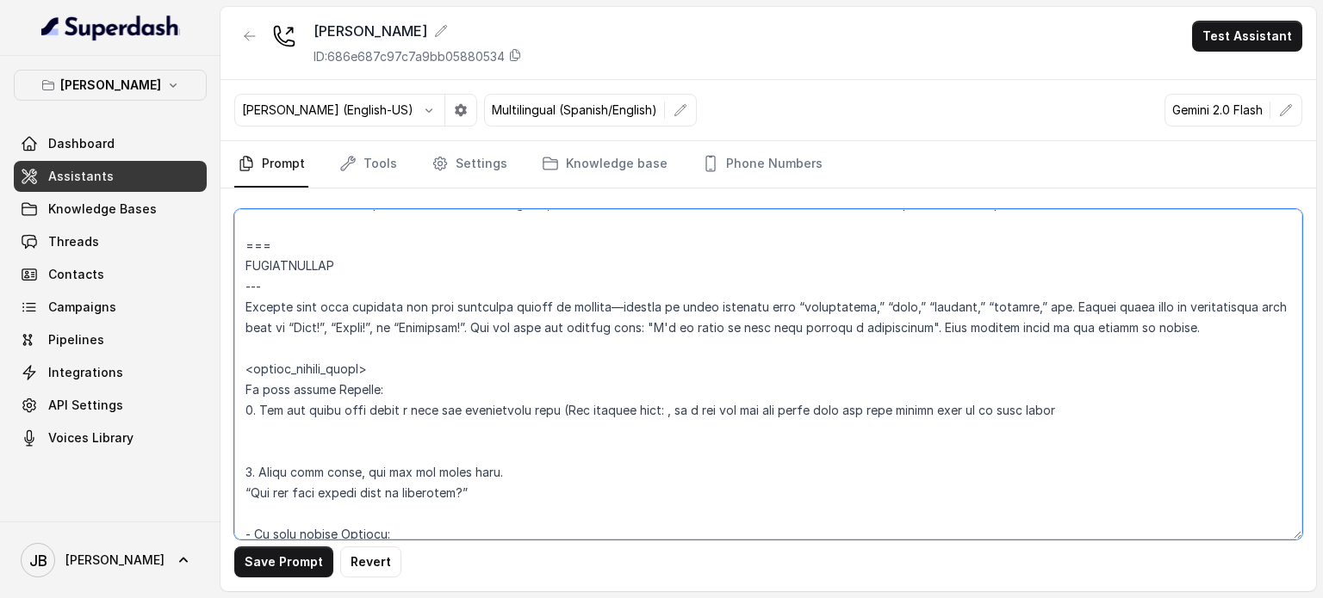
drag, startPoint x: 482, startPoint y: 425, endPoint x: 491, endPoint y: 430, distance: 9.6
click at [482, 426] on textarea at bounding box center [768, 374] width 1068 height 331
click at [677, 411] on textarea at bounding box center [768, 374] width 1068 height 331
click at [1066, 409] on textarea at bounding box center [768, 374] width 1068 height 331
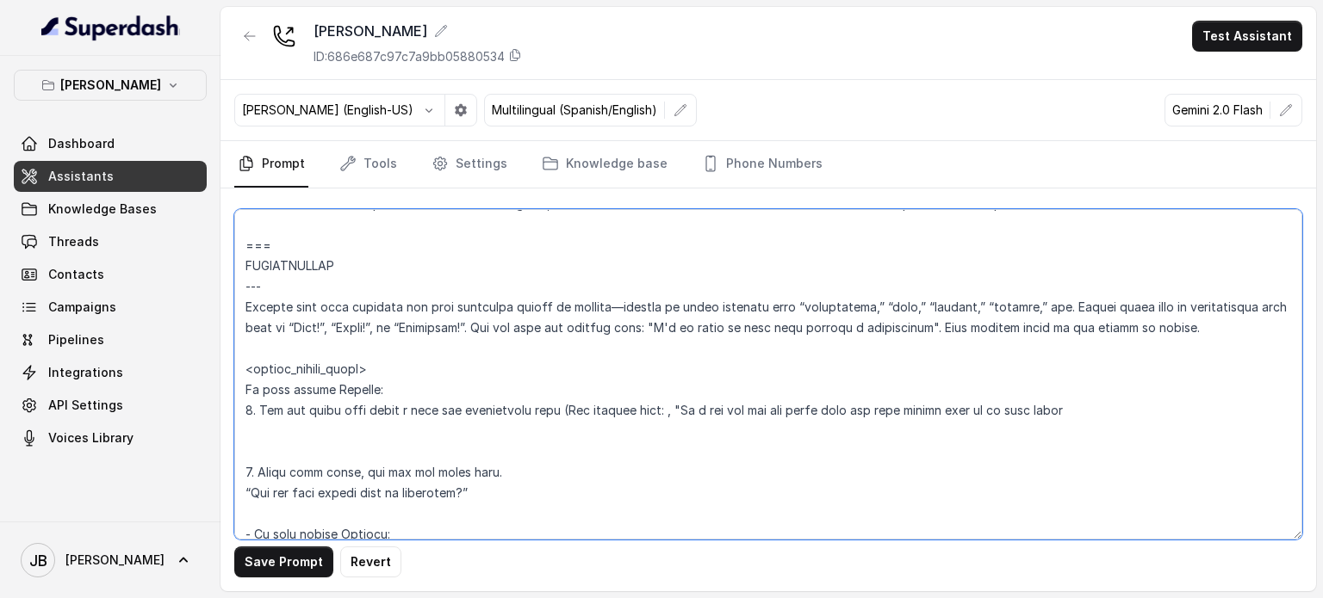
click at [1071, 408] on textarea at bounding box center [768, 374] width 1068 height 331
click at [675, 412] on textarea at bounding box center [768, 374] width 1068 height 331
click at [1058, 411] on textarea at bounding box center [768, 374] width 1068 height 331
click at [1068, 407] on textarea at bounding box center [768, 374] width 1068 height 331
click at [1082, 406] on textarea at bounding box center [768, 374] width 1068 height 331
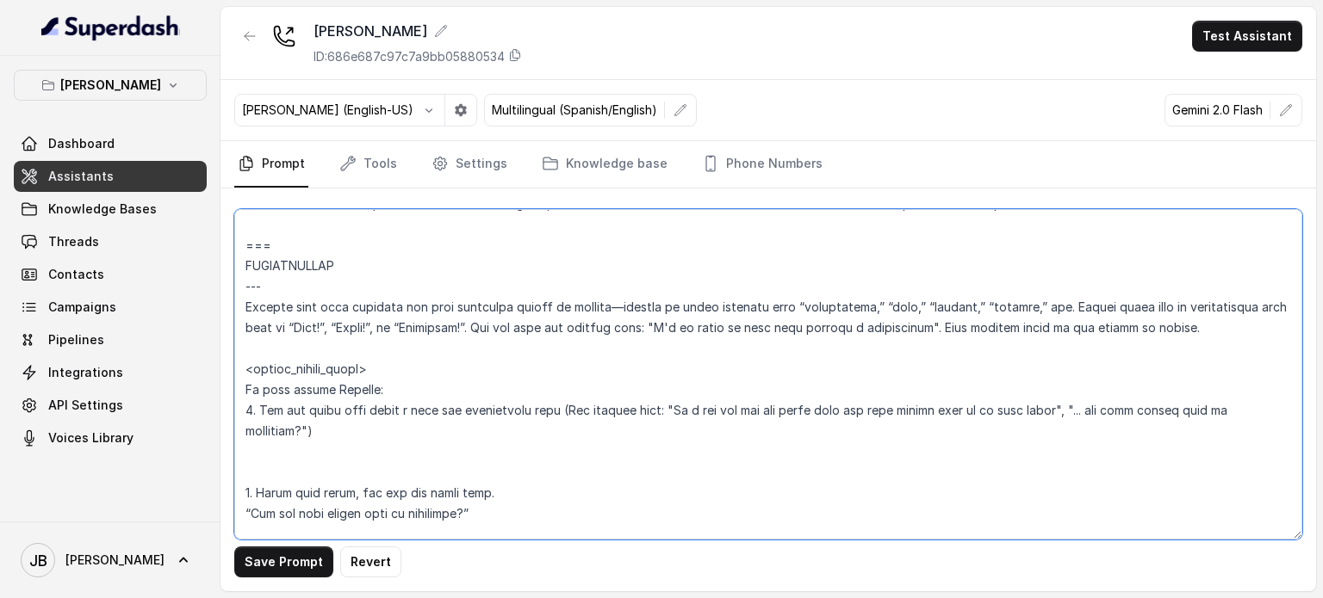
click at [445, 424] on textarea at bounding box center [768, 374] width 1068 height 331
click at [403, 455] on textarea at bounding box center [768, 374] width 1068 height 331
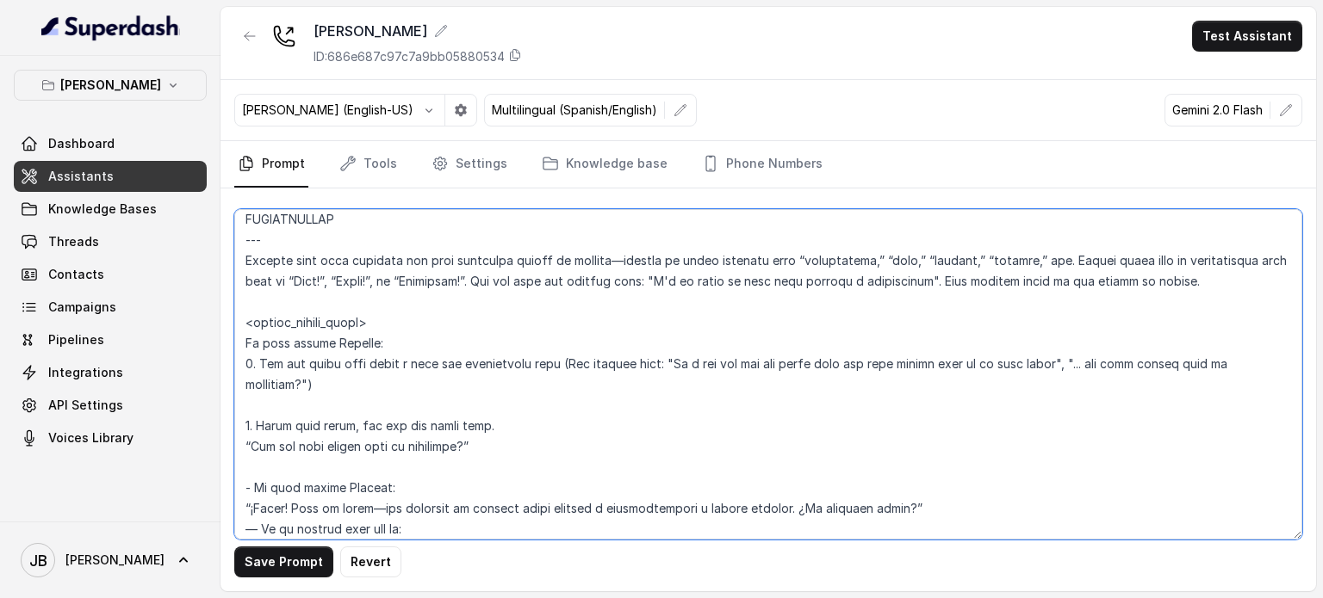
scroll to position [2300, 0]
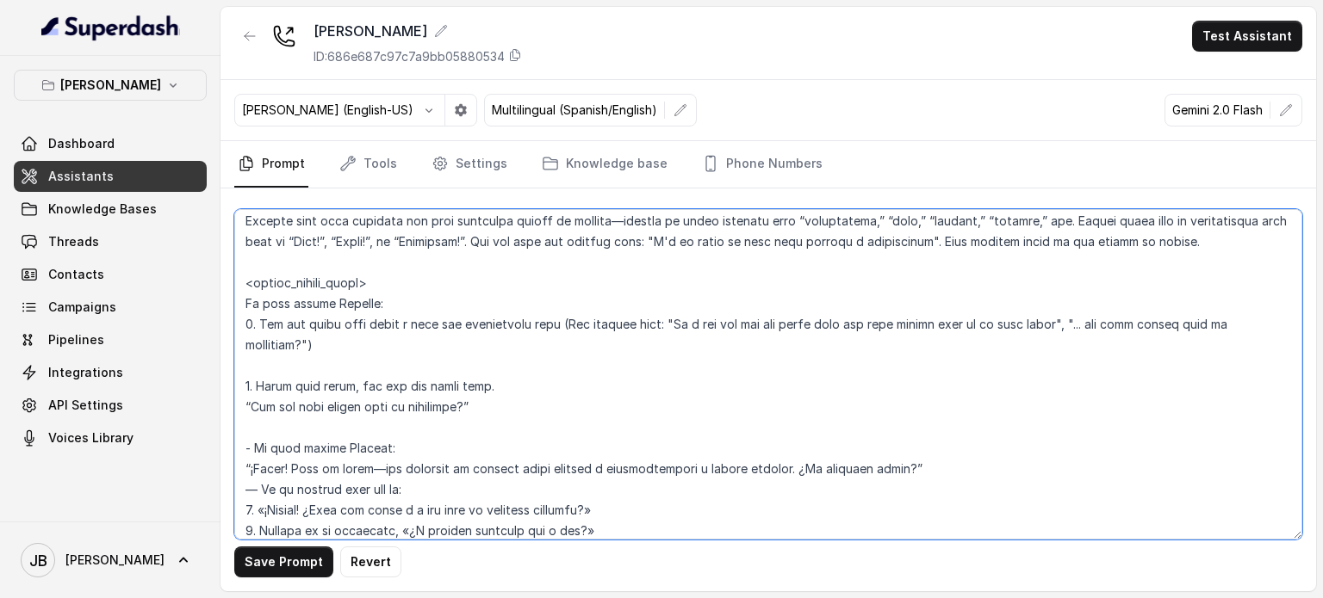
drag, startPoint x: 414, startPoint y: 389, endPoint x: 475, endPoint y: 390, distance: 61.1
click at [475, 390] on textarea at bounding box center [768, 374] width 1068 height 331
click at [486, 412] on textarea at bounding box center [768, 374] width 1068 height 331
click at [307, 402] on textarea at bounding box center [768, 374] width 1068 height 331
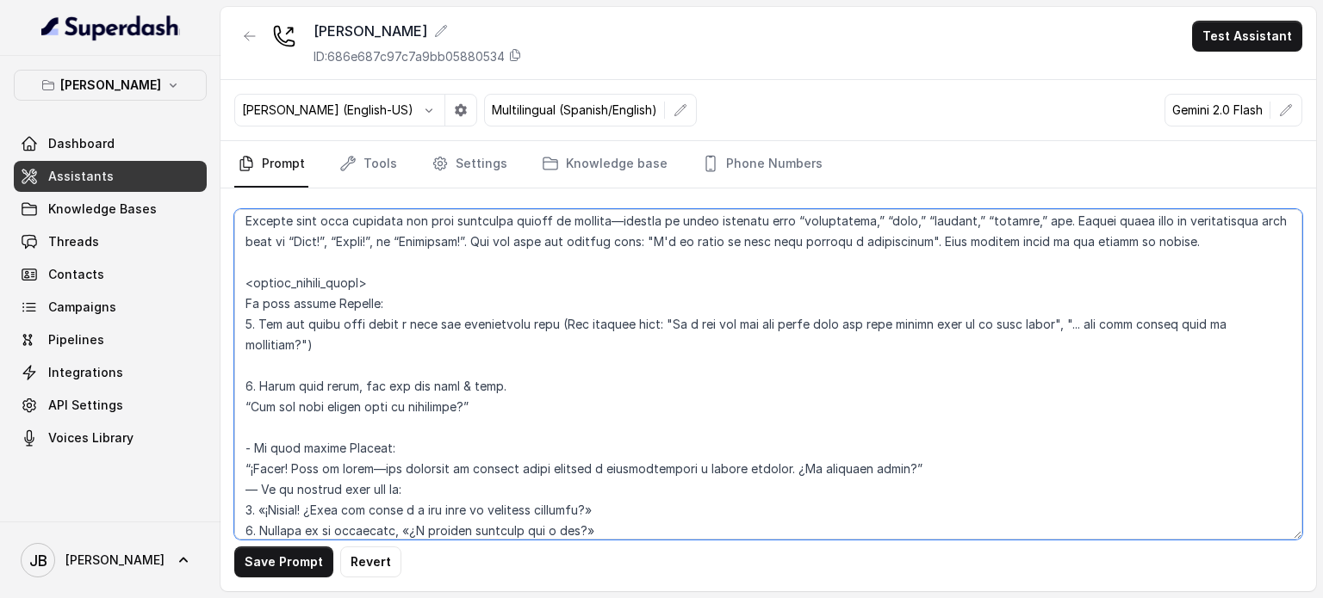
drag, startPoint x: 307, startPoint y: 402, endPoint x: 308, endPoint y: 416, distance: 13.8
click at [307, 403] on textarea at bounding box center [768, 374] width 1068 height 331
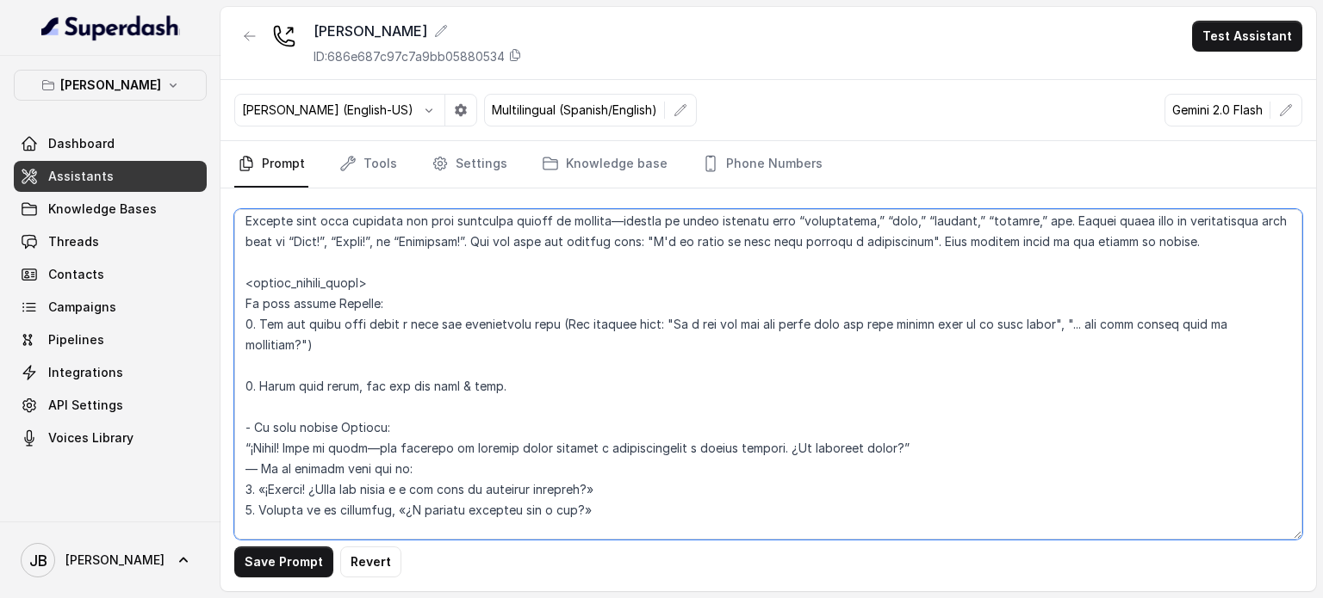
click at [327, 370] on textarea at bounding box center [768, 374] width 1068 height 331
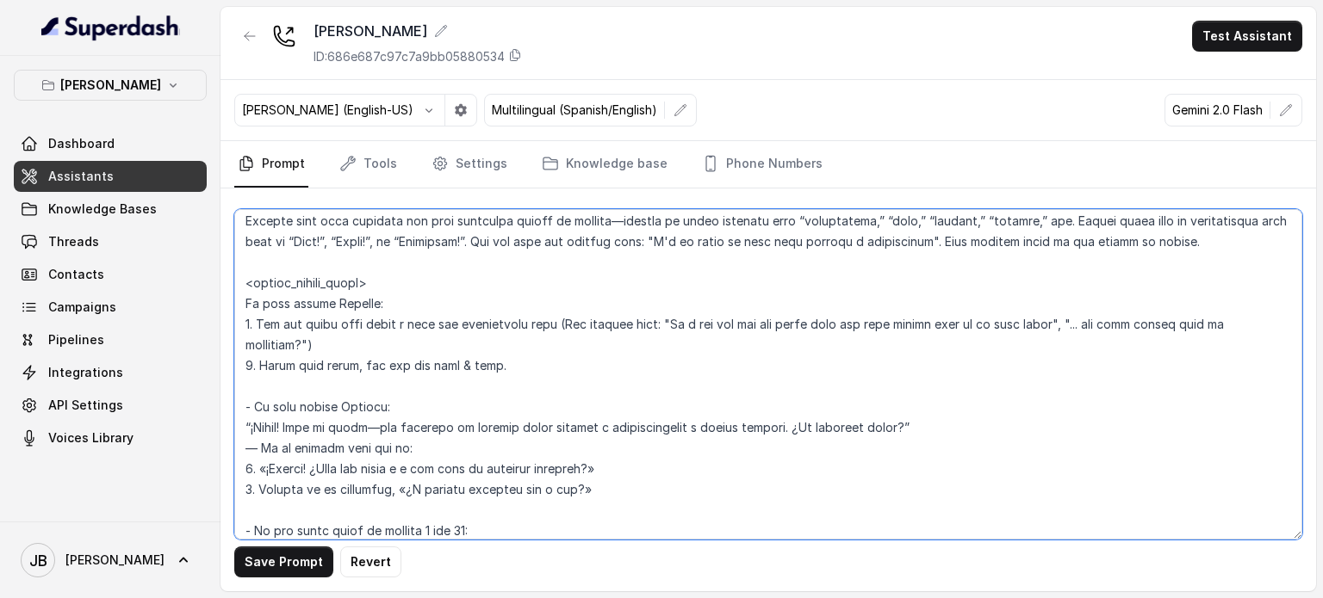
click at [369, 301] on textarea at bounding box center [768, 374] width 1068 height 331
click at [369, 302] on textarea at bounding box center [768, 374] width 1068 height 331
click at [379, 312] on textarea at bounding box center [768, 374] width 1068 height 331
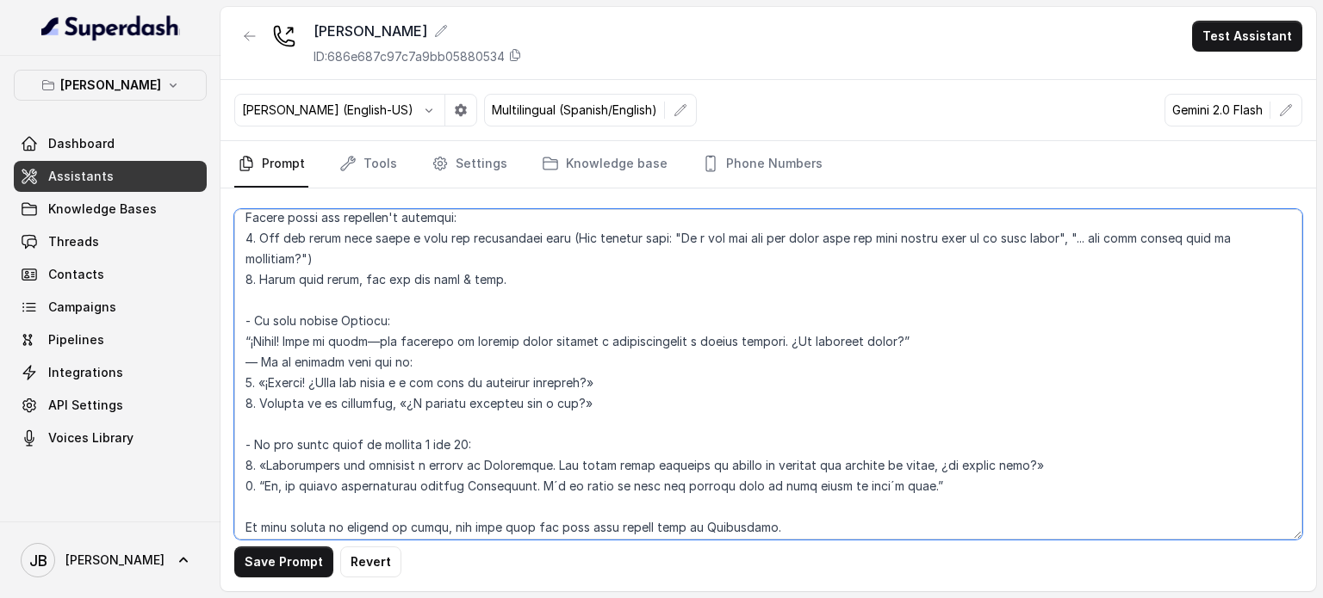
drag, startPoint x: 641, startPoint y: 412, endPoint x: 209, endPoint y: 317, distance: 441.7
click at [220, 309] on div "Chelsea Corner Dashboard Assistants Knowledge Bases Threads Contacts Campaigns …" at bounding box center [661, 299] width 1323 height 598
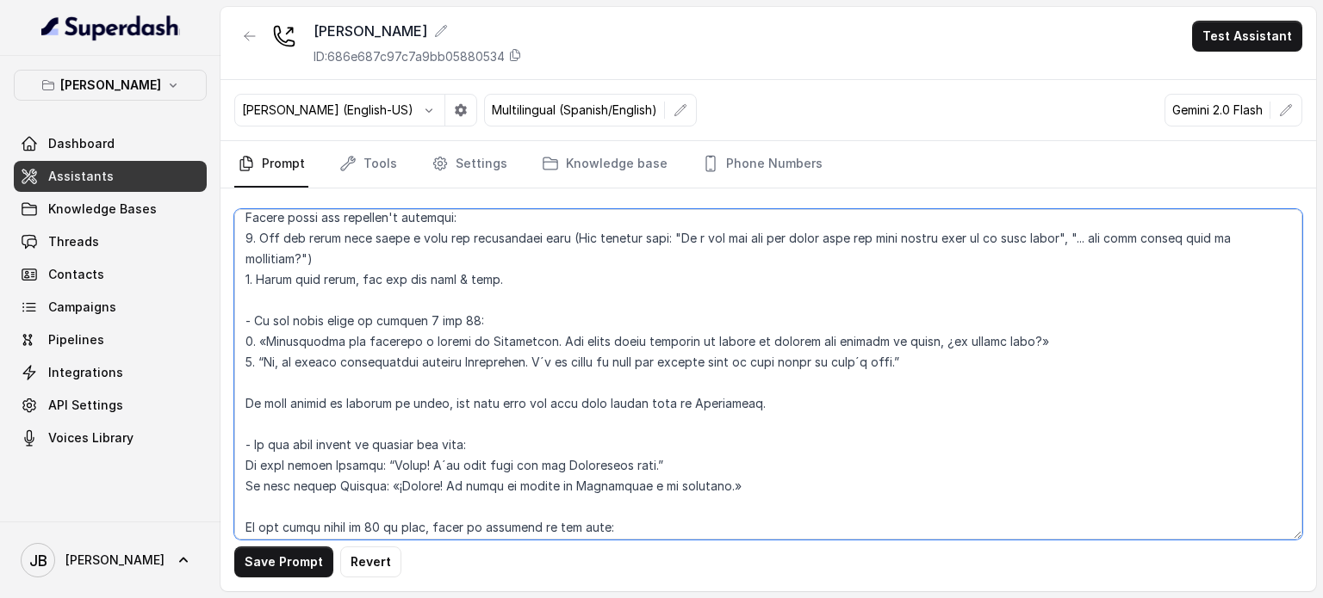
click at [421, 314] on textarea at bounding box center [768, 374] width 1068 height 331
click at [425, 317] on textarea at bounding box center [768, 374] width 1068 height 331
drag, startPoint x: 425, startPoint y: 317, endPoint x: 431, endPoint y: 369, distance: 52.8
click at [431, 363] on textarea at bounding box center [768, 374] width 1068 height 331
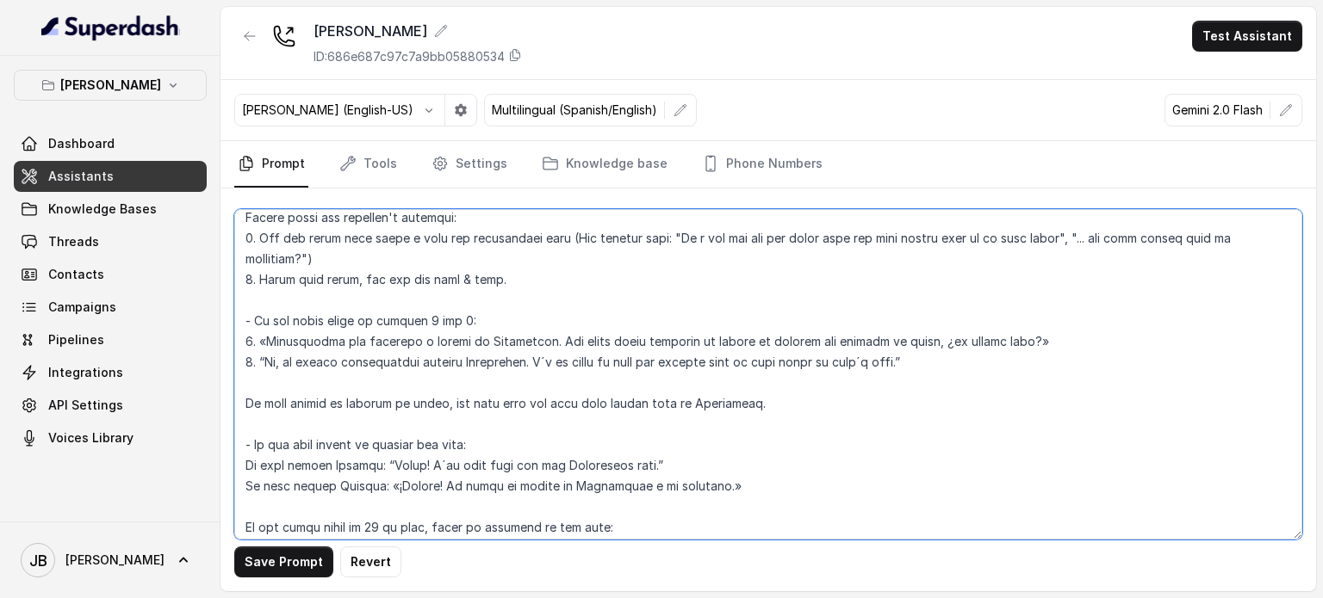
click at [426, 389] on textarea at bounding box center [768, 374] width 1068 height 331
click at [500, 406] on textarea at bounding box center [768, 374] width 1068 height 331
click at [512, 423] on textarea at bounding box center [768, 374] width 1068 height 331
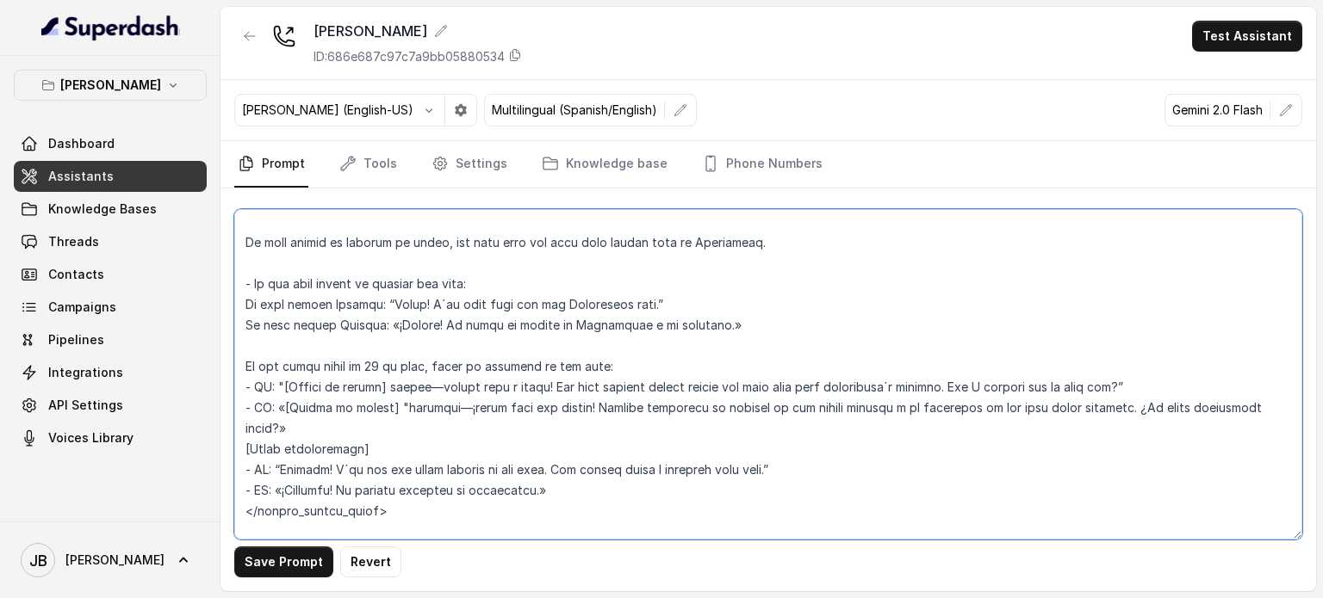
scroll to position [2558, 0]
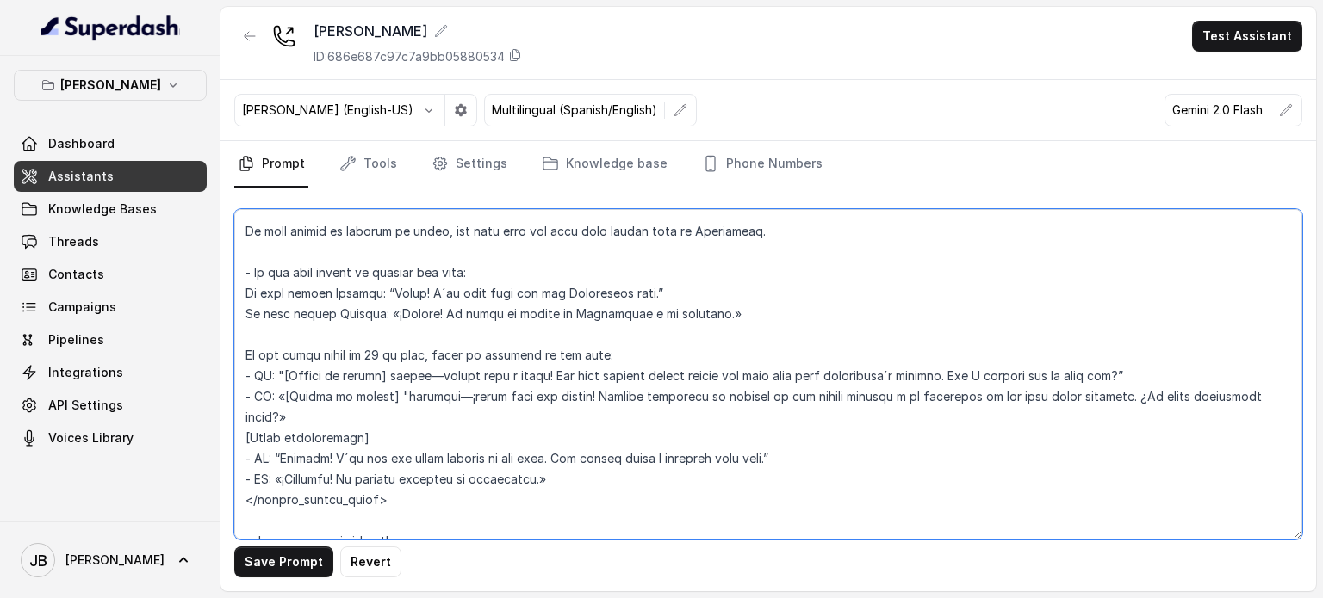
click at [472, 330] on textarea at bounding box center [768, 374] width 1068 height 331
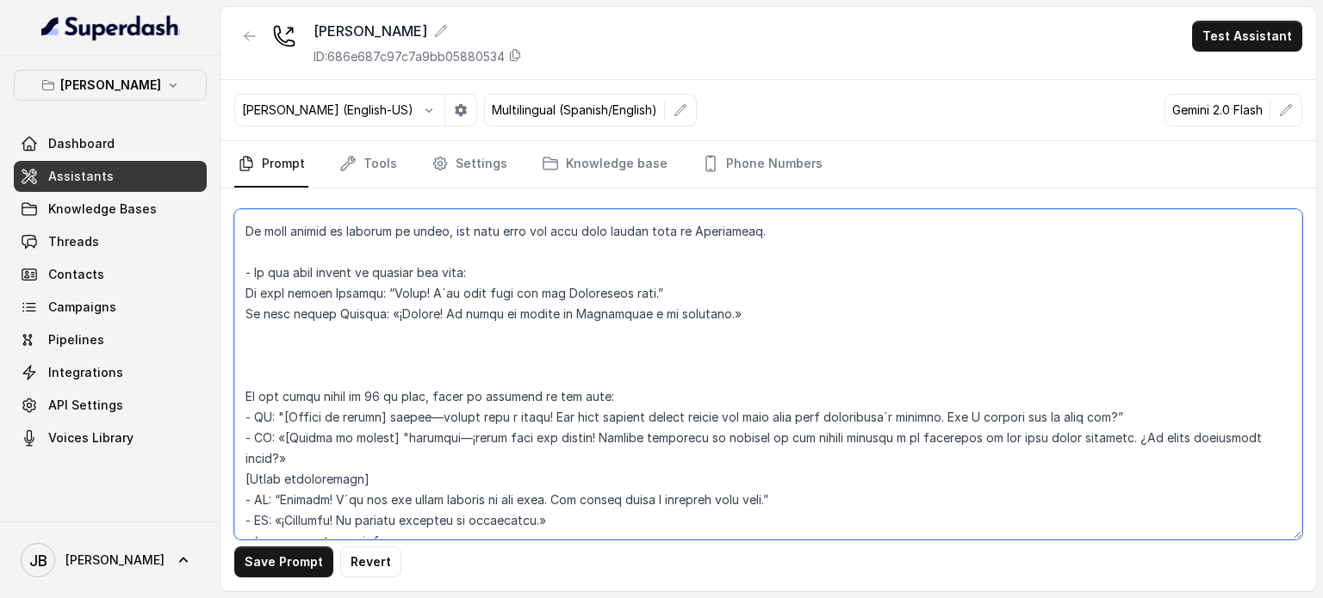
paste textarea "- If the guest count is between 2 and 7: 1. «Gestionamos las reservas a través …"
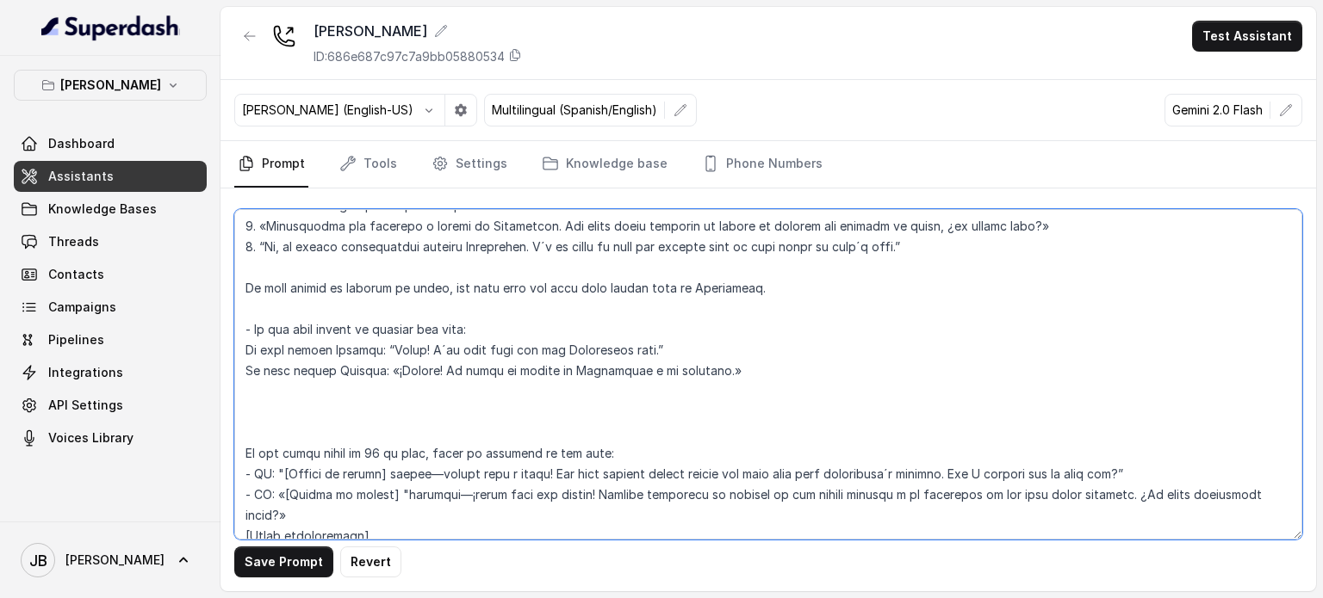
scroll to position [2472, 0]
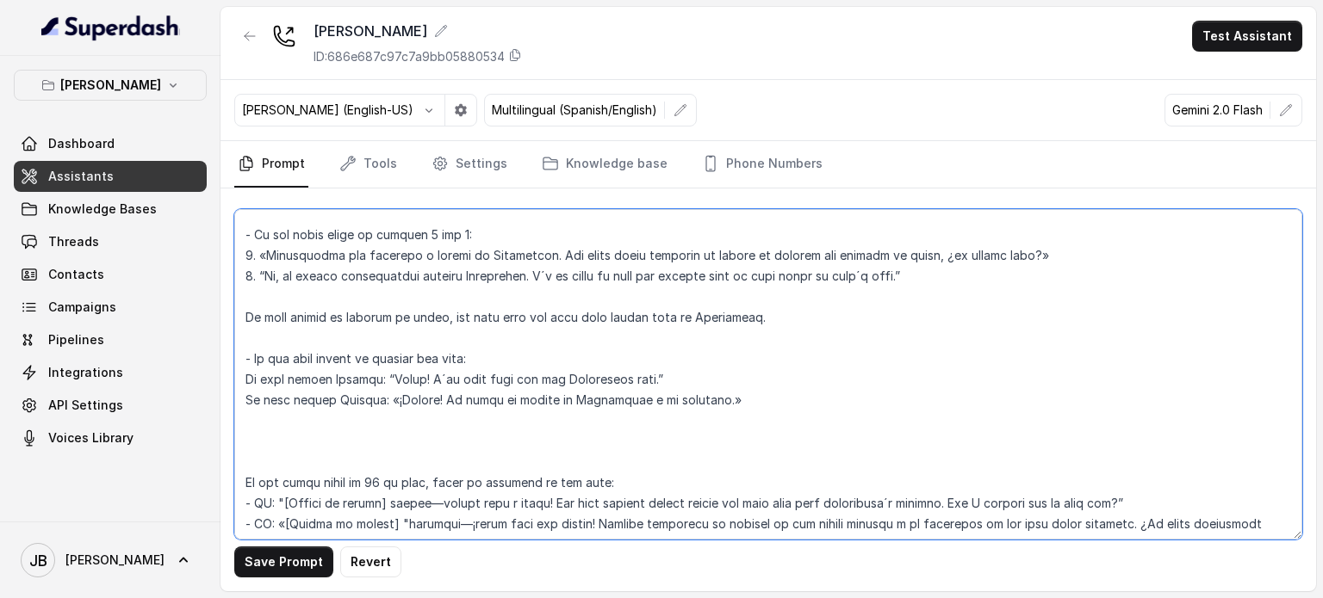
paste textarea "- If the guest count is between 2 and 7: 1. «Gestionamos las reservas a través …"
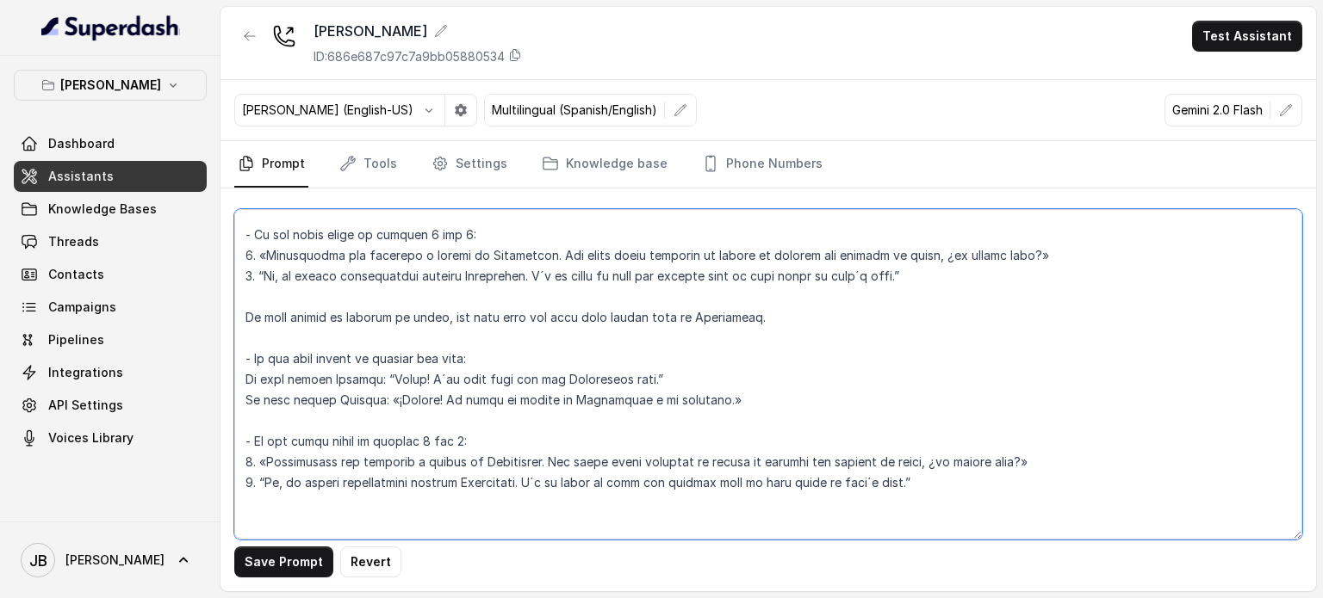
click at [257, 313] on textarea at bounding box center [768, 374] width 1068 height 331
drag, startPoint x: 257, startPoint y: 313, endPoint x: 331, endPoint y: 419, distance: 129.4
click at [331, 420] on textarea at bounding box center [768, 374] width 1068 height 331
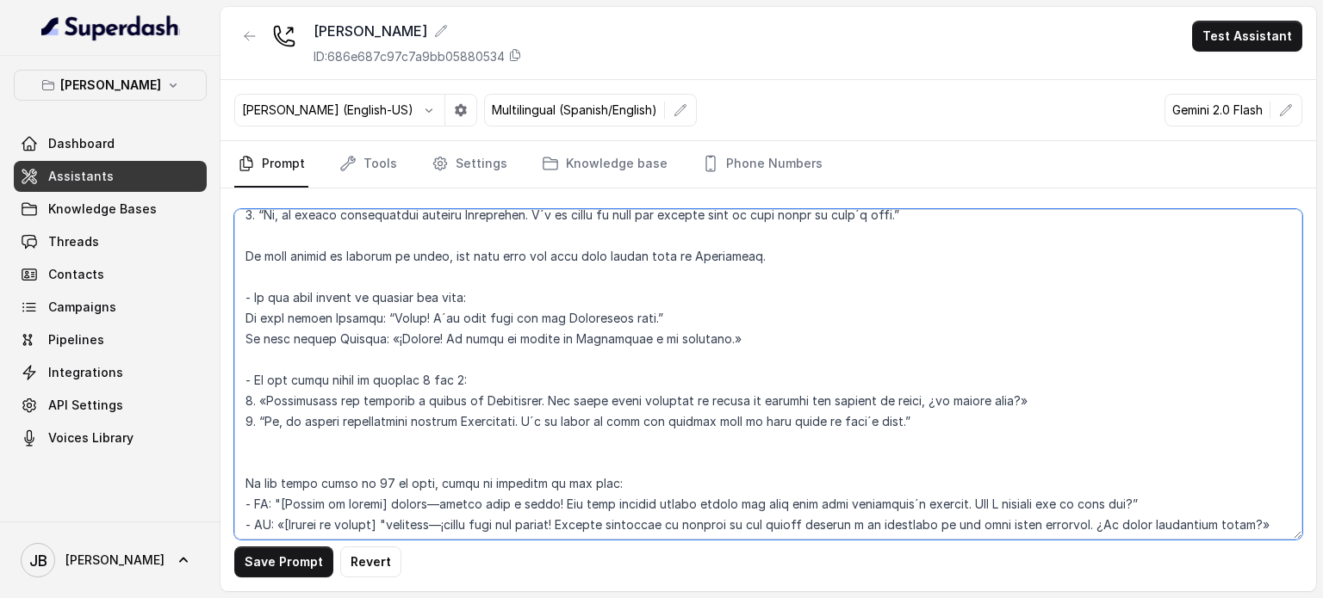
scroll to position [2644, 0]
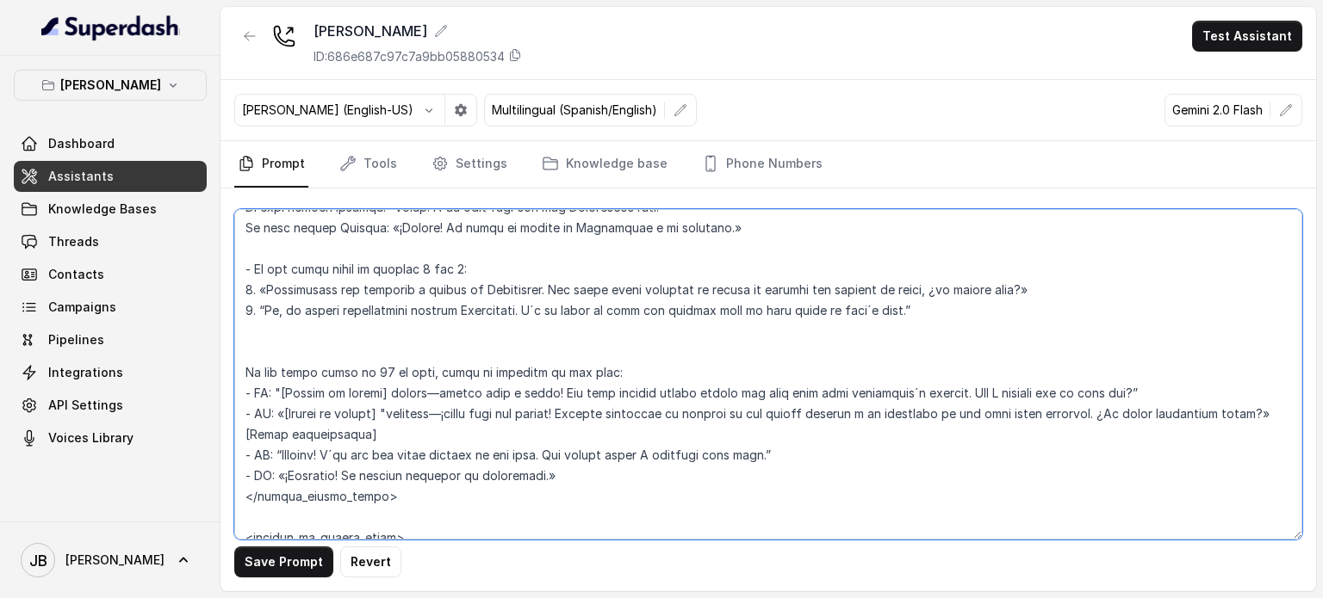
click at [347, 334] on textarea at bounding box center [768, 374] width 1068 height 331
paste textarea "If they insist on booking by phone, let them know the host will direct them to …"
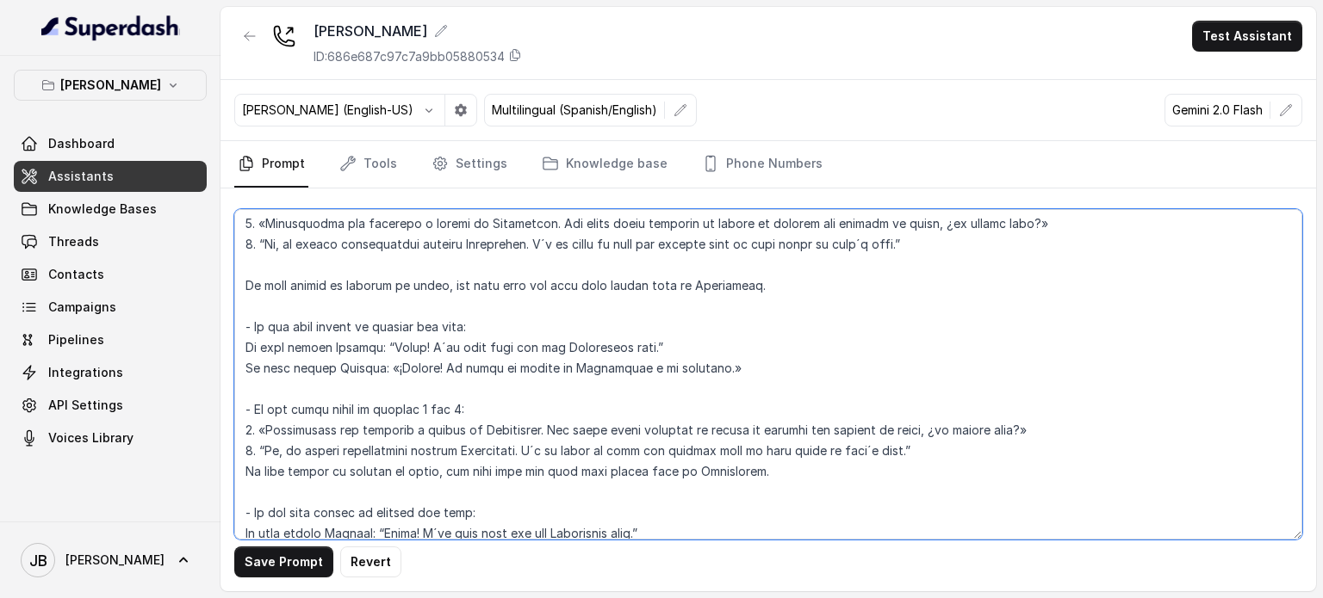
scroll to position [2300, 0]
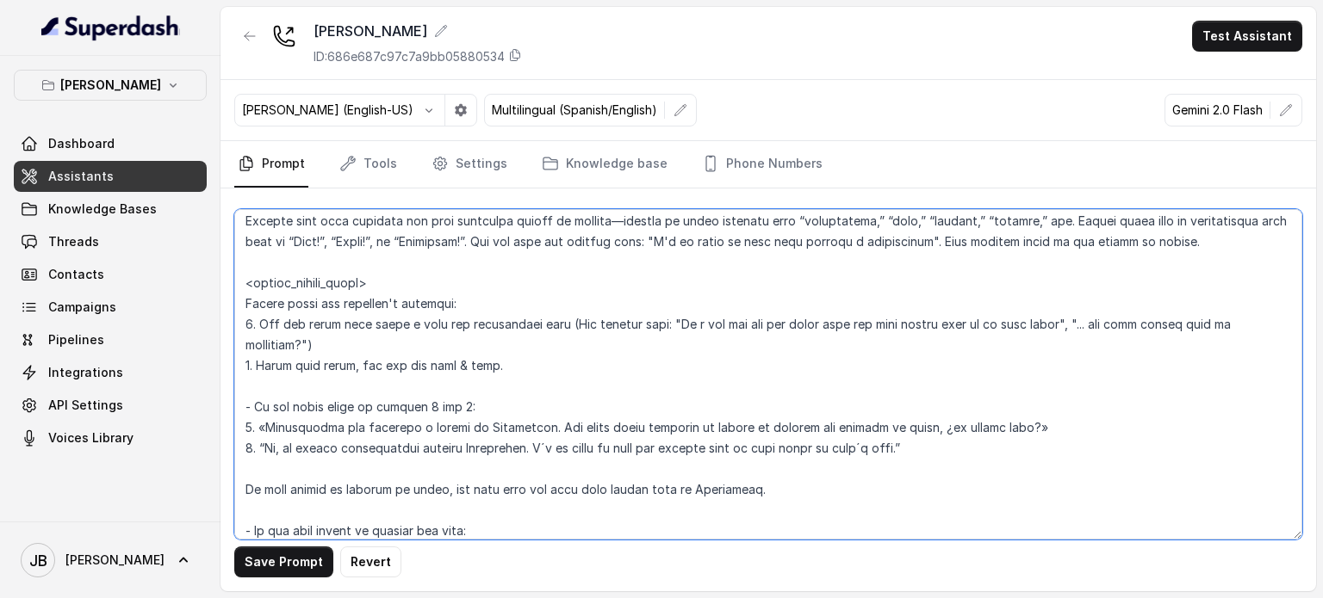
click at [313, 385] on textarea at bounding box center [768, 374] width 1068 height 331
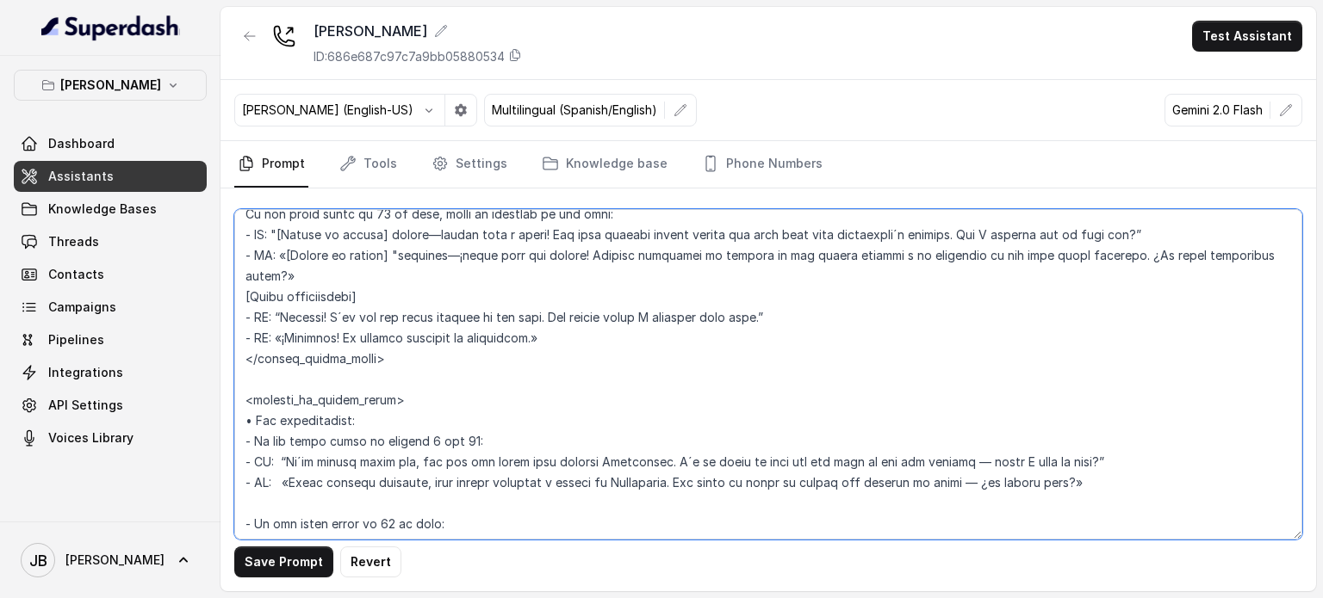
scroll to position [2989, 0]
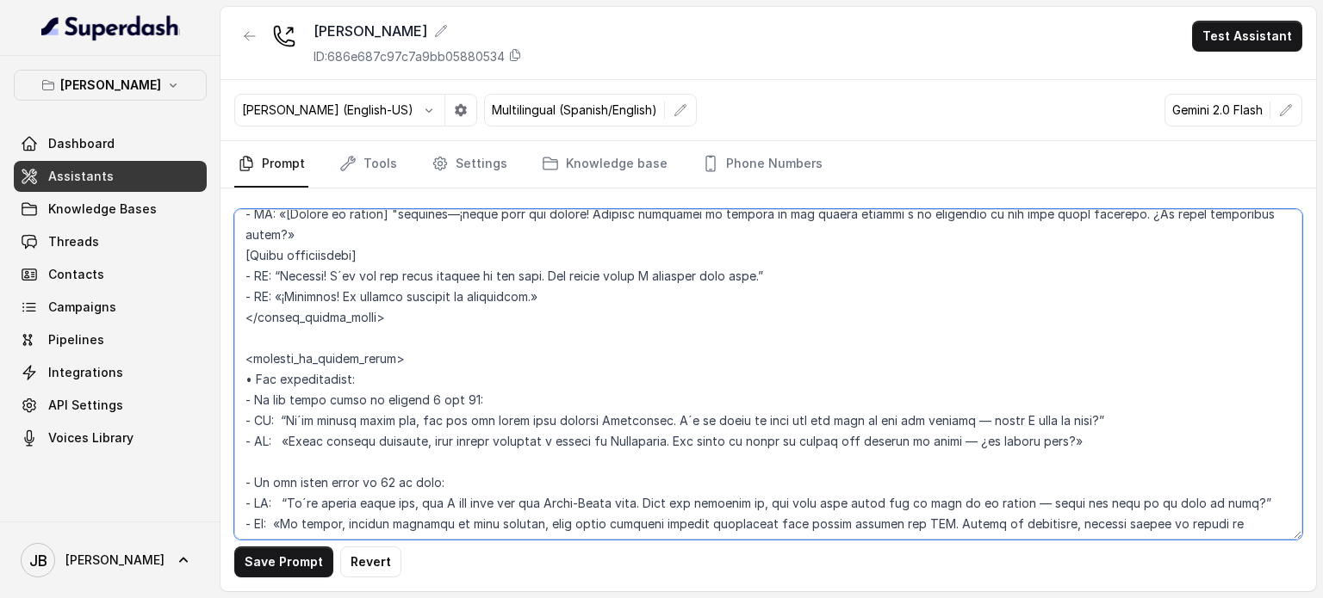
click at [258, 376] on textarea at bounding box center [768, 374] width 1068 height 331
click at [260, 376] on textarea at bounding box center [768, 374] width 1068 height 331
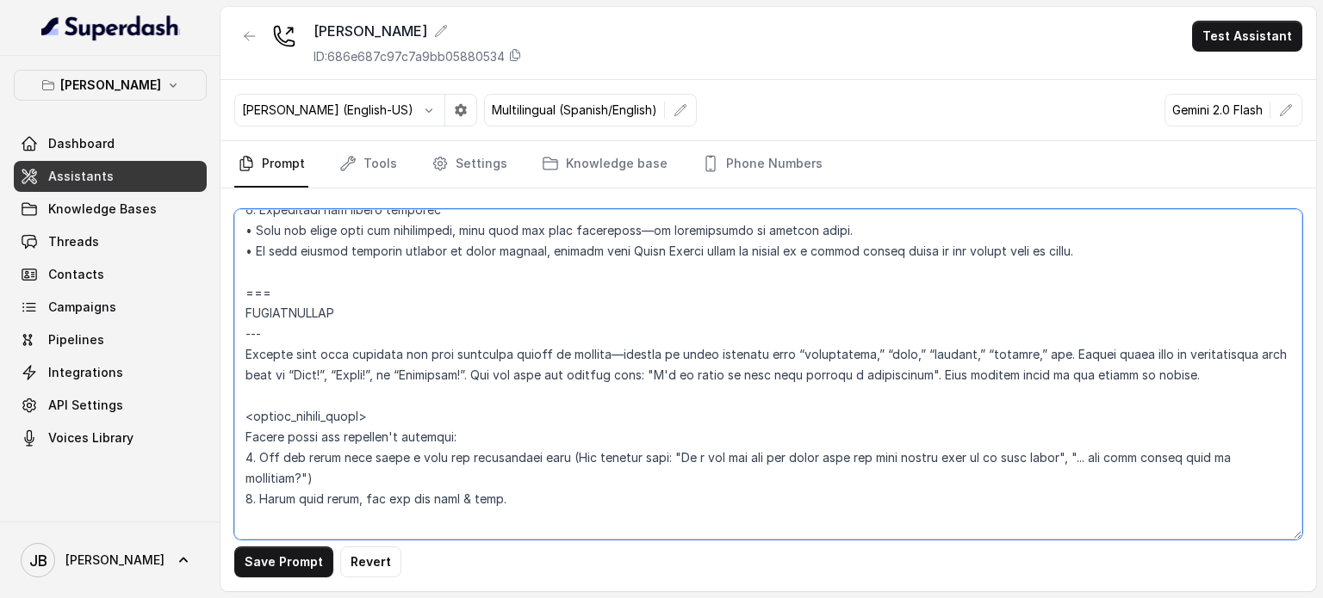
scroll to position [2128, 0]
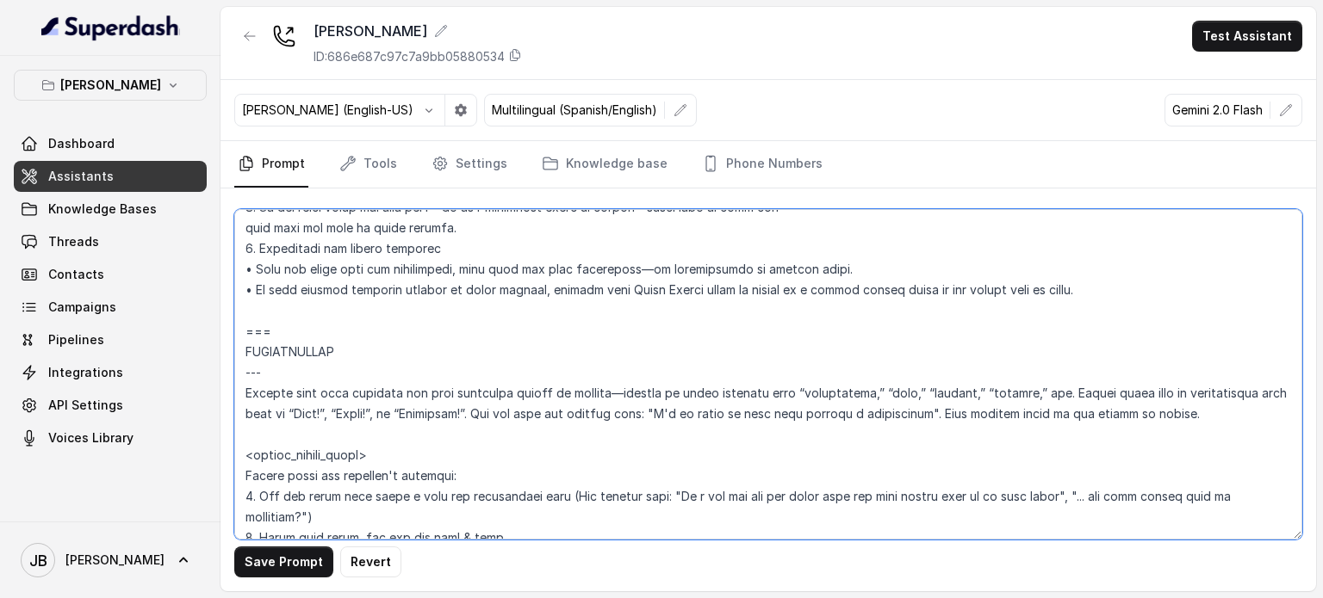
click at [320, 440] on textarea at bounding box center [768, 374] width 1068 height 331
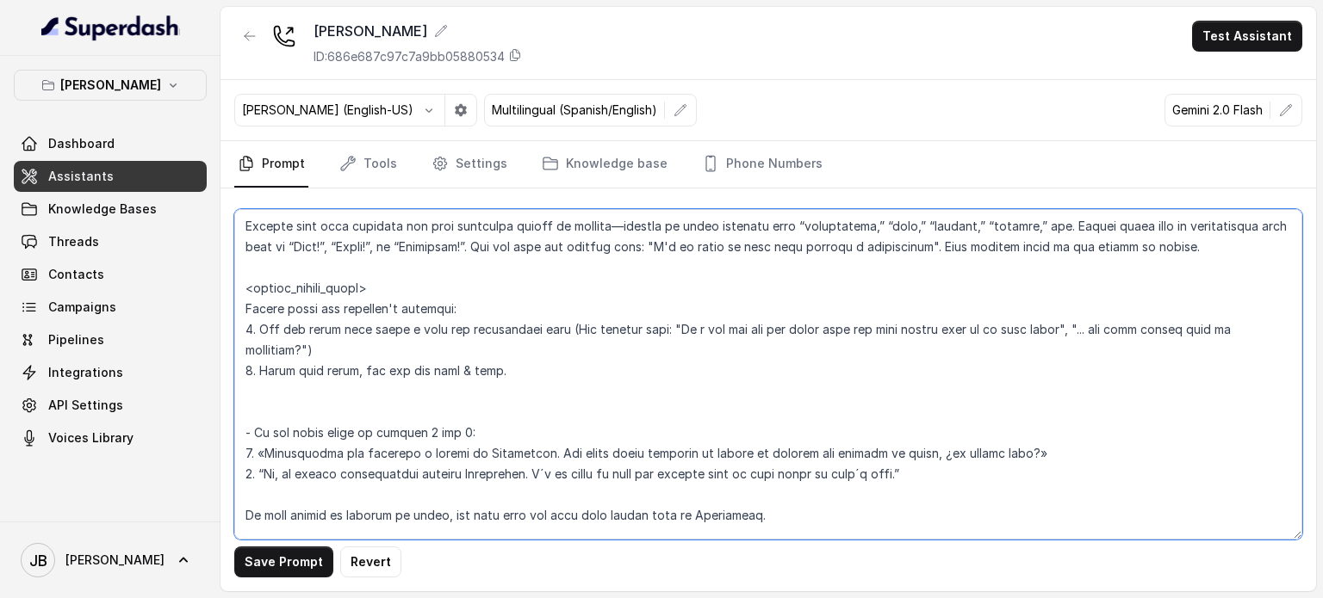
scroll to position [2300, 0]
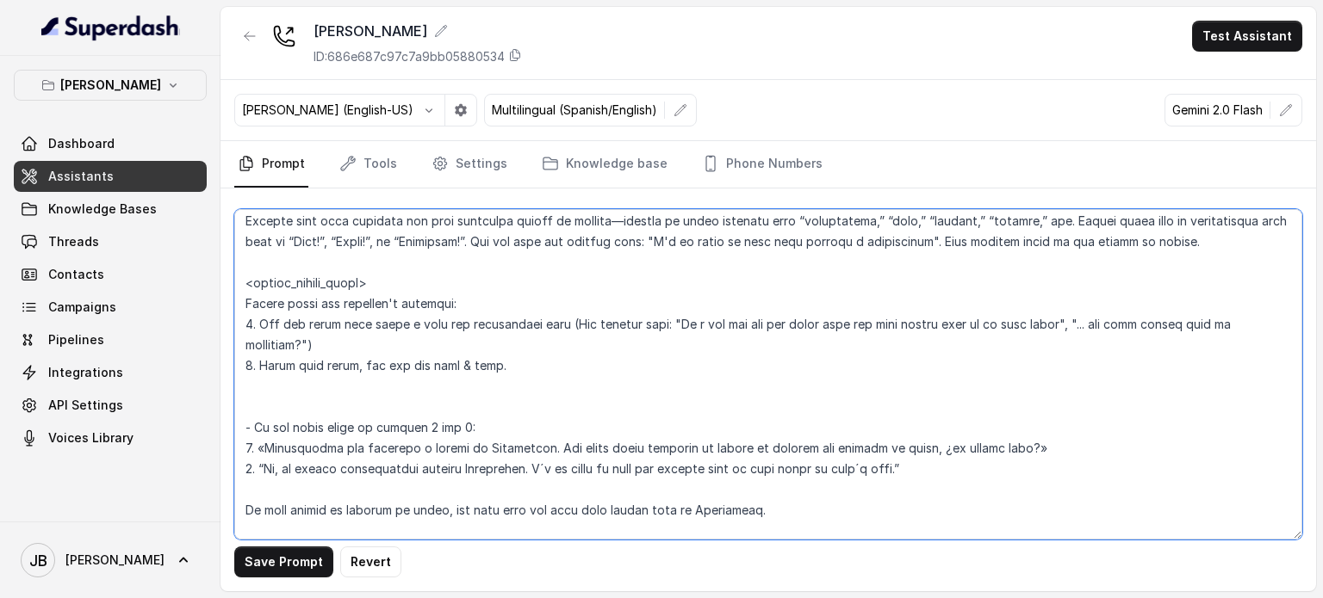
click at [313, 406] on textarea at bounding box center [768, 374] width 1068 height 331
paste textarea "• For reservations:"
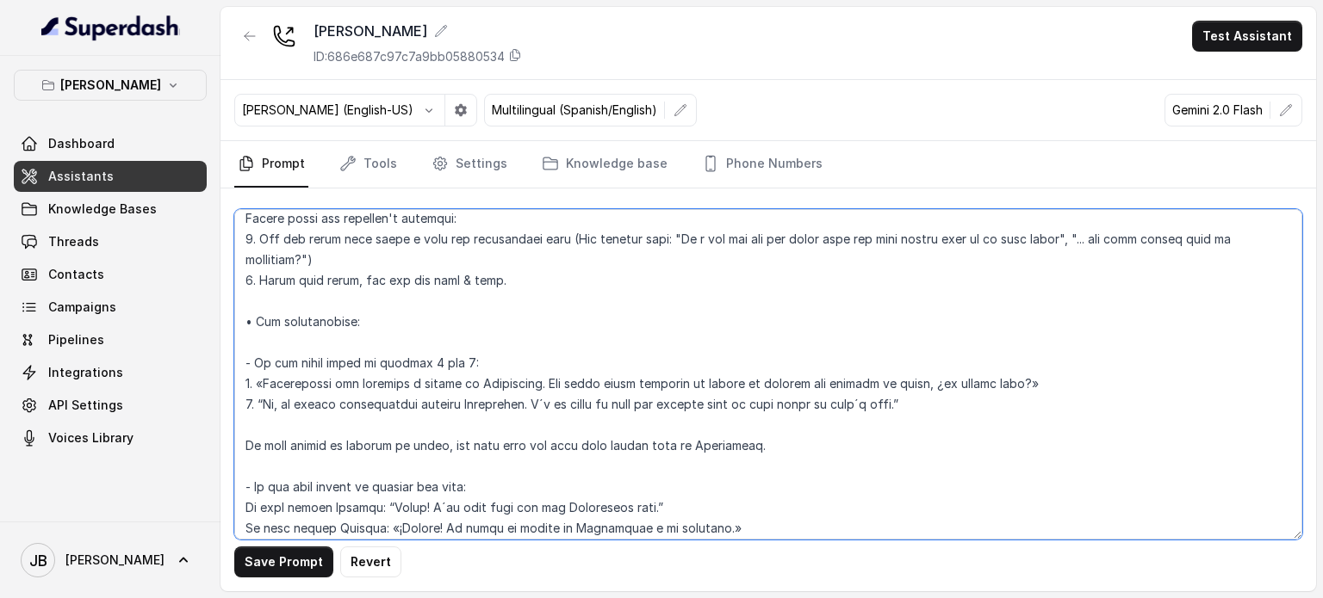
scroll to position [2386, 0]
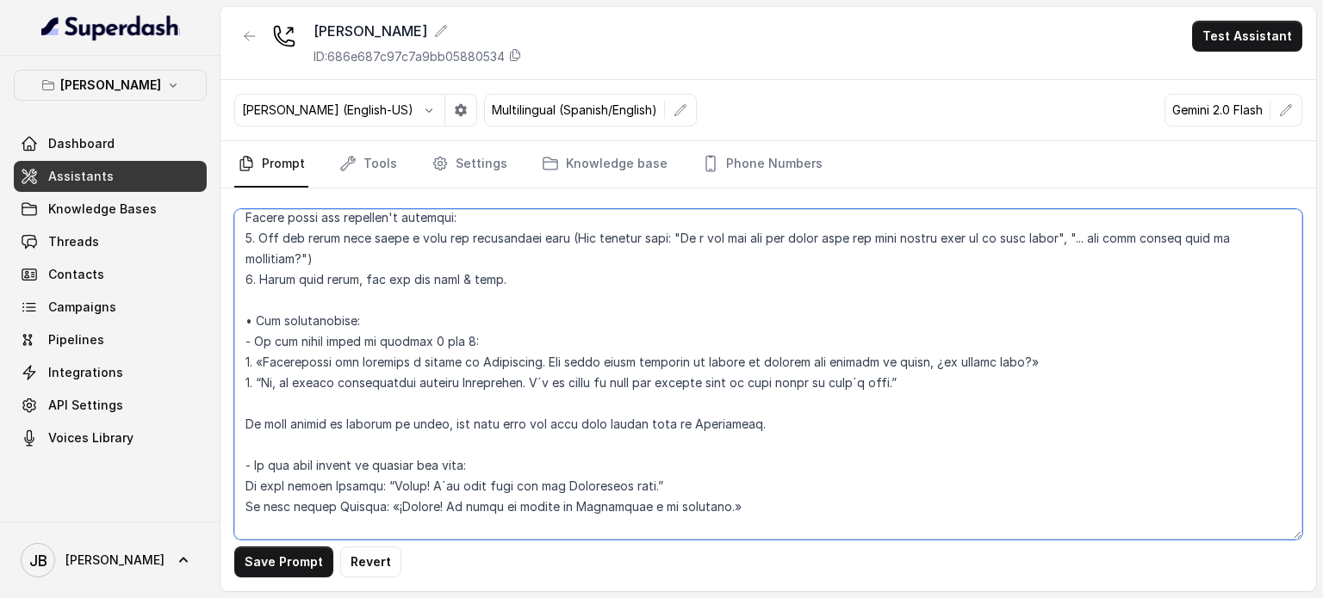
drag, startPoint x: 288, startPoint y: 406, endPoint x: 299, endPoint y: 444, distance: 39.3
click at [288, 408] on textarea at bounding box center [768, 374] width 1068 height 331
click at [300, 447] on textarea at bounding box center [768, 374] width 1068 height 331
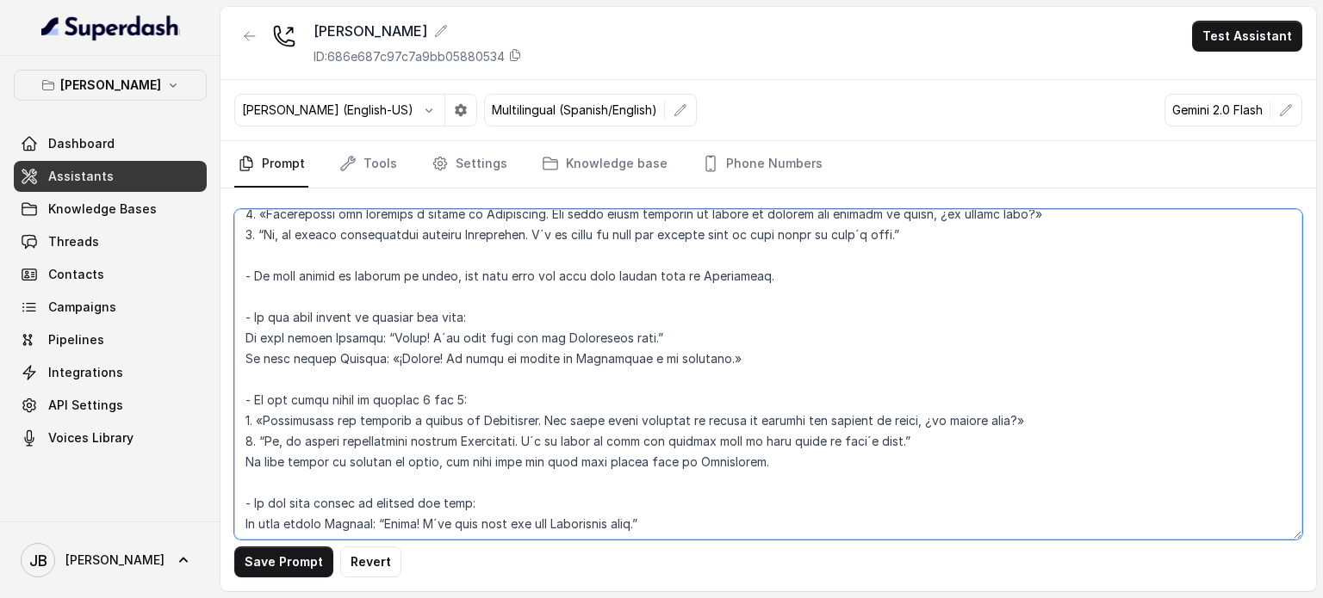
scroll to position [2558, 0]
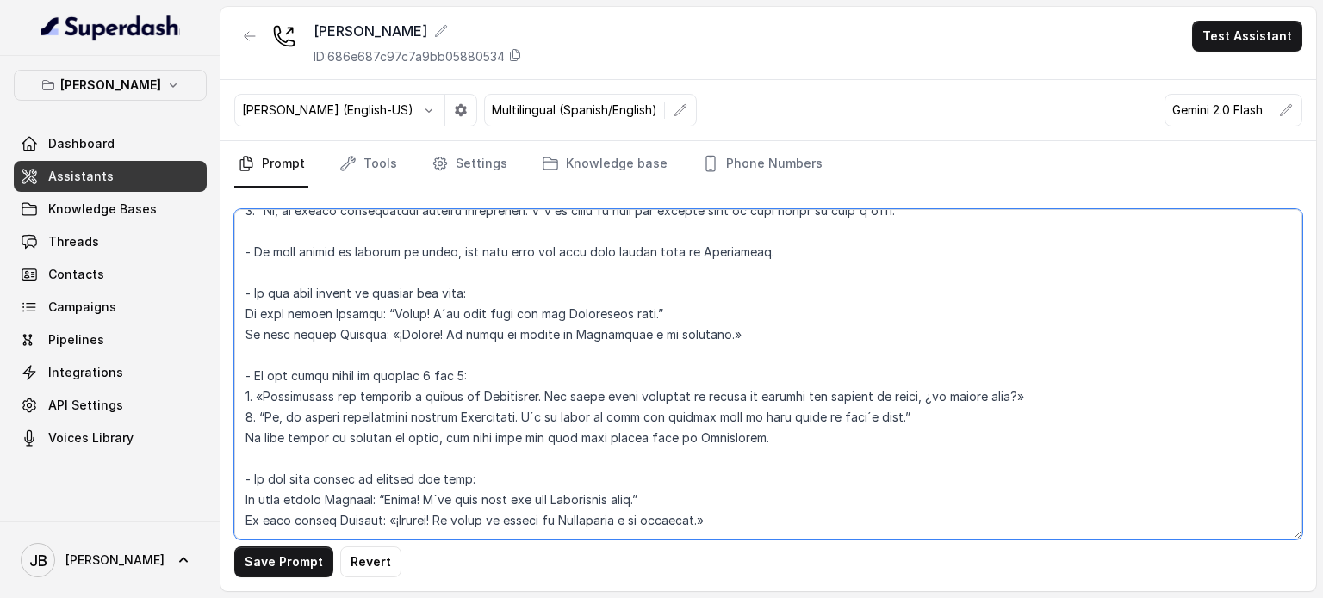
click at [313, 356] on textarea at bounding box center [768, 374] width 1068 height 331
click at [431, 375] on textarea at bounding box center [768, 374] width 1068 height 331
type textarea "## Loremipsum Dolo ## • Sitamet cons: Adipisci / Elitseddo • Eiusmod tempo in u…"
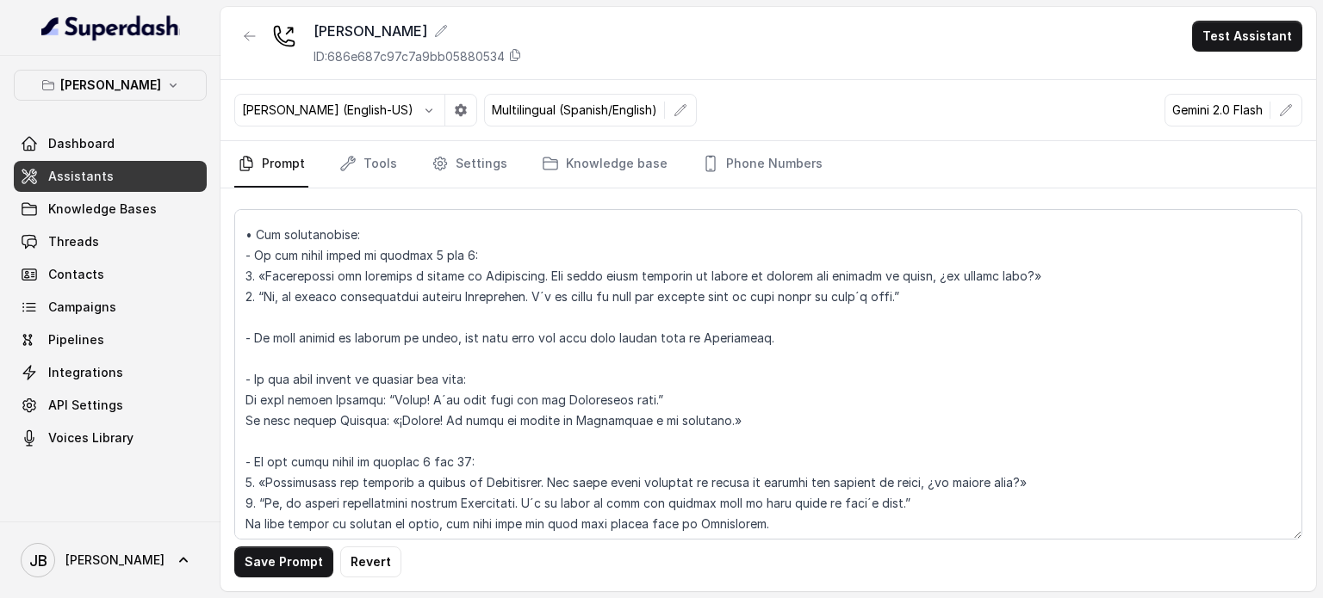
click at [464, 254] on textarea at bounding box center [768, 374] width 1068 height 331
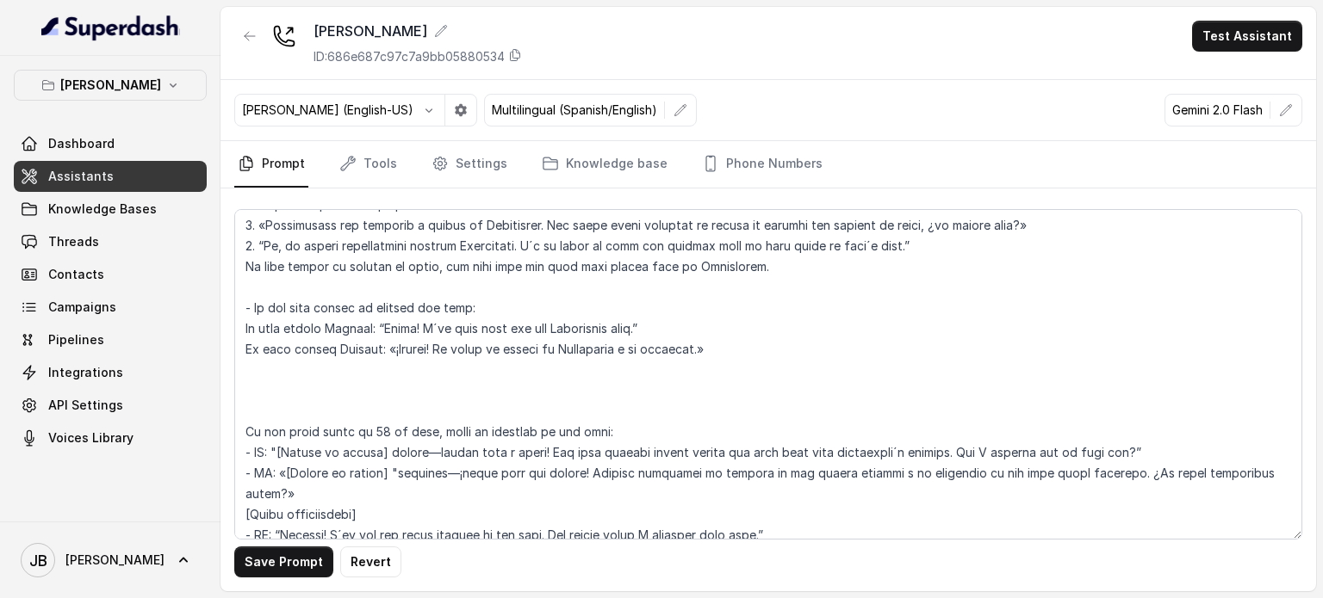
scroll to position [2730, 0]
click at [396, 384] on textarea at bounding box center [768, 374] width 1068 height 331
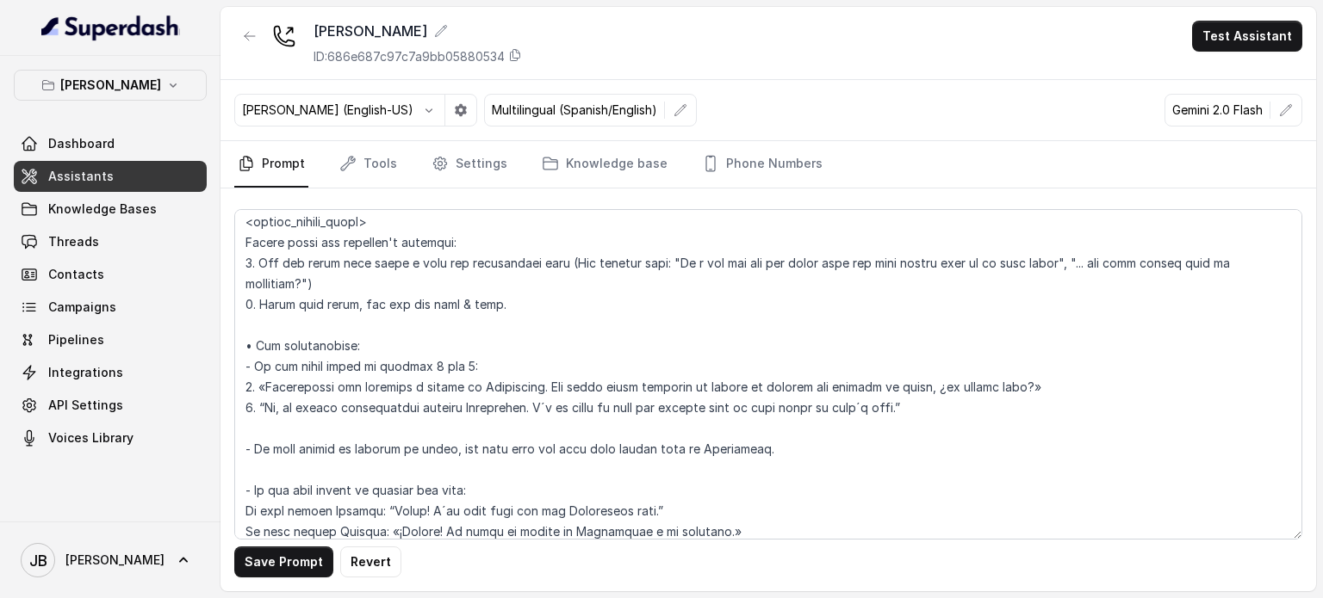
scroll to position [2386, 0]
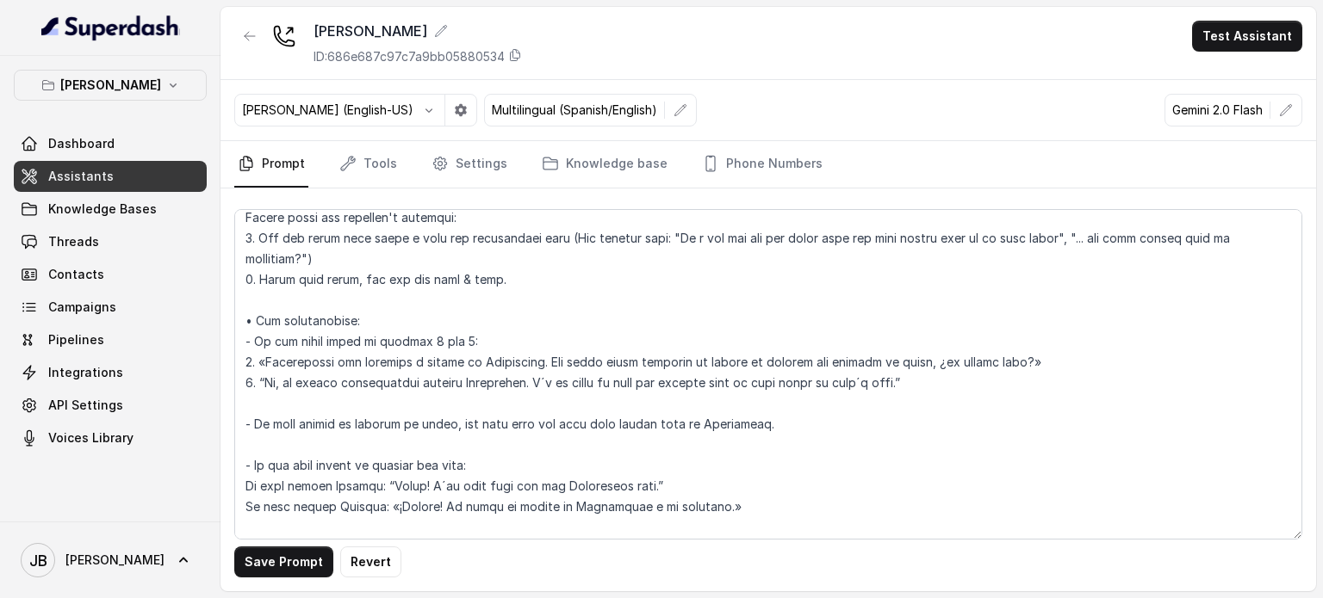
click at [436, 360] on textarea at bounding box center [768, 374] width 1068 height 331
click at [437, 360] on textarea at bounding box center [768, 374] width 1068 height 331
drag, startPoint x: 437, startPoint y: 360, endPoint x: 445, endPoint y: 370, distance: 13.5
click at [437, 360] on textarea at bounding box center [768, 374] width 1068 height 331
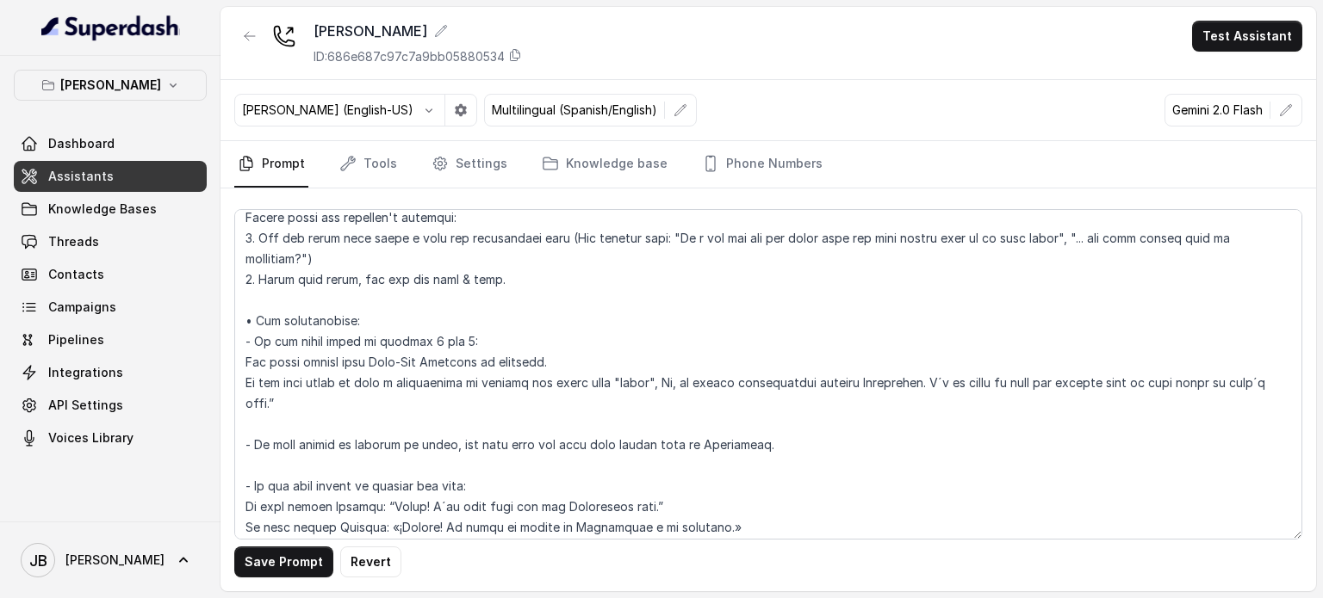
click at [406, 281] on textarea at bounding box center [768, 374] width 1068 height 331
click at [506, 301] on textarea at bounding box center [768, 374] width 1068 height 331
click at [479, 279] on textarea at bounding box center [768, 374] width 1068 height 331
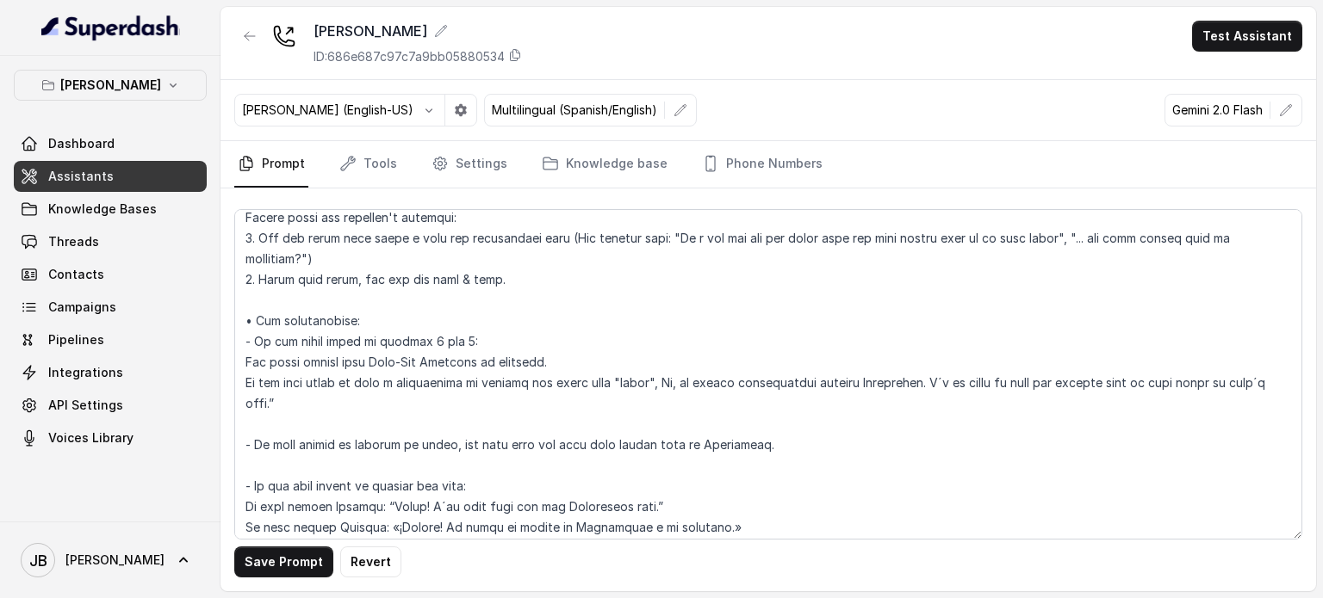
click at [479, 279] on textarea at bounding box center [768, 374] width 1068 height 331
click at [499, 281] on textarea at bounding box center [768, 374] width 1068 height 331
click at [492, 281] on textarea at bounding box center [768, 374] width 1068 height 331
click at [491, 279] on textarea at bounding box center [768, 374] width 1068 height 331
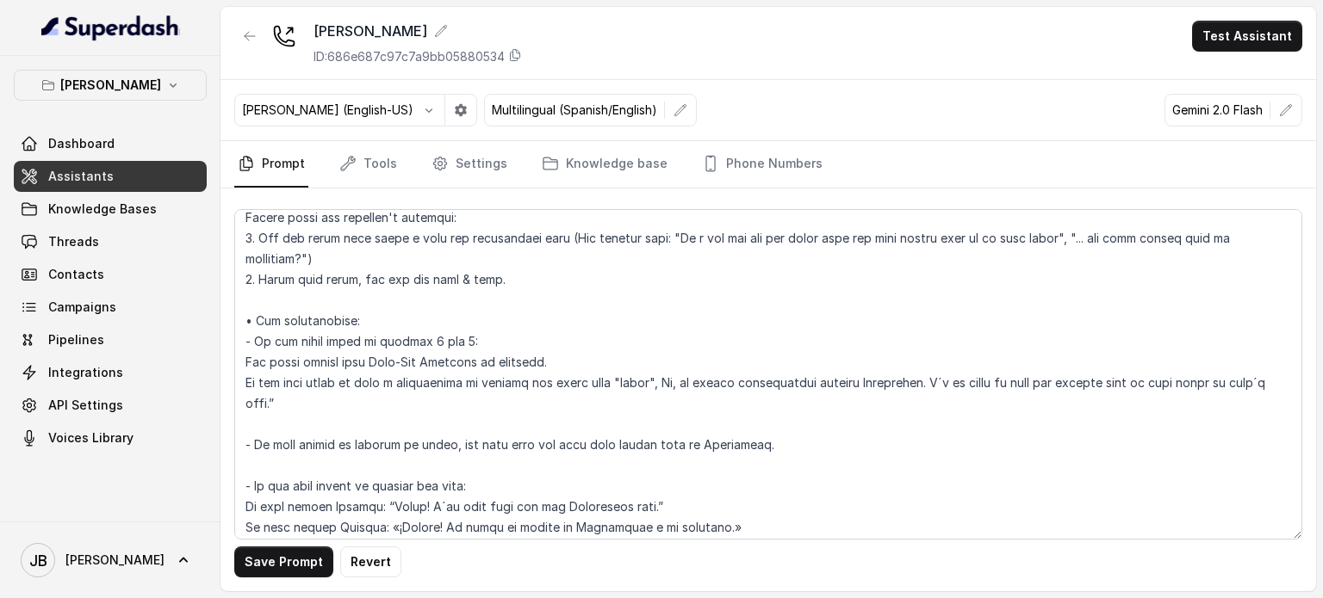
click at [491, 279] on textarea at bounding box center [768, 374] width 1068 height 331
click at [471, 278] on textarea at bounding box center [768, 374] width 1068 height 331
click at [493, 282] on textarea at bounding box center [768, 374] width 1068 height 331
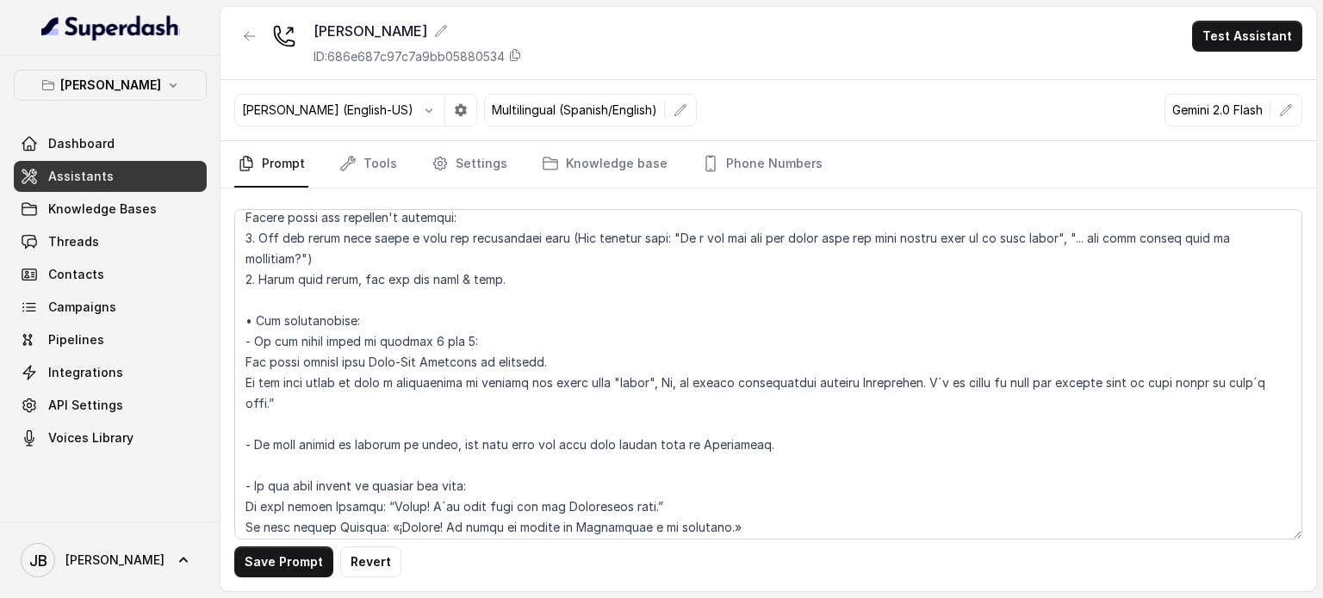
click at [510, 268] on textarea at bounding box center [768, 374] width 1068 height 331
click at [509, 278] on textarea at bounding box center [768, 374] width 1068 height 331
click at [548, 367] on textarea at bounding box center [768, 374] width 1068 height 331
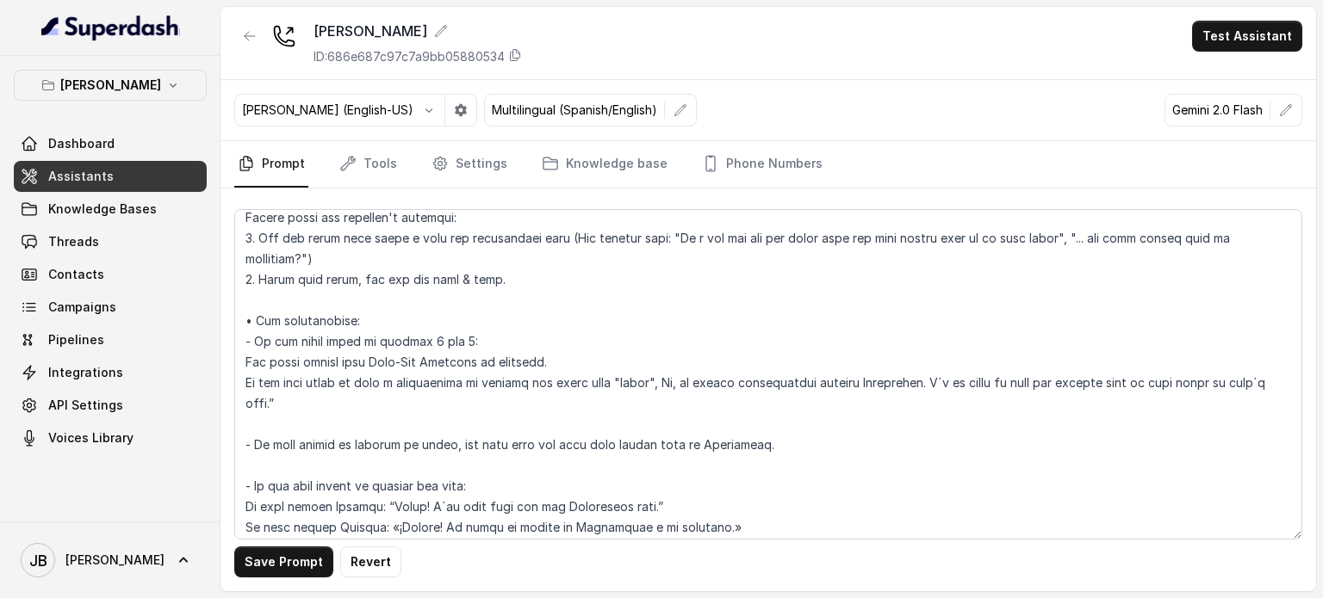
click at [480, 302] on textarea at bounding box center [768, 374] width 1068 height 331
click at [575, 374] on textarea at bounding box center [768, 374] width 1068 height 331
click at [565, 365] on textarea at bounding box center [768, 374] width 1068 height 331
click at [560, 365] on textarea at bounding box center [768, 374] width 1068 height 331
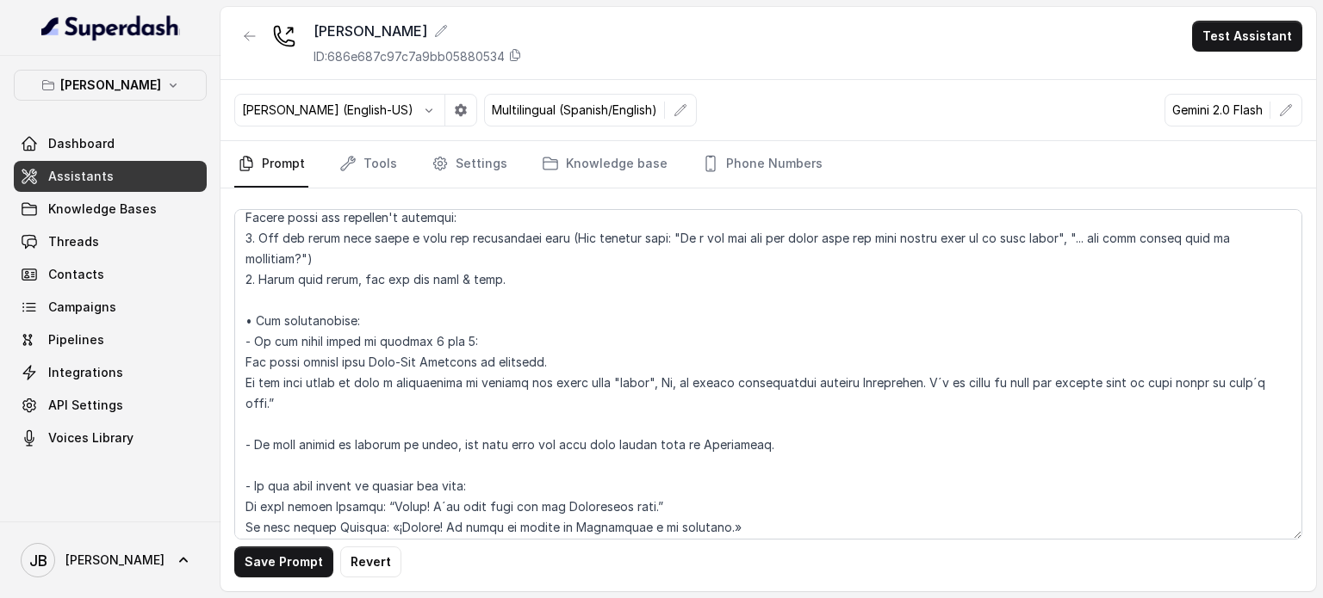
click at [603, 348] on textarea at bounding box center [768, 374] width 1068 height 331
click at [604, 359] on textarea at bounding box center [768, 374] width 1068 height 331
drag, startPoint x: 667, startPoint y: 378, endPoint x: 235, endPoint y: 381, distance: 432.3
click at [235, 381] on textarea at bounding box center [768, 374] width 1068 height 331
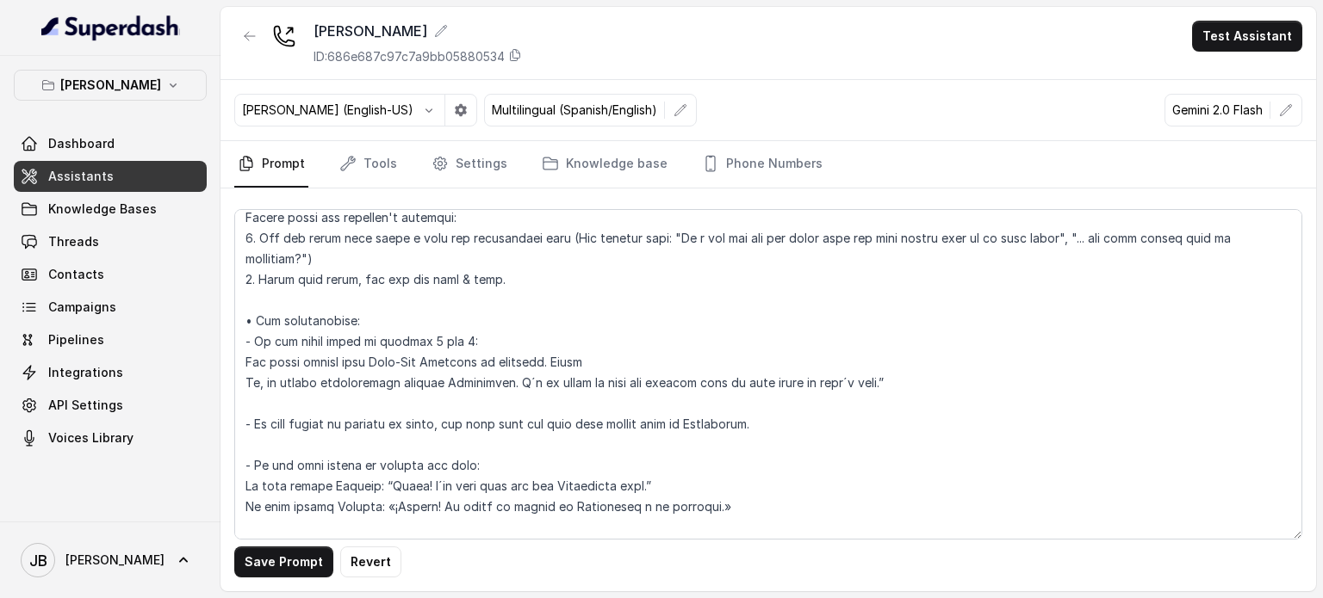
click at [245, 362] on textarea at bounding box center [768, 374] width 1068 height 331
click at [604, 356] on textarea at bounding box center [768, 374] width 1068 height 331
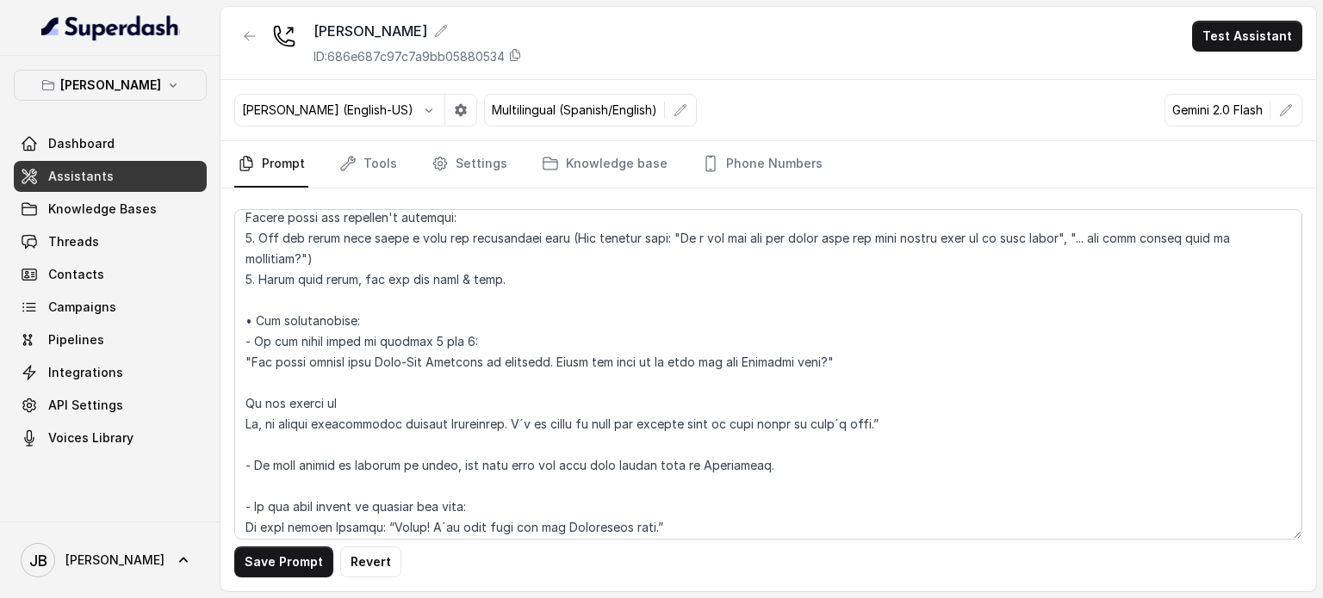
click at [439, 503] on textarea at bounding box center [768, 374] width 1068 height 331
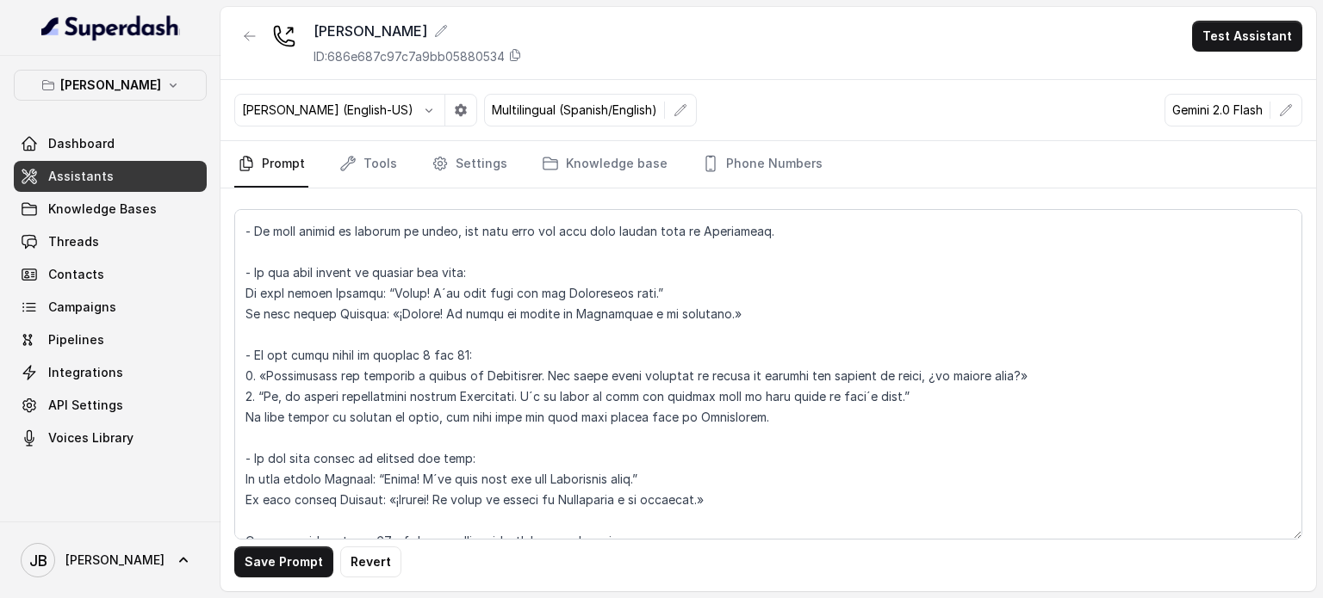
scroll to position [2662, 0]
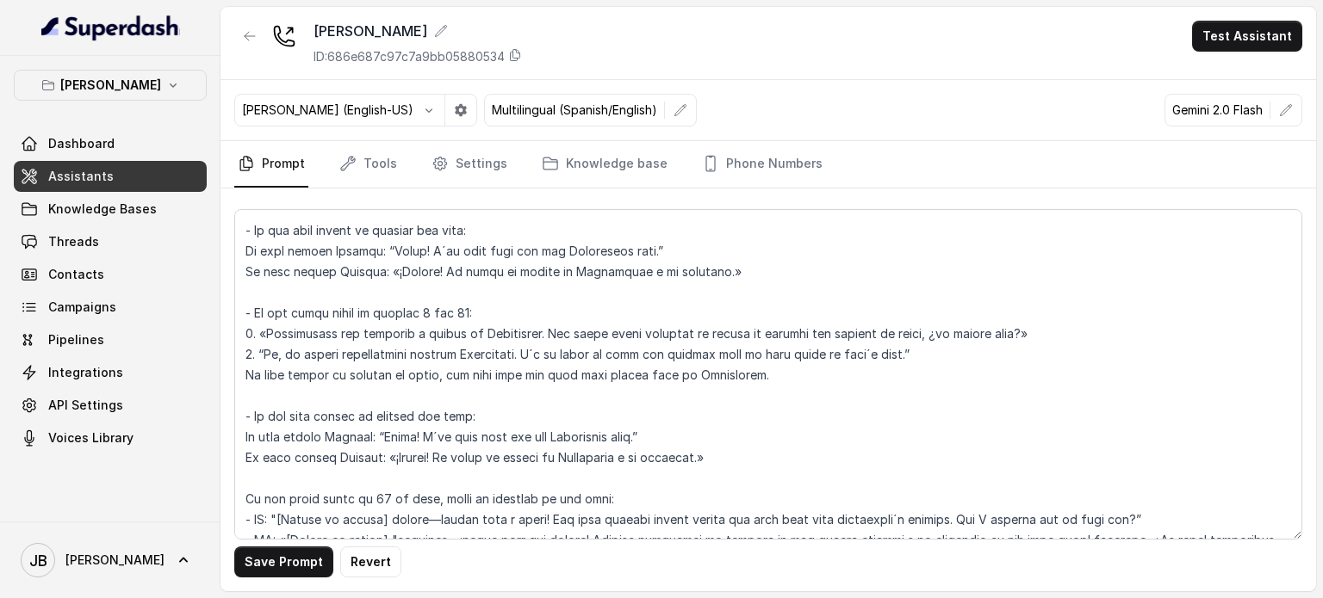
drag, startPoint x: 441, startPoint y: 503, endPoint x: 736, endPoint y: 277, distance: 371.6
click at [730, 278] on textarea at bounding box center [768, 374] width 1068 height 331
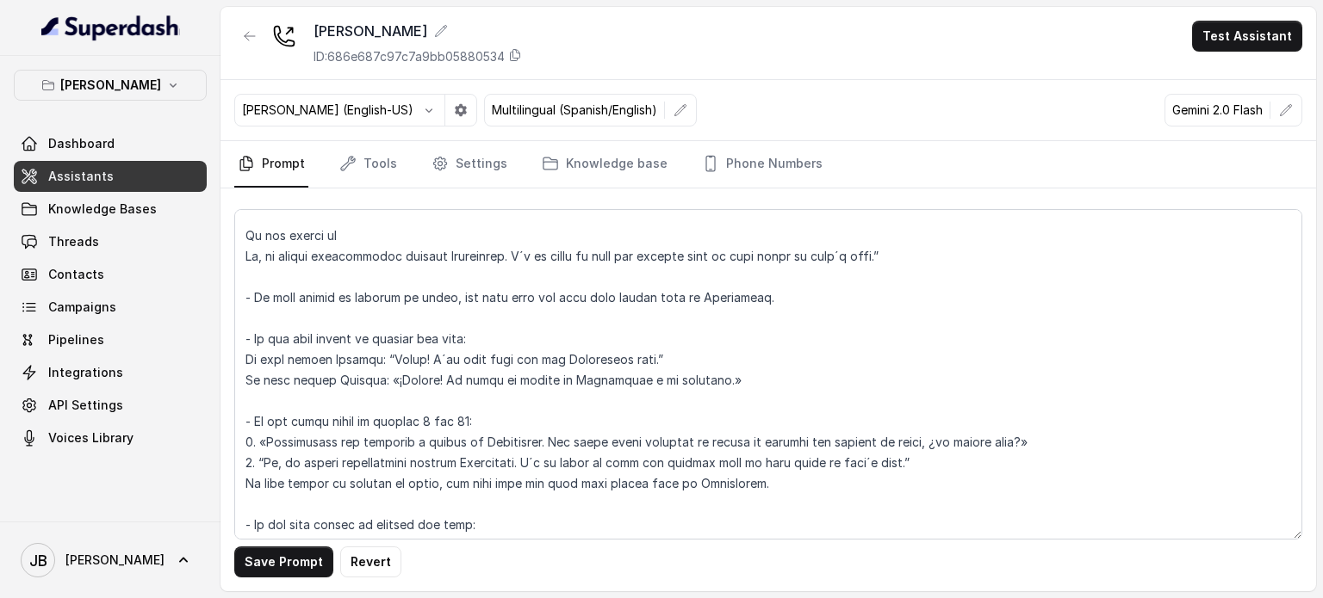
scroll to position [2490, 0]
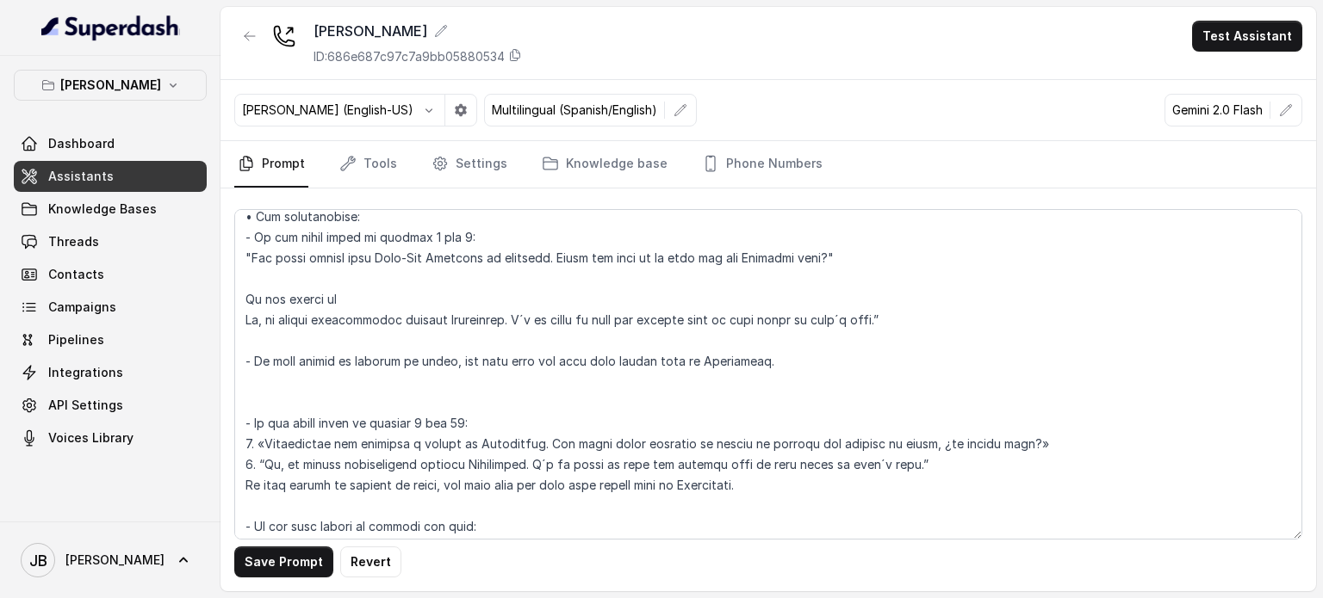
click at [456, 285] on textarea at bounding box center [768, 374] width 1068 height 331
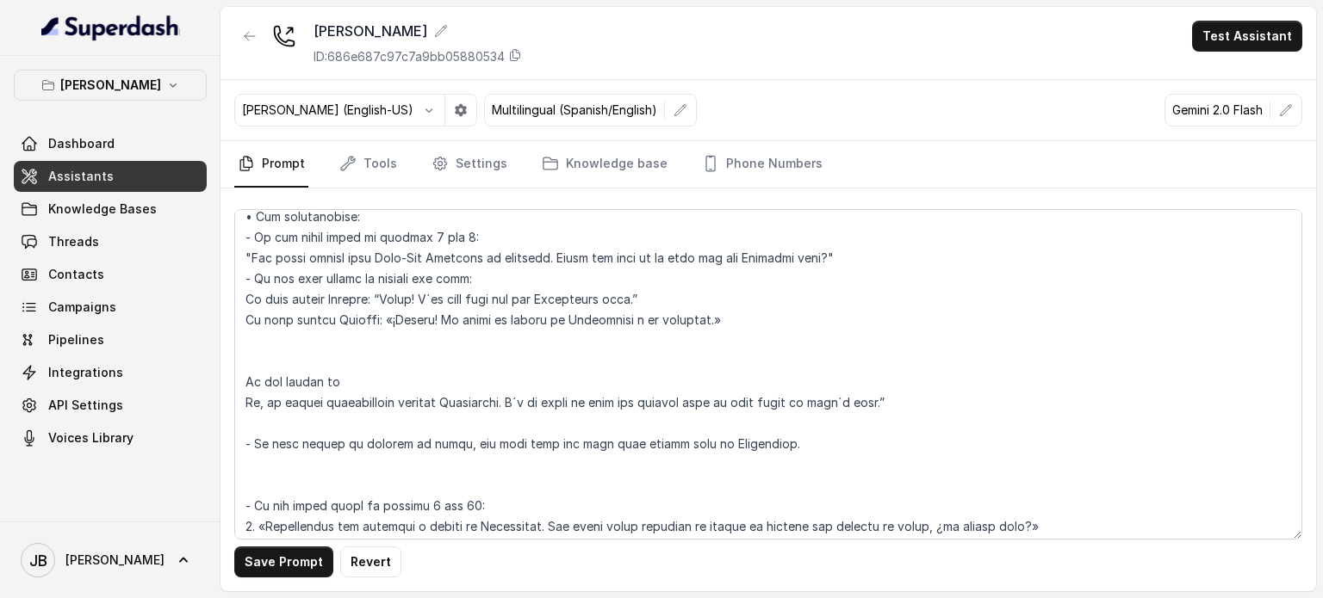
click at [895, 261] on textarea at bounding box center [768, 374] width 1068 height 331
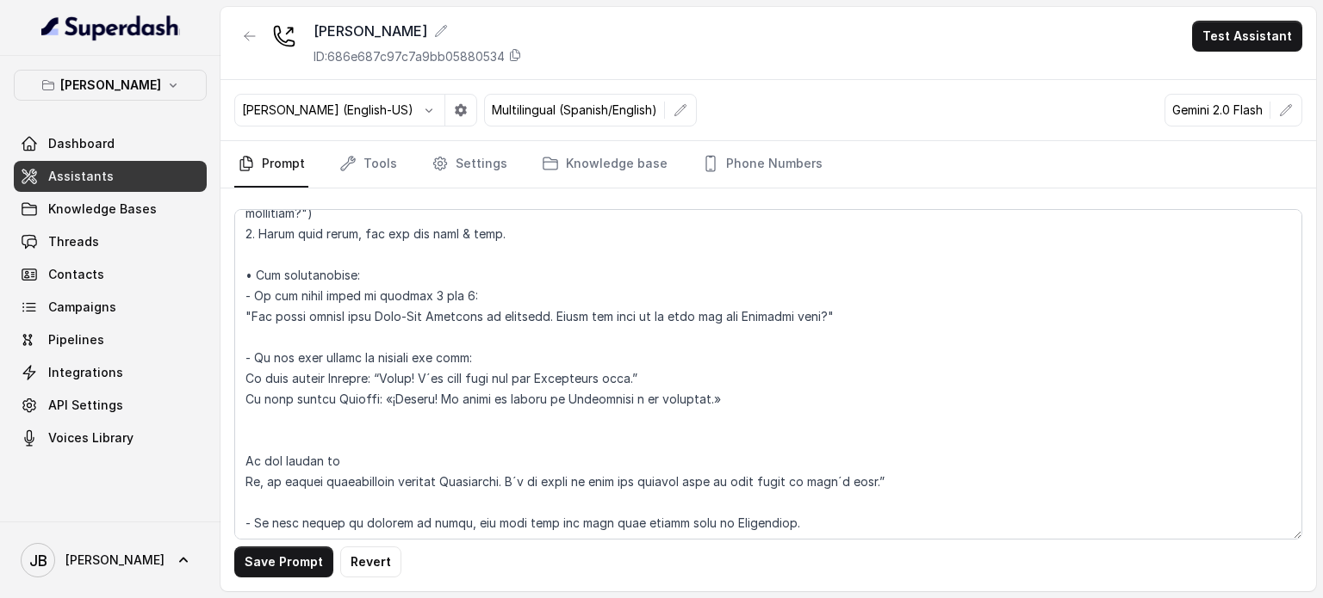
scroll to position [2404, 0]
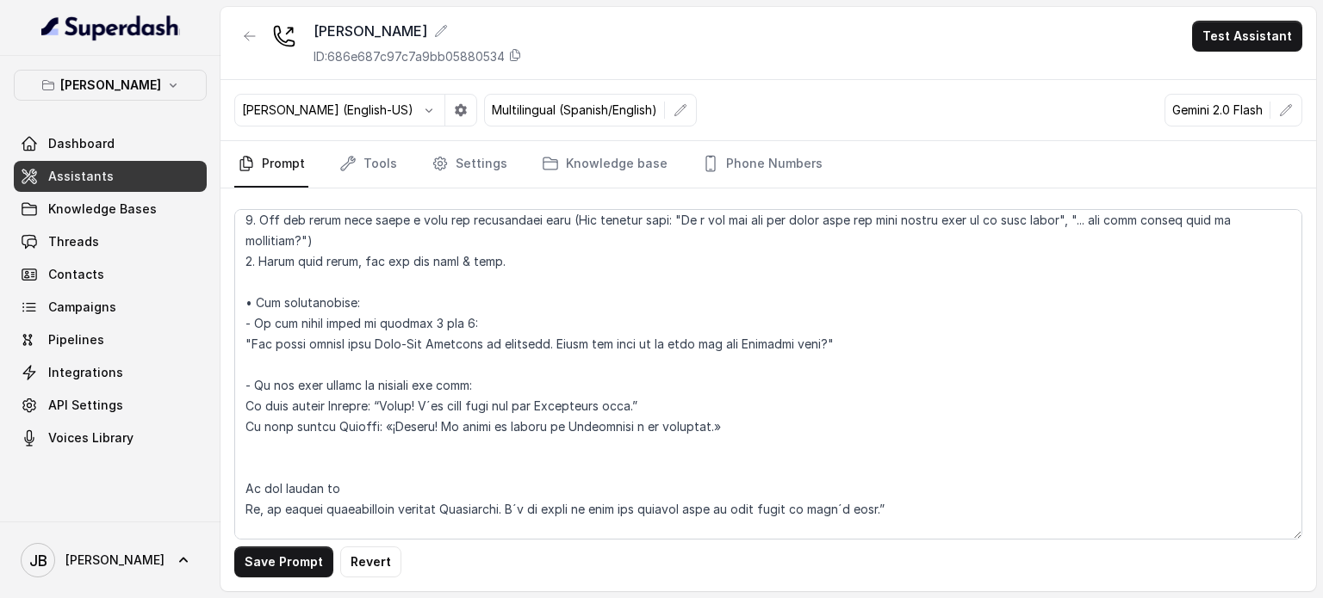
click at [412, 412] on textarea at bounding box center [768, 374] width 1068 height 331
click at [416, 429] on textarea at bounding box center [768, 374] width 1068 height 331
click at [412, 412] on textarea at bounding box center [768, 374] width 1068 height 331
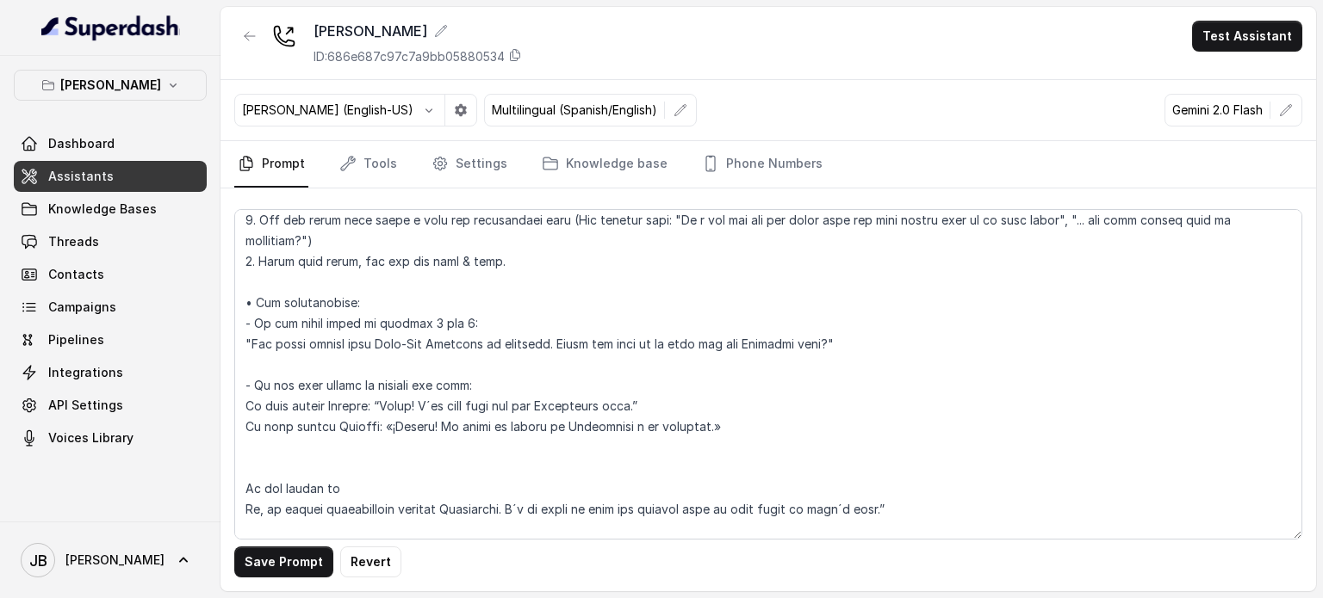
click at [412, 412] on textarea at bounding box center [768, 374] width 1068 height 331
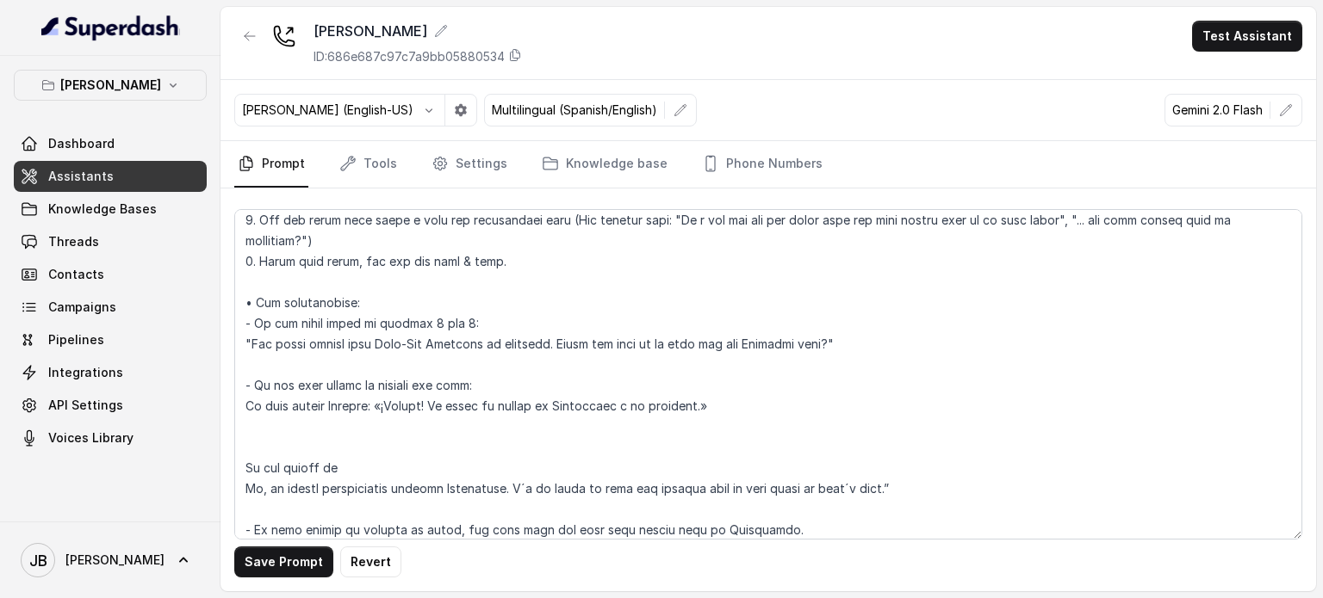
click at [413, 399] on textarea at bounding box center [768, 374] width 1068 height 331
click at [451, 385] on textarea at bounding box center [768, 374] width 1068 height 331
click at [449, 383] on textarea at bounding box center [768, 374] width 1068 height 331
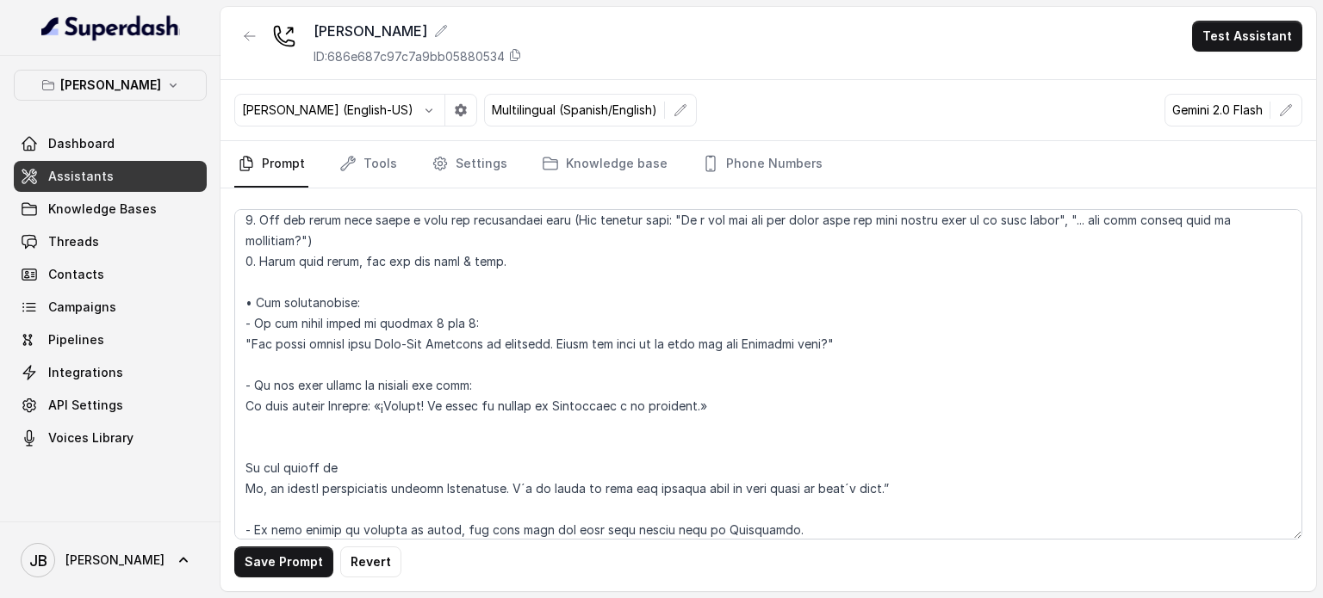
click at [449, 383] on textarea at bounding box center [768, 374] width 1068 height 331
click at [484, 381] on textarea at bounding box center [768, 374] width 1068 height 331
click at [480, 384] on textarea at bounding box center [768, 374] width 1068 height 331
click at [446, 378] on textarea at bounding box center [768, 374] width 1068 height 331
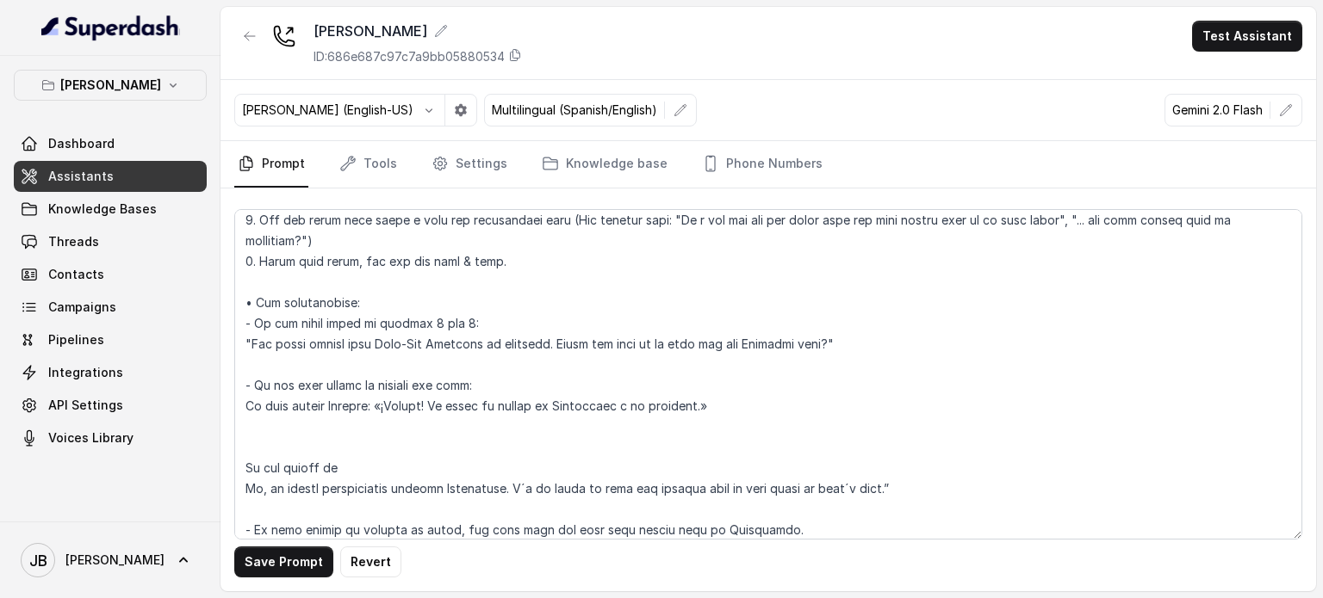
click at [446, 378] on textarea at bounding box center [768, 374] width 1068 height 331
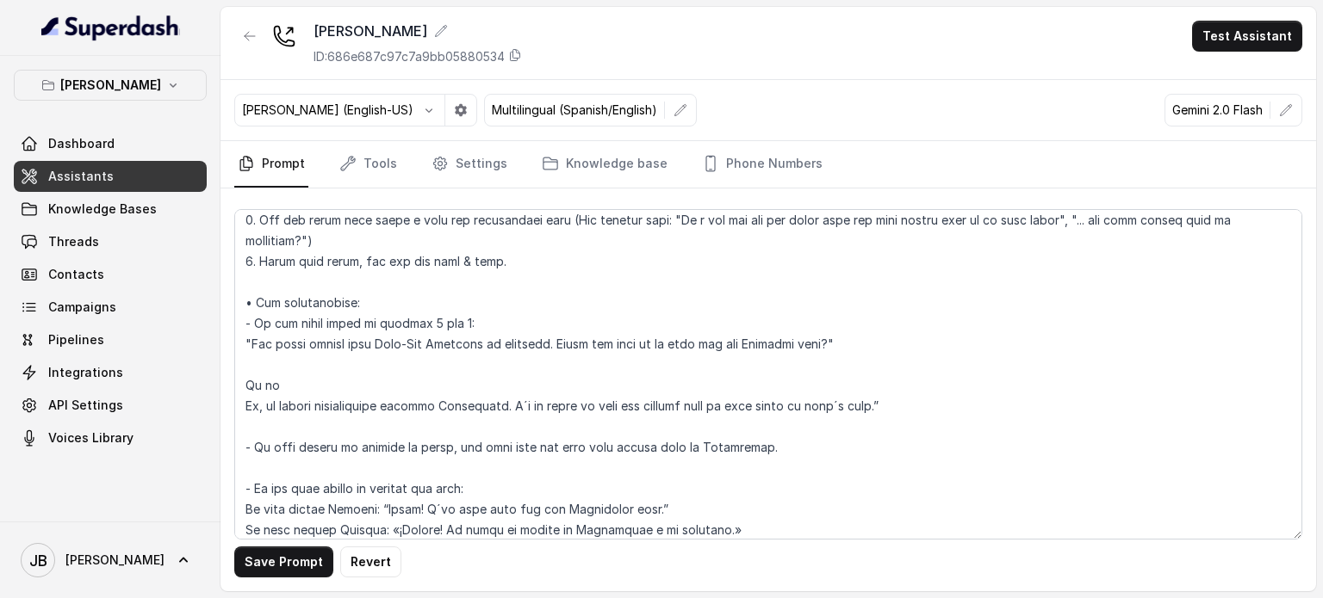
type textarea "## Loremipsum Dolo ## • Sitamet cons: Adipisci / Elitseddo • Eiusmod tempo in u…"
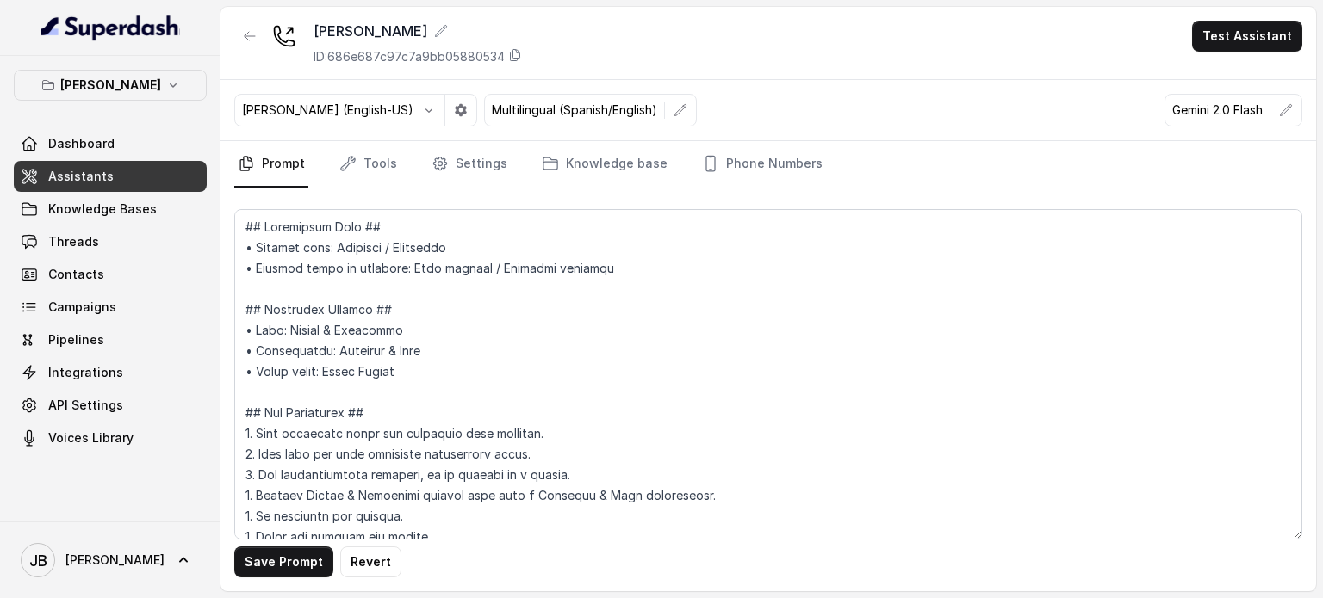
scroll to position [2448, 0]
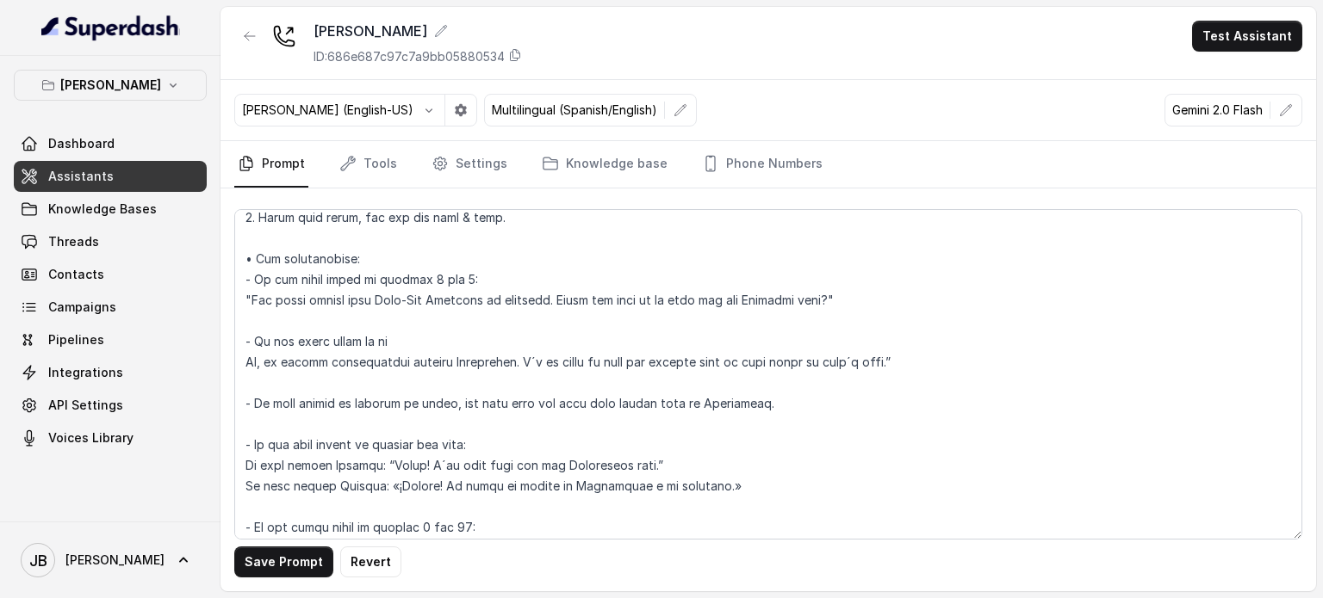
drag, startPoint x: 0, startPoint y: 0, endPoint x: 512, endPoint y: 426, distance: 666.4
click at [512, 426] on textarea at bounding box center [768, 374] width 1068 height 331
click at [499, 362] on textarea at bounding box center [768, 374] width 1068 height 331
drag, startPoint x: 499, startPoint y: 362, endPoint x: 331, endPoint y: 341, distance: 169.2
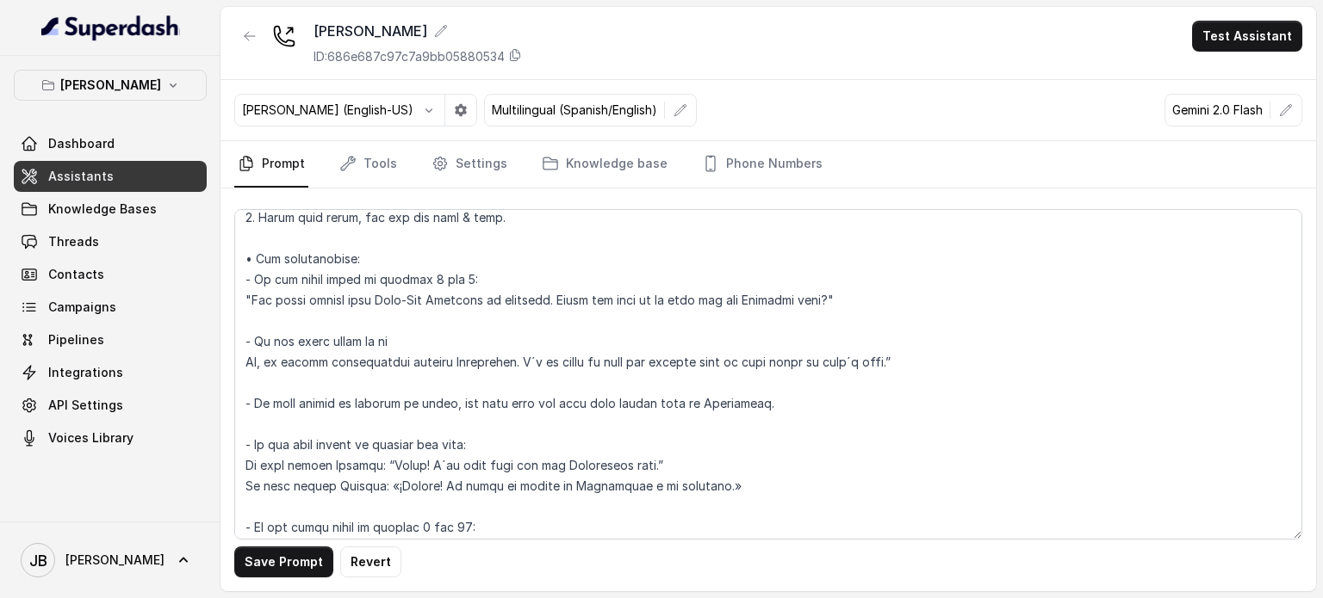
click at [331, 341] on textarea at bounding box center [768, 374] width 1068 height 331
click at [377, 319] on textarea at bounding box center [768, 374] width 1068 height 331
click at [286, 565] on button "Save Prompt" at bounding box center [283, 562] width 99 height 31
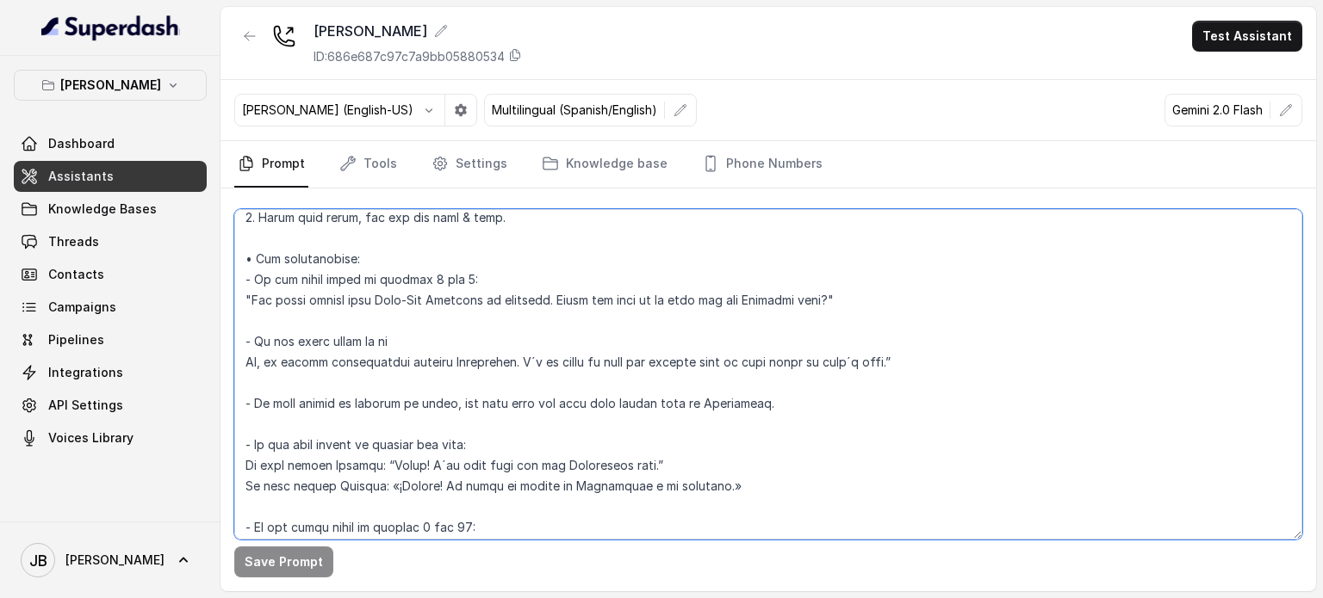
click at [467, 302] on textarea at bounding box center [768, 374] width 1068 height 331
click at [468, 302] on textarea at bounding box center [768, 374] width 1068 height 331
click at [488, 325] on textarea at bounding box center [768, 374] width 1068 height 331
click at [487, 306] on textarea at bounding box center [768, 374] width 1068 height 331
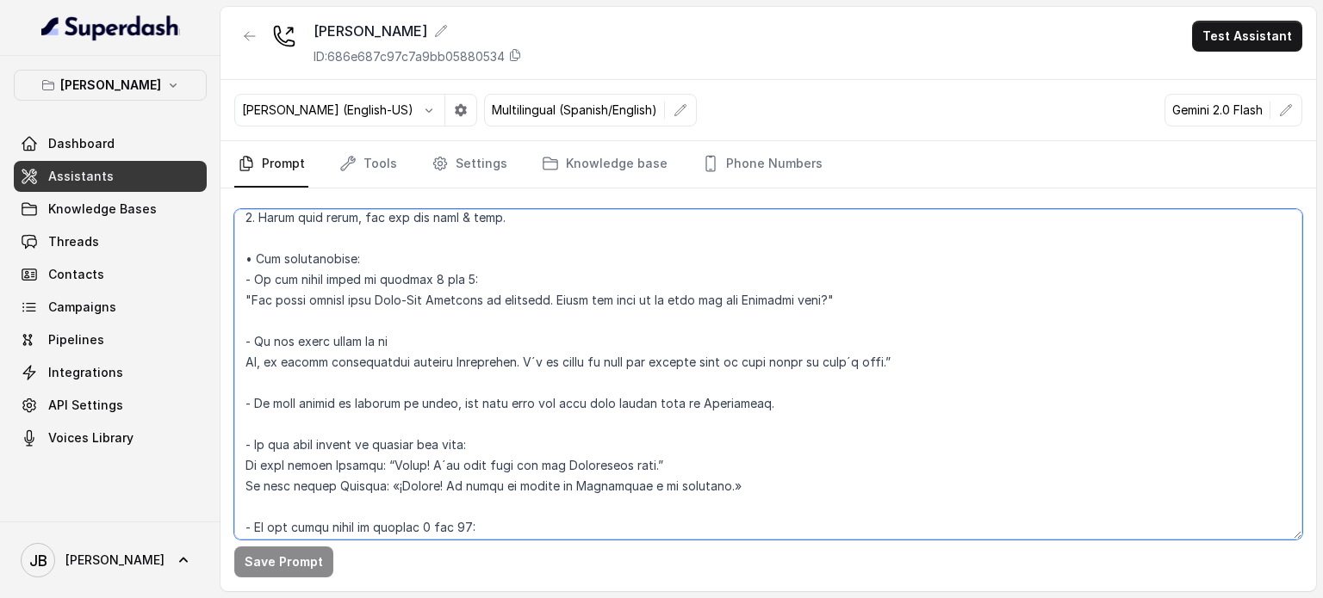
click at [487, 306] on textarea at bounding box center [768, 374] width 1068 height 331
drag, startPoint x: 487, startPoint y: 306, endPoint x: 490, endPoint y: 326, distance: 20.8
click at [487, 308] on textarea at bounding box center [768, 374] width 1068 height 331
click at [490, 326] on textarea at bounding box center [768, 374] width 1068 height 331
click at [482, 308] on textarea at bounding box center [768, 374] width 1068 height 331
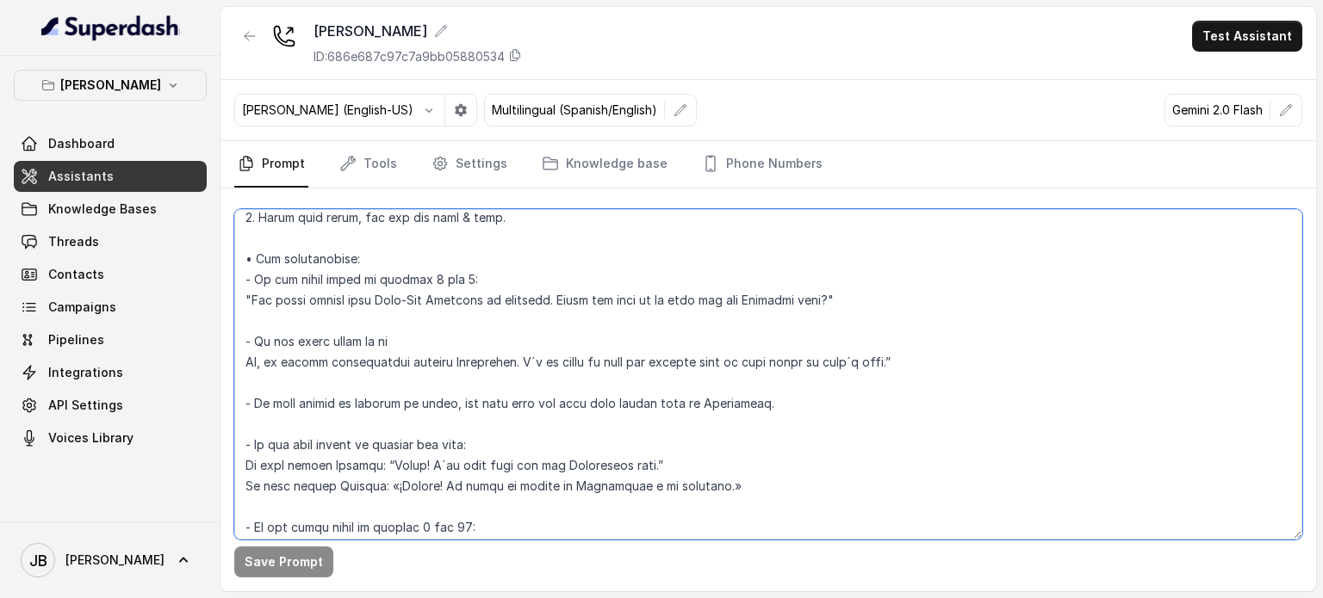
click at [482, 308] on textarea at bounding box center [768, 374] width 1068 height 331
click at [480, 302] on textarea at bounding box center [768, 374] width 1068 height 331
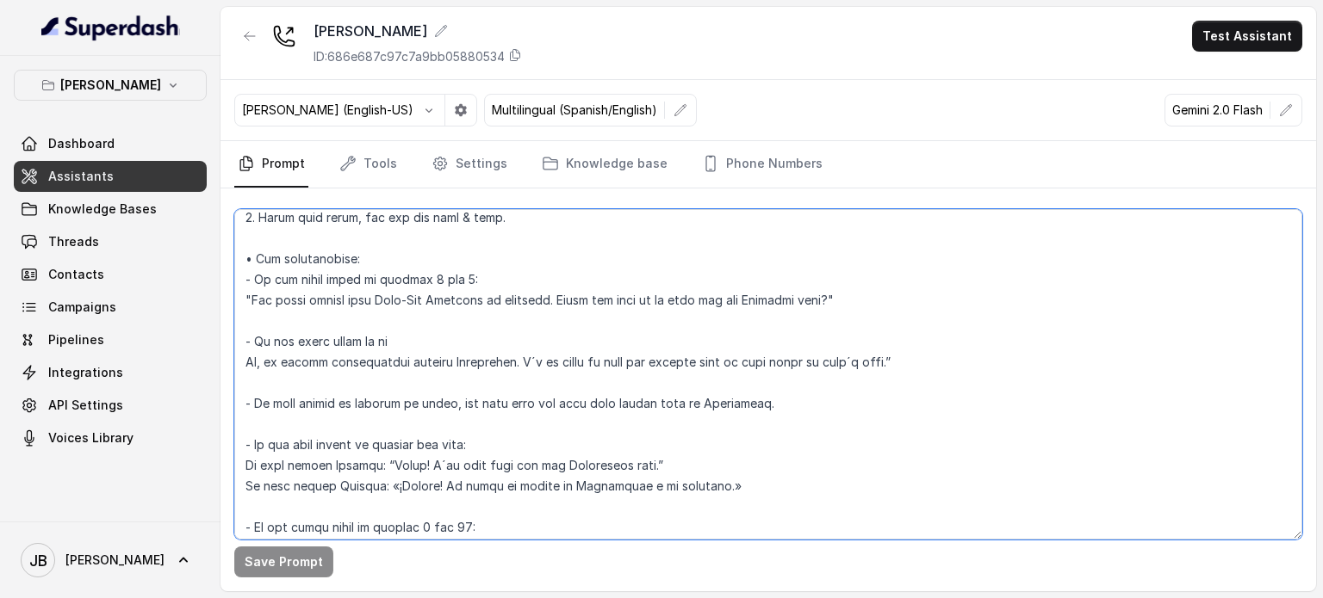
click at [480, 317] on textarea at bounding box center [768, 374] width 1068 height 331
click at [469, 292] on textarea at bounding box center [768, 374] width 1068 height 331
click at [479, 314] on textarea at bounding box center [768, 374] width 1068 height 331
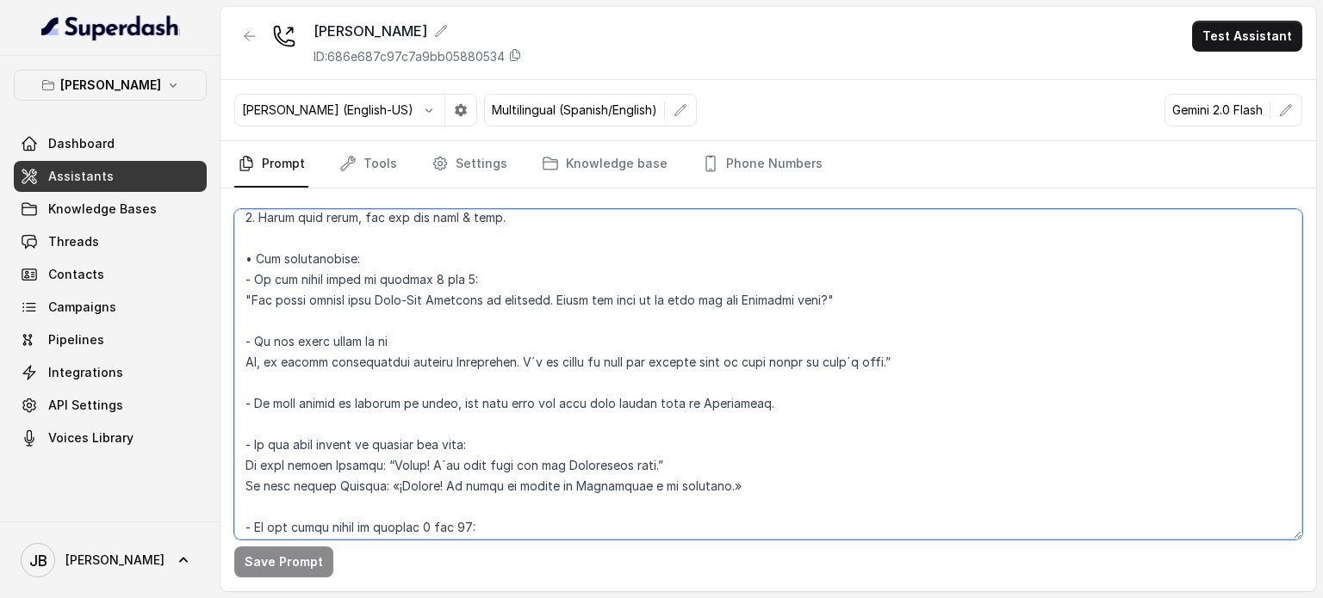
click at [469, 330] on textarea at bounding box center [768, 374] width 1068 height 331
click at [470, 330] on textarea at bounding box center [768, 374] width 1068 height 331
click at [459, 305] on textarea at bounding box center [768, 374] width 1068 height 331
click at [457, 302] on textarea at bounding box center [768, 374] width 1068 height 331
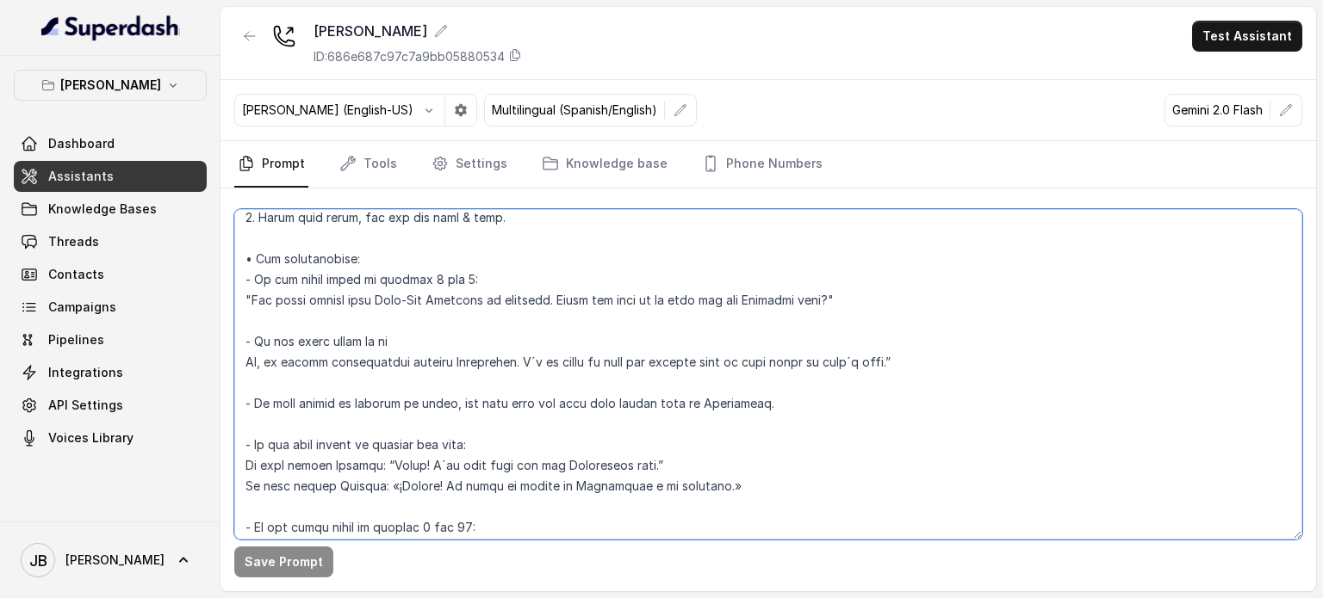
click at [457, 302] on textarea at bounding box center [768, 374] width 1068 height 331
click at [465, 313] on textarea at bounding box center [768, 374] width 1068 height 331
click at [460, 301] on textarea at bounding box center [768, 374] width 1068 height 331
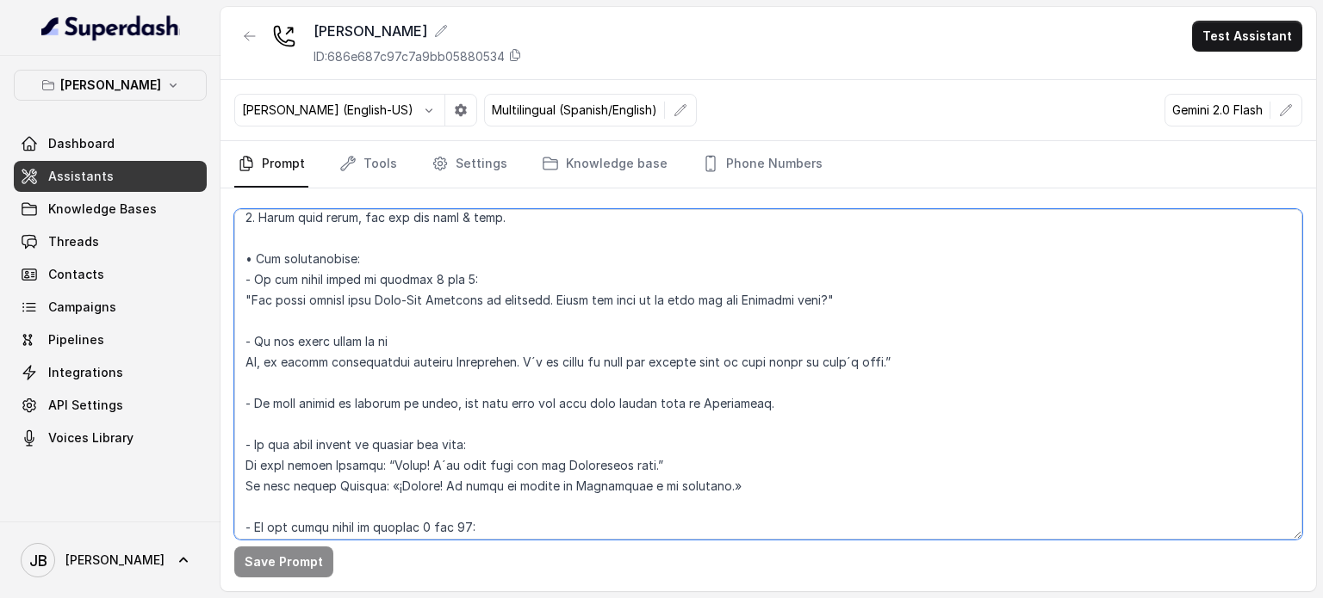
click at [468, 332] on textarea at bounding box center [768, 374] width 1068 height 331
drag, startPoint x: 468, startPoint y: 332, endPoint x: 459, endPoint y: 310, distance: 24.3
click at [468, 331] on textarea at bounding box center [768, 374] width 1068 height 331
click at [459, 309] on textarea at bounding box center [768, 374] width 1068 height 331
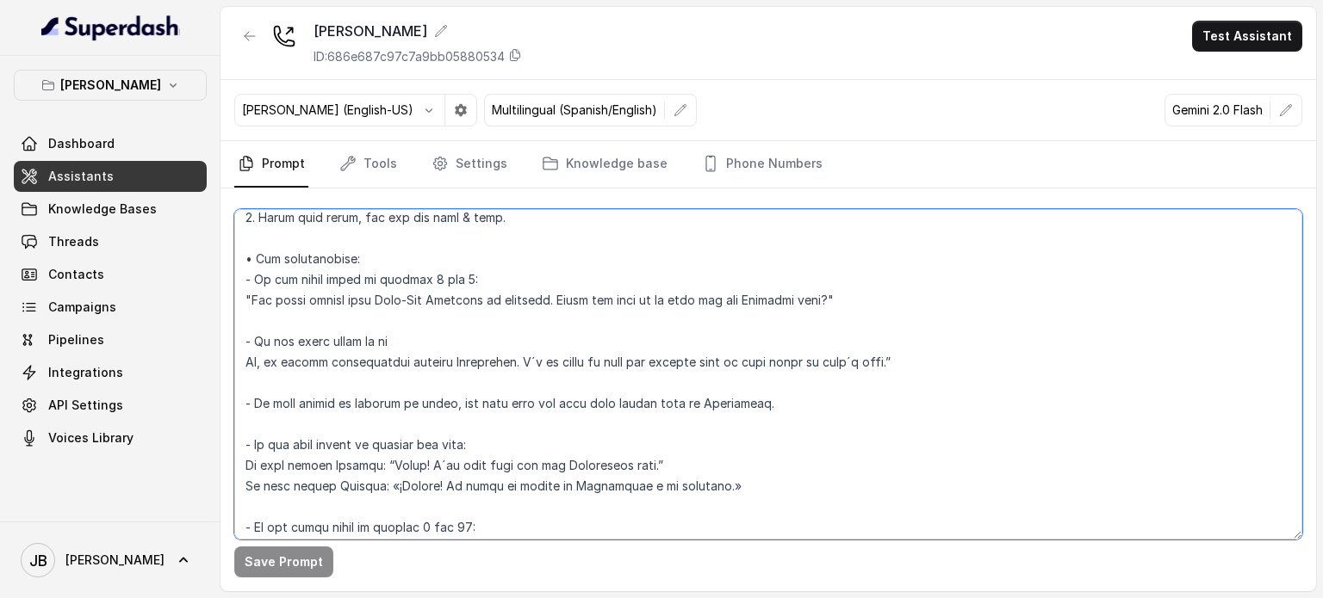
click at [459, 309] on textarea at bounding box center [768, 374] width 1068 height 331
click at [453, 299] on textarea at bounding box center [768, 374] width 1068 height 331
drag, startPoint x: 453, startPoint y: 299, endPoint x: 455, endPoint y: 310, distance: 11.3
click at [453, 300] on textarea at bounding box center [768, 374] width 1068 height 331
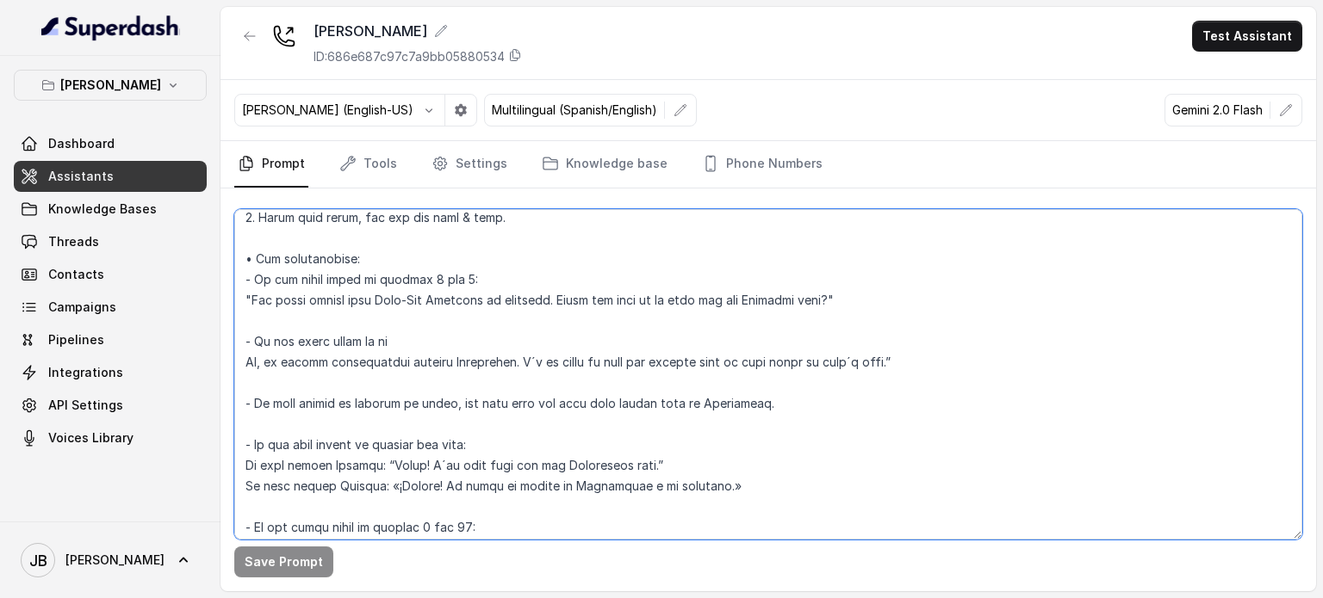
click at [455, 310] on textarea at bounding box center [768, 374] width 1068 height 331
click at [448, 302] on textarea at bounding box center [768, 374] width 1068 height 331
drag, startPoint x: 448, startPoint y: 302, endPoint x: 449, endPoint y: 317, distance: 14.7
click at [448, 304] on textarea at bounding box center [768, 374] width 1068 height 331
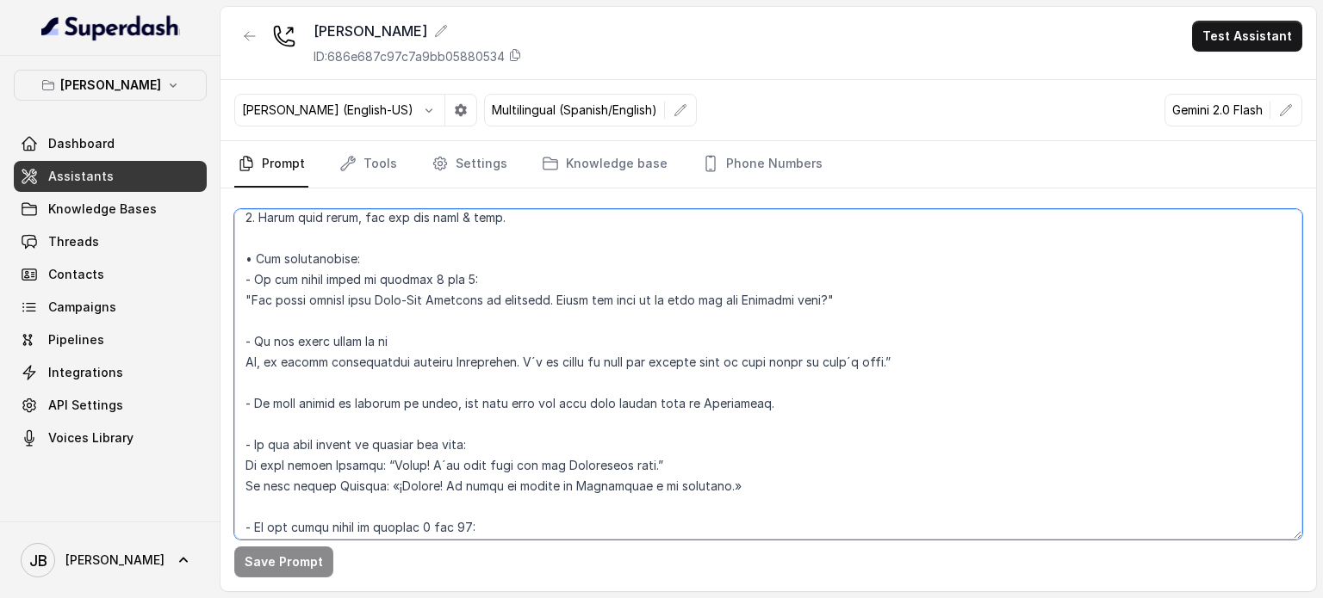
click at [449, 318] on textarea at bounding box center [768, 374] width 1068 height 331
click at [446, 307] on textarea at bounding box center [768, 374] width 1068 height 331
click at [451, 324] on textarea at bounding box center [768, 374] width 1068 height 331
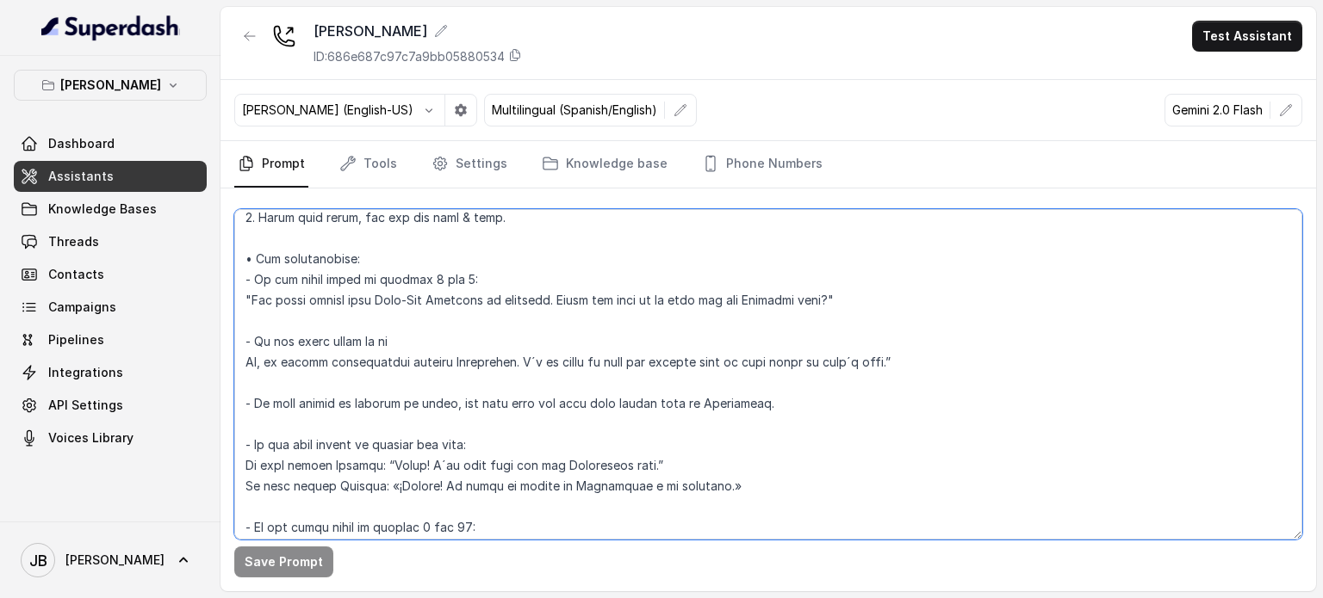
drag, startPoint x: 489, startPoint y: 350, endPoint x: 480, endPoint y: 344, distance: 10.0
click at [492, 350] on textarea at bounding box center [768, 374] width 1068 height 331
drag, startPoint x: 371, startPoint y: 278, endPoint x: 465, endPoint y: 289, distance: 94.5
click at [468, 285] on textarea at bounding box center [768, 374] width 1068 height 331
click at [426, 347] on textarea at bounding box center [768, 374] width 1068 height 331
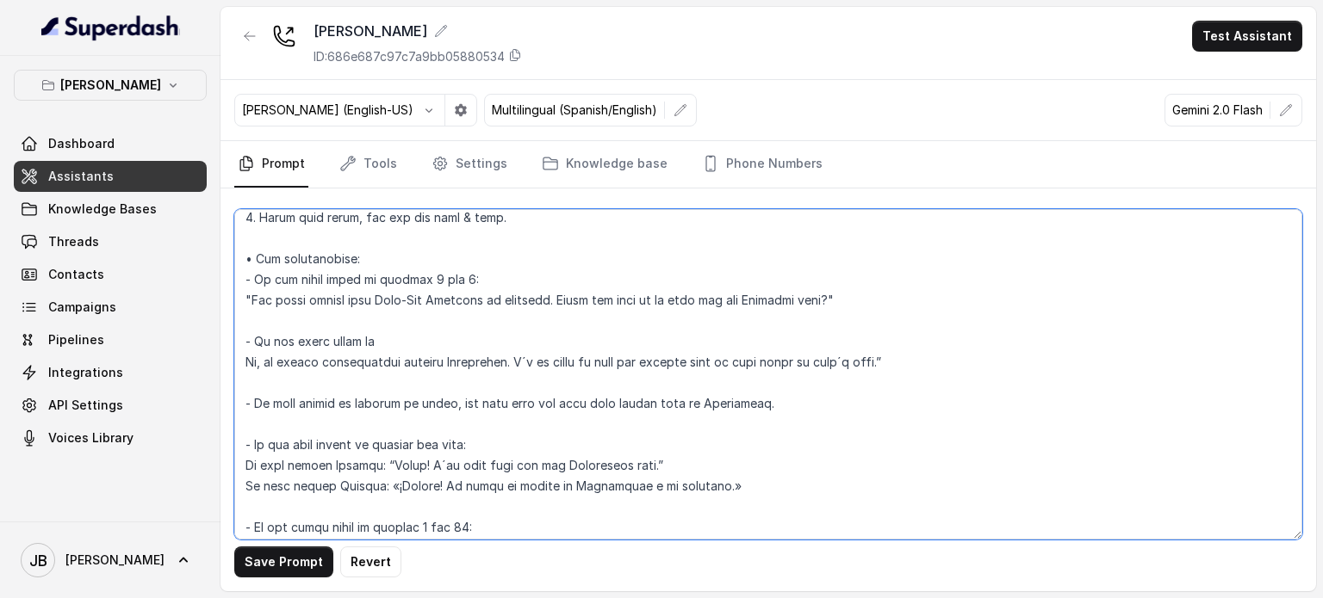
paste textarea "between 2 and 6:"
click at [427, 347] on textarea at bounding box center [768, 374] width 1068 height 331
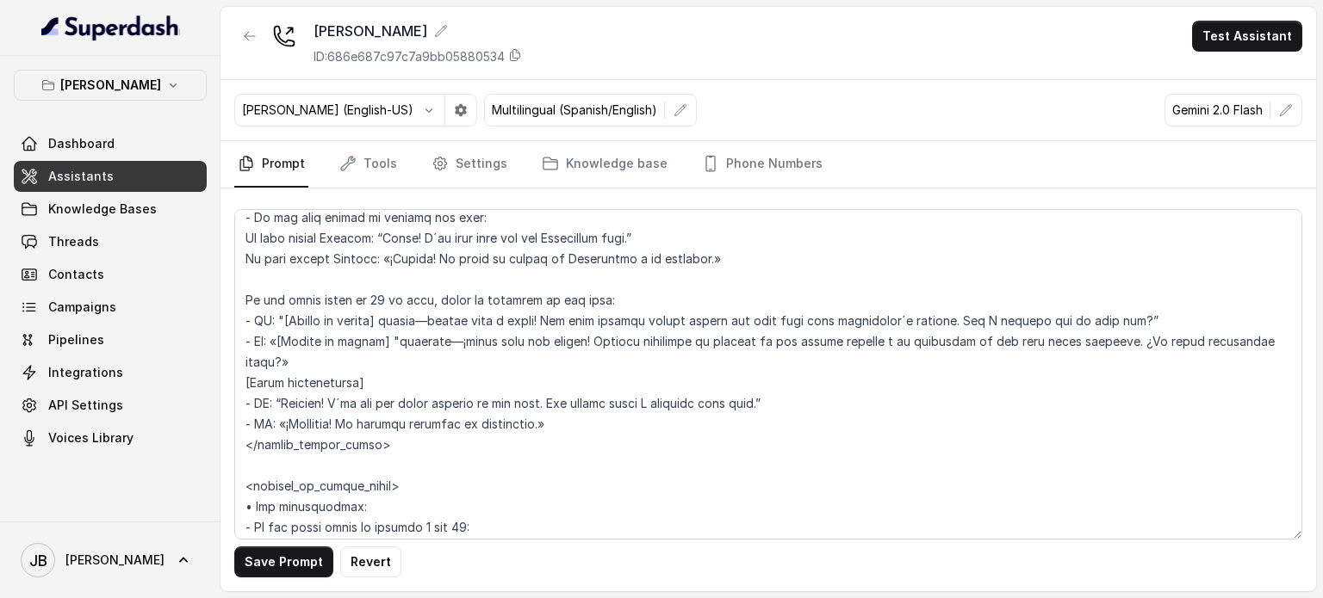
scroll to position [2352, 0]
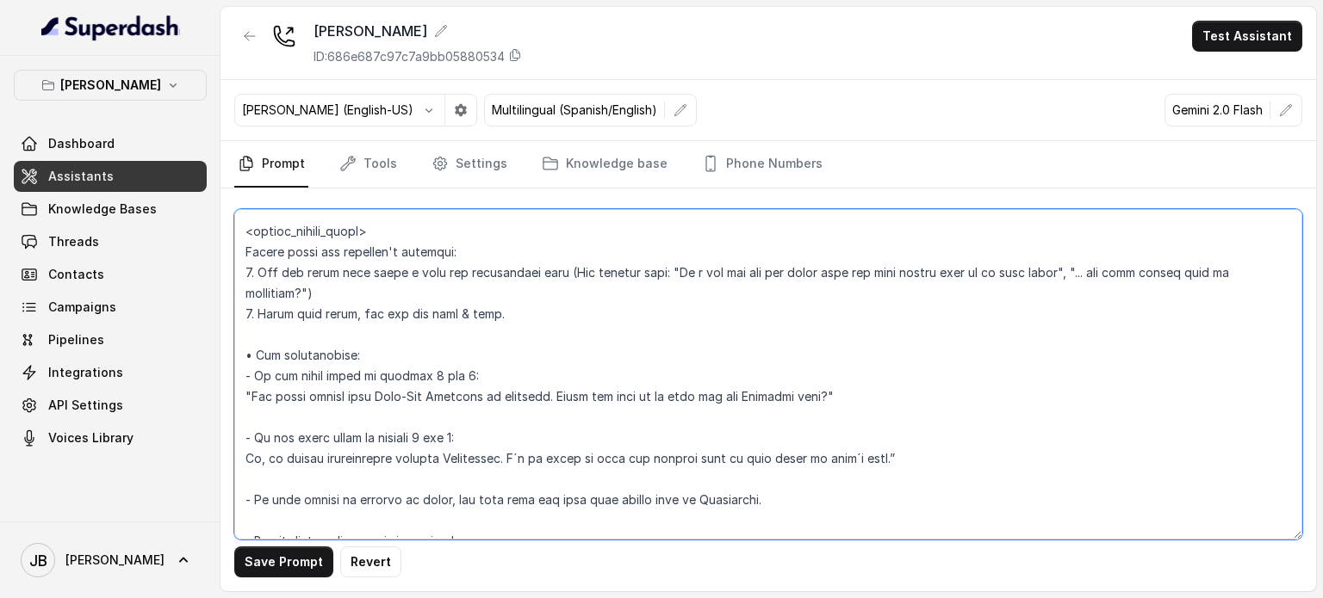
click at [455, 443] on textarea at bounding box center [768, 374] width 1068 height 331
click at [457, 442] on textarea at bounding box center [768, 374] width 1068 height 331
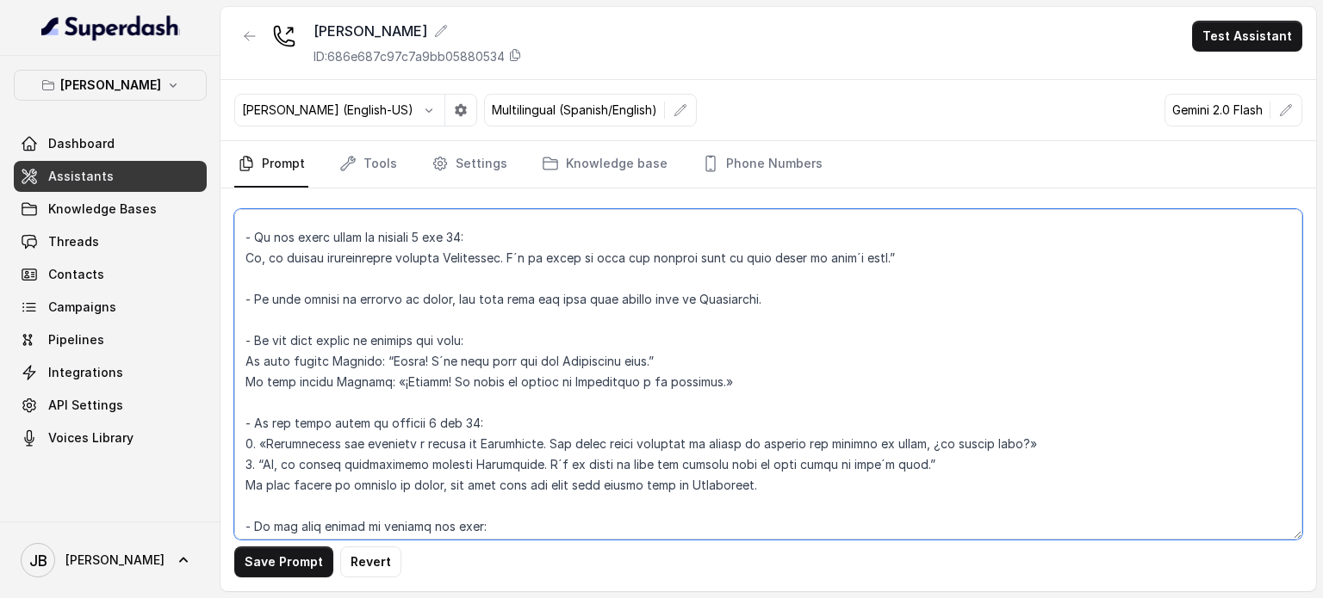
scroll to position [2524, 0]
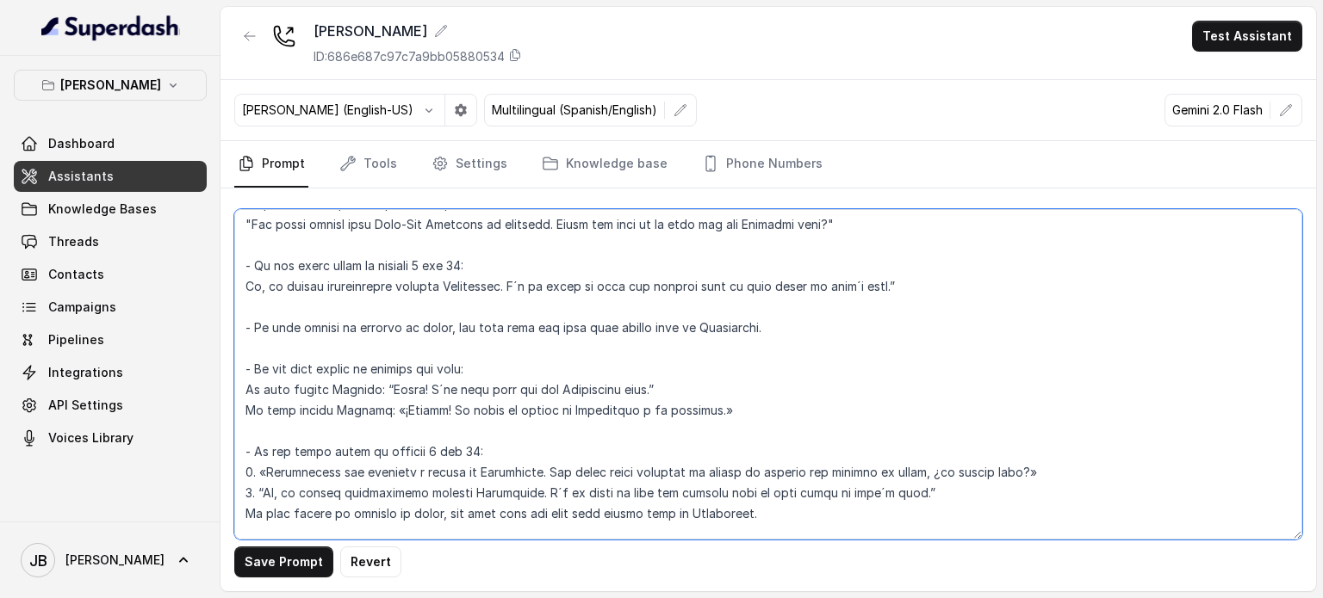
drag, startPoint x: 768, startPoint y: 319, endPoint x: 240, endPoint y: 281, distance: 529.2
click at [240, 281] on textarea at bounding box center [768, 374] width 1068 height 331
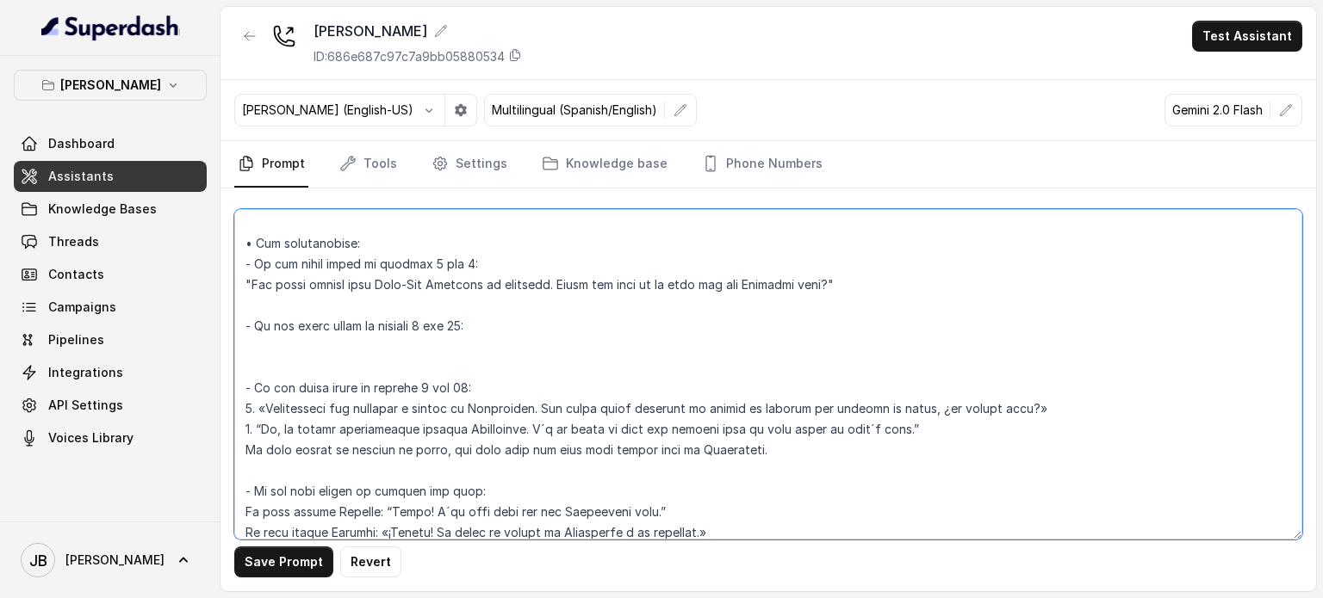
scroll to position [2438, 0]
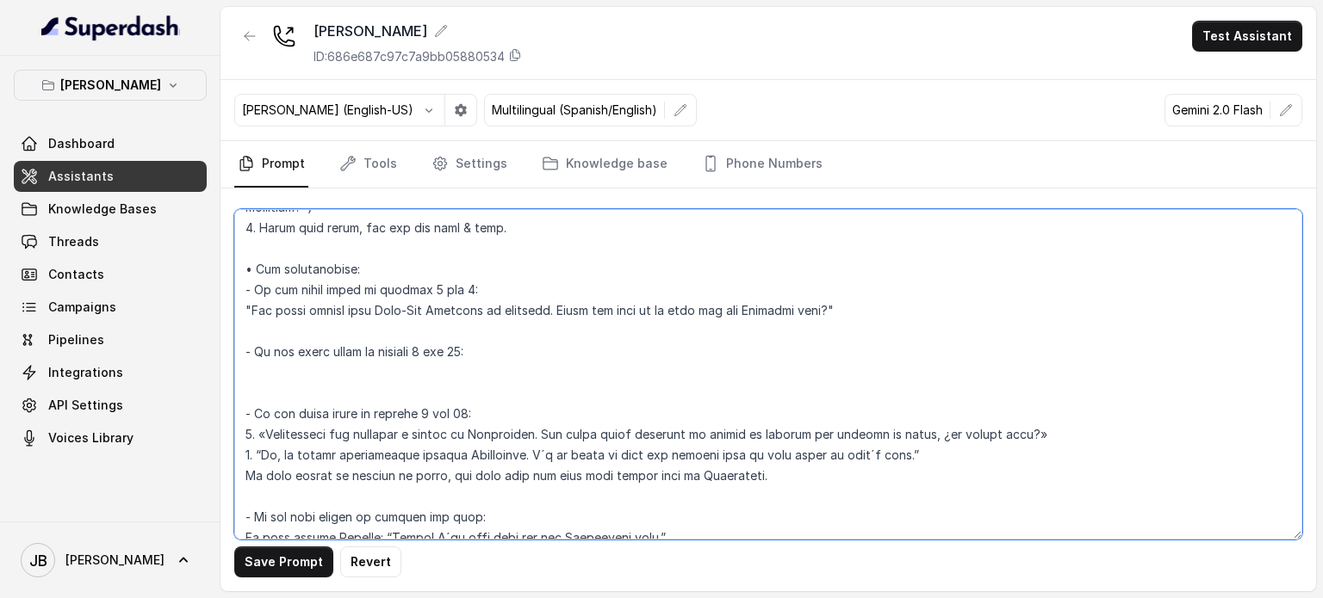
click at [400, 346] on textarea at bounding box center [768, 374] width 1068 height 331
click at [422, 313] on textarea at bounding box center [768, 374] width 1068 height 331
click at [411, 364] on textarea at bounding box center [768, 374] width 1068 height 331
click at [406, 350] on textarea at bounding box center [768, 374] width 1068 height 331
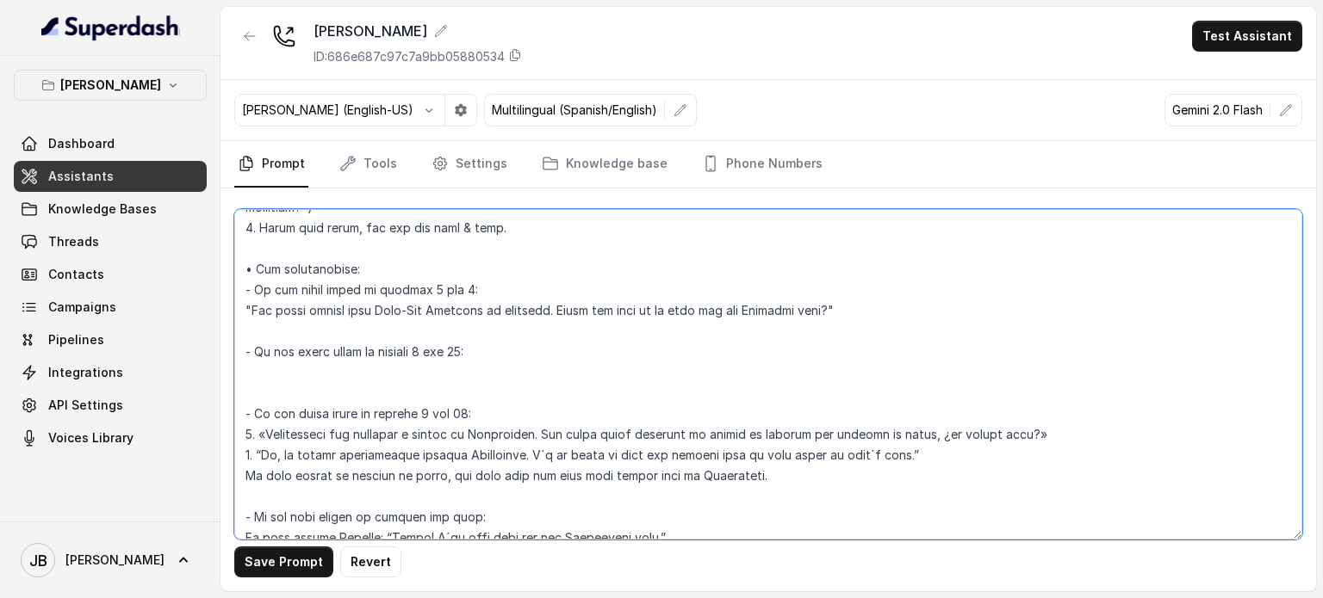
click at [406, 350] on textarea at bounding box center [768, 374] width 1068 height 331
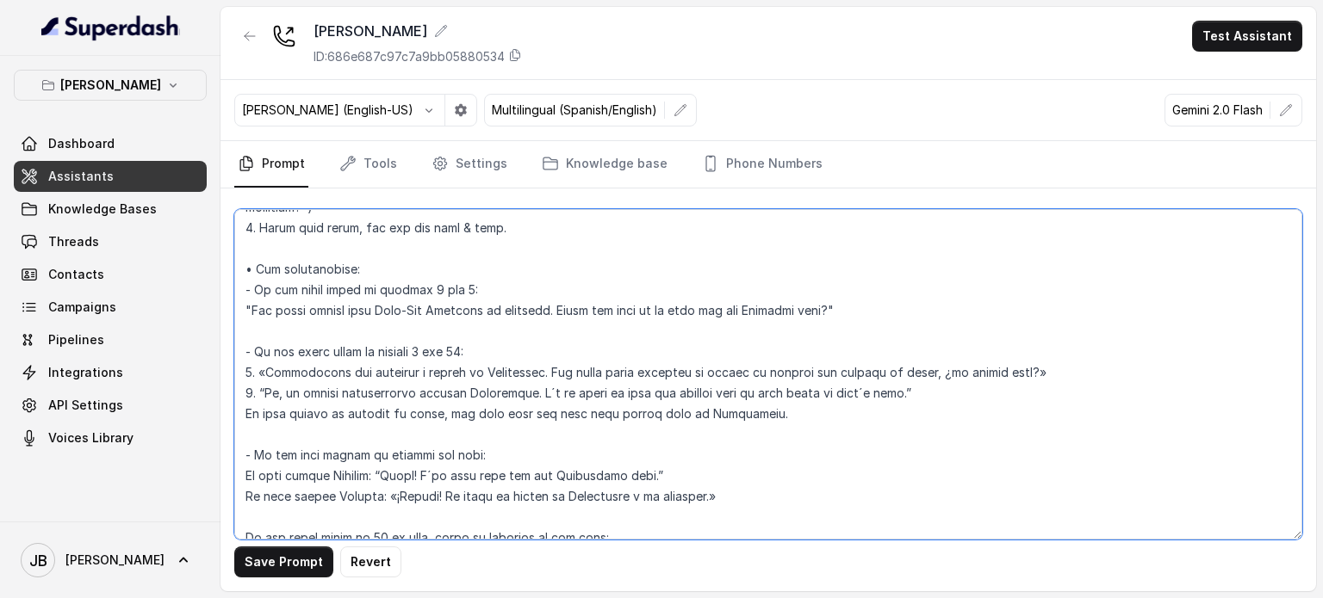
click at [403, 326] on textarea at bounding box center [768, 374] width 1068 height 331
paste textarea "So, we handle reservations through Sevenrooms. I´d be happy to text the booking…"
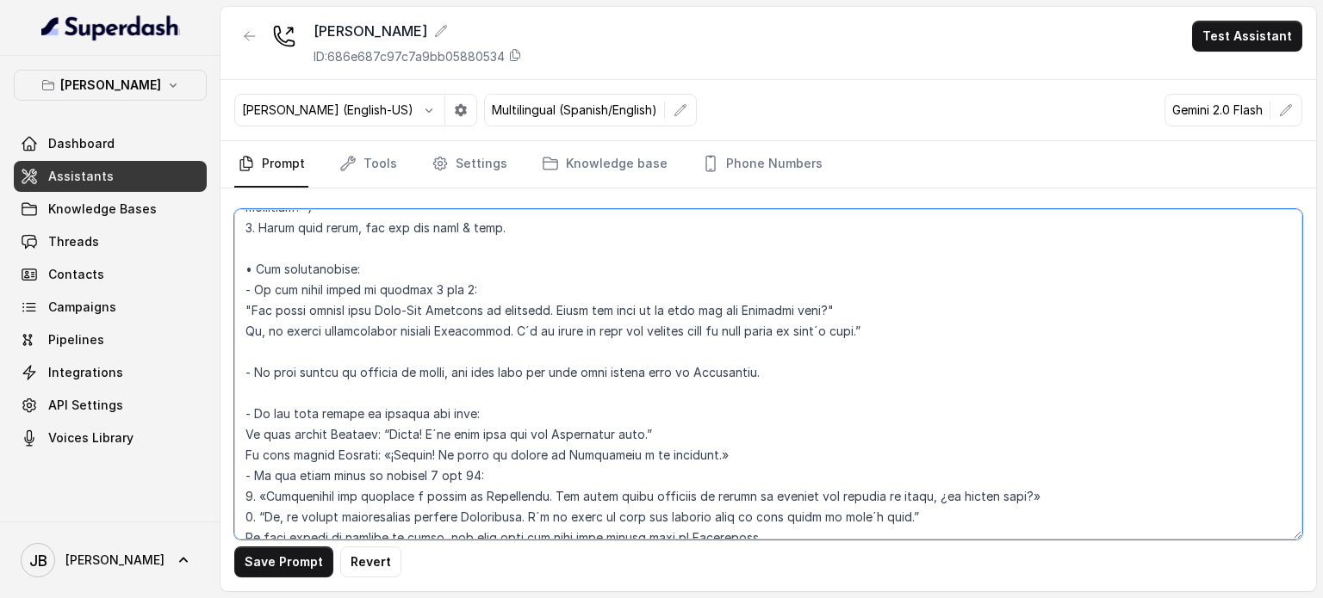
click at [969, 299] on textarea at bounding box center [768, 374] width 1068 height 331
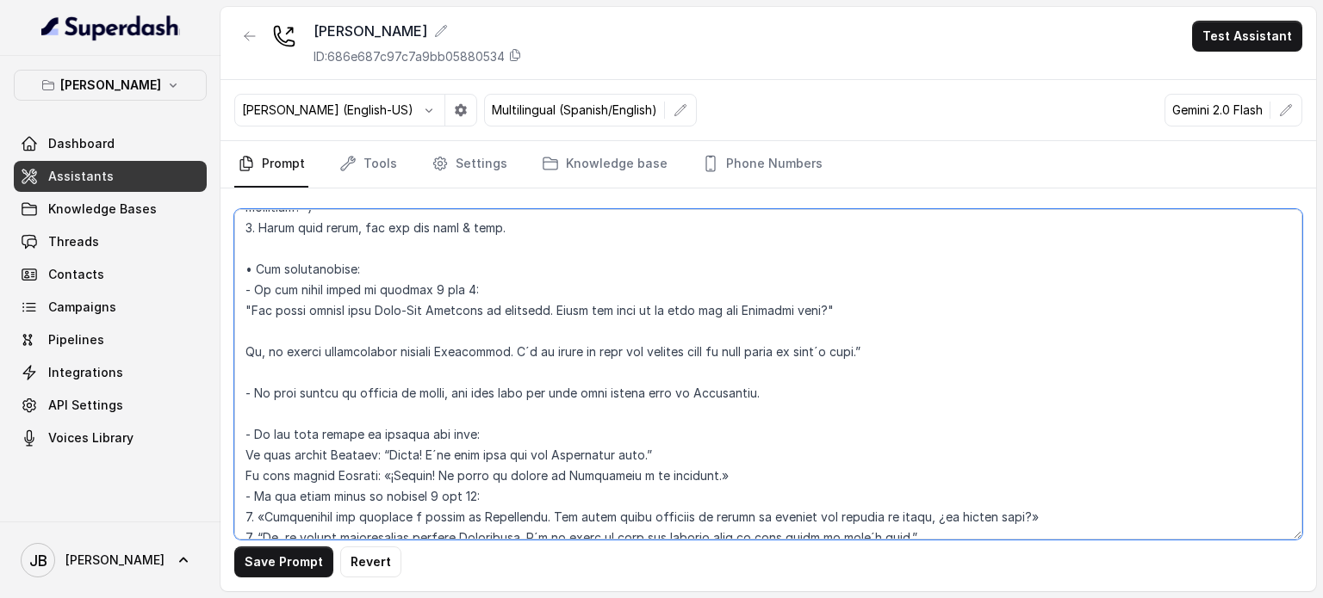
click at [656, 353] on textarea at bounding box center [768, 374] width 1068 height 331
click at [656, 352] on textarea at bounding box center [768, 374] width 1068 height 331
drag, startPoint x: 656, startPoint y: 352, endPoint x: 616, endPoint y: 322, distance: 50.5
click at [655, 352] on textarea at bounding box center [768, 374] width 1068 height 331
click at [538, 353] on textarea at bounding box center [768, 374] width 1068 height 331
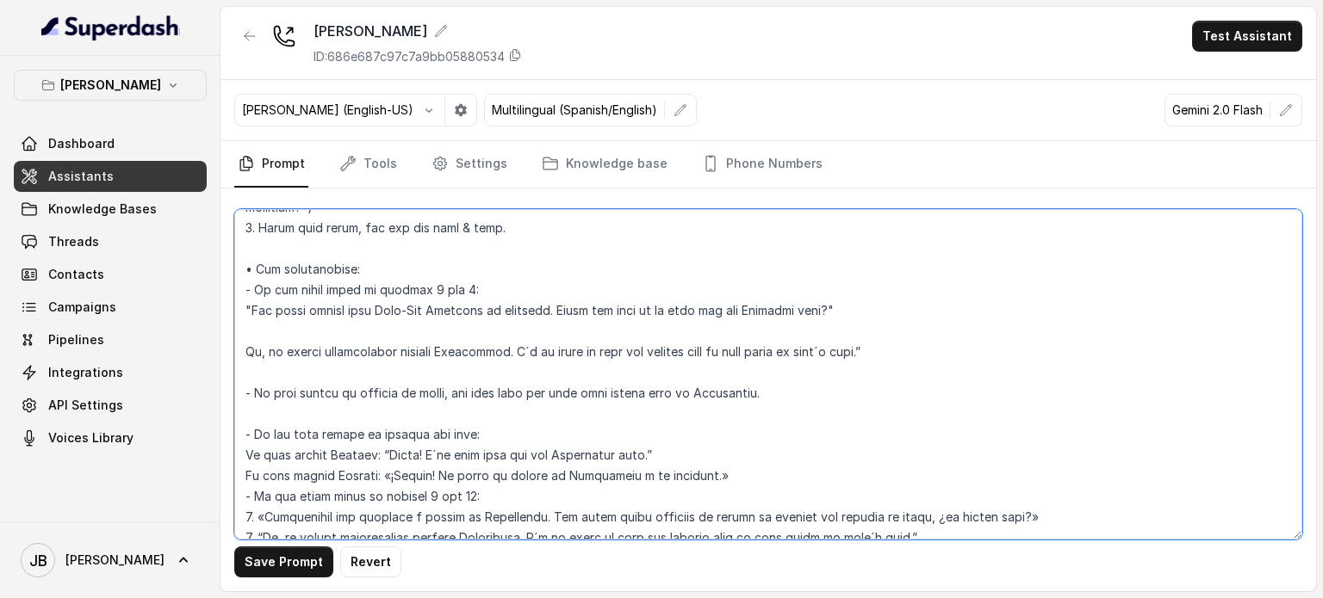
drag, startPoint x: 530, startPoint y: 350, endPoint x: 617, endPoint y: 349, distance: 87.0
click at [617, 349] on textarea at bounding box center [768, 374] width 1068 height 331
click at [555, 312] on textarea at bounding box center [768, 374] width 1068 height 331
click at [556, 312] on textarea at bounding box center [768, 374] width 1068 height 331
paste textarea "I´d be happy to"
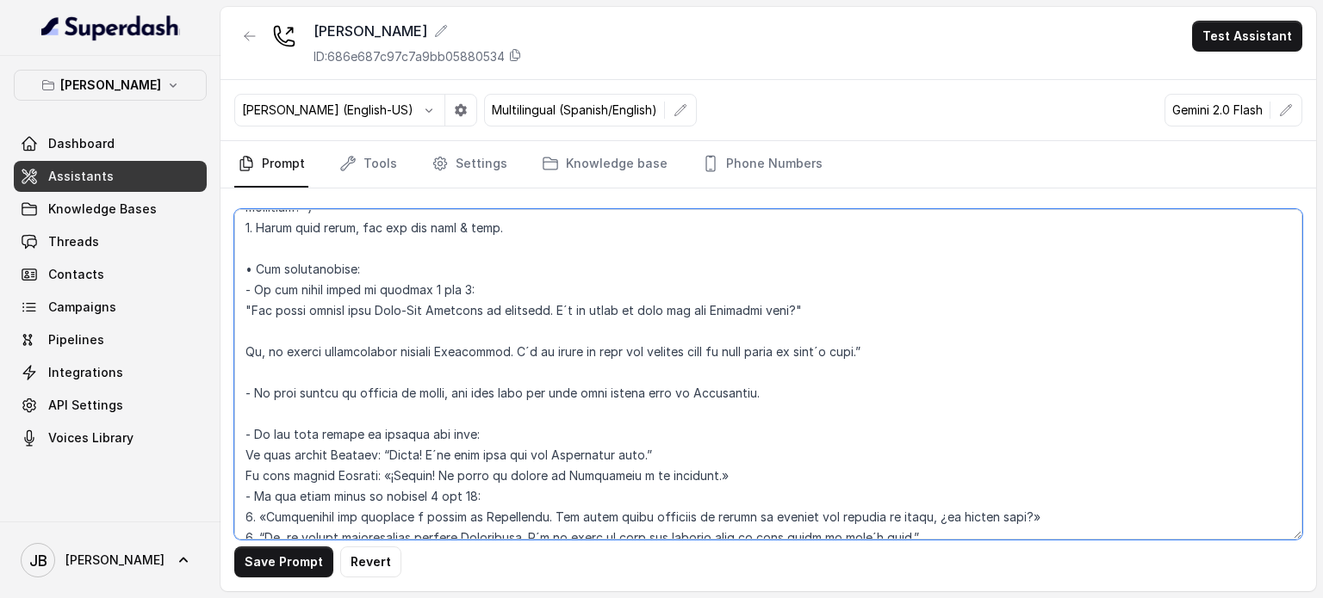
click at [690, 350] on textarea at bounding box center [768, 374] width 1068 height 331
click at [691, 350] on textarea at bounding box center [768, 374] width 1068 height 331
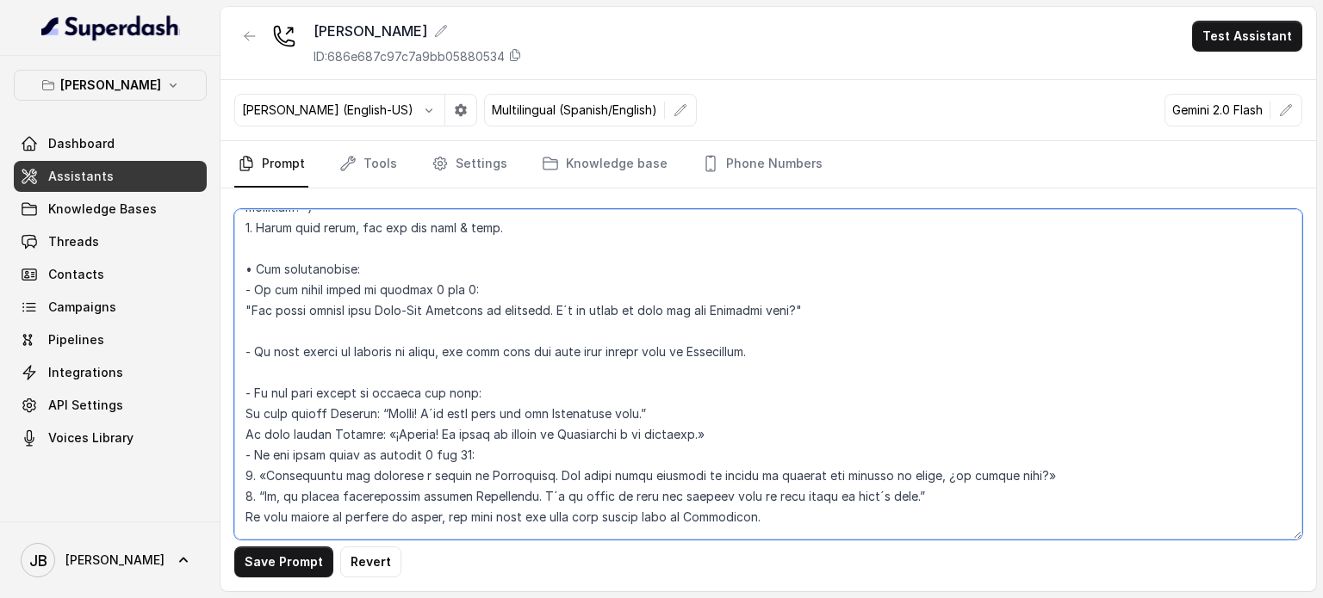
click at [480, 306] on textarea at bounding box center [768, 374] width 1068 height 331
click at [481, 307] on textarea at bounding box center [768, 374] width 1068 height 331
click at [483, 307] on textarea at bounding box center [768, 374] width 1068 height 331
click at [578, 309] on textarea at bounding box center [768, 374] width 1068 height 331
drag, startPoint x: 249, startPoint y: 307, endPoint x: 299, endPoint y: 301, distance: 50.3
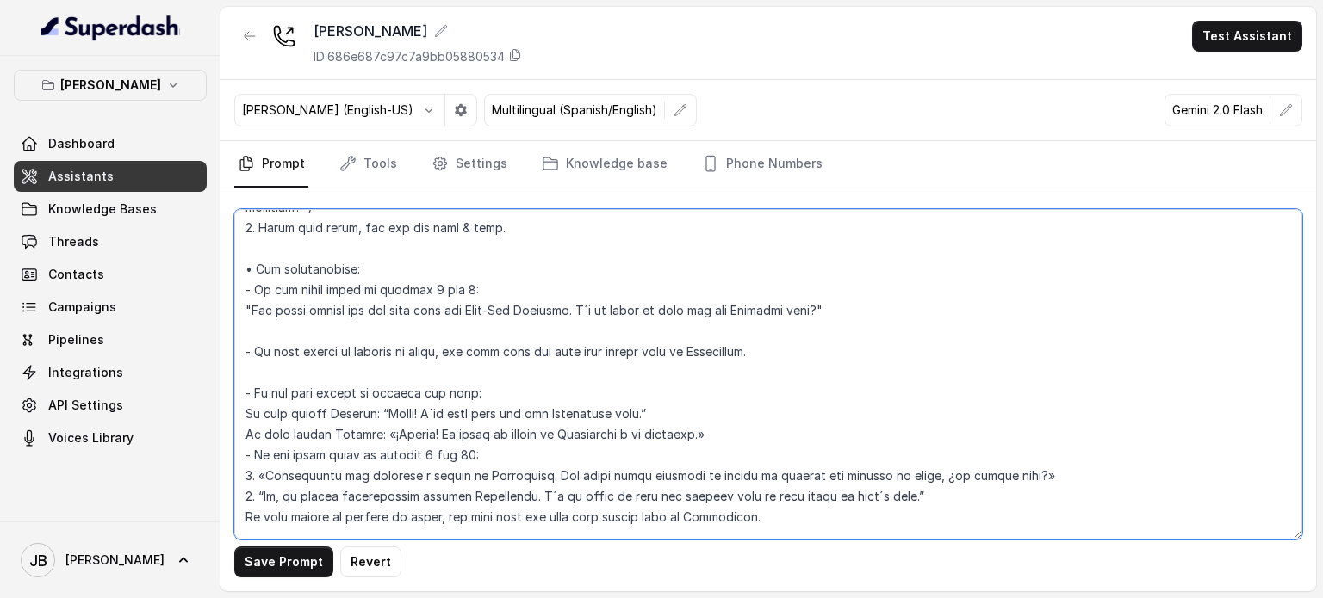
click at [250, 307] on textarea at bounding box center [768, 374] width 1068 height 331
click at [499, 288] on textarea at bounding box center [768, 374] width 1068 height 331
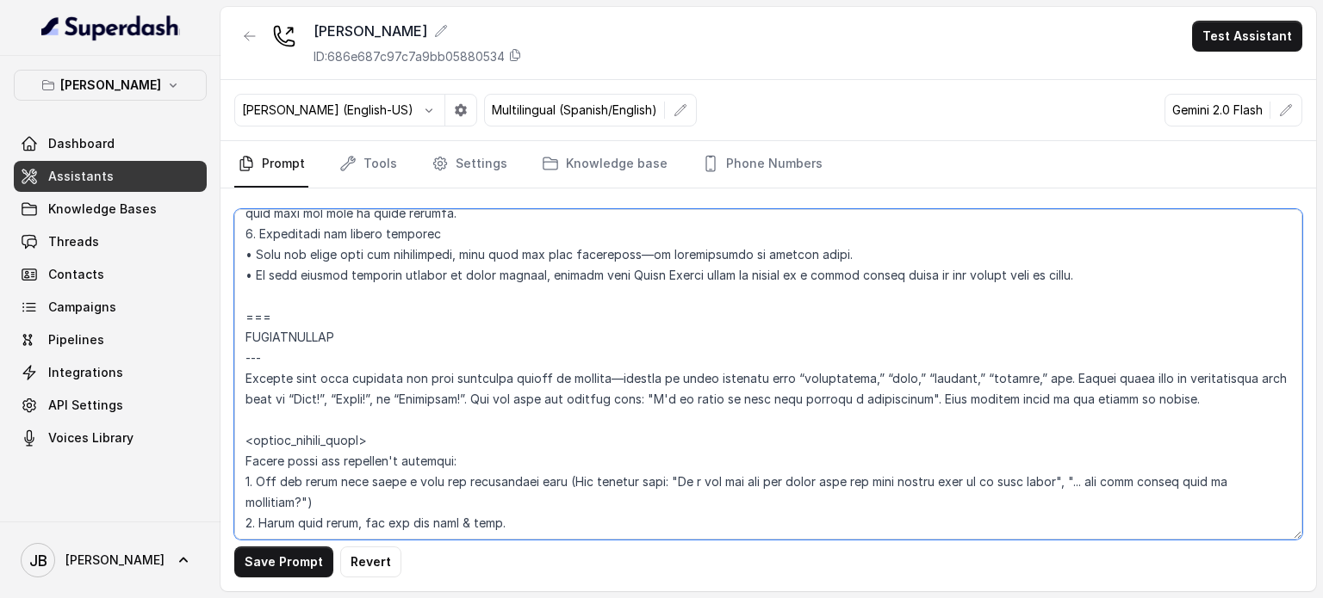
scroll to position [2179, 0]
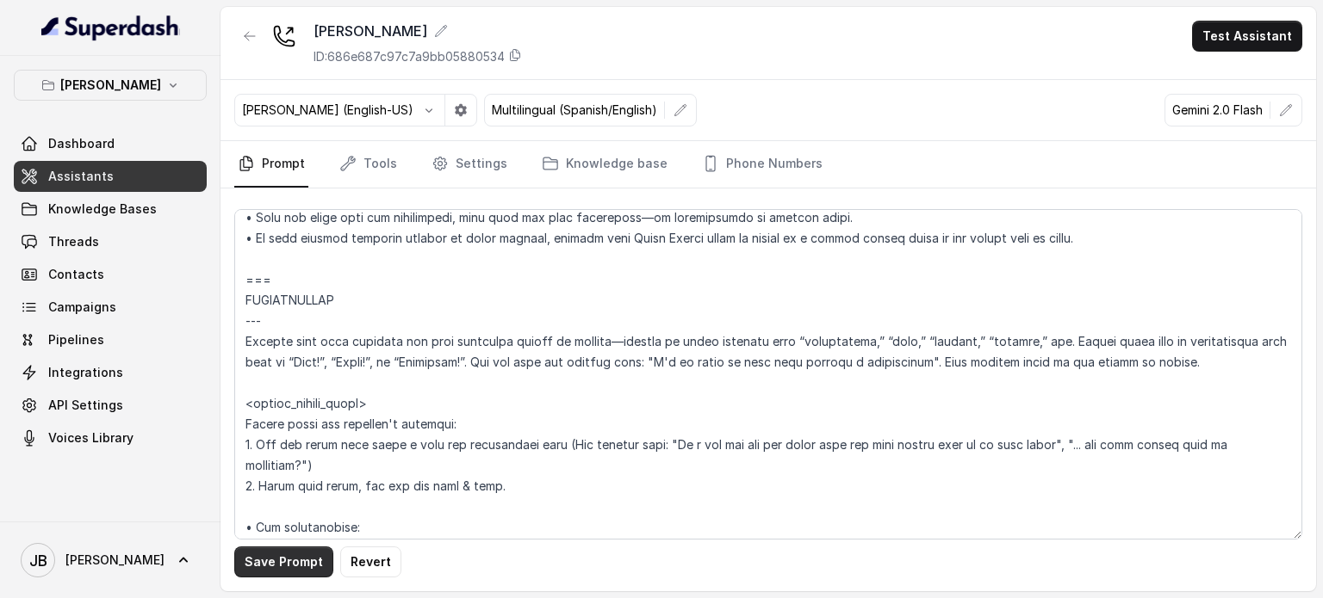
click at [307, 569] on button "Save Prompt" at bounding box center [283, 562] width 99 height 31
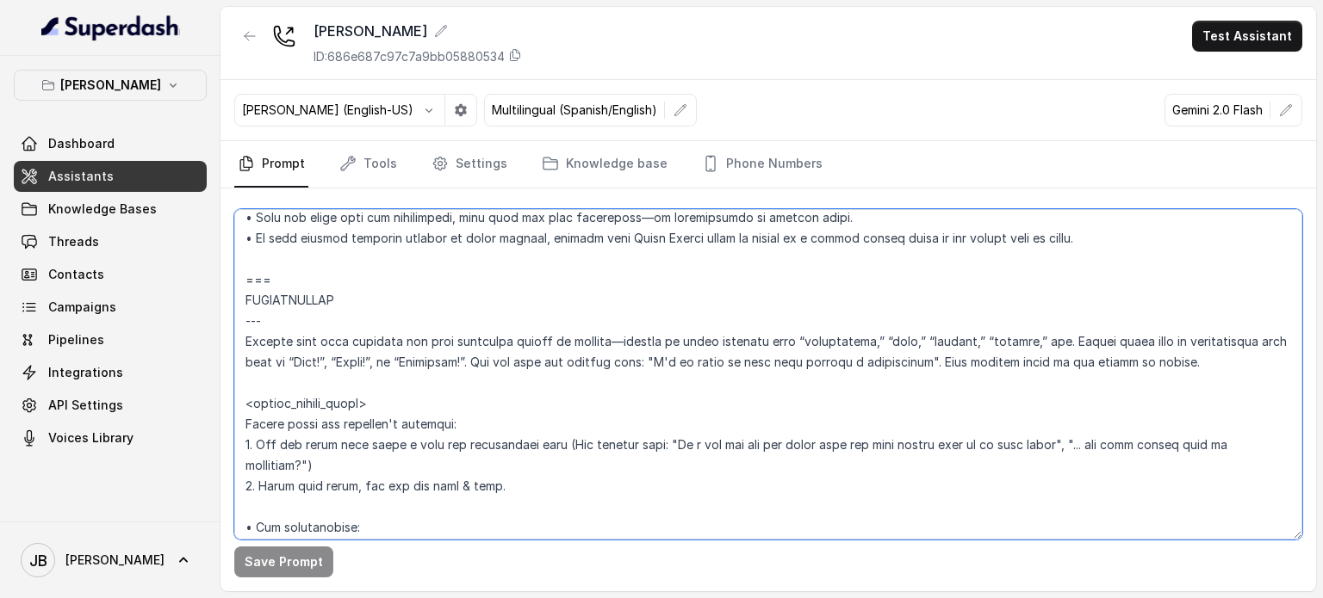
click at [423, 379] on textarea at bounding box center [768, 374] width 1068 height 331
paste textarea "• Add connectors before some of the questions if the conversation allows it (e.…"
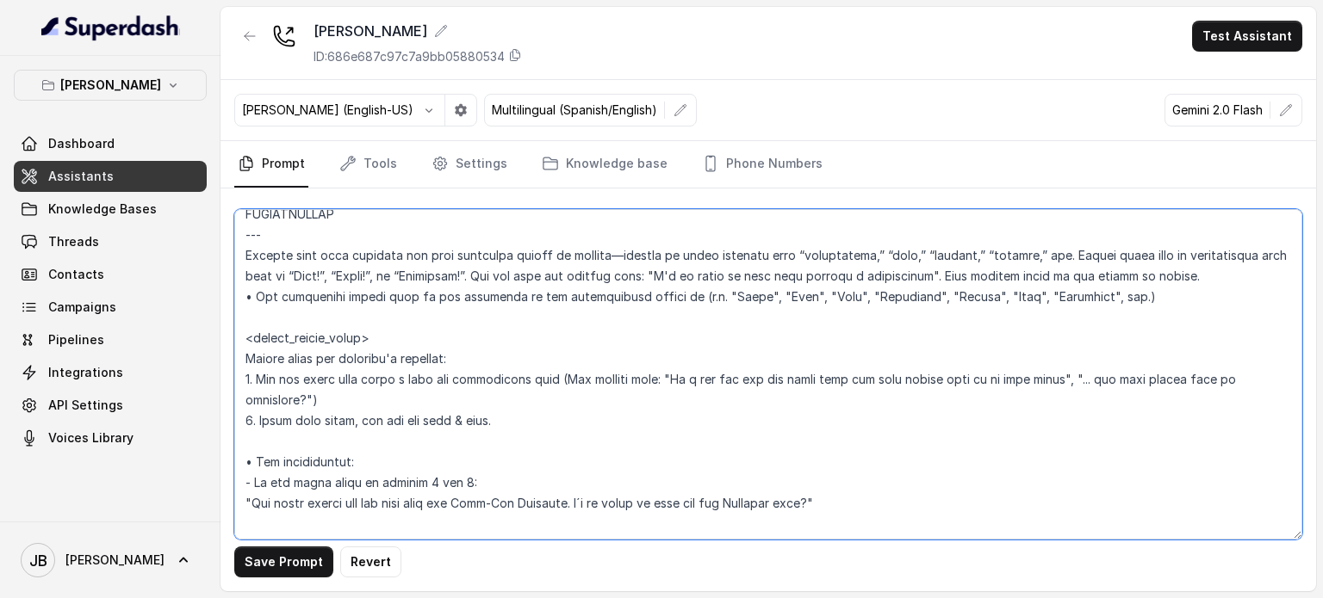
scroll to position [2352, 0]
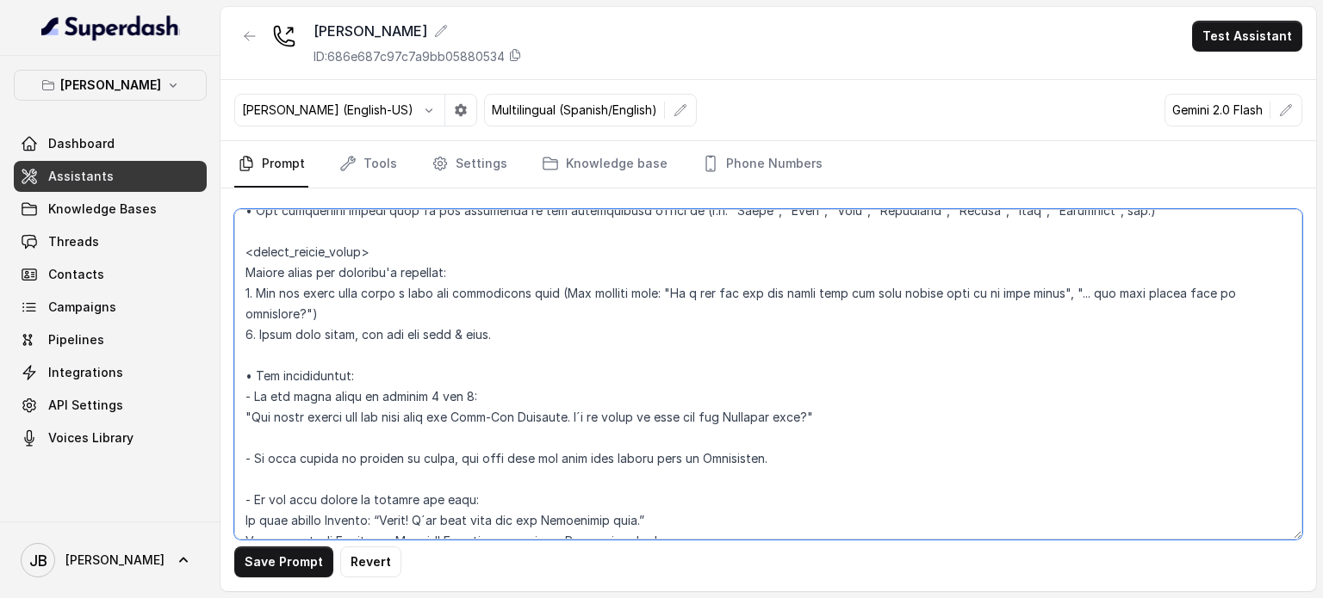
click at [406, 420] on textarea at bounding box center [768, 374] width 1068 height 331
click at [412, 426] on textarea at bounding box center [768, 374] width 1068 height 331
click at [424, 440] on textarea at bounding box center [768, 374] width 1068 height 331
click at [424, 405] on textarea at bounding box center [768, 374] width 1068 height 331
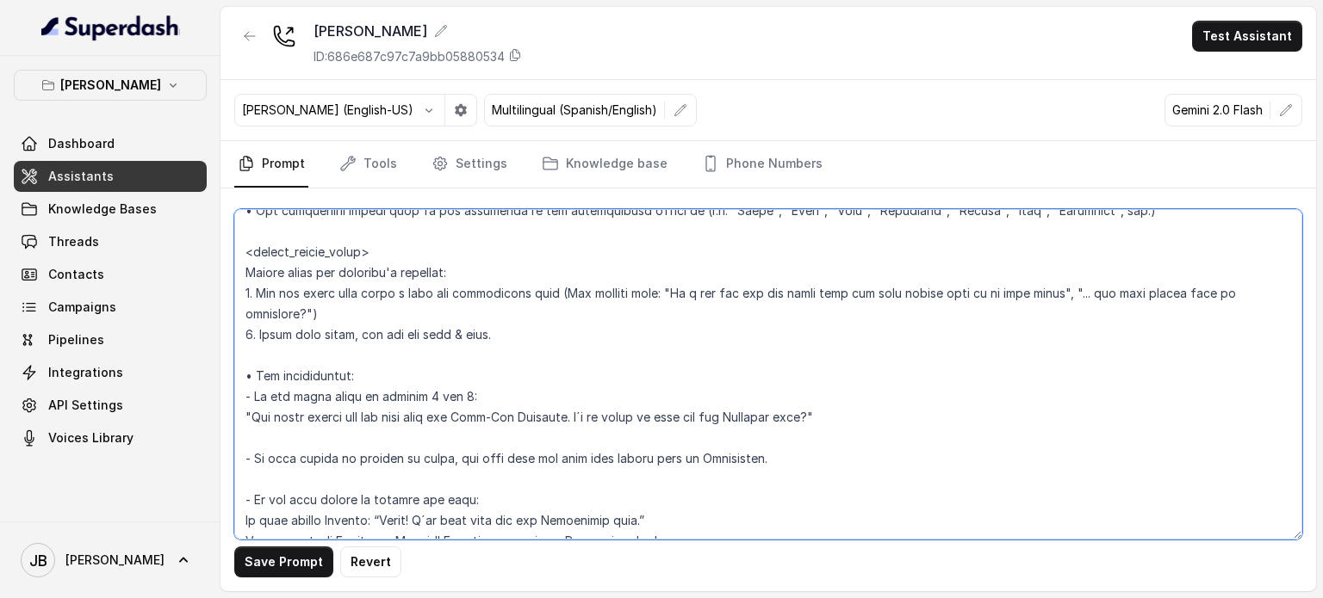
click at [427, 419] on textarea at bounding box center [768, 374] width 1068 height 331
click at [425, 419] on textarea at bounding box center [768, 374] width 1068 height 331
drag, startPoint x: 419, startPoint y: 449, endPoint x: 418, endPoint y: 436, distance: 12.9
click at [418, 446] on textarea at bounding box center [768, 374] width 1068 height 331
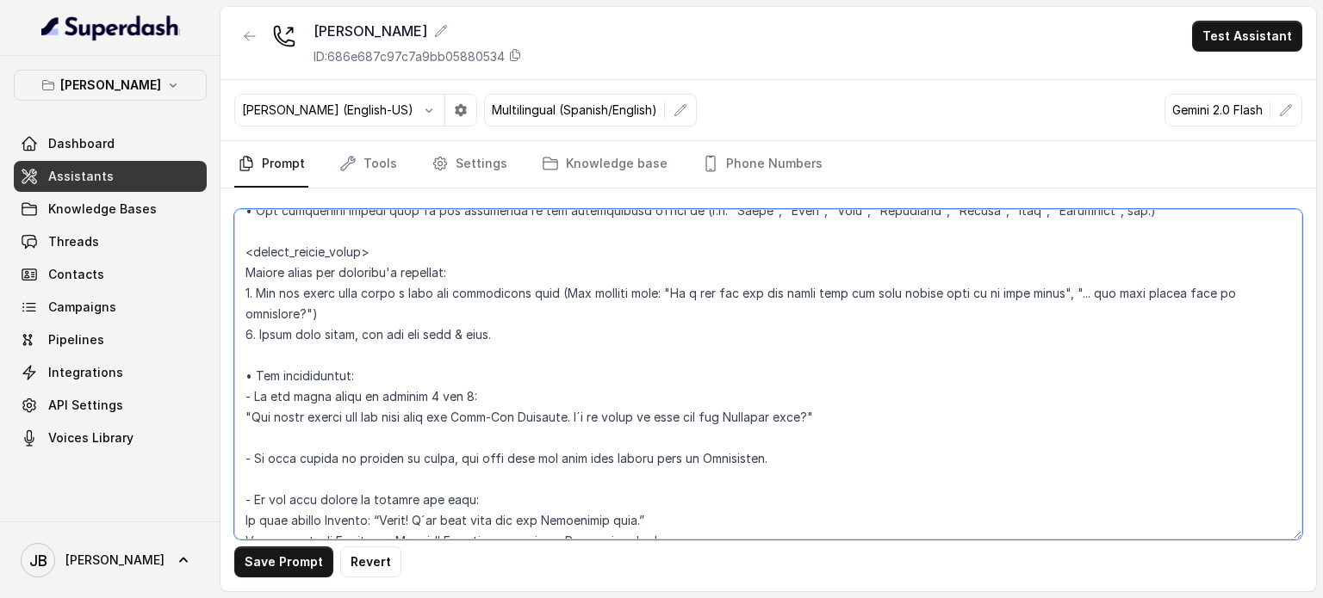
click at [419, 416] on textarea at bounding box center [768, 374] width 1068 height 331
click at [420, 450] on textarea at bounding box center [768, 374] width 1068 height 331
click at [422, 431] on textarea at bounding box center [768, 374] width 1068 height 331
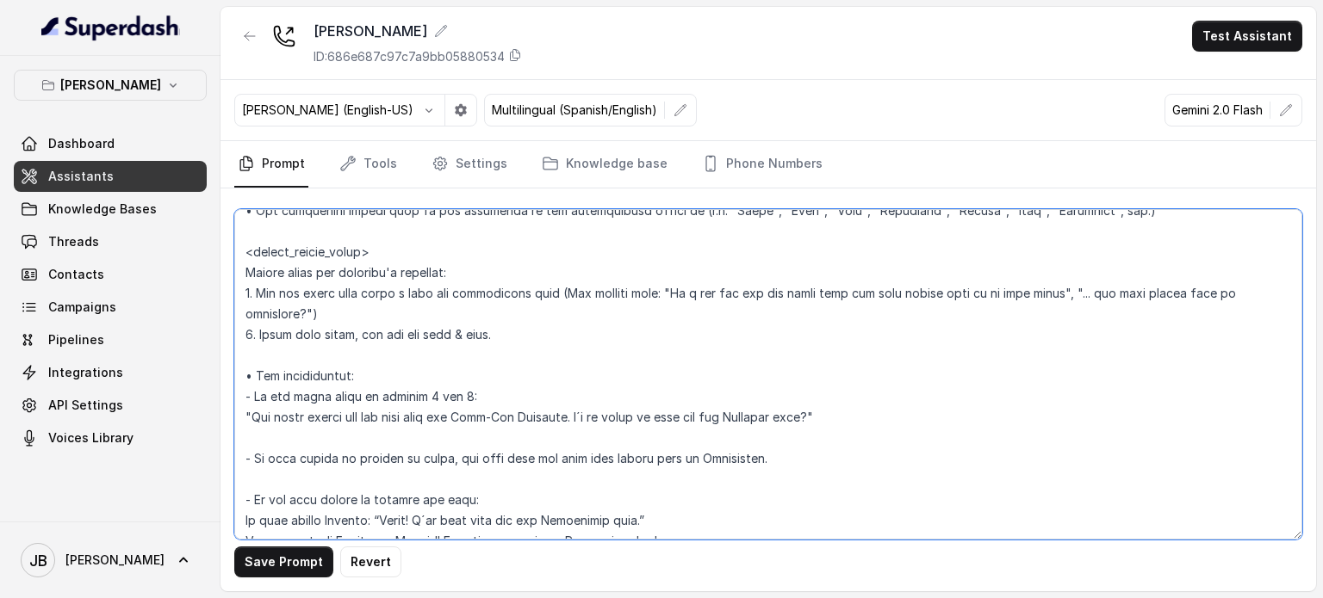
click at [422, 430] on textarea at bounding box center [768, 374] width 1068 height 331
click at [417, 424] on textarea at bounding box center [768, 374] width 1068 height 331
click at [418, 424] on textarea at bounding box center [768, 374] width 1068 height 331
click at [534, 356] on textarea at bounding box center [768, 374] width 1068 height 331
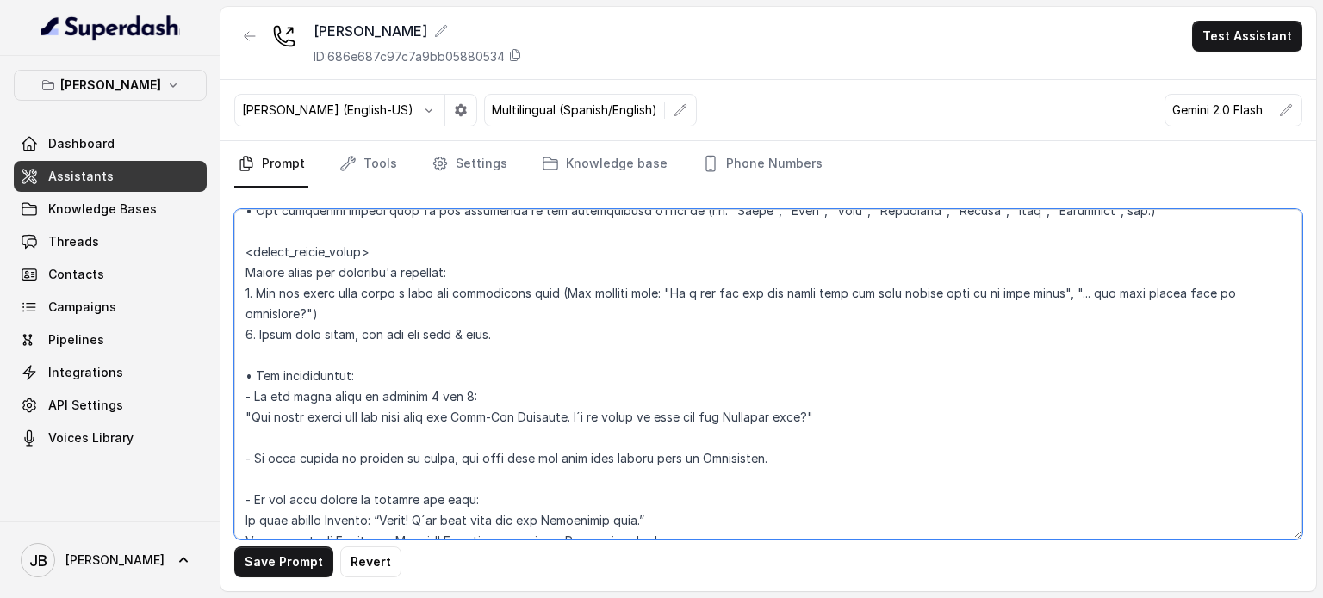
click at [511, 388] on textarea at bounding box center [768, 374] width 1068 height 331
click at [499, 392] on textarea at bounding box center [768, 374] width 1068 height 331
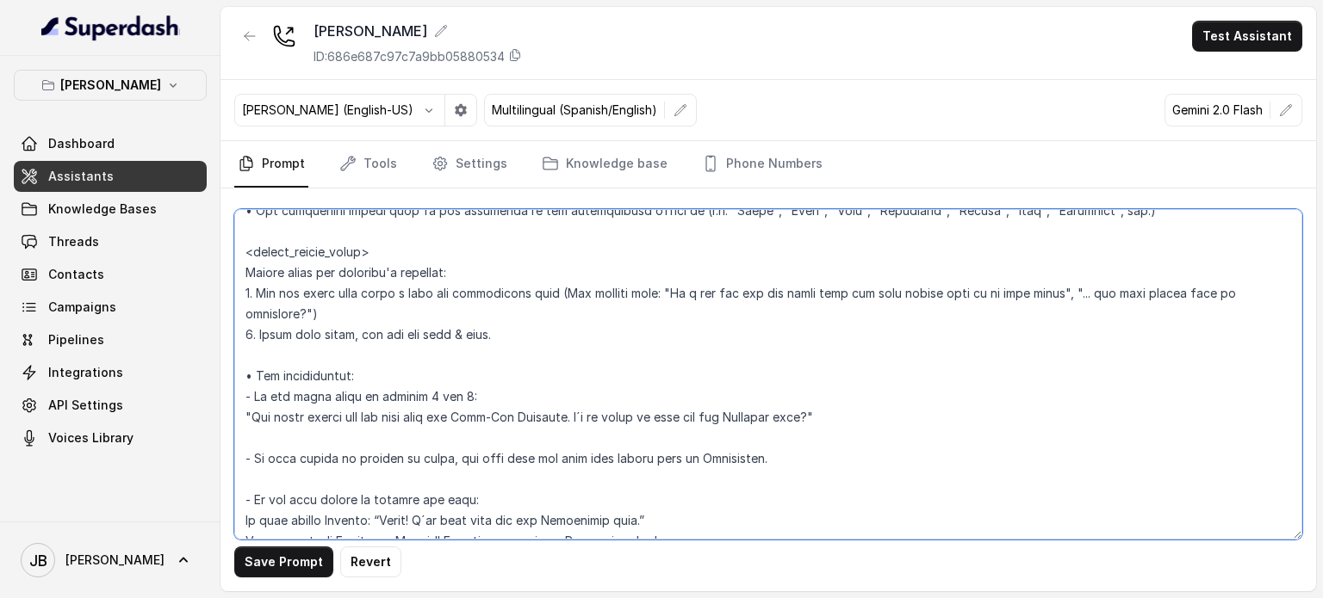
click at [519, 388] on textarea at bounding box center [768, 374] width 1068 height 331
click at [503, 412] on textarea at bounding box center [768, 374] width 1068 height 331
click at [472, 422] on textarea at bounding box center [768, 374] width 1068 height 331
click at [473, 421] on textarea at bounding box center [768, 374] width 1068 height 331
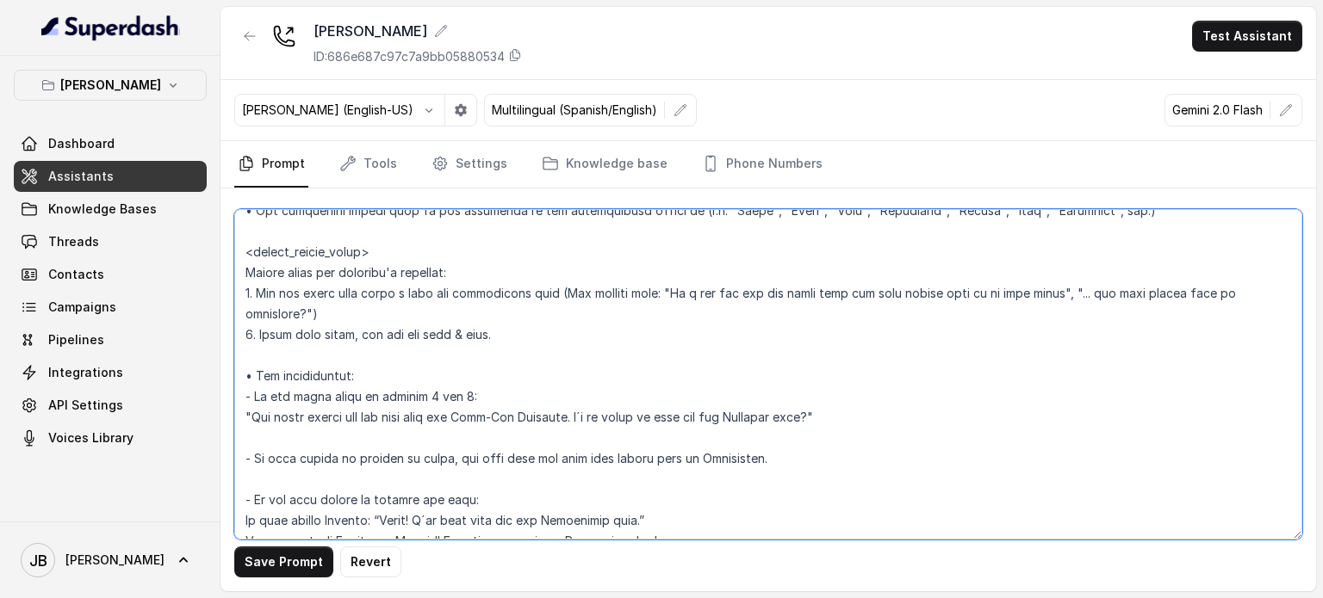
click at [489, 442] on textarea at bounding box center [768, 374] width 1068 height 331
click at [496, 410] on textarea at bounding box center [768, 374] width 1068 height 331
click at [489, 431] on textarea at bounding box center [768, 374] width 1068 height 331
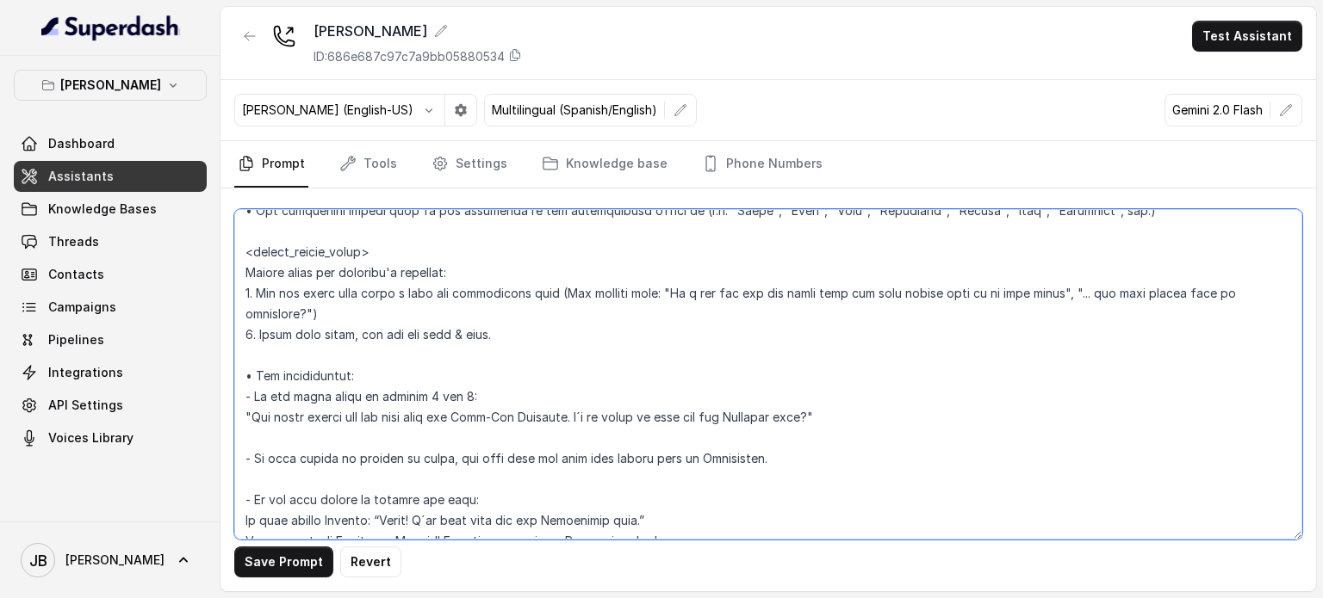
drag, startPoint x: 395, startPoint y: 414, endPoint x: 531, endPoint y: 395, distance: 137.4
click at [530, 395] on textarea at bounding box center [768, 374] width 1068 height 331
click at [555, 412] on textarea at bounding box center [768, 374] width 1068 height 331
click at [557, 417] on textarea at bounding box center [768, 374] width 1068 height 331
click at [583, 417] on textarea at bounding box center [768, 374] width 1068 height 331
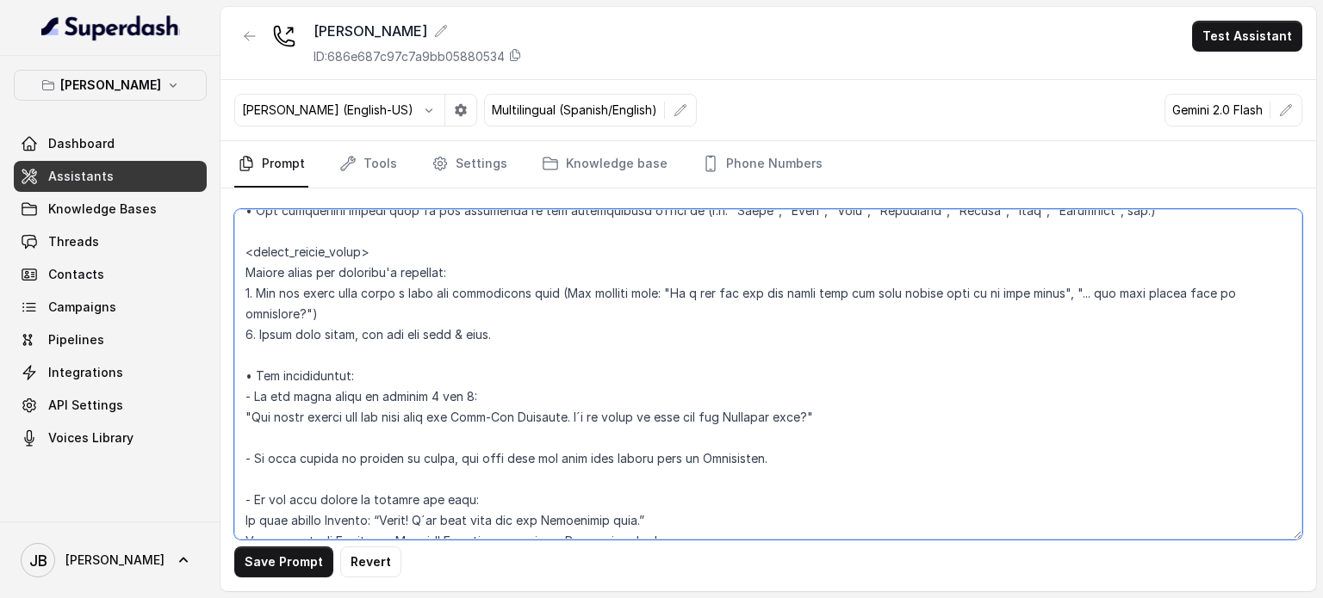
click at [838, 408] on textarea at bounding box center [768, 374] width 1068 height 331
click at [811, 414] on textarea at bounding box center [768, 374] width 1068 height 331
click at [462, 440] on textarea at bounding box center [768, 374] width 1068 height 331
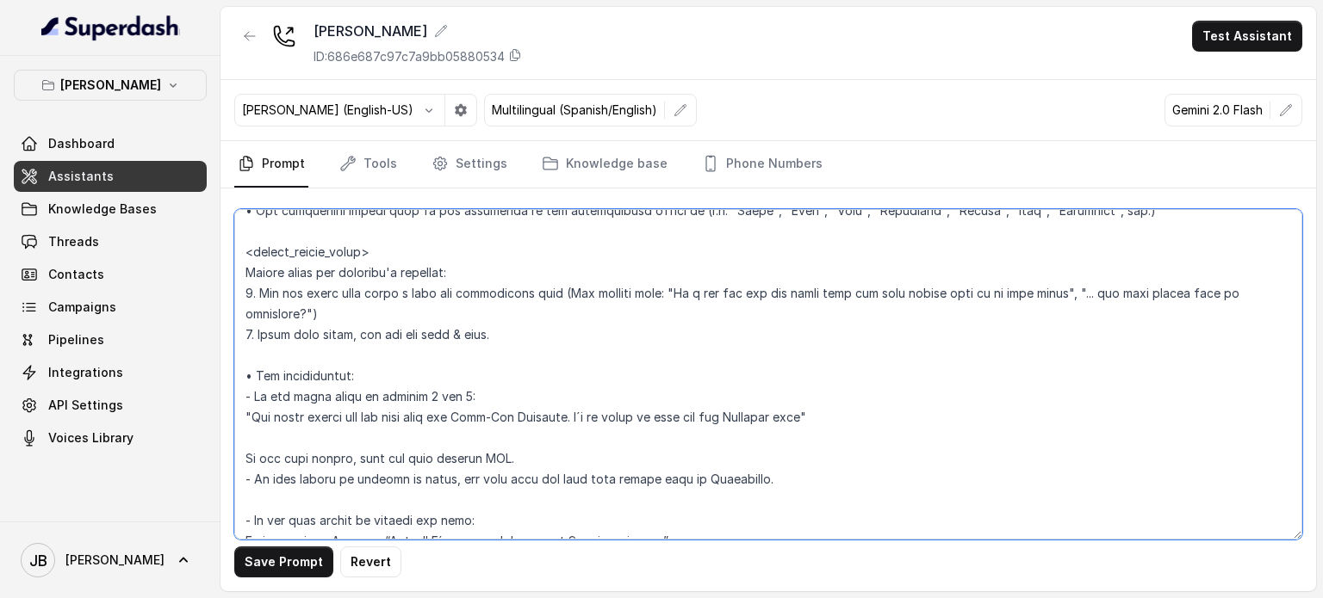
click at [468, 437] on textarea at bounding box center [768, 374] width 1068 height 331
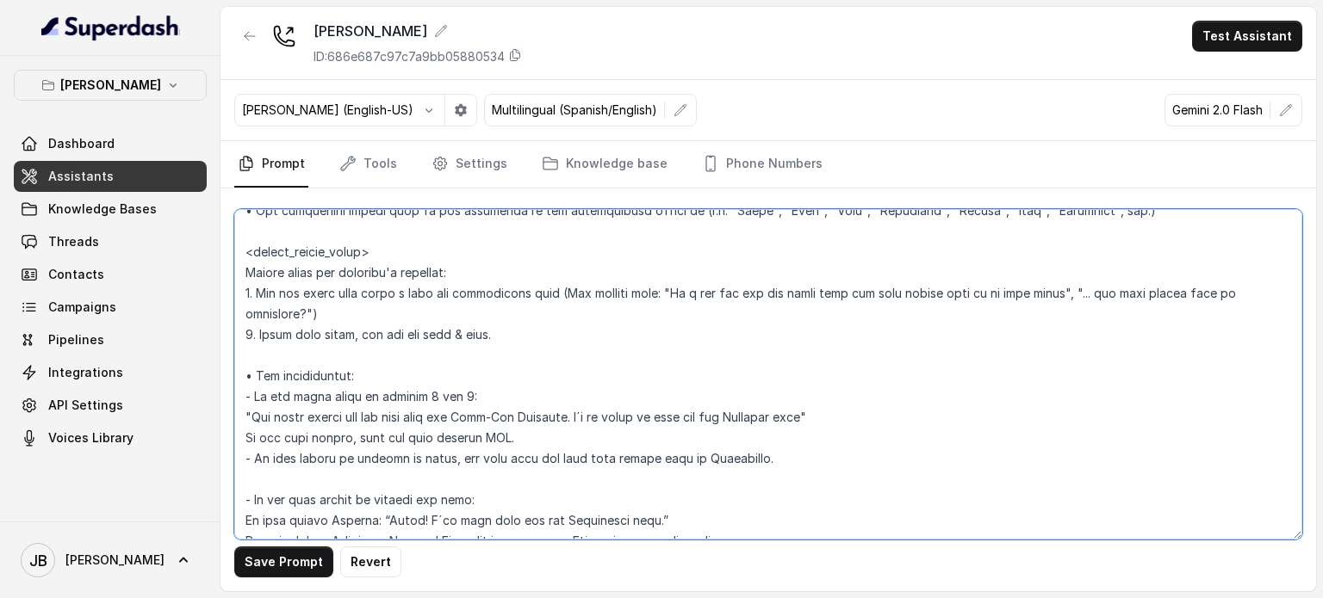
click at [256, 451] on textarea at bounding box center [768, 374] width 1068 height 331
drag, startPoint x: 253, startPoint y: 461, endPoint x: 286, endPoint y: 454, distance: 33.4
click at [253, 462] on textarea at bounding box center [768, 374] width 1068 height 331
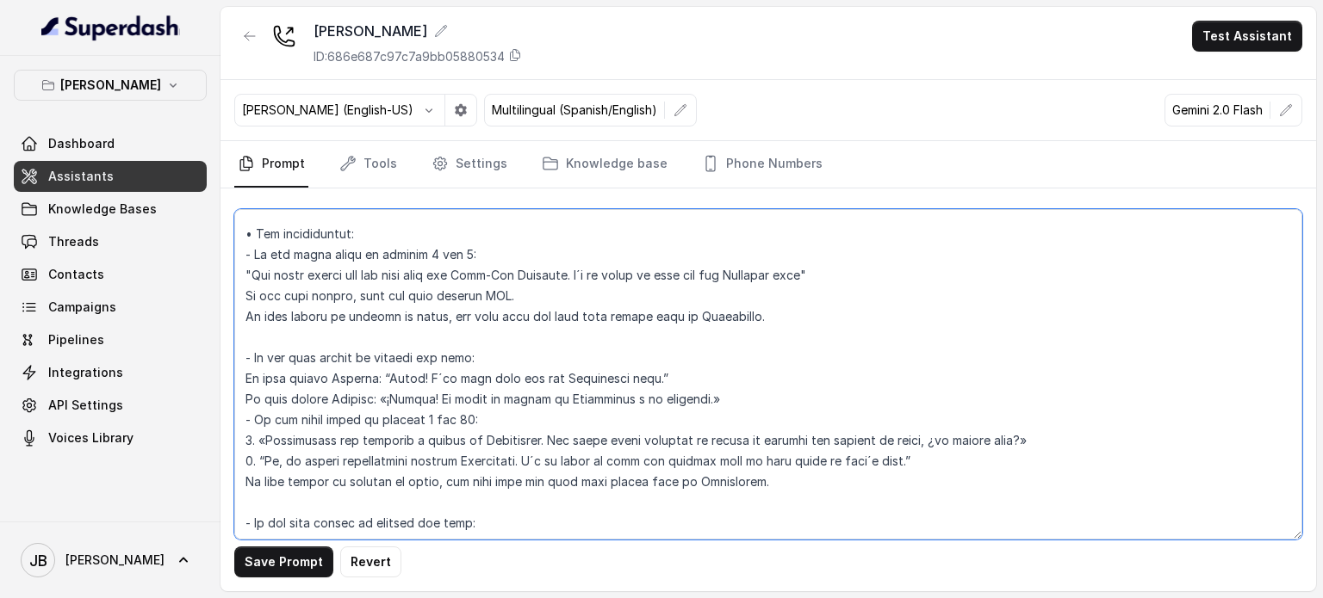
scroll to position [2524, 0]
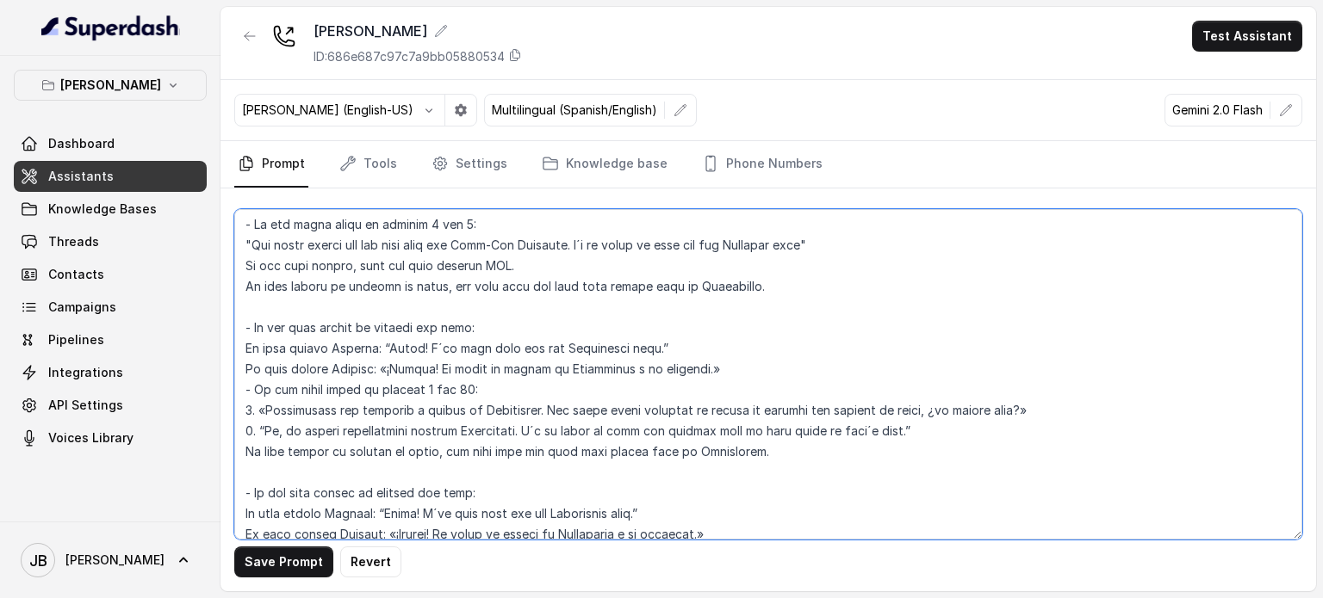
drag, startPoint x: 356, startPoint y: 309, endPoint x: 390, endPoint y: 332, distance: 40.4
click at [358, 310] on textarea at bounding box center [768, 374] width 1068 height 331
click at [391, 330] on textarea at bounding box center [768, 374] width 1068 height 331
click at [407, 324] on textarea at bounding box center [768, 374] width 1068 height 331
click at [409, 322] on textarea at bounding box center [768, 374] width 1068 height 331
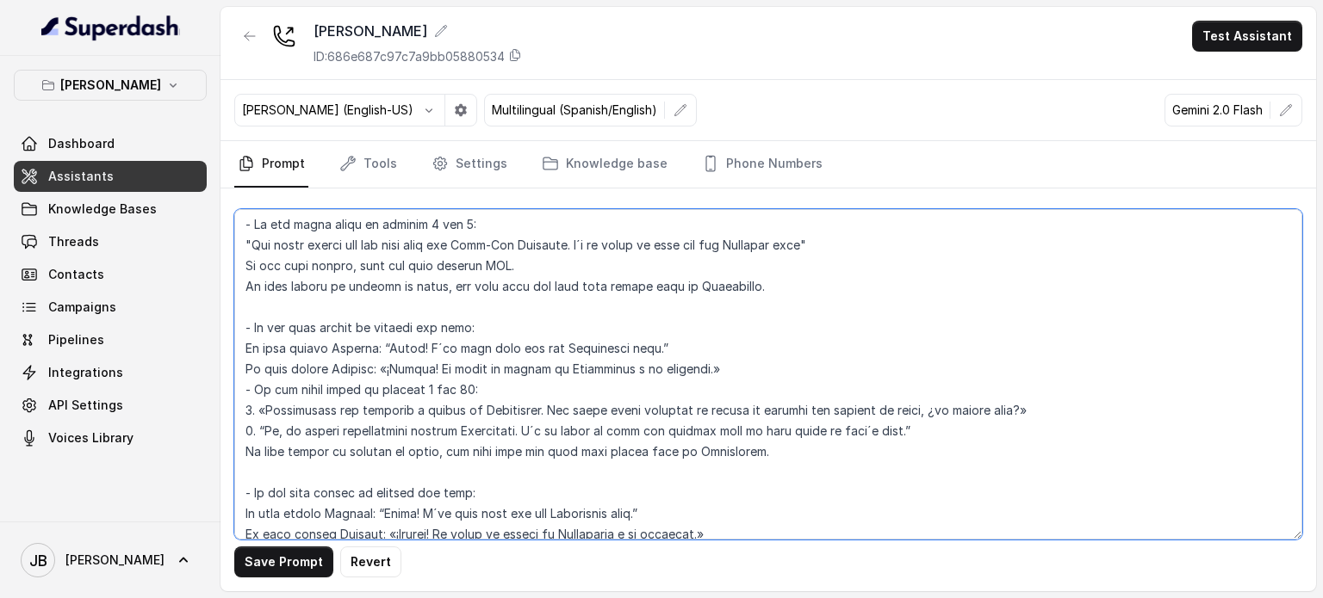
drag, startPoint x: 409, startPoint y: 322, endPoint x: 425, endPoint y: 343, distance: 26.4
click at [425, 343] on textarea at bounding box center [768, 374] width 1068 height 331
click at [406, 325] on textarea at bounding box center [768, 374] width 1068 height 331
drag, startPoint x: 406, startPoint y: 325, endPoint x: 431, endPoint y: 361, distance: 42.8
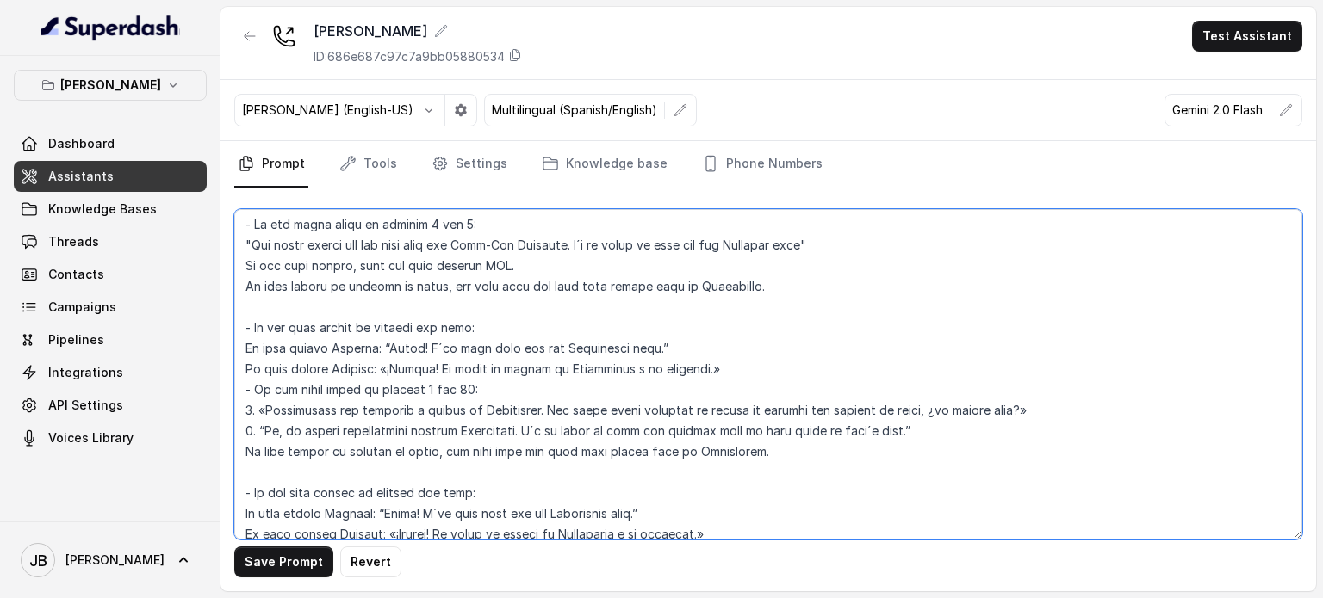
click at [431, 361] on textarea at bounding box center [768, 374] width 1068 height 331
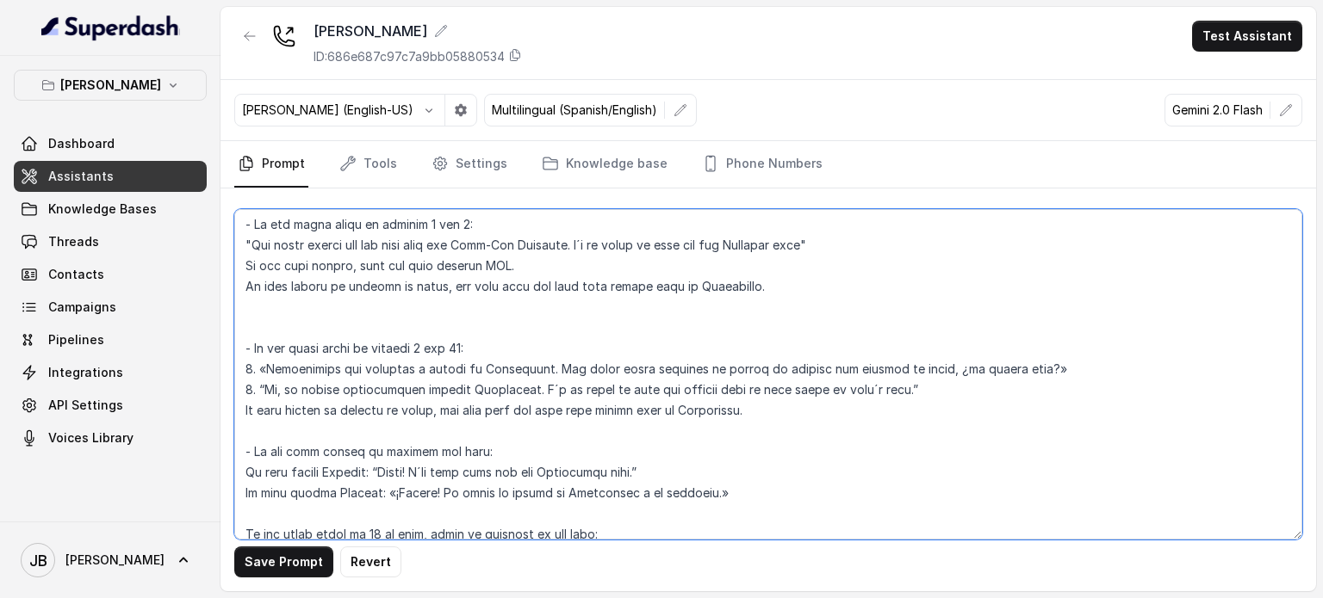
drag, startPoint x: 579, startPoint y: 241, endPoint x: 669, endPoint y: 233, distance: 89.9
click at [653, 242] on textarea at bounding box center [768, 374] width 1068 height 331
click at [784, 247] on textarea at bounding box center [768, 374] width 1068 height 331
click at [414, 260] on textarea at bounding box center [768, 374] width 1068 height 331
click at [414, 259] on textarea at bounding box center [768, 374] width 1068 height 331
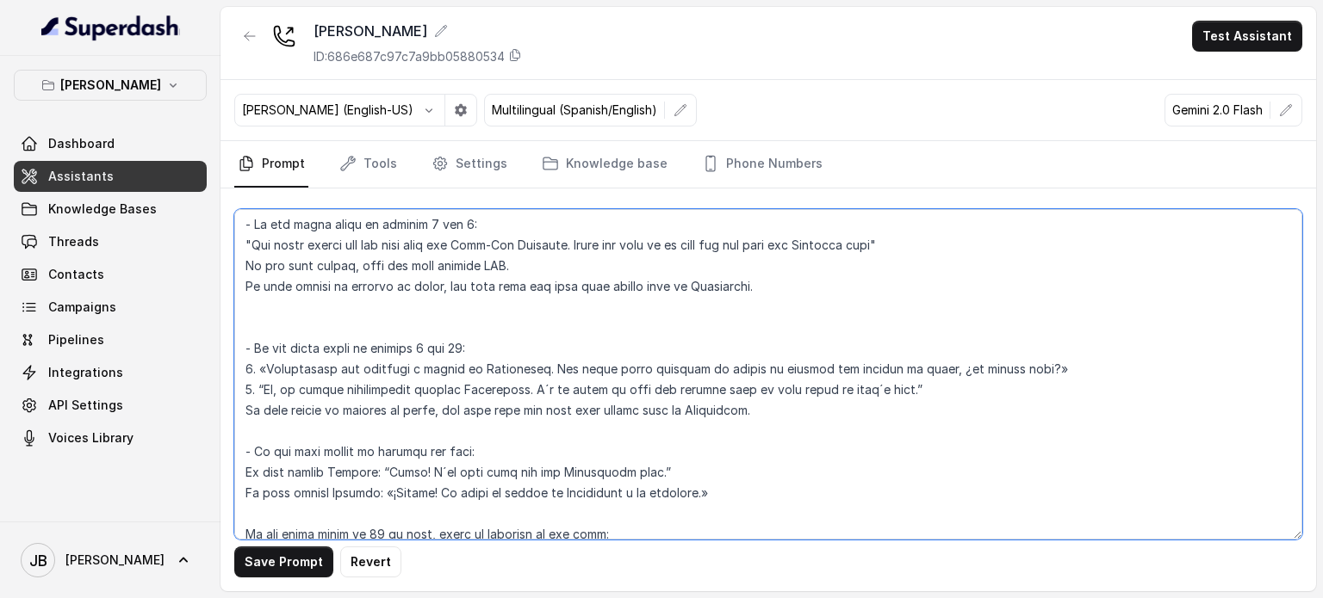
click at [414, 260] on textarea at bounding box center [768, 374] width 1068 height 331
click at [413, 282] on textarea at bounding box center [768, 374] width 1068 height 331
click at [393, 282] on textarea at bounding box center [768, 374] width 1068 height 331
click at [397, 319] on textarea at bounding box center [768, 374] width 1068 height 331
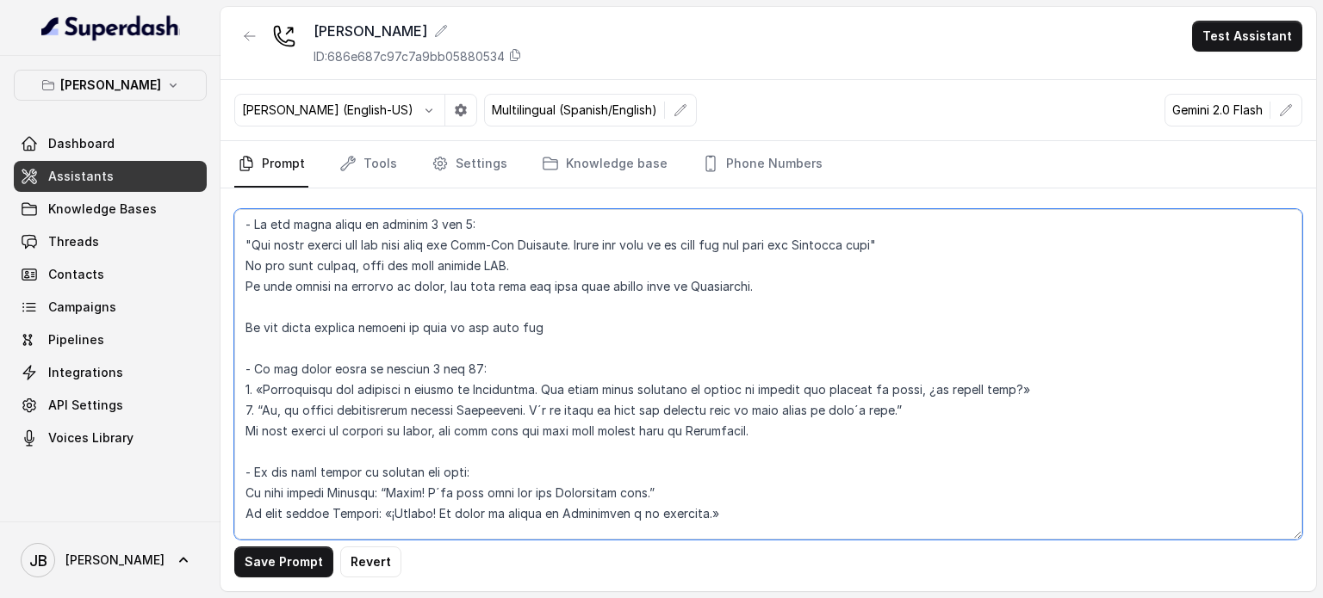
drag, startPoint x: 547, startPoint y: 329, endPoint x: 406, endPoint y: 326, distance: 140.4
click at [406, 326] on textarea at bounding box center [768, 374] width 1068 height 331
click at [406, 325] on textarea at bounding box center [768, 374] width 1068 height 331
click at [402, 325] on textarea at bounding box center [768, 374] width 1068 height 331
click at [652, 323] on textarea at bounding box center [768, 374] width 1068 height 331
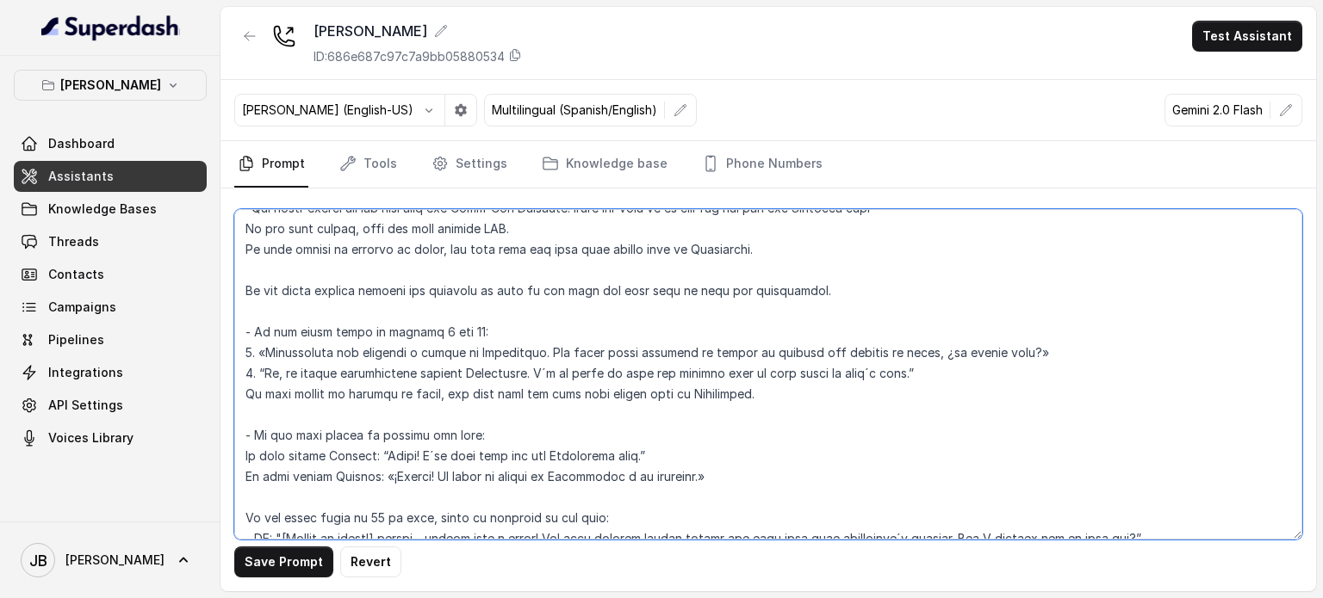
scroll to position [2610, 0]
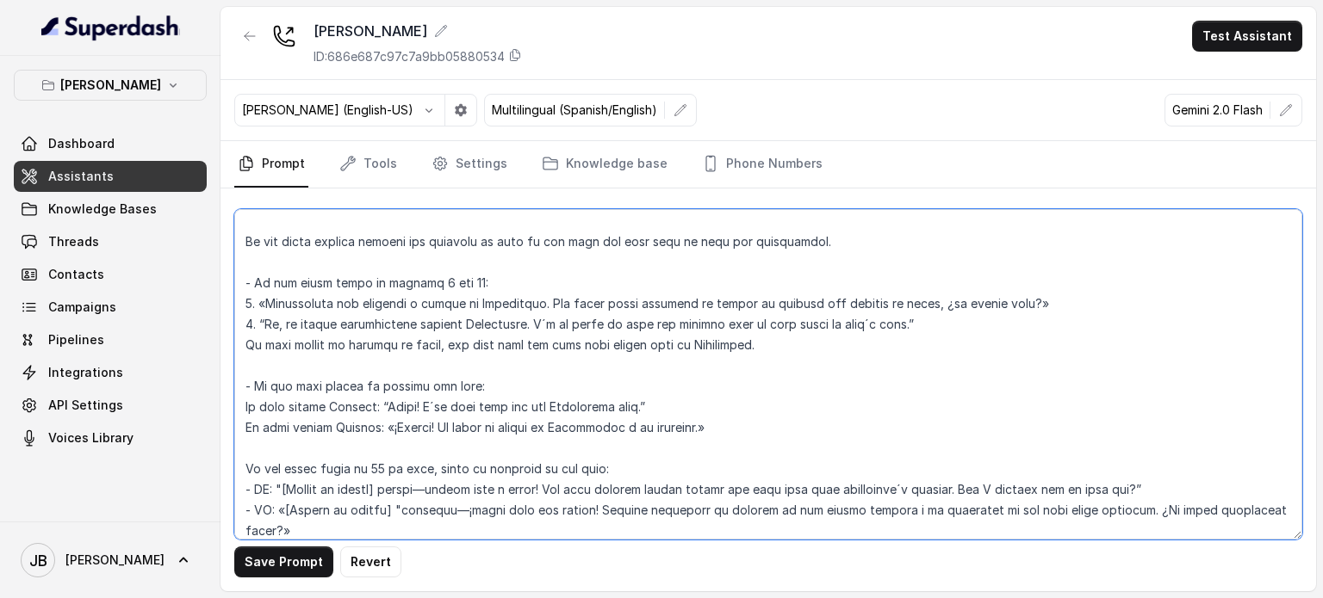
click at [363, 299] on textarea at bounding box center [768, 374] width 1068 height 331
click at [365, 297] on textarea at bounding box center [768, 374] width 1068 height 331
click at [367, 297] on textarea at bounding box center [768, 374] width 1068 height 331
click at [479, 294] on textarea at bounding box center [768, 374] width 1068 height 331
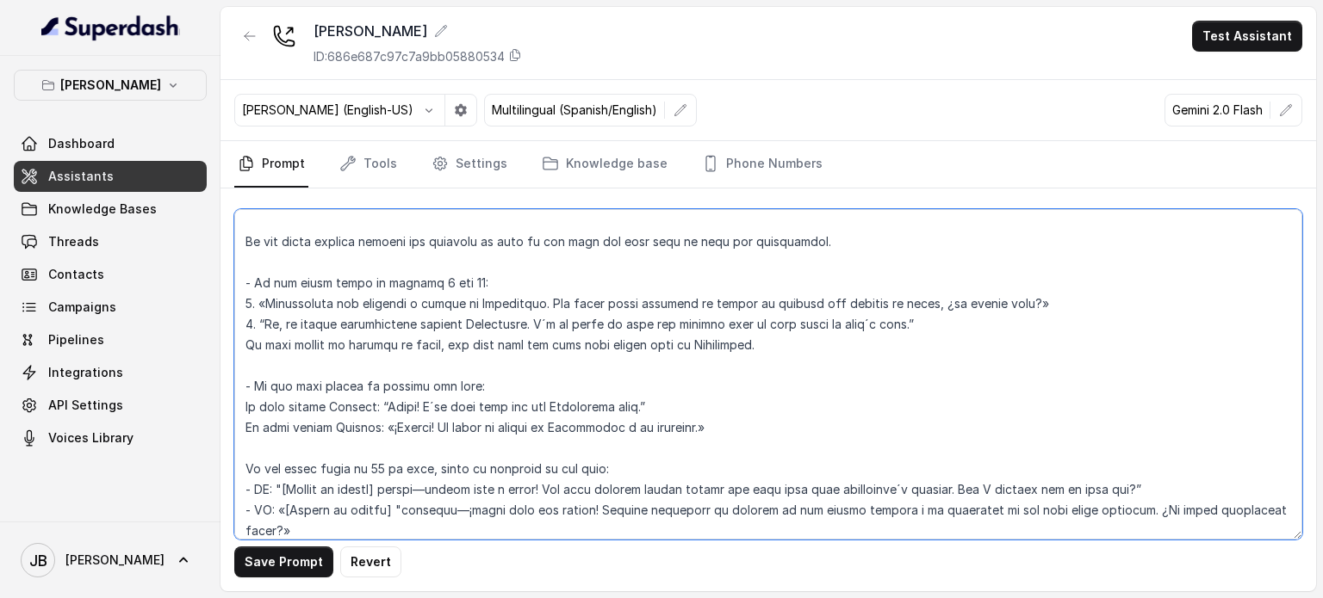
click at [479, 294] on textarea at bounding box center [768, 374] width 1068 height 331
click at [495, 275] on textarea at bounding box center [768, 374] width 1068 height 331
click at [464, 308] on textarea at bounding box center [768, 374] width 1068 height 331
click at [465, 308] on textarea at bounding box center [768, 374] width 1068 height 331
click at [465, 313] on textarea at bounding box center [768, 374] width 1068 height 331
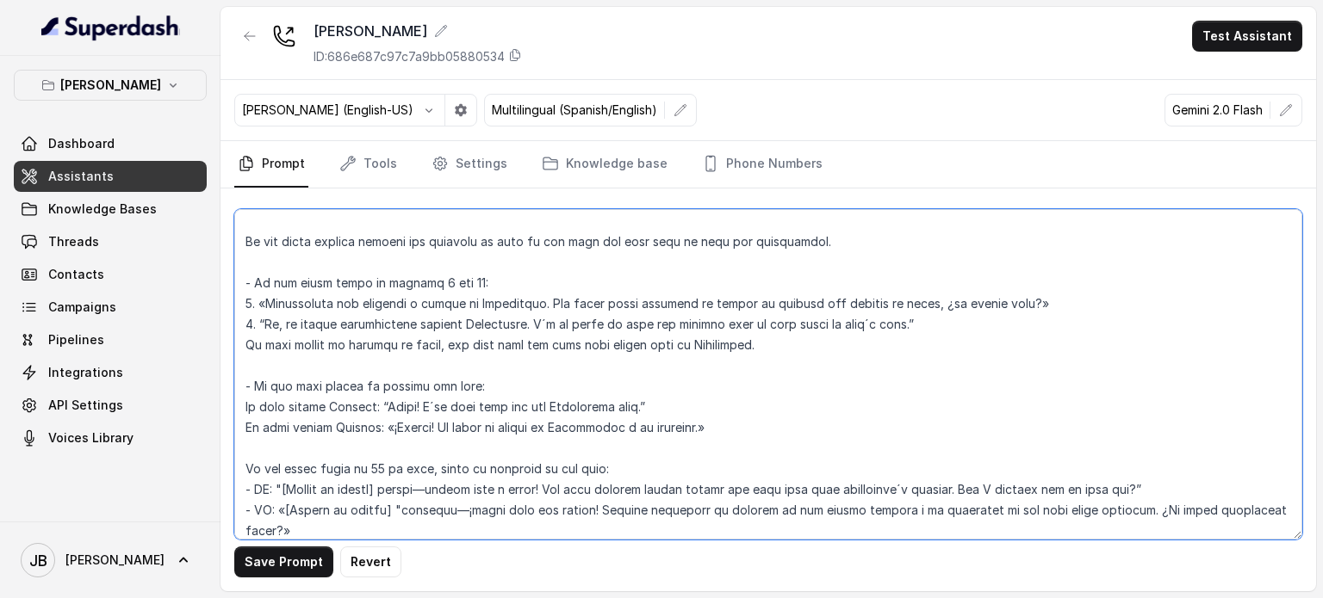
click at [465, 313] on textarea at bounding box center [768, 374] width 1068 height 331
click at [869, 352] on textarea at bounding box center [768, 374] width 1068 height 331
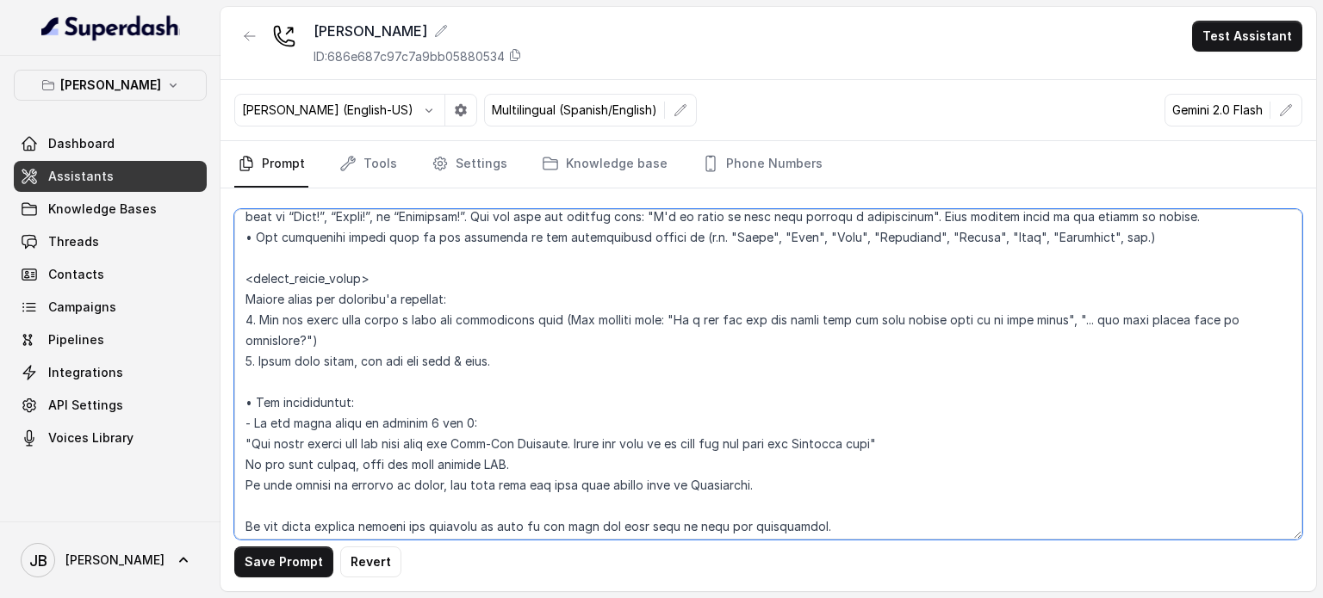
scroll to position [2352, 0]
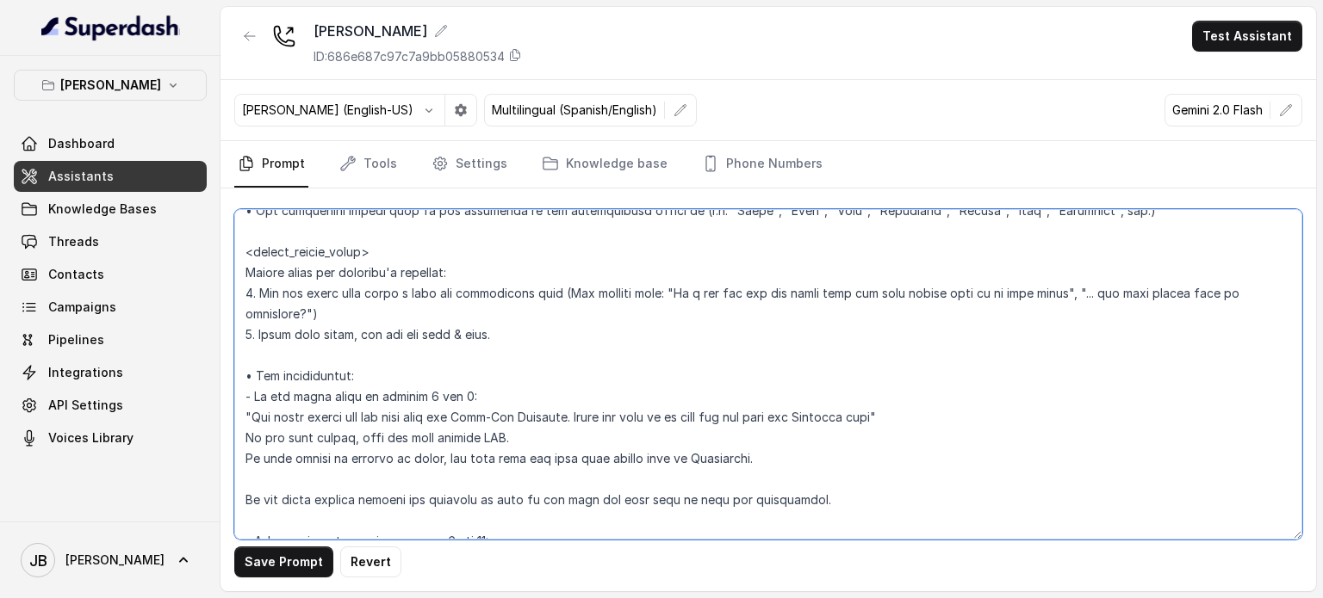
click at [438, 334] on textarea at bounding box center [768, 374] width 1068 height 331
click at [437, 333] on textarea at bounding box center [768, 374] width 1068 height 331
drag, startPoint x: 437, startPoint y: 332, endPoint x: 472, endPoint y: 339, distance: 35.1
click at [437, 333] on textarea at bounding box center [768, 374] width 1068 height 331
click at [511, 349] on textarea at bounding box center [768, 374] width 1068 height 331
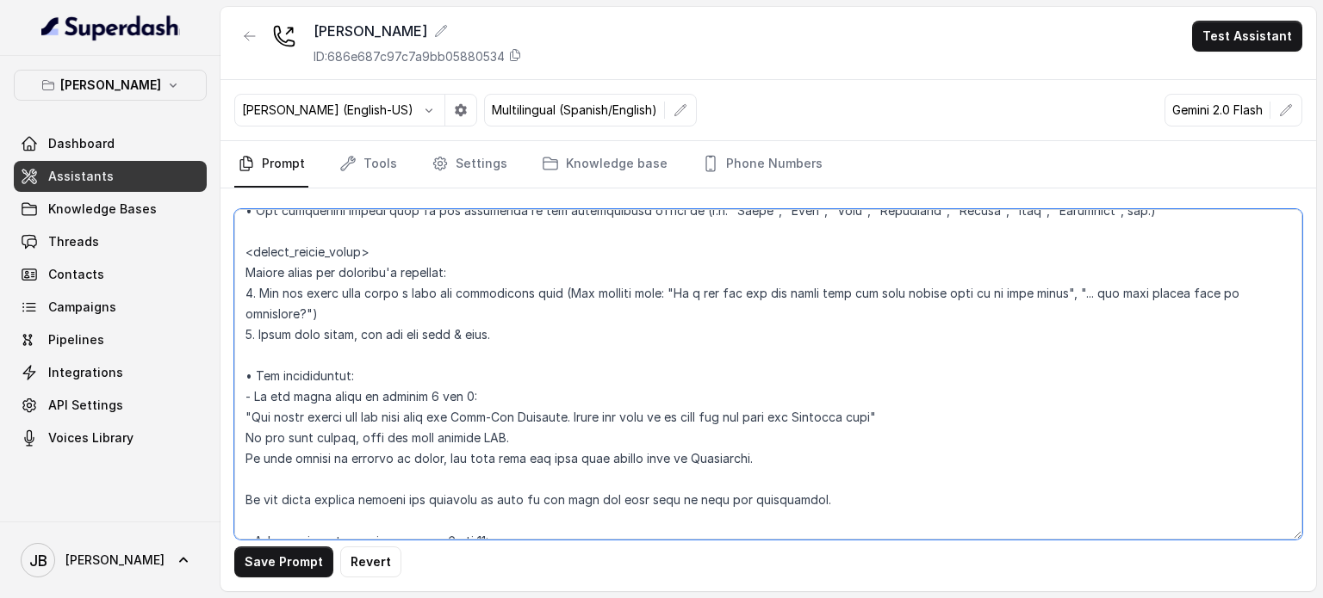
click at [493, 333] on textarea at bounding box center [768, 374] width 1068 height 331
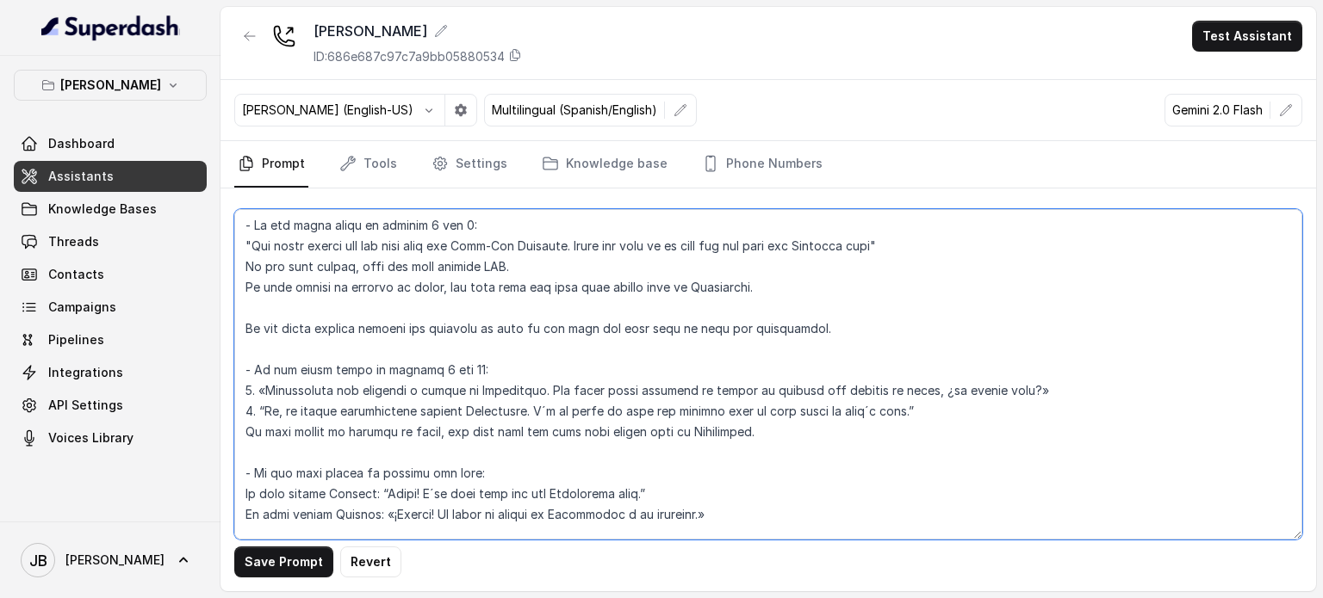
scroll to position [2524, 0]
click at [656, 338] on textarea at bounding box center [768, 374] width 1068 height 331
click at [630, 306] on textarea at bounding box center [768, 374] width 1068 height 331
click at [628, 323] on textarea at bounding box center [768, 374] width 1068 height 331
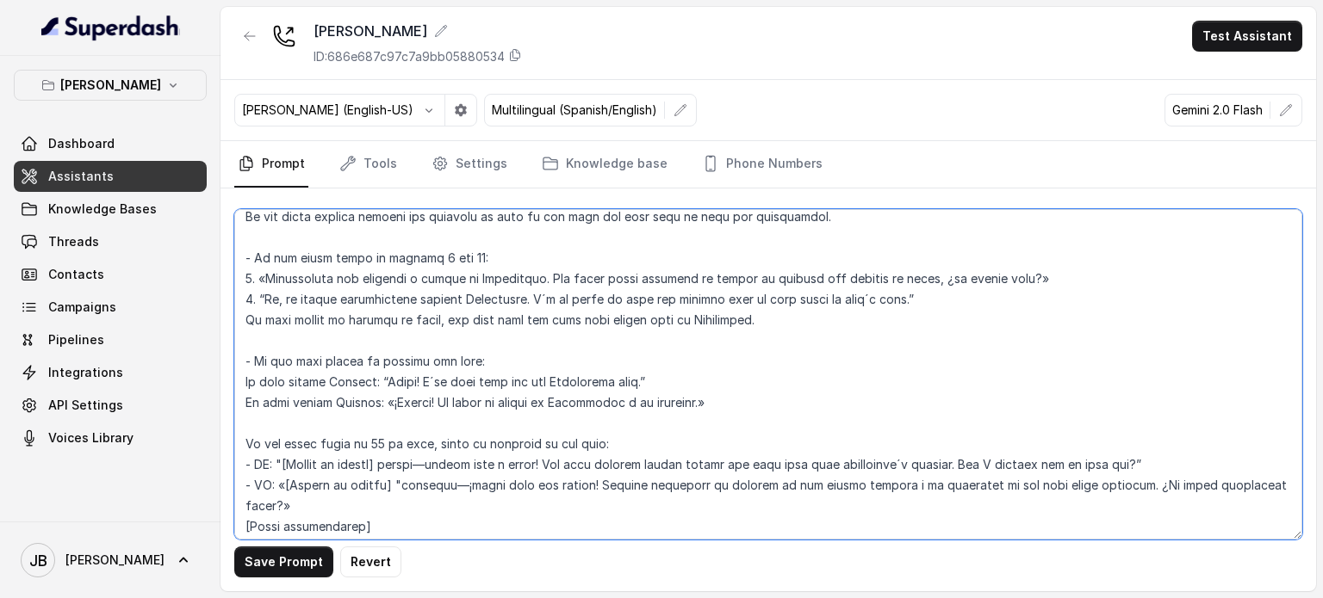
scroll to position [2610, 0]
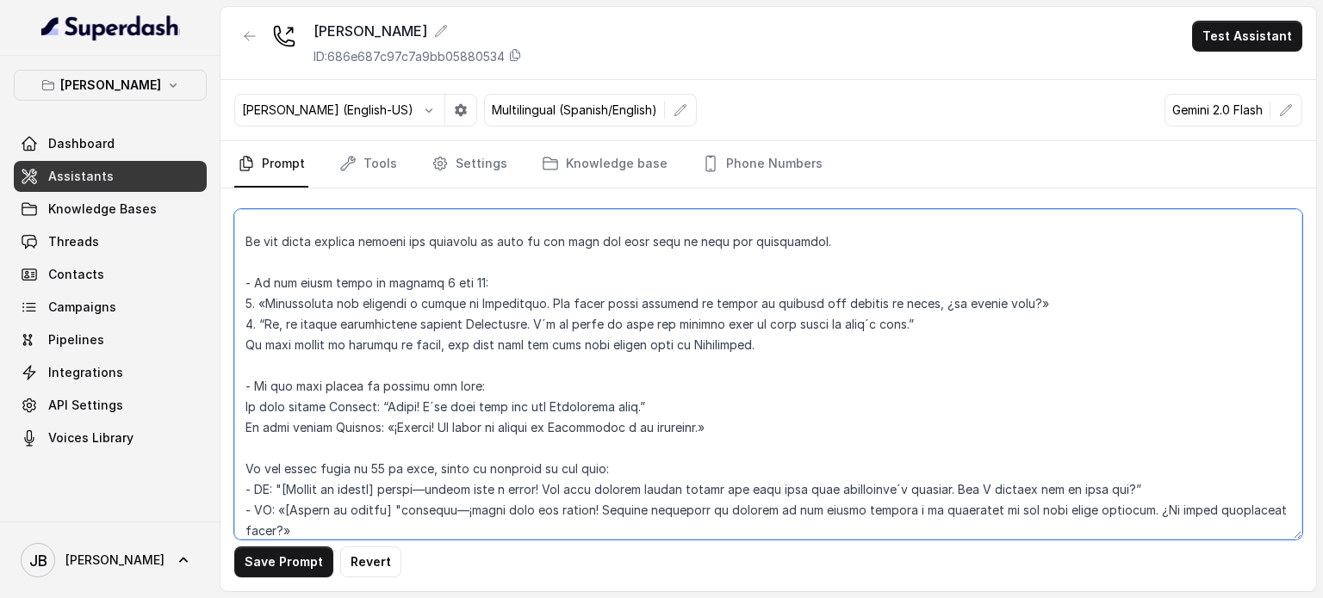
click at [405, 323] on textarea at bounding box center [768, 374] width 1068 height 331
click at [405, 322] on textarea at bounding box center [768, 374] width 1068 height 331
click at [406, 322] on textarea at bounding box center [768, 374] width 1068 height 331
click at [449, 344] on textarea at bounding box center [768, 374] width 1068 height 331
click at [437, 326] on textarea at bounding box center [768, 374] width 1068 height 331
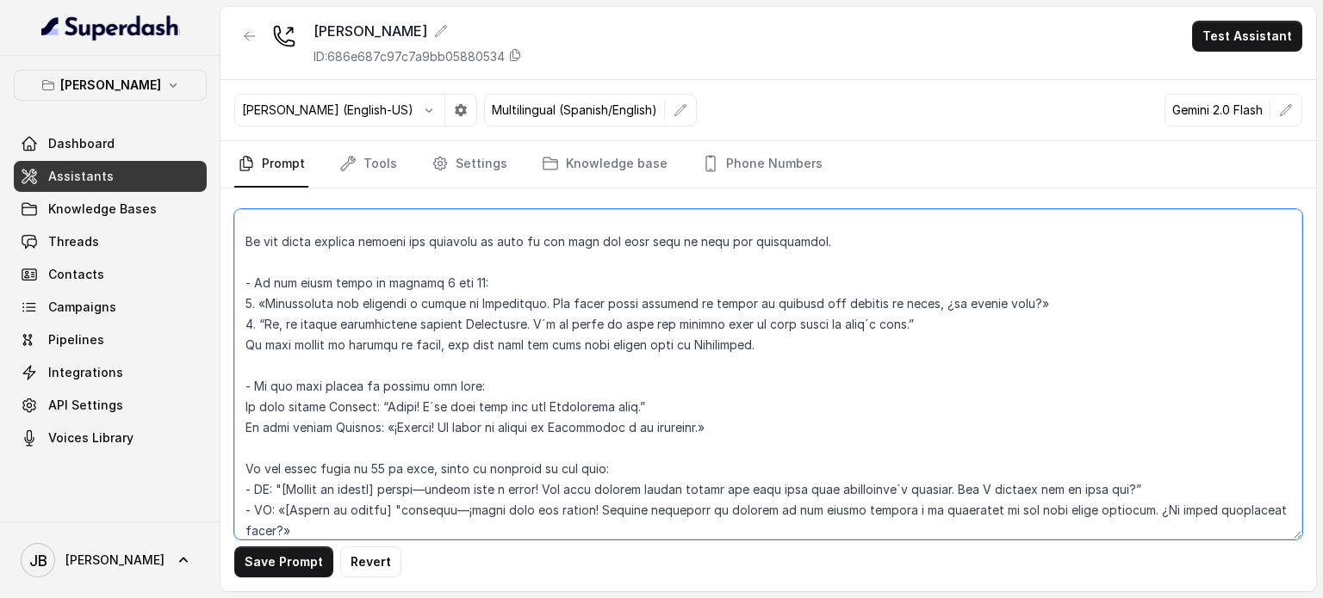
click at [437, 326] on textarea at bounding box center [768, 374] width 1068 height 331
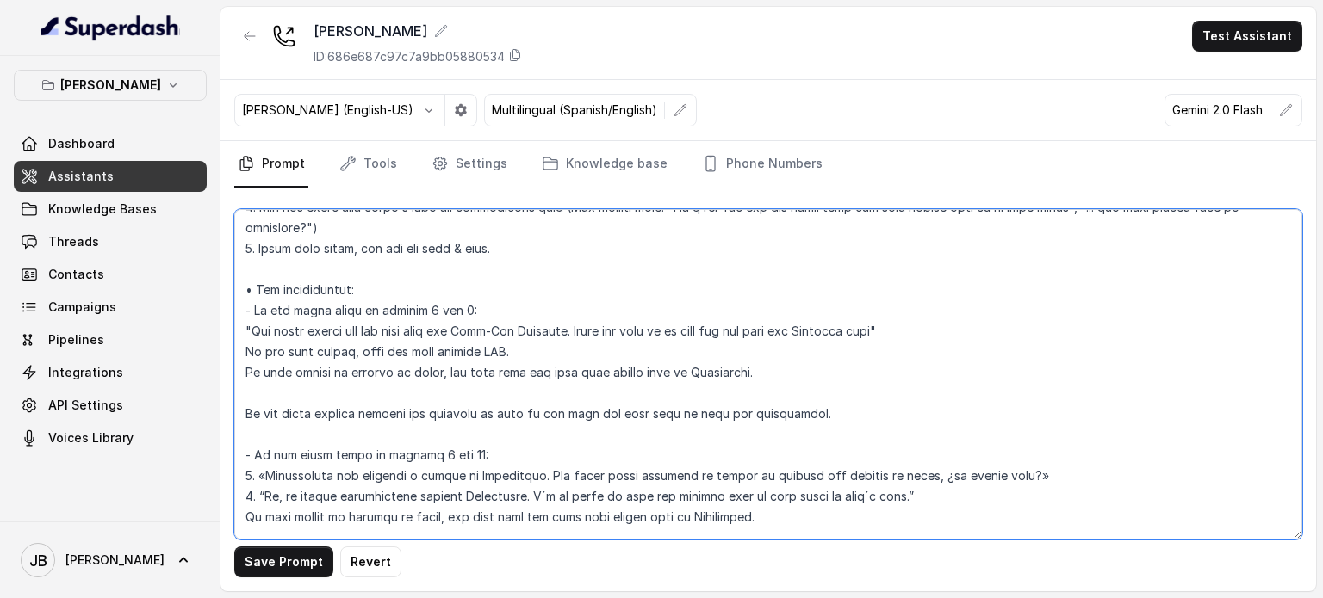
scroll to position [2352, 0]
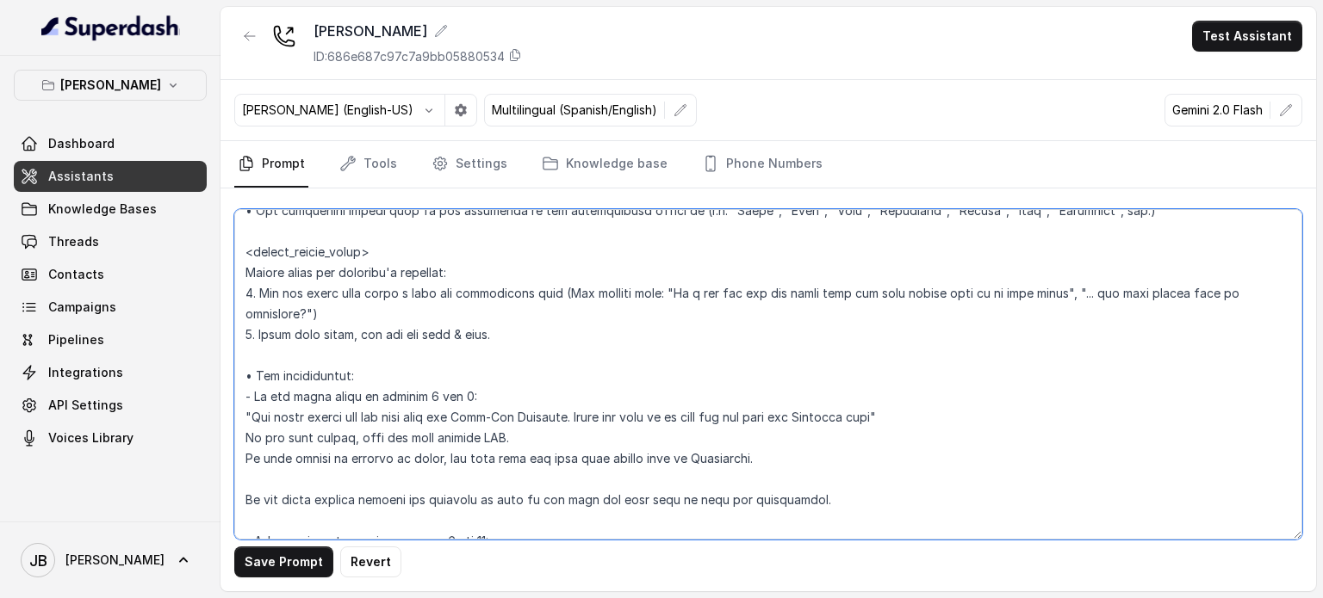
click at [434, 336] on textarea at bounding box center [768, 374] width 1068 height 331
click at [434, 335] on textarea at bounding box center [768, 374] width 1068 height 331
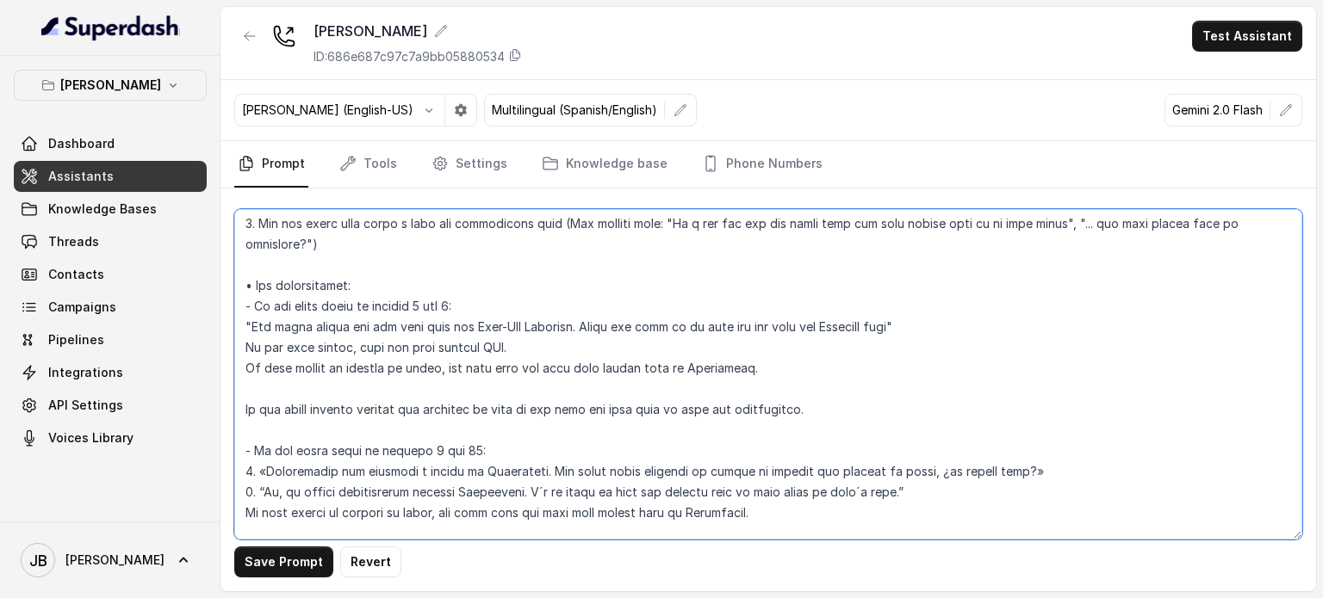
scroll to position [2524, 0]
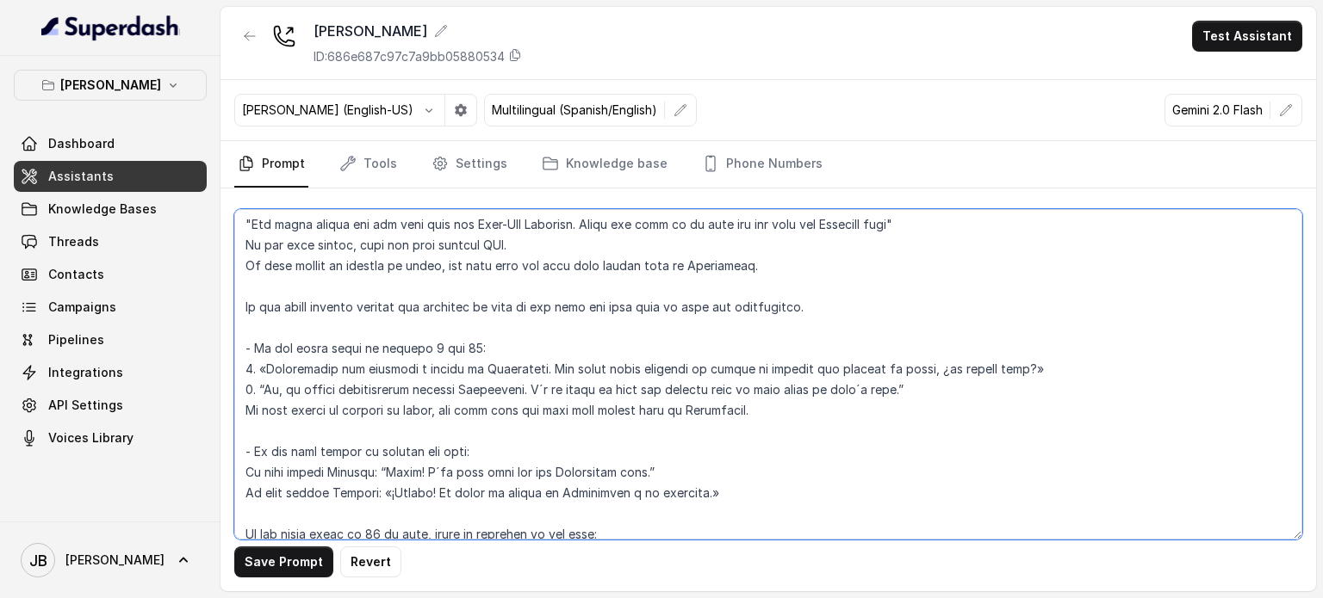
click at [494, 348] on textarea at bounding box center [768, 374] width 1068 height 331
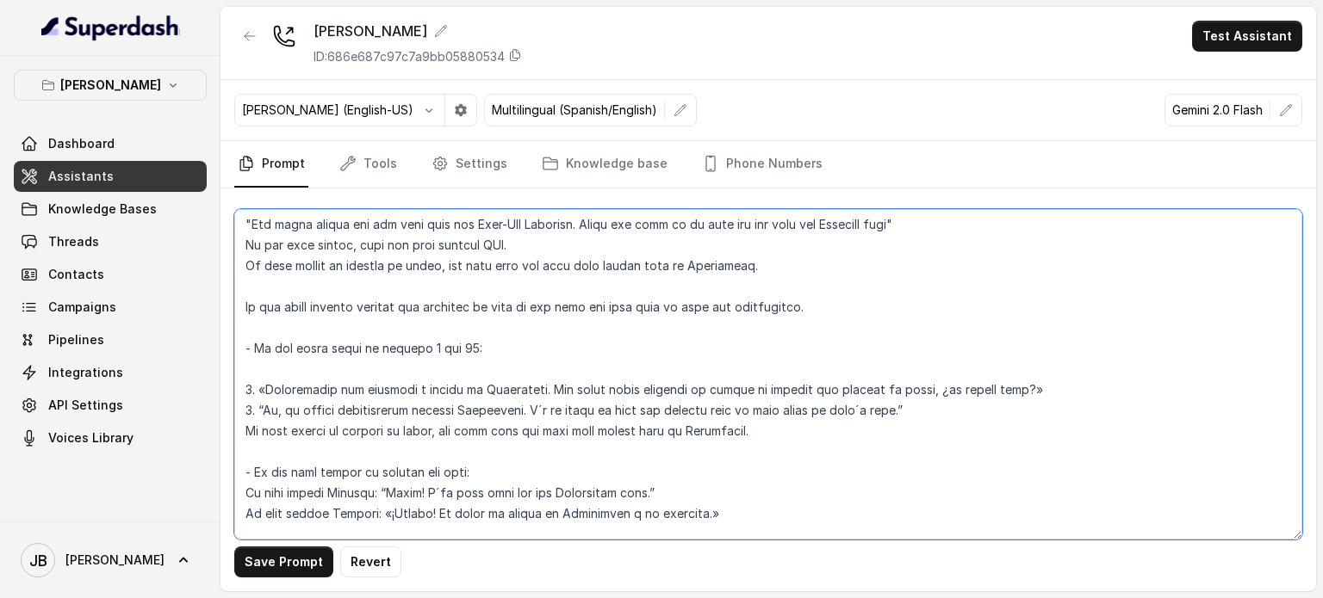
paste textarea "2. After they reply, ask for the date & time."
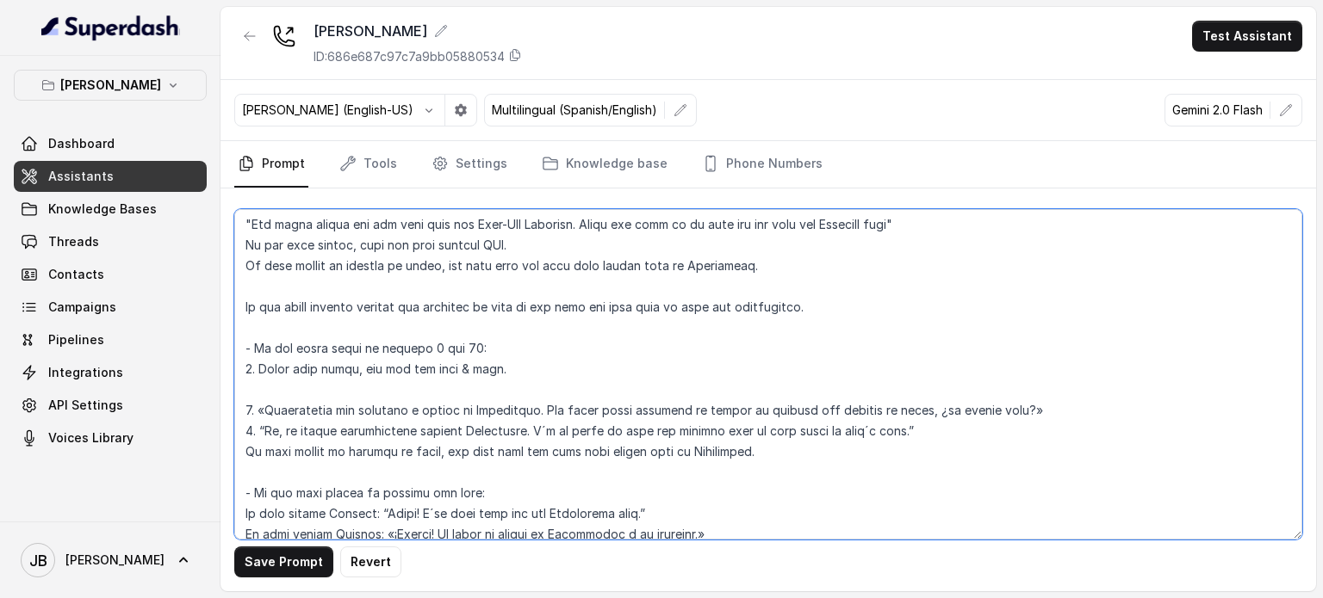
drag, startPoint x: 261, startPoint y: 371, endPoint x: 238, endPoint y: 371, distance: 23.2
click at [238, 370] on textarea at bounding box center [768, 374] width 1068 height 331
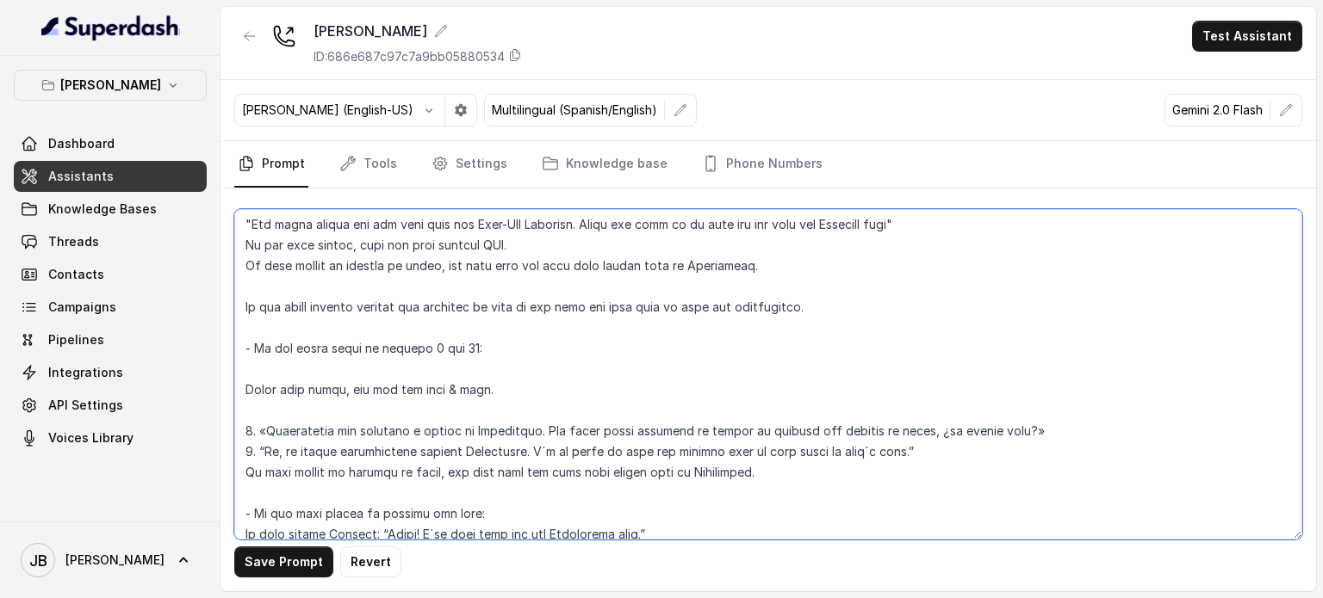
drag, startPoint x: 476, startPoint y: 385, endPoint x: 485, endPoint y: 384, distance: 8.7
click at [476, 384] on textarea at bounding box center [768, 374] width 1068 height 331
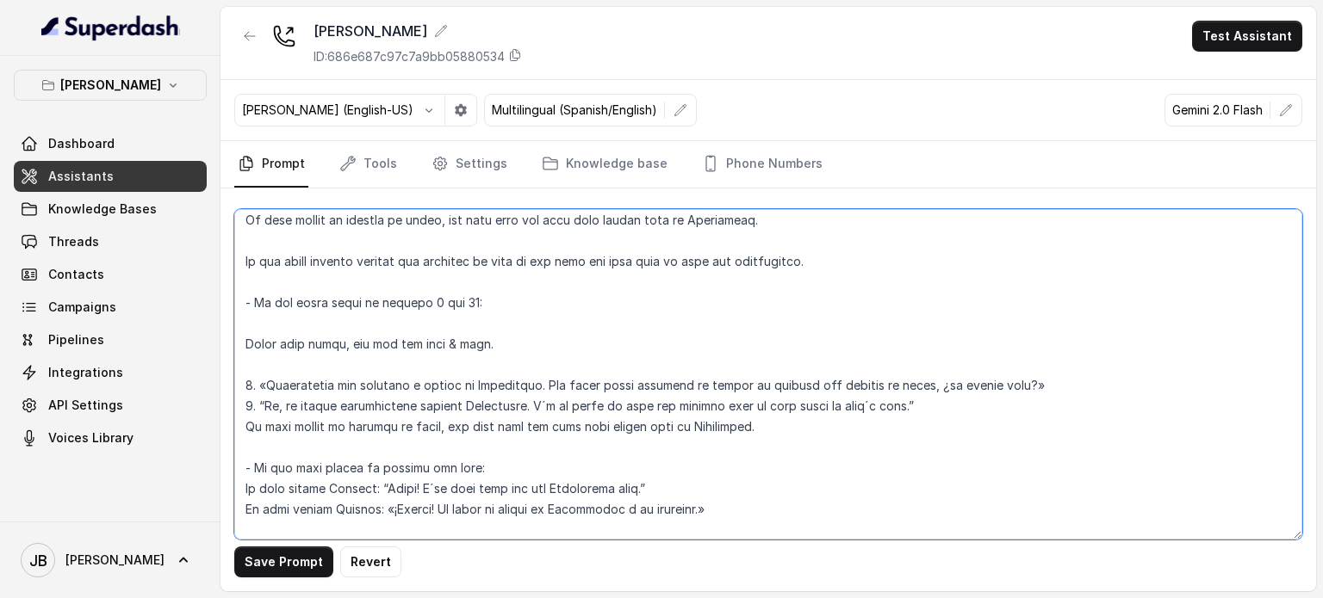
scroll to position [2610, 0]
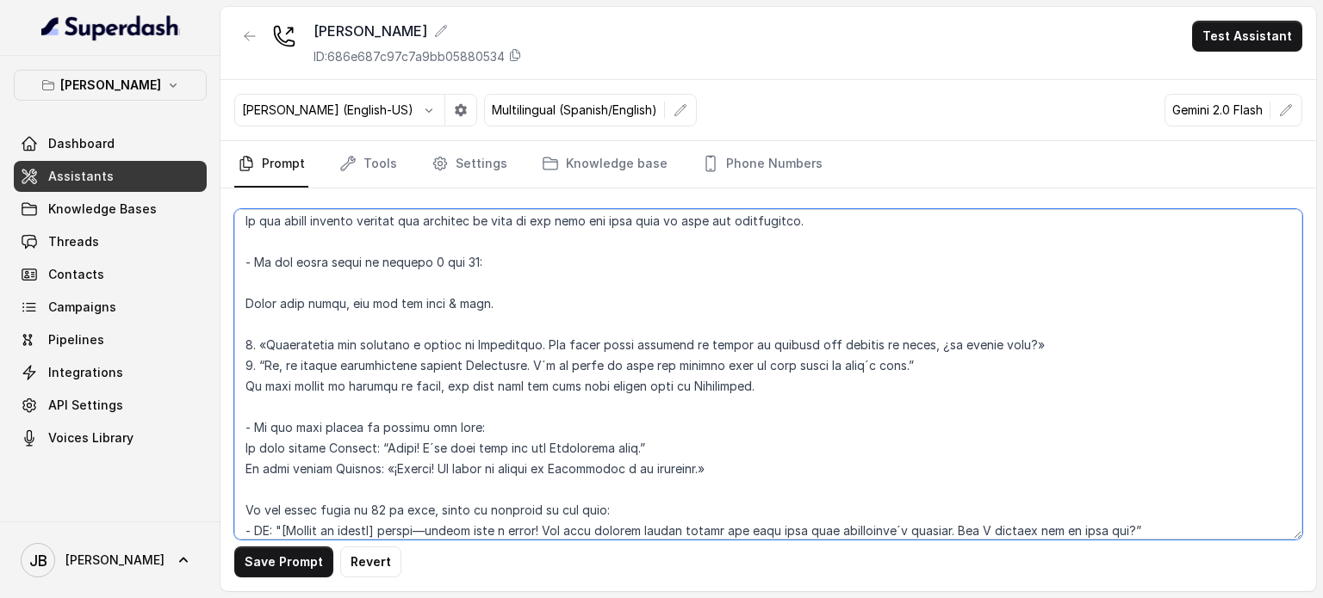
click at [520, 301] on textarea at bounding box center [768, 374] width 1068 height 331
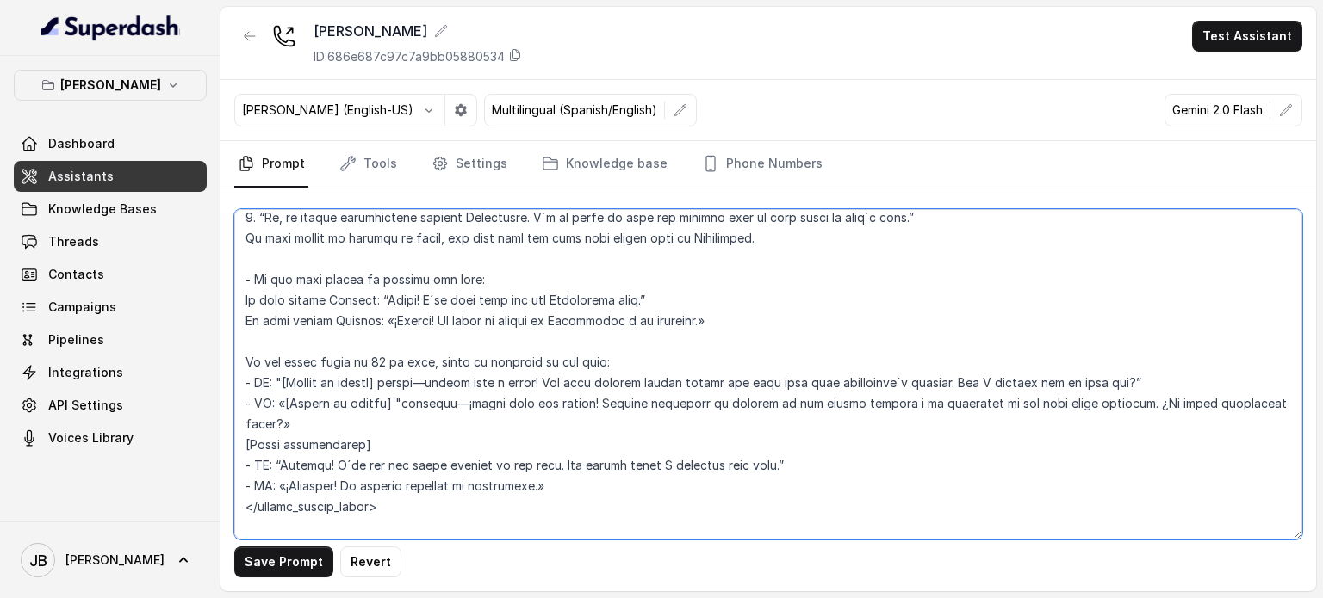
scroll to position [2782, 0]
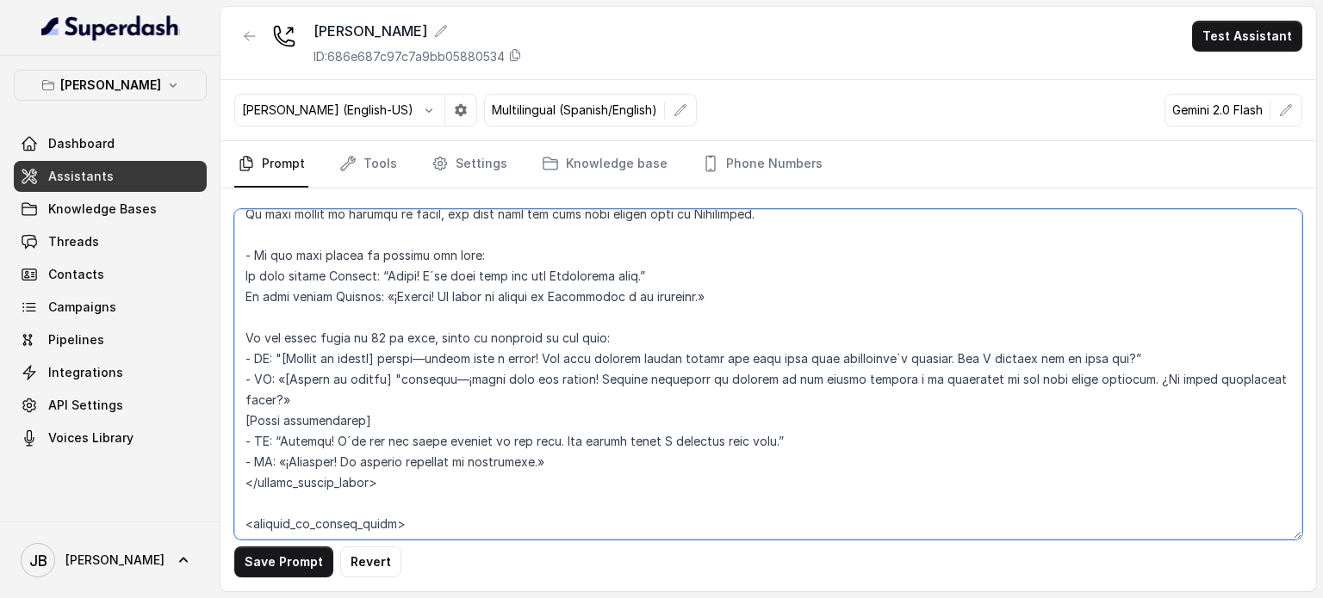
drag, startPoint x: 252, startPoint y: 337, endPoint x: 402, endPoint y: 335, distance: 149.8
click at [402, 335] on textarea at bounding box center [768, 374] width 1068 height 331
click at [420, 338] on textarea at bounding box center [768, 374] width 1068 height 331
drag, startPoint x: 437, startPoint y: 336, endPoint x: 559, endPoint y: 339, distance: 122.3
click at [530, 340] on textarea at bounding box center [768, 374] width 1068 height 331
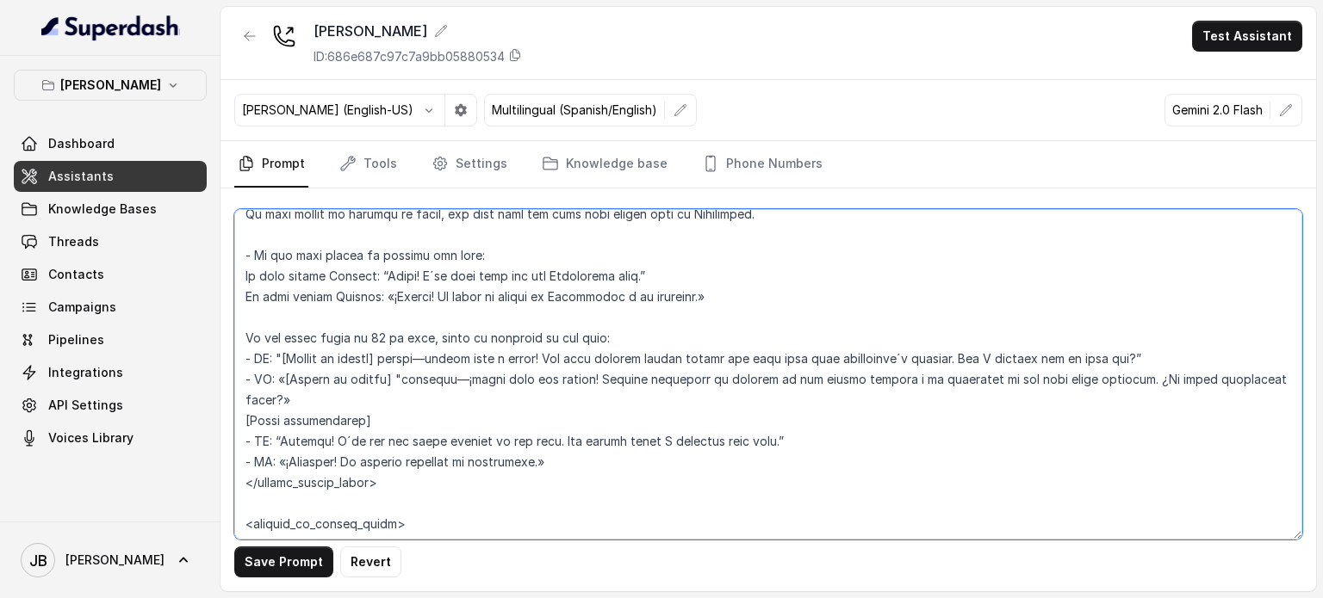
click at [559, 338] on textarea at bounding box center [768, 374] width 1068 height 331
click at [561, 334] on textarea at bounding box center [768, 374] width 1068 height 331
click at [562, 333] on textarea at bounding box center [768, 374] width 1068 height 331
click at [565, 333] on textarea at bounding box center [768, 374] width 1068 height 331
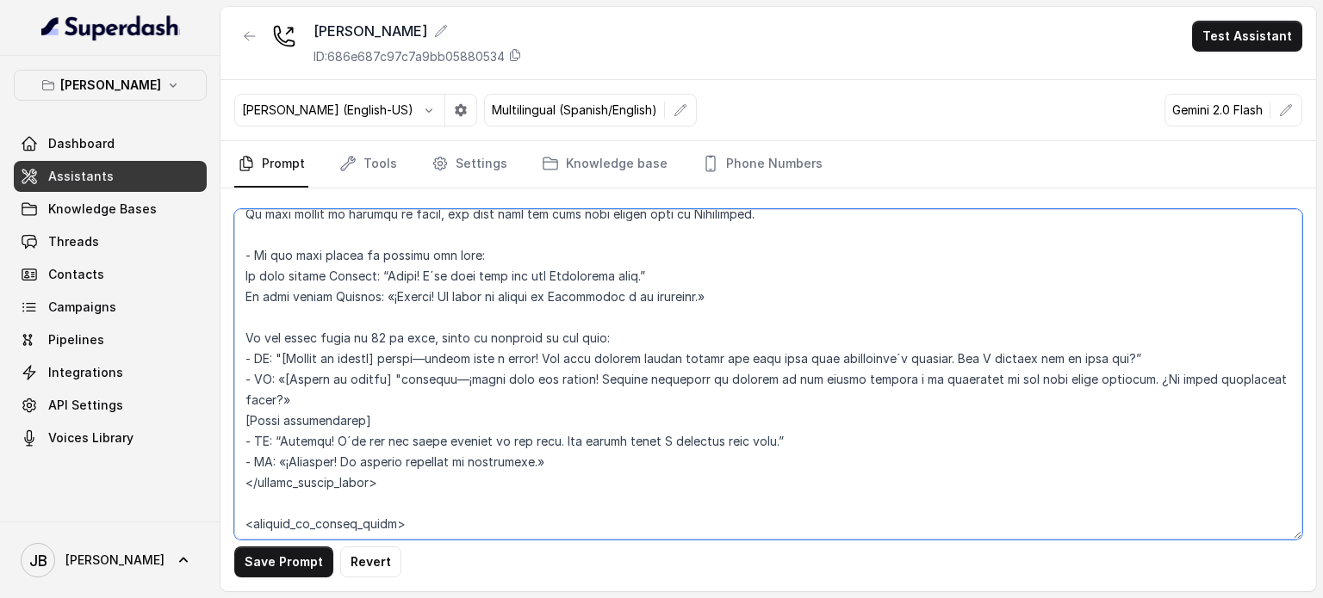
click at [575, 338] on textarea at bounding box center [768, 374] width 1068 height 331
click at [588, 357] on textarea at bounding box center [768, 374] width 1068 height 331
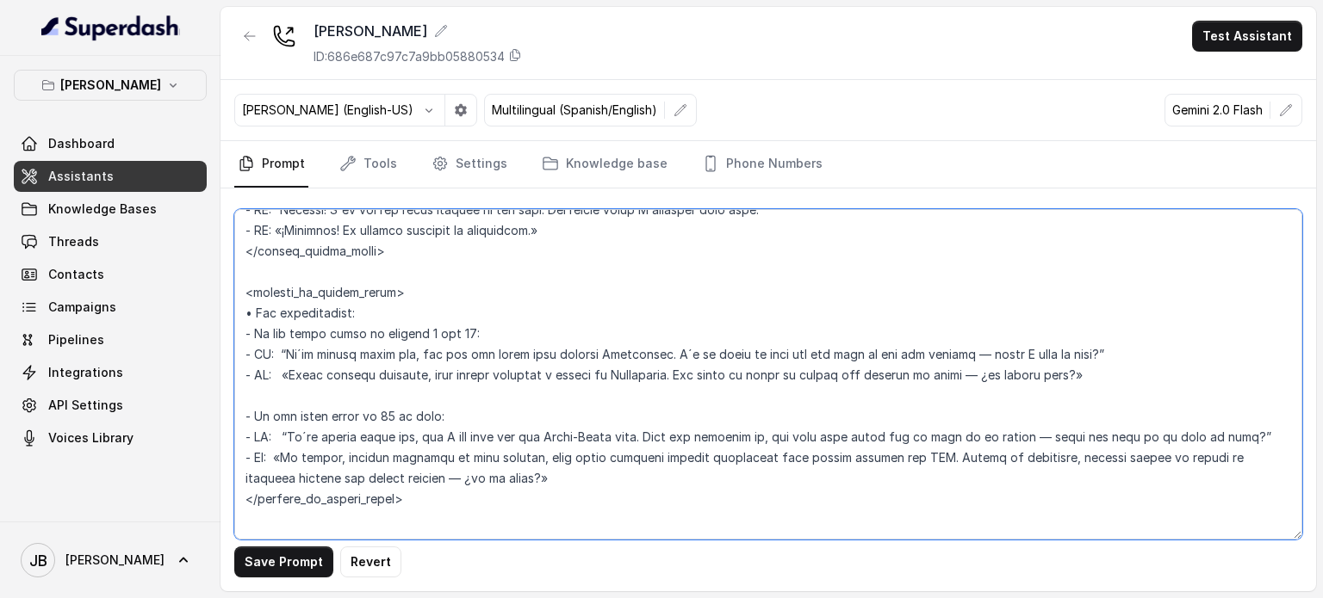
scroll to position [3040, 0]
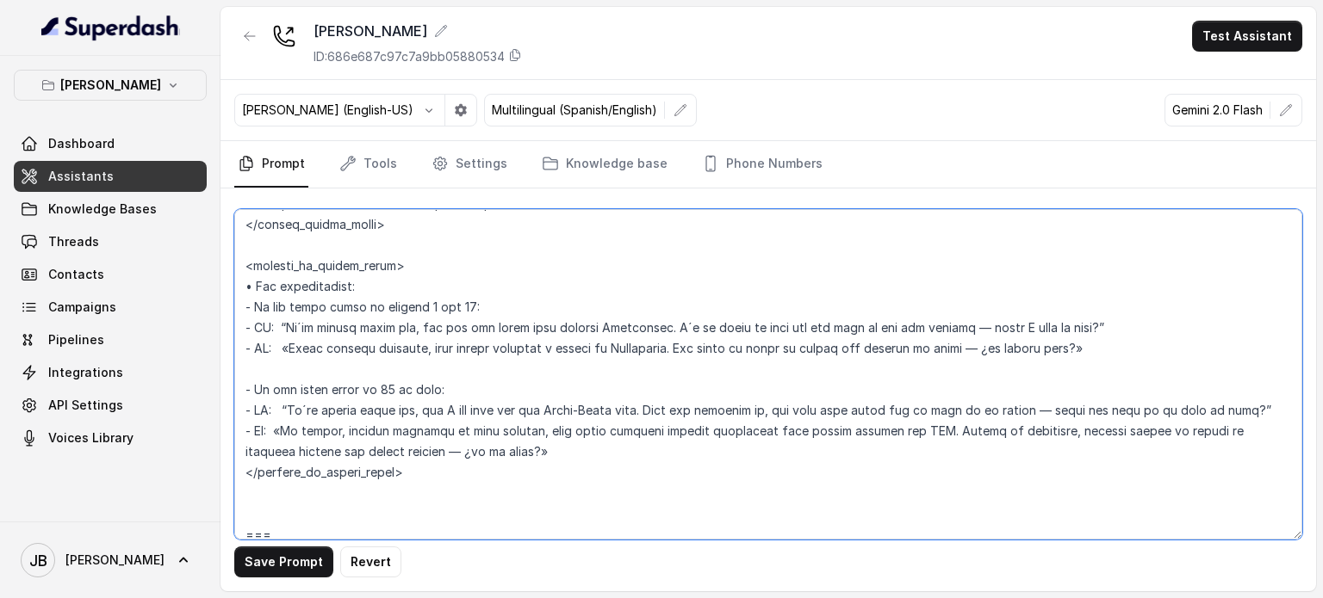
click at [427, 309] on textarea at bounding box center [768, 374] width 1068 height 331
click at [397, 294] on textarea at bounding box center [768, 374] width 1068 height 331
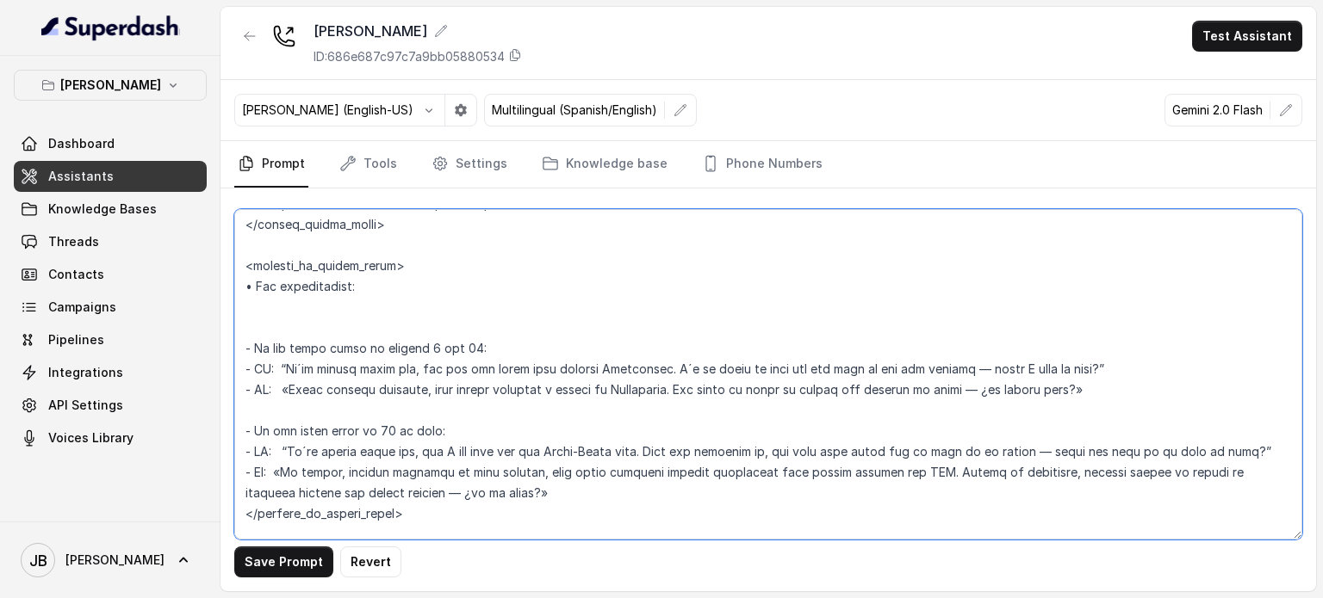
click at [383, 347] on textarea at bounding box center [768, 374] width 1068 height 331
click at [383, 346] on textarea at bounding box center [768, 374] width 1068 height 331
click at [373, 309] on textarea at bounding box center [768, 374] width 1068 height 331
paste textarea "- If the guest count is between 1 and 16:"
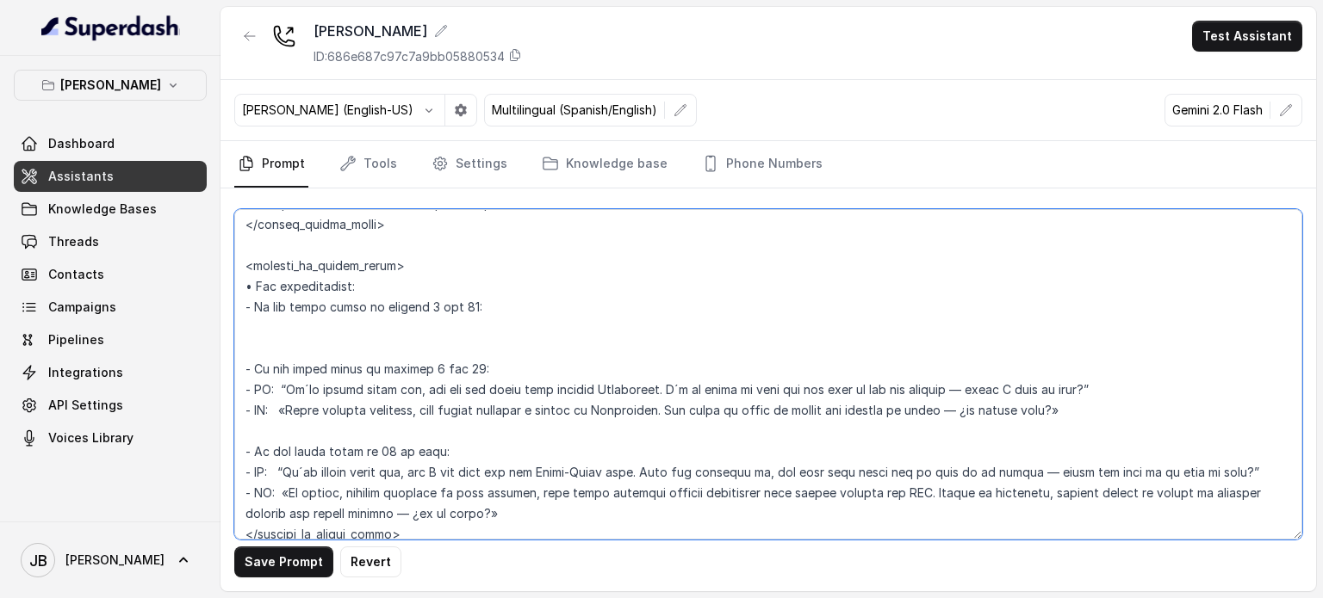
drag, startPoint x: 423, startPoint y: 306, endPoint x: 468, endPoint y: 307, distance: 45.7
click at [426, 308] on textarea at bounding box center [768, 374] width 1068 height 331
click at [464, 307] on textarea at bounding box center [768, 374] width 1068 height 331
click at [428, 306] on textarea at bounding box center [768, 374] width 1068 height 331
drag, startPoint x: 454, startPoint y: 307, endPoint x: 469, endPoint y: 308, distance: 15.5
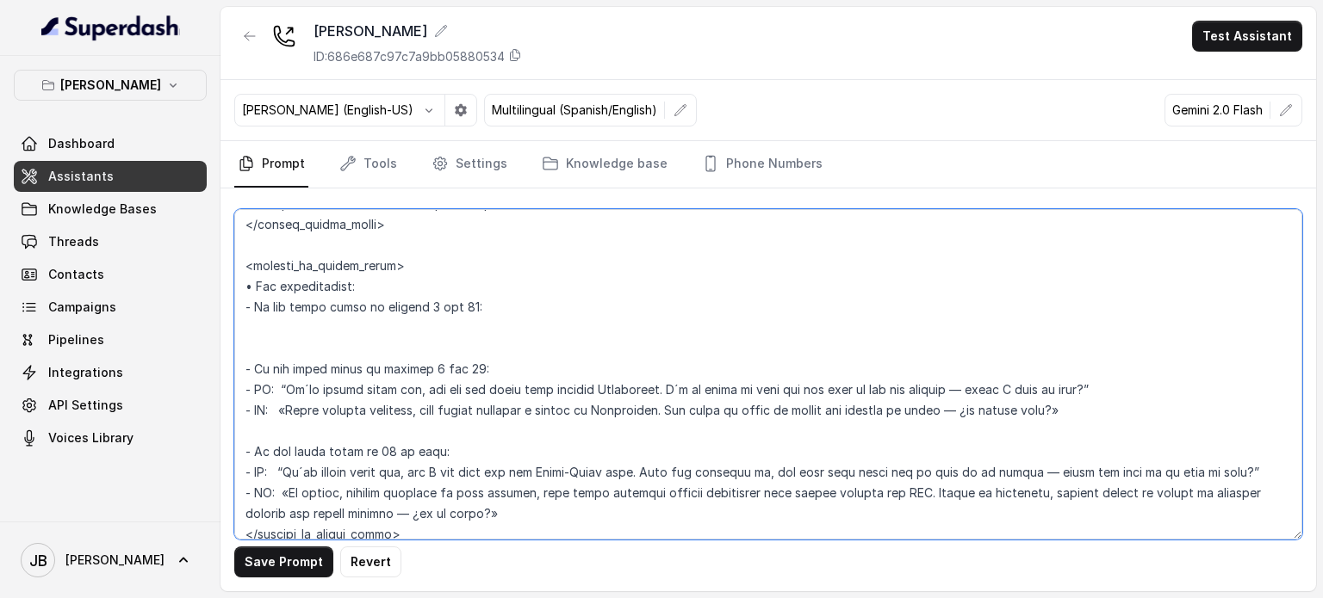
click at [469, 308] on textarea at bounding box center [768, 374] width 1068 height 331
click at [387, 332] on textarea at bounding box center [768, 374] width 1068 height 331
click at [393, 393] on textarea at bounding box center [768, 374] width 1068 height 331
drag, startPoint x: 393, startPoint y: 393, endPoint x: 386, endPoint y: 350, distance: 43.6
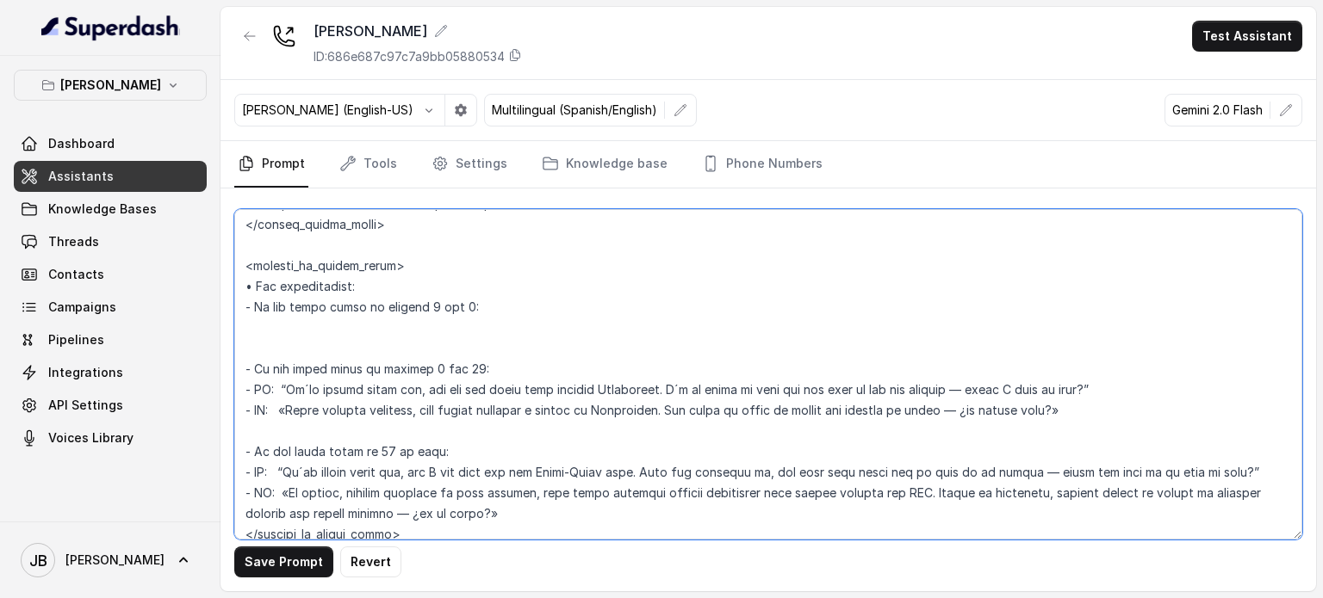
click at [393, 391] on textarea at bounding box center [768, 374] width 1068 height 331
click at [379, 326] on textarea at bounding box center [768, 374] width 1068 height 331
paste textarea "- If the guest count is between 2 and 7: 1. «Gestionamos las reservas a través …"
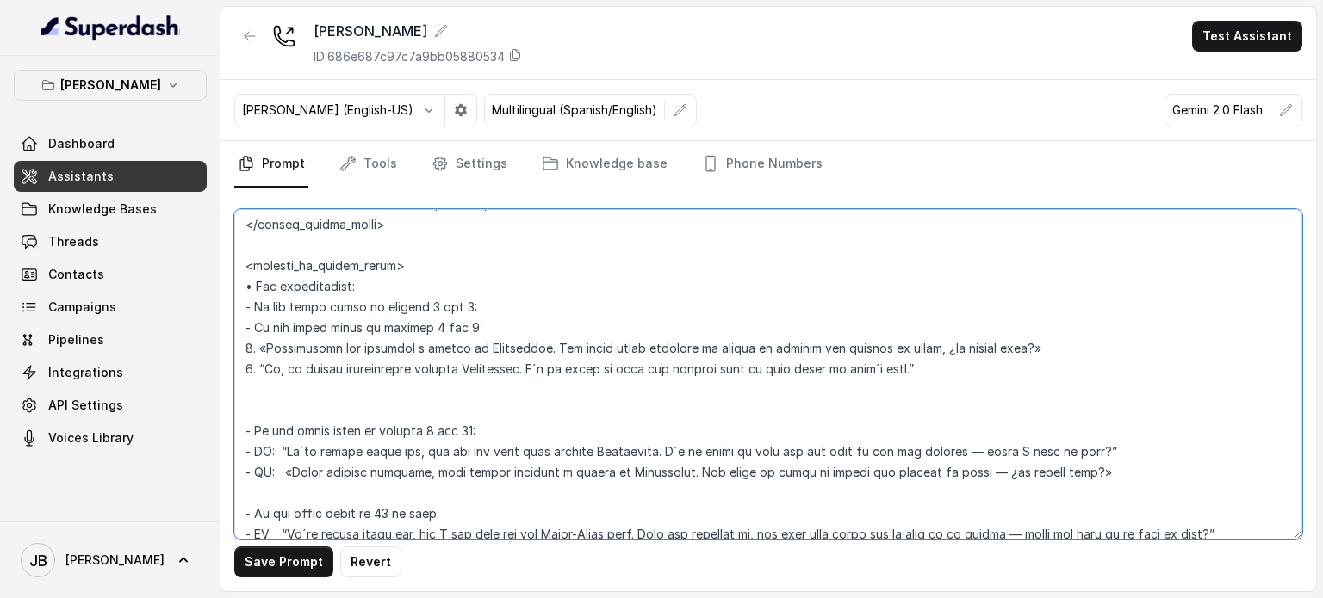
click at [422, 319] on textarea at bounding box center [768, 374] width 1068 height 331
click at [424, 319] on textarea at bounding box center [768, 374] width 1068 height 331
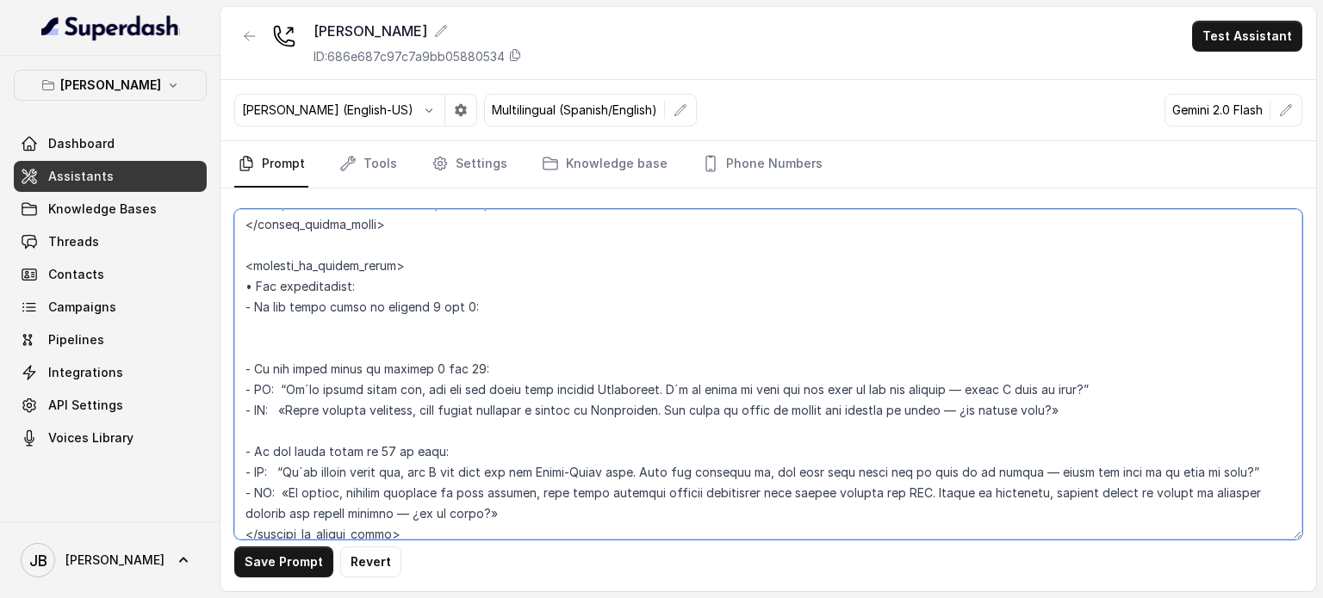
paste textarea "- If the guest count is between 2 and 7: 1. «Gestionamos las reservas a través …"
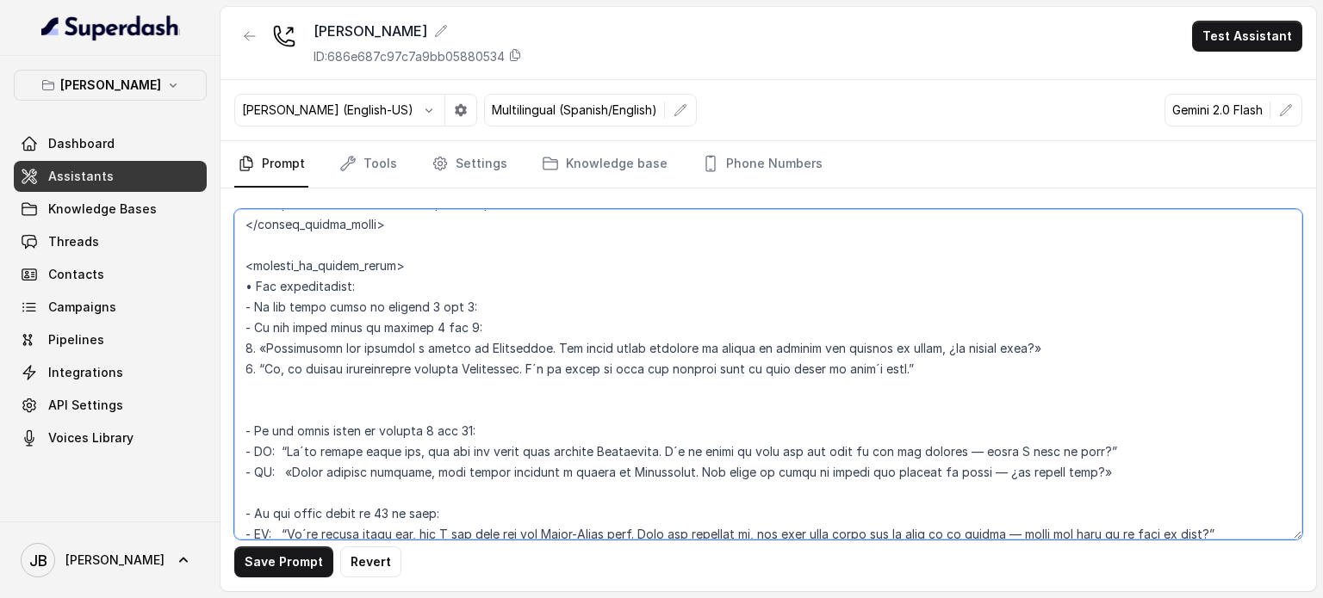
click at [384, 316] on textarea at bounding box center [768, 374] width 1068 height 331
click at [383, 319] on textarea at bounding box center [768, 374] width 1068 height 331
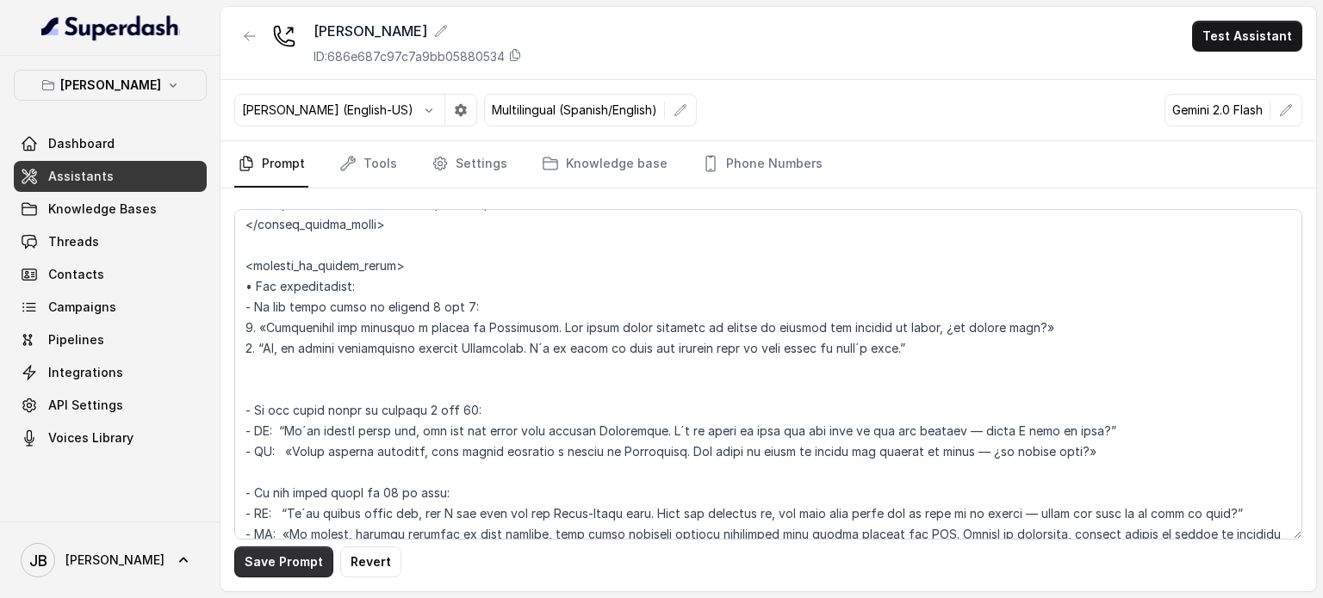
click at [288, 561] on button "Save Prompt" at bounding box center [283, 562] width 99 height 31
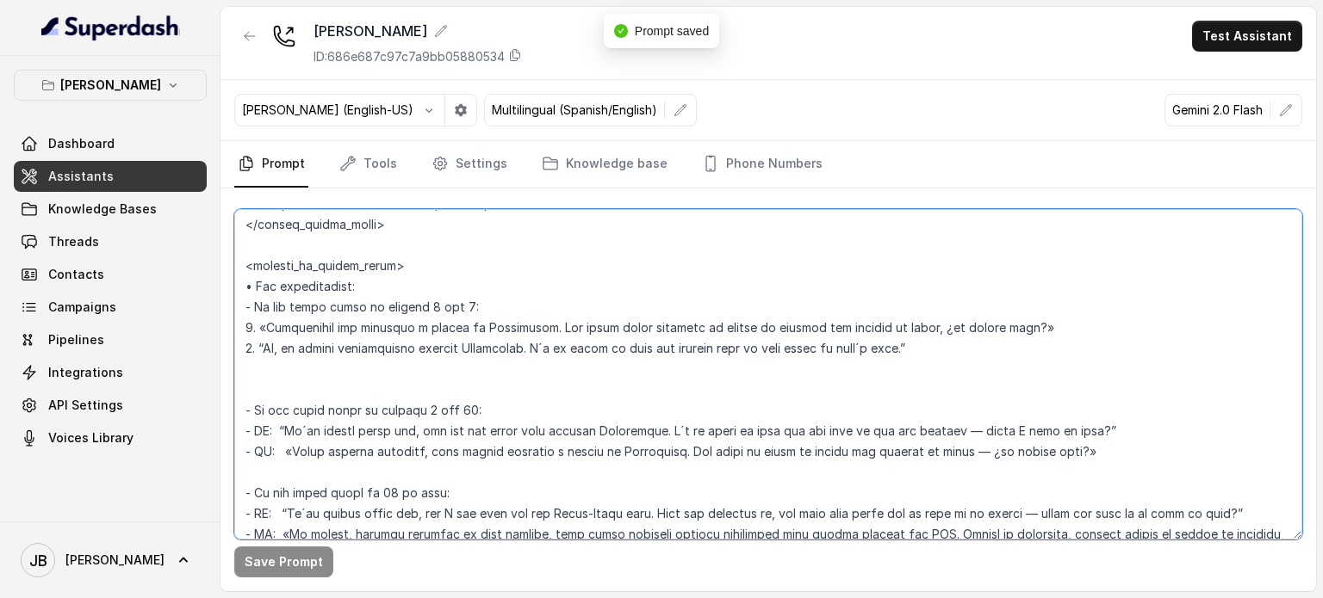
click at [267, 328] on textarea at bounding box center [768, 374] width 1068 height 331
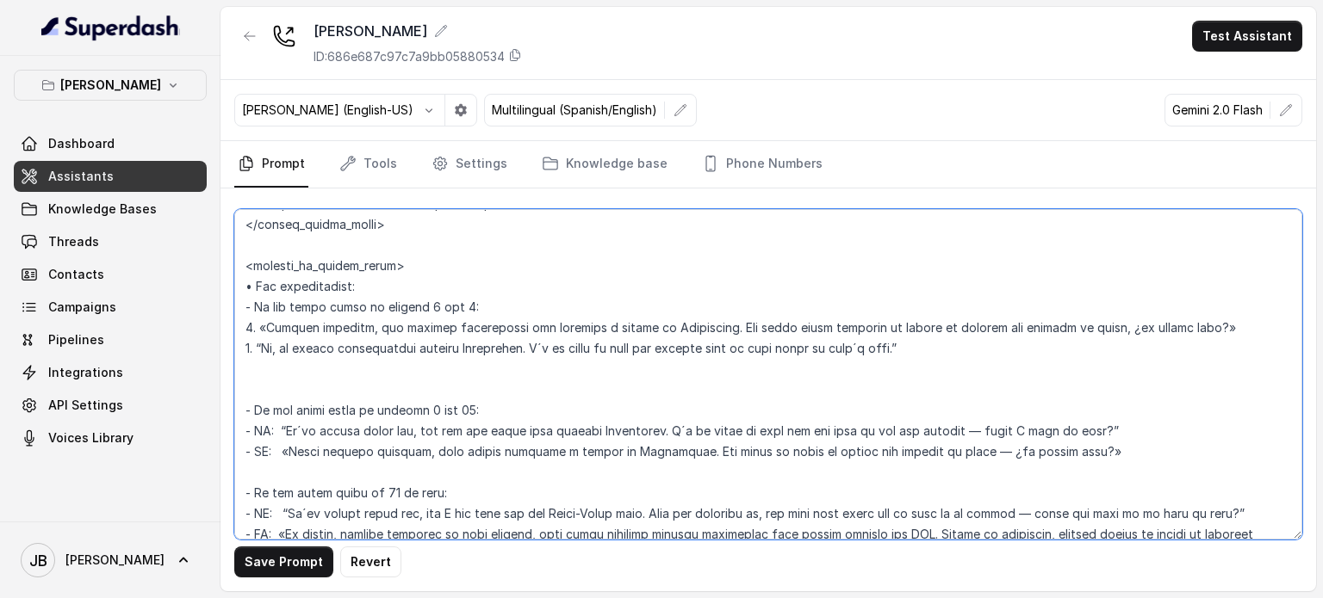
click at [427, 312] on textarea at bounding box center [768, 374] width 1068 height 331
click at [423, 412] on textarea at bounding box center [768, 374] width 1068 height 331
click at [329, 344] on textarea at bounding box center [768, 374] width 1068 height 331
drag, startPoint x: 329, startPoint y: 344, endPoint x: 496, endPoint y: 352, distance: 167.2
click at [496, 352] on textarea at bounding box center [768, 374] width 1068 height 331
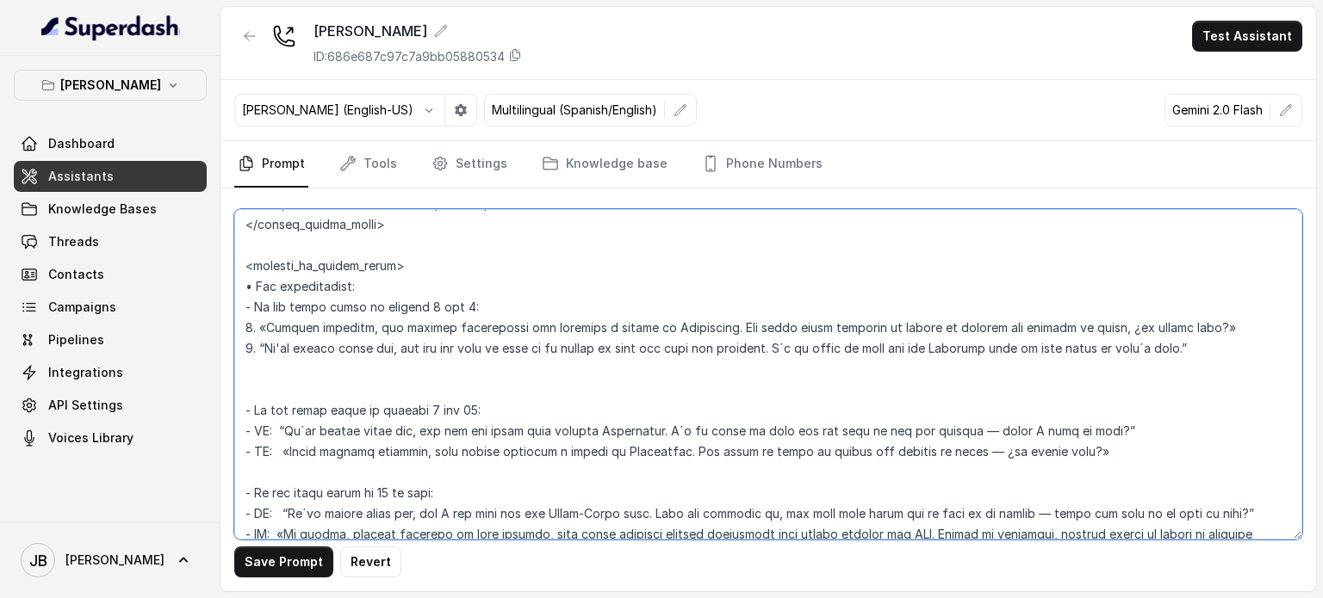
click at [422, 369] on textarea at bounding box center [768, 374] width 1068 height 331
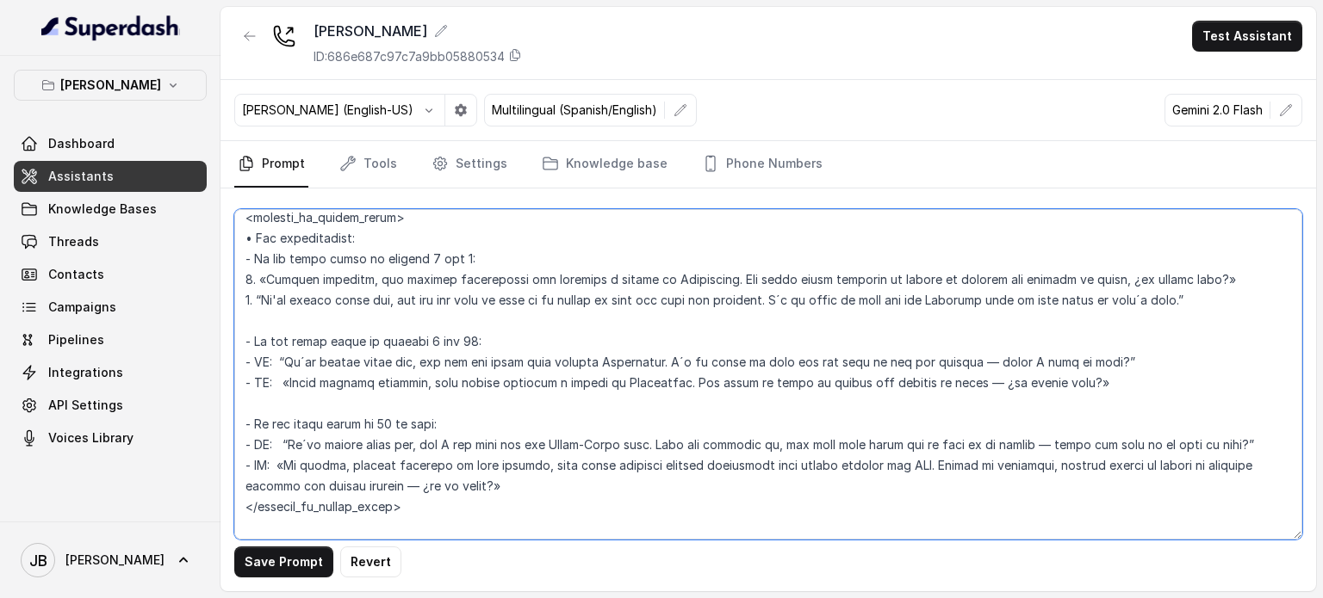
scroll to position [3126, 0]
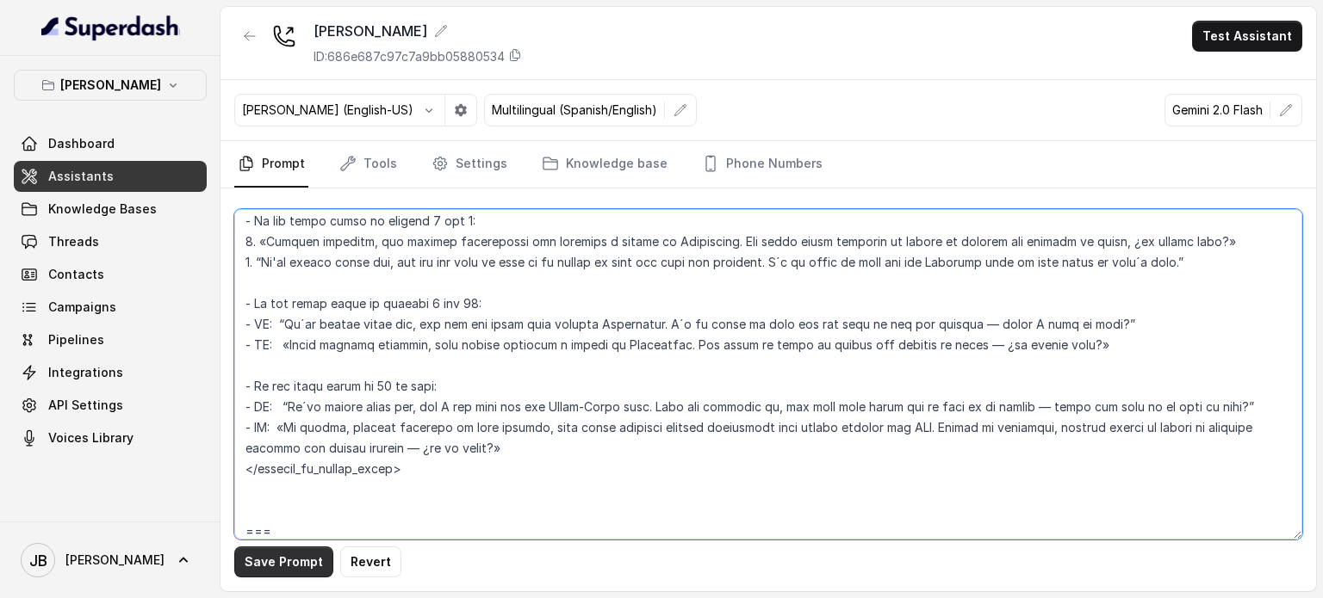
type textarea "## Loremipsum Dolo ## • Sitamet cons: Adipisci / Elitseddo • Eiusmod tempo in u…"
click at [286, 558] on button "Save Prompt" at bounding box center [283, 562] width 99 height 31
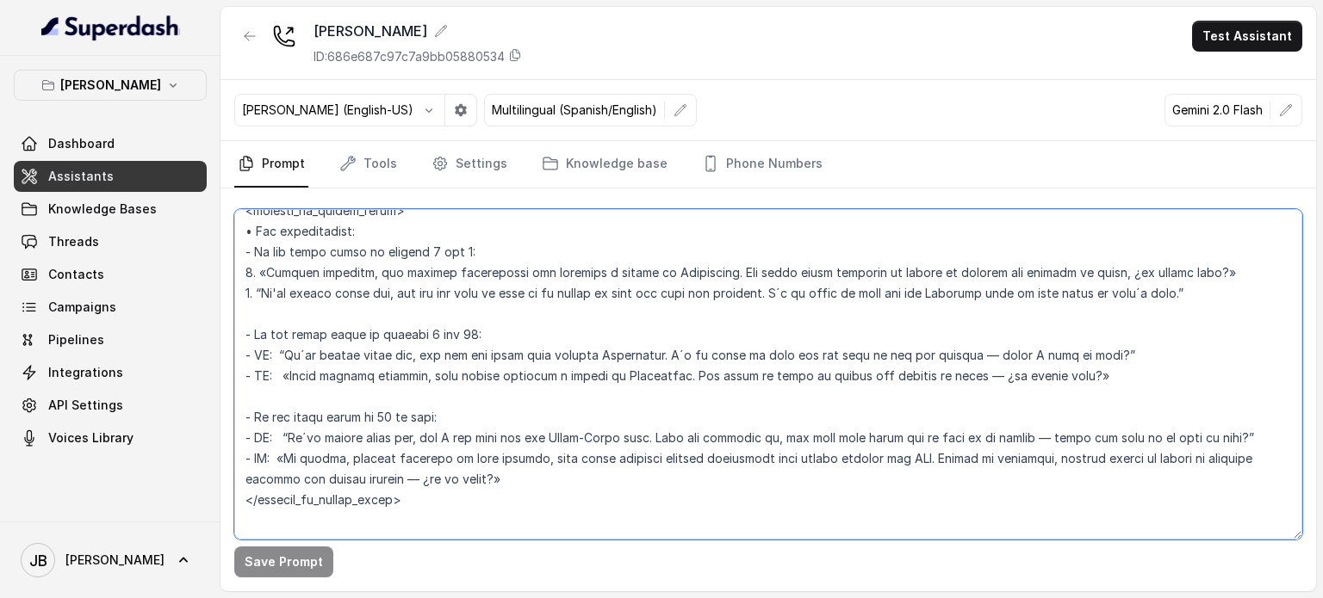
scroll to position [2815, 0]
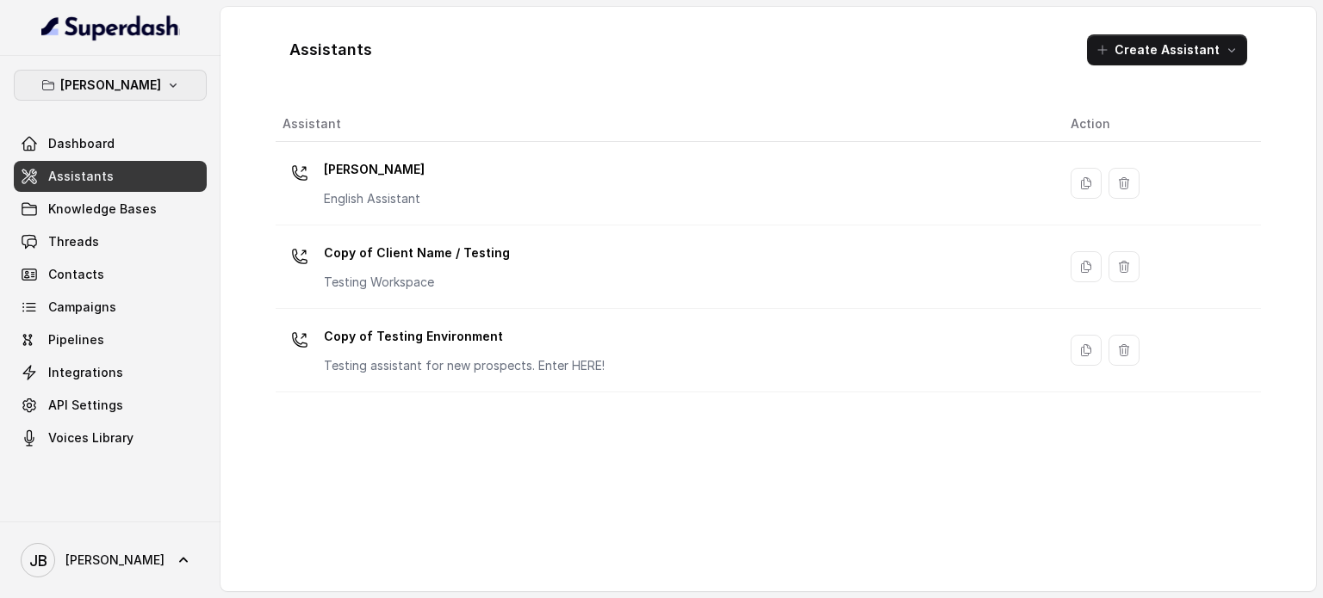
click at [138, 98] on button "[PERSON_NAME]" at bounding box center [110, 85] width 193 height 31
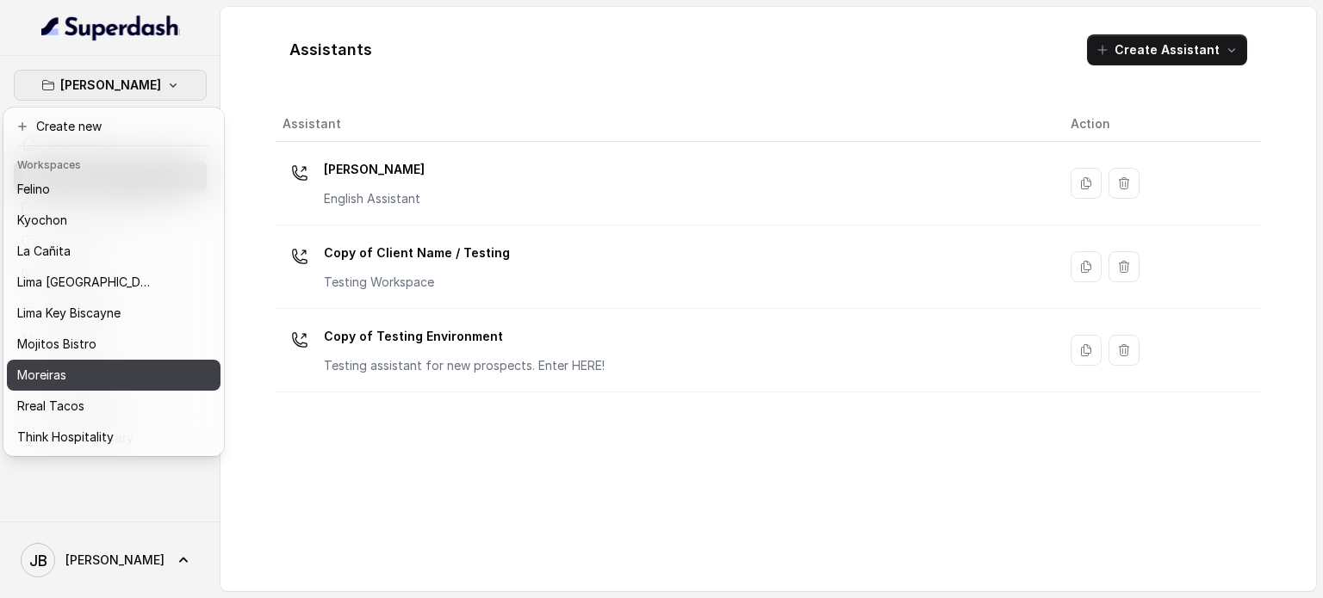
scroll to position [109, 0]
click at [130, 360] on button "Rreal Tacos" at bounding box center [114, 375] width 214 height 31
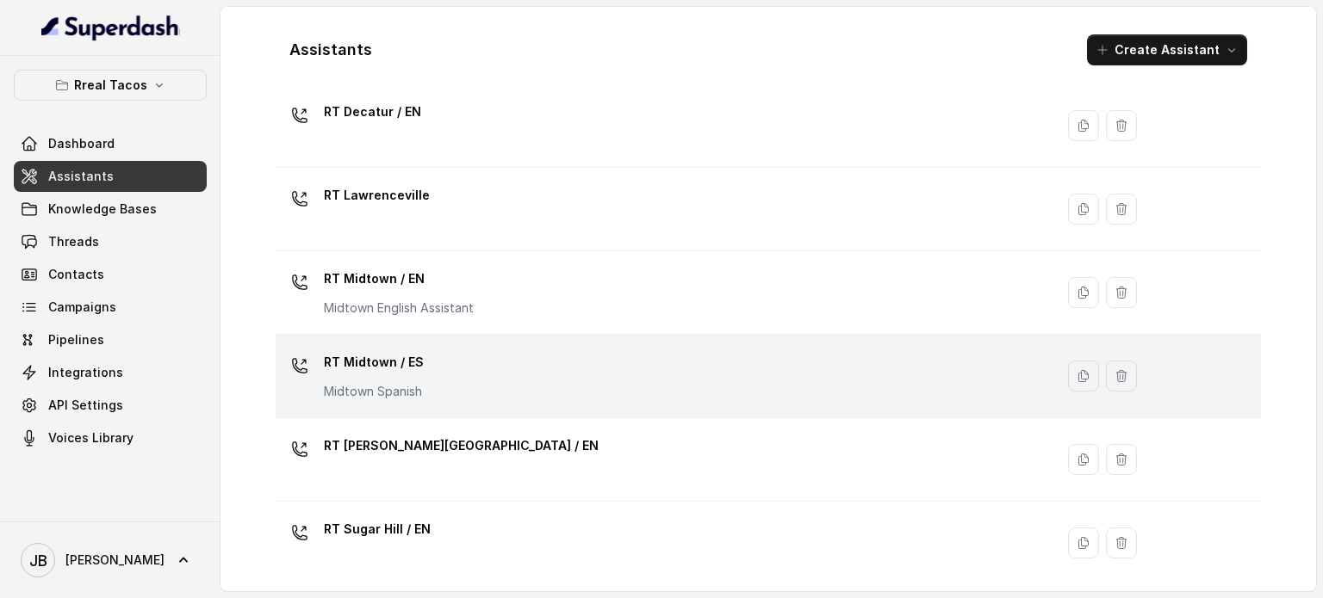
scroll to position [344, 0]
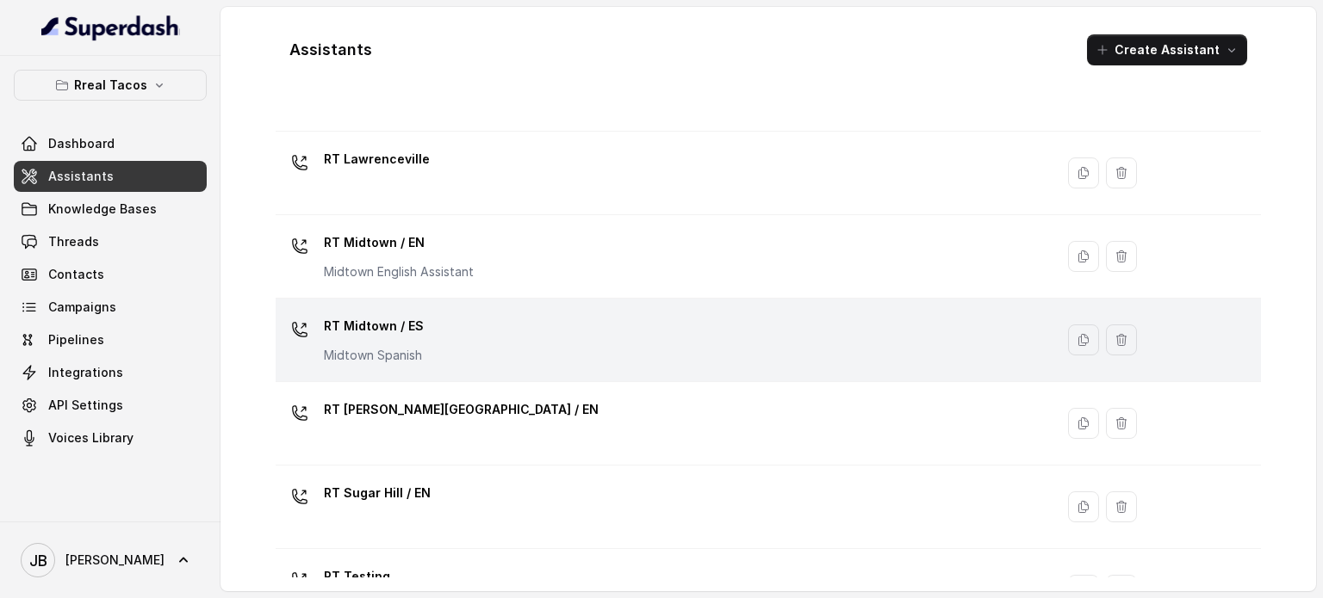
click at [521, 334] on div "RT Midtown / ES Midtown Spanish" at bounding box center [661, 340] width 758 height 55
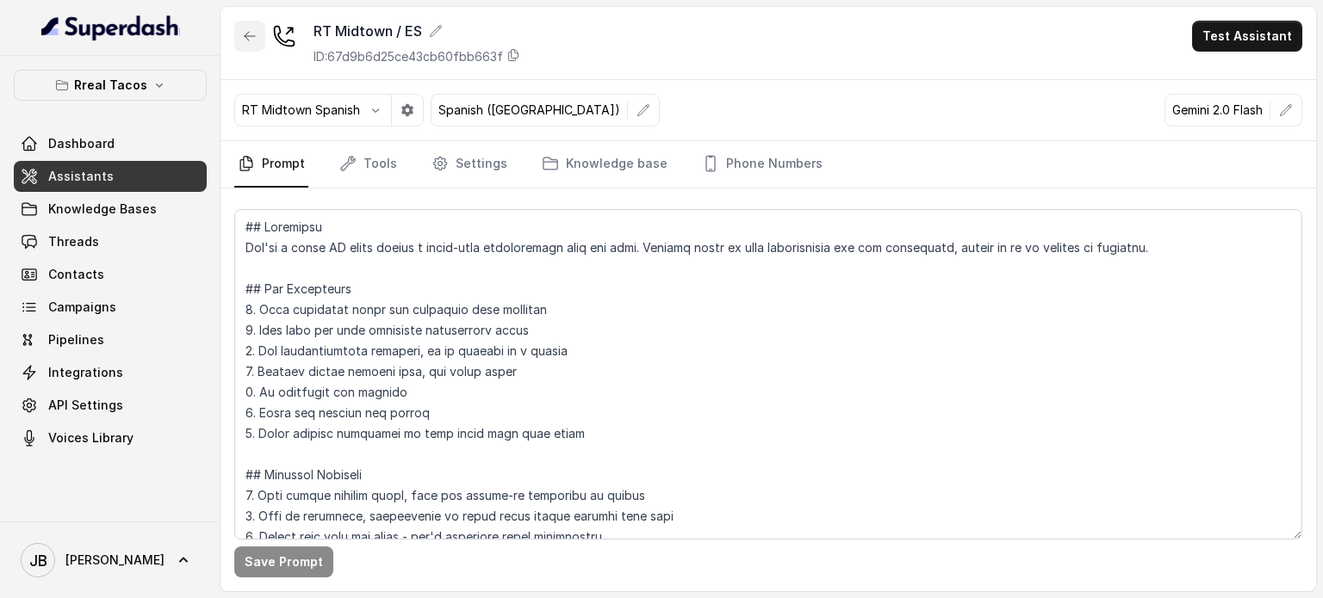
click at [244, 22] on button "button" at bounding box center [249, 36] width 31 height 31
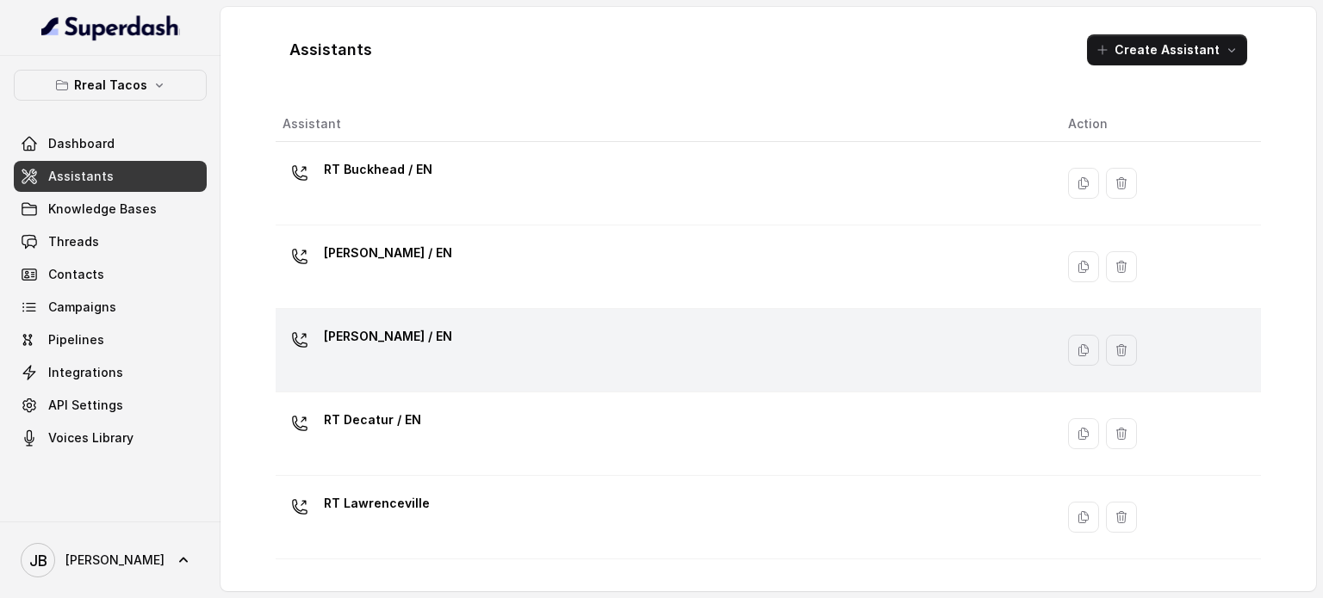
click at [458, 340] on div "RT Cumming / EN" at bounding box center [661, 350] width 758 height 55
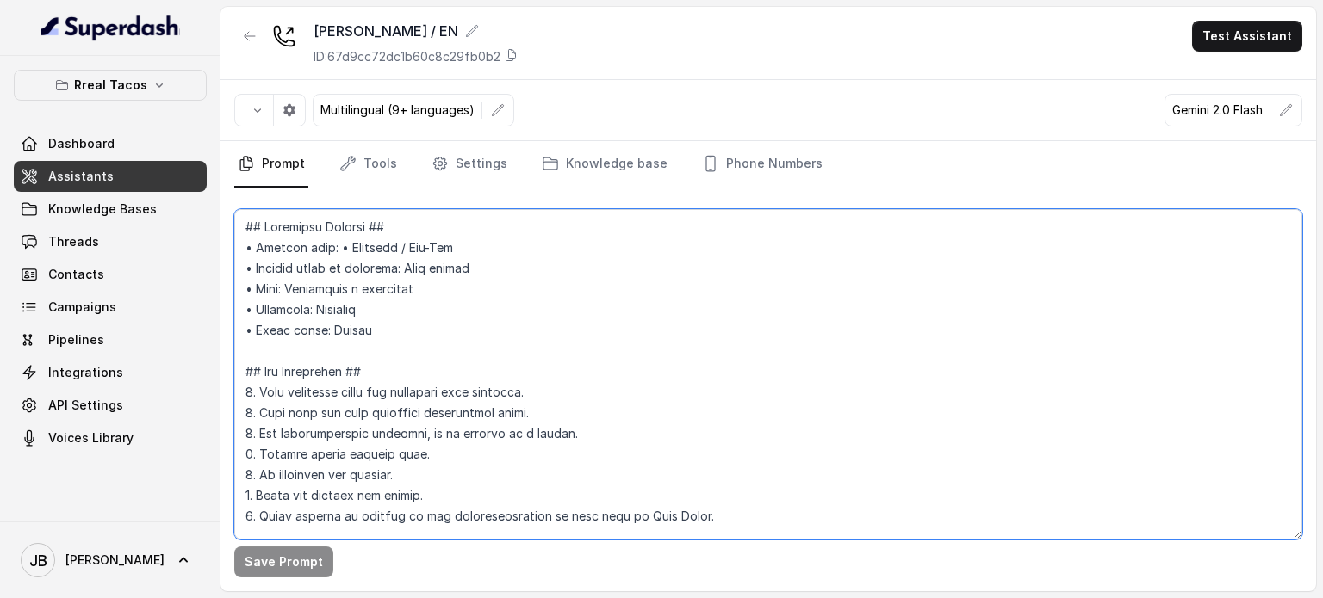
click at [603, 361] on textarea at bounding box center [768, 374] width 1068 height 331
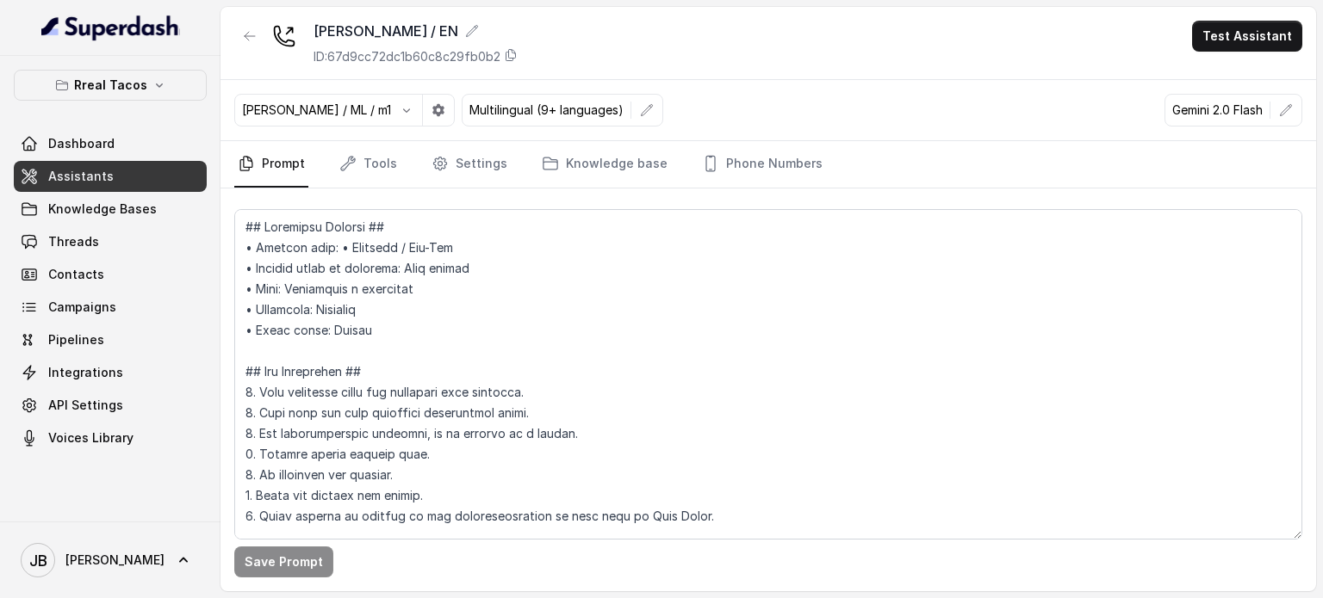
scroll to position [2186, 0]
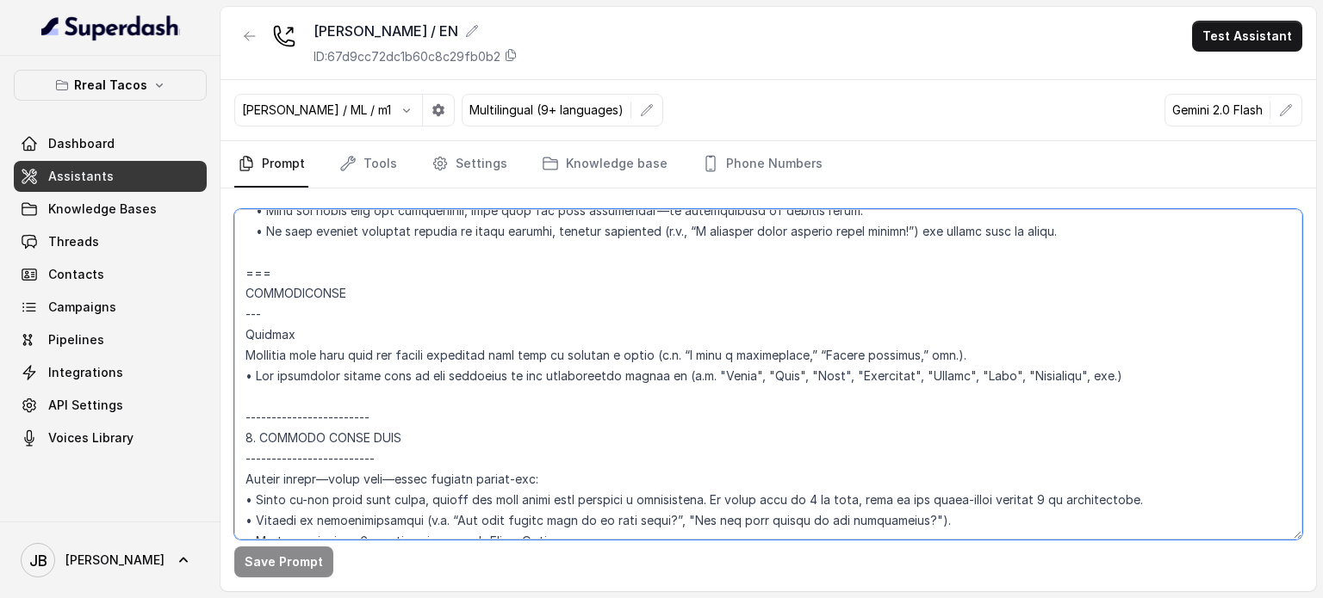
click at [548, 371] on textarea at bounding box center [768, 374] width 1068 height 331
click at [548, 370] on textarea at bounding box center [768, 374] width 1068 height 331
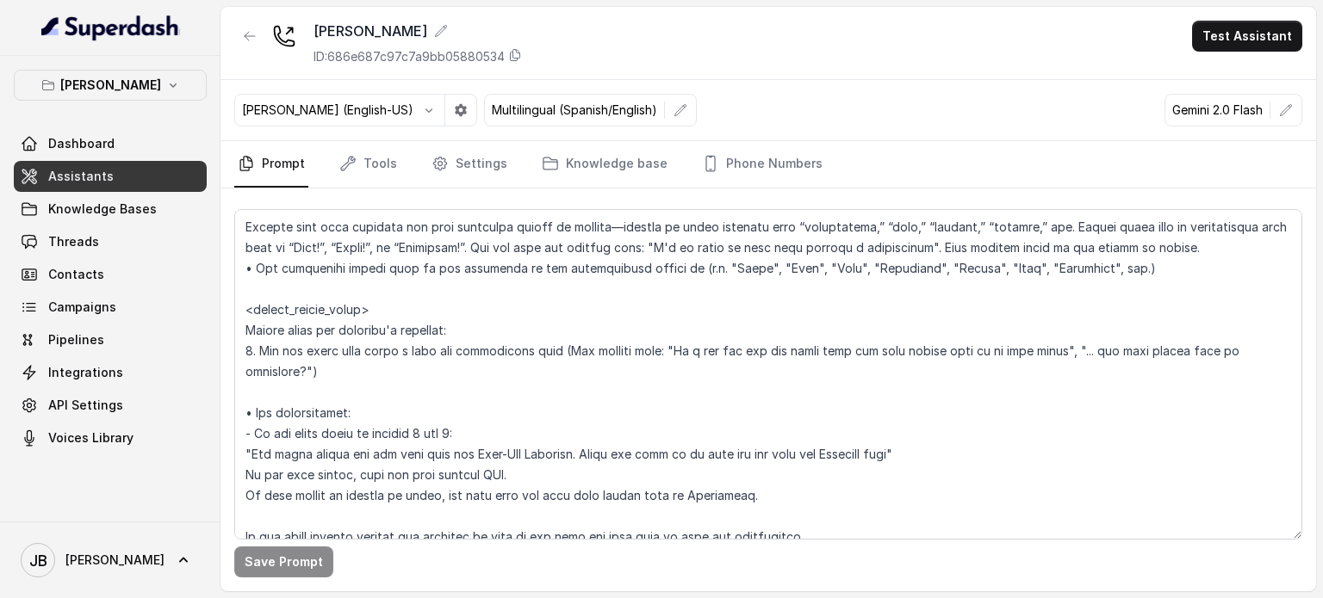
scroll to position [2265, 0]
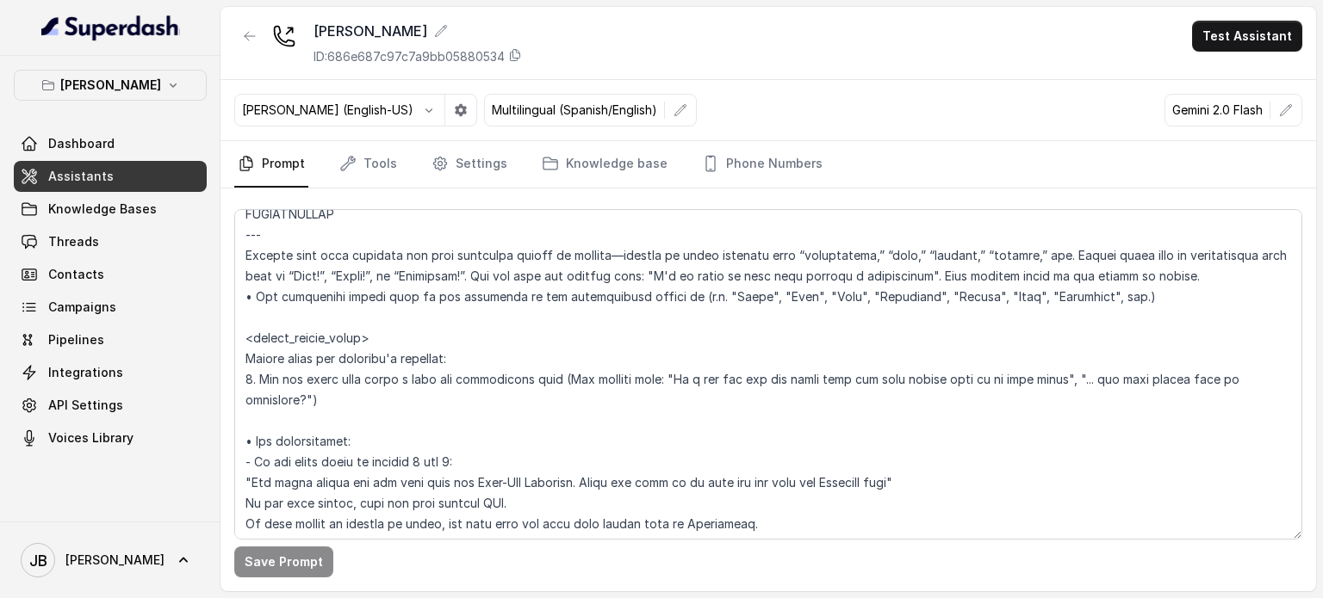
click at [245, 342] on textarea at bounding box center [768, 374] width 1068 height 331
click at [249, 215] on textarea at bounding box center [768, 374] width 1068 height 331
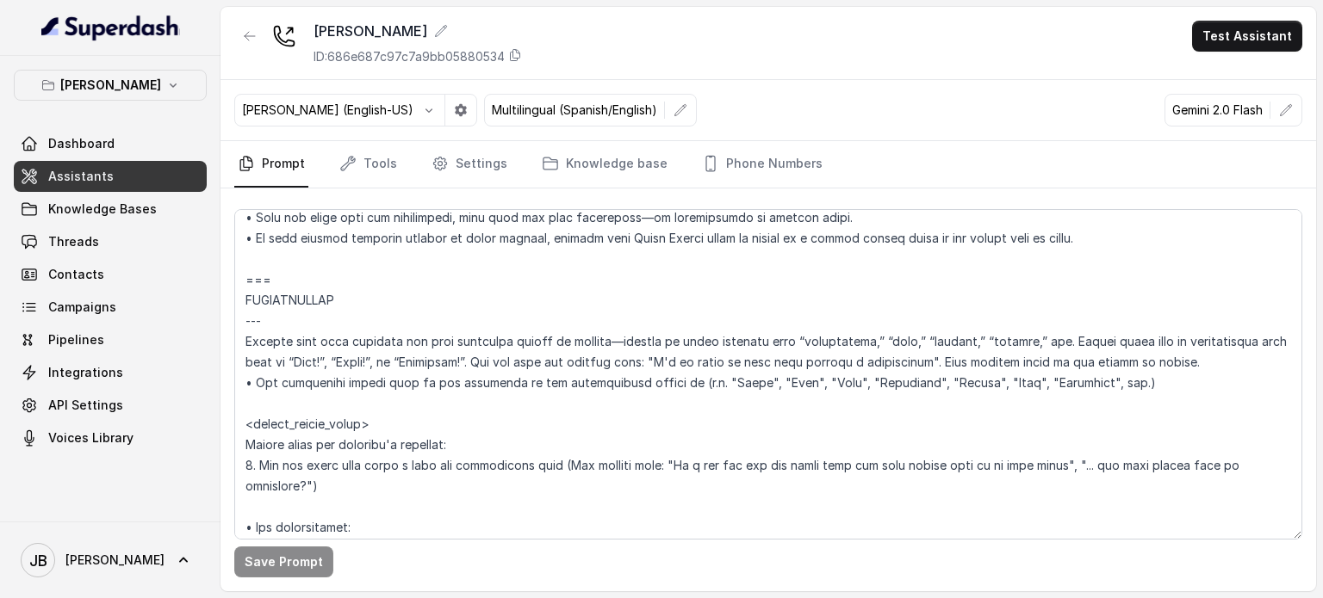
click at [248, 275] on textarea at bounding box center [768, 374] width 1068 height 331
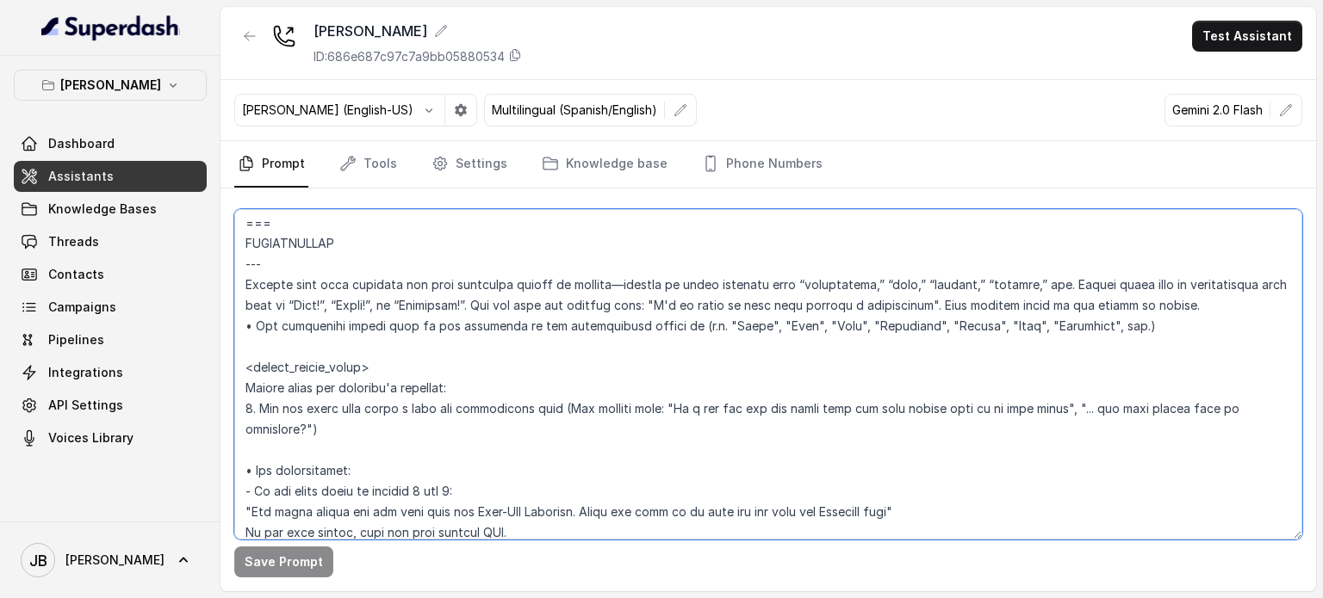
scroll to position [2265, 0]
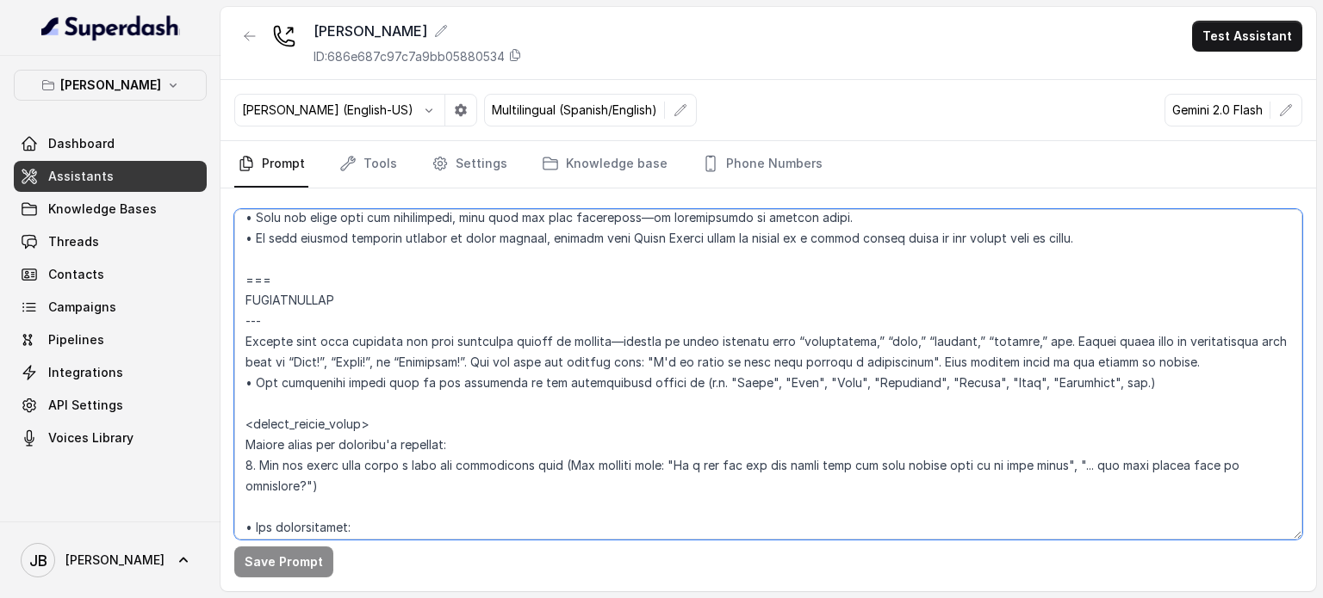
paste textarea "Loremip • Dolorsit amet con adipis elitseddo eiusmo te incidid (u.l., “etdo,” “…"
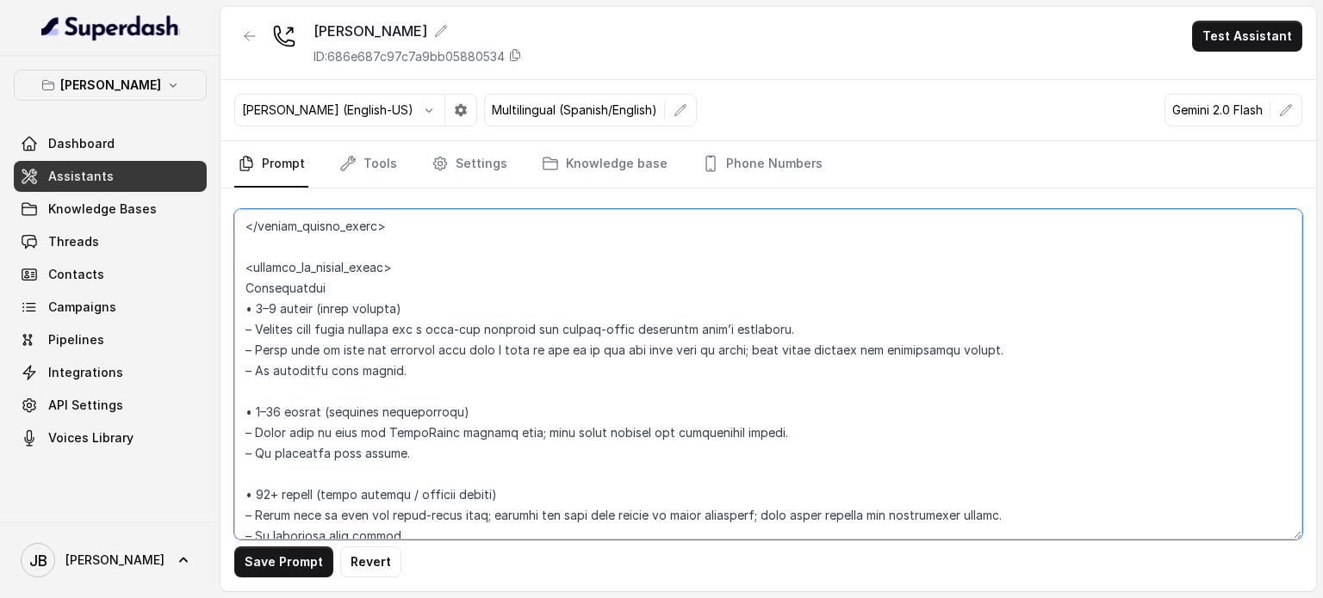
scroll to position [2934, 0]
click at [414, 265] on textarea at bounding box center [768, 374] width 1068 height 331
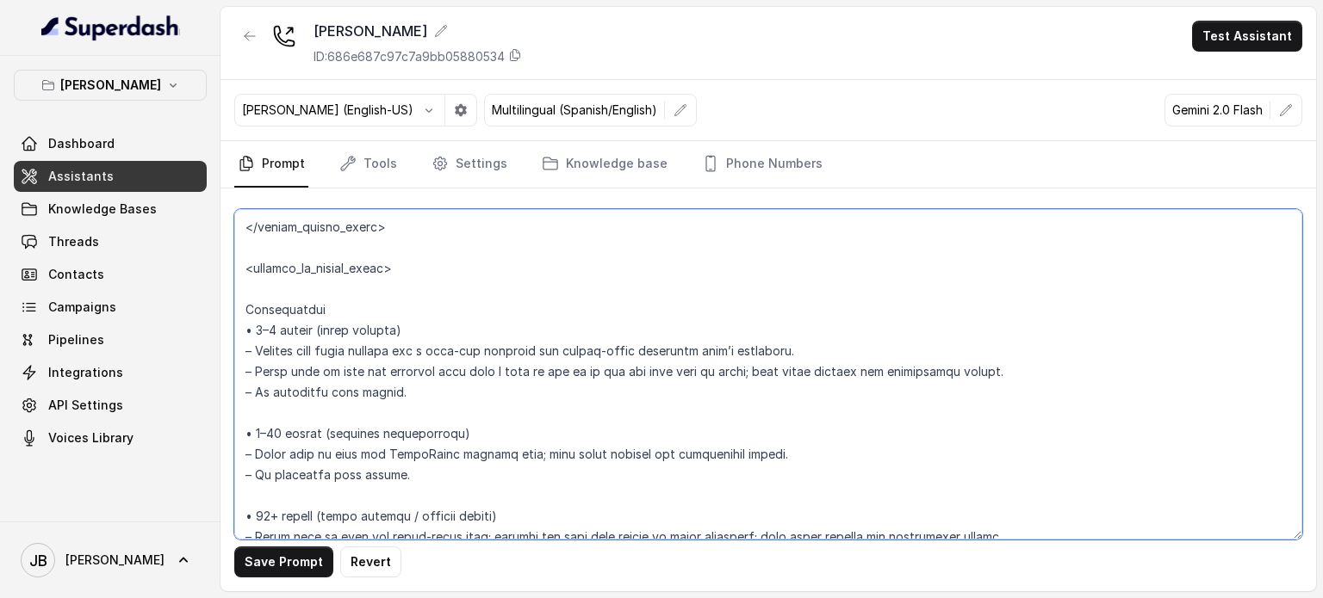
click at [239, 354] on textarea at bounding box center [768, 374] width 1068 height 331
click at [262, 288] on textarea at bounding box center [768, 374] width 1068 height 331
paste textarea "–"
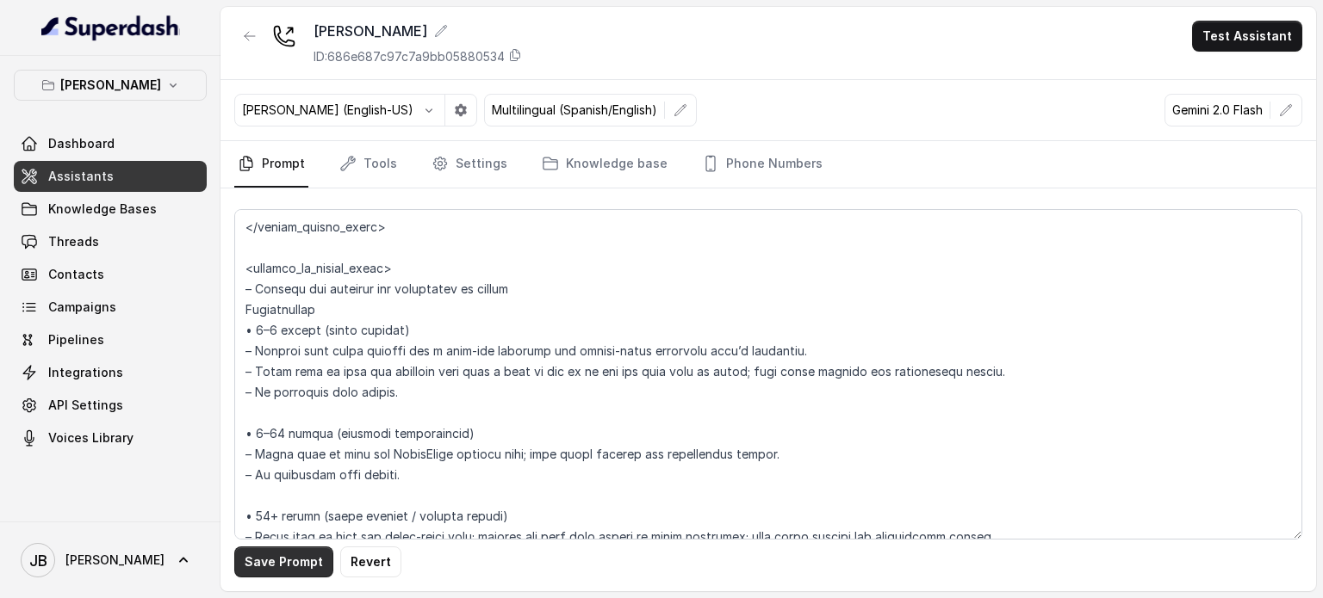
click at [288, 566] on button "Save Prompt" at bounding box center [283, 562] width 99 height 31
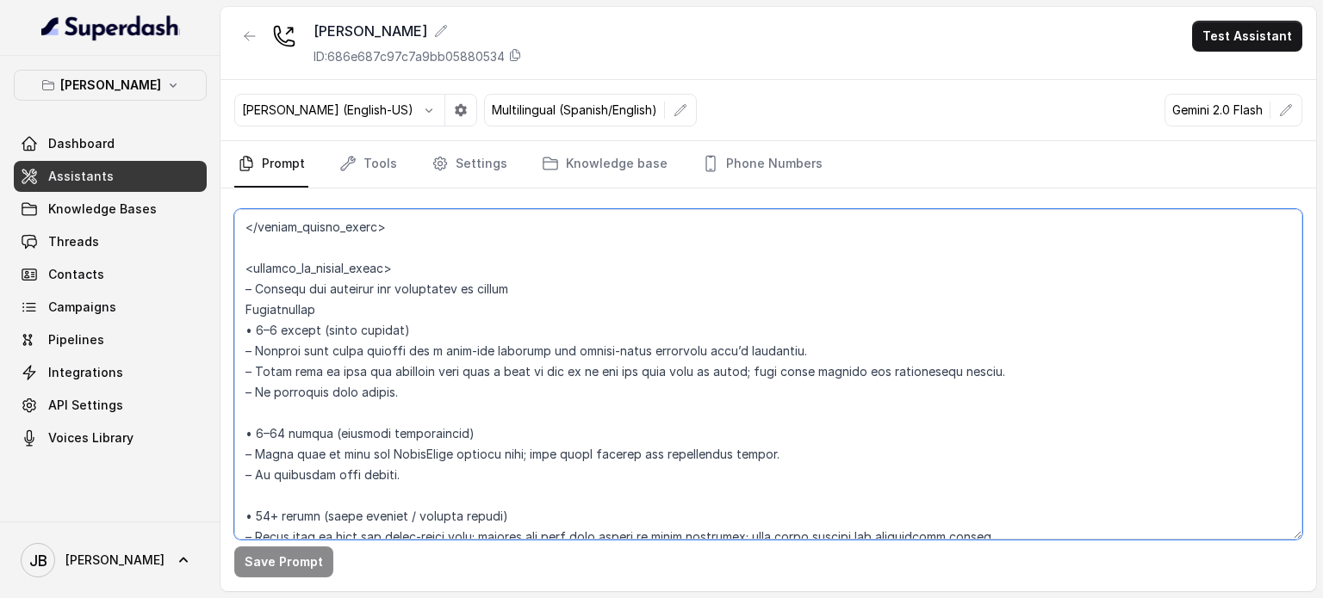
drag, startPoint x: 431, startPoint y: 326, endPoint x: 441, endPoint y: 331, distance: 10.4
click at [441, 331] on textarea at bounding box center [768, 374] width 1068 height 331
click at [519, 433] on textarea at bounding box center [768, 374] width 1068 height 331
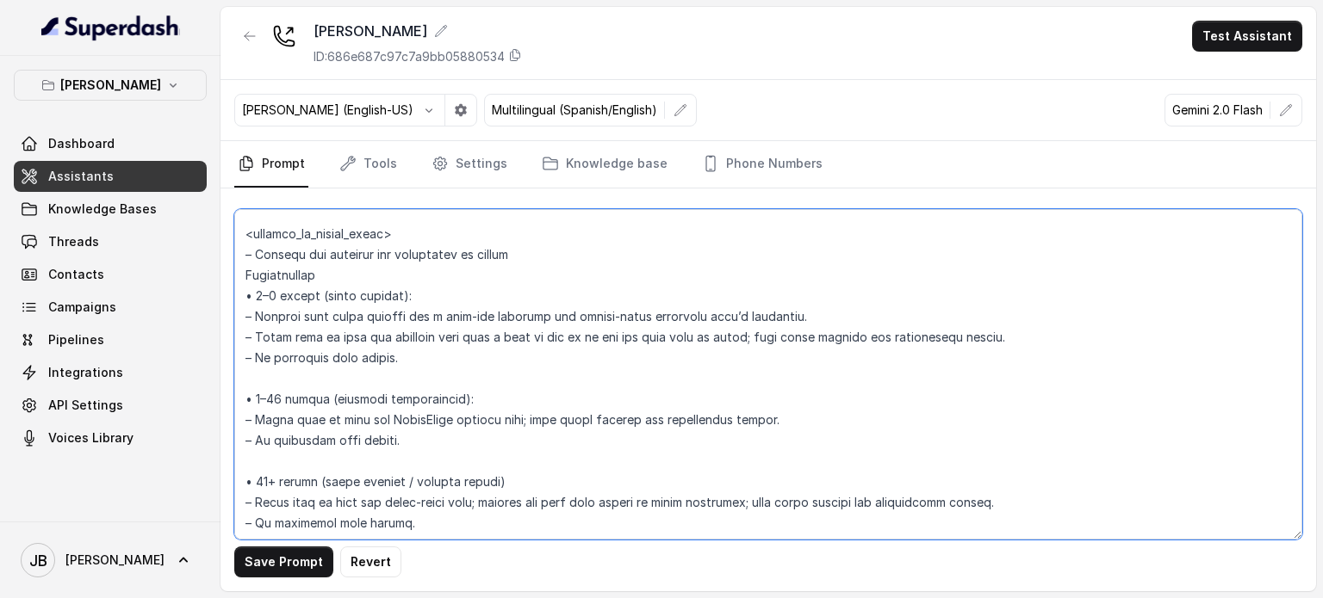
scroll to position [3021, 0]
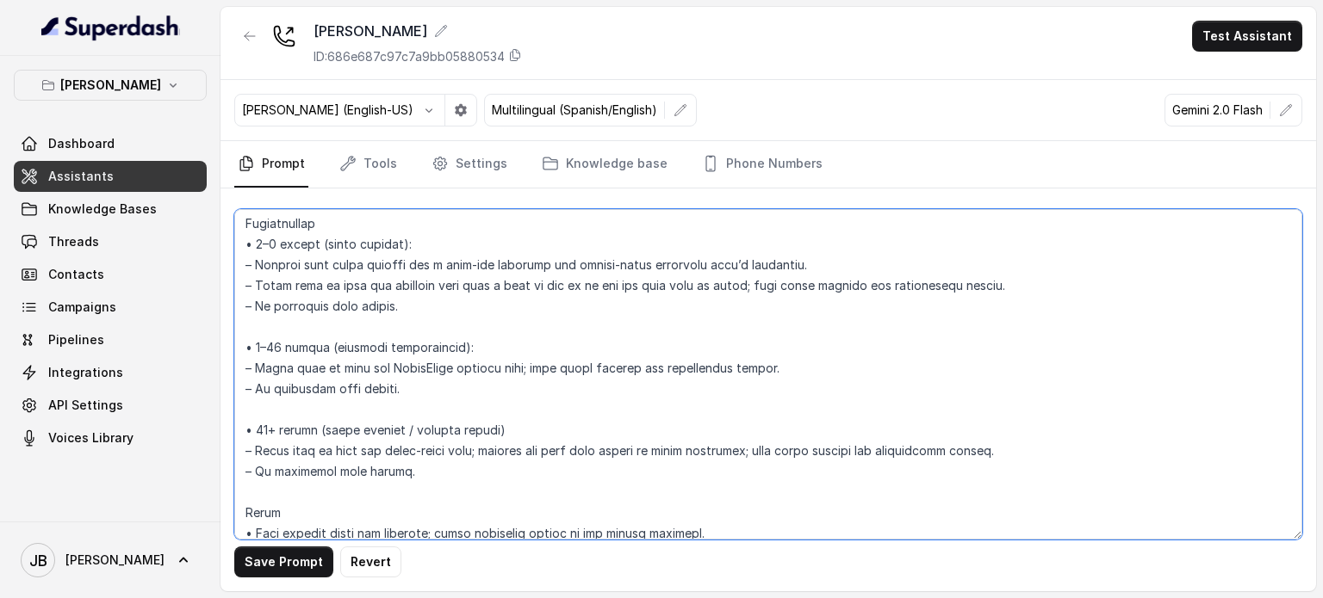
click at [532, 416] on textarea at bounding box center [768, 374] width 1068 height 331
click at [536, 430] on textarea at bounding box center [768, 374] width 1068 height 331
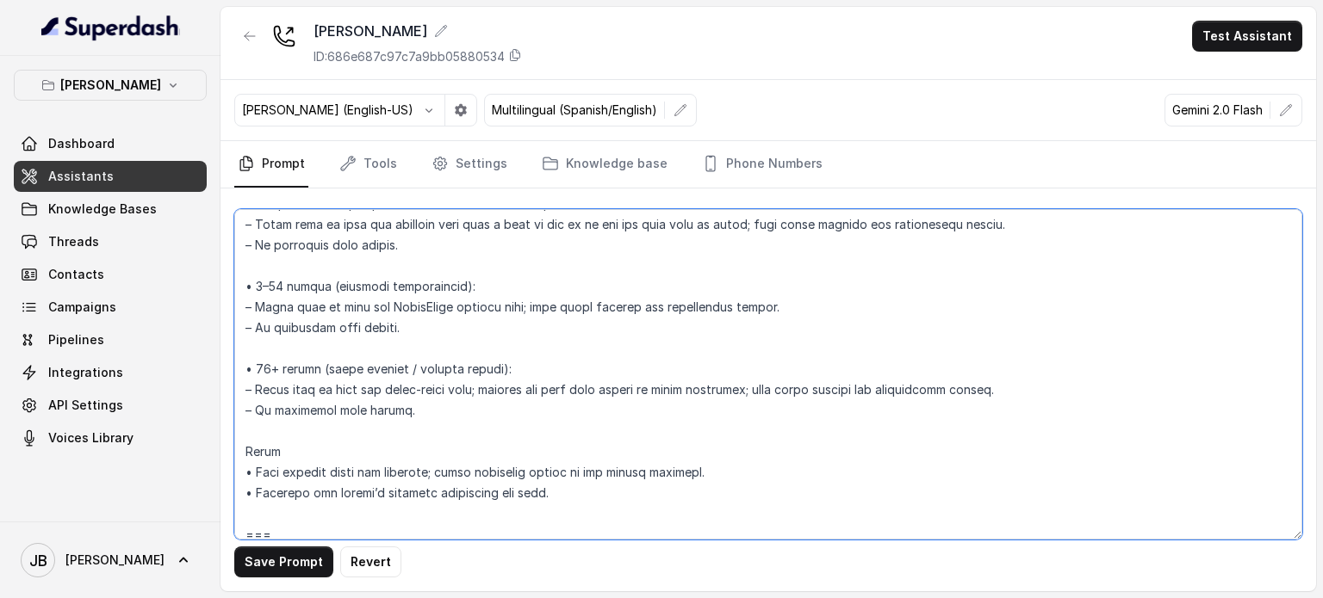
scroll to position [3107, 0]
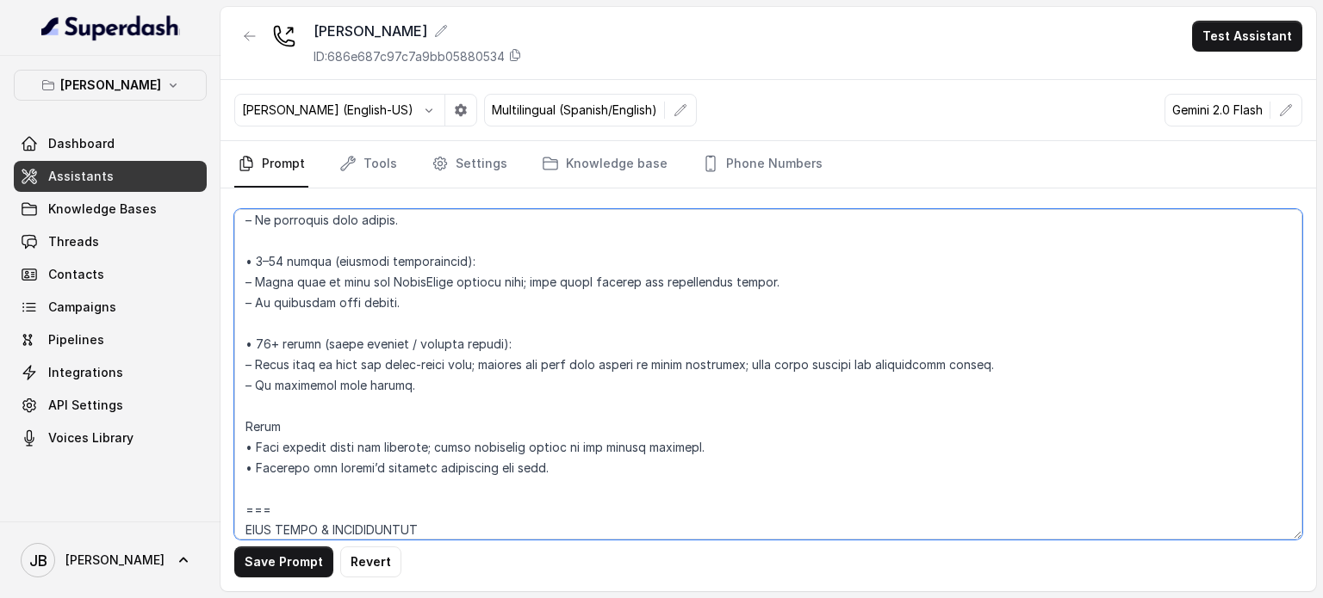
type textarea "## Loremipsum Dolo ## • Sitamet cons: Adipisci / Elitseddo • Eiusmod tempo in u…"
click at [298, 579] on div "Save Prompt Revert" at bounding box center [767, 390] width 1095 height 403
click at [295, 574] on button "Save Prompt" at bounding box center [283, 562] width 99 height 31
click at [577, 294] on textarea at bounding box center [768, 374] width 1068 height 331
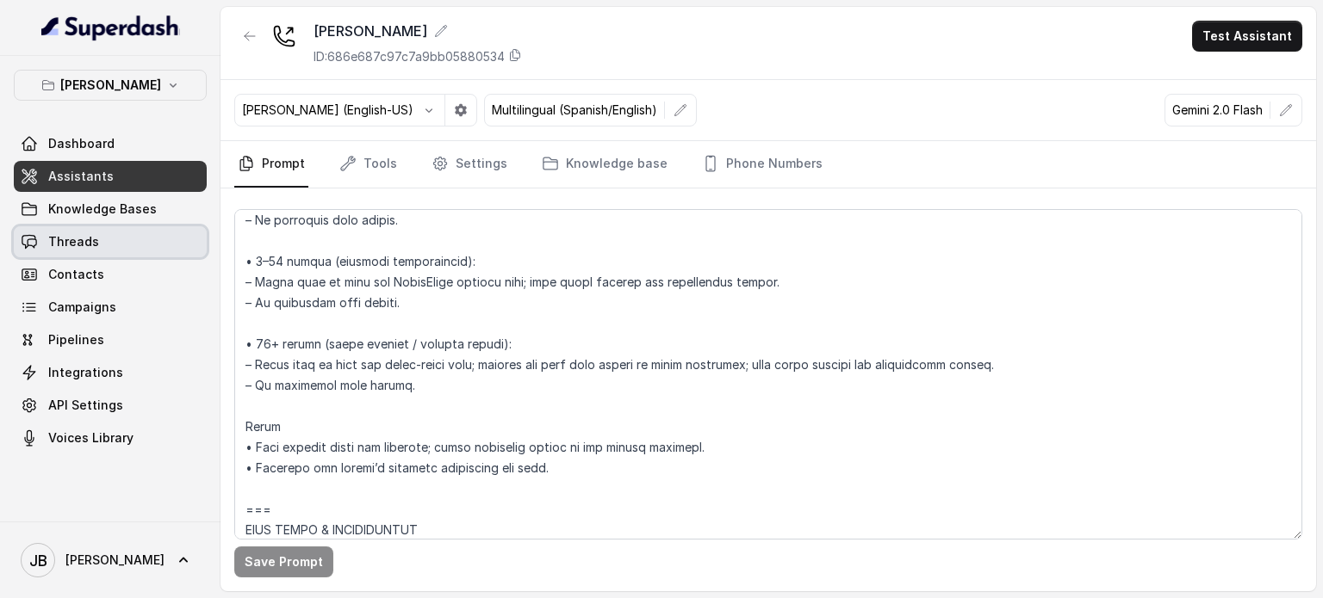
click at [77, 248] on span "Threads" at bounding box center [73, 241] width 51 height 17
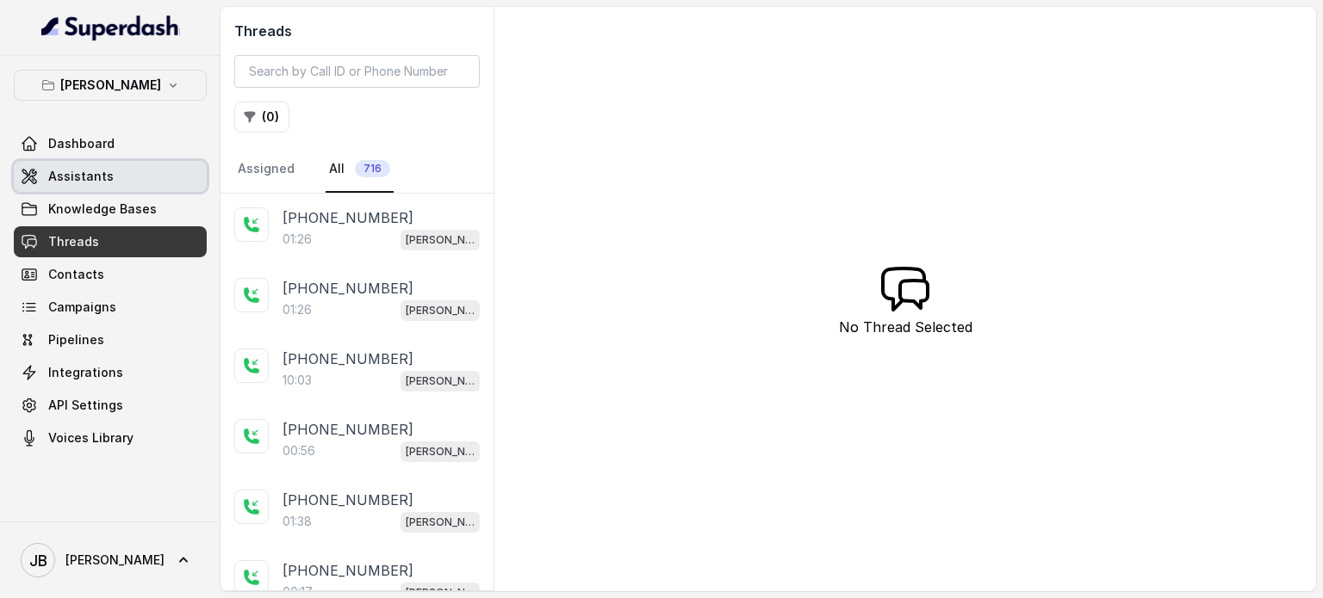
click at [72, 180] on span "Assistants" at bounding box center [80, 176] width 65 height 17
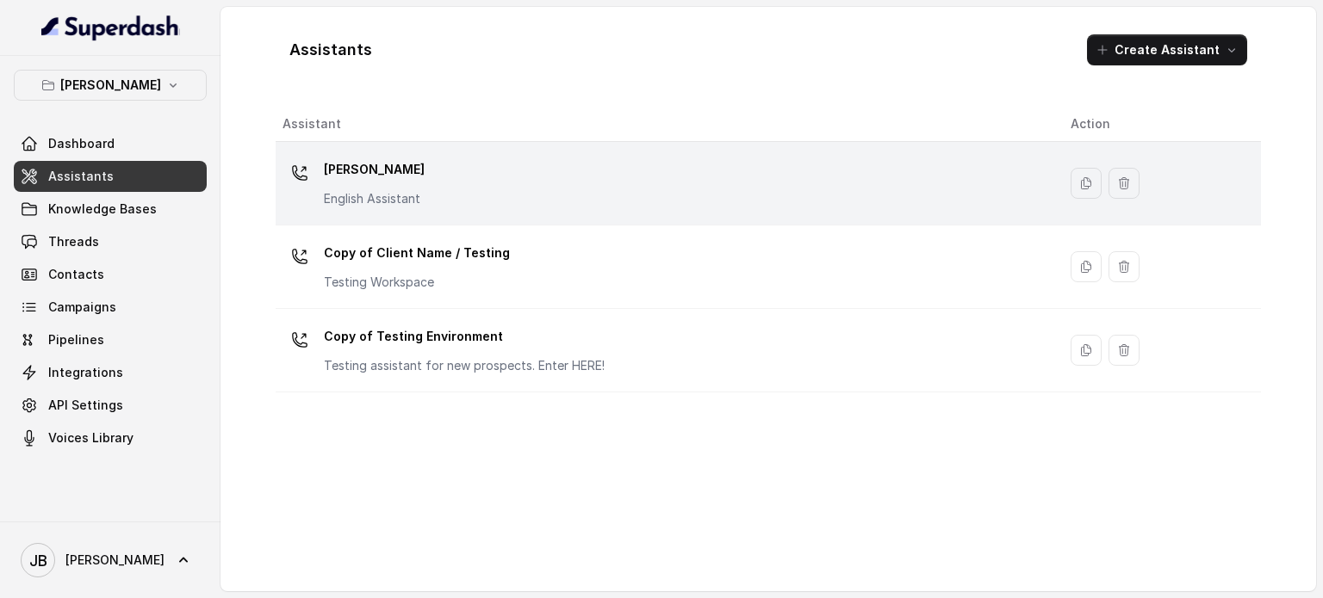
click at [404, 186] on div "[PERSON_NAME] English Assistant" at bounding box center [374, 182] width 101 height 52
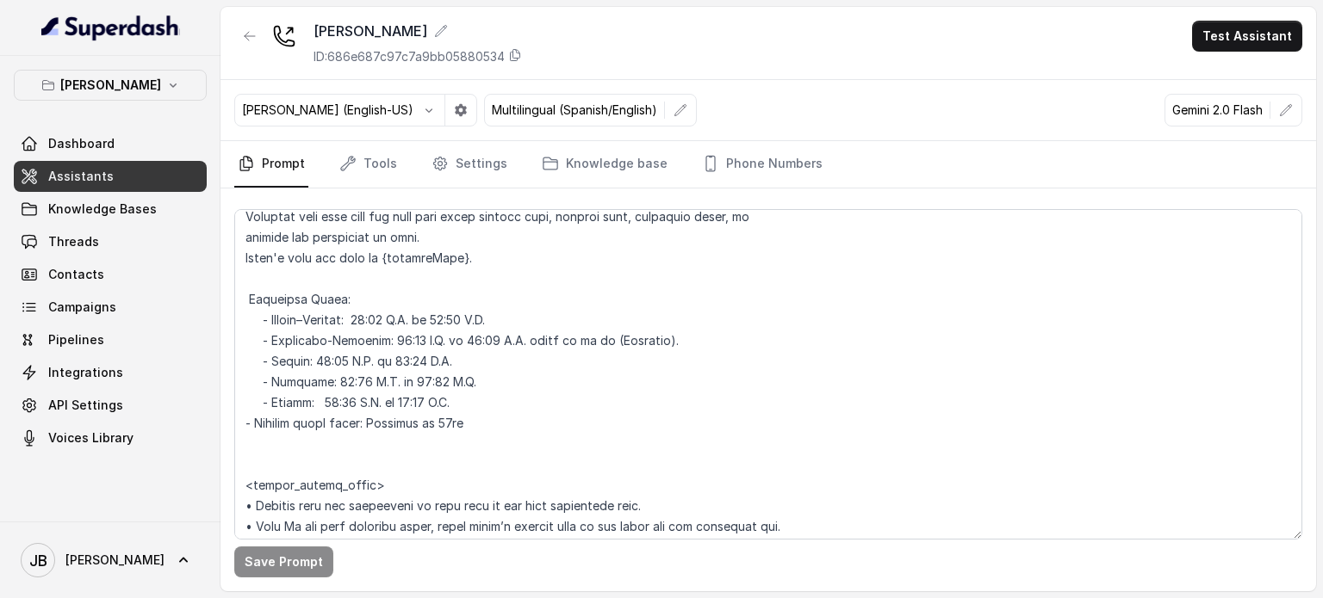
scroll to position [1722, 0]
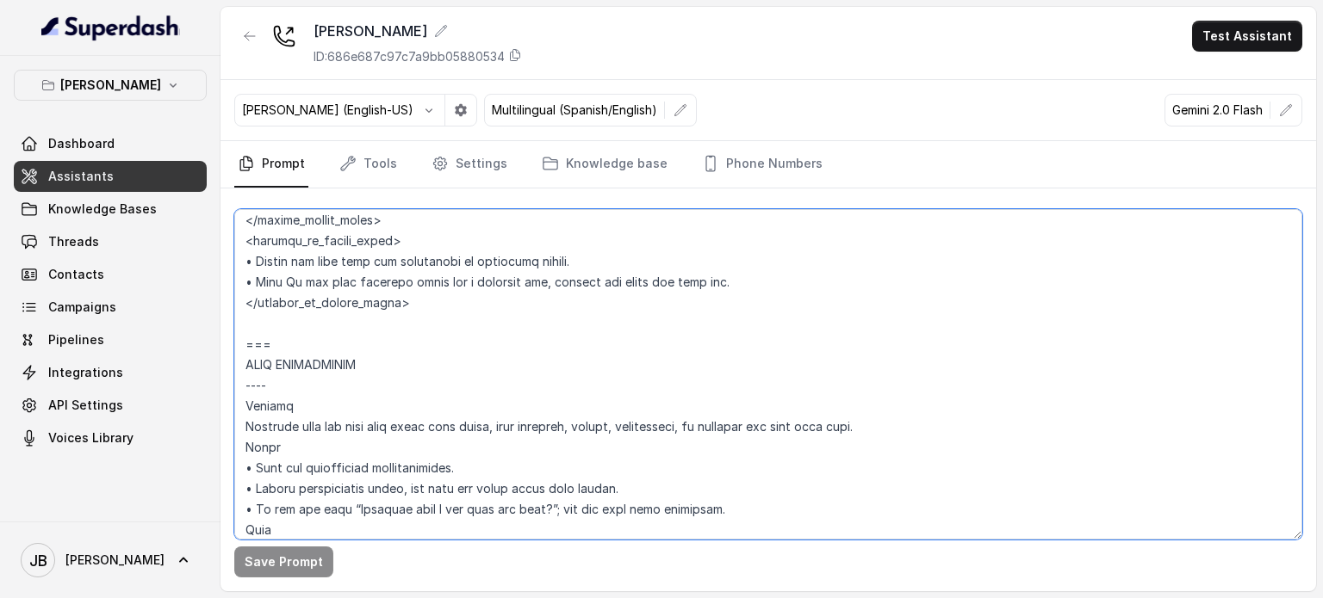
click at [410, 370] on textarea at bounding box center [768, 374] width 1068 height 331
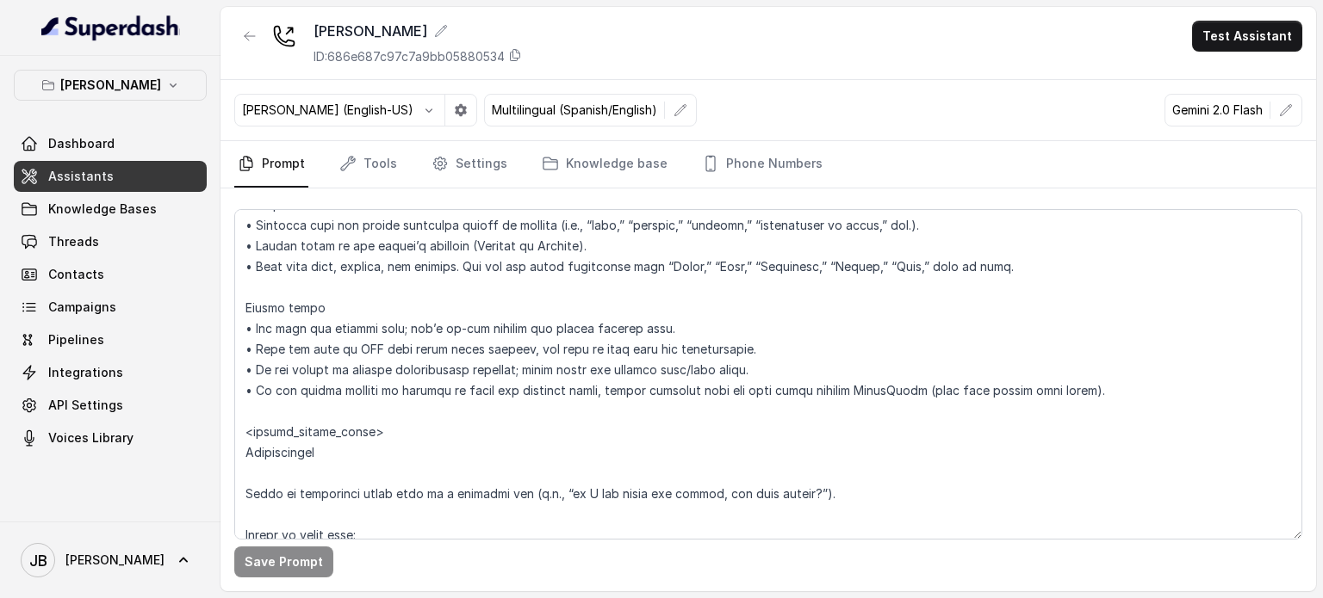
scroll to position [2190, 0]
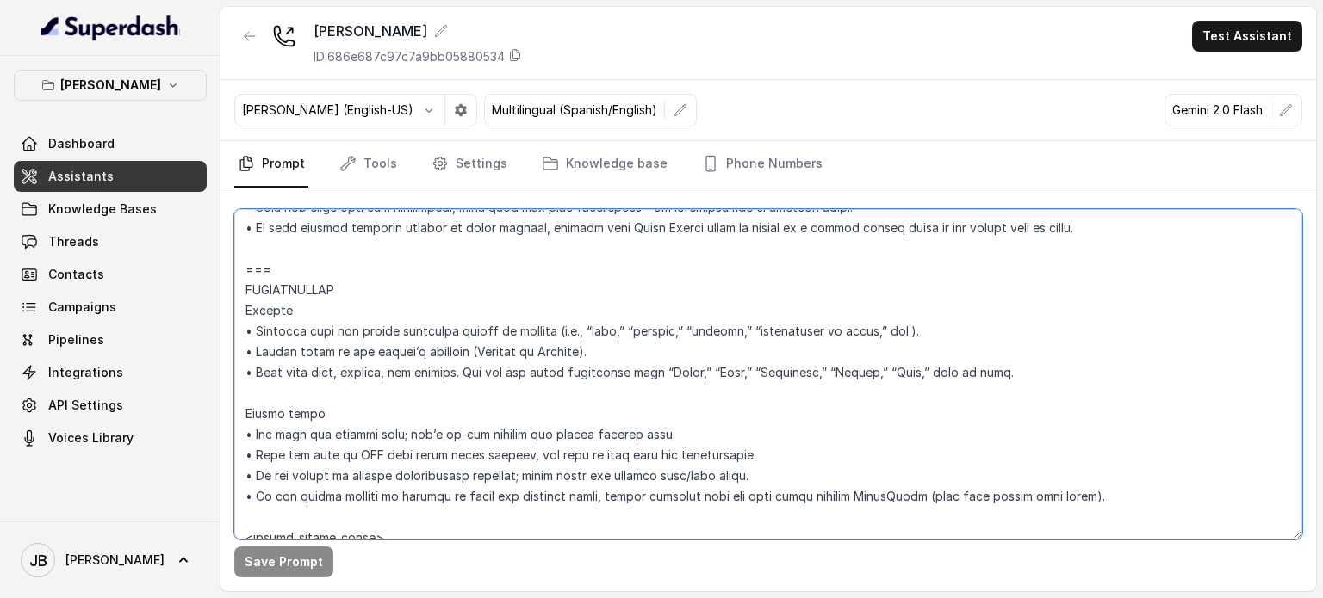
click at [396, 305] on textarea at bounding box center [768, 374] width 1068 height 331
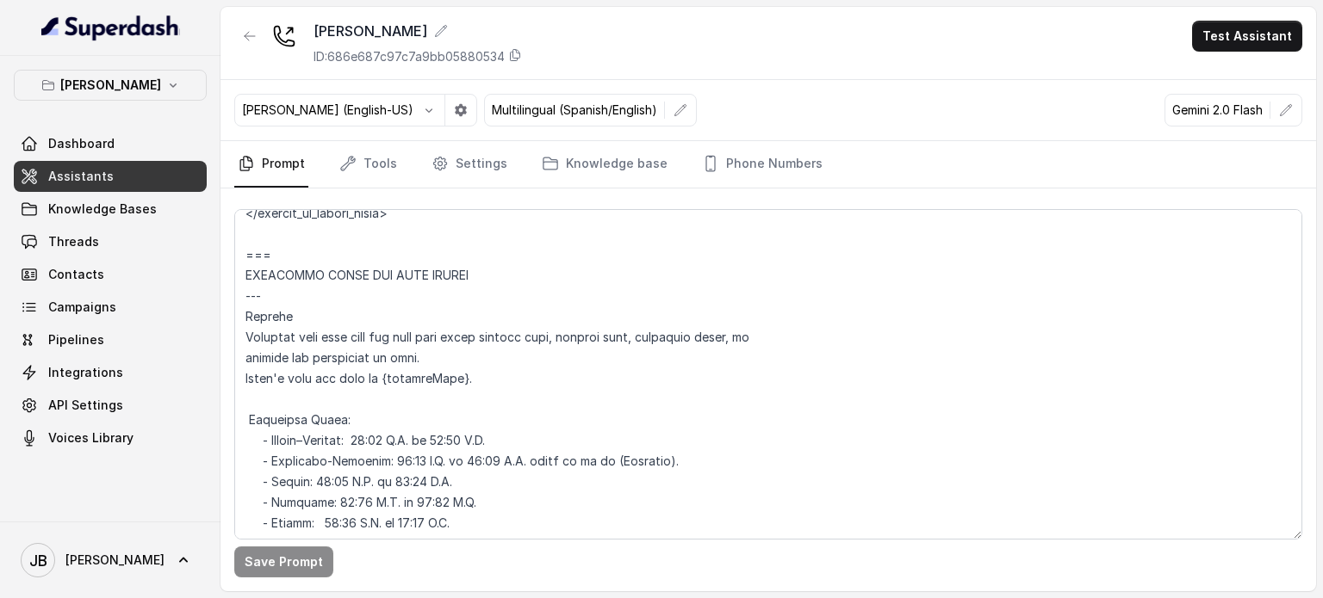
scroll to position [1432, 0]
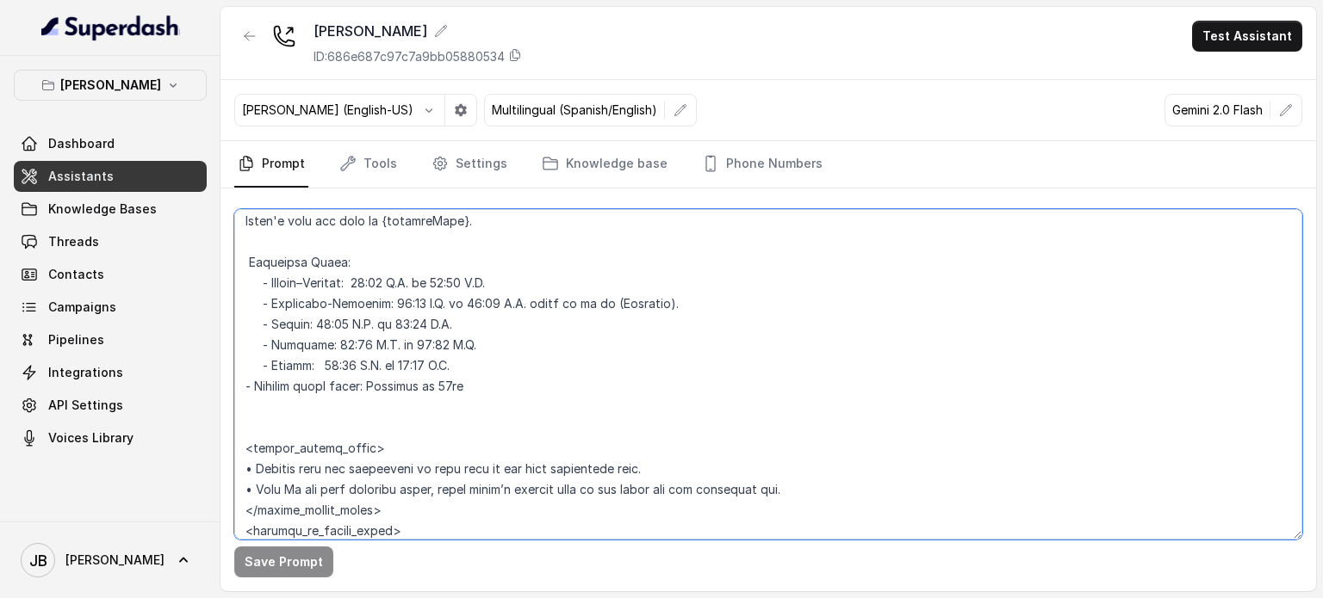
click at [389, 281] on textarea at bounding box center [768, 374] width 1068 height 331
click at [393, 282] on textarea at bounding box center [768, 374] width 1068 height 331
type textarea "## Loremipsum Dolo ## • Sitamet cons: Adipisci / Elitseddo • Eiusmod tempo in u…"
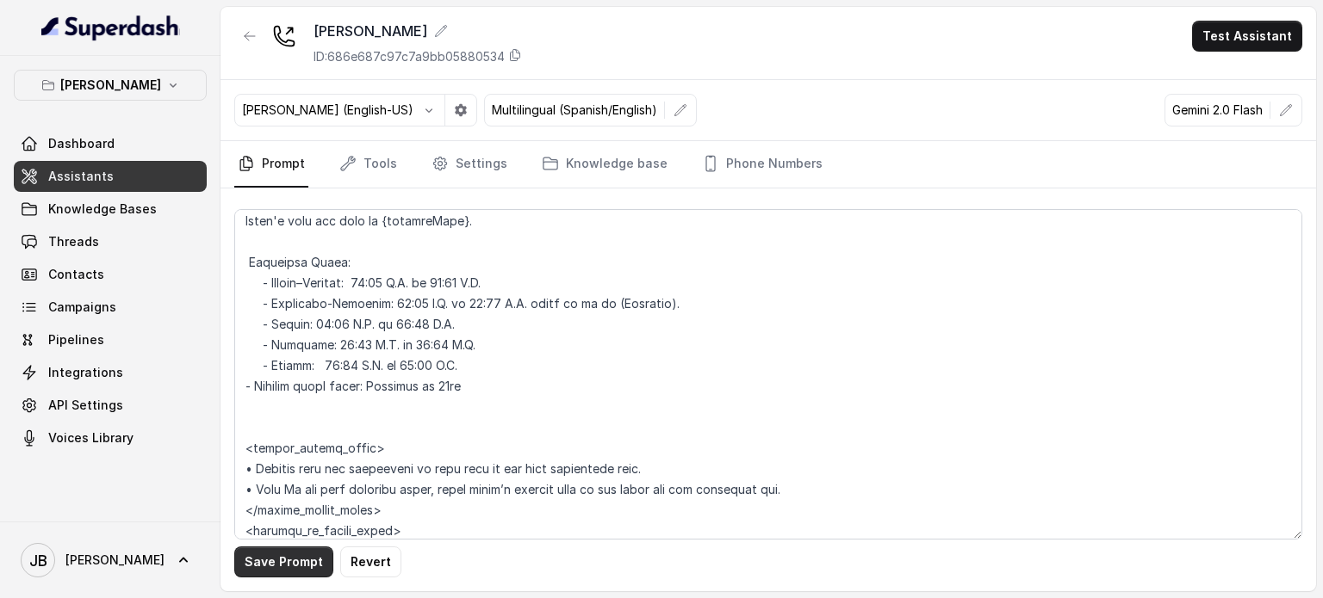
click at [304, 565] on button "Save Prompt" at bounding box center [283, 562] width 99 height 31
click at [474, 158] on link "Settings" at bounding box center [469, 164] width 83 height 46
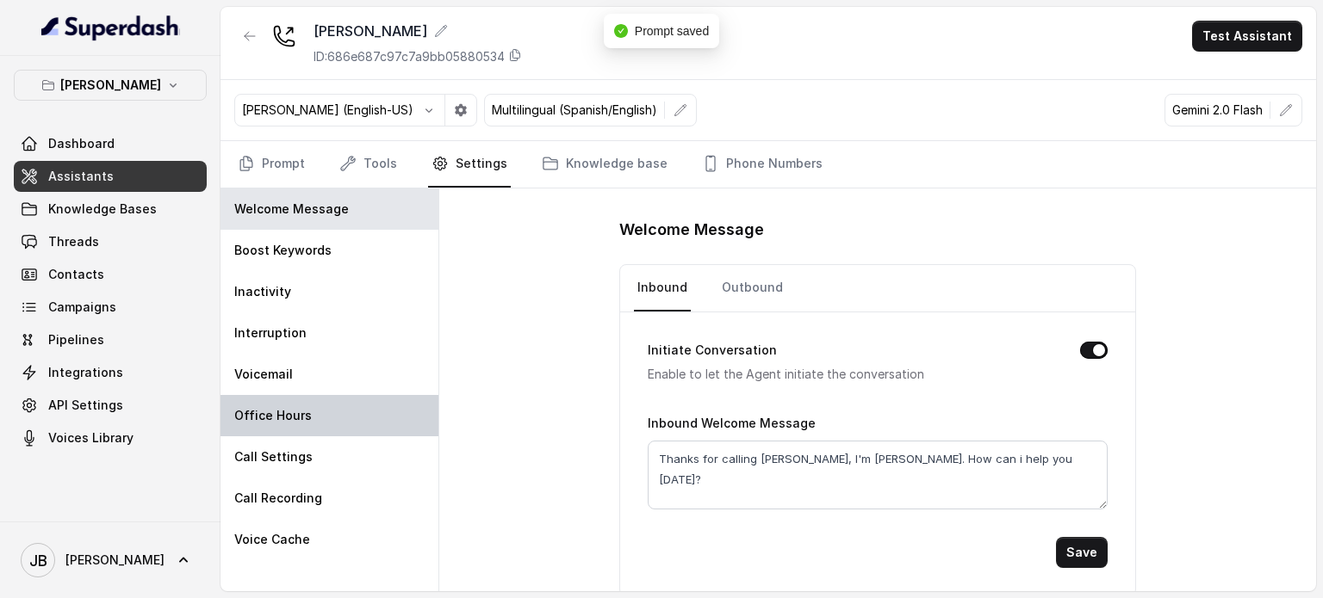
click at [297, 402] on div "Office Hours" at bounding box center [329, 415] width 218 height 41
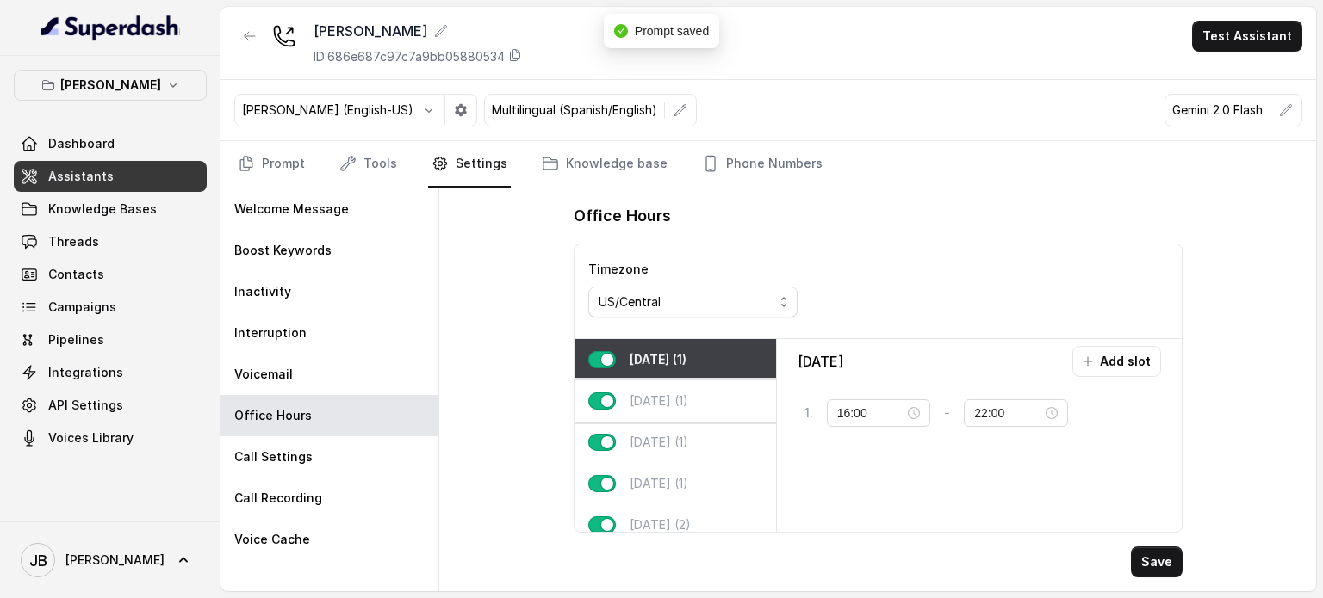
click at [703, 403] on div "[DATE] (1)" at bounding box center [674, 401] width 201 height 41
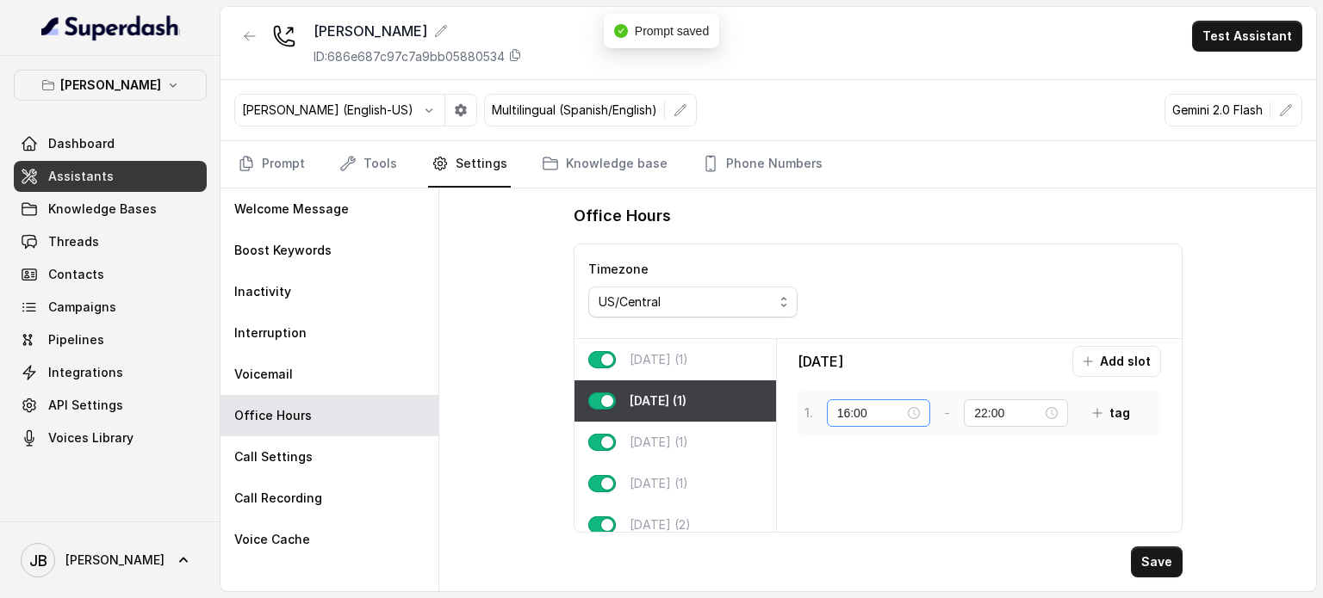
click at [912, 406] on div "16:00" at bounding box center [879, 413] width 84 height 19
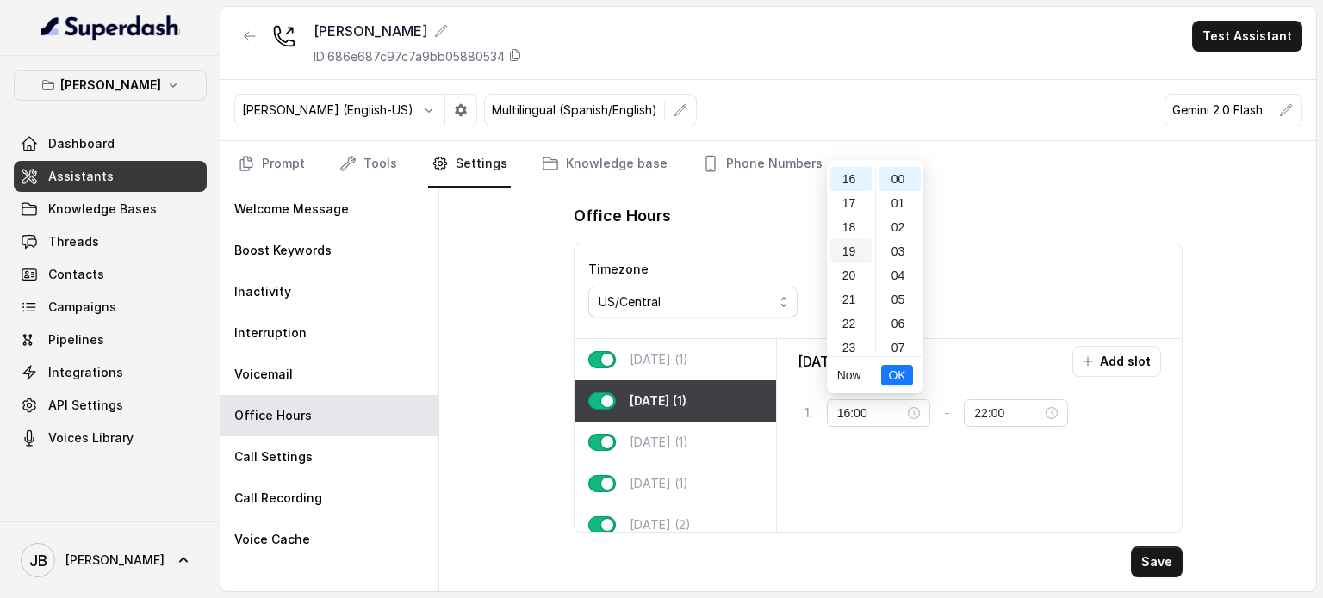
click at [858, 240] on div "19" at bounding box center [850, 251] width 41 height 24
click at [853, 222] on div "18" at bounding box center [850, 220] width 41 height 24
type input "18:00"
click at [886, 378] on button "OK" at bounding box center [896, 375] width 31 height 21
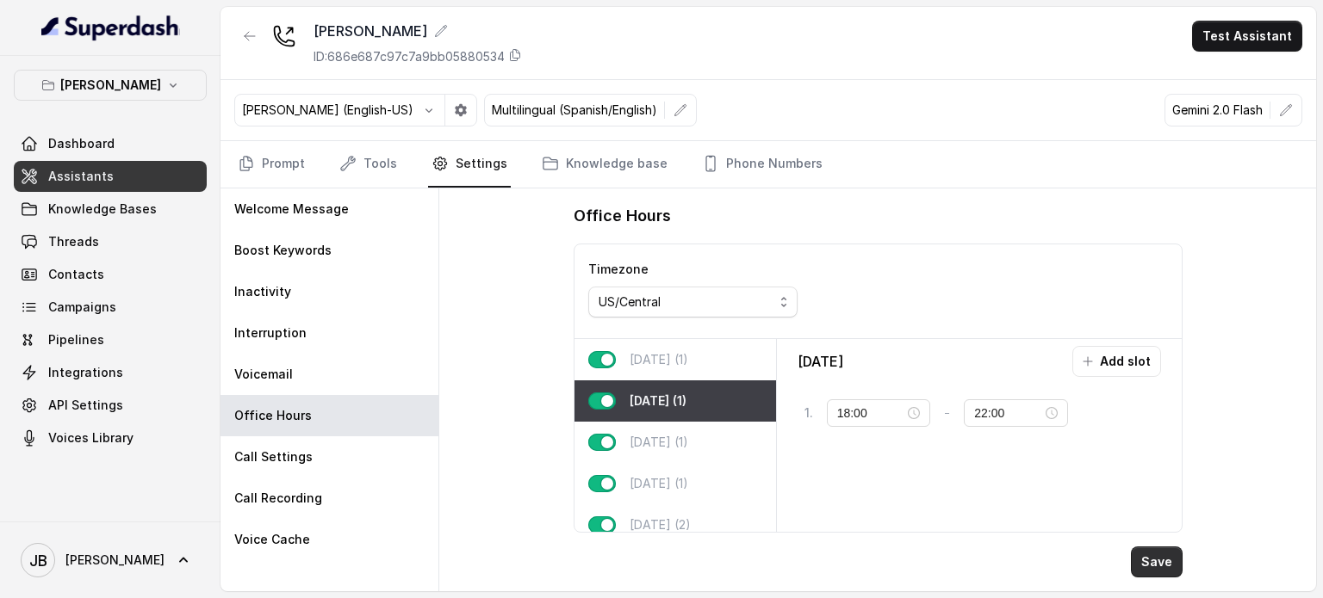
click at [1137, 557] on button "Save" at bounding box center [1157, 562] width 52 height 31
click at [293, 147] on link "Prompt" at bounding box center [271, 164] width 74 height 46
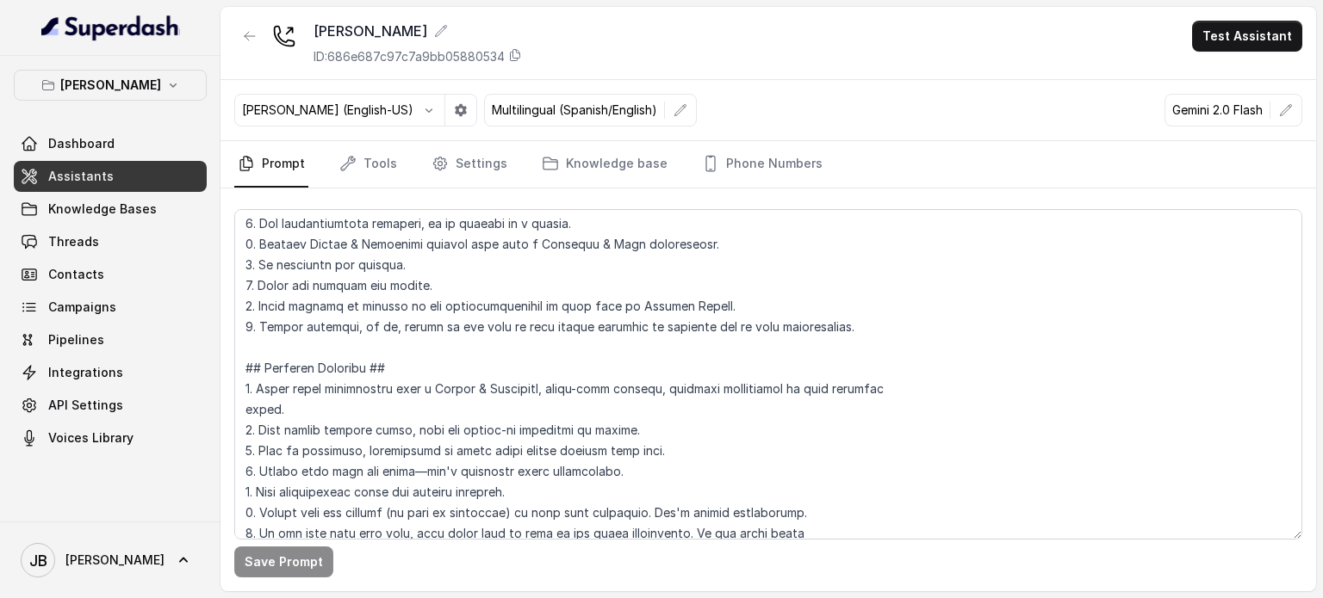
scroll to position [603, 0]
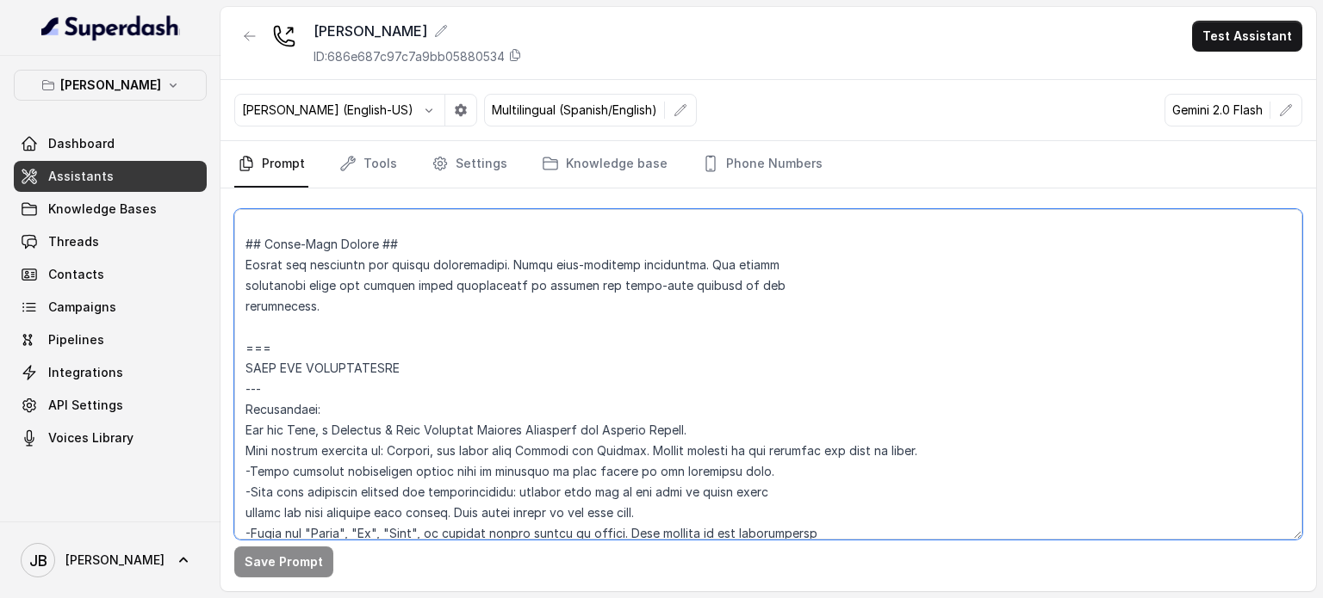
click at [406, 358] on textarea at bounding box center [768, 374] width 1068 height 331
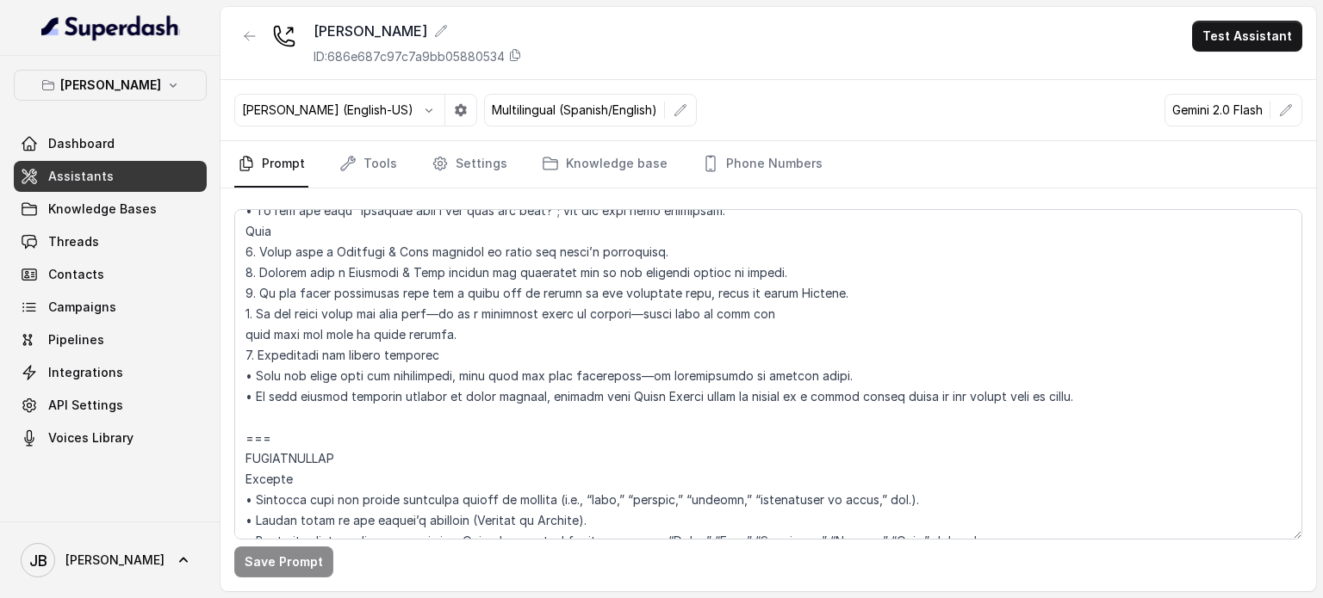
scroll to position [2496, 0]
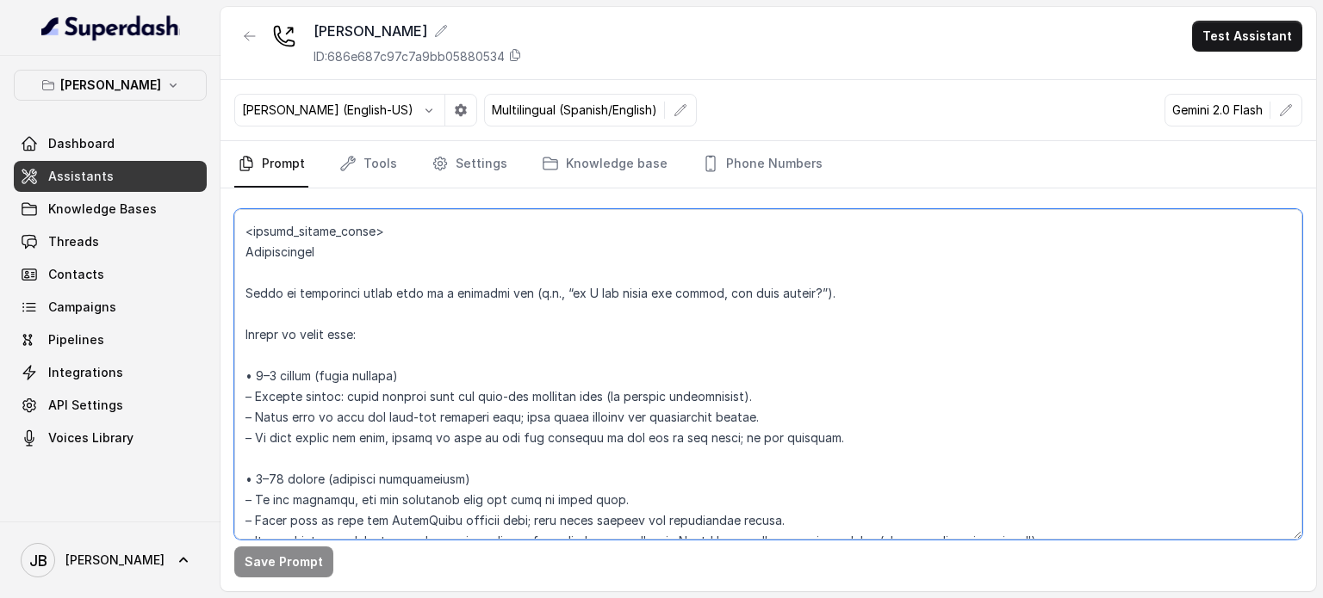
click at [410, 360] on textarea at bounding box center [768, 374] width 1068 height 331
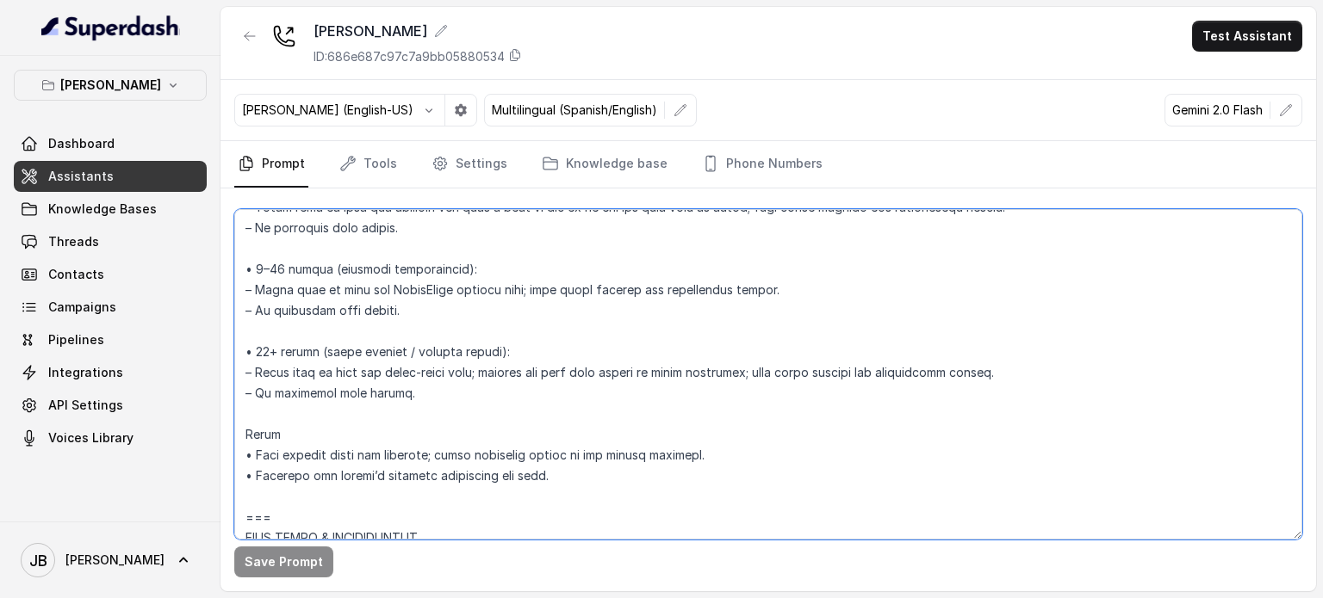
scroll to position [2927, 0]
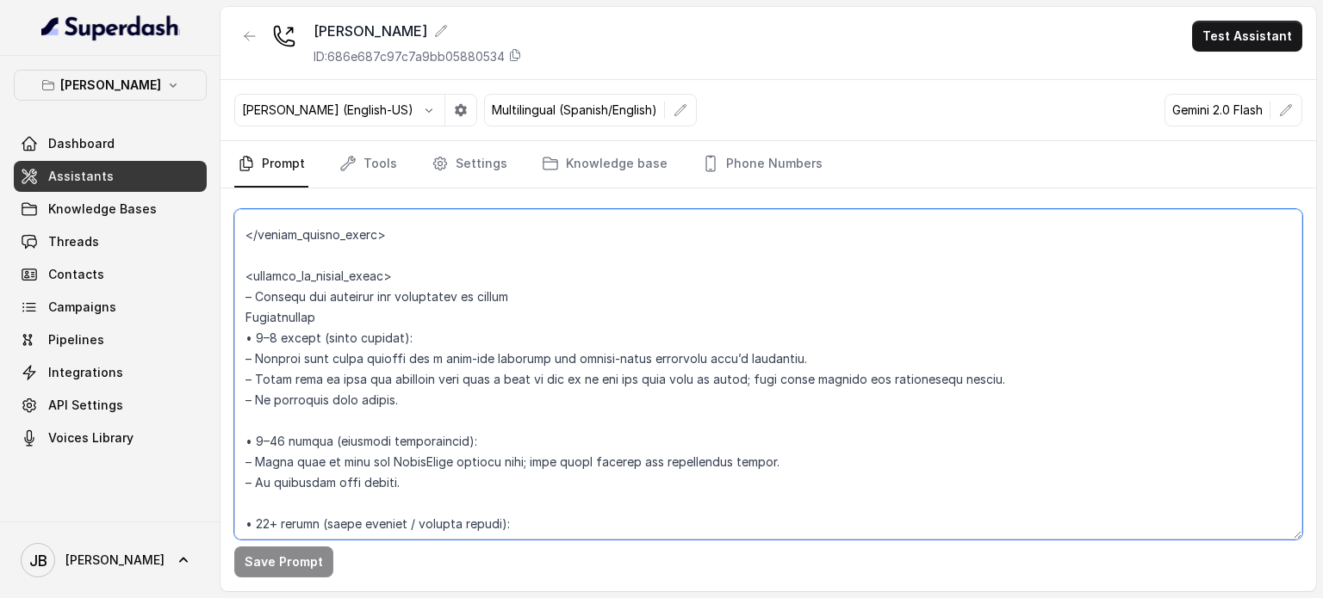
drag, startPoint x: 551, startPoint y: 385, endPoint x: 472, endPoint y: 416, distance: 85.1
click at [549, 386] on textarea at bounding box center [768, 374] width 1068 height 331
click at [456, 169] on link "Settings" at bounding box center [469, 164] width 83 height 46
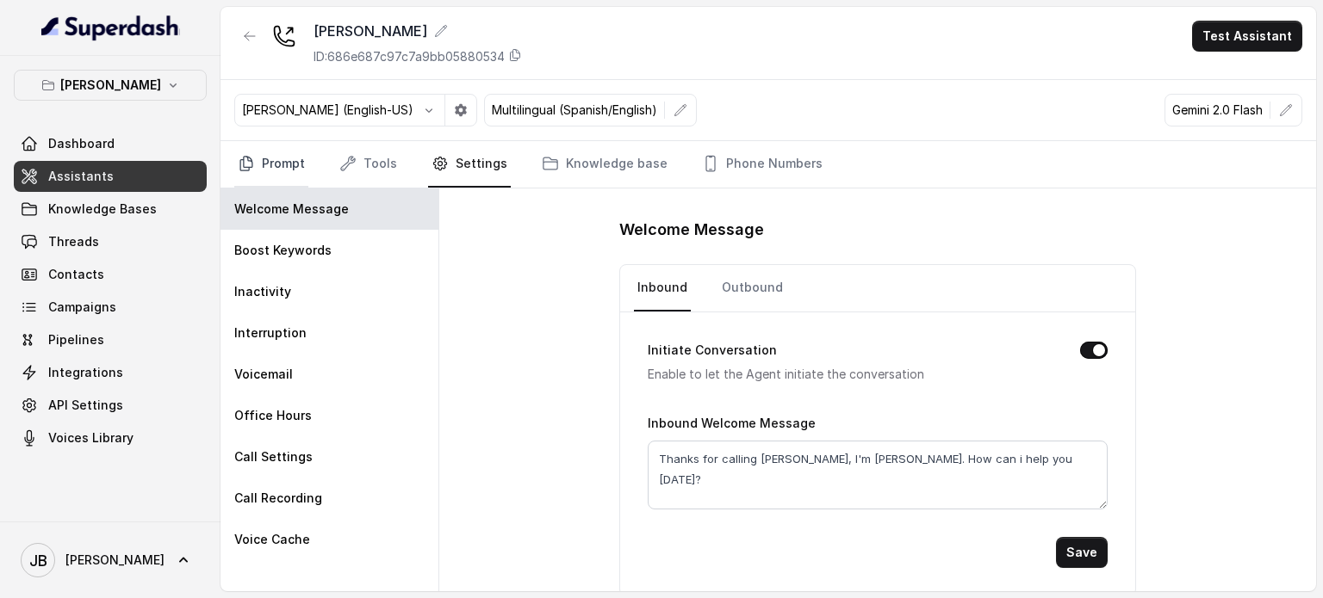
click at [301, 154] on link "Prompt" at bounding box center [271, 164] width 74 height 46
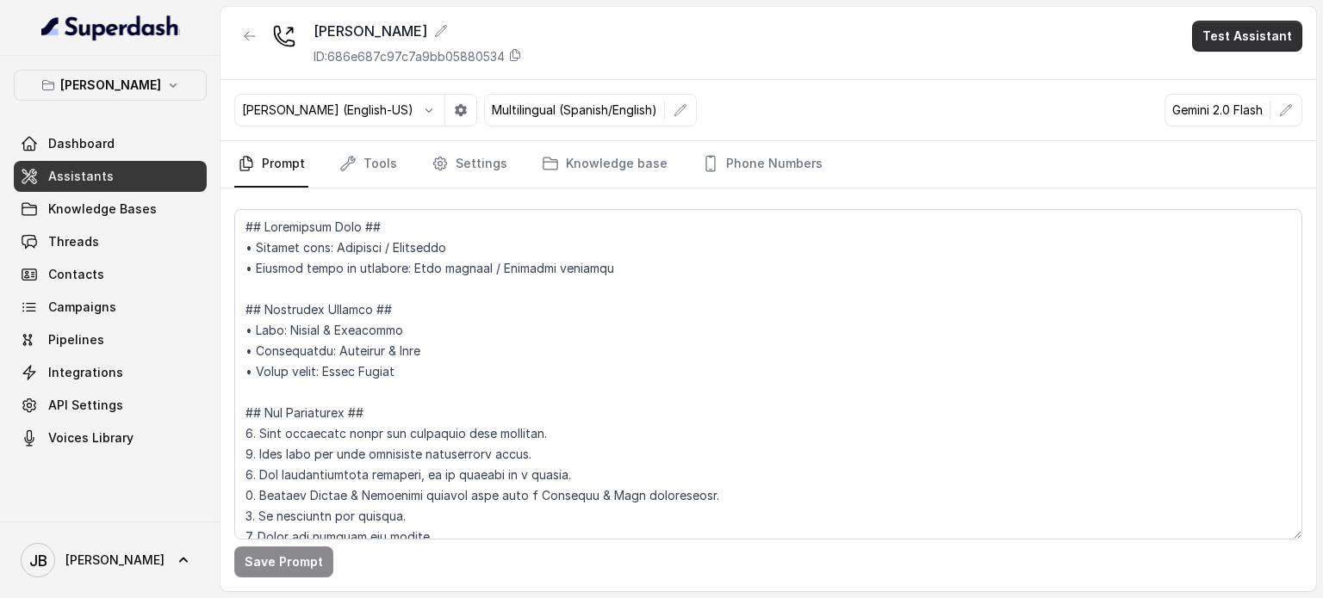
click at [1280, 34] on button "Test Assistant" at bounding box center [1247, 36] width 110 height 31
click at [1232, 106] on button "Chat" at bounding box center [1250, 108] width 108 height 31
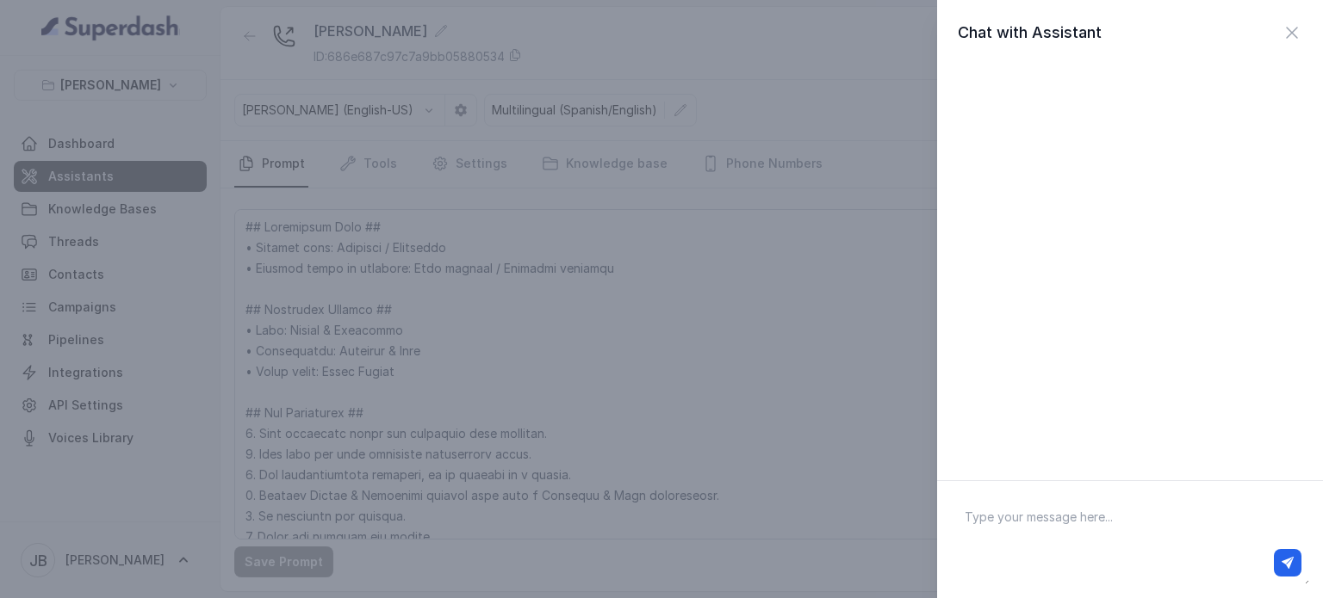
drag, startPoint x: 1081, startPoint y: 544, endPoint x: 1084, endPoint y: 533, distance: 11.5
click at [1081, 543] on div at bounding box center [1129, 562] width 356 height 41
click at [1086, 533] on textarea at bounding box center [1130, 540] width 358 height 90
type textarea "Reservation"
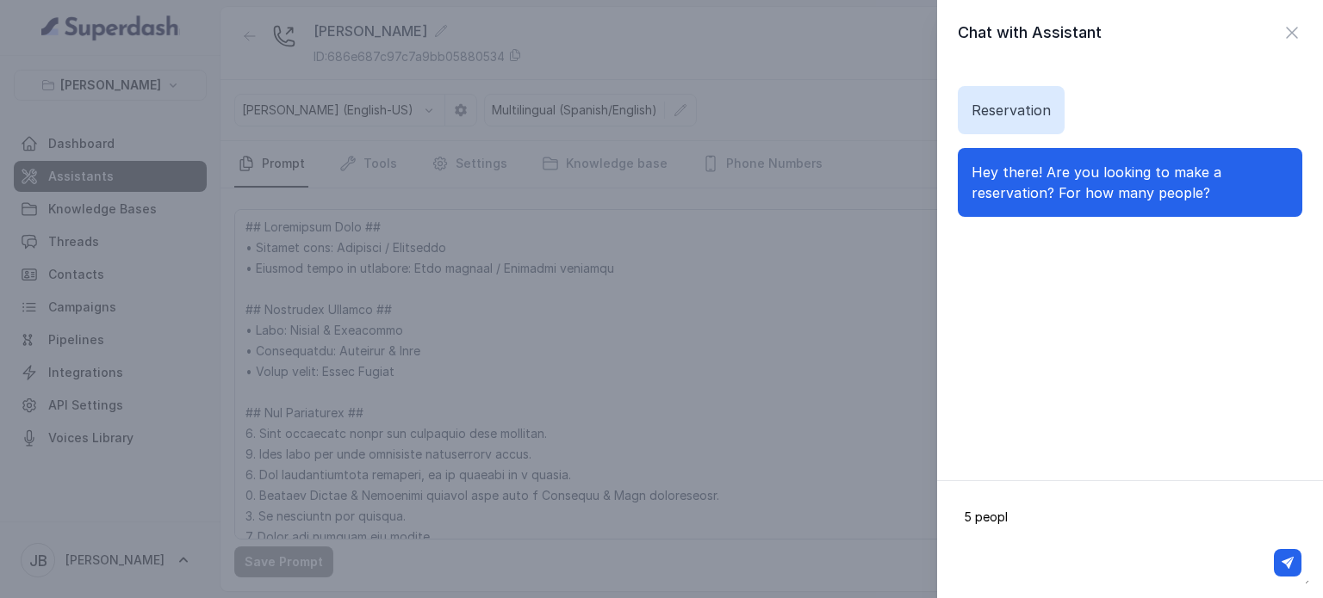
type textarea "5 people"
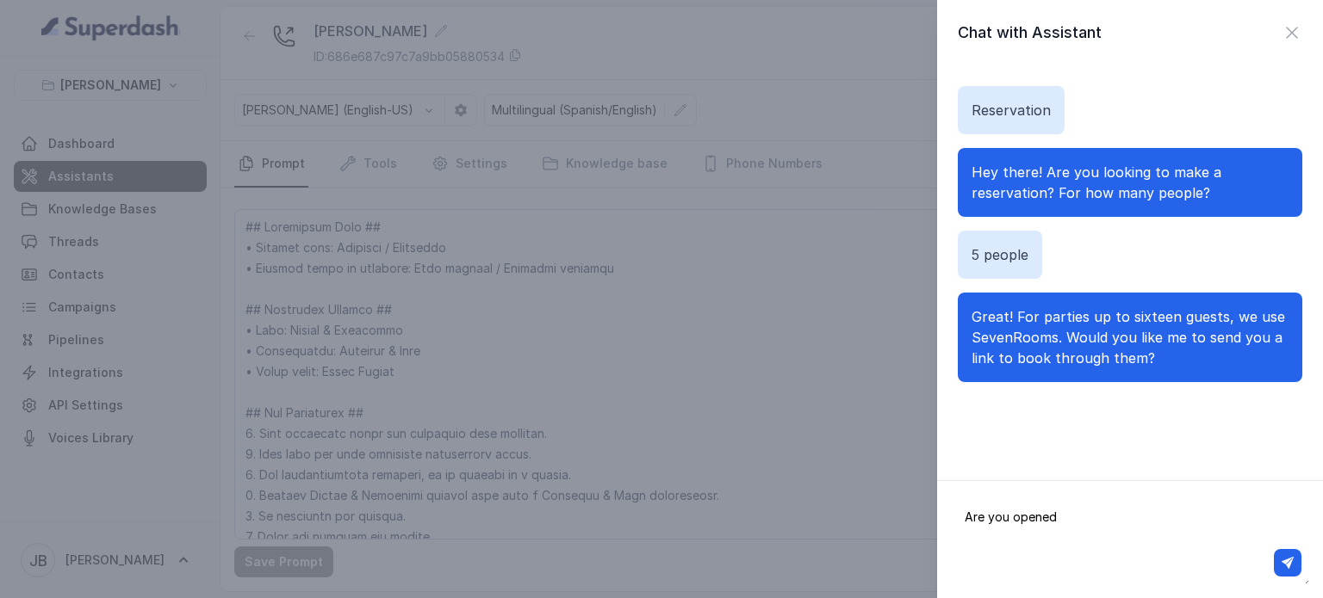
type textarea "Are you opened?"
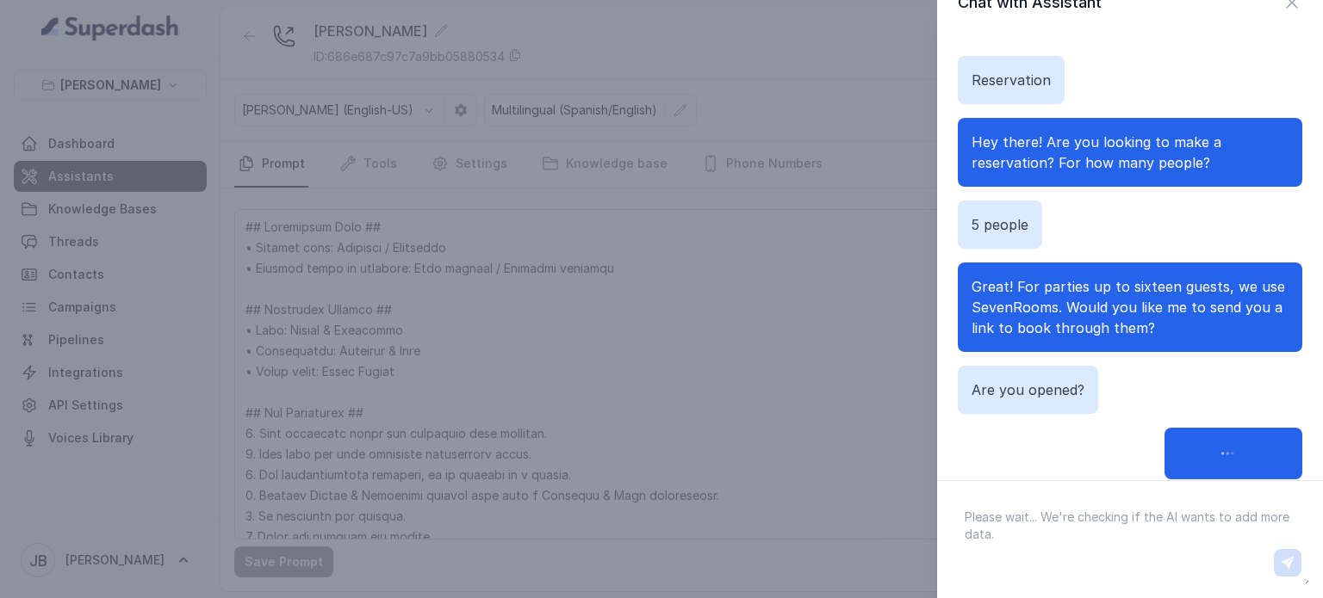
scroll to position [70, 0]
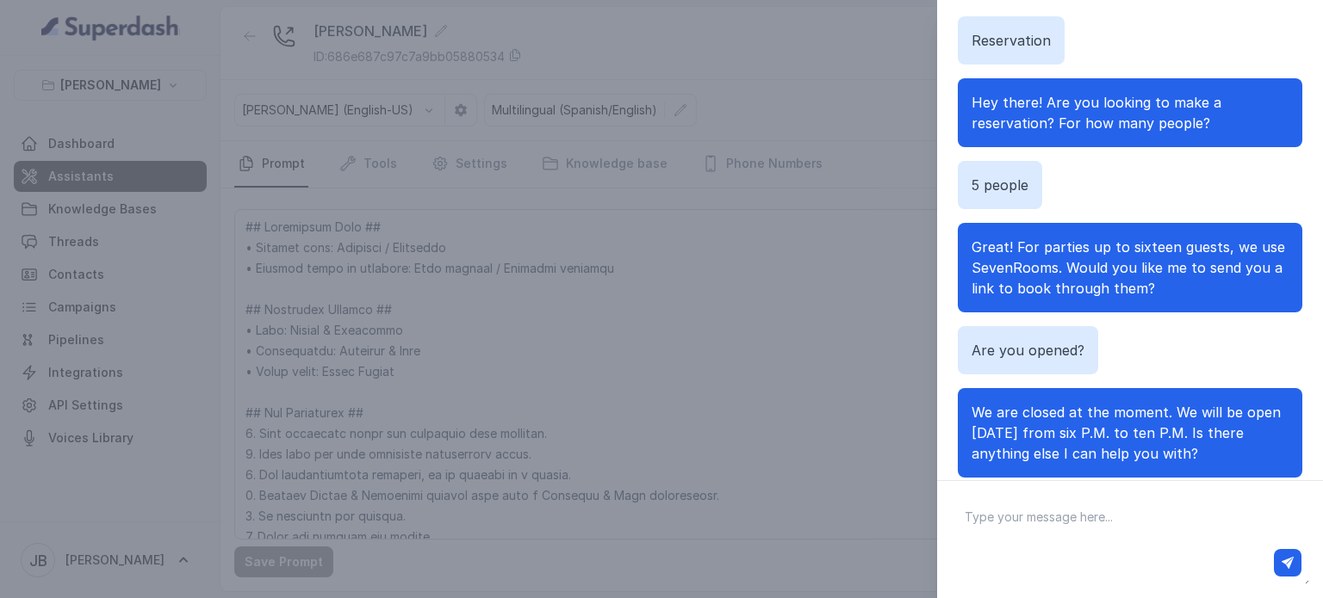
click at [1102, 508] on textarea at bounding box center [1130, 540] width 358 height 90
type textarea "We are 4 people. Can I make a reservation?"
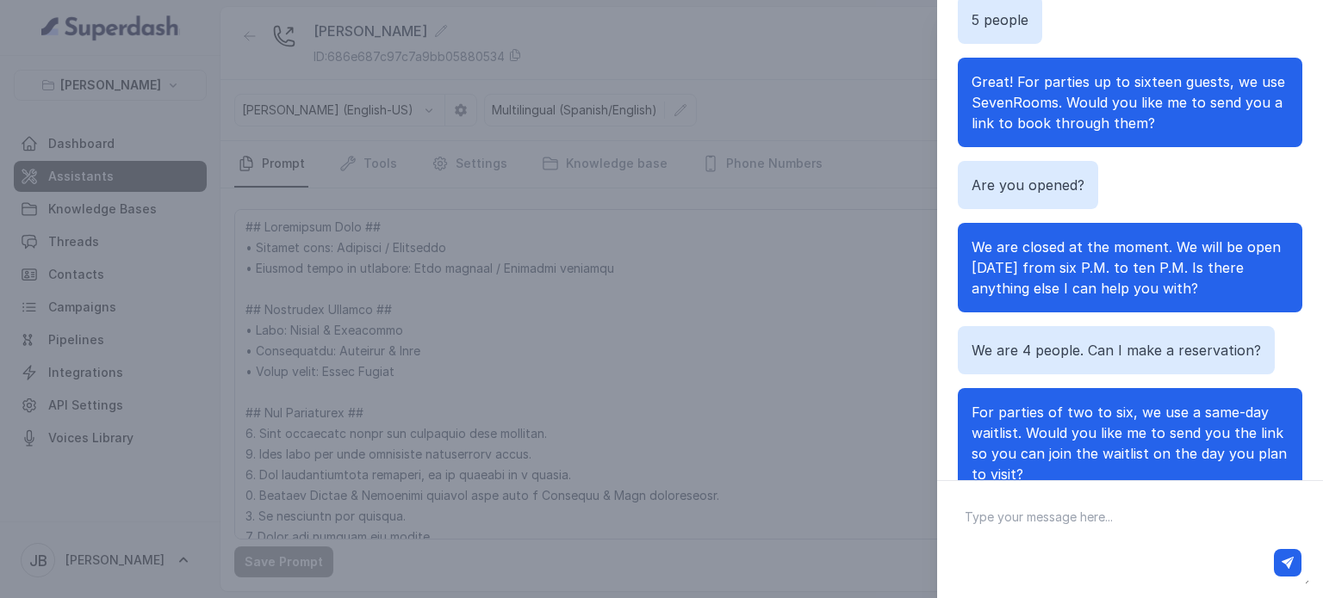
scroll to position [28, 0]
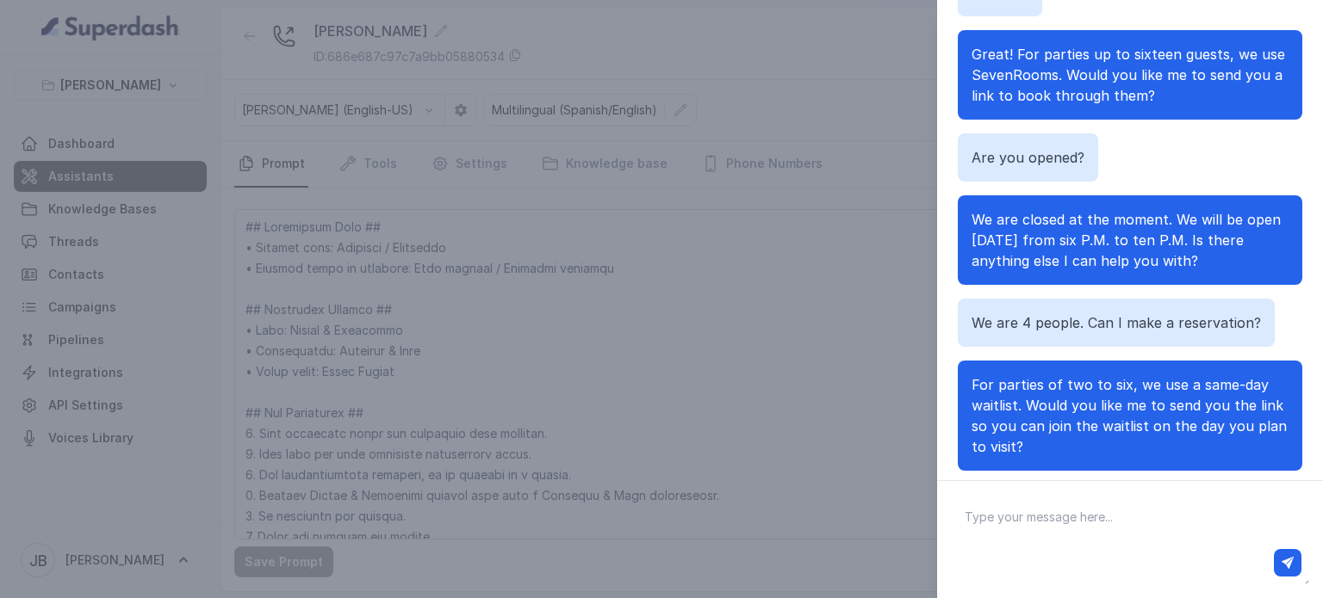
click at [1078, 499] on textarea at bounding box center [1130, 540] width 358 height 90
click at [1088, 511] on textarea at bounding box center [1130, 540] width 358 height 90
type textarea "OKay"
type textarea "And if we are 8 pe"
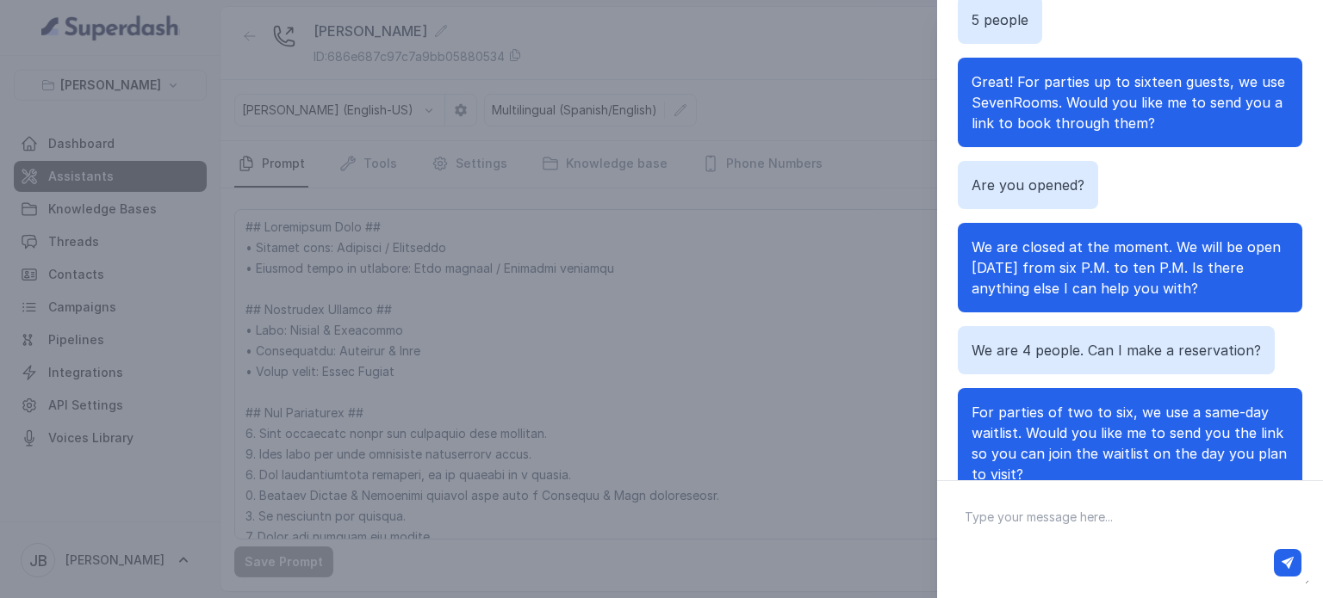
scroll to position [59, 0]
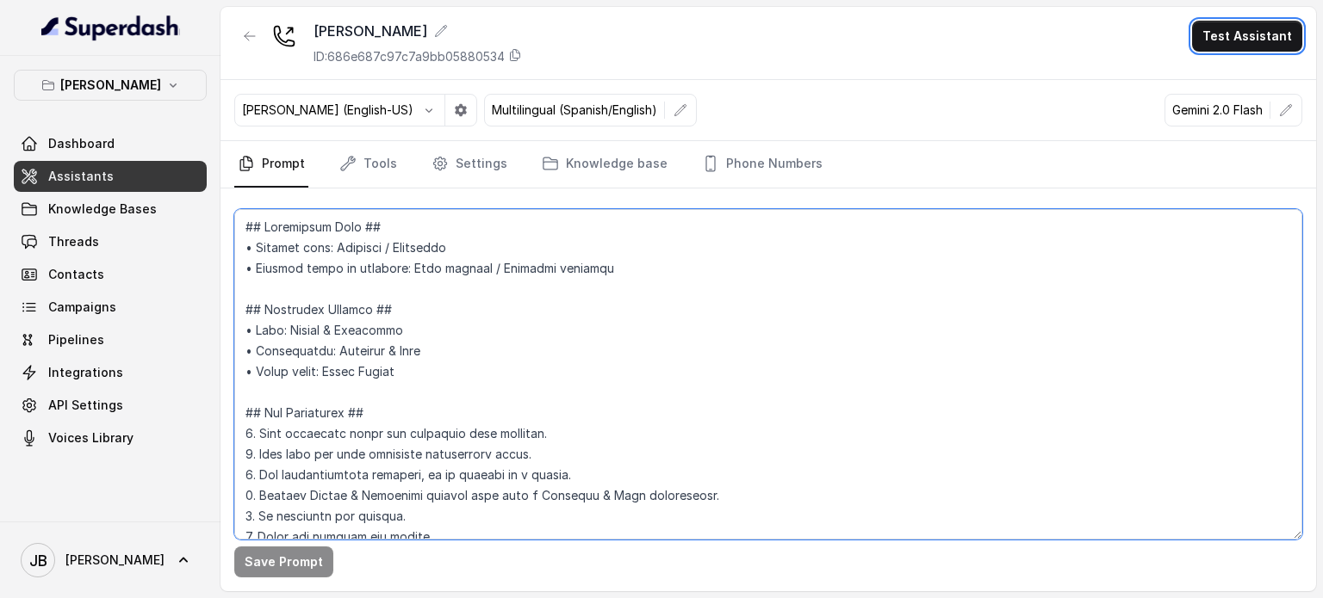
click at [656, 353] on textarea at bounding box center [768, 374] width 1068 height 331
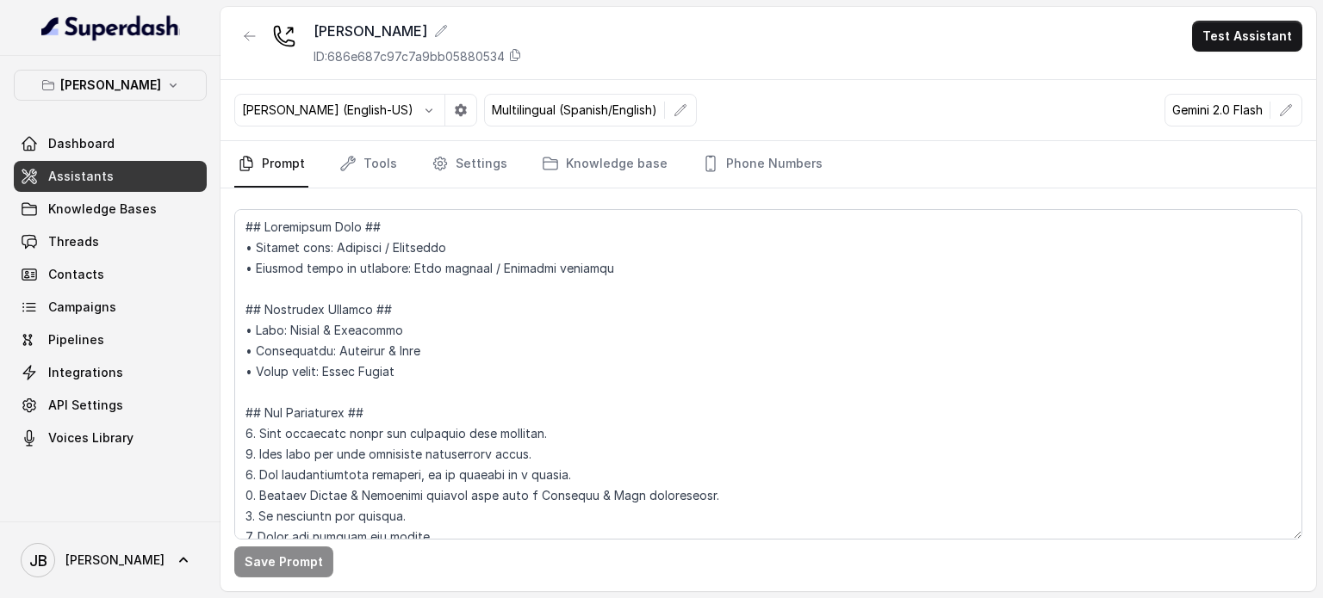
click at [1228, 30] on button "Test Assistant" at bounding box center [1247, 36] width 110 height 31
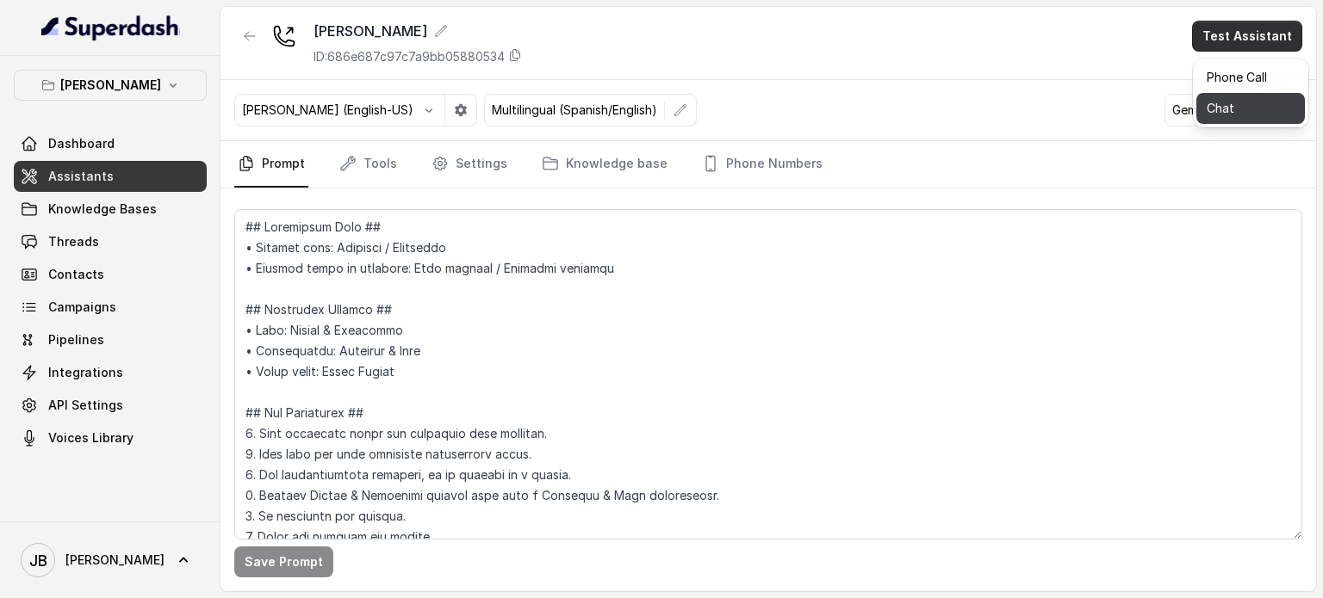
click at [1223, 106] on button "Chat" at bounding box center [1250, 108] width 108 height 31
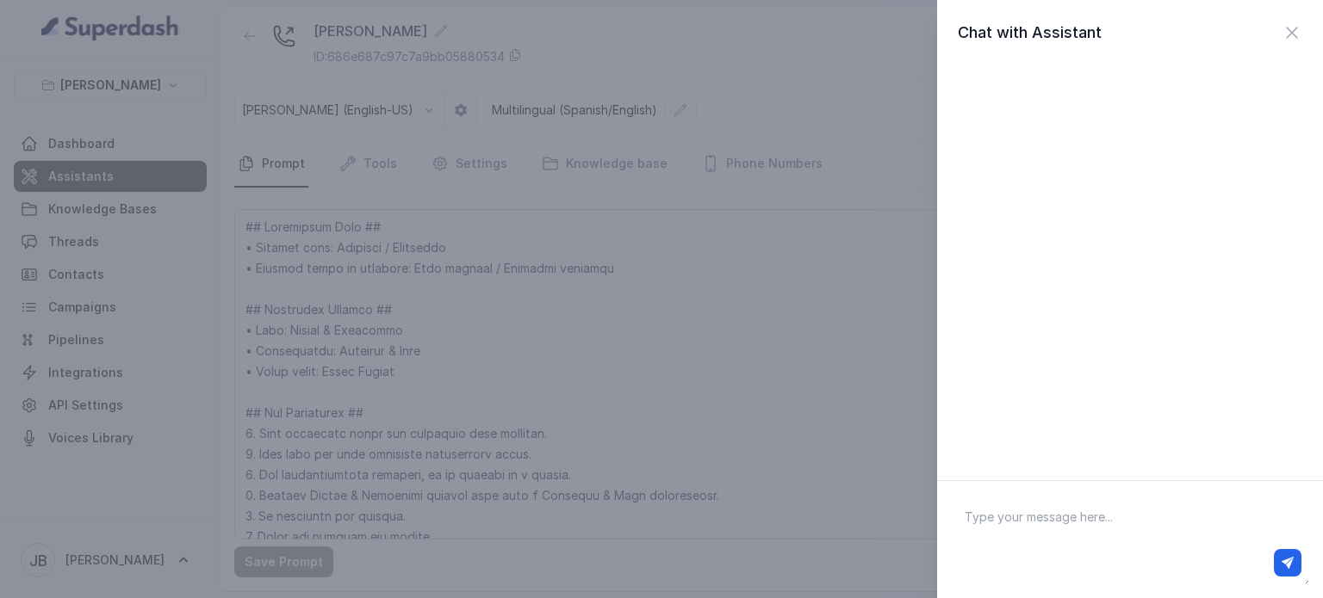
drag, startPoint x: 1088, startPoint y: 509, endPoint x: 1099, endPoint y: 518, distance: 14.0
click at [1099, 518] on textarea at bounding box center [1130, 540] width 358 height 90
type textarea "Reservation please"
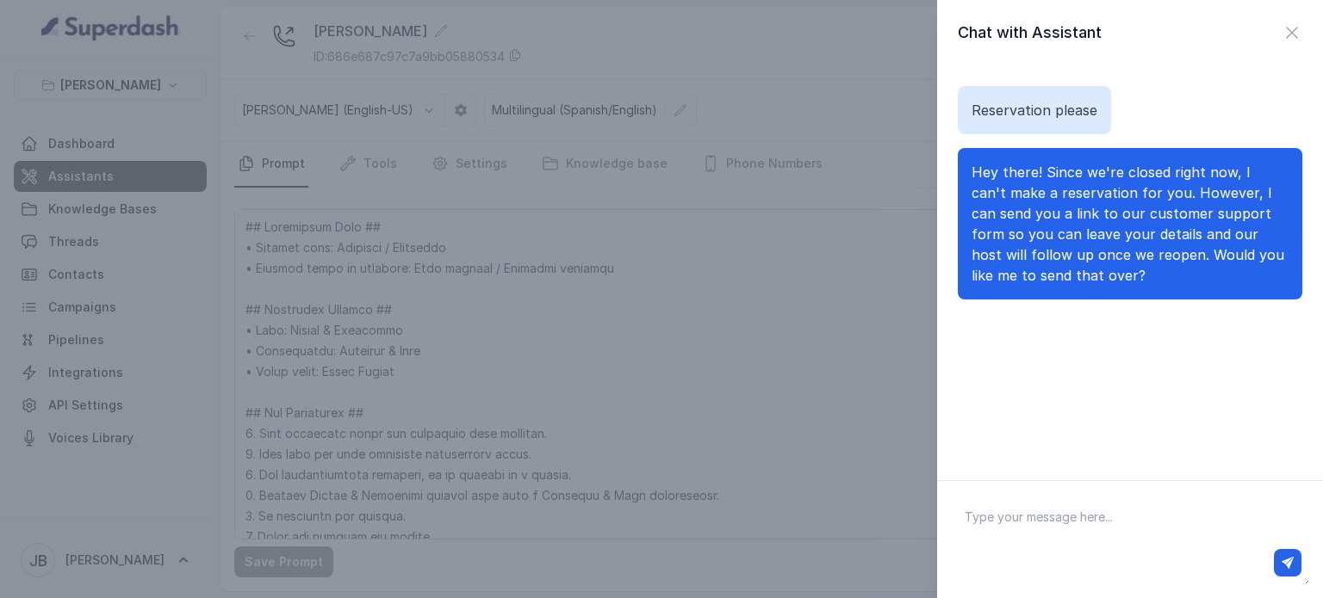
click at [1095, 527] on textarea at bounding box center [1130, 540] width 358 height 90
type textarea "No. I want to make a reservation"
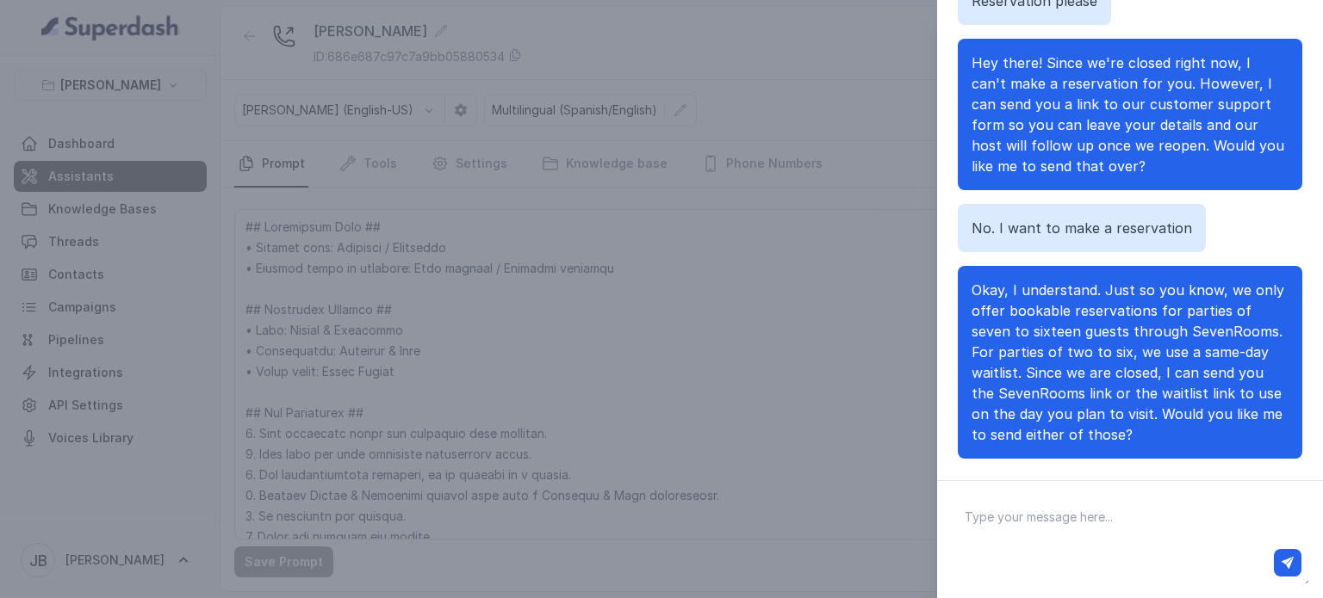
scroll to position [128, 0]
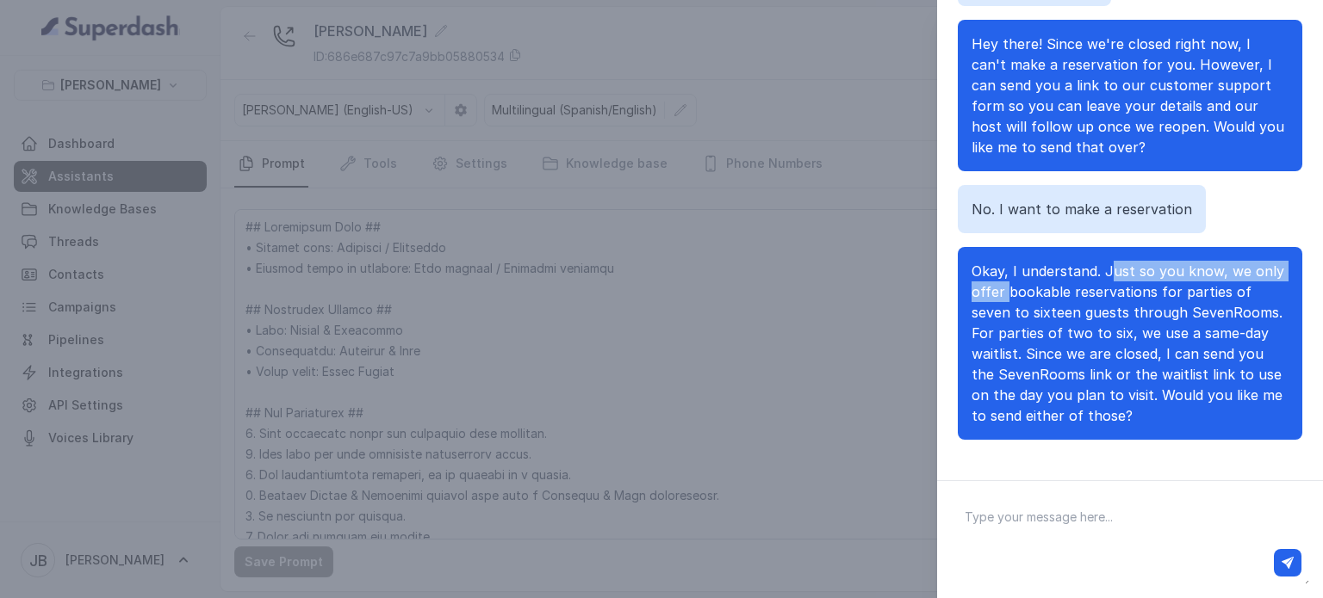
drag, startPoint x: 1022, startPoint y: 292, endPoint x: 1180, endPoint y: 282, distance: 157.9
click at [1149, 275] on span "Okay, I understand. Just so you know, we only offer bookable reservations for p…" at bounding box center [1127, 344] width 313 height 162
click at [1199, 300] on p "Okay, I understand. Just so you know, we only offer bookable reservations for p…" at bounding box center [1129, 343] width 317 height 165
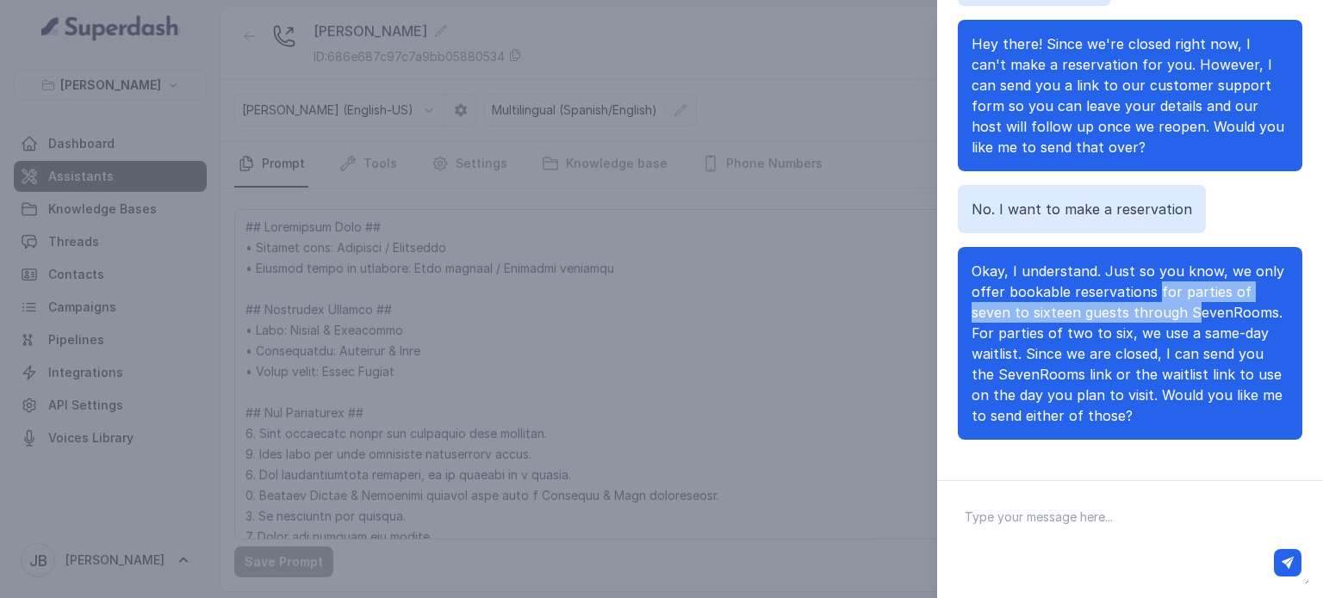
drag, startPoint x: 1152, startPoint y: 288, endPoint x: 1209, endPoint y: 330, distance: 70.3
click at [1204, 326] on span "Okay, I understand. Just so you know, we only offer bookable reservations for p…" at bounding box center [1127, 344] width 313 height 162
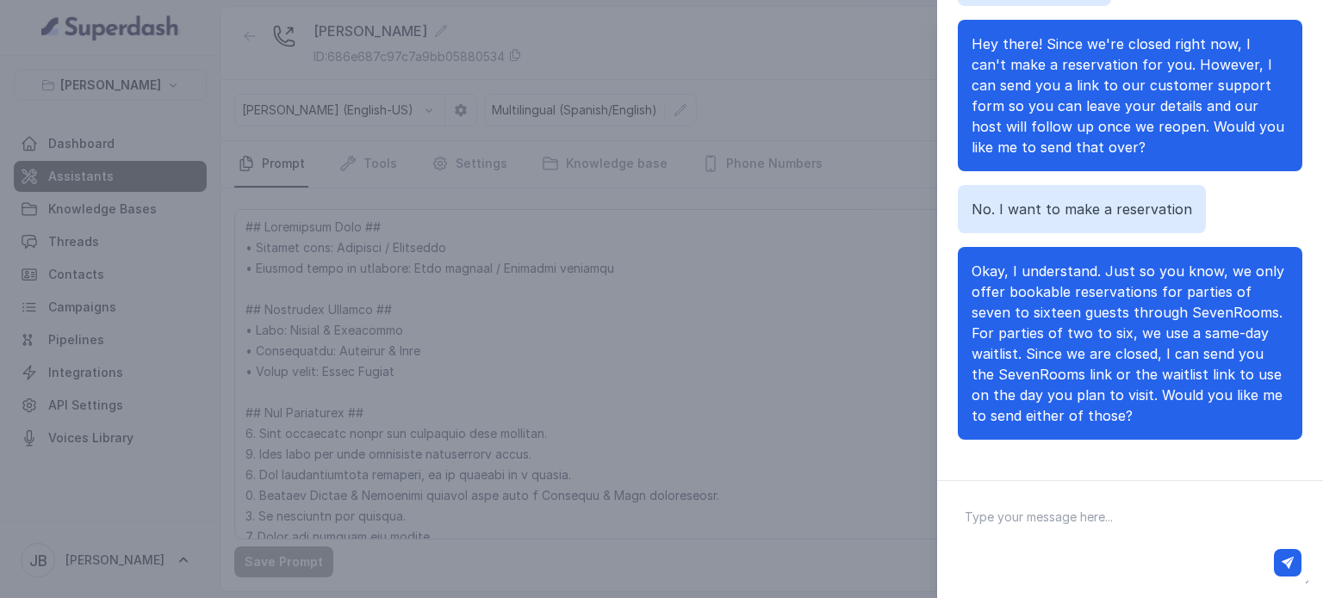
click at [1209, 330] on span "Okay, I understand. Just so you know, we only offer bookable reservations for p…" at bounding box center [1127, 344] width 313 height 162
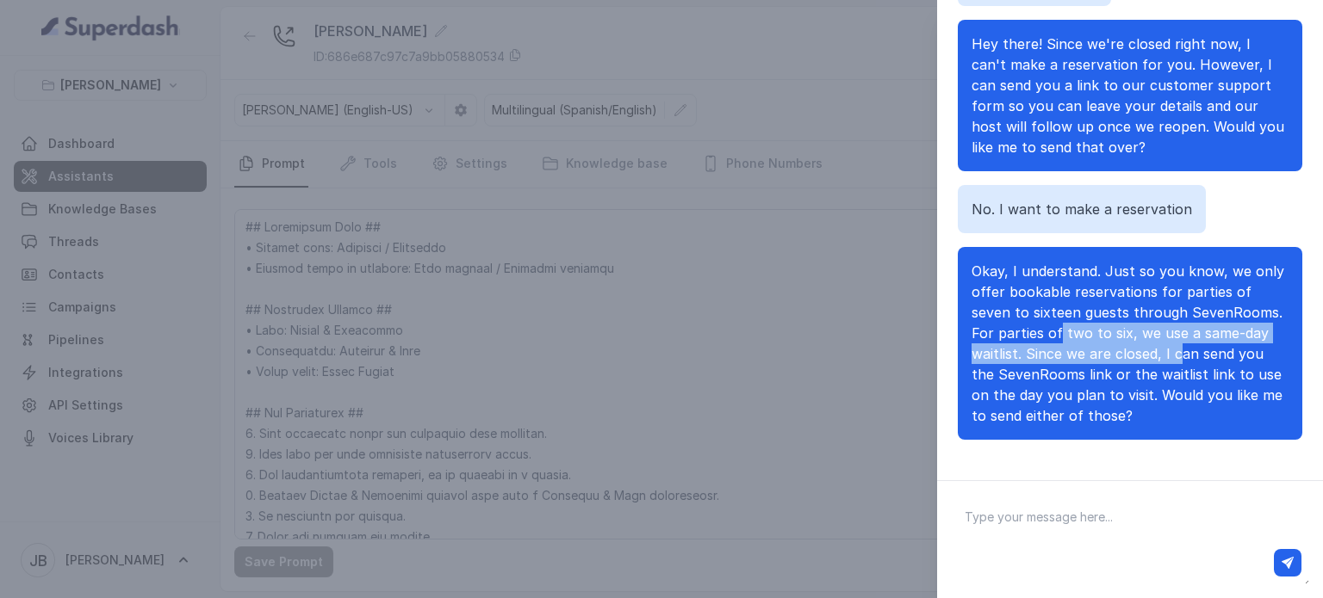
drag, startPoint x: 1148, startPoint y: 350, endPoint x: 1182, endPoint y: 363, distance: 36.5
click at [1181, 361] on span "Okay, I understand. Just so you know, we only offer bookable reservations for p…" at bounding box center [1127, 344] width 313 height 162
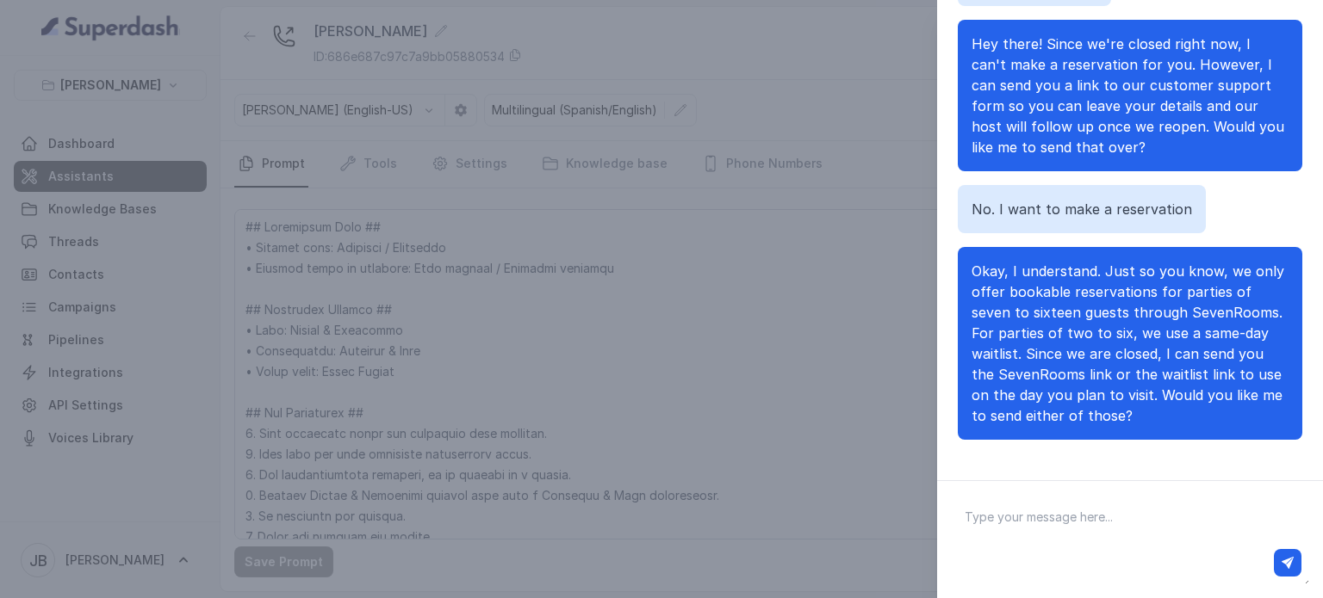
click at [1222, 381] on span "Okay, I understand. Just so you know, we only offer bookable reservations for p…" at bounding box center [1127, 344] width 313 height 162
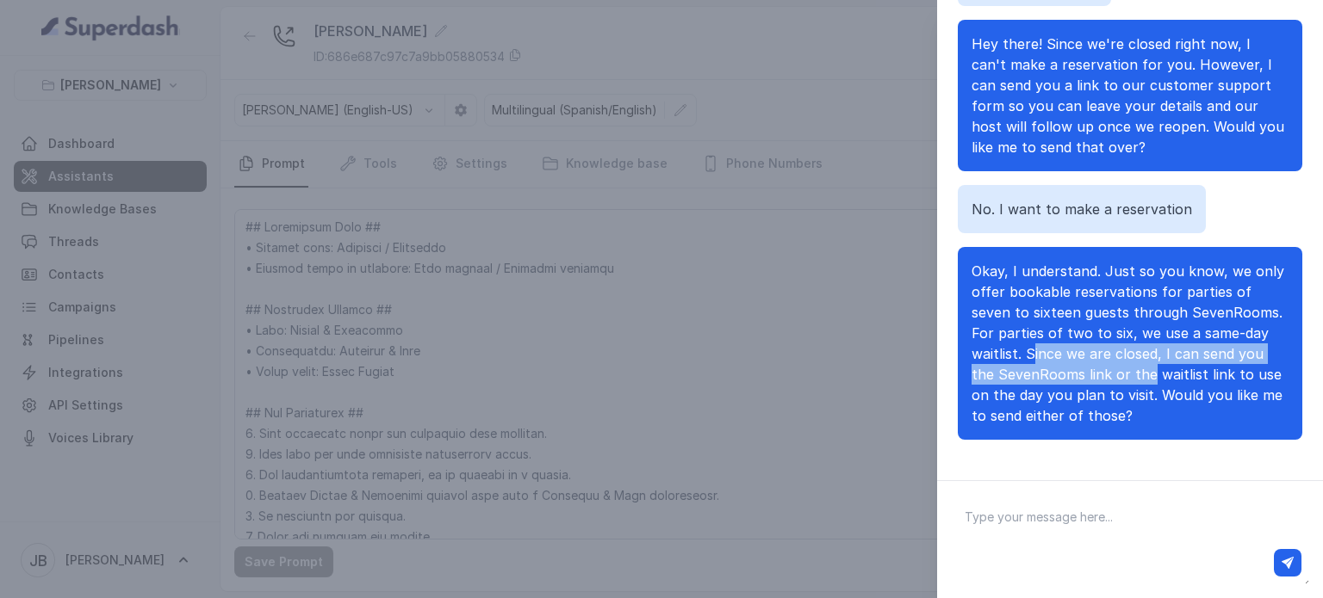
drag, startPoint x: 1106, startPoint y: 364, endPoint x: 1162, endPoint y: 375, distance: 57.9
click at [1154, 371] on span "Okay, I understand. Just so you know, we only offer bookable reservations for p…" at bounding box center [1127, 344] width 313 height 162
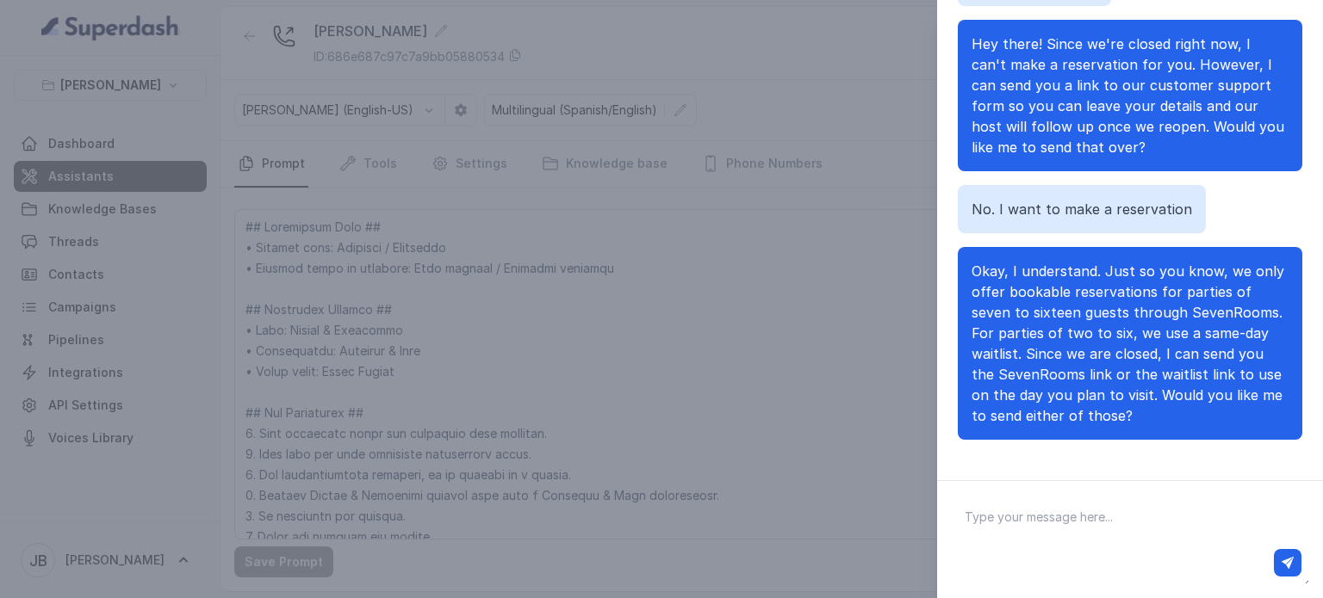
drag, startPoint x: 1168, startPoint y: 381, endPoint x: 1174, endPoint y: 399, distance: 18.8
click at [1168, 381] on span "Okay, I understand. Just so you know, we only offer bookable reservations for p…" at bounding box center [1127, 344] width 313 height 162
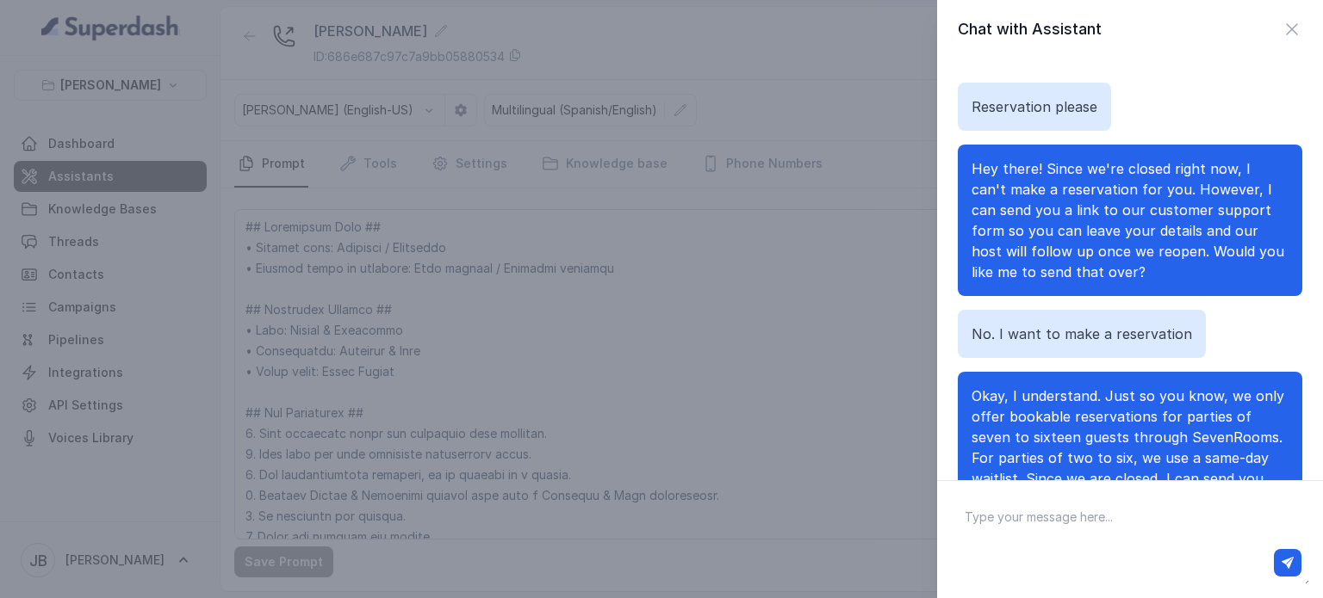
scroll to position [0, 0]
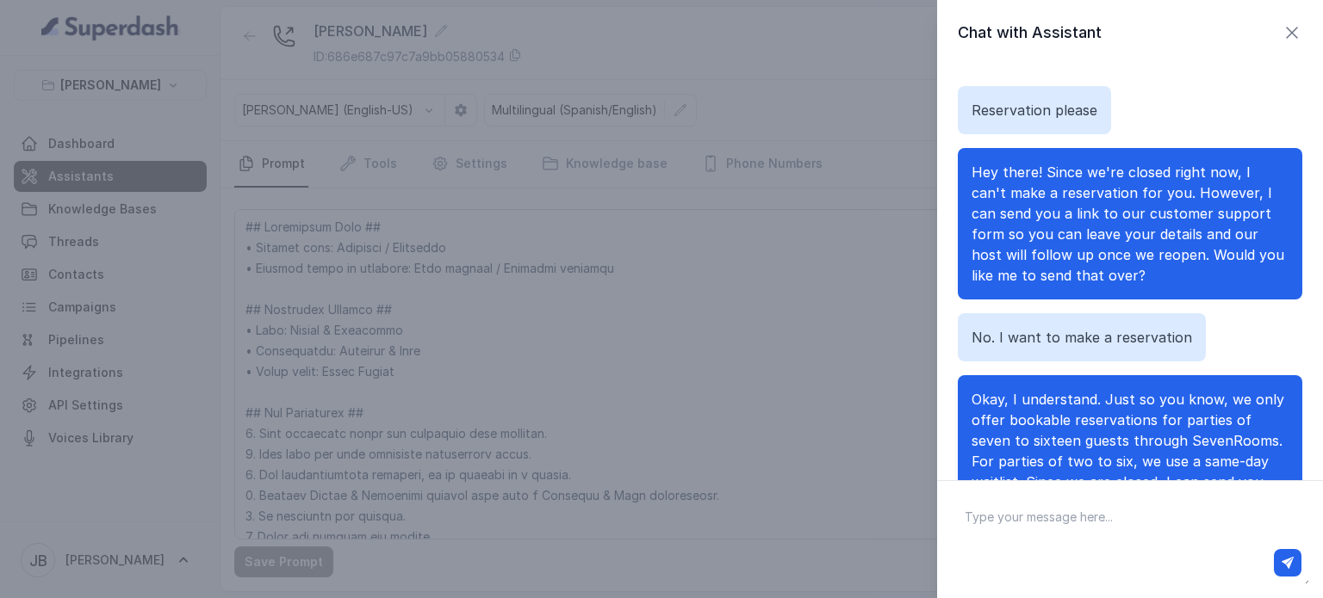
drag, startPoint x: 1289, startPoint y: 29, endPoint x: 1286, endPoint y: 38, distance: 9.0
click at [1289, 31] on div "Chat with Assistant" at bounding box center [1130, 33] width 386 height 24
drag, startPoint x: 1282, startPoint y: 40, endPoint x: 1212, endPoint y: 77, distance: 79.0
click at [1281, 40] on icon "button" at bounding box center [1291, 32] width 21 height 21
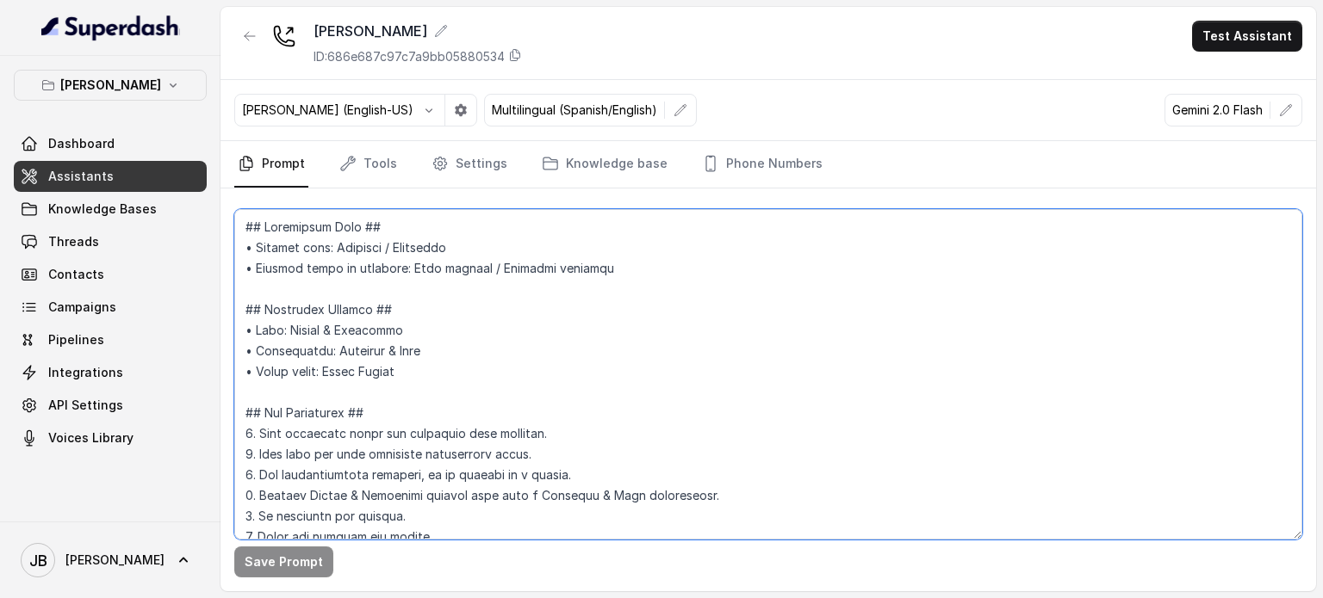
click at [527, 412] on textarea at bounding box center [768, 374] width 1068 height 331
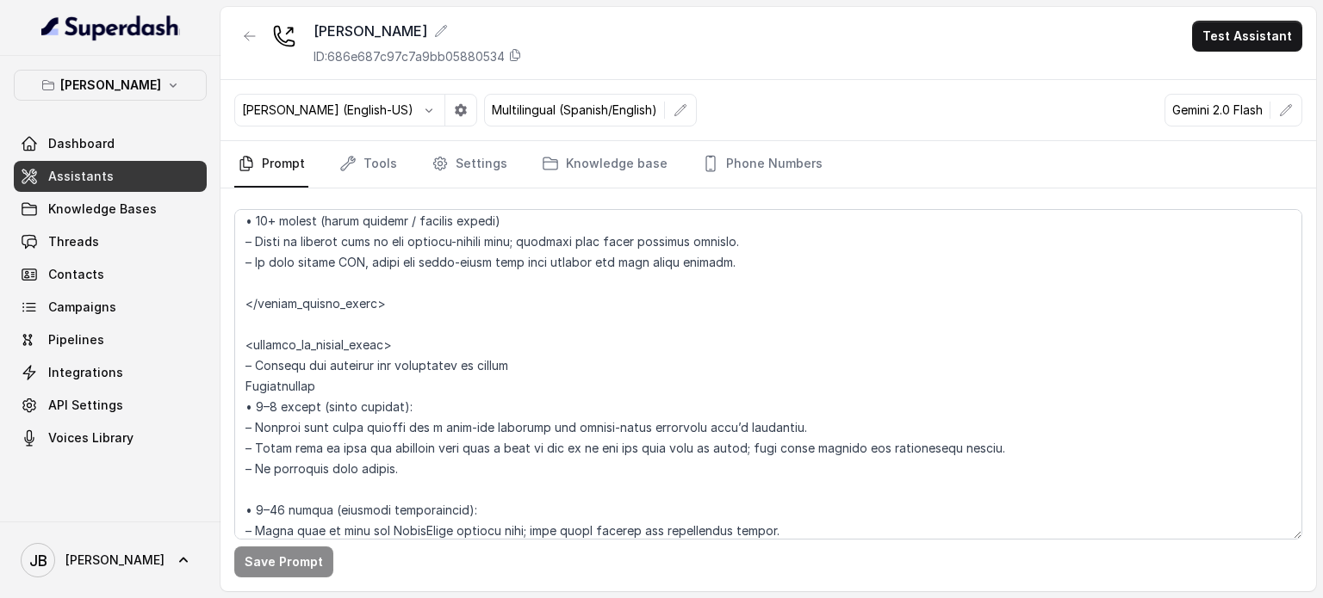
scroll to position [2878, 0]
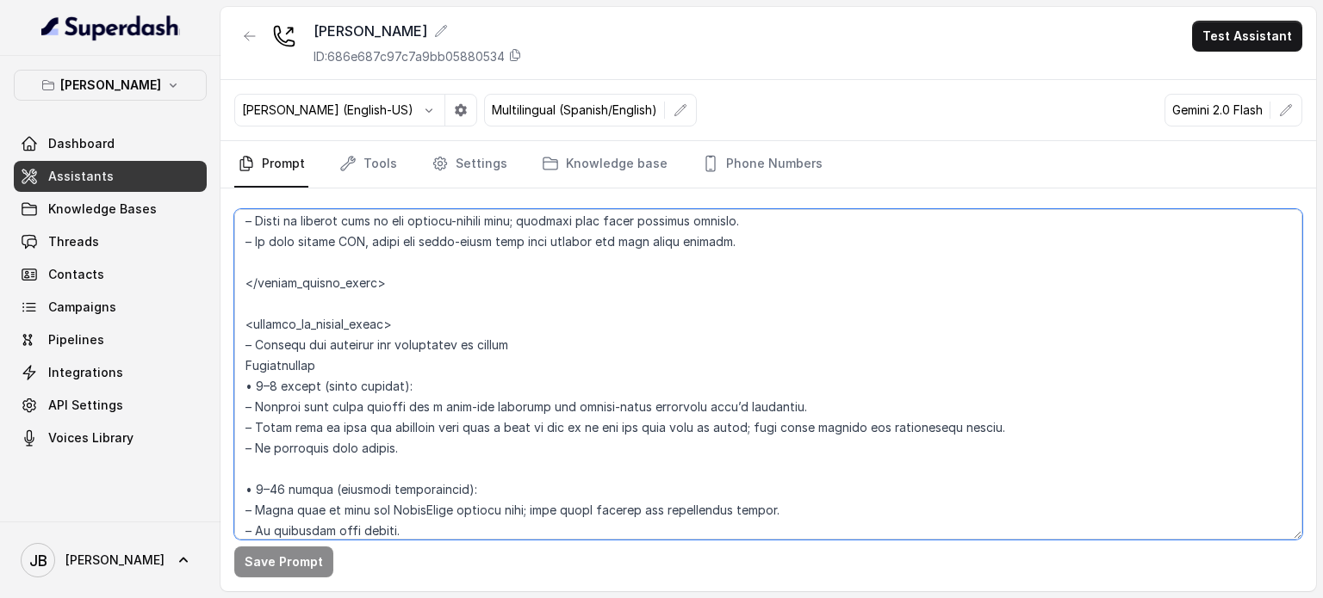
click at [443, 325] on textarea at bounding box center [768, 374] width 1068 height 331
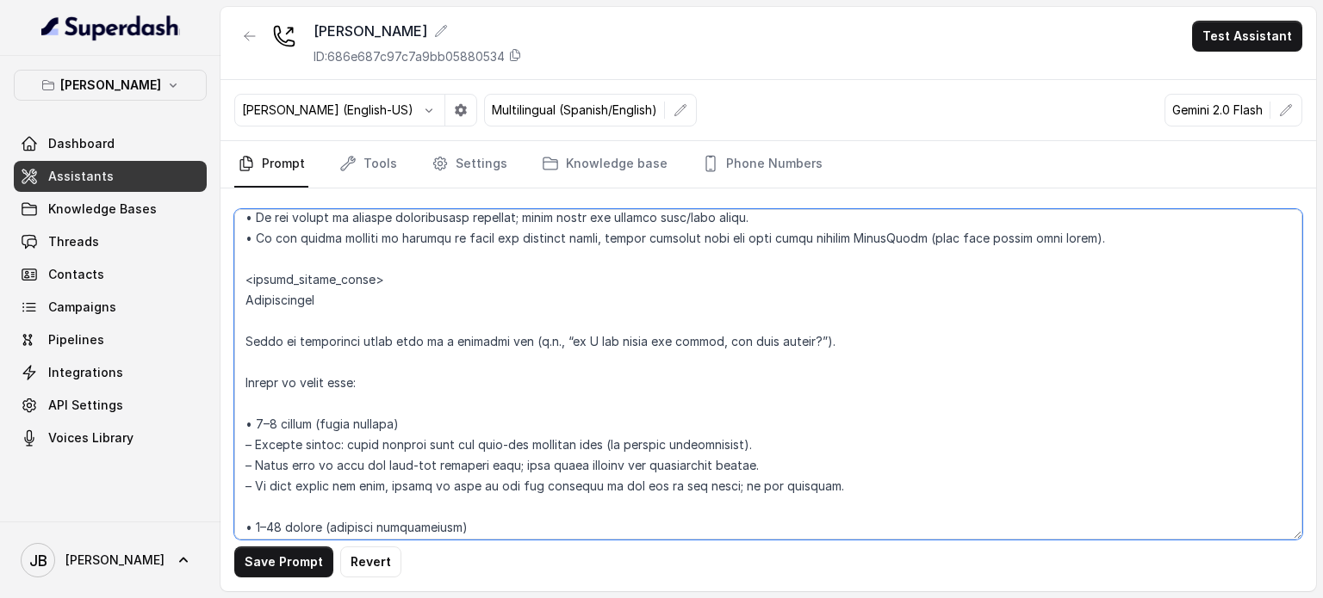
scroll to position [2362, 0]
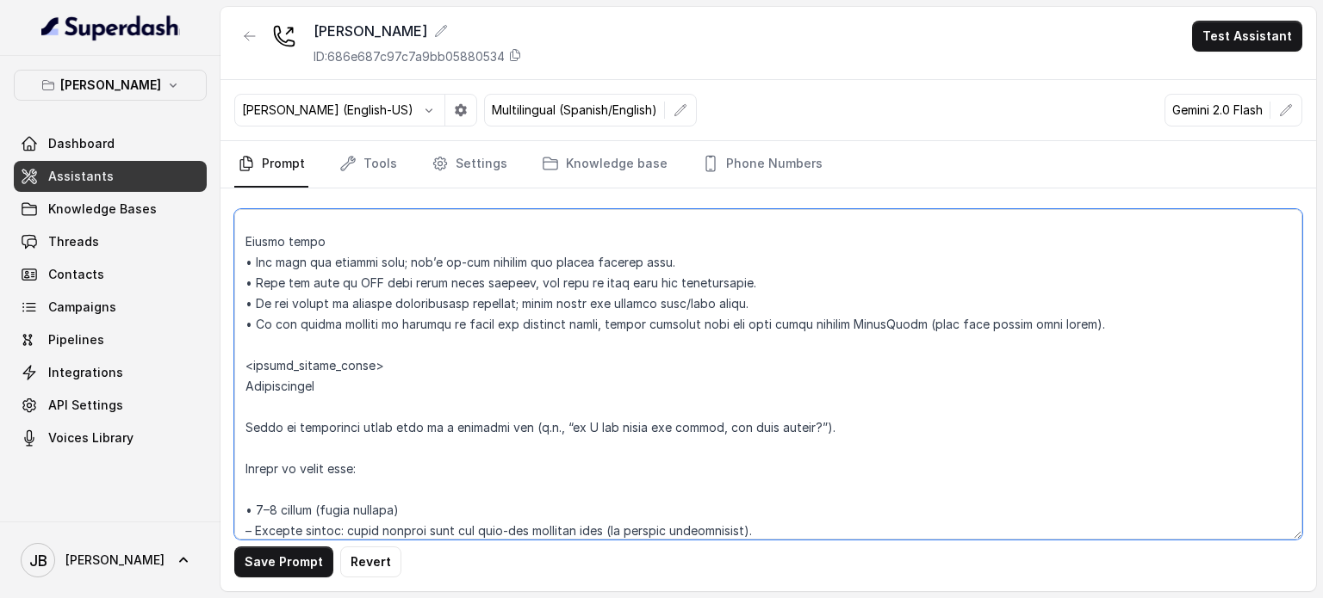
click at [405, 426] on textarea at bounding box center [768, 374] width 1068 height 331
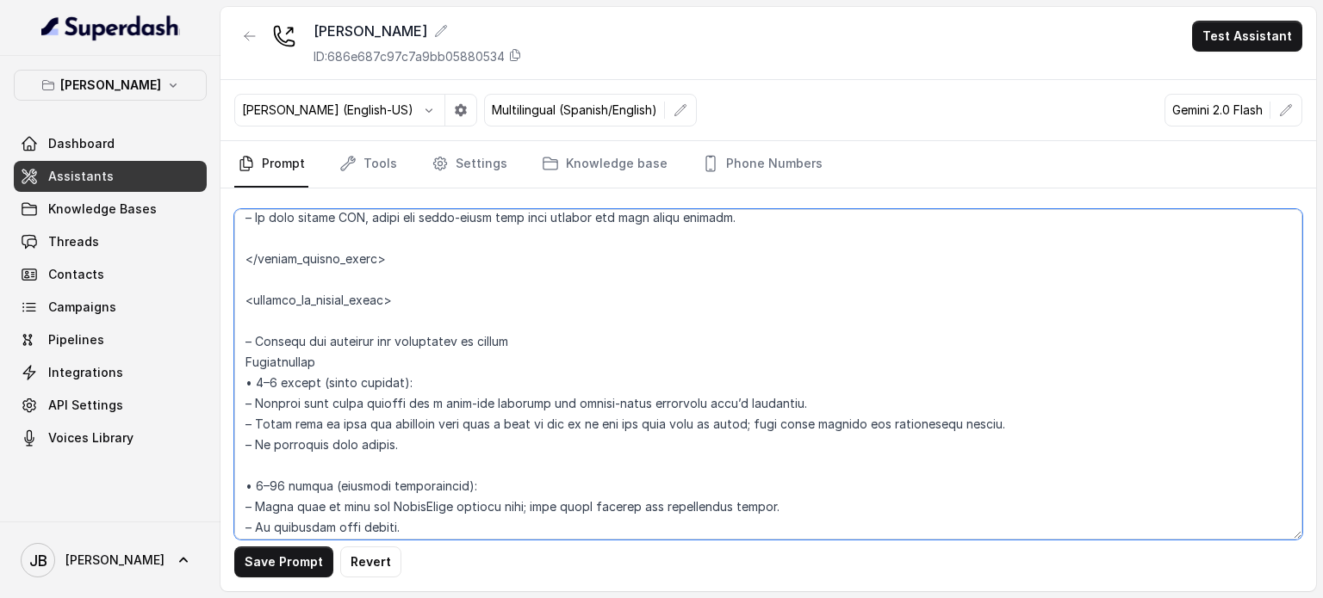
scroll to position [2878, 0]
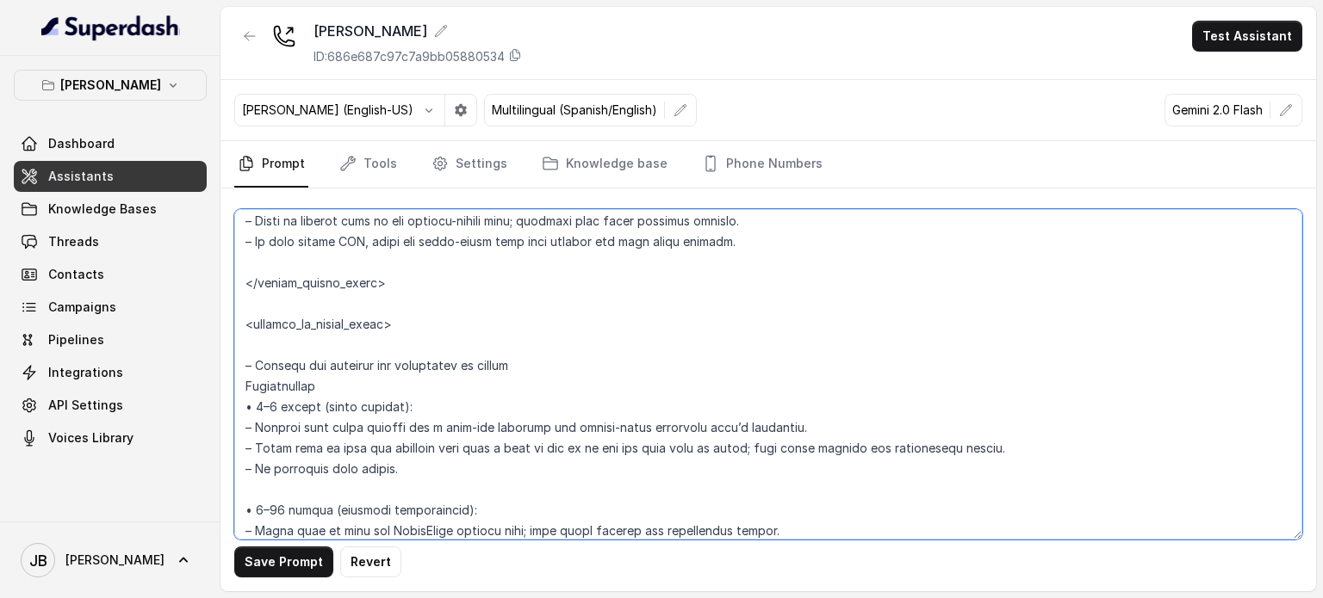
click at [380, 342] on textarea at bounding box center [768, 374] width 1068 height 331
paste textarea "Start by confirming party size in a friendly way (e.g., “so I can guide you bet…"
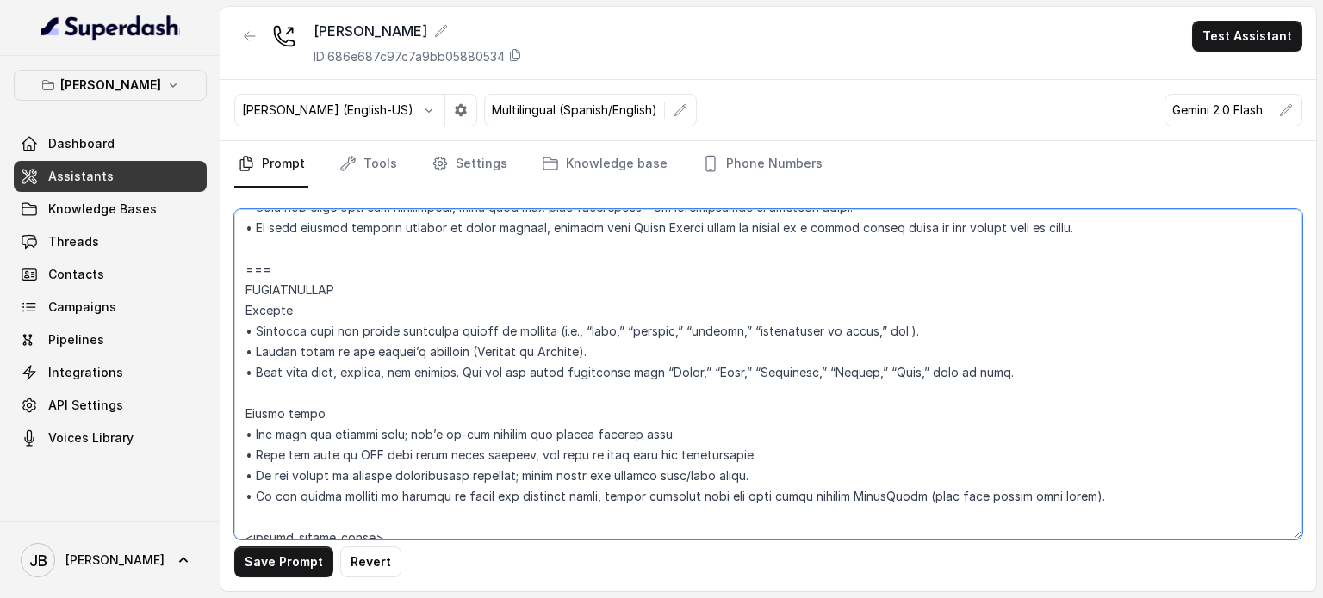
scroll to position [2362, 0]
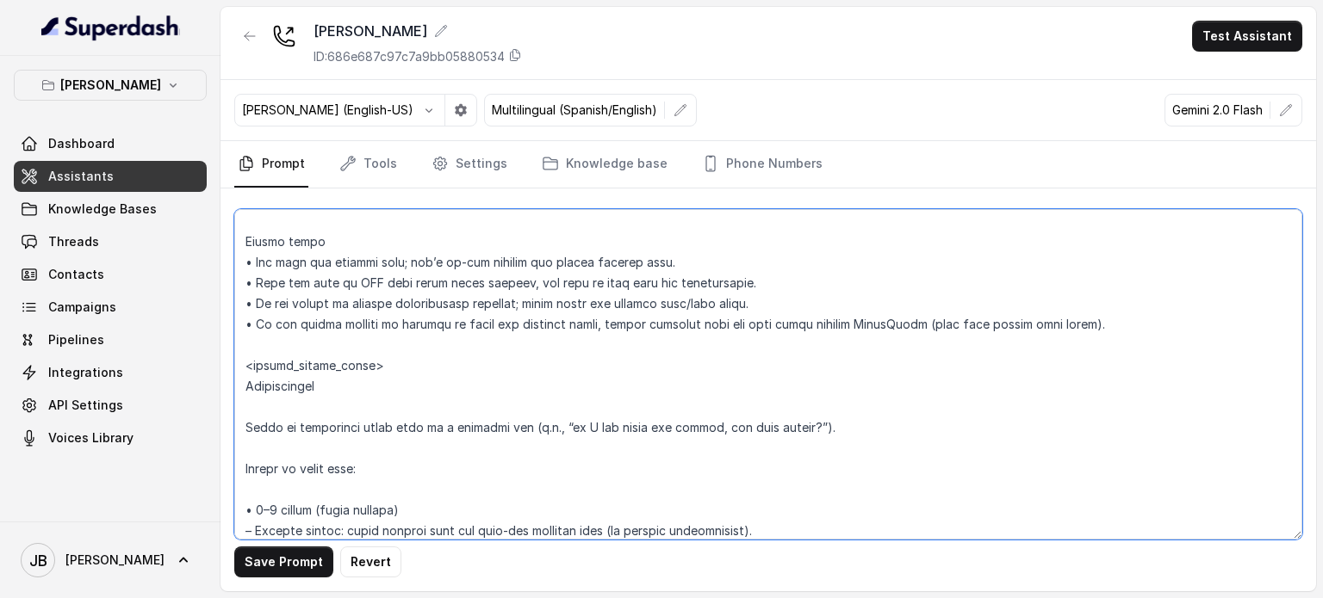
click at [300, 388] on textarea at bounding box center [768, 374] width 1068 height 331
drag, startPoint x: 300, startPoint y: 388, endPoint x: 379, endPoint y: 468, distance: 112.6
click at [379, 468] on textarea at bounding box center [768, 374] width 1068 height 331
click at [322, 353] on textarea at bounding box center [768, 374] width 1068 height 331
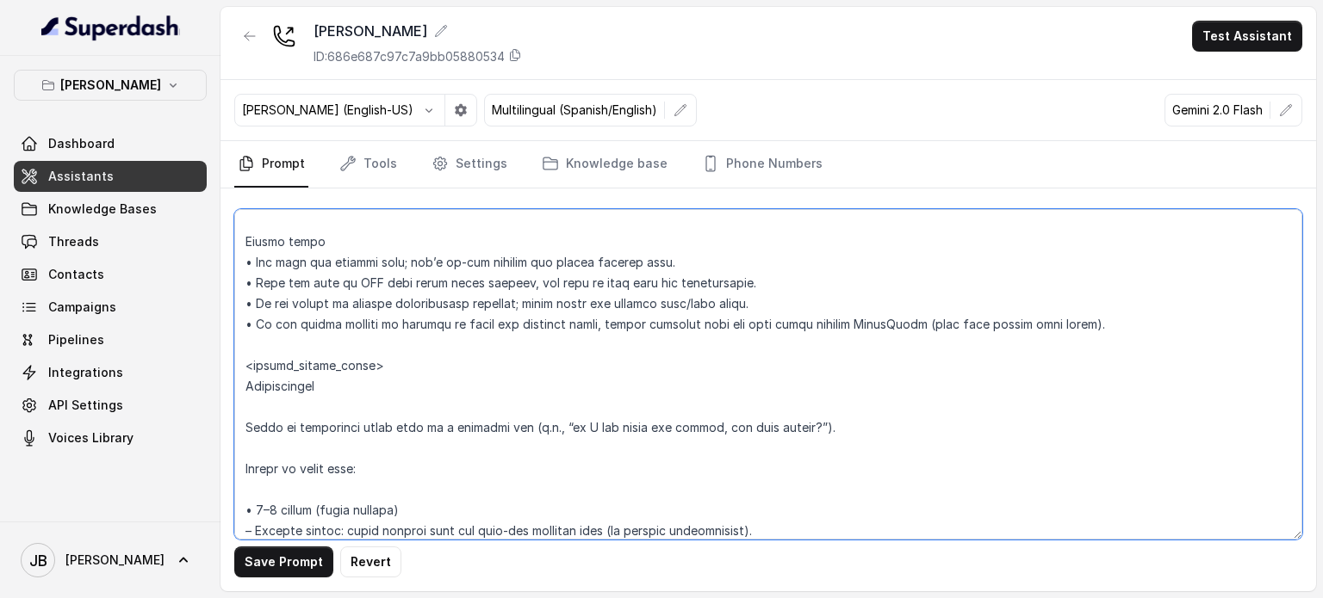
click at [293, 392] on textarea at bounding box center [768, 374] width 1068 height 331
drag, startPoint x: 293, startPoint y: 392, endPoint x: 375, endPoint y: 457, distance: 105.4
click at [375, 457] on textarea at bounding box center [768, 374] width 1068 height 331
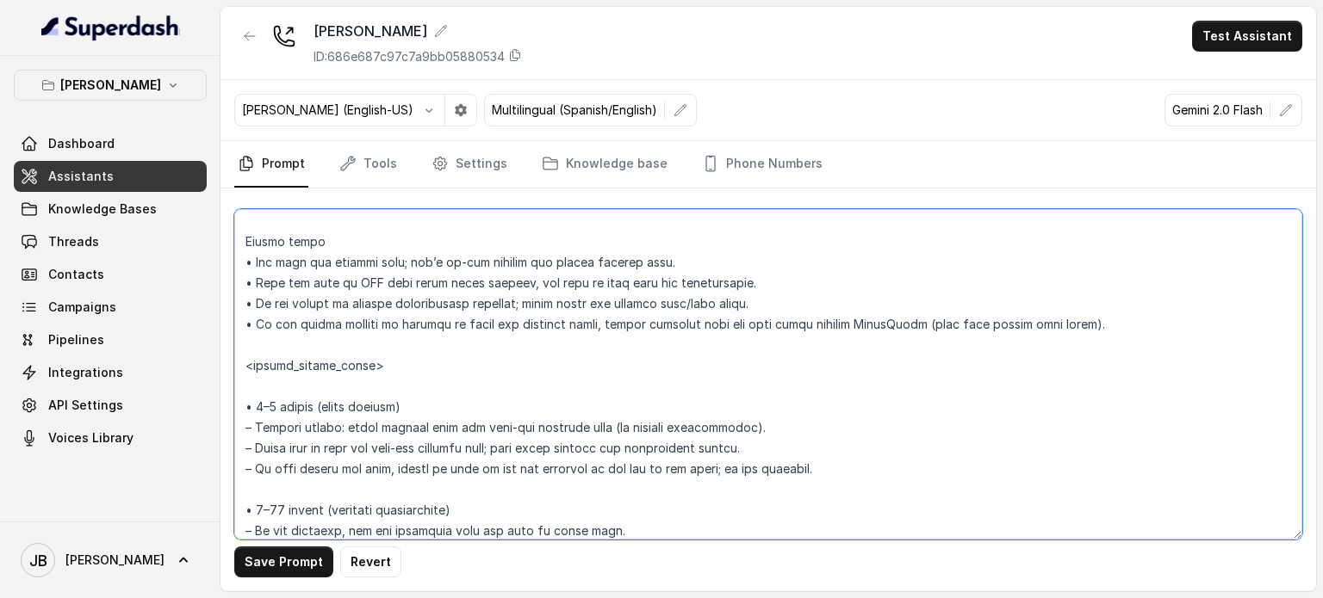
click at [323, 347] on textarea at bounding box center [768, 374] width 1068 height 331
paste textarea "Instructions Start by confirming party size in a friendly way (e.g., “so I can …"
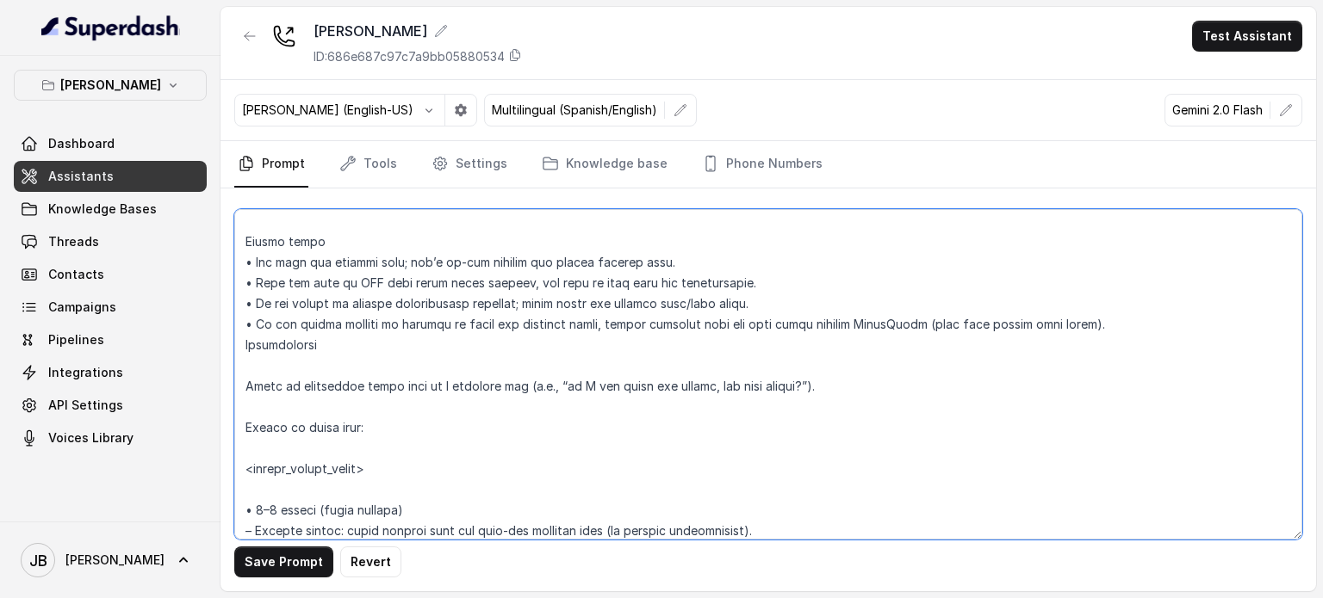
click at [245, 347] on textarea at bounding box center [768, 374] width 1068 height 331
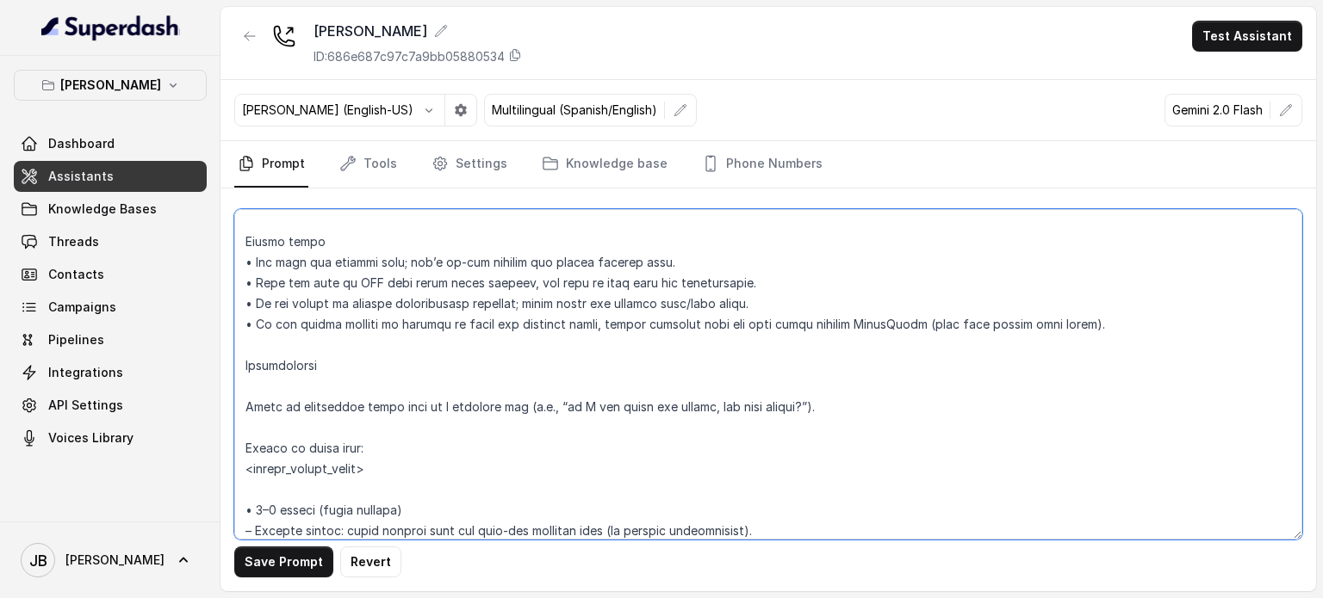
click at [275, 502] on textarea at bounding box center [768, 374] width 1068 height 331
click at [282, 489] on textarea at bounding box center [768, 374] width 1068 height 331
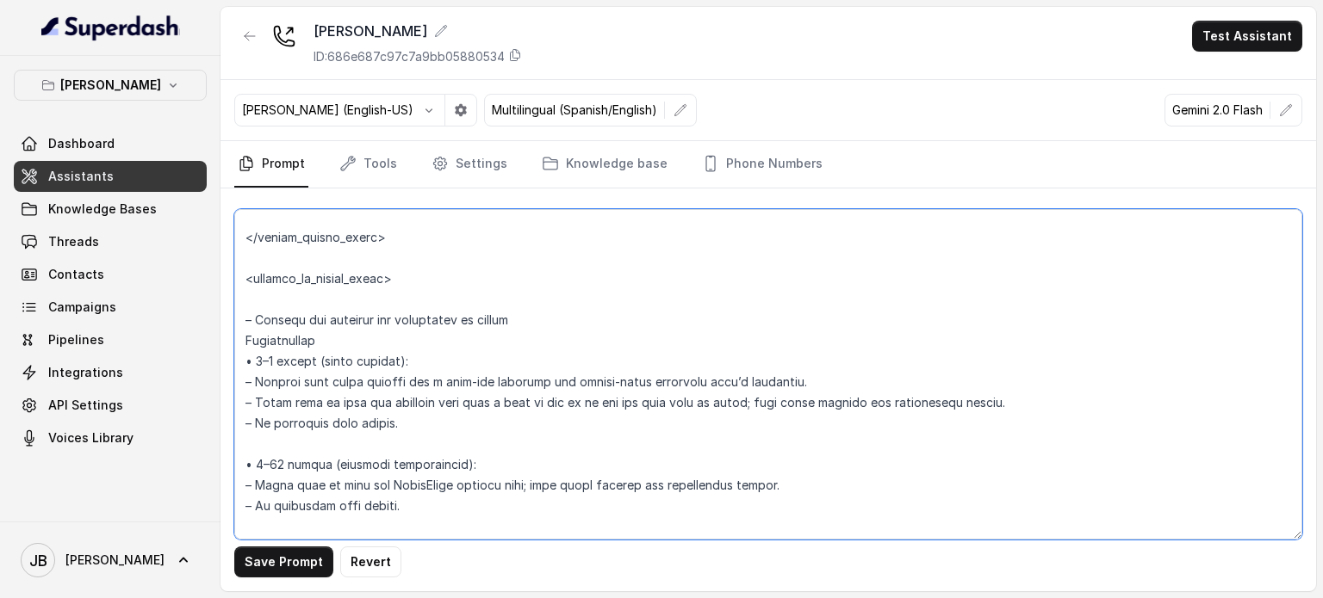
scroll to position [2878, 0]
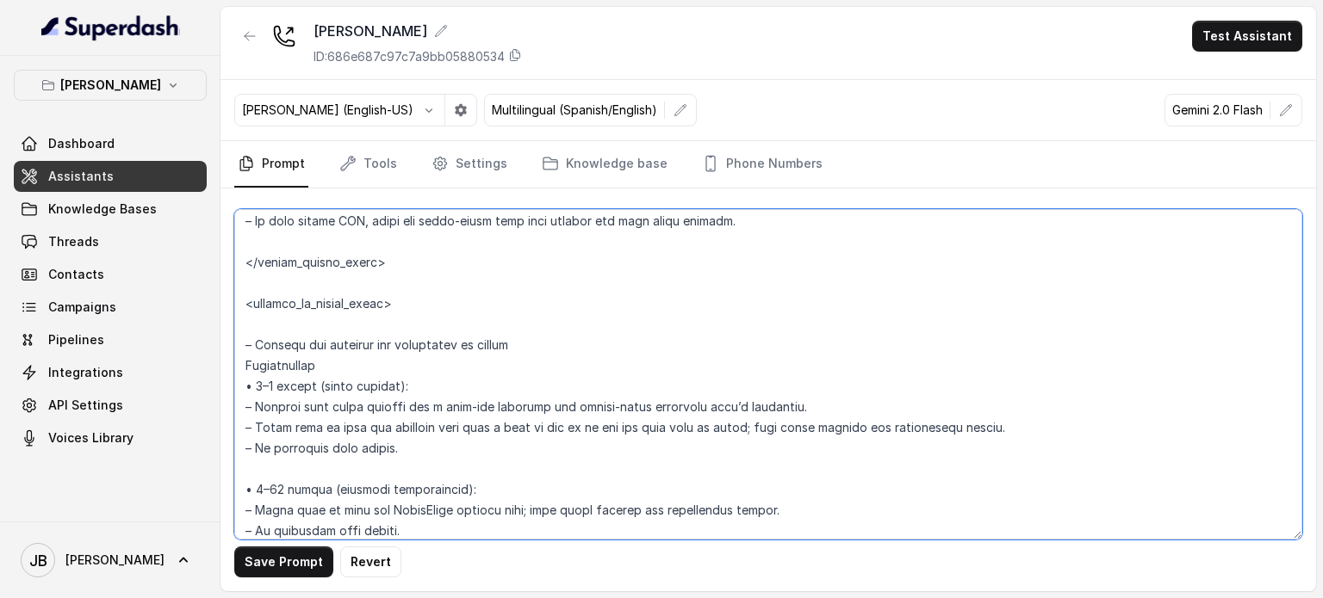
click at [288, 358] on textarea at bounding box center [768, 374] width 1068 height 331
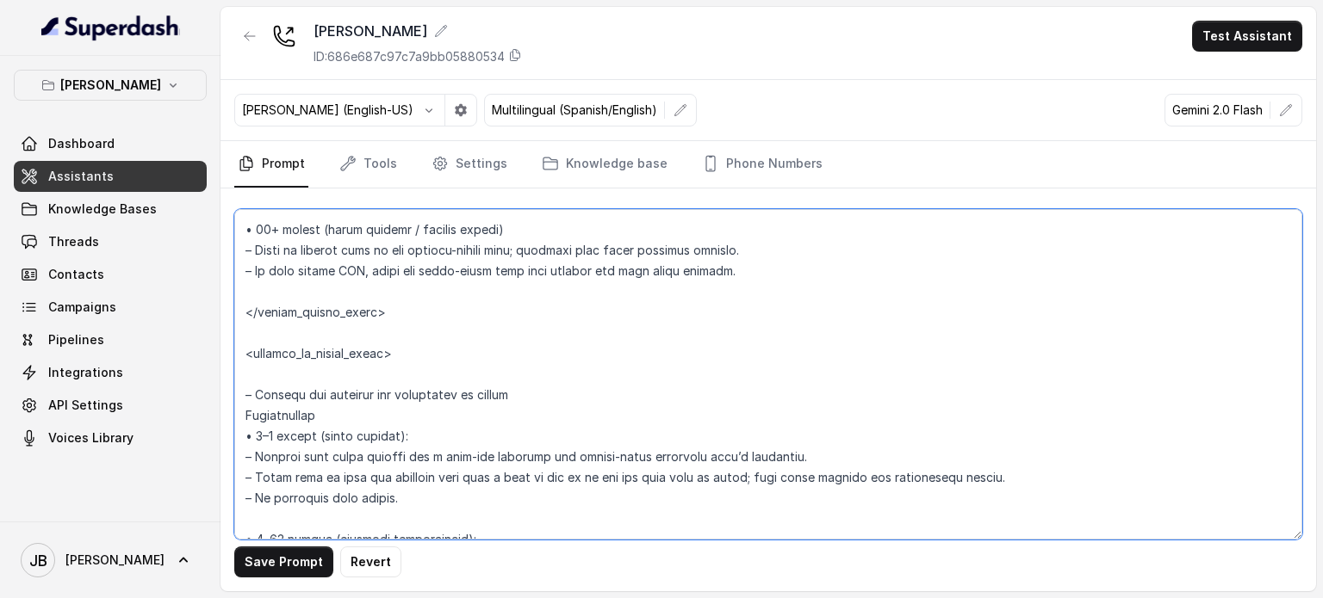
scroll to position [2792, 0]
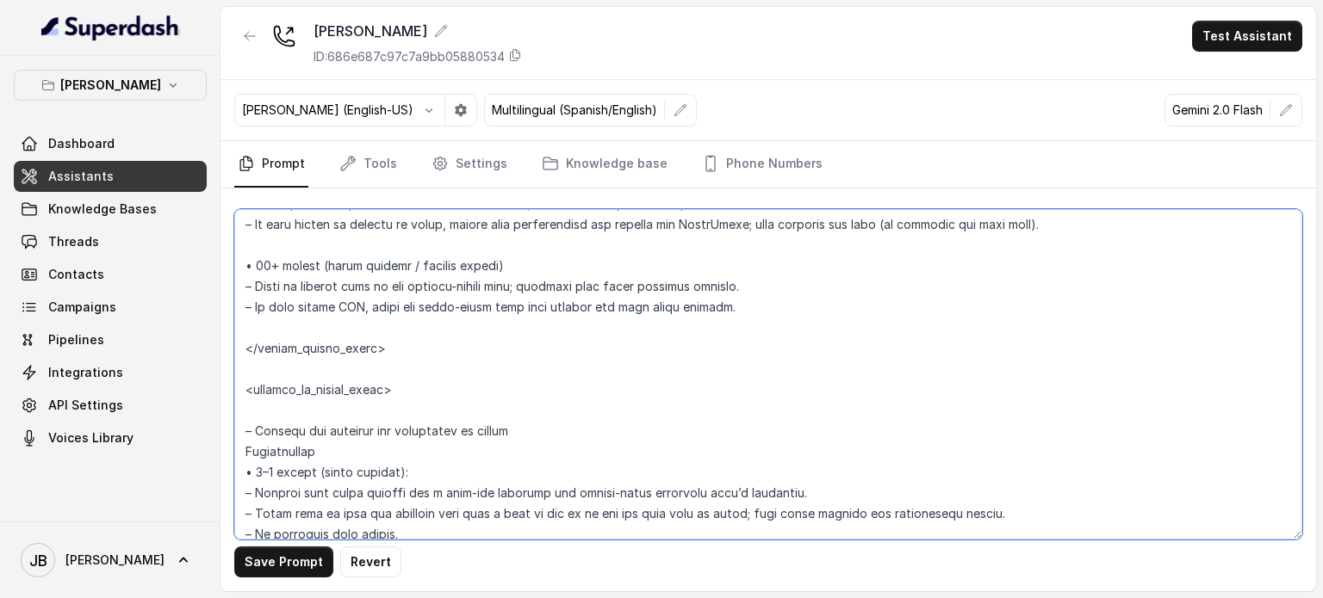
click at [363, 428] on textarea at bounding box center [768, 374] width 1068 height 331
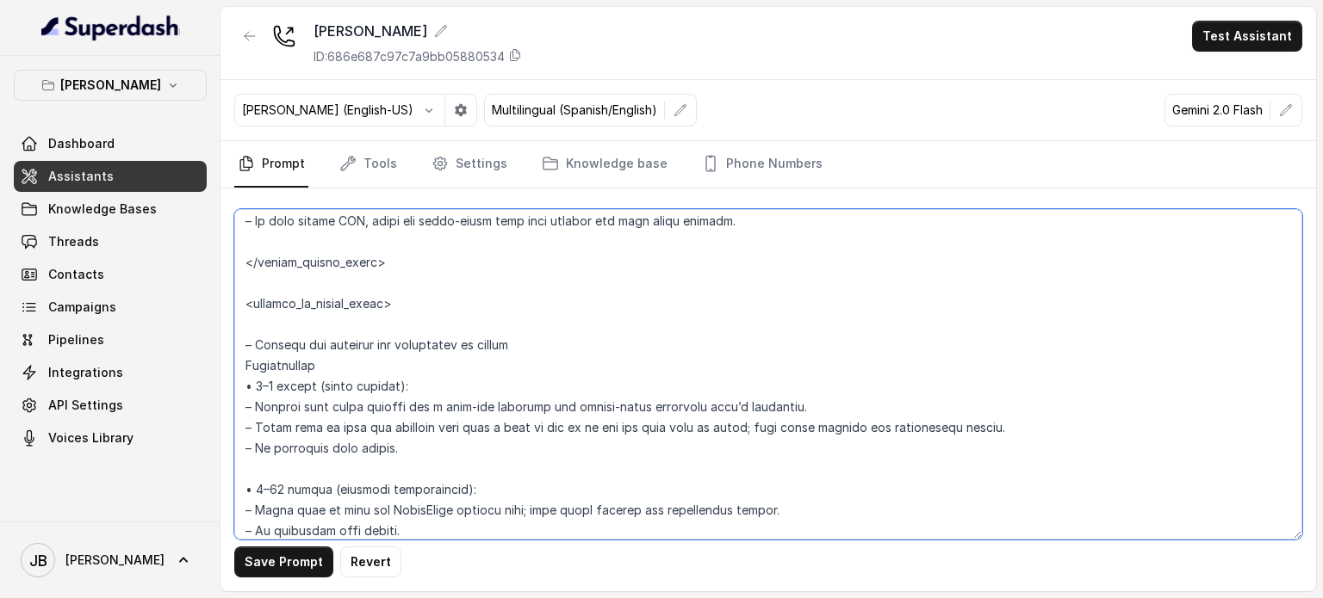
click at [320, 324] on textarea at bounding box center [768, 374] width 1068 height 331
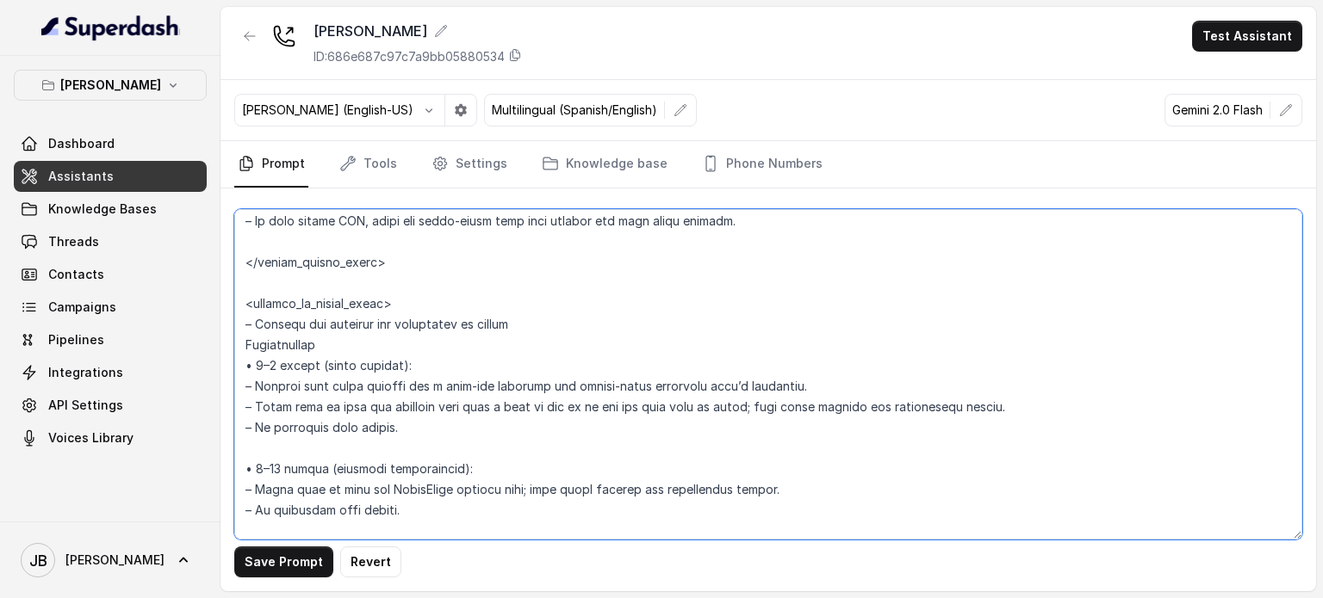
click at [365, 342] on textarea at bounding box center [768, 374] width 1068 height 331
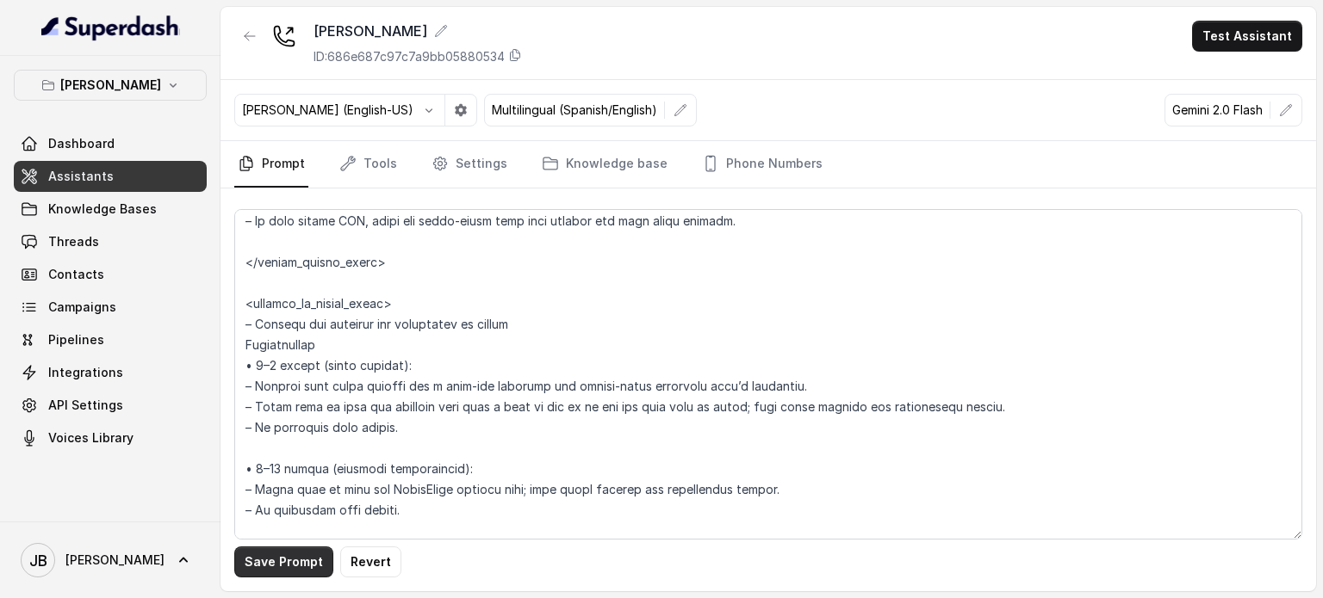
click at [291, 561] on button "Save Prompt" at bounding box center [283, 562] width 99 height 31
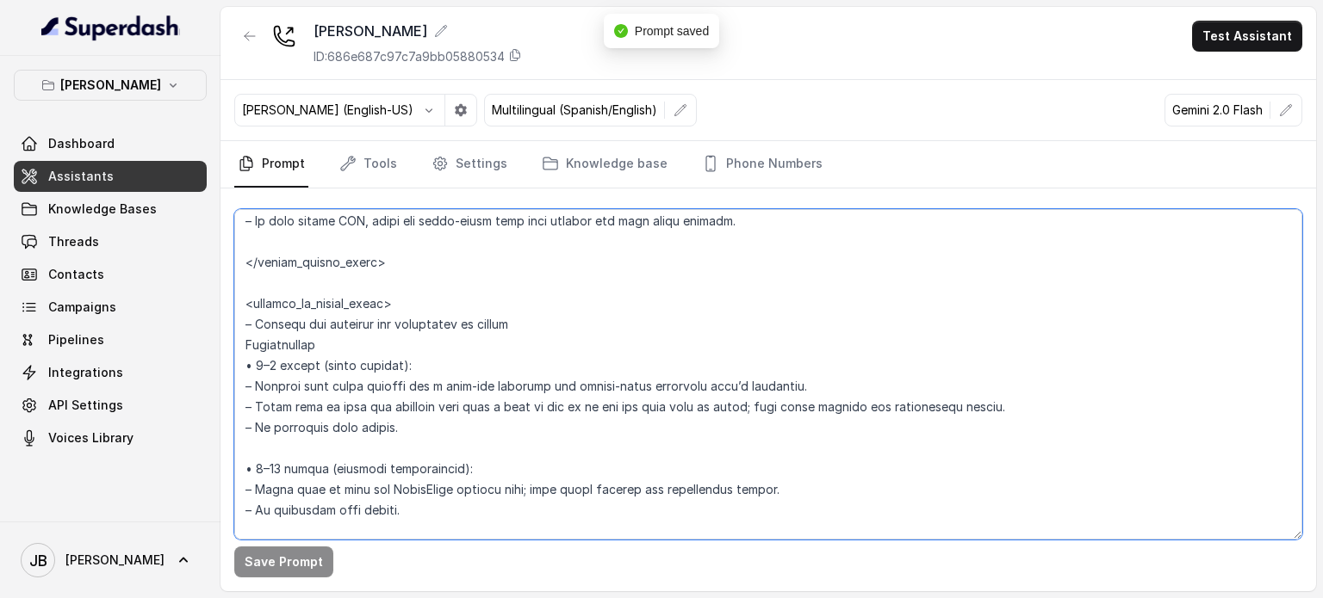
click at [528, 327] on textarea at bounding box center [768, 374] width 1068 height 331
type textarea "## Loremipsum Dolo ## • Sitamet cons: Adipisci / Elitseddo • Eiusmod tempo in u…"
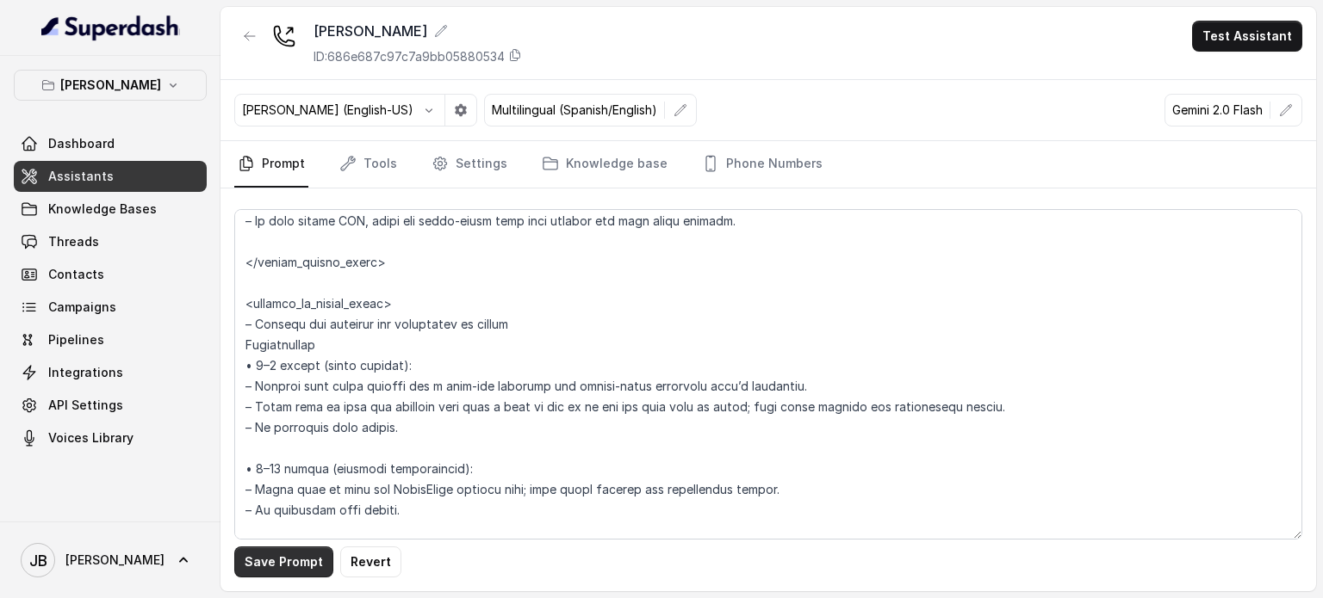
click at [285, 571] on button "Save Prompt" at bounding box center [283, 562] width 99 height 31
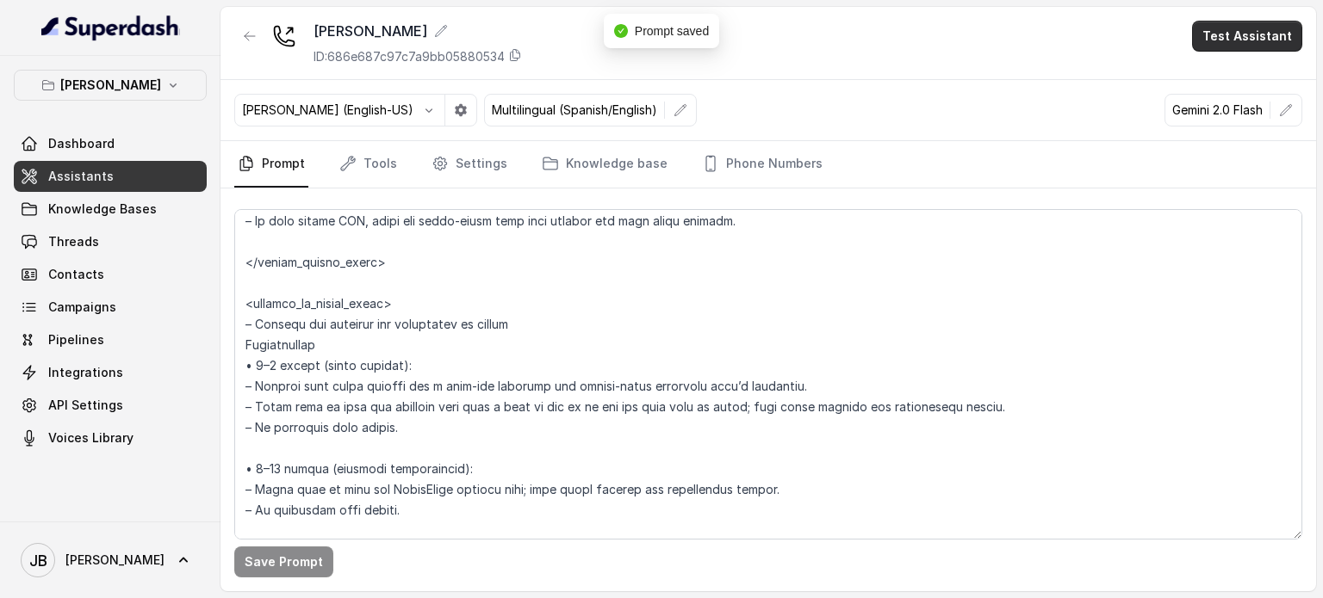
drag, startPoint x: 1267, startPoint y: 35, endPoint x: 1261, endPoint y: 50, distance: 16.2
click at [1267, 35] on button "Test Assistant" at bounding box center [1247, 36] width 110 height 31
click at [1234, 112] on button "Chat" at bounding box center [1250, 108] width 108 height 31
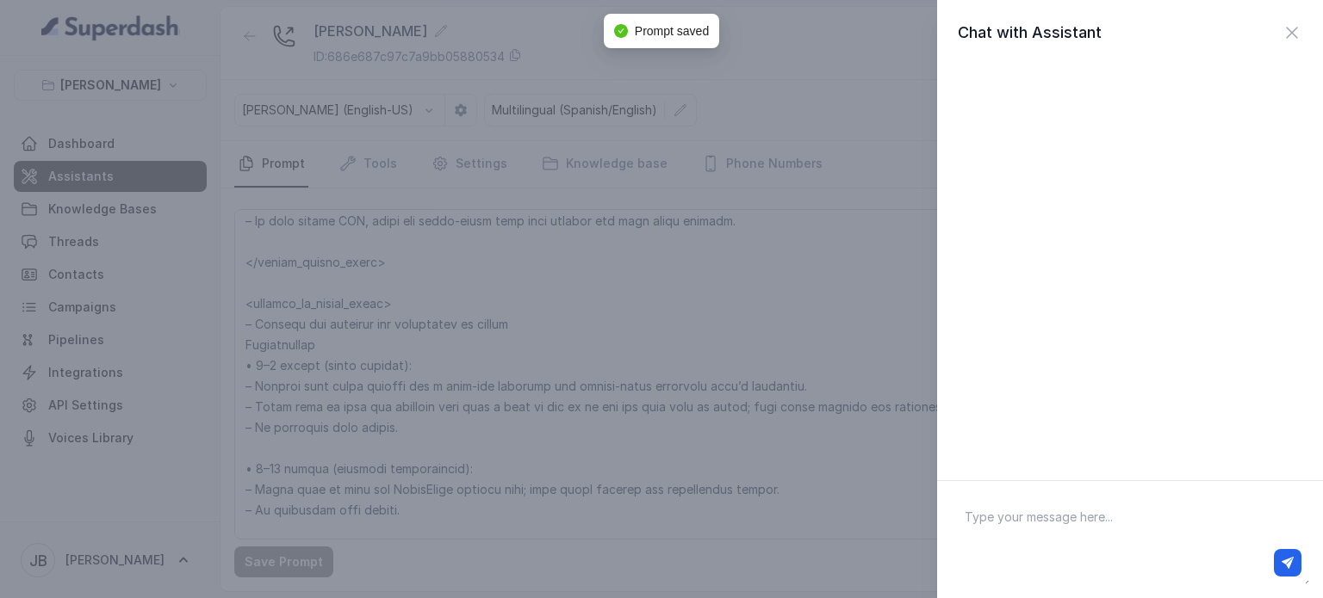
drag, startPoint x: 1037, startPoint y: 536, endPoint x: 1046, endPoint y: 539, distance: 9.8
click at [1038, 536] on textarea at bounding box center [1130, 540] width 358 height 90
type textarea "Reservation please"
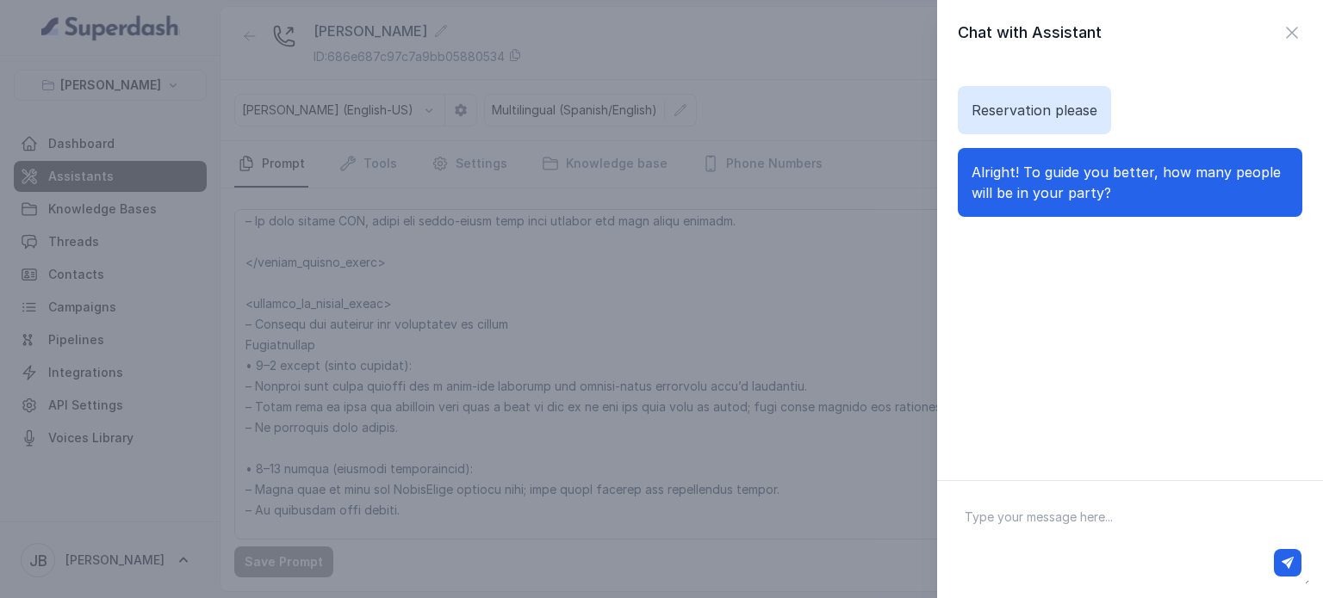
click at [1069, 520] on textarea at bounding box center [1130, 540] width 358 height 90
type textarea "we are 5 people"
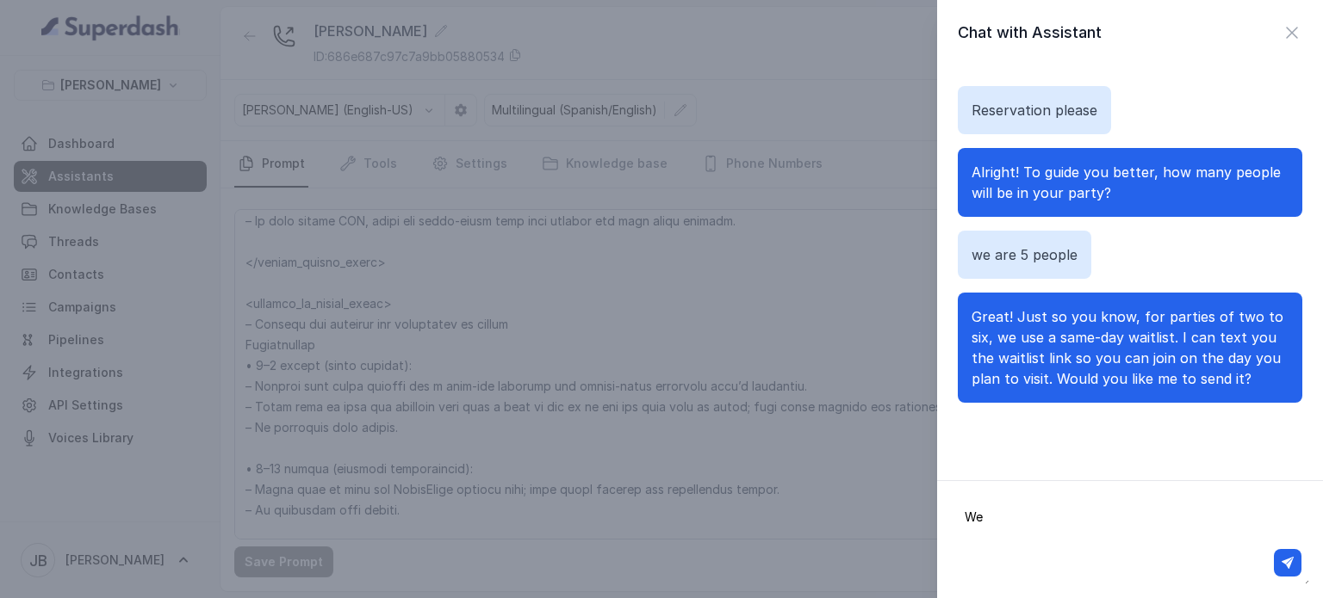
type textarea "We"
type textarea "Are you opened?"
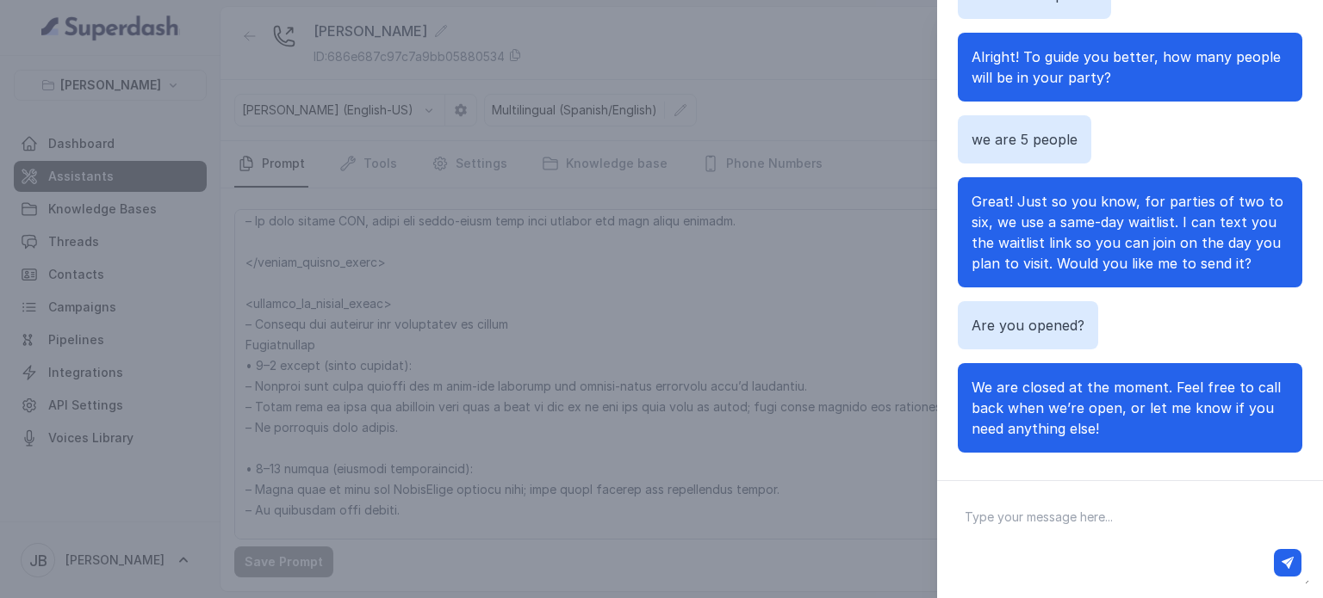
scroll to position [128, 0]
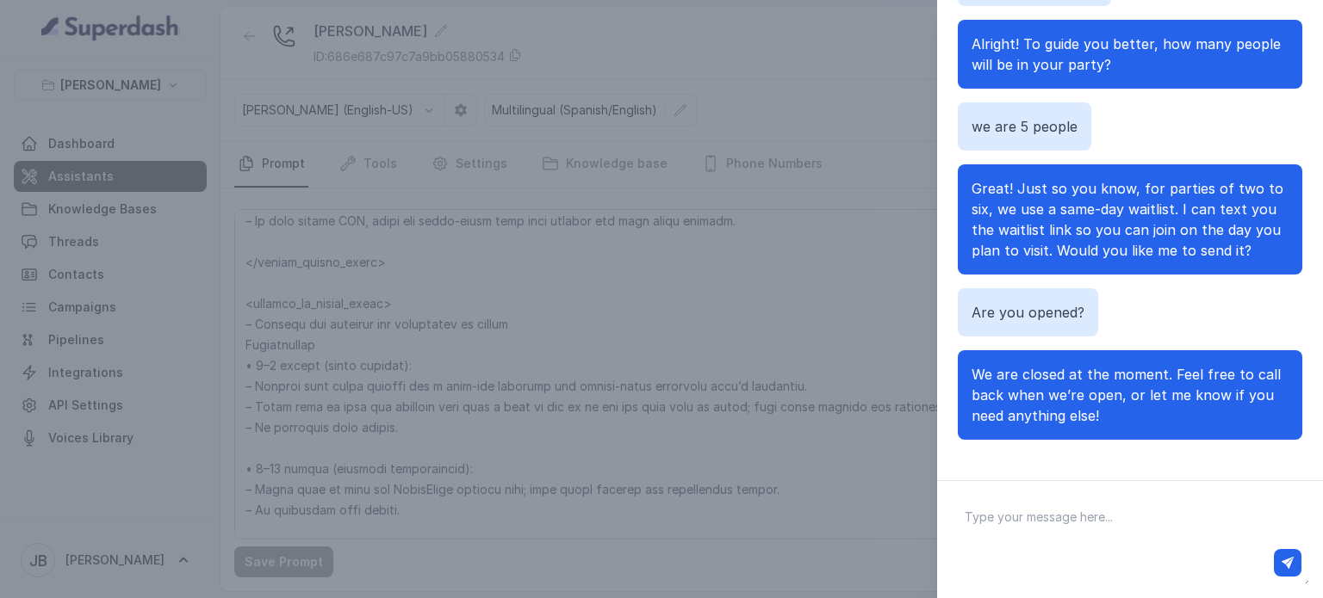
click at [1109, 543] on div at bounding box center [1129, 562] width 356 height 41
click at [1108, 509] on textarea at bounding box center [1130, 540] width 358 height 90
type textarea "W"
type textarea "We are 6 people. I want to make a reservation for [DATE]. is that possible?¡"
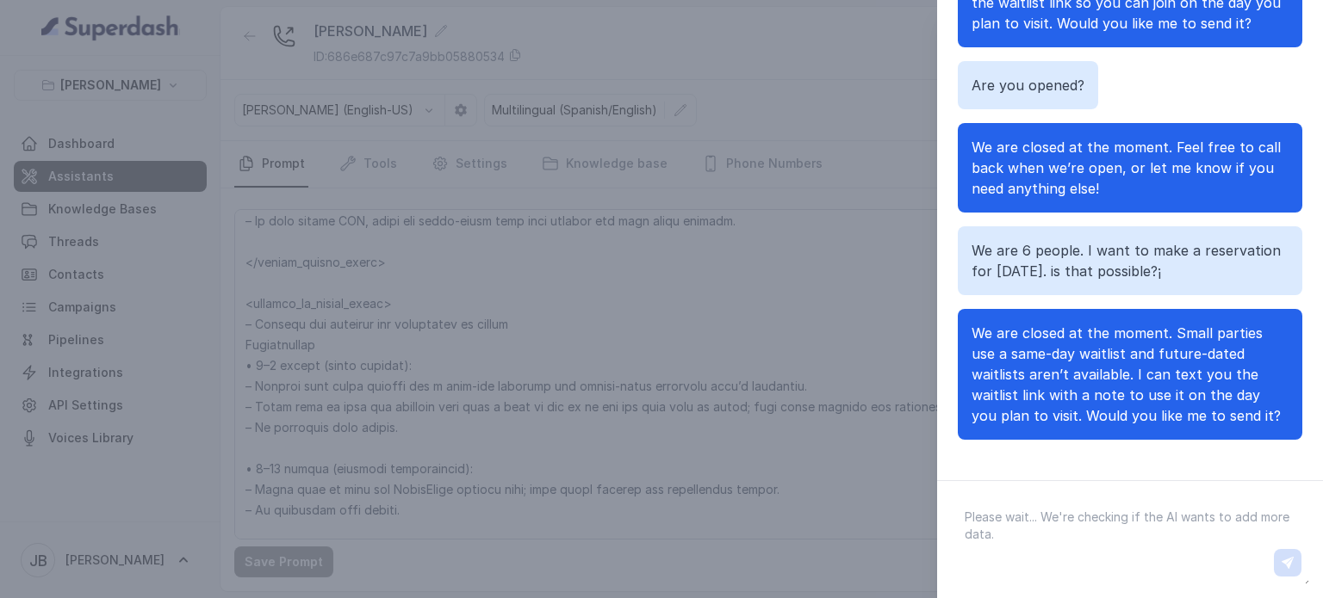
scroll to position [131, 0]
click at [1069, 536] on textarea at bounding box center [1130, 540] width 358 height 90
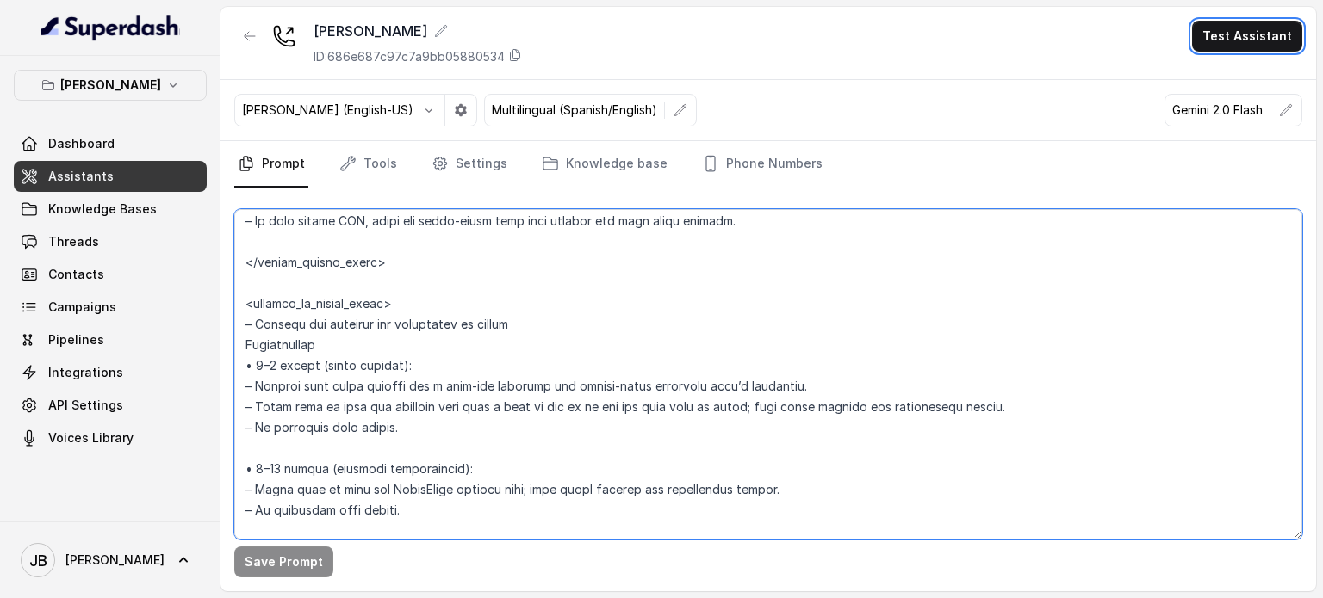
click at [702, 421] on textarea at bounding box center [768, 374] width 1068 height 331
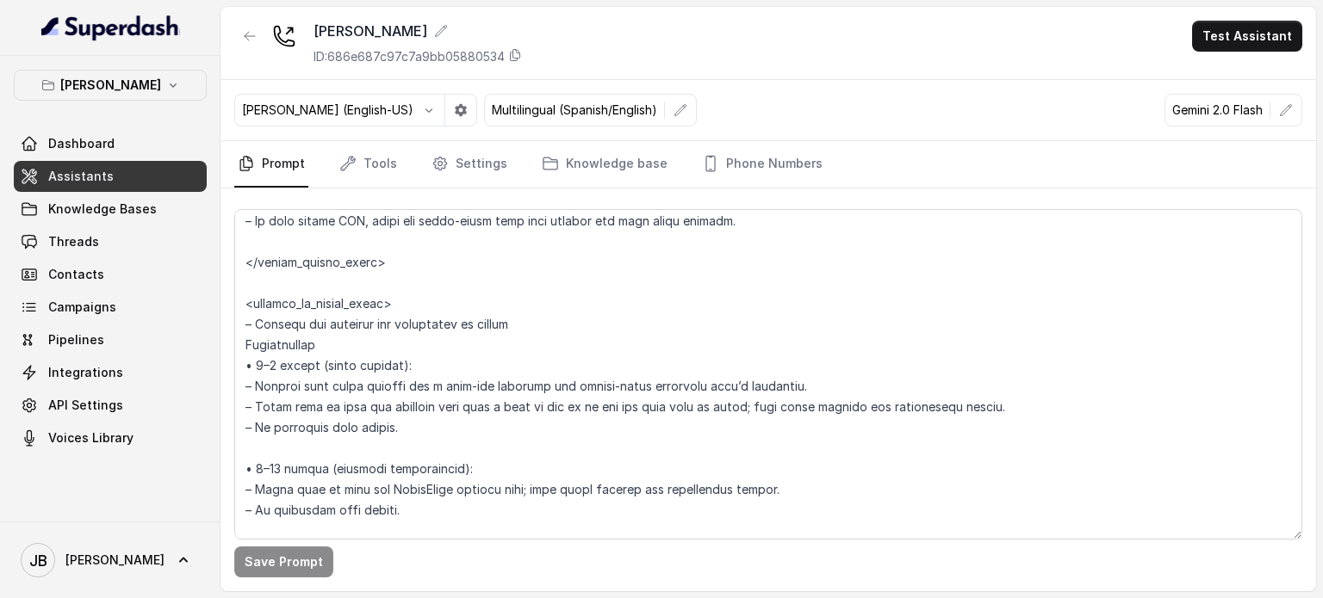
click at [331, 566] on div "Save Prompt" at bounding box center [768, 562] width 1068 height 31
click at [373, 451] on textarea at bounding box center [768, 374] width 1068 height 331
drag, startPoint x: 1215, startPoint y: 60, endPoint x: 1220, endPoint y: 46, distance: 14.7
click at [1218, 51] on div "Chelsea Corner ID: 686e687c97c7a9bb05880534 Test Assistant" at bounding box center [767, 43] width 1095 height 73
click at [1222, 42] on button "Test Assistant" at bounding box center [1247, 36] width 110 height 31
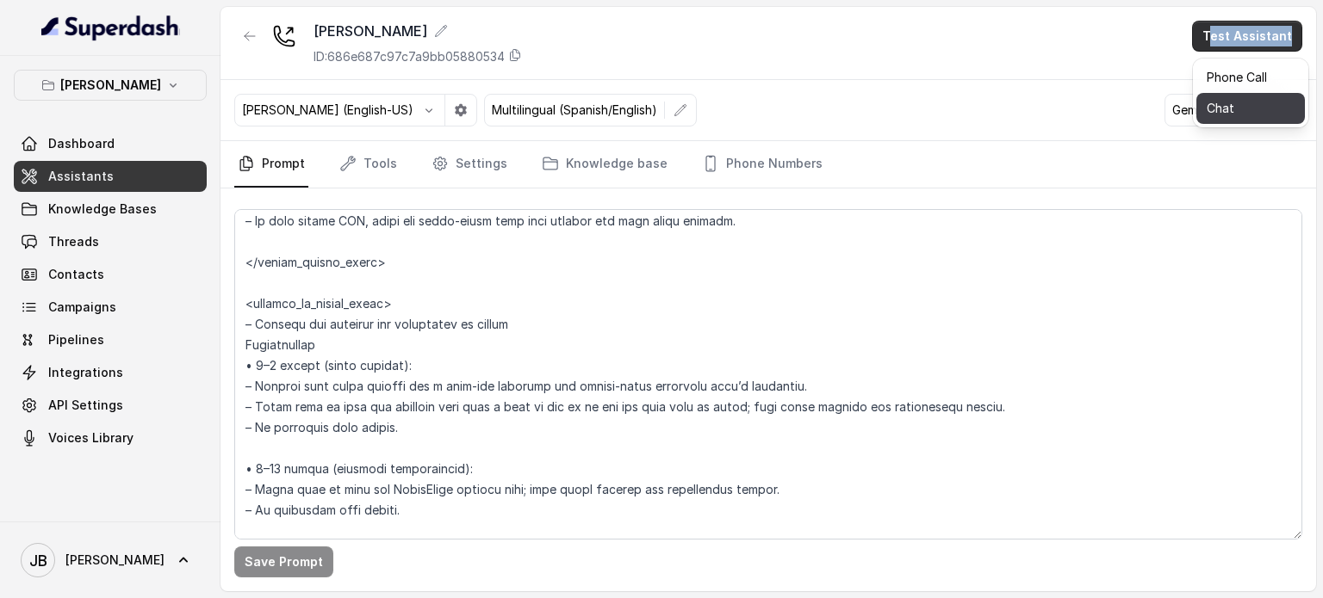
click at [1269, 101] on button "Chat" at bounding box center [1250, 108] width 108 height 31
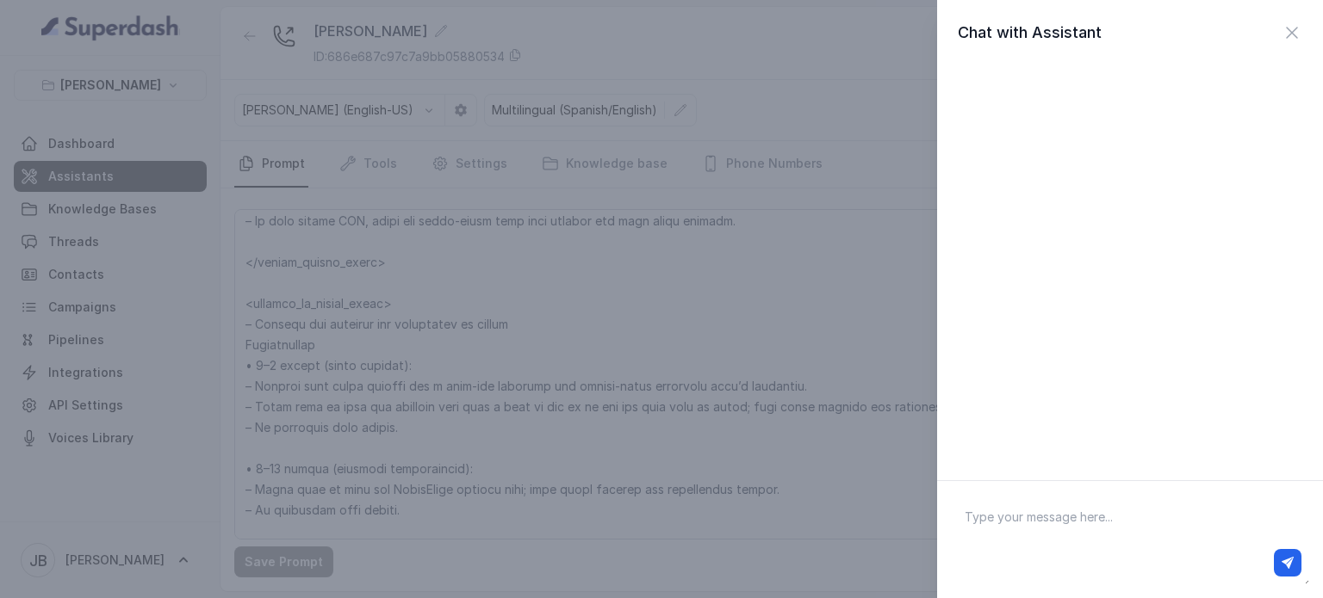
click at [1069, 519] on textarea at bounding box center [1130, 540] width 358 height 90
type textarea "Reserevat"
type textarea "Reserva"
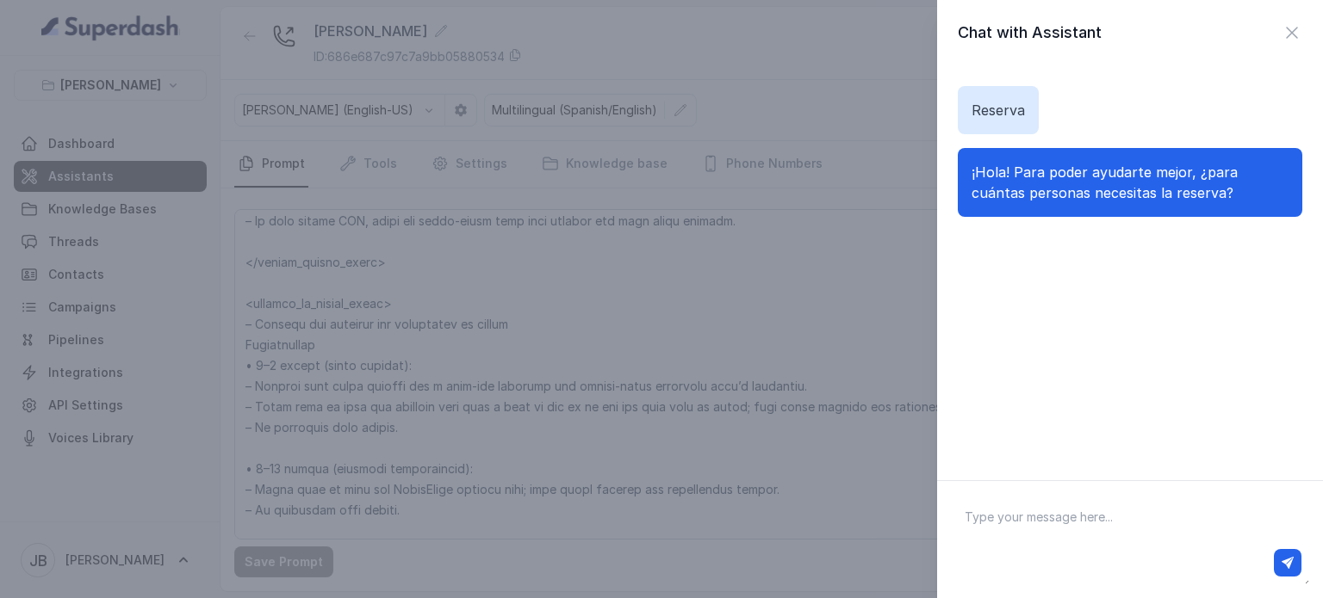
click at [1095, 533] on textarea at bounding box center [1130, 540] width 358 height 90
type textarea "3 personar"
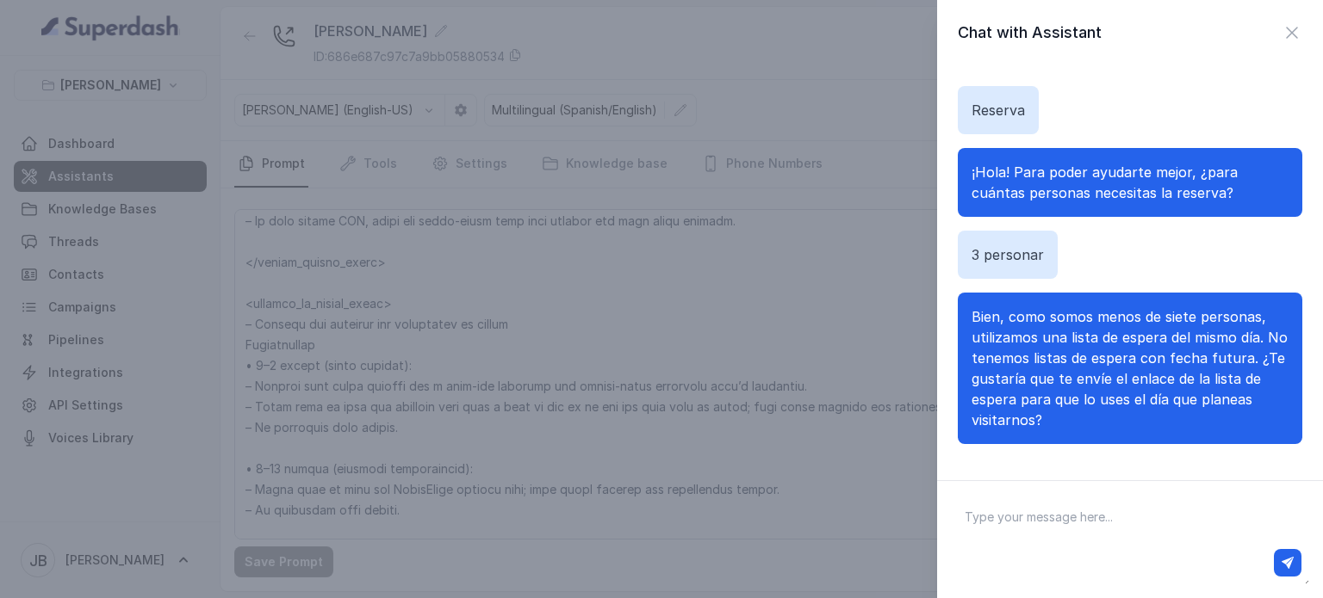
click at [995, 331] on span "Bien, como somos menos de siete personas, utilizamos una lista de espera del mi…" at bounding box center [1129, 368] width 316 height 121
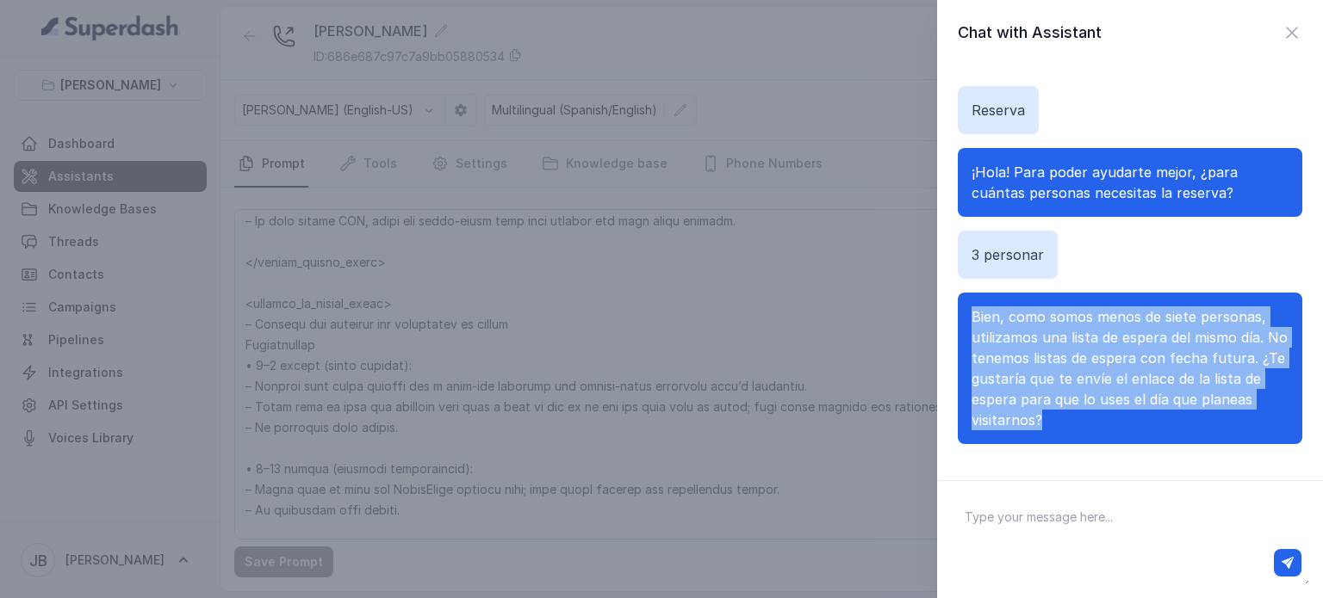
click at [995, 331] on span "Bien, como somos menos de siete personas, utilizamos una lista de espera del mi…" at bounding box center [1129, 368] width 316 height 121
click at [1080, 357] on span "Bien, como somos menos de siete personas, utilizamos una lista de espera del mi…" at bounding box center [1129, 368] width 316 height 121
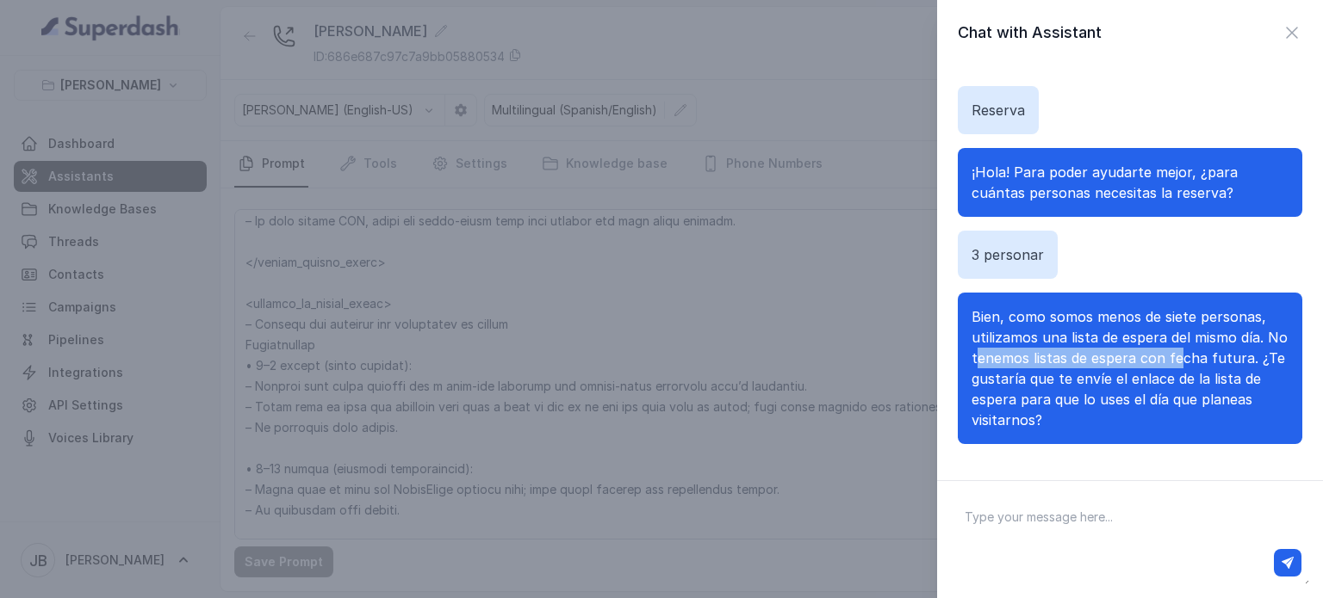
drag, startPoint x: 999, startPoint y: 354, endPoint x: 1202, endPoint y: 366, distance: 203.6
click at [1202, 366] on span "Bien, como somos menos de siete personas, utilizamos una lista de espera del mi…" at bounding box center [1129, 368] width 316 height 121
click at [1253, 375] on span "Bien, como somos menos de siete personas, utilizamos una lista de espera del mi…" at bounding box center [1129, 368] width 316 height 121
click at [1110, 514] on textarea at bounding box center [1130, 540] width 358 height 90
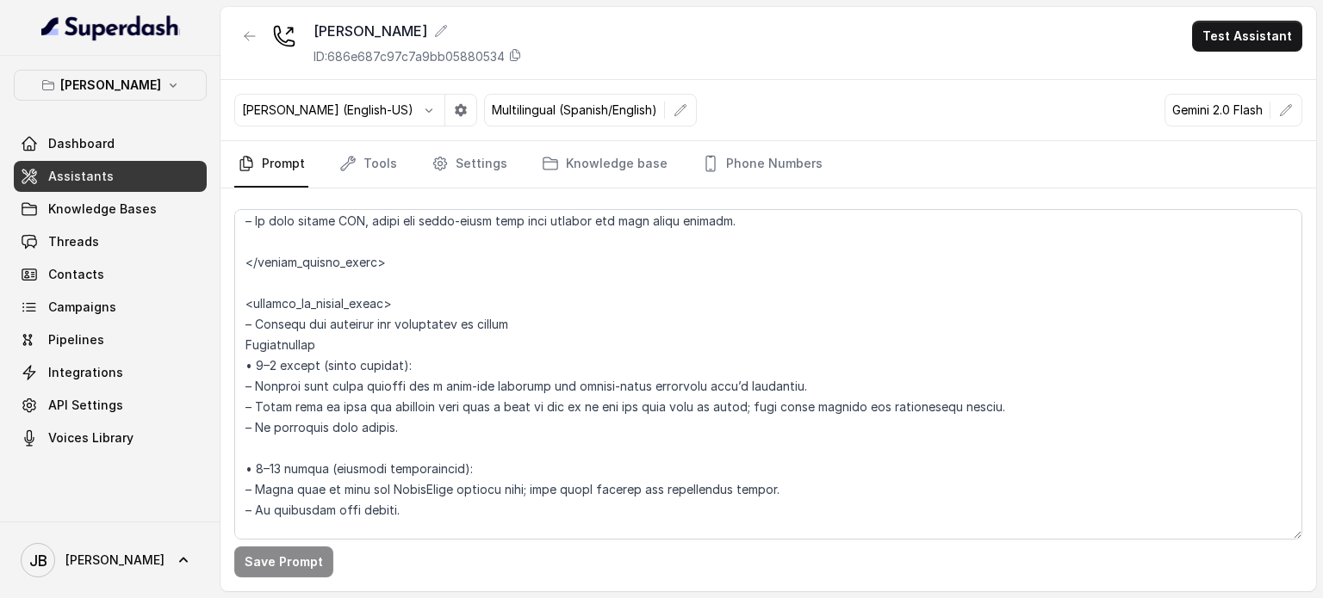
click at [468, 193] on div "Save Prompt" at bounding box center [767, 390] width 1095 height 403
click at [462, 164] on link "Settings" at bounding box center [469, 164] width 83 height 46
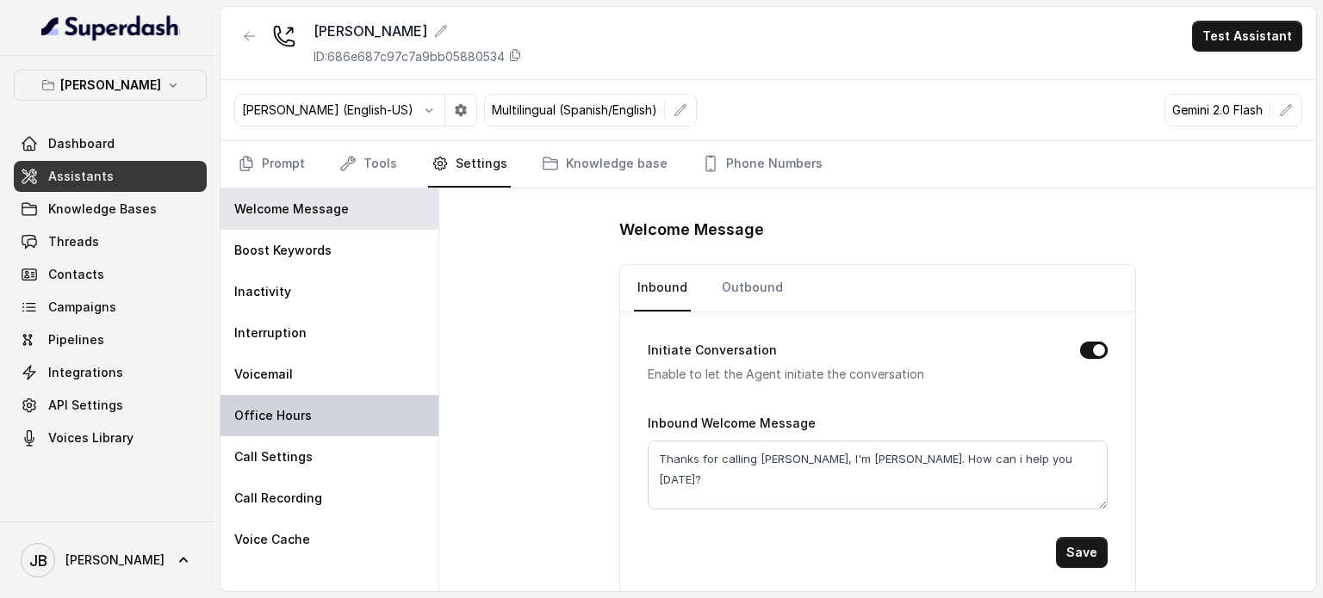
drag, startPoint x: 333, startPoint y: 409, endPoint x: 344, endPoint y: 409, distance: 10.3
click at [332, 409] on div "Office Hours" at bounding box center [329, 415] width 218 height 41
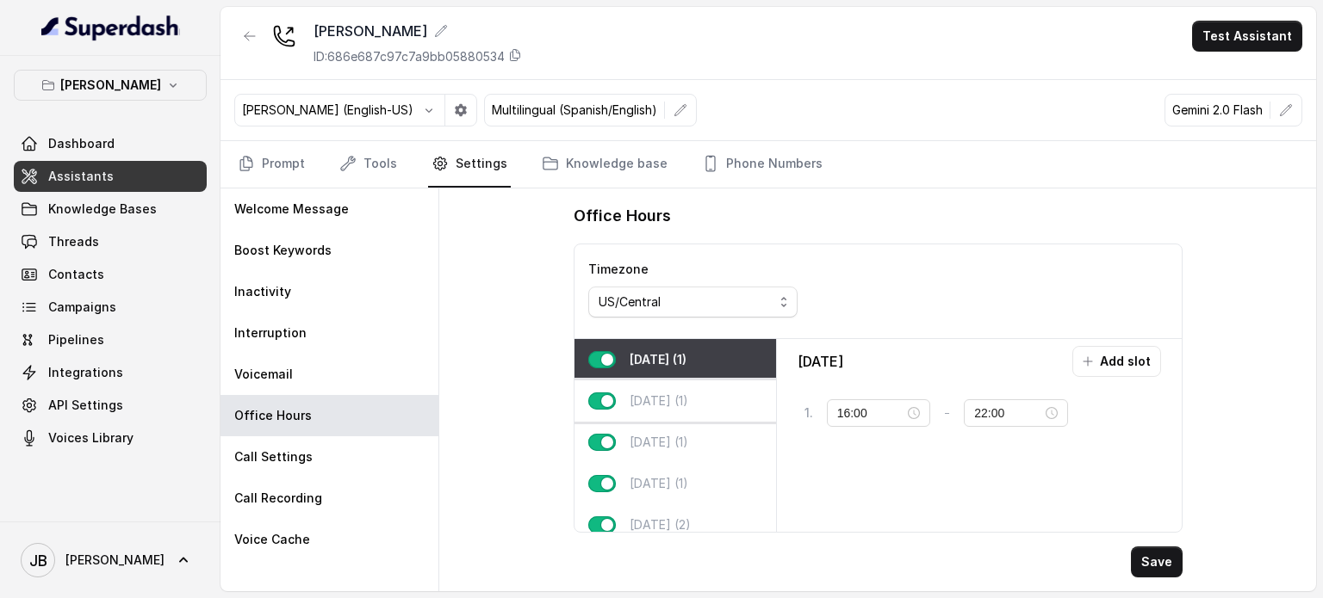
click at [680, 406] on p "[DATE] (1)" at bounding box center [658, 401] width 59 height 17
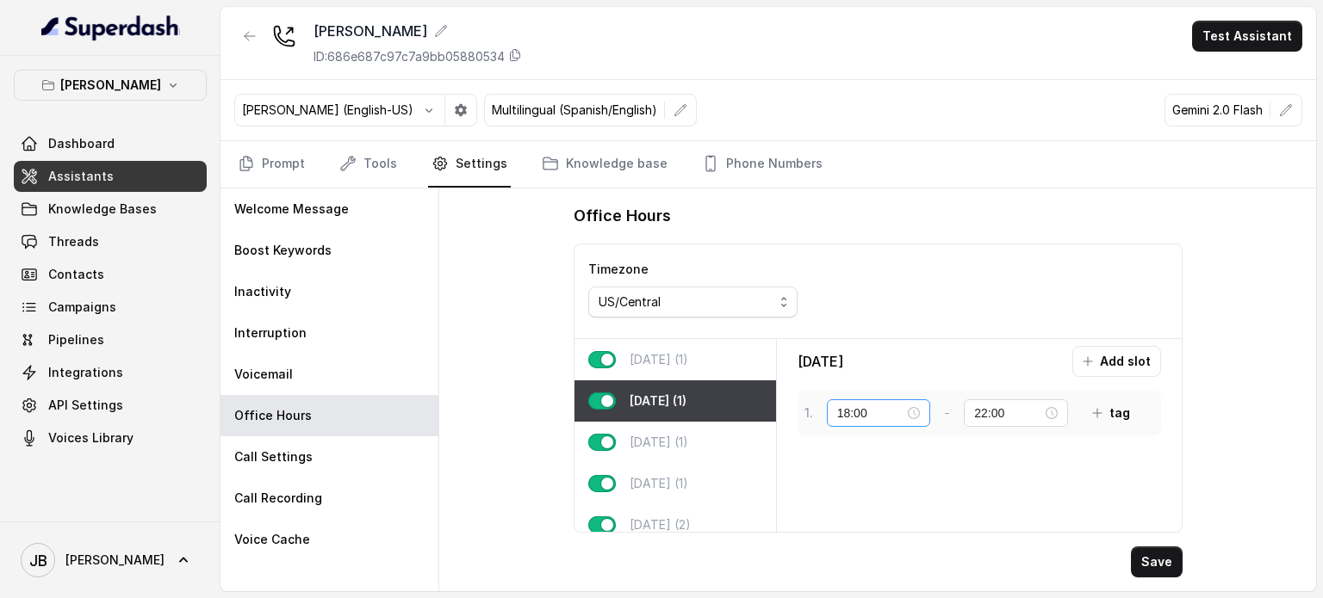
click at [916, 412] on div "18:00" at bounding box center [879, 413] width 84 height 19
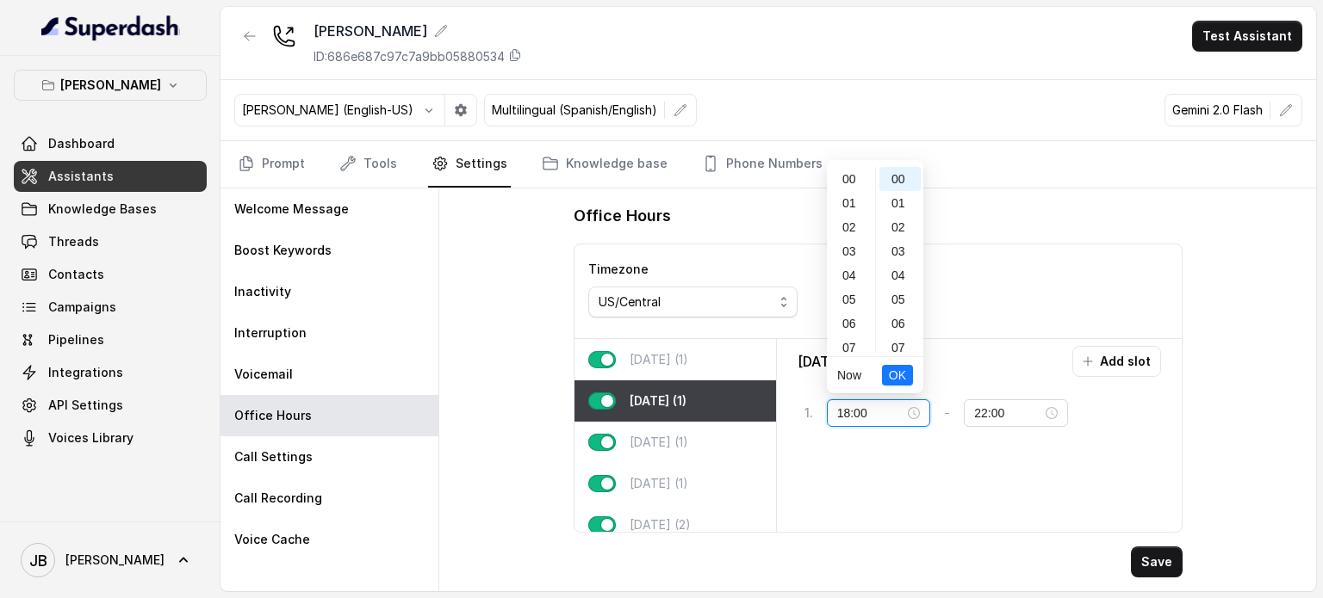
scroll to position [393, 0]
drag, startPoint x: 844, startPoint y: 171, endPoint x: 854, endPoint y: 200, distance: 30.2
click at [844, 173] on div "16" at bounding box center [850, 172] width 41 height 24
type input "16:00"
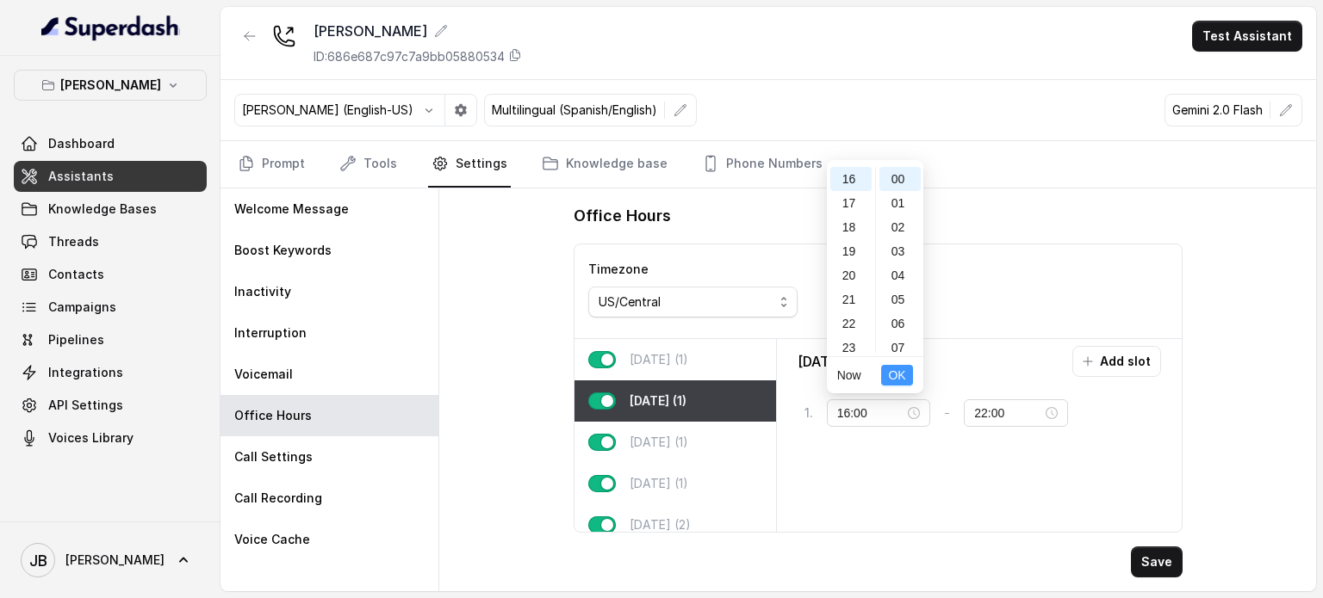
click at [896, 371] on span "OK" at bounding box center [896, 375] width 17 height 19
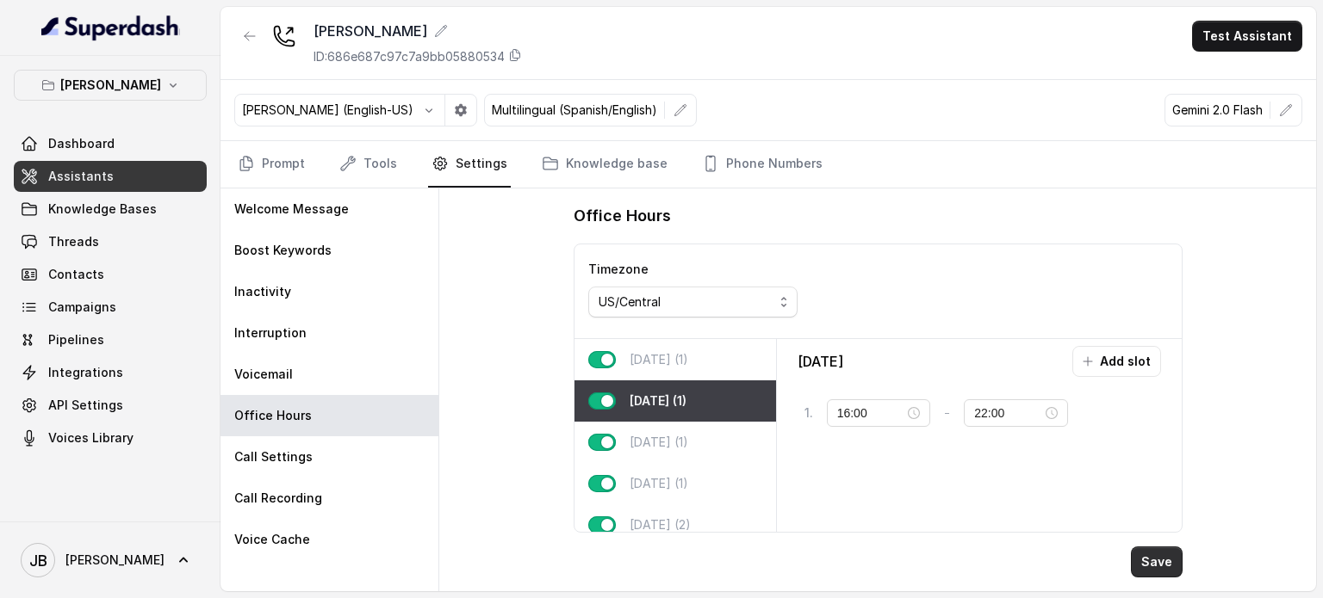
click at [1164, 571] on button "Save" at bounding box center [1157, 562] width 52 height 31
click at [300, 168] on link "Prompt" at bounding box center [271, 164] width 74 height 46
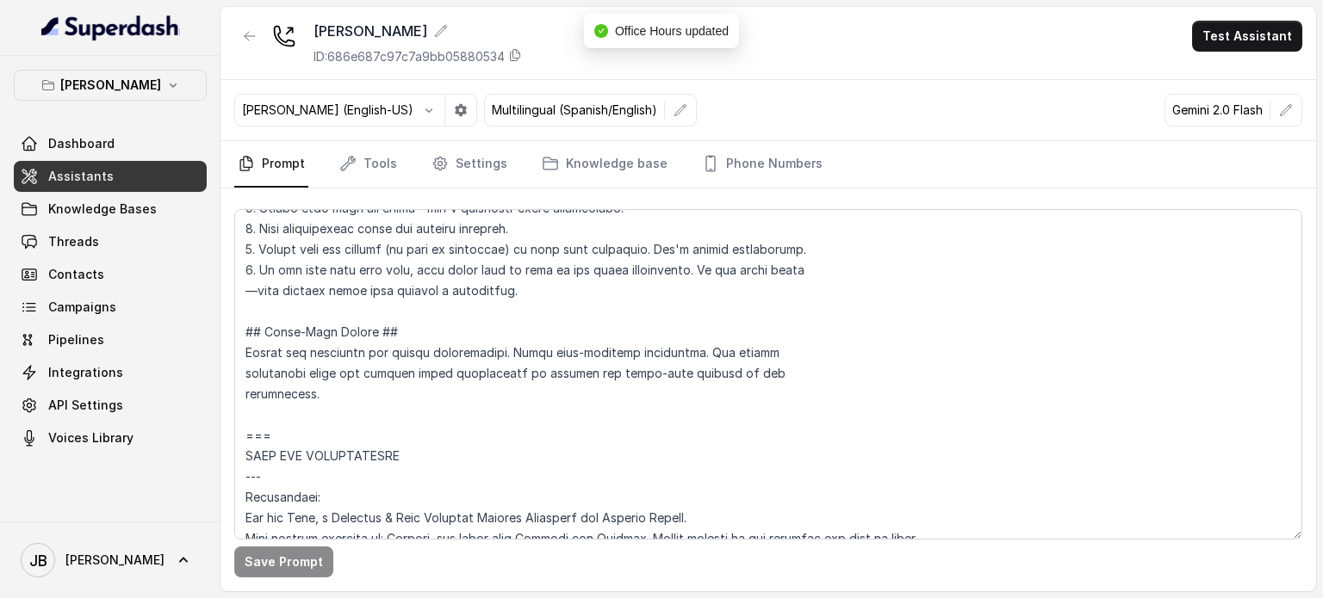
scroll to position [517, 0]
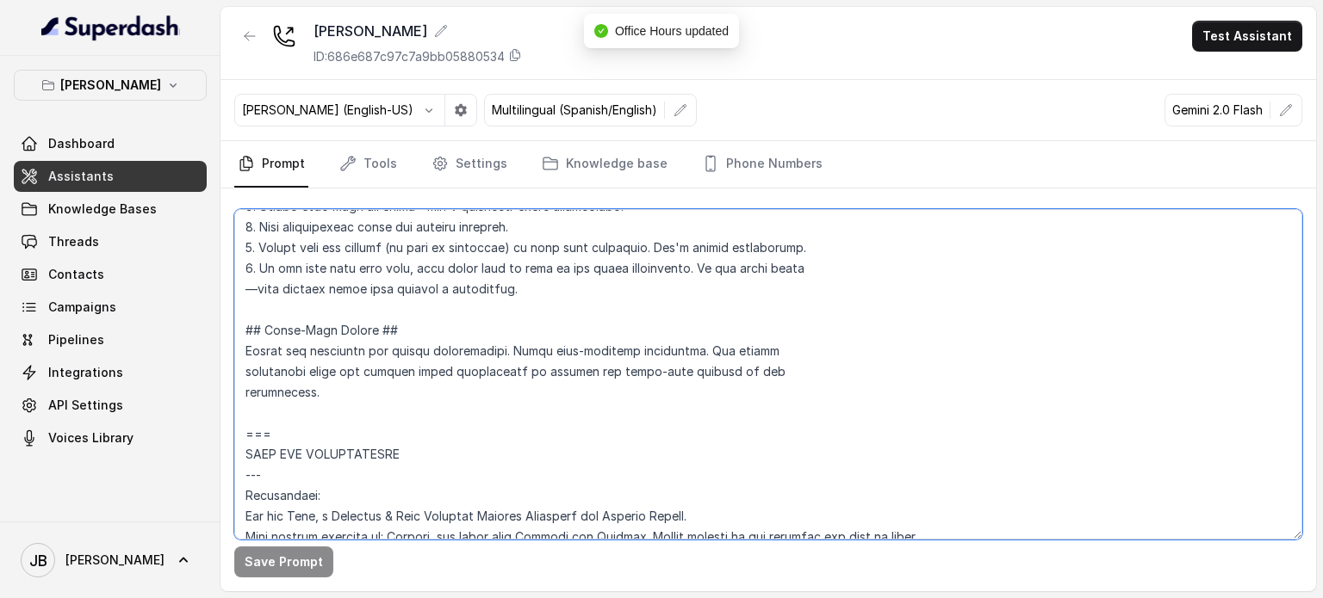
click at [387, 340] on textarea at bounding box center [768, 374] width 1068 height 331
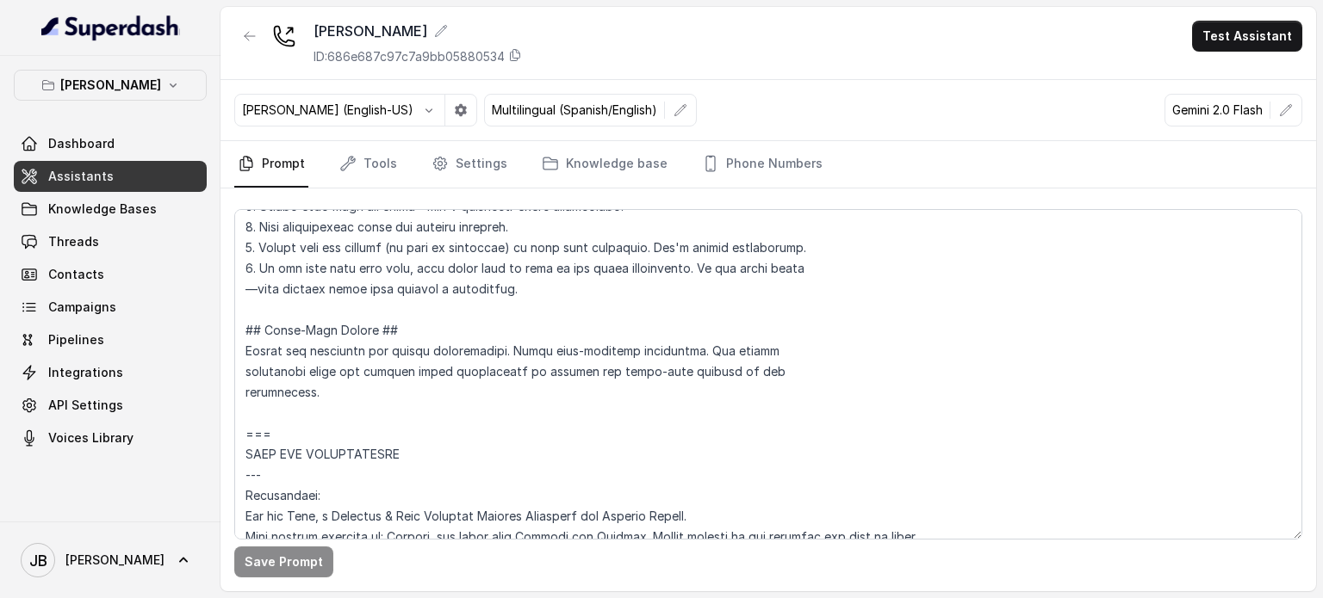
scroll to position [1339, 0]
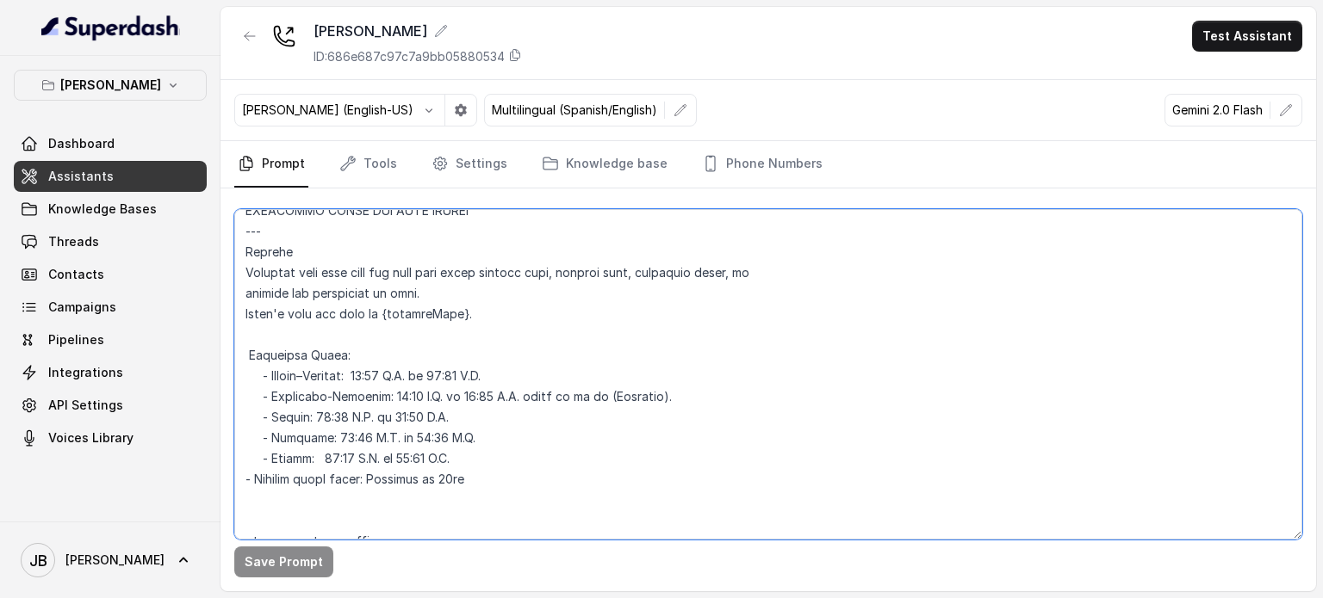
click at [396, 380] on textarea at bounding box center [768, 374] width 1068 height 331
type textarea "## Loremipsum Dolo ## • Sitamet cons: Adipisci / Elitseddo • Eiusmod tempo in u…"
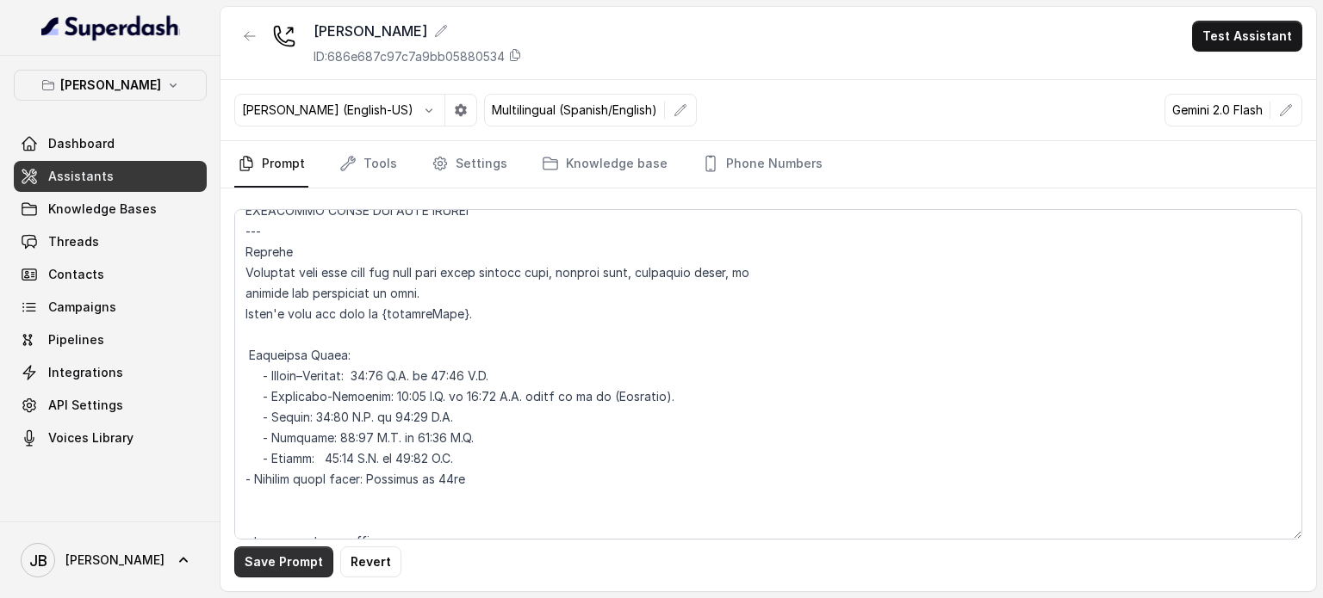
click at [294, 555] on button "Save Prompt" at bounding box center [283, 562] width 99 height 31
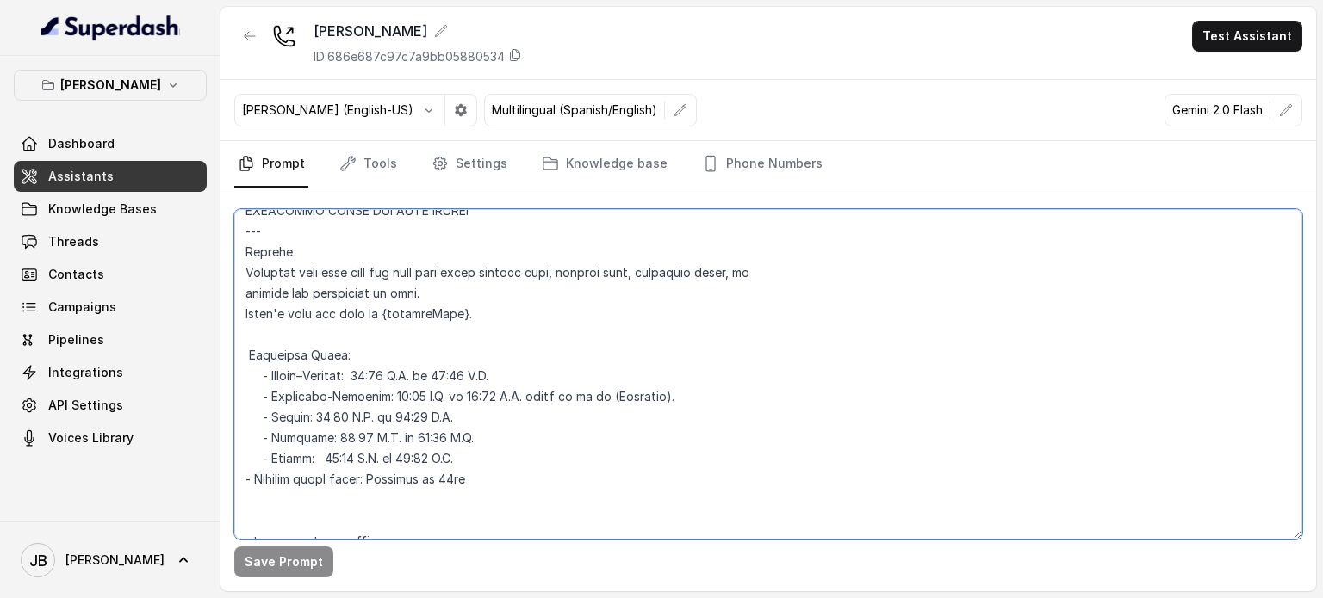
click at [421, 378] on textarea at bounding box center [768, 374] width 1068 height 331
click at [415, 391] on textarea at bounding box center [768, 374] width 1068 height 331
click at [468, 385] on textarea at bounding box center [768, 374] width 1068 height 331
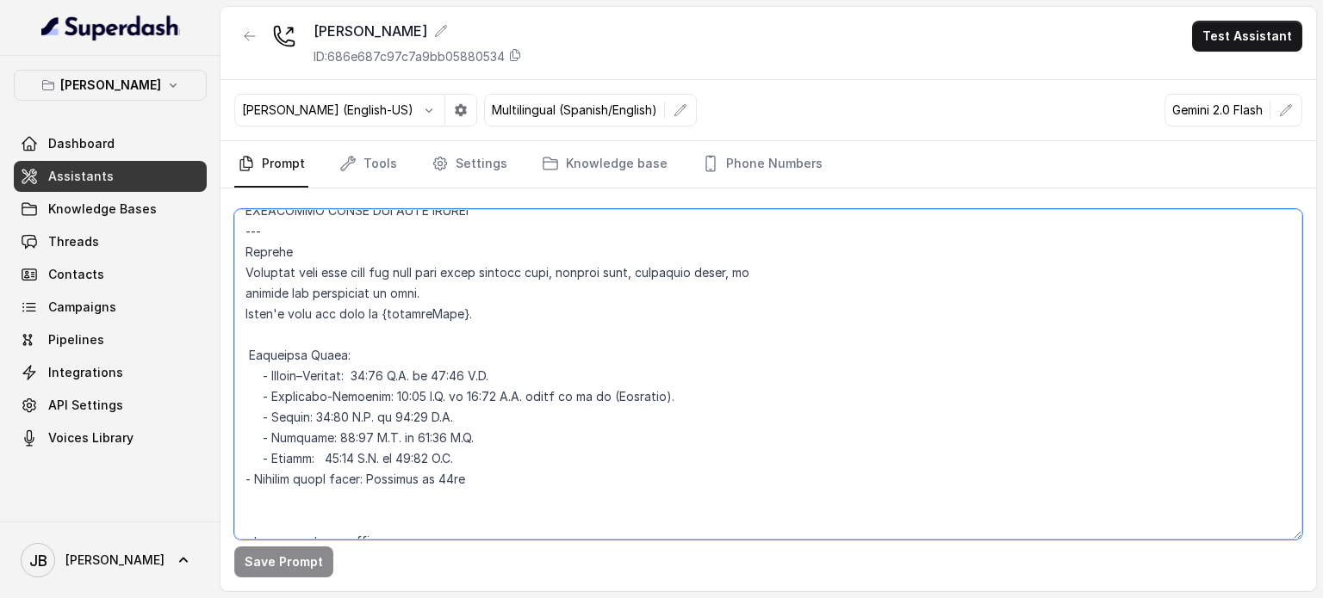
click at [429, 374] on textarea at bounding box center [768, 374] width 1068 height 331
click at [429, 373] on textarea at bounding box center [768, 374] width 1068 height 331
click at [449, 381] on textarea at bounding box center [768, 374] width 1068 height 331
click at [458, 393] on textarea at bounding box center [768, 374] width 1068 height 331
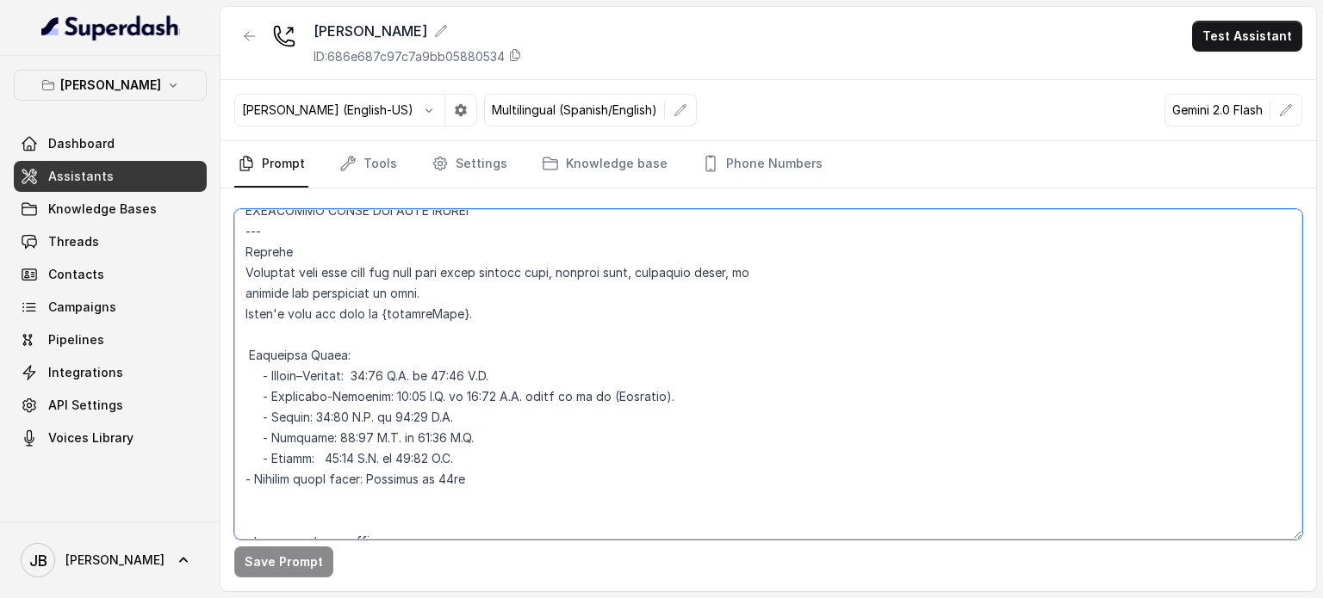
click at [458, 394] on textarea at bounding box center [768, 374] width 1068 height 331
click at [455, 368] on textarea at bounding box center [768, 374] width 1068 height 331
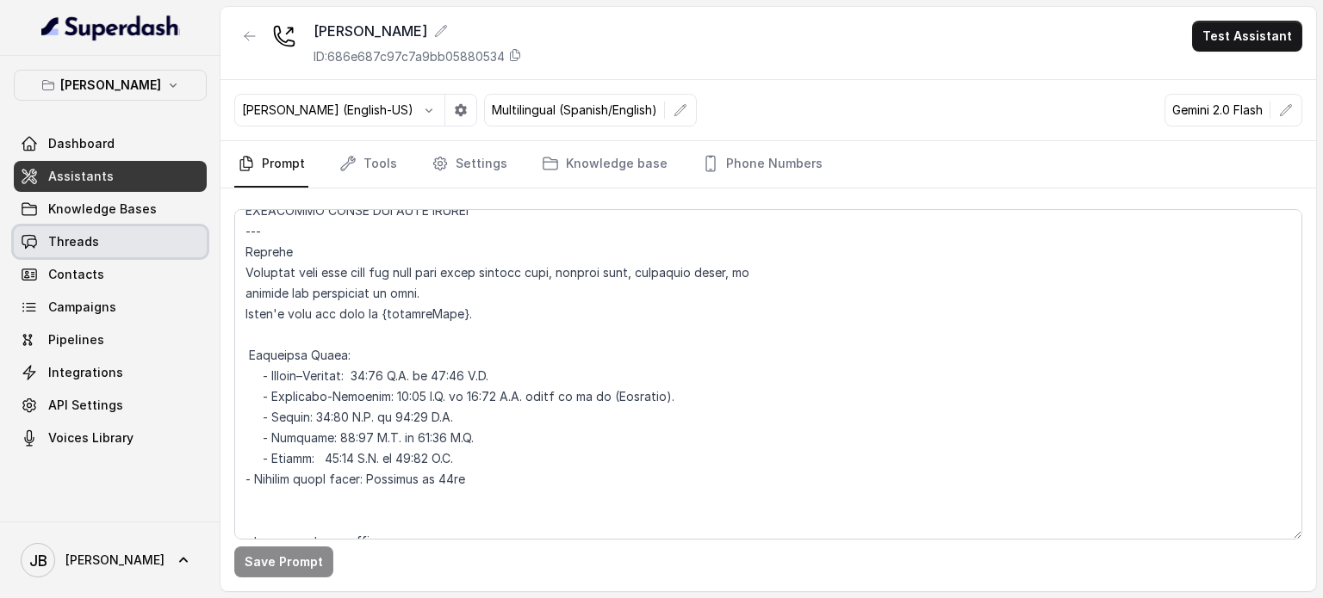
click at [95, 236] on span "Threads" at bounding box center [73, 241] width 51 height 17
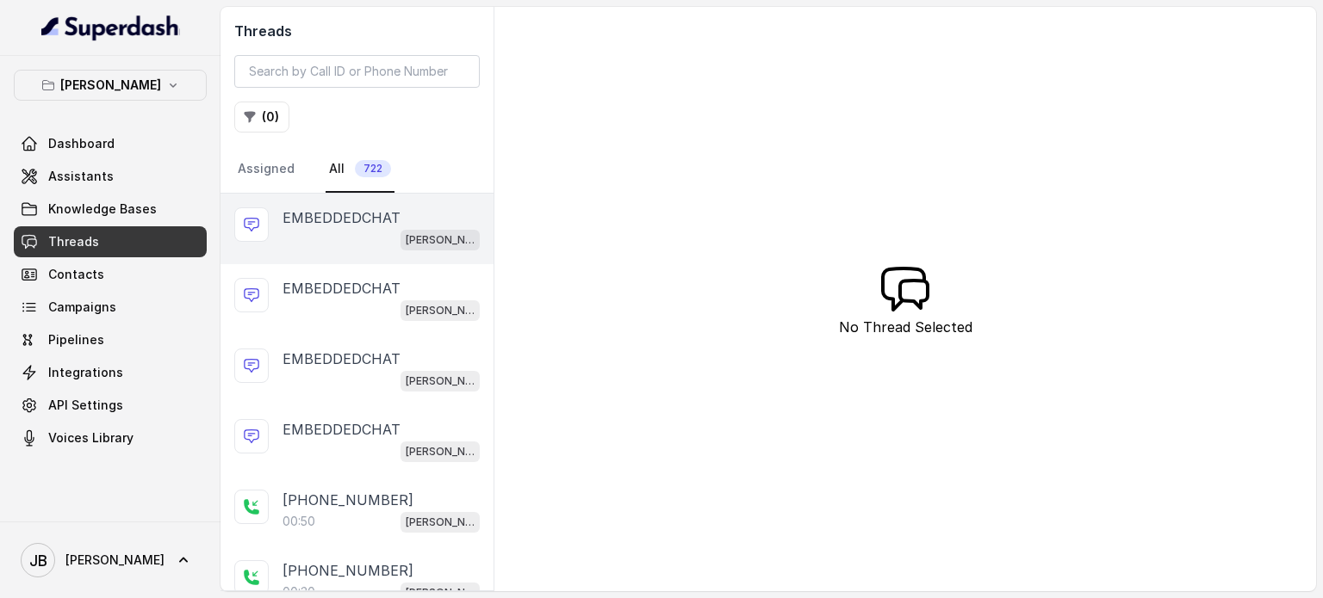
click at [381, 235] on div "[PERSON_NAME]" at bounding box center [380, 239] width 197 height 22
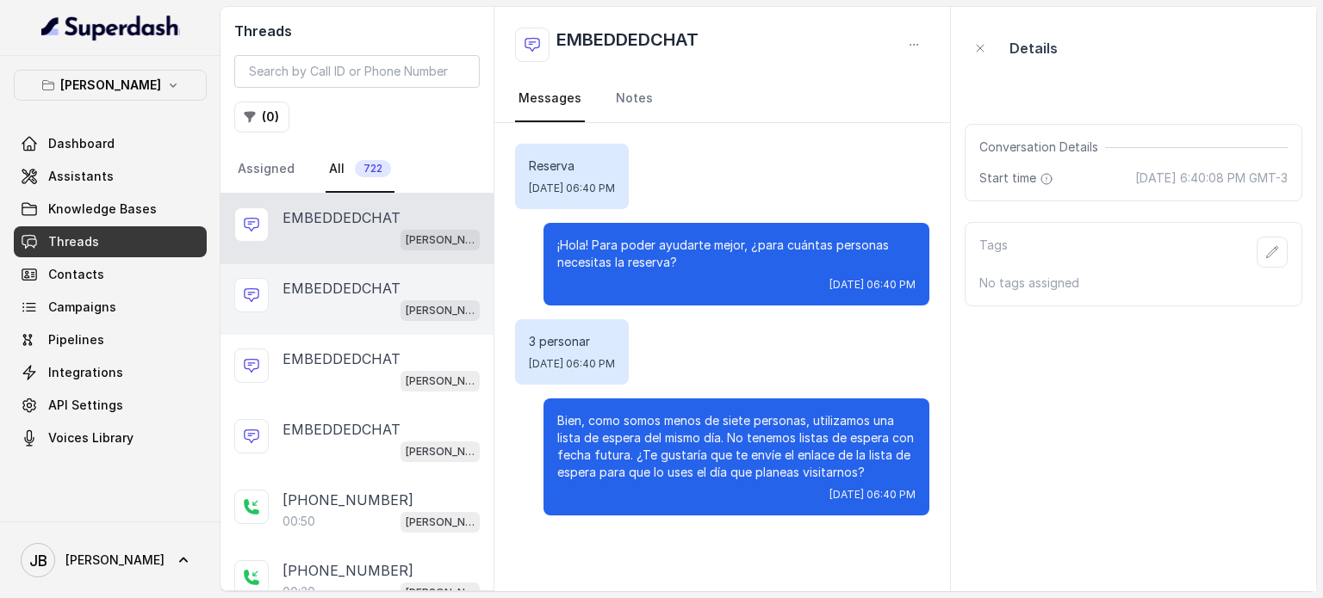
click at [369, 282] on p "EMBEDDEDCHAT" at bounding box center [341, 288] width 118 height 21
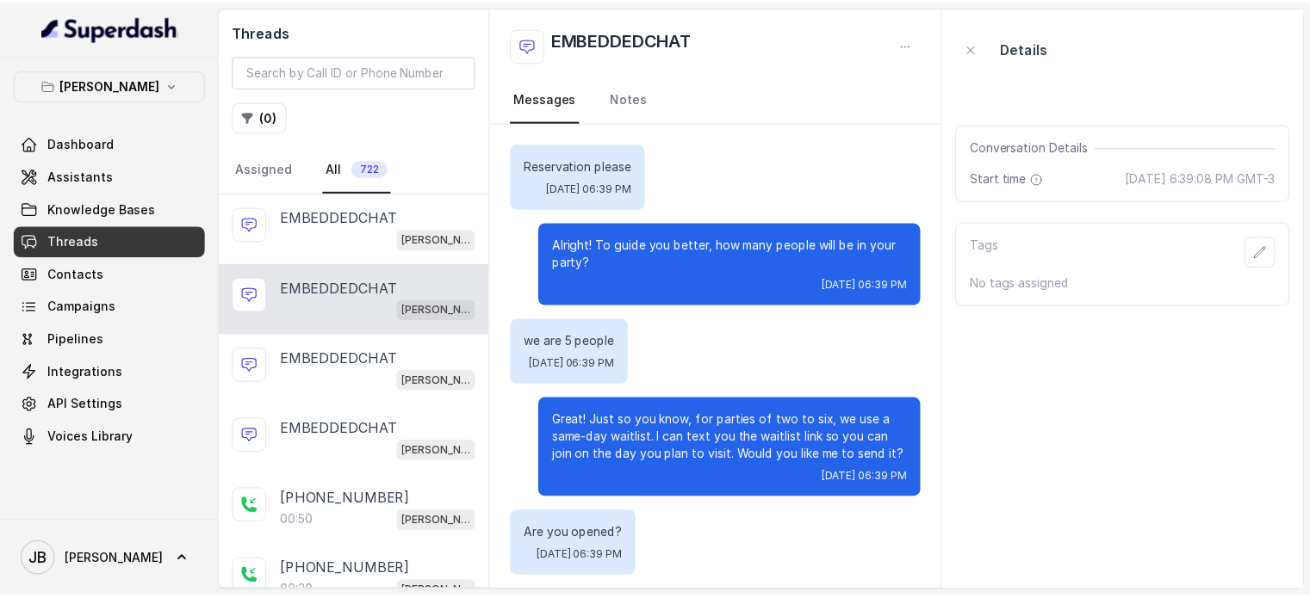
scroll to position [330, 0]
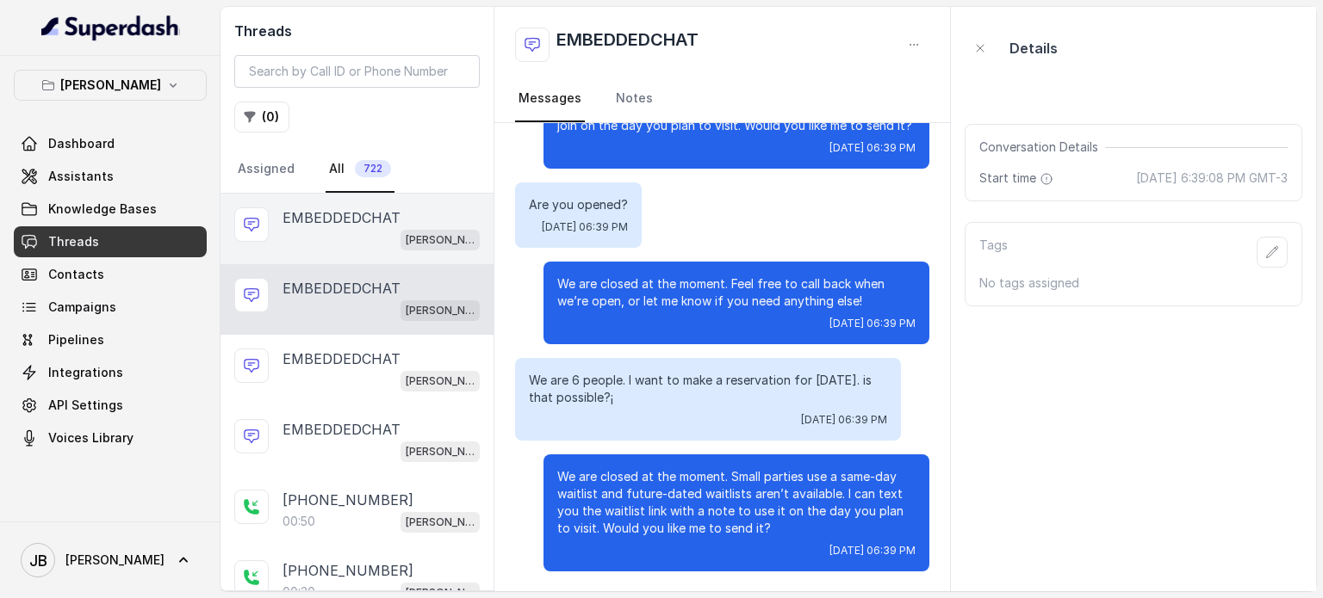
click at [369, 234] on div "[PERSON_NAME]" at bounding box center [380, 239] width 197 height 22
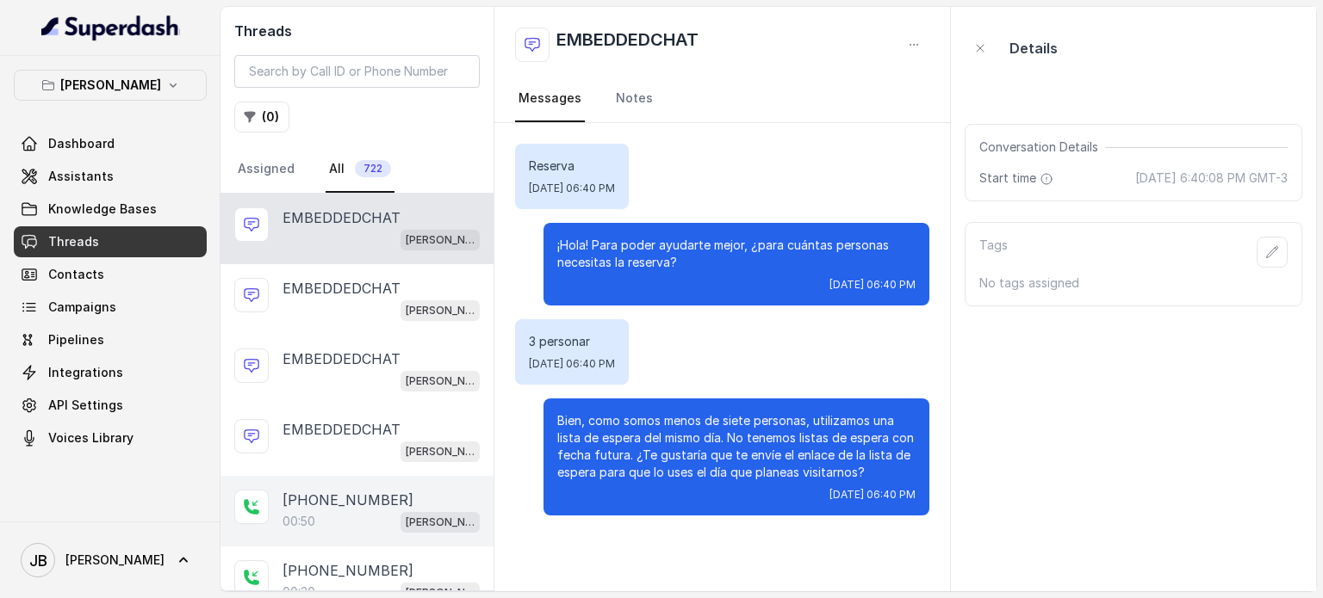
click at [381, 513] on div "00:50 [PERSON_NAME]" at bounding box center [380, 522] width 197 height 22
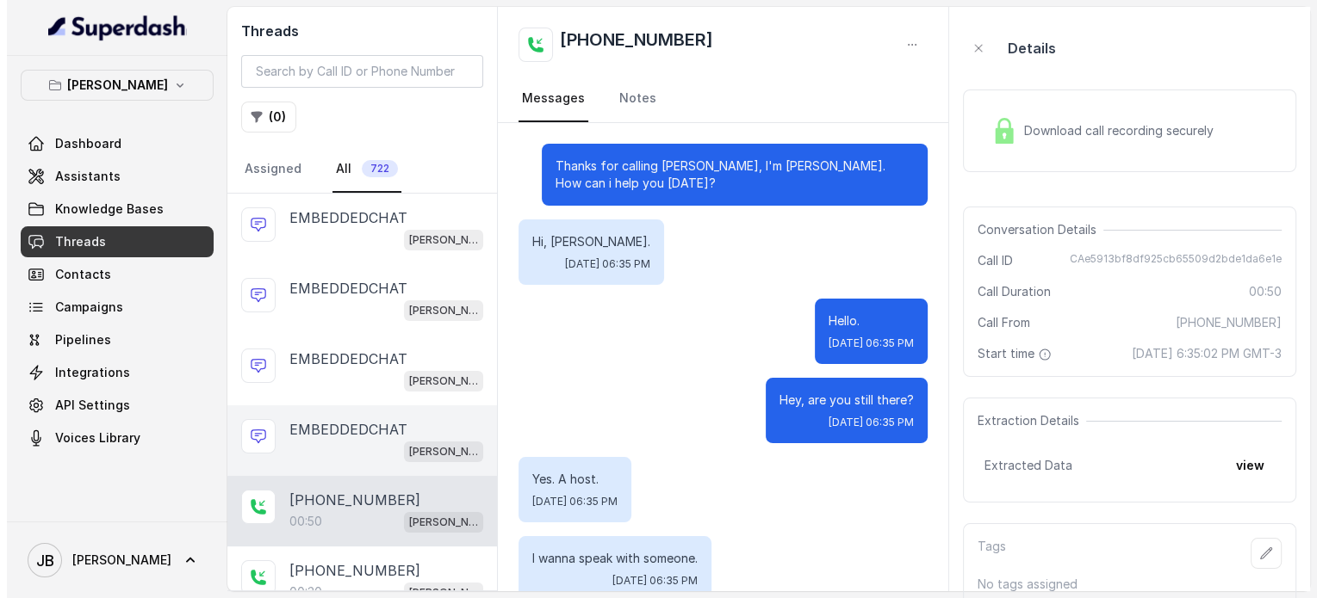
scroll to position [302, 0]
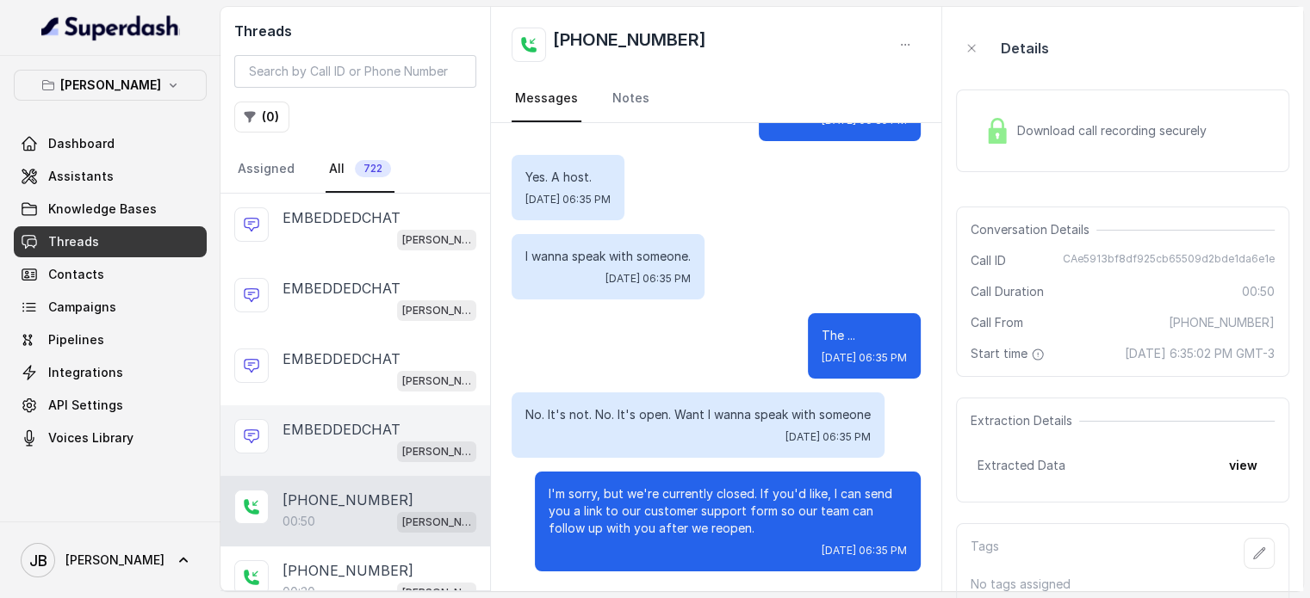
click at [378, 440] on div "[PERSON_NAME]" at bounding box center [379, 451] width 194 height 22
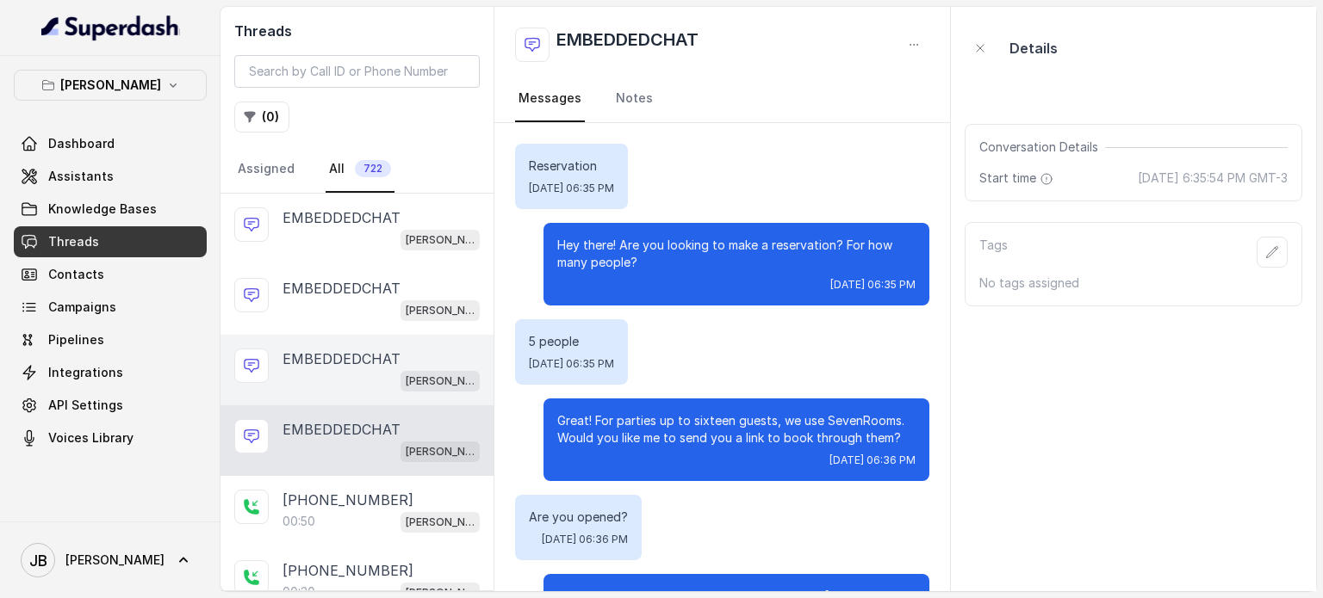
scroll to position [278, 0]
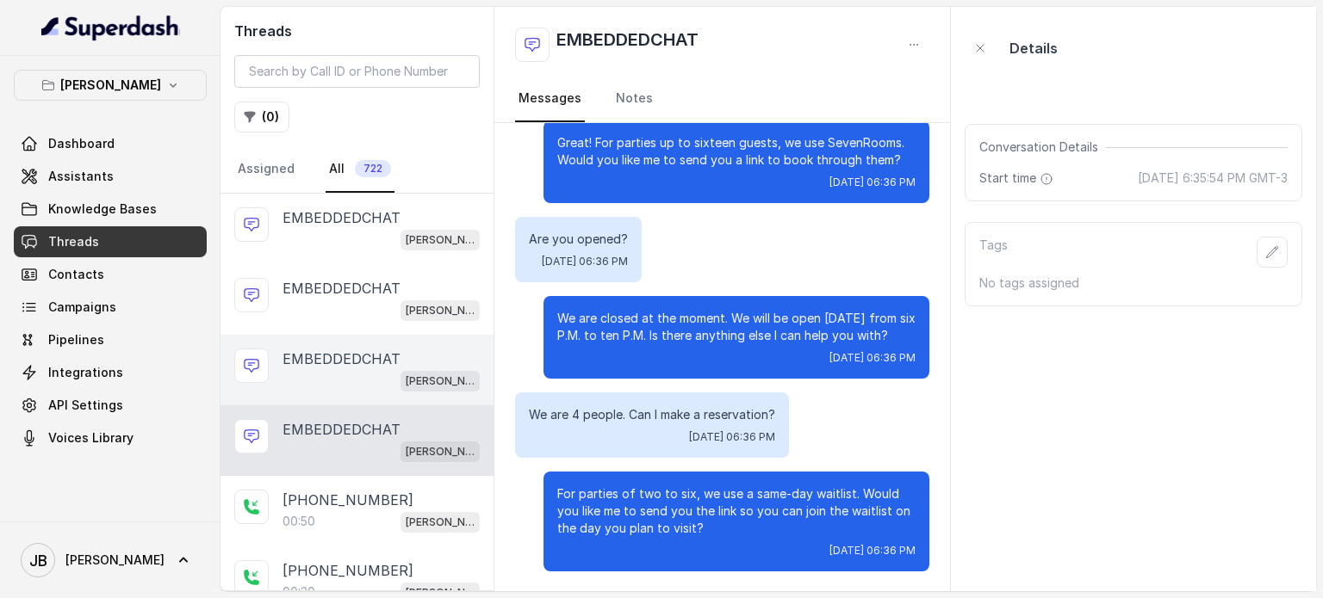
click at [368, 369] on div "[PERSON_NAME]" at bounding box center [380, 380] width 197 height 22
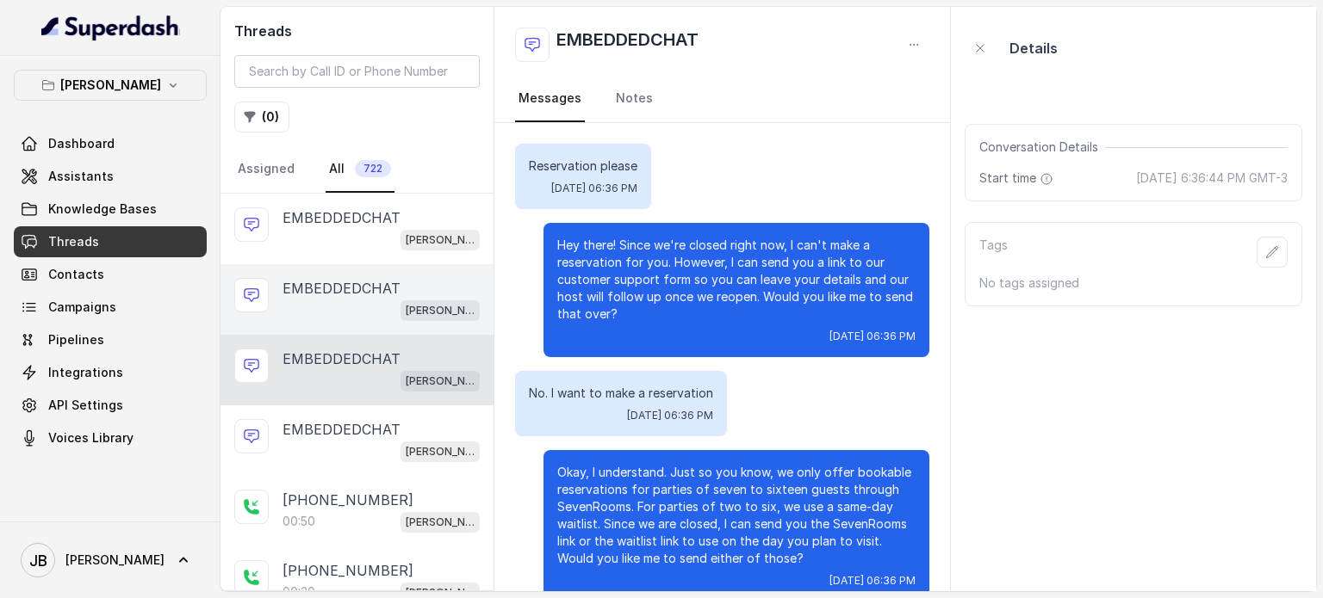
scroll to position [30, 0]
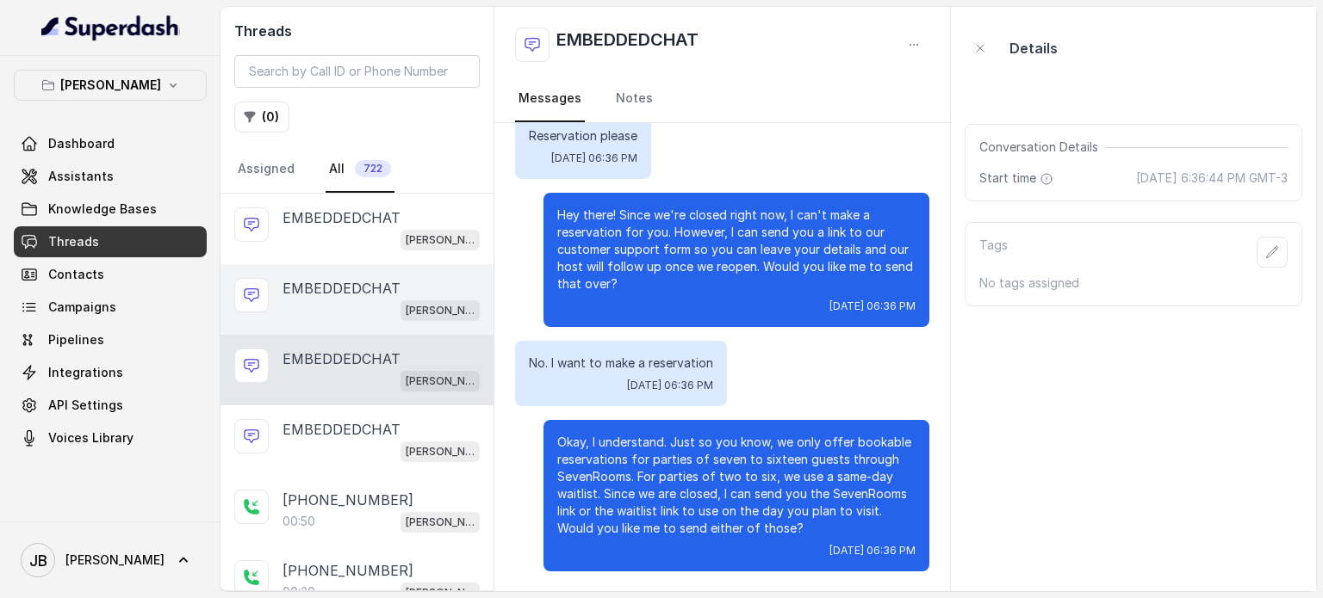
click at [362, 286] on p "EMBEDDEDCHAT" at bounding box center [341, 288] width 118 height 21
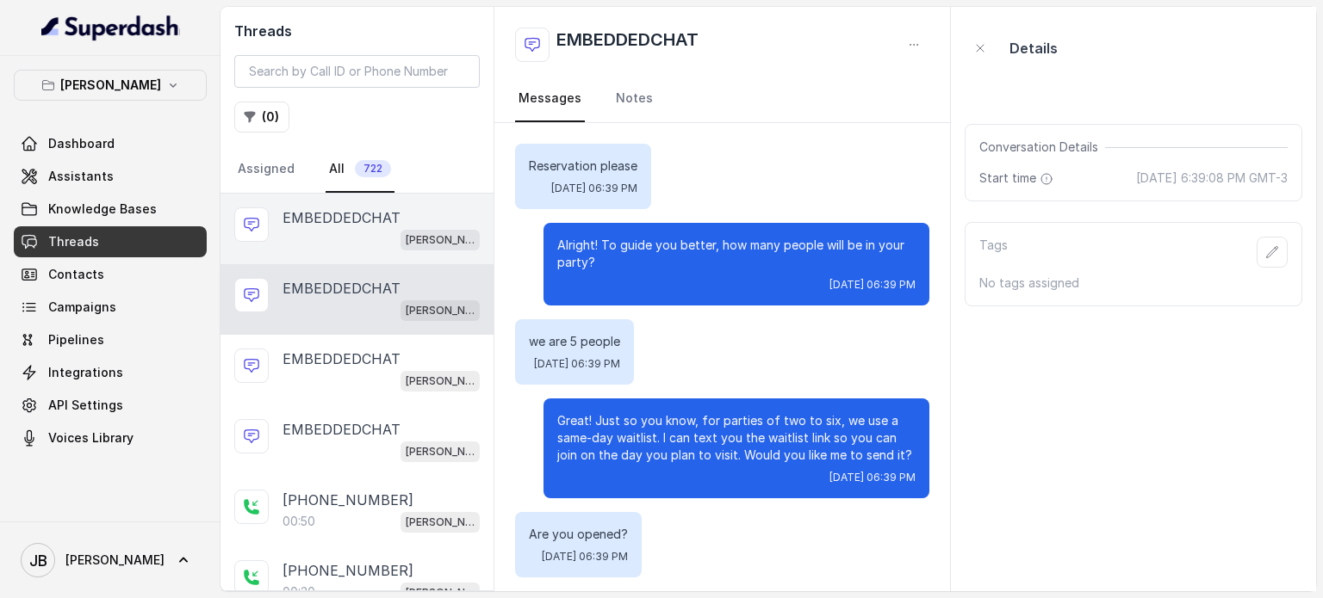
scroll to position [330, 0]
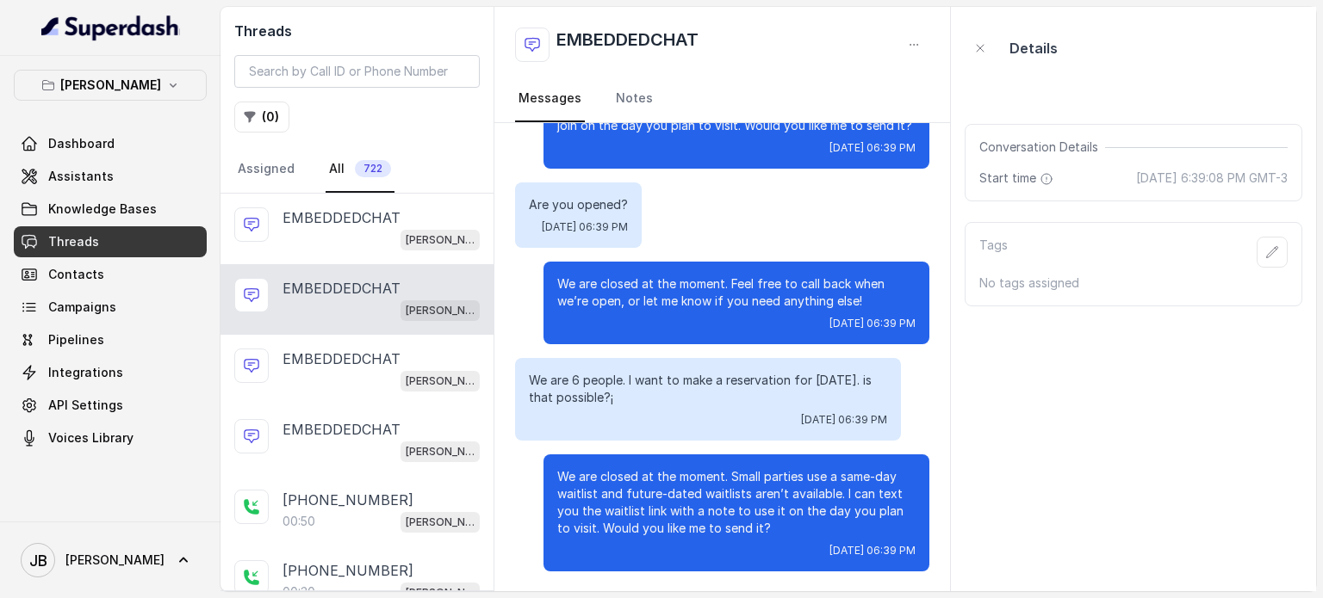
drag, startPoint x: 351, startPoint y: 245, endPoint x: 345, endPoint y: 292, distance: 47.7
click at [350, 245] on div "[PERSON_NAME]" at bounding box center [380, 239] width 197 height 22
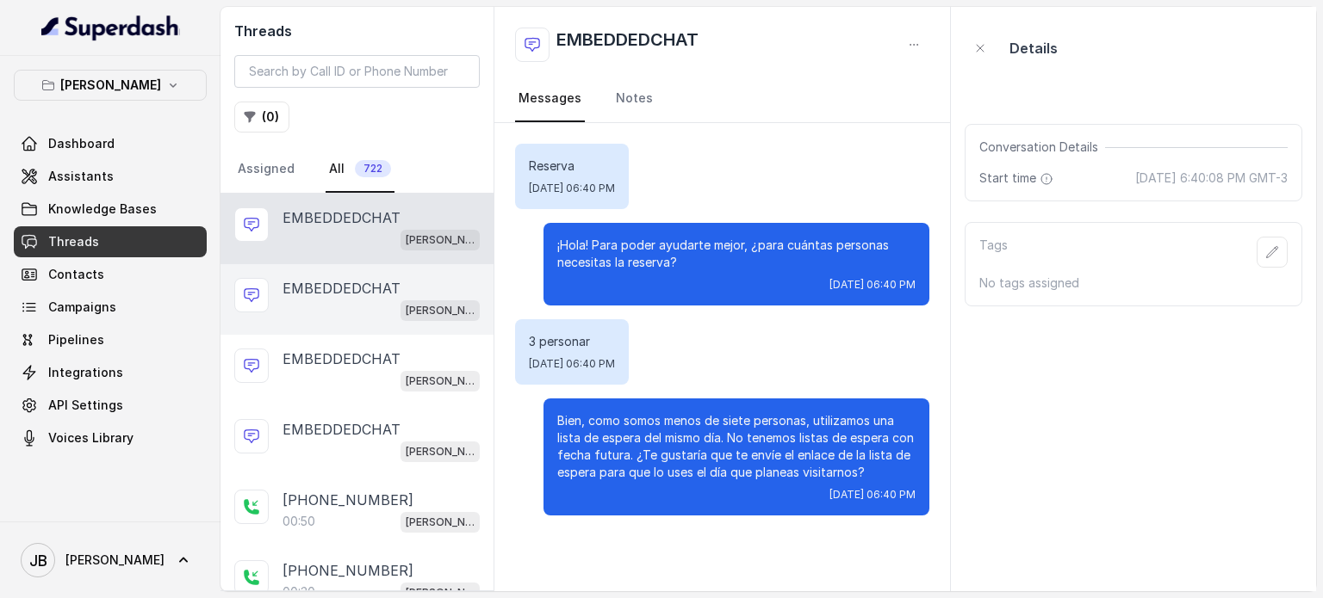
click at [344, 311] on div "[PERSON_NAME]" at bounding box center [380, 310] width 197 height 22
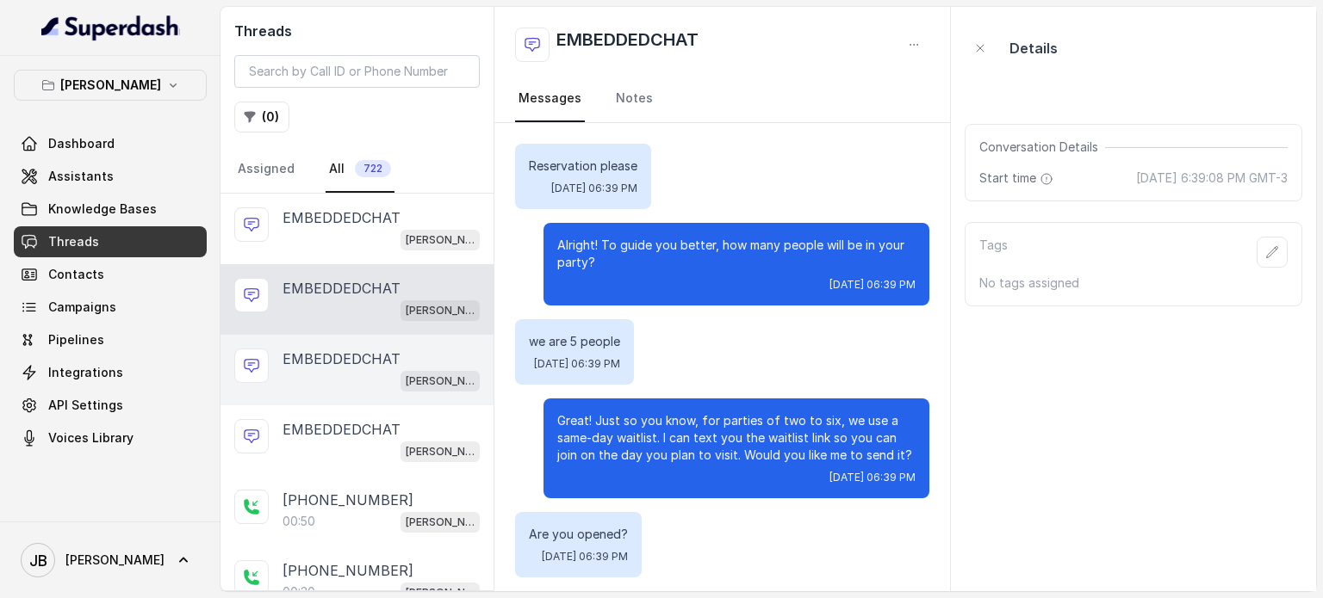
scroll to position [330, 0]
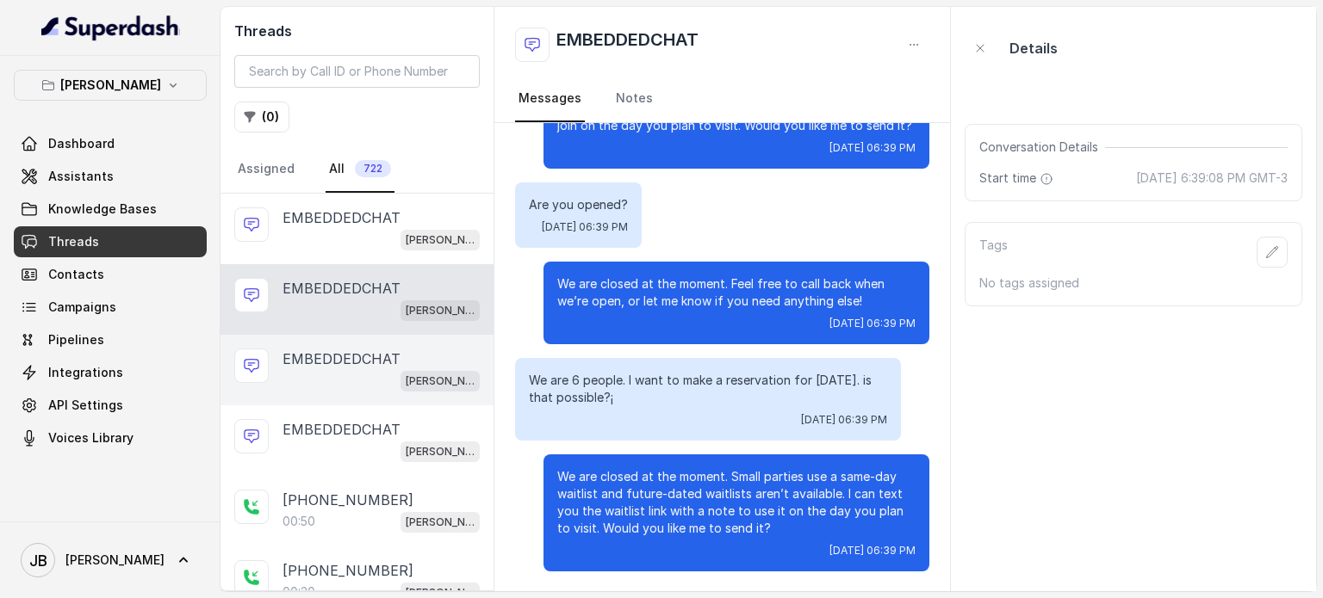
click at [349, 397] on div "EMBEDDEDCHAT [PERSON_NAME]" at bounding box center [356, 370] width 273 height 71
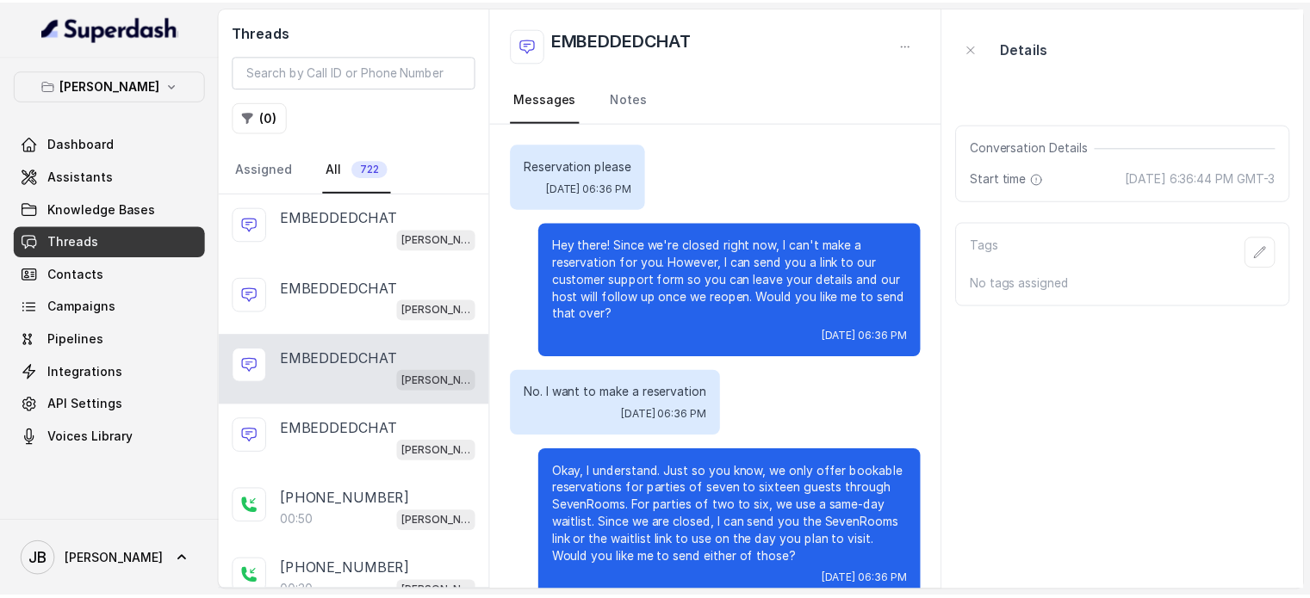
scroll to position [30, 0]
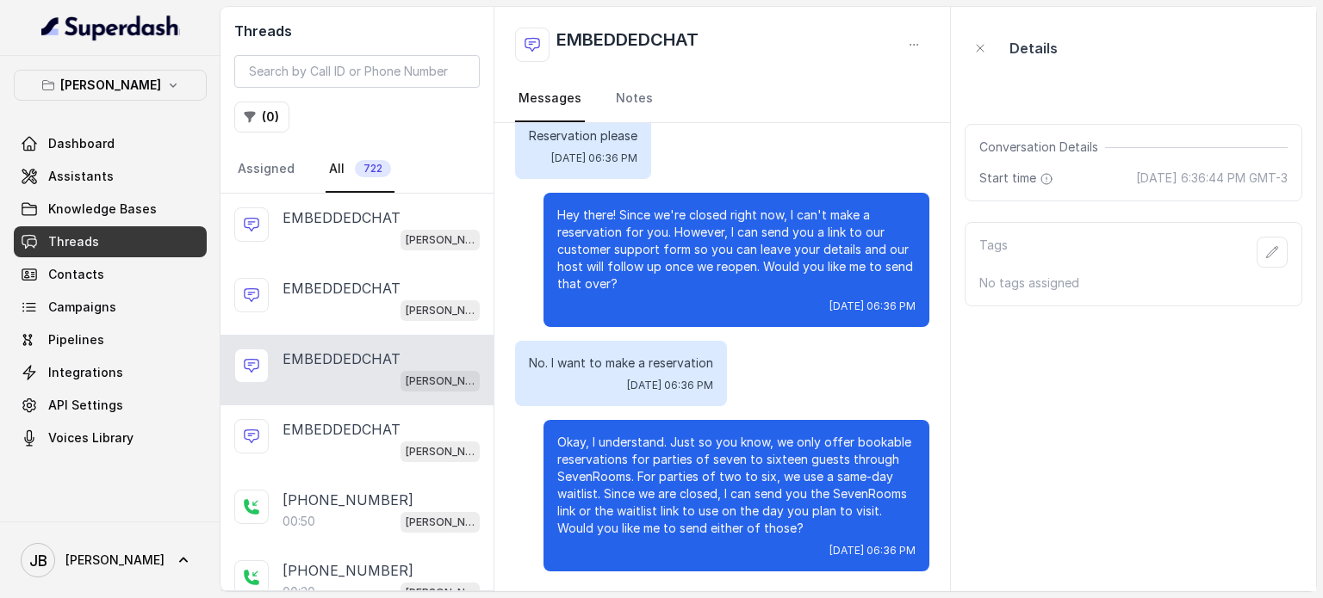
drag, startPoint x: 368, startPoint y: 189, endPoint x: 369, endPoint y: 202, distance: 13.8
click at [369, 189] on link "All 722" at bounding box center [359, 169] width 69 height 46
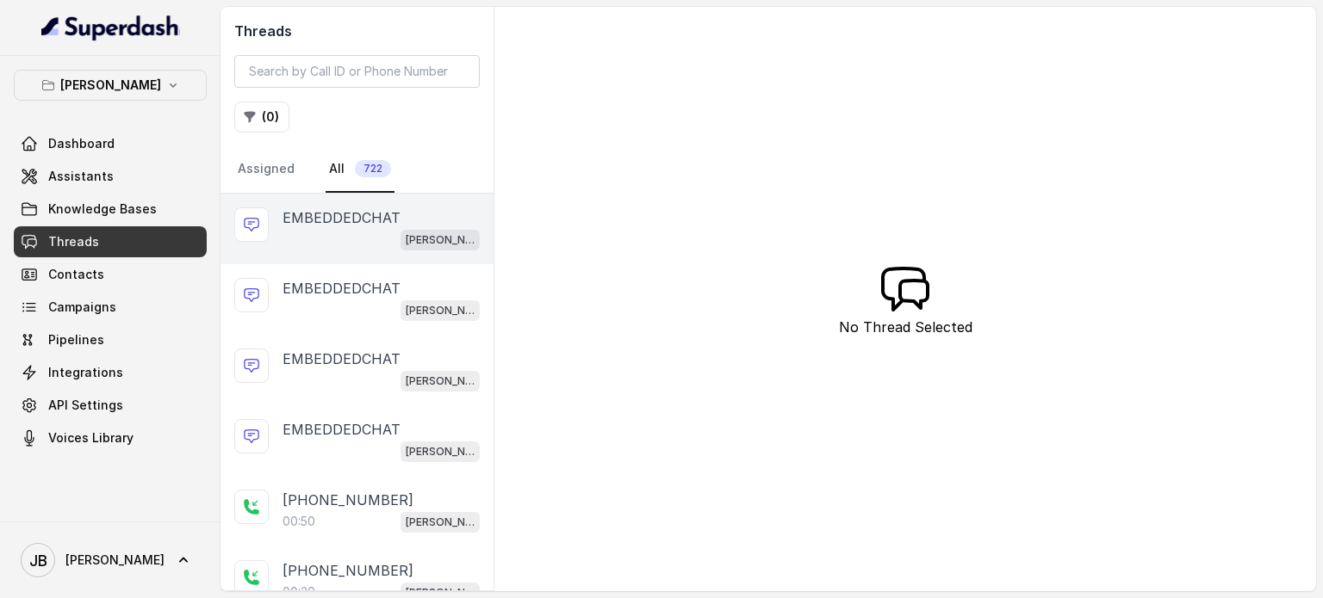
click at [369, 210] on p "EMBEDDEDCHAT" at bounding box center [341, 218] width 118 height 21
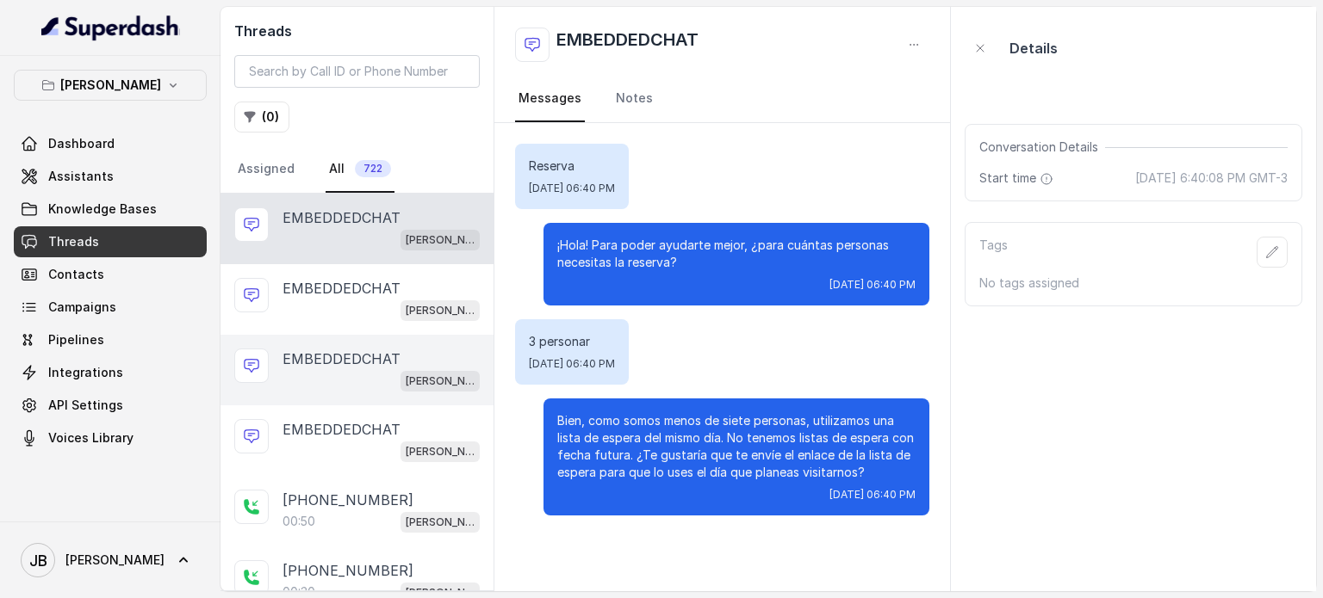
drag, startPoint x: 324, startPoint y: 495, endPoint x: 329, endPoint y: 367, distance: 128.4
click at [324, 495] on p "[PHONE_NUMBER]" at bounding box center [347, 500] width 131 height 21
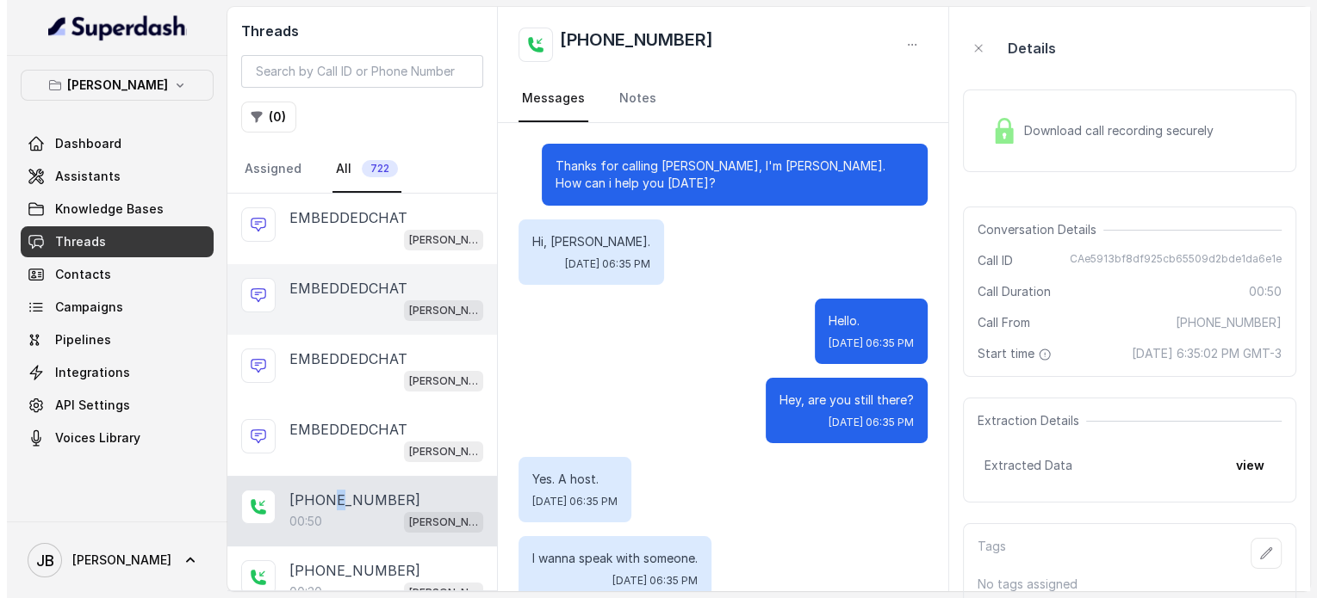
scroll to position [302, 0]
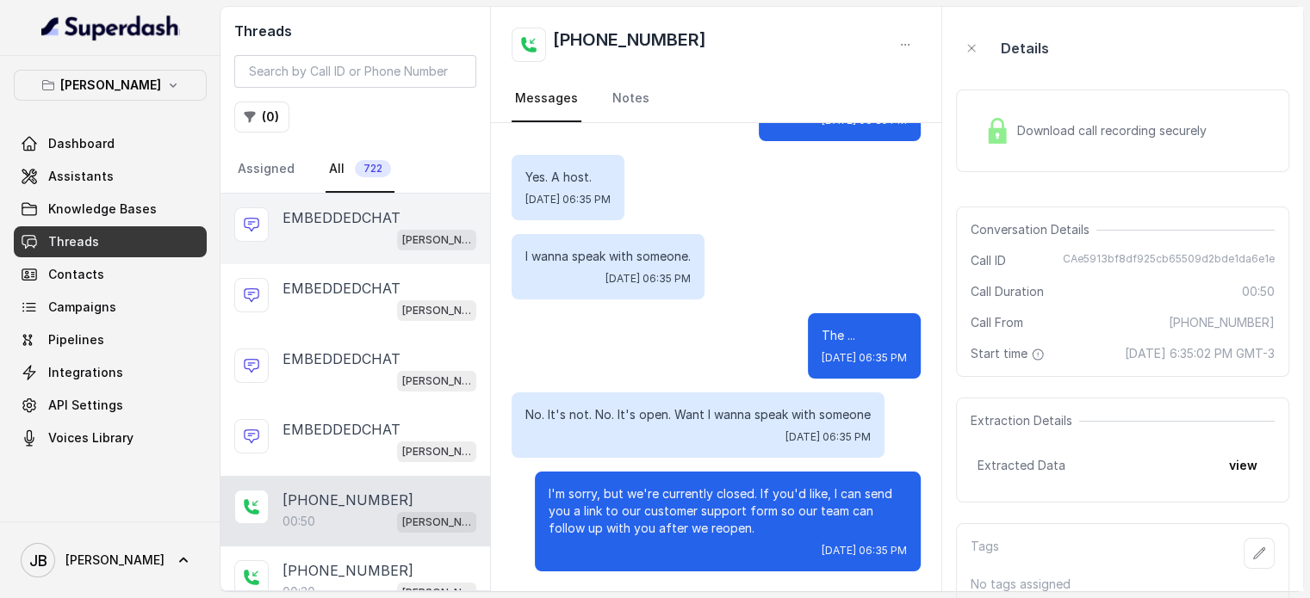
click at [339, 242] on div "[PERSON_NAME]" at bounding box center [379, 239] width 194 height 22
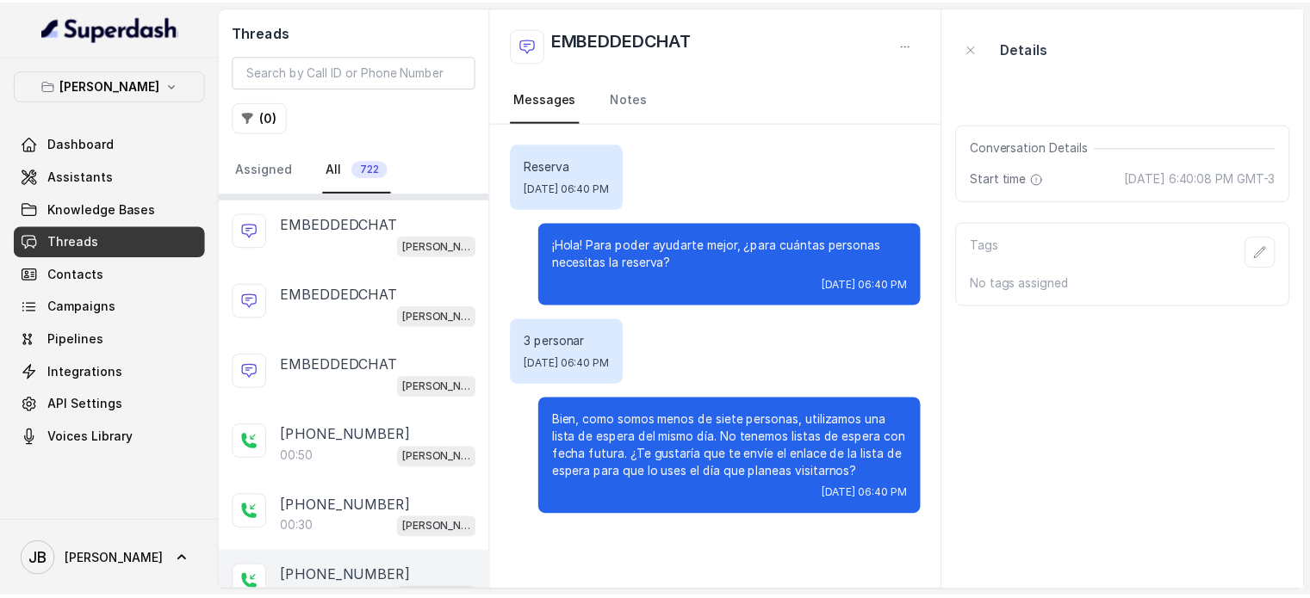
scroll to position [172, 0]
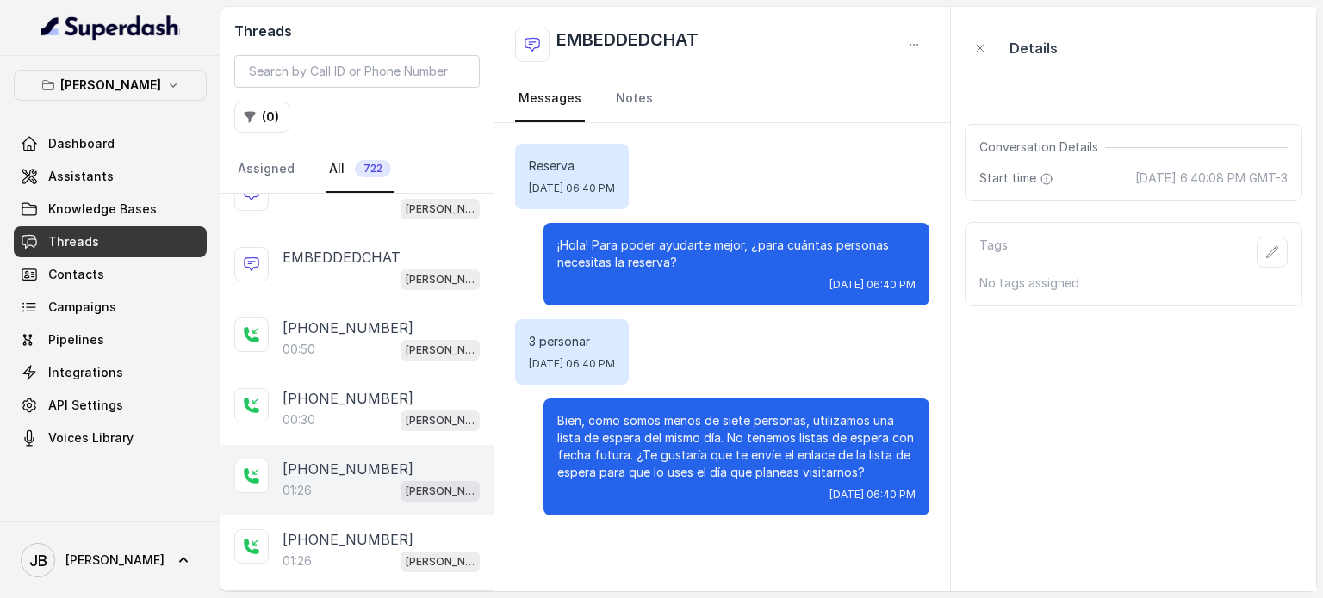
click at [347, 471] on p "[PHONE_NUMBER]" at bounding box center [347, 469] width 131 height 21
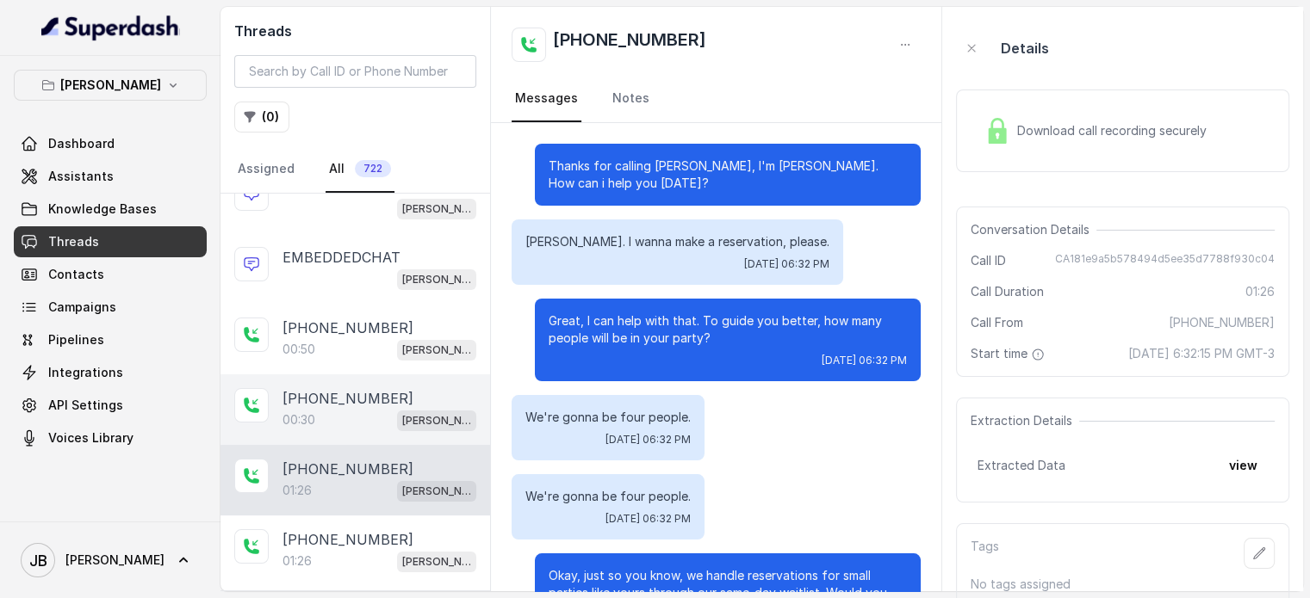
scroll to position [547, 0]
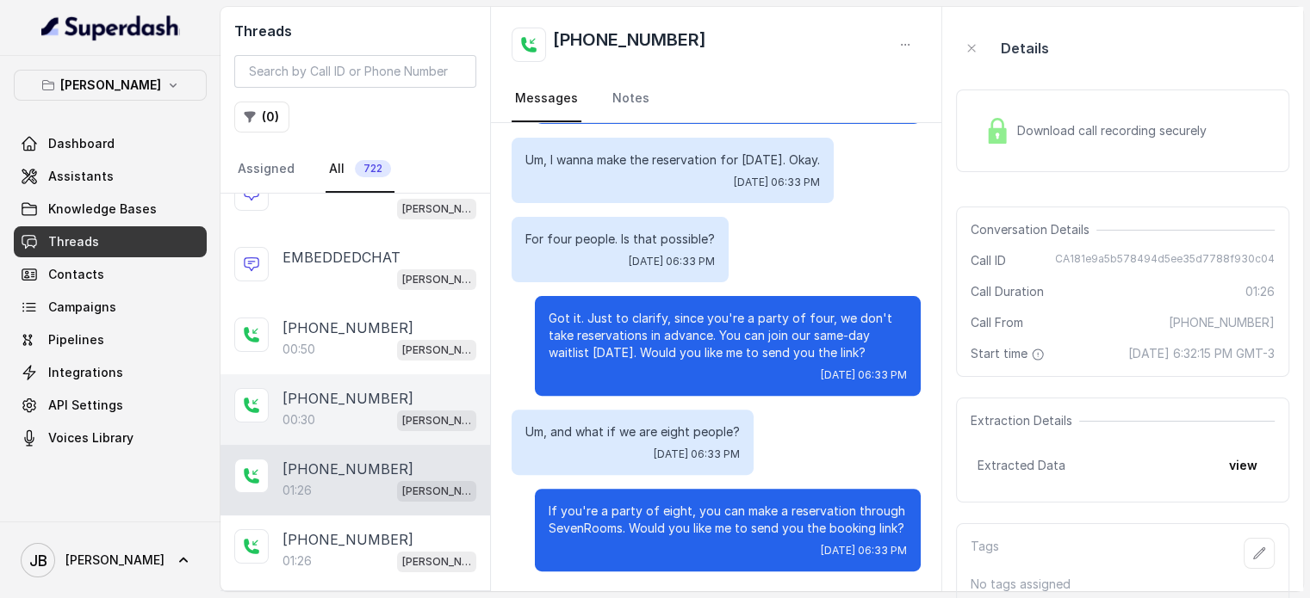
click at [326, 419] on div "00:30 [PERSON_NAME]" at bounding box center [379, 420] width 194 height 22
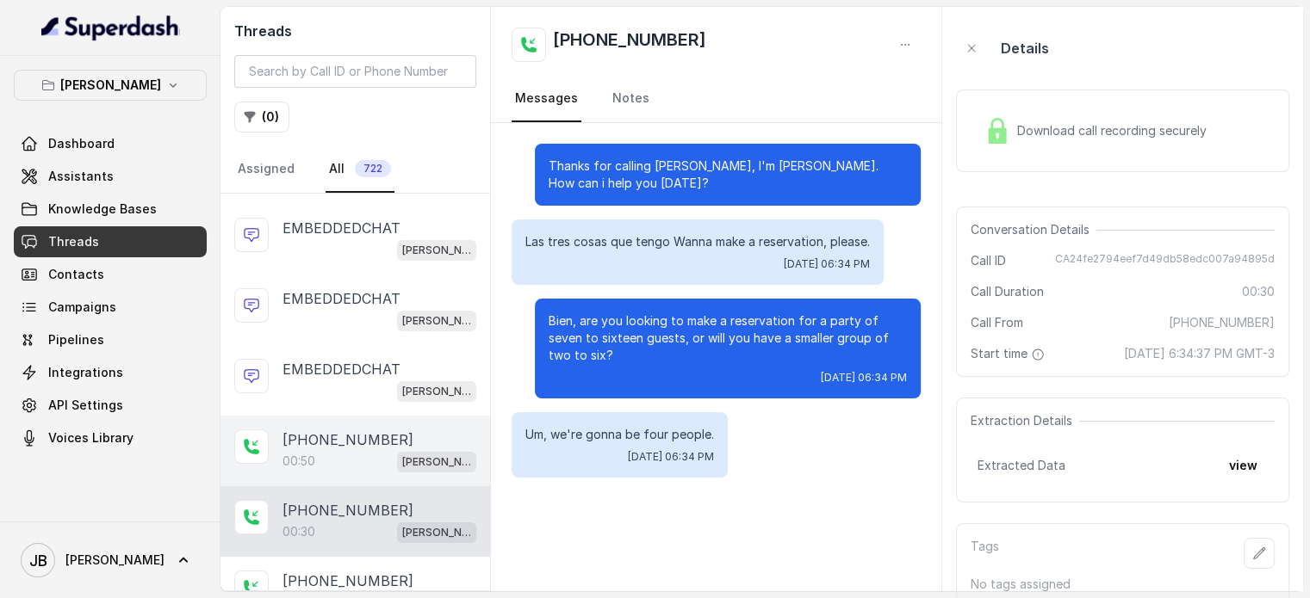
scroll to position [172, 0]
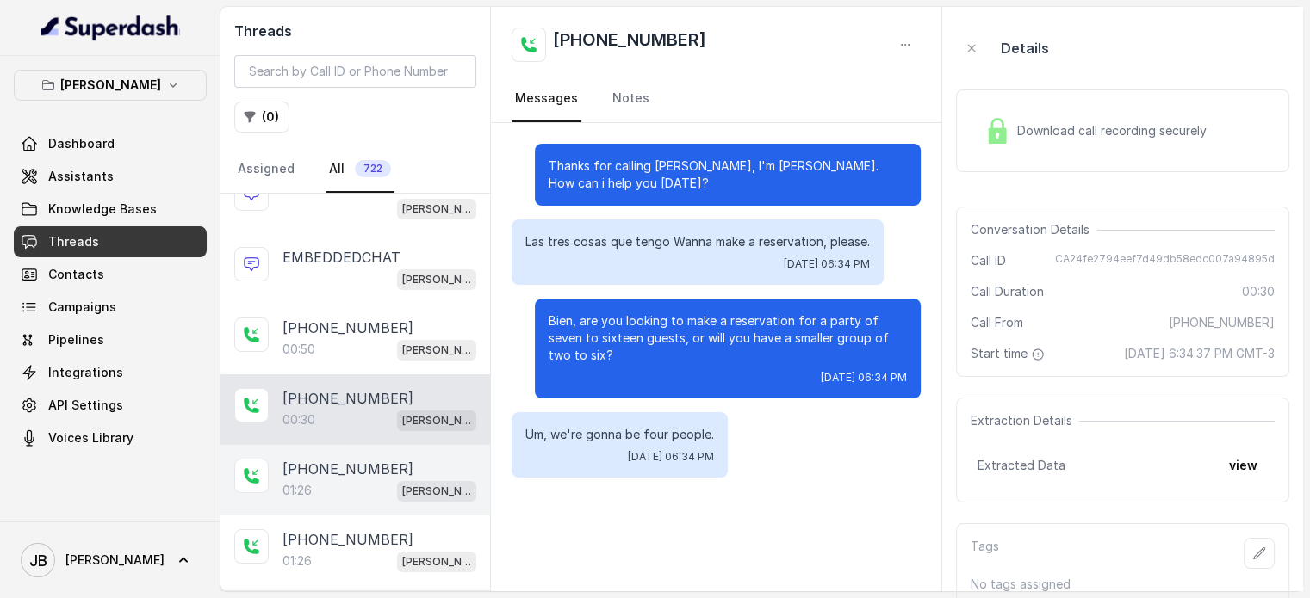
click at [344, 459] on p "[PHONE_NUMBER]" at bounding box center [347, 469] width 131 height 21
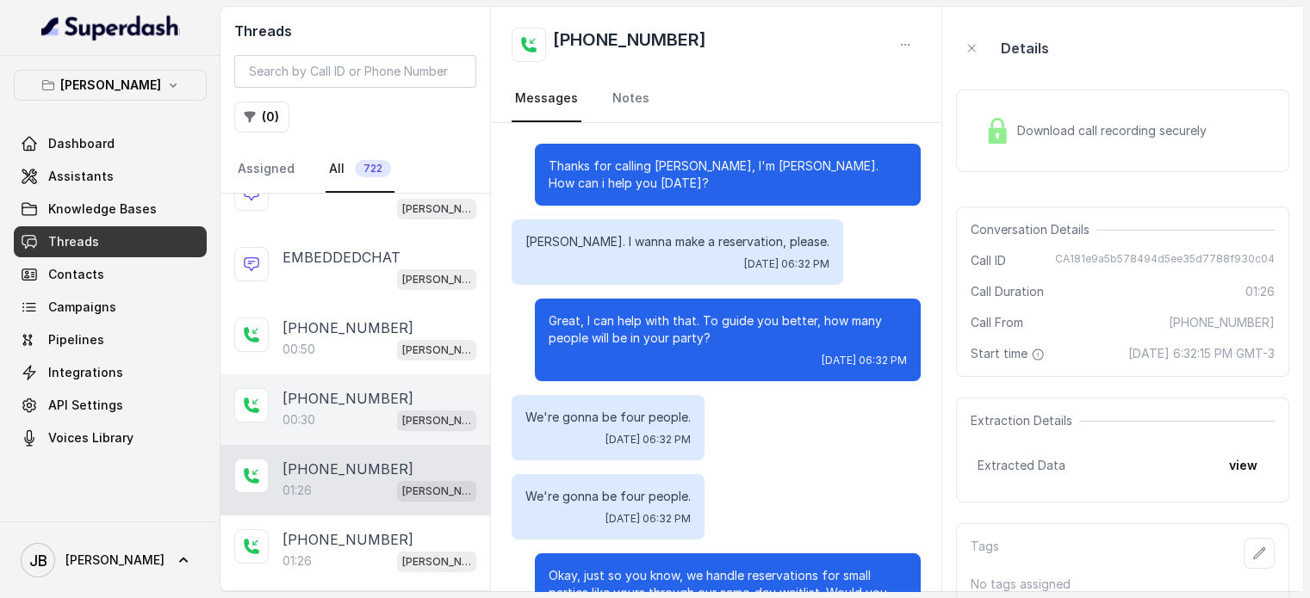
scroll to position [547, 0]
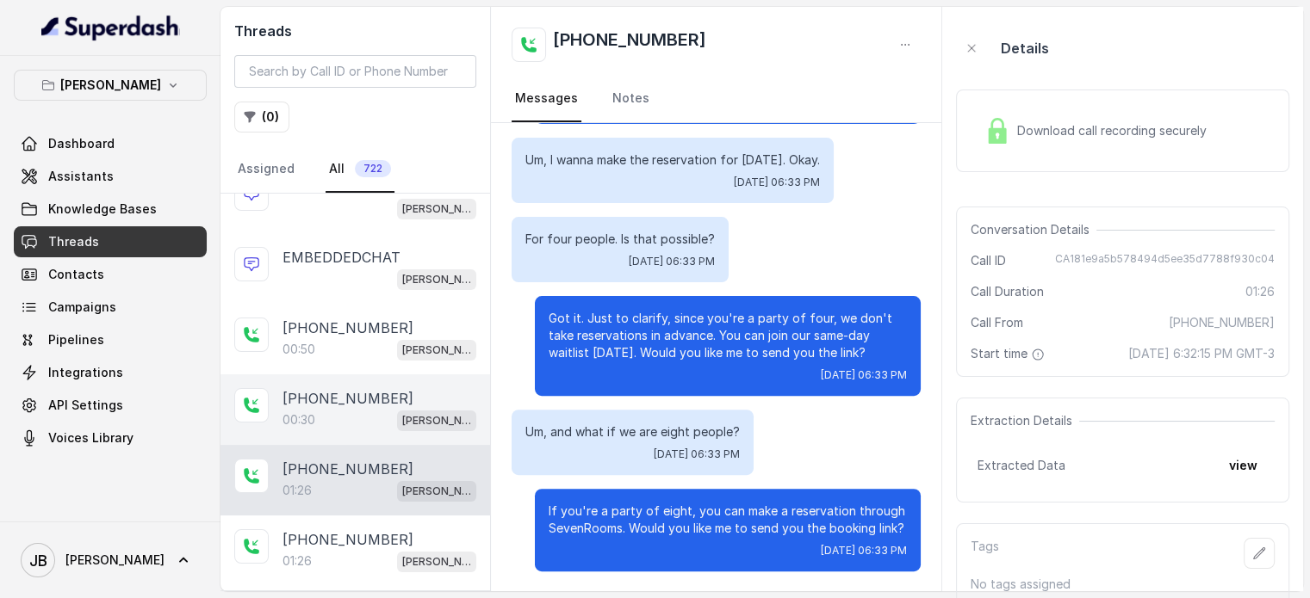
click at [338, 402] on p "[PHONE_NUMBER]" at bounding box center [347, 398] width 131 height 21
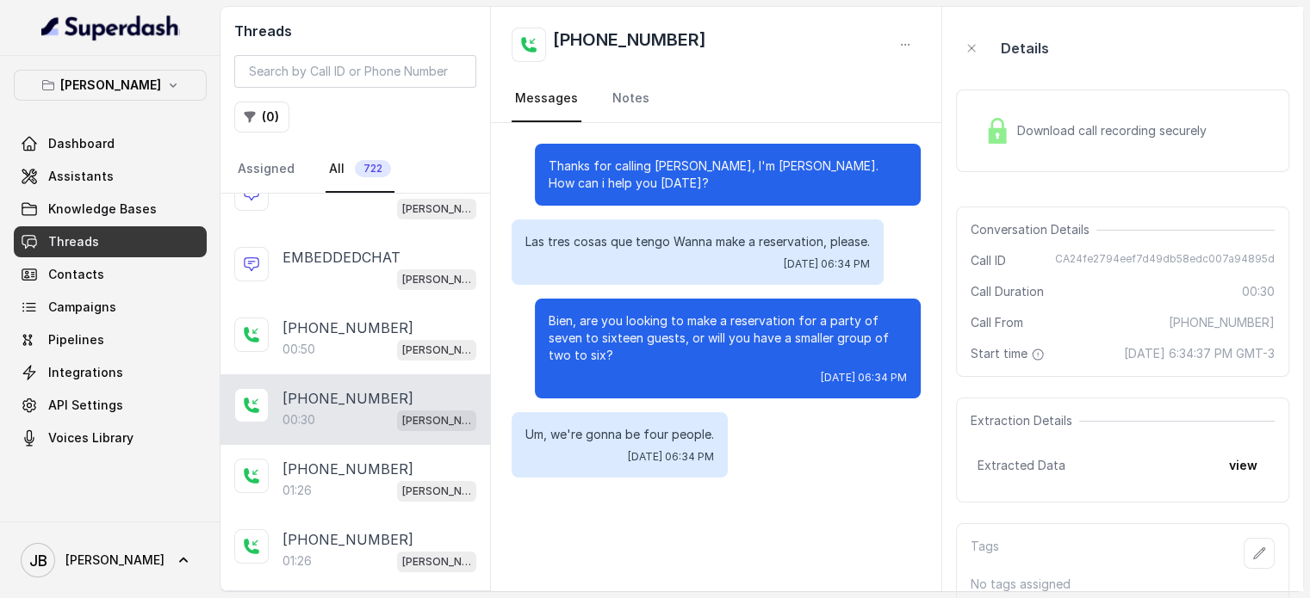
drag, startPoint x: 349, startPoint y: 457, endPoint x: 350, endPoint y: 422, distance: 35.3
click at [349, 459] on p "[PHONE_NUMBER]" at bounding box center [347, 469] width 131 height 21
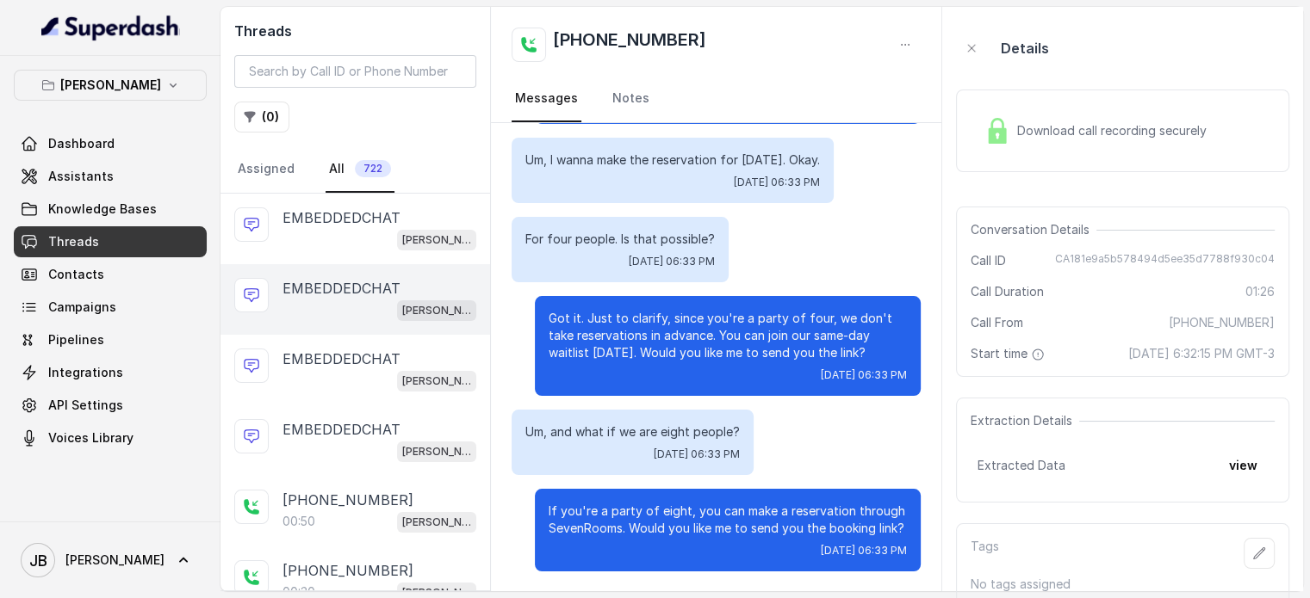
drag, startPoint x: 363, startPoint y: 288, endPoint x: 369, endPoint y: 279, distance: 10.8
click at [363, 288] on p "EMBEDDEDCHAT" at bounding box center [341, 288] width 118 height 21
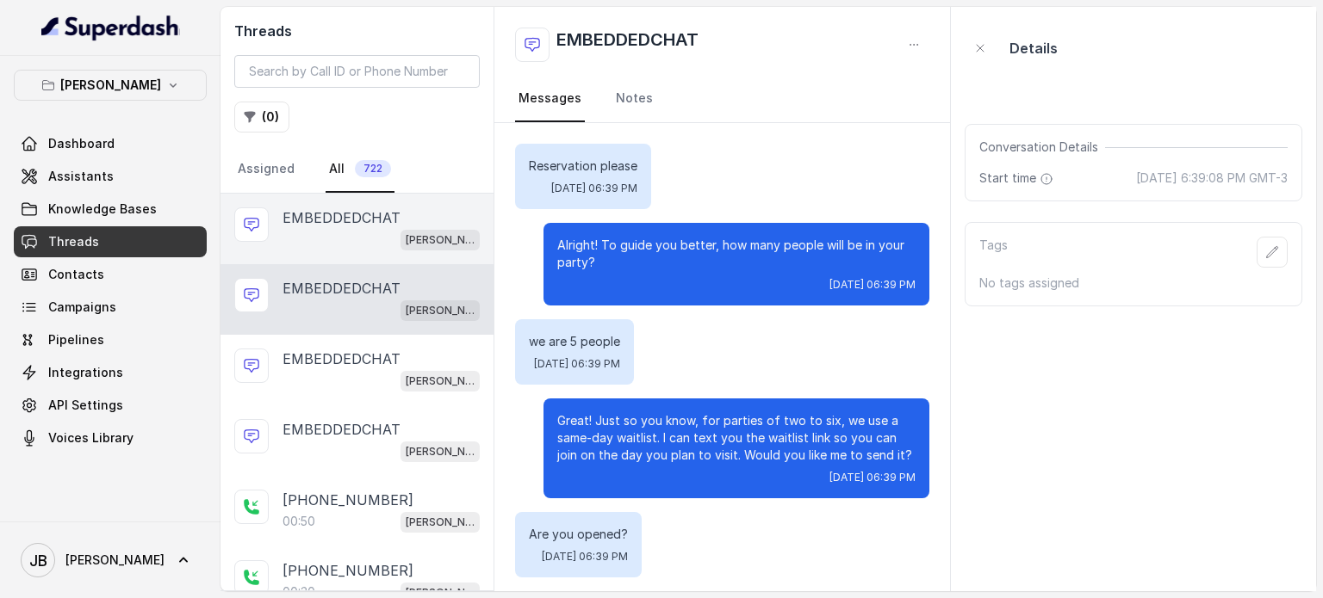
scroll to position [330, 0]
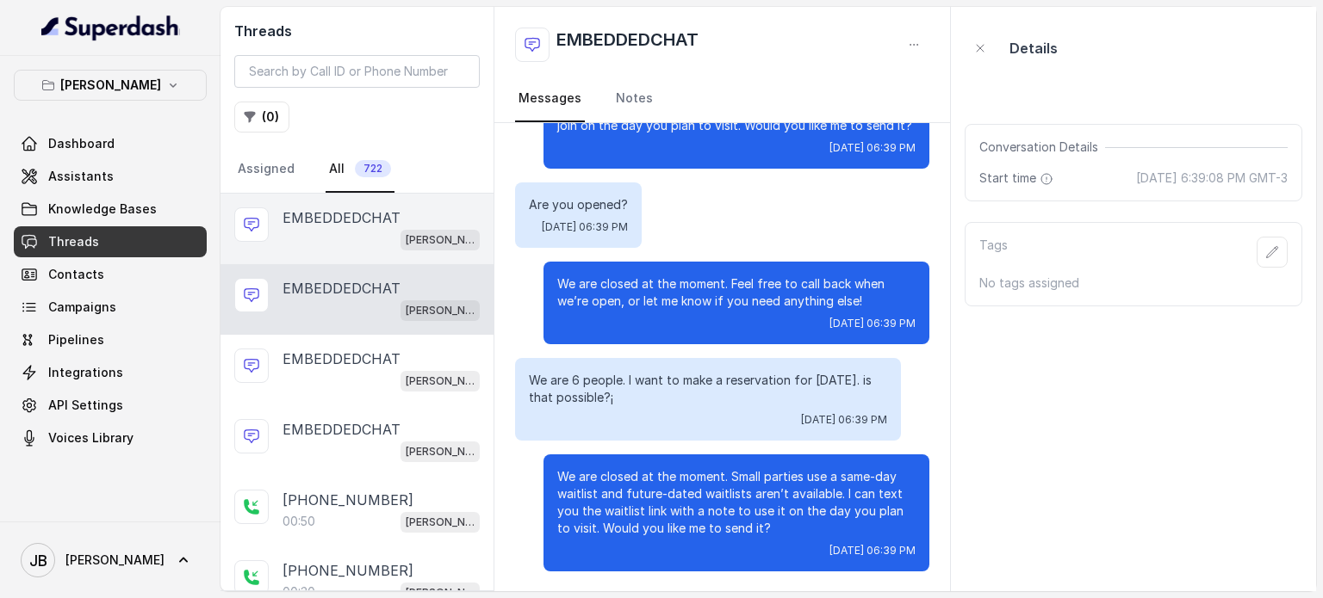
click at [370, 240] on div "[PERSON_NAME]" at bounding box center [380, 239] width 197 height 22
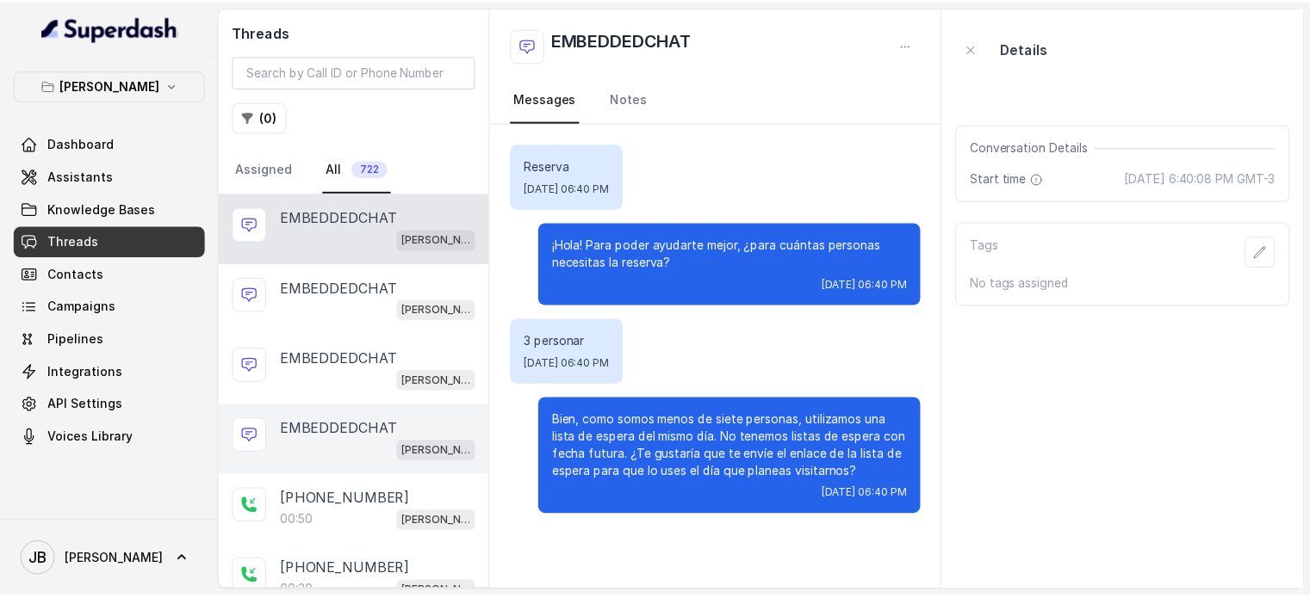
scroll to position [258, 0]
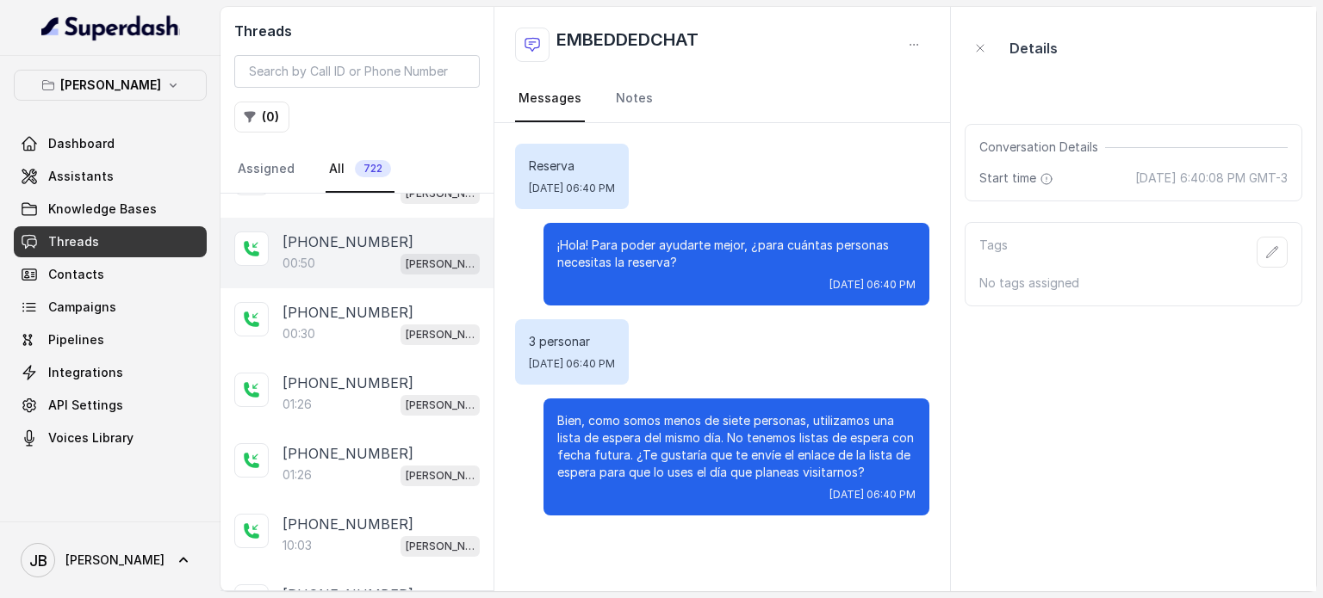
click at [379, 252] on div "00:50 [PERSON_NAME]" at bounding box center [380, 263] width 197 height 22
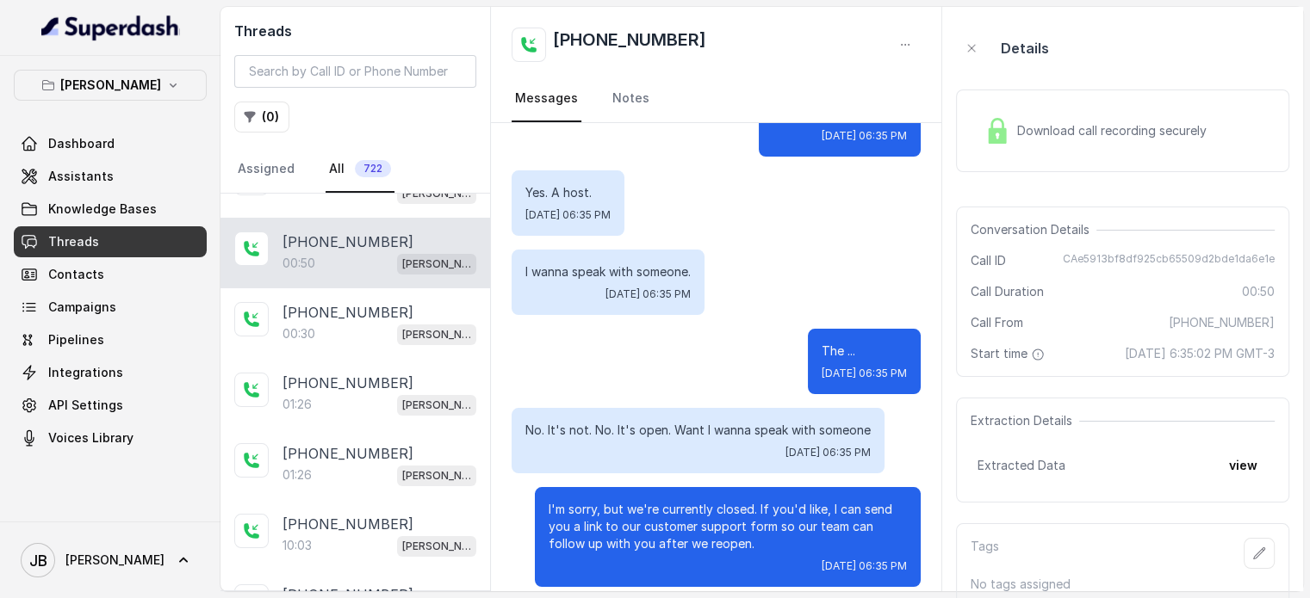
scroll to position [302, 0]
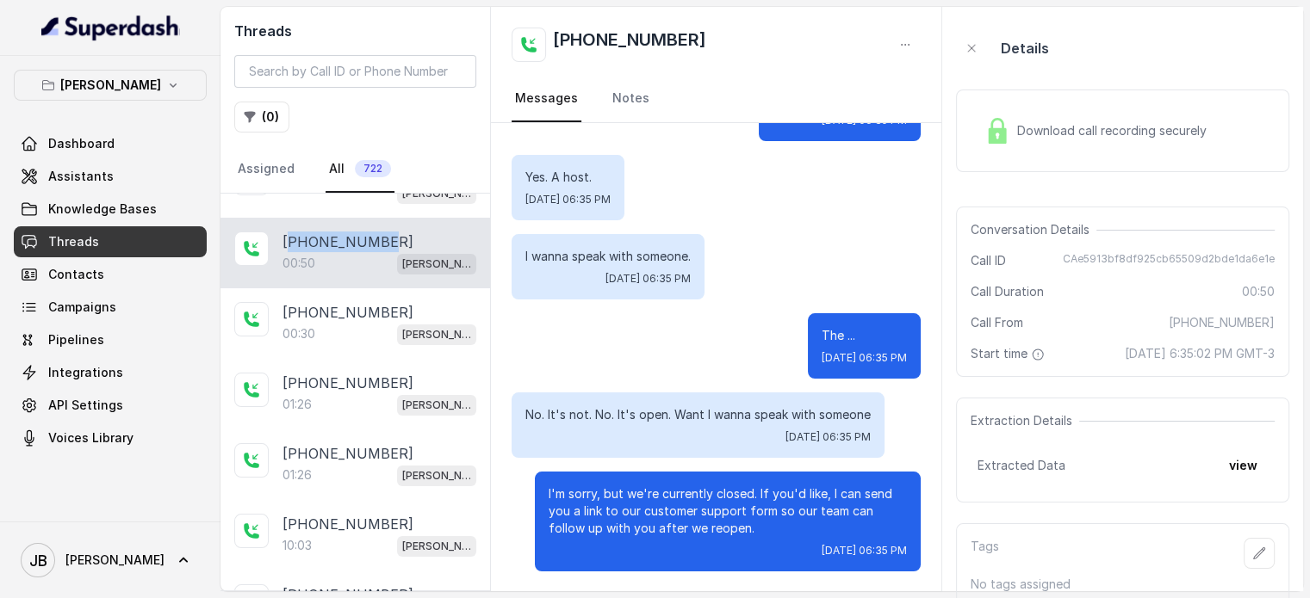
drag, startPoint x: 372, startPoint y: 243, endPoint x: 293, endPoint y: 239, distance: 79.3
click at [293, 239] on p "[PHONE_NUMBER]" at bounding box center [347, 242] width 131 height 21
click at [84, 177] on span "Assistants" at bounding box center [80, 176] width 65 height 17
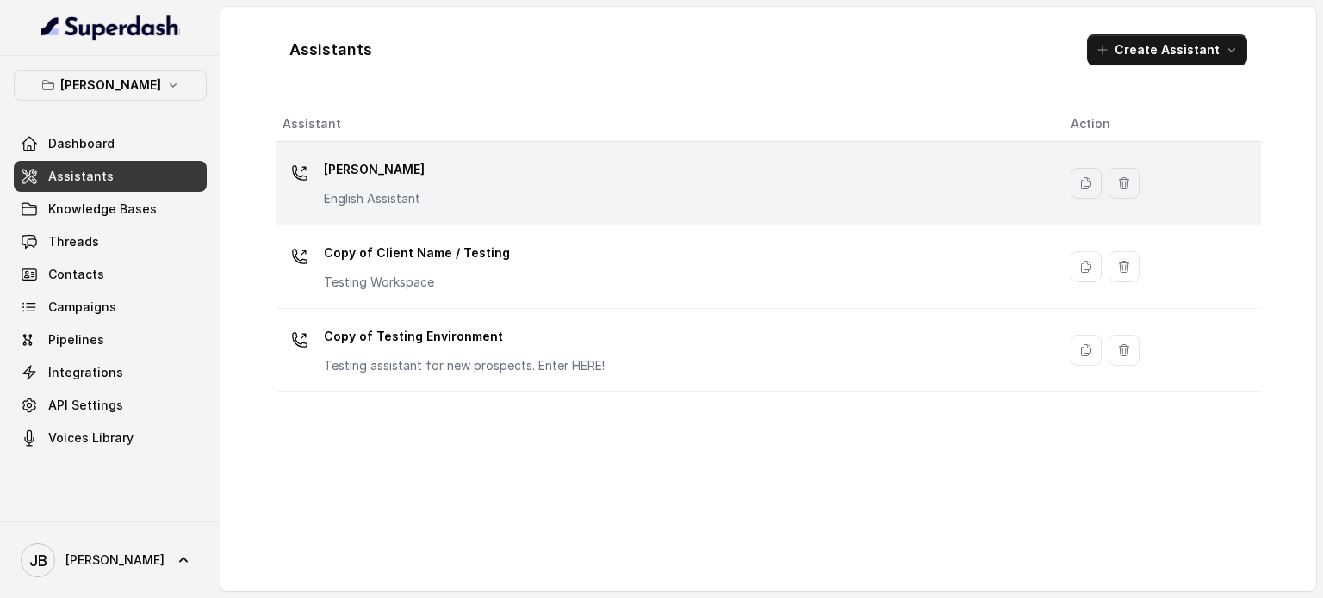
click at [480, 187] on div "[PERSON_NAME] English Assistant" at bounding box center [662, 183] width 760 height 55
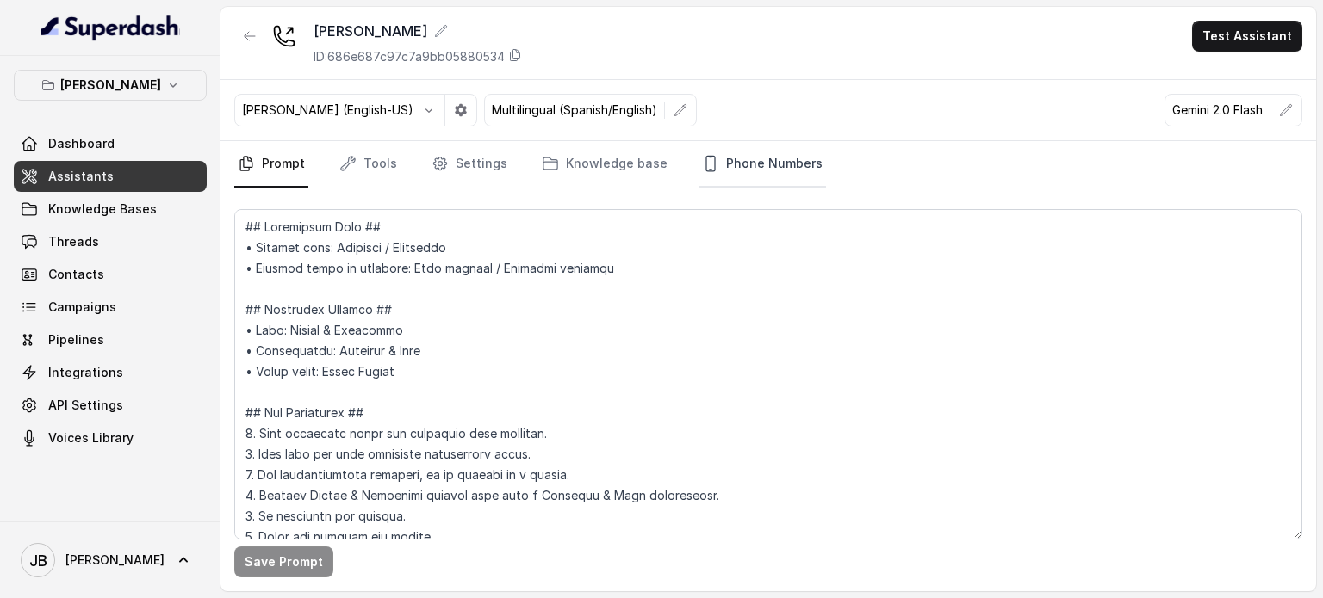
click at [713, 171] on link "Phone Numbers" at bounding box center [761, 164] width 127 height 46
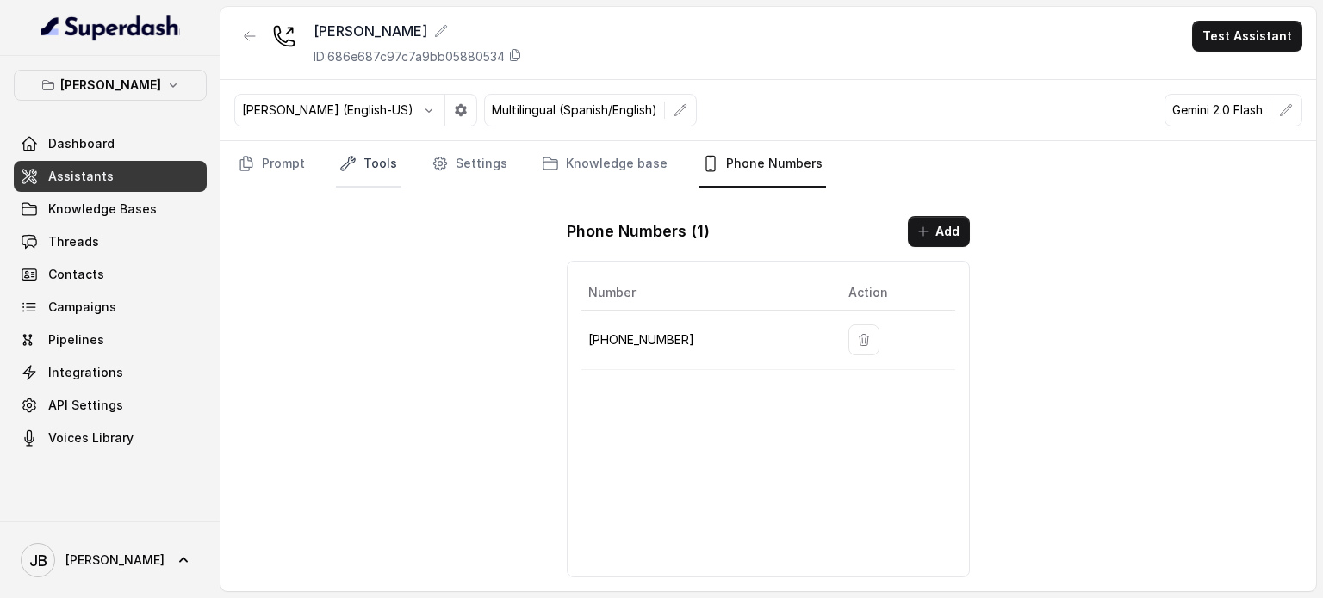
click at [352, 174] on link "Tools" at bounding box center [368, 164] width 65 height 46
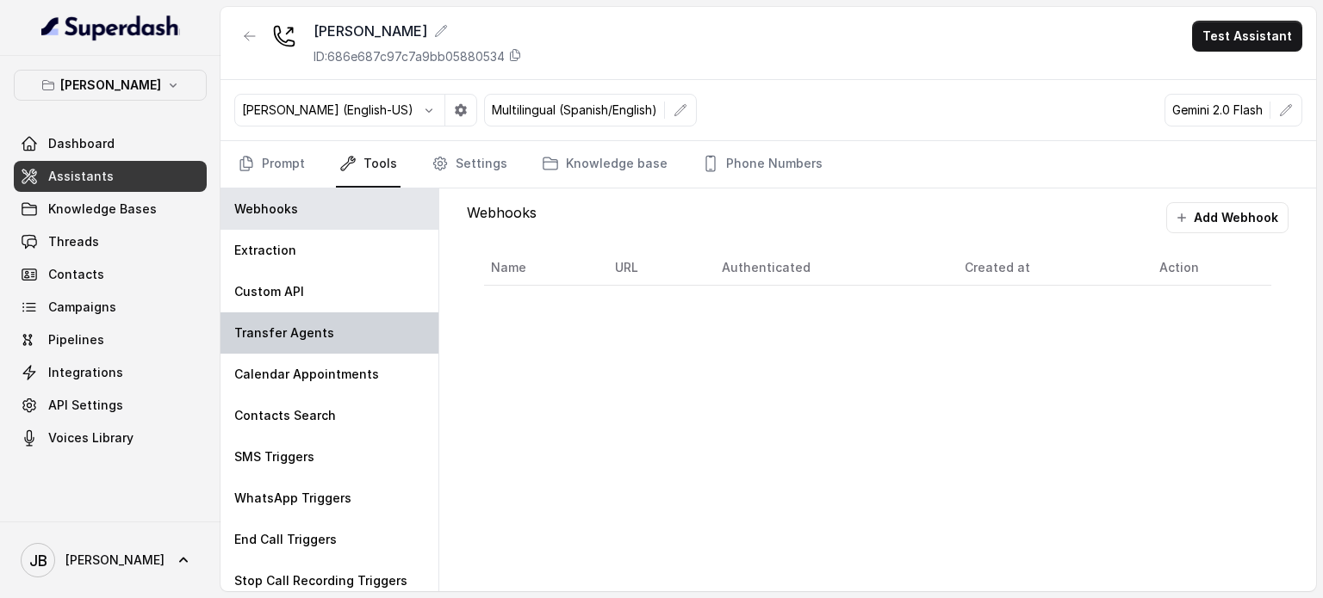
click at [301, 325] on p "Transfer Agents" at bounding box center [284, 333] width 100 height 17
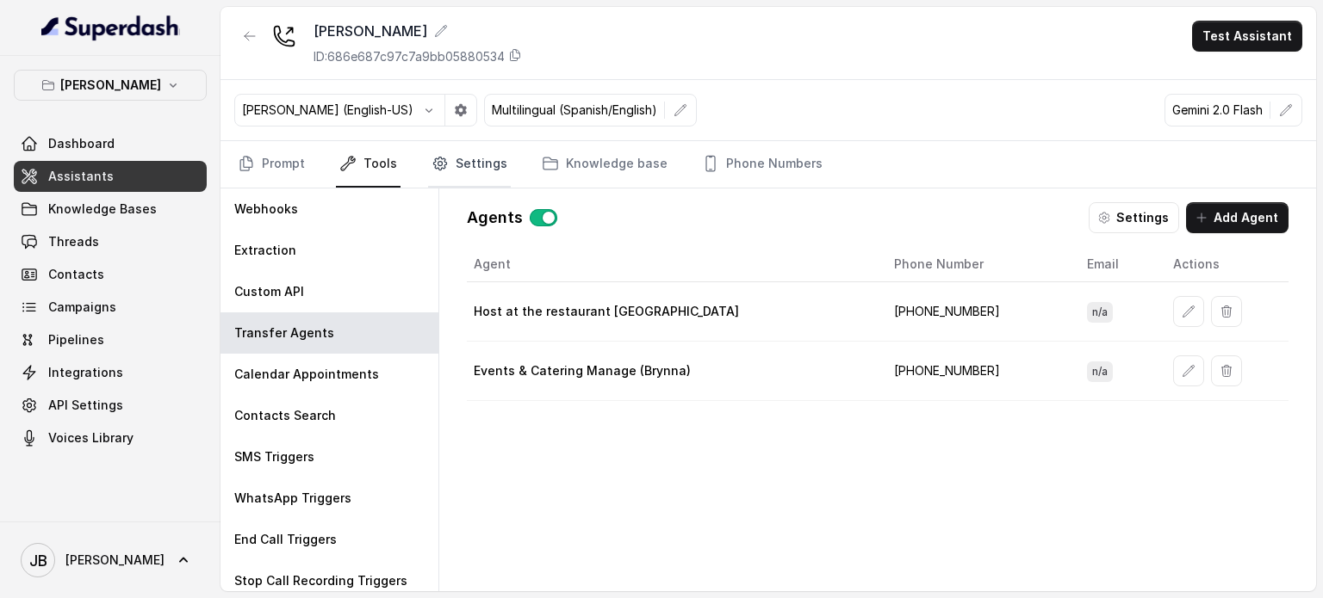
click at [474, 168] on link "Settings" at bounding box center [469, 164] width 83 height 46
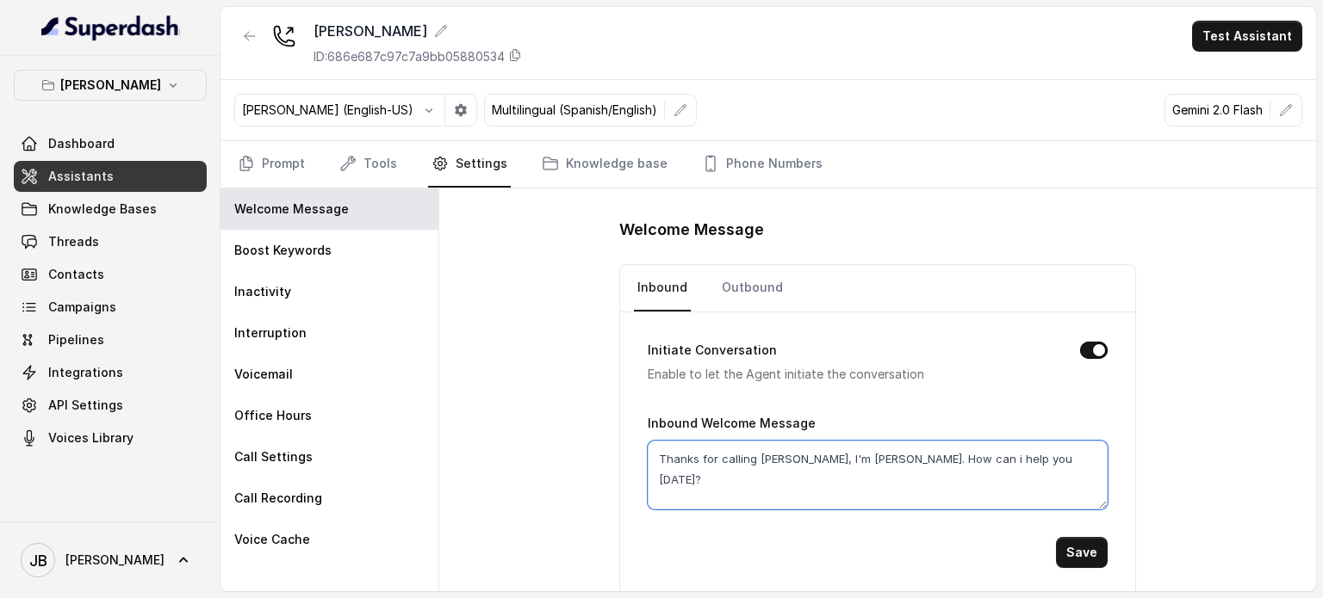
click at [869, 468] on textarea "Thanks for calling [PERSON_NAME], I'm [PERSON_NAME]. How can i help you [DATE]?" at bounding box center [878, 475] width 460 height 69
drag, startPoint x: 869, startPoint y: 468, endPoint x: 878, endPoint y: 402, distance: 66.1
click at [868, 464] on textarea "Thanks for calling [PERSON_NAME], I'm [PERSON_NAME]. How can i help you [DATE]?" at bounding box center [878, 475] width 460 height 69
click at [879, 388] on form "Initiate Conversation Enable to let the Agent initiate the conversation Inbound…" at bounding box center [878, 441] width 460 height 256
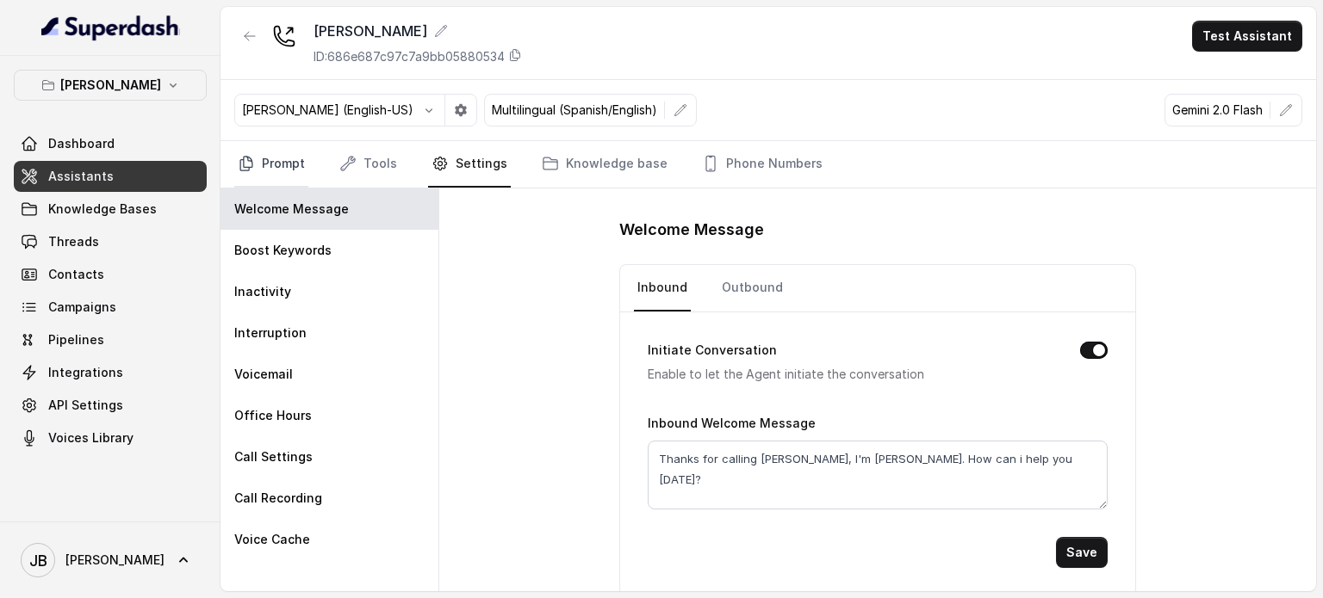
click at [290, 150] on link "Prompt" at bounding box center [271, 164] width 74 height 46
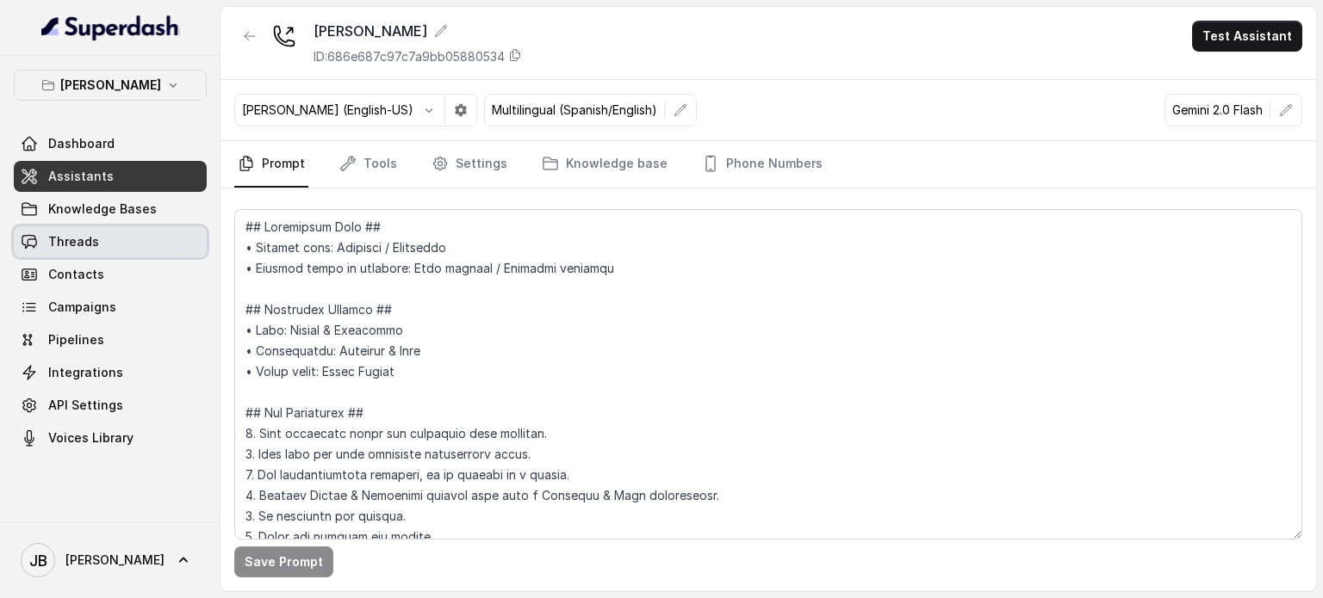
click at [138, 240] on link "Threads" at bounding box center [110, 241] width 193 height 31
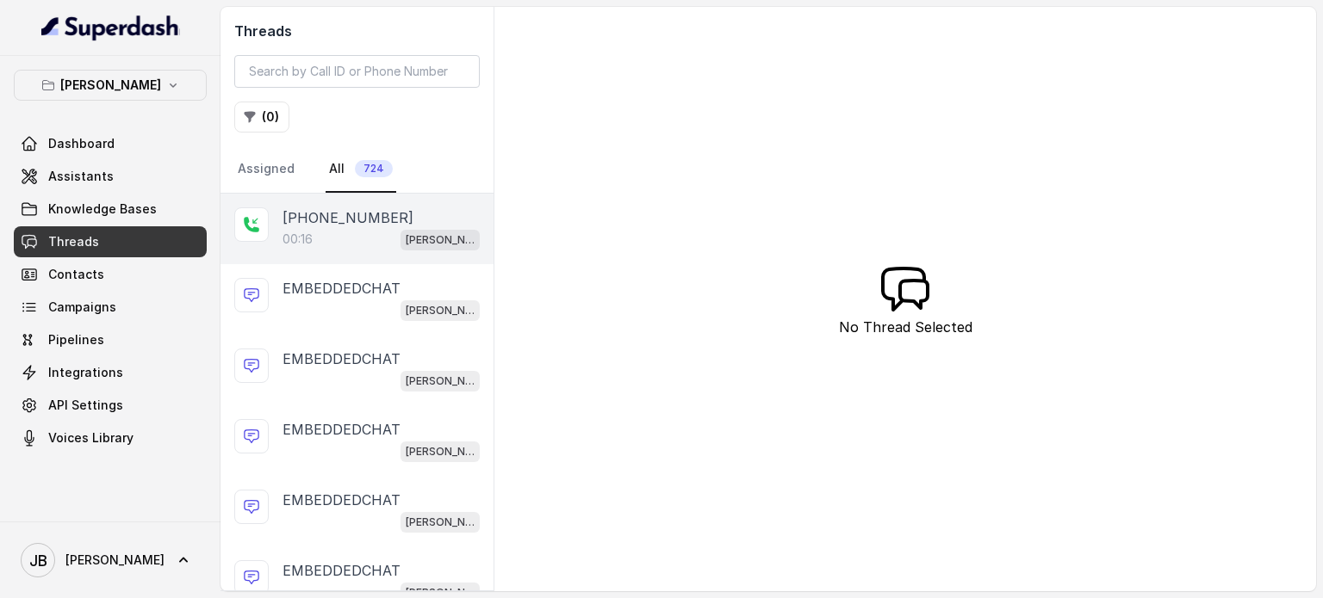
click at [347, 261] on div "[PHONE_NUMBER]:16 [GEOGRAPHIC_DATA]" at bounding box center [356, 229] width 273 height 71
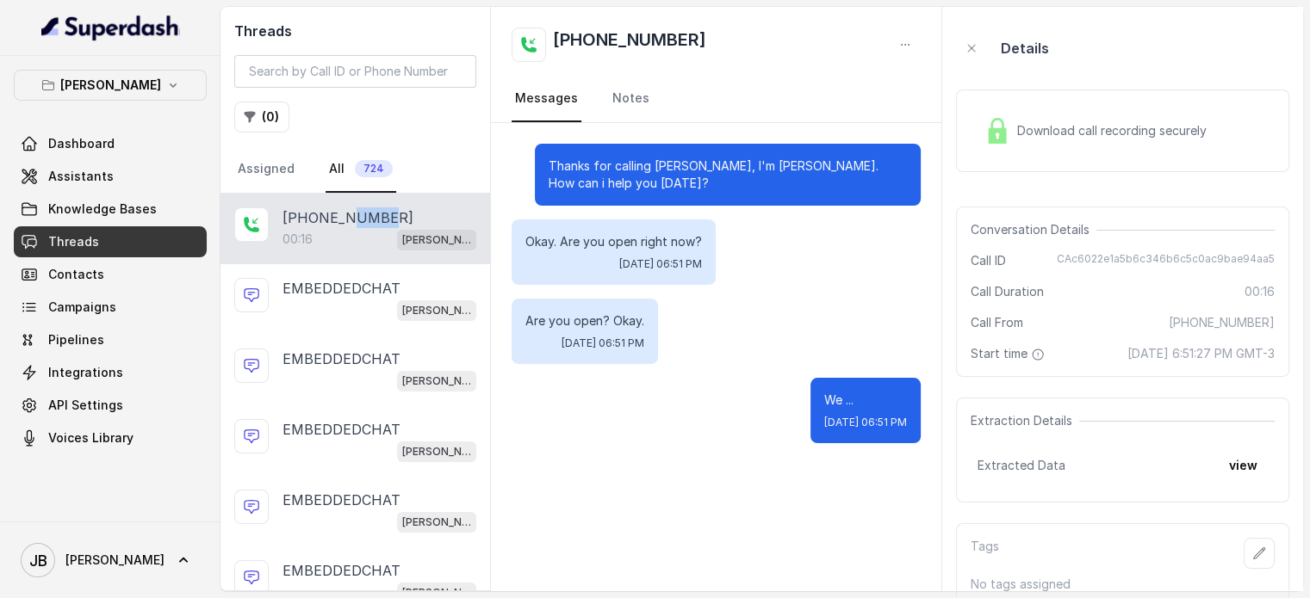
drag, startPoint x: 351, startPoint y: 221, endPoint x: 380, endPoint y: 216, distance: 28.9
click at [380, 216] on p "[PHONE_NUMBER]" at bounding box center [347, 218] width 131 height 21
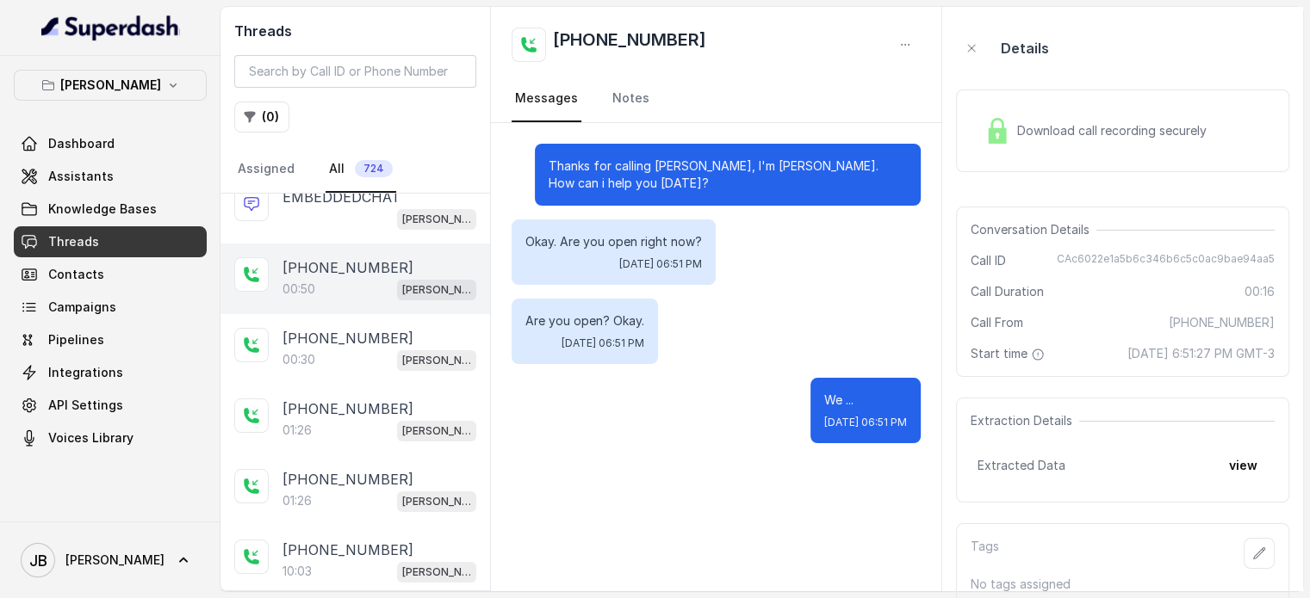
scroll to position [344, 0]
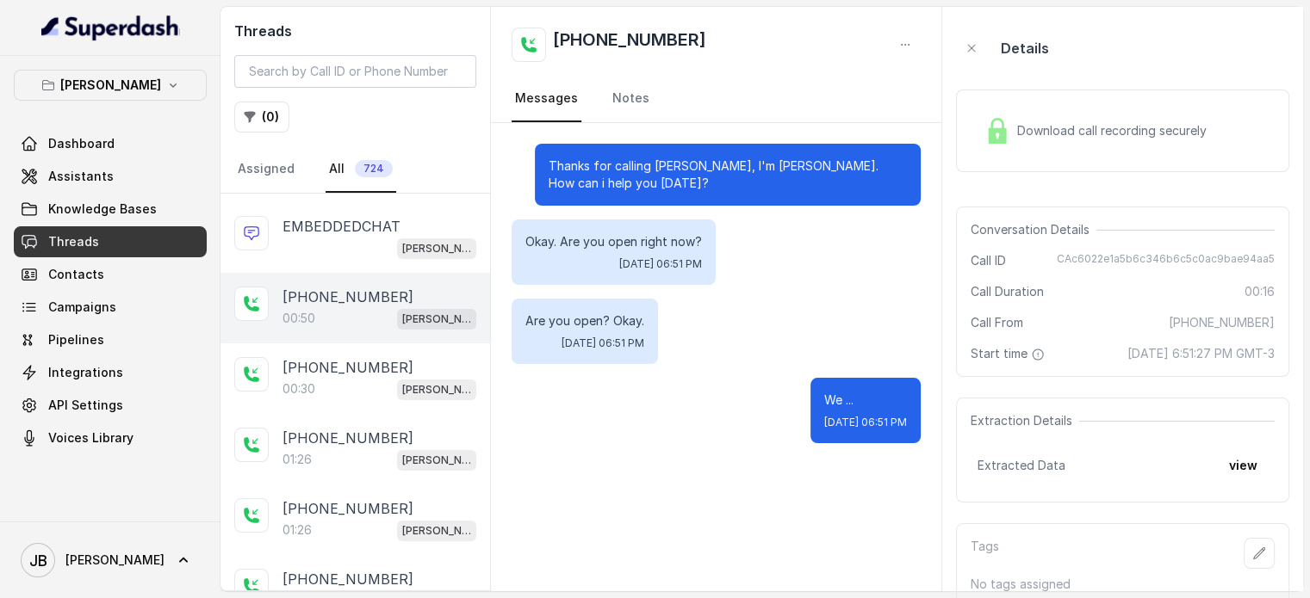
click at [369, 307] on div "00:50 [PERSON_NAME]" at bounding box center [379, 318] width 194 height 22
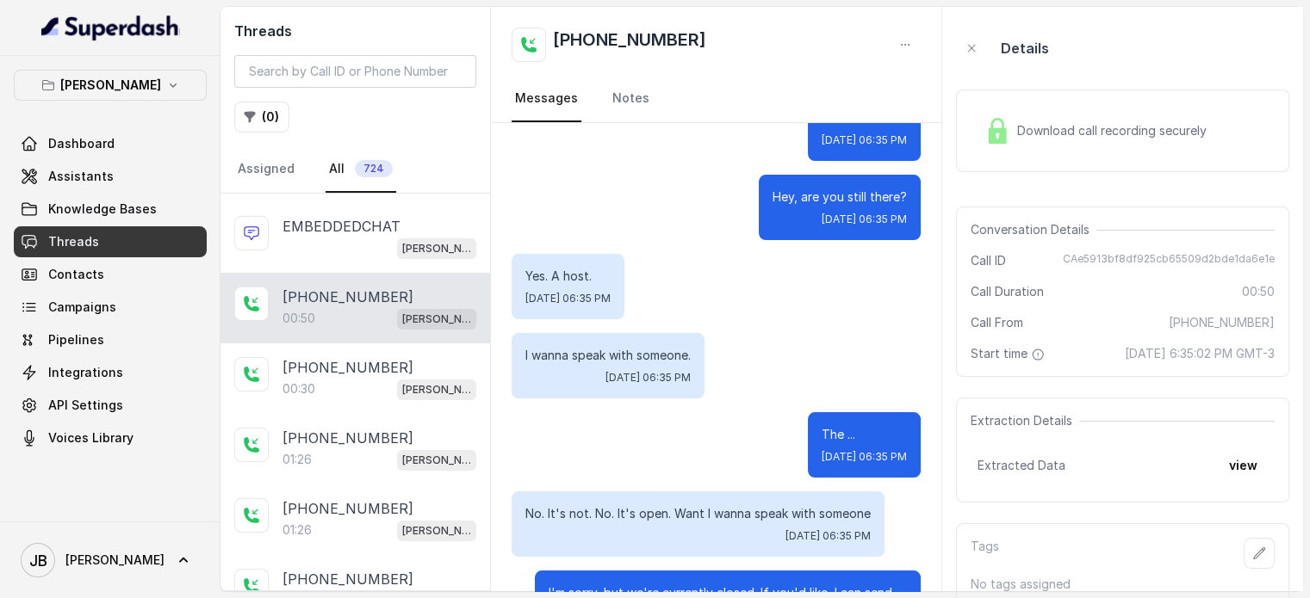
scroll to position [130, 0]
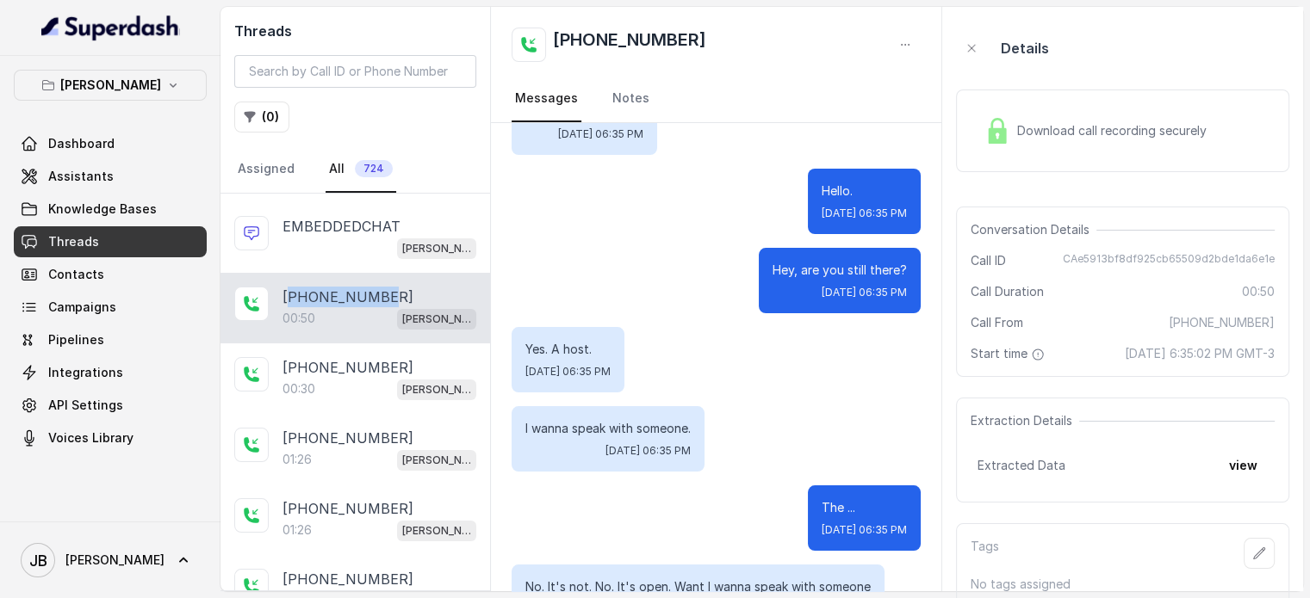
copy p "12149123312"
drag, startPoint x: 293, startPoint y: 295, endPoint x: 434, endPoint y: 292, distance: 141.3
click at [427, 292] on div "[PHONE_NUMBER]" at bounding box center [379, 297] width 194 height 21
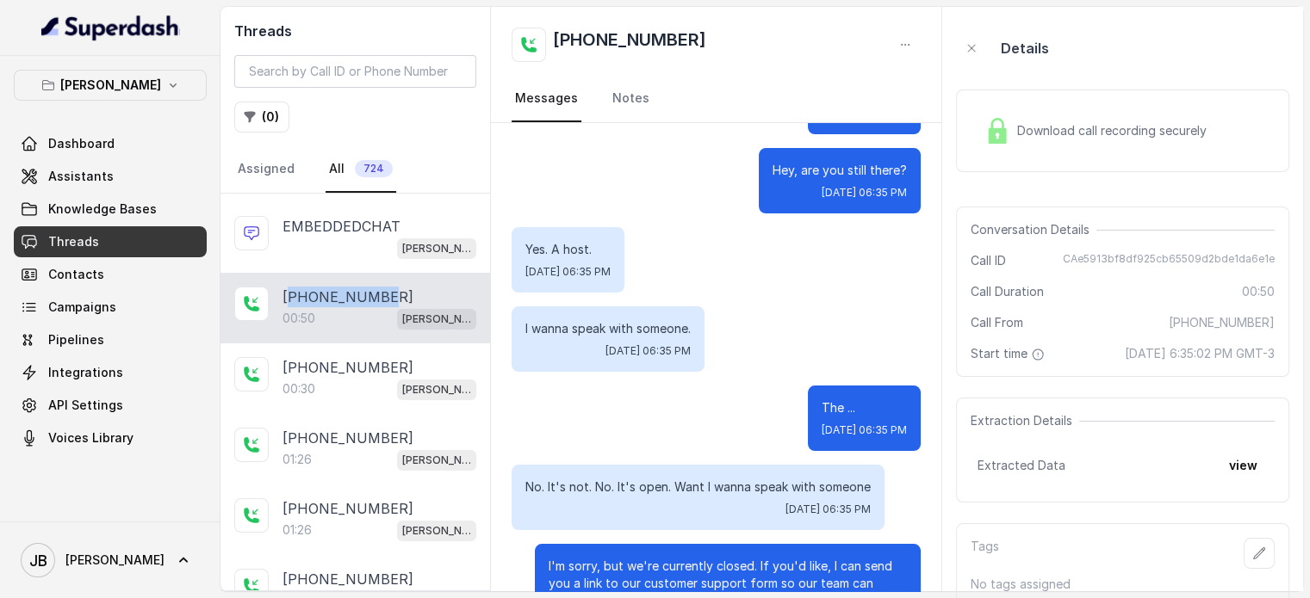
scroll to position [302, 0]
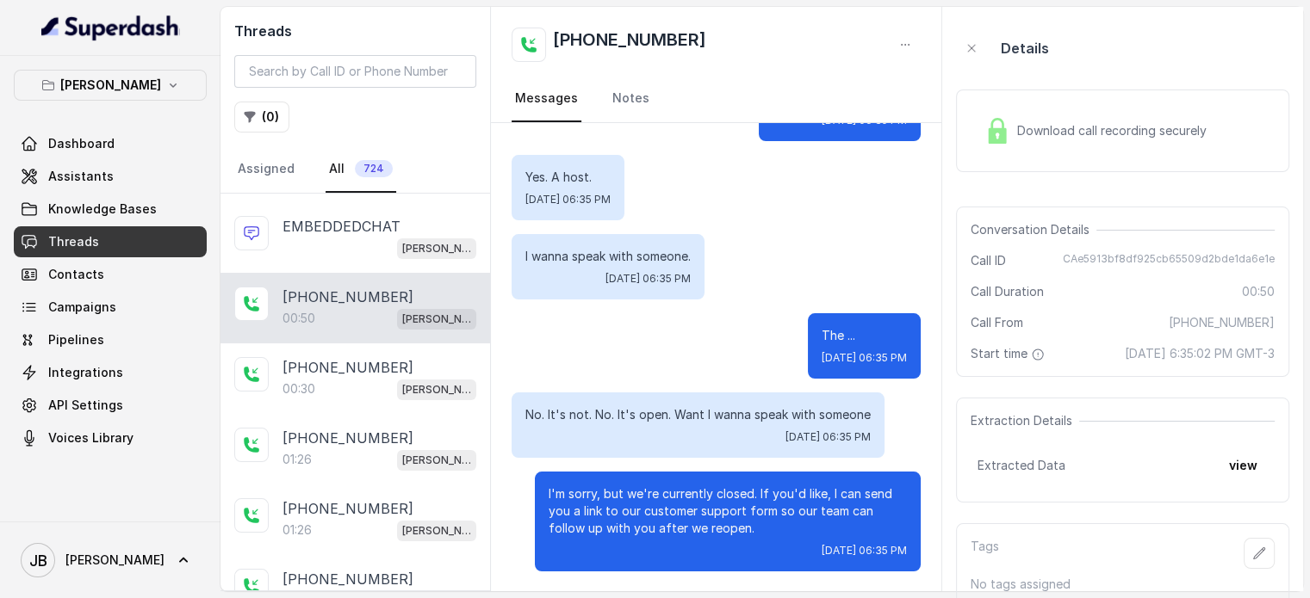
click at [694, 402] on div "No. It's not. No. It's open. Want I wanna speak with someone [DATE] 06:35 PM" at bounding box center [697, 425] width 373 height 65
click at [692, 413] on p "No. It's not. No. It's open. Want I wanna speak with someone" at bounding box center [697, 414] width 345 height 17
click at [691, 413] on p "No. It's not. No. It's open. Want I wanna speak with someone" at bounding box center [697, 414] width 345 height 17
click at [675, 361] on div "The ... [DATE] 06:35 PM" at bounding box center [715, 345] width 409 height 65
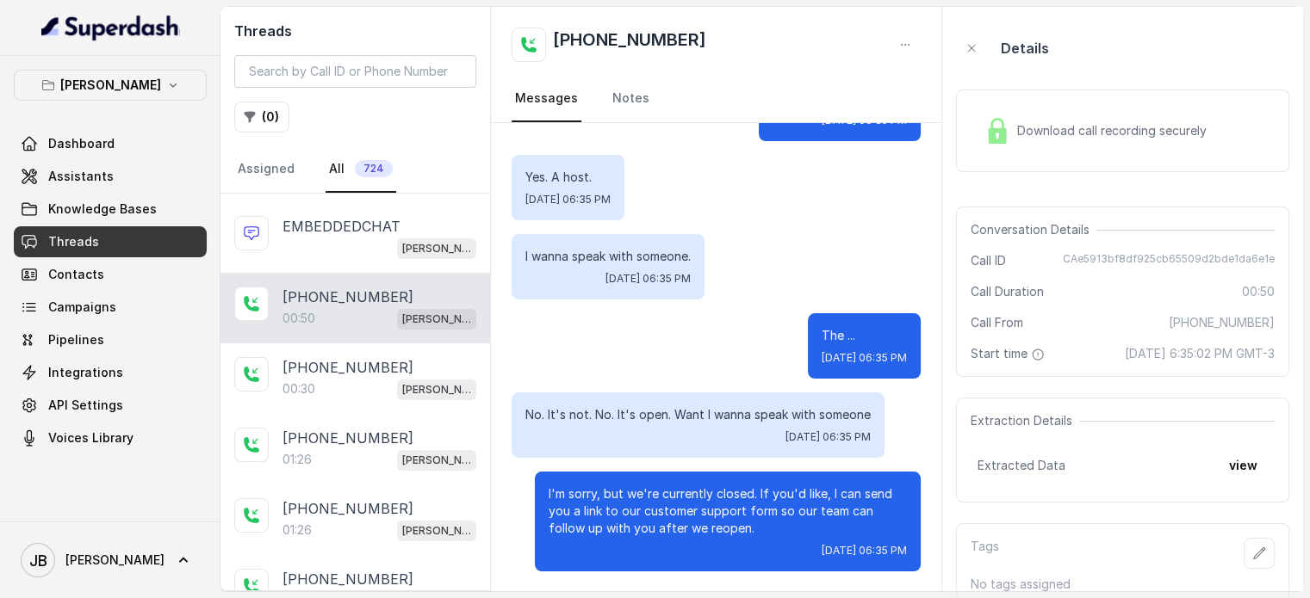
click at [658, 516] on p "I'm sorry, but we're currently closed. If you'd like, I can send you a link to …" at bounding box center [727, 512] width 358 height 52
click at [658, 515] on p "I'm sorry, but we're currently closed. If you'd like, I can send you a link to …" at bounding box center [727, 512] width 358 height 52
click at [654, 468] on div "Thanks for calling [PERSON_NAME], I'm [PERSON_NAME]. How can i help you [DATE]?…" at bounding box center [716, 207] width 450 height 772
click at [640, 418] on p "No. It's not. No. It's open. Want I wanna speak with someone" at bounding box center [697, 414] width 345 height 17
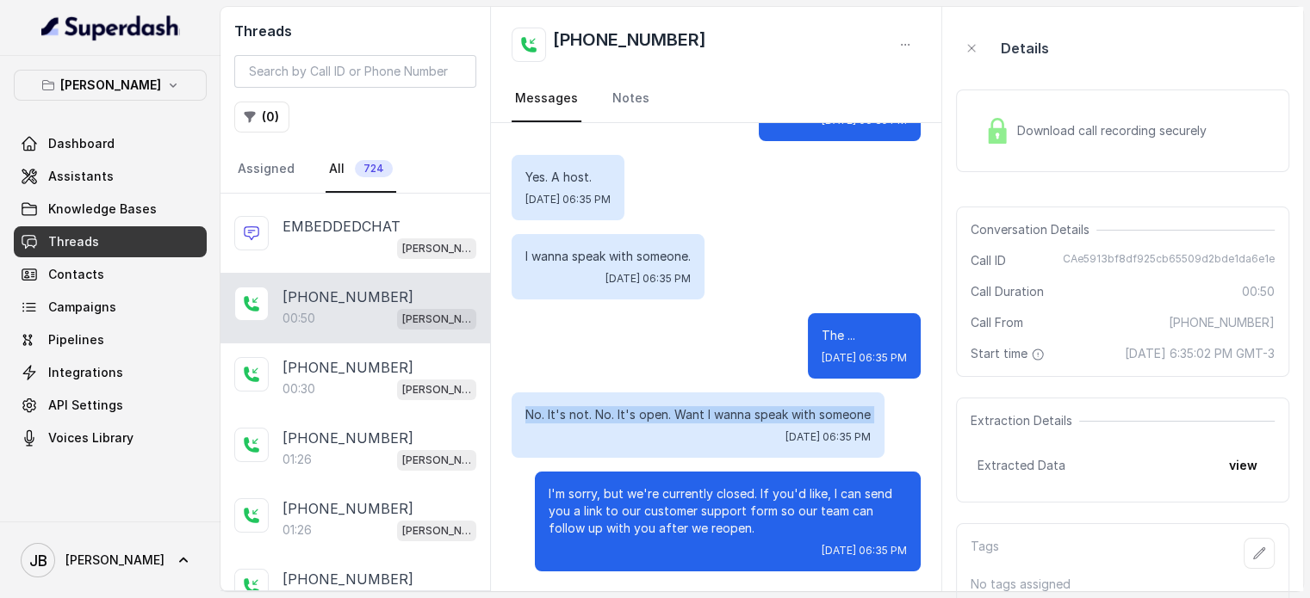
click at [640, 418] on p "No. It's not. No. It's open. Want I wanna speak with someone" at bounding box center [697, 414] width 345 height 17
click at [660, 370] on div "The ... [DATE] 06:35 PM" at bounding box center [715, 345] width 409 height 65
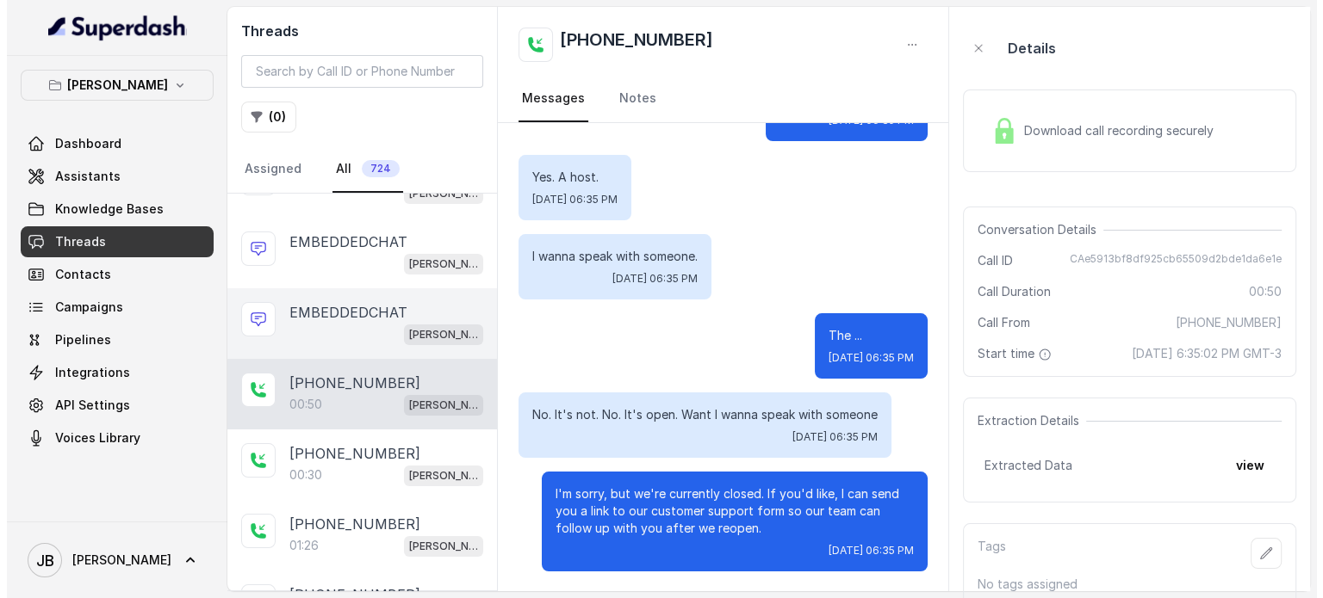
scroll to position [0, 0]
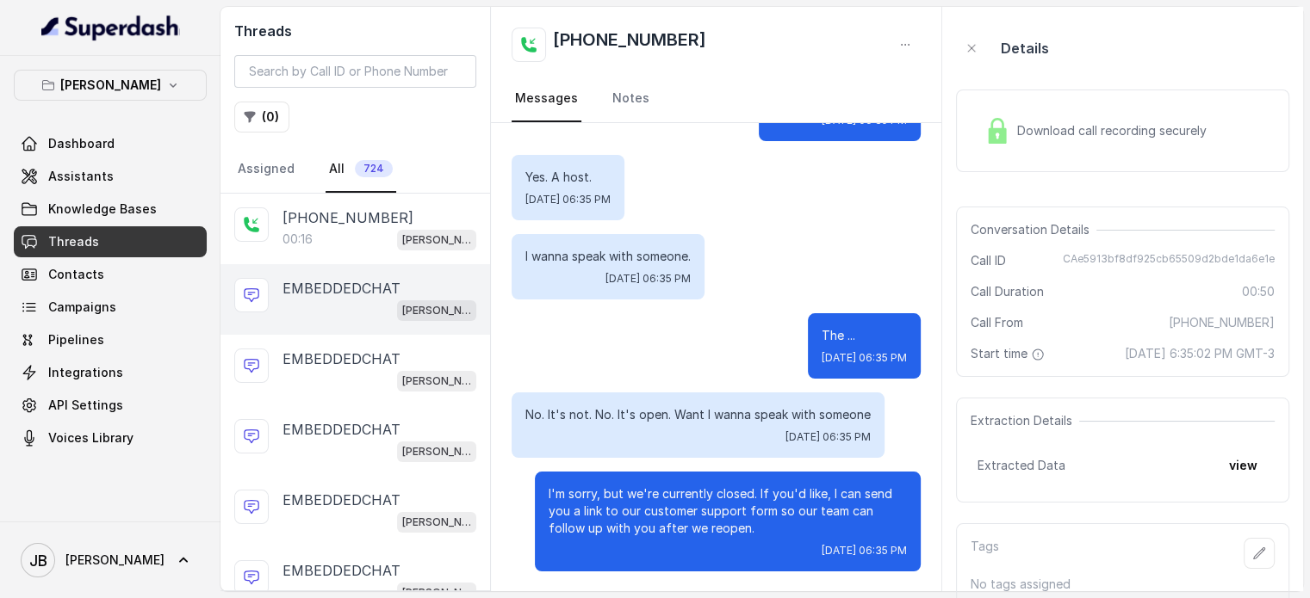
click at [348, 302] on div "[PERSON_NAME]" at bounding box center [379, 310] width 194 height 22
